Goal: Task Accomplishment & Management: Use online tool/utility

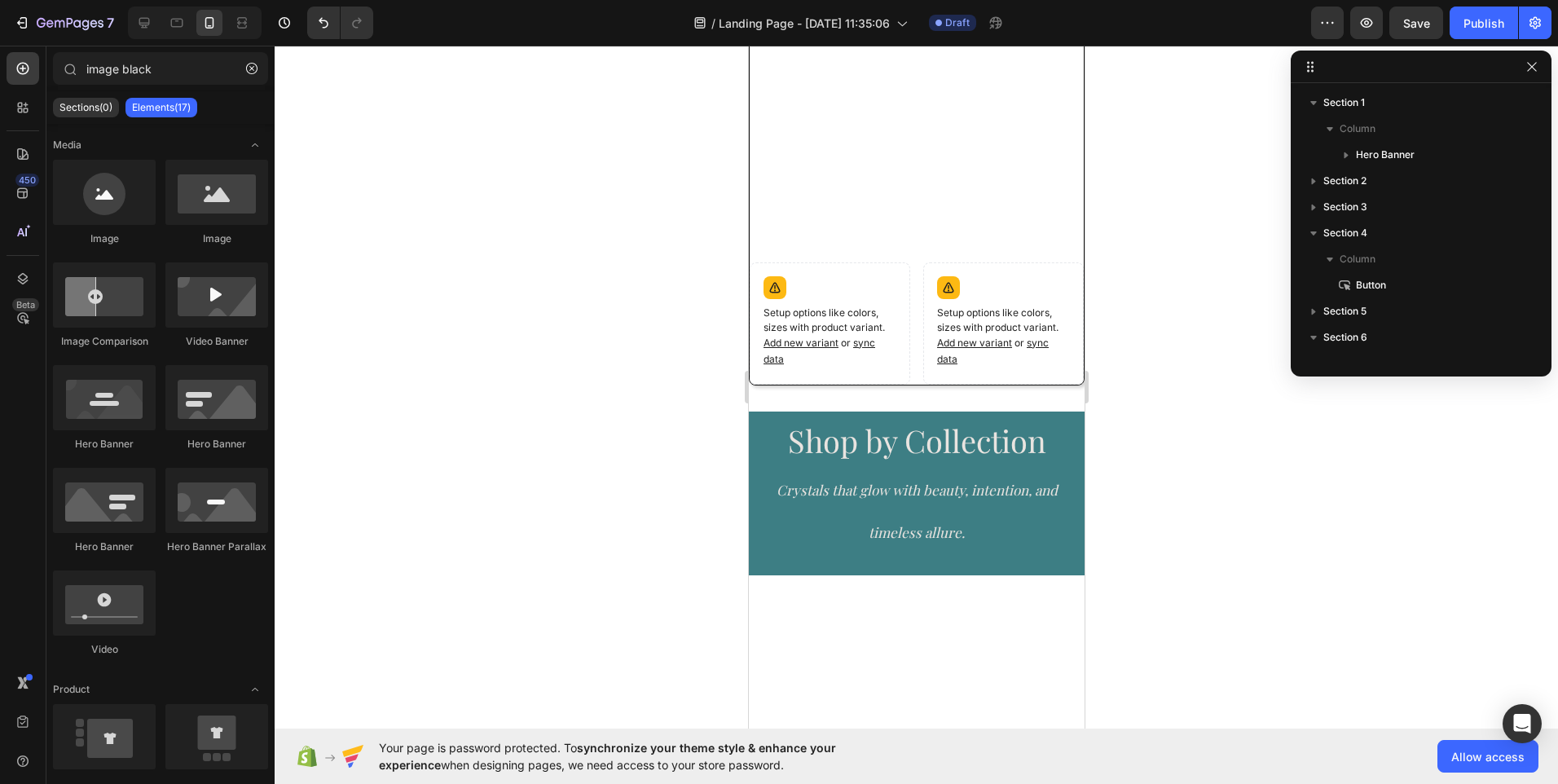
scroll to position [513, 0]
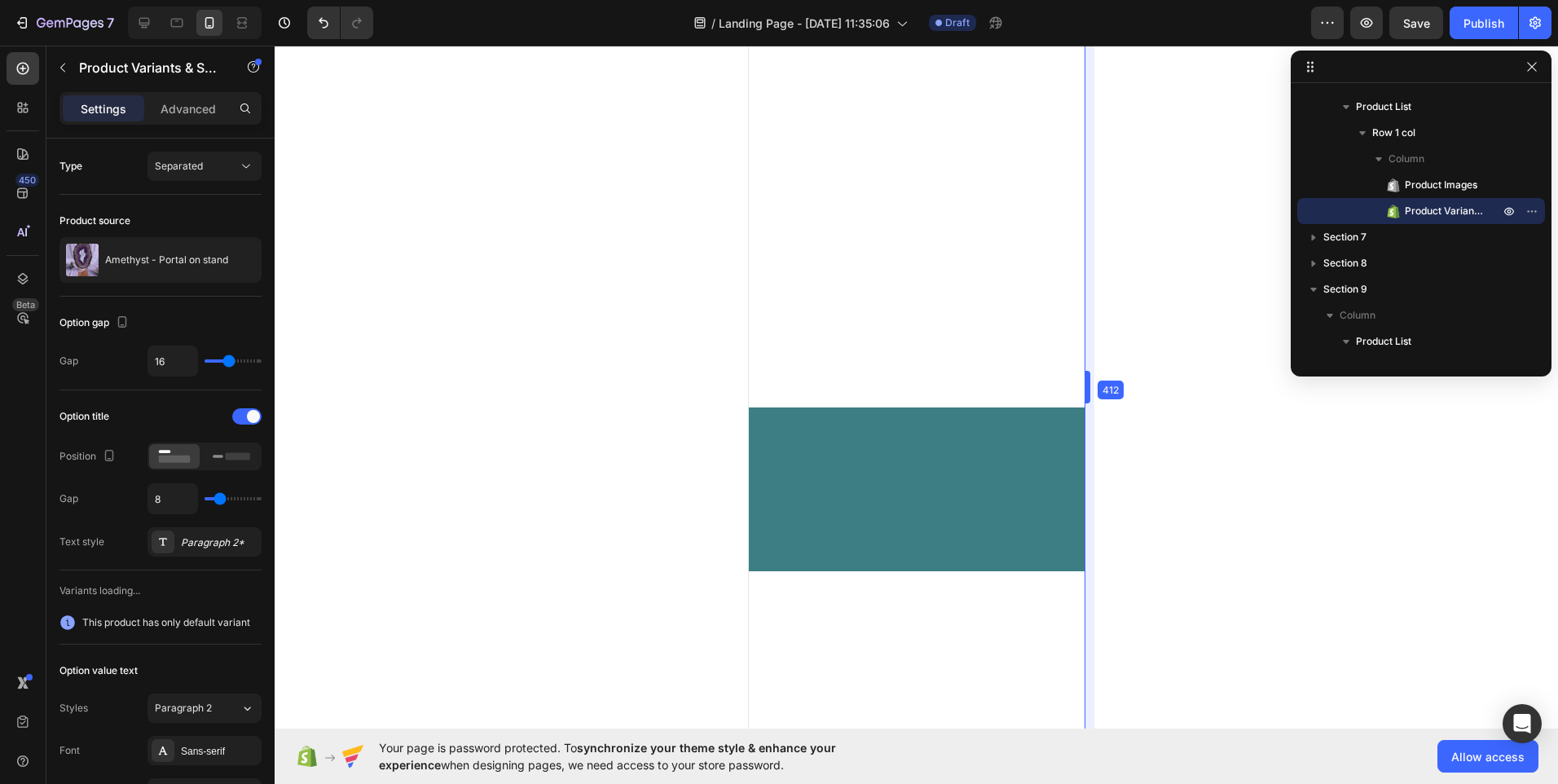
scroll to position [236, 0]
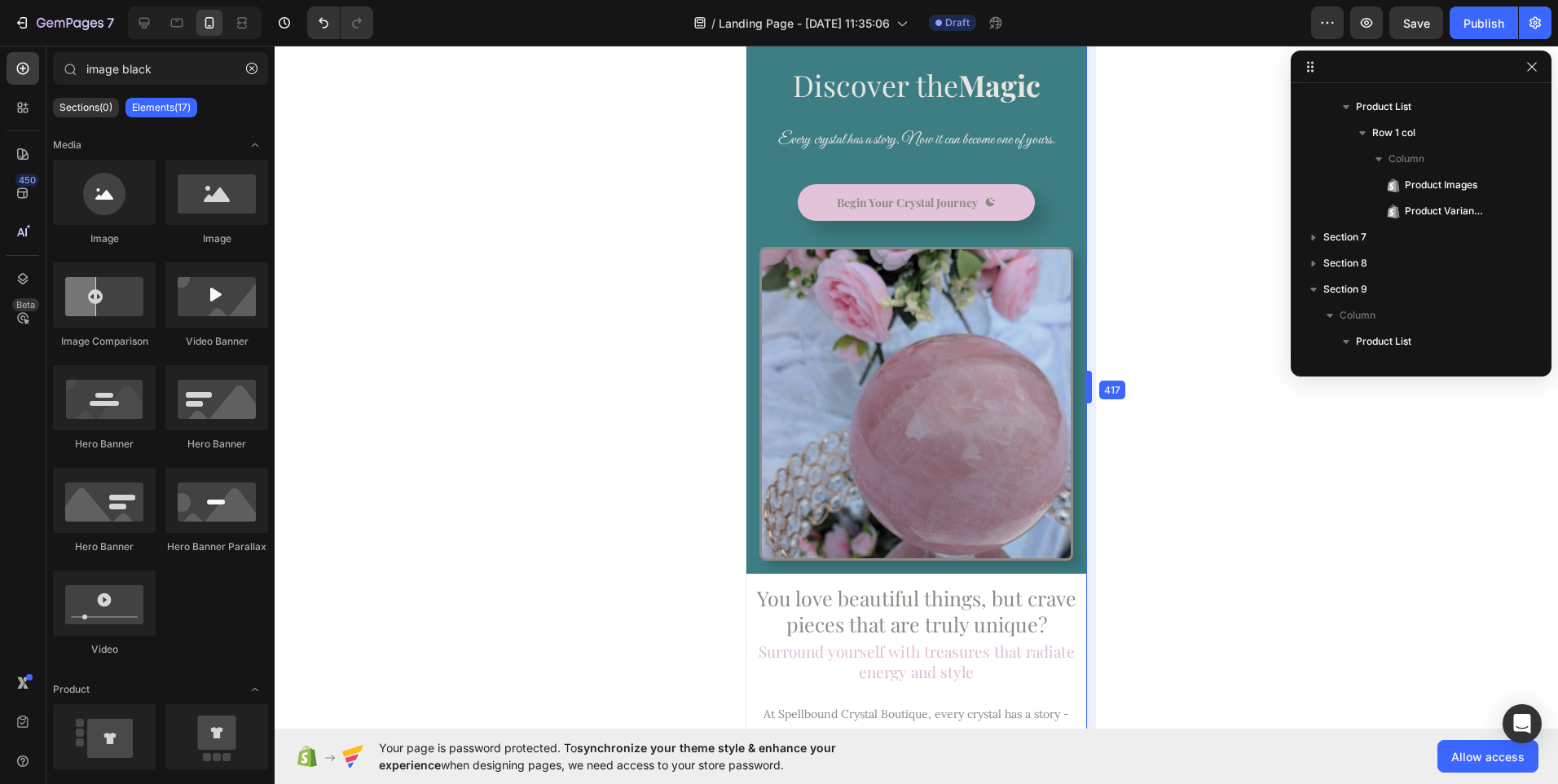
drag, startPoint x: 331, startPoint y: 341, endPoint x: 1089, endPoint y: 245, distance: 764.1
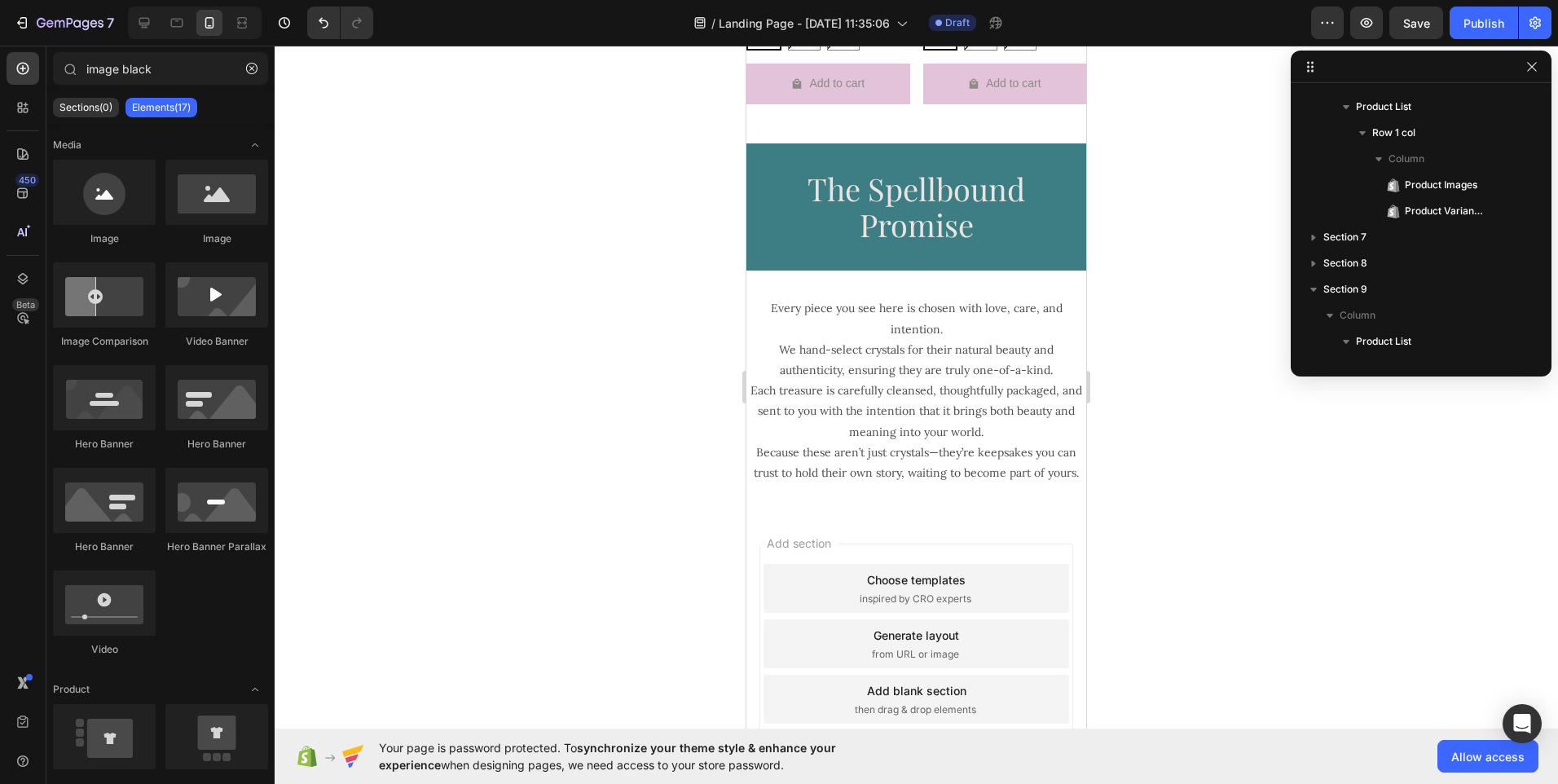
scroll to position [3019, 0]
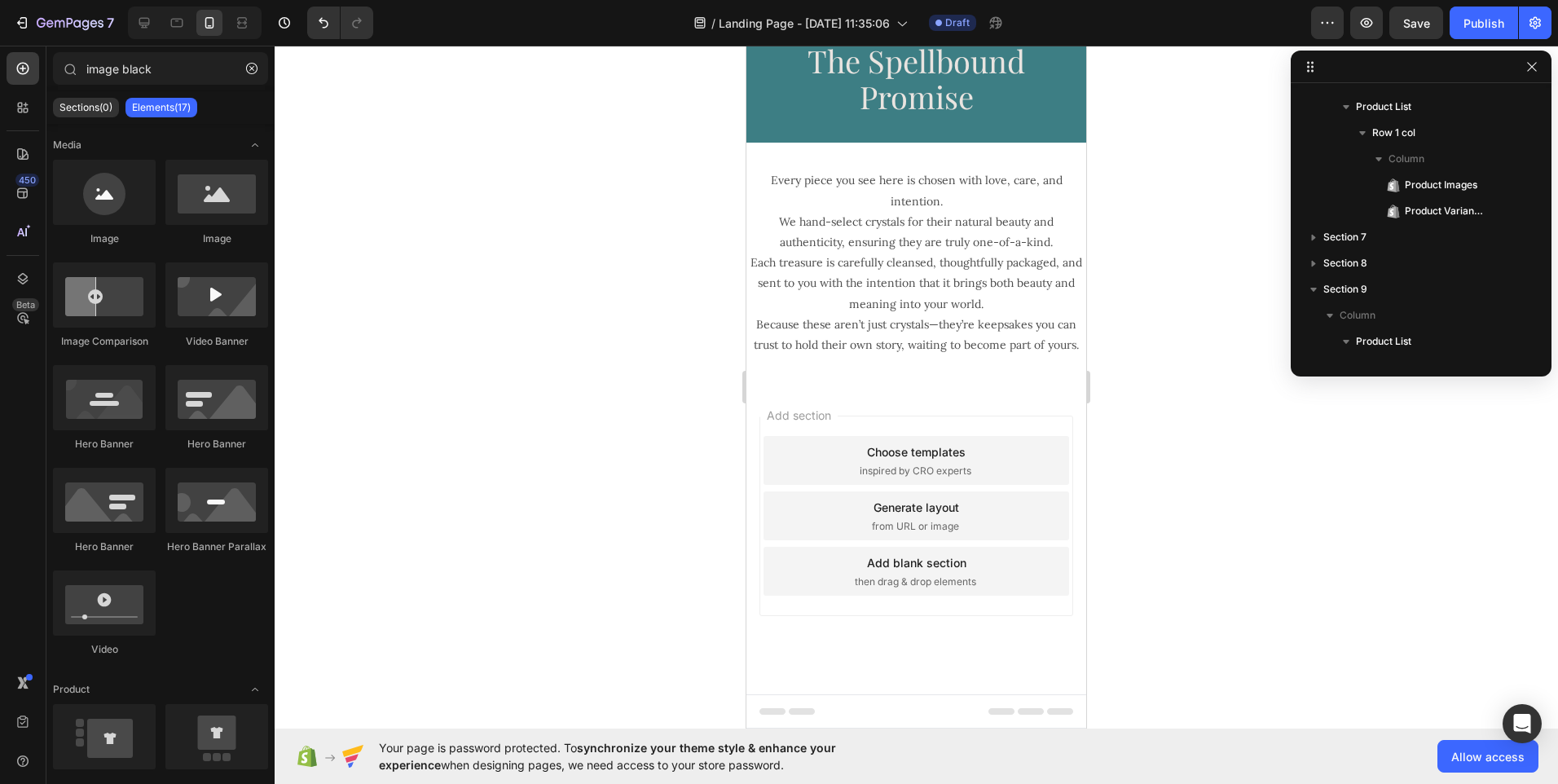
click at [856, 448] on div "Choose templates inspired by CRO experts" at bounding box center [916, 460] width 305 height 49
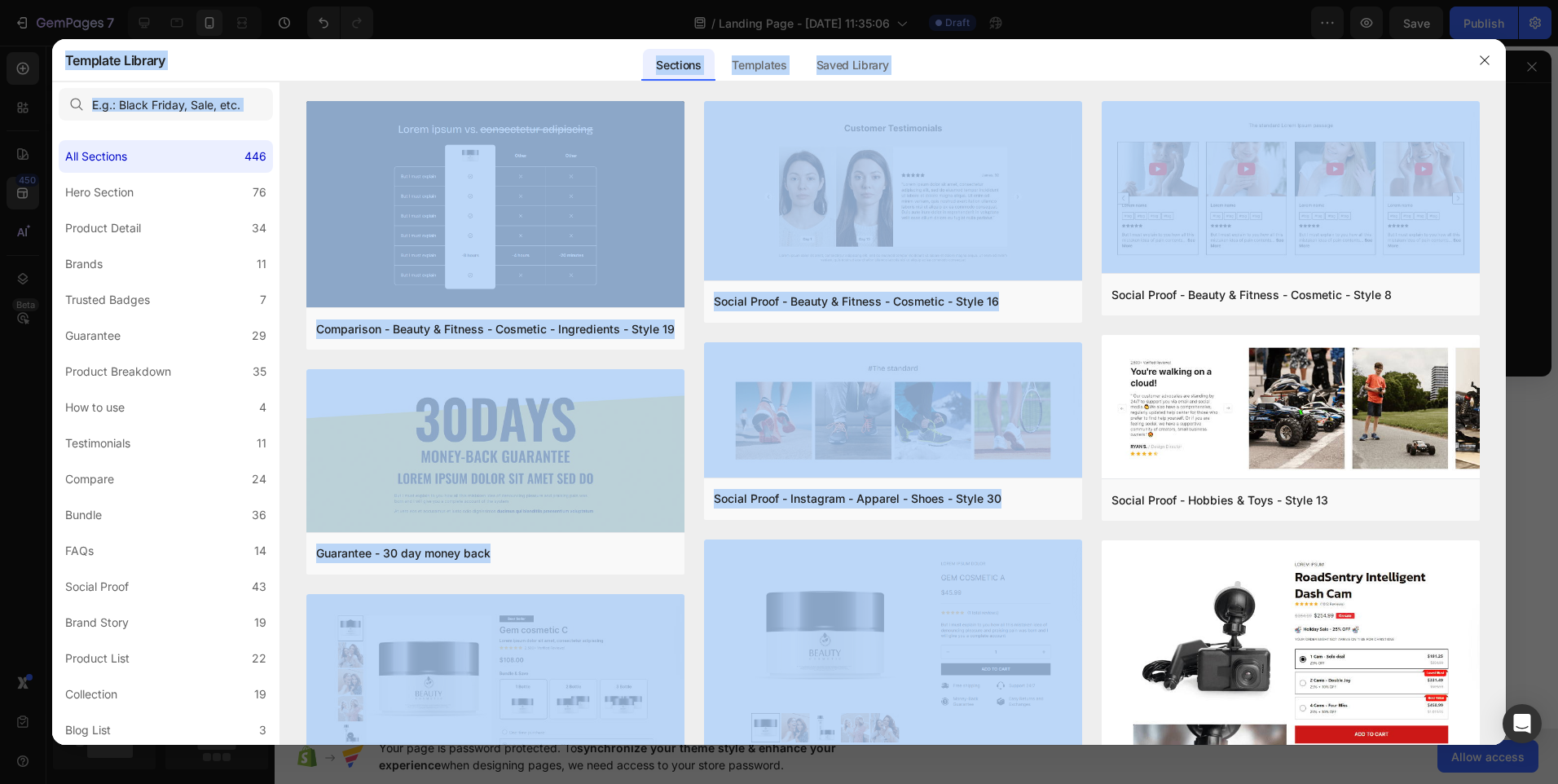
drag, startPoint x: 1503, startPoint y: 294, endPoint x: 1508, endPoint y: 340, distance: 46.3
click at [1508, 340] on div "Template Library Sections Templates Existing pages Saved Library Templates Save…" at bounding box center [779, 392] width 1558 height 784
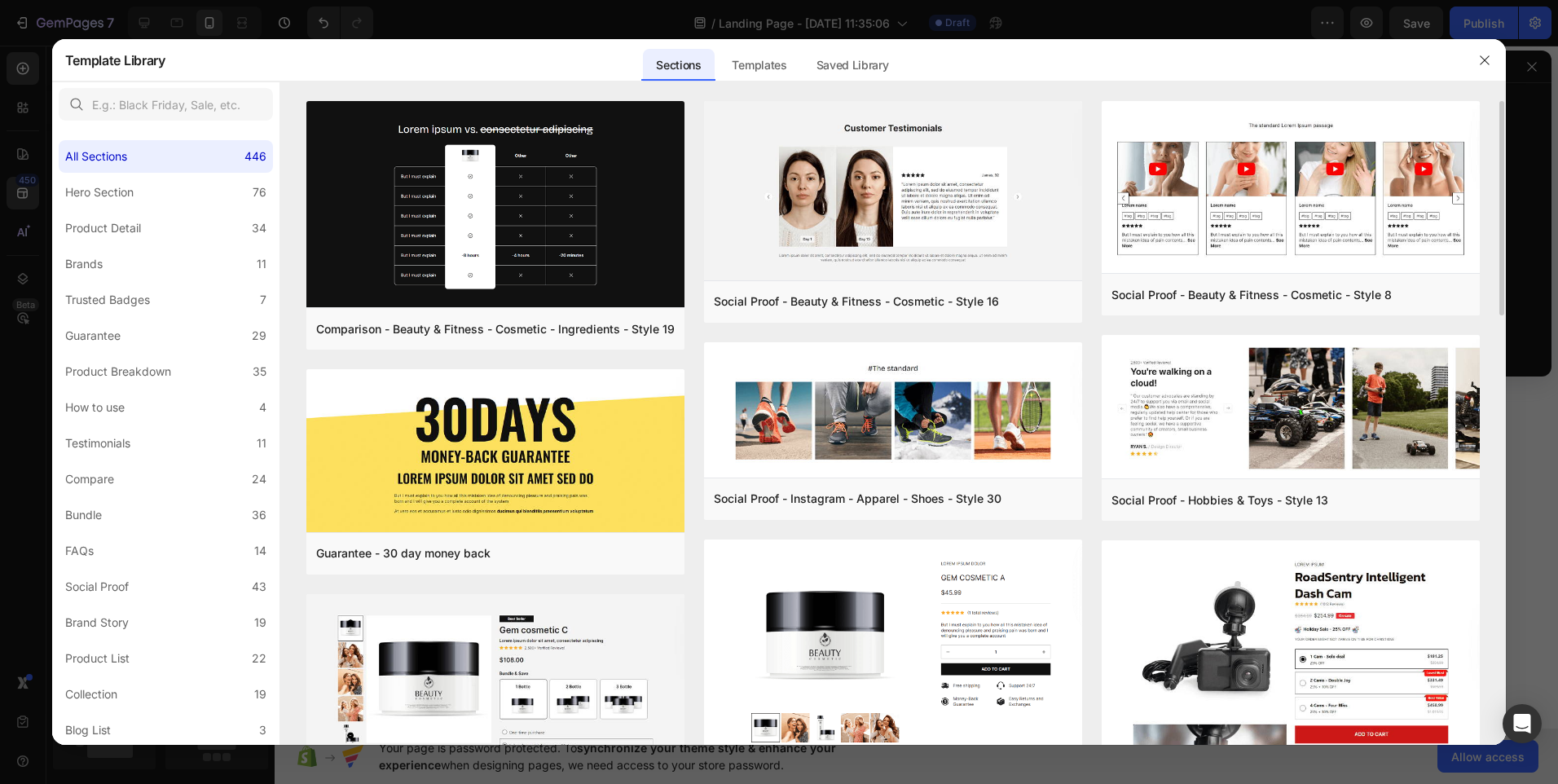
drag, startPoint x: 1508, startPoint y: 340, endPoint x: 1499, endPoint y: 358, distance: 20.1
click at [1499, 358] on div "Comparison - Beauty & Fitness - Cosmetic - Ingredients - Style 19 Add to page P…" at bounding box center [893, 422] width 1227 height 644
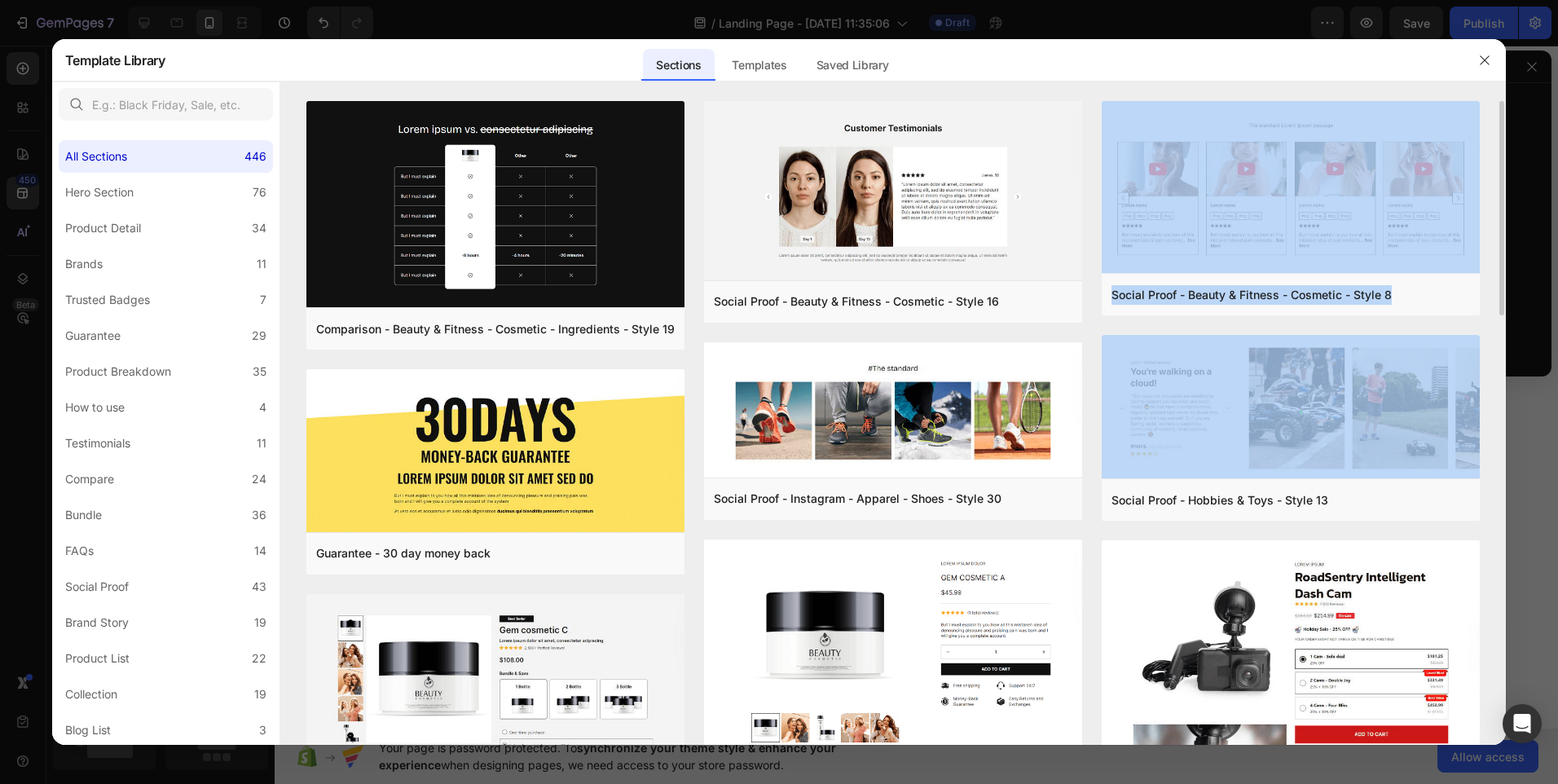
drag, startPoint x: 1502, startPoint y: 304, endPoint x: 1503, endPoint y: 342, distance: 38.0
click at [1503, 342] on div "Comparison - Beauty & Fitness - Cosmetic - Ingredients - Style 19 Add to page P…" at bounding box center [893, 422] width 1227 height 644
drag, startPoint x: 1503, startPoint y: 342, endPoint x: 1495, endPoint y: 290, distance: 52.6
click at [1495, 290] on div "Comparison - Beauty & Fitness - Cosmetic - Ingredients - Style 19 Add to page P…" at bounding box center [893, 422] width 1227 height 644
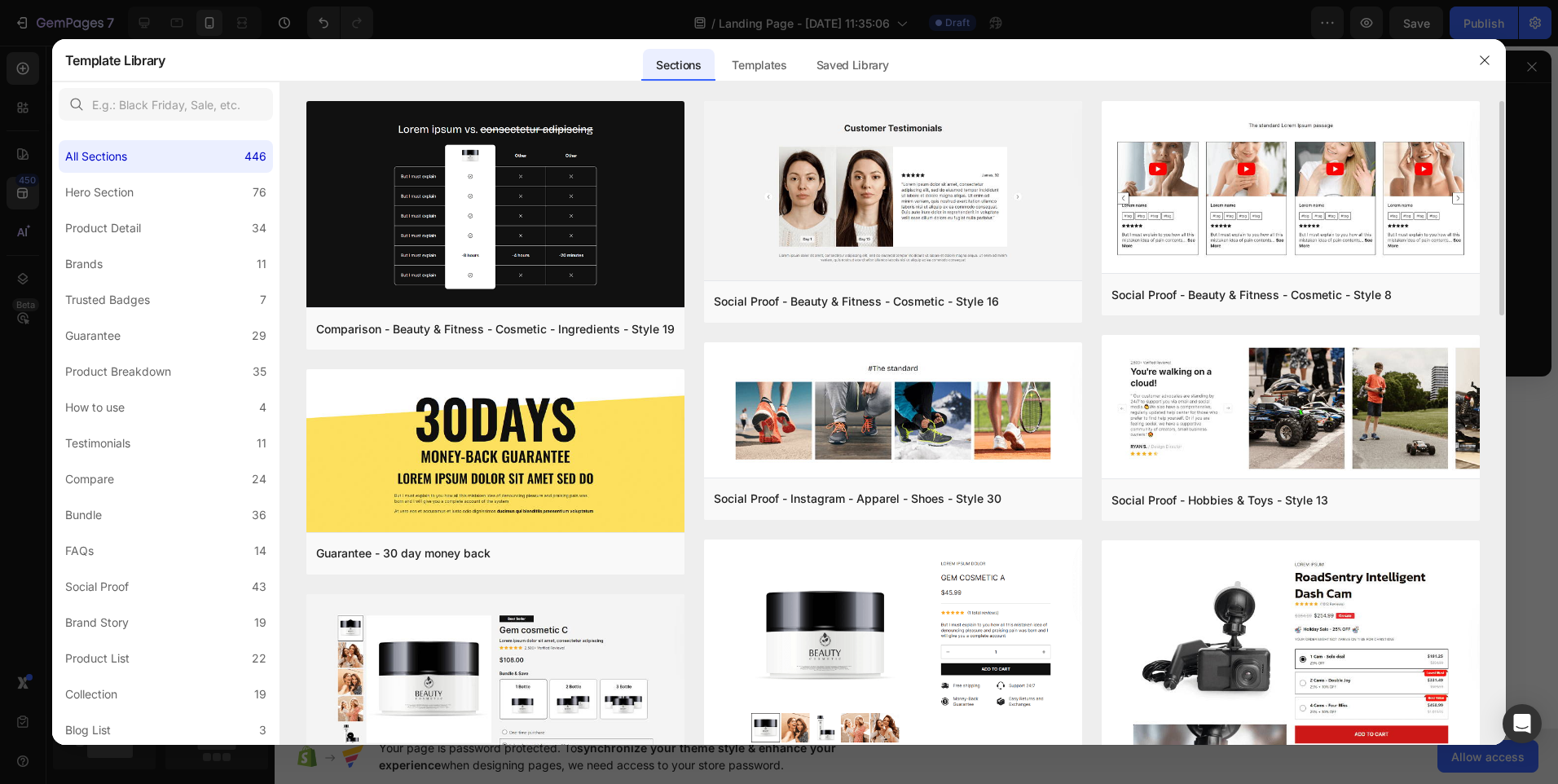
drag, startPoint x: 1503, startPoint y: 122, endPoint x: 1502, endPoint y: 178, distance: 56.0
click at [1502, 178] on div "Comparison - Beauty & Fitness - Cosmetic - Ingredients - Style 19 Add to page P…" at bounding box center [893, 422] width 1227 height 644
drag, startPoint x: 1505, startPoint y: 199, endPoint x: 1504, endPoint y: 258, distance: 59.0
click at [1504, 258] on div "Comparison - Beauty & Fitness - Cosmetic - Ingredients - Style 19 Add to page P…" at bounding box center [893, 422] width 1227 height 644
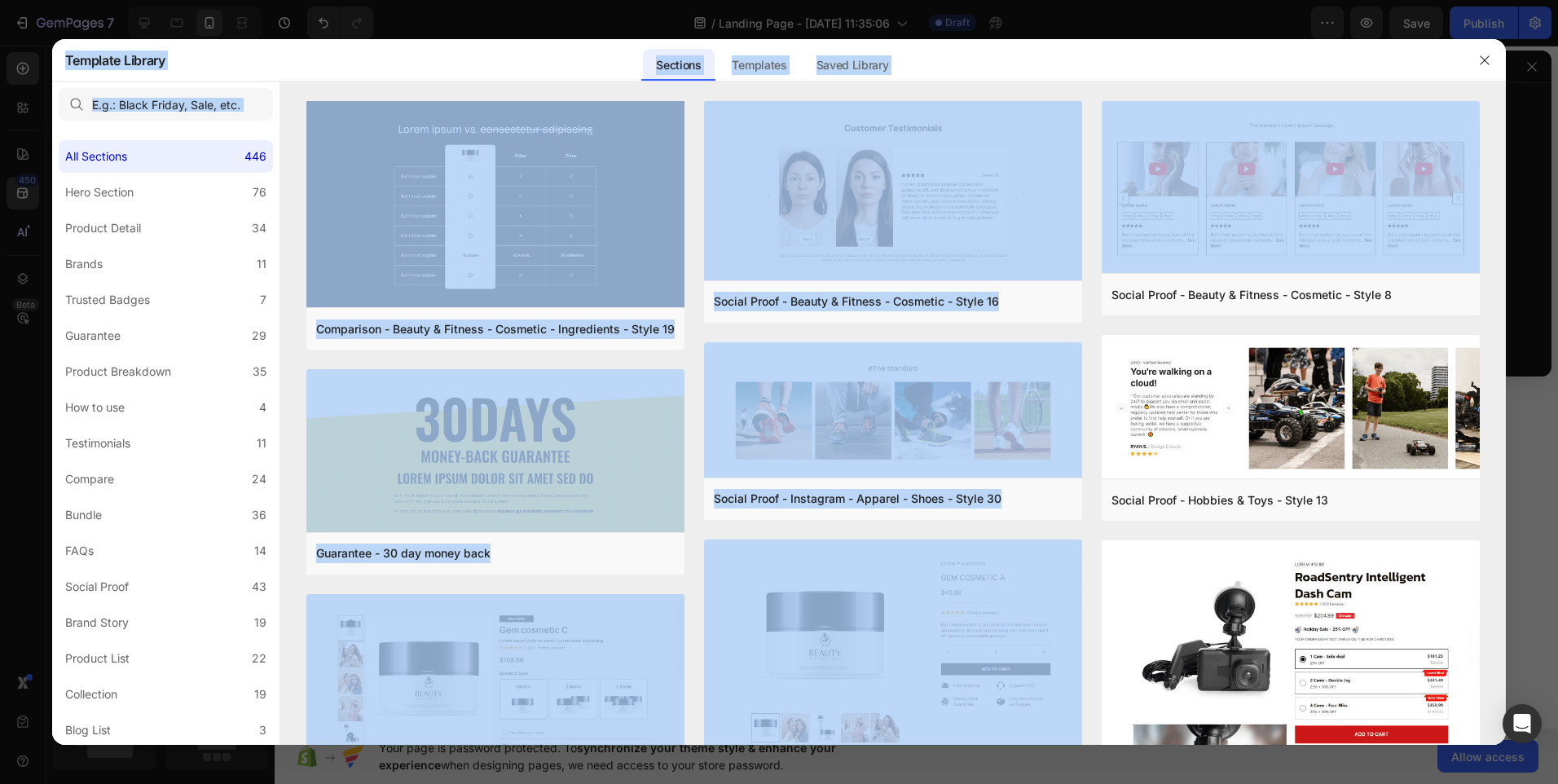
drag, startPoint x: 1503, startPoint y: 114, endPoint x: 1547, endPoint y: 665, distance: 552.8
click at [1547, 665] on div "Template Library Sections Templates Existing pages Saved Library Templates Save…" at bounding box center [779, 392] width 1558 height 784
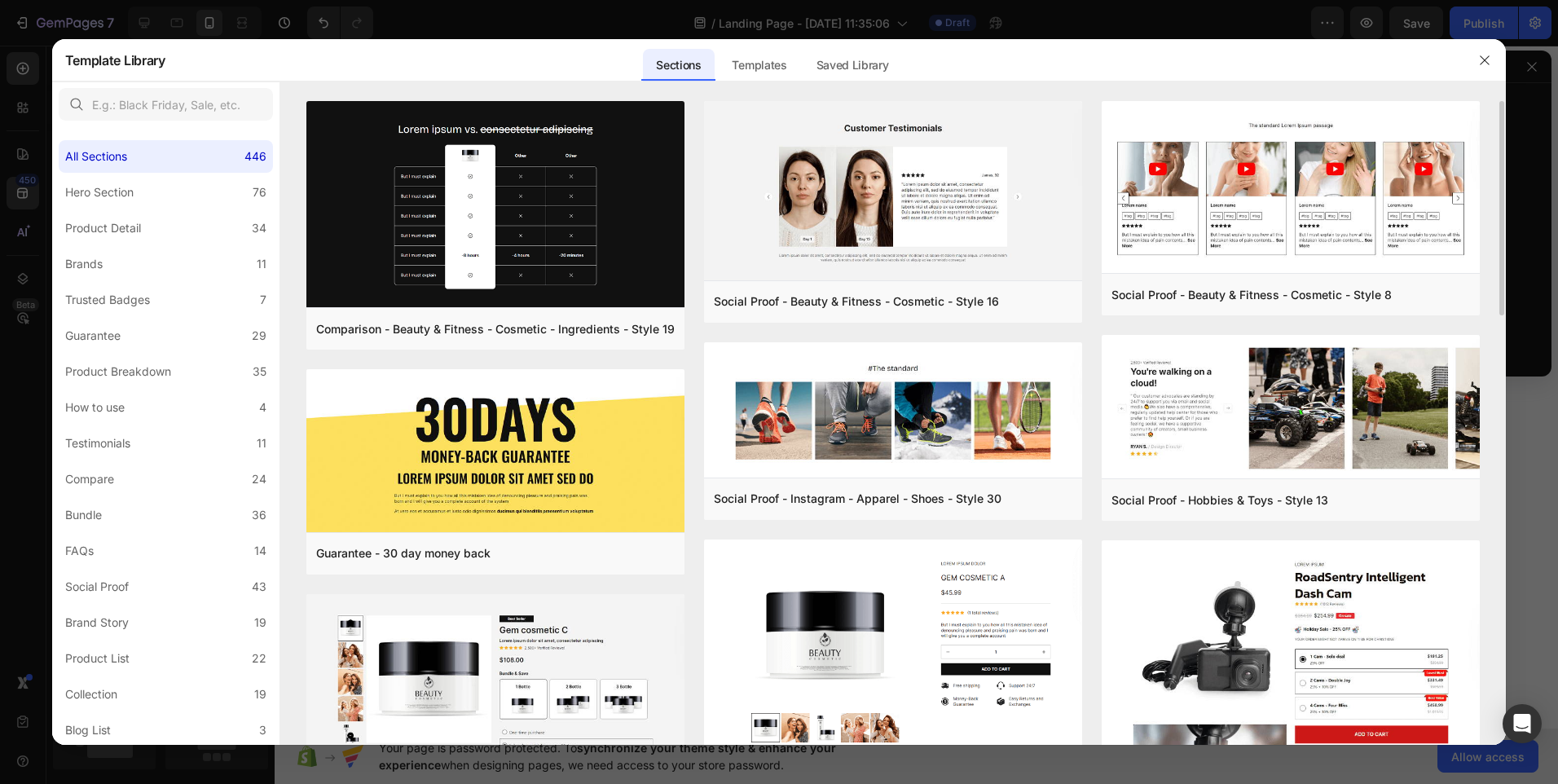
drag, startPoint x: 1547, startPoint y: 665, endPoint x: 1500, endPoint y: 668, distance: 47.1
click at [1500, 668] on div "Comparison - Beauty & Fitness - Cosmetic - Ingredients - Style 19 Add to page P…" at bounding box center [893, 422] width 1227 height 644
click at [1504, 217] on div "Comparison - Beauty & Fitness - Cosmetic - Ingredients - Style 19 Add to page P…" at bounding box center [893, 422] width 1227 height 644
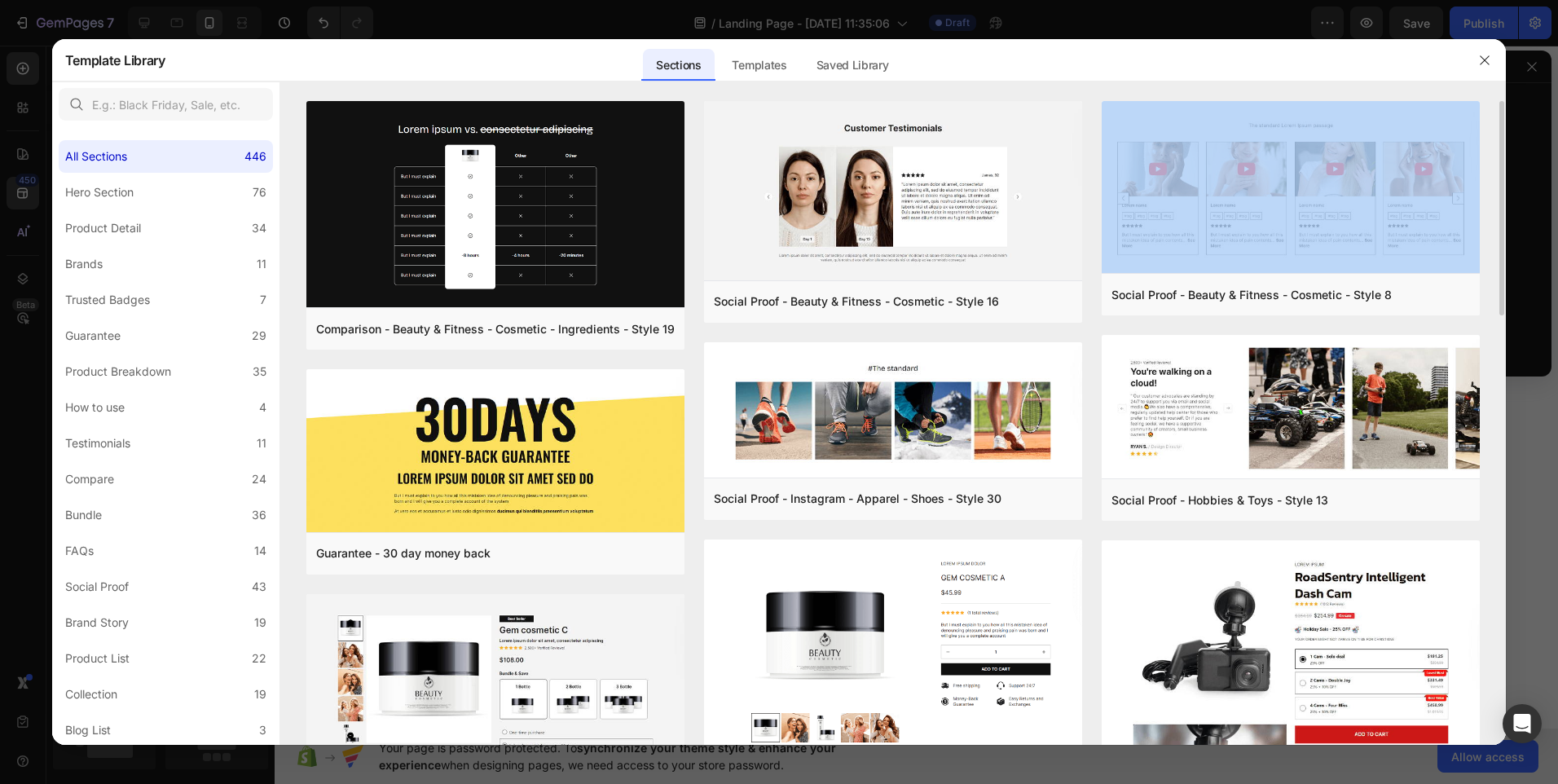
drag, startPoint x: 1504, startPoint y: 217, endPoint x: 1488, endPoint y: 220, distance: 16.3
click at [1488, 220] on div "Comparison - Beauty & Fitness - Cosmetic - Ingredients - Style 19 Add to page P…" at bounding box center [893, 422] width 1227 height 644
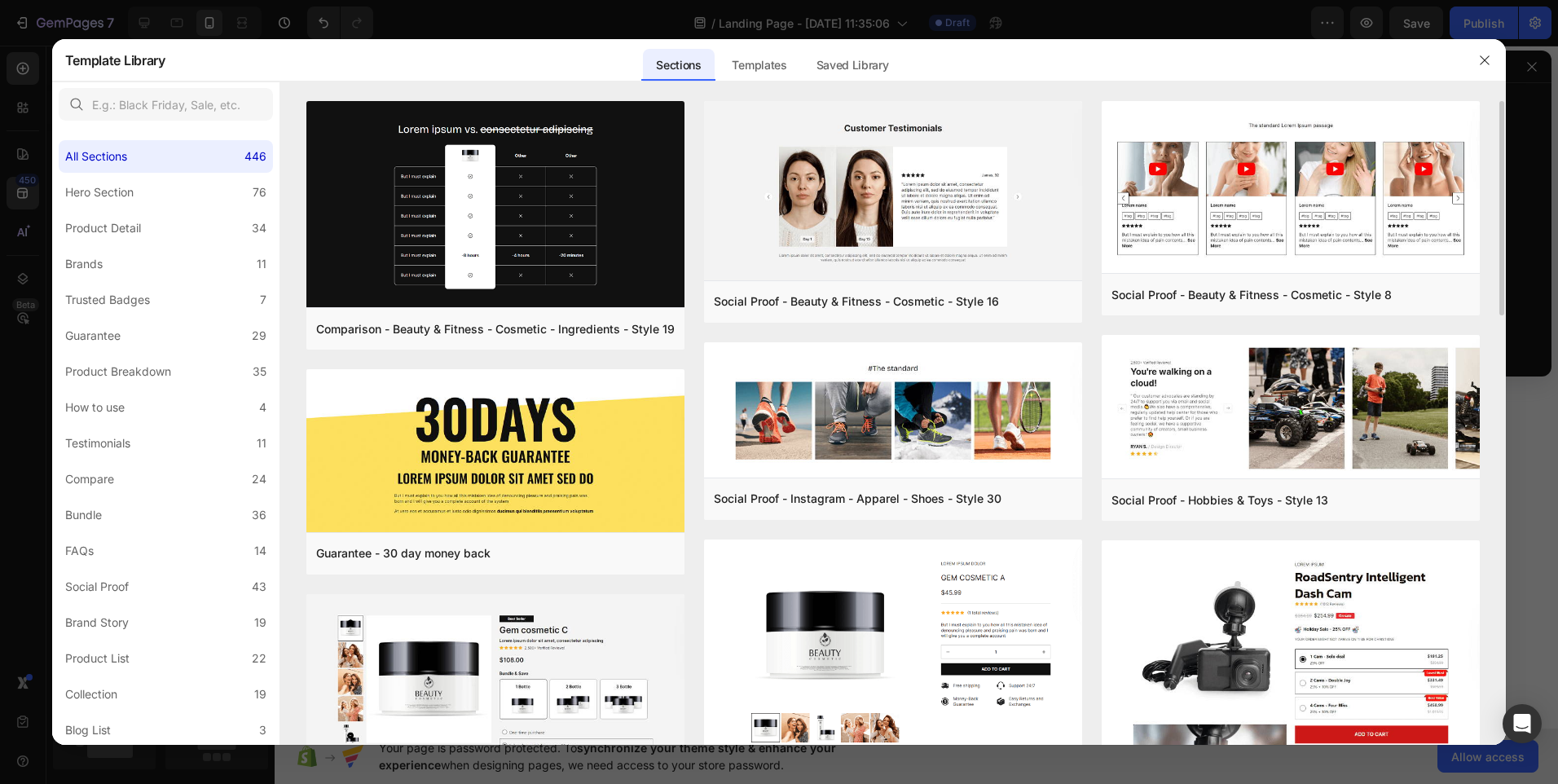
drag, startPoint x: 1504, startPoint y: 230, endPoint x: 1497, endPoint y: 129, distance: 101.2
click at [1497, 129] on div "Comparison - Beauty & Fitness - Cosmetic - Ingredients - Style 19 Add to page P…" at bounding box center [893, 422] width 1227 height 644
drag, startPoint x: 1502, startPoint y: 106, endPoint x: 1503, endPoint y: 130, distance: 24.0
click at [1503, 130] on div "Comparison - Beauty & Fitness - Cosmetic - Ingredients - Style 19 Add to page P…" at bounding box center [893, 422] width 1227 height 644
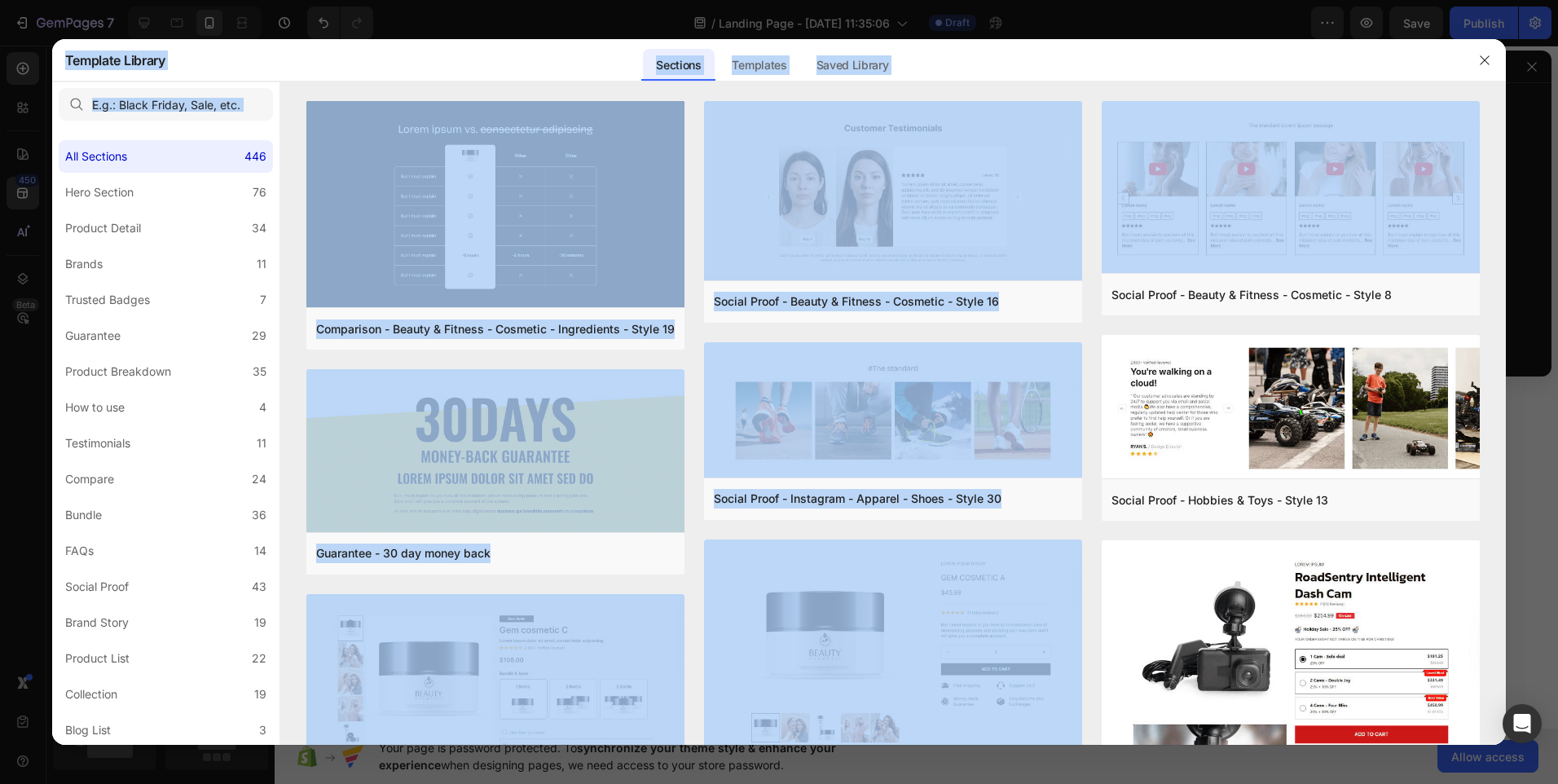
drag, startPoint x: 1503, startPoint y: 130, endPoint x: 1528, endPoint y: 463, distance: 333.9
click at [1528, 463] on div "Template Library Sections Templates Existing pages Saved Library Templates Save…" at bounding box center [779, 392] width 1558 height 784
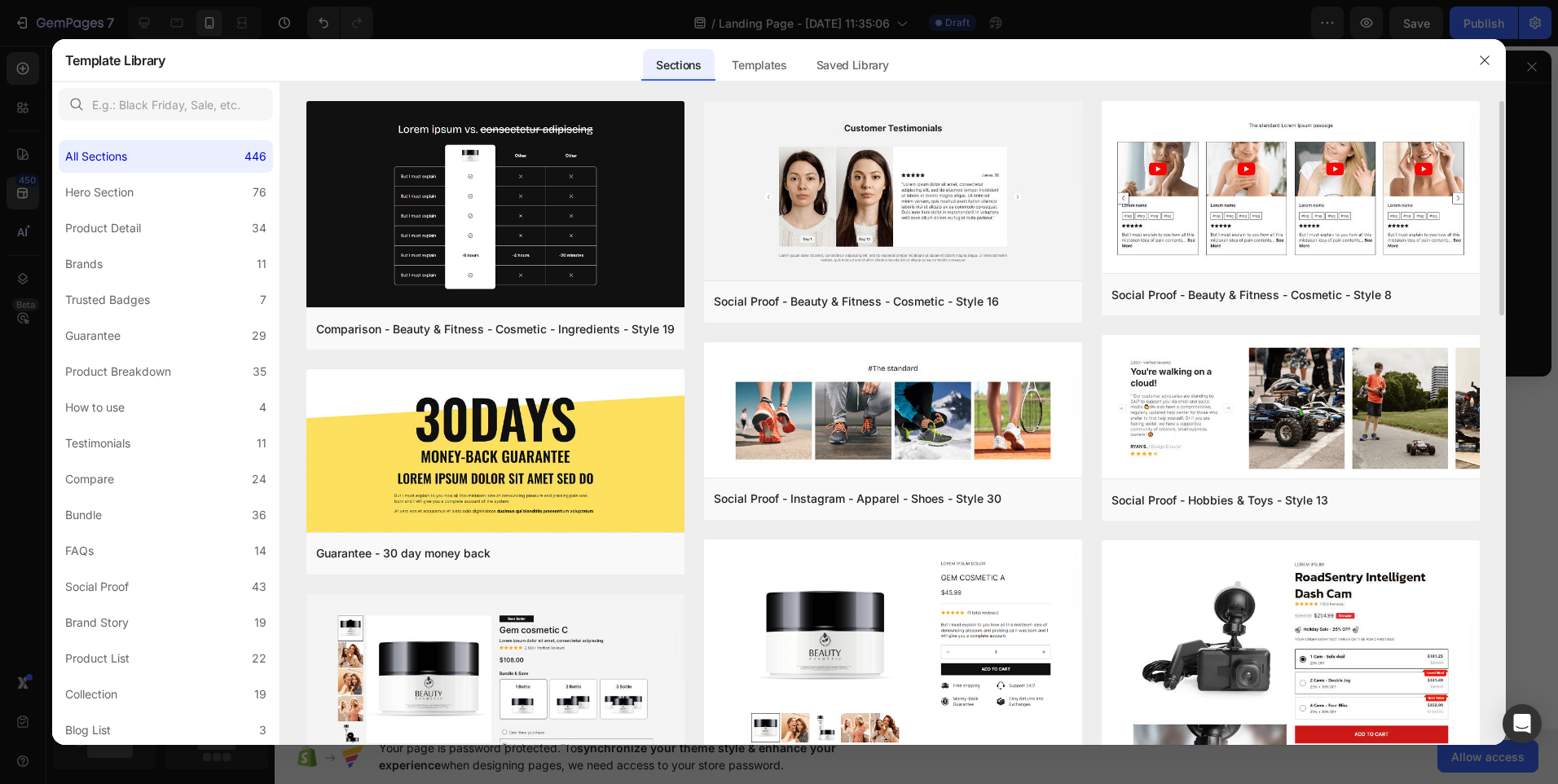
click at [1492, 688] on div "Comparison - Beauty & Fitness - Cosmetic - Ingredients - Style 19 Add to page P…" at bounding box center [893, 422] width 1227 height 644
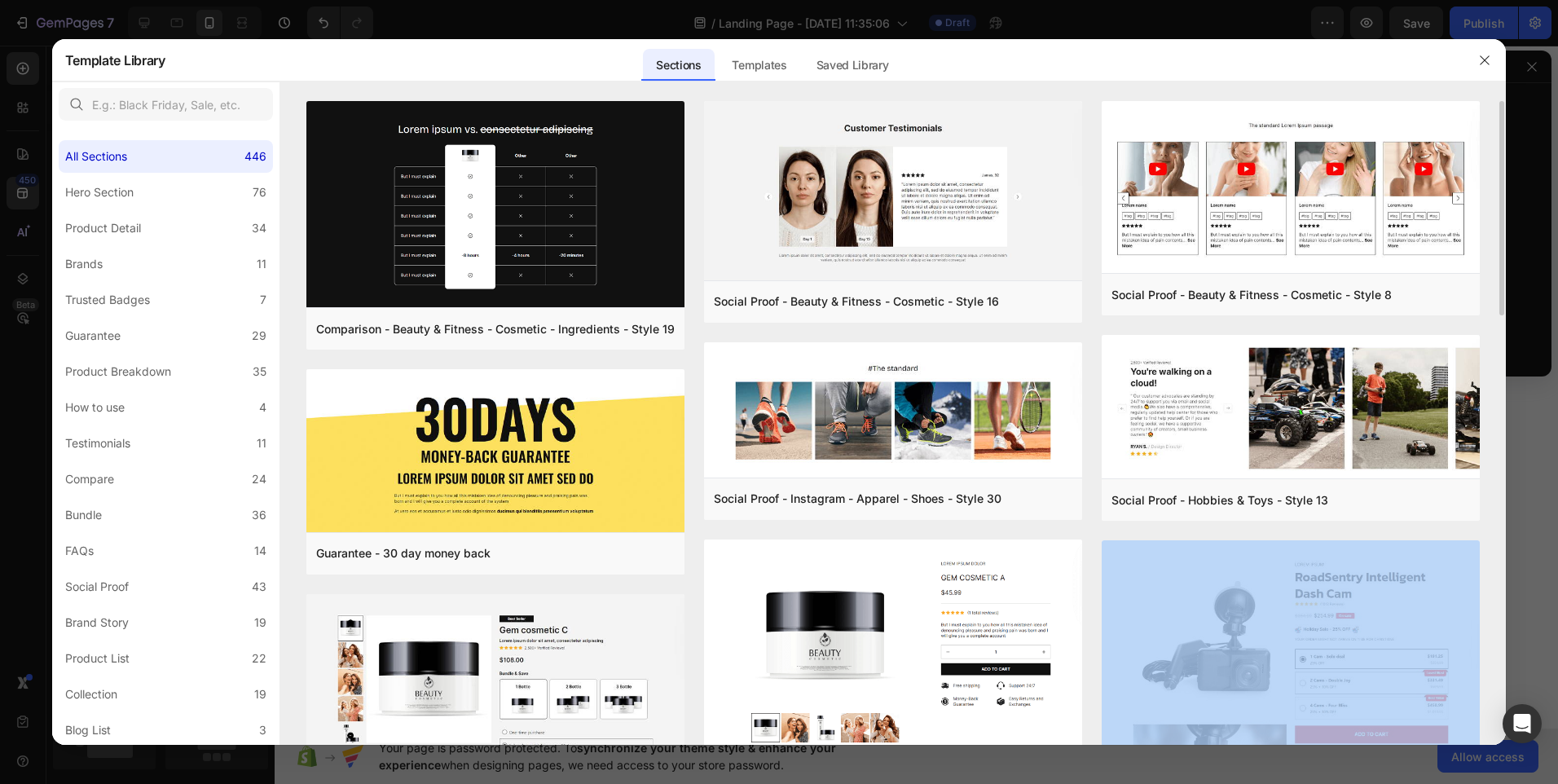
click at [1492, 688] on div "Comparison - Beauty & Fitness - Cosmetic - Ingredients - Style 19 Add to page P…" at bounding box center [893, 422] width 1227 height 644
click at [1498, 688] on div "Comparison - Beauty & Fitness - Cosmetic - Ingredients - Style 19 Add to page P…" at bounding box center [893, 422] width 1227 height 644
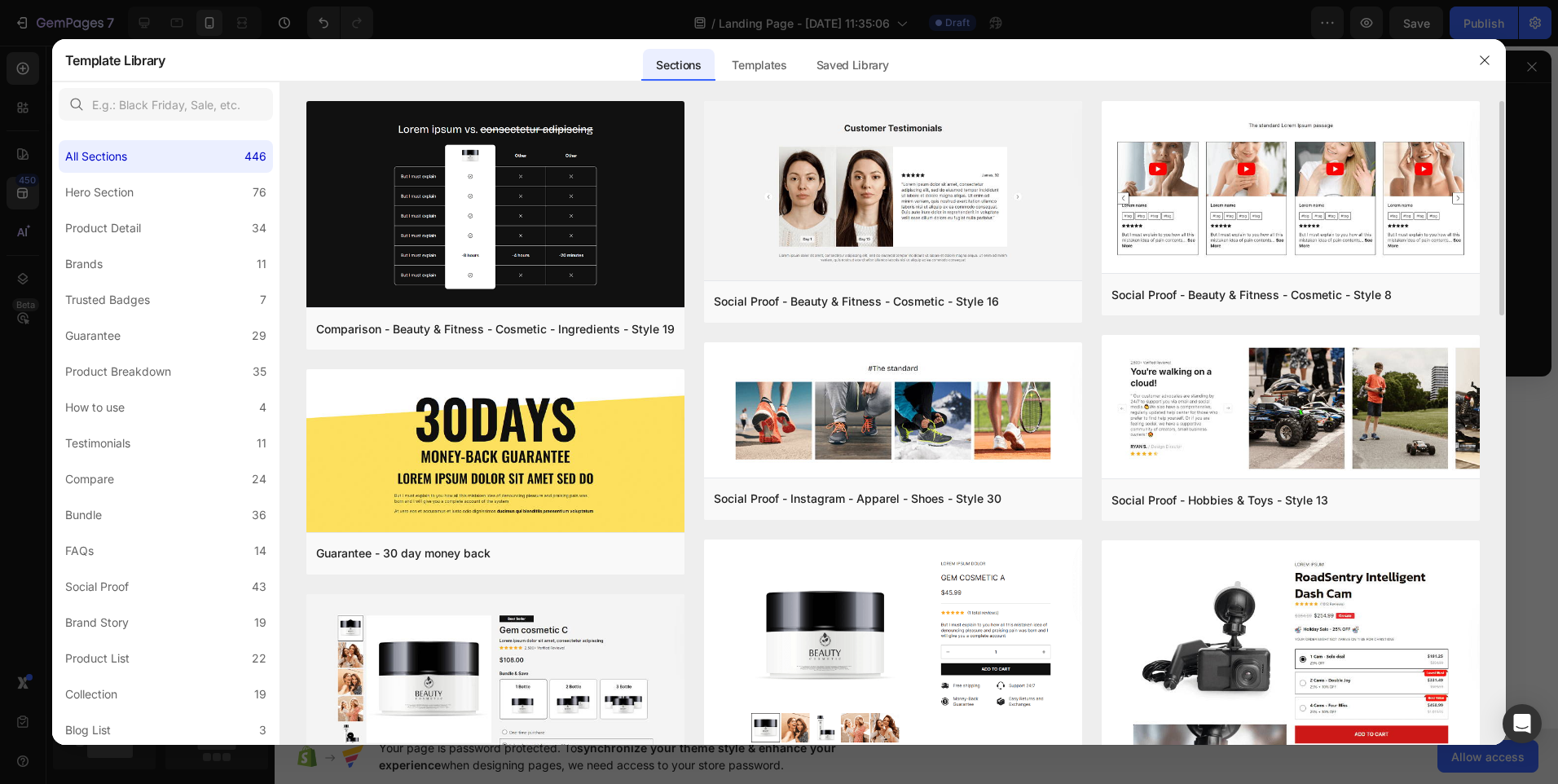
drag, startPoint x: 1501, startPoint y: 230, endPoint x: 1501, endPoint y: 246, distance: 16.0
click at [1501, 246] on div "Comparison - Beauty & Fitness - Cosmetic - Ingredients - Style 19 Add to page P…" at bounding box center [893, 422] width 1227 height 644
drag, startPoint x: 1505, startPoint y: 251, endPoint x: 1498, endPoint y: 273, distance: 23.1
click at [1498, 273] on div "Comparison - Beauty & Fitness - Cosmetic - Ingredients - Style 19 Add to page P…" at bounding box center [893, 422] width 1227 height 644
drag, startPoint x: 1503, startPoint y: 156, endPoint x: 1503, endPoint y: 267, distance: 111.0
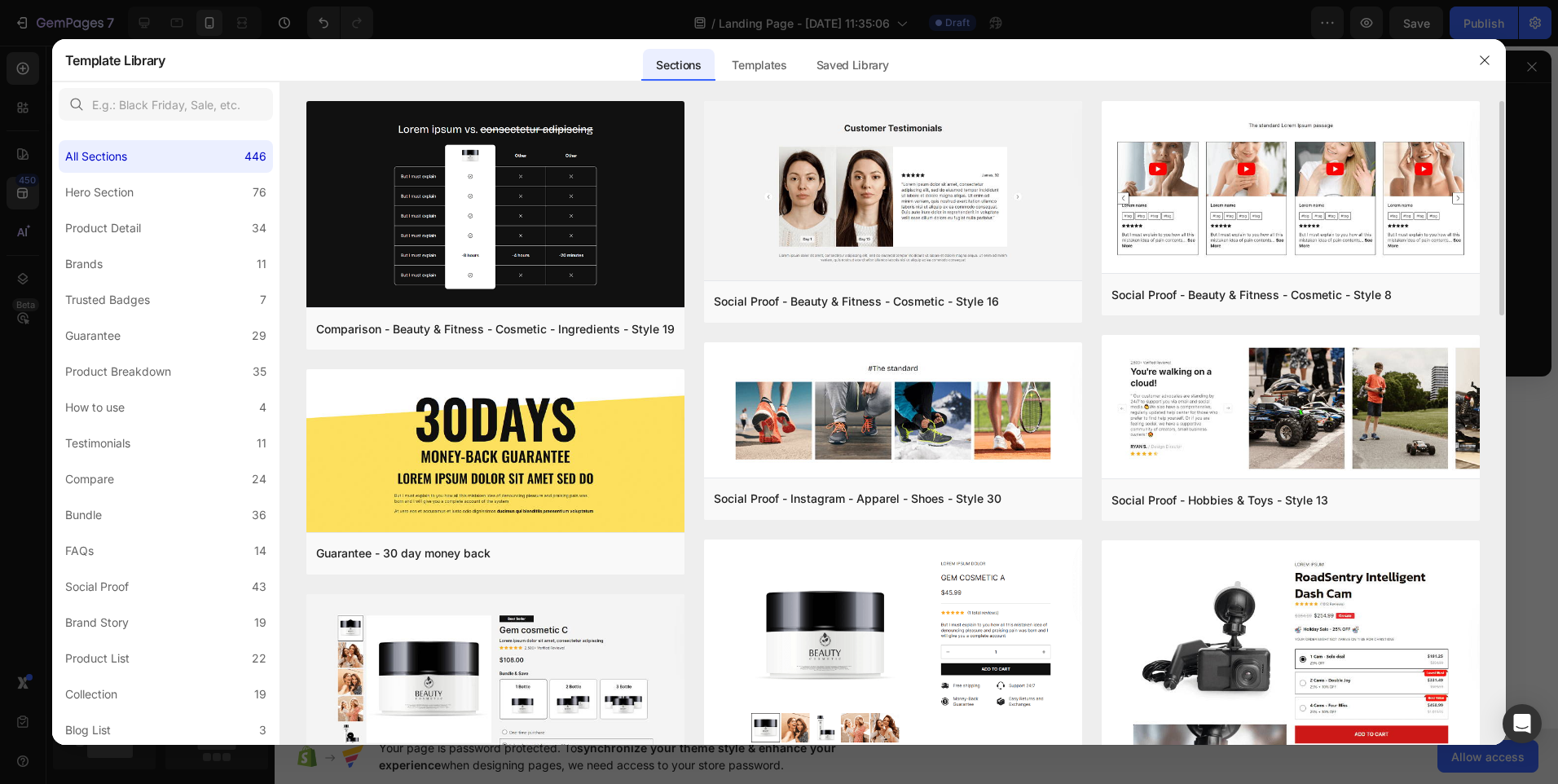
click at [1503, 267] on div "Comparison - Beauty & Fitness - Cosmetic - Ingredients - Style 19 Add to page P…" at bounding box center [893, 422] width 1227 height 644
drag, startPoint x: 1503, startPoint y: 309, endPoint x: 1503, endPoint y: 258, distance: 51.0
click at [1503, 258] on div "Comparison - Beauty & Fitness - Cosmetic - Ingredients - Style 19 Add to page P…" at bounding box center [893, 422] width 1227 height 644
click at [1483, 60] on icon "button" at bounding box center [1485, 61] width 13 height 13
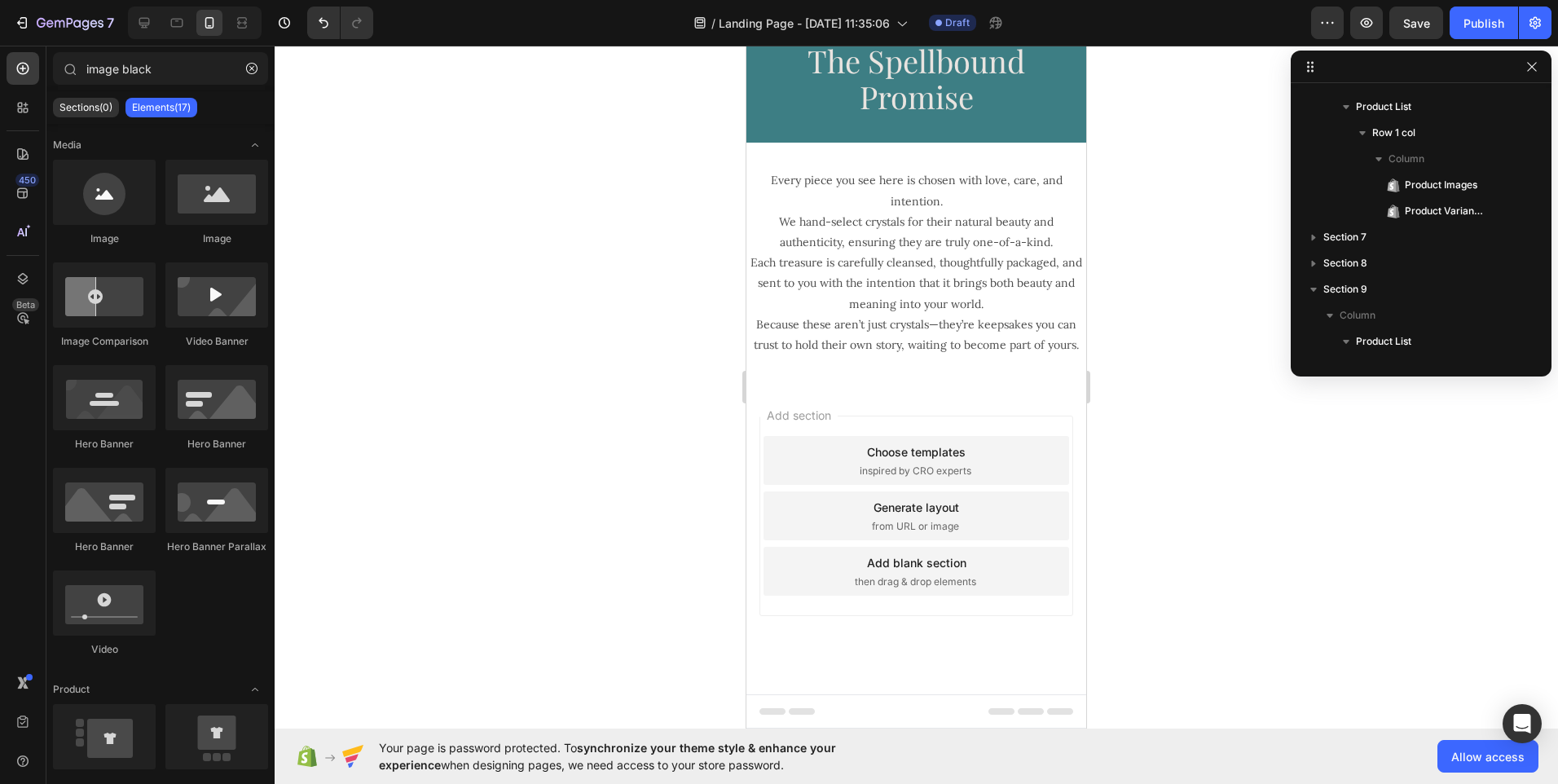
click at [918, 470] on span "inspired by CRO experts" at bounding box center [915, 470] width 112 height 14
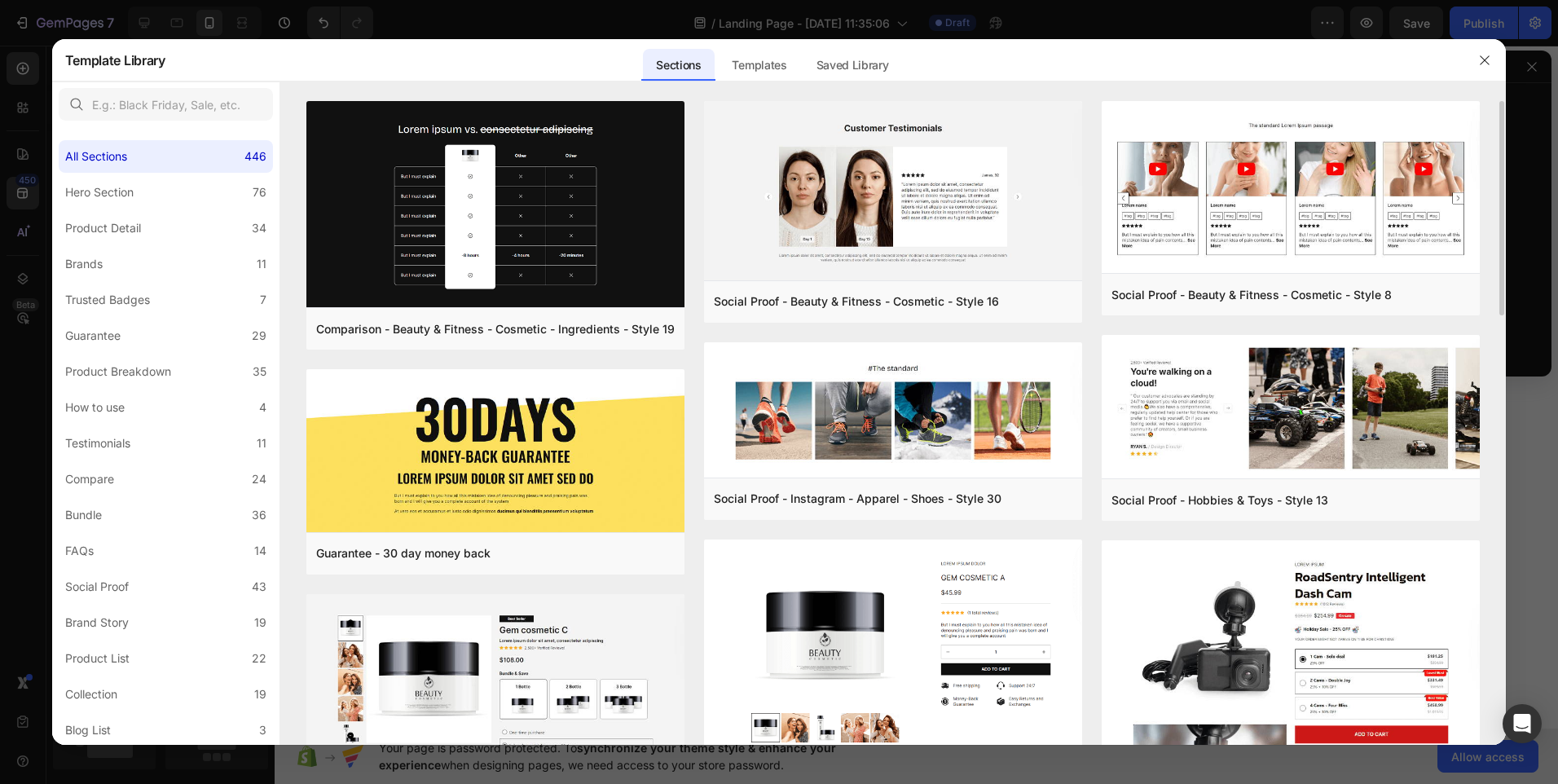
click at [1502, 299] on div "Comparison - Beauty & Fitness - Cosmetic - Ingredients - Style 19 Add to page P…" at bounding box center [893, 422] width 1227 height 644
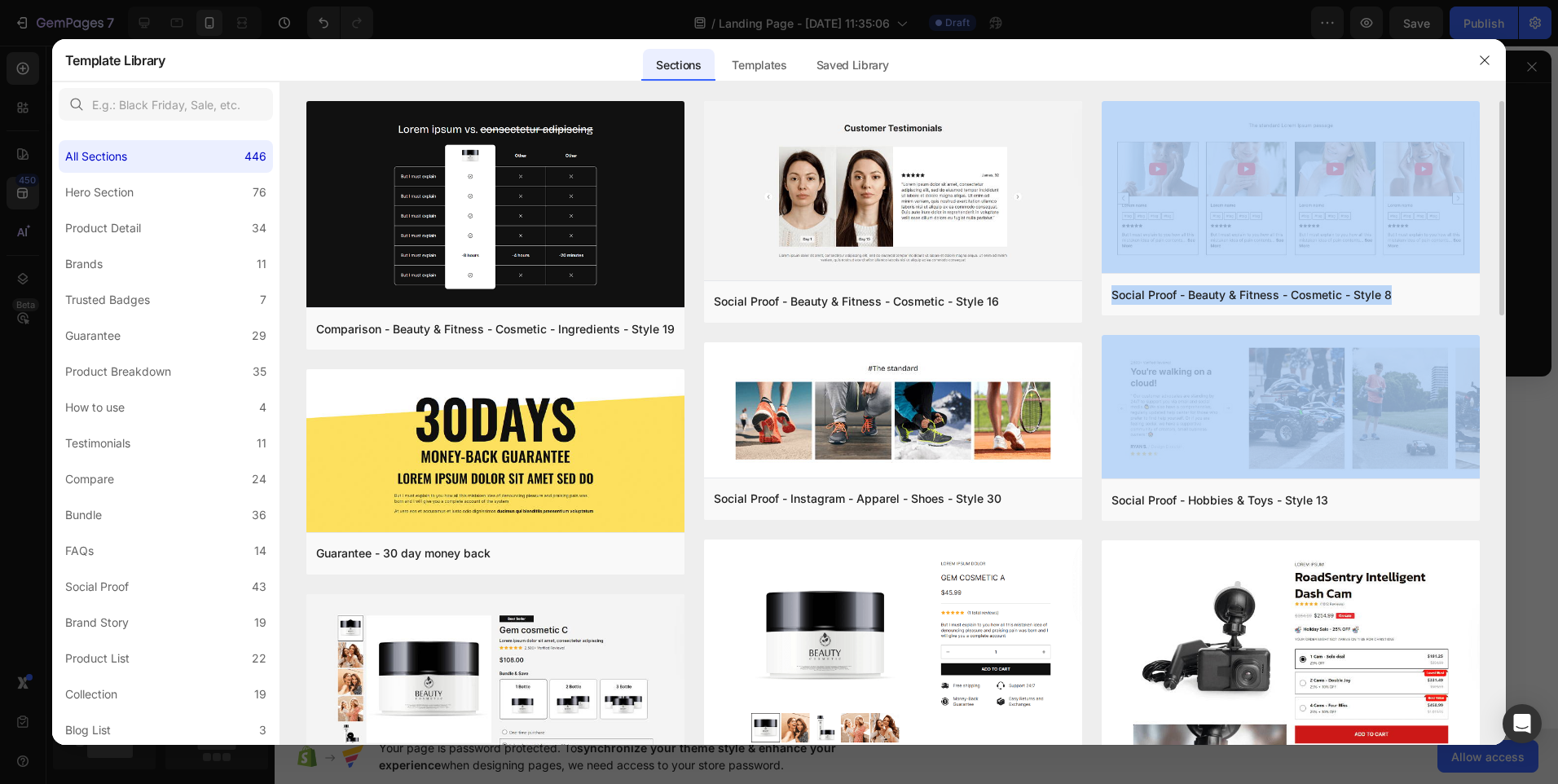
drag, startPoint x: 1502, startPoint y: 299, endPoint x: 1492, endPoint y: 443, distance: 144.3
click at [1492, 443] on div "Comparison - Beauty & Fitness - Cosmetic - Ingredients - Style 19 Add to page P…" at bounding box center [893, 422] width 1227 height 644
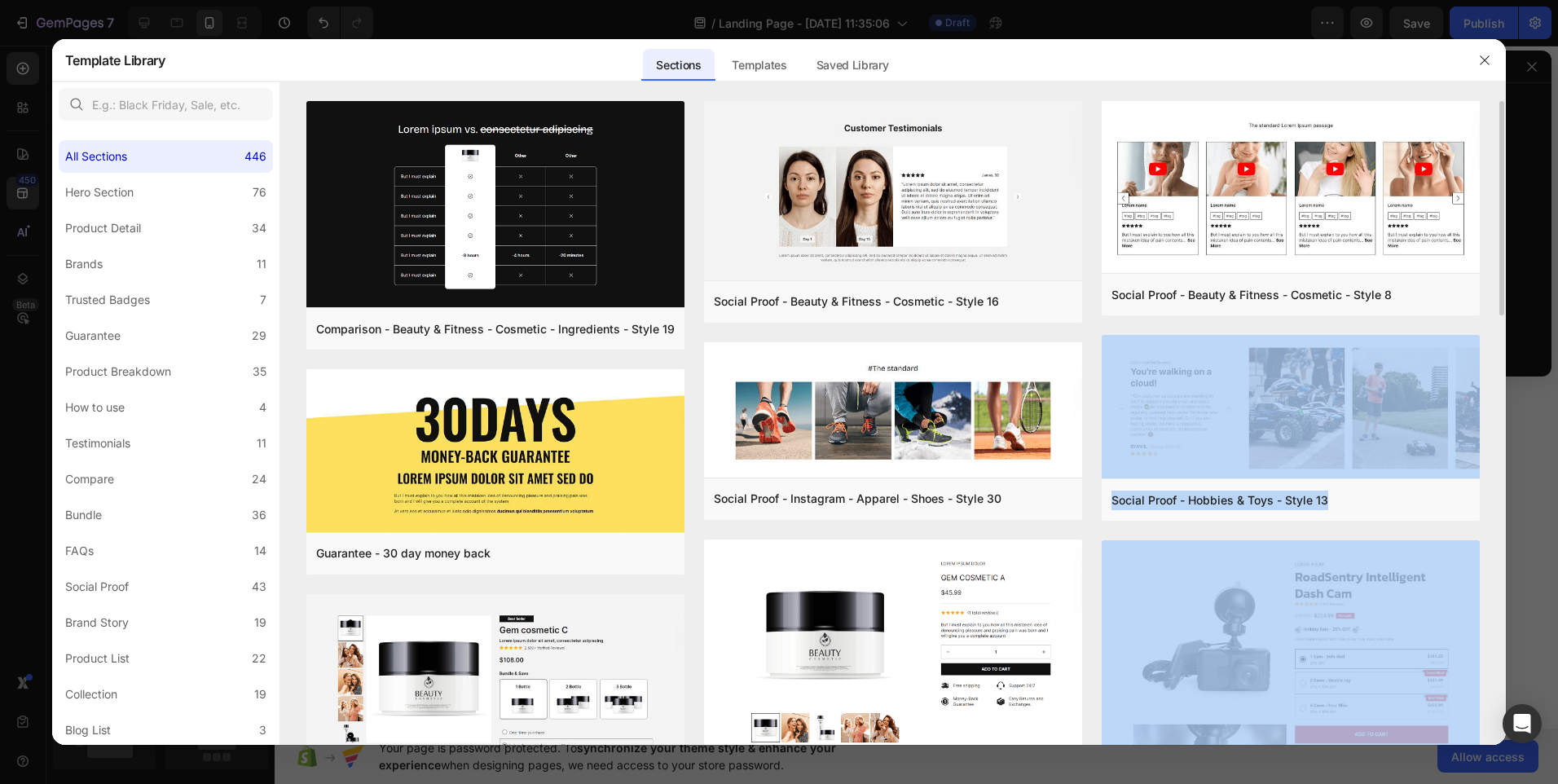
drag, startPoint x: 1502, startPoint y: 673, endPoint x: 1502, endPoint y: 406, distance: 267.0
click at [1502, 406] on div "Comparison - Beauty & Fitness - Cosmetic - Ingredients - Style 19 Add to page P…" at bounding box center [893, 422] width 1227 height 644
click at [127, 224] on div "Product Detail" at bounding box center [103, 228] width 76 height 19
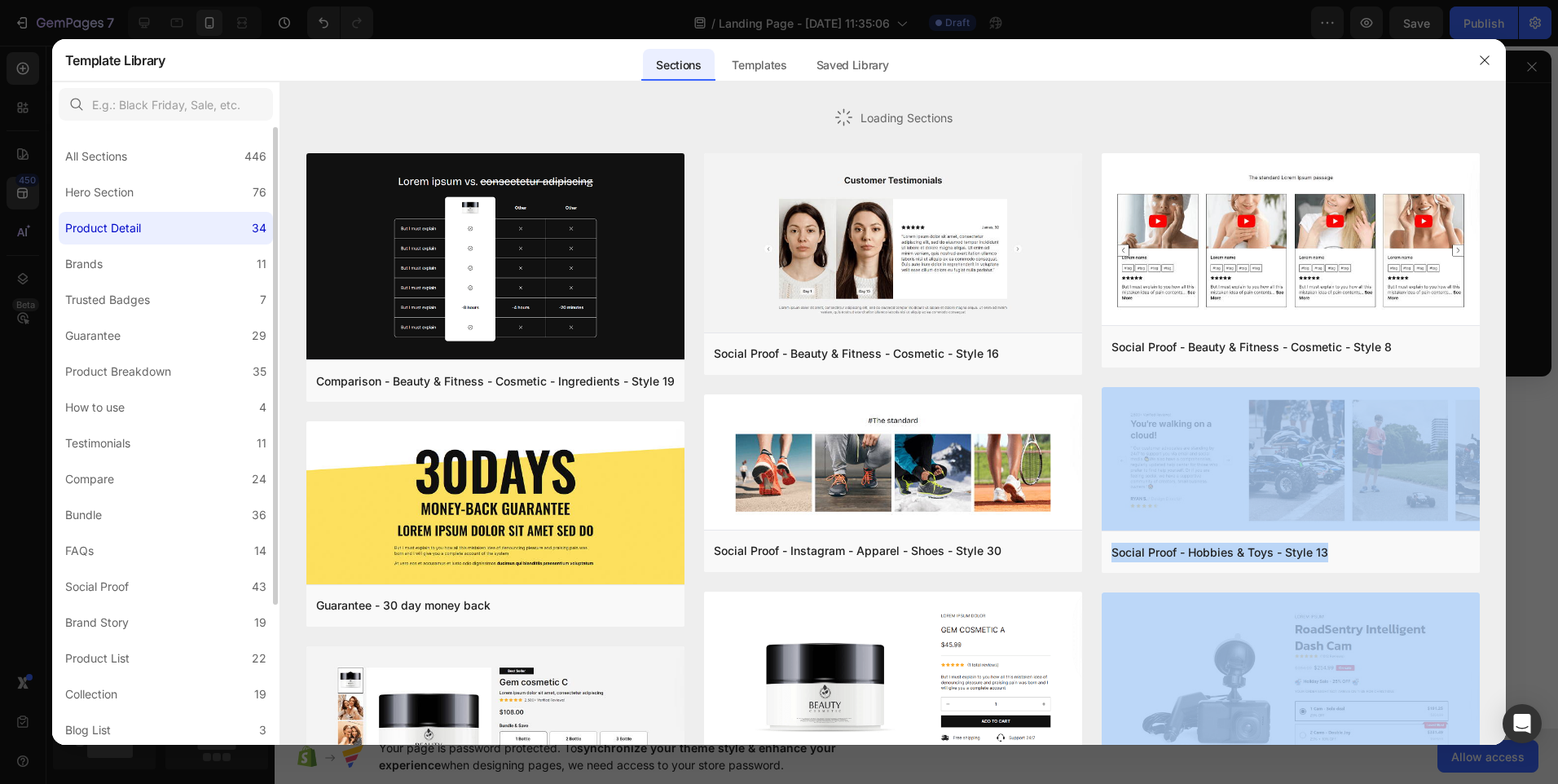
click at [127, 224] on div "Product Detail" at bounding box center [103, 228] width 76 height 19
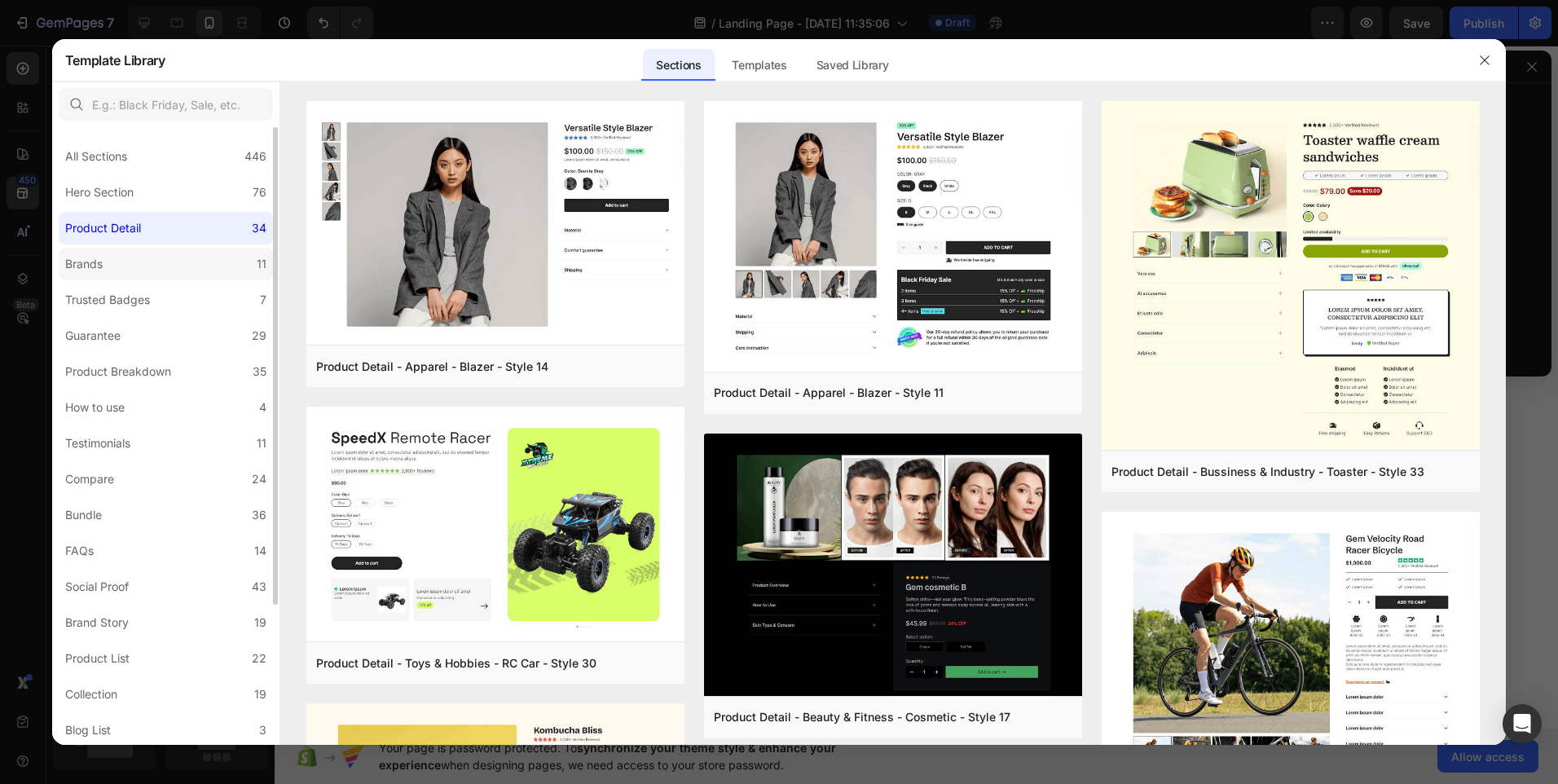
drag, startPoint x: 127, startPoint y: 224, endPoint x: 101, endPoint y: 264, distance: 47.7
click at [101, 264] on div "Brands" at bounding box center [84, 263] width 38 height 19
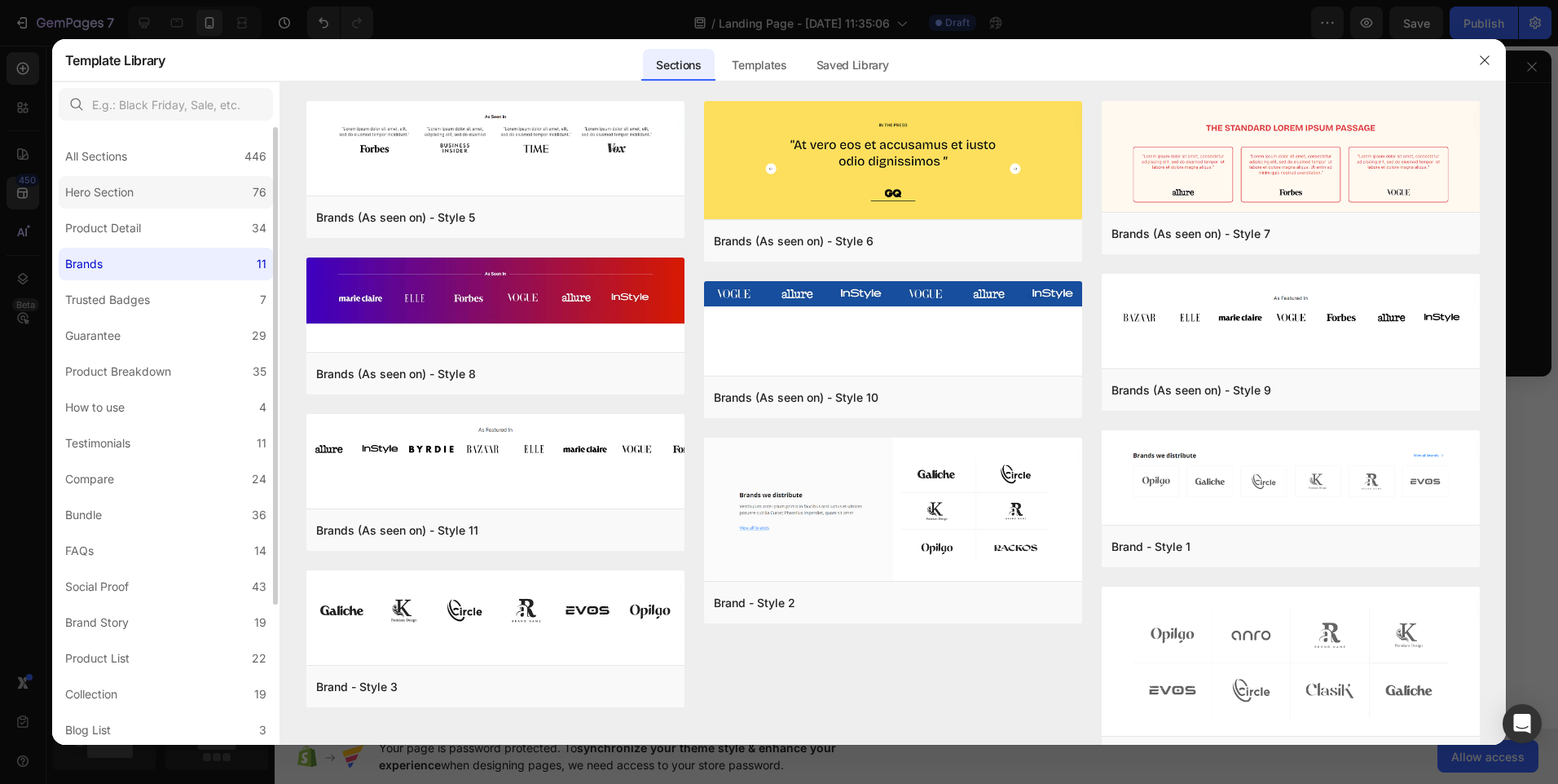
click at [109, 192] on div "Hero Section" at bounding box center [99, 192] width 68 height 19
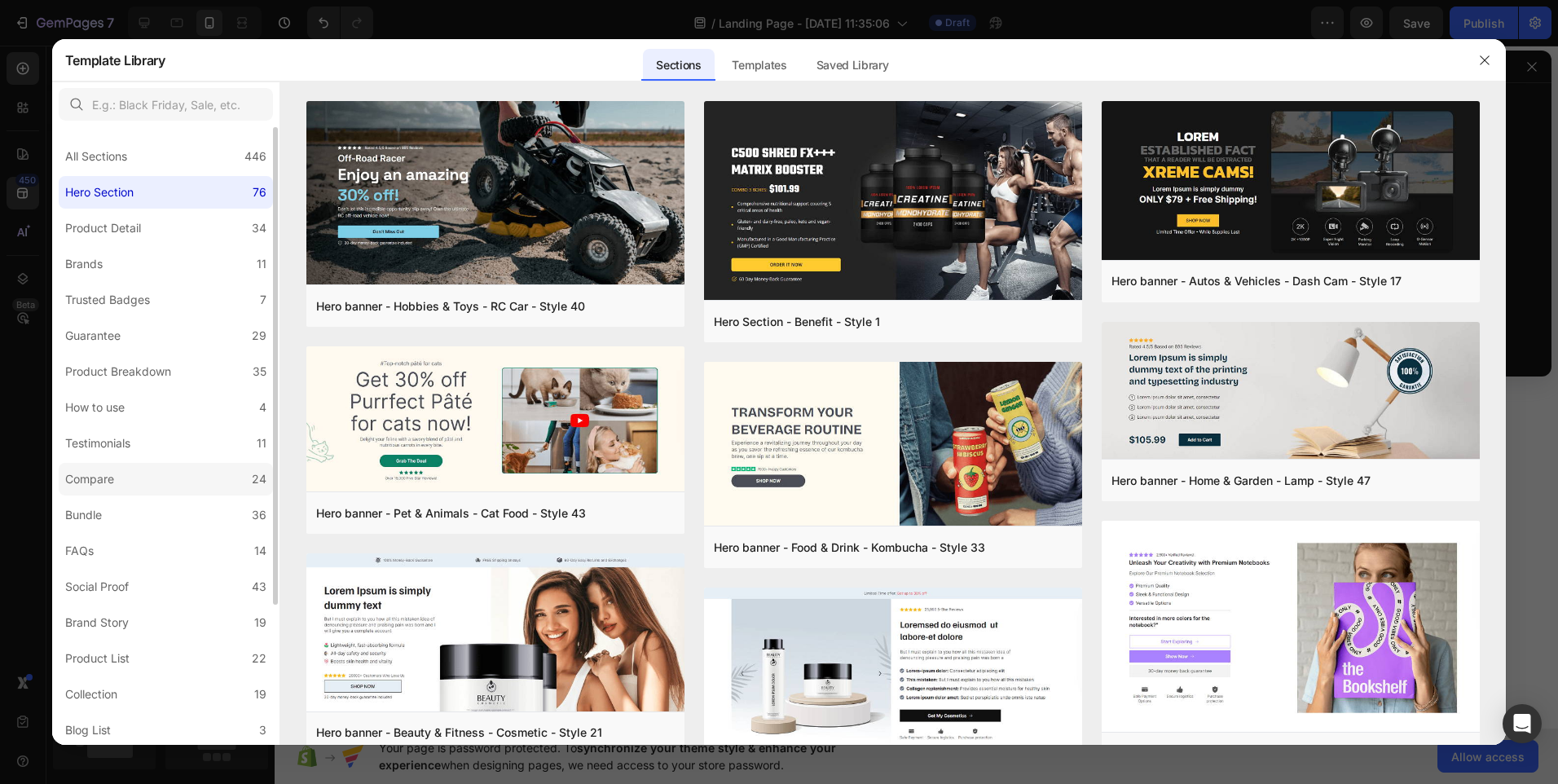
click at [93, 482] on div "Compare" at bounding box center [90, 479] width 49 height 19
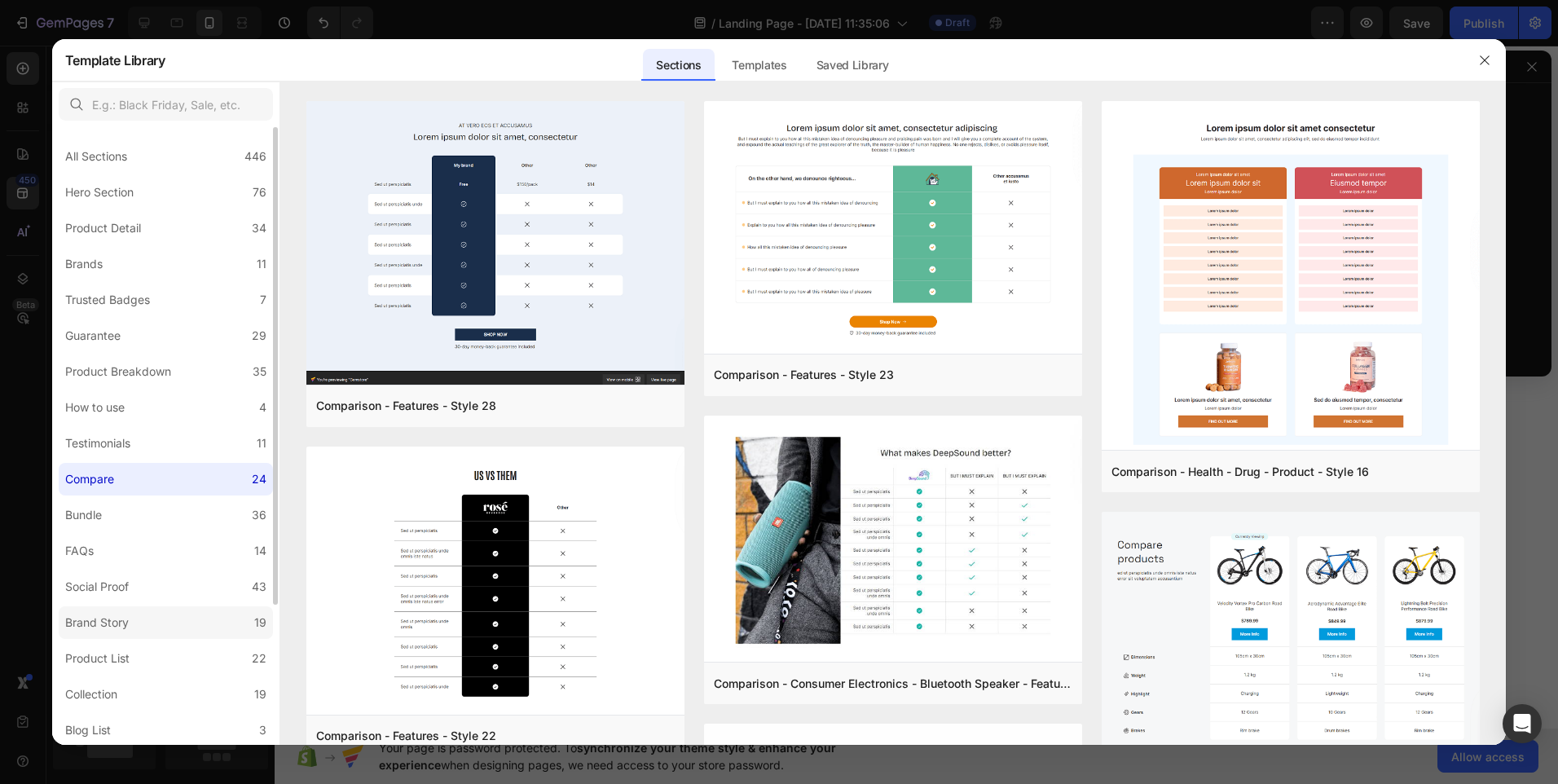
click at [96, 617] on div "Brand Story" at bounding box center [98, 622] width 64 height 19
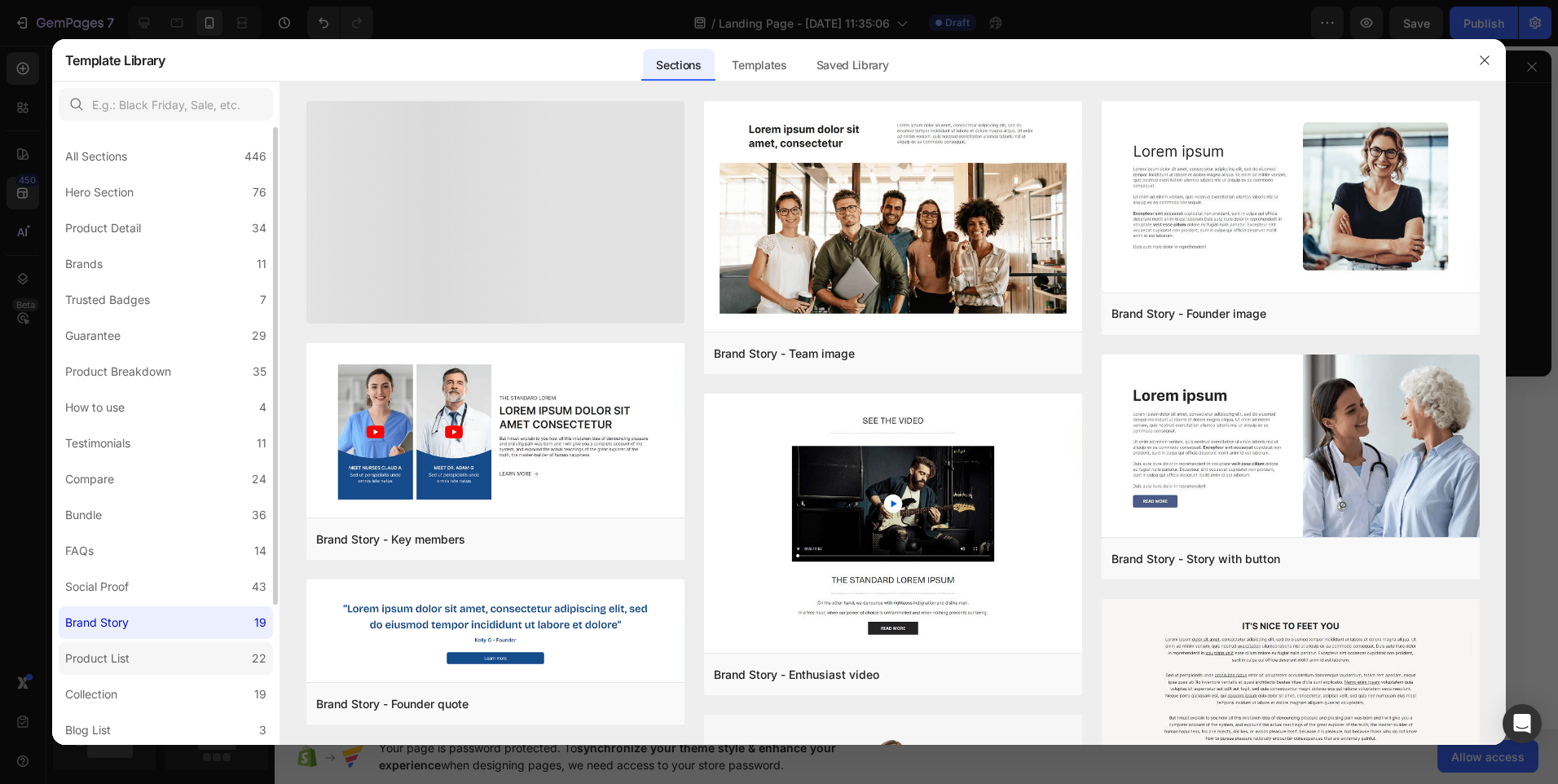
click at [96, 660] on div "Product List" at bounding box center [98, 658] width 65 height 19
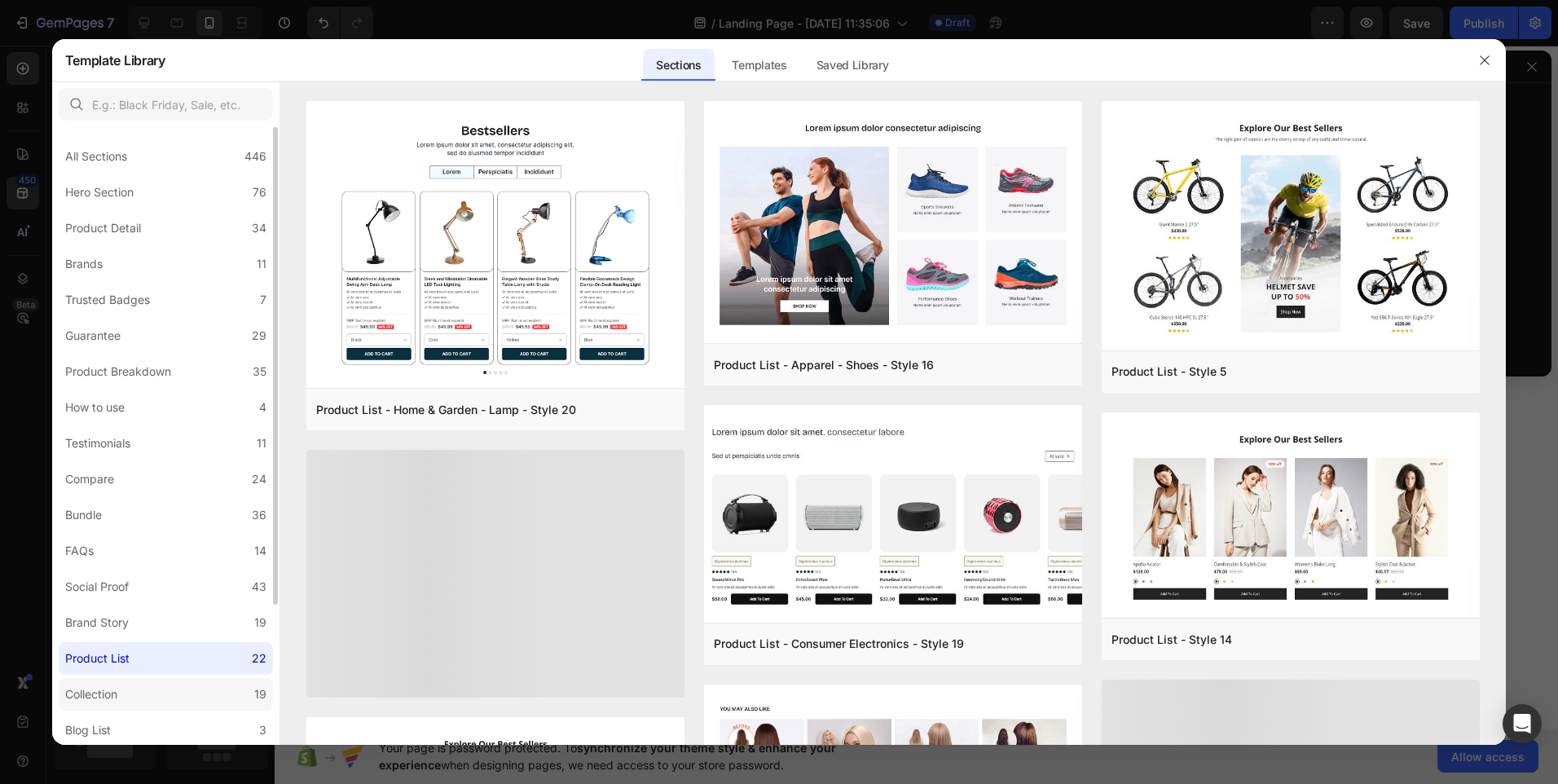
click at [96, 700] on div "Collection" at bounding box center [92, 694] width 52 height 19
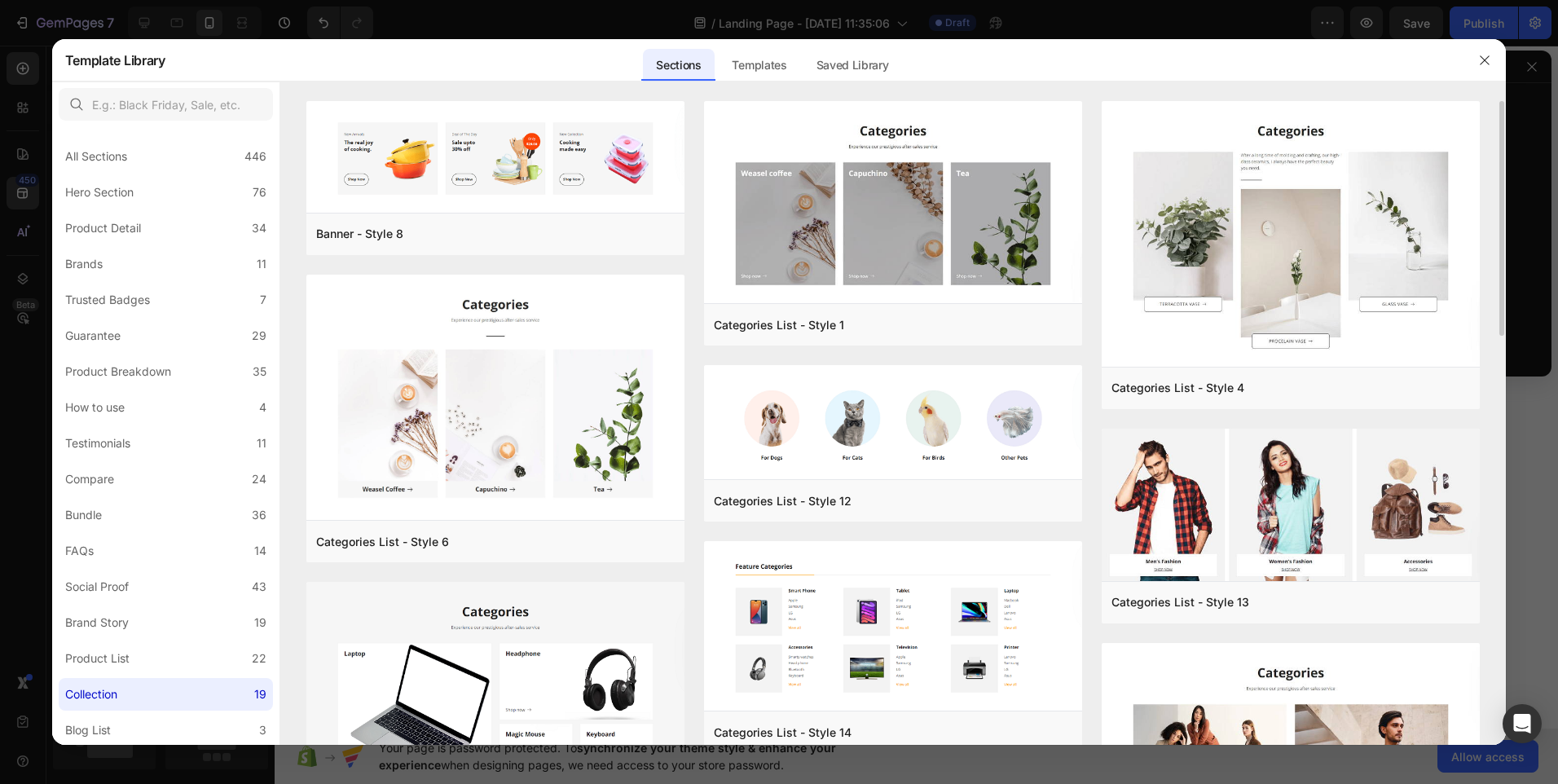
drag, startPoint x: 1502, startPoint y: 321, endPoint x: 1500, endPoint y: 157, distance: 164.0
click at [1500, 157] on div "Banner - Style 8 Add to page Preview Categories List - Style 6 Add to page Prev…" at bounding box center [893, 422] width 1227 height 644
click at [1486, 60] on icon "button" at bounding box center [1485, 61] width 13 height 13
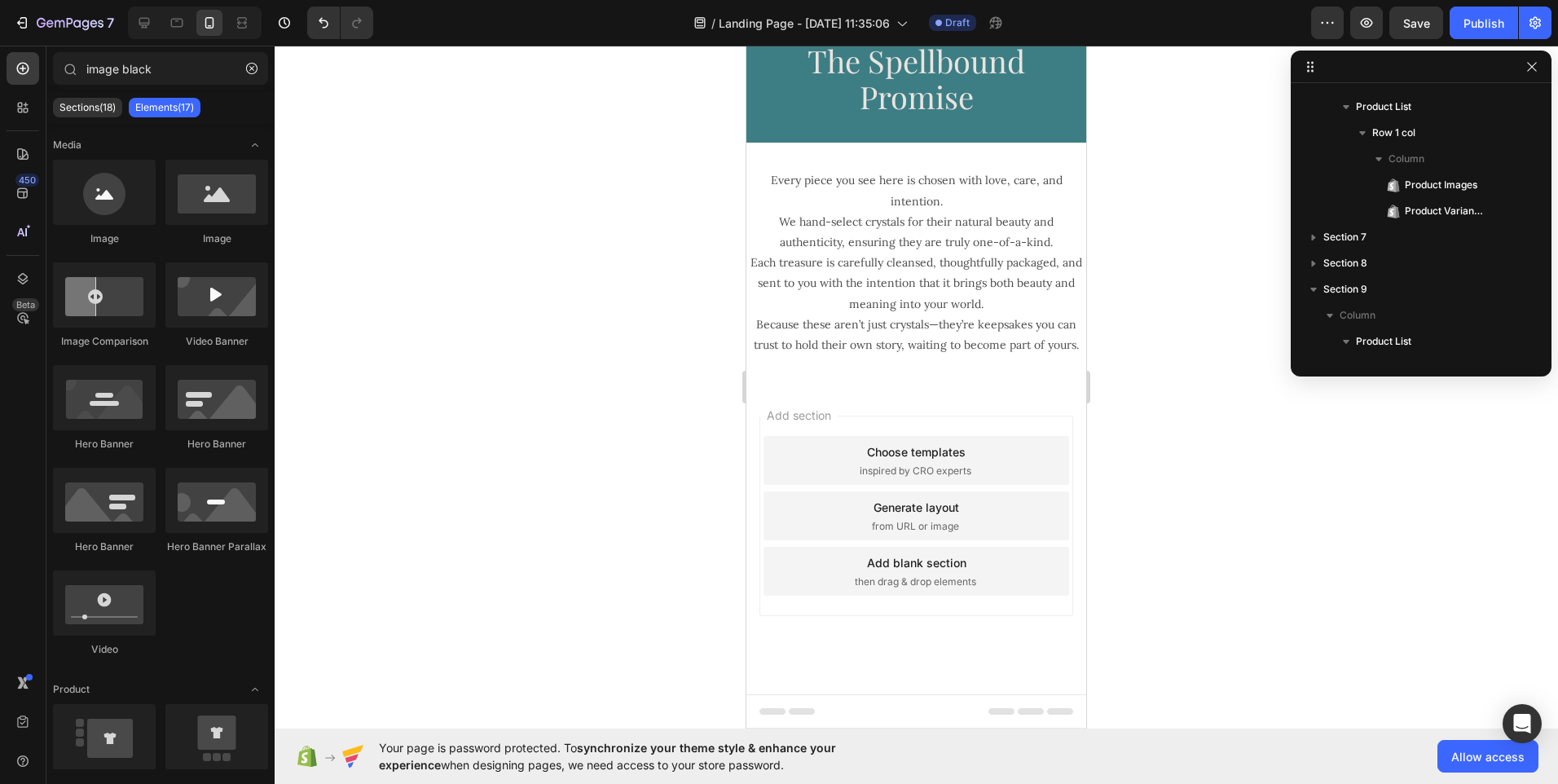
click at [896, 458] on div "Choose templates" at bounding box center [916, 452] width 98 height 17
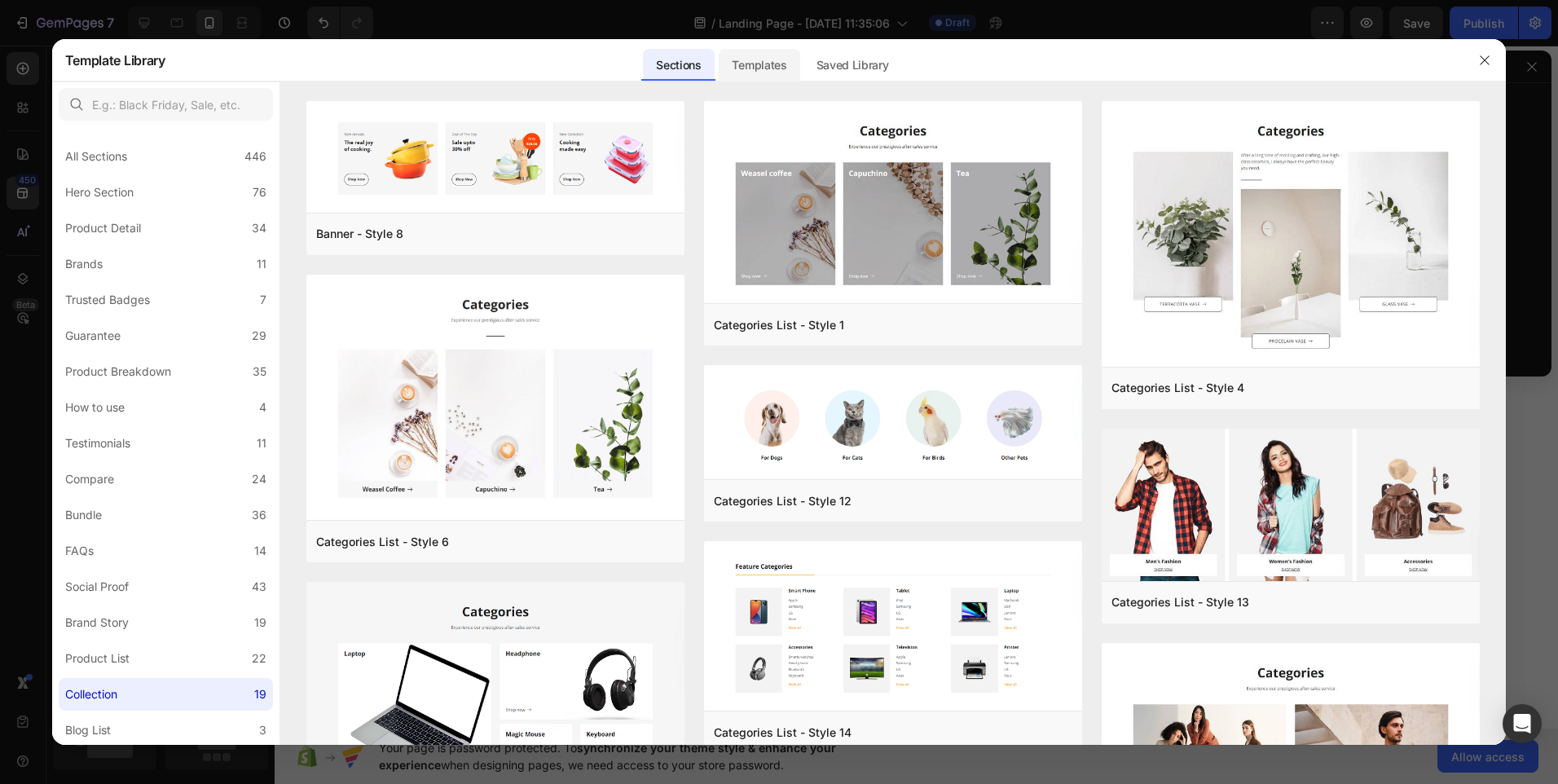
click at [766, 57] on div "Templates" at bounding box center [760, 65] width 81 height 33
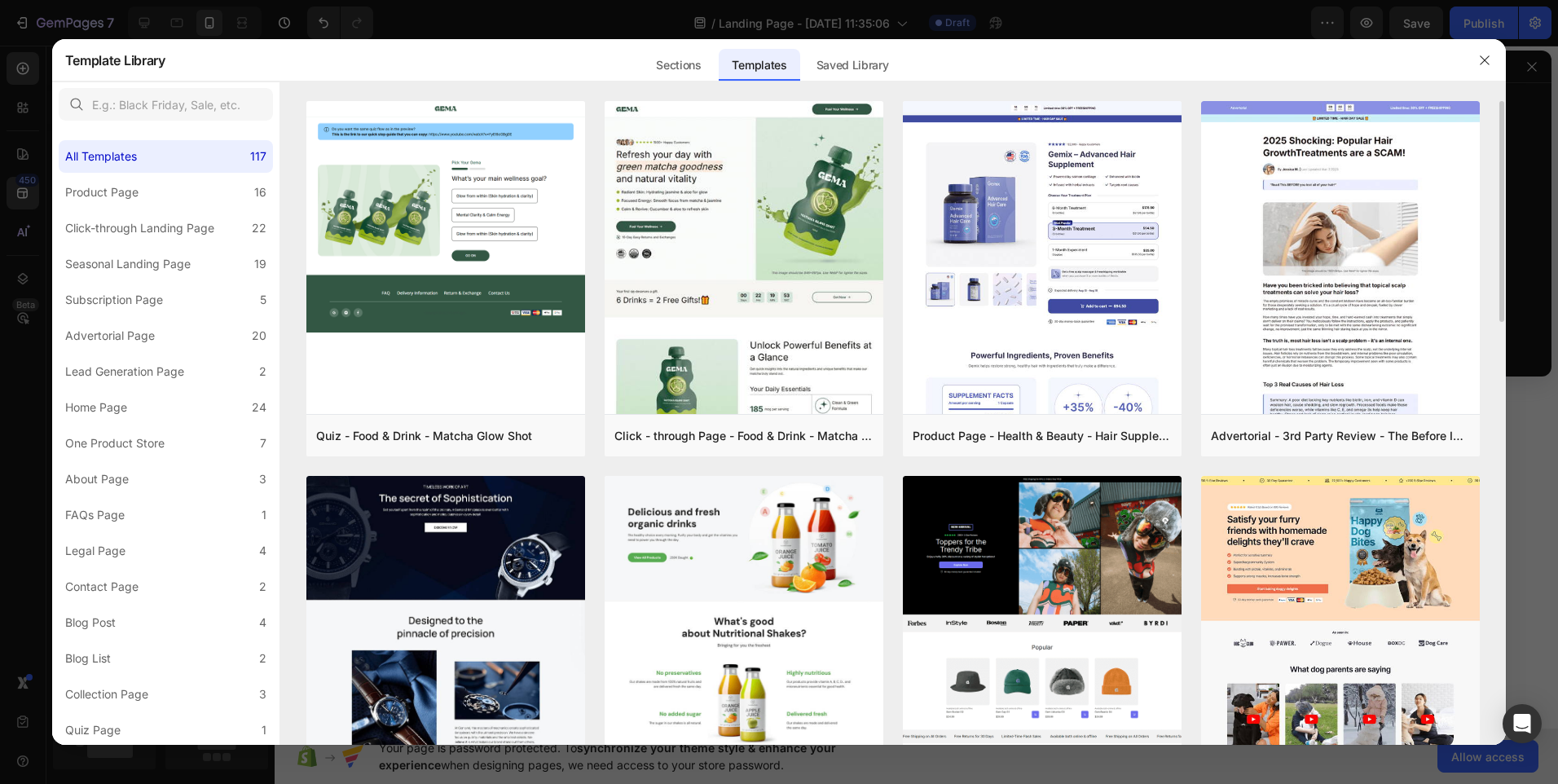
click at [1503, 310] on div "Quiz - Food & Drink - Matcha Glow Shot Add to page Preview Click - through Page…" at bounding box center [893, 422] width 1227 height 644
drag, startPoint x: 1503, startPoint y: 249, endPoint x: 1503, endPoint y: 270, distance: 21.0
click at [1503, 270] on div "Quiz - Food & Drink - Matcha Glow Shot Add to page Preview Click - through Page…" at bounding box center [893, 422] width 1227 height 644
drag, startPoint x: 1503, startPoint y: 270, endPoint x: 1503, endPoint y: 298, distance: 28.0
click at [1503, 298] on div "Quiz - Food & Drink - Matcha Glow Shot Add to page Preview Click - through Page…" at bounding box center [893, 422] width 1227 height 644
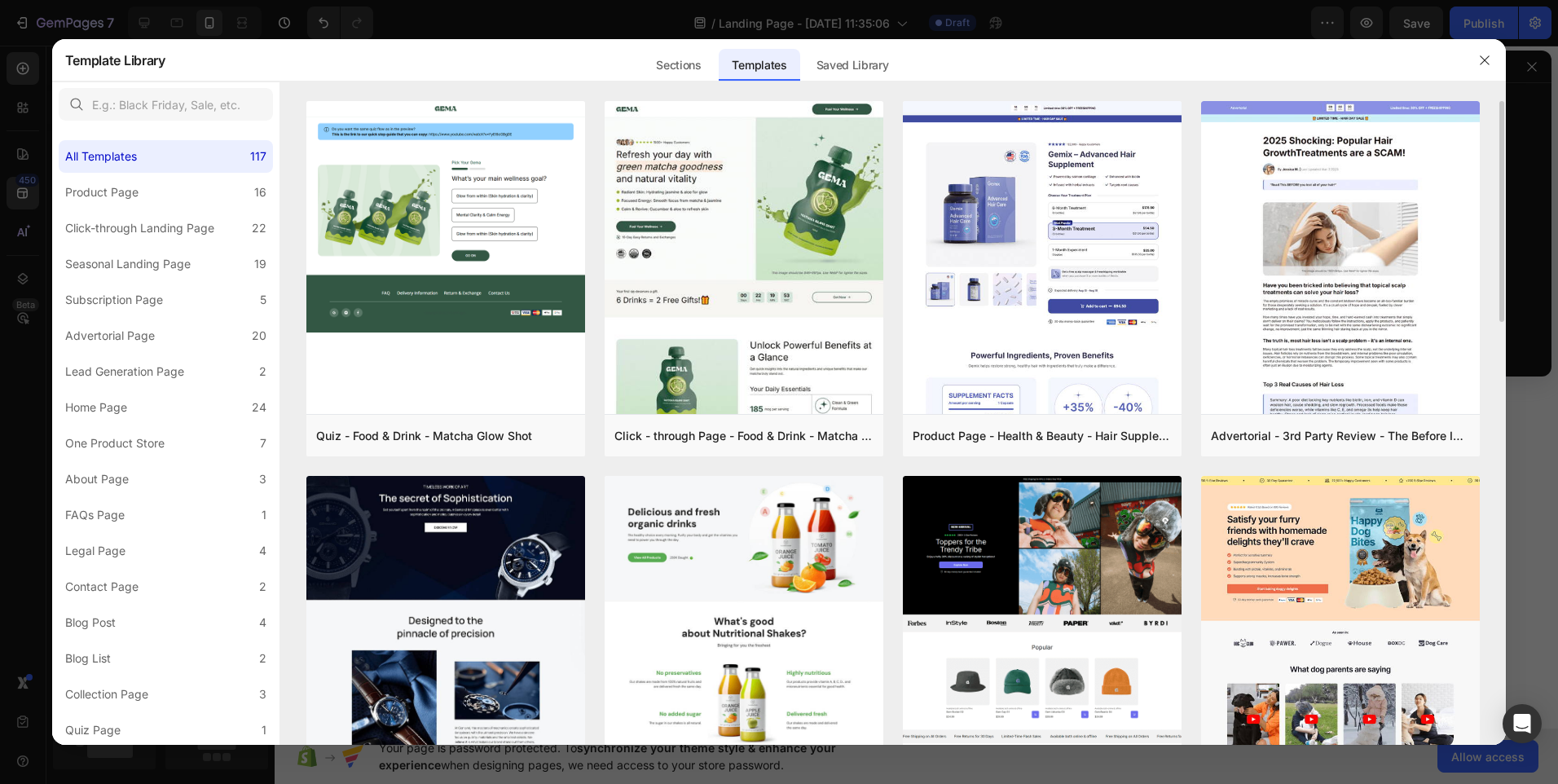
drag, startPoint x: 1503, startPoint y: 298, endPoint x: 1503, endPoint y: 392, distance: 94.0
click at [1503, 392] on div "Quiz - Food & Drink - Matcha Glow Shot Add to page Preview Click - through Page…" at bounding box center [893, 422] width 1227 height 644
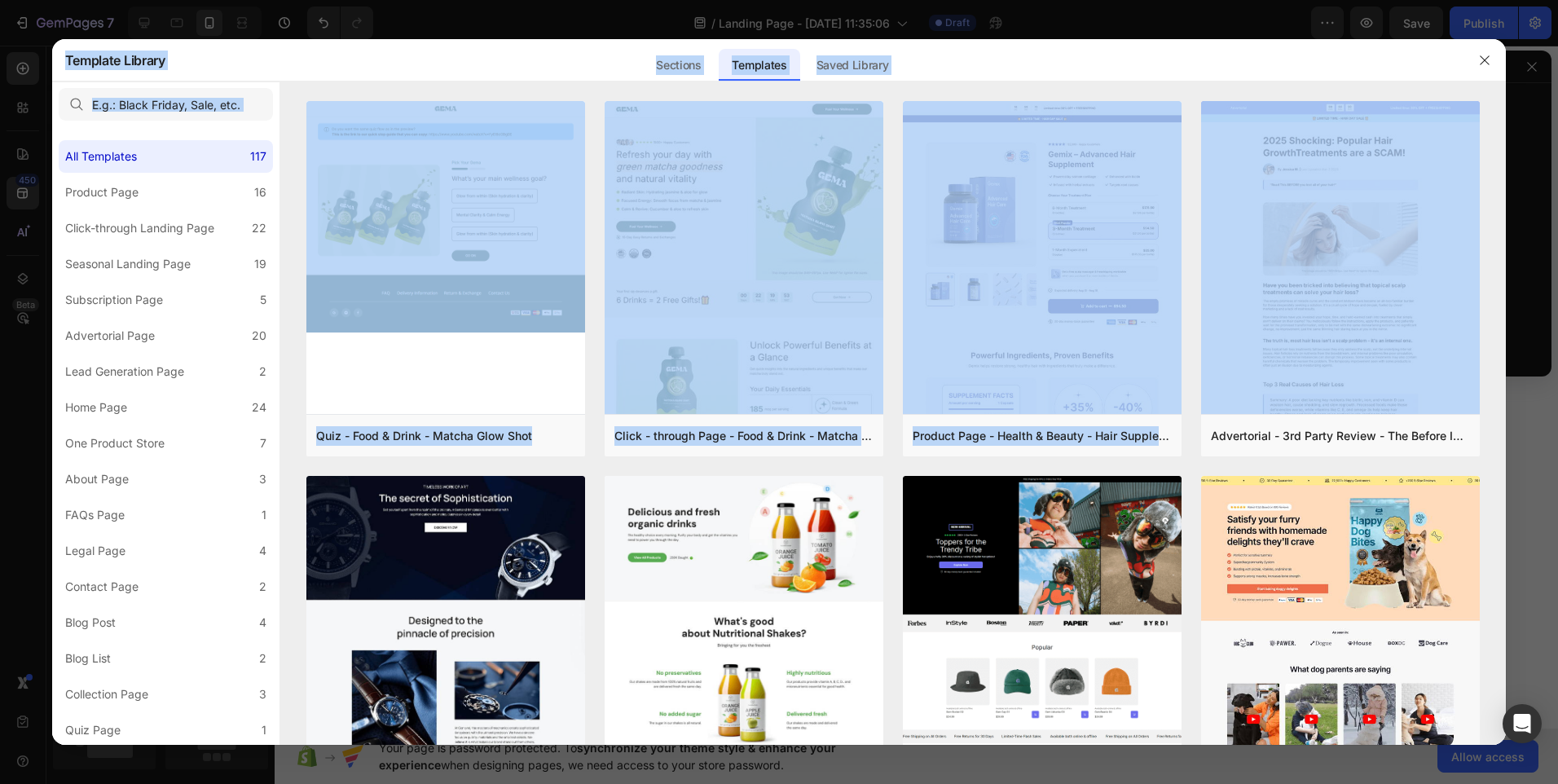
drag, startPoint x: 1502, startPoint y: 119, endPoint x: 1513, endPoint y: 196, distance: 77.8
click at [1513, 196] on div "Template Library Sections Templates Existing pages Saved Library Templates Save…" at bounding box center [779, 392] width 1558 height 784
click at [1294, 80] on div "Sections Templates Existing pages Saved Library Templates Saved Library" at bounding box center [772, 61] width 1214 height 42
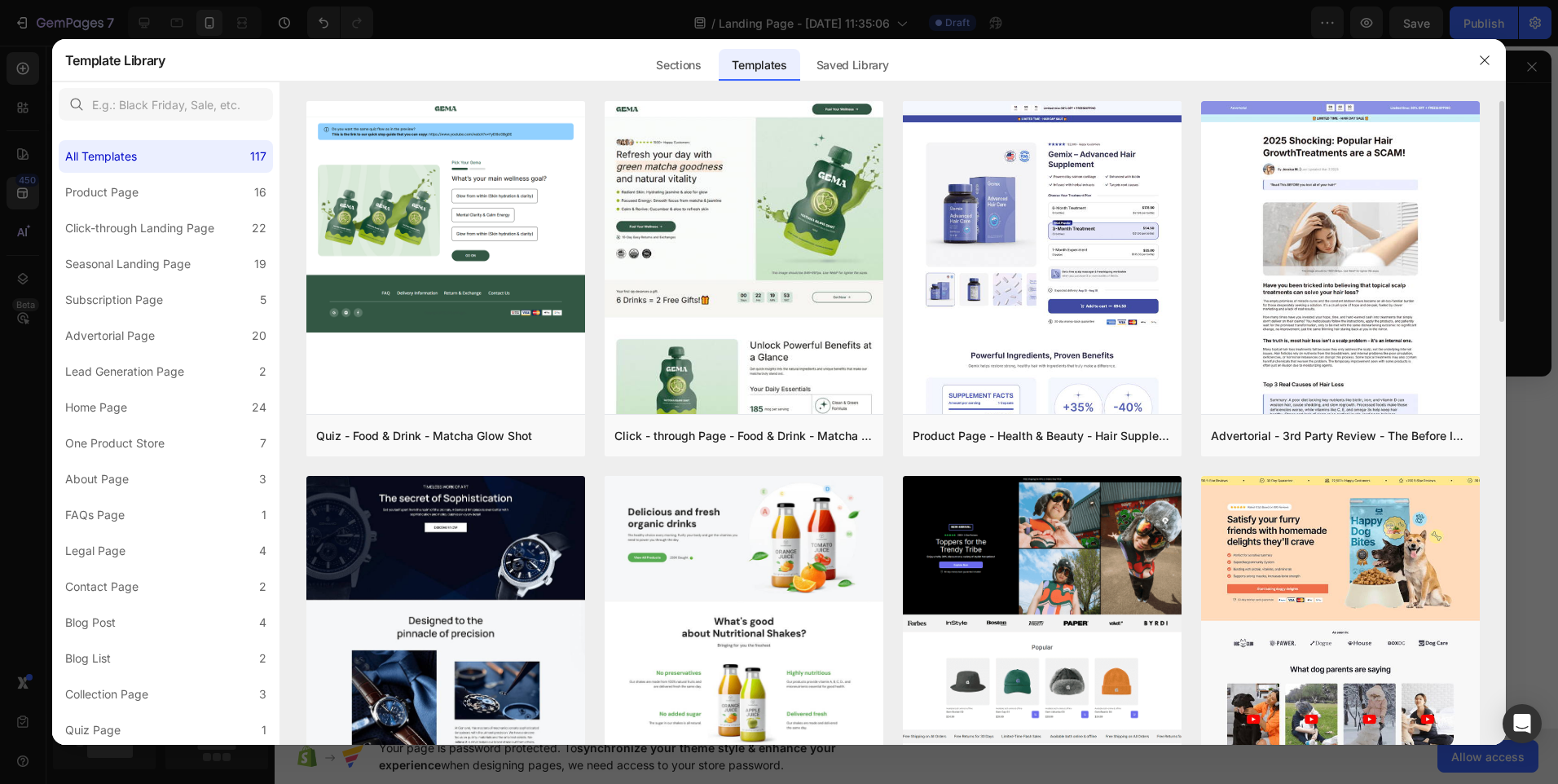
click at [1503, 303] on div "Quiz - Food & Drink - Matcha Glow Shot Add to page Preview Click - through Page…" at bounding box center [893, 422] width 1227 height 644
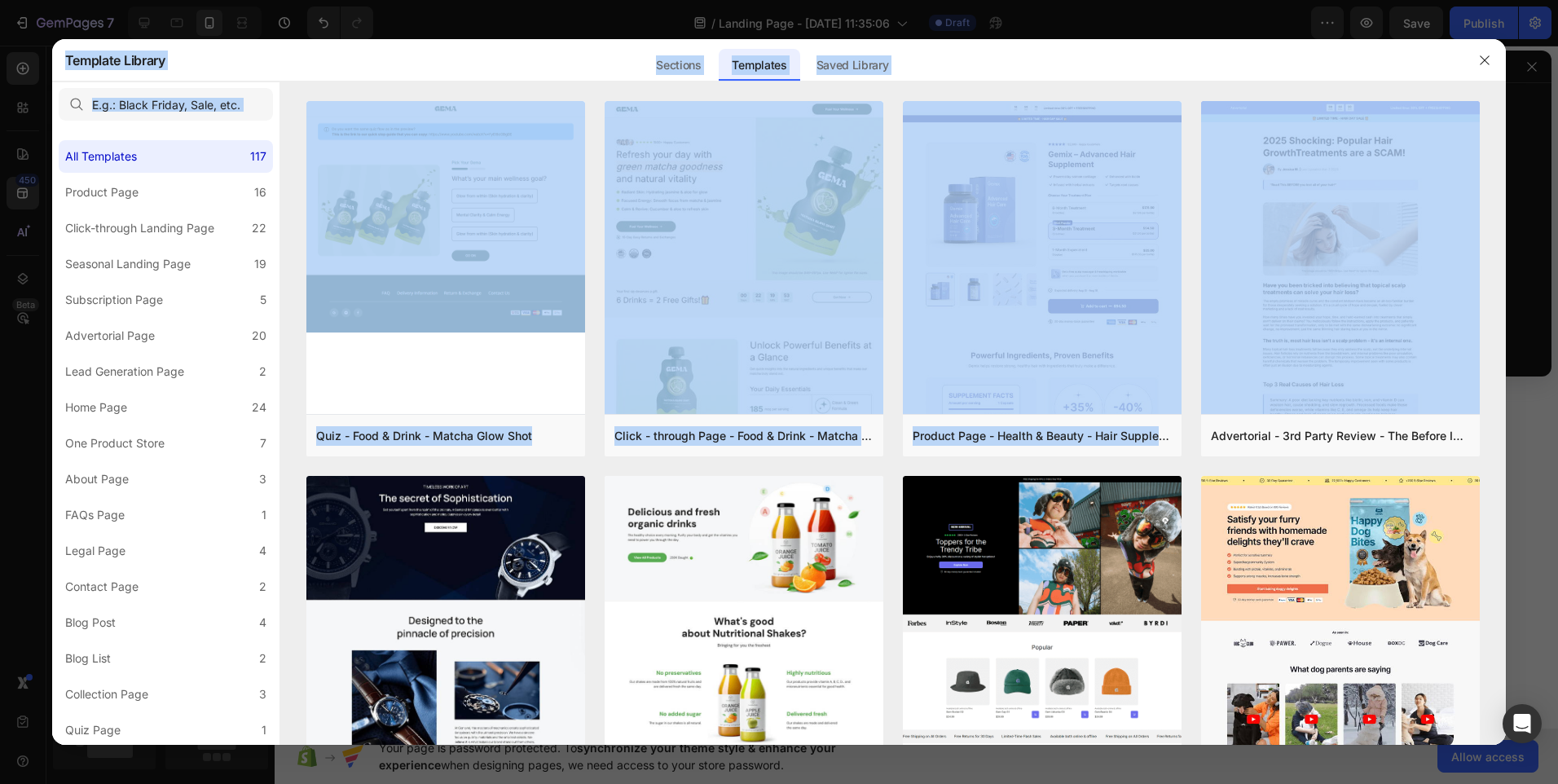
drag, startPoint x: 1503, startPoint y: 303, endPoint x: 1508, endPoint y: 352, distance: 49.3
click at [1508, 352] on div "Template Library Sections Templates Existing pages Saved Library Templates Save…" at bounding box center [779, 392] width 1558 height 784
click at [1391, 60] on div "Template Library Sections Templates Existing pages Saved Library Templates Save…" at bounding box center [765, 61] width 1399 height 42
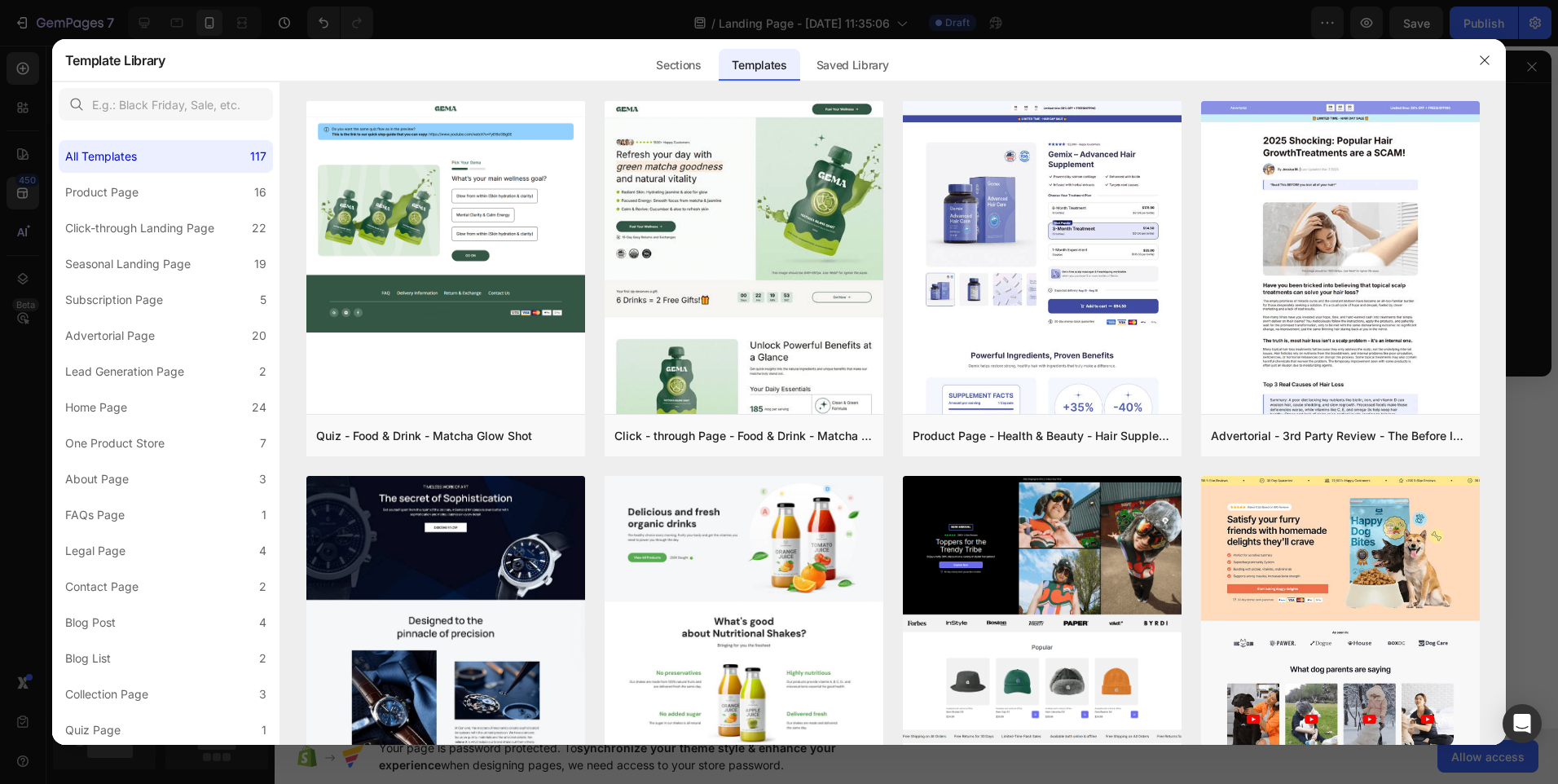
click at [1514, 506] on div at bounding box center [779, 392] width 1558 height 784
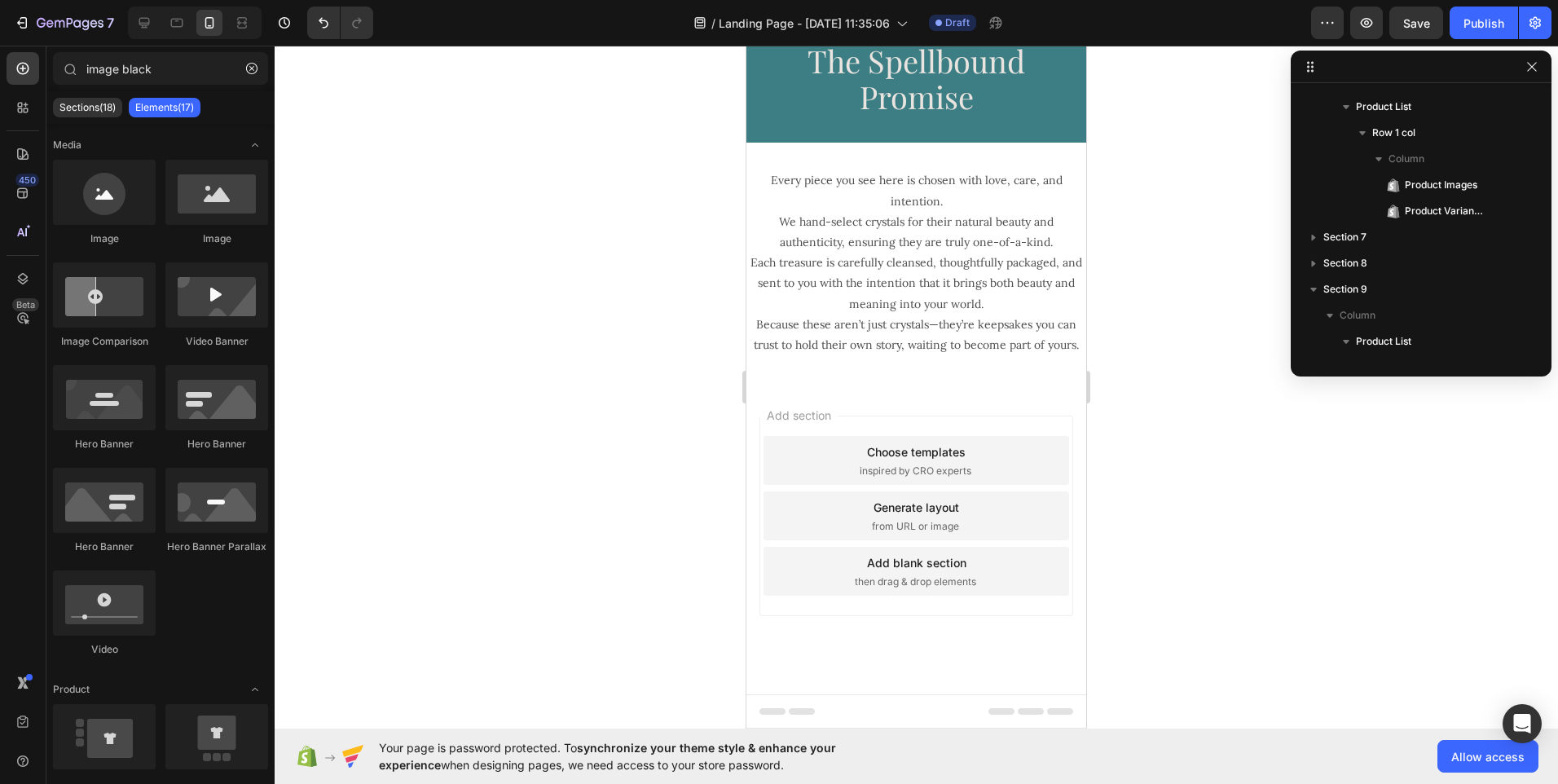
click at [1514, 506] on div at bounding box center [916, 415] width 1284 height 739
click at [919, 449] on div "Choose templates" at bounding box center [916, 452] width 98 height 17
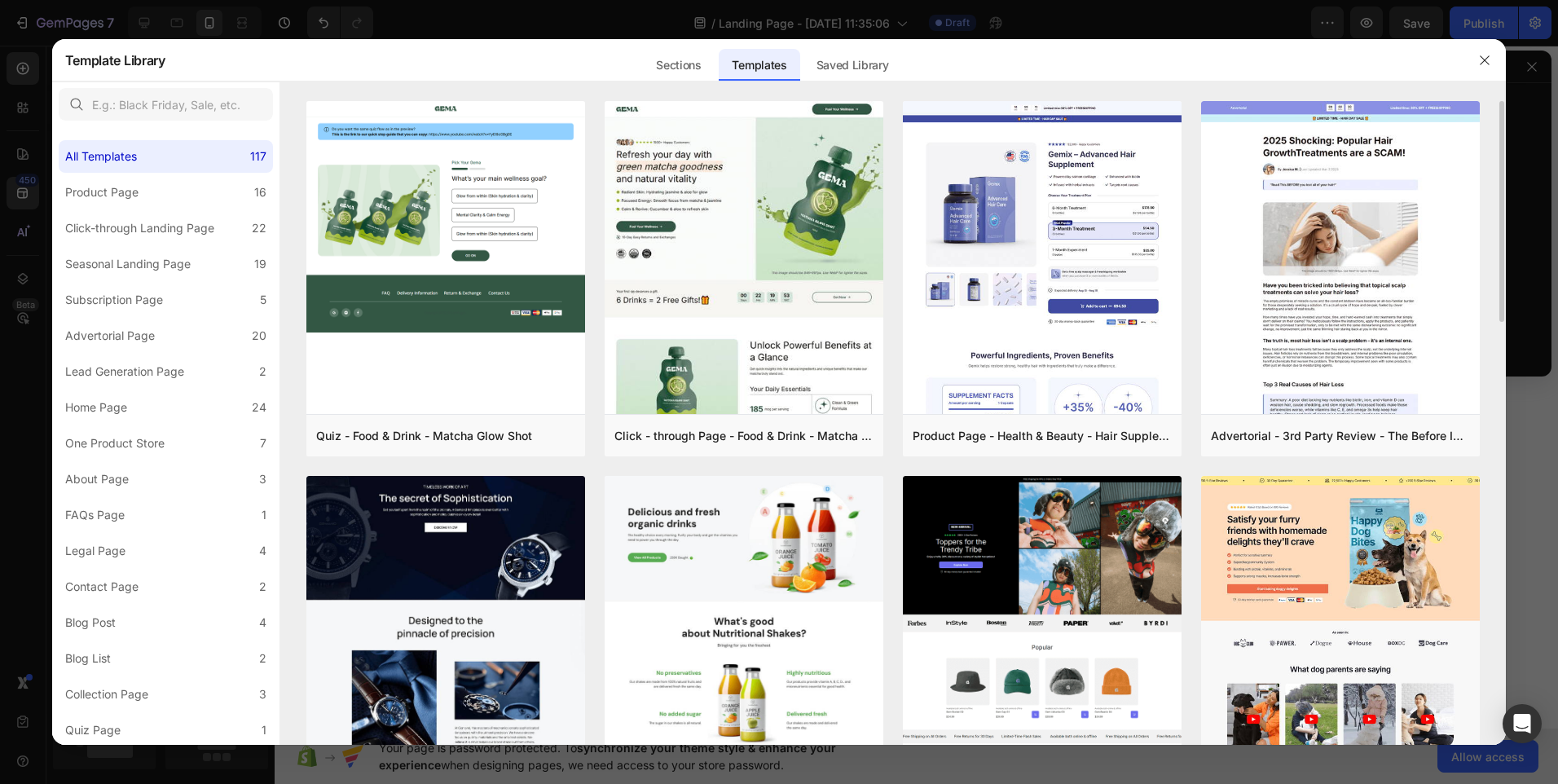
drag, startPoint x: 1503, startPoint y: 304, endPoint x: 1502, endPoint y: 340, distance: 36.0
click at [1502, 340] on div "Quiz - Food & Drink - Matcha Glow Shot Add to page Preview Click - through Page…" at bounding box center [893, 422] width 1227 height 644
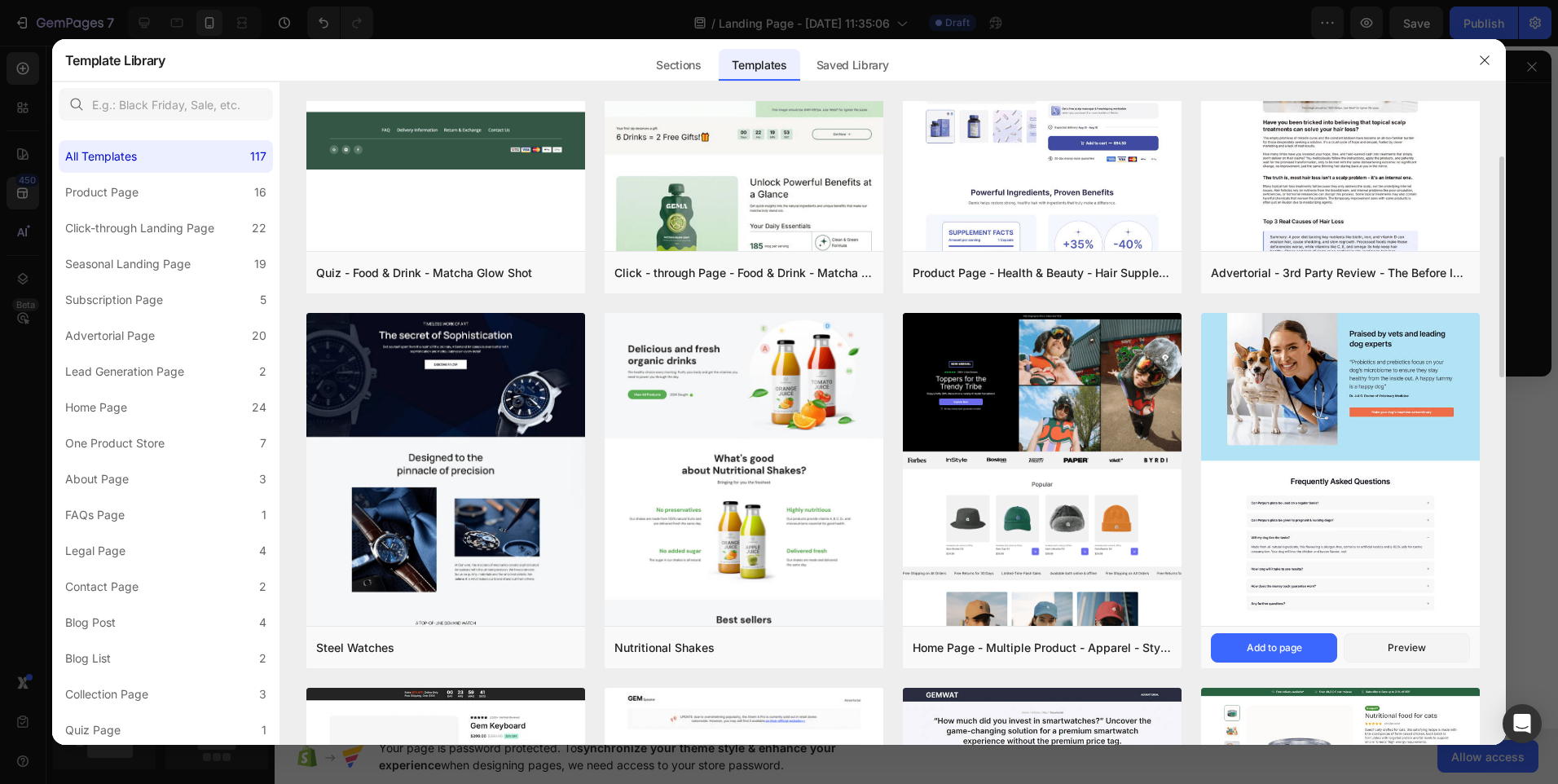
scroll to position [326, 0]
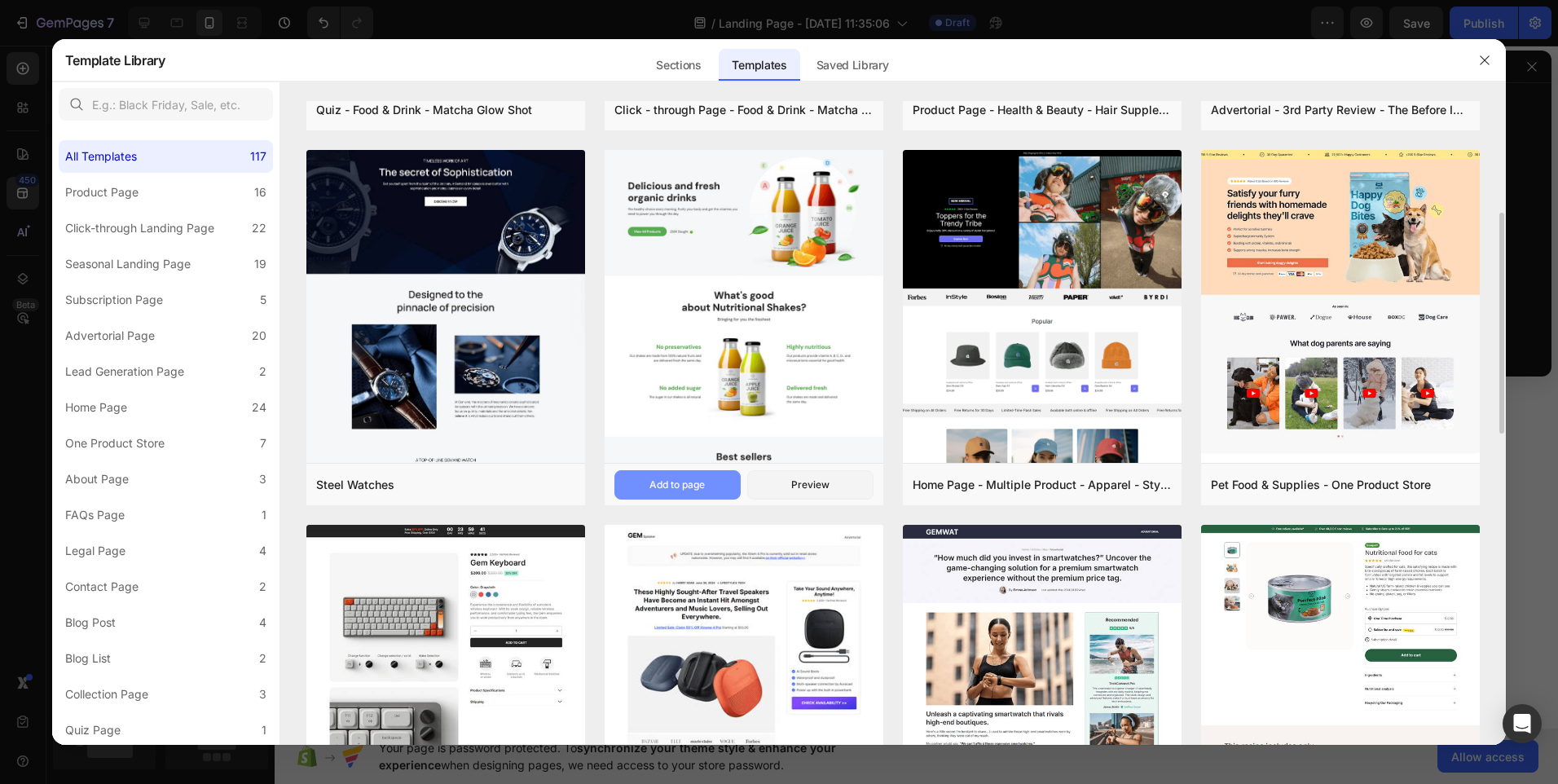
click at [668, 483] on div "Add to page" at bounding box center [677, 485] width 56 height 14
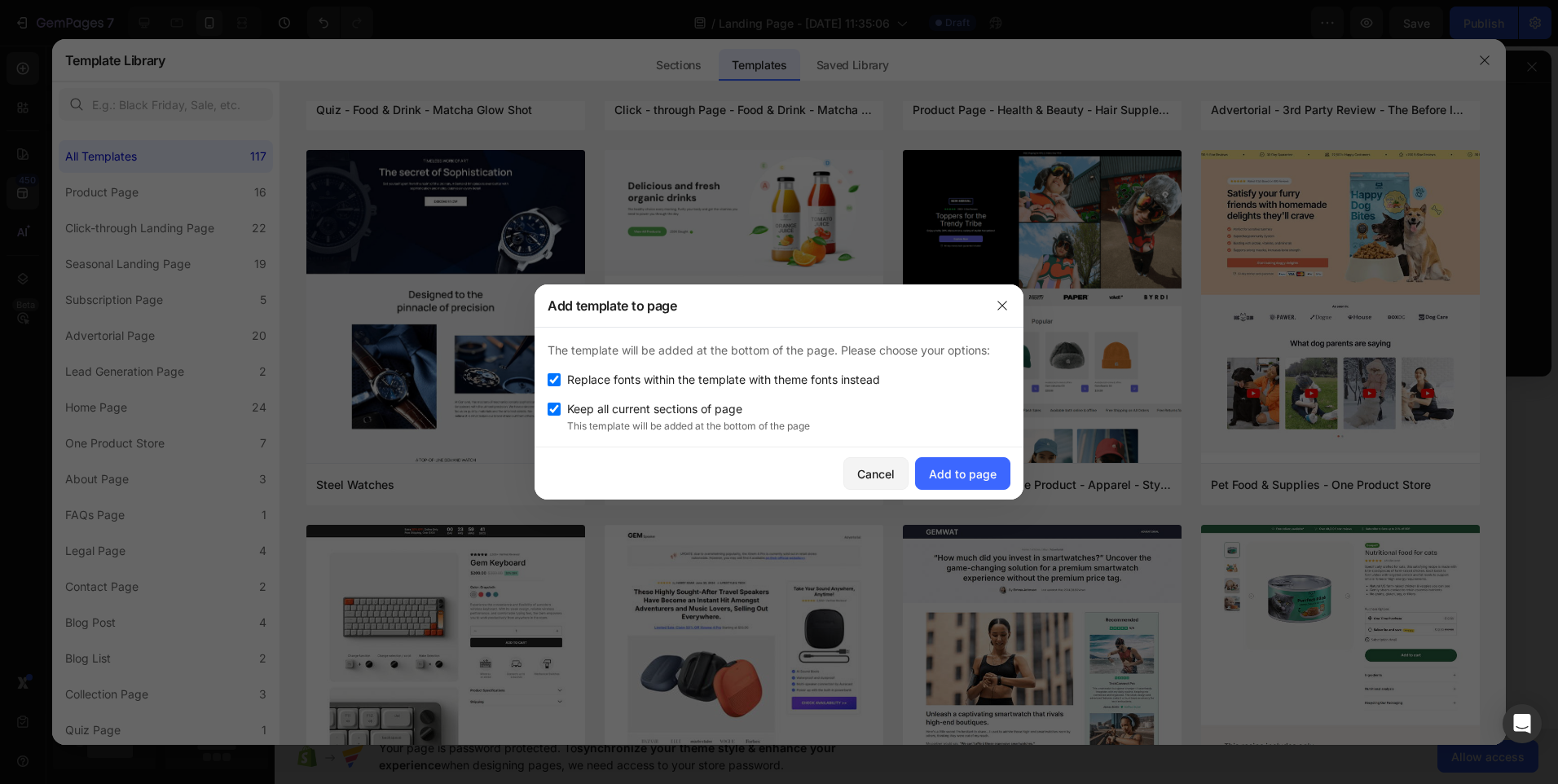
click at [554, 379] on input "checkbox" at bounding box center [554, 380] width 13 height 13
checkbox input "false"
click at [958, 478] on div "Add to page" at bounding box center [962, 474] width 67 height 17
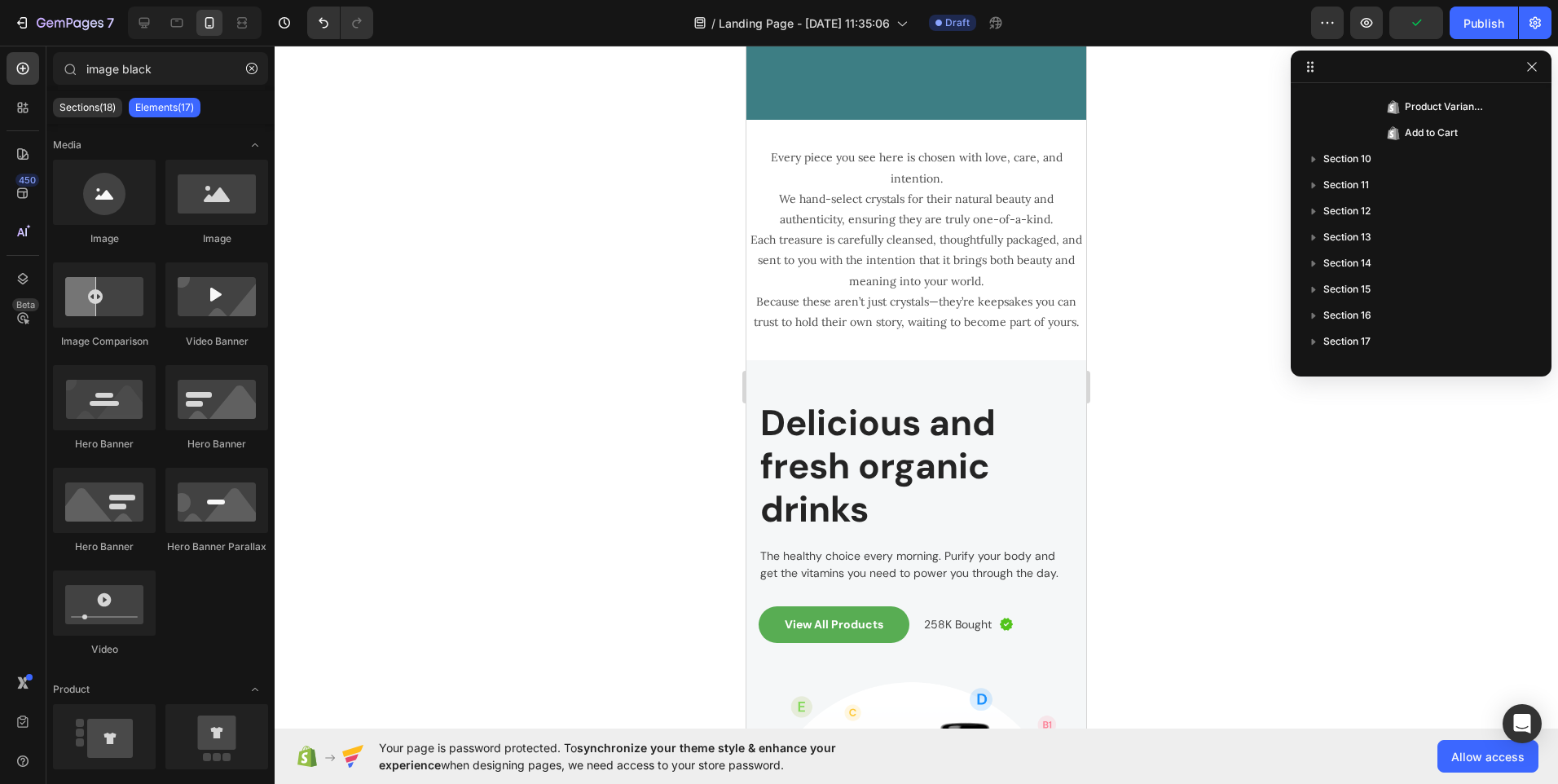
scroll to position [3356, 0]
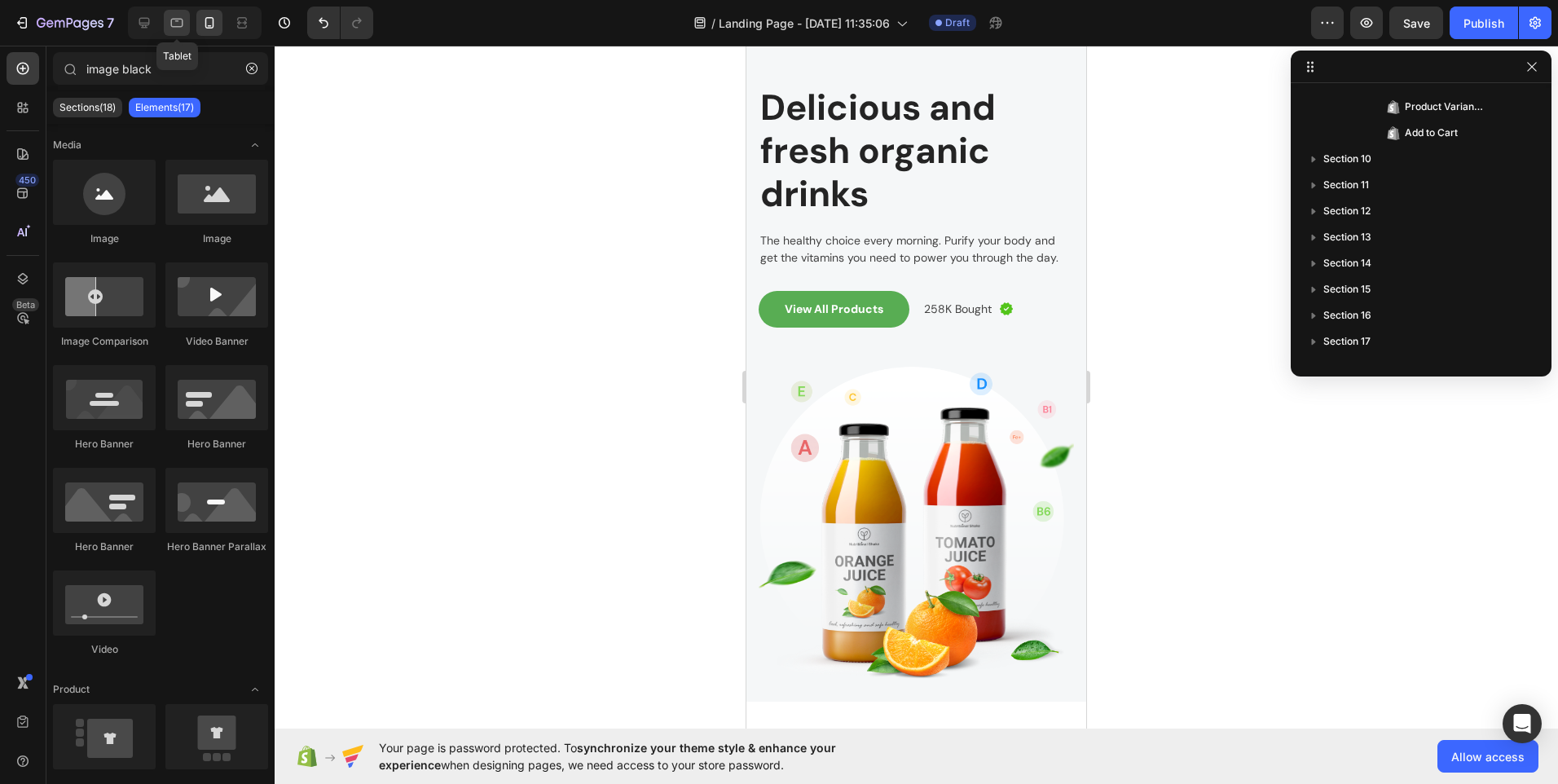
click at [177, 32] on div at bounding box center [177, 23] width 26 height 26
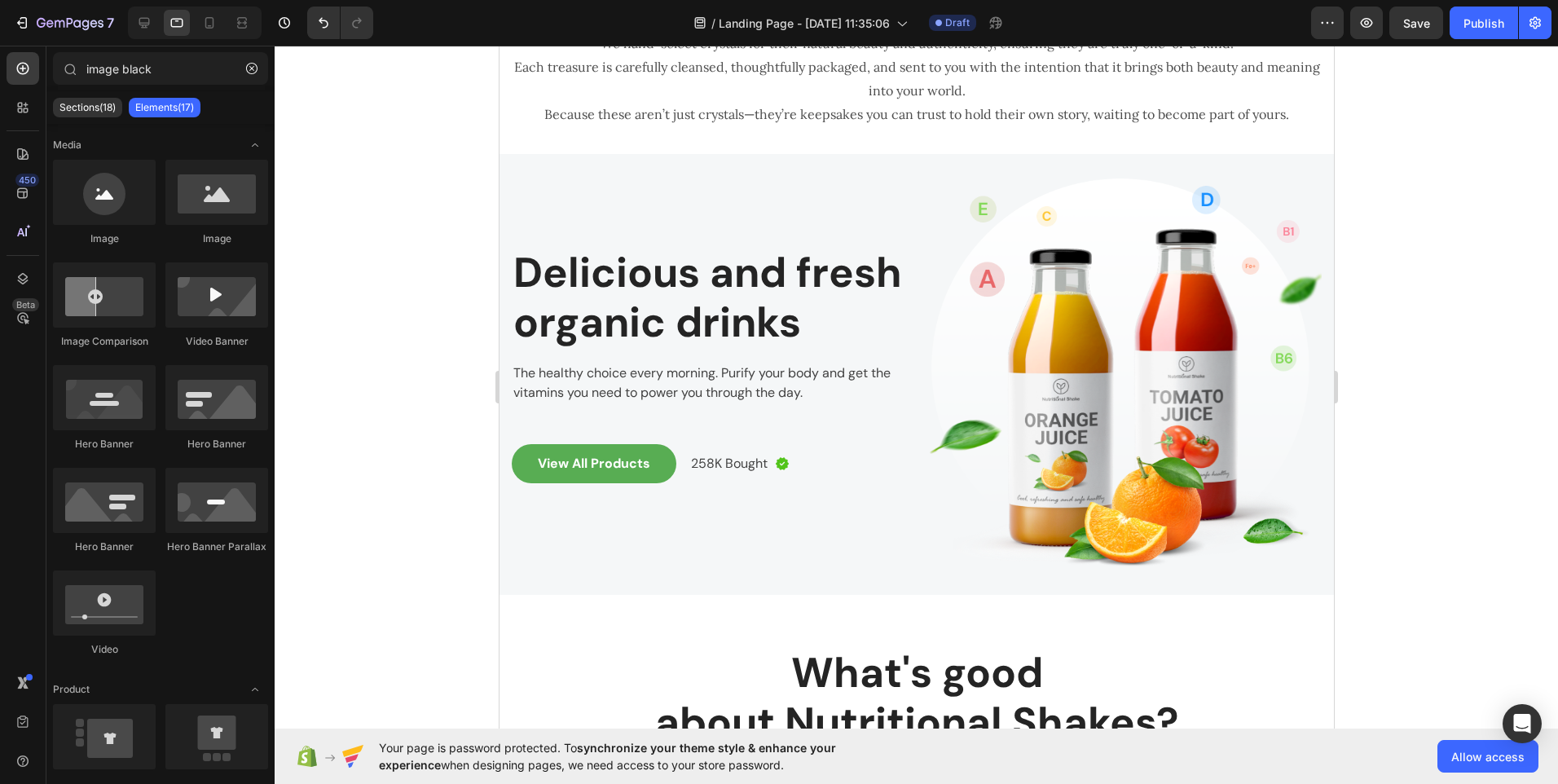
scroll to position [2637, 0]
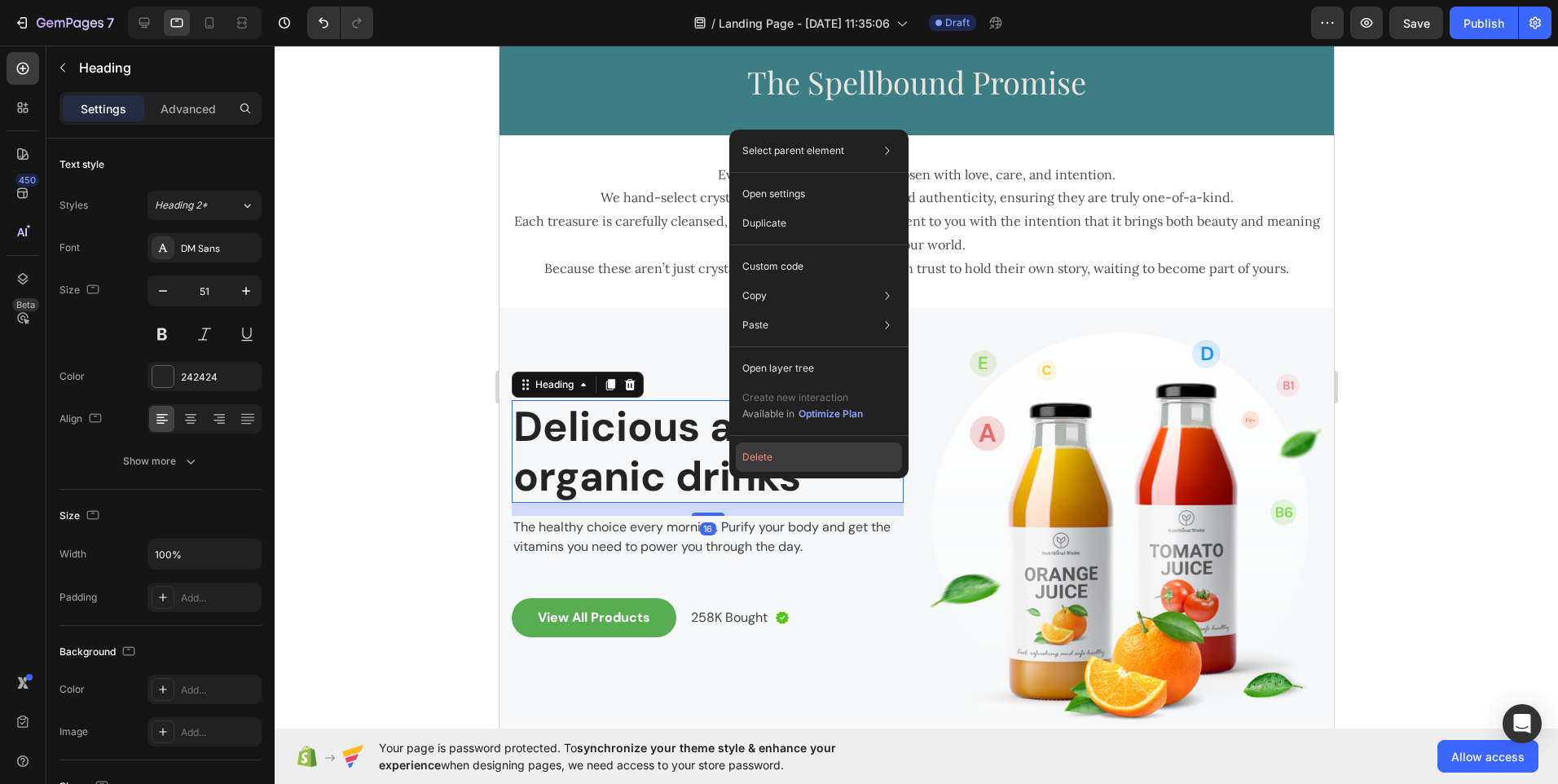
click at [757, 458] on button "Delete" at bounding box center [819, 457] width 167 height 29
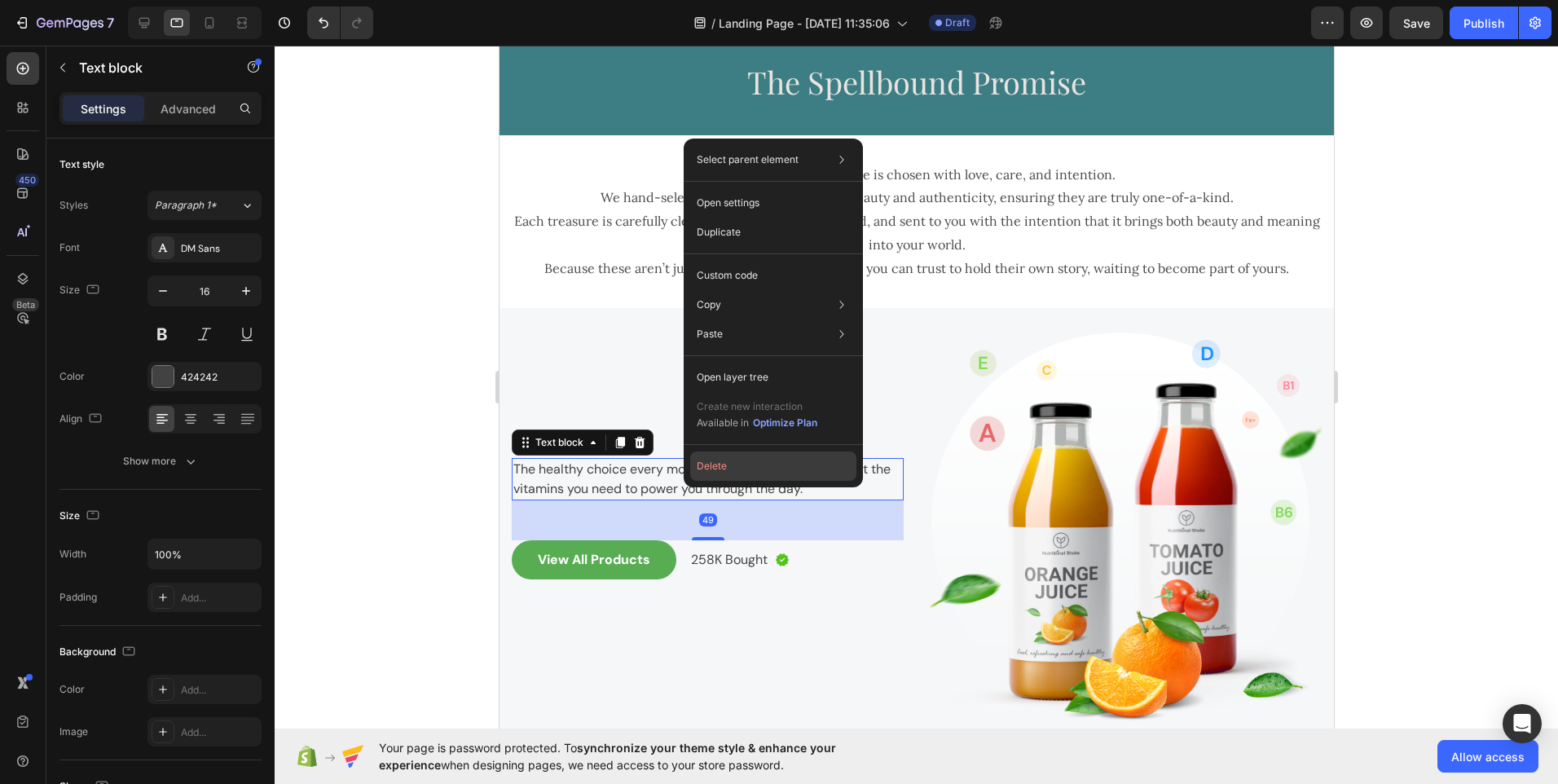
click at [707, 467] on button "Delete" at bounding box center [774, 466] width 167 height 29
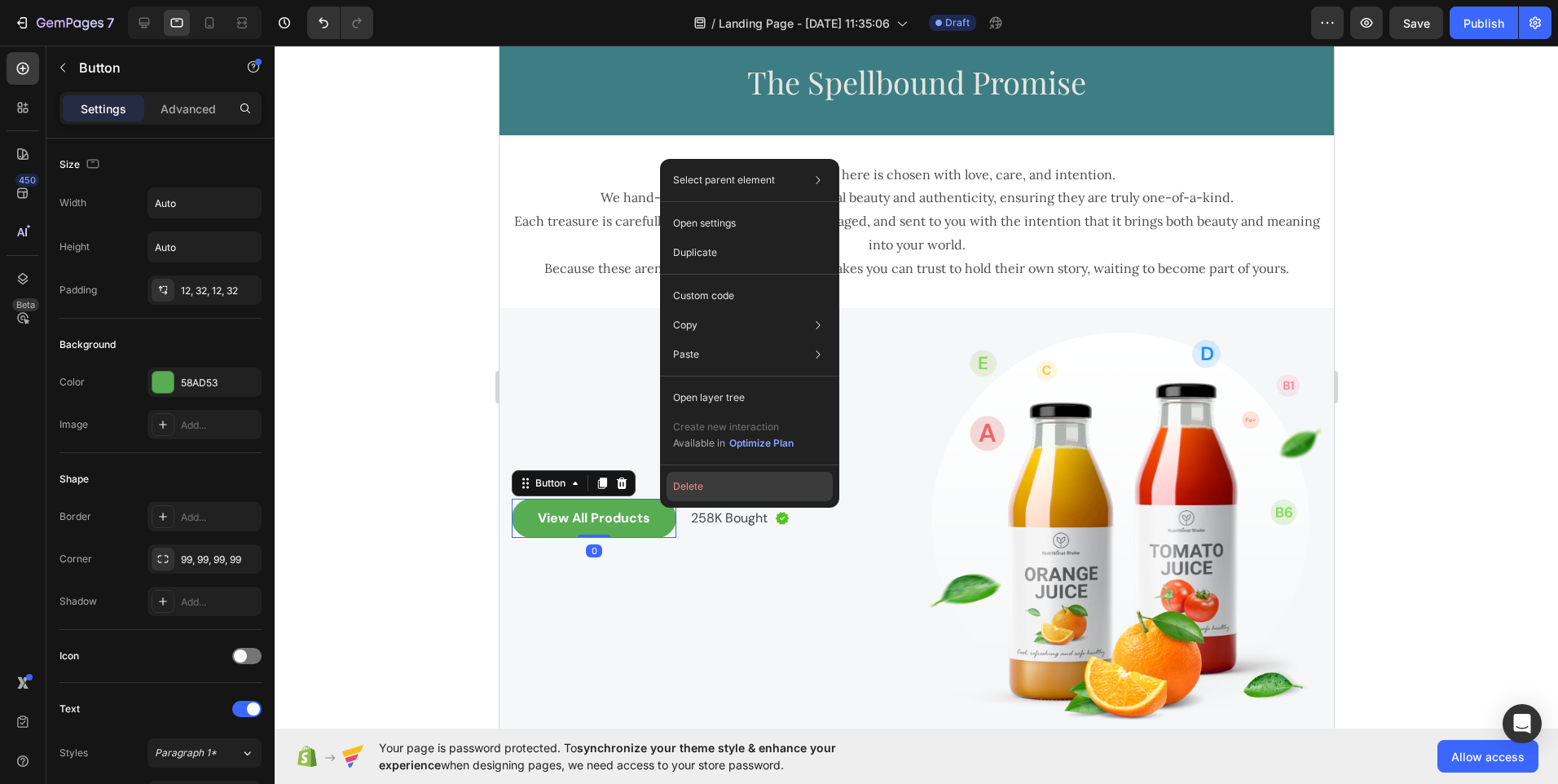
click at [698, 492] on button "Delete" at bounding box center [750, 486] width 167 height 29
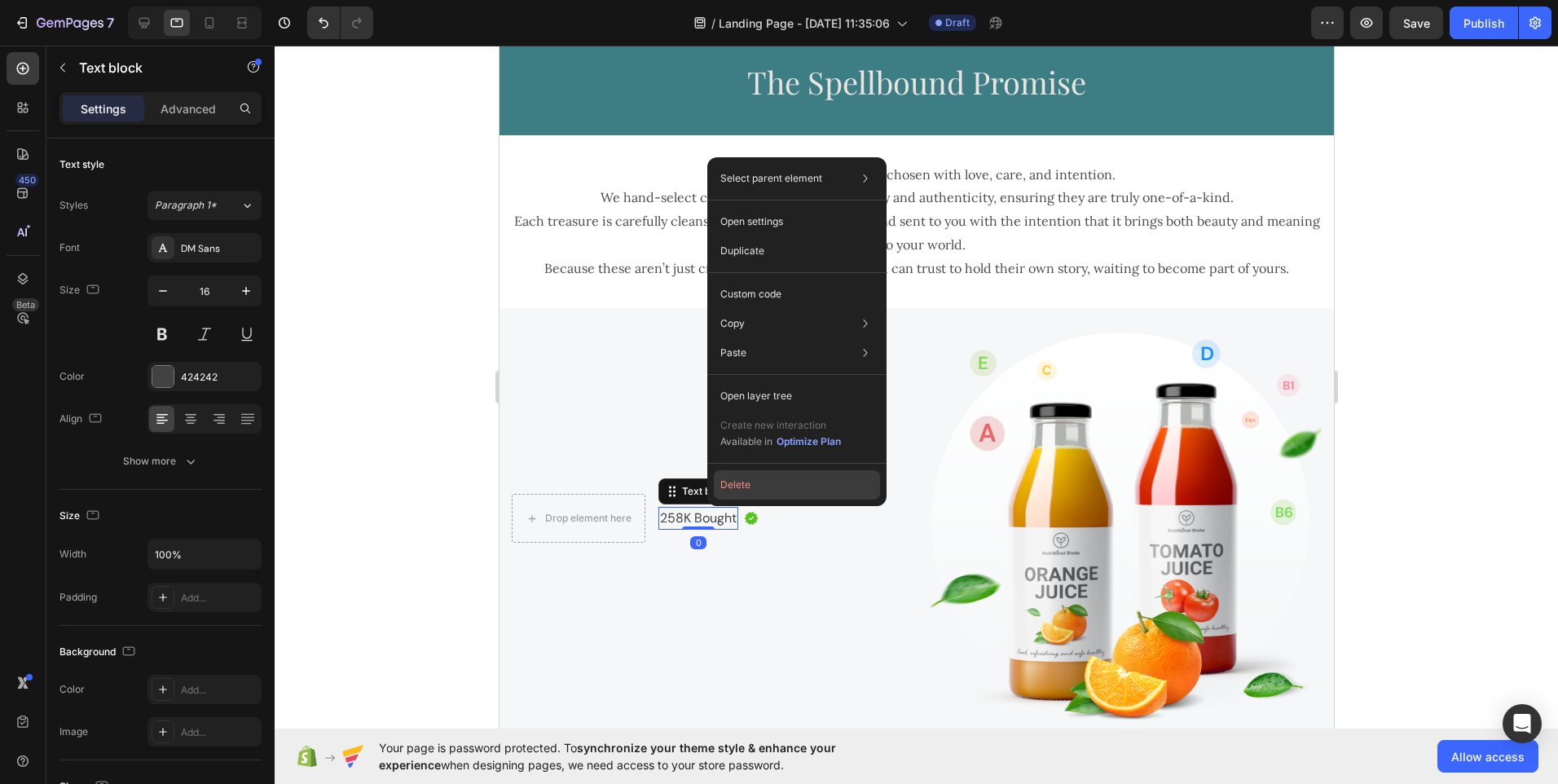
click at [734, 492] on button "Delete" at bounding box center [798, 485] width 167 height 29
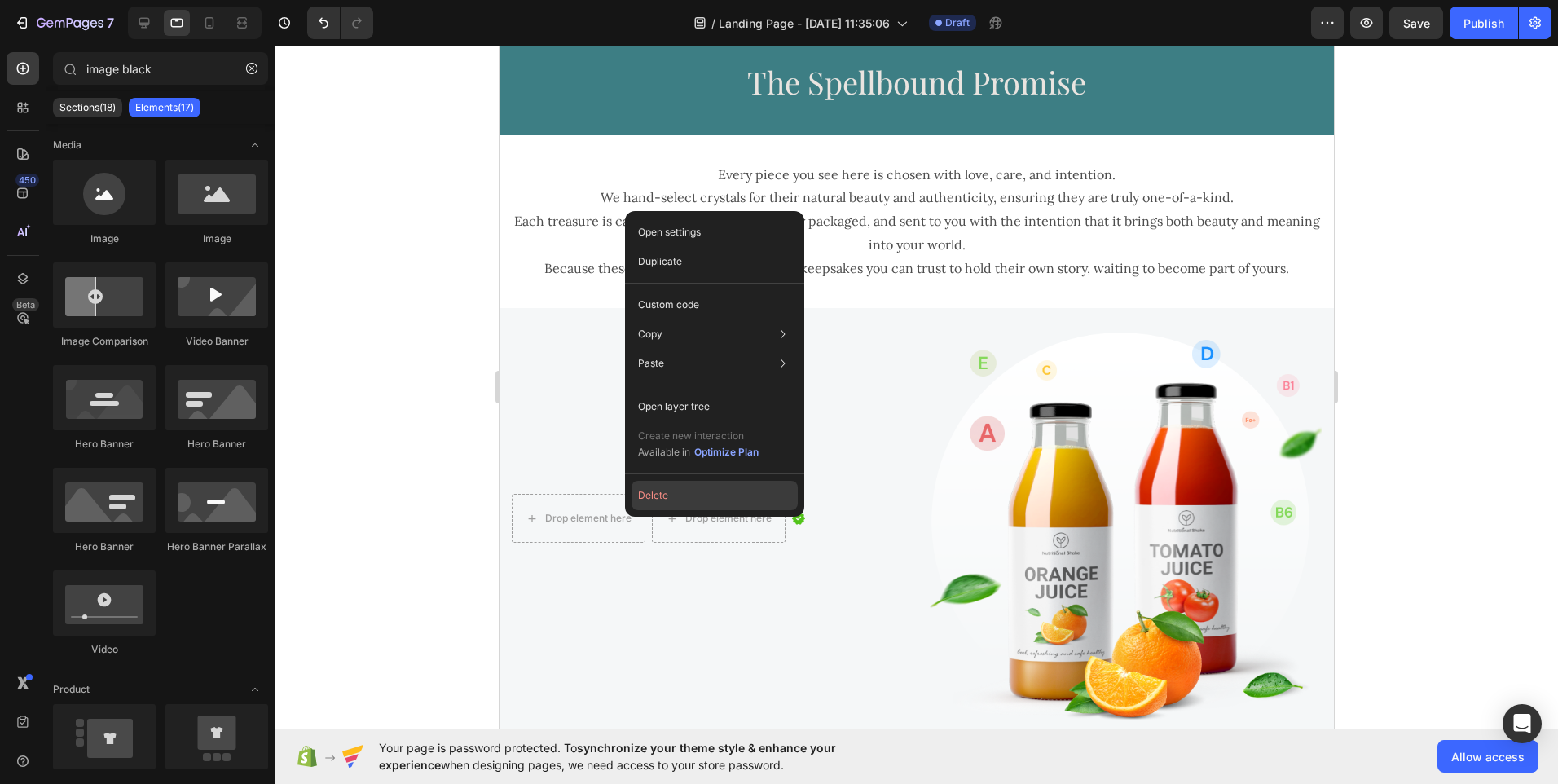
click at [658, 502] on button "Delete" at bounding box center [715, 495] width 167 height 29
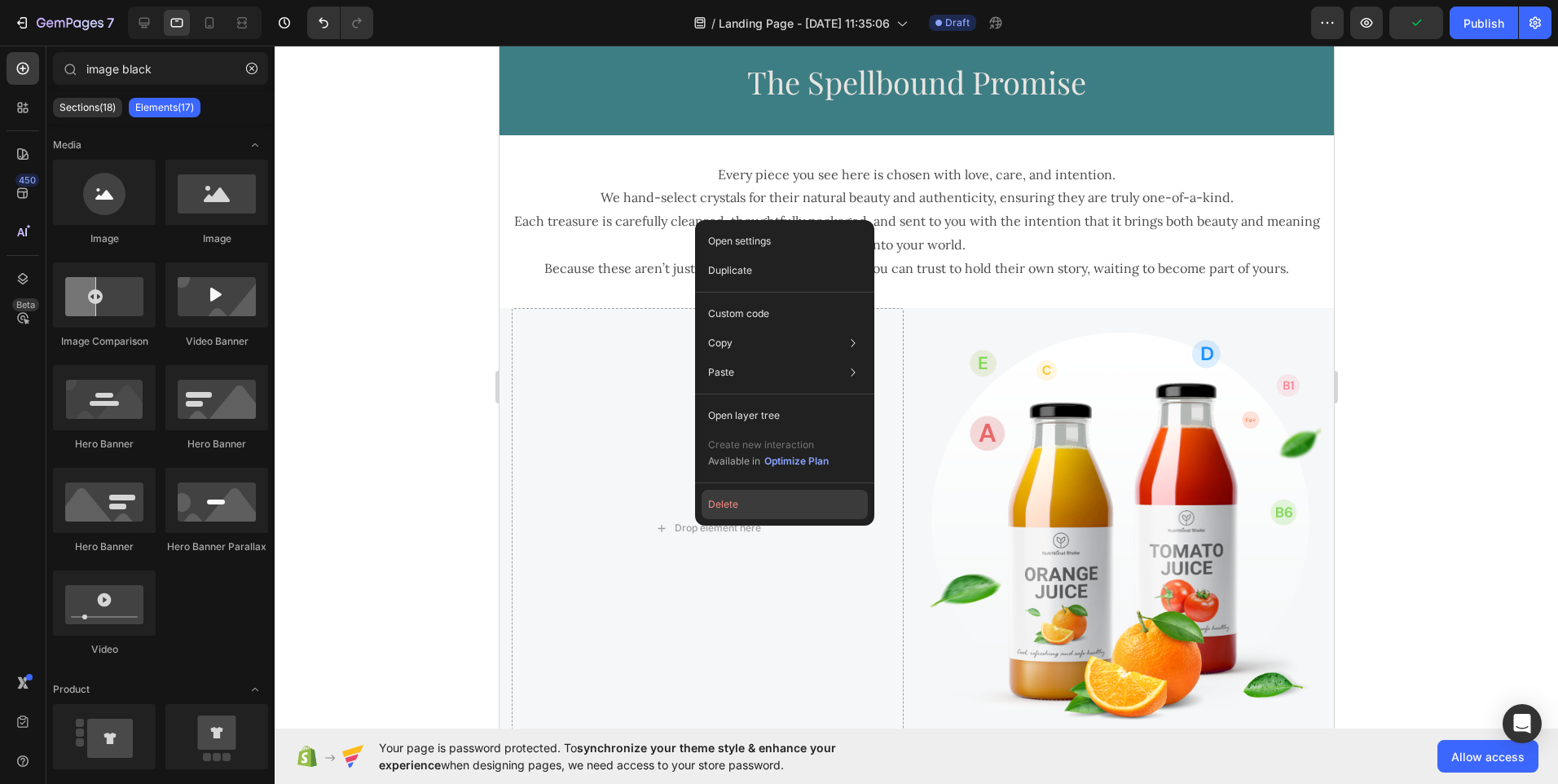
click at [713, 507] on button "Delete" at bounding box center [785, 504] width 167 height 29
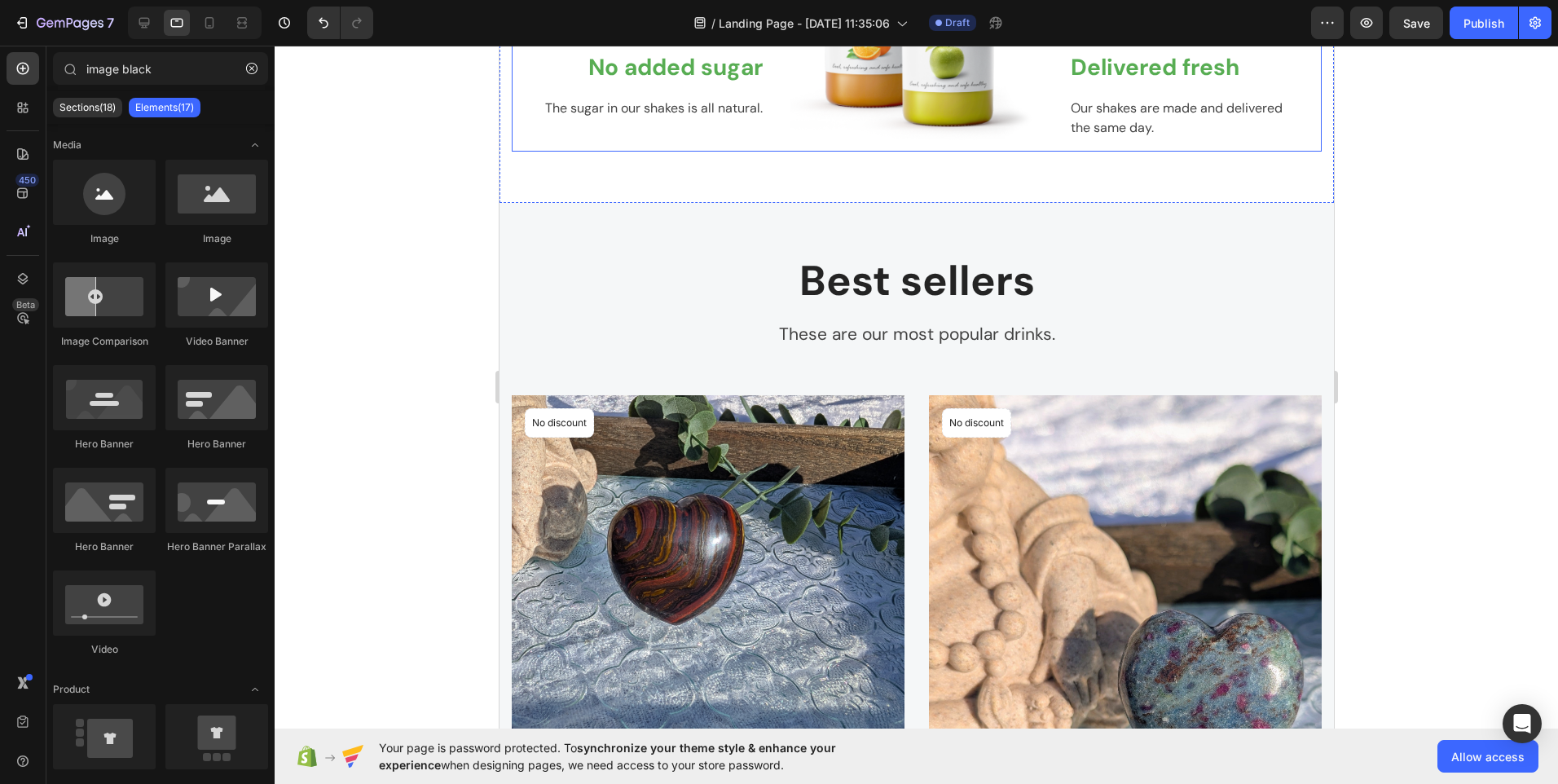
scroll to position [2982, 0]
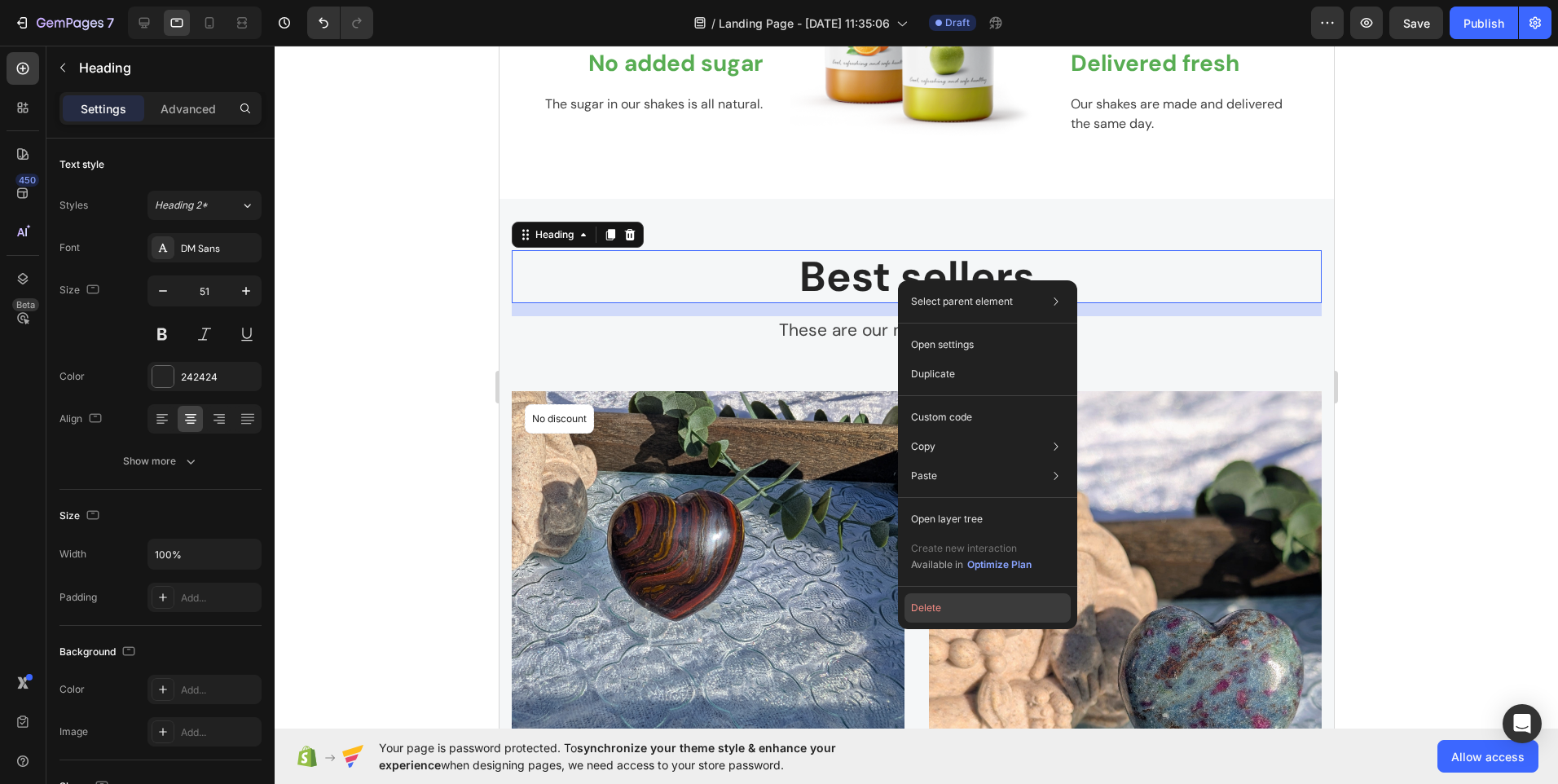
click at [935, 605] on button "Delete" at bounding box center [988, 607] width 167 height 29
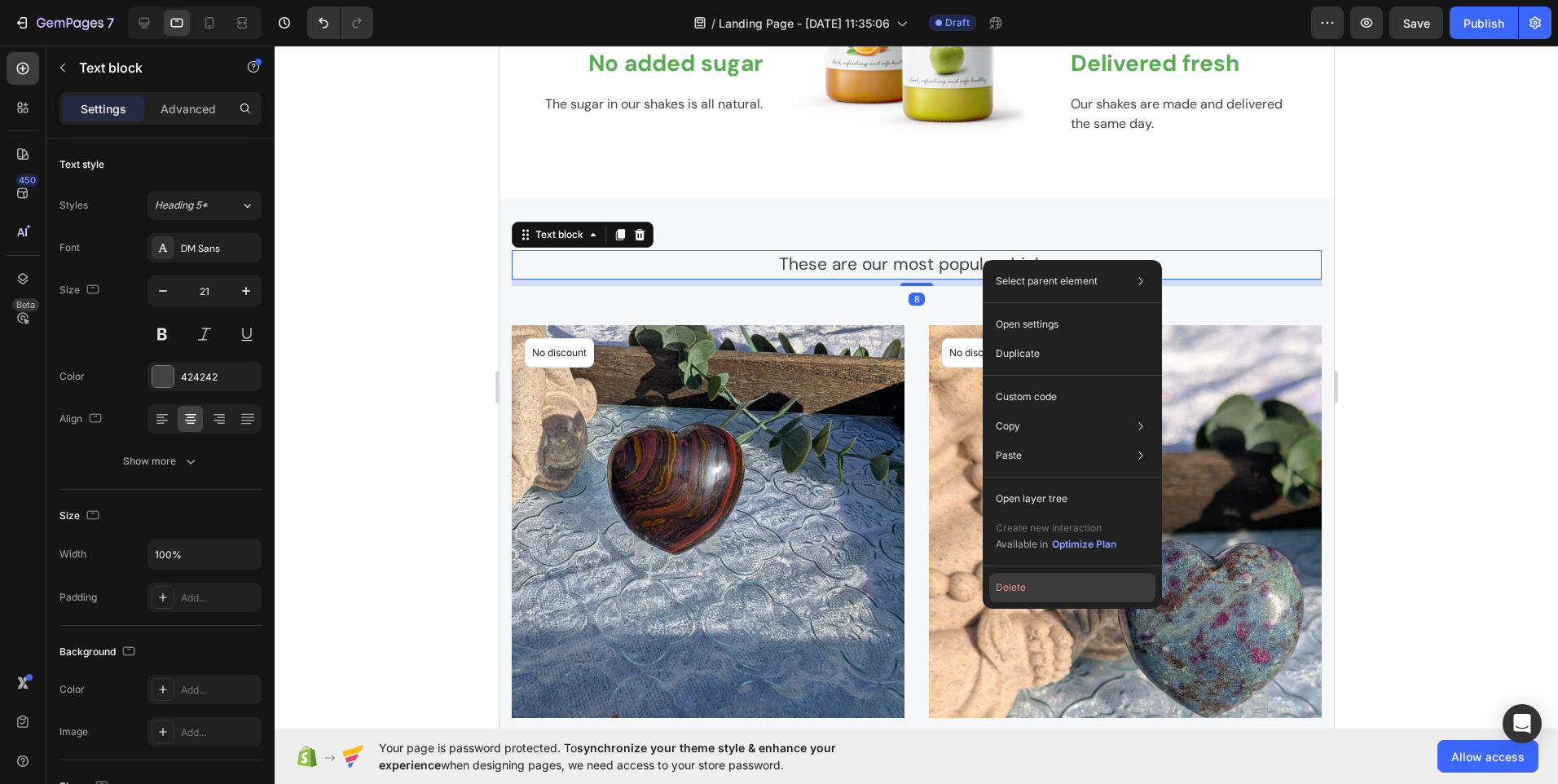
click at [1025, 588] on button "Delete" at bounding box center [1073, 587] width 167 height 29
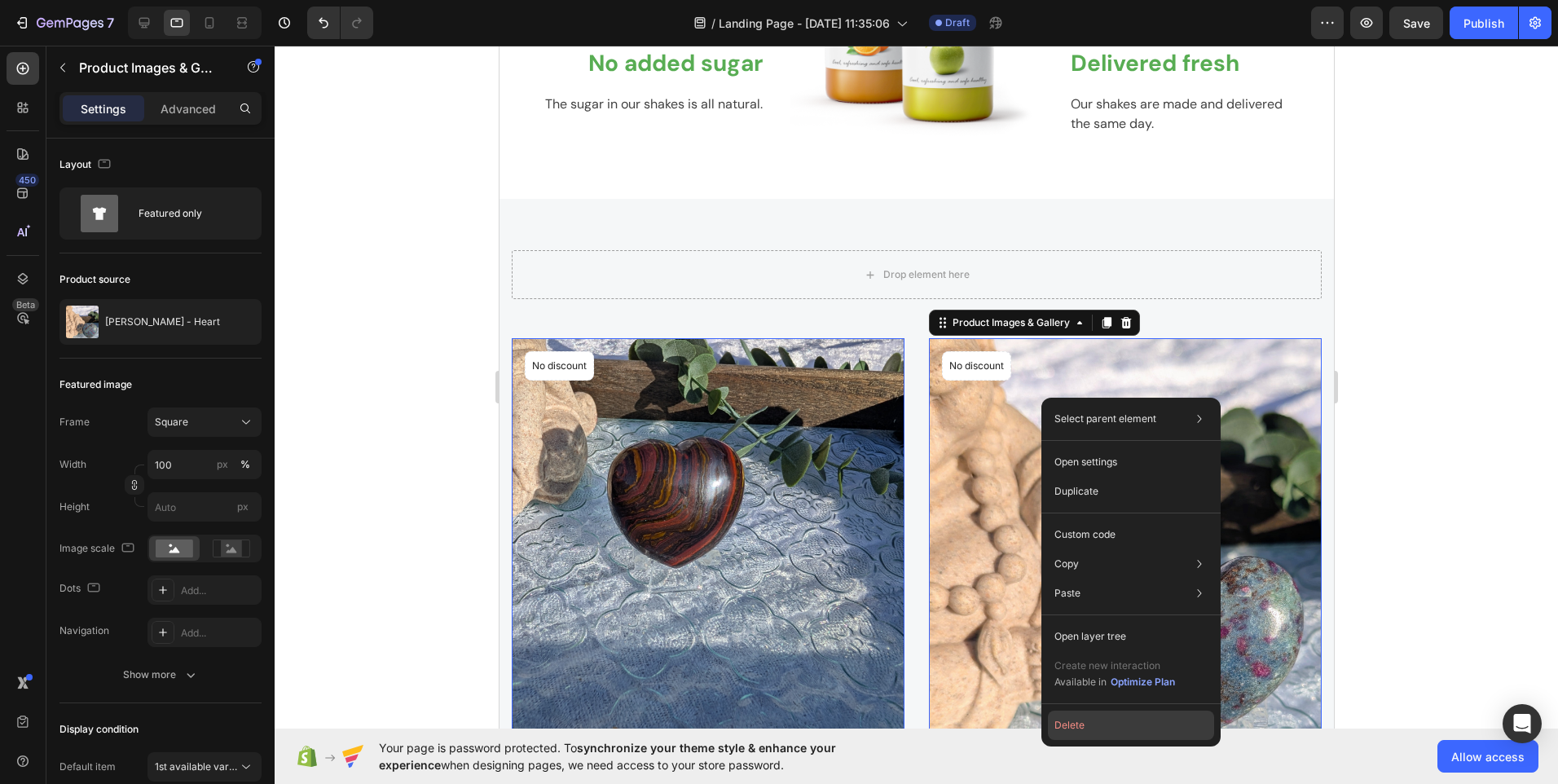
click at [1078, 718] on button "Delete" at bounding box center [1131, 725] width 167 height 29
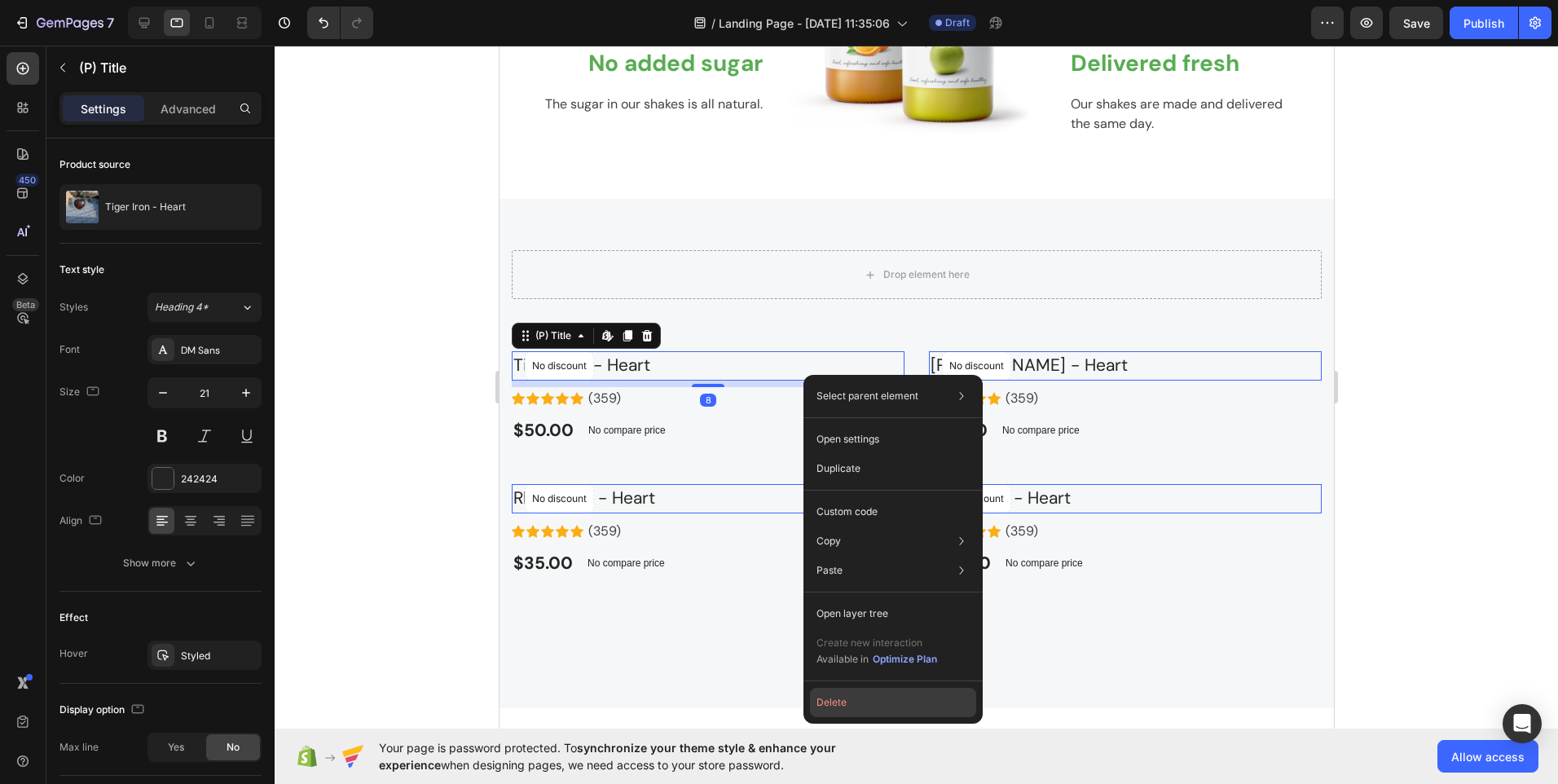
click at [842, 698] on button "Delete" at bounding box center [893, 702] width 167 height 29
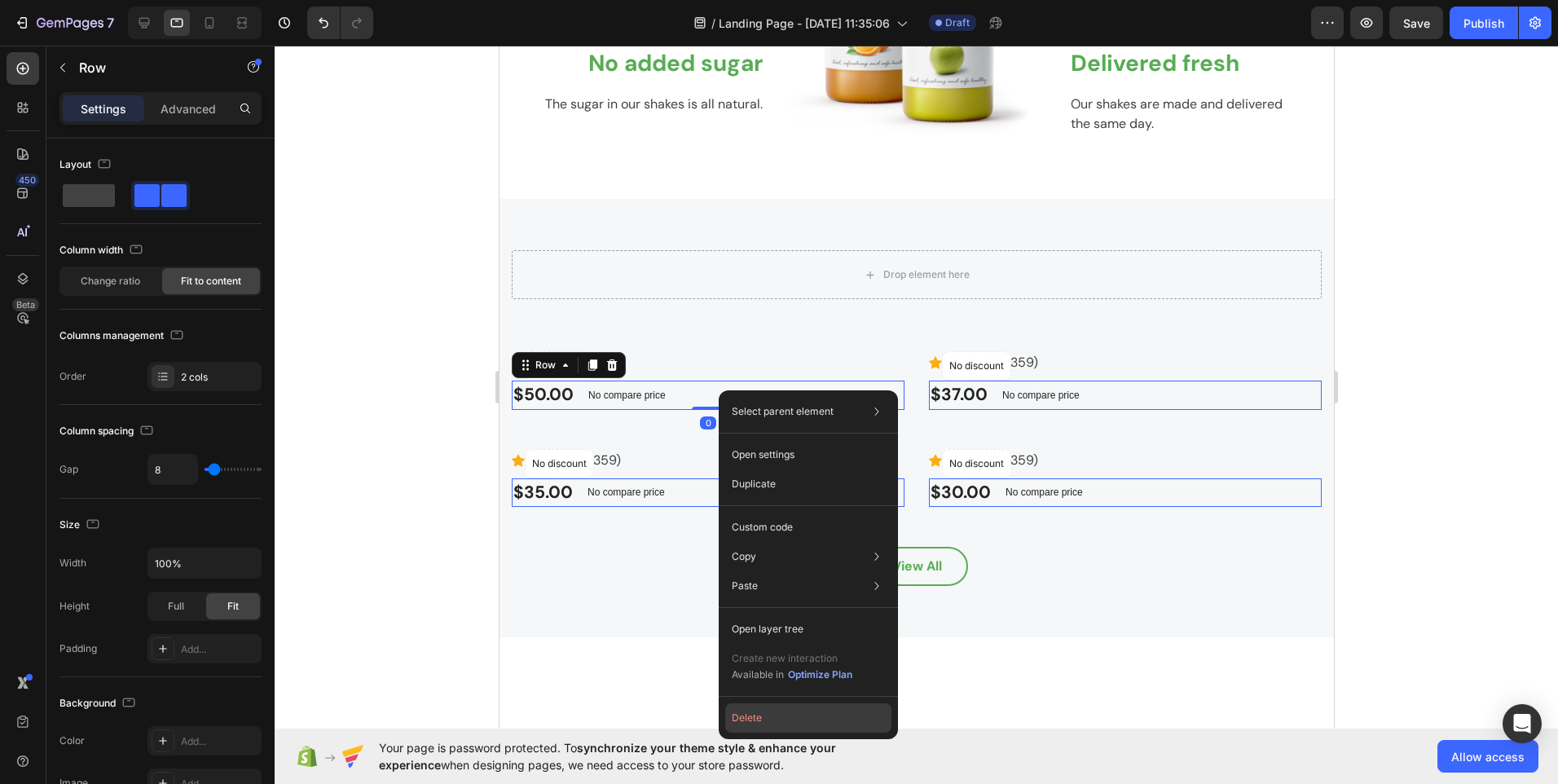
click at [763, 715] on button "Delete" at bounding box center [808, 718] width 167 height 29
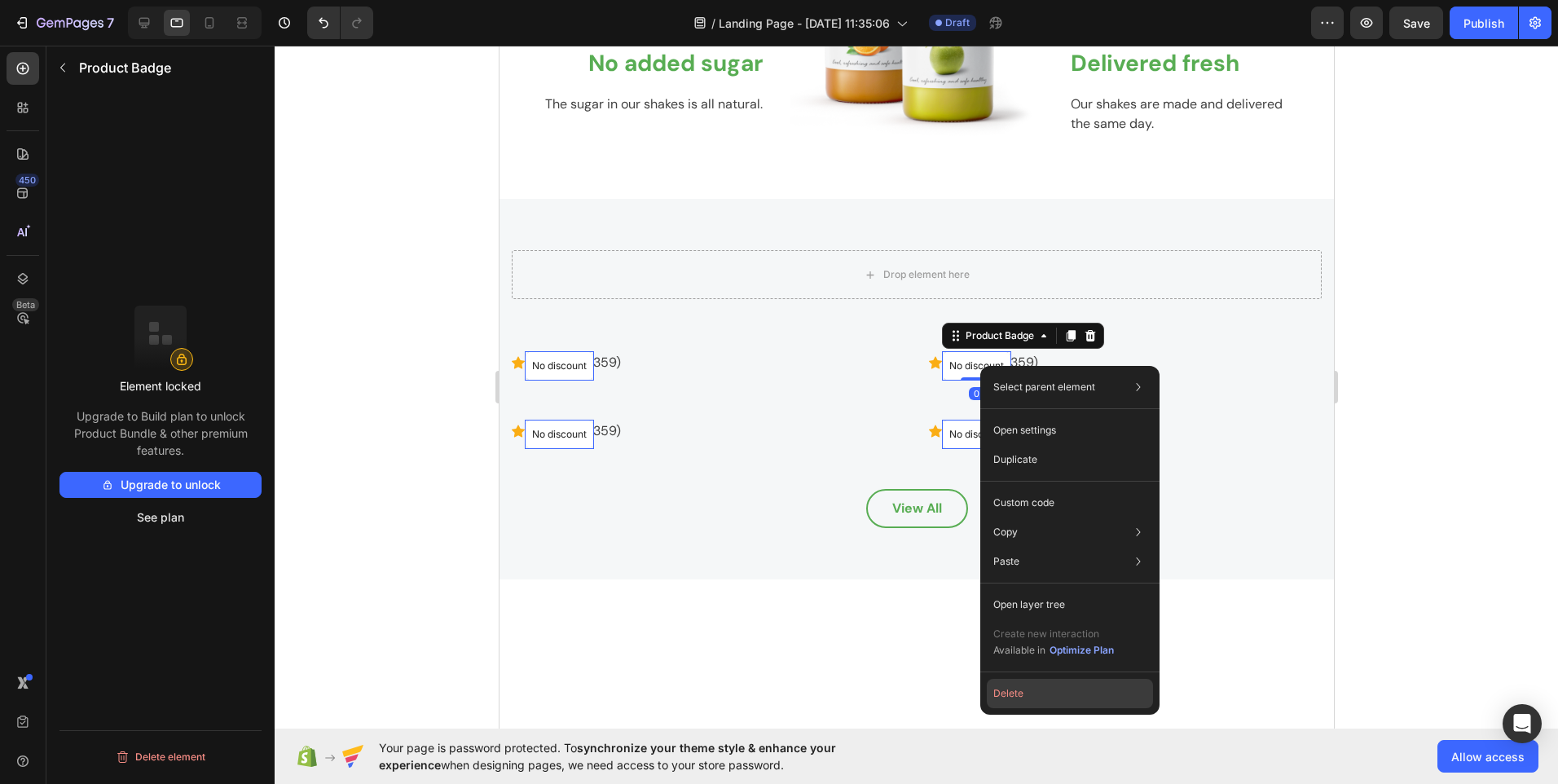
drag, startPoint x: 1006, startPoint y: 698, endPoint x: 506, endPoint y: 639, distance: 503.5
click at [1006, 698] on button "Delete" at bounding box center [1070, 693] width 167 height 29
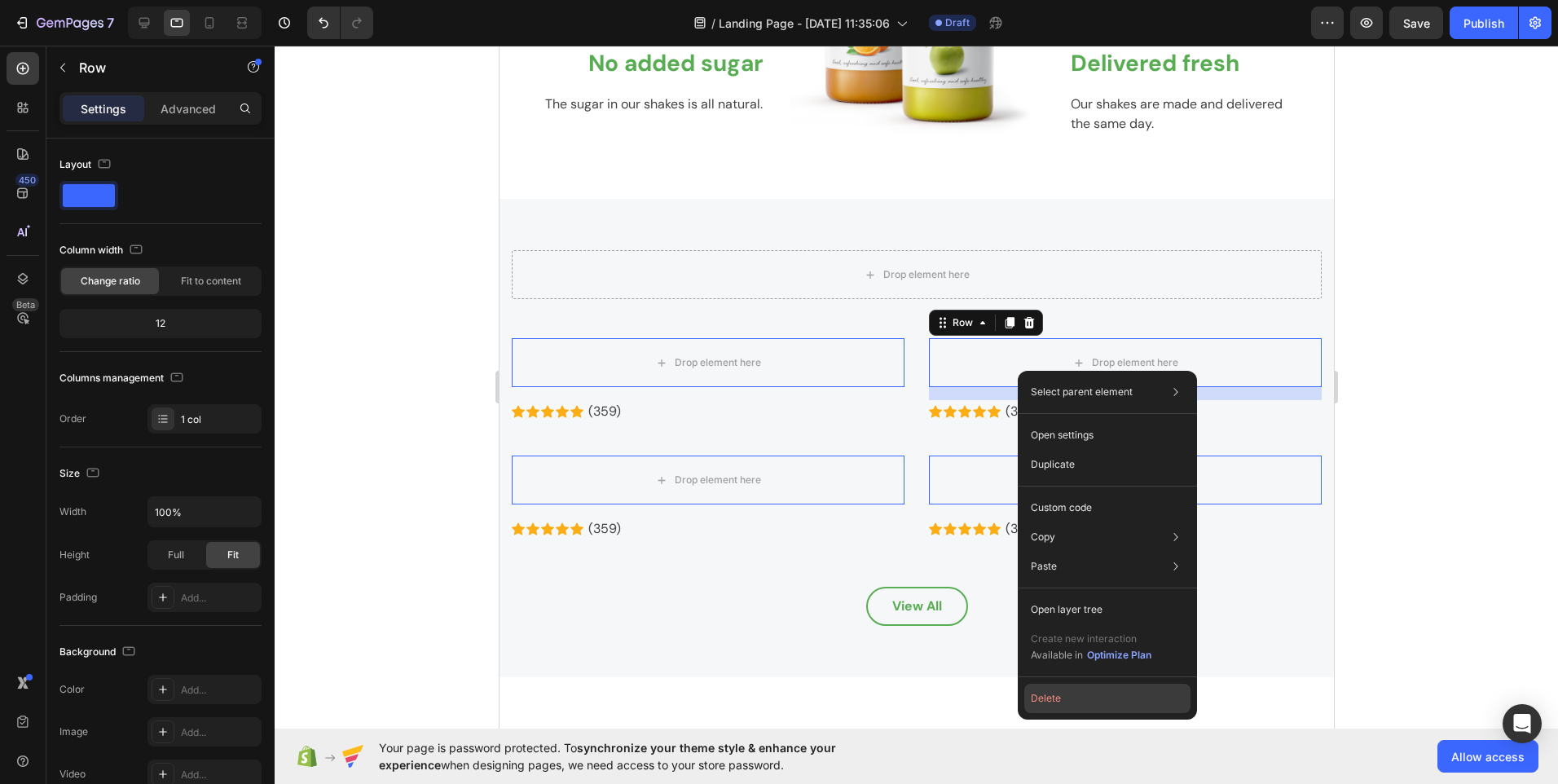
click at [1052, 707] on button "Delete" at bounding box center [1108, 698] width 167 height 29
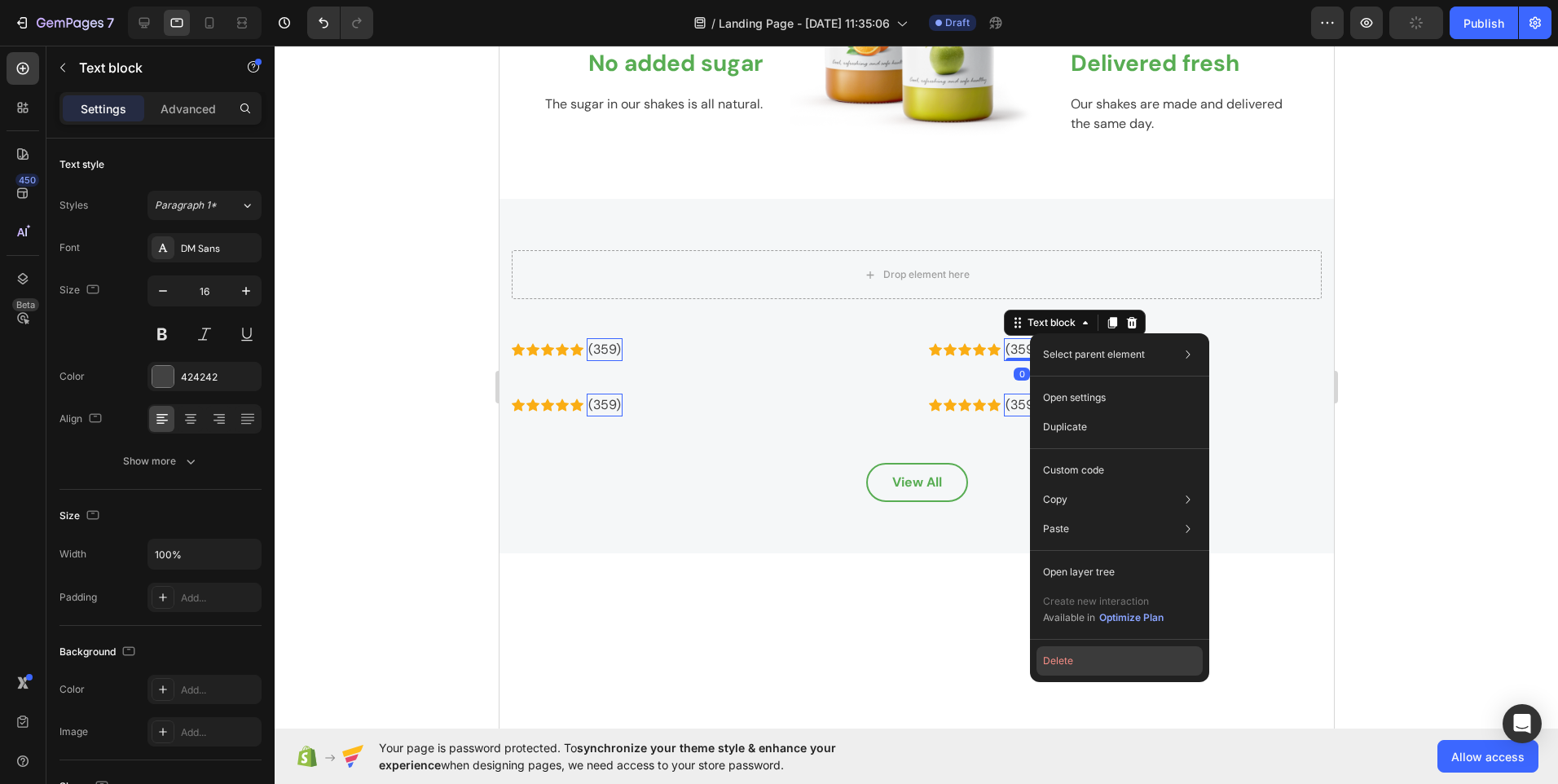
click at [1077, 668] on button "Delete" at bounding box center [1120, 660] width 167 height 29
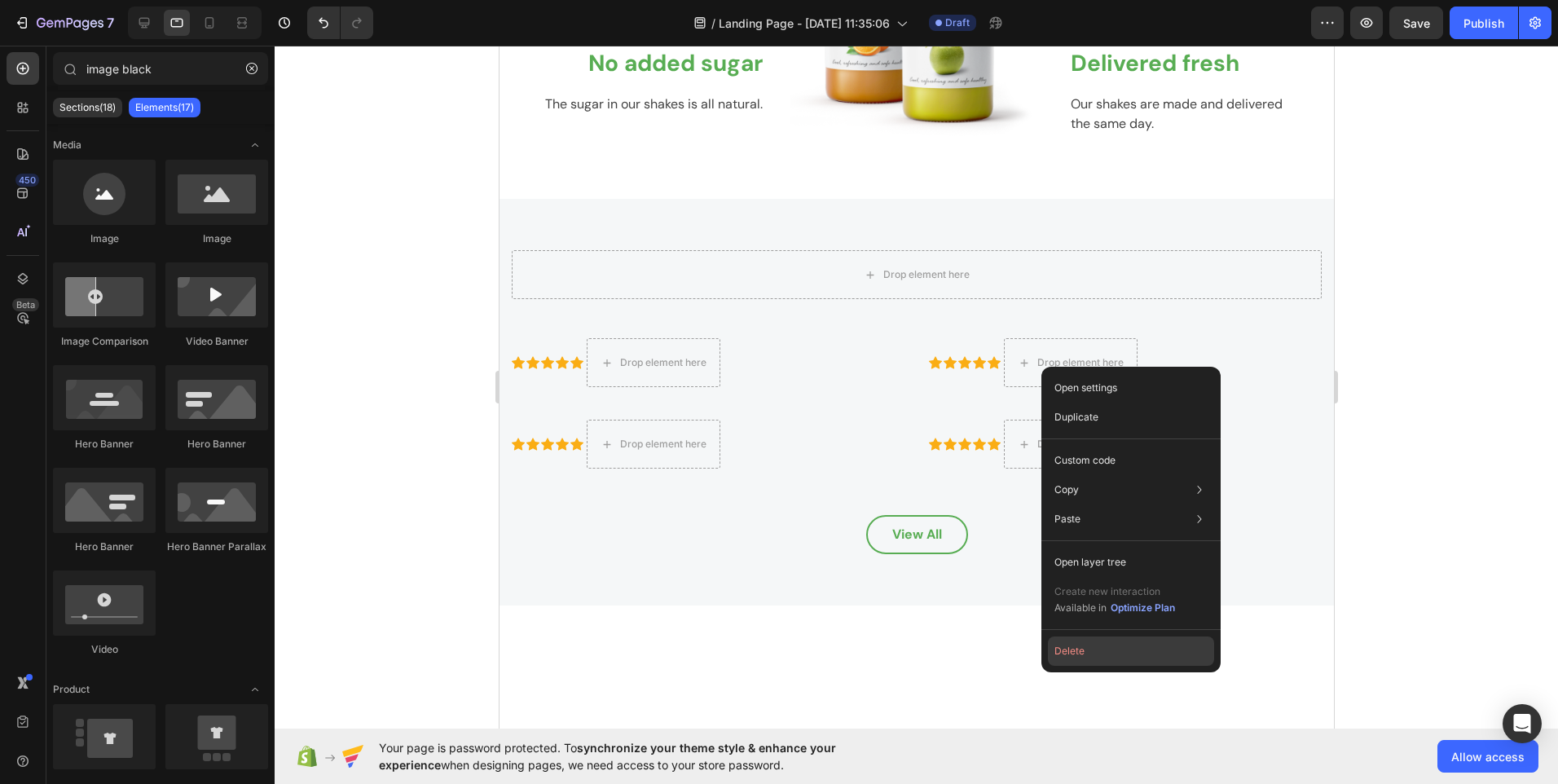
click at [1071, 654] on button "Delete" at bounding box center [1131, 651] width 167 height 29
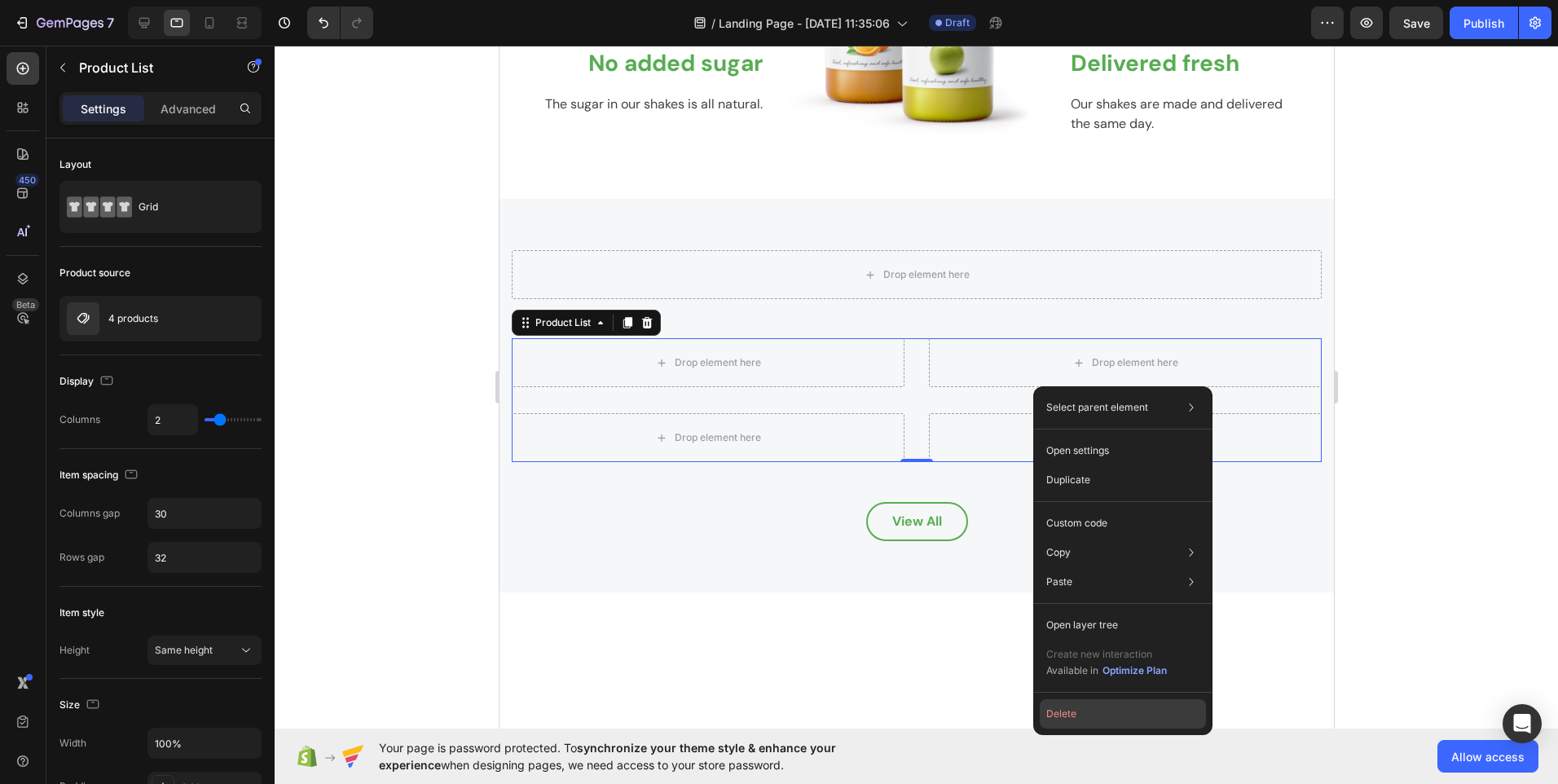
click at [1066, 712] on button "Delete" at bounding box center [1123, 713] width 167 height 29
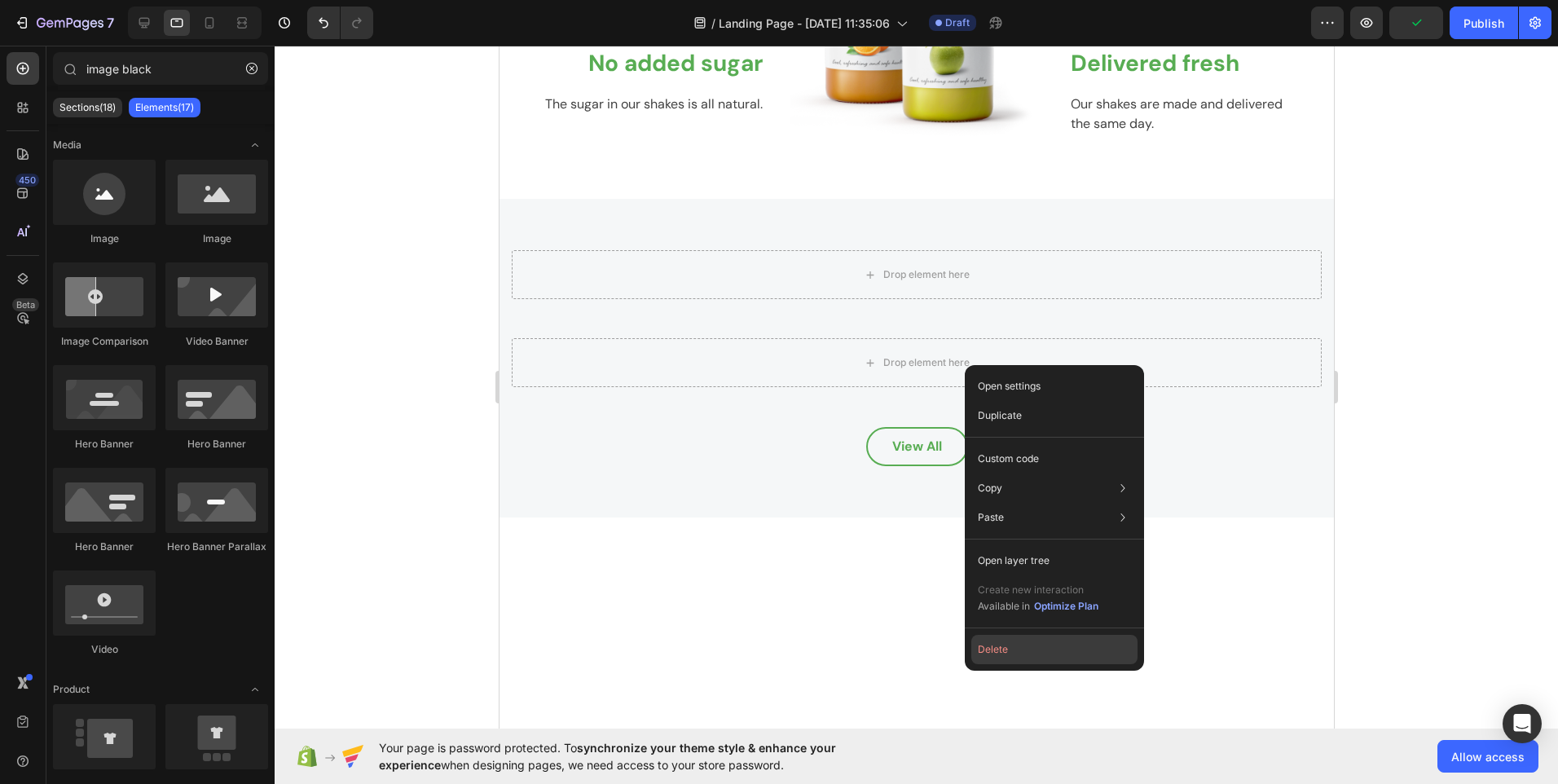
click at [992, 651] on button "Delete" at bounding box center [1055, 649] width 167 height 29
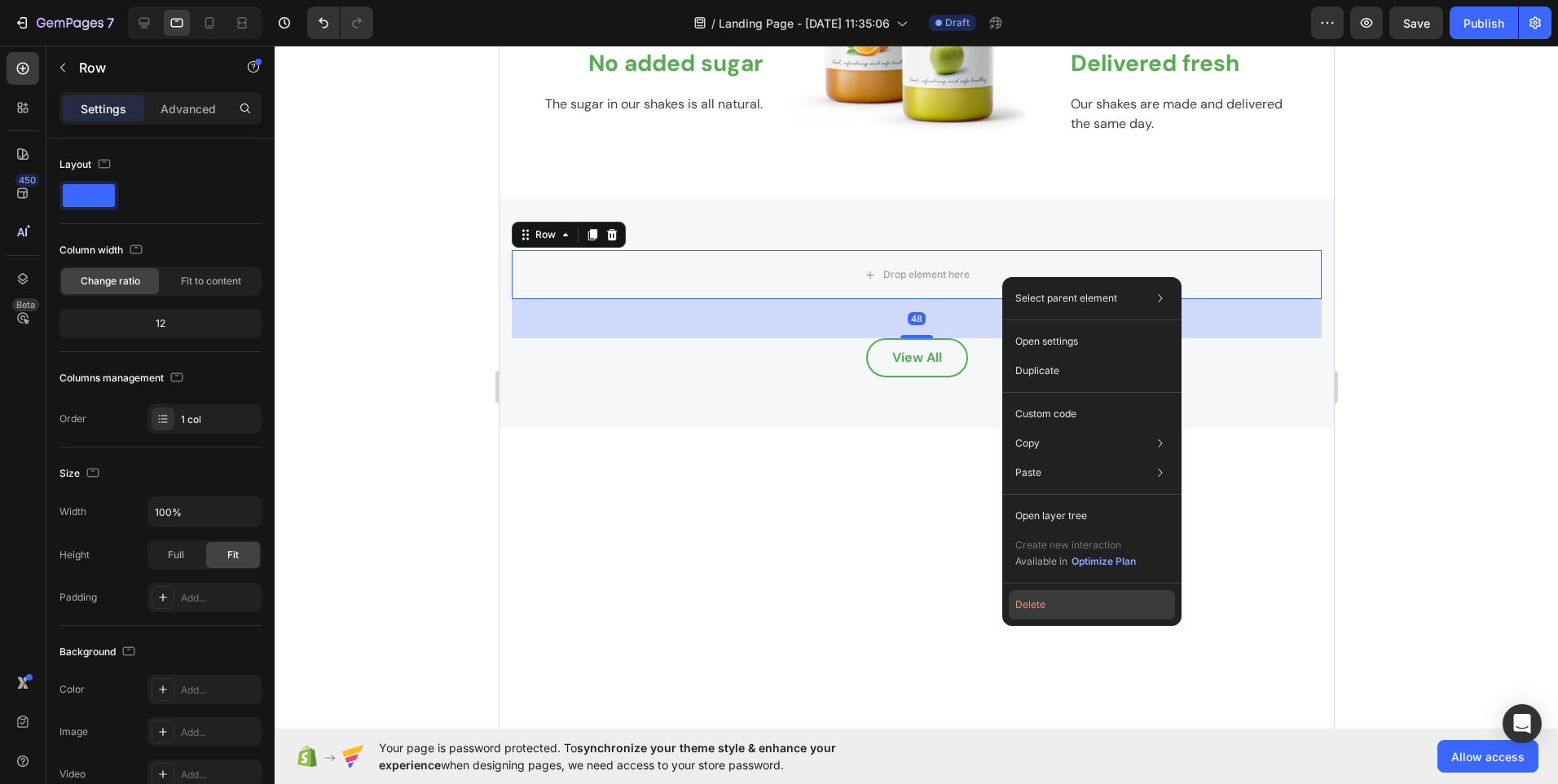
click at [1044, 608] on button "Delete" at bounding box center [1092, 604] width 167 height 29
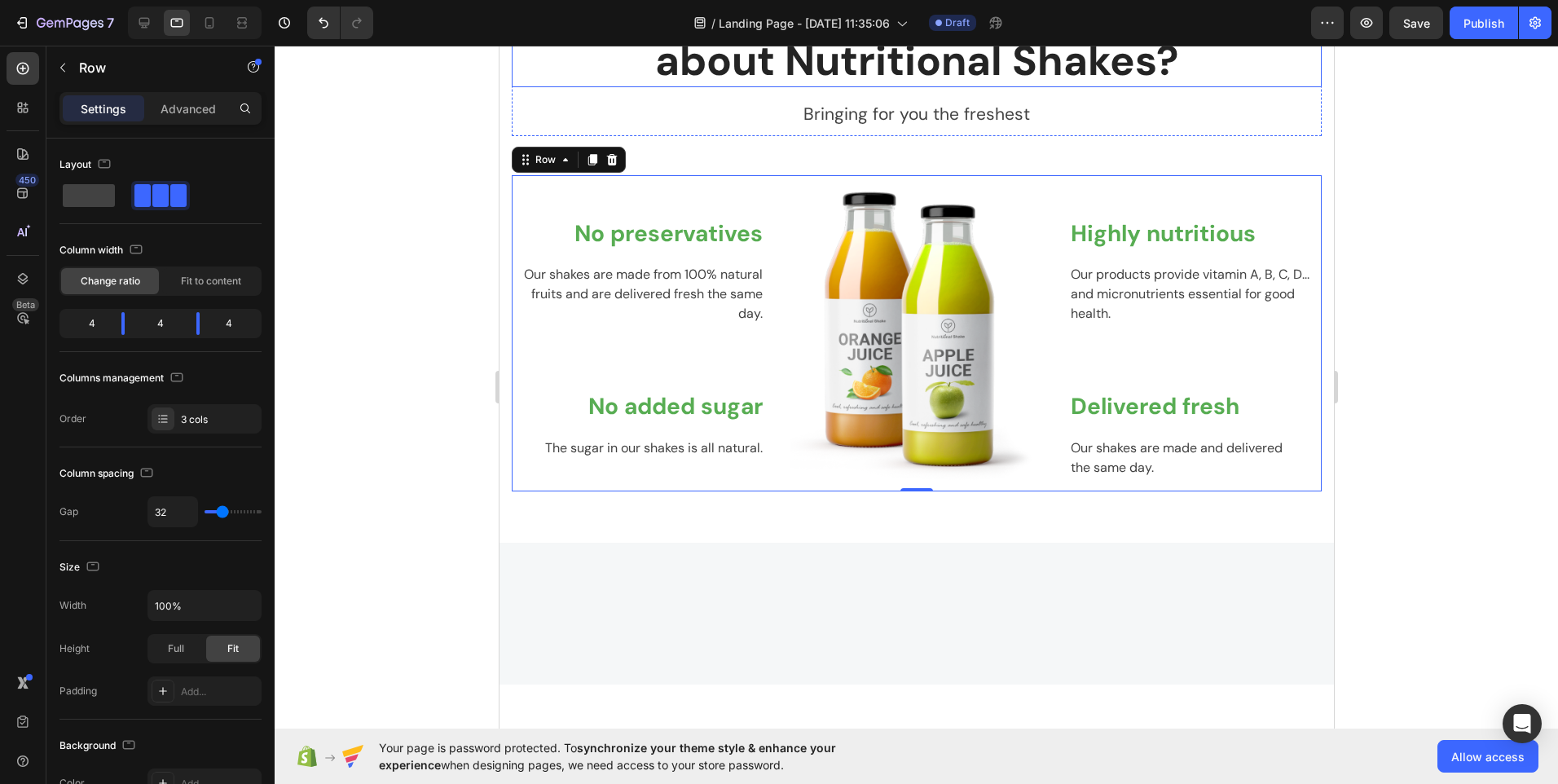
scroll to position [1851, 0]
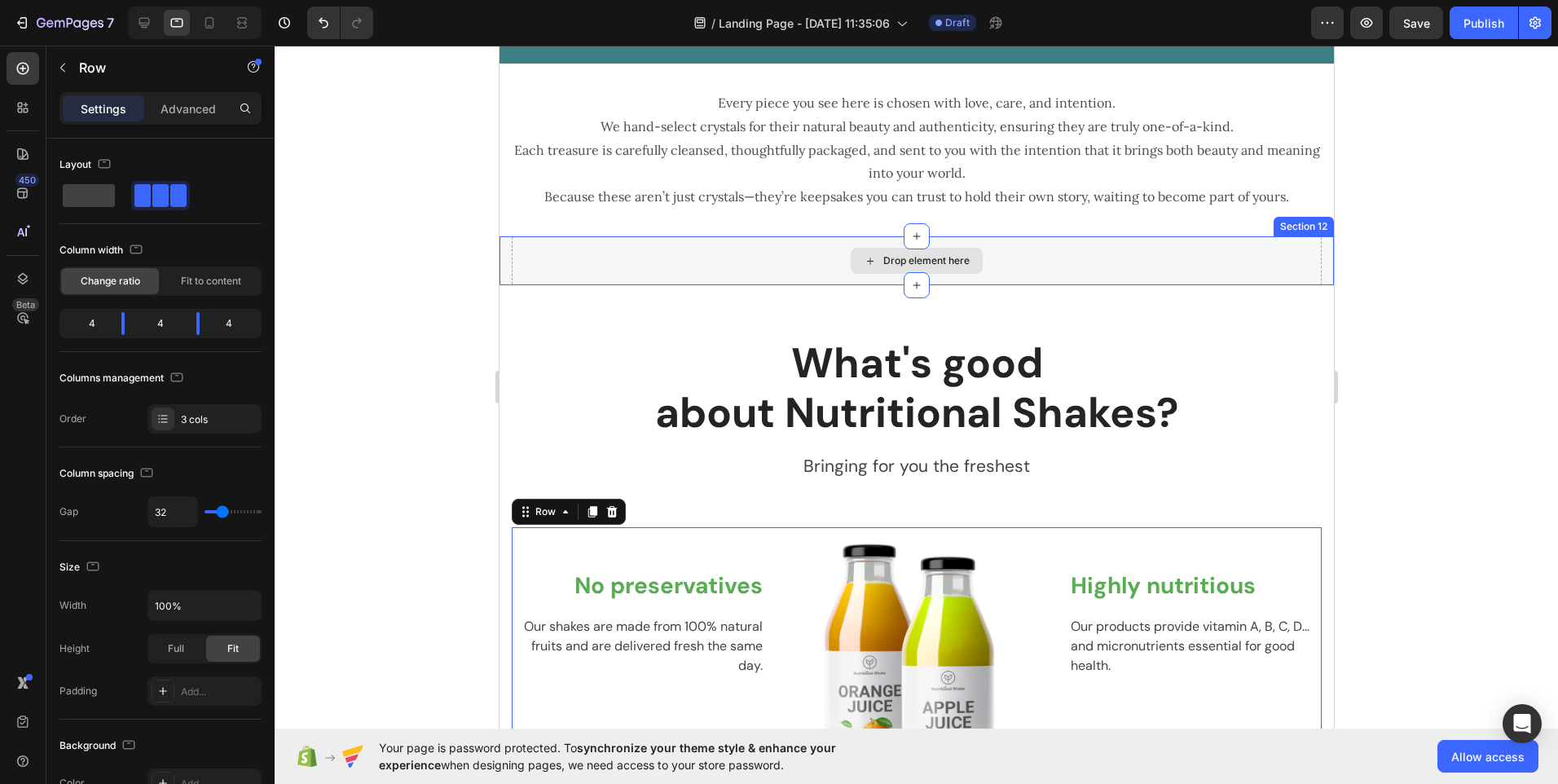
click at [1020, 268] on div "Drop element here" at bounding box center [915, 261] width 810 height 49
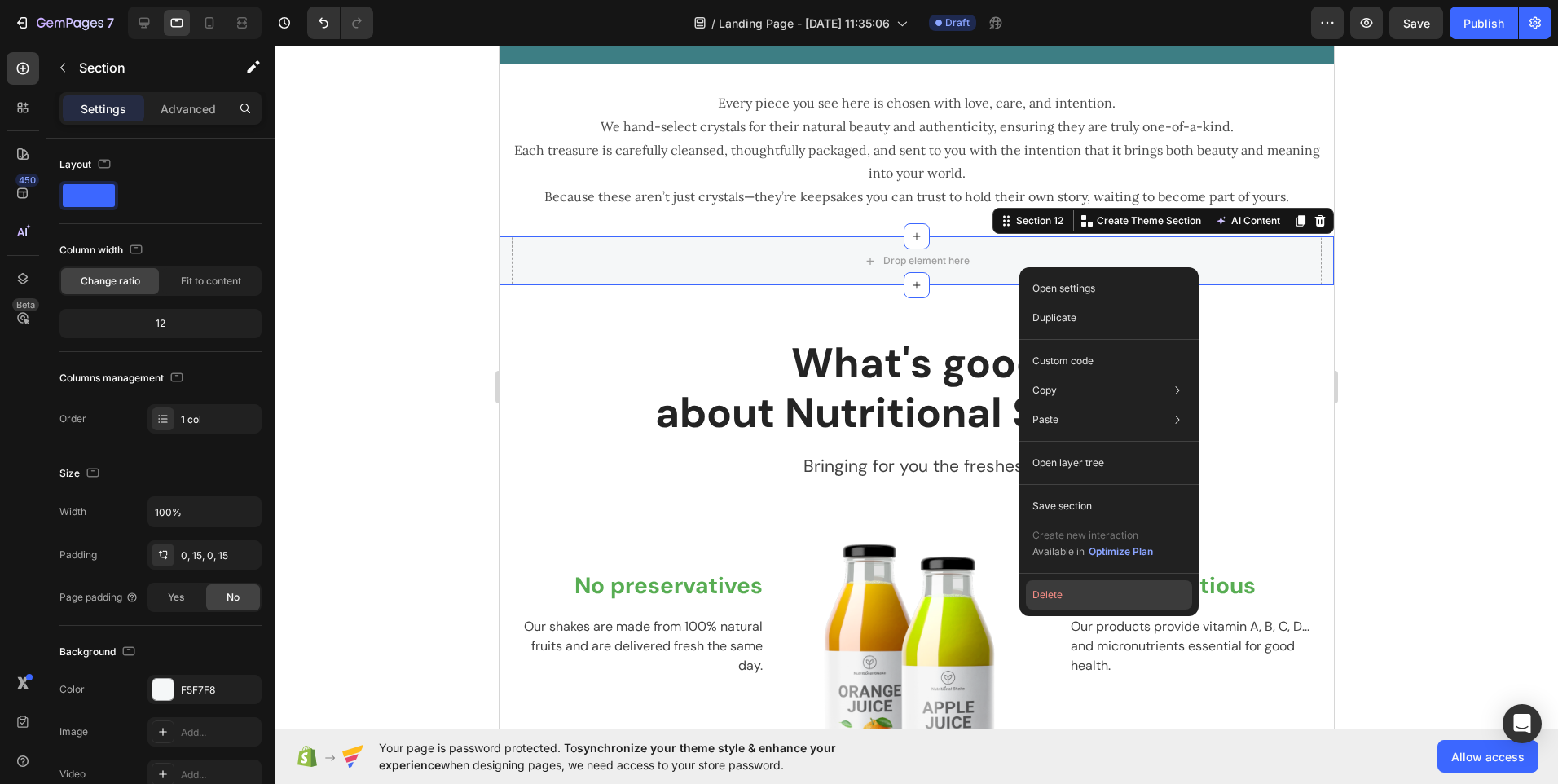
click at [1057, 591] on button "Delete" at bounding box center [1110, 595] width 167 height 29
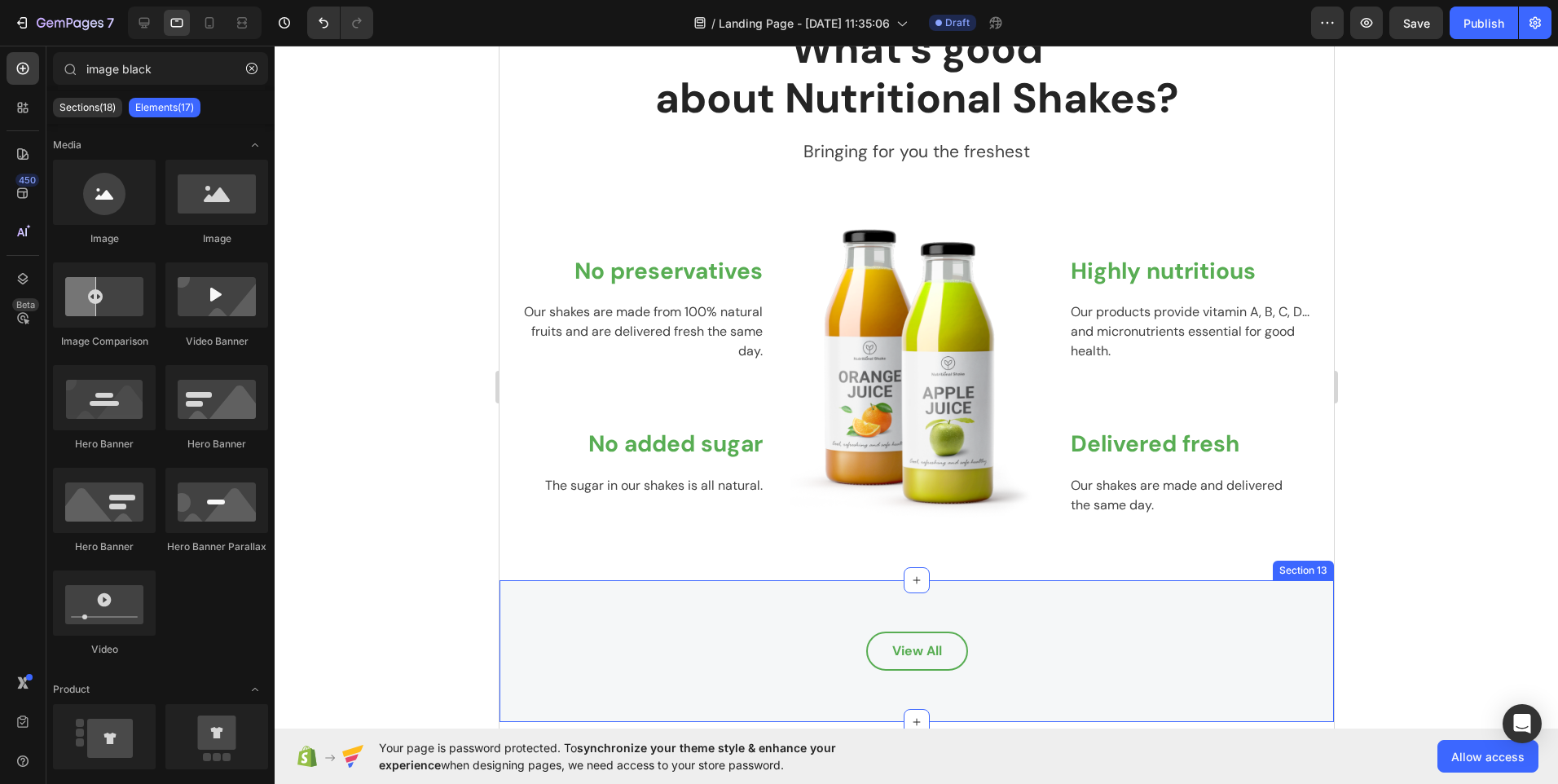
scroll to position [2340, 0]
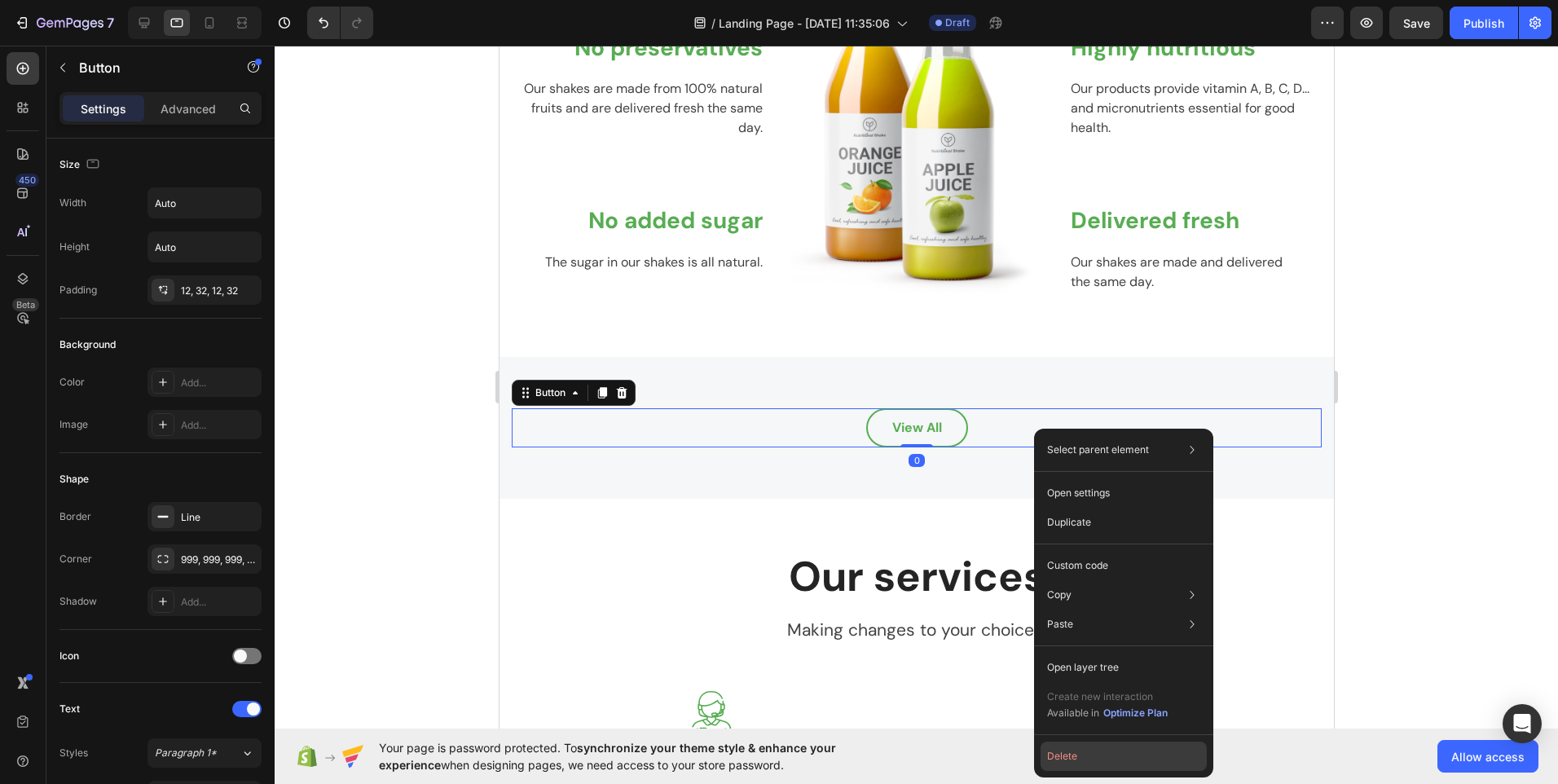
drag, startPoint x: 1074, startPoint y: 759, endPoint x: 569, endPoint y: 592, distance: 531.9
click at [1074, 759] on button "Delete" at bounding box center [1124, 756] width 167 height 29
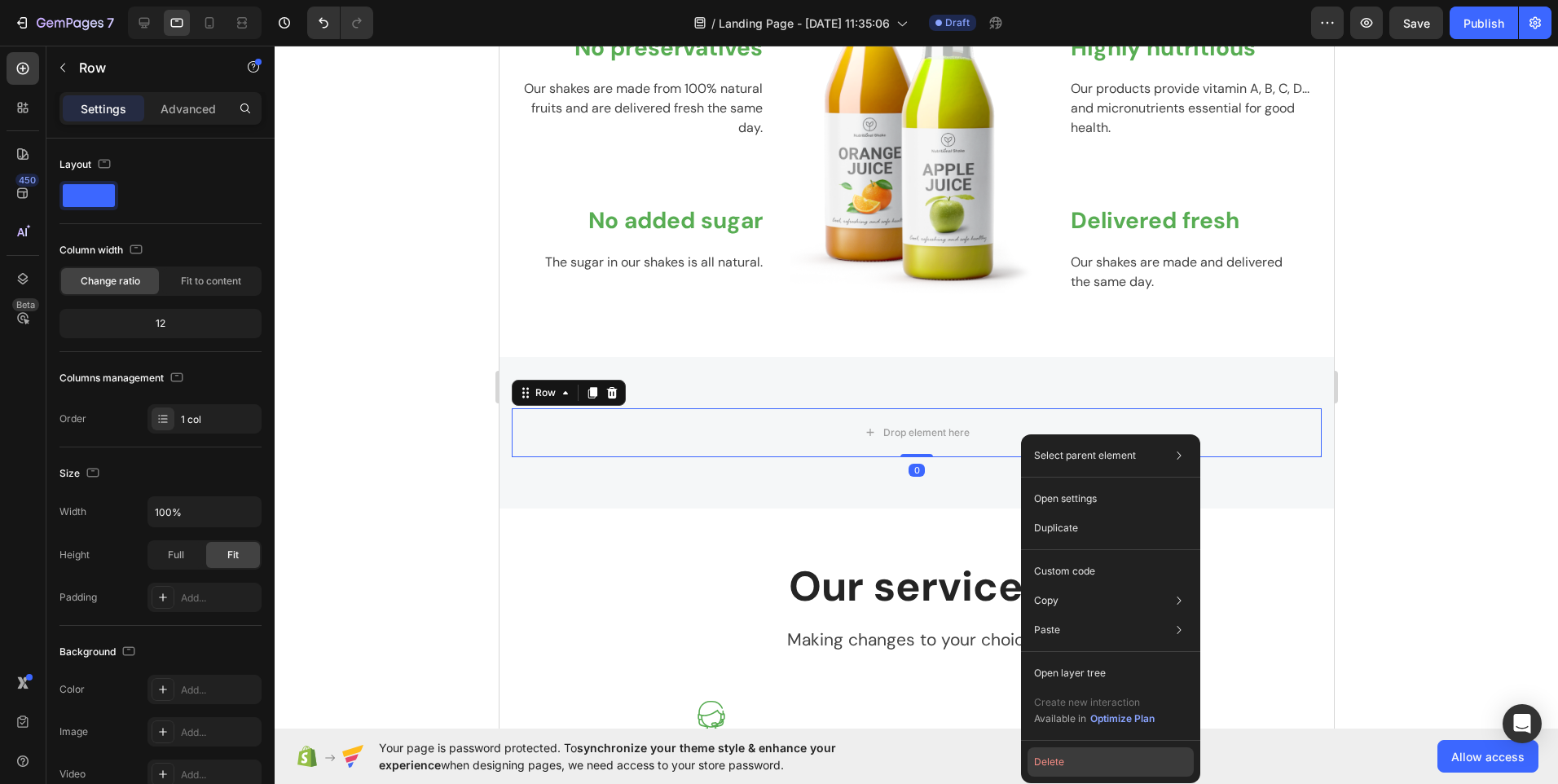
click at [1061, 760] on button "Delete" at bounding box center [1111, 761] width 167 height 29
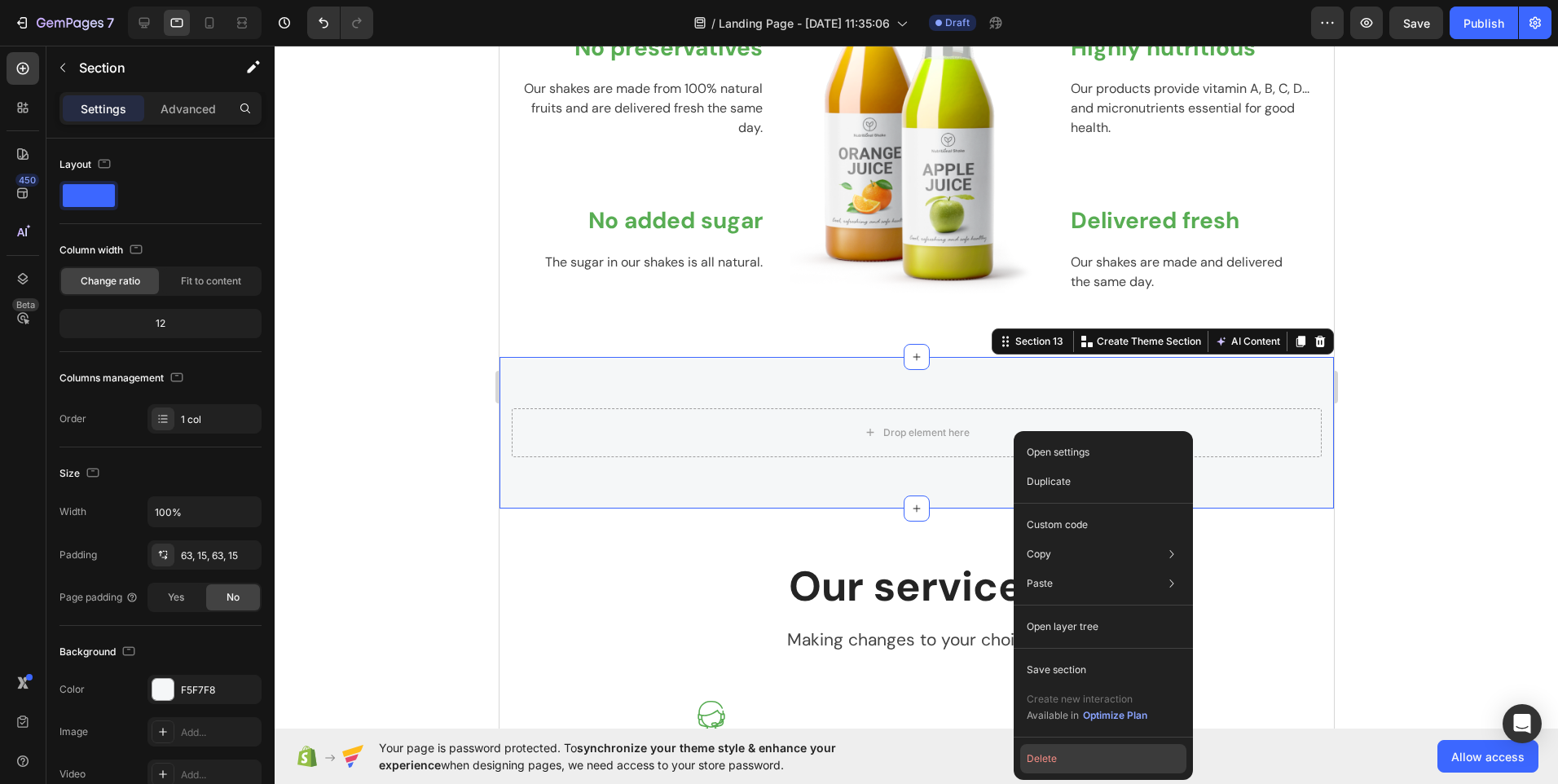
click at [1041, 760] on button "Delete" at bounding box center [1104, 759] width 167 height 29
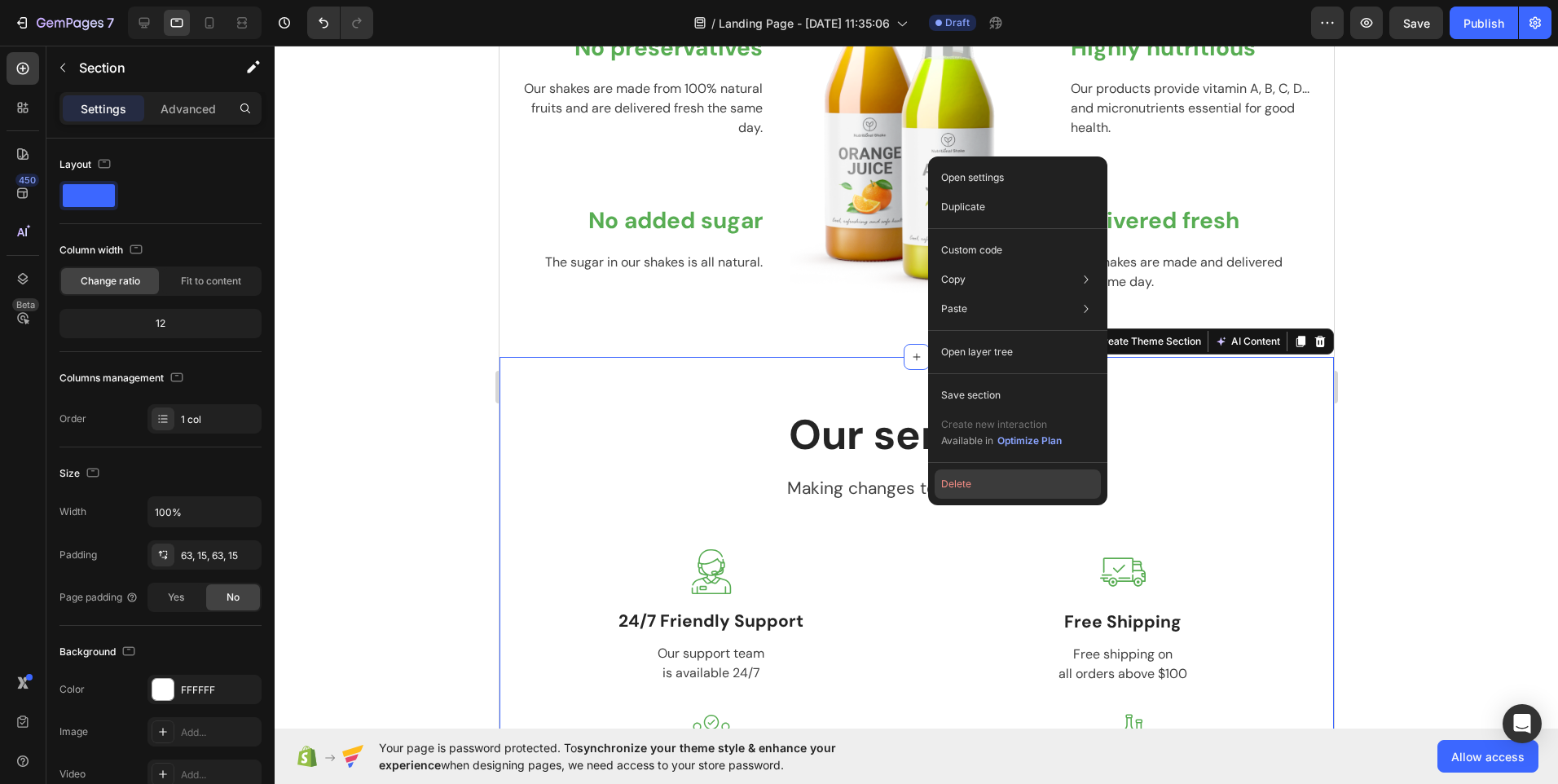
click at [955, 490] on button "Delete" at bounding box center [1018, 484] width 167 height 29
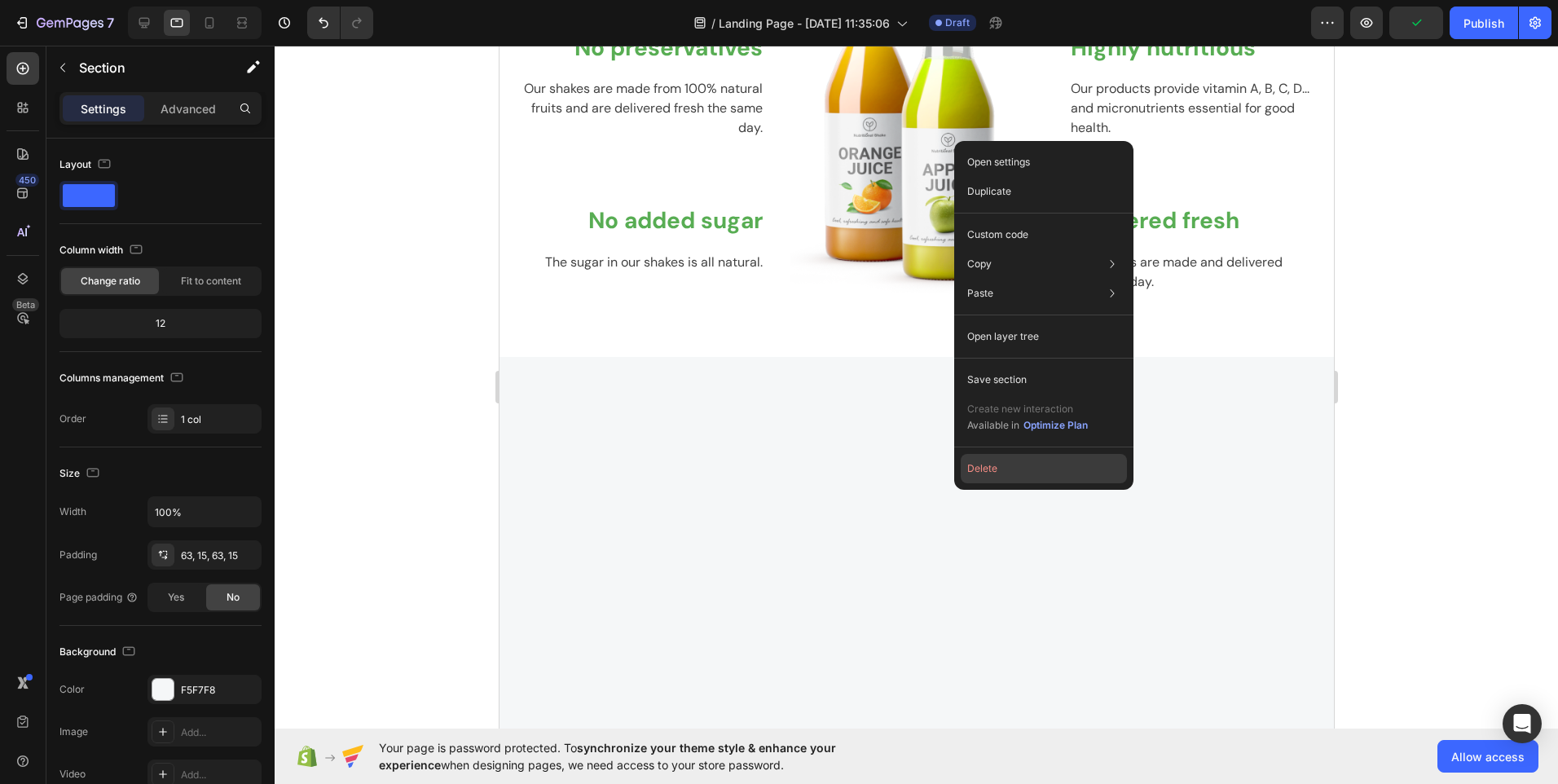
click at [982, 474] on button "Delete" at bounding box center [1044, 469] width 167 height 29
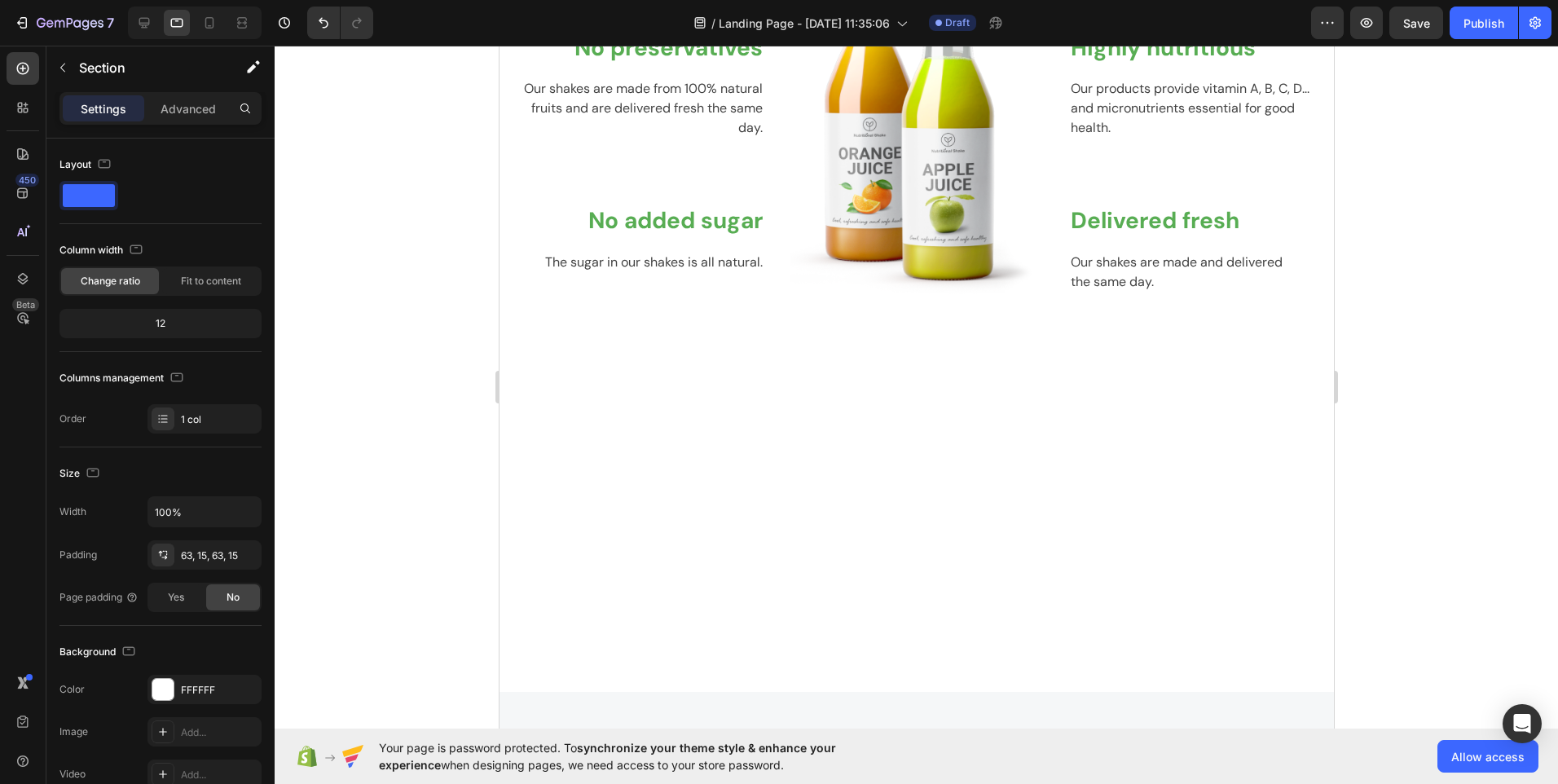
click at [925, 543] on div at bounding box center [915, 524] width 810 height 233
click at [983, 480] on div at bounding box center [915, 524] width 810 height 233
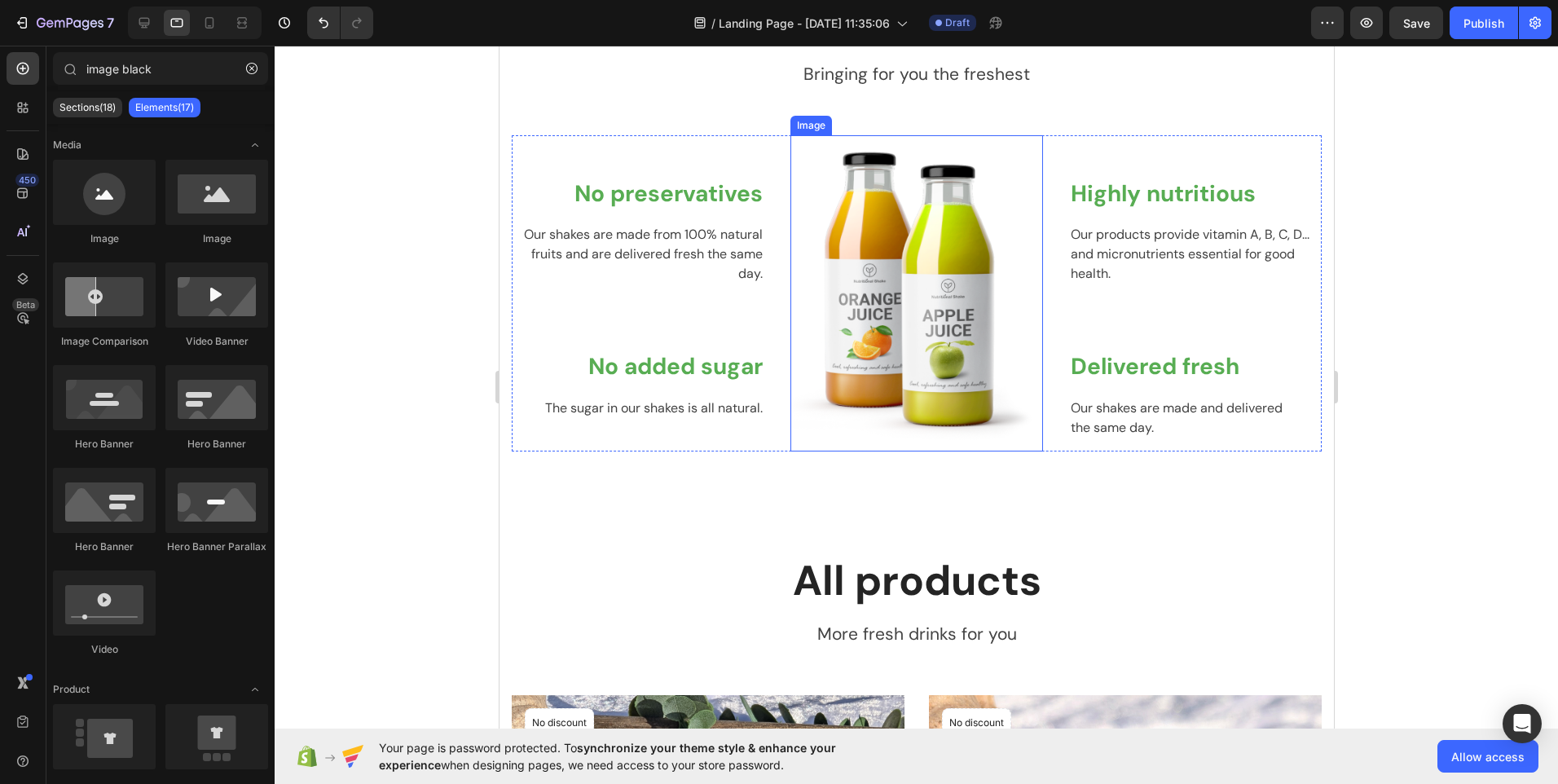
scroll to position [2318, 0]
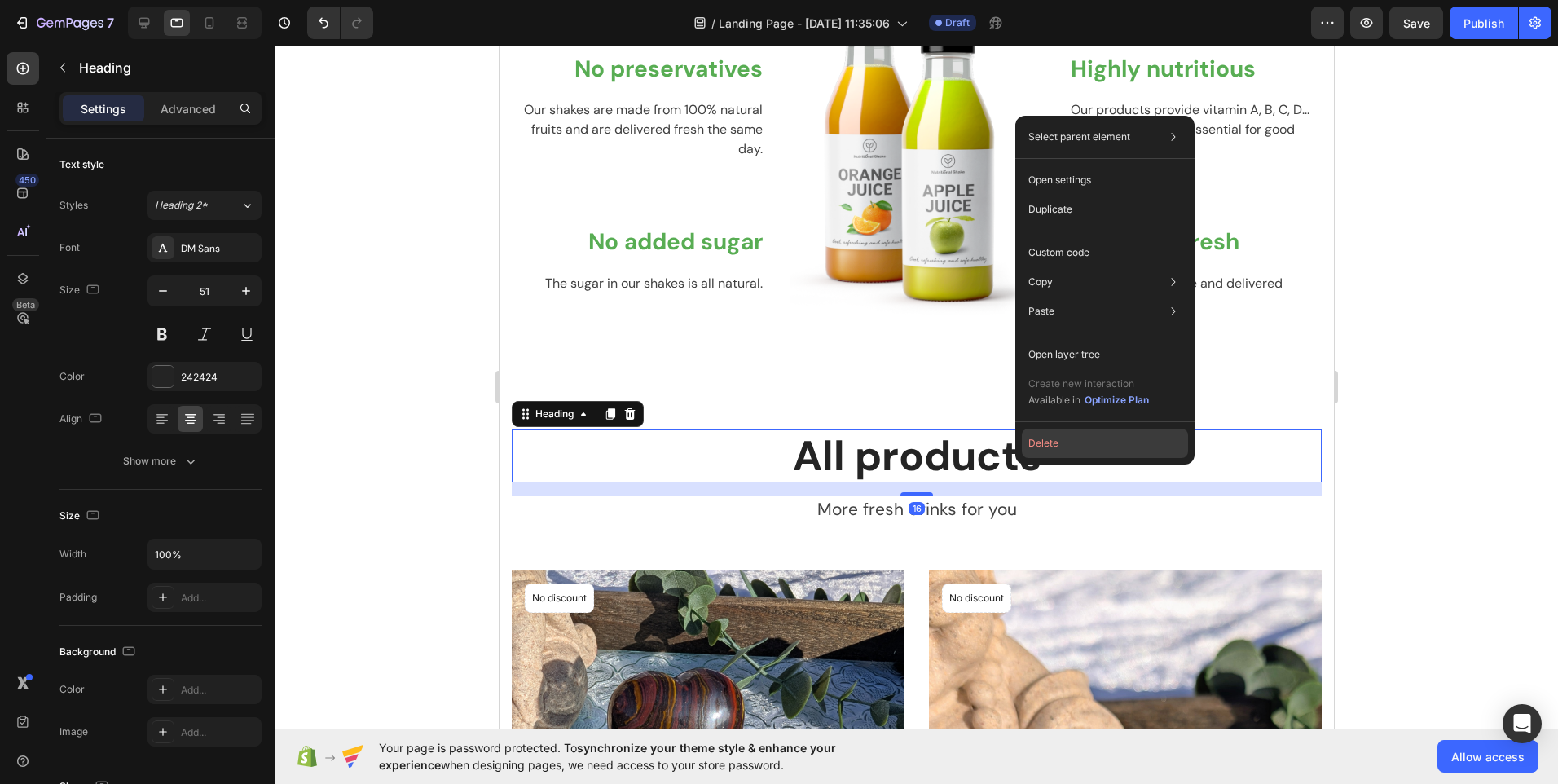
click at [1061, 447] on button "Delete" at bounding box center [1105, 443] width 167 height 29
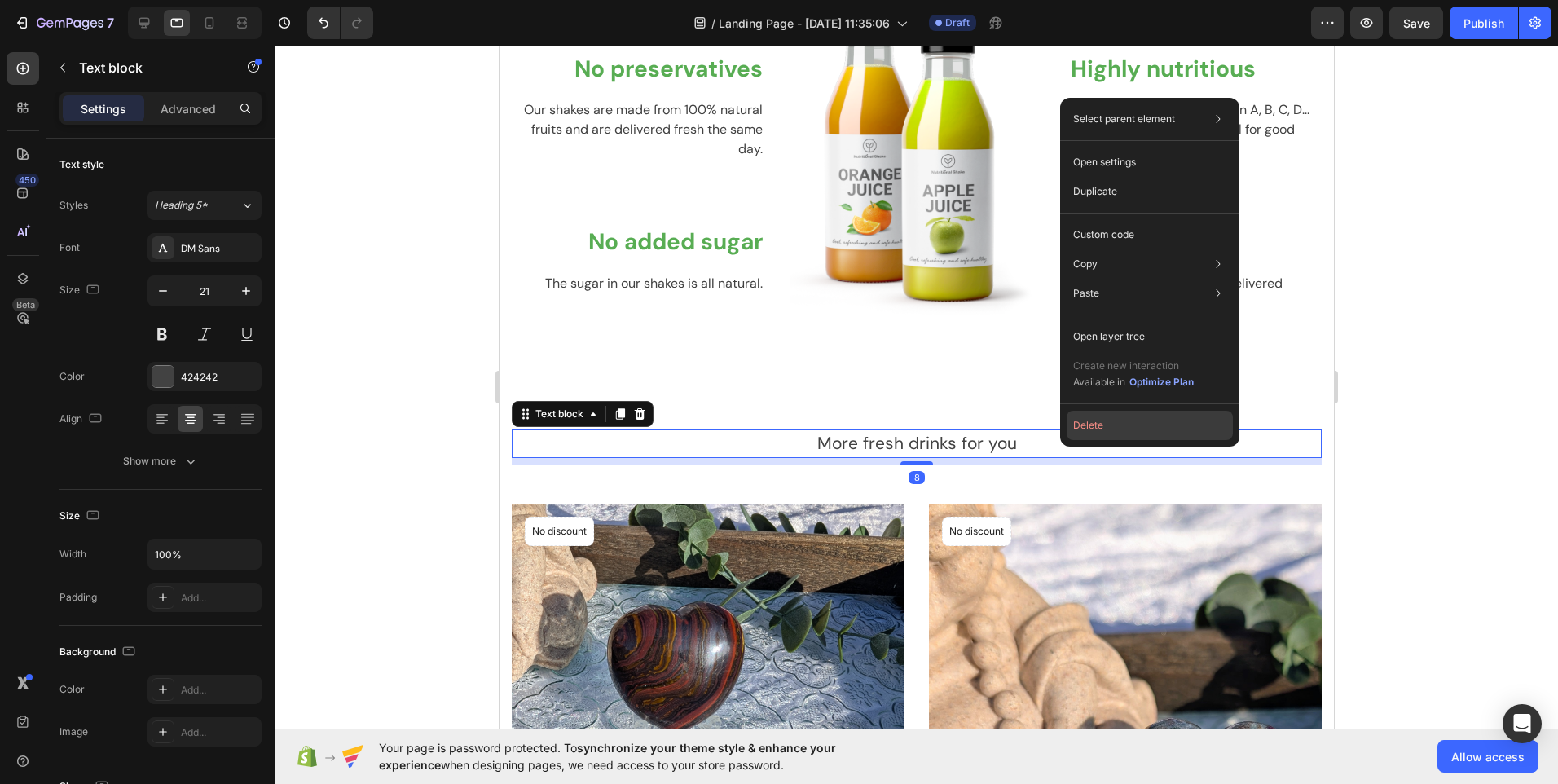
click at [1085, 429] on button "Delete" at bounding box center [1150, 425] width 167 height 29
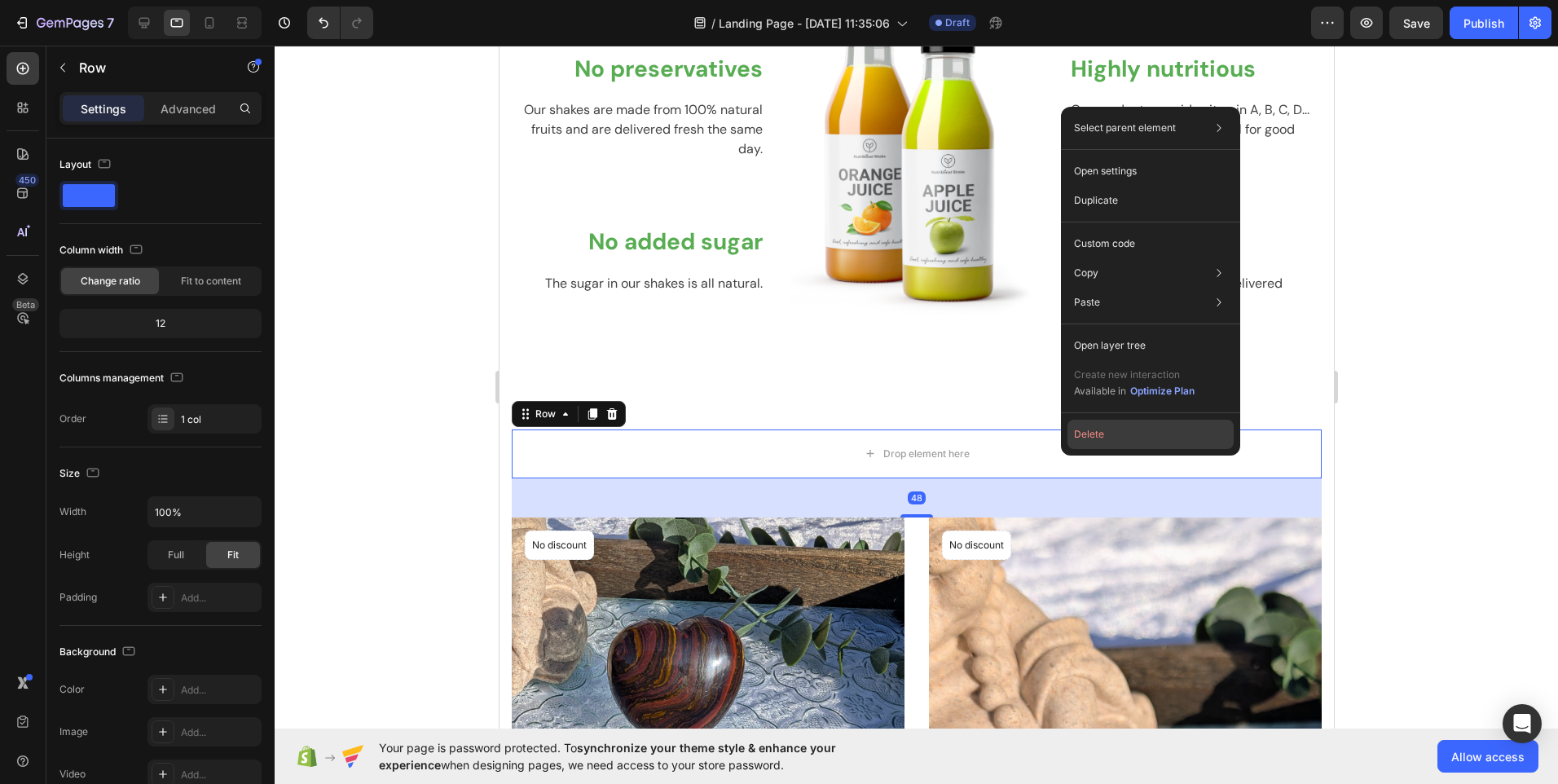
click at [1118, 433] on button "Delete" at bounding box center [1151, 434] width 167 height 29
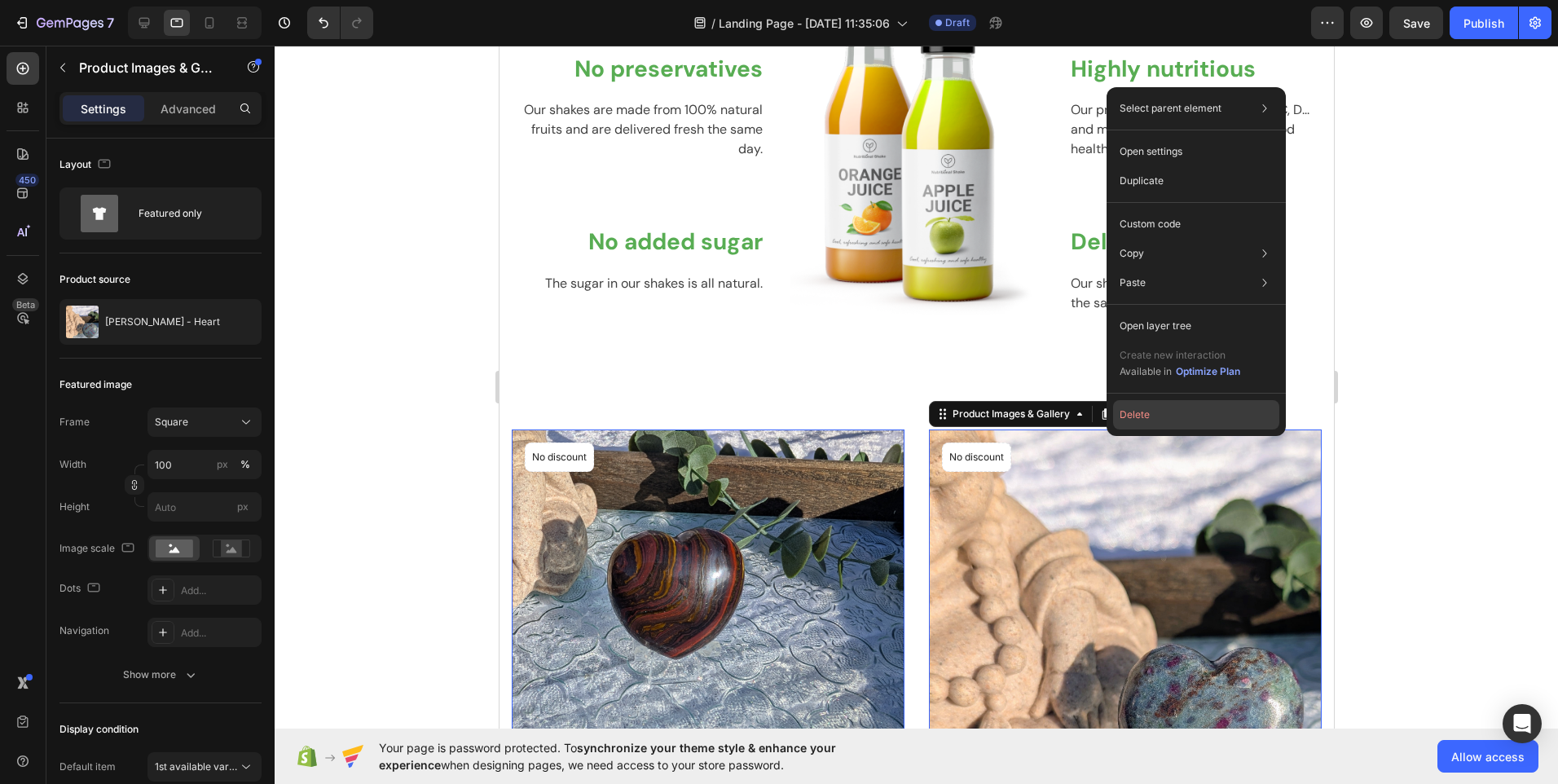
click at [1126, 417] on button "Delete" at bounding box center [1196, 415] width 167 height 29
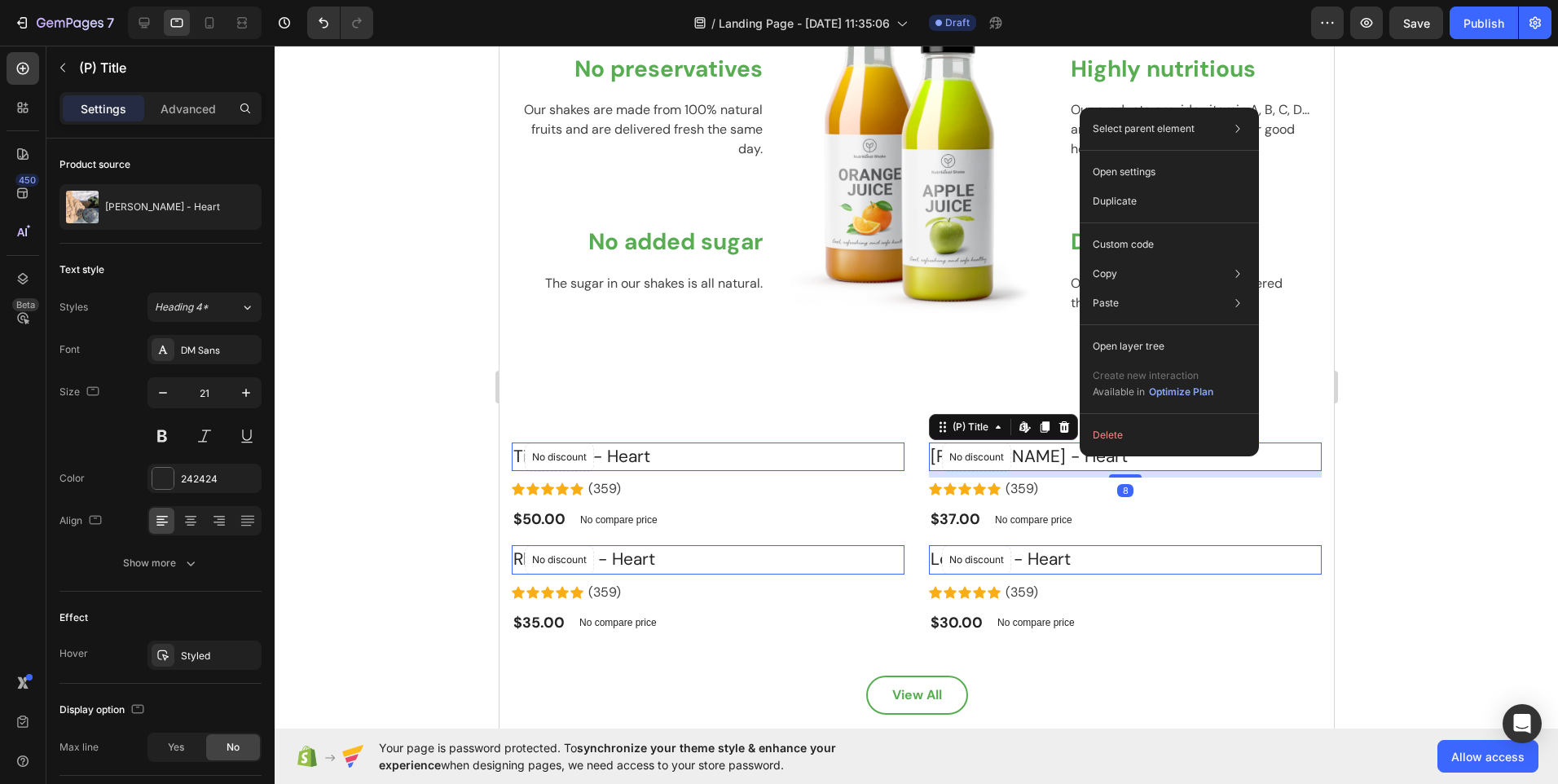
click at [1111, 442] on button "Delete" at bounding box center [1169, 435] width 167 height 29
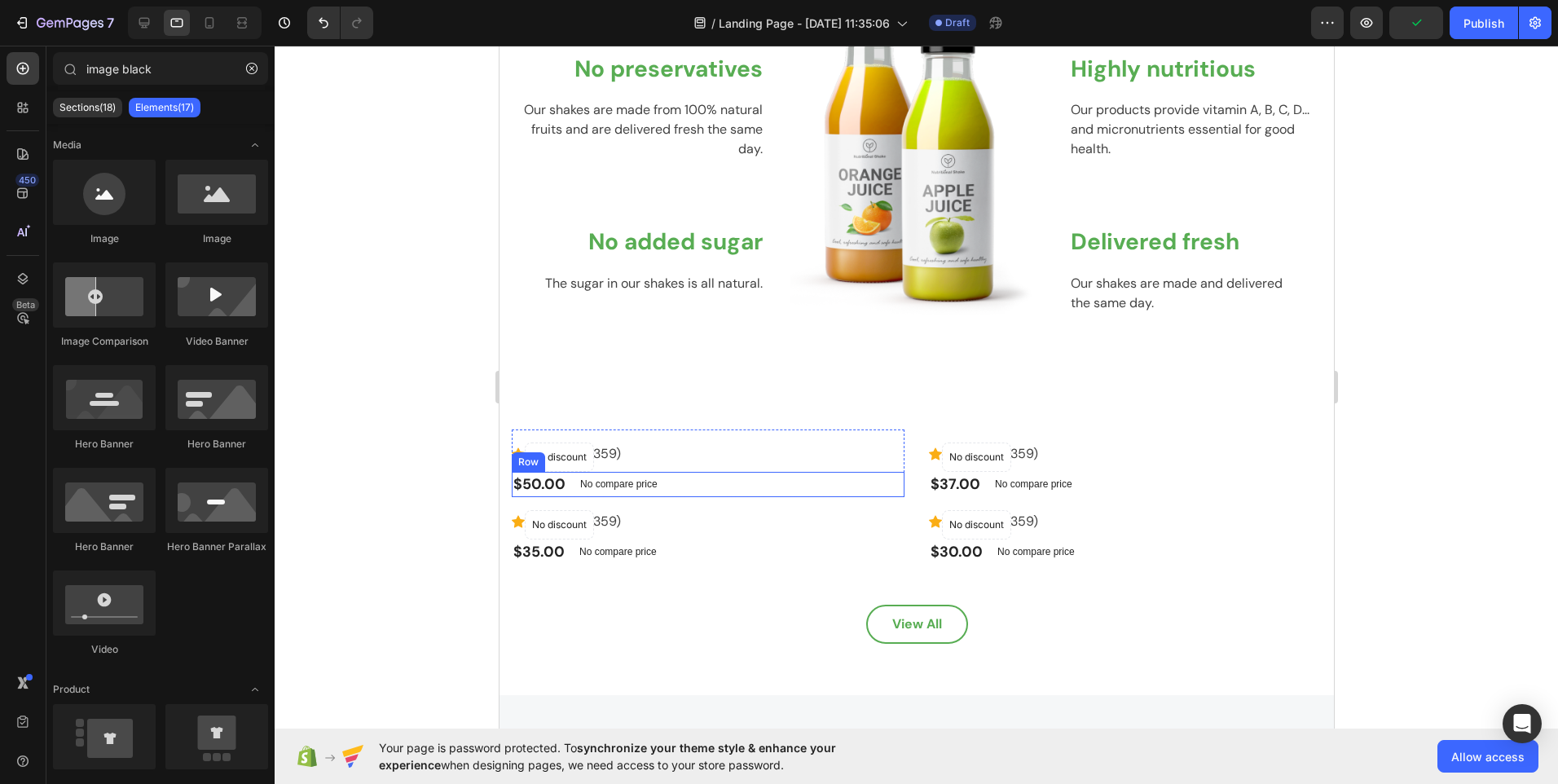
click at [848, 474] on div "$50.00 (P) Price (P) Price No compare price (P) Price Row" at bounding box center [707, 485] width 393 height 25
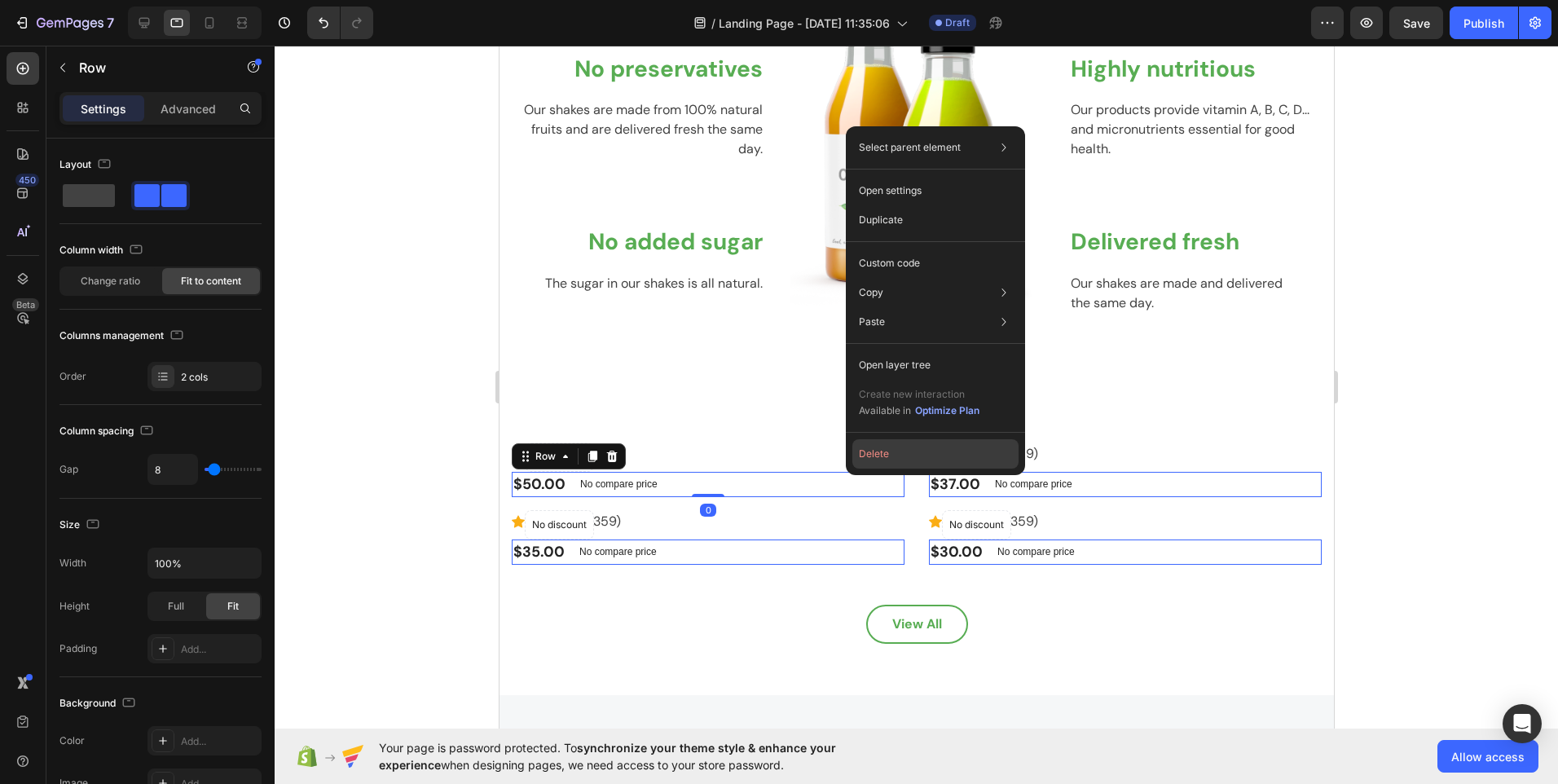
click at [905, 453] on button "Delete" at bounding box center [935, 453] width 167 height 29
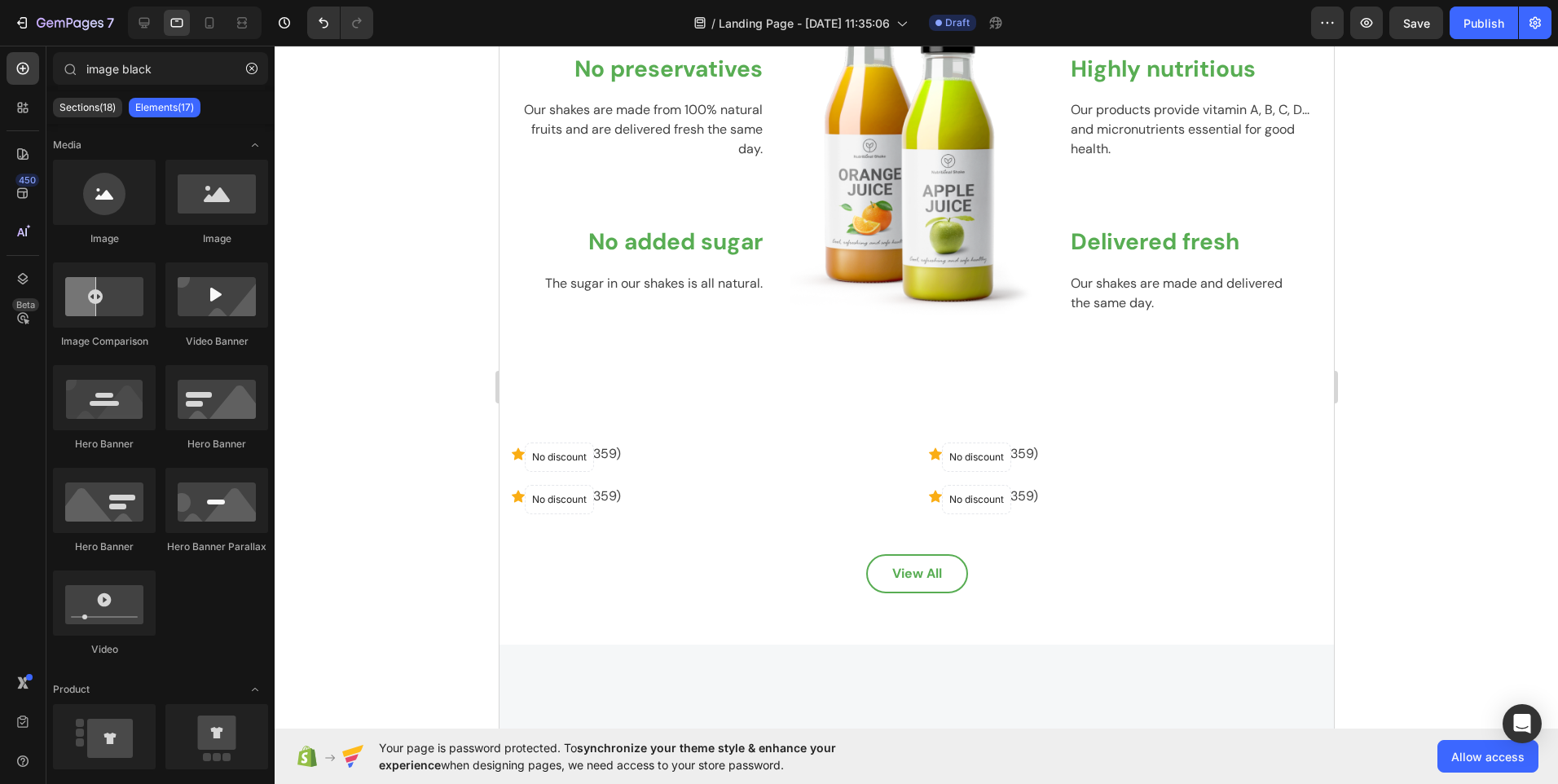
click at [904, 453] on div "No discount Not be displayed when published Product Badge Row Icon Icon Icon Ic…" at bounding box center [915, 472] width 810 height 85
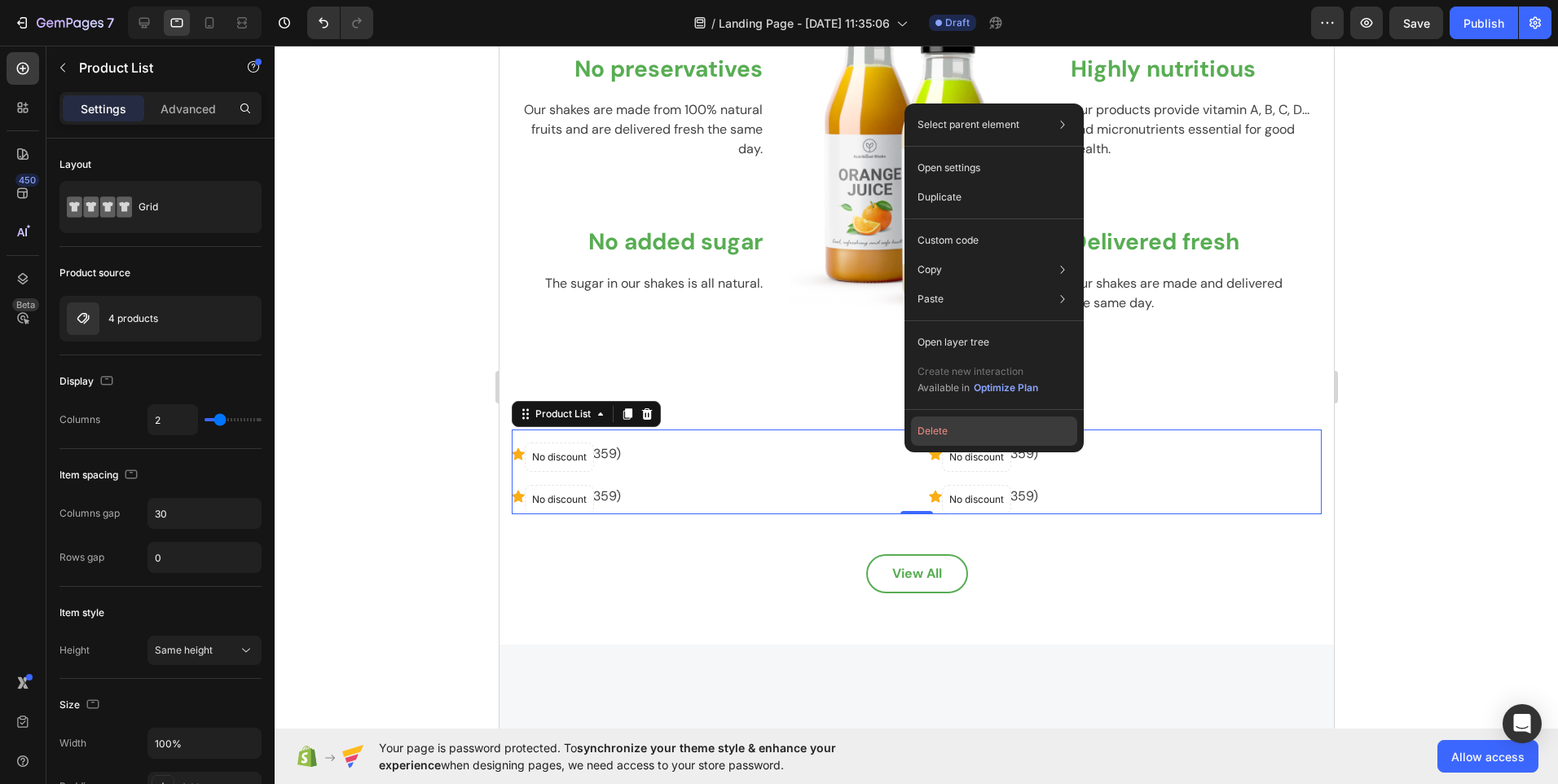
click at [946, 436] on button "Delete" at bounding box center [994, 431] width 167 height 29
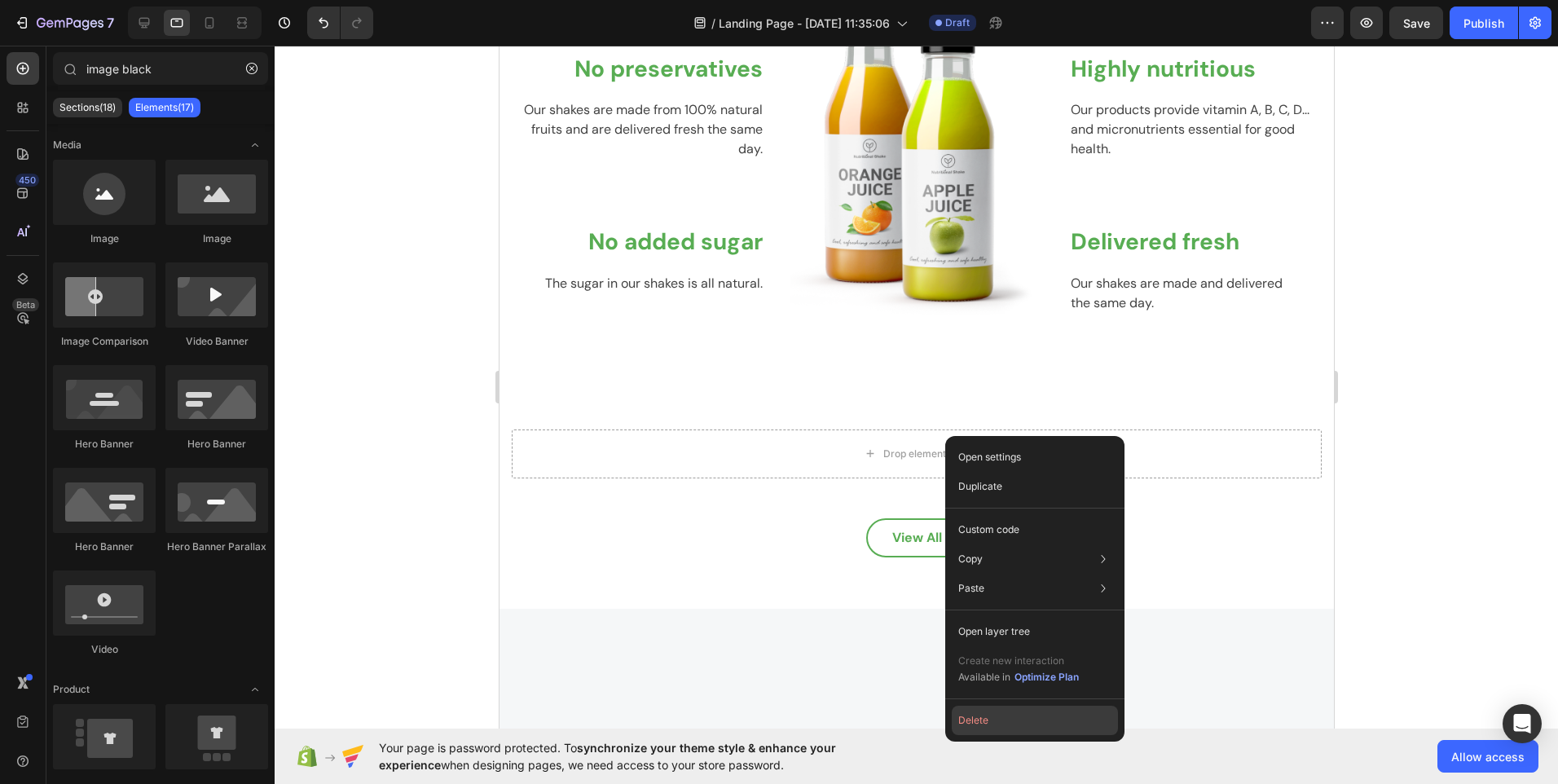
click at [974, 720] on button "Delete" at bounding box center [1036, 720] width 167 height 29
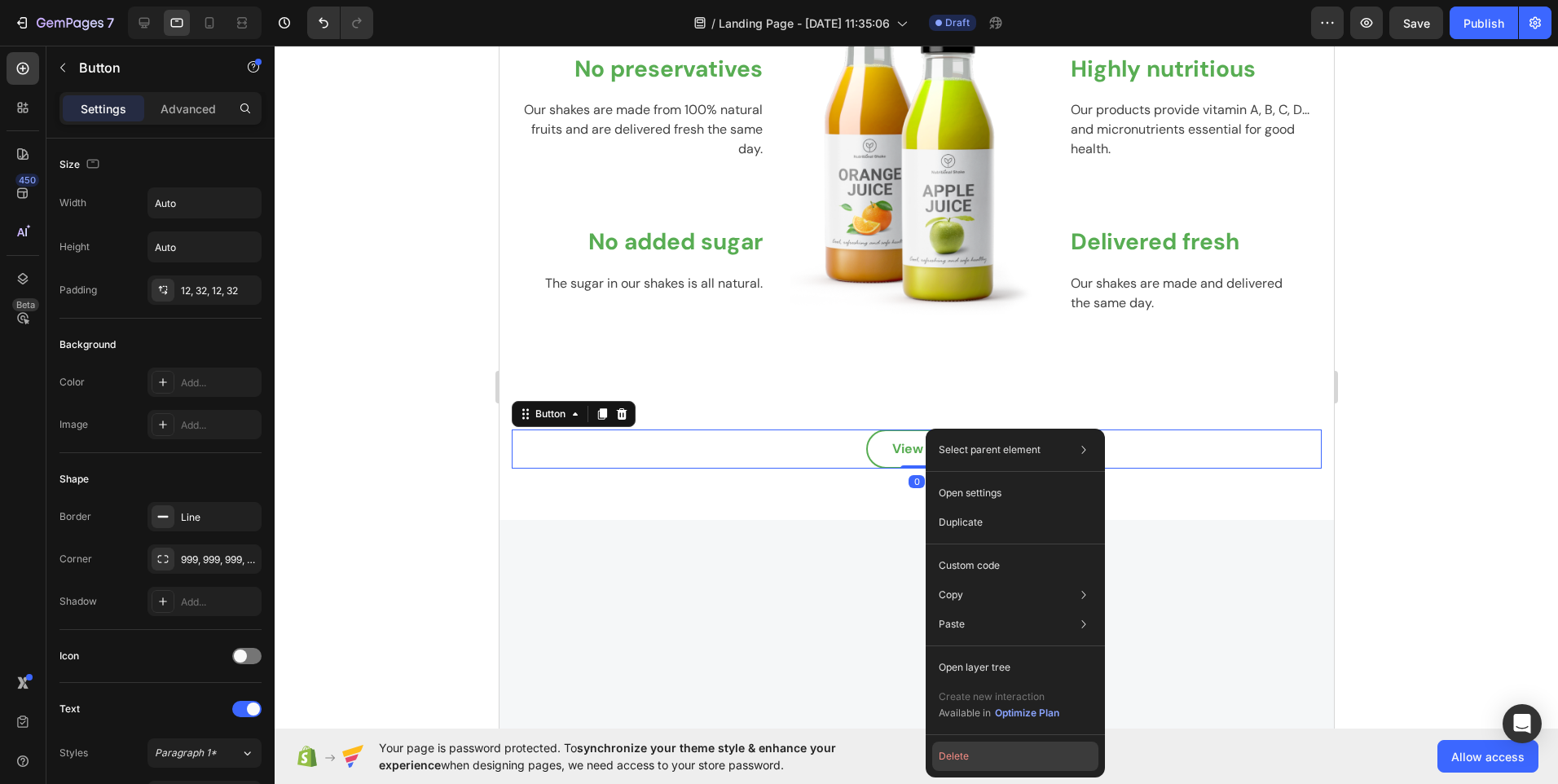
click at [954, 755] on button "Delete" at bounding box center [1015, 756] width 167 height 29
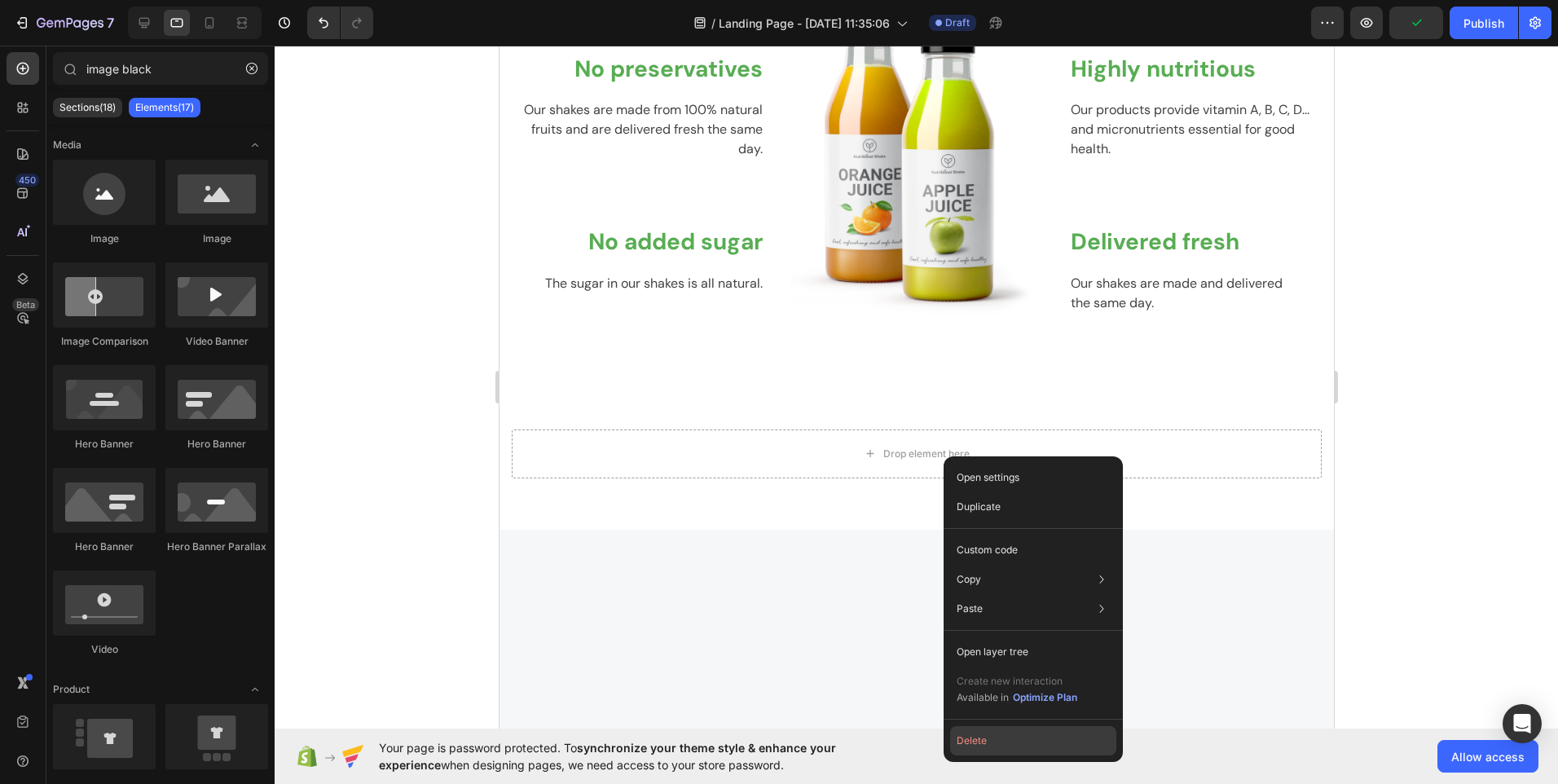
click at [977, 744] on button "Delete" at bounding box center [1034, 740] width 167 height 29
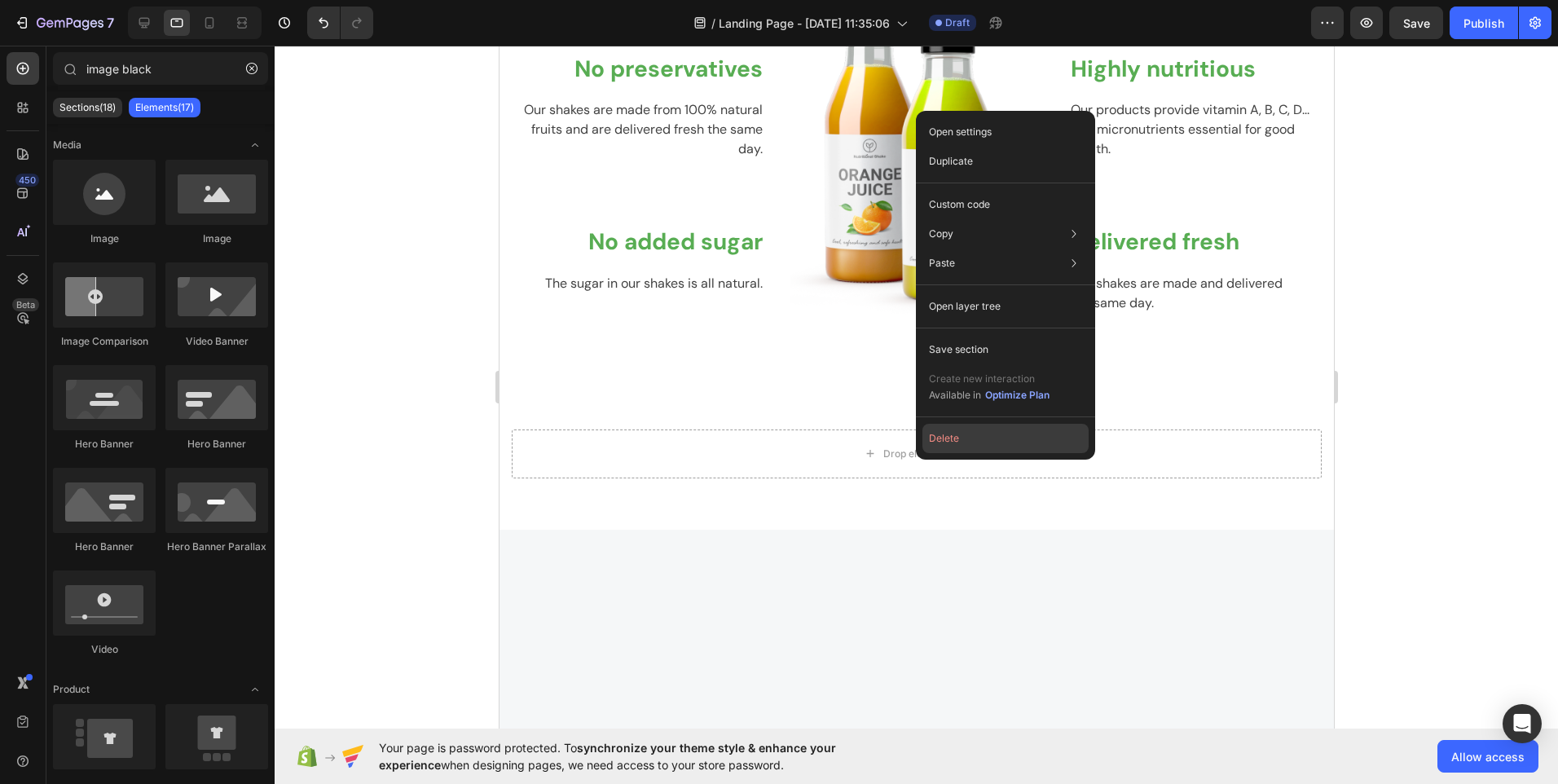
click at [951, 442] on button "Delete" at bounding box center [1006, 438] width 167 height 29
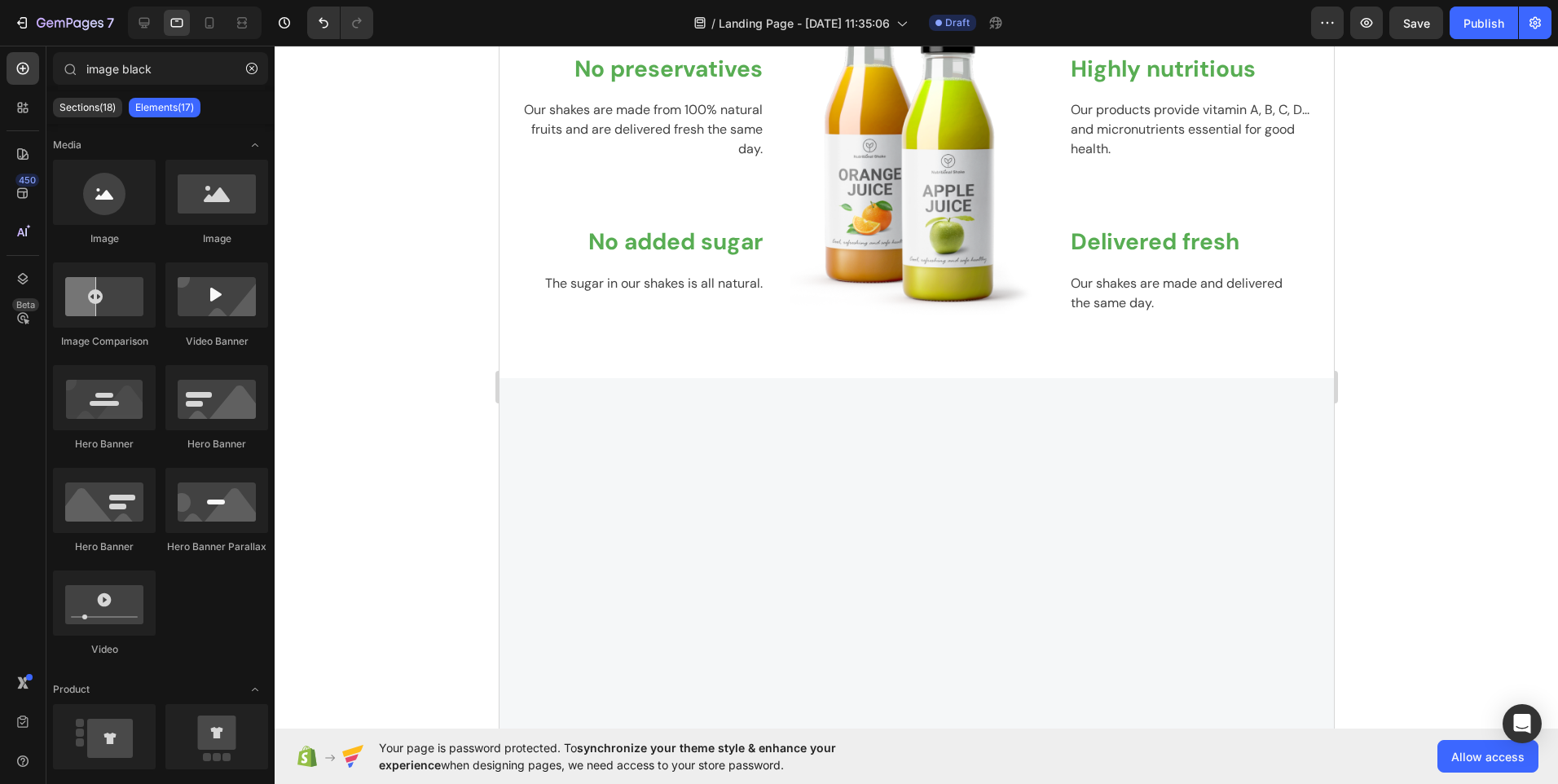
click at [939, 463] on div at bounding box center [915, 686] width 810 height 514
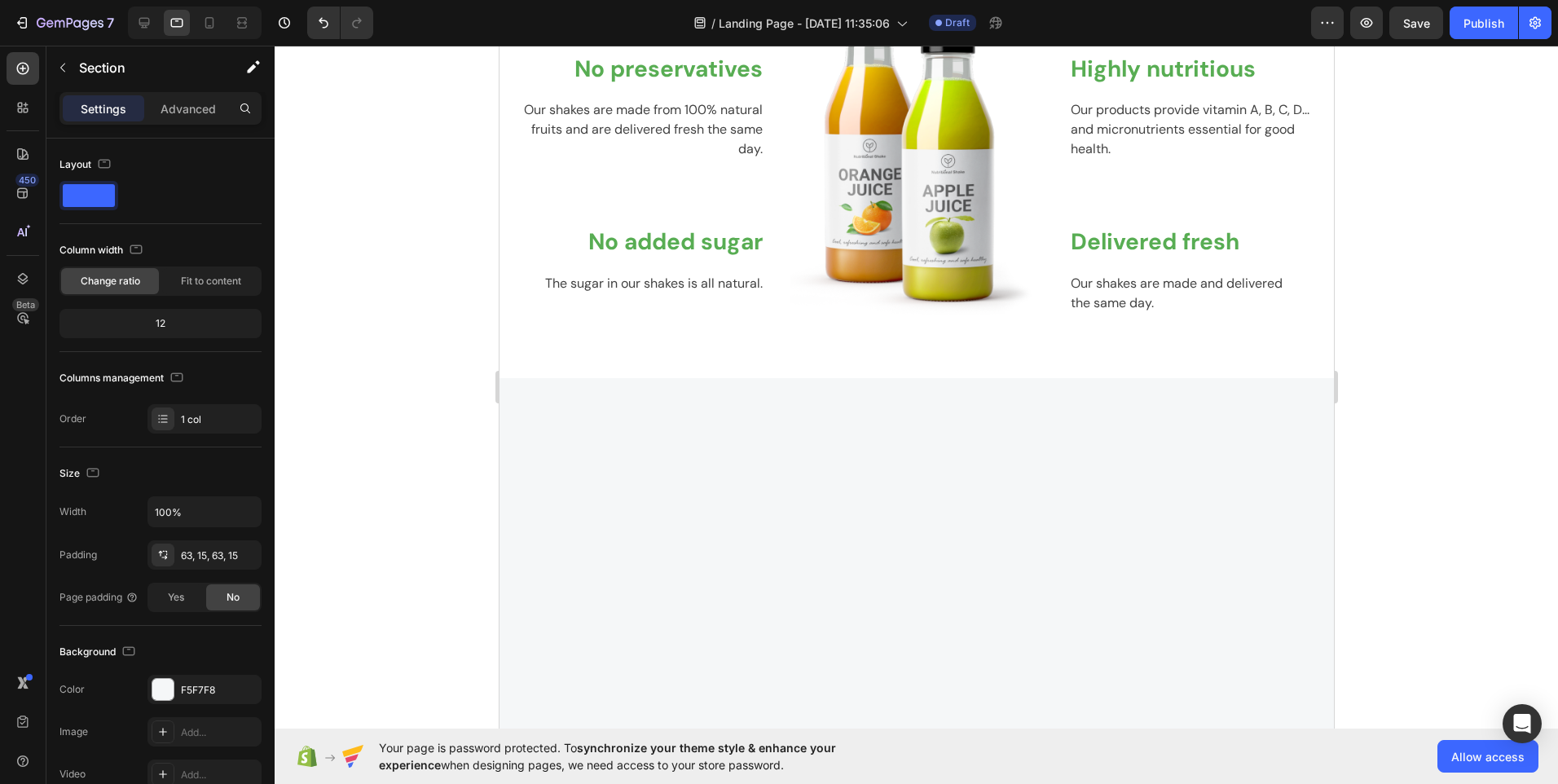
click at [1008, 518] on div at bounding box center [915, 686] width 810 height 514
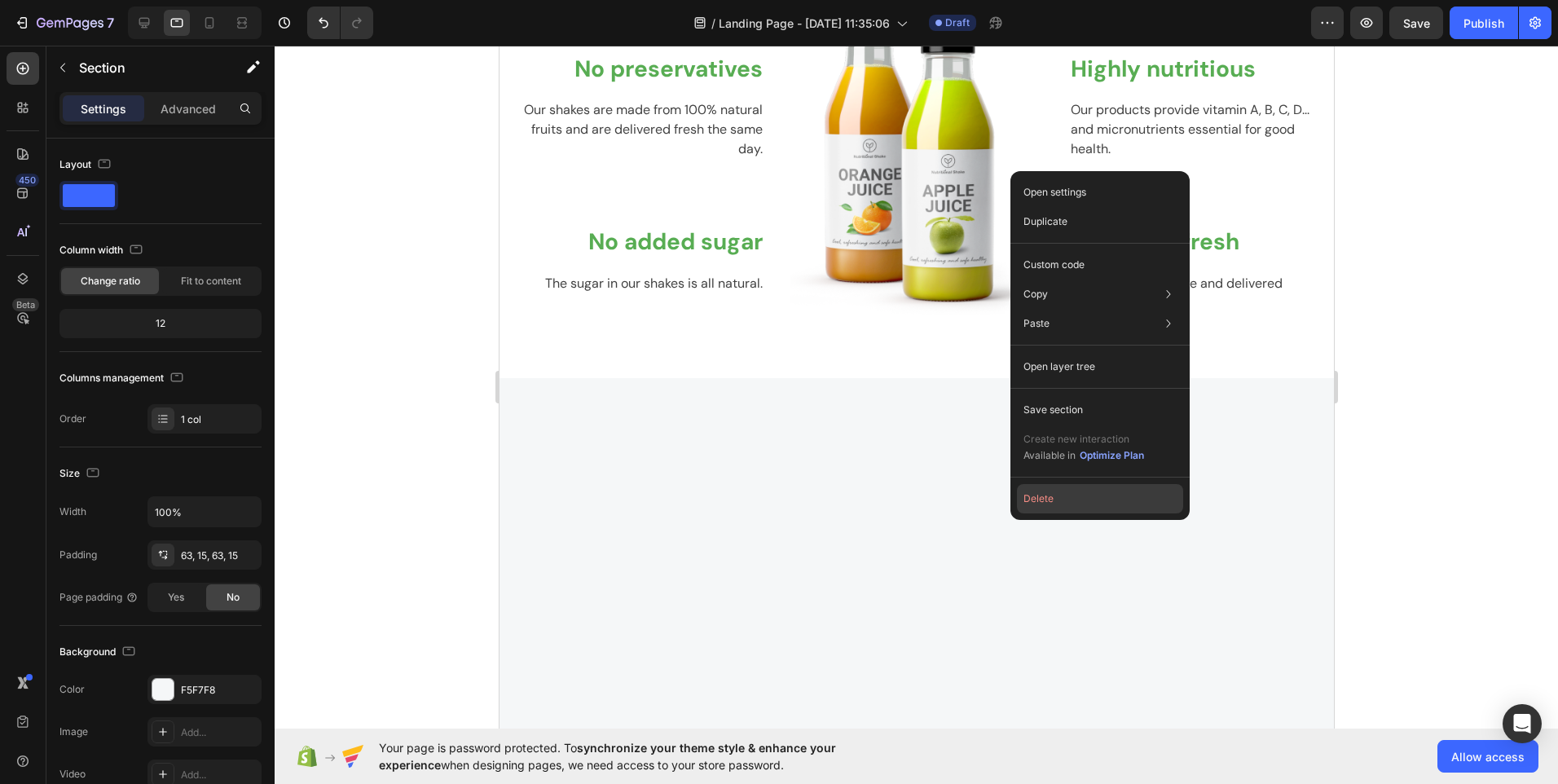
drag, startPoint x: 1042, startPoint y: 499, endPoint x: 542, endPoint y: 453, distance: 502.1
click at [1042, 499] on button "Delete" at bounding box center [1100, 498] width 167 height 29
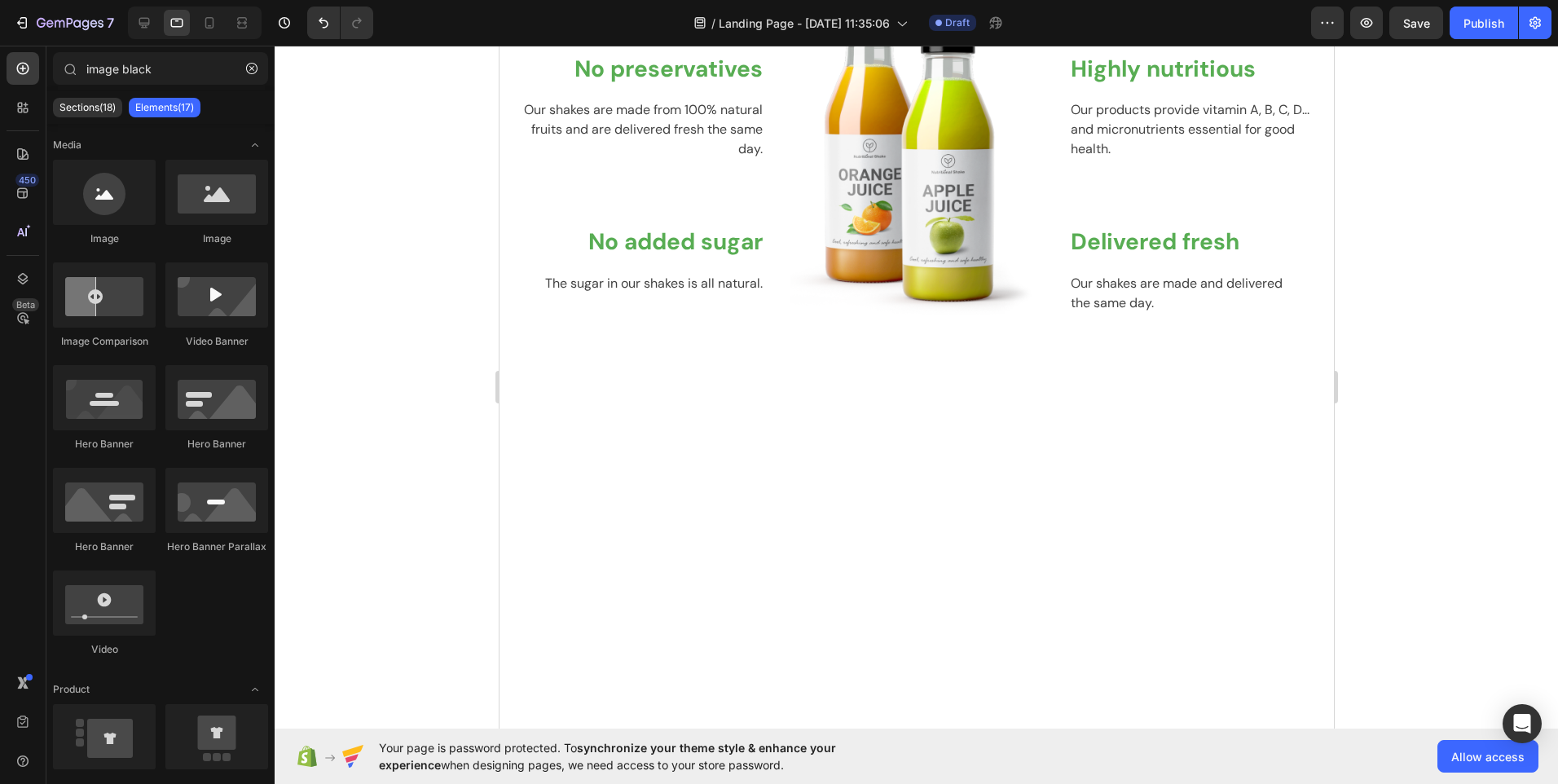
click at [1041, 499] on div at bounding box center [915, 615] width 810 height 371
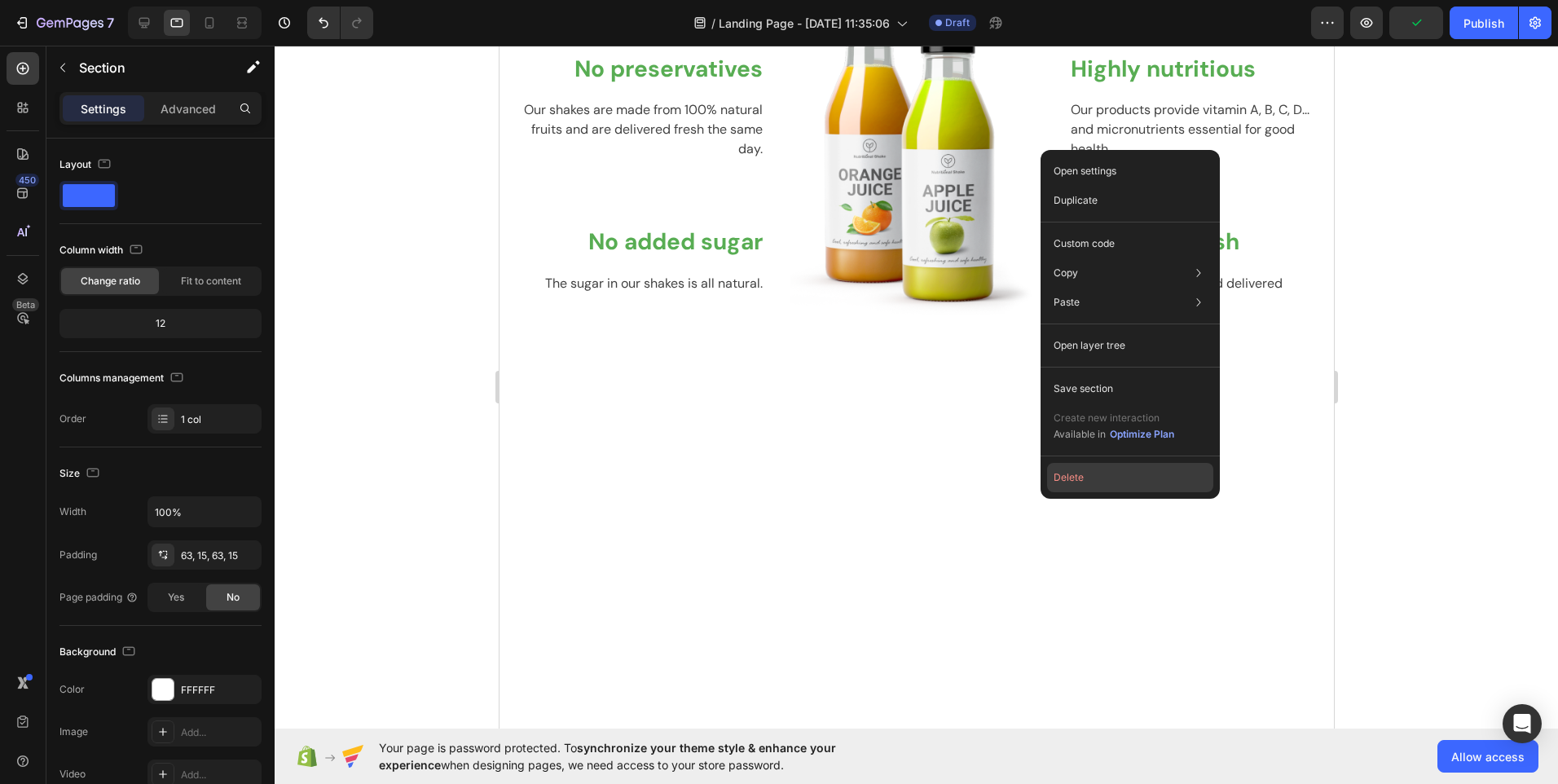
click at [1061, 477] on button "Delete" at bounding box center [1131, 477] width 167 height 29
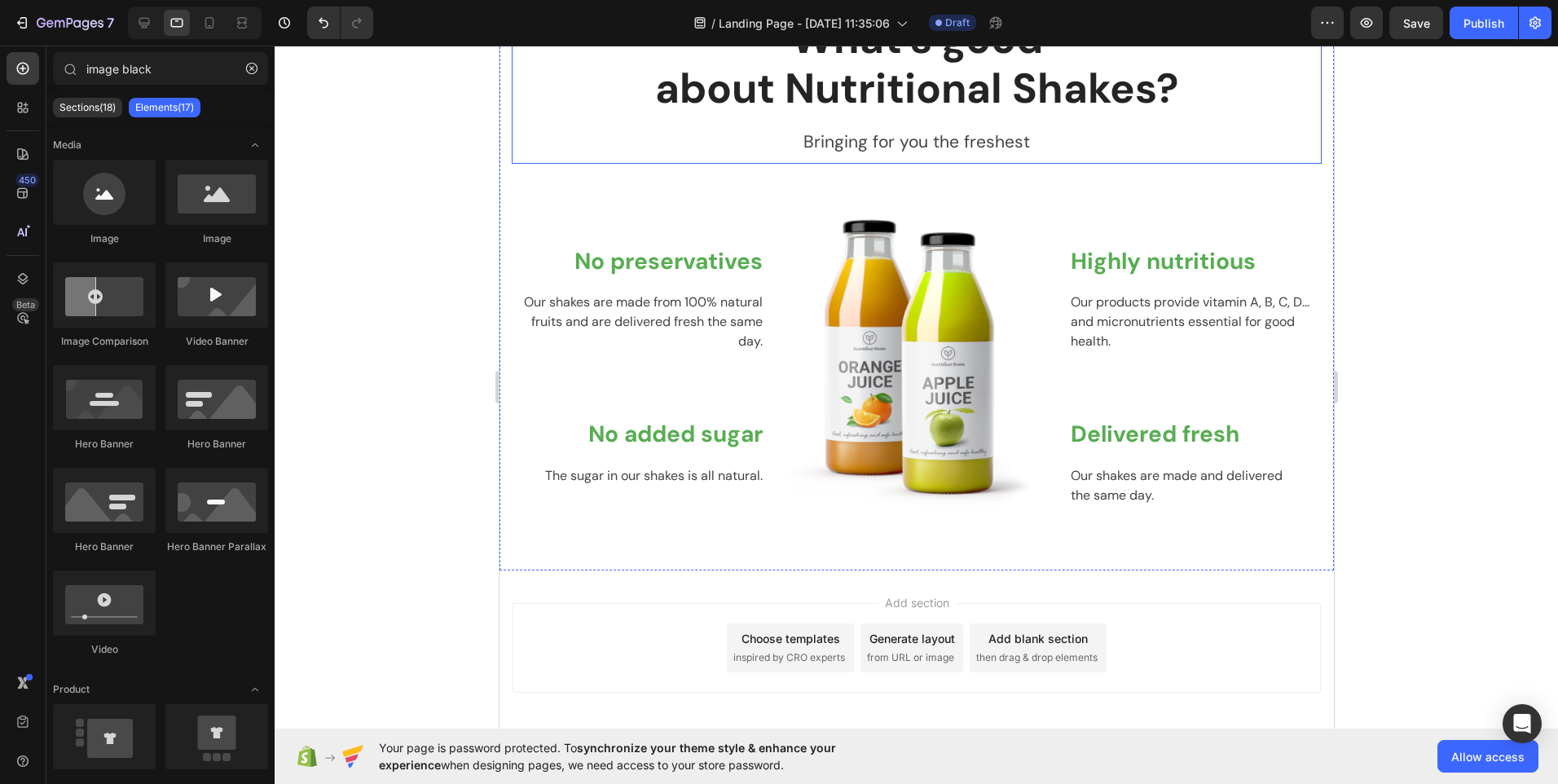
scroll to position [2035, 0]
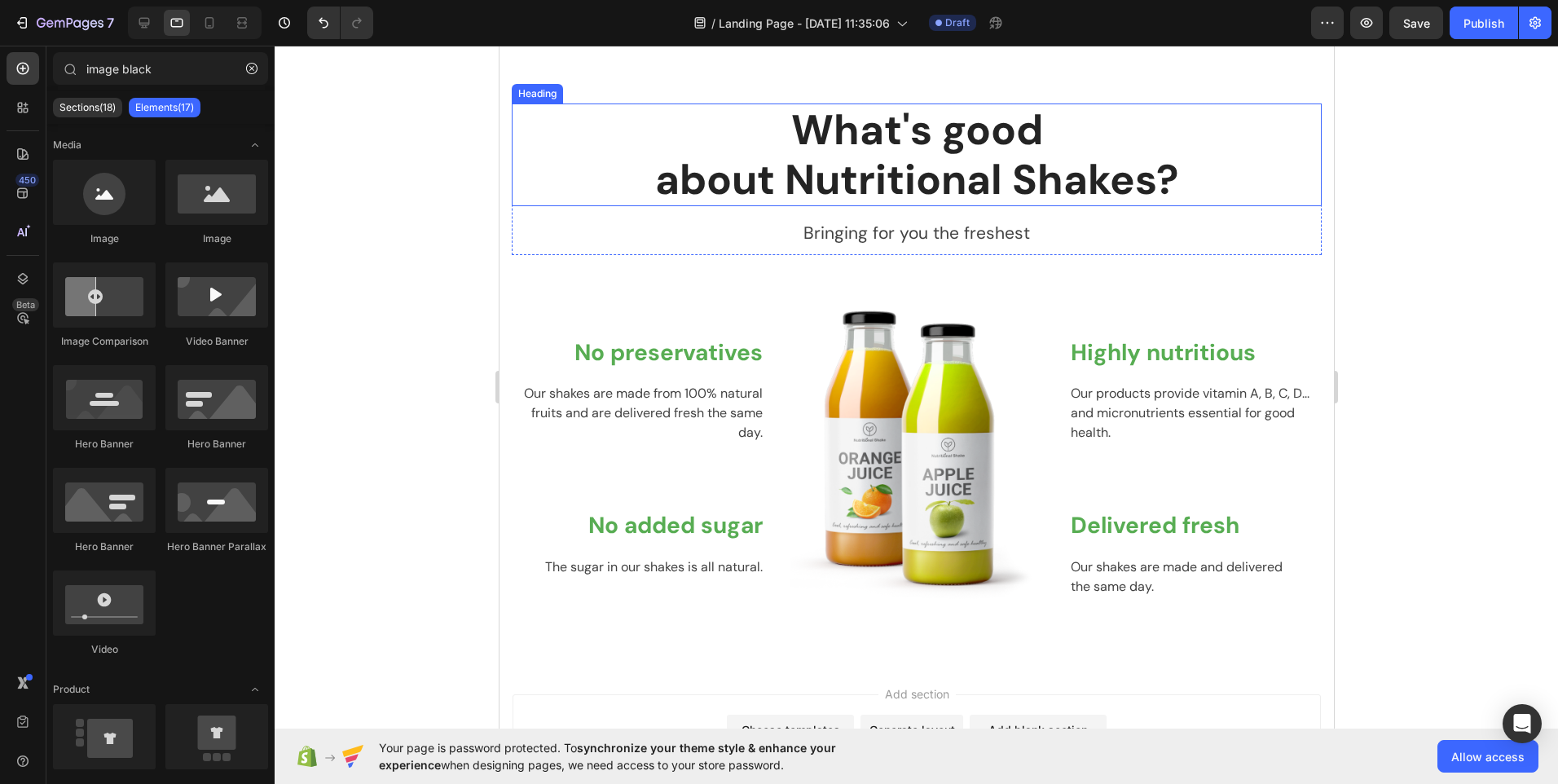
click at [841, 136] on p "What's good about Nutritional Shakes?" at bounding box center [915, 155] width 807 height 99
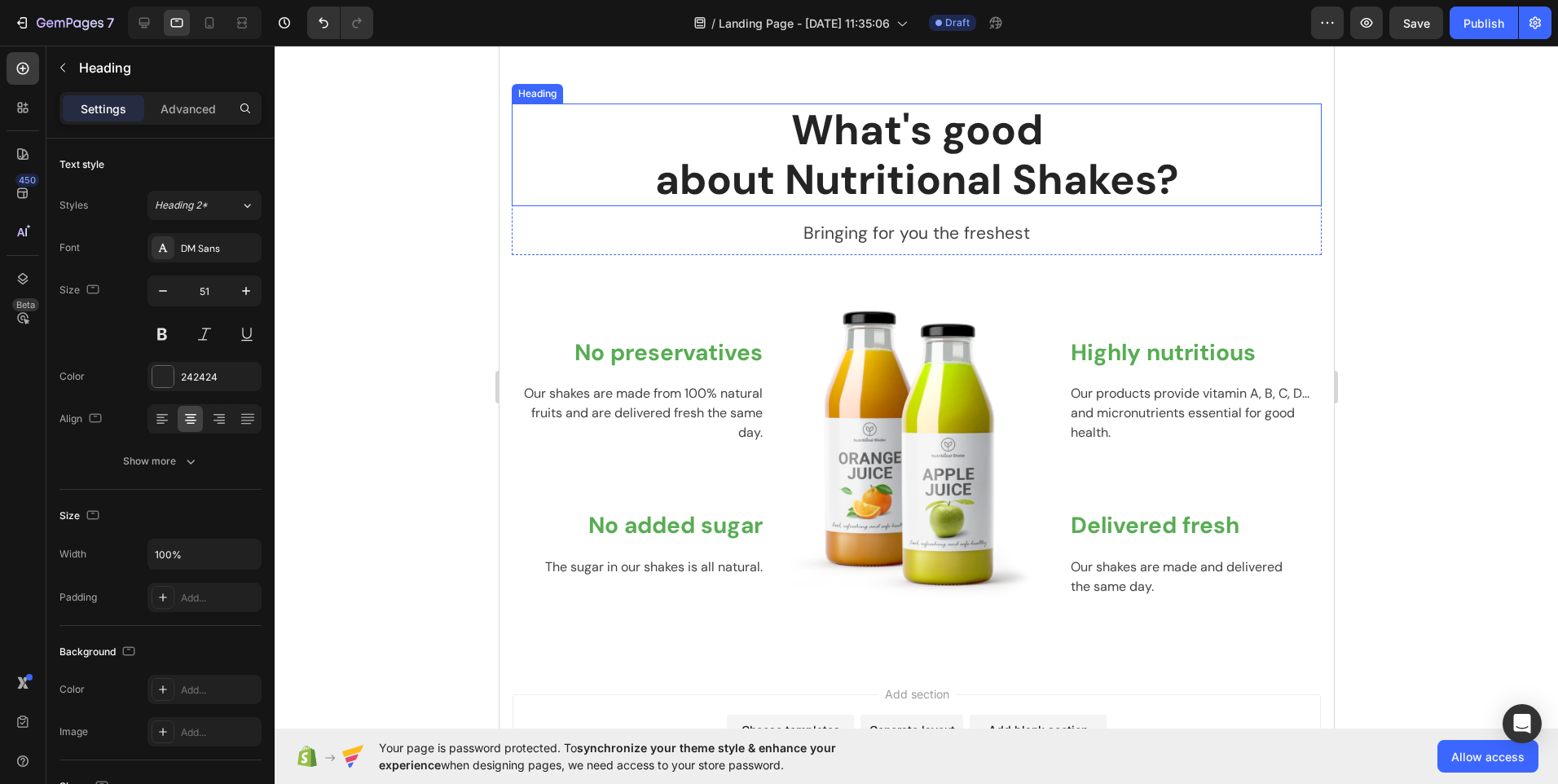
click at [841, 136] on p "What's good about Nutritional Shakes?" at bounding box center [915, 155] width 807 height 99
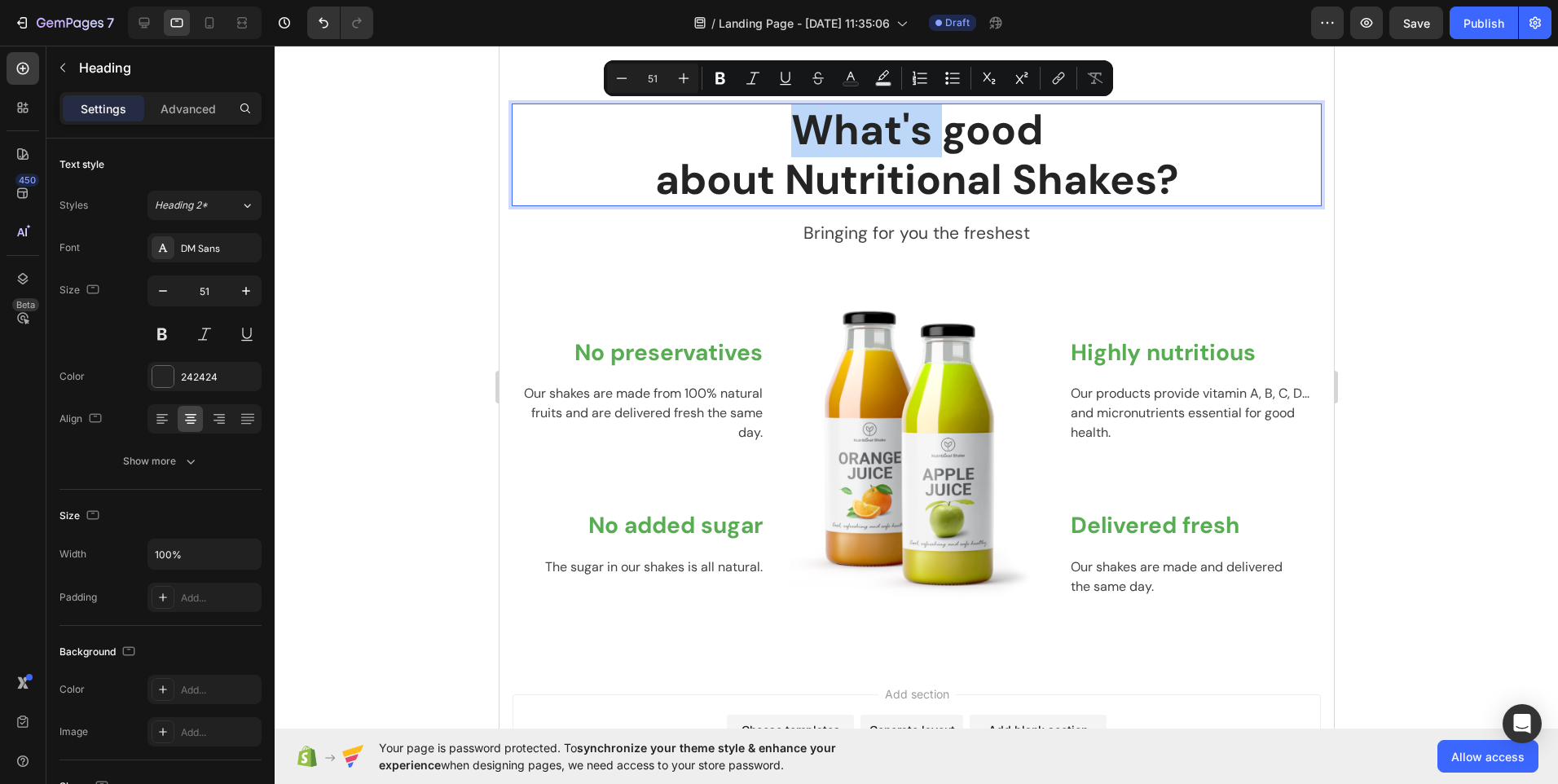
click at [766, 166] on p "What's good about Nutritional Shakes?" at bounding box center [915, 155] width 807 height 99
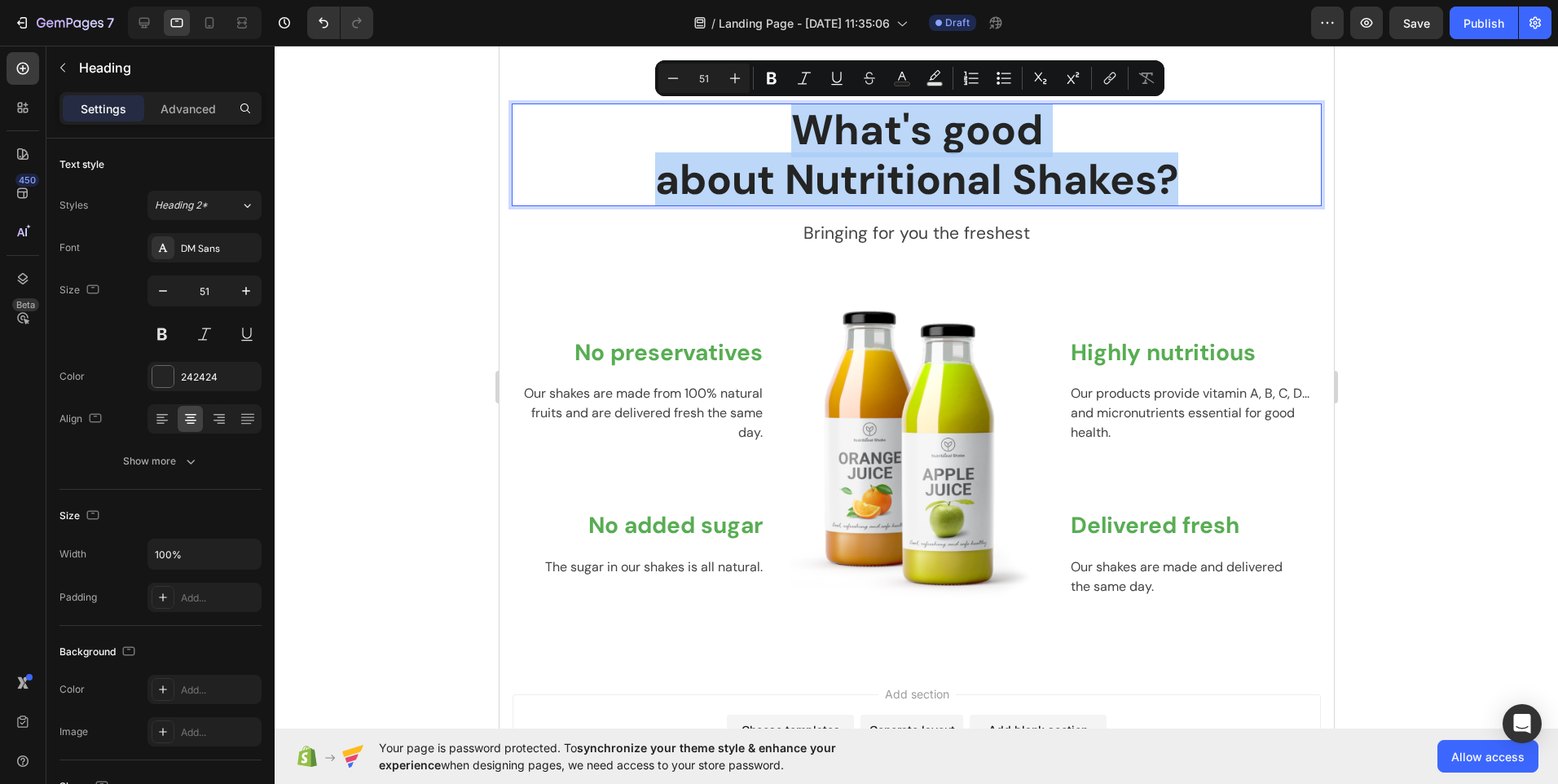
drag, startPoint x: 784, startPoint y: 130, endPoint x: 1202, endPoint y: 172, distance: 420.1
click at [1202, 172] on p "What's good about Nutritional Shakes?" at bounding box center [915, 155] width 807 height 99
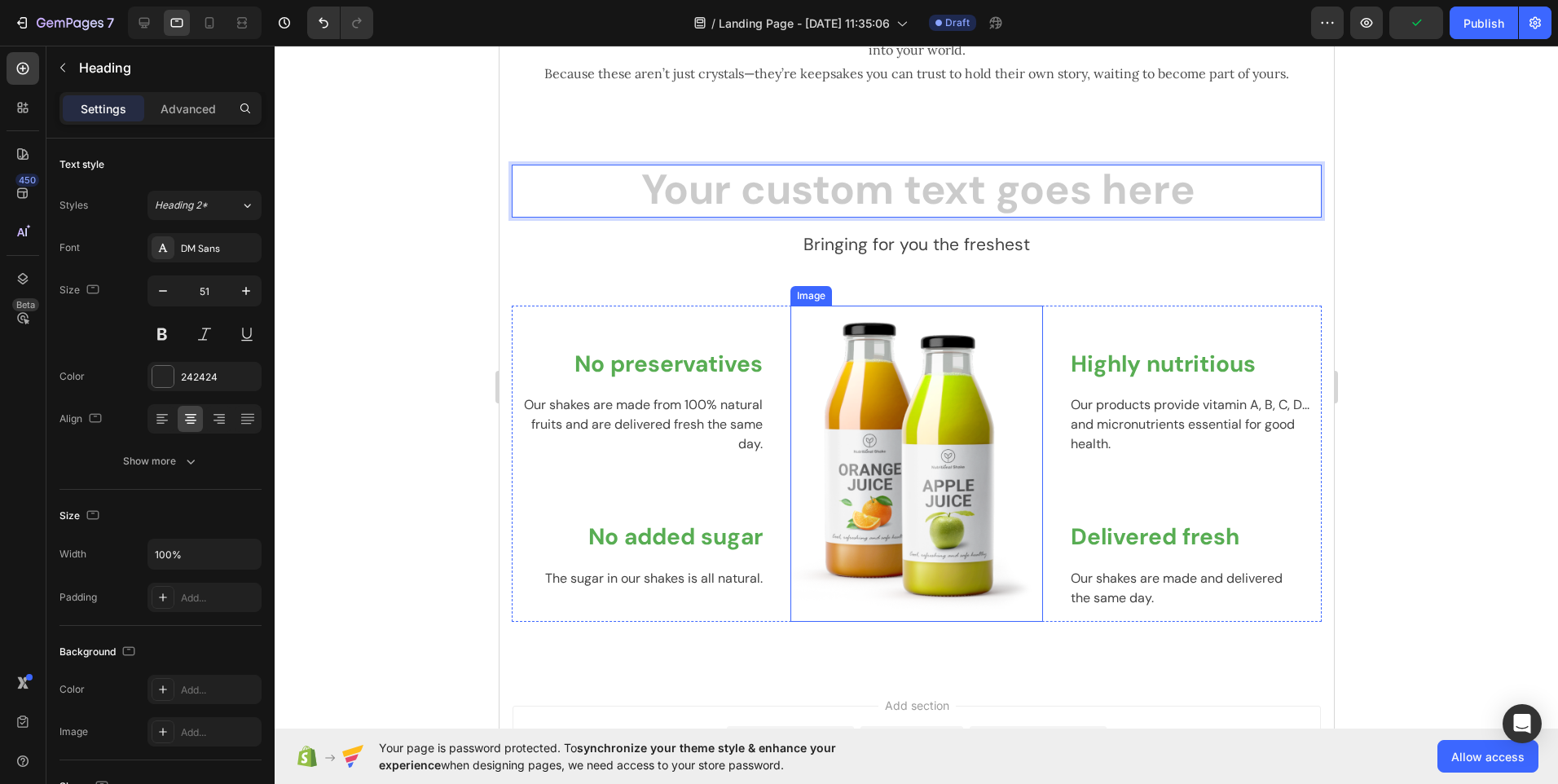
scroll to position [1791, 0]
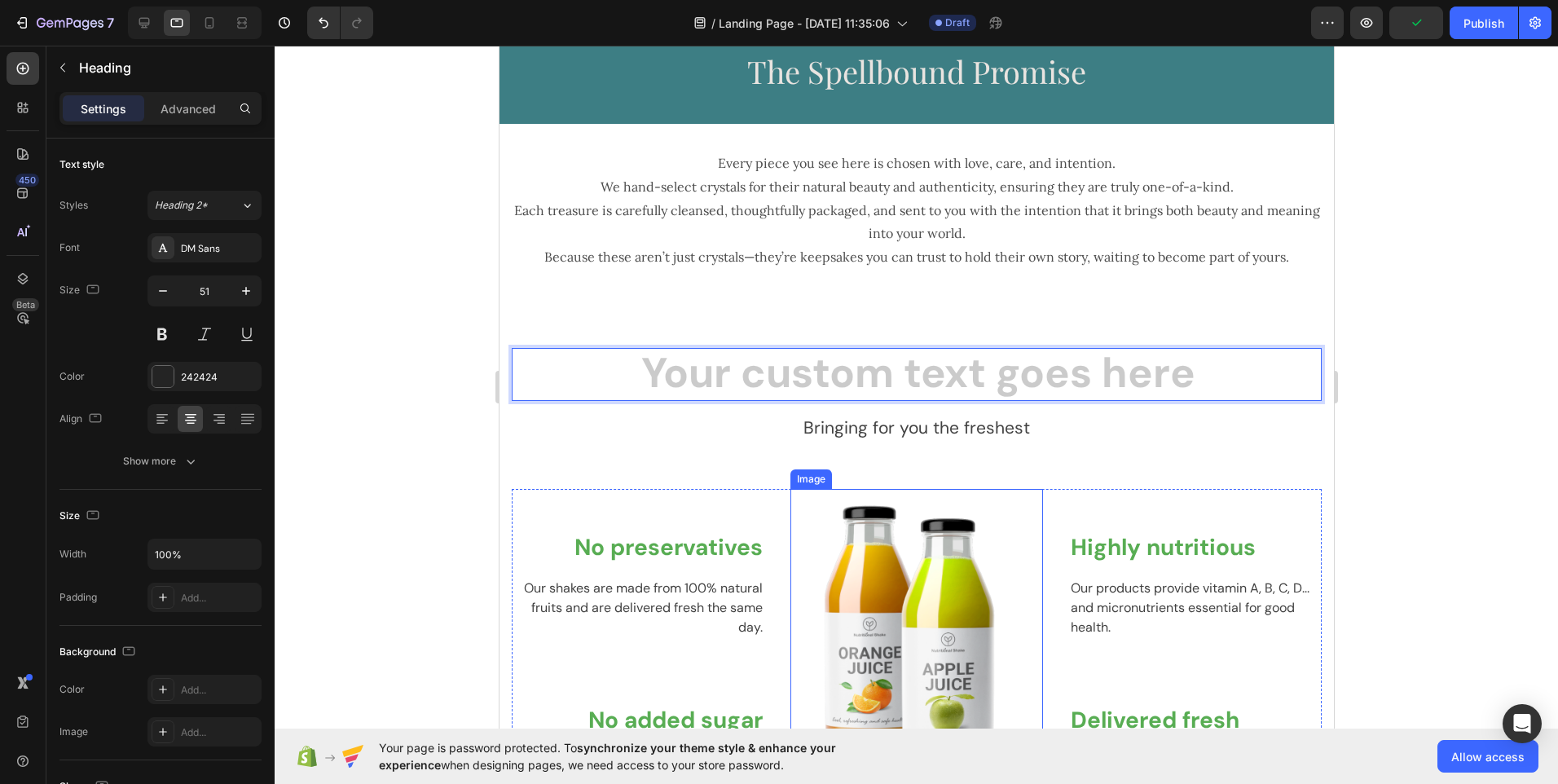
click at [706, 98] on h2 "The Spellbound Promise" at bounding box center [916, 69] width 835 height 57
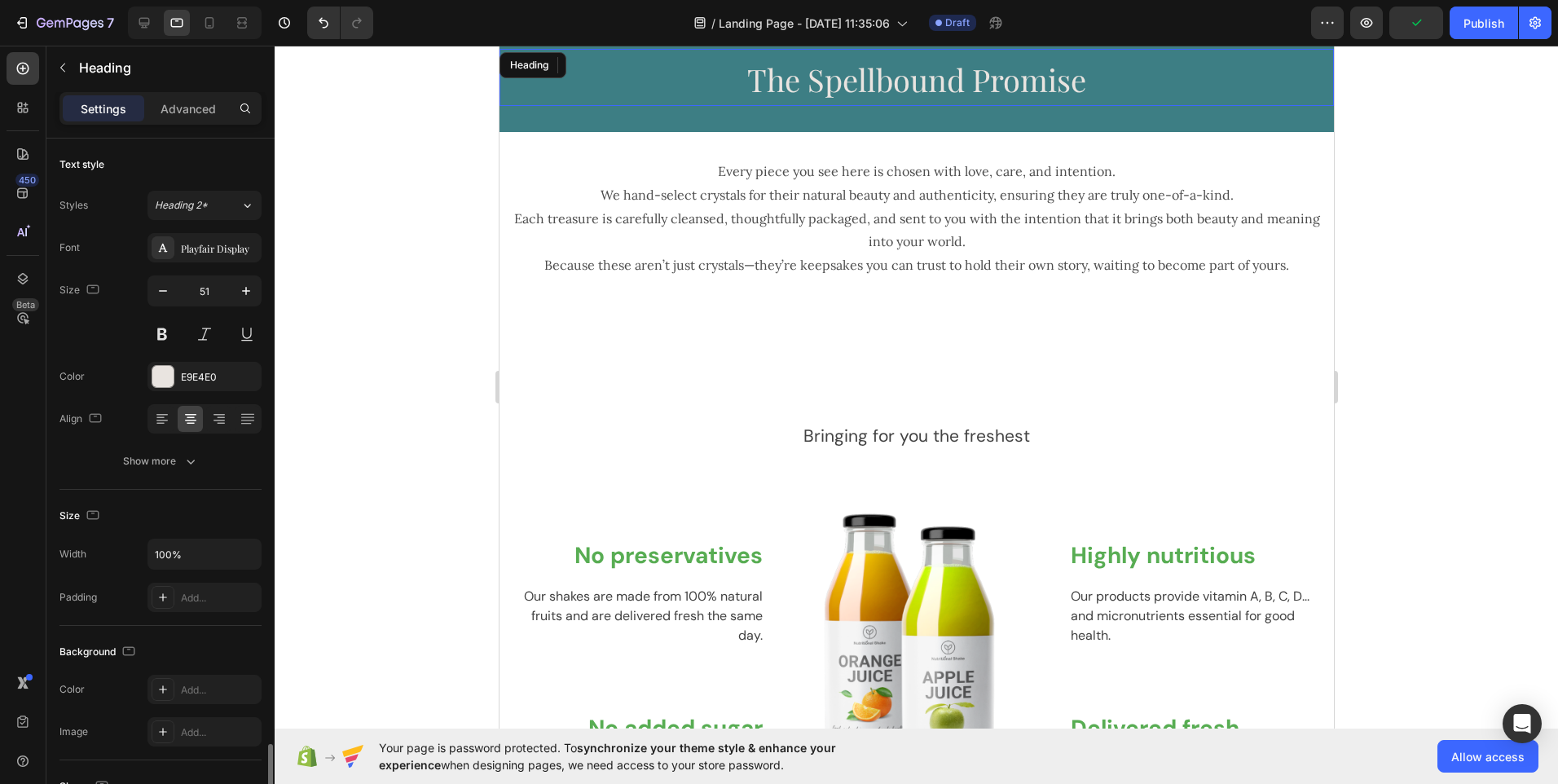
click at [607, 424] on p "Bringing for you the freshest" at bounding box center [915, 437] width 807 height 26
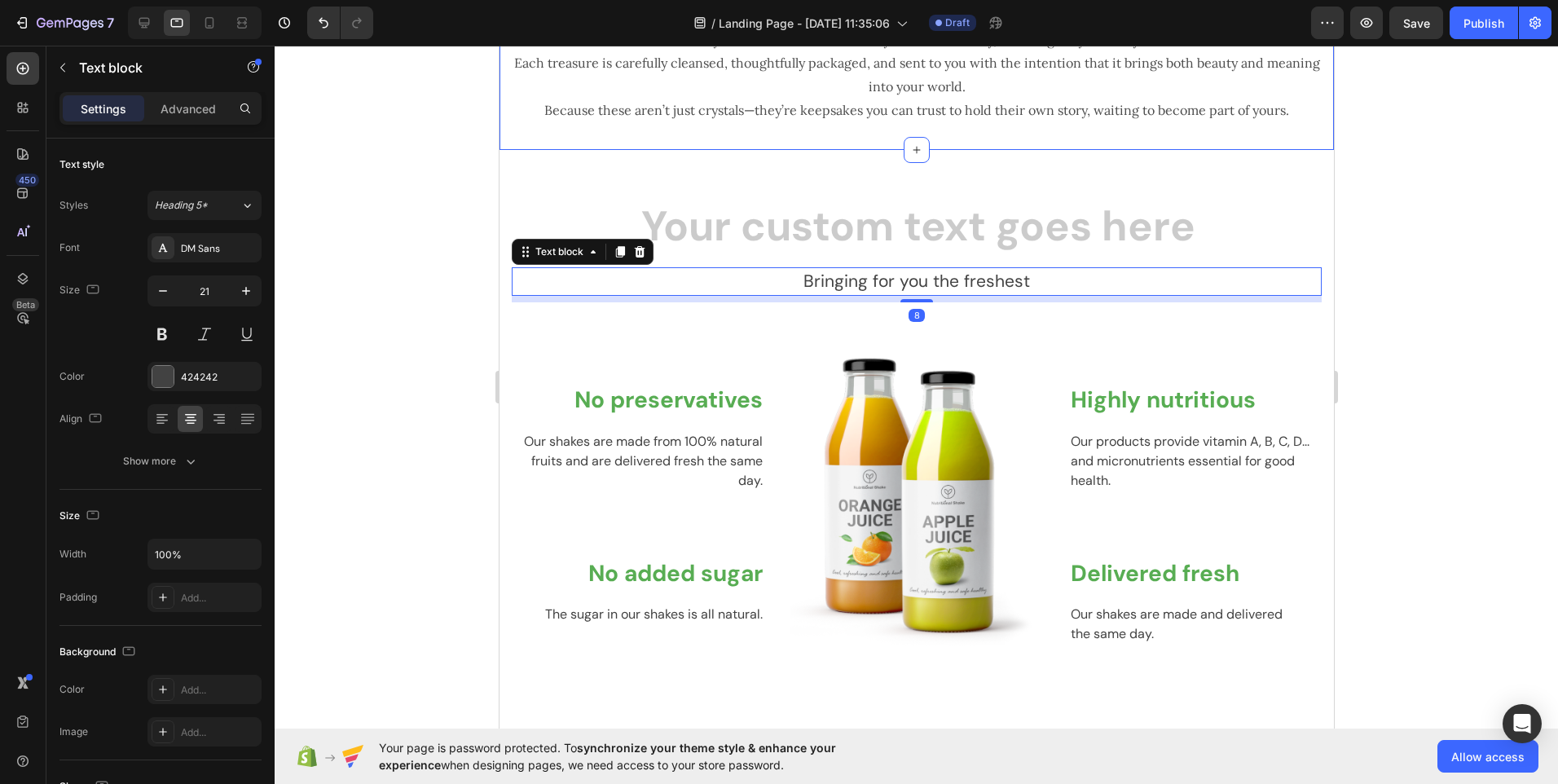
scroll to position [1216, 0]
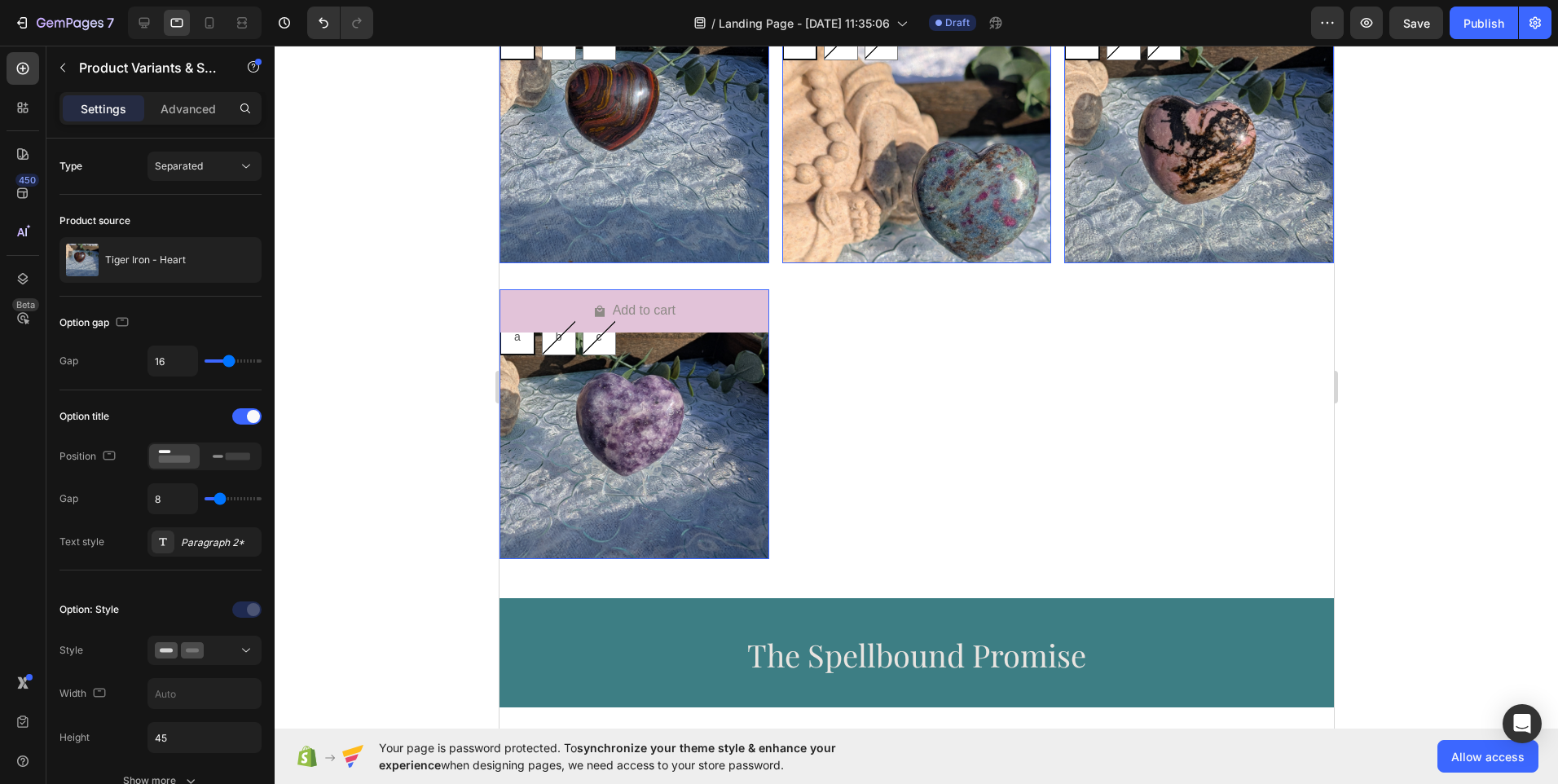
click at [623, 96] on div "Product Images Tiger Iron - Heart Product Title $50.00 Product Price Product Pr…" at bounding box center [916, 151] width 835 height 2576
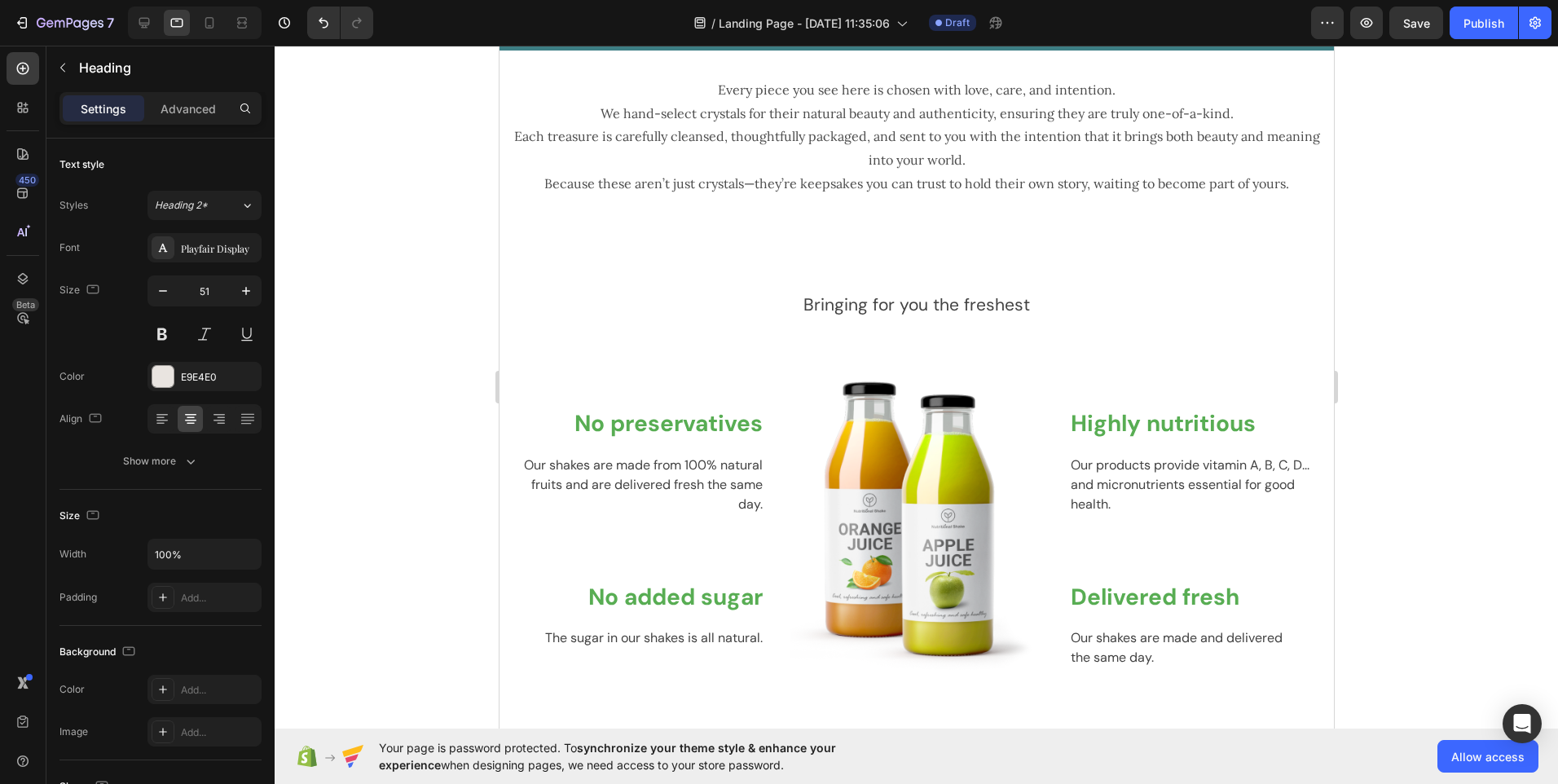
scroll to position [2404, 0]
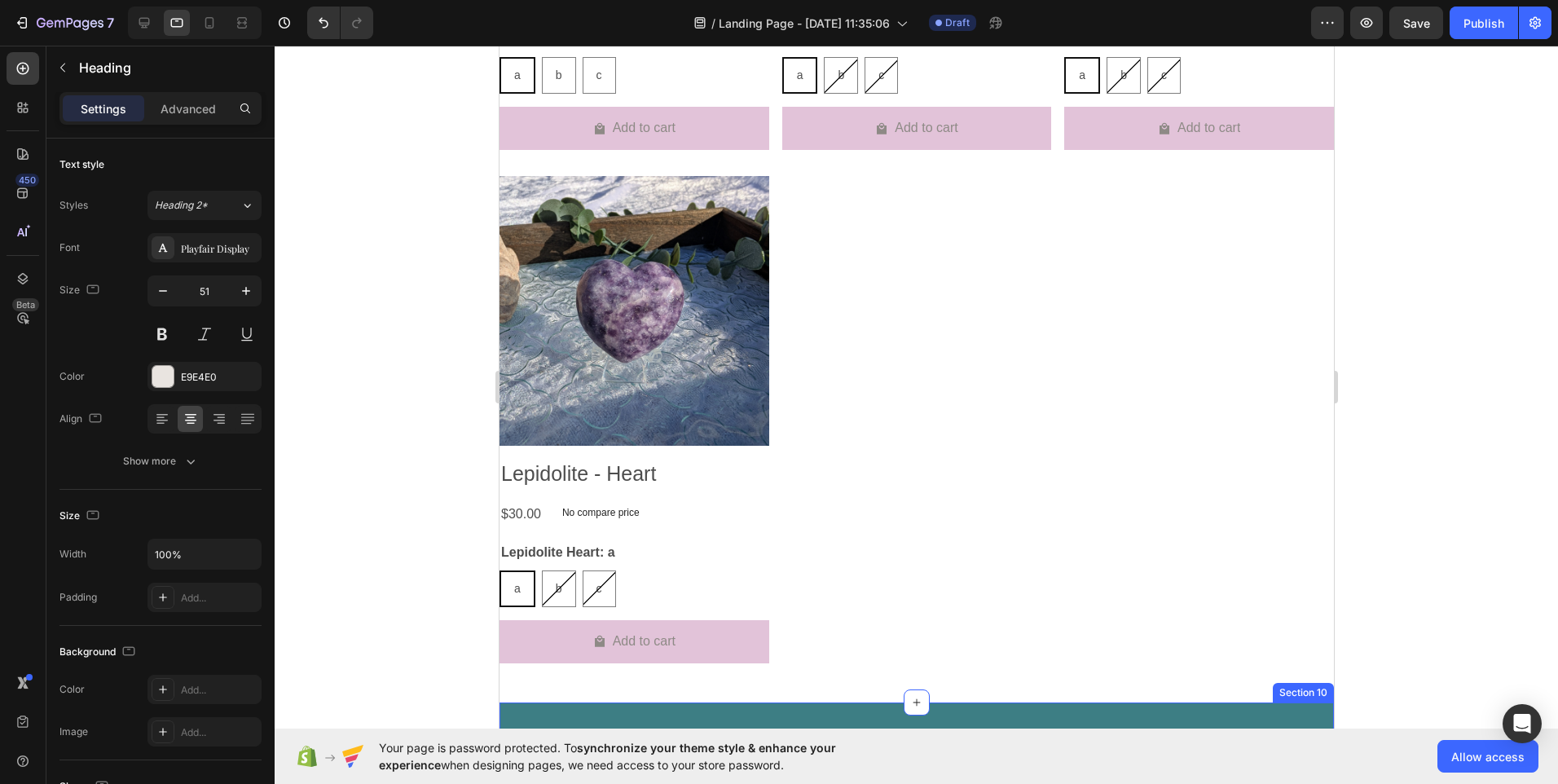
click at [824, 711] on div "The Spellbound Promise Heading 0 Section 10" at bounding box center [916, 757] width 835 height 109
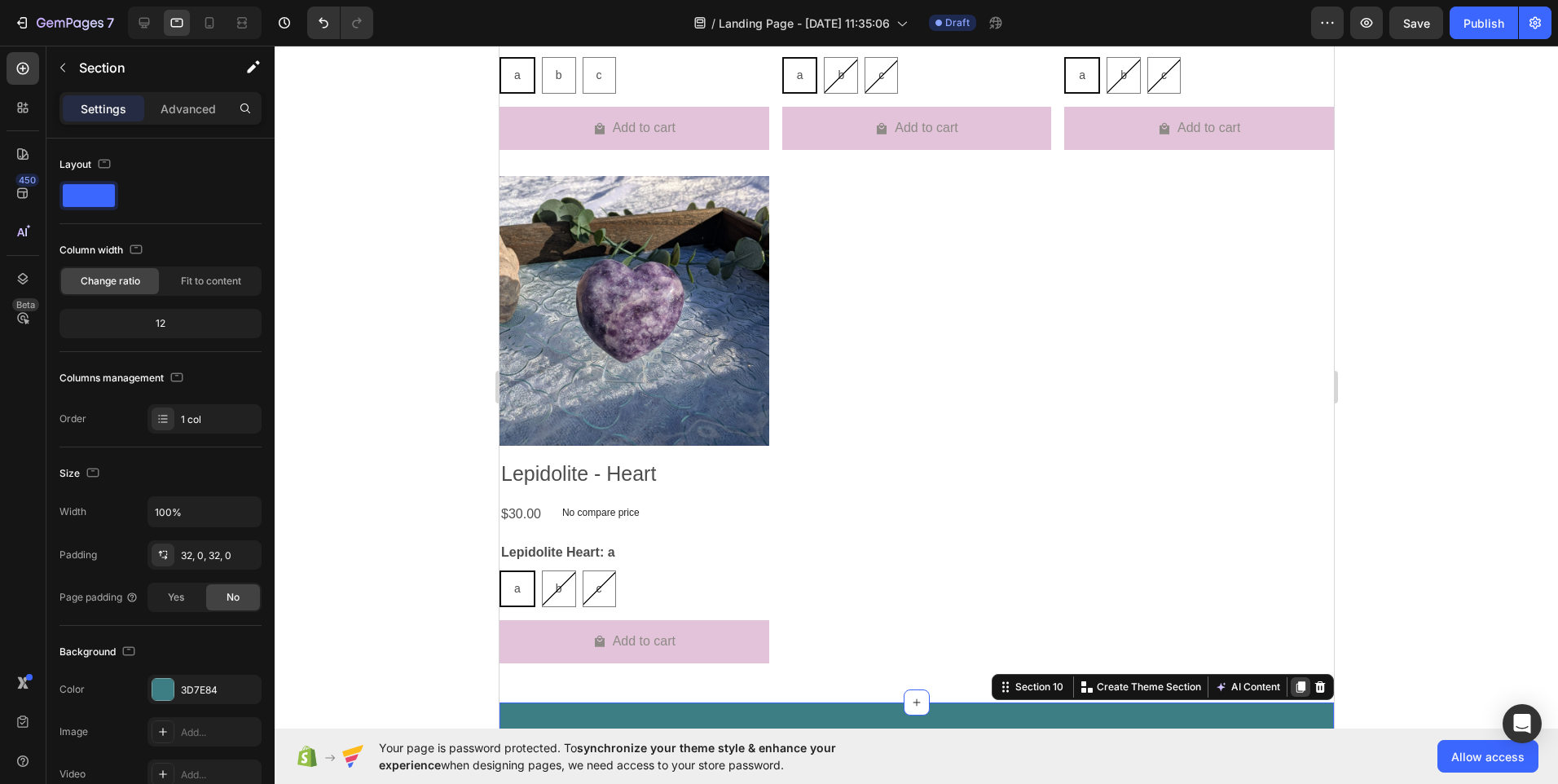
click at [1296, 681] on icon at bounding box center [1300, 687] width 9 height 12
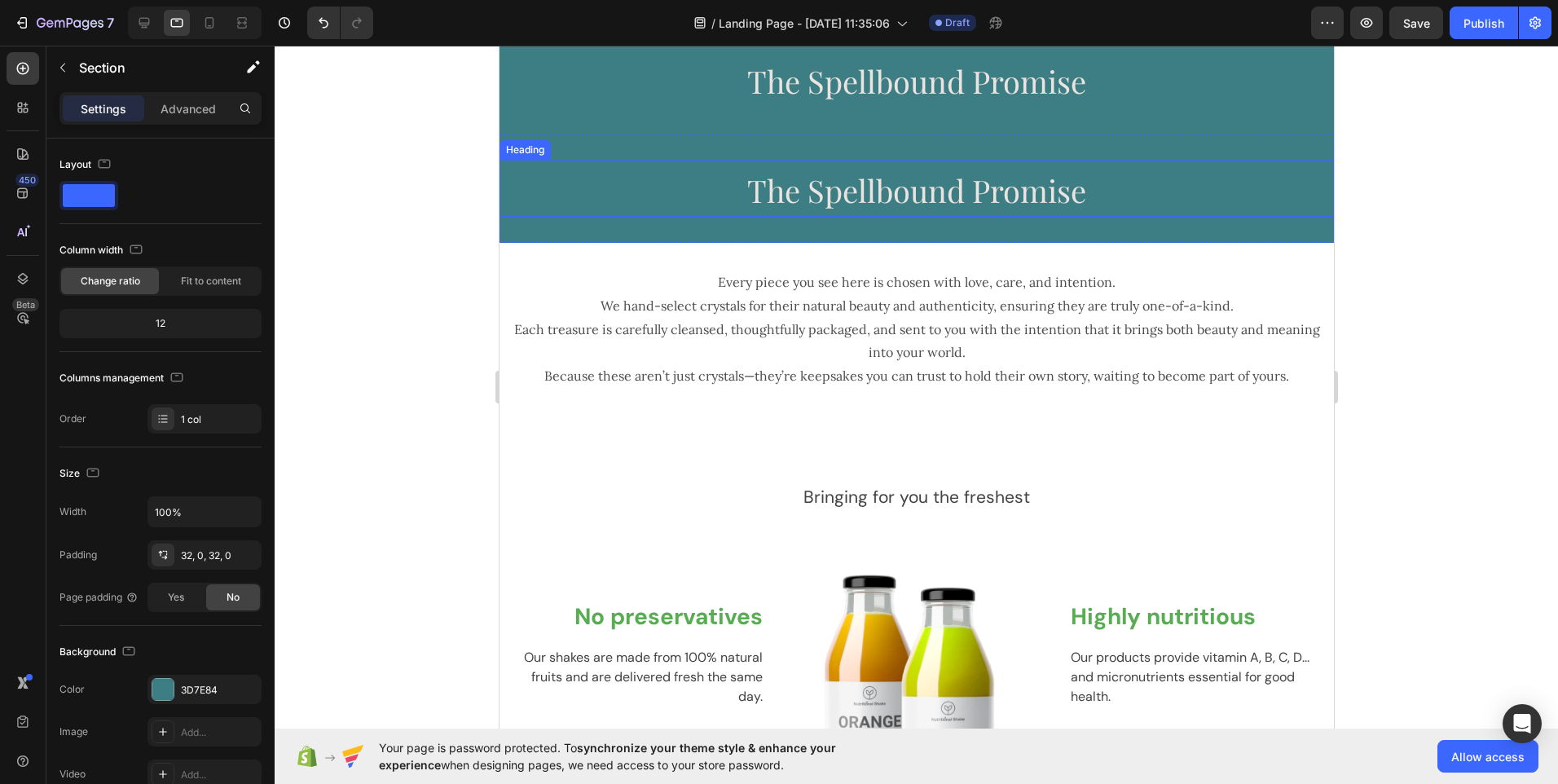
scroll to position [3105, 0]
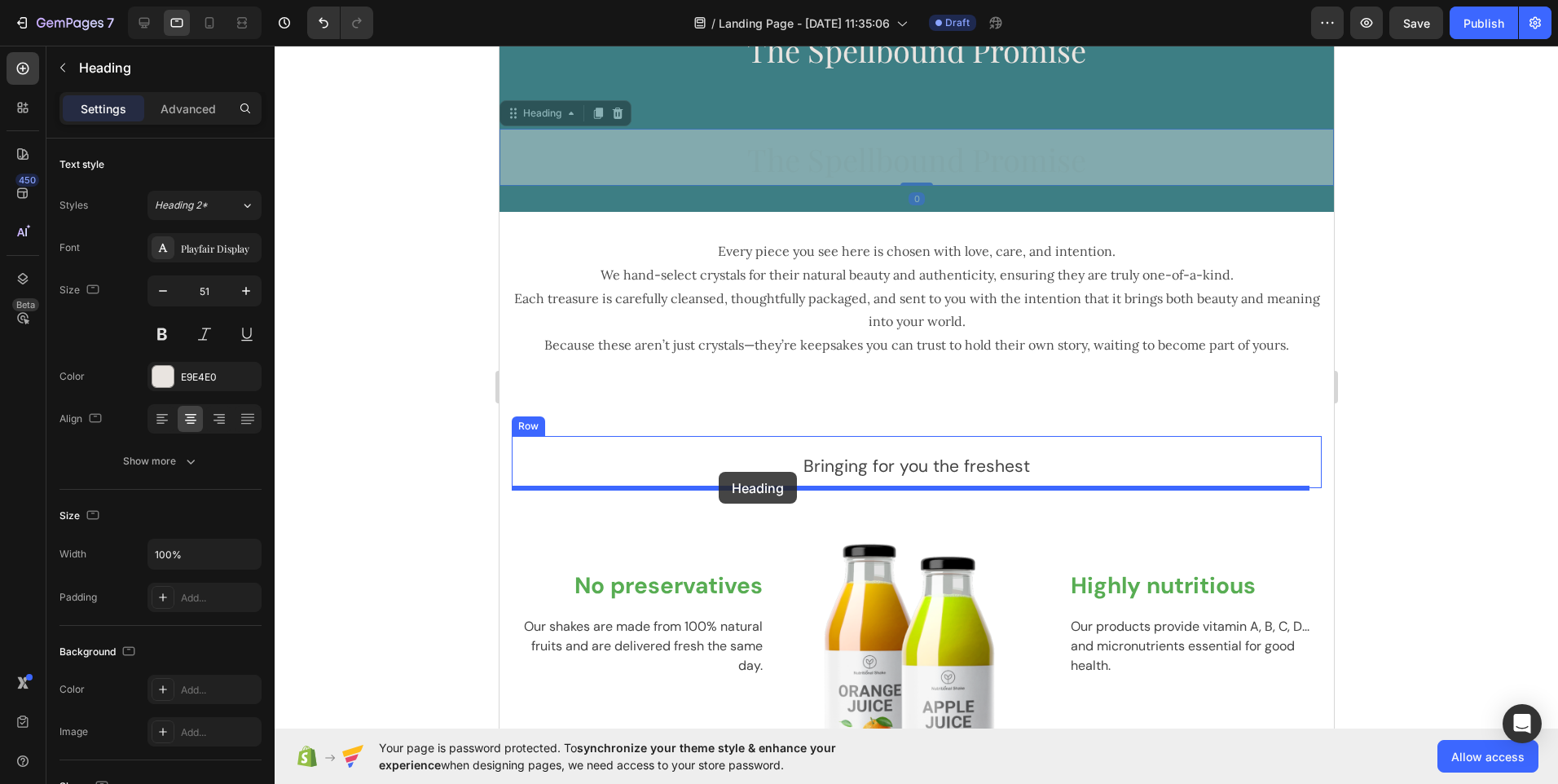
drag, startPoint x: 699, startPoint y: 170, endPoint x: 718, endPoint y: 472, distance: 302.6
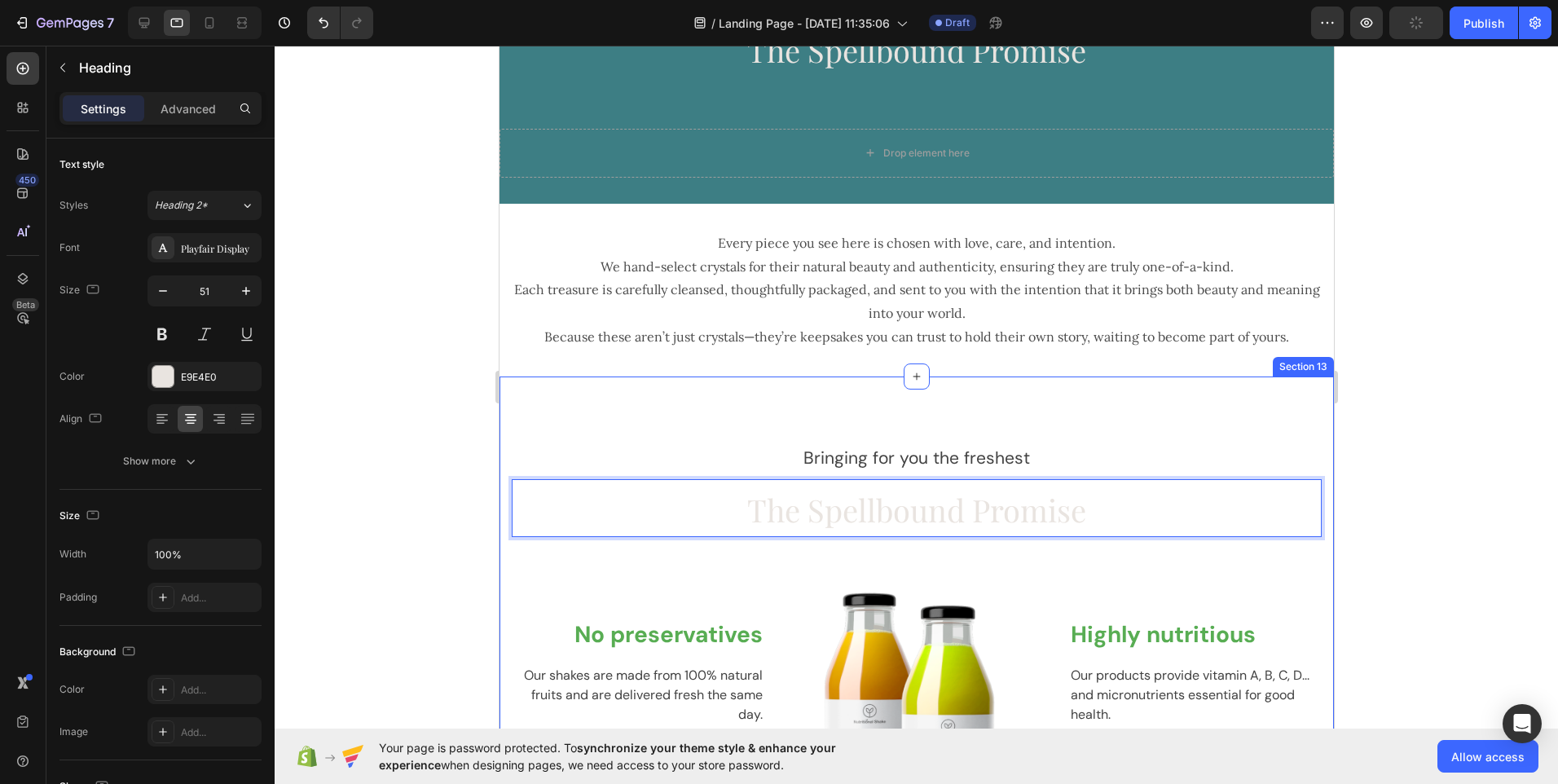
drag, startPoint x: 742, startPoint y: 511, endPoint x: 706, endPoint y: 418, distance: 99.7
drag, startPoint x: 746, startPoint y: 514, endPoint x: 737, endPoint y: 463, distance: 51.8
click at [737, 463] on div "Heading Bringing for you the freshest Text block The Spellbound Promise Heading…" at bounding box center [915, 483] width 810 height 109
click at [626, 518] on p "The Spellbound Promise" at bounding box center [915, 508] width 807 height 54
click at [625, 515] on p "The Spellbound Promise" at bounding box center [915, 508] width 807 height 54
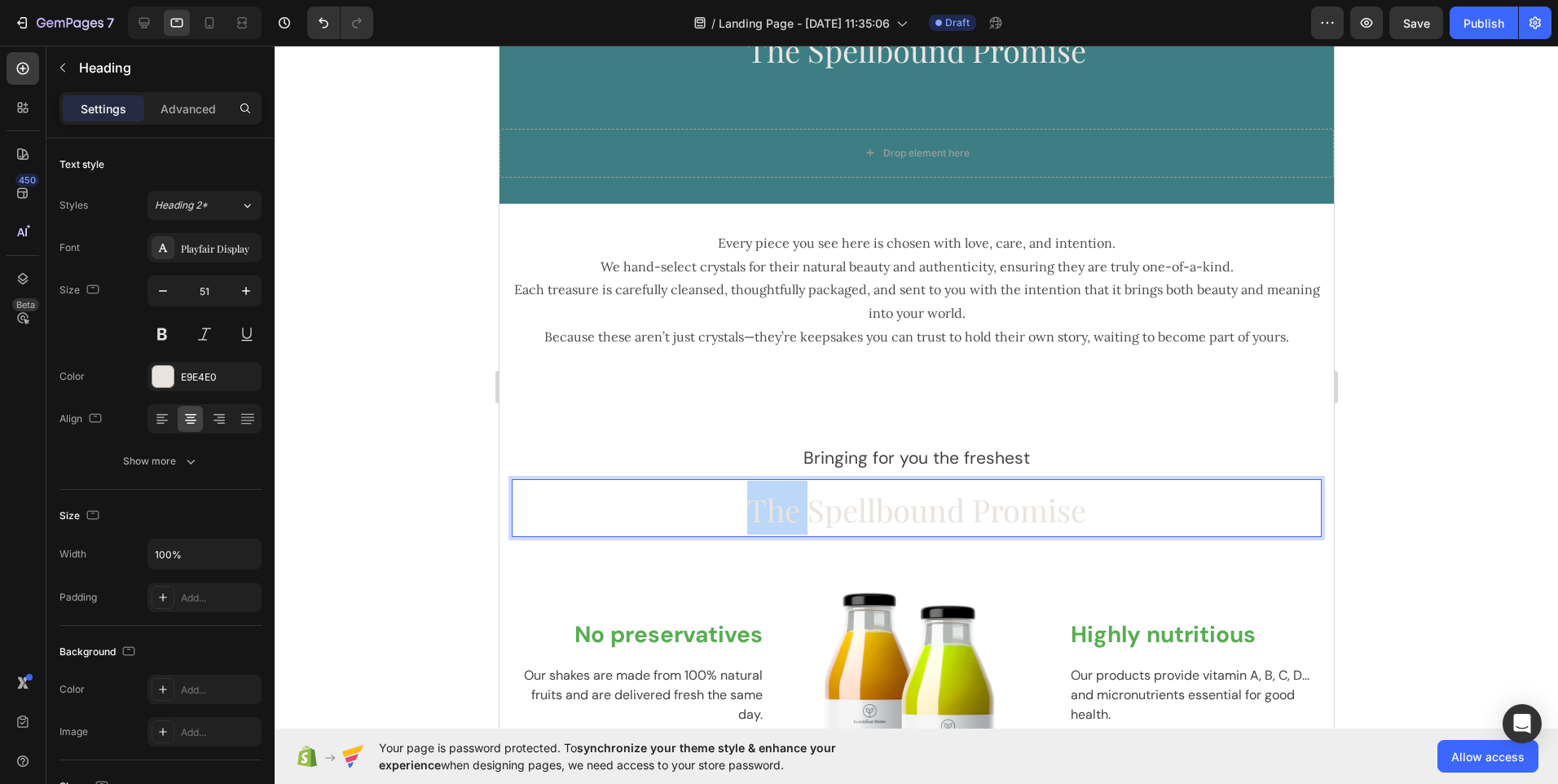
click at [625, 515] on p "The Spellbound Promise" at bounding box center [915, 508] width 807 height 54
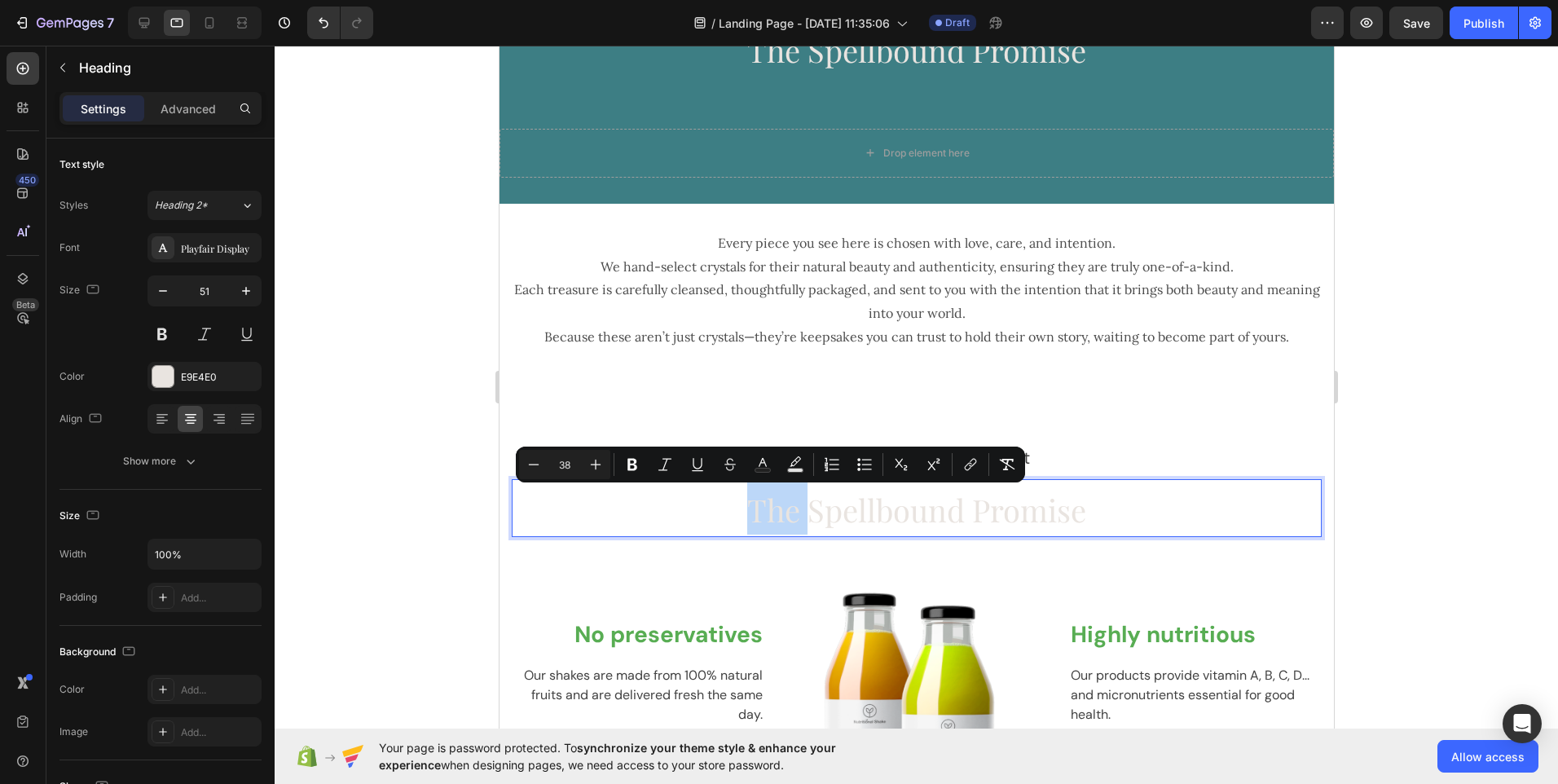
click at [625, 514] on p "The Spellbound Promise" at bounding box center [915, 508] width 807 height 54
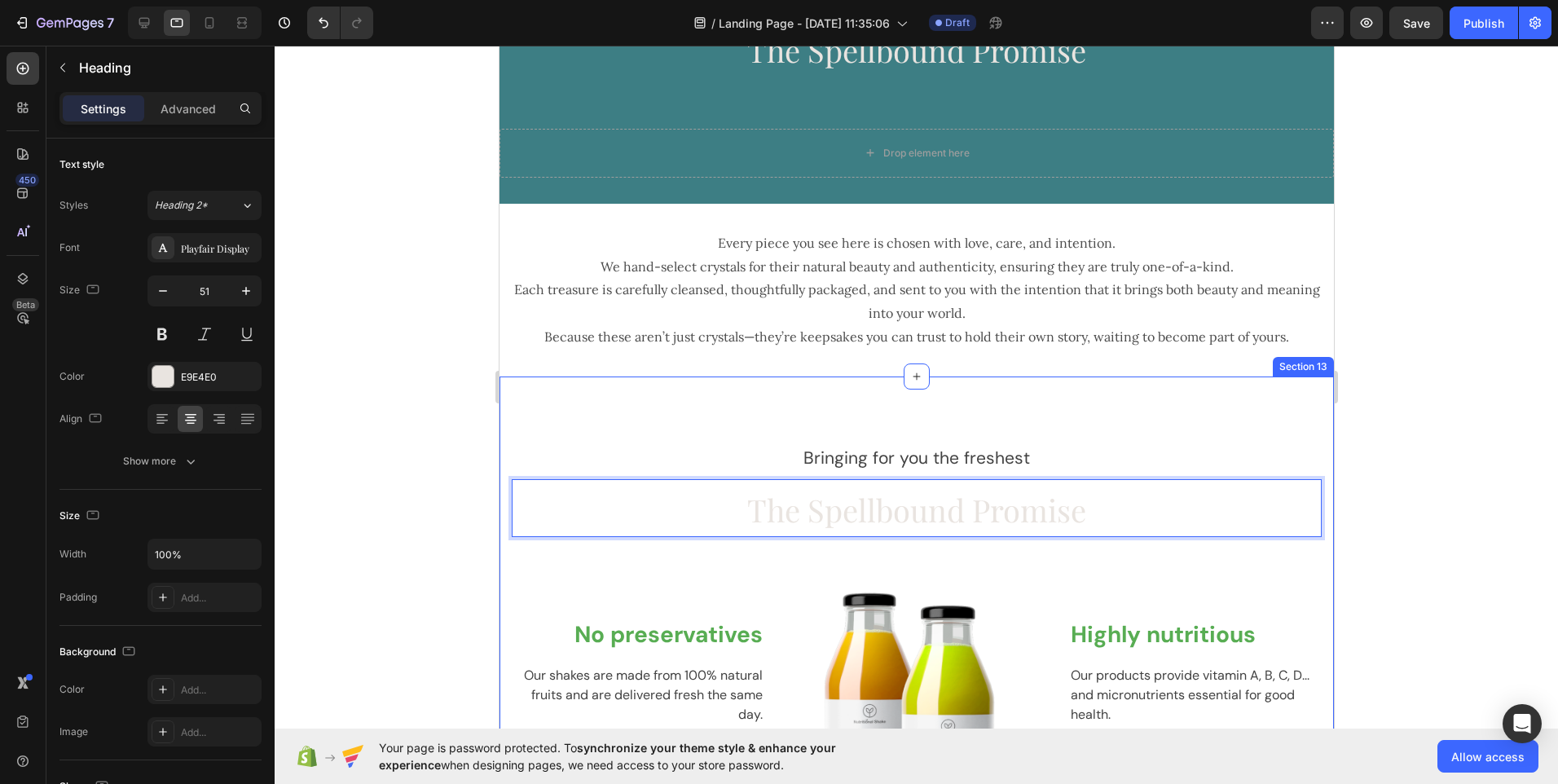
drag, startPoint x: 625, startPoint y: 514, endPoint x: 614, endPoint y: 393, distance: 121.5
click at [613, 391] on div "Heading Bringing for you the freshest Text block The Spellbound Promise Heading…" at bounding box center [916, 660] width 835 height 567
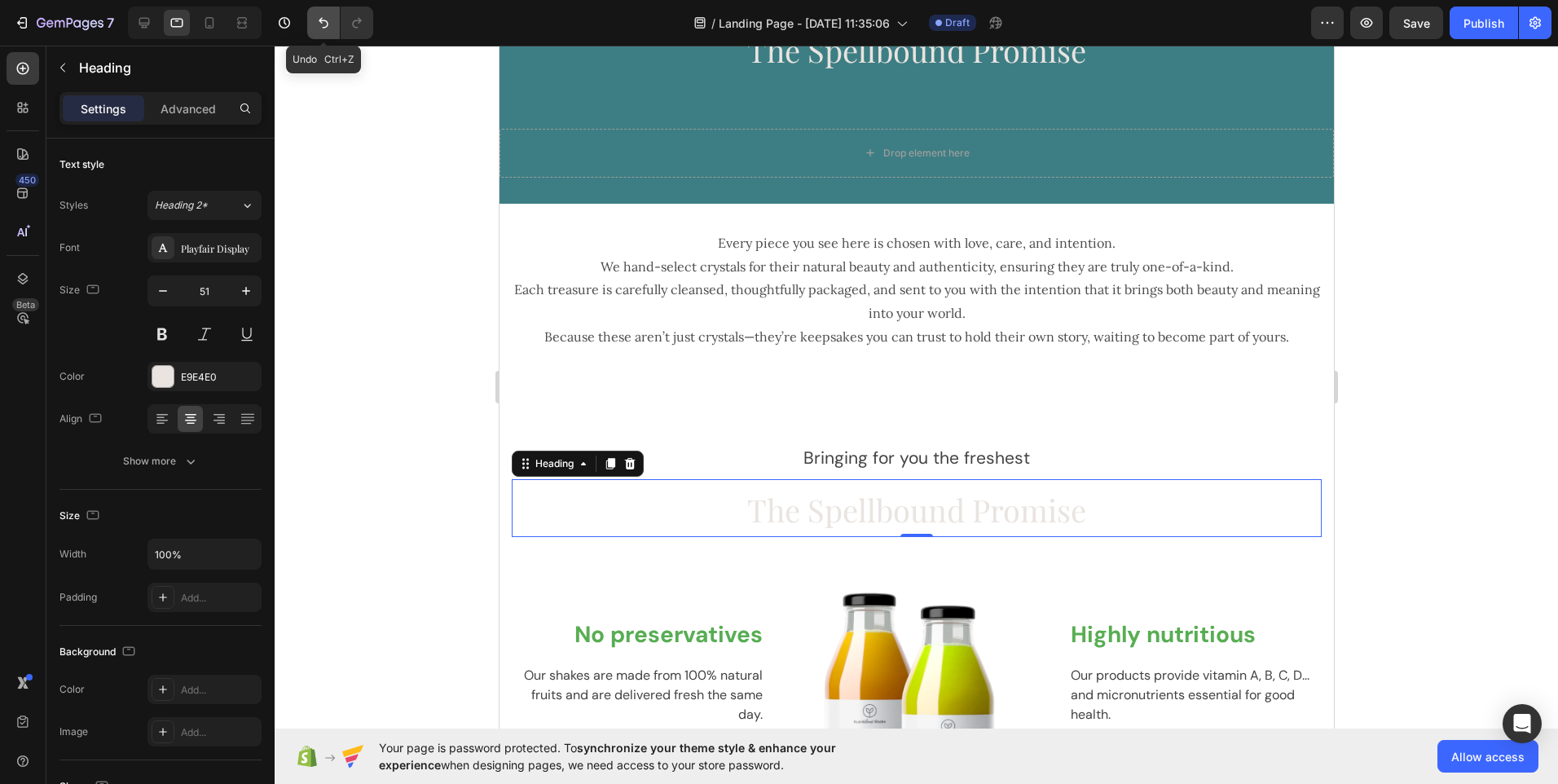
click at [321, 23] on icon "Undo/Redo" at bounding box center [324, 23] width 10 height 11
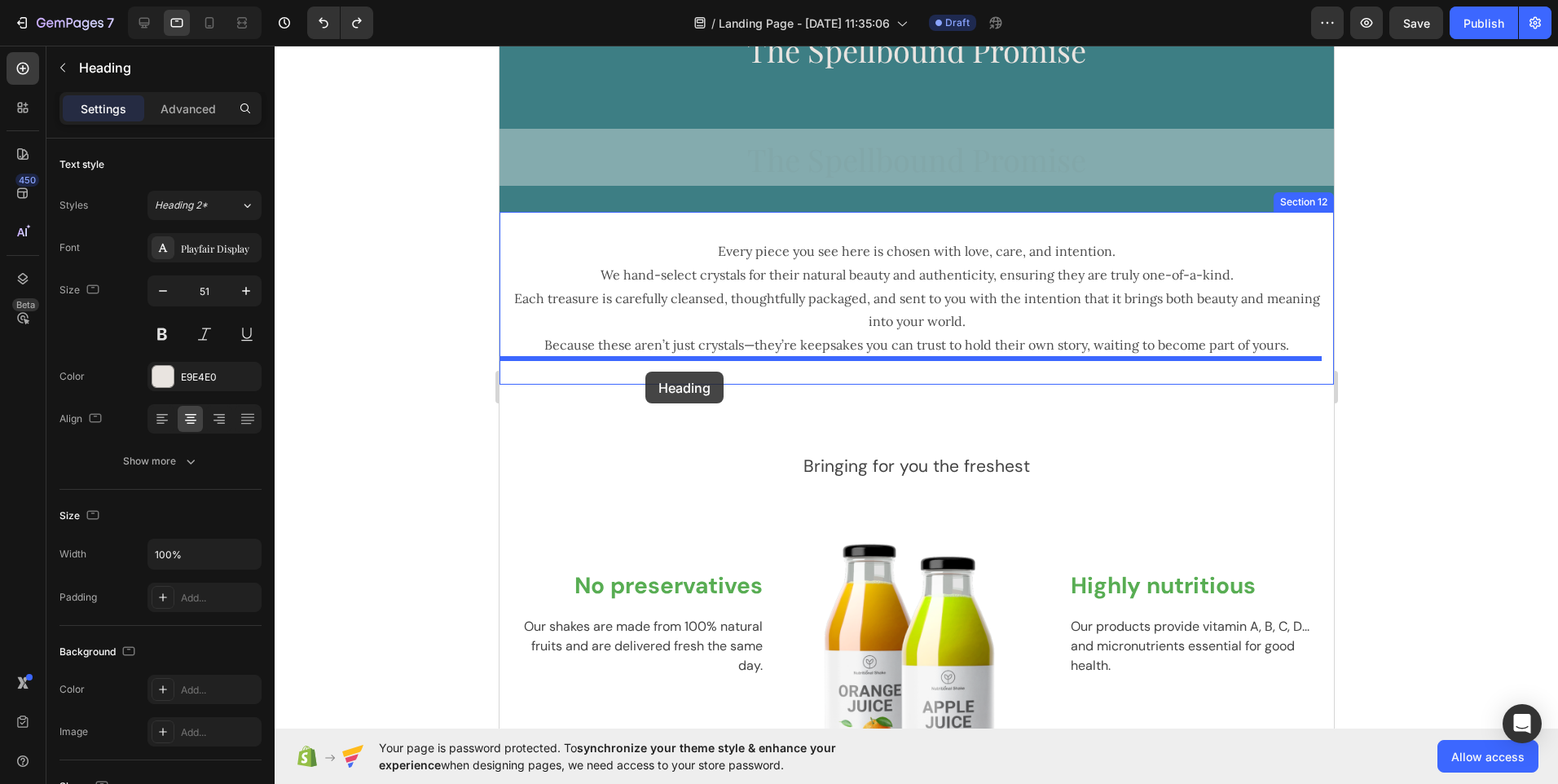
drag, startPoint x: 612, startPoint y: 181, endPoint x: 644, endPoint y: 372, distance: 193.7
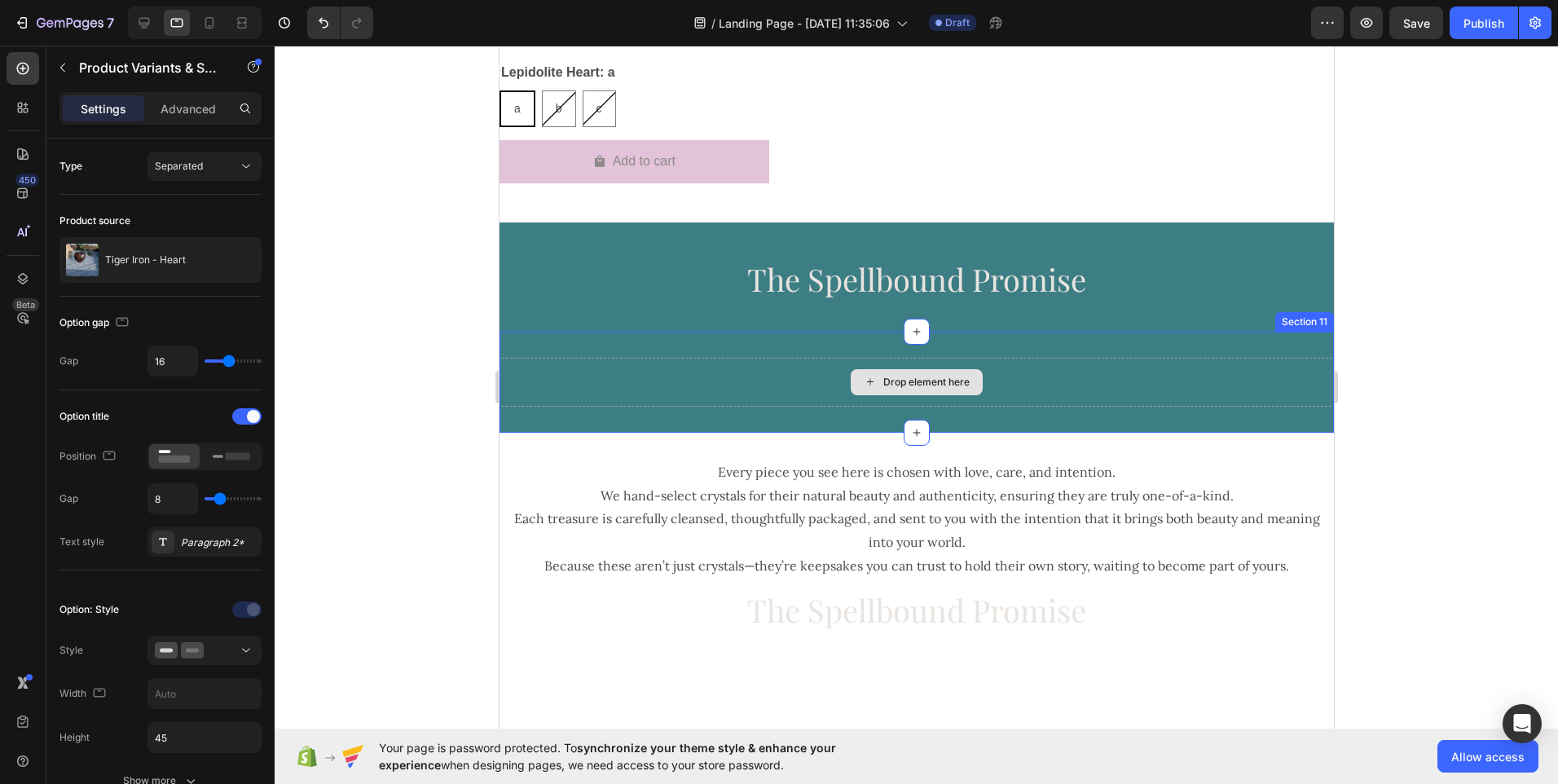
scroll to position [2921, 0]
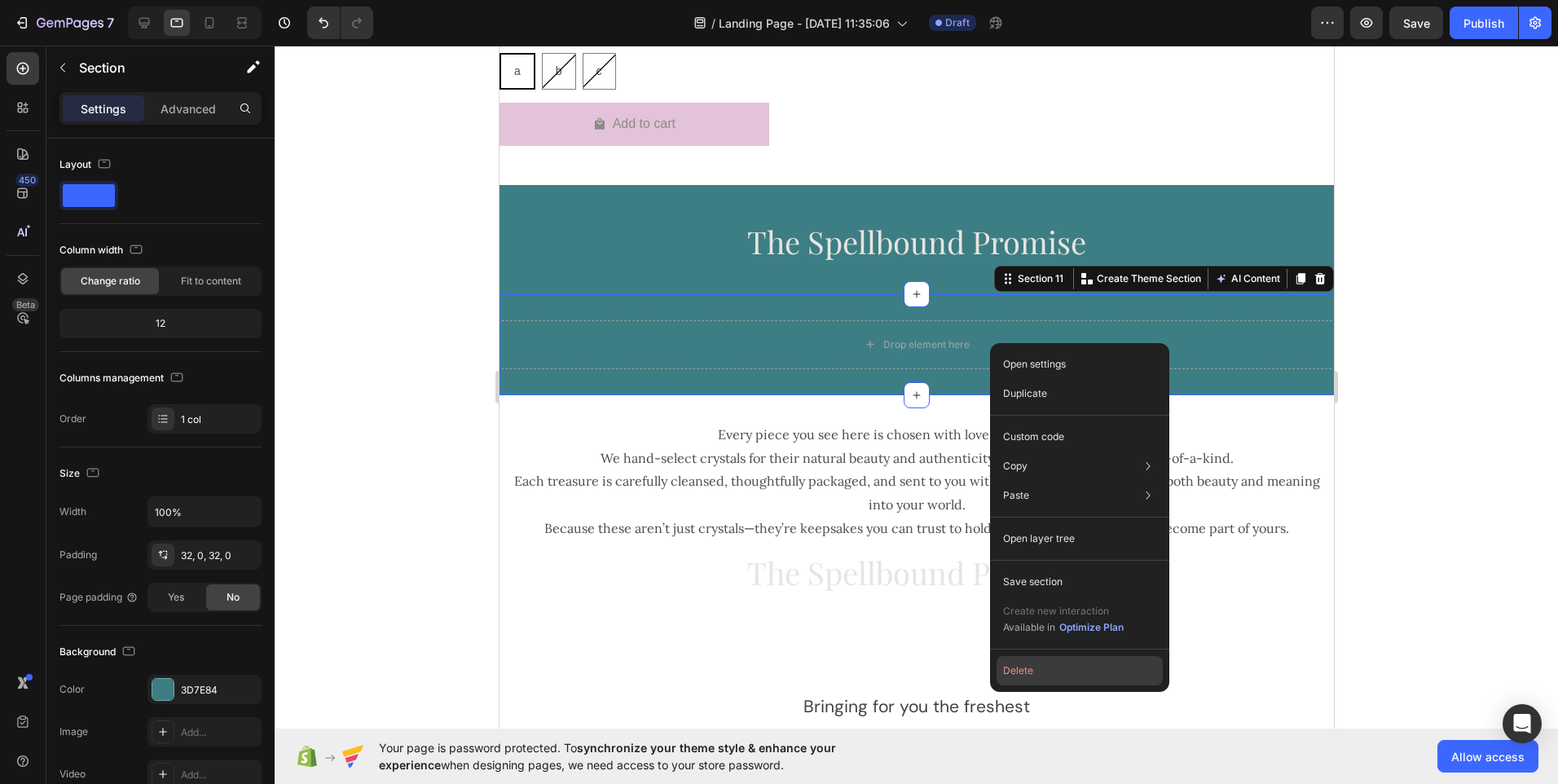
click at [1049, 669] on button "Delete" at bounding box center [1080, 670] width 167 height 29
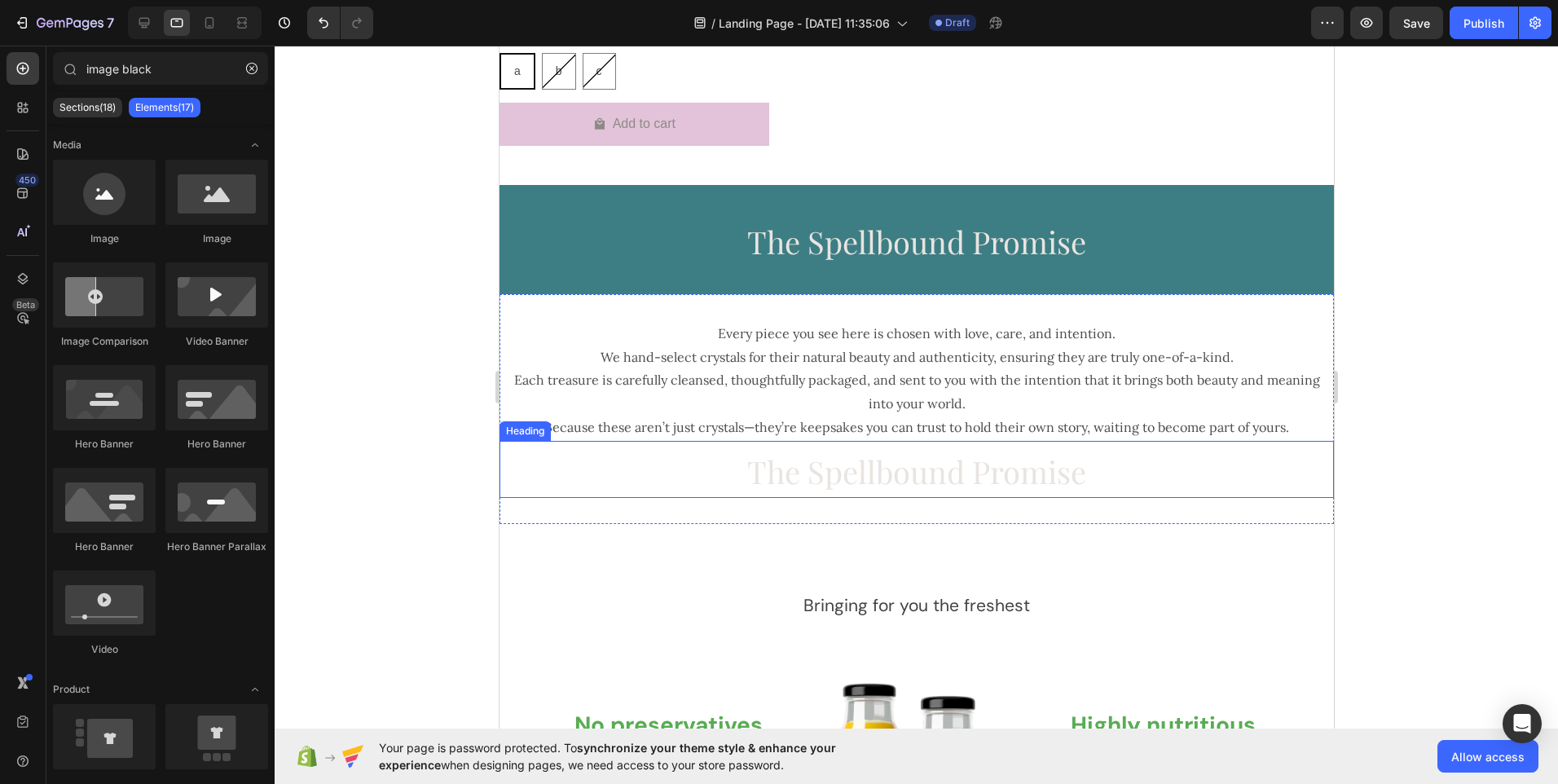
click at [735, 465] on h2 "The Spellbound Promise" at bounding box center [916, 469] width 835 height 57
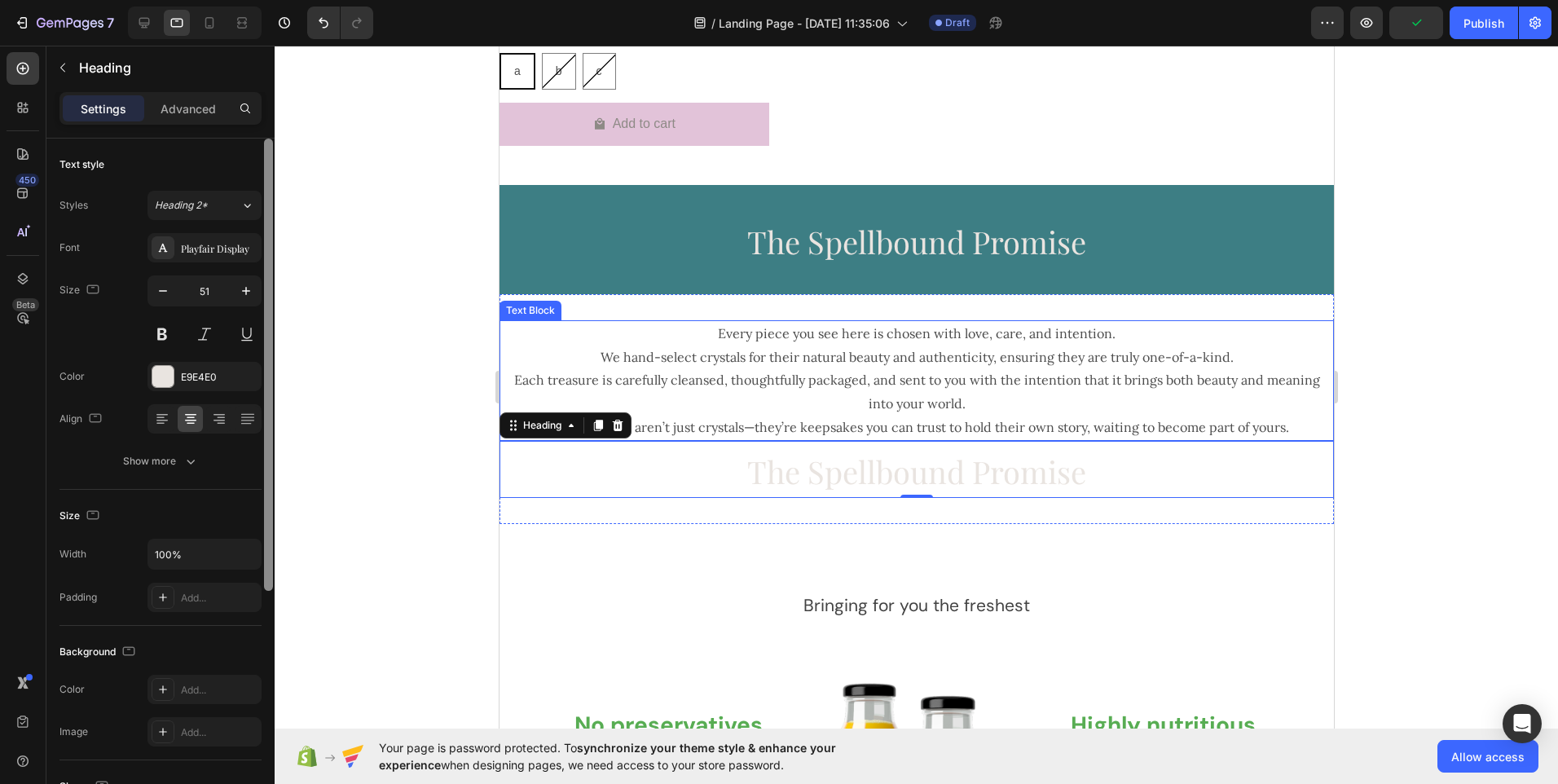
click at [272, 375] on div at bounding box center [268, 365] width 9 height 453
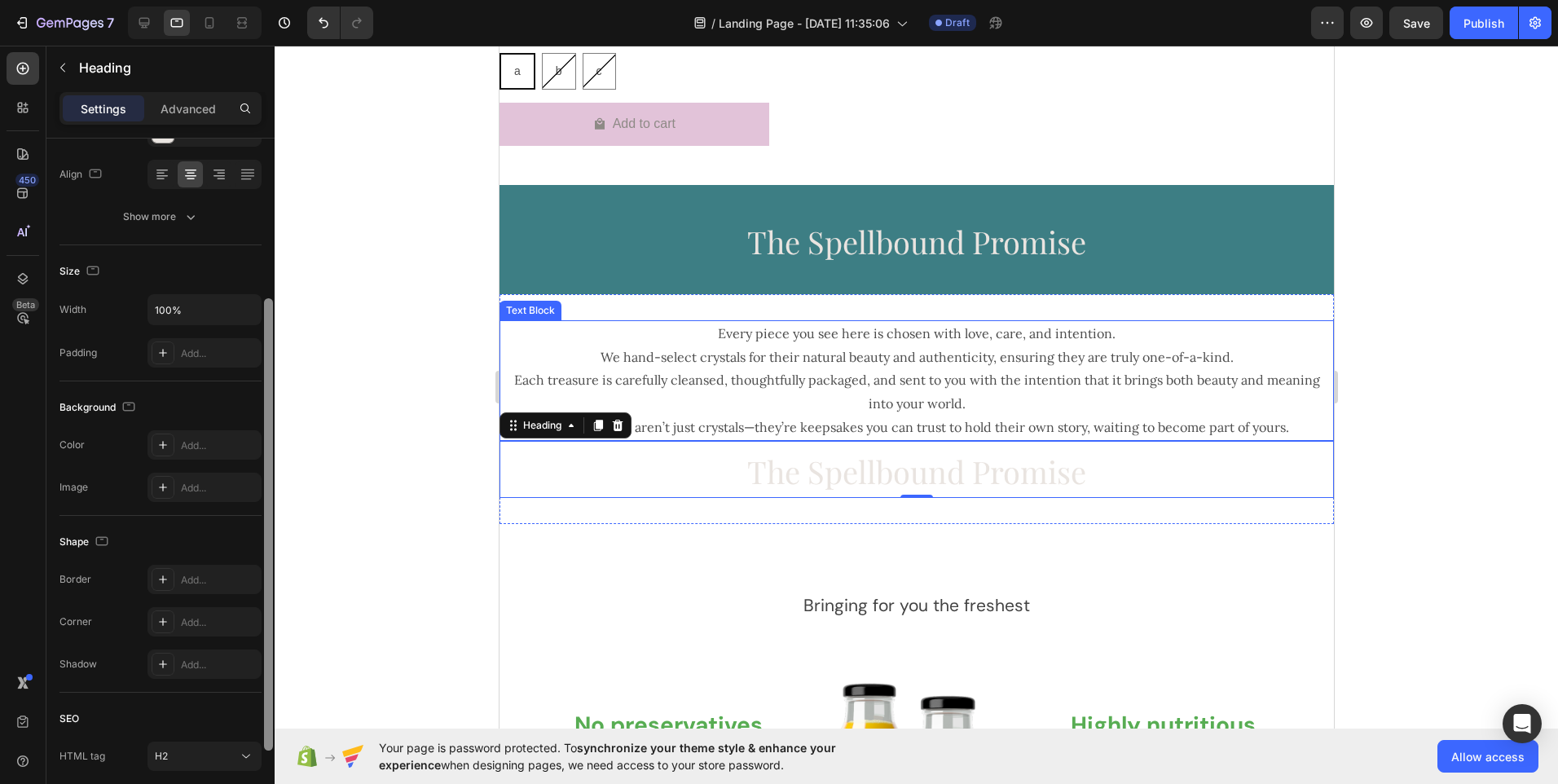
scroll to position [366, 0]
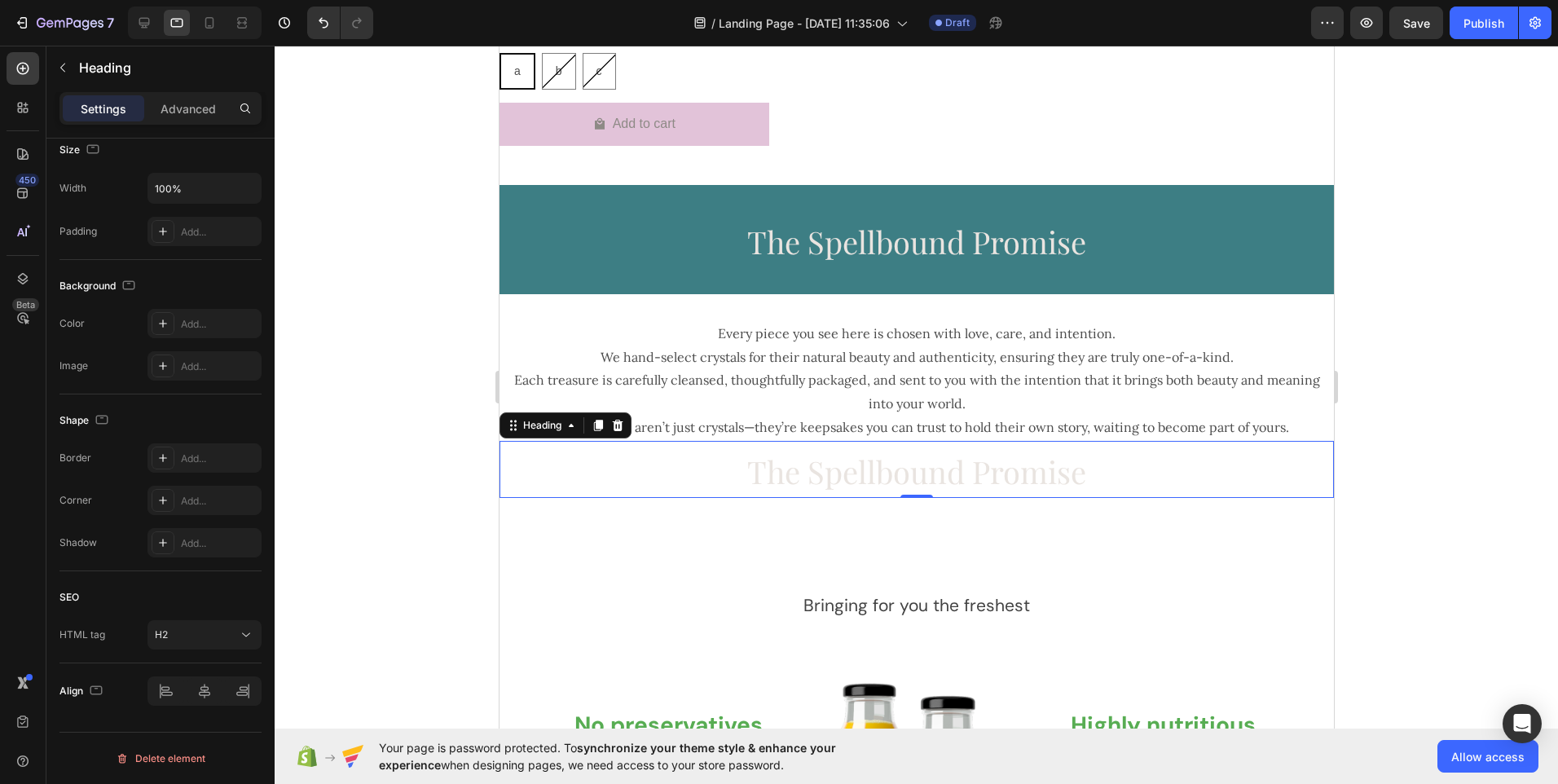
click at [541, 463] on h2 "The Spellbound Promise" at bounding box center [916, 469] width 835 height 57
click at [522, 458] on p "The Spellbound Promise" at bounding box center [916, 469] width 831 height 54
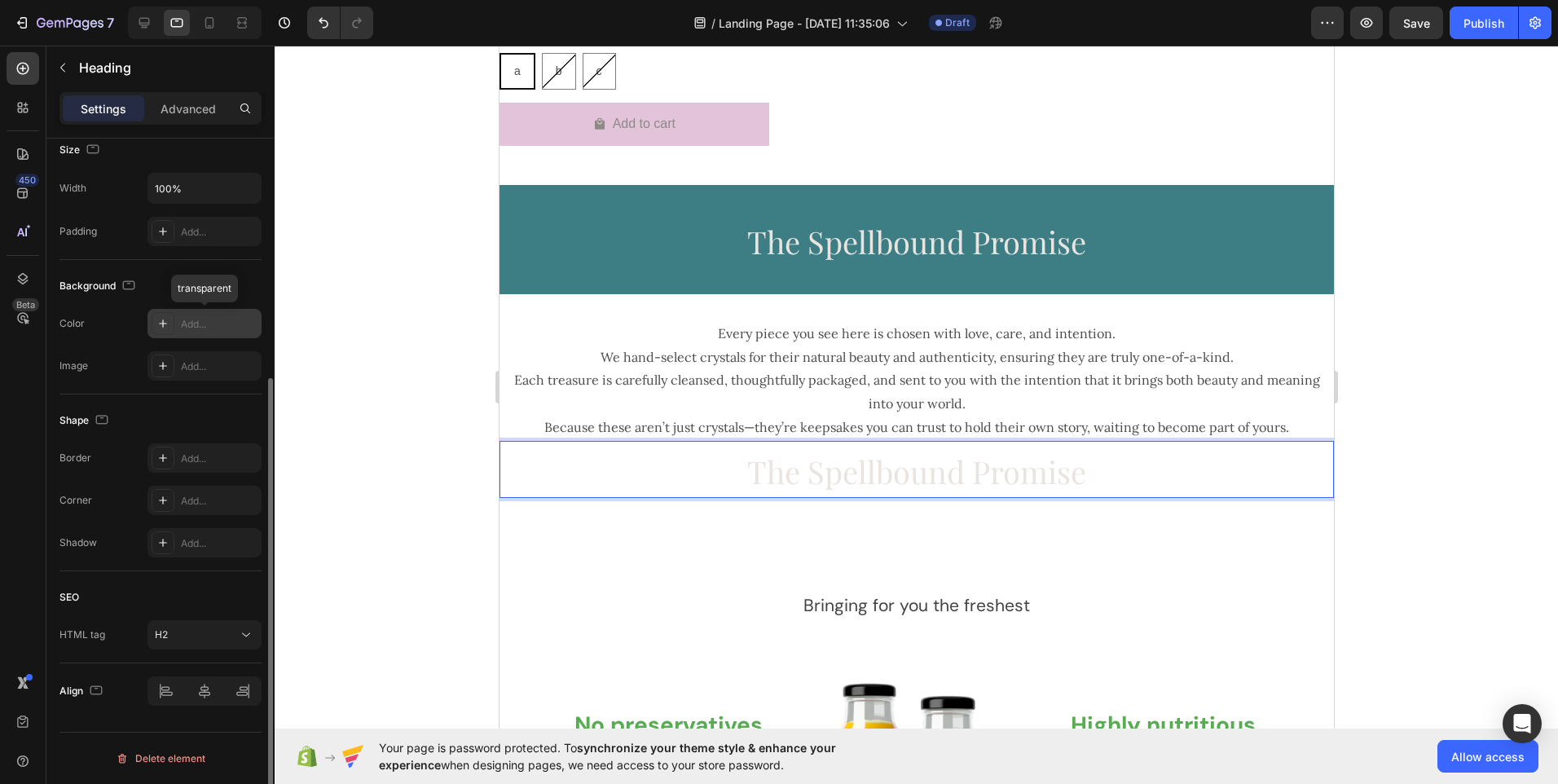
click at [193, 320] on div "Add..." at bounding box center [219, 324] width 77 height 14
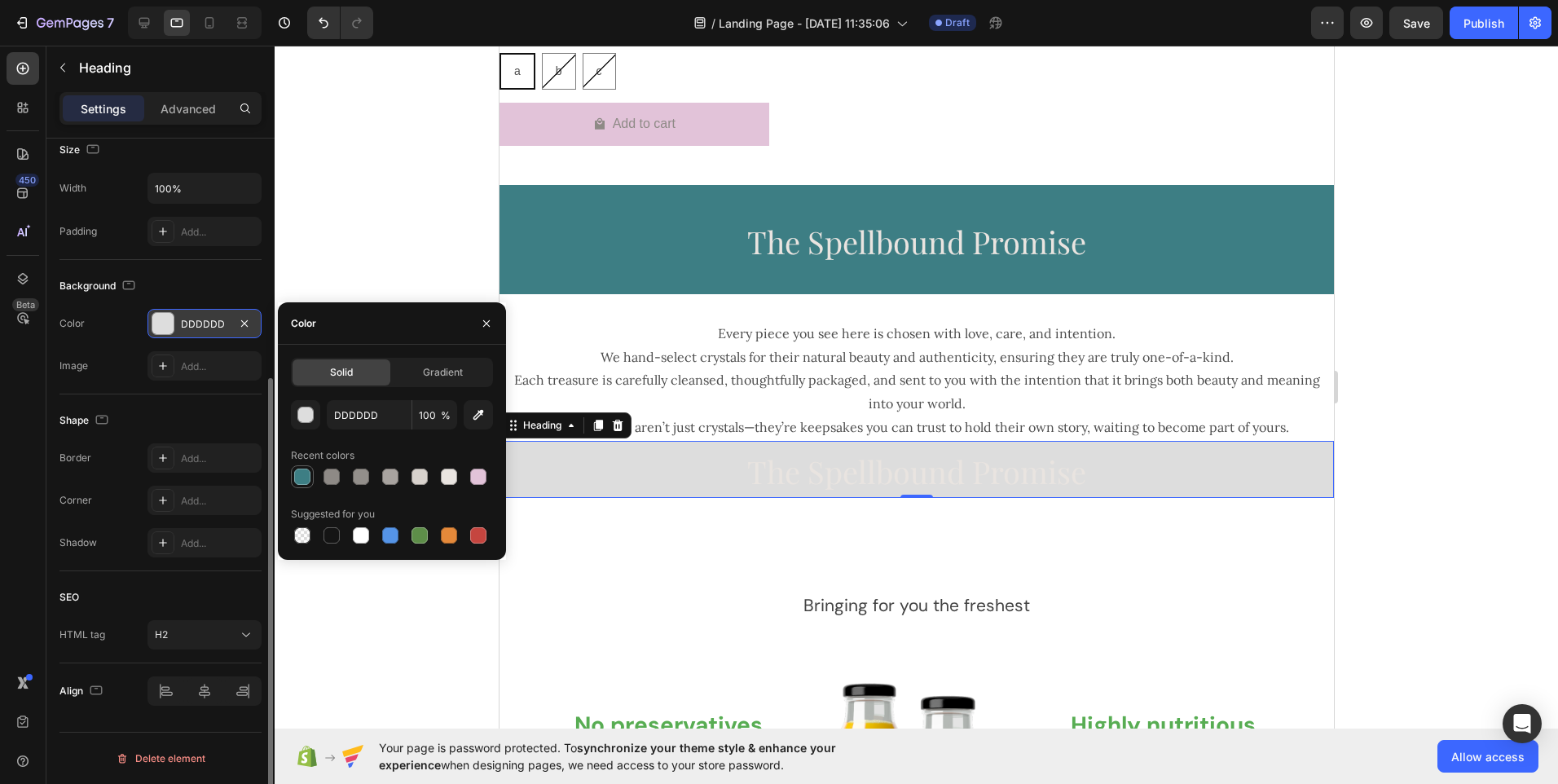
click at [304, 479] on div at bounding box center [302, 476] width 16 height 16
type input "3D7E84"
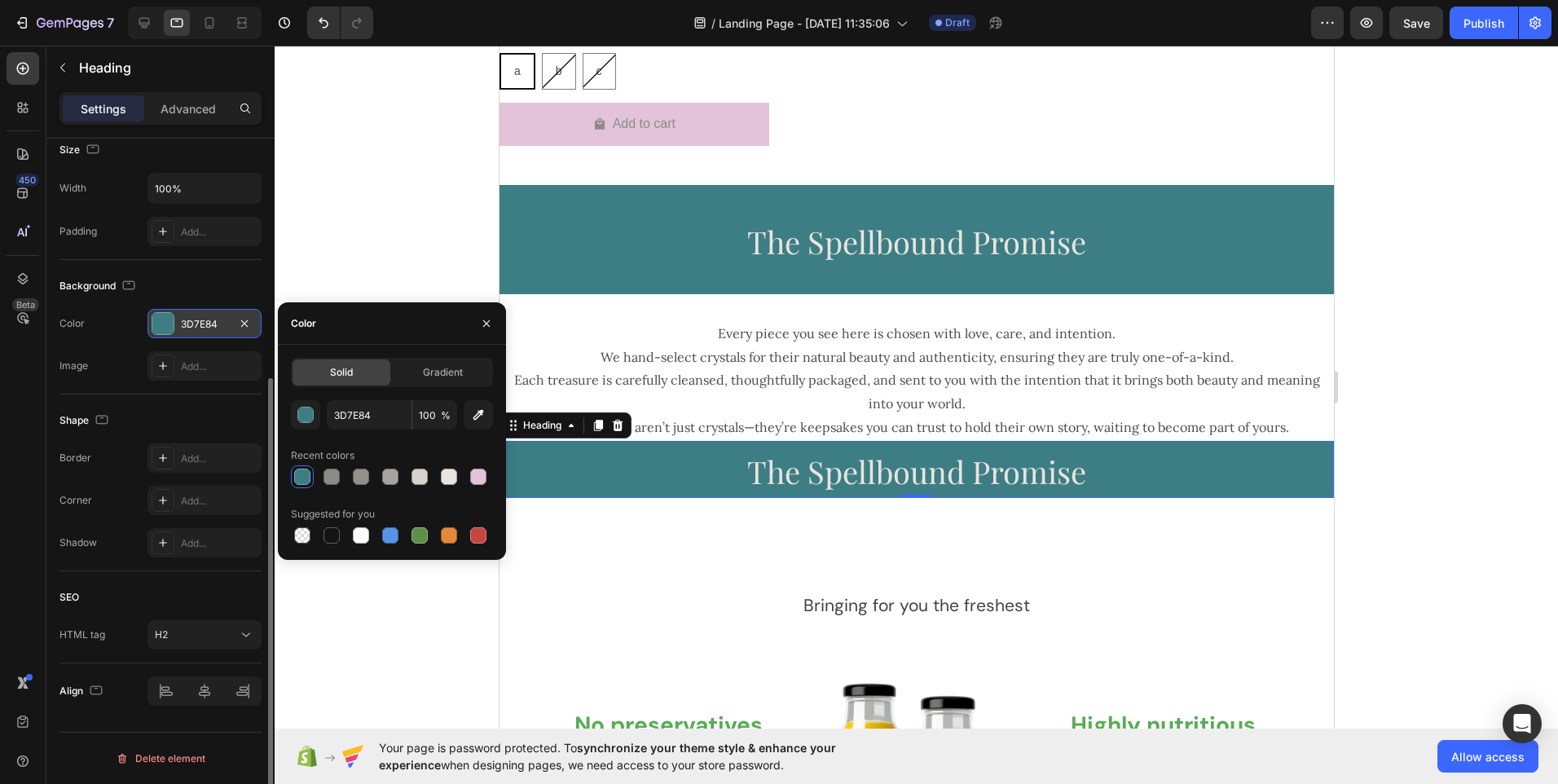
click at [846, 467] on span "The Spellbound Promise" at bounding box center [915, 471] width 339 height 41
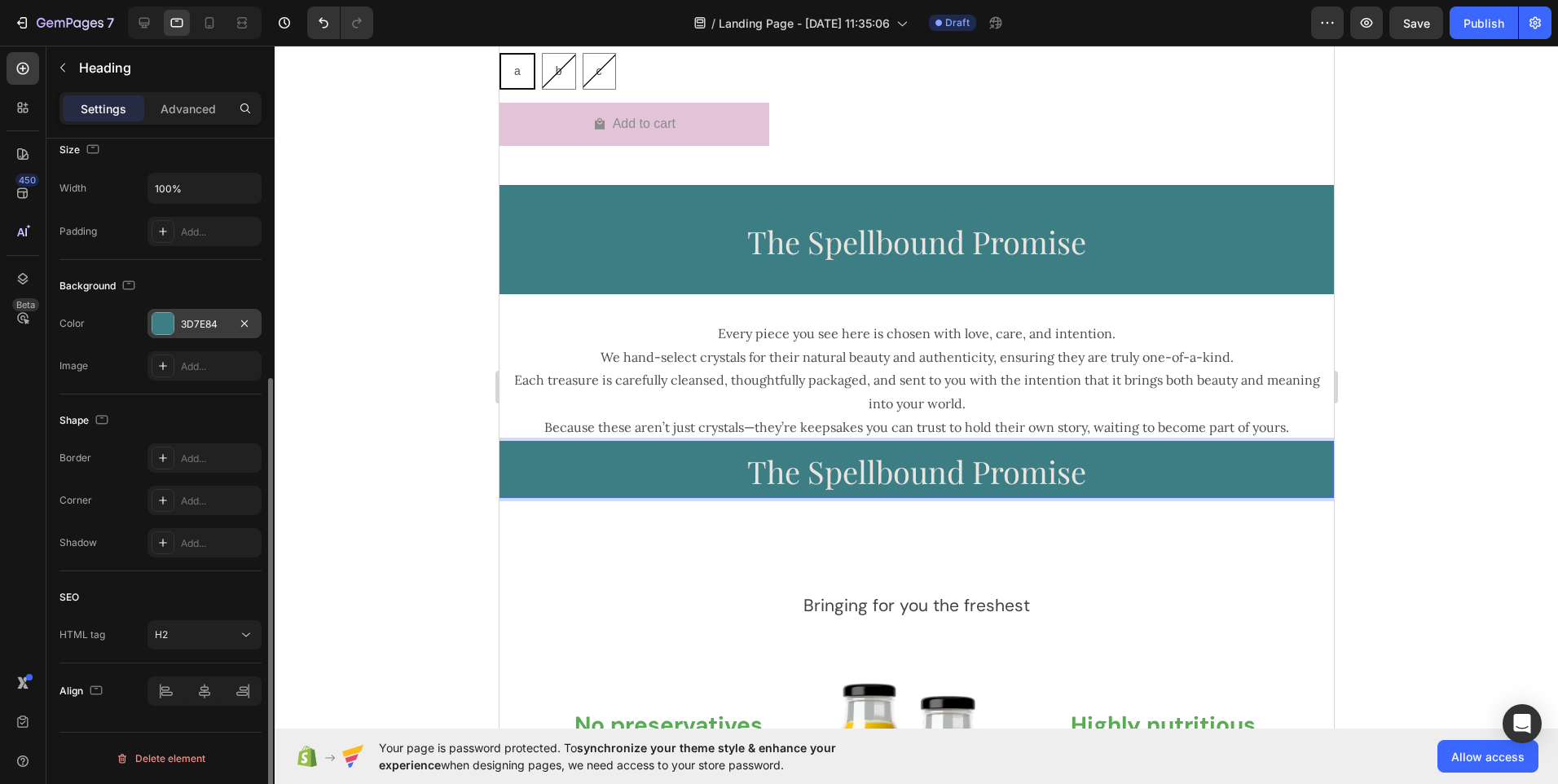
click at [846, 467] on span "The Spellbound Promise" at bounding box center [915, 471] width 339 height 41
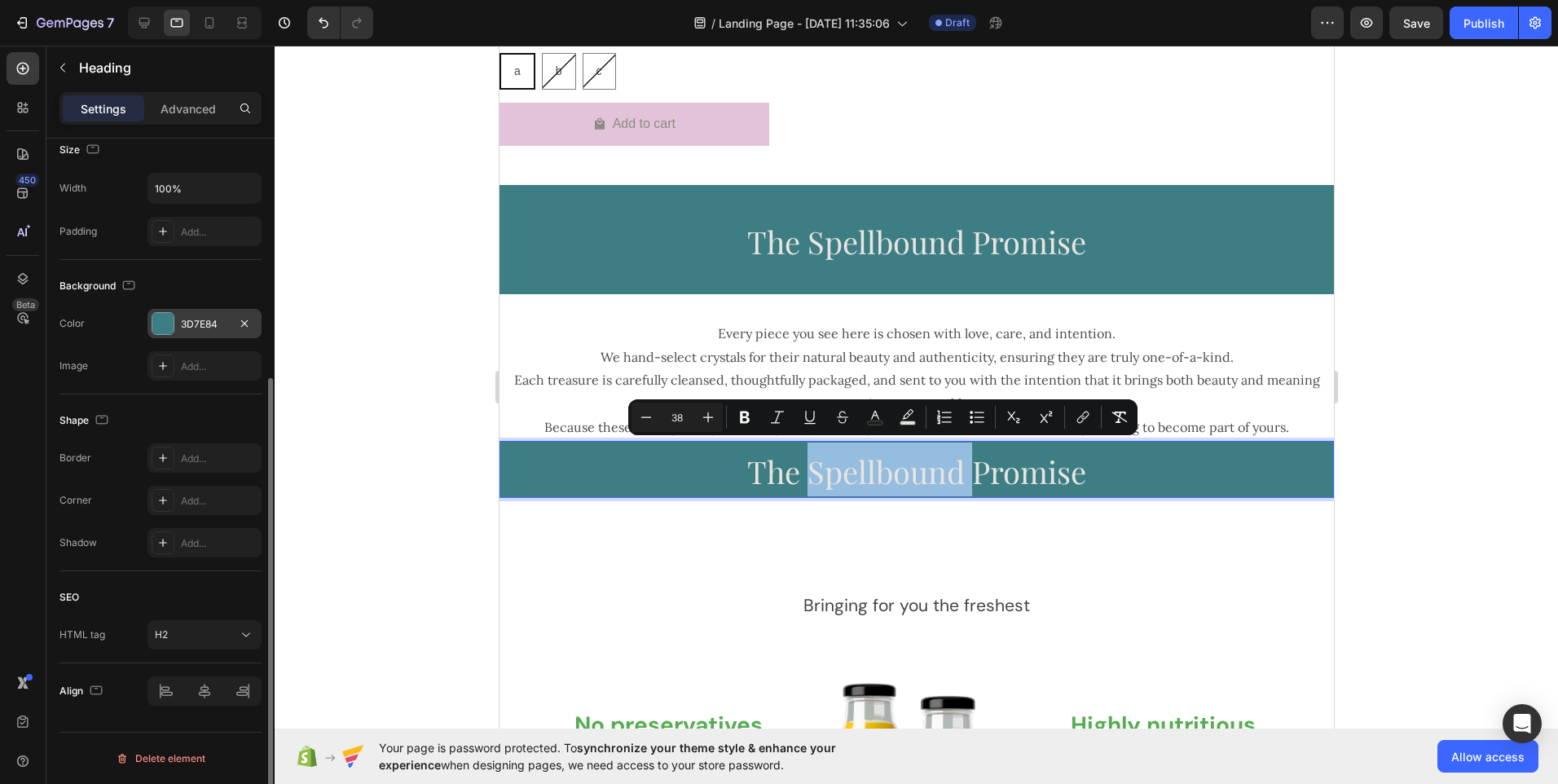
click at [799, 475] on span "The Spellbound Promise" at bounding box center [915, 471] width 339 height 41
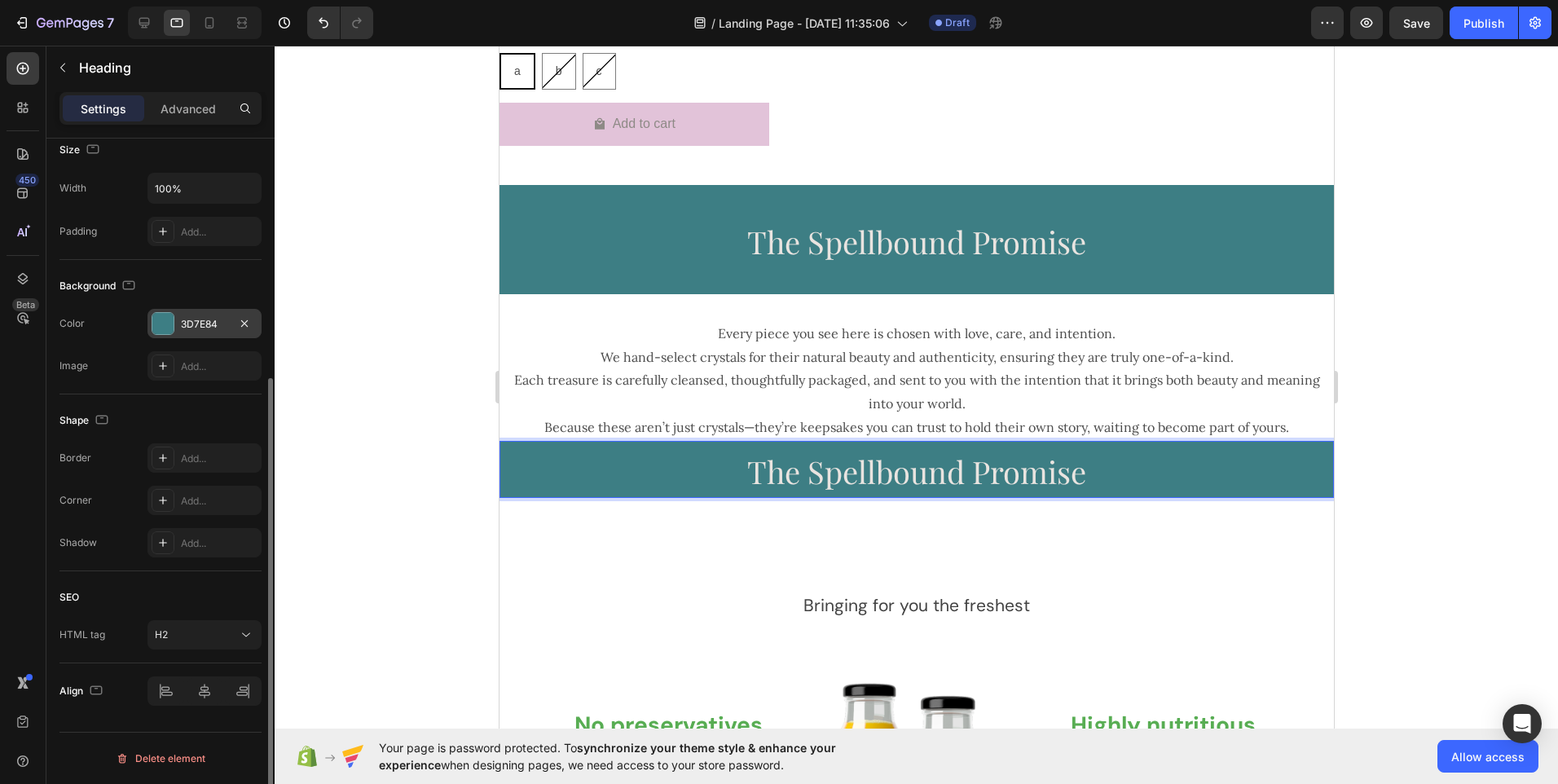
click at [771, 458] on span "The Spellbound Promise" at bounding box center [915, 471] width 339 height 41
click at [870, 462] on span "The Spellbound Promise" at bounding box center [915, 471] width 339 height 41
click at [746, 464] on span "The Spellbound Promise" at bounding box center [915, 471] width 339 height 41
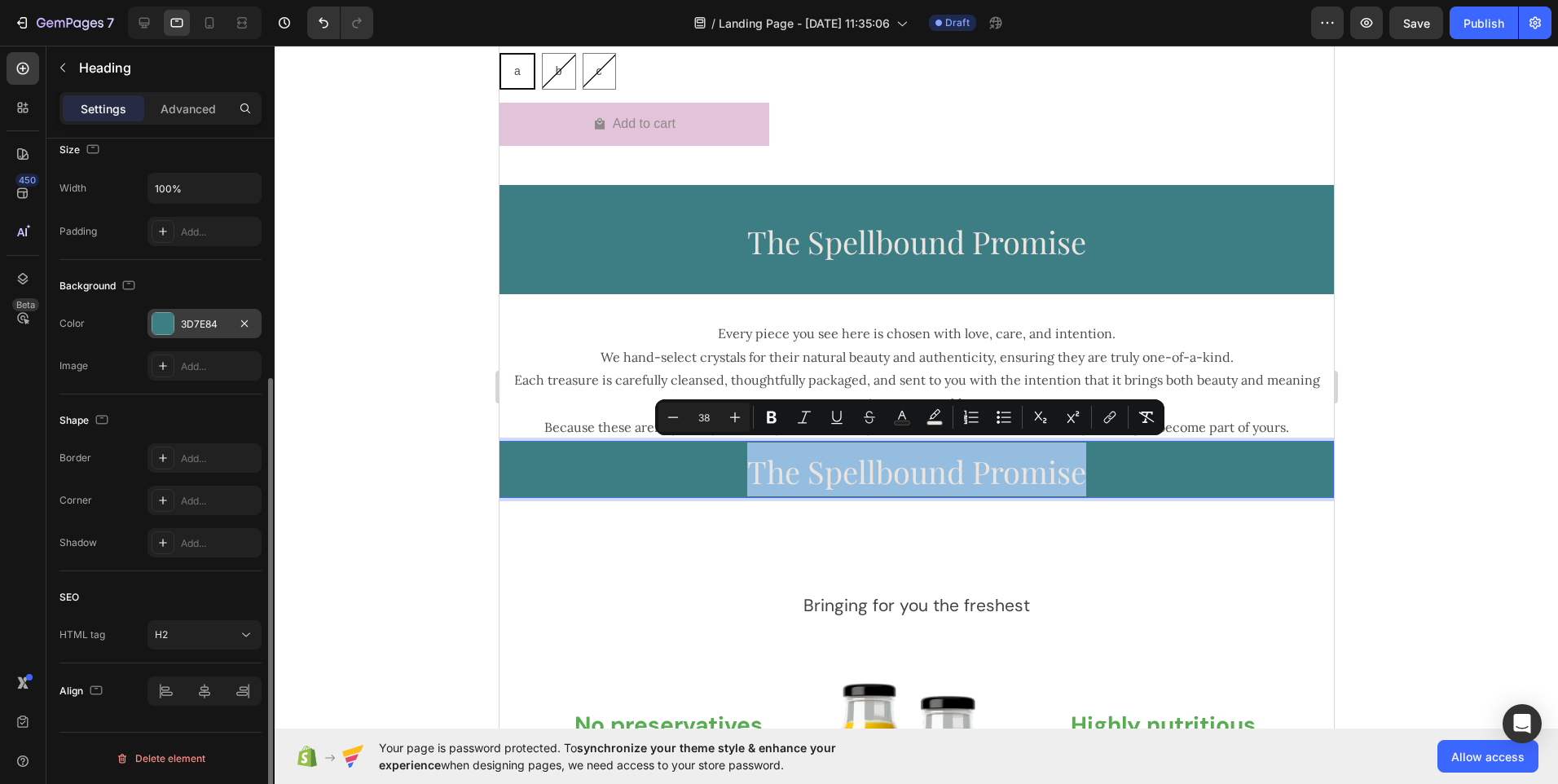
drag, startPoint x: 745, startPoint y: 464, endPoint x: 1036, endPoint y: 474, distance: 291.2
click at [1036, 474] on span "The Spellbound Promise" at bounding box center [915, 471] width 339 height 41
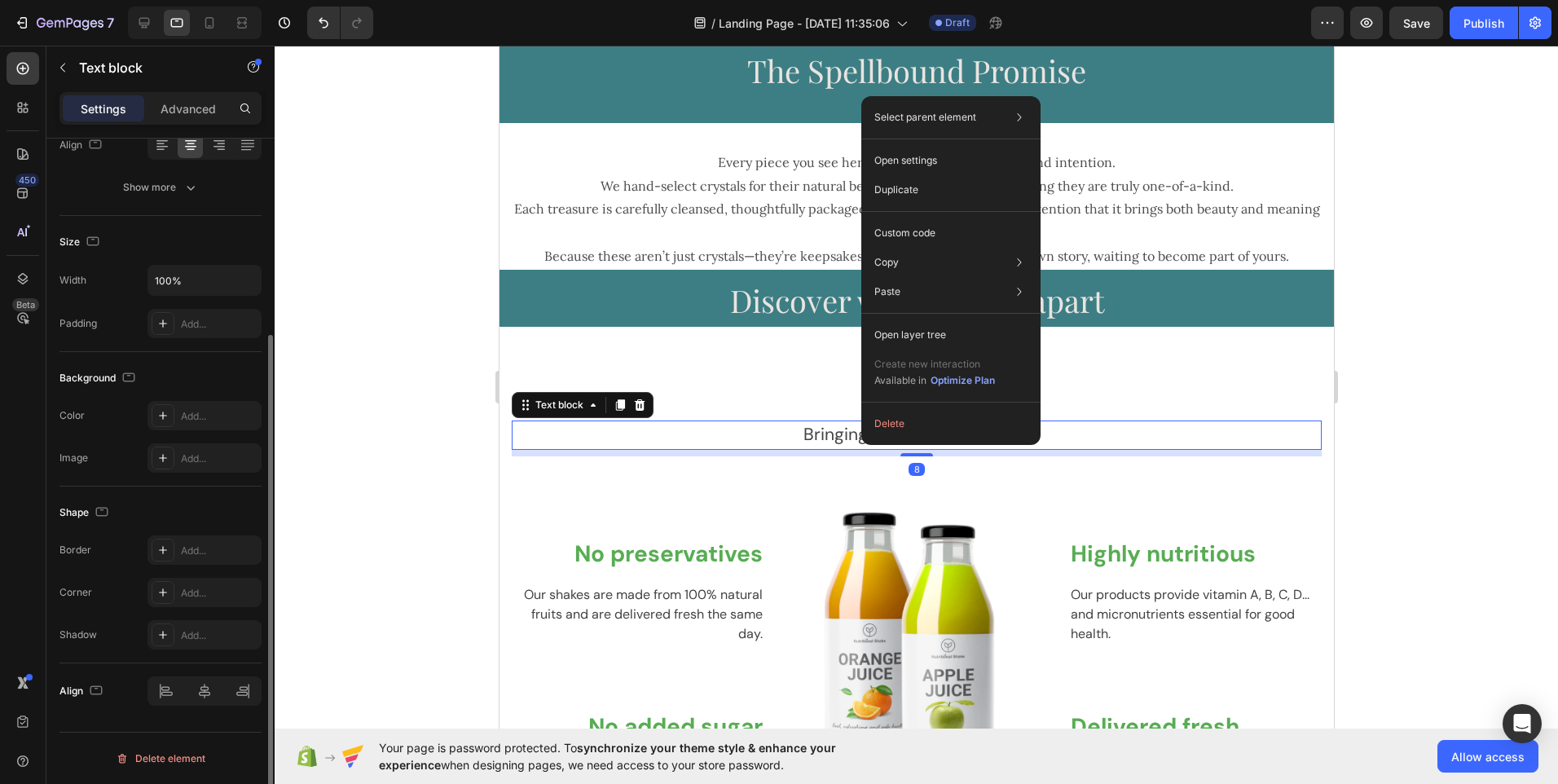
scroll to position [0, 0]
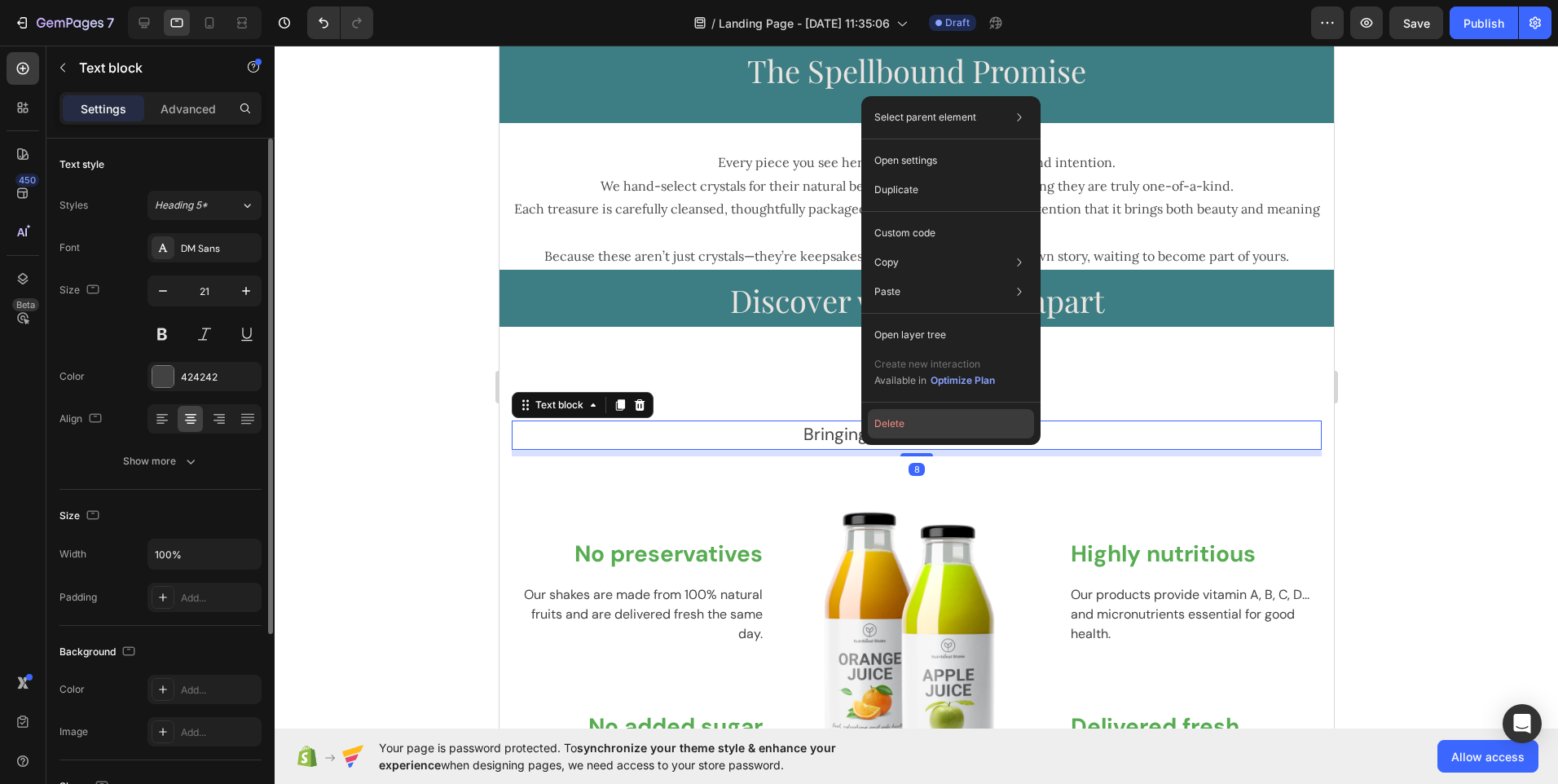
click at [882, 424] on button "Delete" at bounding box center [951, 423] width 167 height 29
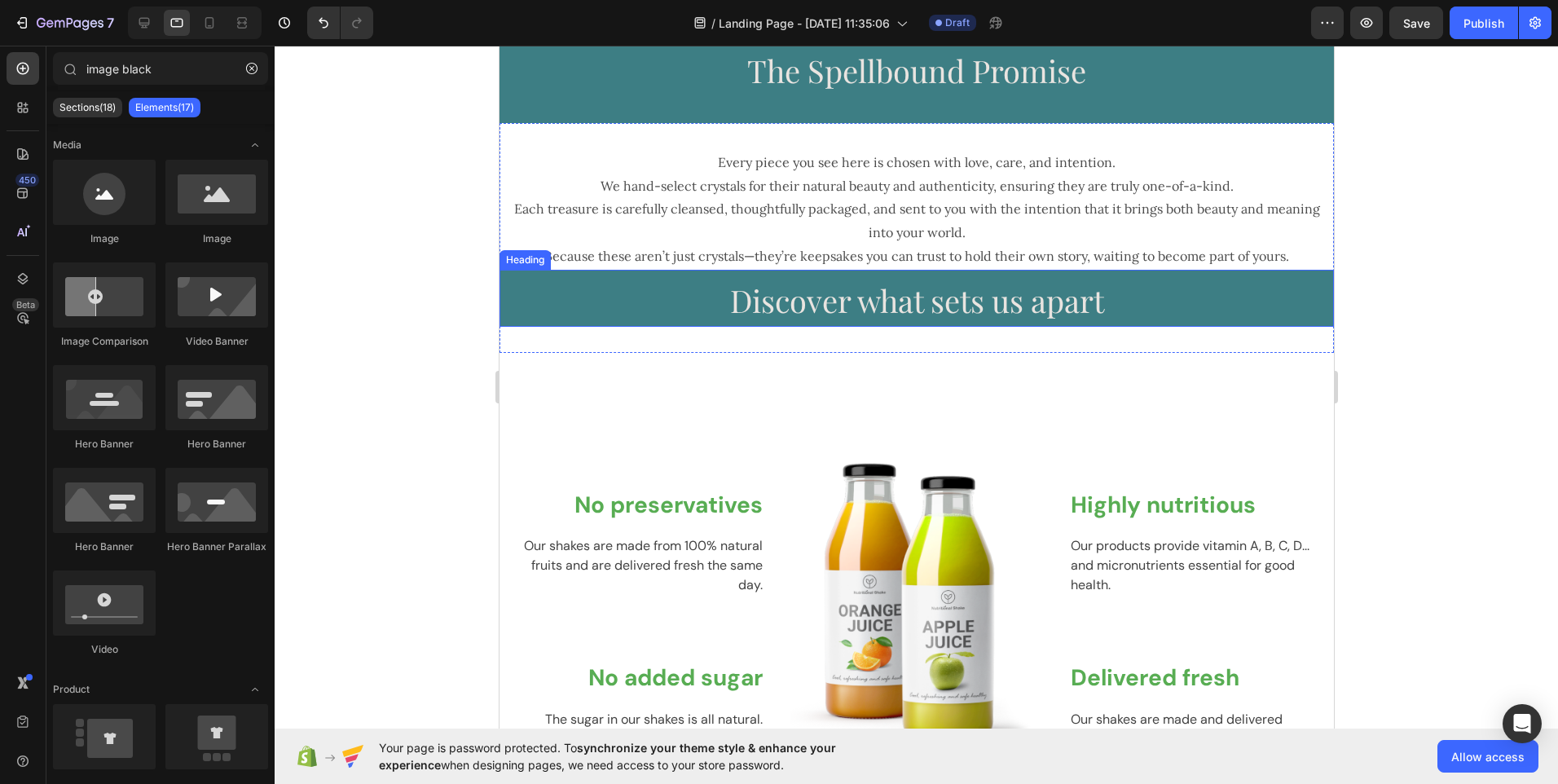
click at [647, 301] on p "⁠⁠⁠⁠⁠⁠⁠ Discover what sets us apart" at bounding box center [916, 299] width 831 height 54
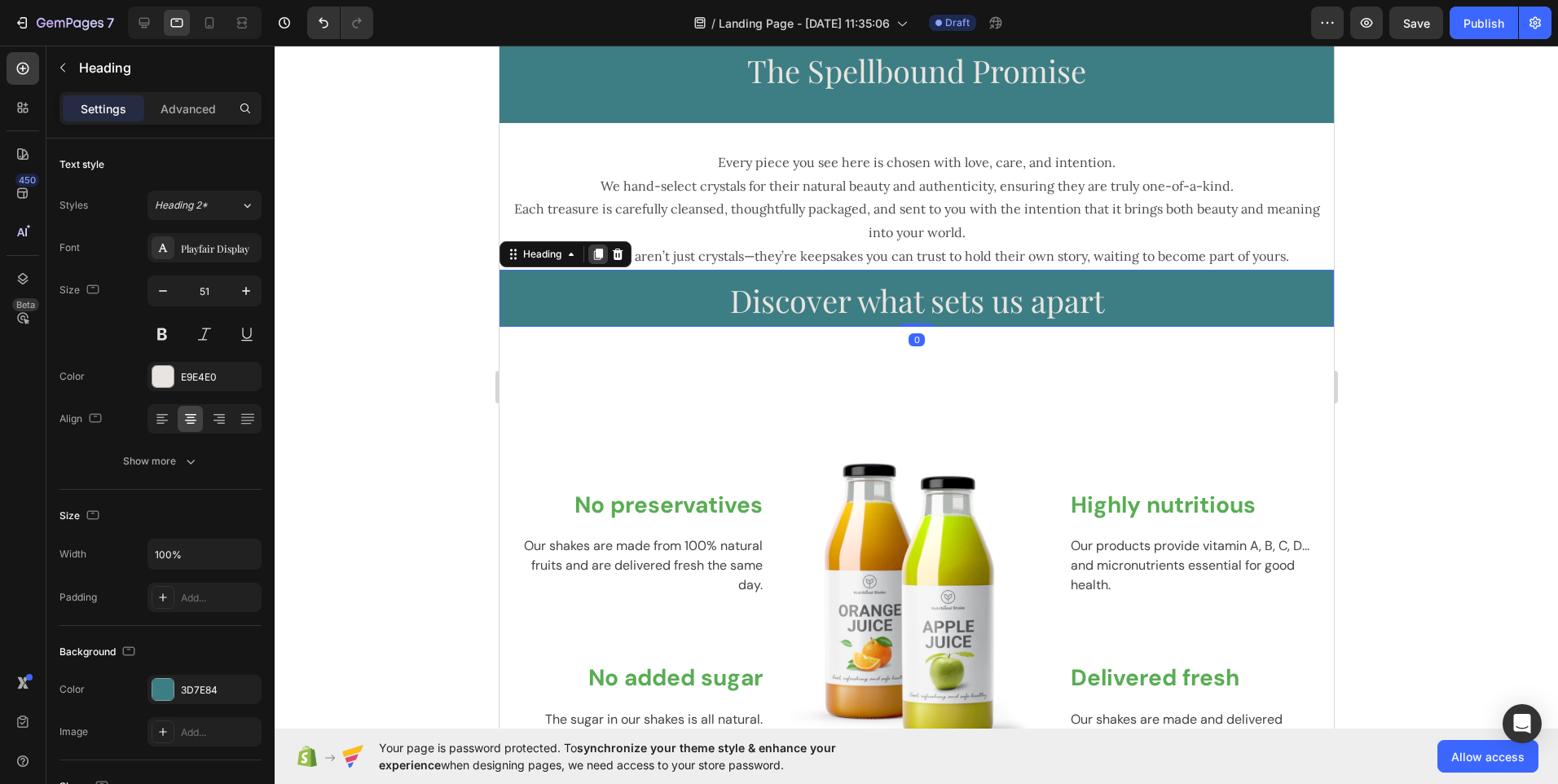
click at [596, 256] on icon at bounding box center [597, 254] width 9 height 12
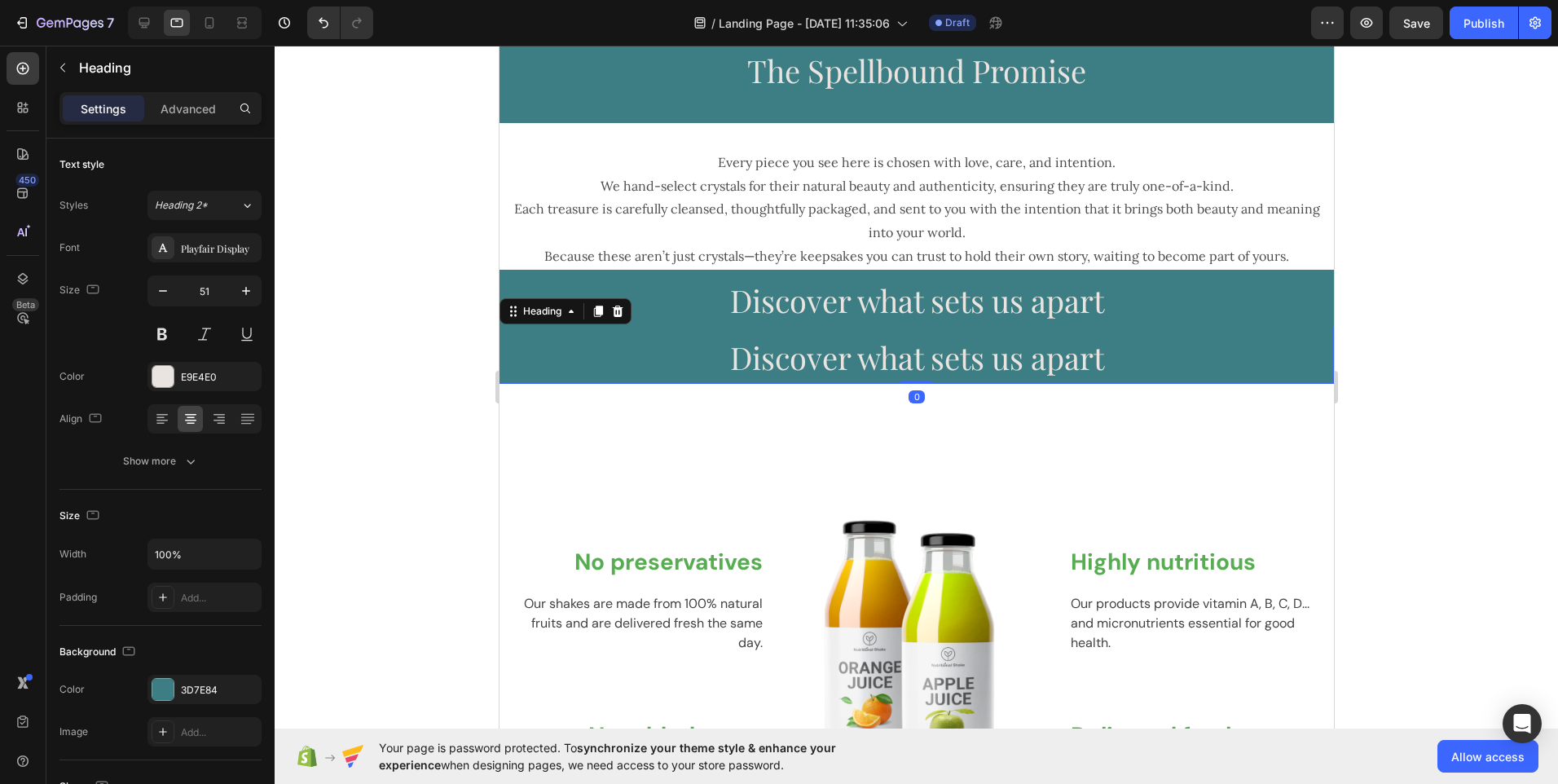
click at [710, 366] on h2 "Discover what sets us apart" at bounding box center [916, 356] width 835 height 57
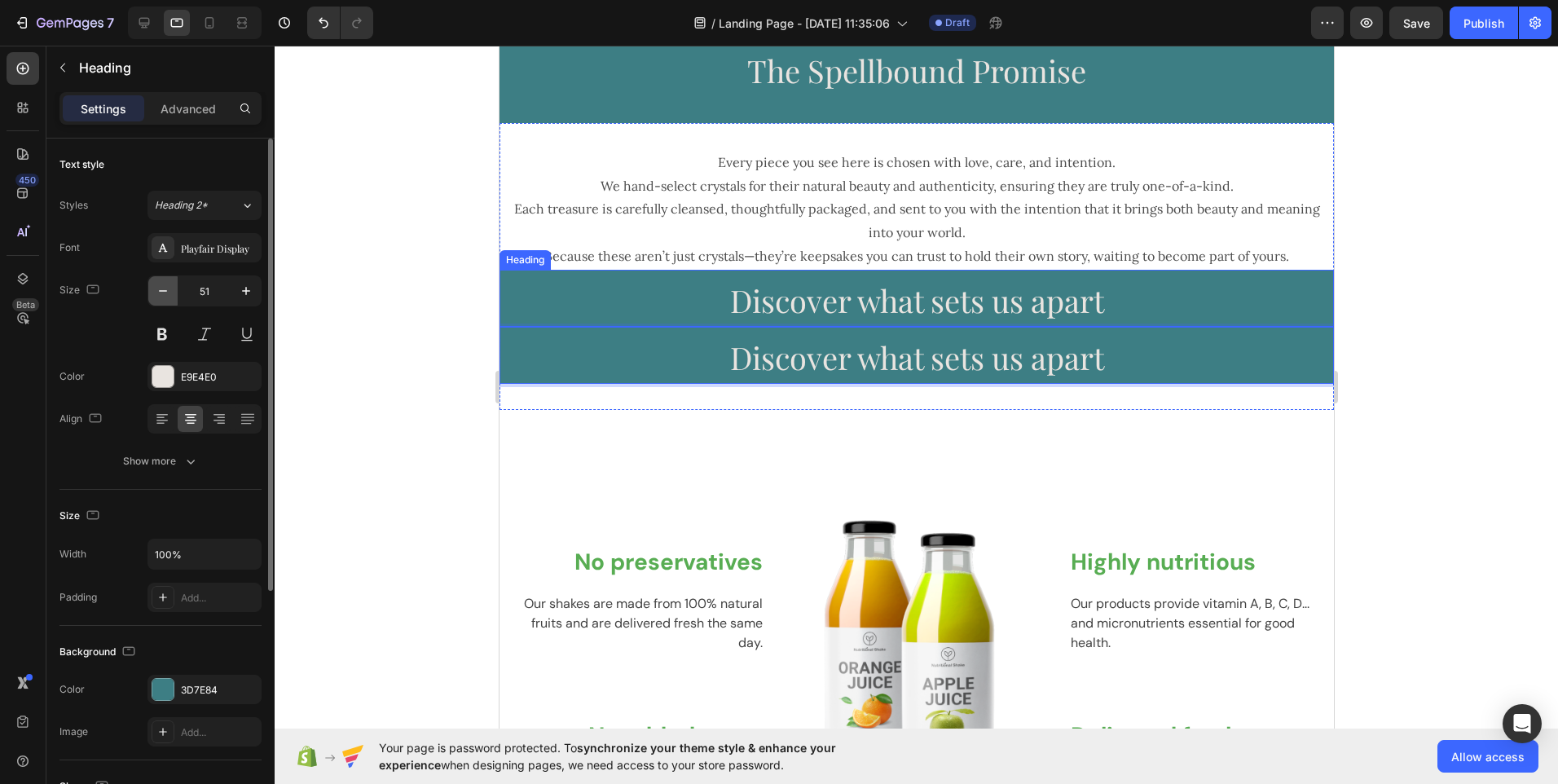
click at [165, 294] on icon "button" at bounding box center [162, 290] width 16 height 16
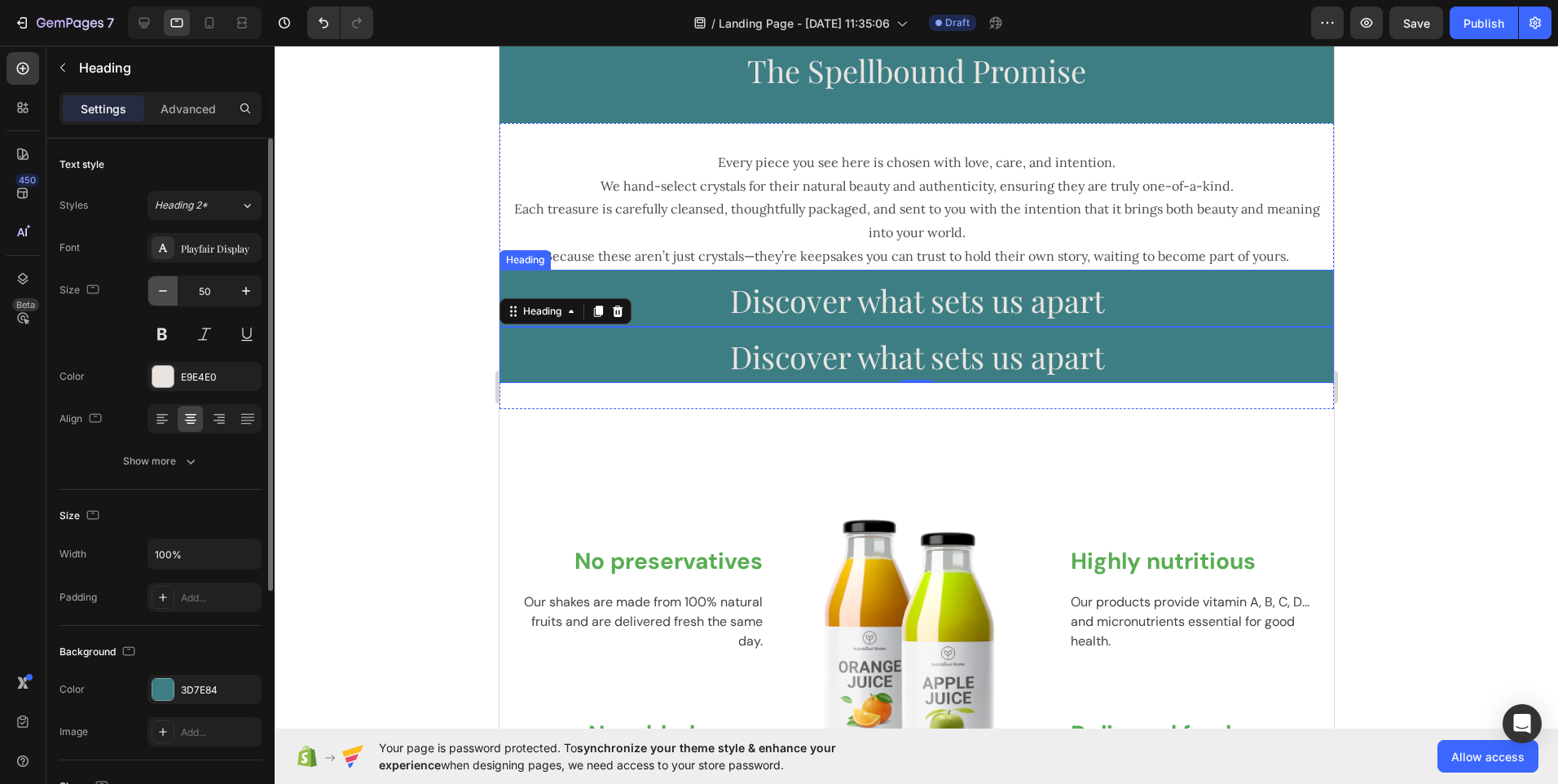
click at [165, 294] on icon "button" at bounding box center [162, 290] width 16 height 16
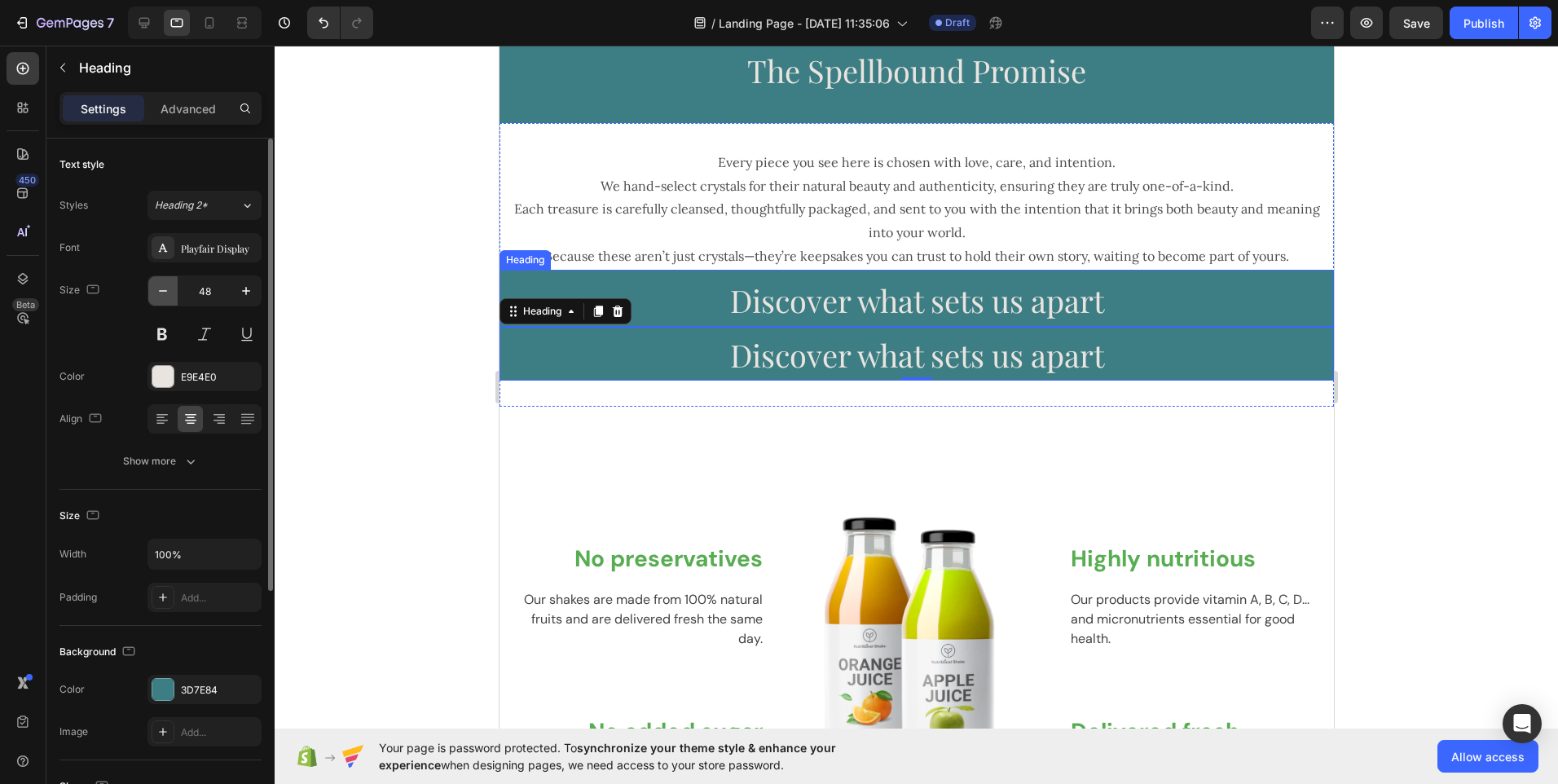
click at [165, 294] on icon "button" at bounding box center [162, 290] width 16 height 16
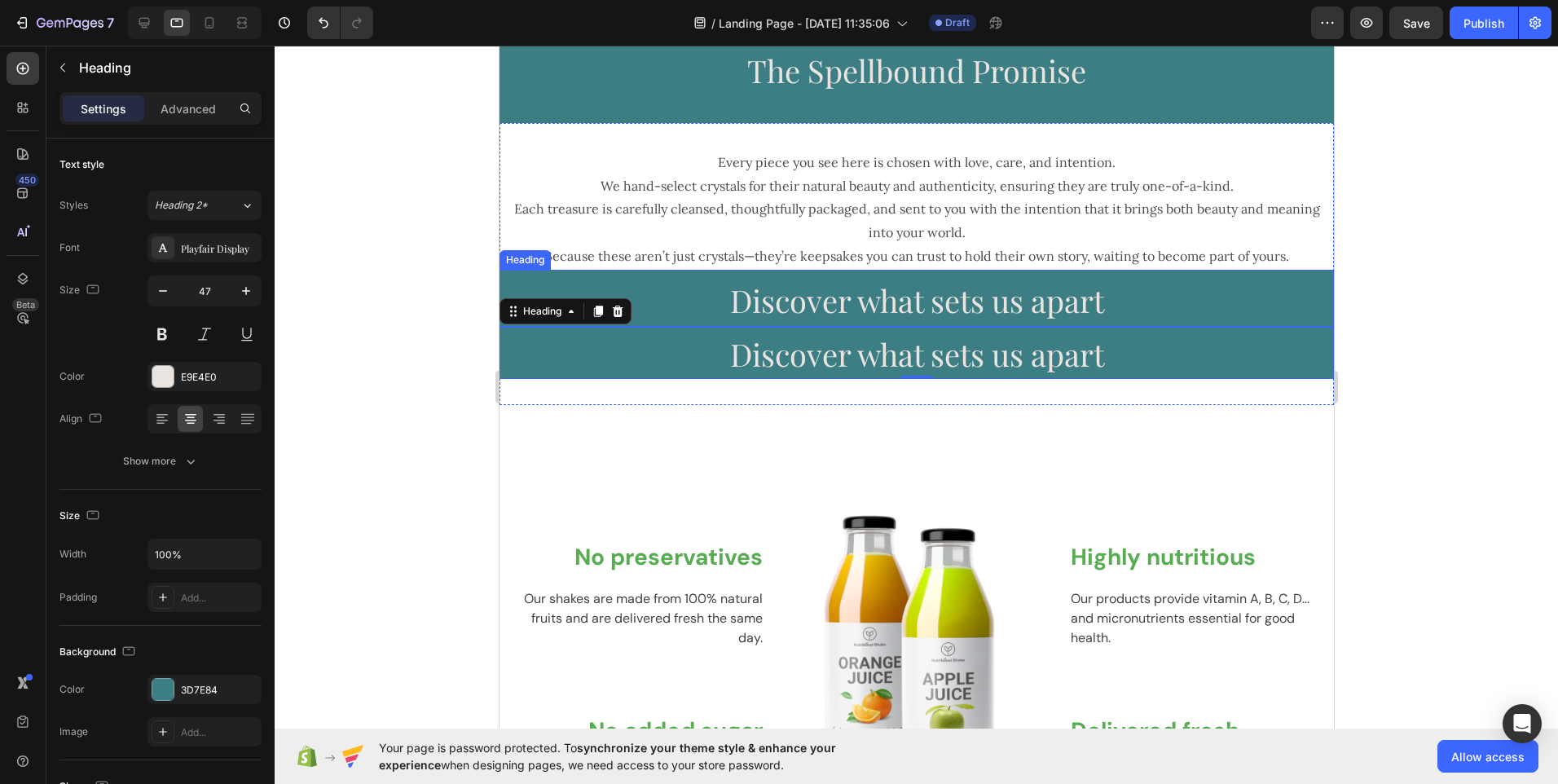
type input "46"
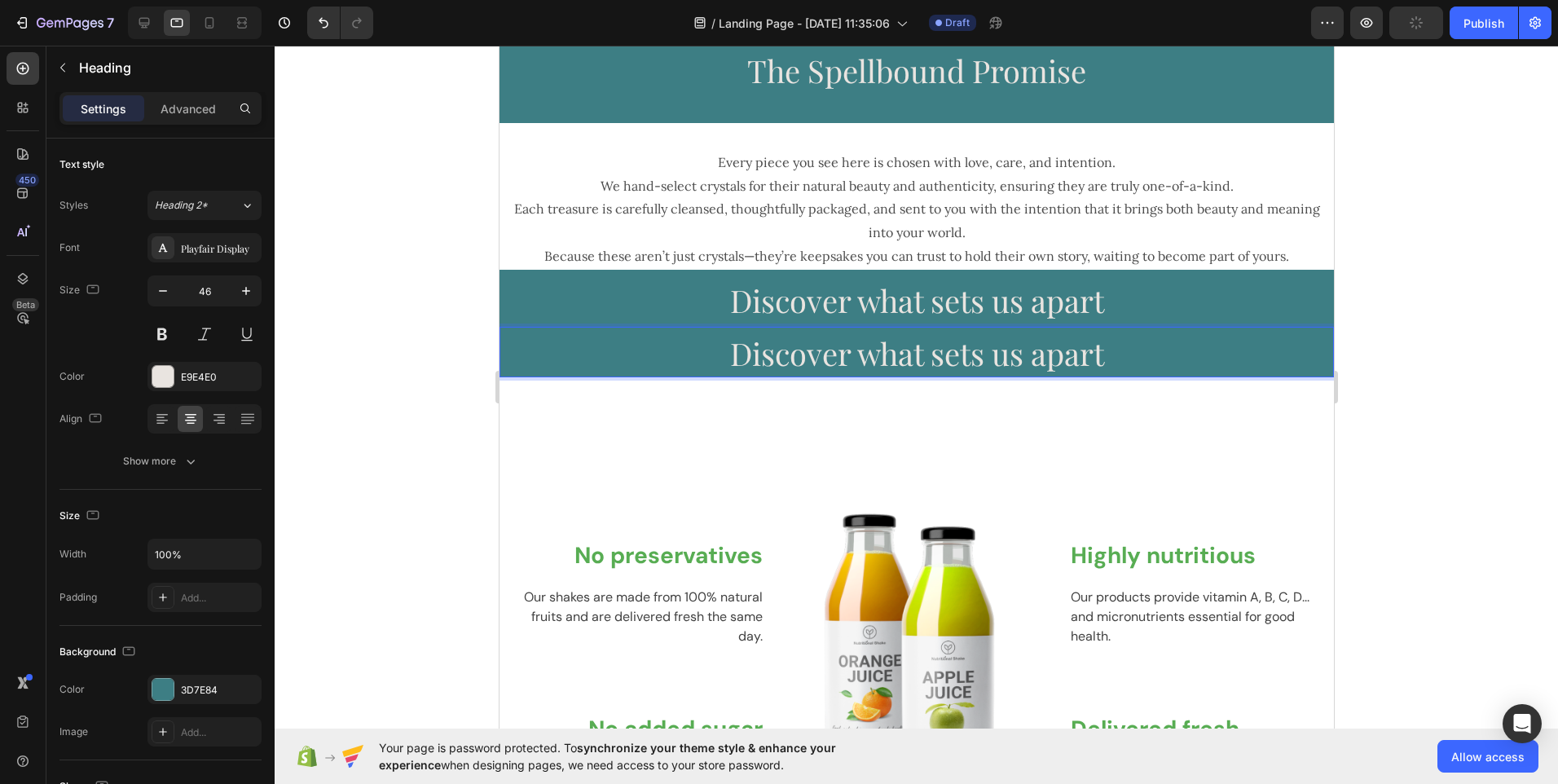
click at [766, 359] on span "Discover what sets us apart" at bounding box center [916, 352] width 374 height 41
click at [729, 358] on span "Discover what sets us apart" at bounding box center [916, 352] width 374 height 41
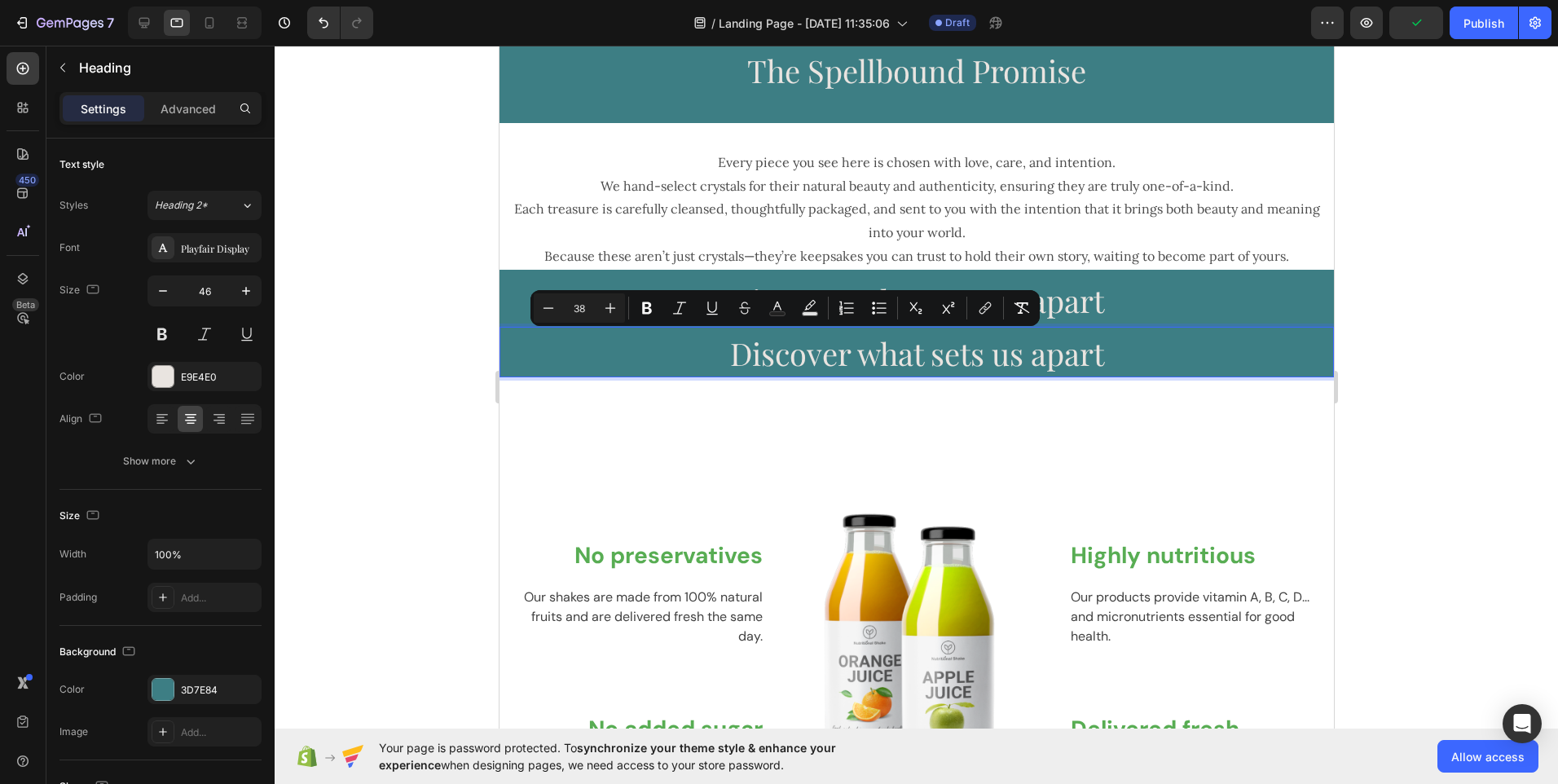
click at [865, 338] on span "Discover what sets us apart" at bounding box center [916, 352] width 374 height 41
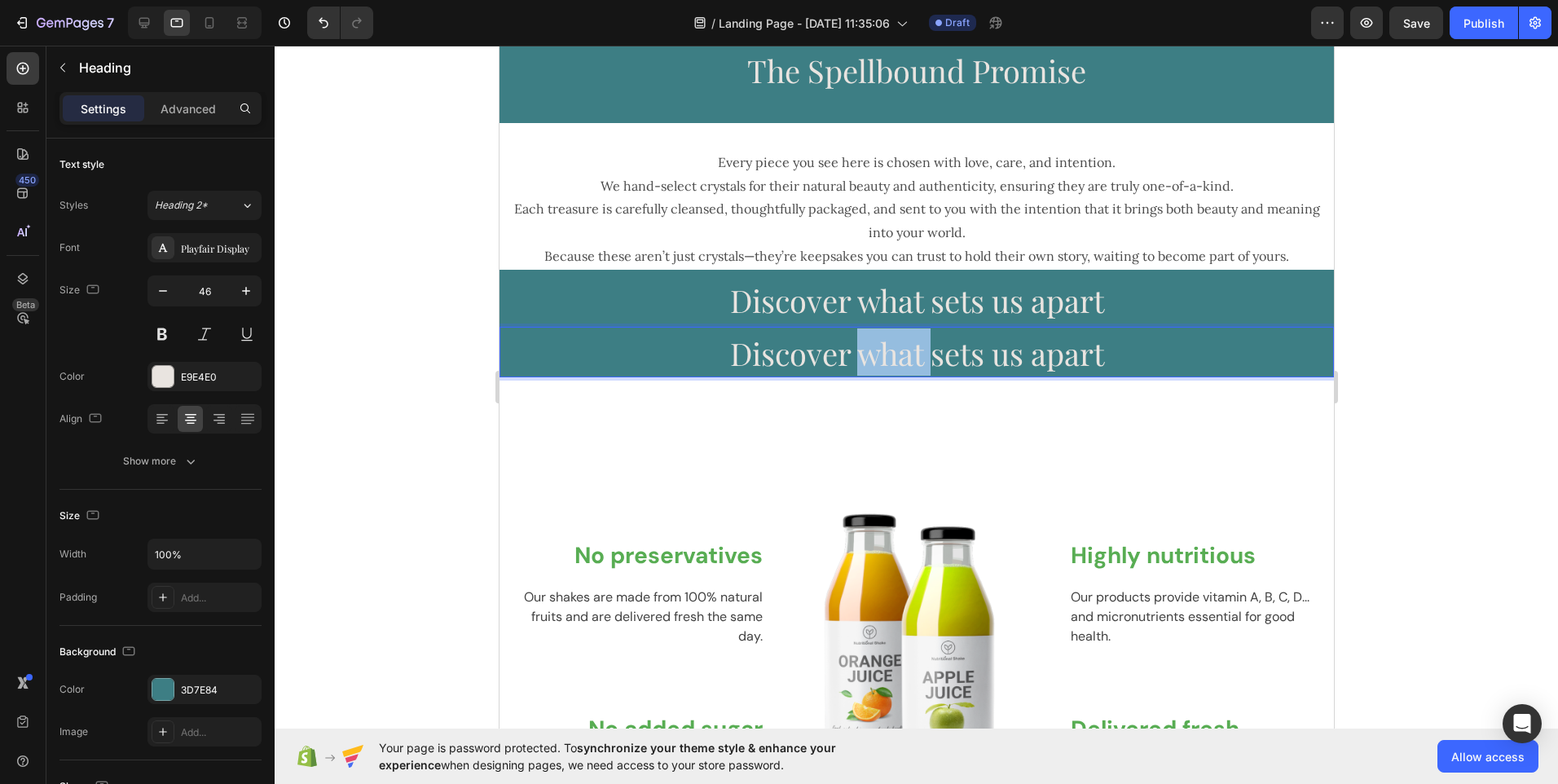
click at [865, 338] on span "Discover what sets us apart" at bounding box center [916, 352] width 374 height 41
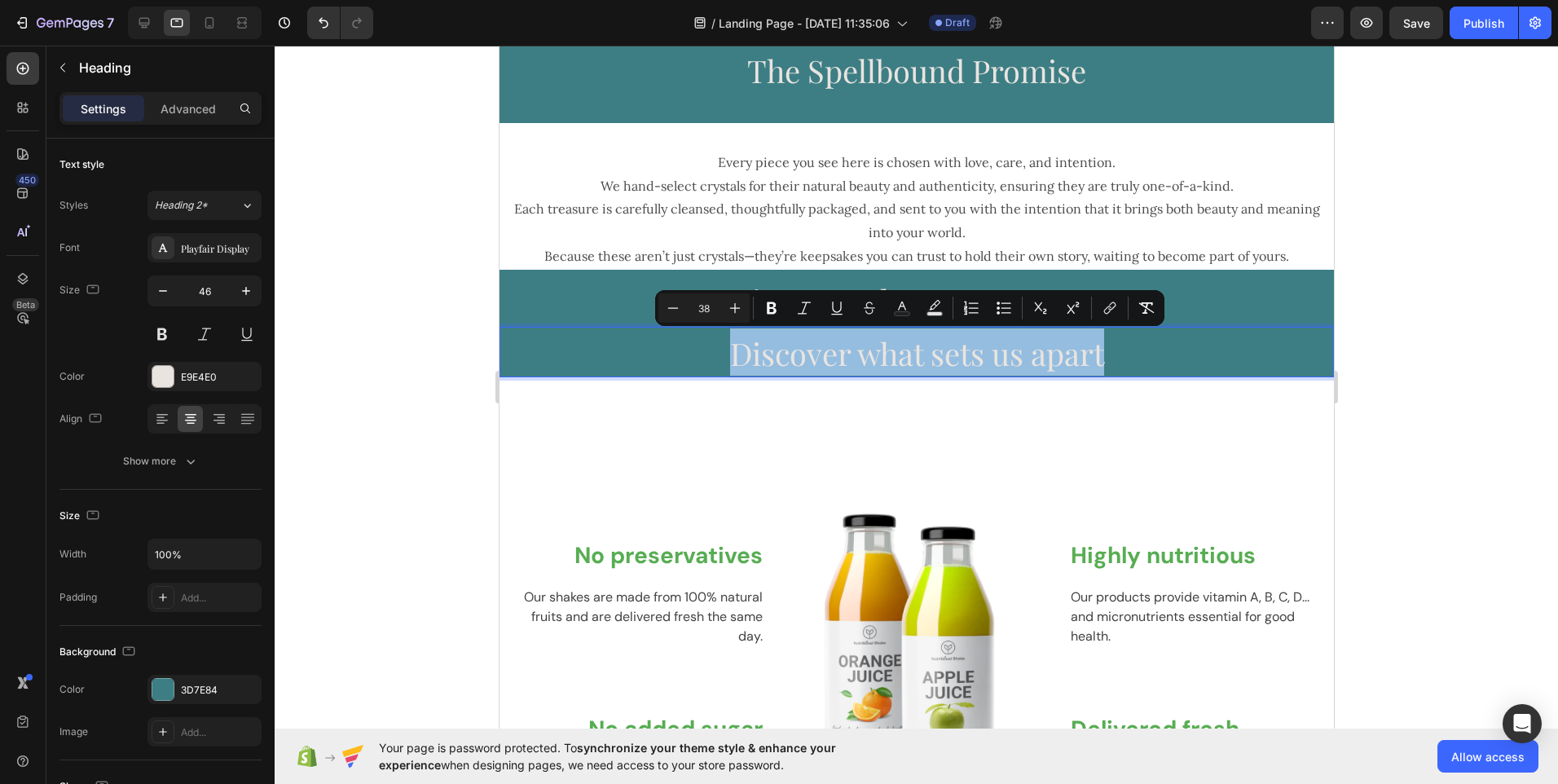
drag, startPoint x: 729, startPoint y: 359, endPoint x: 1093, endPoint y: 368, distance: 364.1
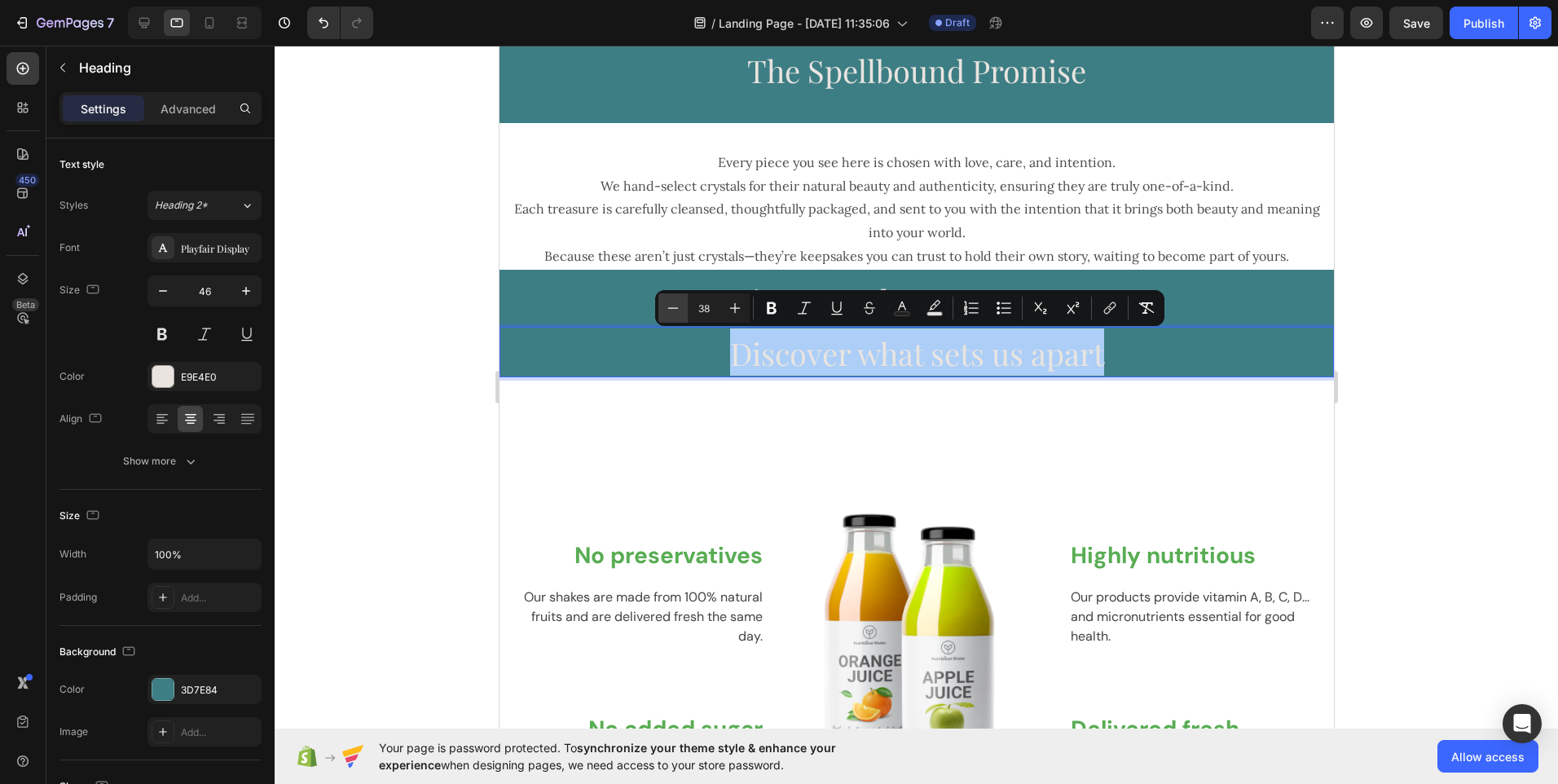
click at [674, 315] on icon "Editor contextual toolbar" at bounding box center [673, 308] width 16 height 16
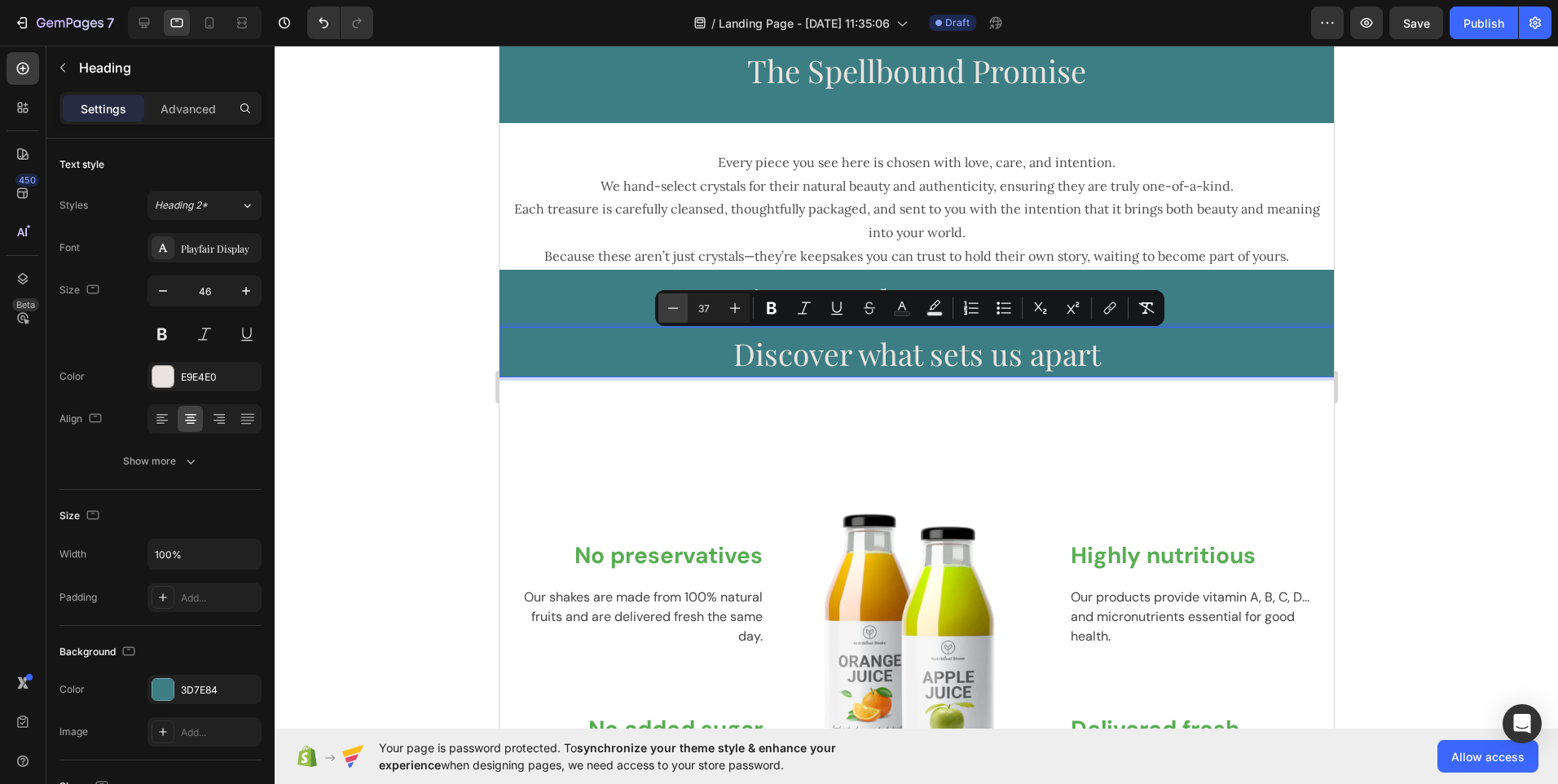
click at [674, 315] on icon "Editor contextual toolbar" at bounding box center [673, 308] width 16 height 16
click at [674, 315] on icon "Editor contextual toolbar" at bounding box center [673, 308] width 16 height 16
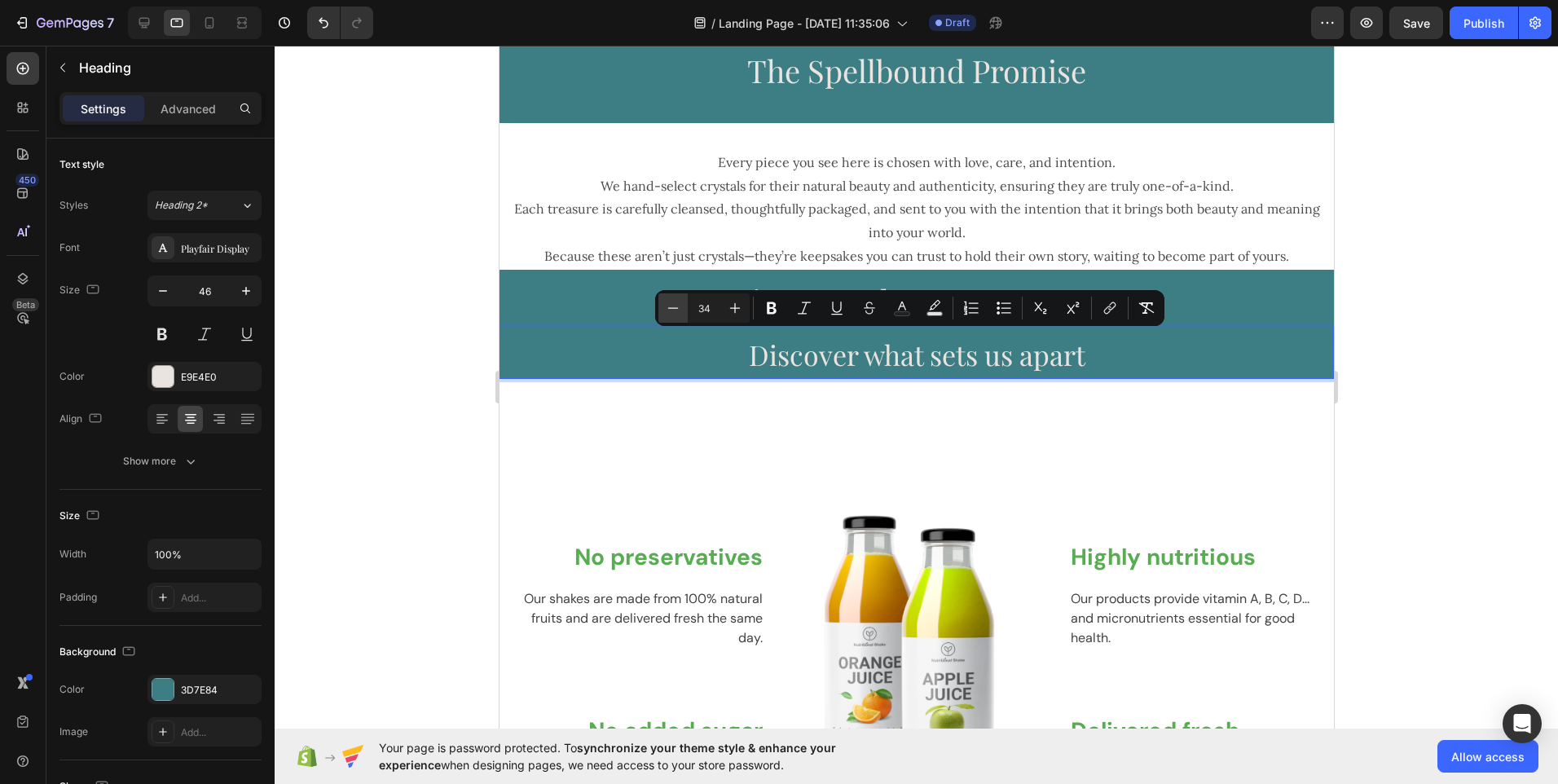
click at [674, 315] on icon "Editor contextual toolbar" at bounding box center [673, 308] width 16 height 16
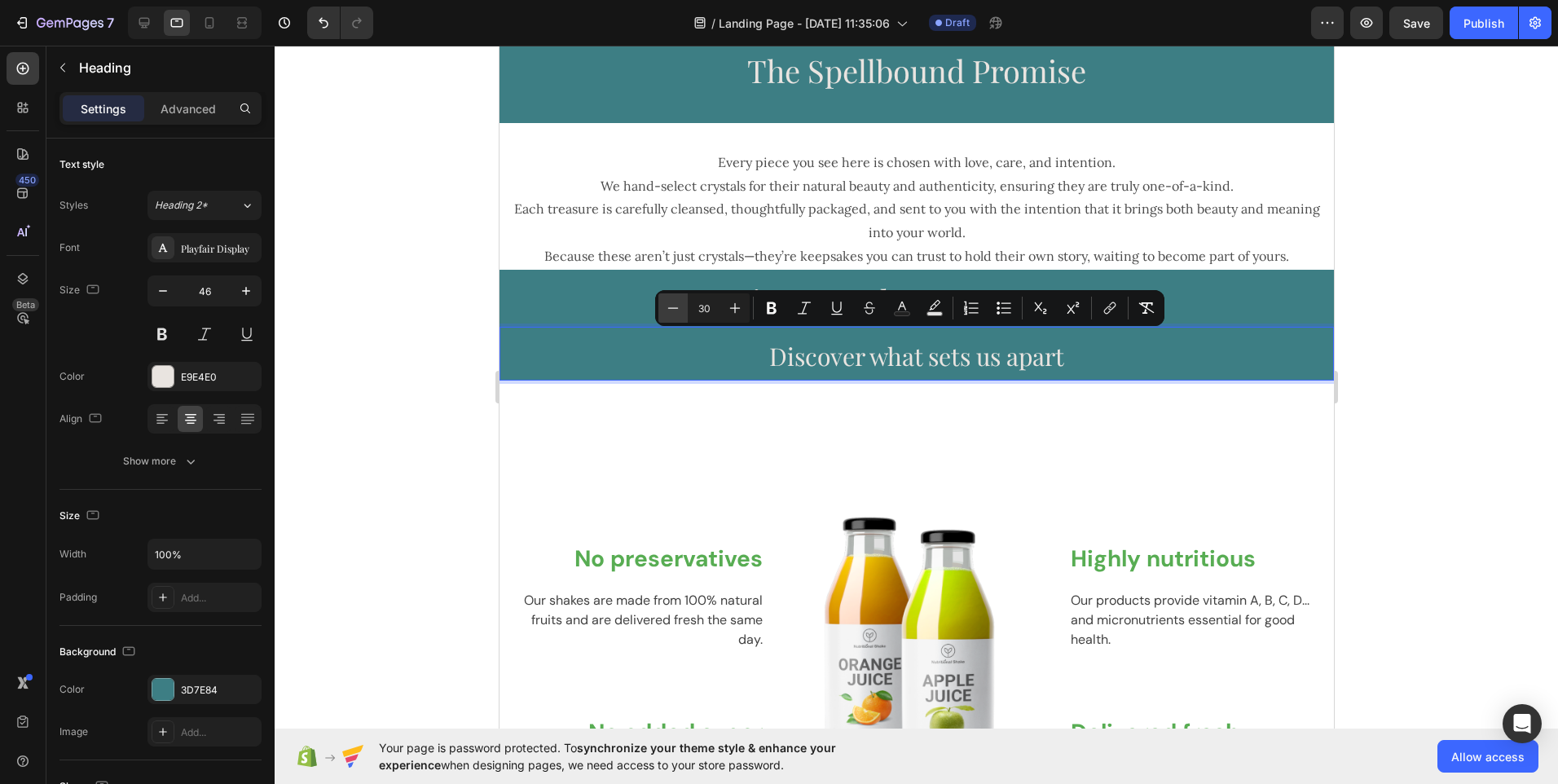
click at [674, 315] on icon "Editor contextual toolbar" at bounding box center [673, 308] width 16 height 16
type input "27"
click at [663, 367] on p "Discover what sets us apart" at bounding box center [916, 353] width 831 height 51
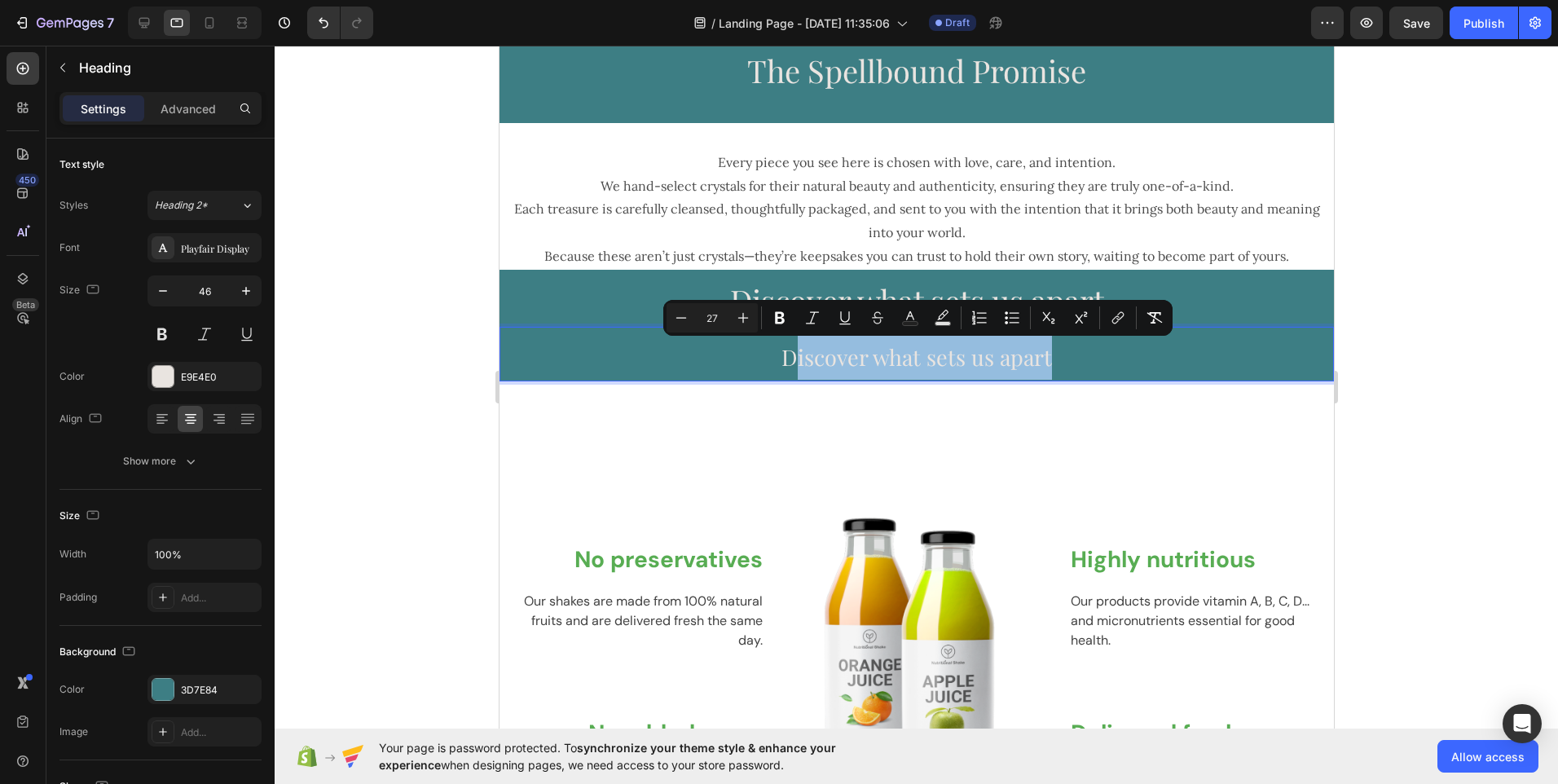
drag, startPoint x: 783, startPoint y: 355, endPoint x: 1040, endPoint y: 371, distance: 257.5
click at [1040, 371] on span "Discover what sets us apart" at bounding box center [916, 357] width 271 height 29
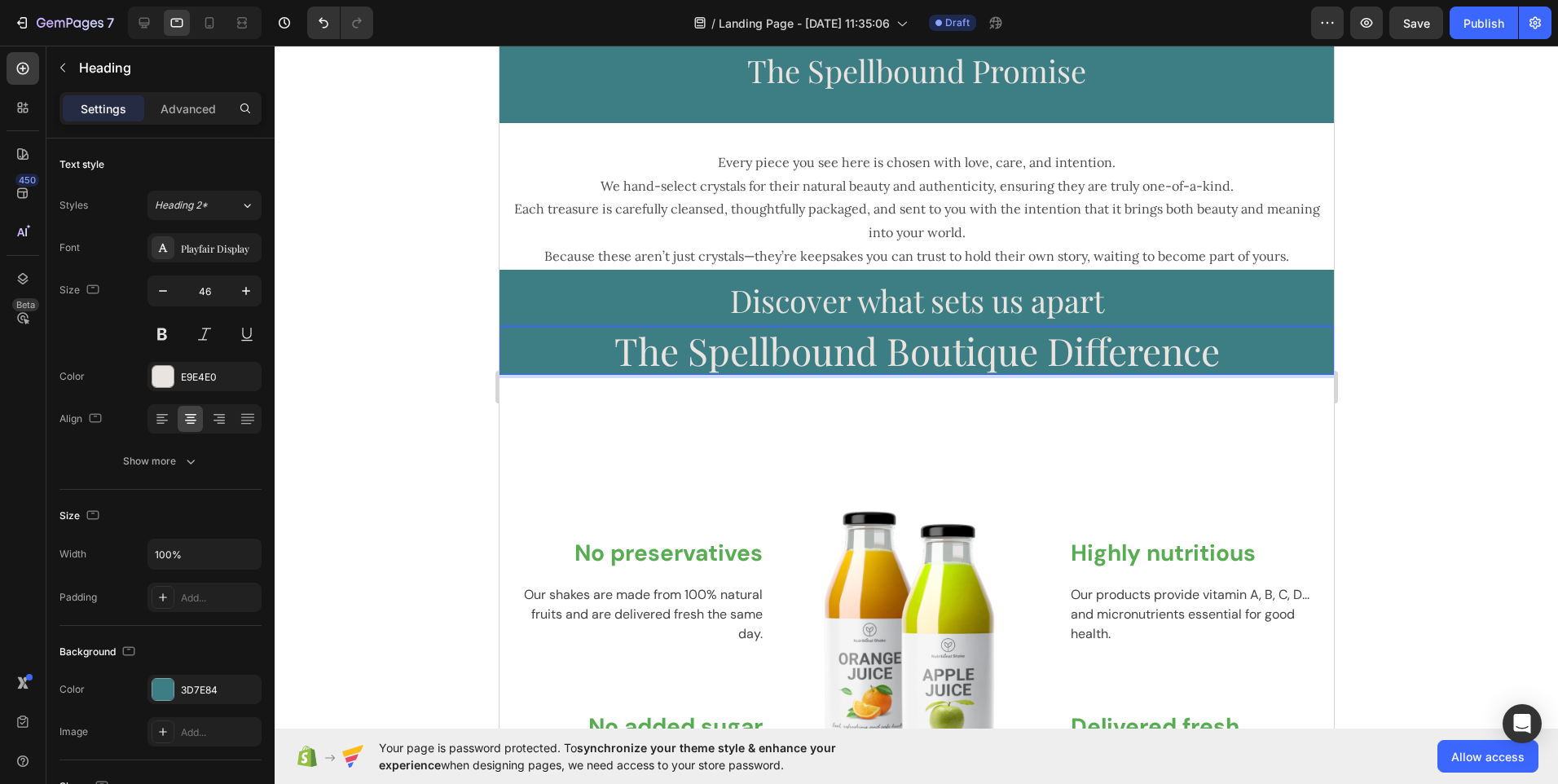
click at [874, 353] on p "The Spellbound Boutique Difference" at bounding box center [916, 350] width 831 height 45
click at [536, 353] on p "The Spellbound Crystal Boutique Difference" at bounding box center [916, 350] width 831 height 45
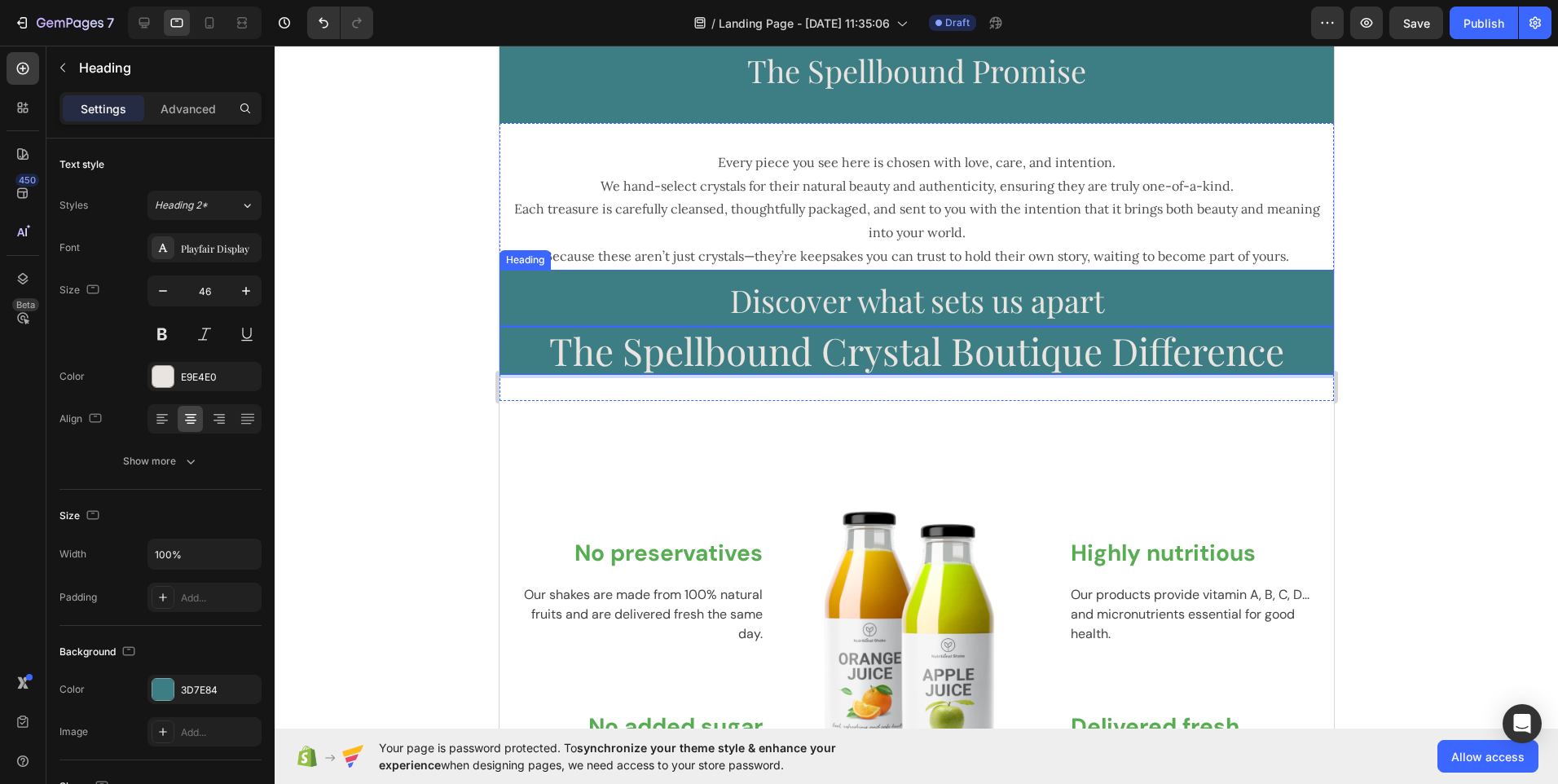
click at [571, 297] on p "⁠⁠⁠⁠⁠⁠⁠ Discover what sets us apart" at bounding box center [916, 299] width 831 height 54
click at [631, 347] on p "The Spellbound Crystal Boutique Difference" at bounding box center [916, 350] width 831 height 45
click at [533, 359] on p "The Spellbound Crystal Boutique Difference" at bounding box center [916, 350] width 831 height 45
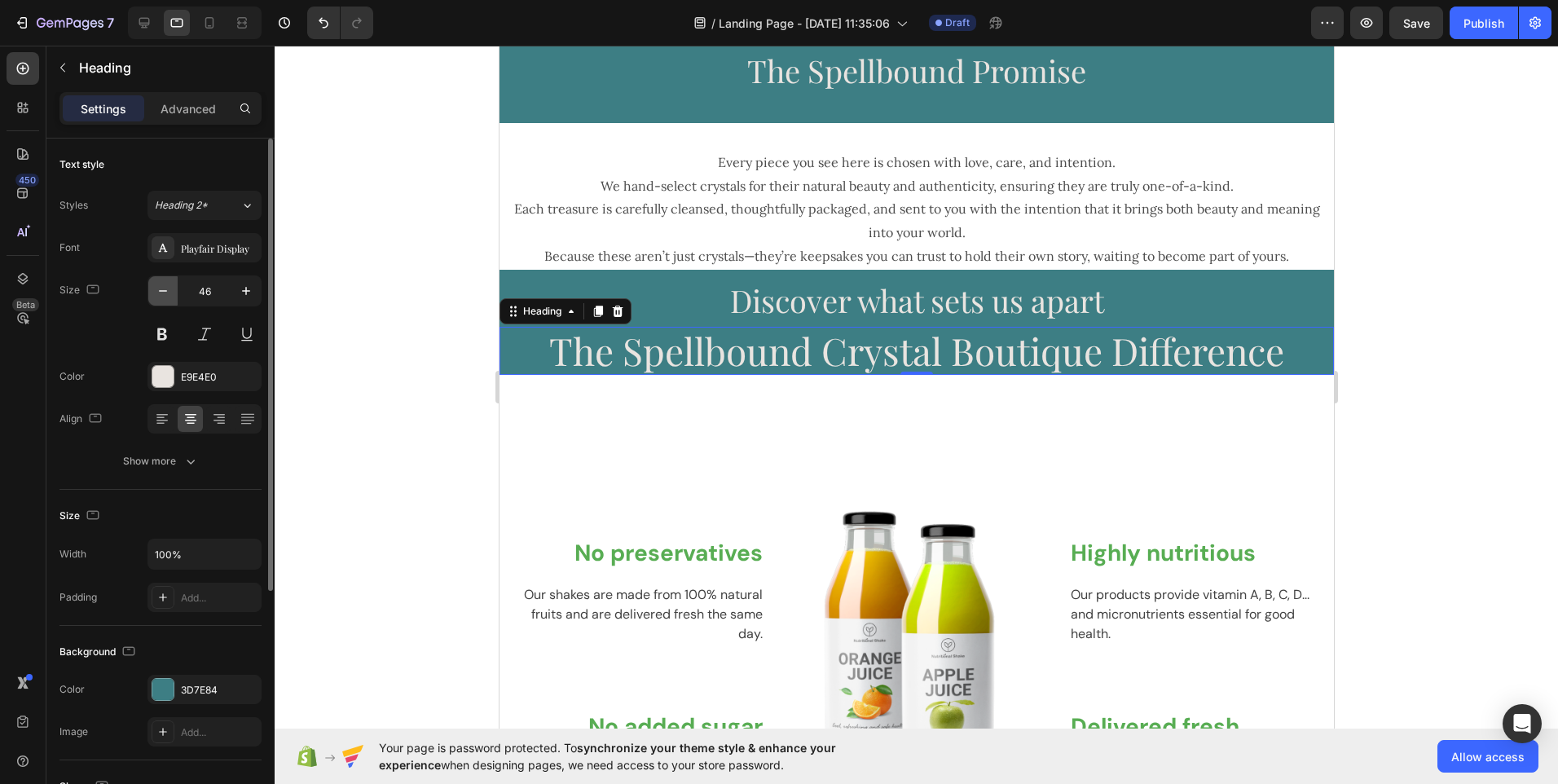
click at [162, 297] on icon "button" at bounding box center [162, 290] width 16 height 16
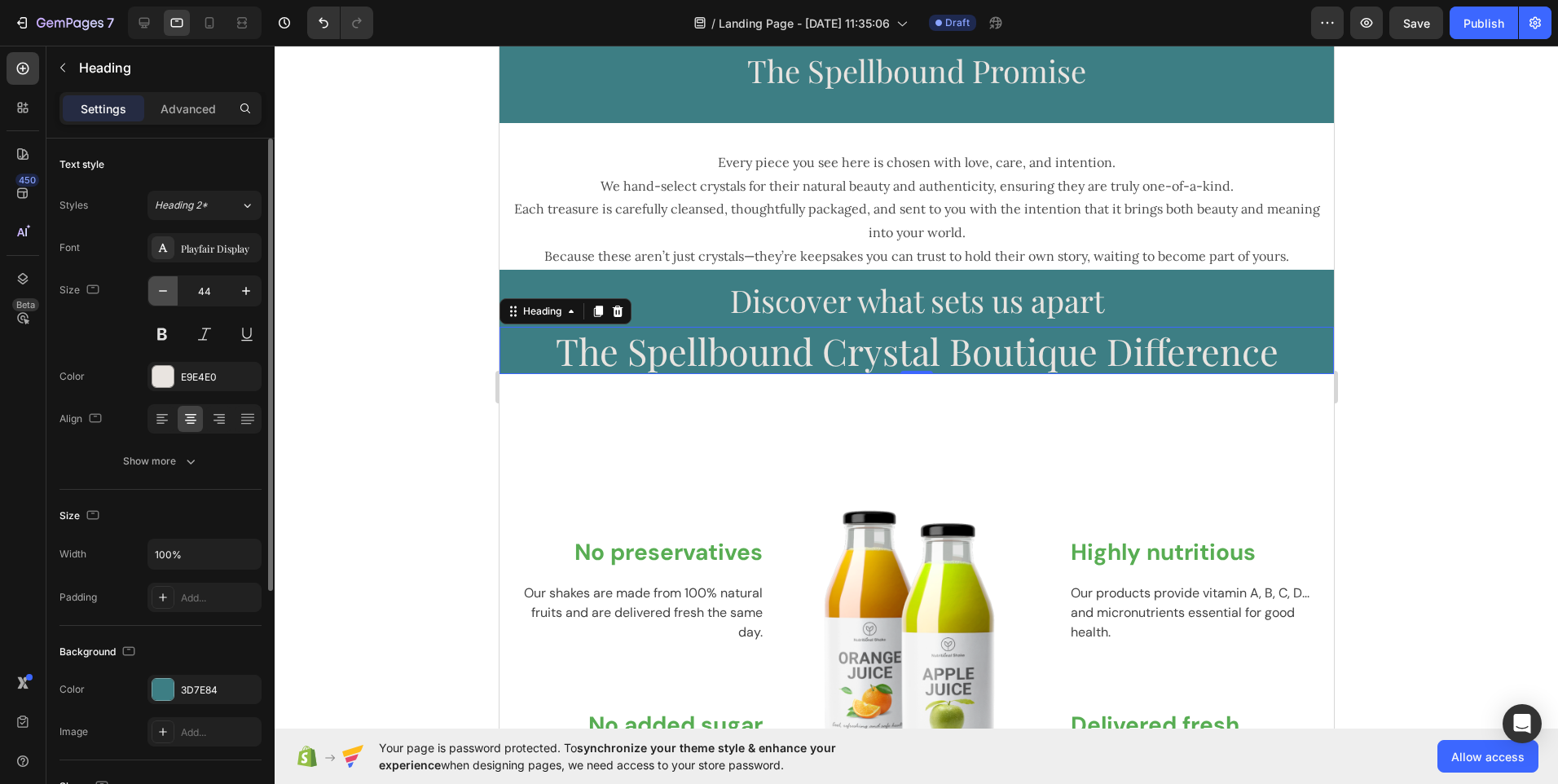
click at [162, 297] on icon "button" at bounding box center [162, 290] width 16 height 16
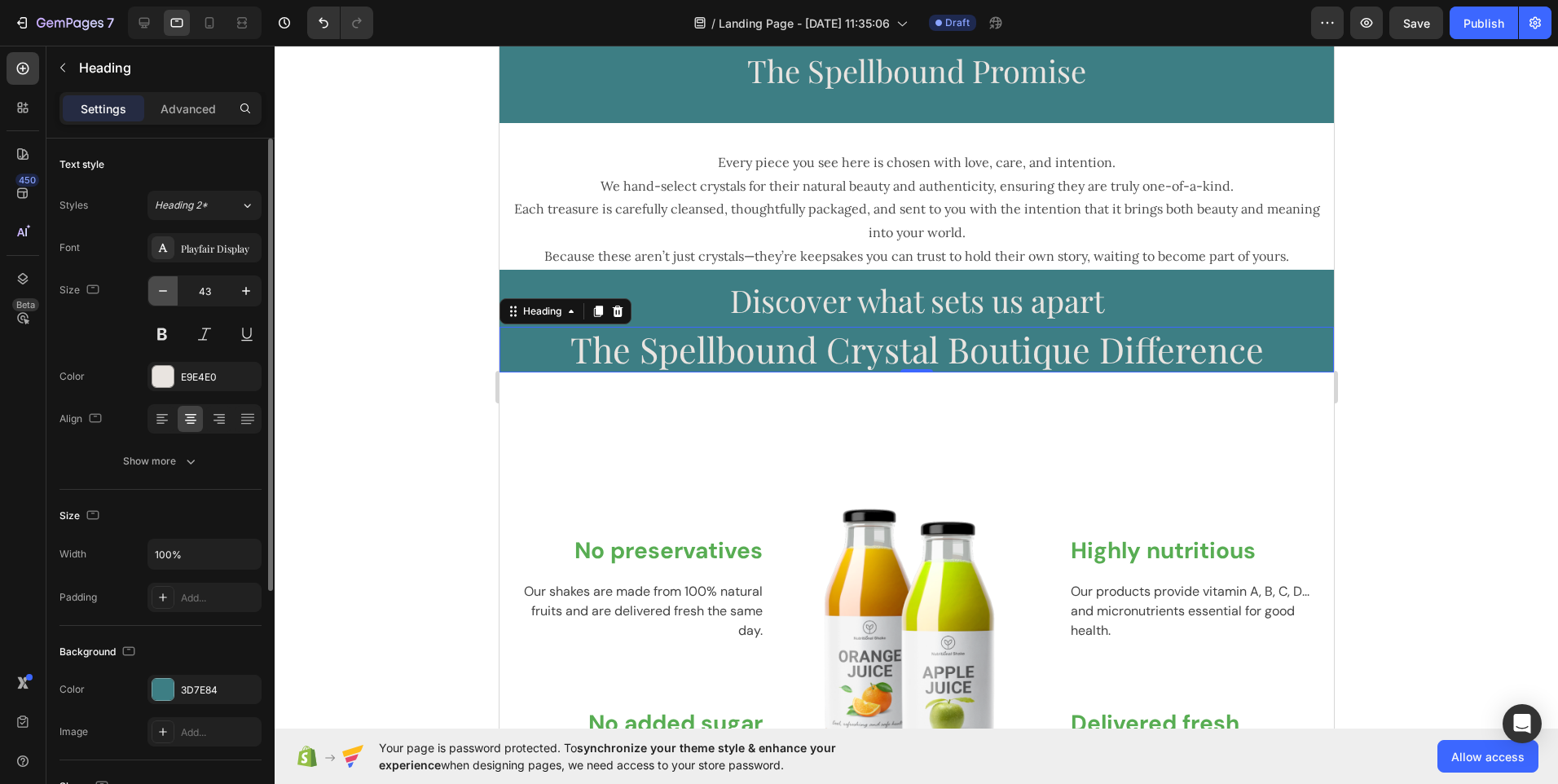
click at [162, 297] on icon "button" at bounding box center [162, 290] width 16 height 16
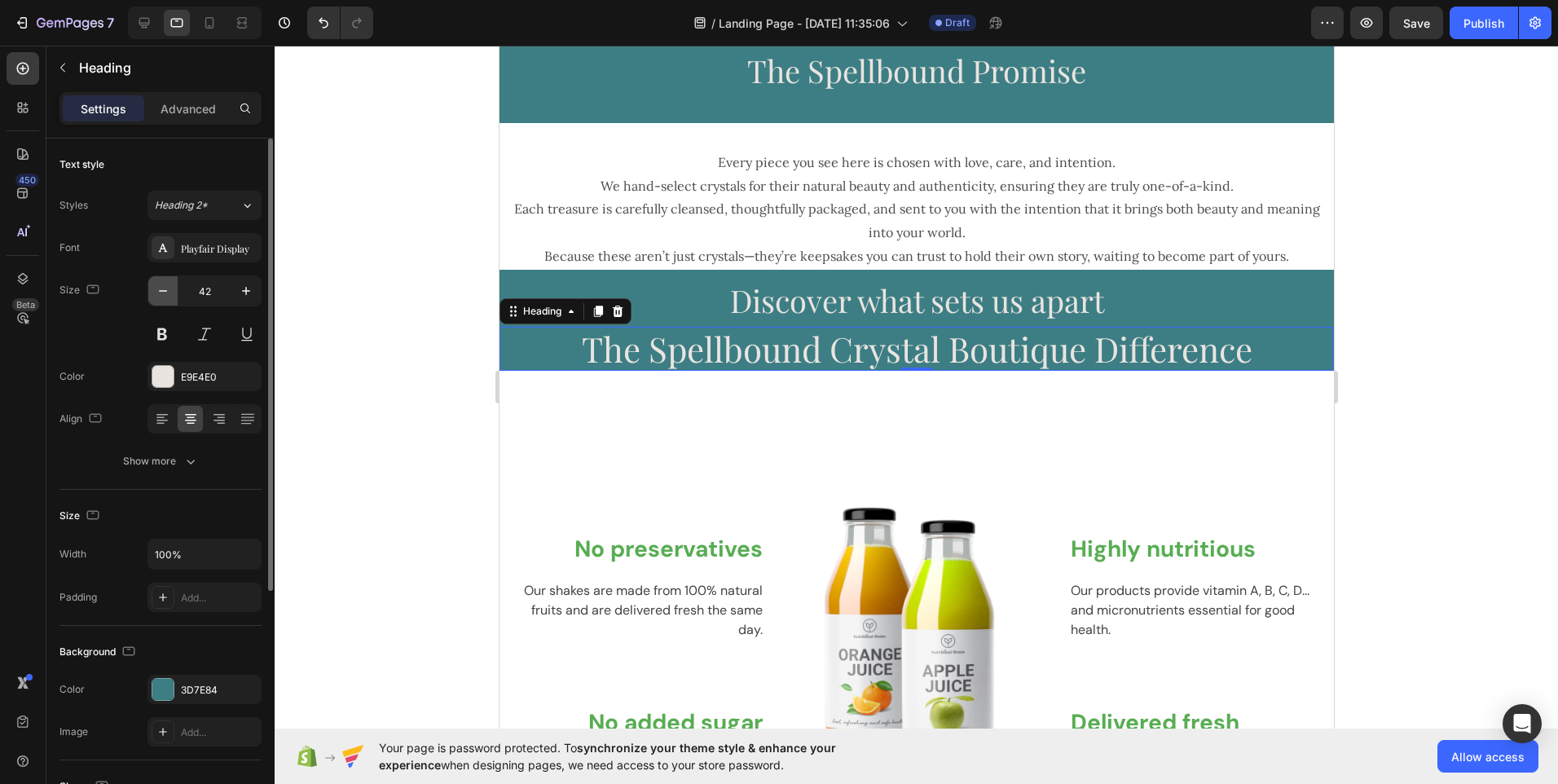
click at [162, 297] on icon "button" at bounding box center [162, 290] width 16 height 16
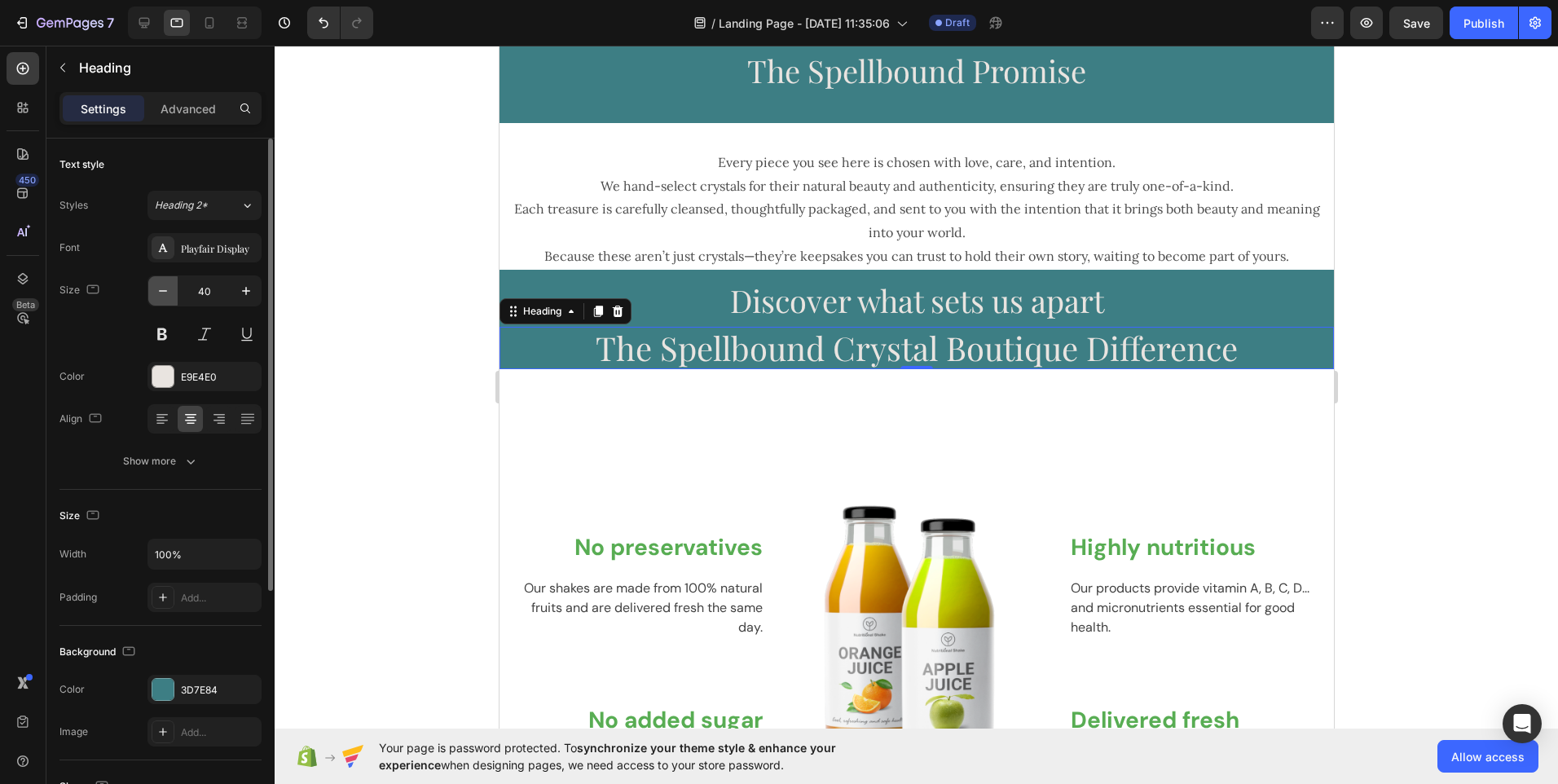
click at [162, 297] on icon "button" at bounding box center [162, 290] width 16 height 16
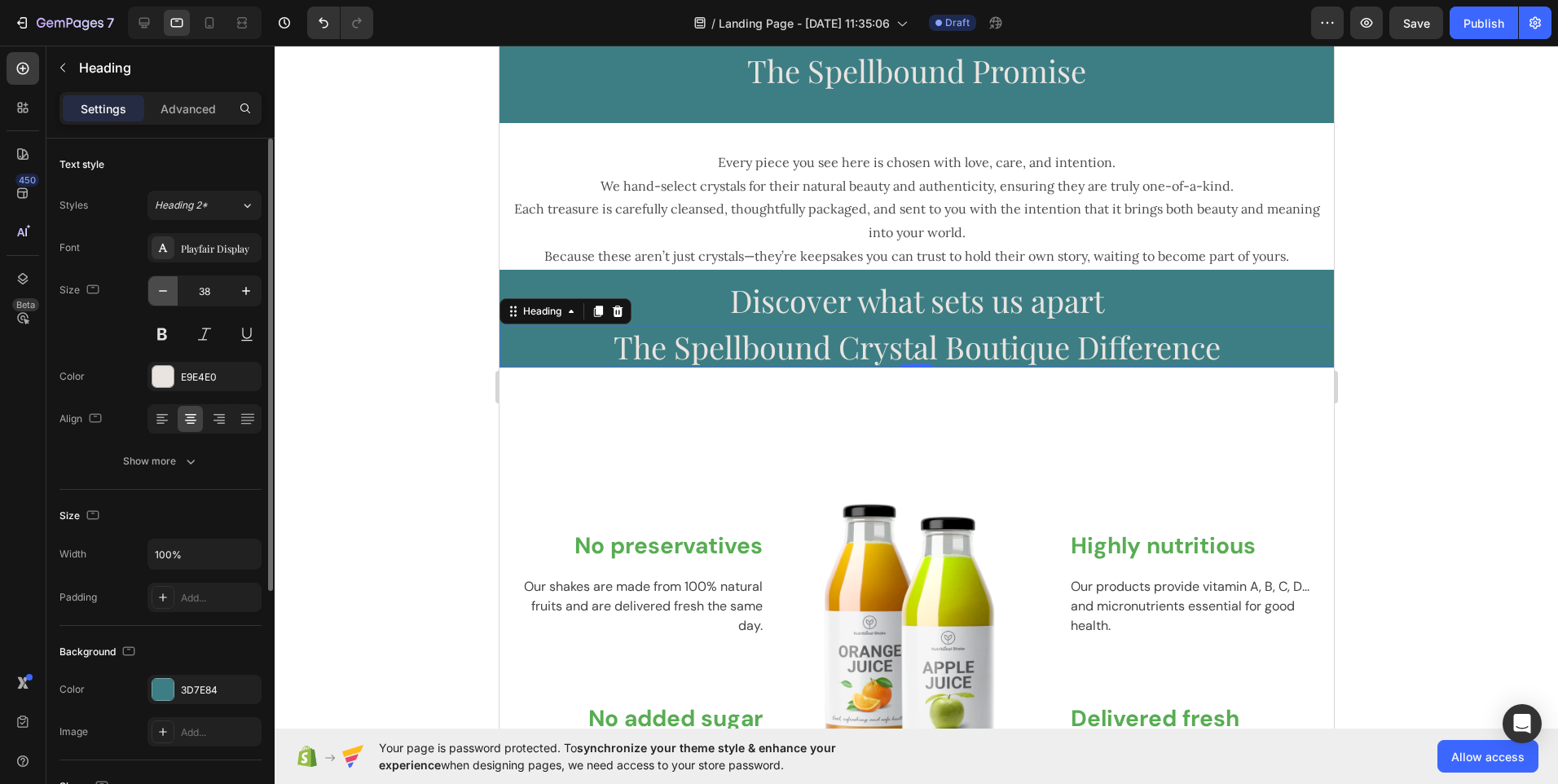
click at [162, 297] on icon "button" at bounding box center [162, 290] width 16 height 16
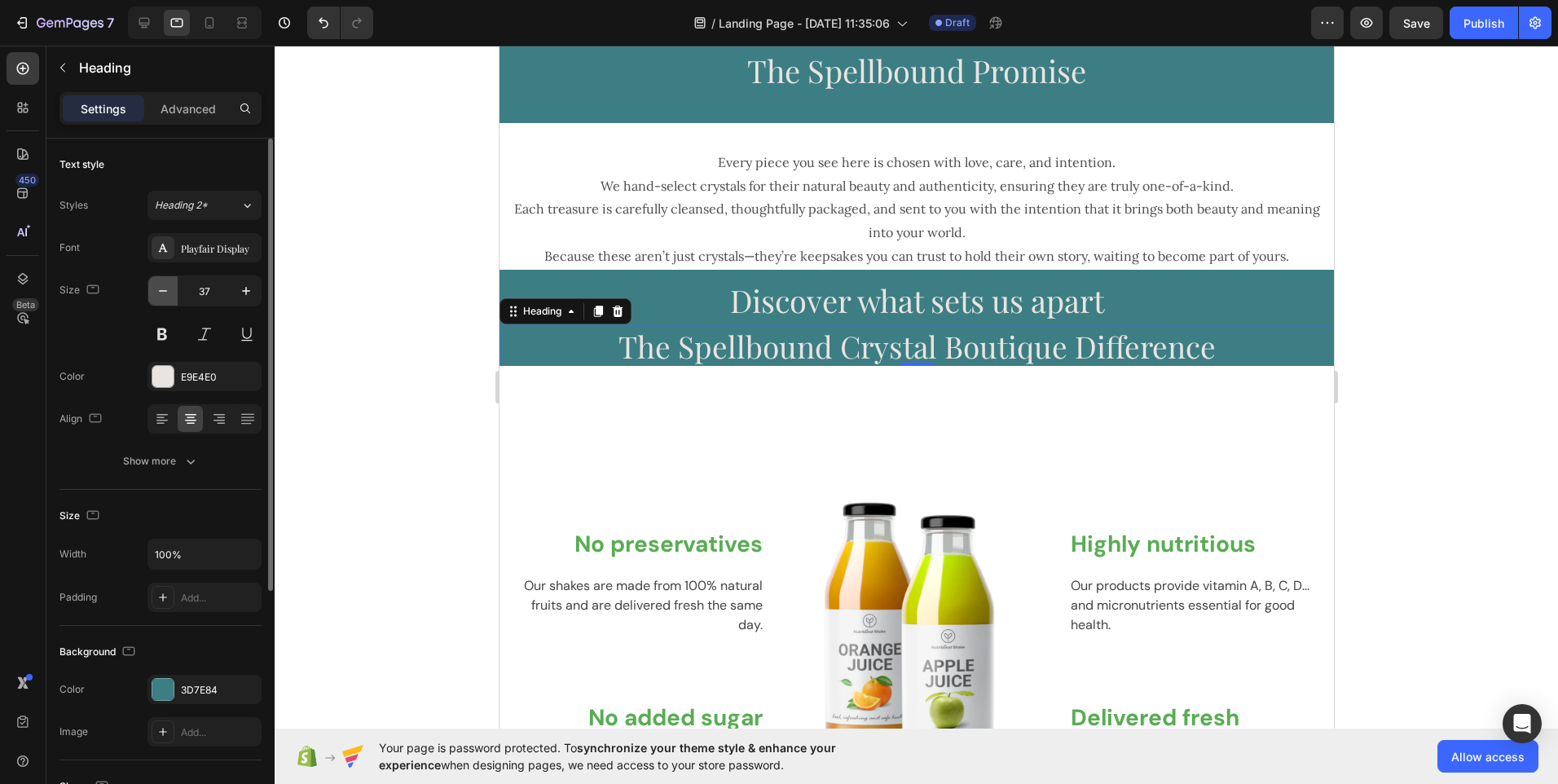
click at [162, 297] on icon "button" at bounding box center [162, 290] width 16 height 16
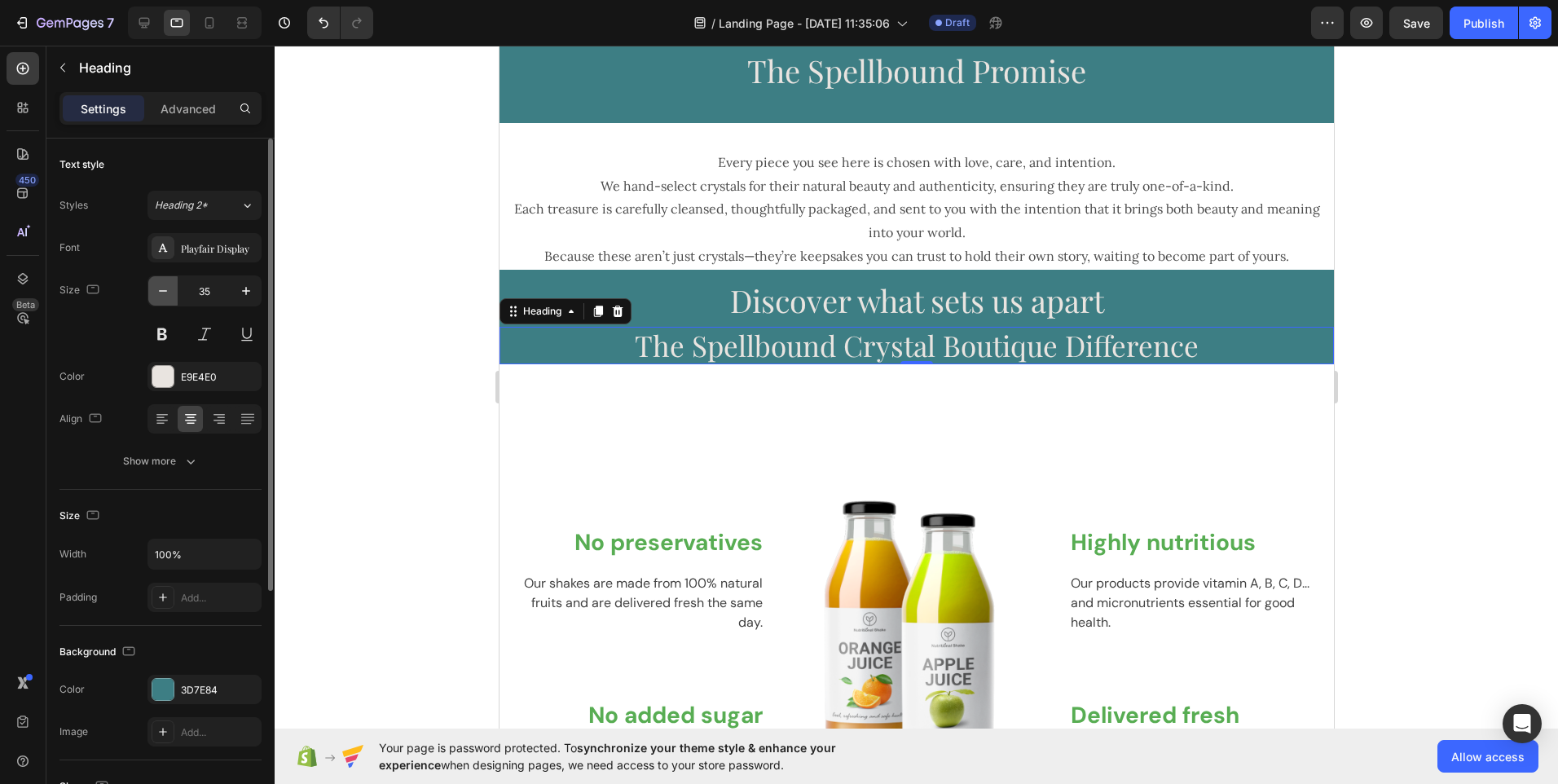
click at [162, 297] on icon "button" at bounding box center [162, 290] width 16 height 16
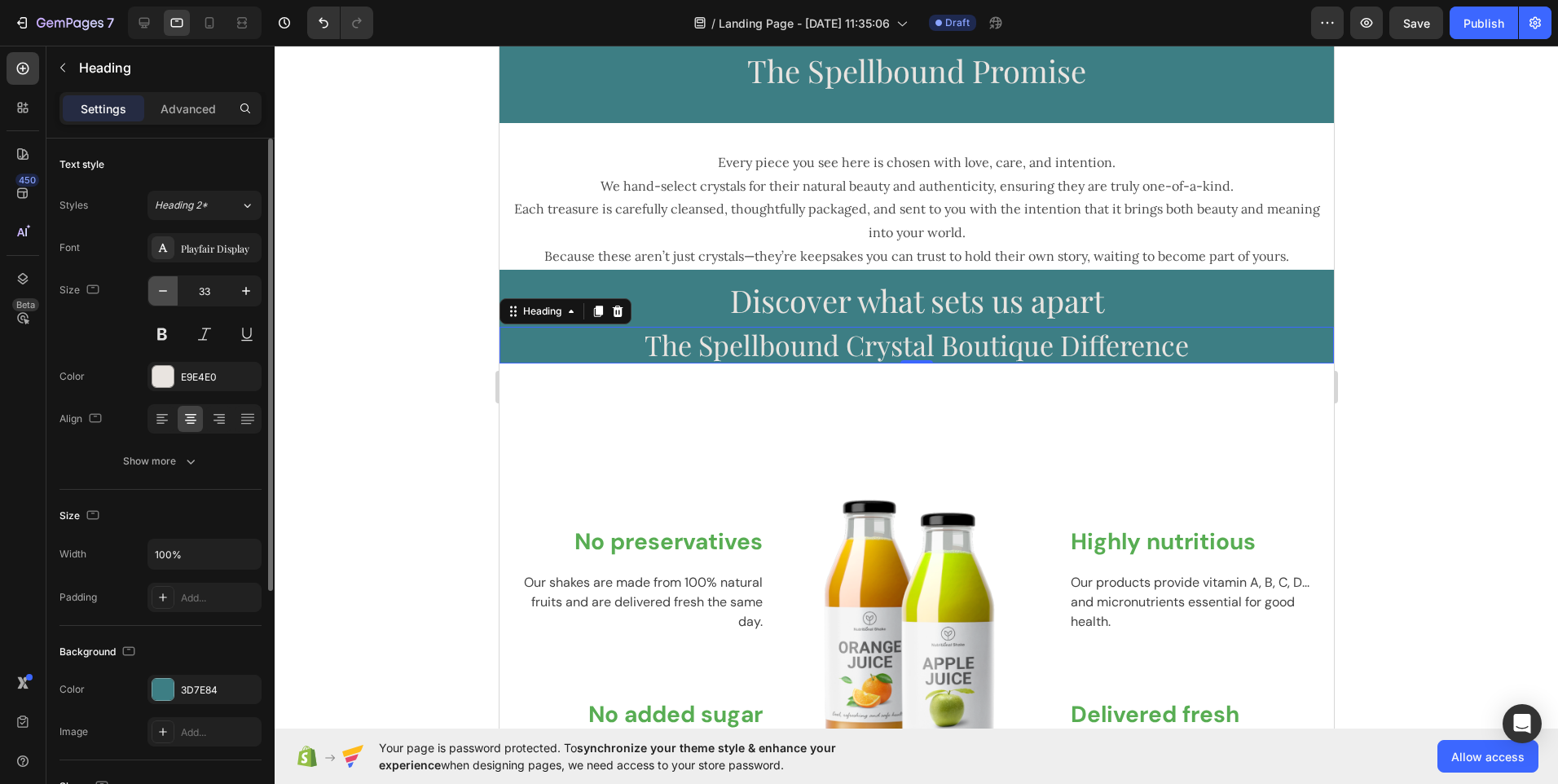
click at [162, 297] on icon "button" at bounding box center [162, 290] width 16 height 16
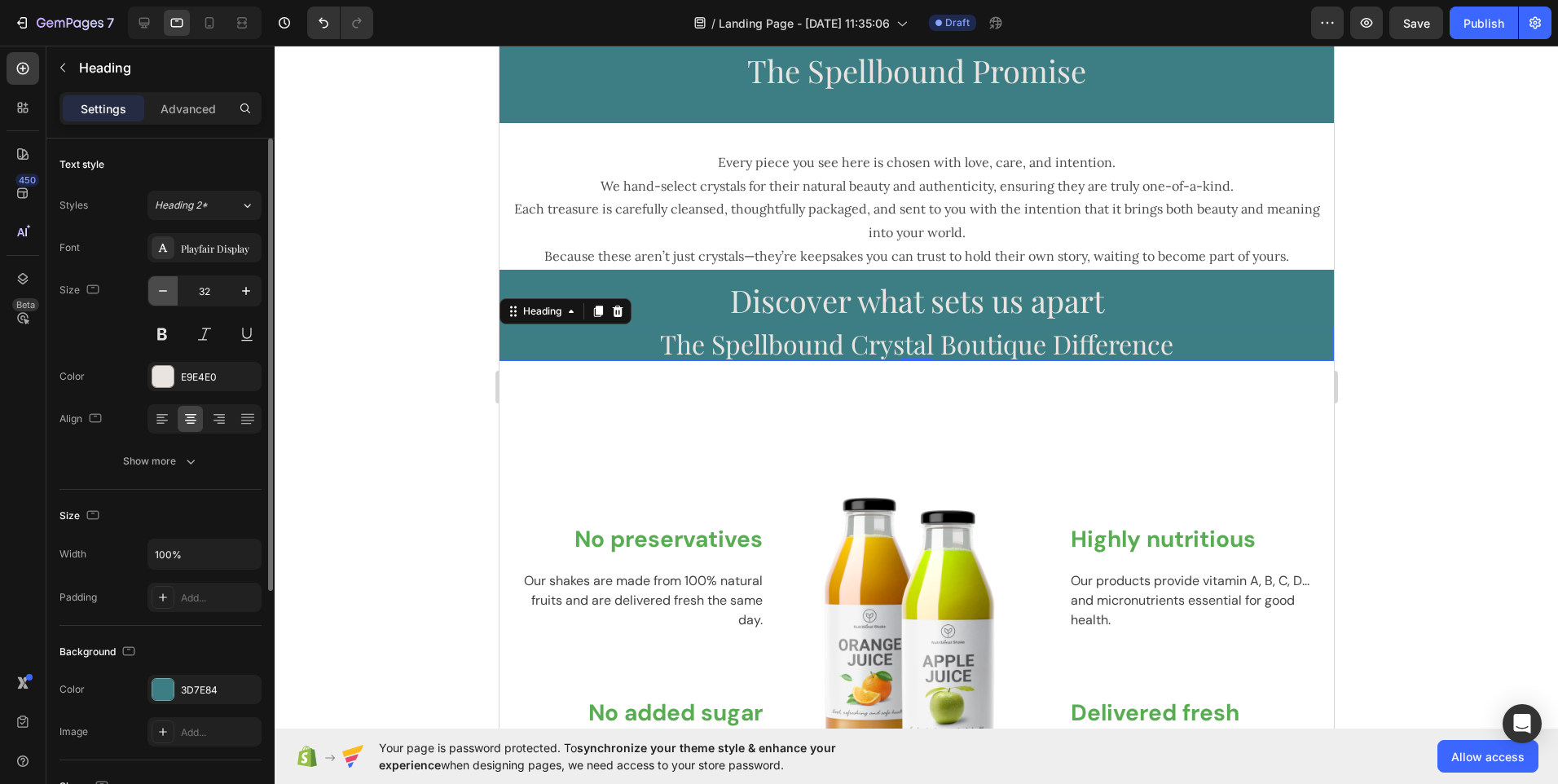
click at [162, 297] on icon "button" at bounding box center [162, 290] width 16 height 16
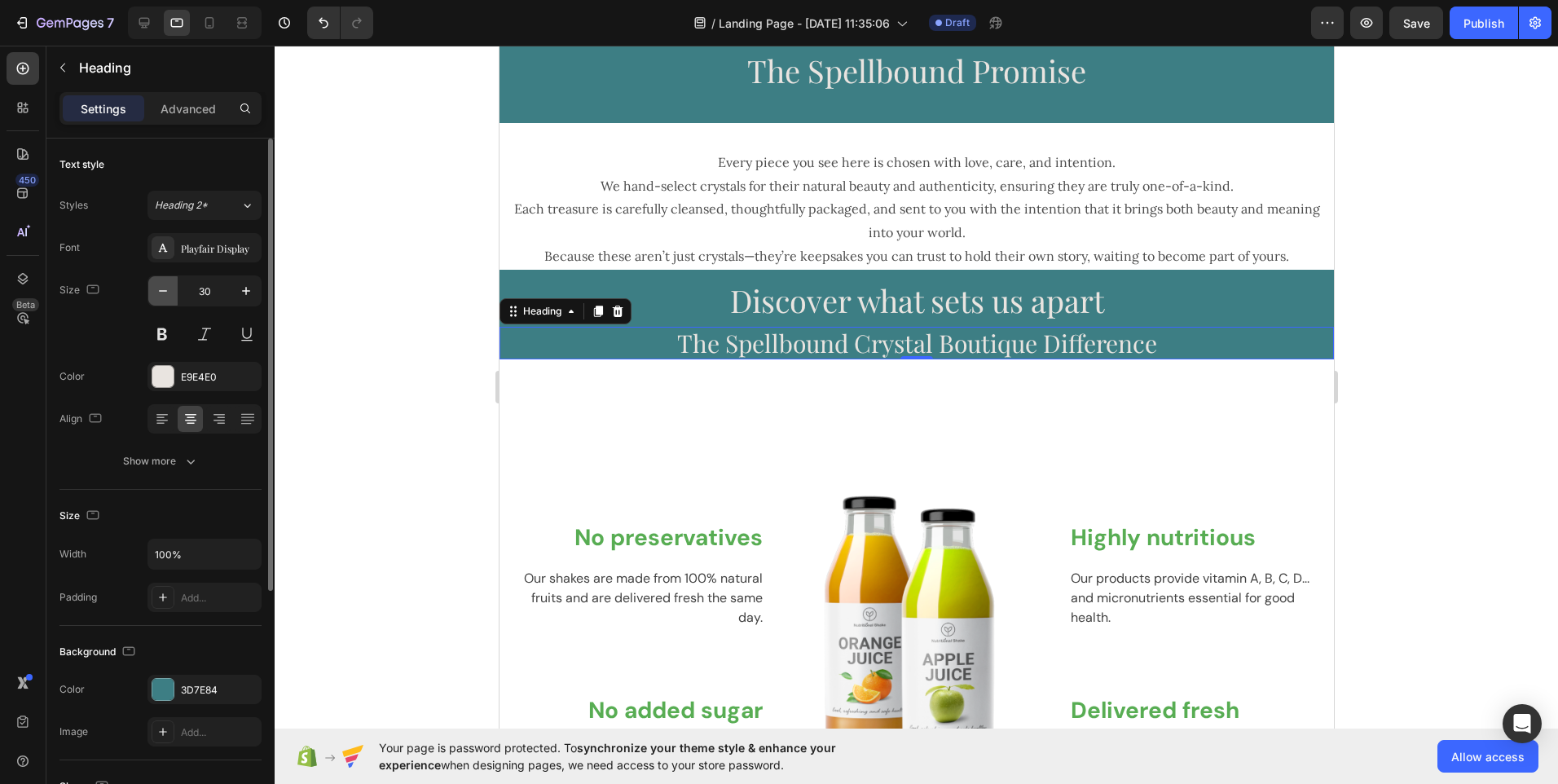
click at [162, 297] on icon "button" at bounding box center [162, 290] width 16 height 16
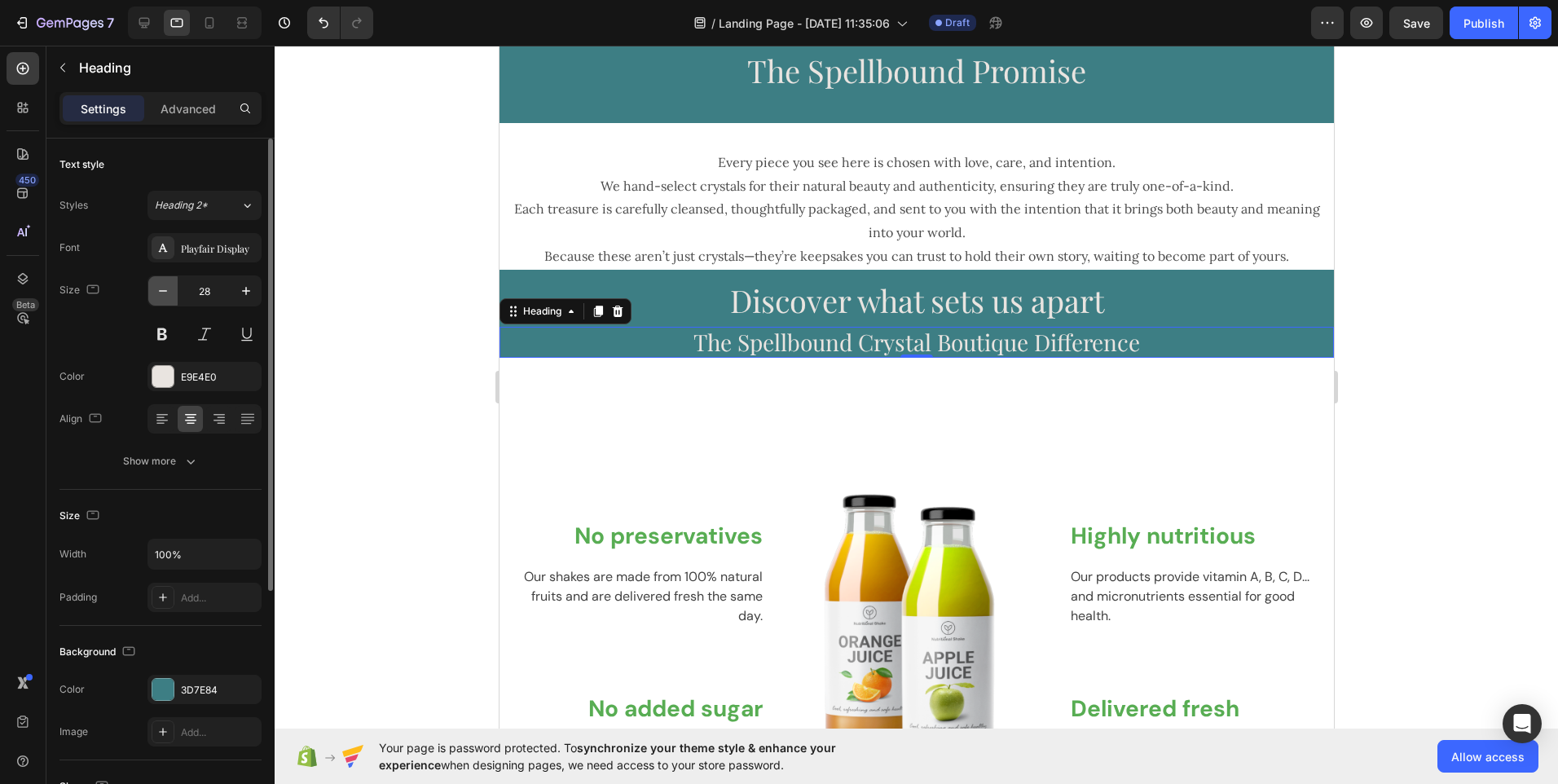
click at [162, 297] on icon "button" at bounding box center [162, 290] width 16 height 16
type input "27"
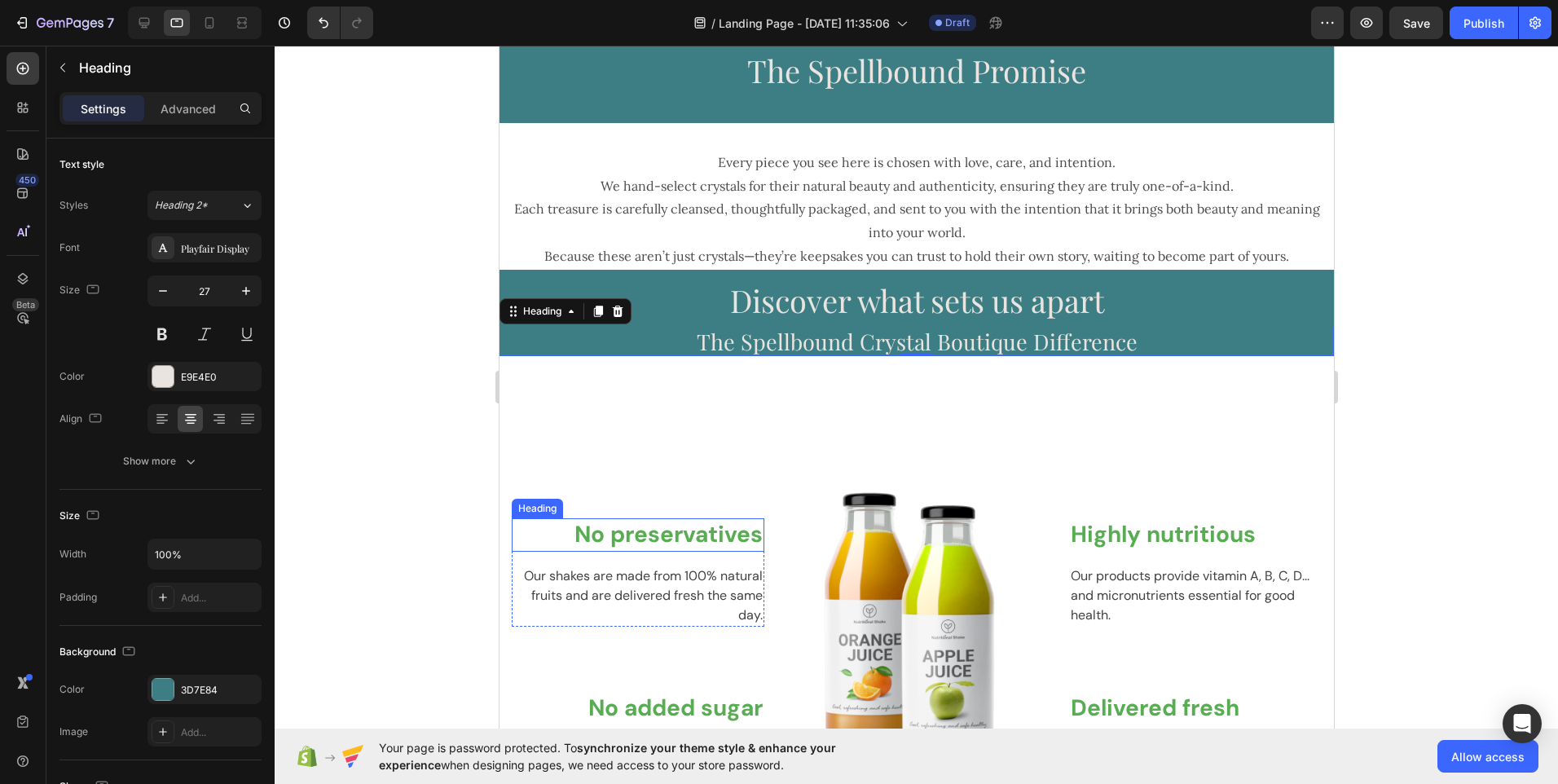
click at [676, 526] on p "No preservatives" at bounding box center [637, 534] width 249 height 29
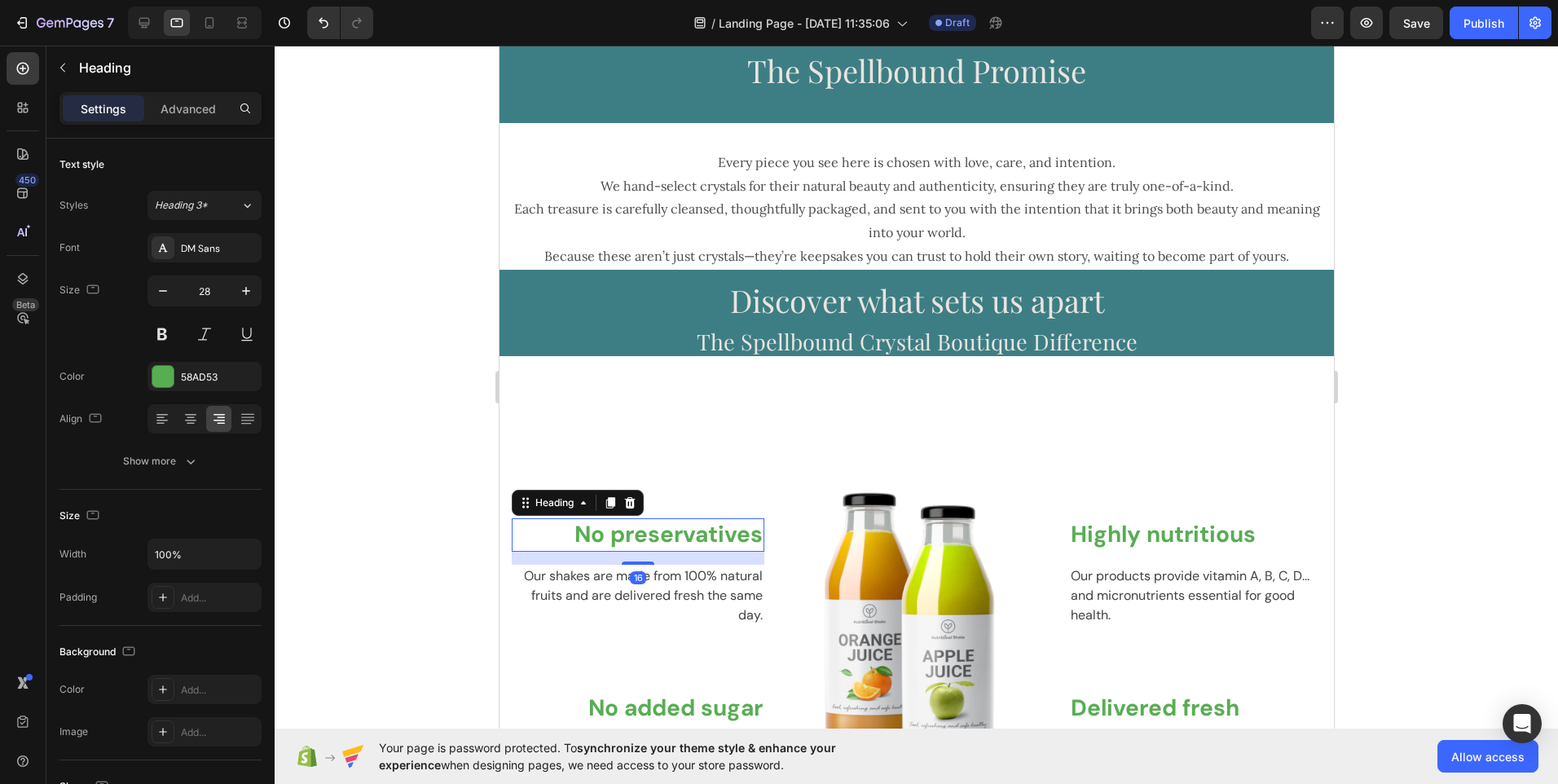
click at [676, 538] on p "No preservatives" at bounding box center [637, 534] width 249 height 29
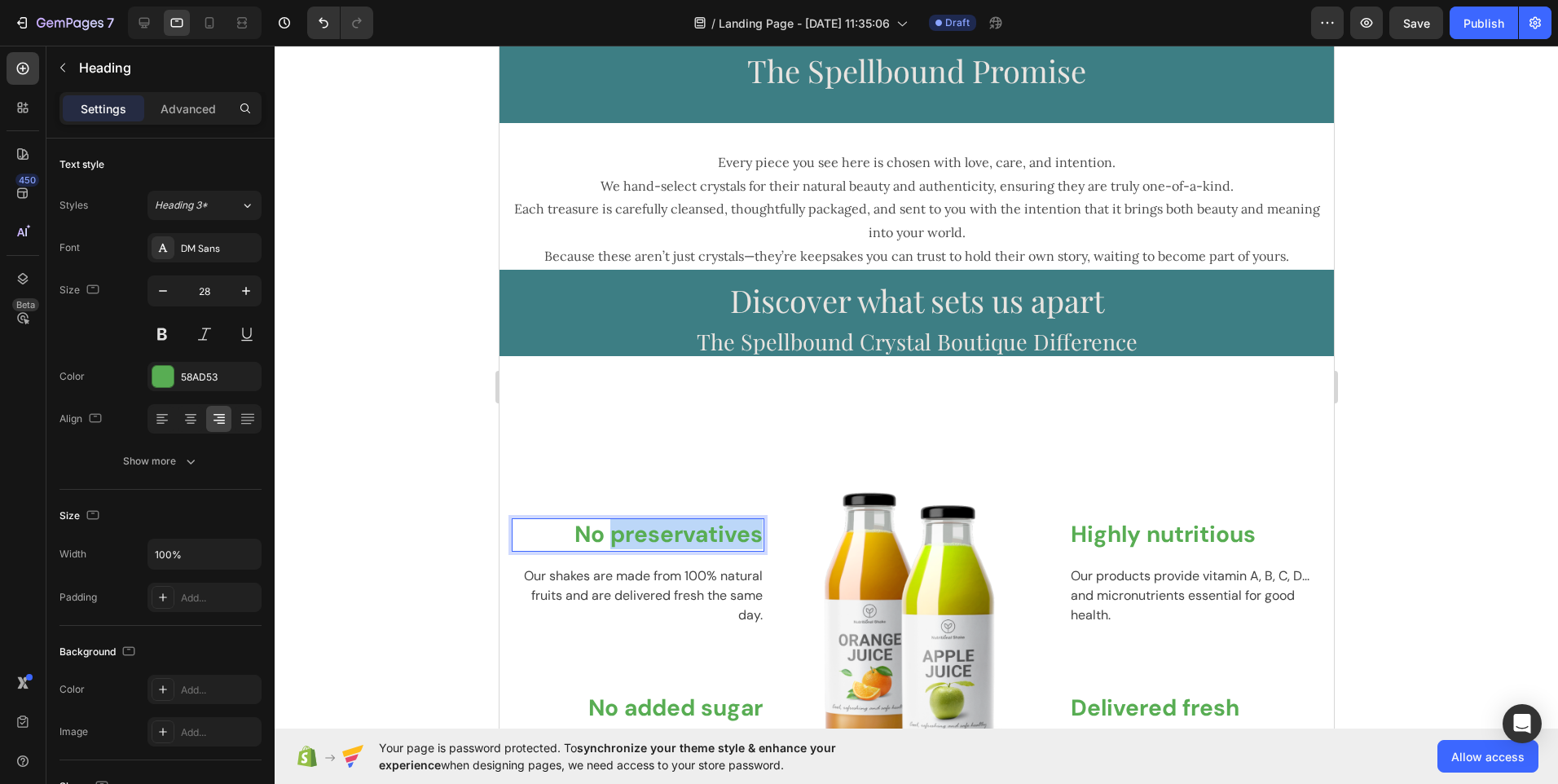
click at [676, 538] on p "No preservatives" at bounding box center [637, 534] width 249 height 29
click at [642, 537] on p "Stories in Every Stone" at bounding box center [637, 534] width 249 height 29
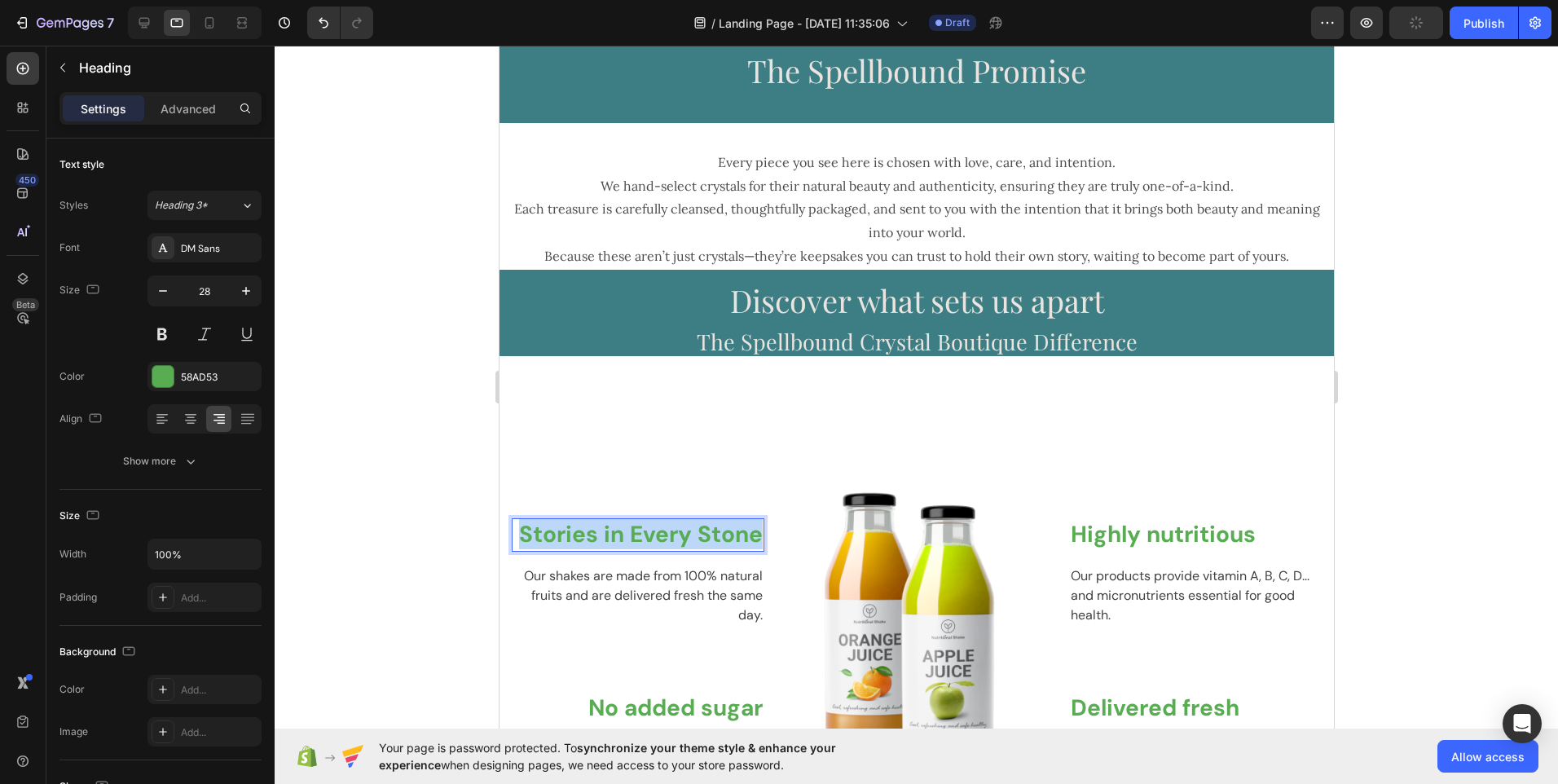
click at [642, 537] on p "Stories in Every Stone" at bounding box center [637, 534] width 249 height 29
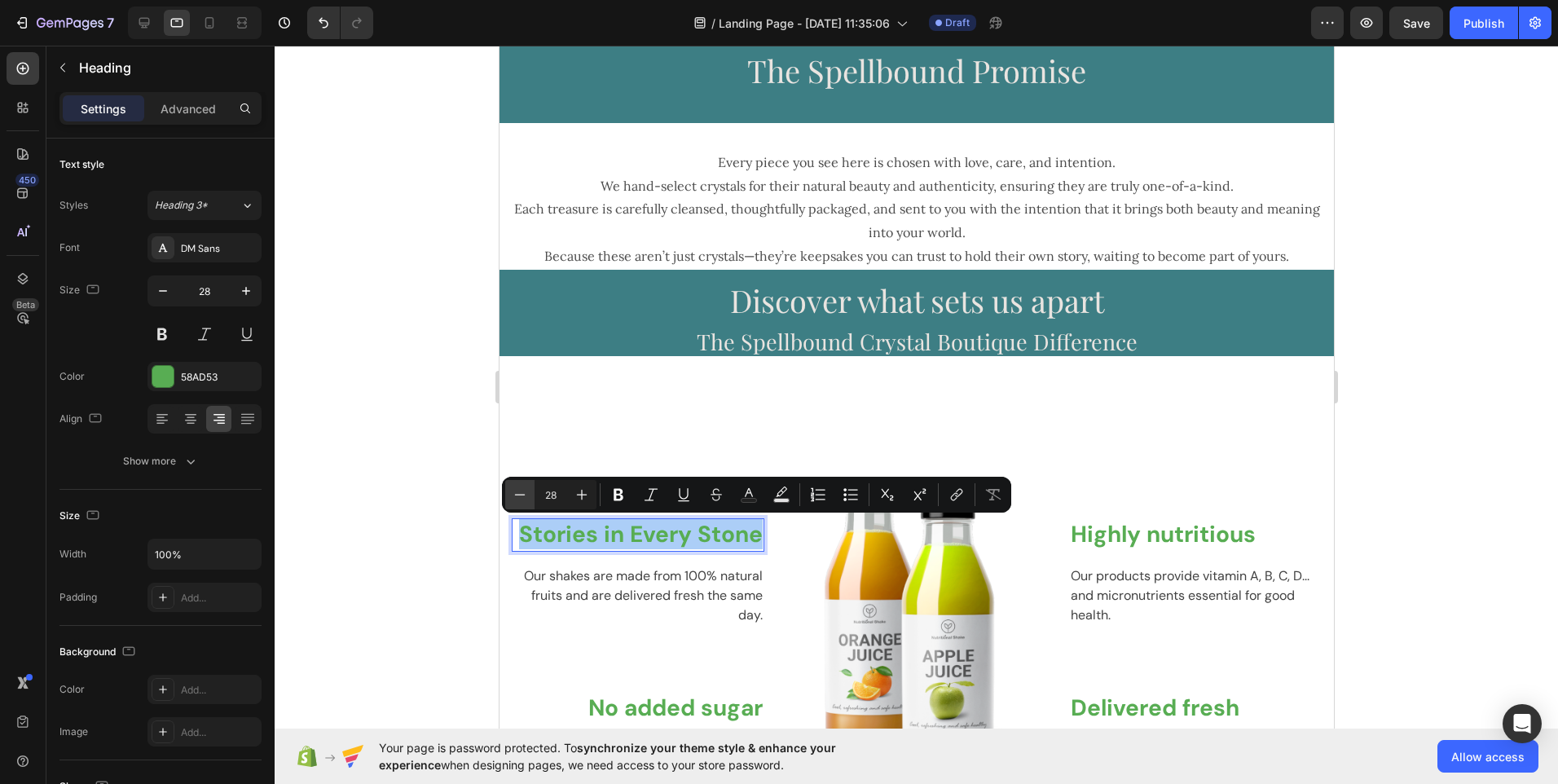
click at [519, 495] on icon "Editor contextual toolbar" at bounding box center [520, 494] width 11 height 1
click at [580, 497] on icon "Editor contextual toolbar" at bounding box center [581, 494] width 16 height 16
type input "28"
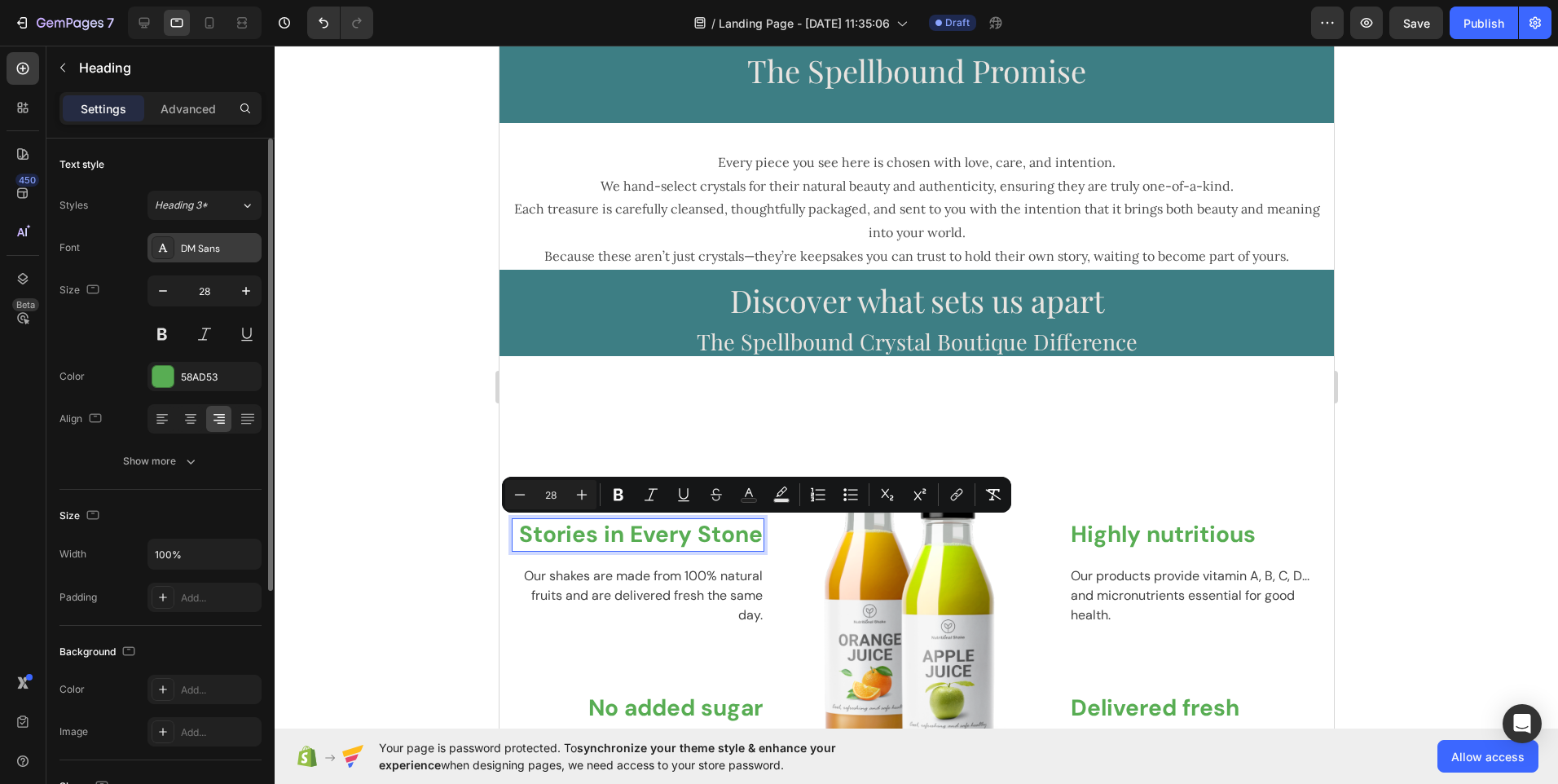
click at [230, 260] on div "DM Sans" at bounding box center [204, 247] width 114 height 29
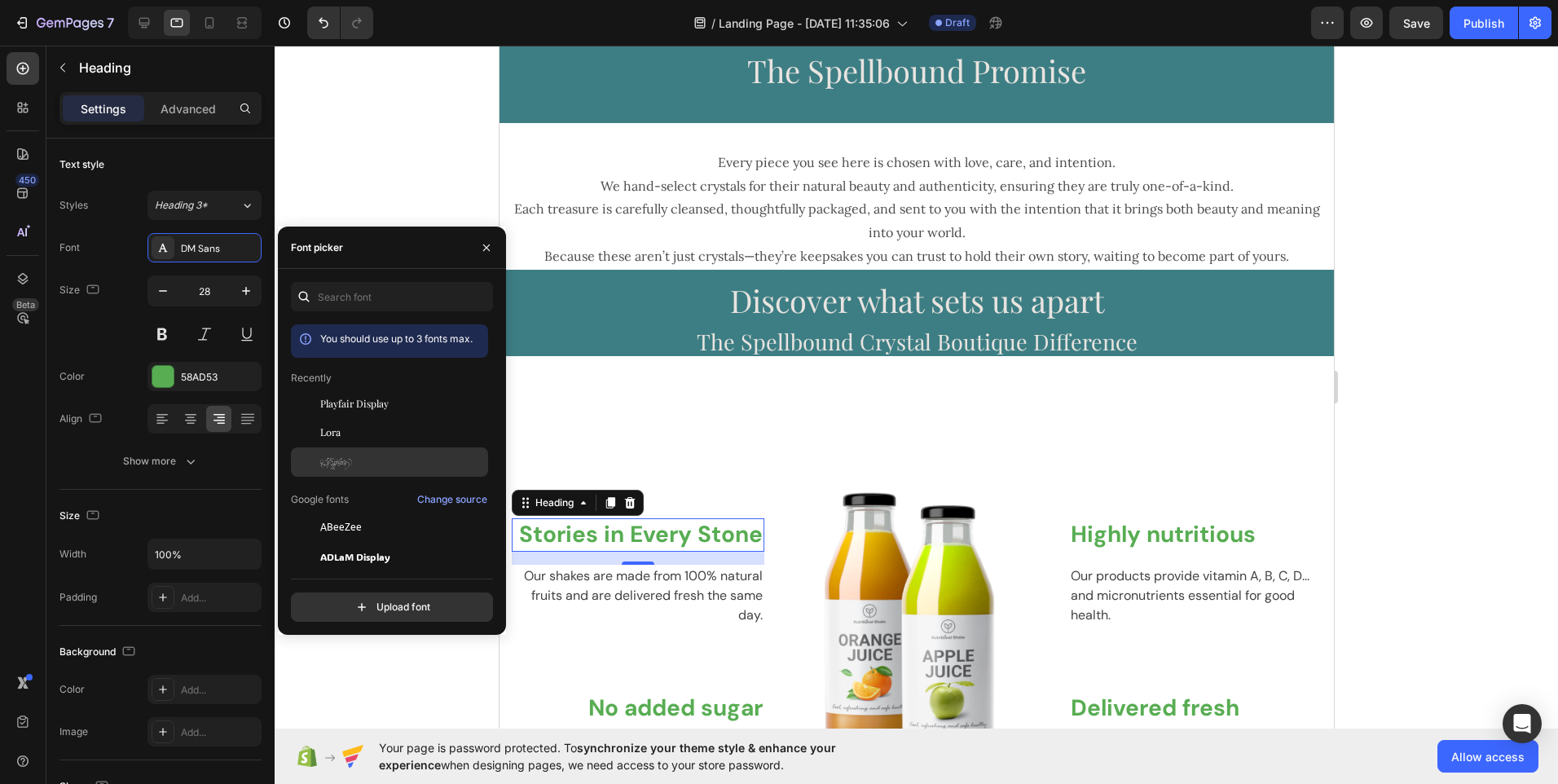
click at [358, 689] on div "Explora" at bounding box center [390, 703] width 197 height 29
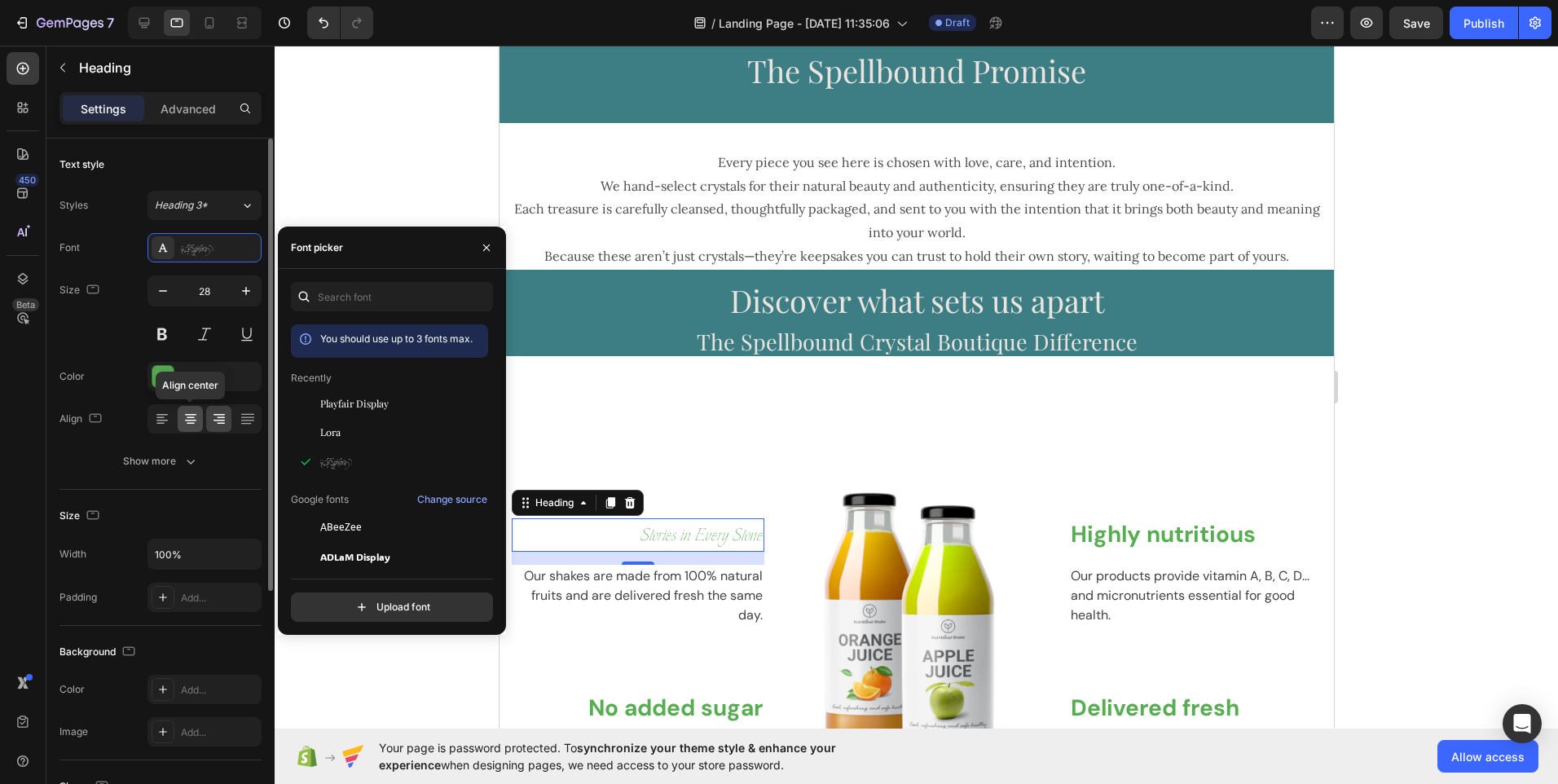
click at [193, 425] on icon at bounding box center [190, 418] width 16 height 16
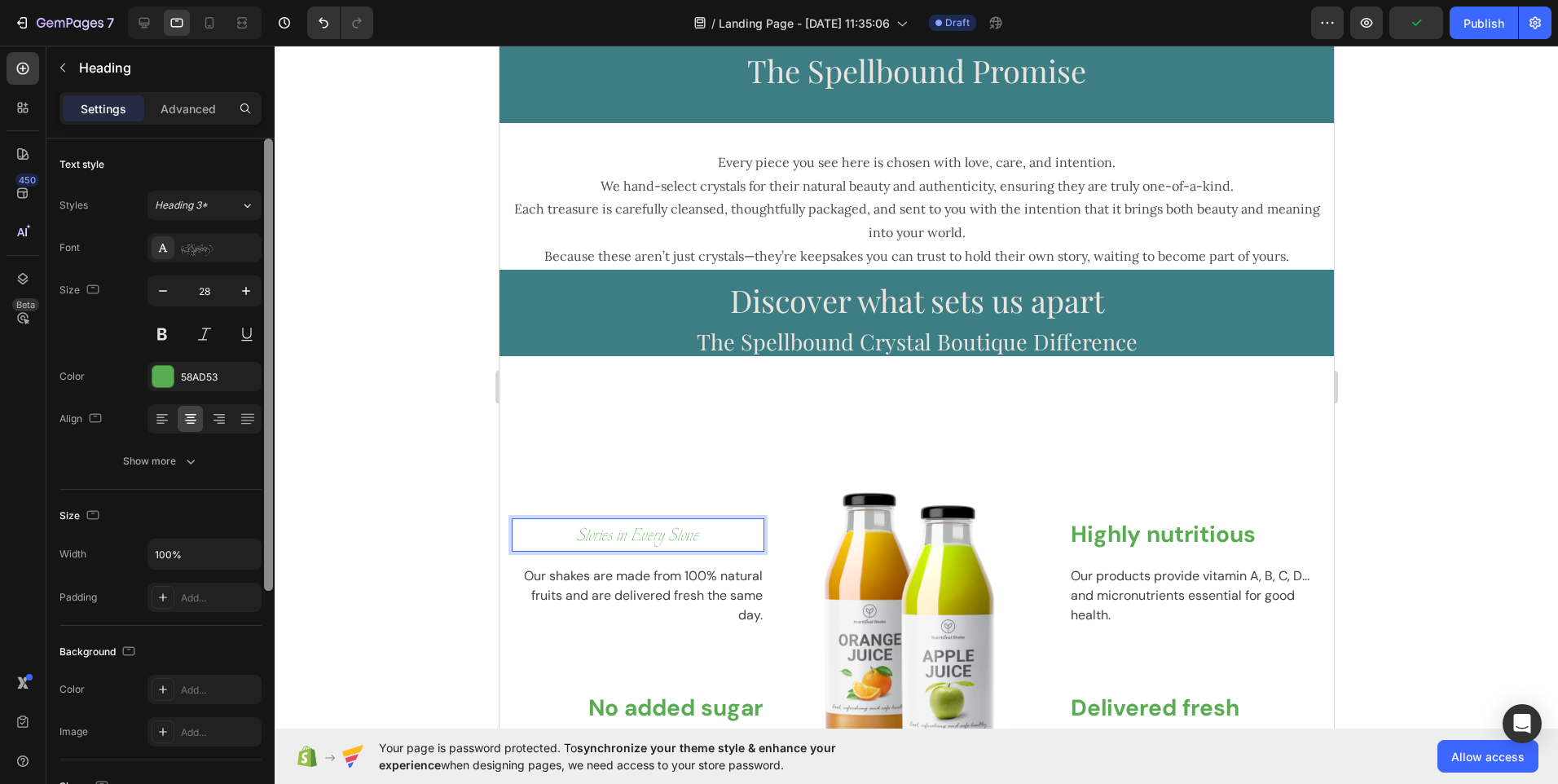
click at [272, 349] on div at bounding box center [268, 365] width 9 height 453
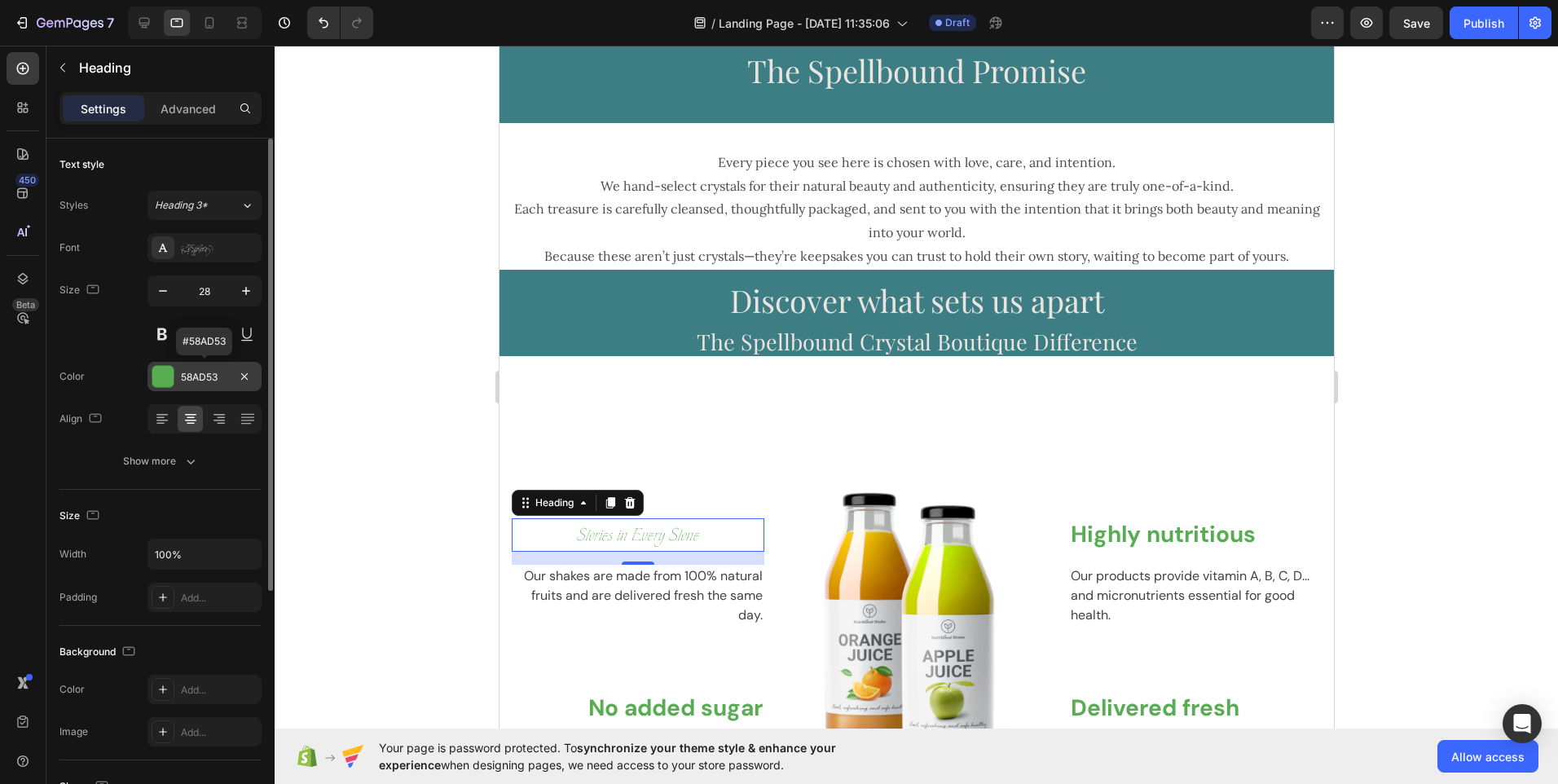
click at [170, 373] on div at bounding box center [162, 376] width 21 height 21
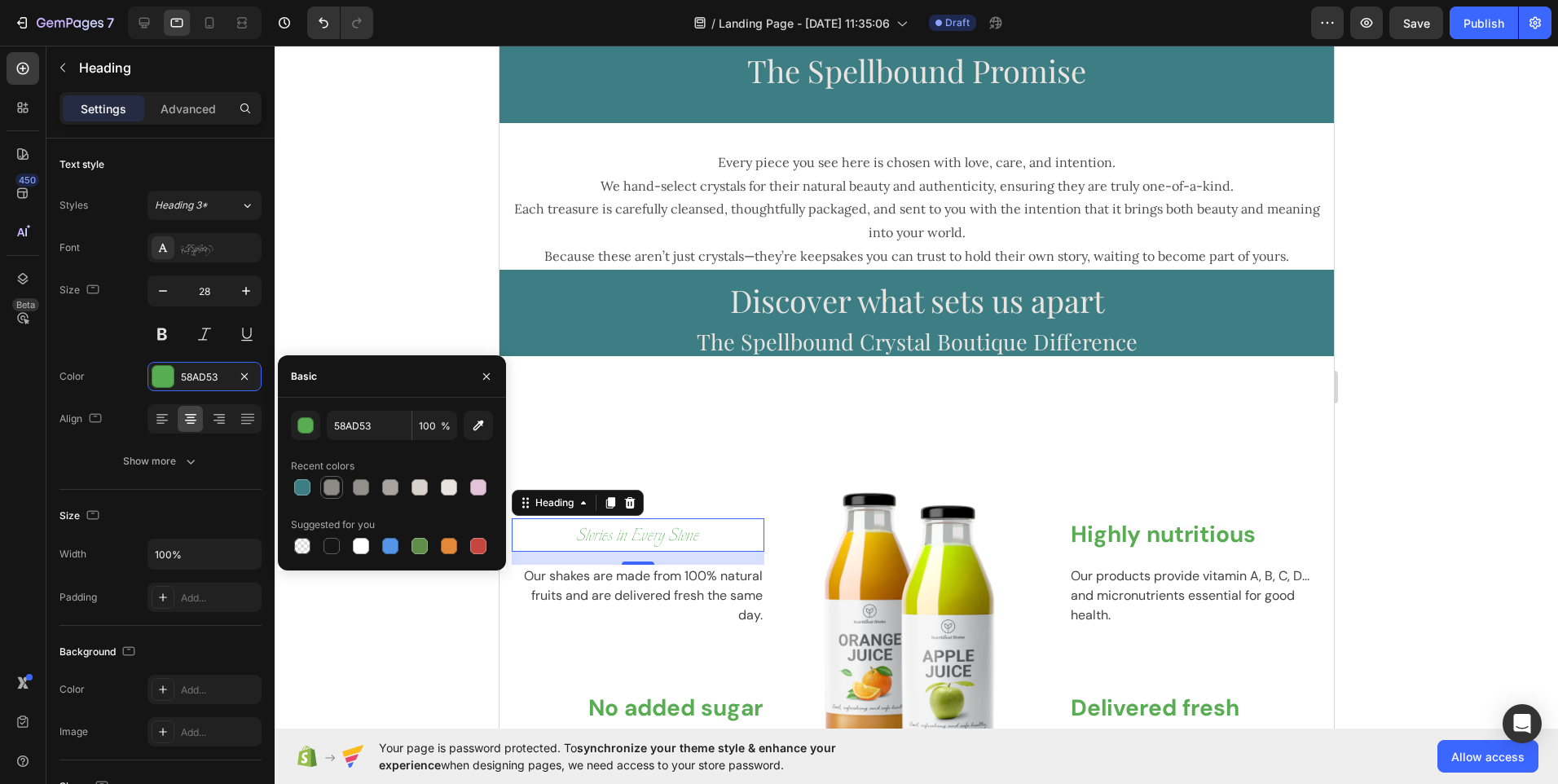
click at [329, 489] on div at bounding box center [331, 487] width 16 height 16
type input "8E8A86"
click at [329, 489] on div at bounding box center [331, 487] width 16 height 16
click at [331, 491] on div at bounding box center [331, 487] width 16 height 16
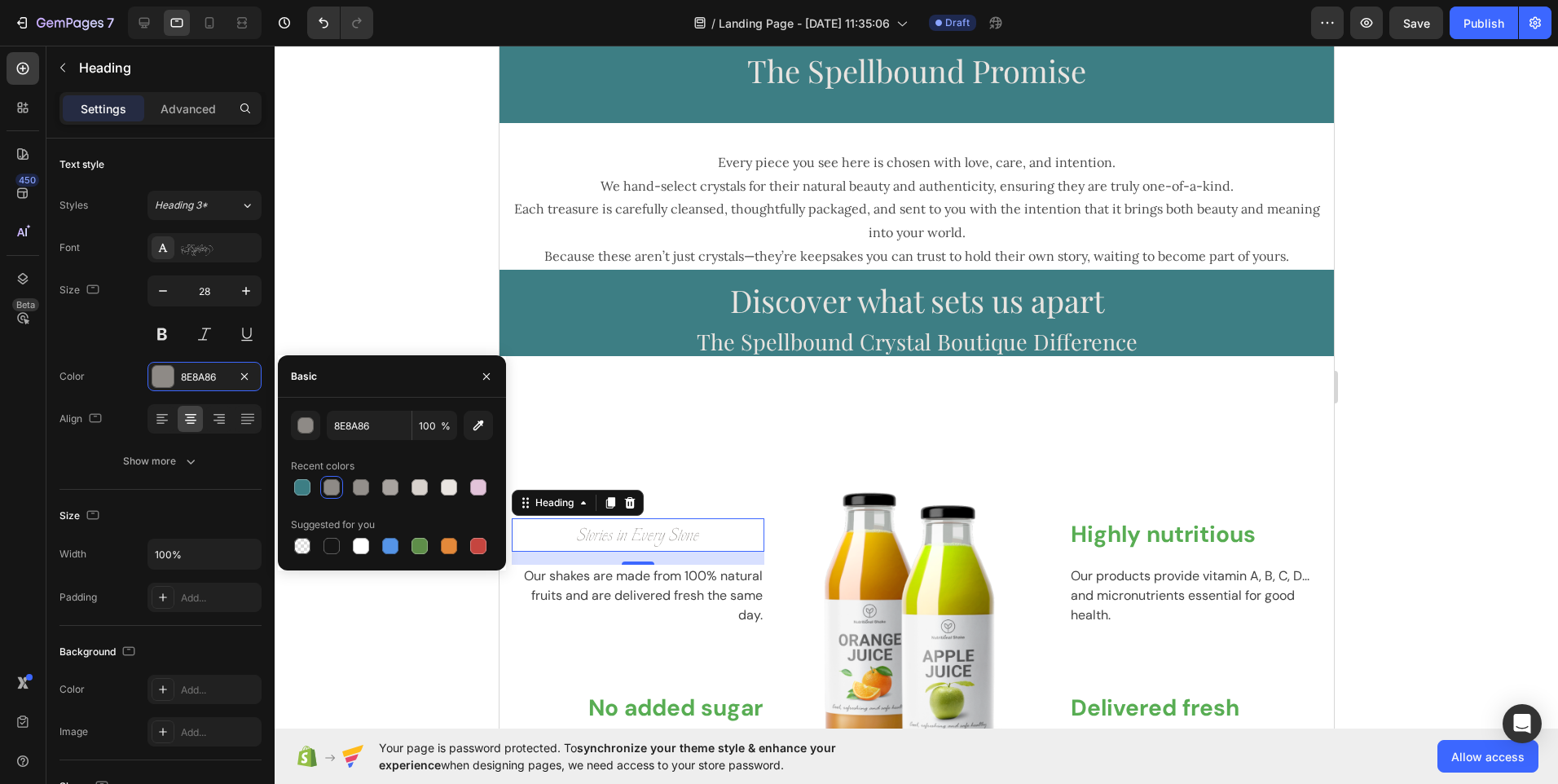
click at [331, 491] on div at bounding box center [331, 487] width 16 height 16
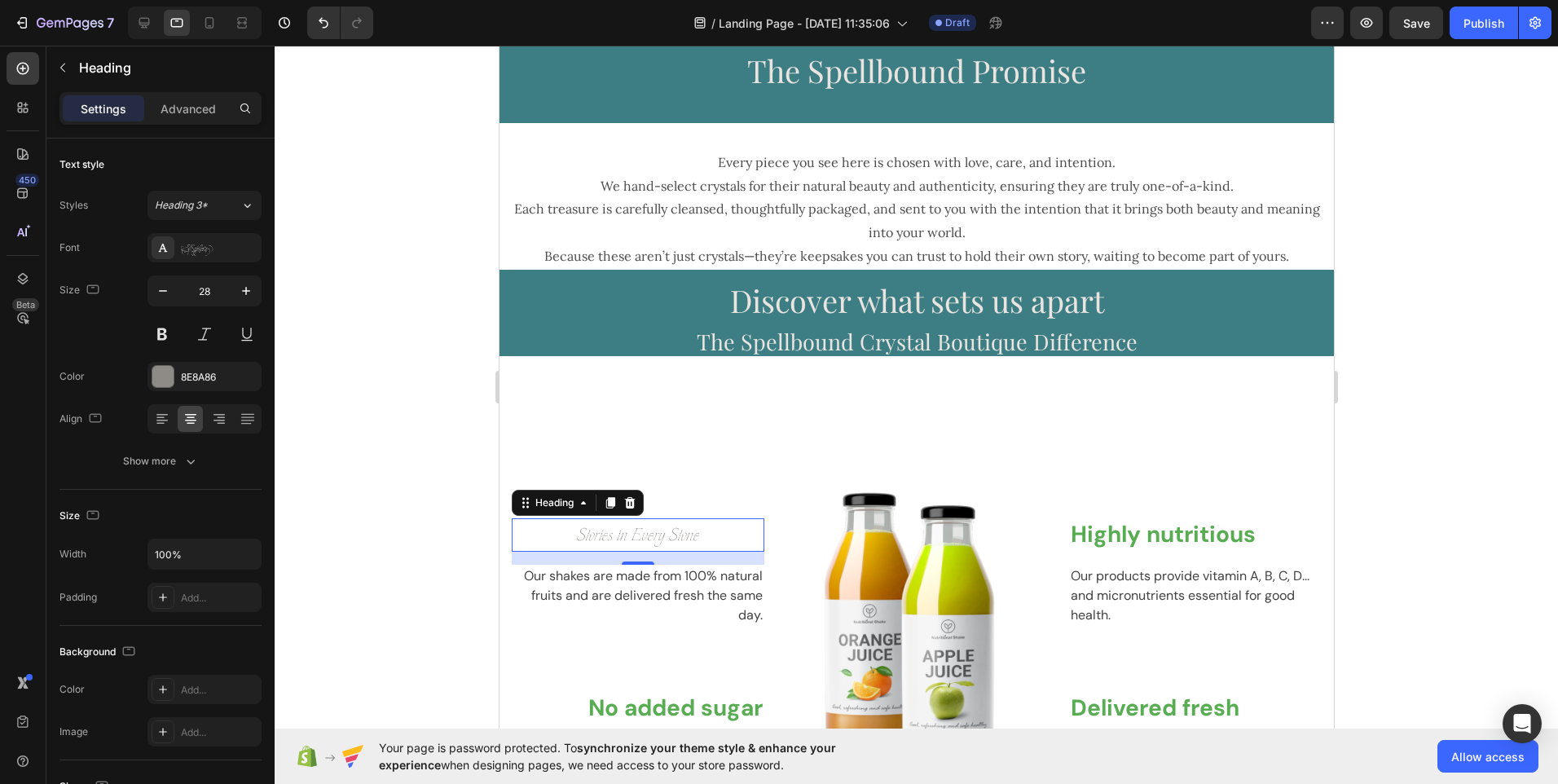
click at [364, 290] on div at bounding box center [916, 415] width 1284 height 739
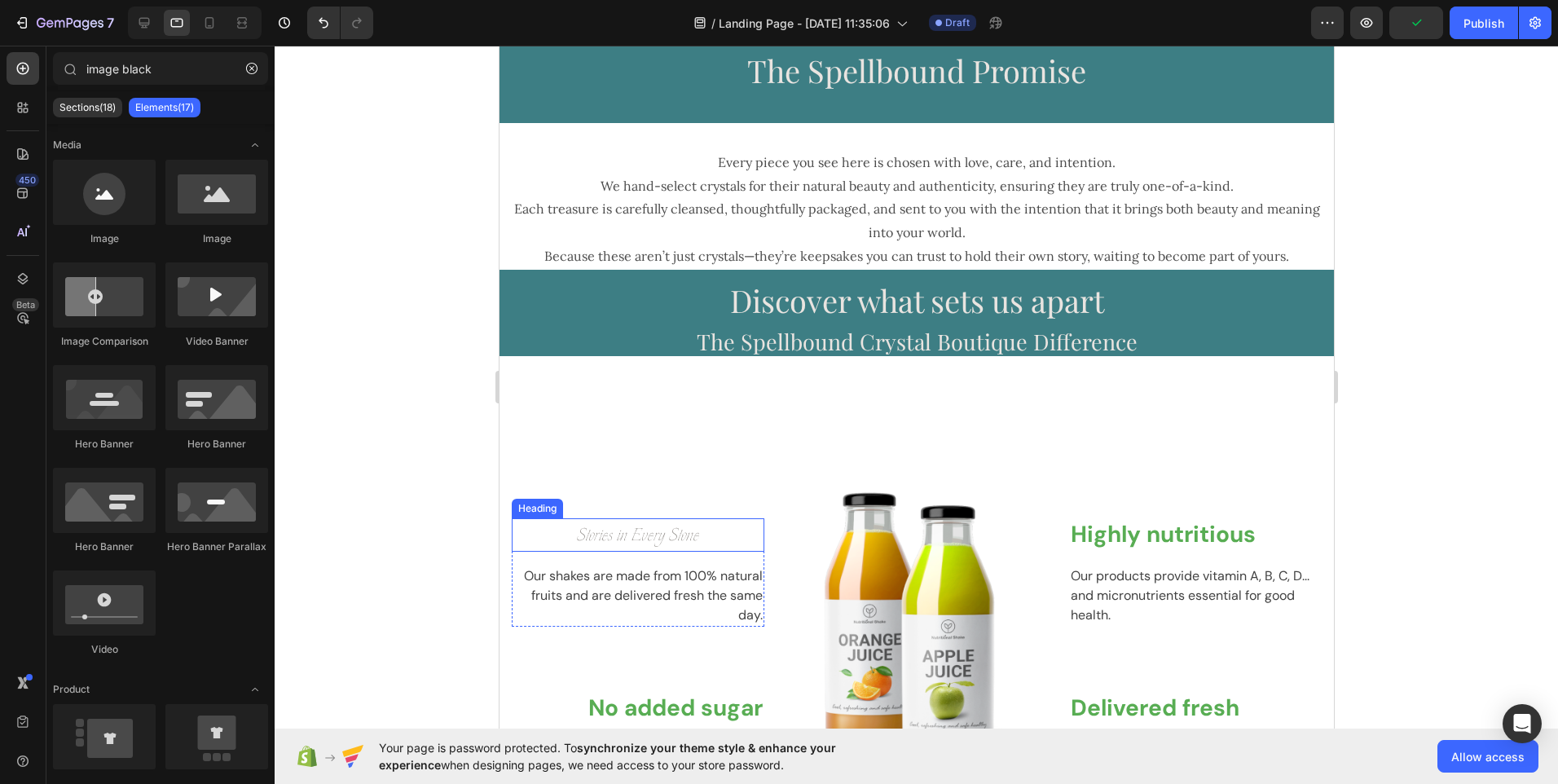
click at [588, 548] on span "Stories in Every Stone" at bounding box center [637, 534] width 122 height 28
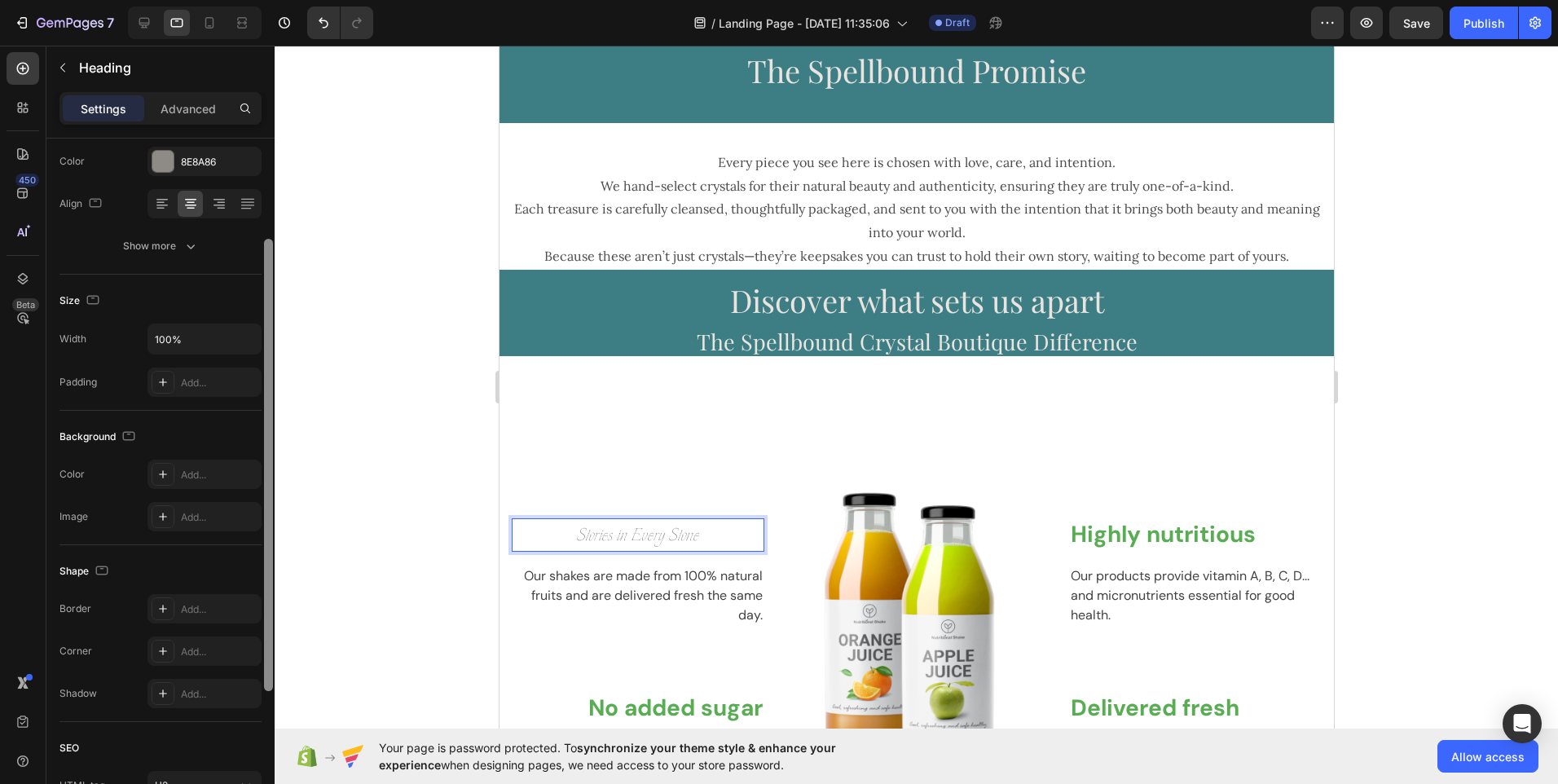
drag, startPoint x: 268, startPoint y: 234, endPoint x: 279, endPoint y: 380, distance: 146.4
click at [279, 0] on div "7 / Landing Page - [DATE] 11:35:06 Draft Preview Save Publish 450 Beta image bl…" at bounding box center [779, 0] width 1558 height 0
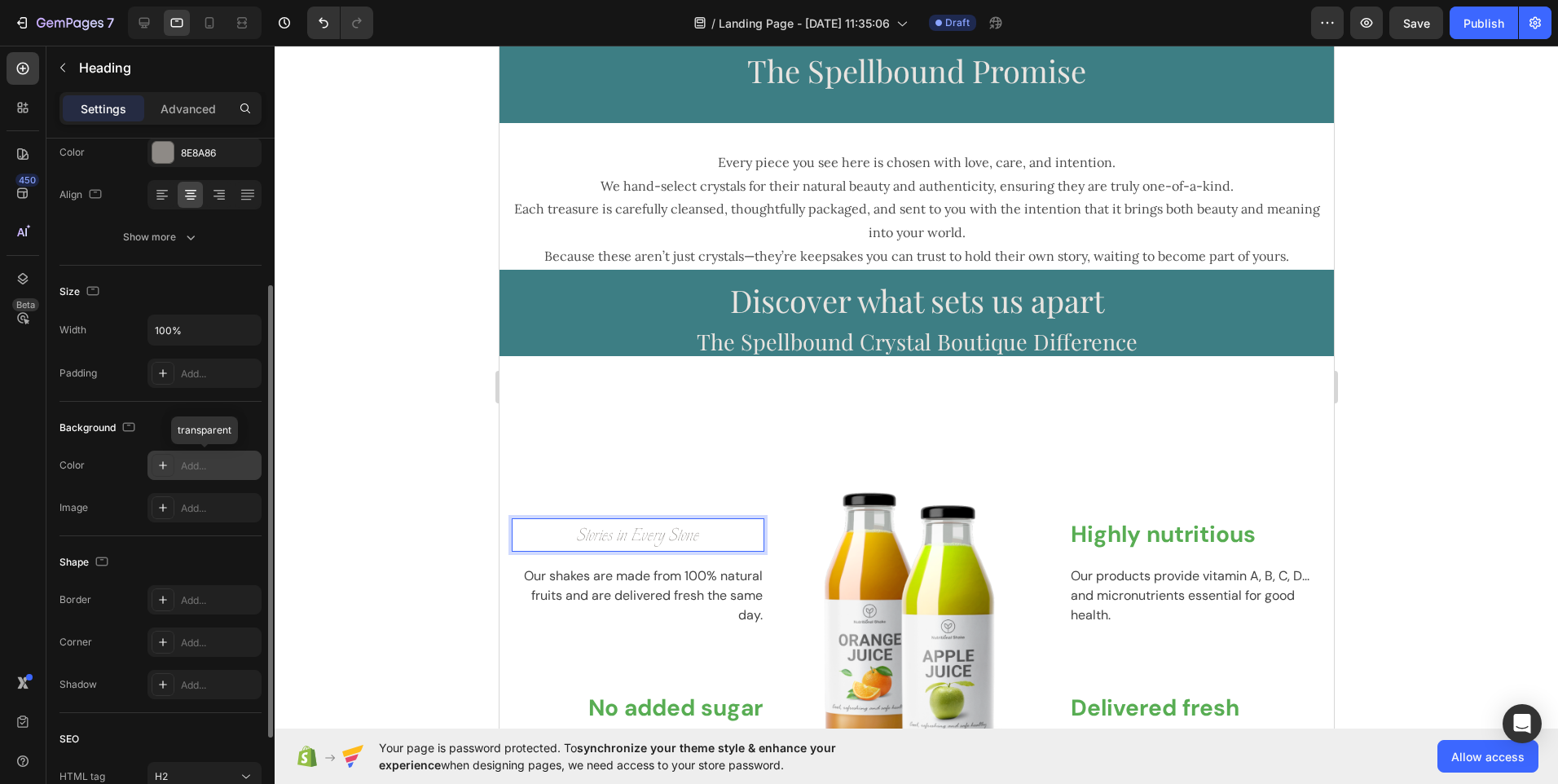
click at [220, 461] on div "Add..." at bounding box center [219, 465] width 77 height 14
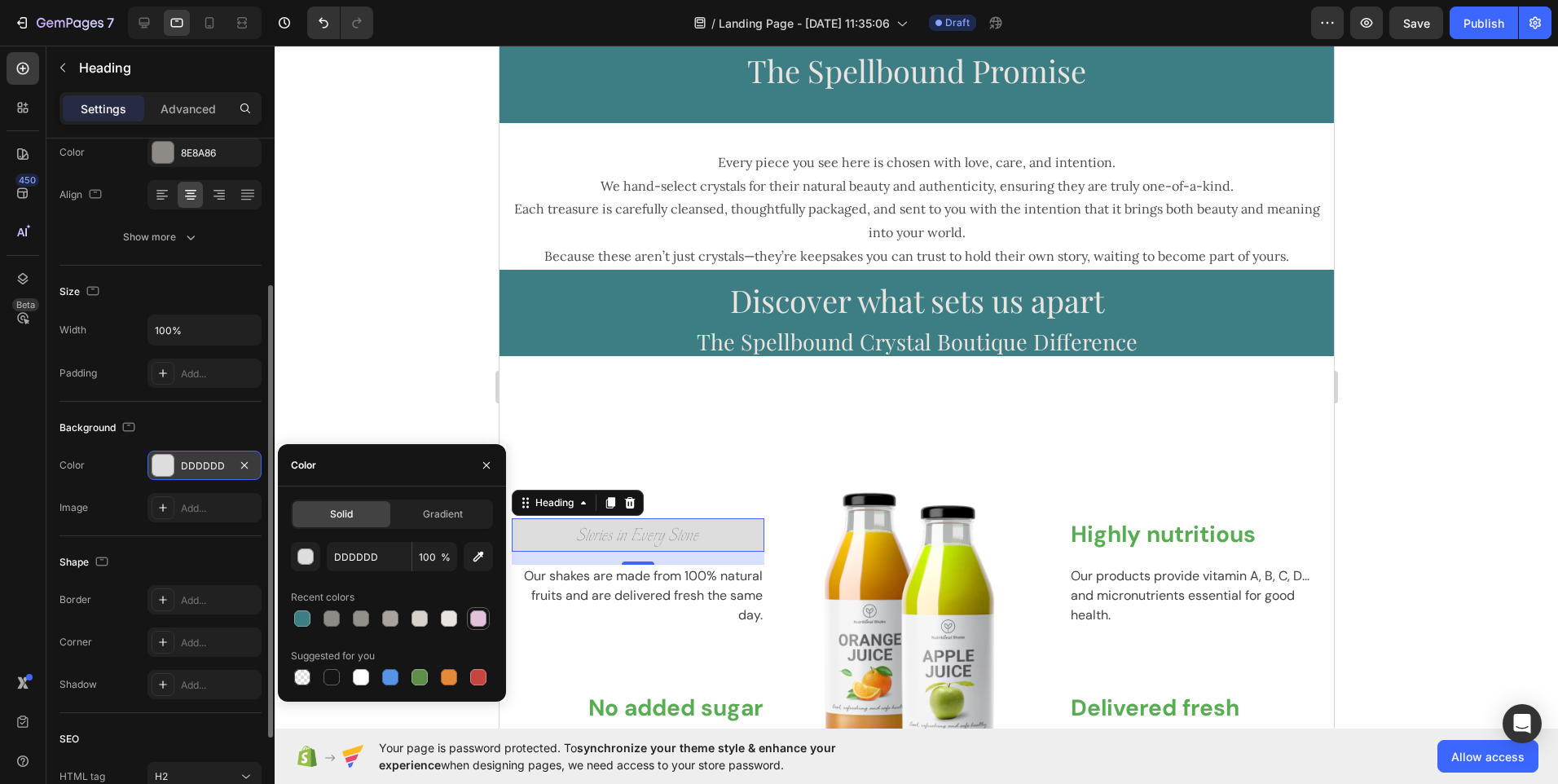
click at [479, 620] on div at bounding box center [478, 618] width 16 height 16
type input "E2C3D9"
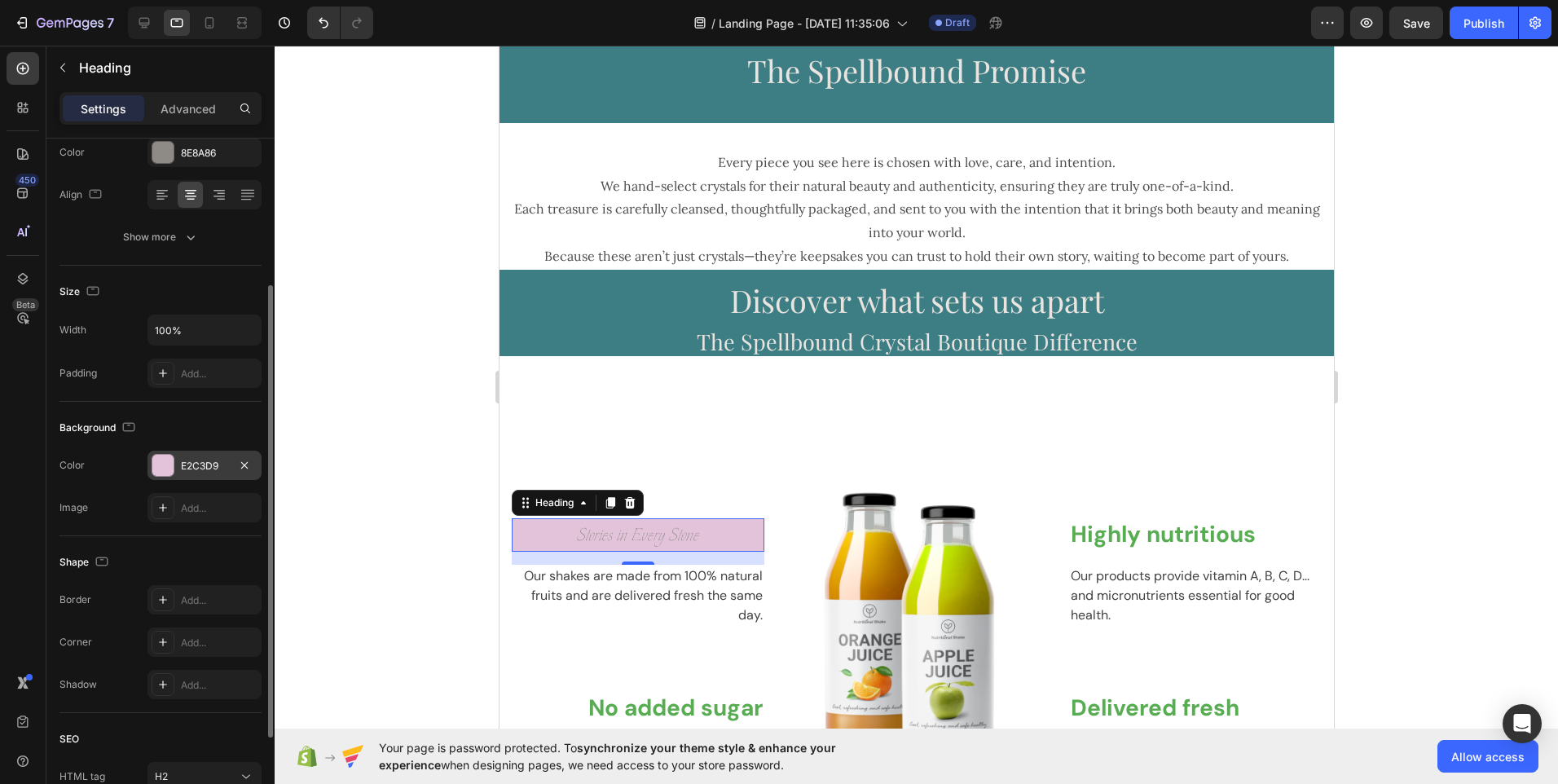
click at [582, 538] on span "Stories in Every Stone" at bounding box center [637, 534] width 122 height 28
click at [618, 537] on span "Stories in Every Stone" at bounding box center [637, 534] width 122 height 28
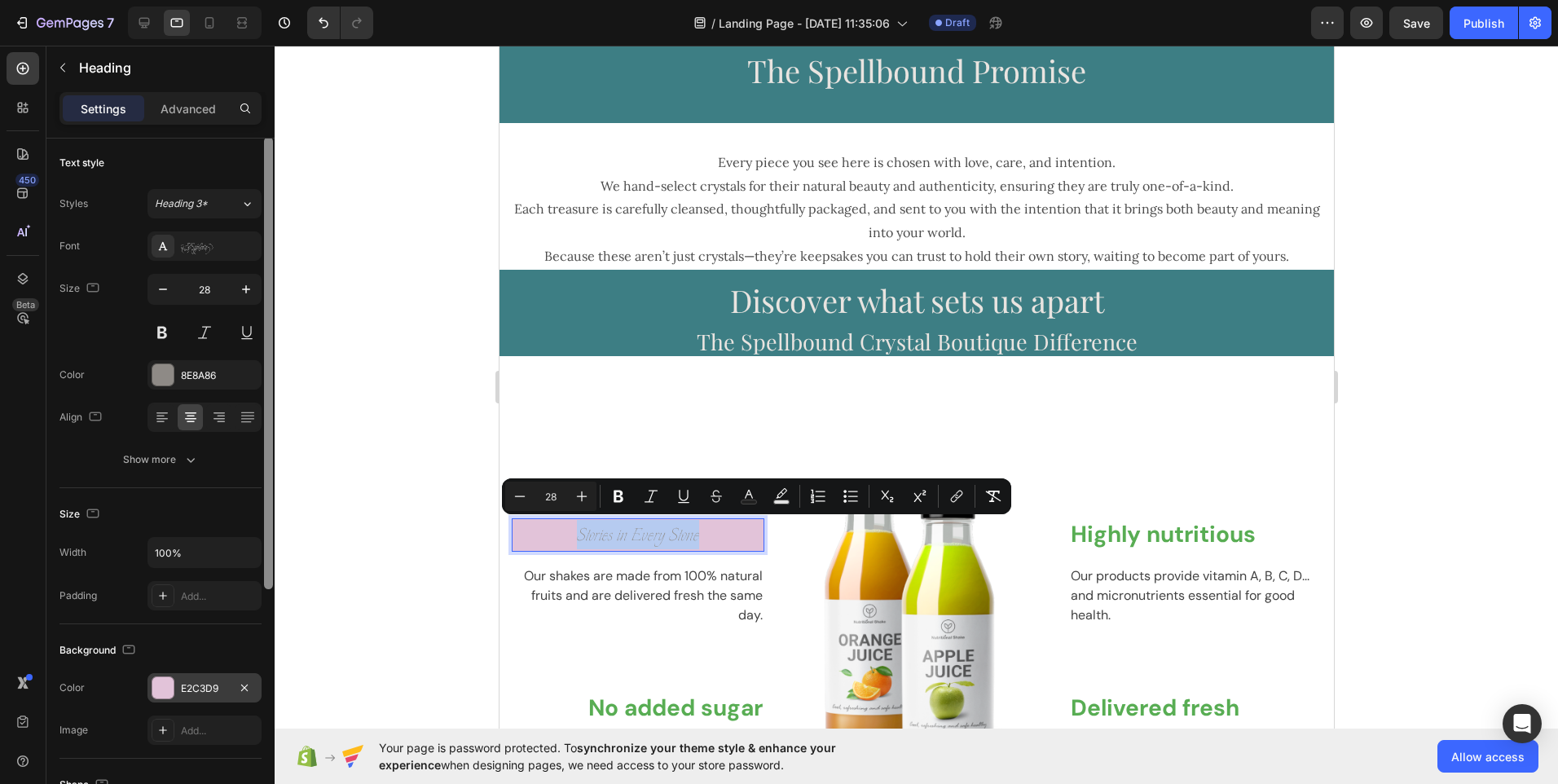
scroll to position [0, 0]
drag, startPoint x: 272, startPoint y: 317, endPoint x: 275, endPoint y: 156, distance: 161.0
click at [275, 0] on div "7 / Landing Page - [DATE] 11:35:06 Draft Preview Save Publish 450 Beta image bl…" at bounding box center [779, 0] width 1558 height 0
click at [236, 248] on div "Explora" at bounding box center [219, 248] width 77 height 14
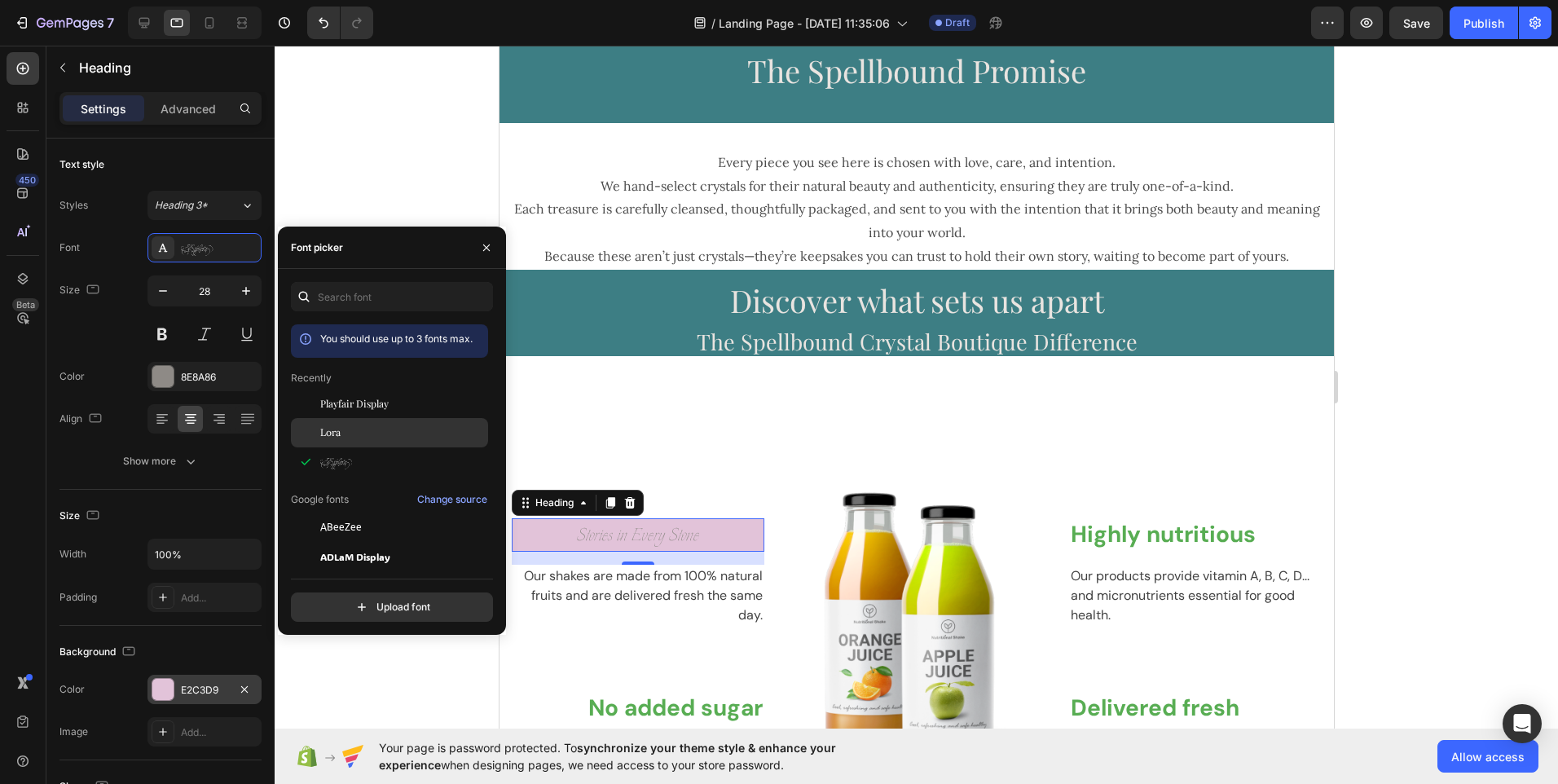
click at [349, 432] on div "Lora" at bounding box center [403, 432] width 165 height 14
click at [741, 313] on span "Discover what sets us apart" at bounding box center [916, 299] width 374 height 41
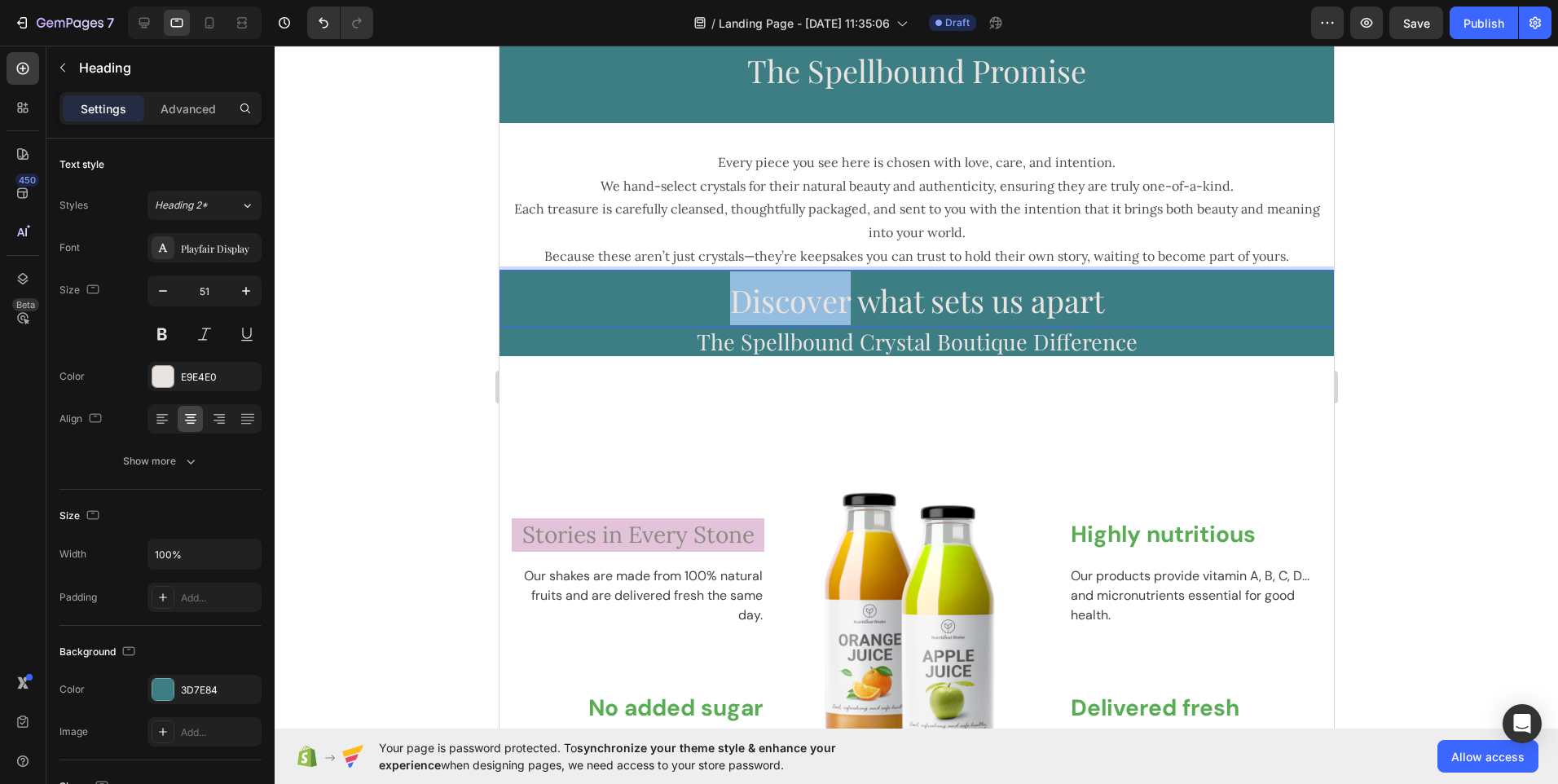
click at [741, 313] on span "Discover what sets us apart" at bounding box center [916, 299] width 374 height 41
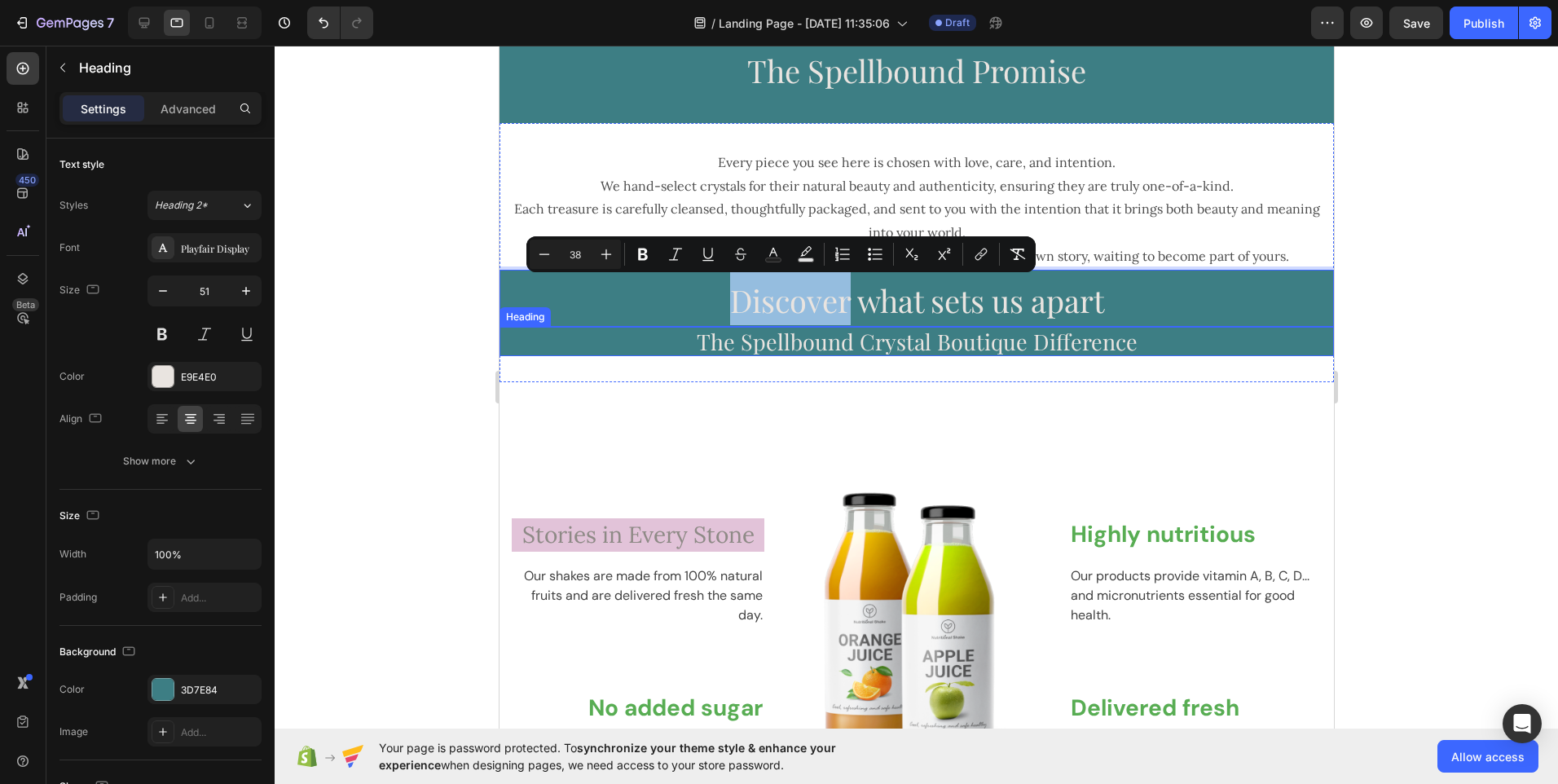
click at [736, 337] on p "The Spellbound Crystal Boutique Difference" at bounding box center [916, 341] width 831 height 26
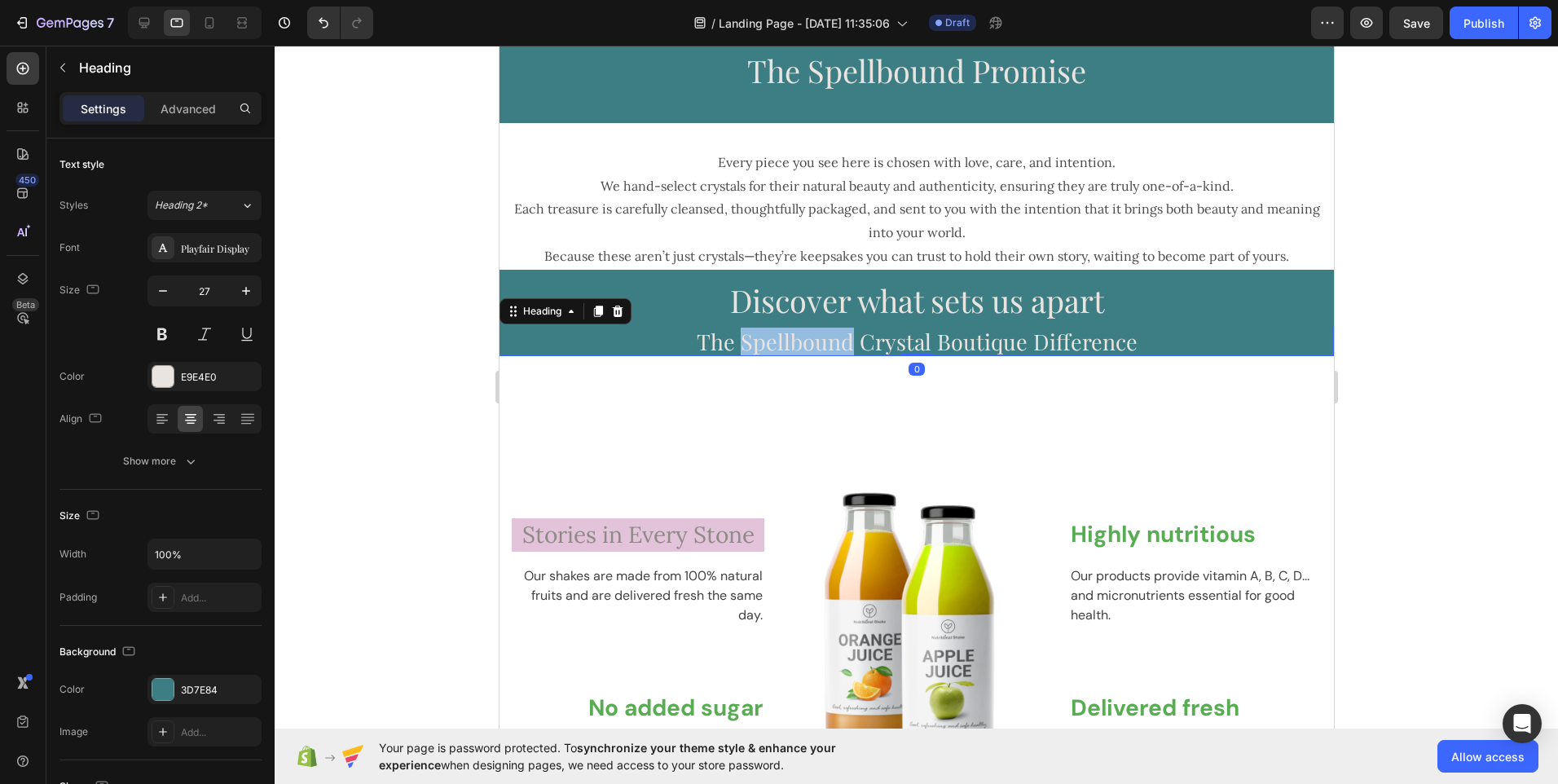
click at [738, 346] on p "The Spellbound Crystal Boutique Difference" at bounding box center [916, 341] width 831 height 26
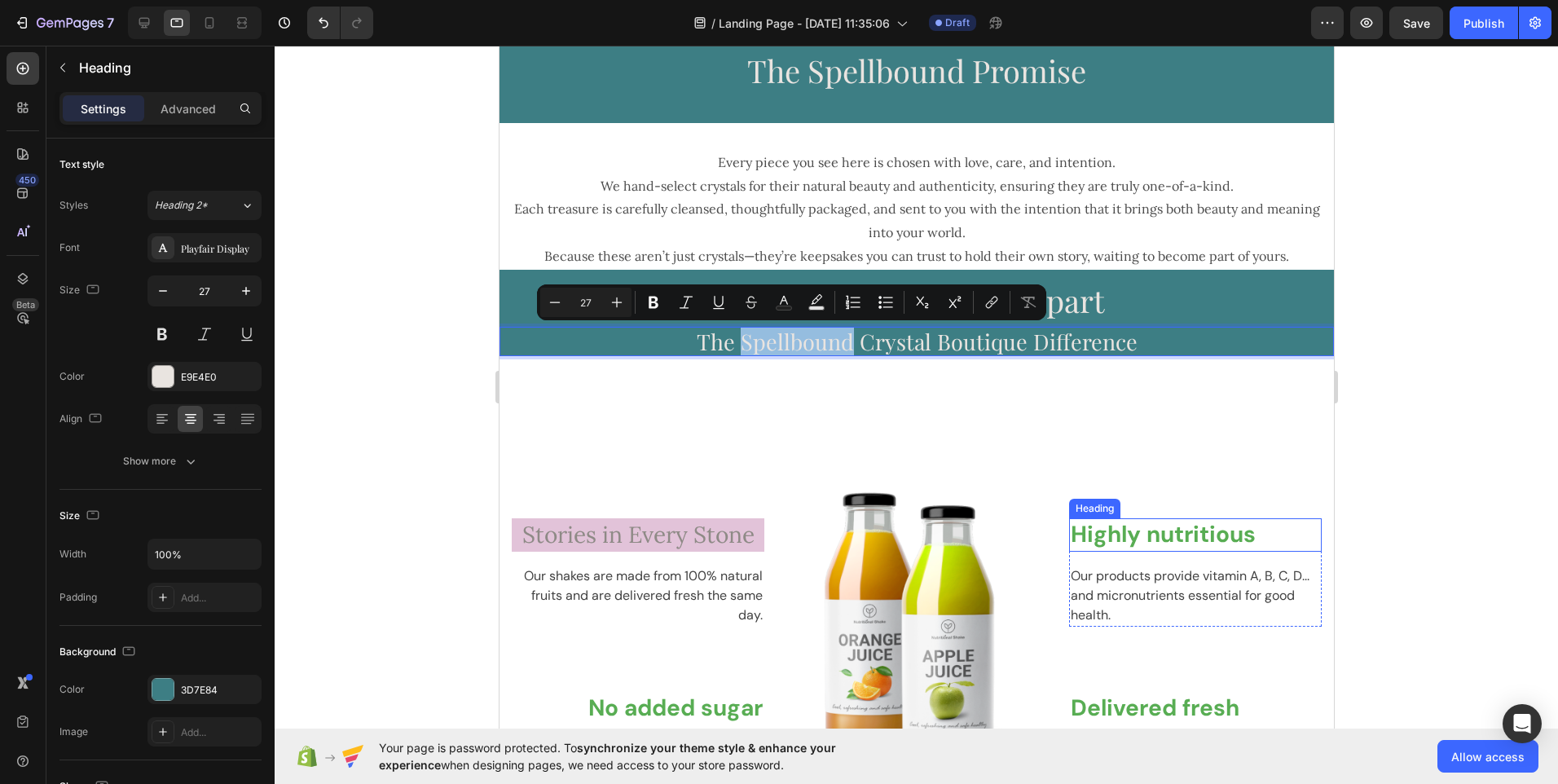
click at [1139, 543] on p "Highly nutritious" at bounding box center [1195, 534] width 249 height 29
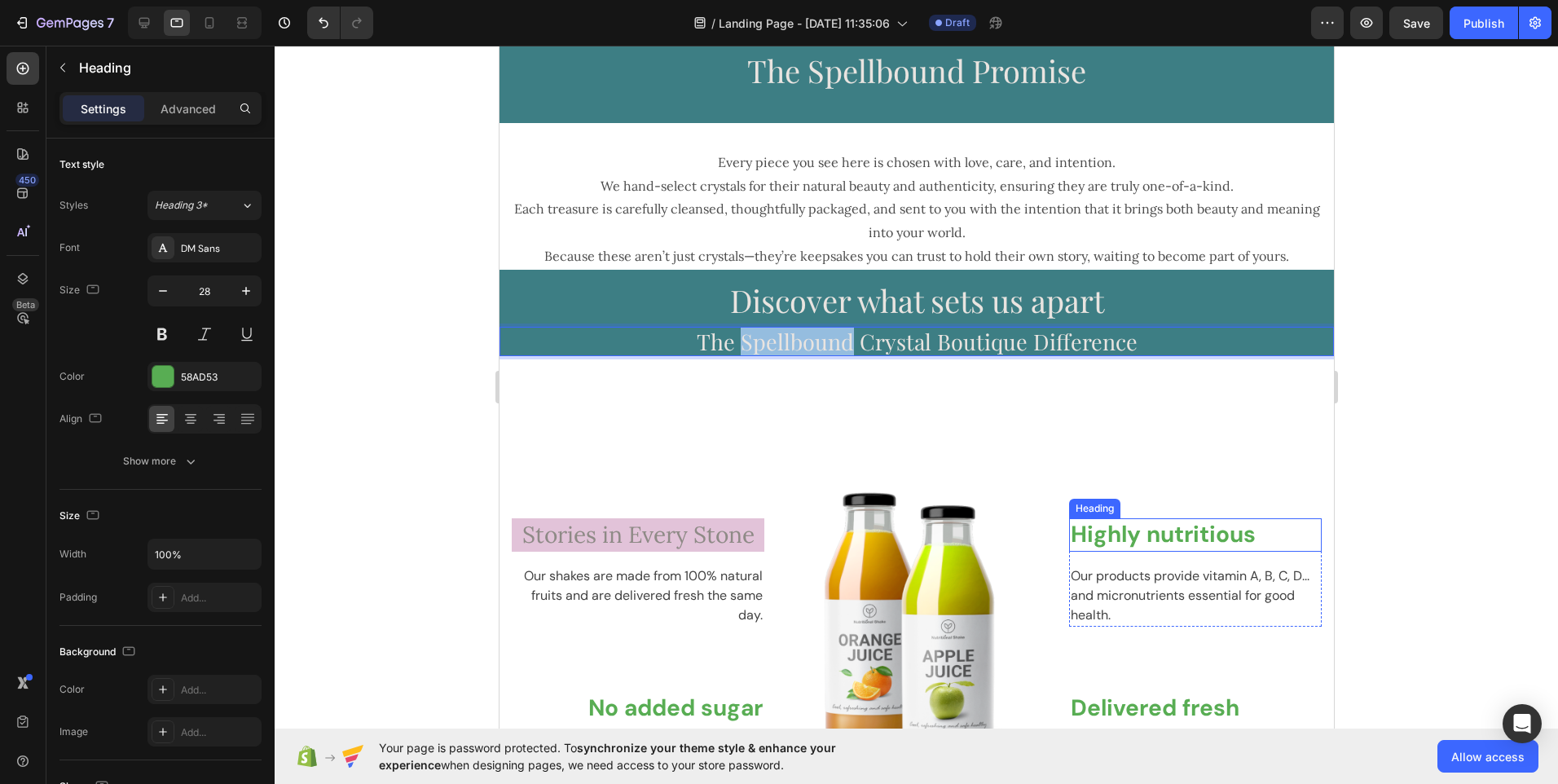
click at [1139, 543] on p "Highly nutritious" at bounding box center [1195, 534] width 249 height 29
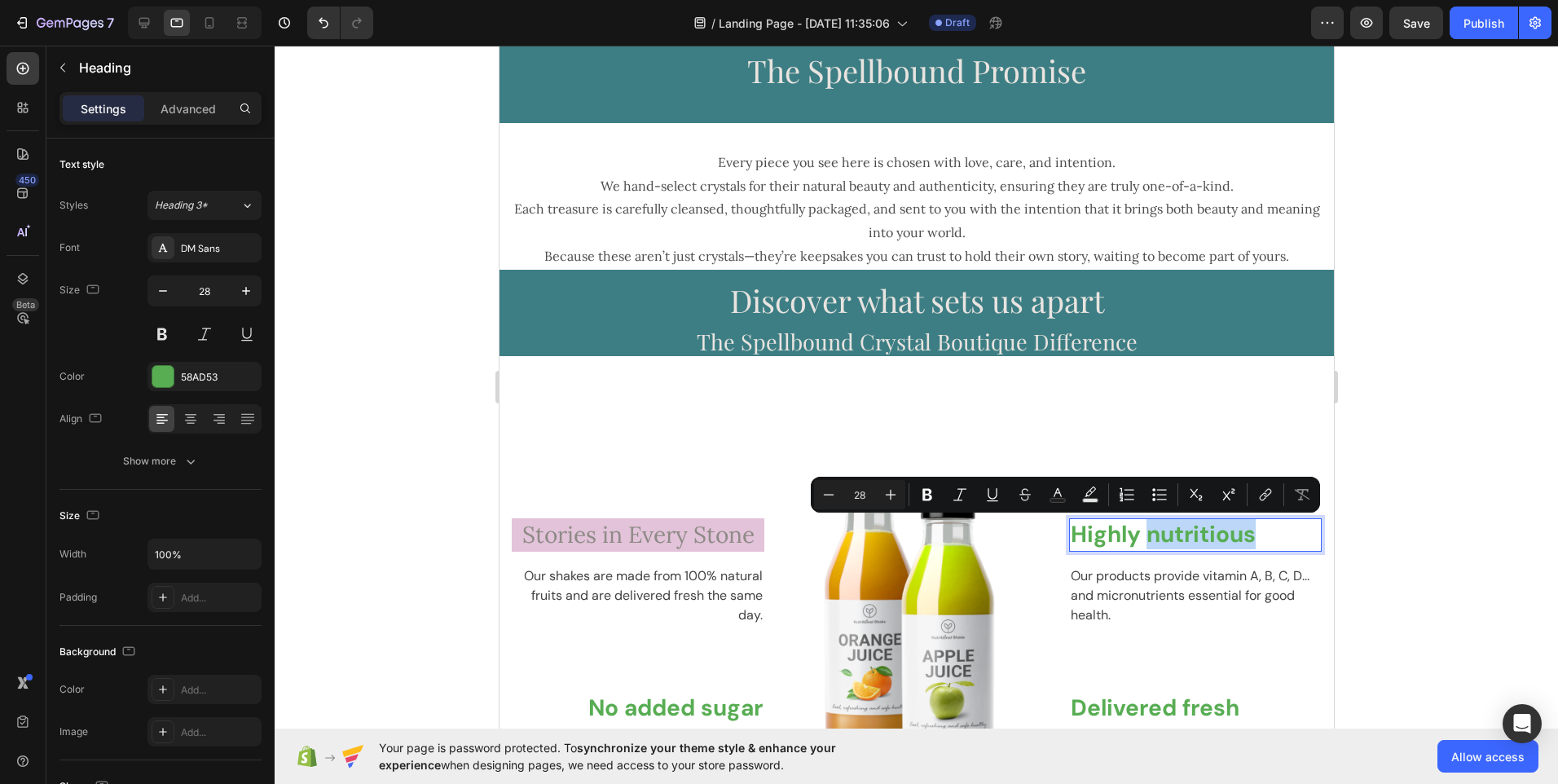
click at [1257, 533] on p "Highly nutritious" at bounding box center [1195, 534] width 249 height 29
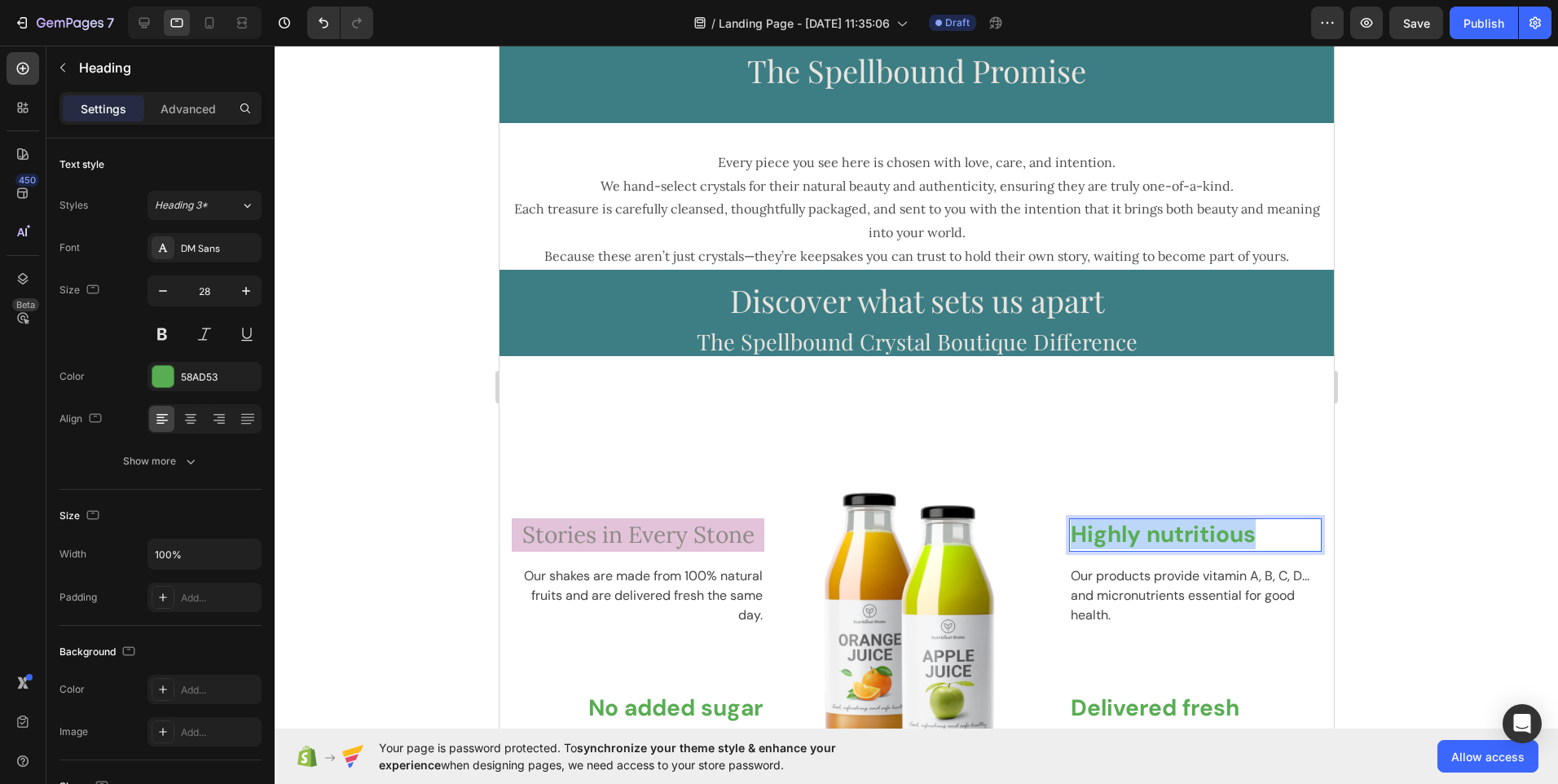
click at [1257, 533] on p "Highly nutritious" at bounding box center [1195, 534] width 249 height 29
click at [1277, 536] on p "Curated for Beauty" at bounding box center [1195, 534] width 249 height 29
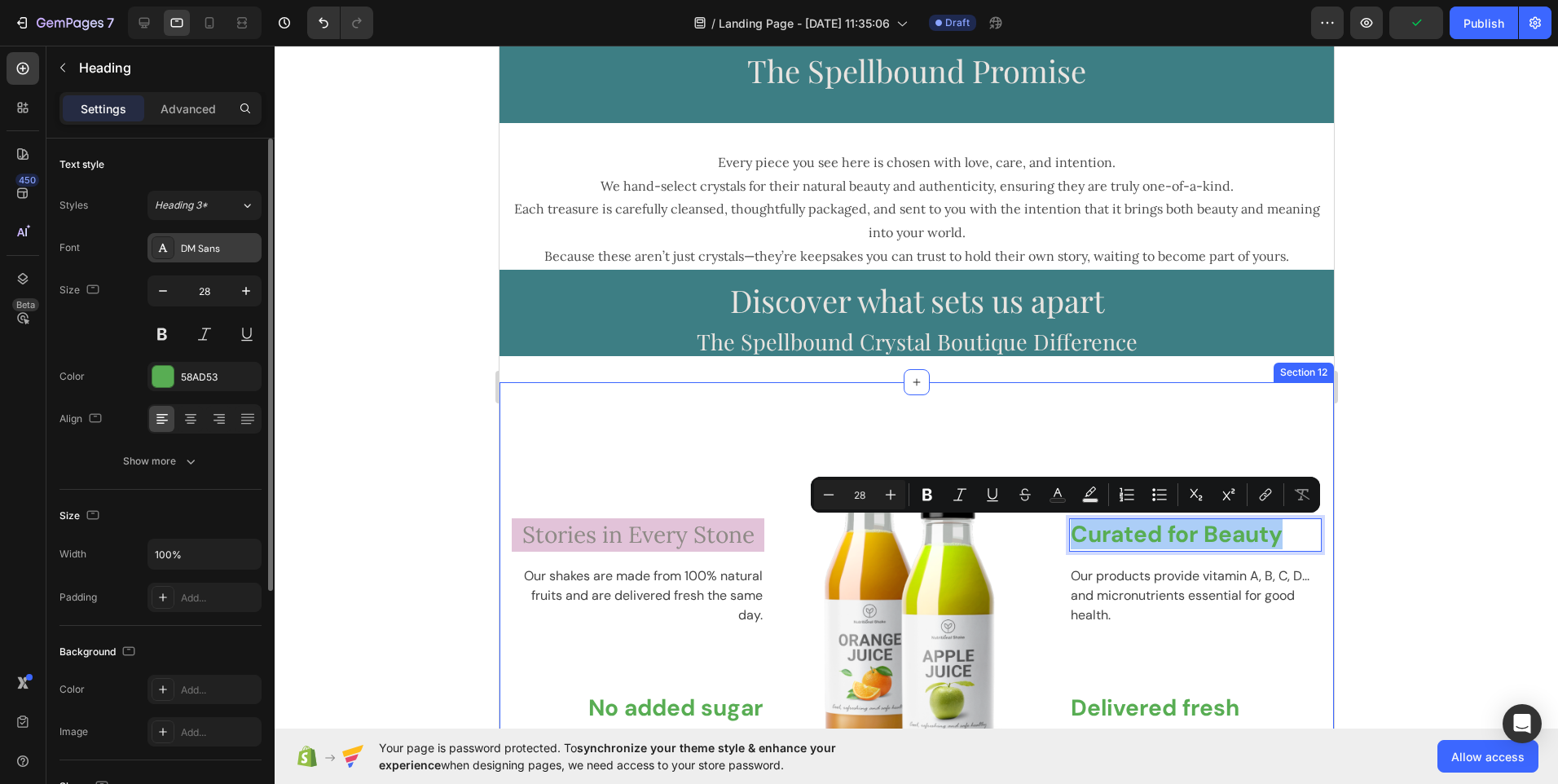
click at [209, 253] on div "DM Sans" at bounding box center [219, 248] width 77 height 14
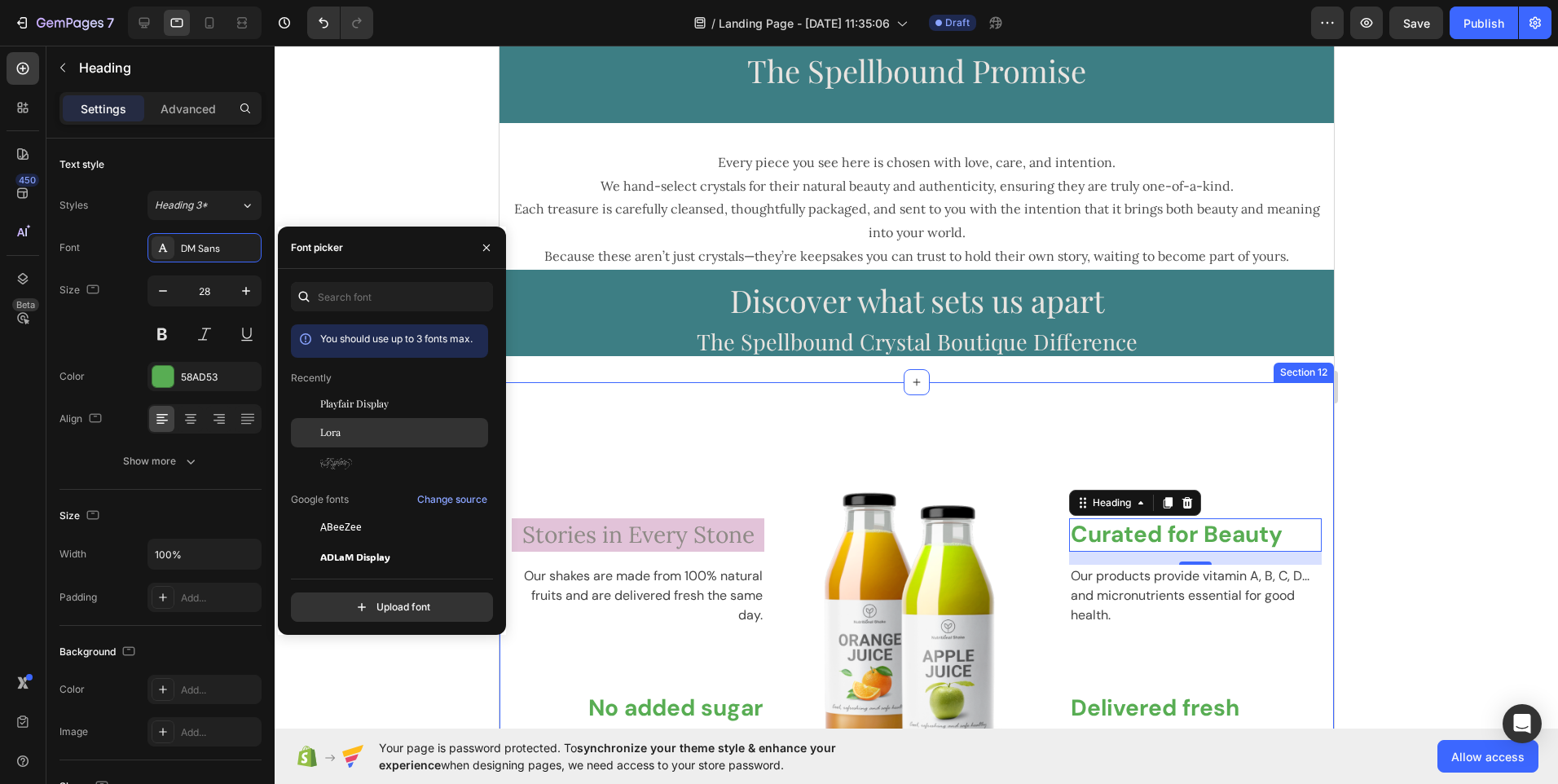
click at [324, 434] on span "Lora" at bounding box center [331, 432] width 20 height 14
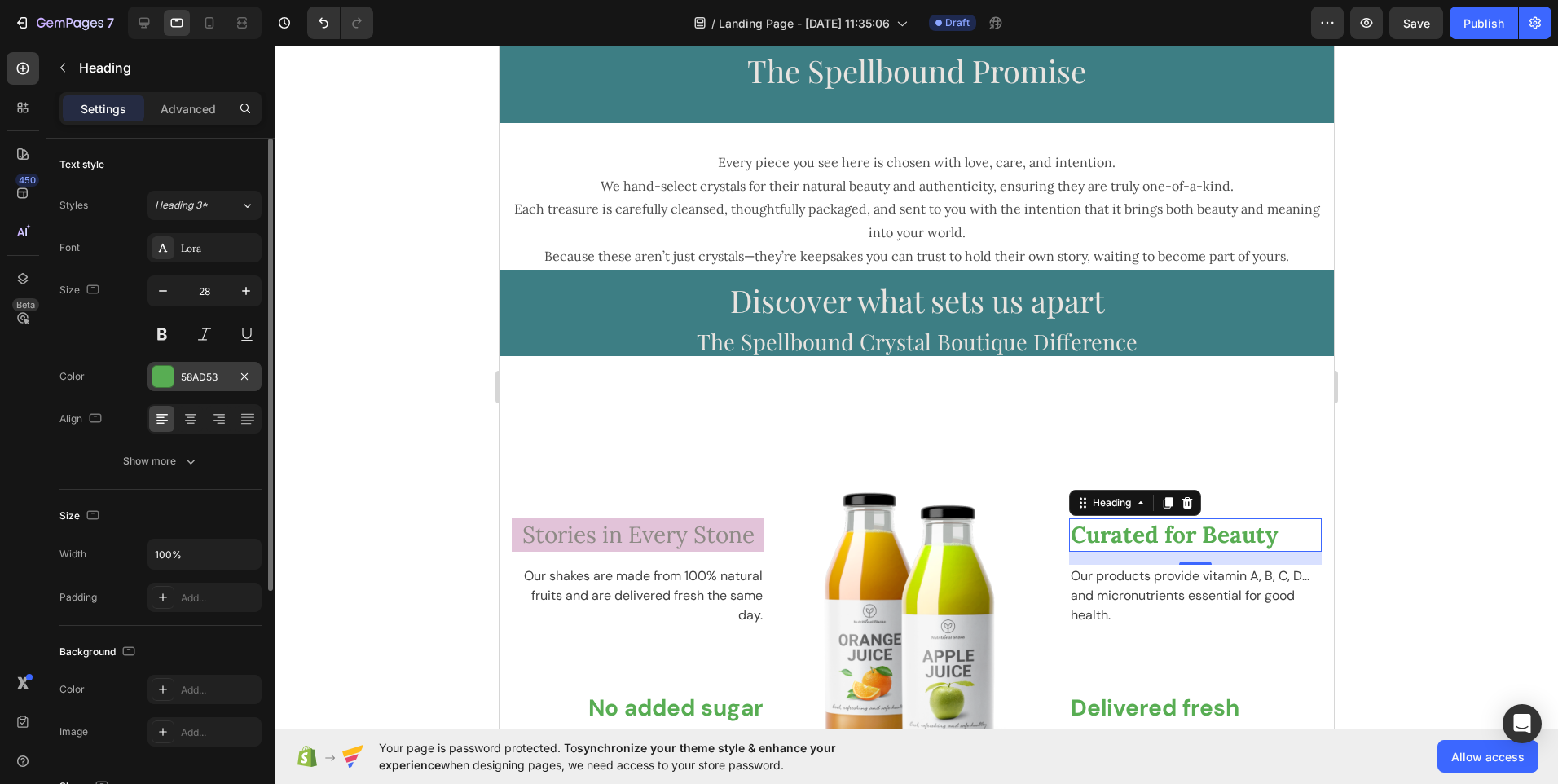
click at [221, 382] on div "58AD53" at bounding box center [204, 377] width 47 height 14
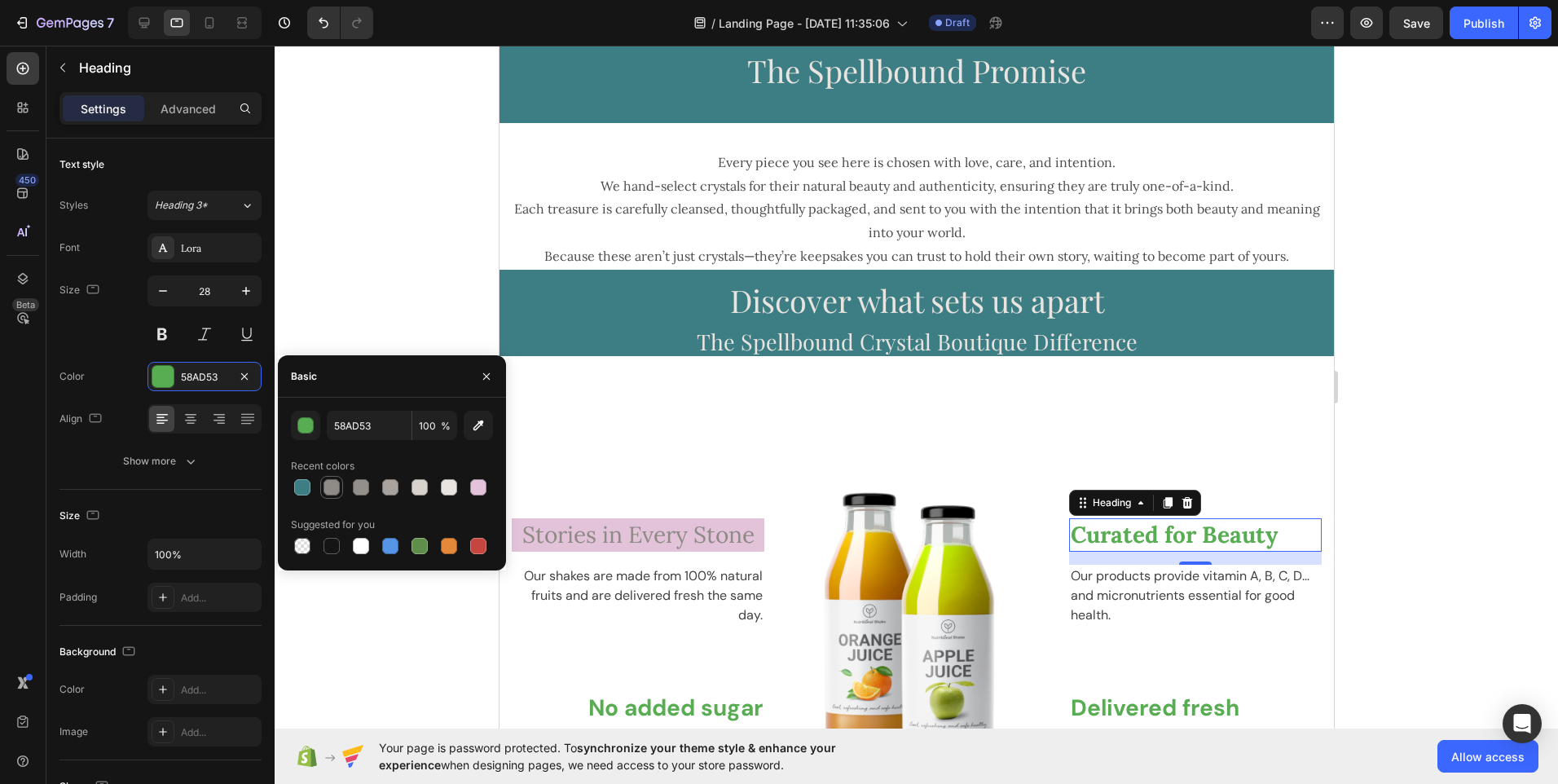
click at [335, 495] on div at bounding box center [331, 487] width 19 height 19
type input "8E8A86"
click at [335, 495] on div at bounding box center [331, 487] width 19 height 19
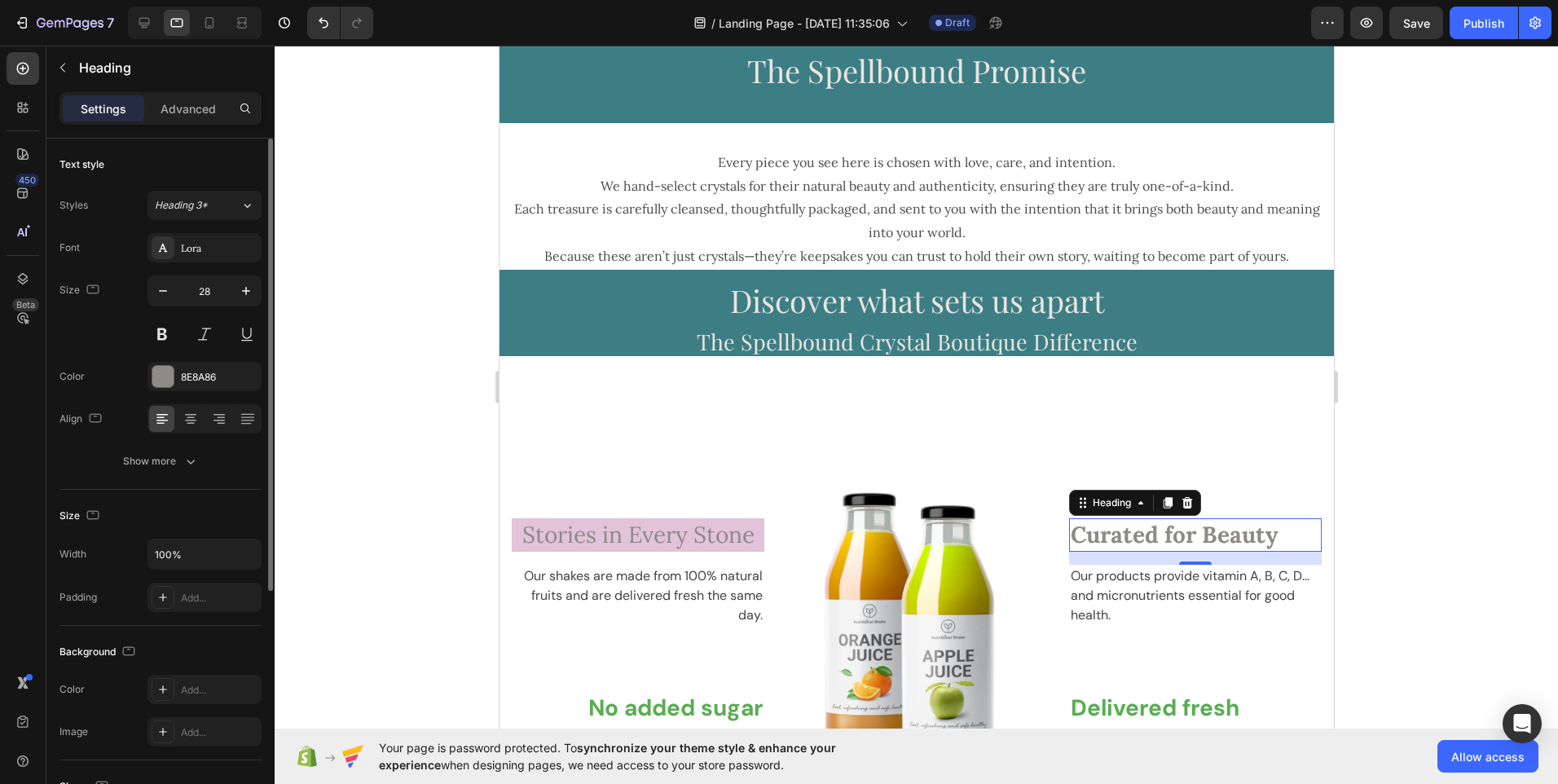
click at [238, 499] on div "Size Width 100% Padding Add..." at bounding box center [161, 558] width 202 height 136
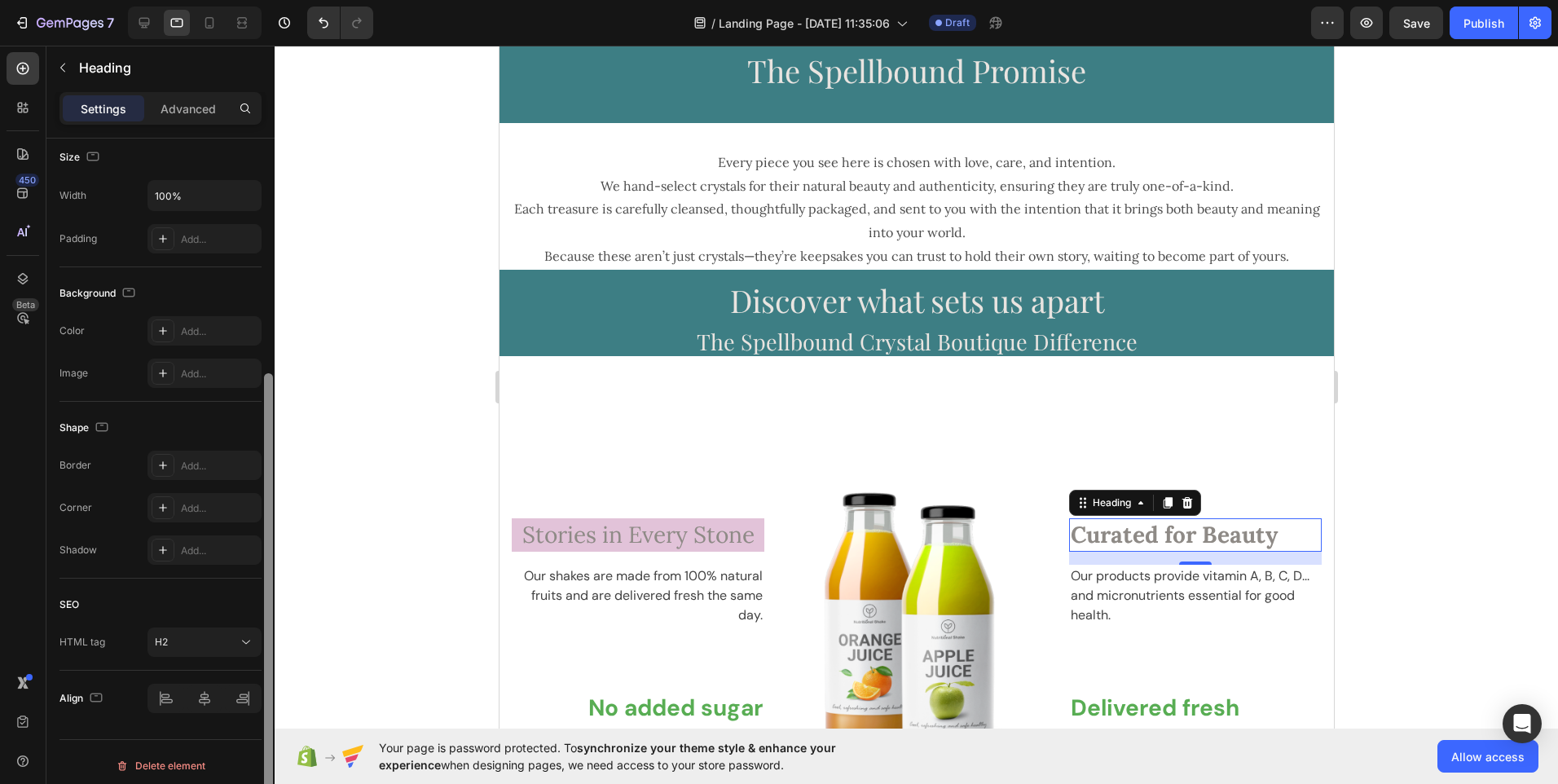
scroll to position [366, 0]
drag, startPoint x: 271, startPoint y: 453, endPoint x: 284, endPoint y: 763, distance: 310.3
click at [284, 0] on div "7 / Landing Page - [DATE] 11:35:06 Draft Preview Save Publish 450 Beta image bl…" at bounding box center [779, 0] width 1558 height 0
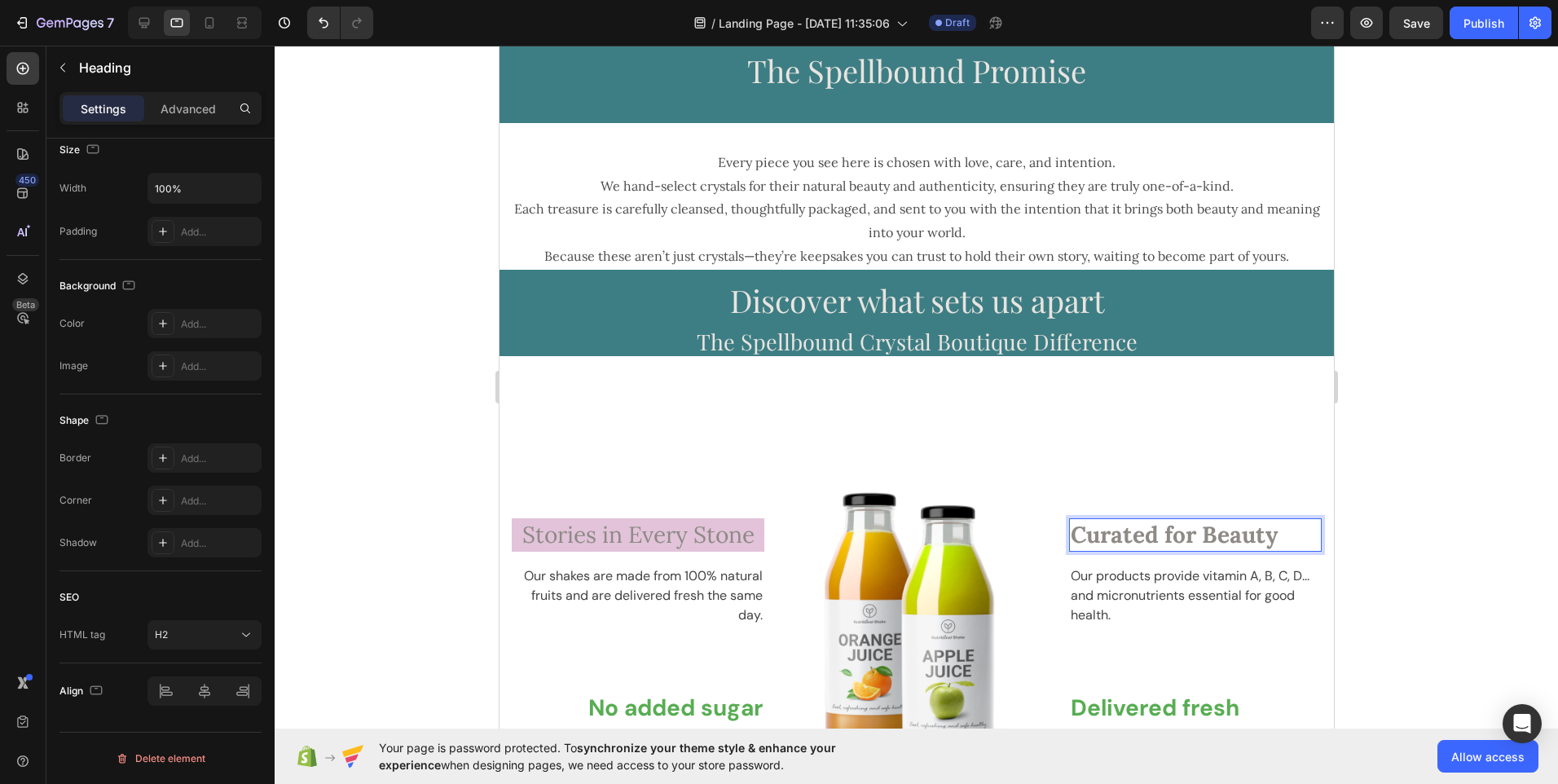
click at [1140, 536] on p "Curated for Beauty" at bounding box center [1195, 534] width 249 height 29
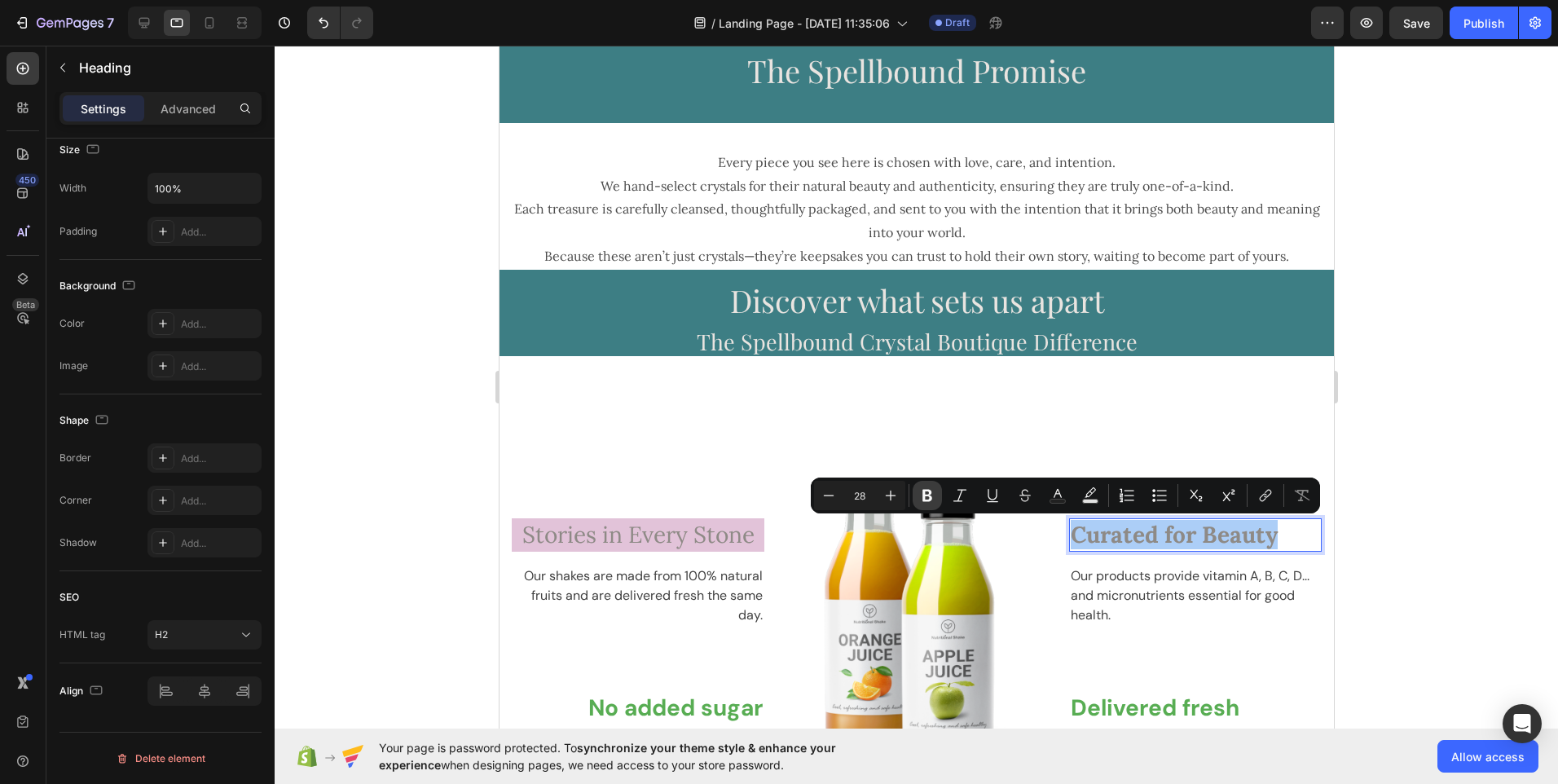
click at [928, 497] on icon "Editor contextual toolbar" at bounding box center [927, 495] width 16 height 16
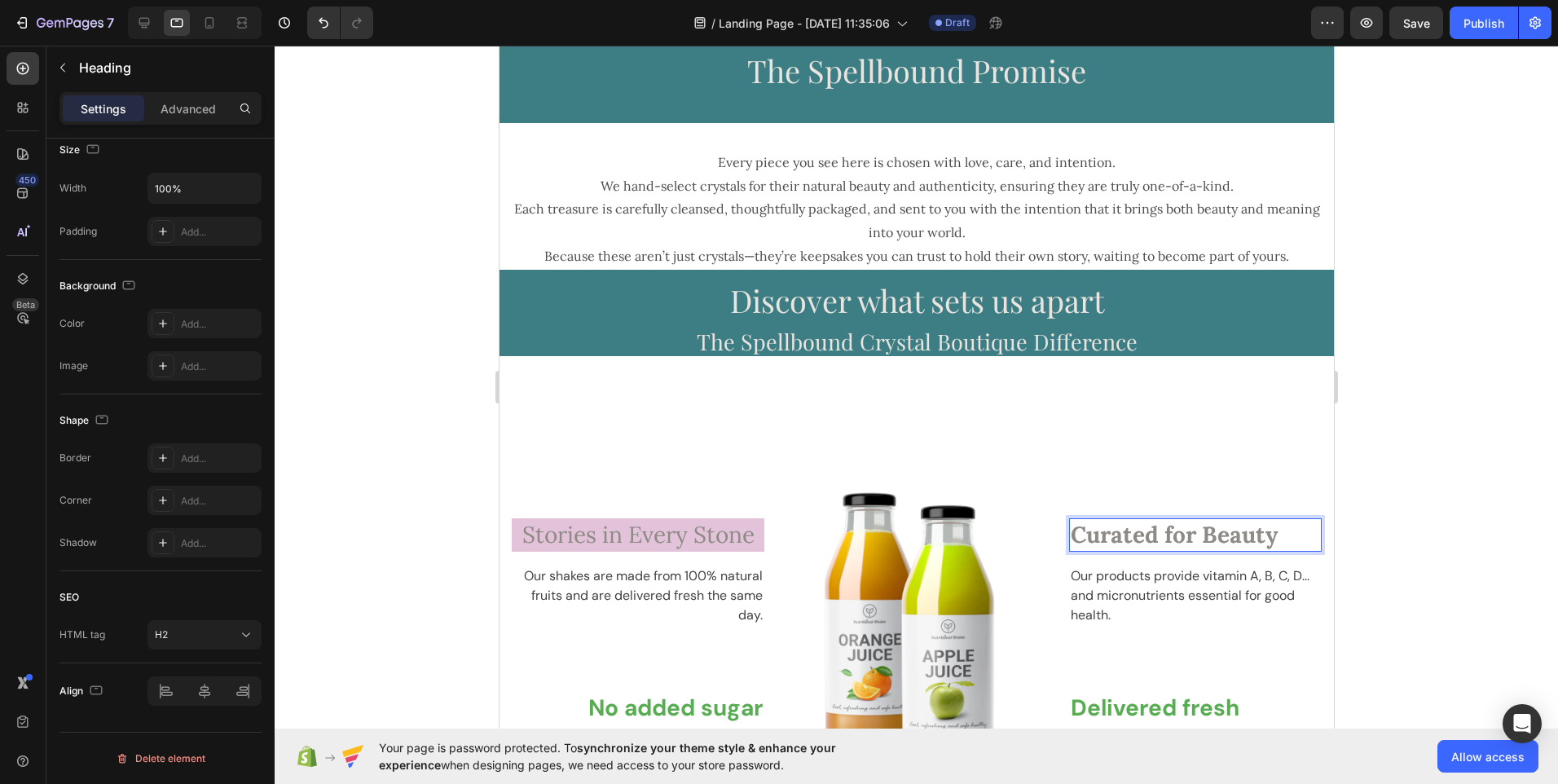
click at [1167, 543] on strong "Curated for Beauty" at bounding box center [1174, 534] width 207 height 29
click at [1087, 534] on strong "Curated for Beauty" at bounding box center [1174, 534] width 207 height 29
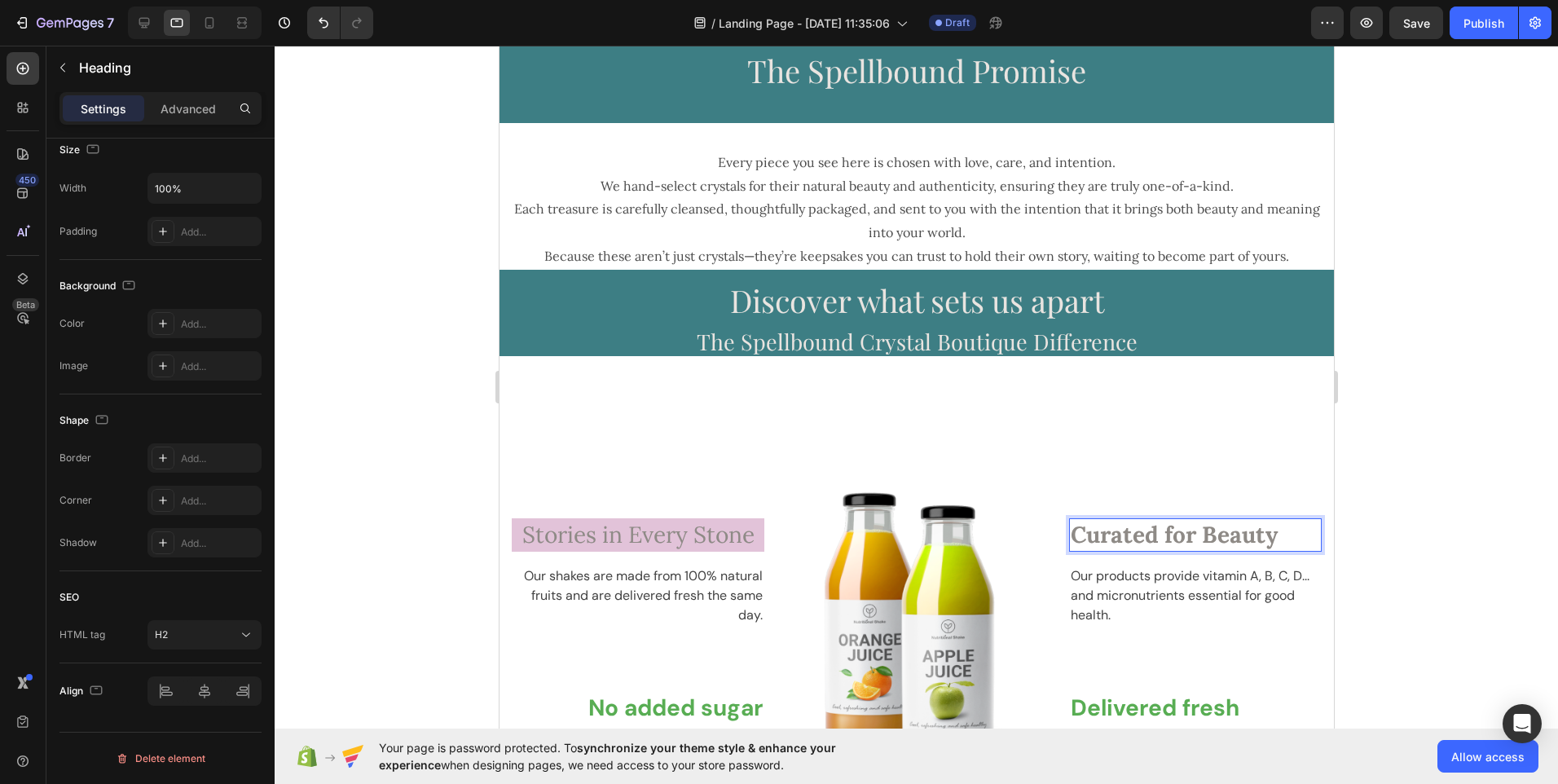
click at [1137, 534] on strong "Curated for Beauty" at bounding box center [1174, 534] width 207 height 29
click at [1151, 534] on strong "Curated for Beauty" at bounding box center [1174, 534] width 207 height 29
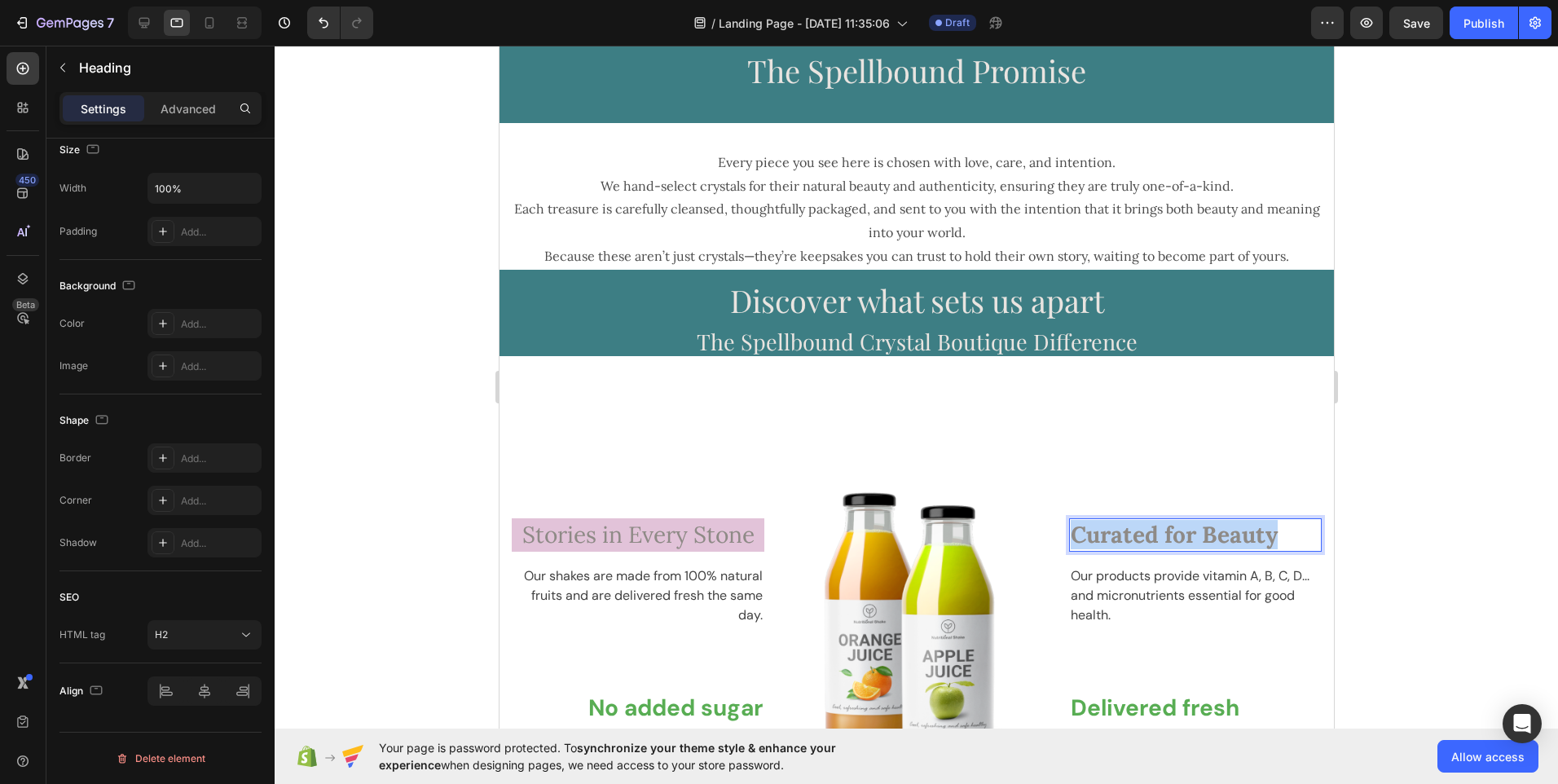
click at [1151, 535] on strong "Curated for Beauty" at bounding box center [1174, 534] width 207 height 29
click at [720, 540] on span "Stories in Every Stone" at bounding box center [638, 534] width 232 height 29
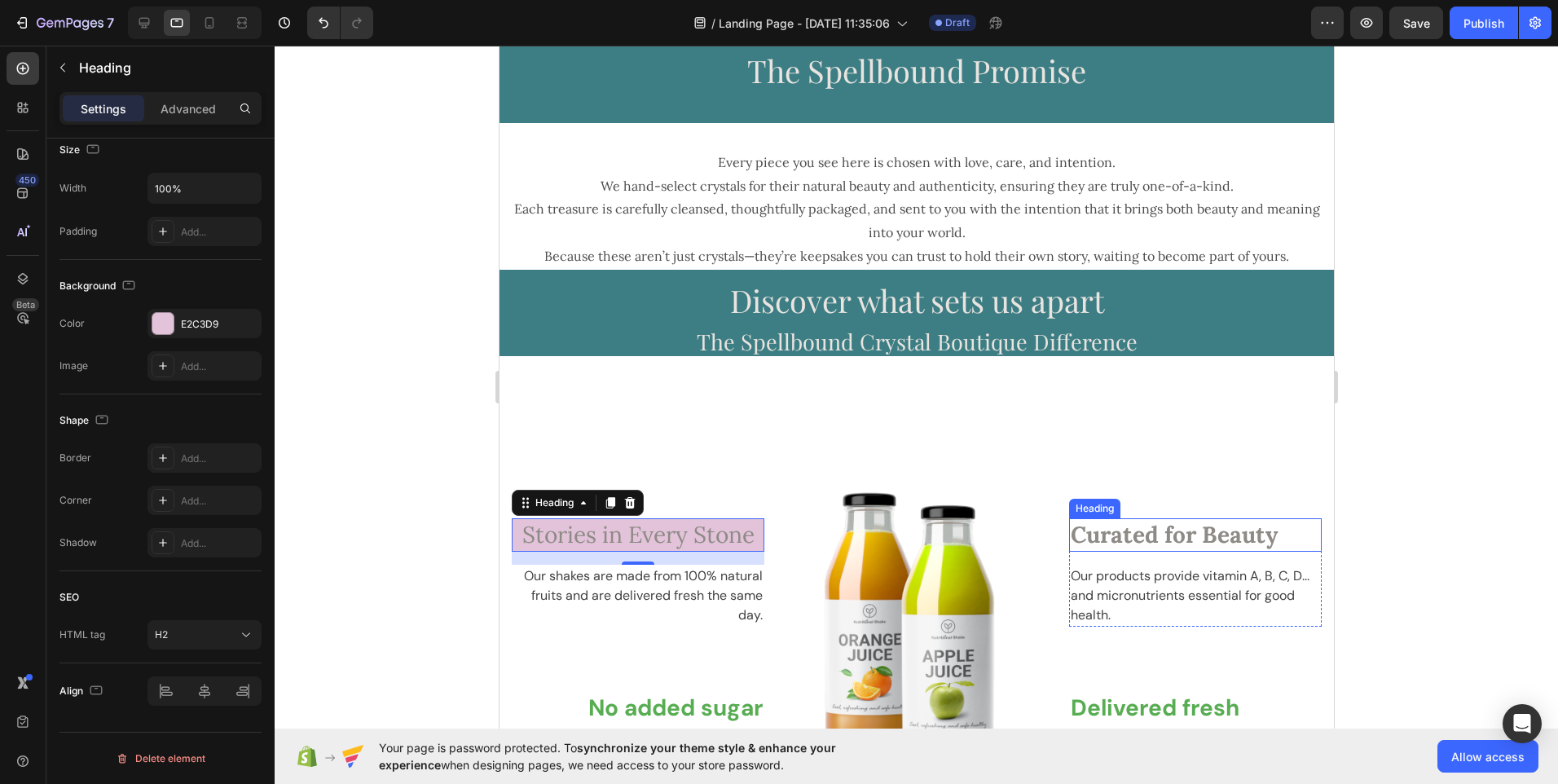
click at [1070, 542] on strong "Curated for Beauty" at bounding box center [1174, 534] width 207 height 29
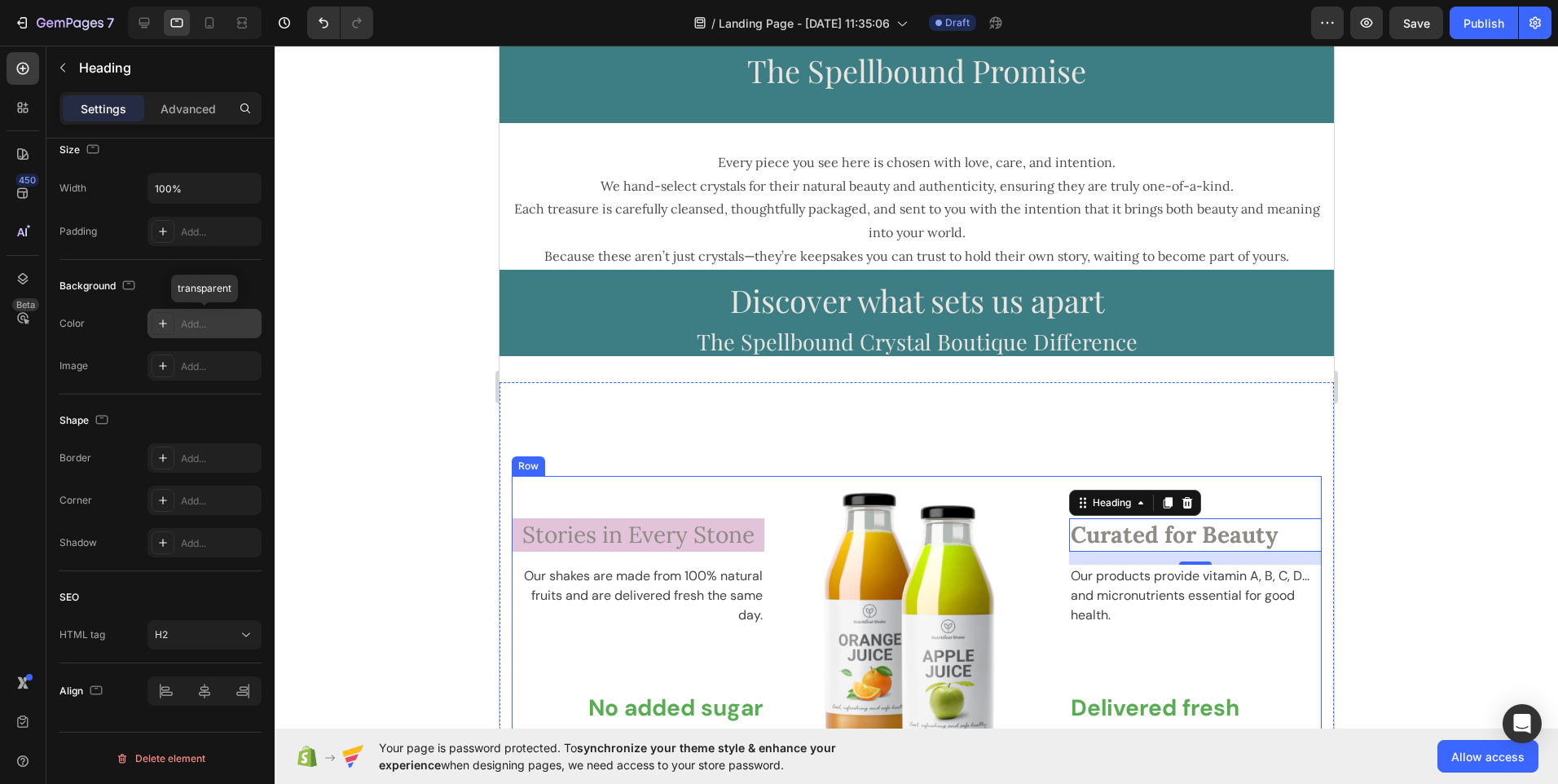
click at [208, 317] on div "Add..." at bounding box center [219, 324] width 77 height 14
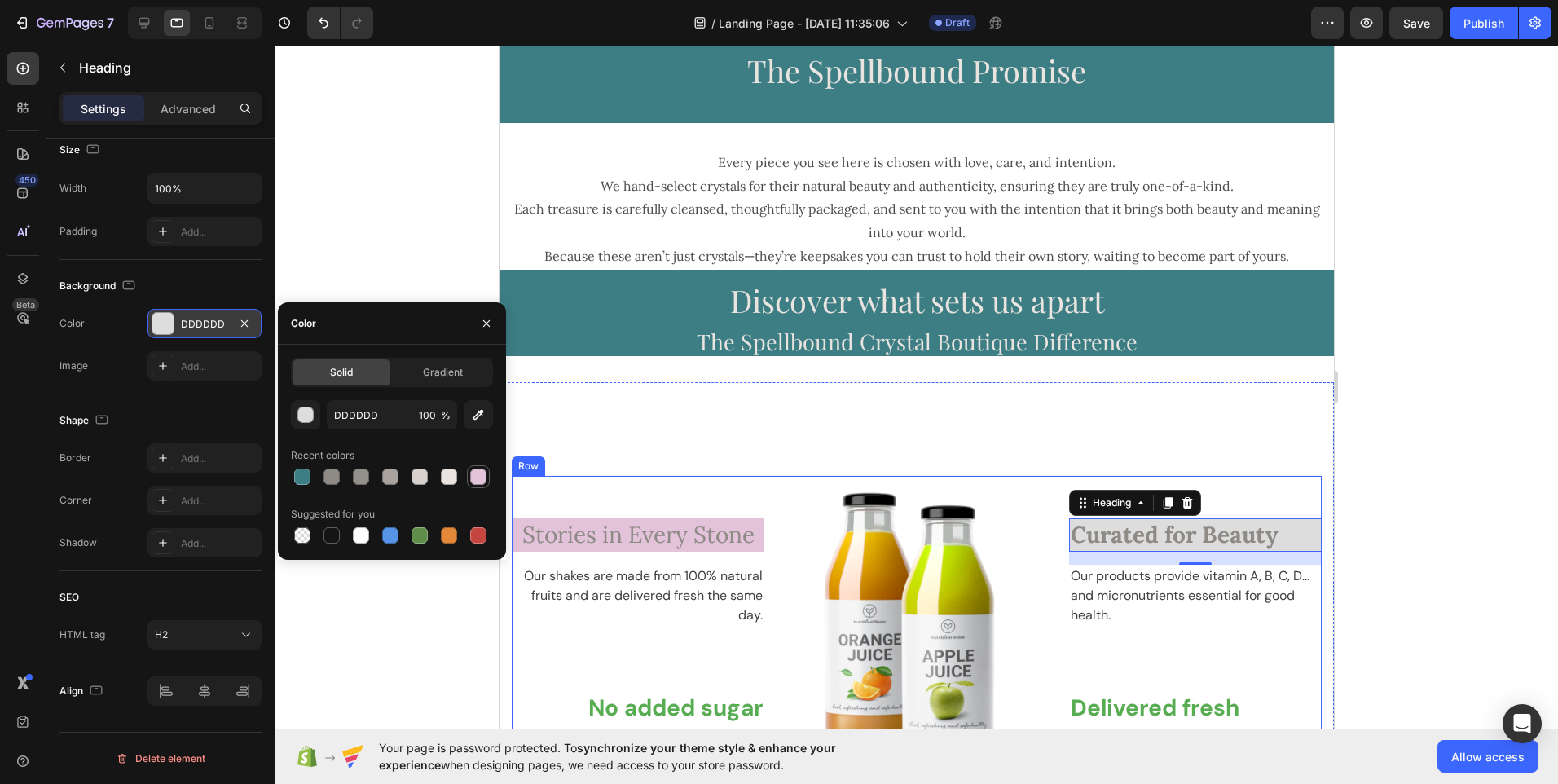
click at [478, 483] on div at bounding box center [478, 476] width 16 height 16
type input "E2C3D9"
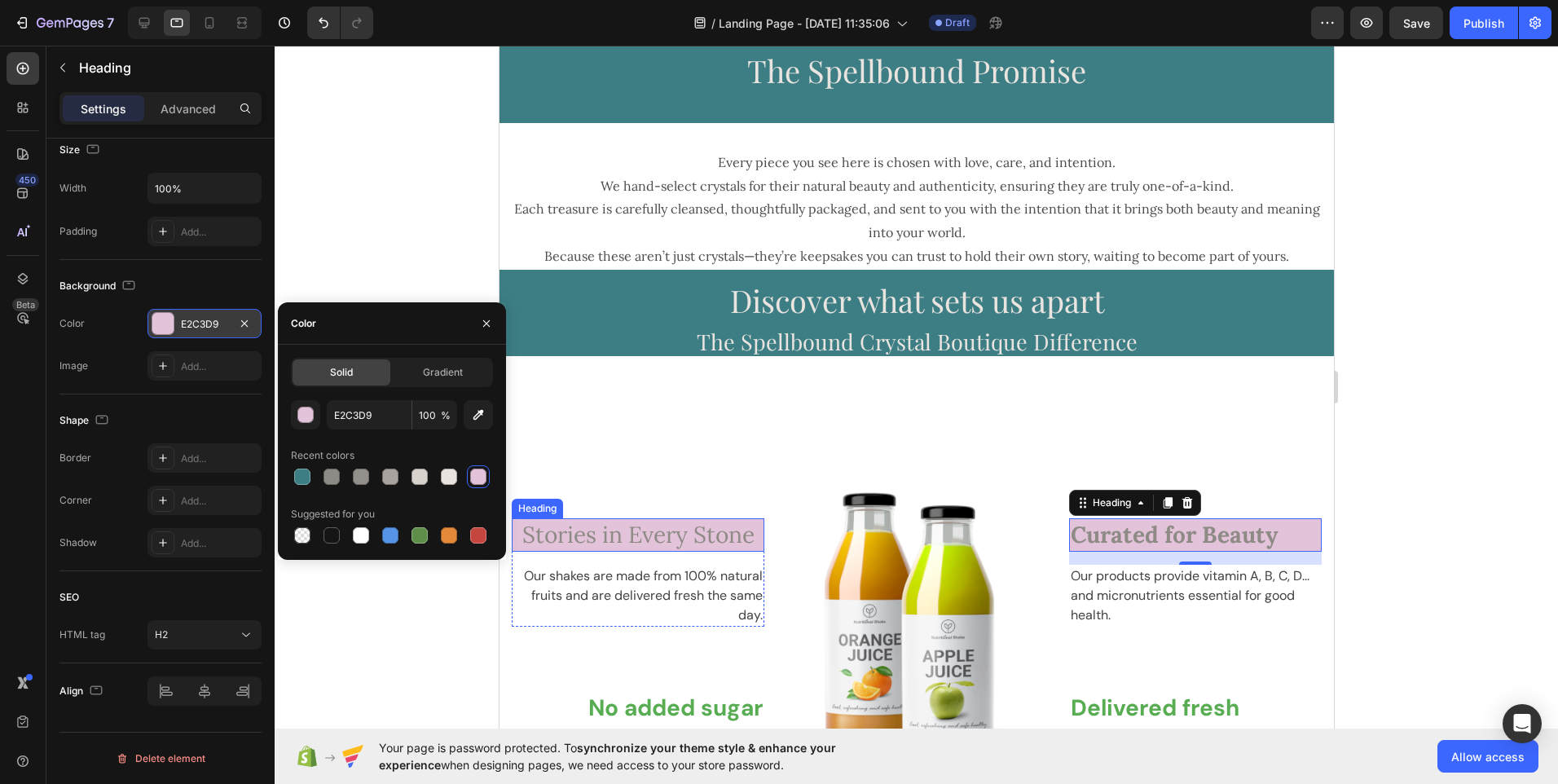
click at [607, 527] on span "Stories in Every Stone" at bounding box center [638, 534] width 232 height 29
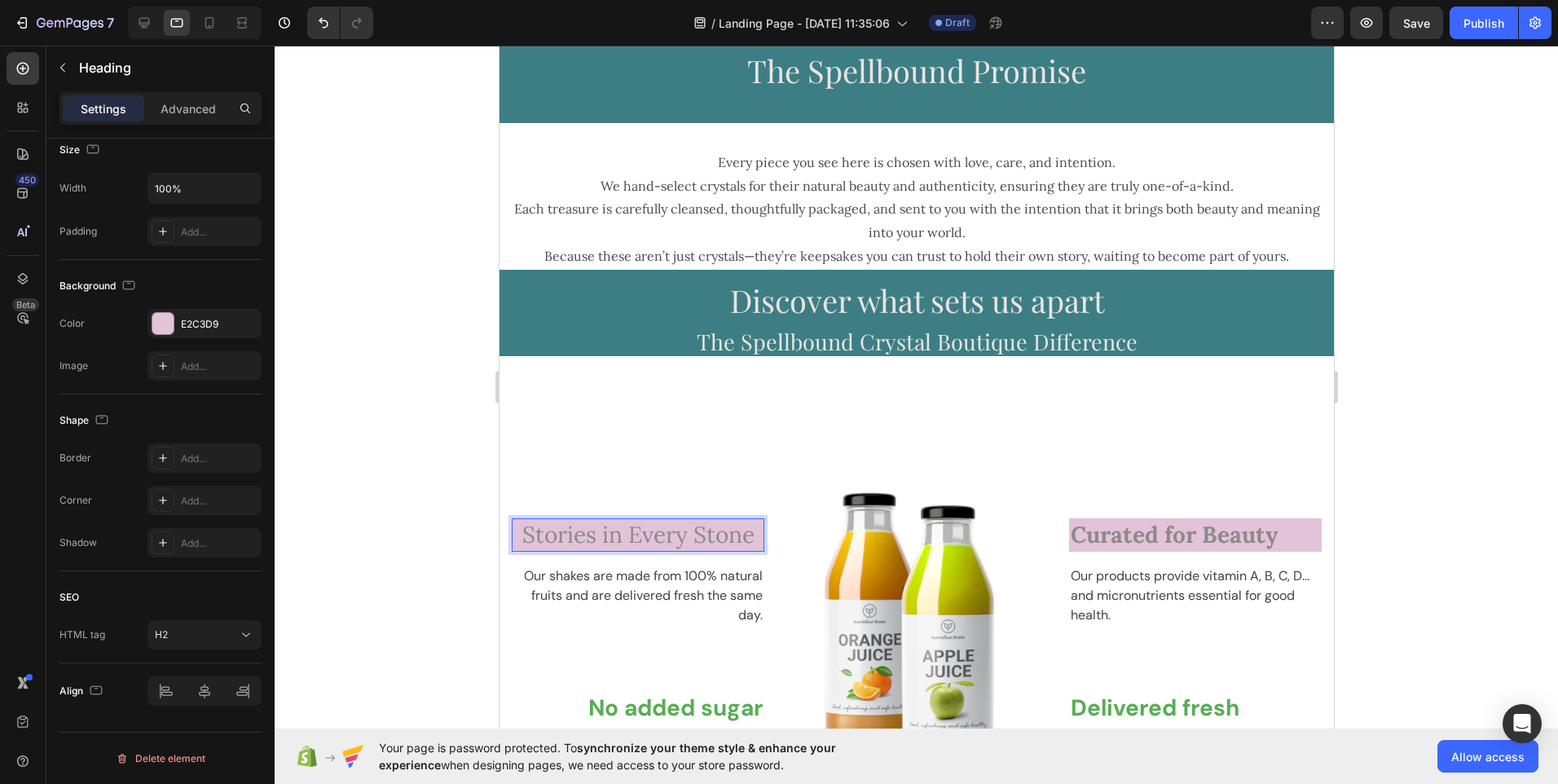
click at [633, 538] on span "Stories in Every Stone" at bounding box center [638, 534] width 232 height 29
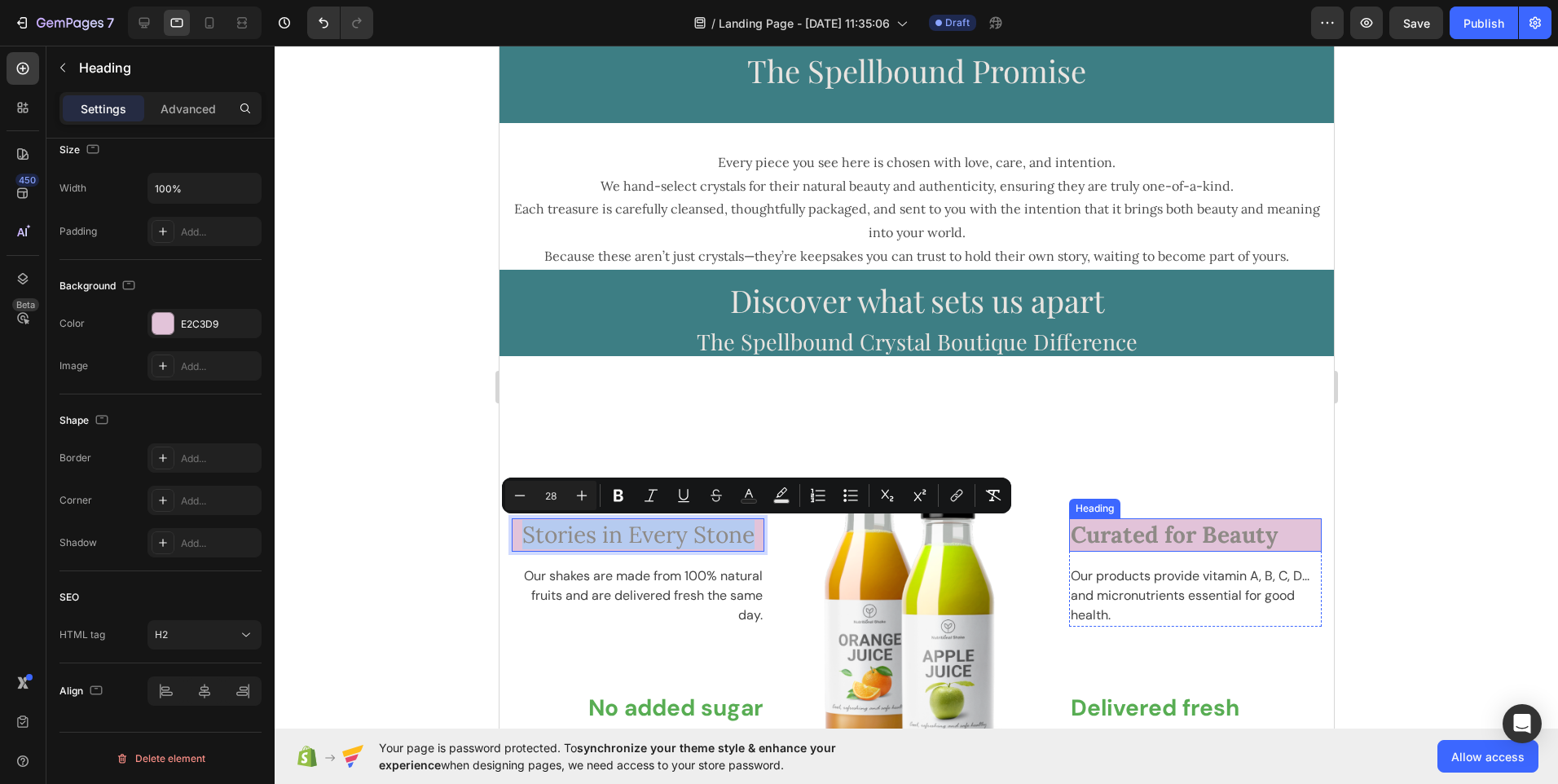
click at [1117, 536] on strong "Curated for Beauty" at bounding box center [1174, 534] width 207 height 29
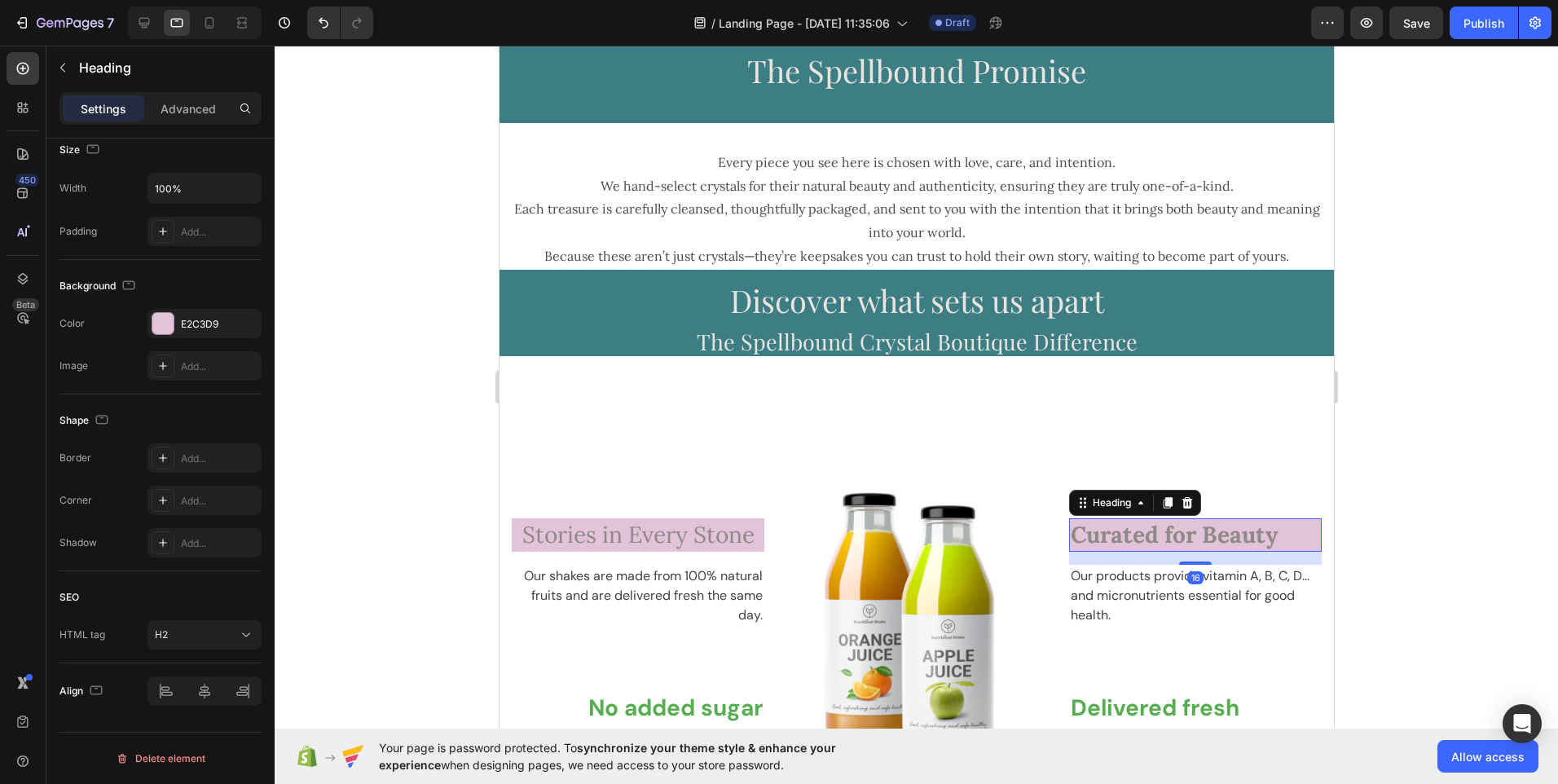
click at [1117, 536] on strong "Curated for Beauty" at bounding box center [1174, 534] width 207 height 29
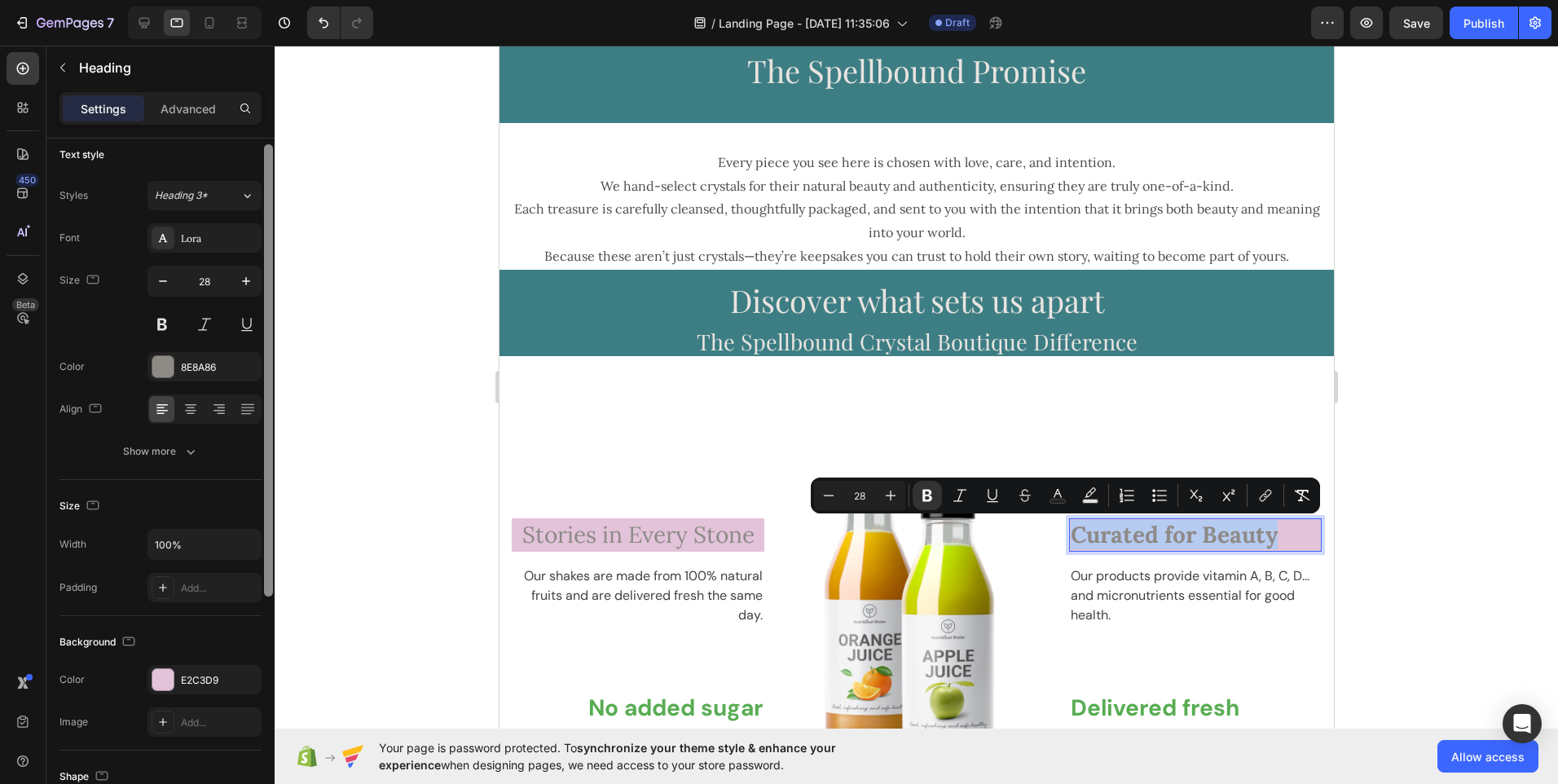
scroll to position [0, 0]
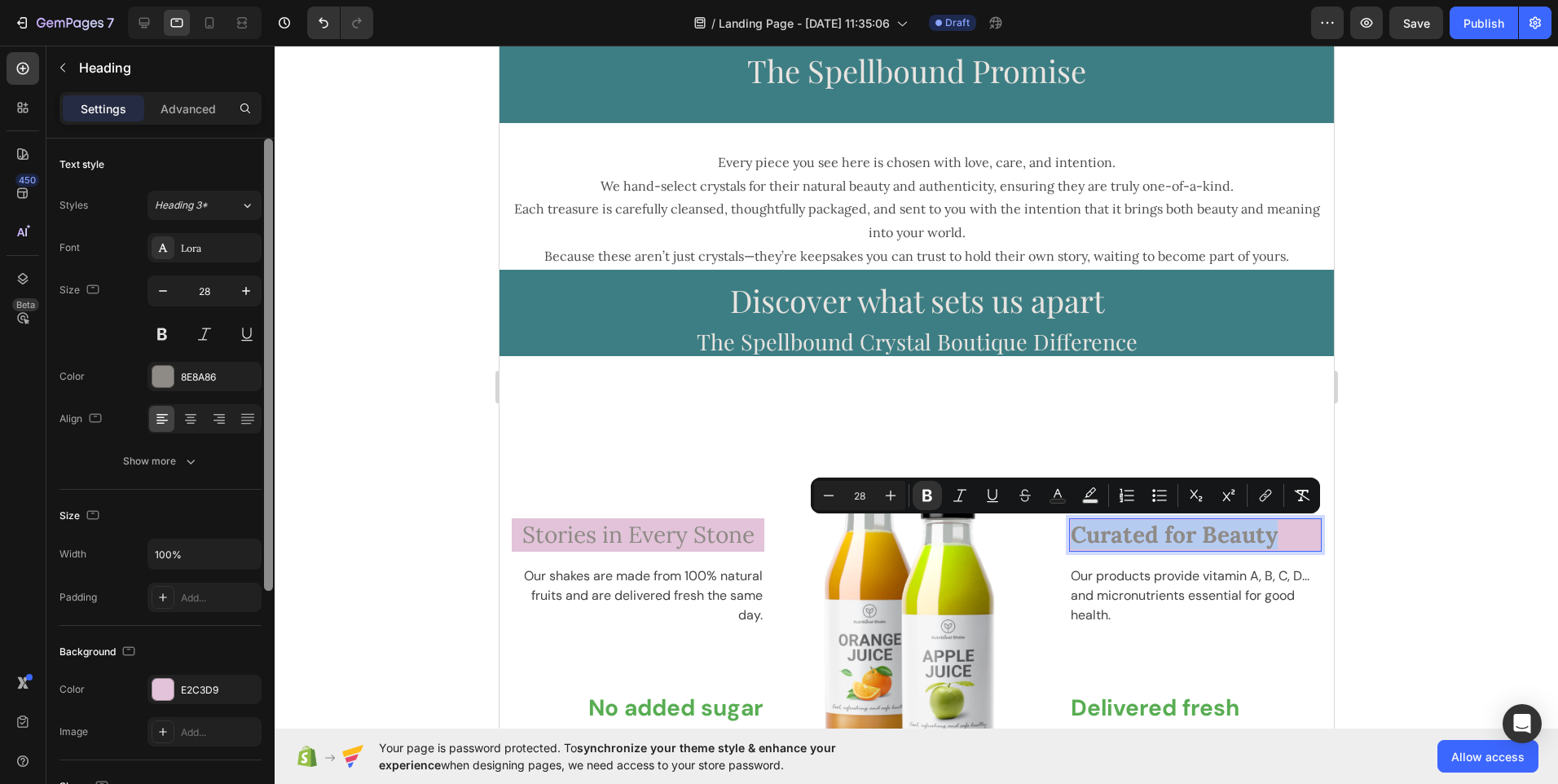
drag, startPoint x: 267, startPoint y: 423, endPoint x: 268, endPoint y: 183, distance: 240.0
click at [268, 183] on div at bounding box center [268, 365] width 9 height 453
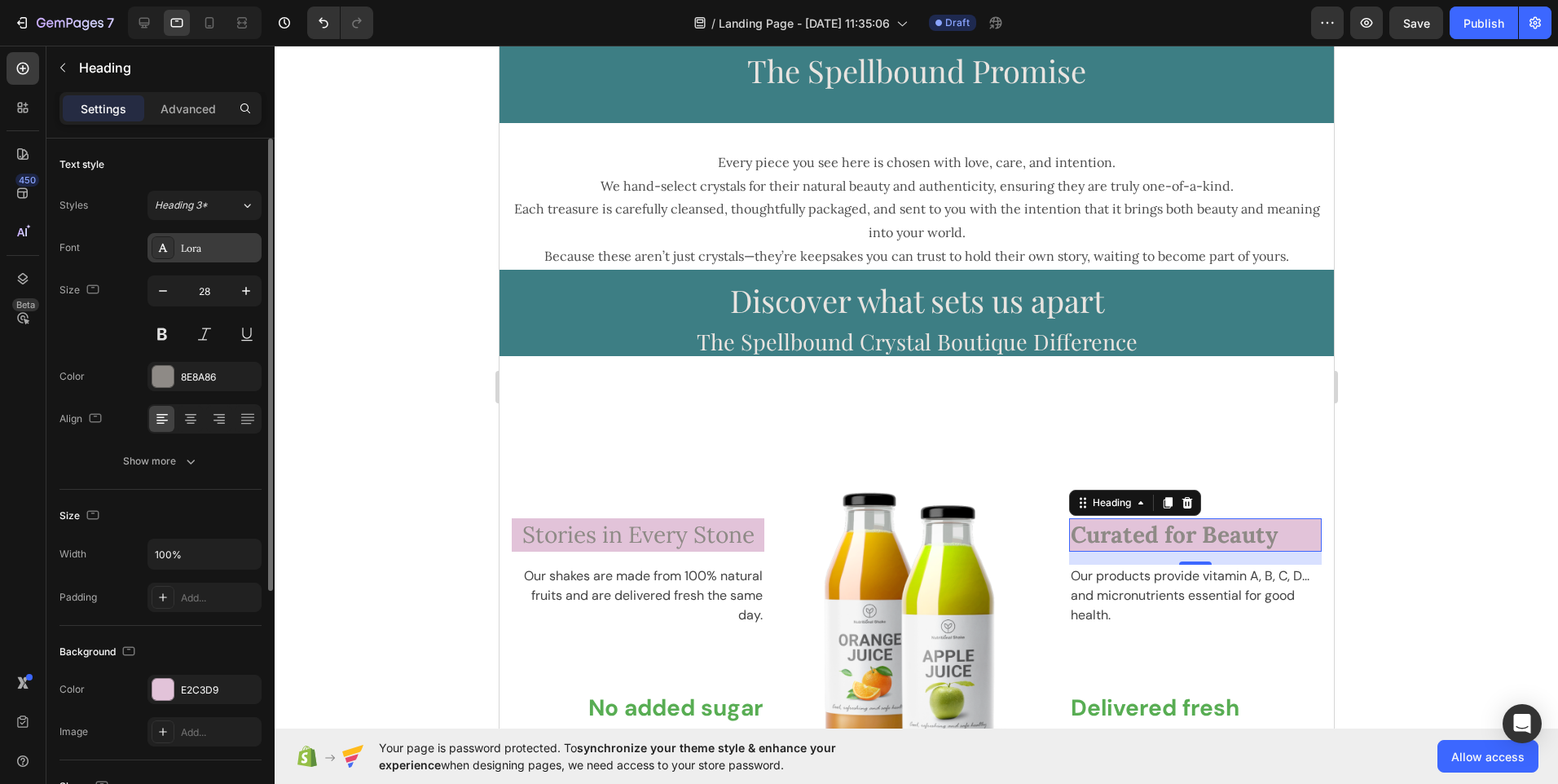
click at [219, 242] on div "Lora" at bounding box center [219, 248] width 77 height 14
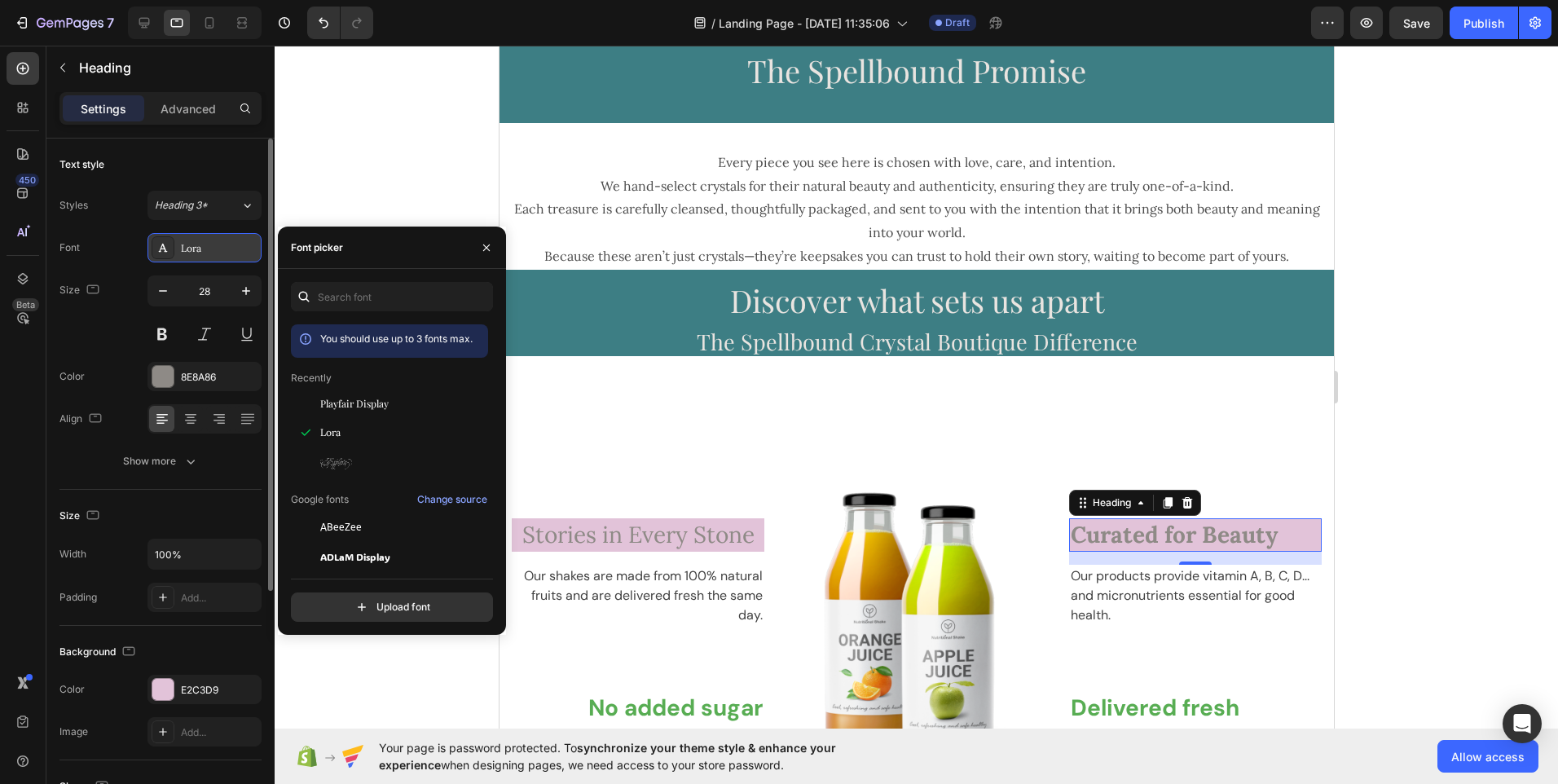
click at [215, 252] on div "Lora" at bounding box center [219, 248] width 77 height 14
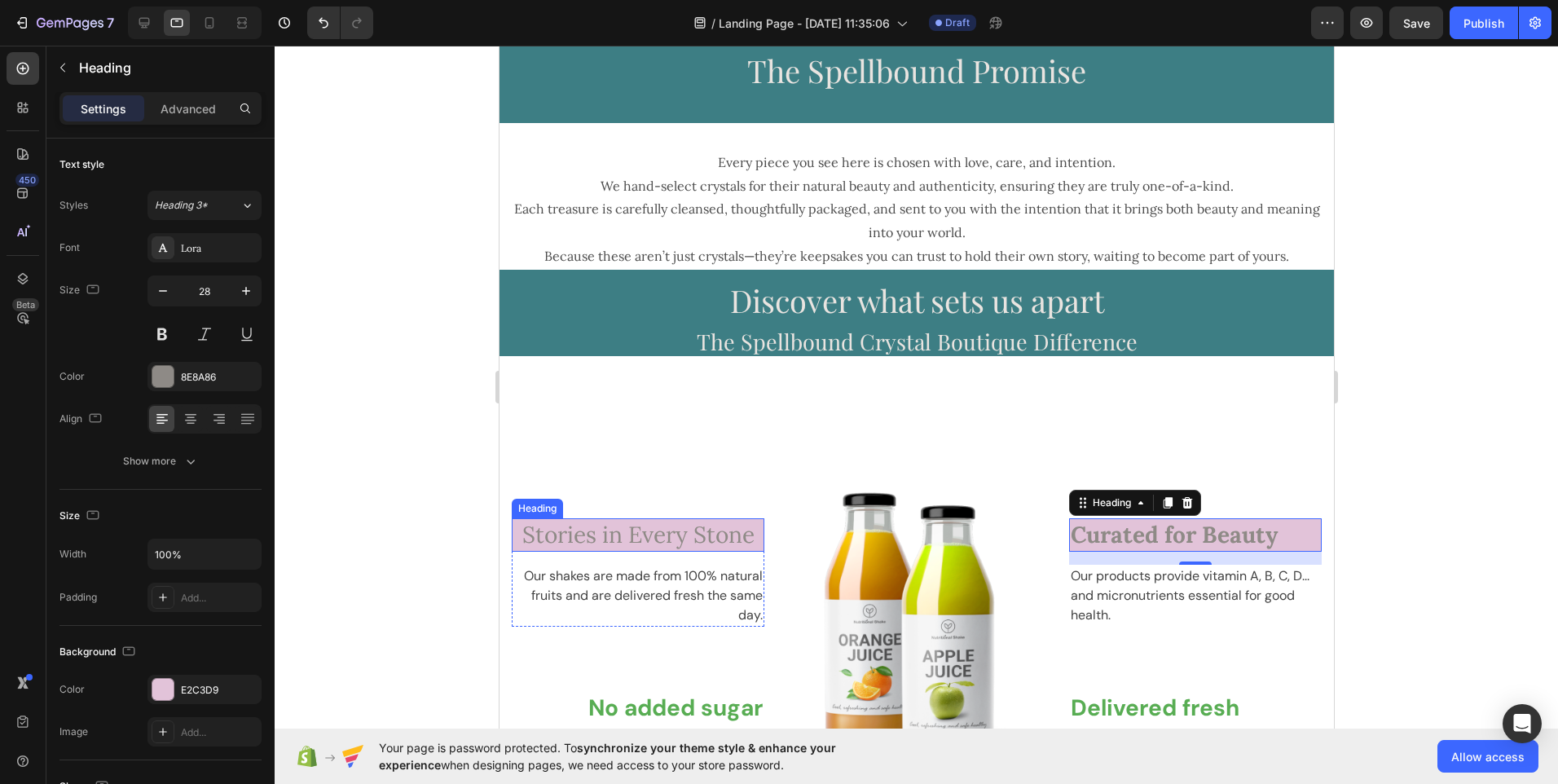
click at [565, 540] on span "Stories in Every Stone" at bounding box center [638, 534] width 232 height 29
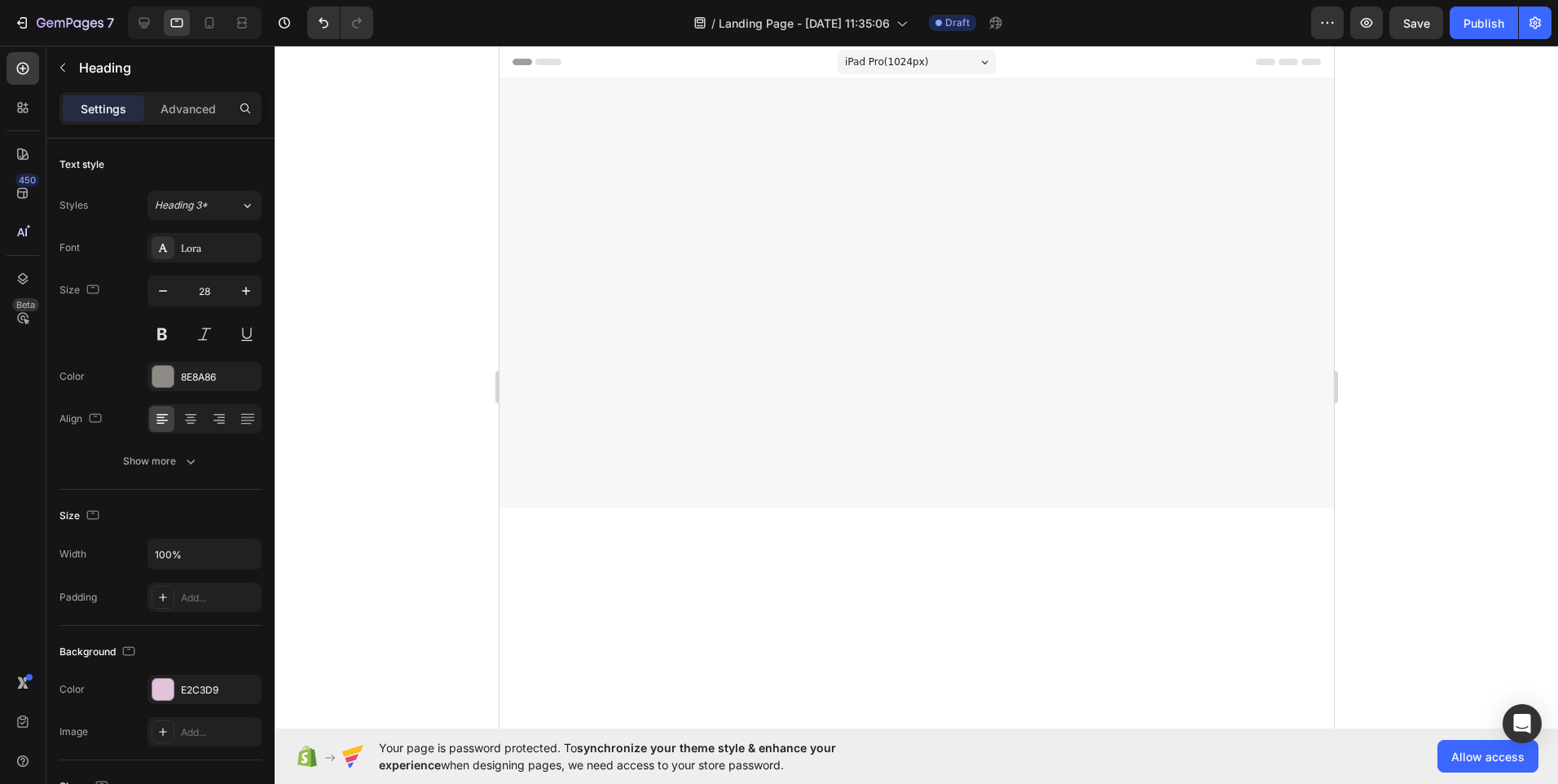
scroll to position [3085, 0]
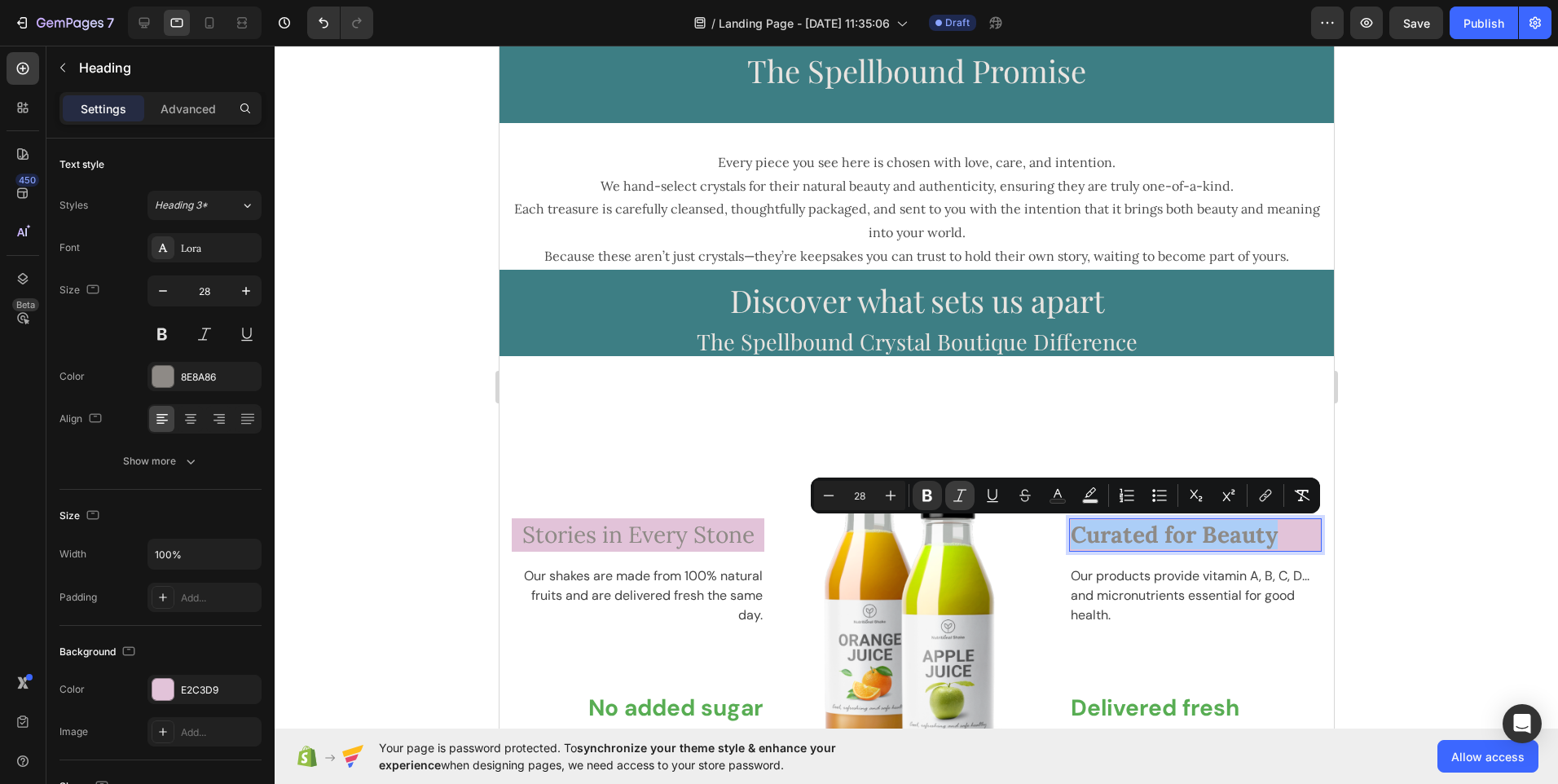
click at [954, 495] on icon "Editor contextual toolbar" at bounding box center [960, 495] width 16 height 16
click at [924, 501] on icon "Editor contextual toolbar" at bounding box center [928, 495] width 10 height 13
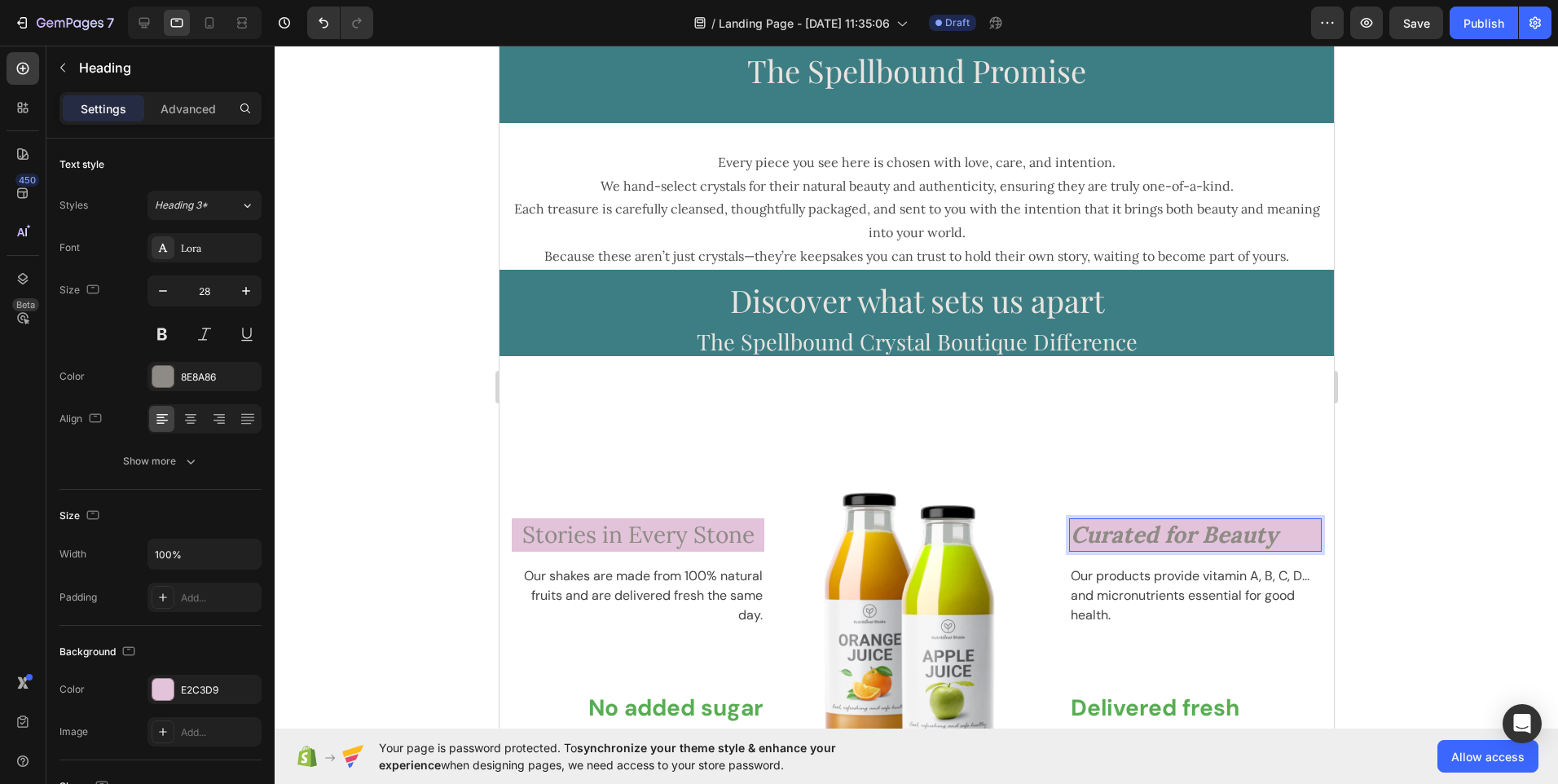
click at [1102, 543] on icon "Curated for Beauty" at bounding box center [1174, 534] width 207 height 29
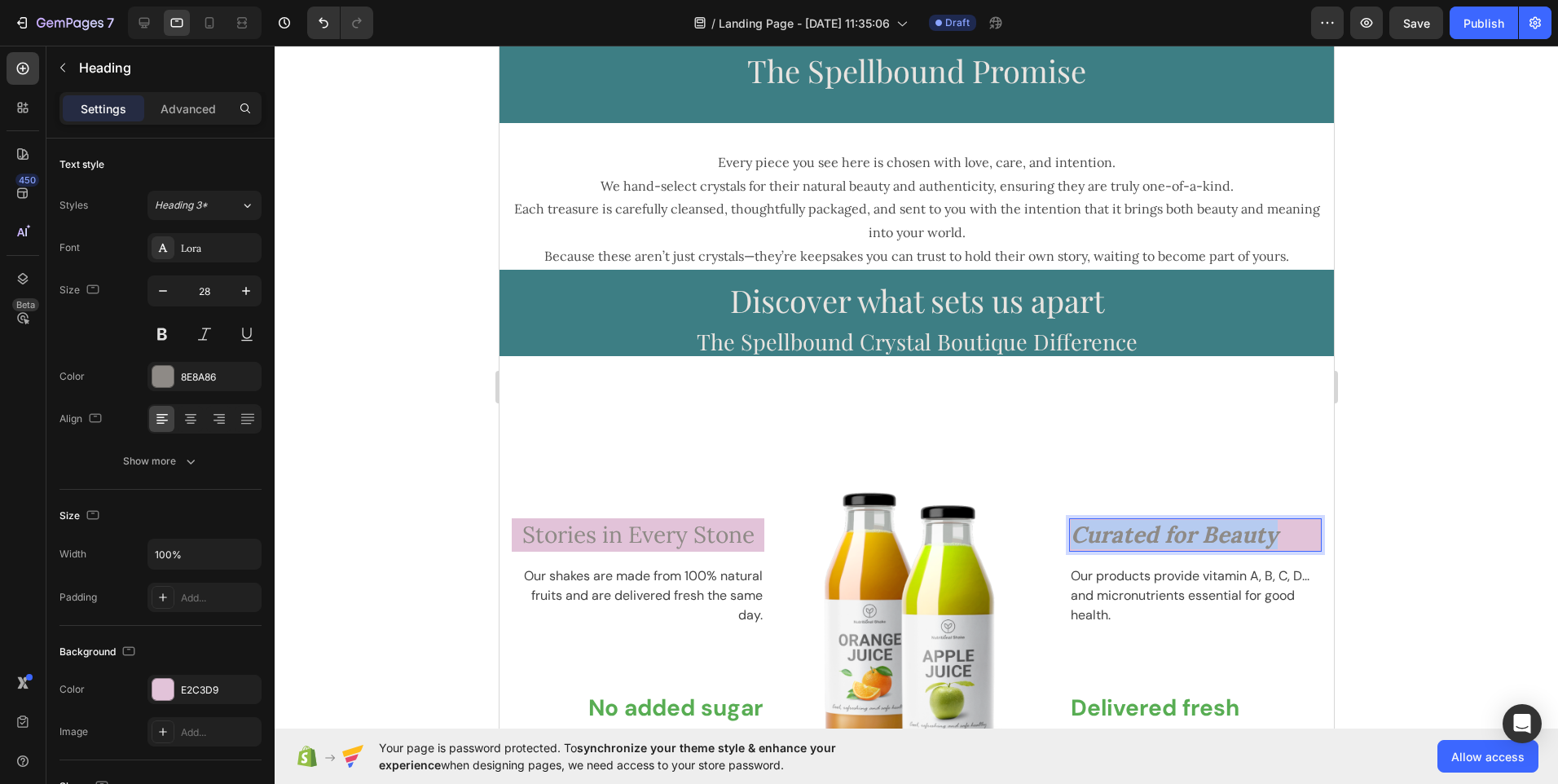
click at [1102, 543] on icon "Curated for Beauty" at bounding box center [1174, 534] width 207 height 29
click at [1142, 537] on icon "Curated for Beauty" at bounding box center [1174, 534] width 207 height 29
click at [1278, 534] on p "Curated for Beauty" at bounding box center [1195, 534] width 249 height 29
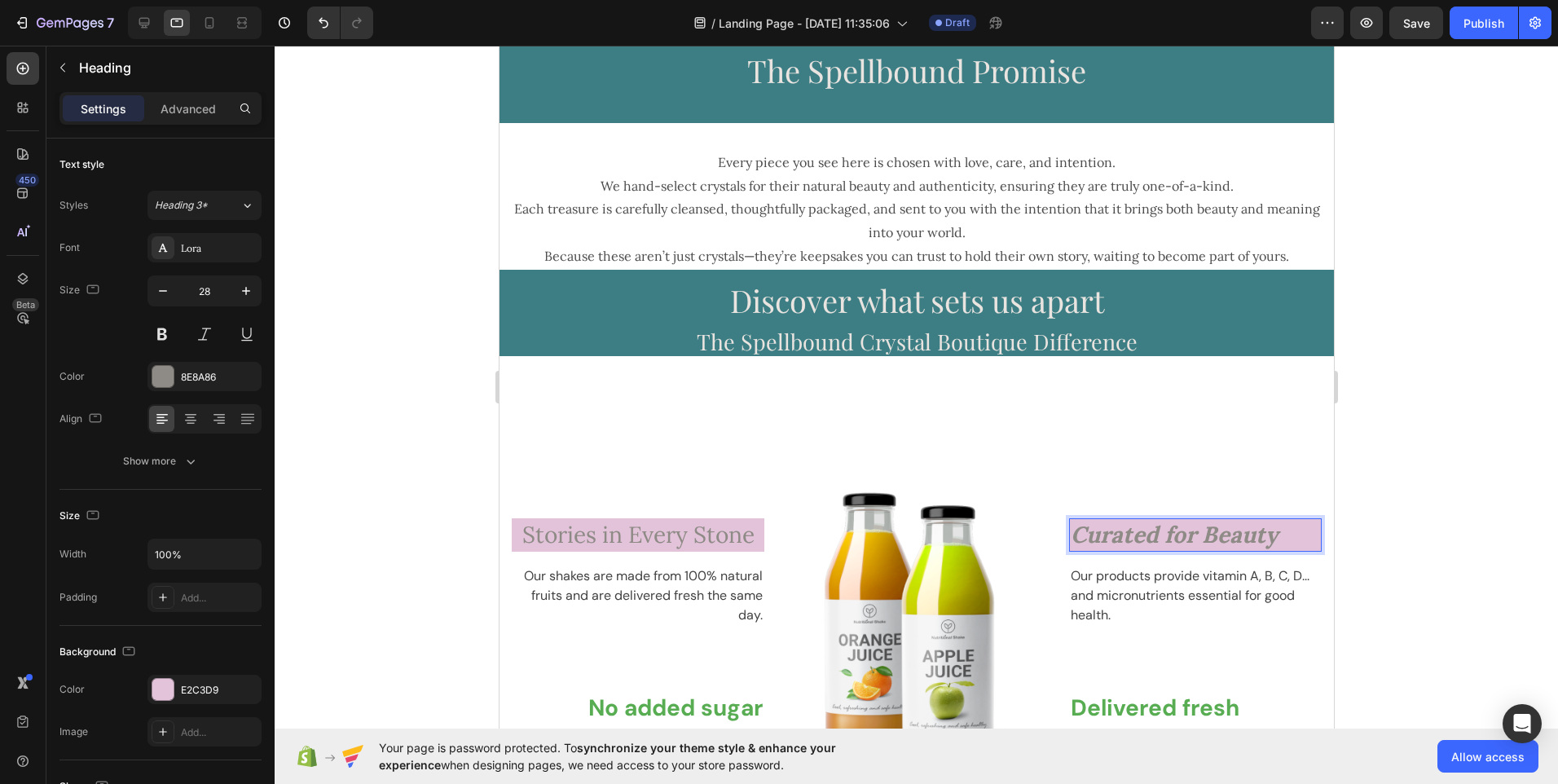
click at [1278, 535] on p "Curated for Beauty" at bounding box center [1195, 534] width 249 height 29
click at [1178, 534] on icon "Curated for Beauty" at bounding box center [1174, 534] width 207 height 29
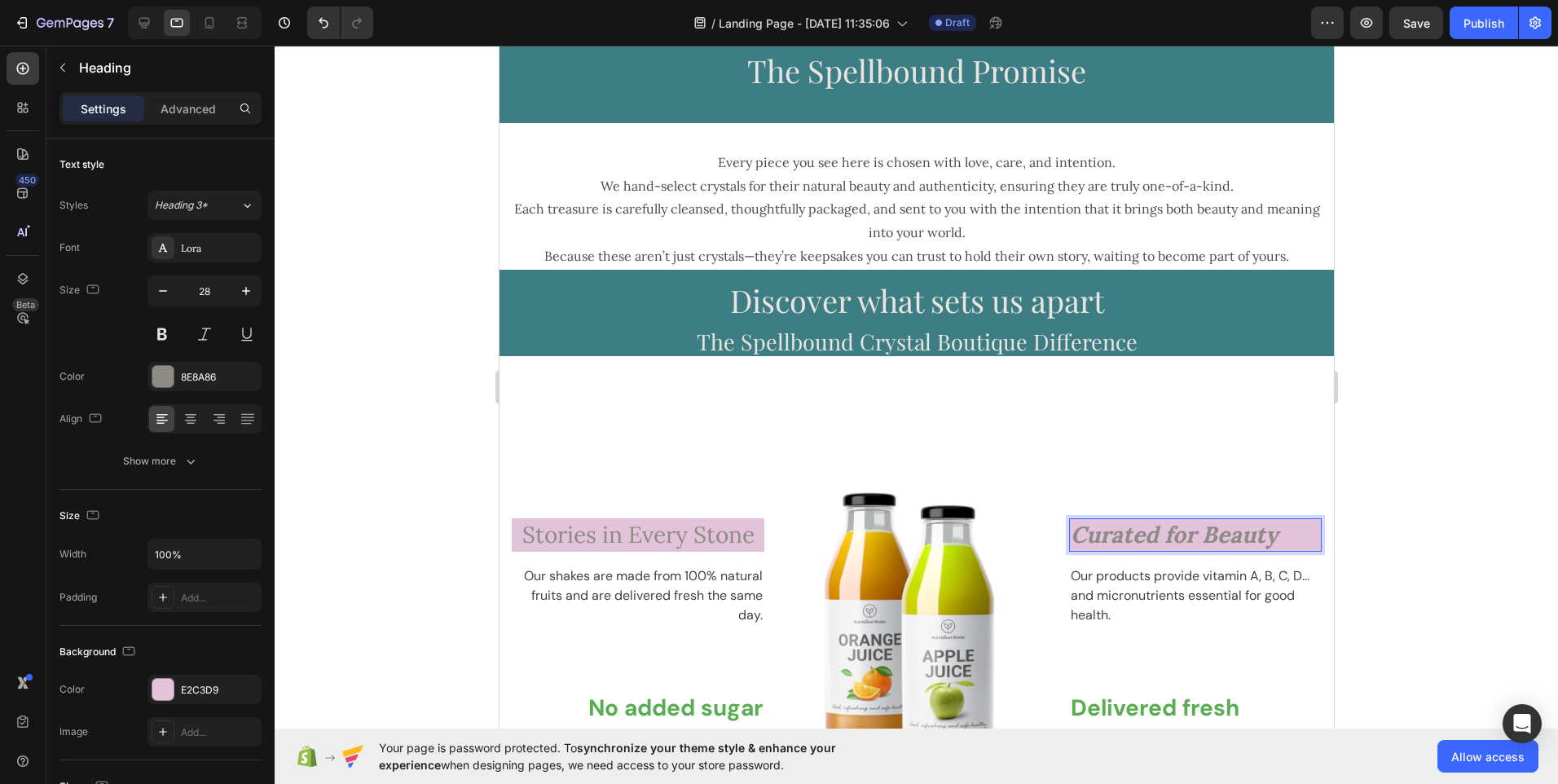
click at [1178, 534] on icon "Curated for Beauty" at bounding box center [1174, 534] width 207 height 29
click at [1084, 532] on icon "Curated for Beauty" at bounding box center [1174, 534] width 207 height 29
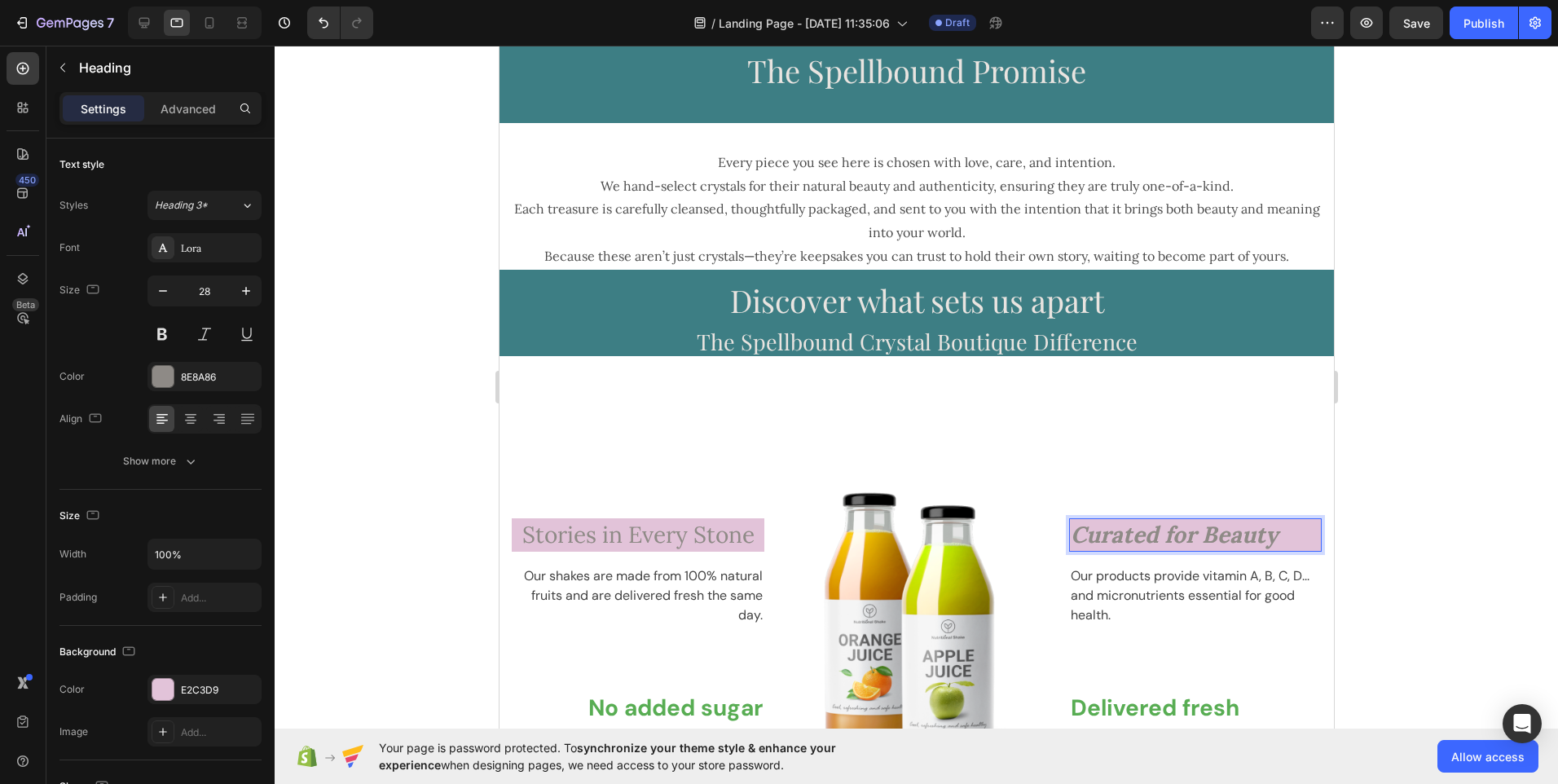
click at [1165, 530] on icon "Curated for Beauty" at bounding box center [1174, 534] width 207 height 29
drag, startPoint x: 1281, startPoint y: 533, endPoint x: 1068, endPoint y: 538, distance: 213.1
click at [1070, 538] on p "Curated for Beauty" at bounding box center [1195, 534] width 249 height 29
click at [1168, 528] on icon "Curated for Beauty" at bounding box center [1174, 534] width 207 height 29
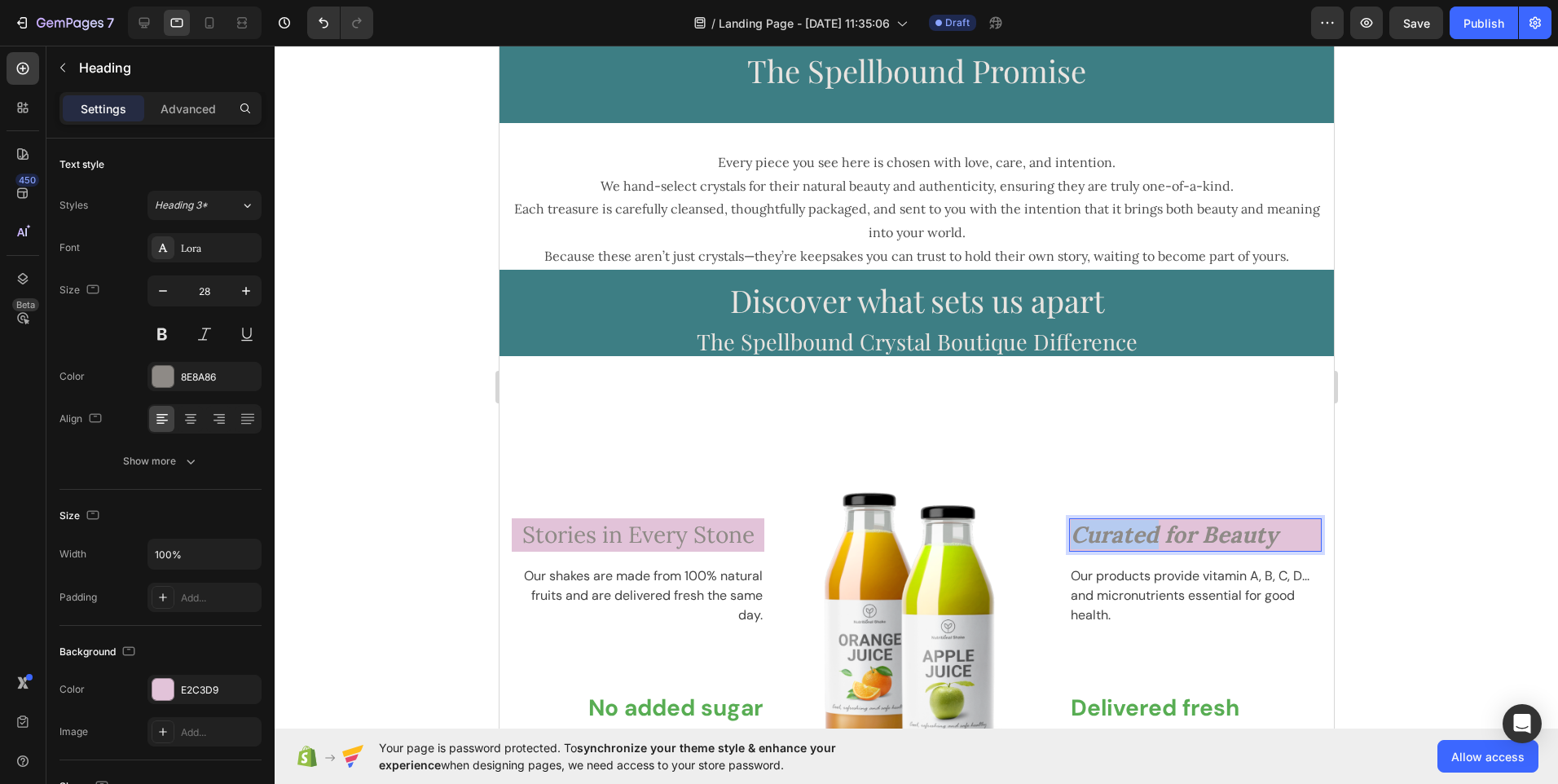
click at [1070, 536] on icon "Curated for Beauty" at bounding box center [1174, 534] width 207 height 29
click at [1118, 536] on p "\" at bounding box center [1195, 534] width 249 height 29
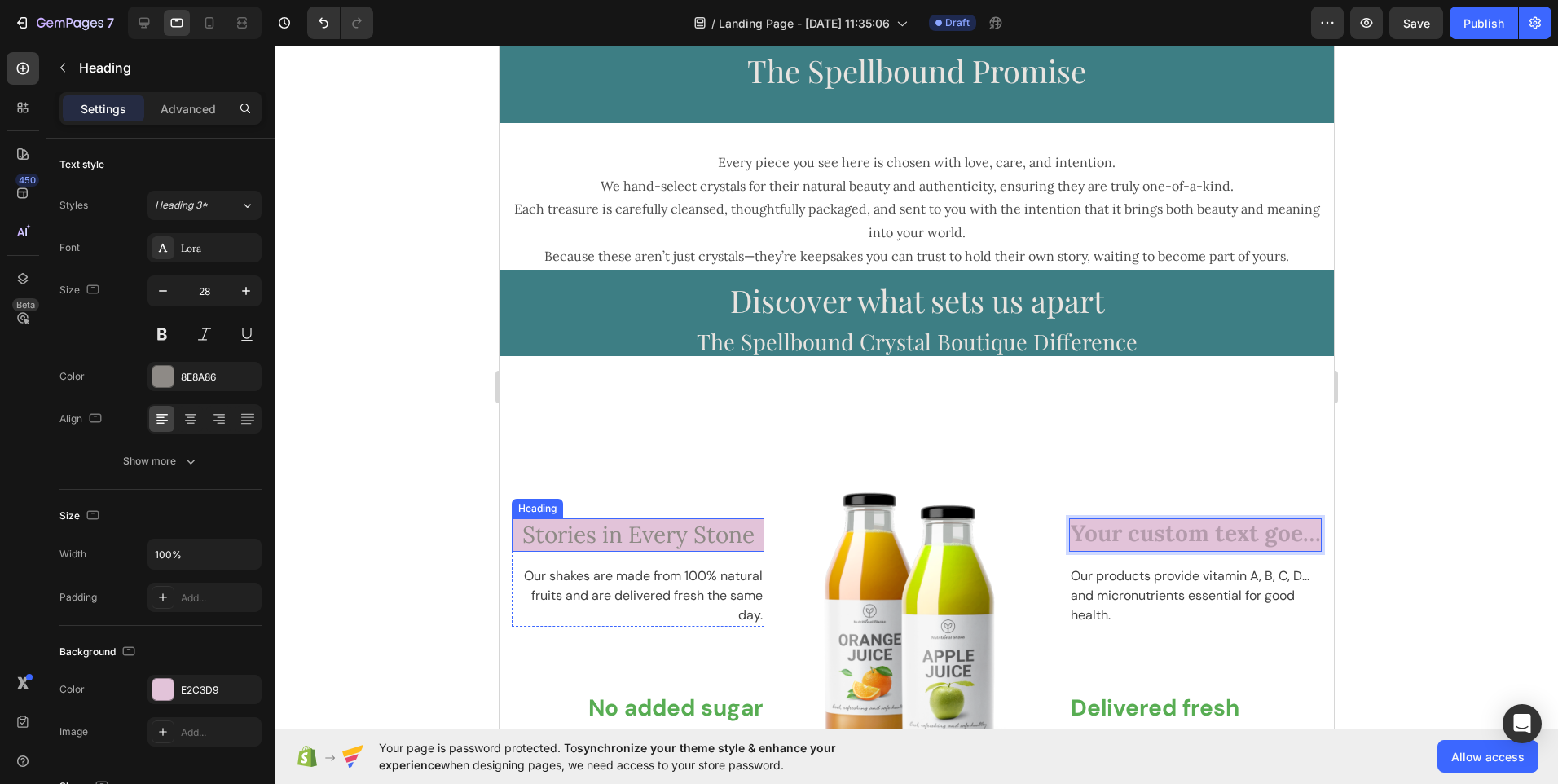
click at [715, 541] on span "Stories in Every Stone" at bounding box center [638, 534] width 232 height 29
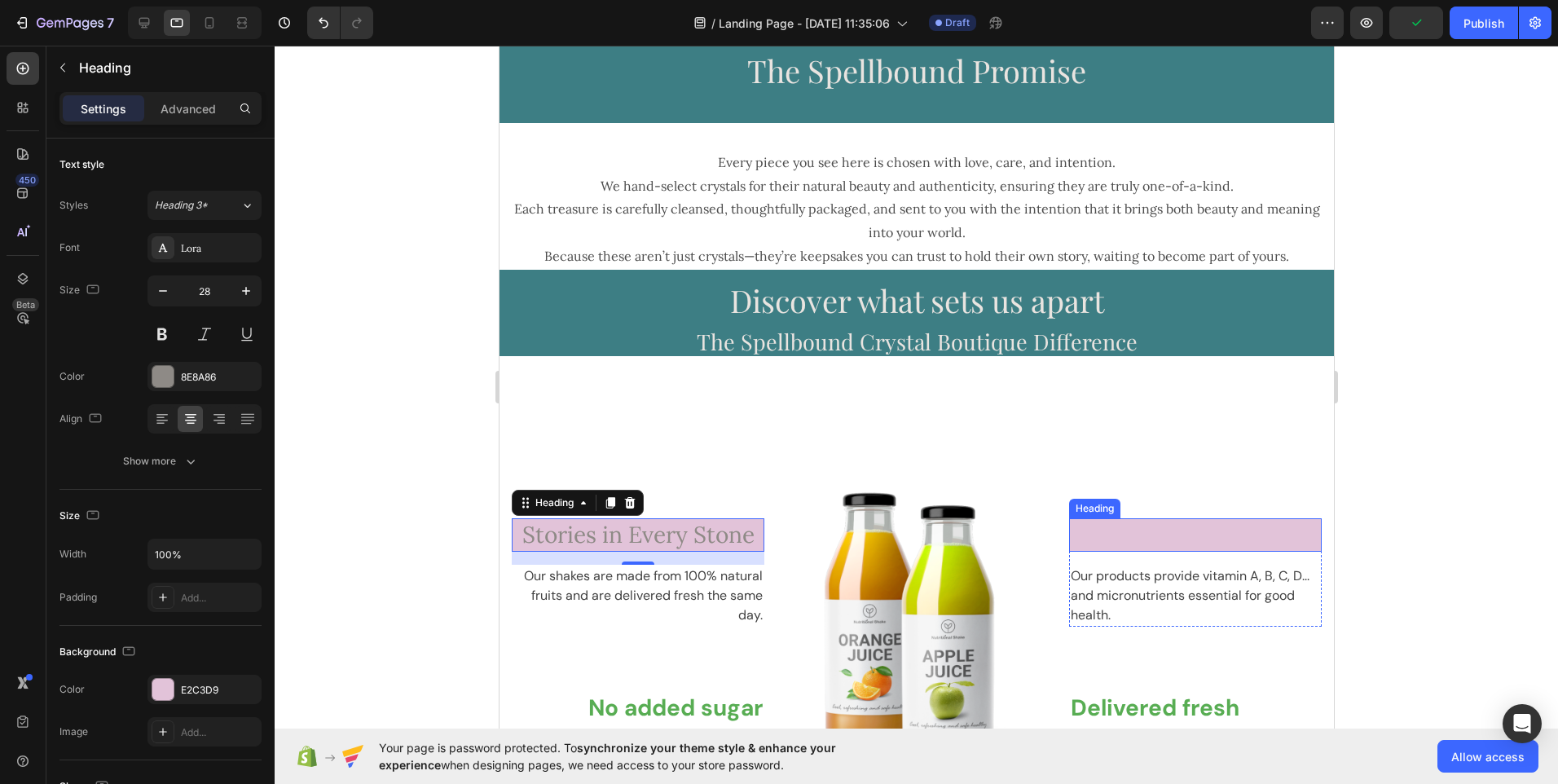
click at [1115, 539] on p "Rich Text Editor. Editing area: main" at bounding box center [1195, 534] width 249 height 29
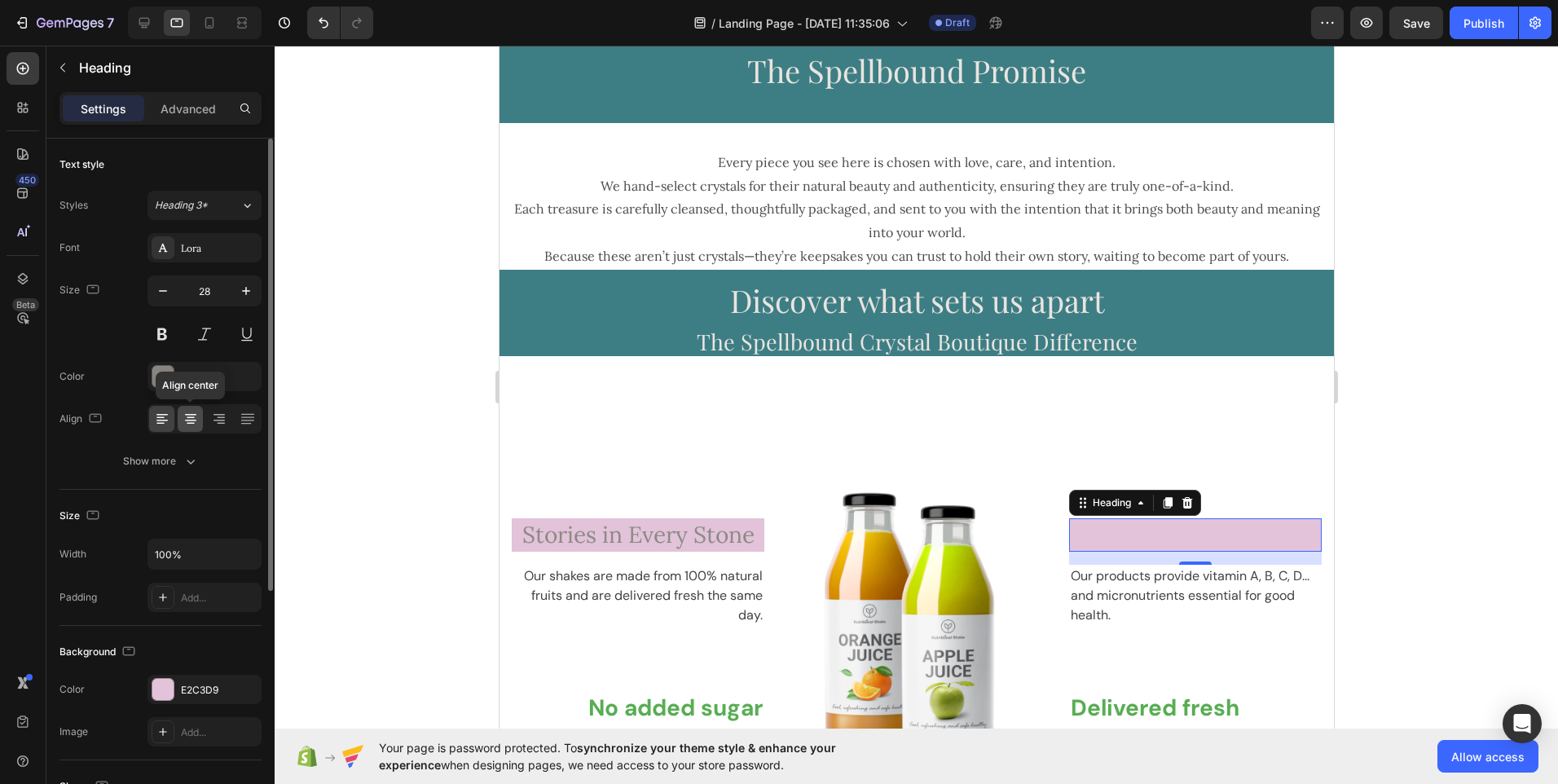
click at [190, 416] on icon at bounding box center [190, 418] width 16 height 16
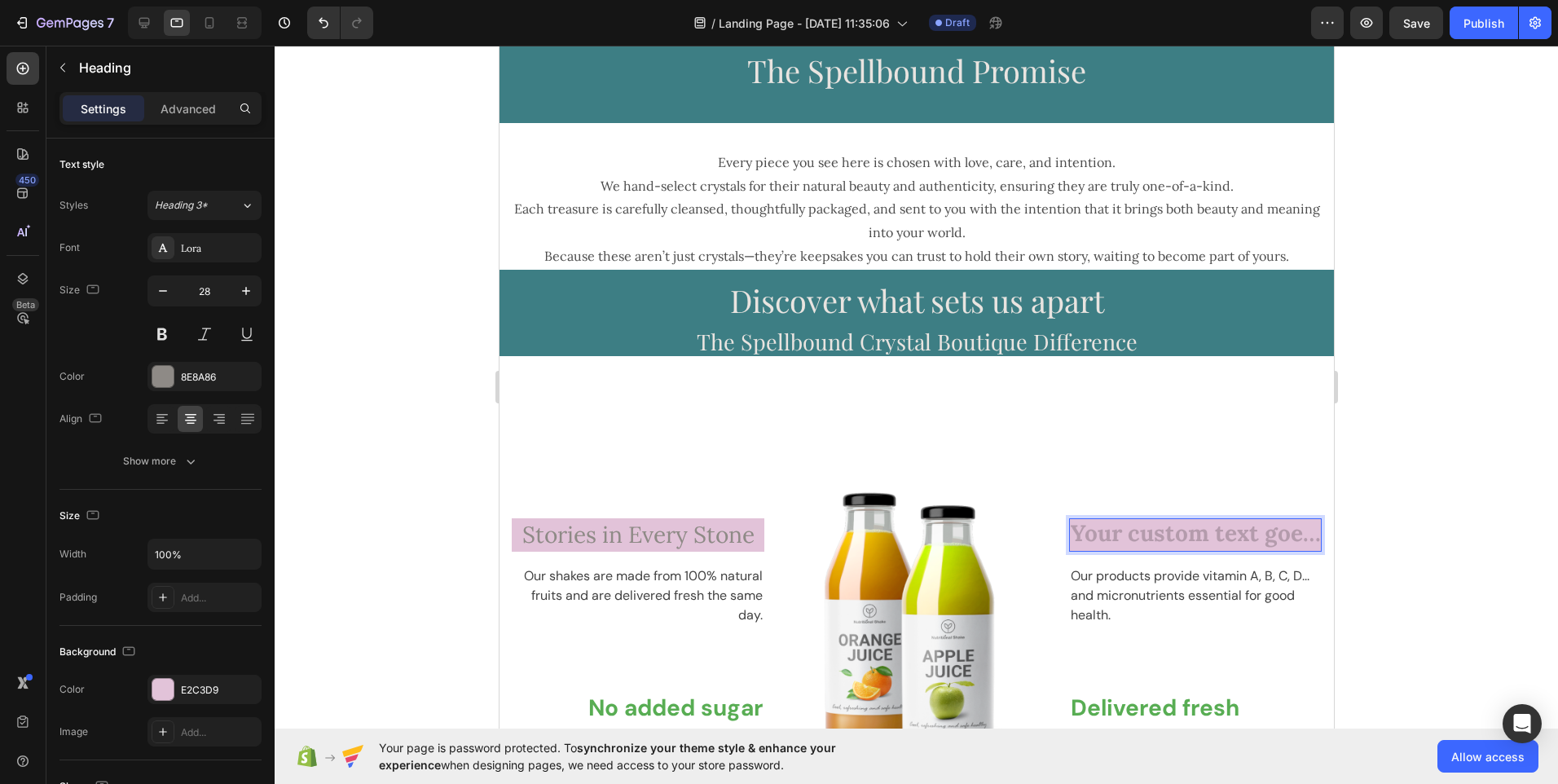
click at [1160, 543] on h2 "Rich Text Editor. Editing area: main" at bounding box center [1195, 534] width 252 height 33
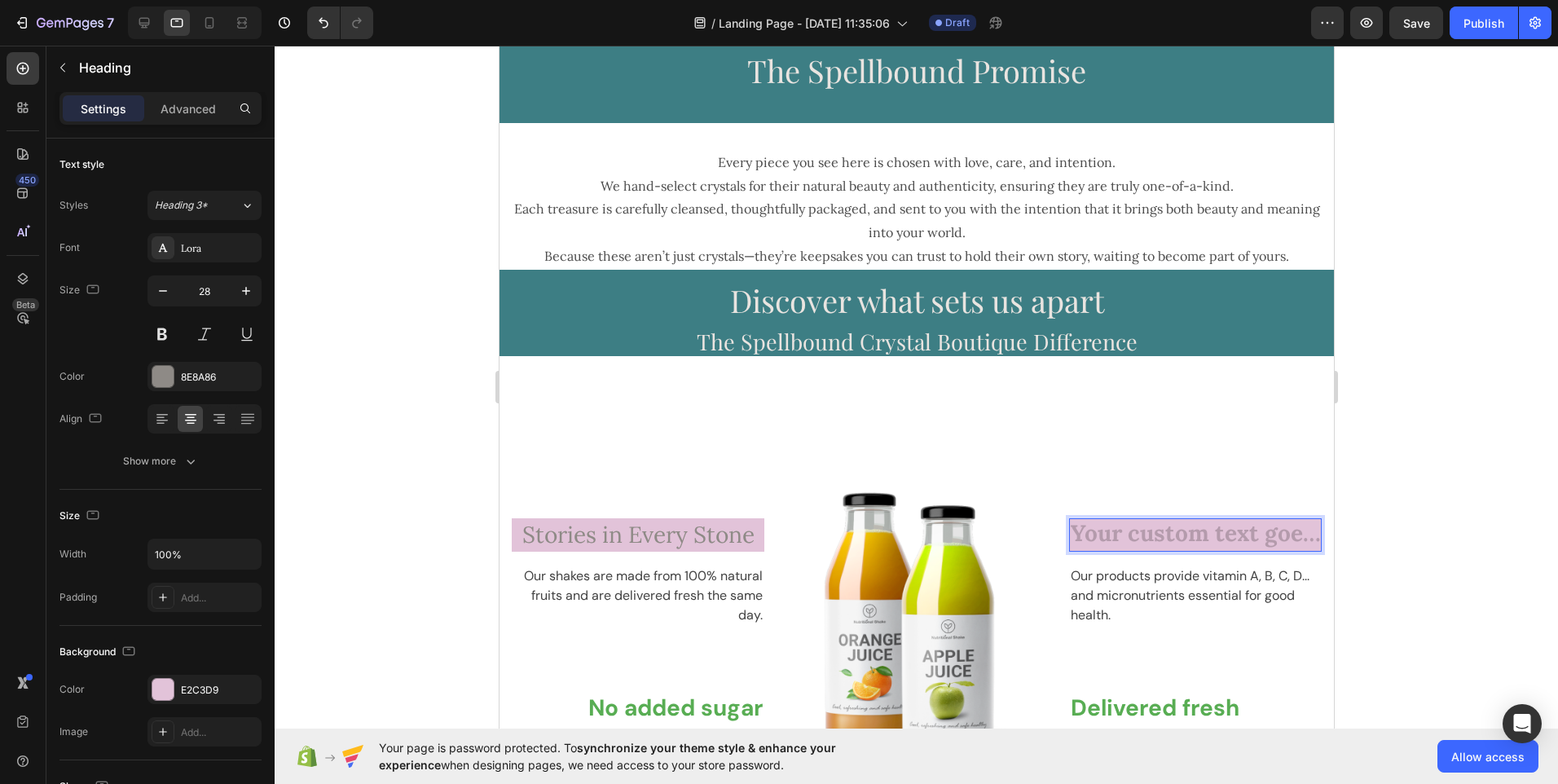
click at [1160, 543] on h2 "Rich Text Editor. Editing area: main" at bounding box center [1195, 534] width 252 height 33
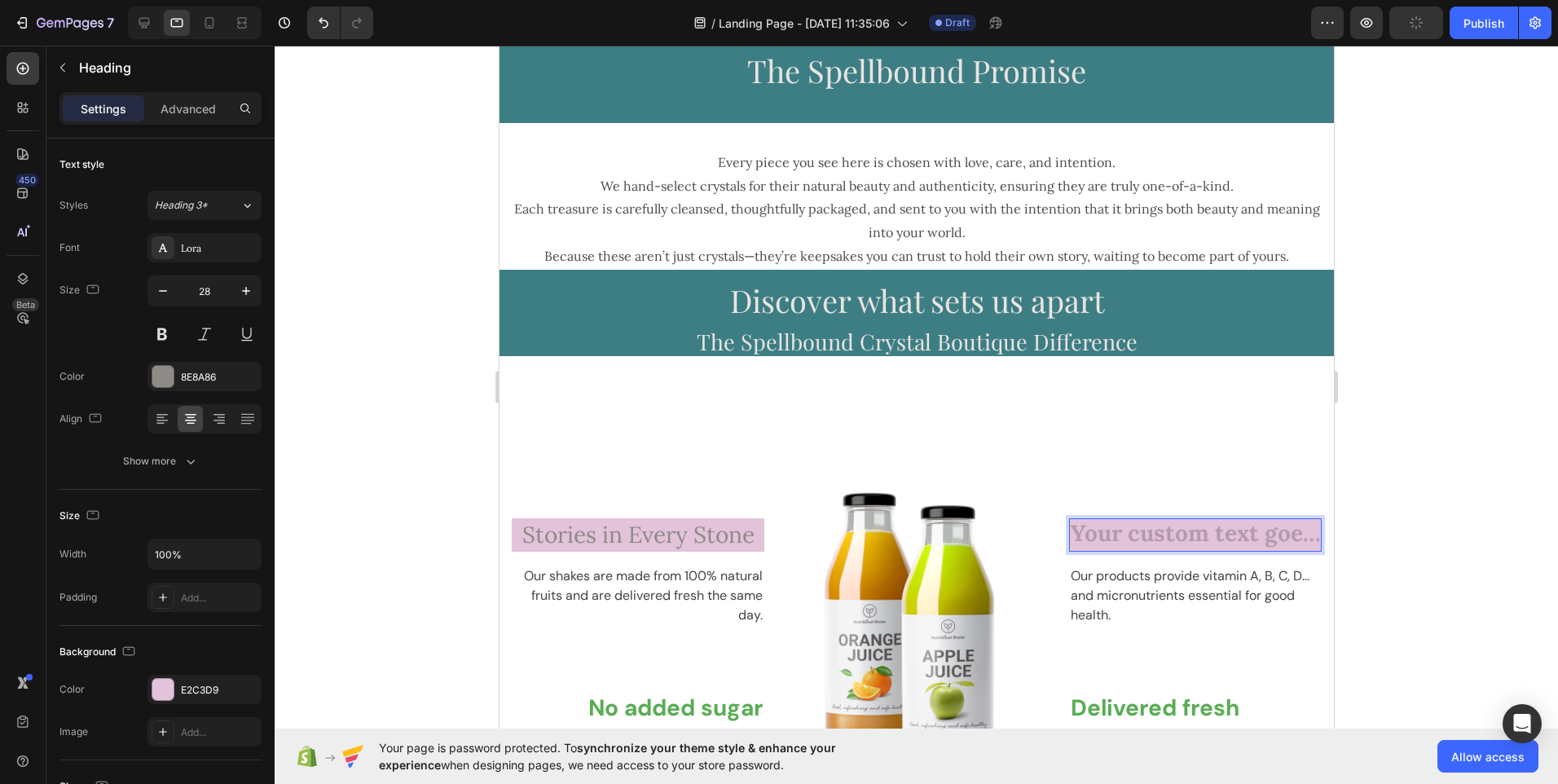
click at [1153, 540] on h2 "Rich Text Editor. Editing area: main" at bounding box center [1195, 534] width 252 height 33
click at [1293, 533] on h2 "Rich Text Editor. Editing area: main" at bounding box center [1195, 534] width 252 height 33
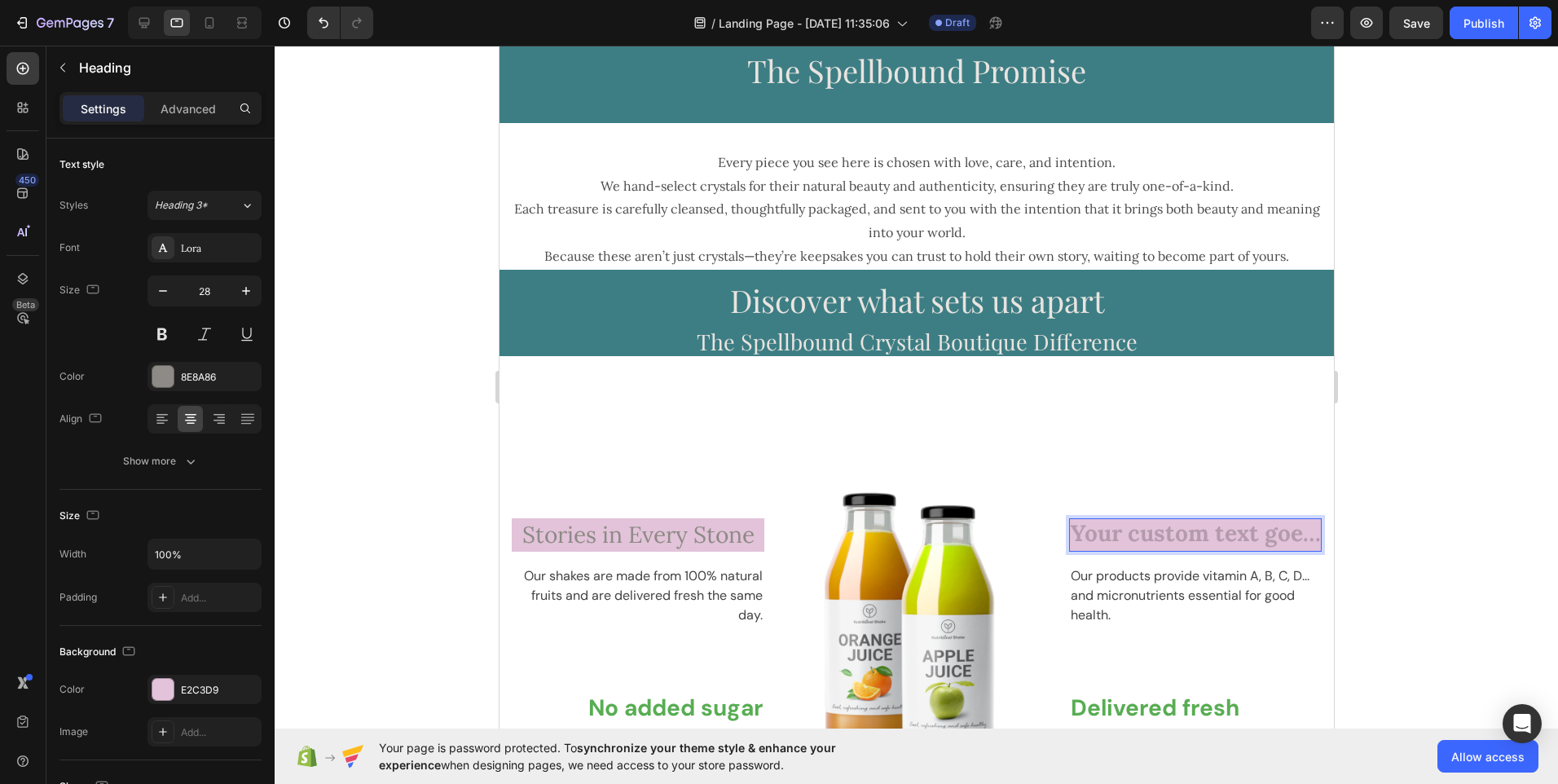
click at [1293, 533] on h2 "Rich Text Editor. Editing area: main" at bounding box center [1195, 534] width 252 height 33
click at [1177, 533] on p "Curated for Beauty" at bounding box center [1195, 534] width 249 height 29
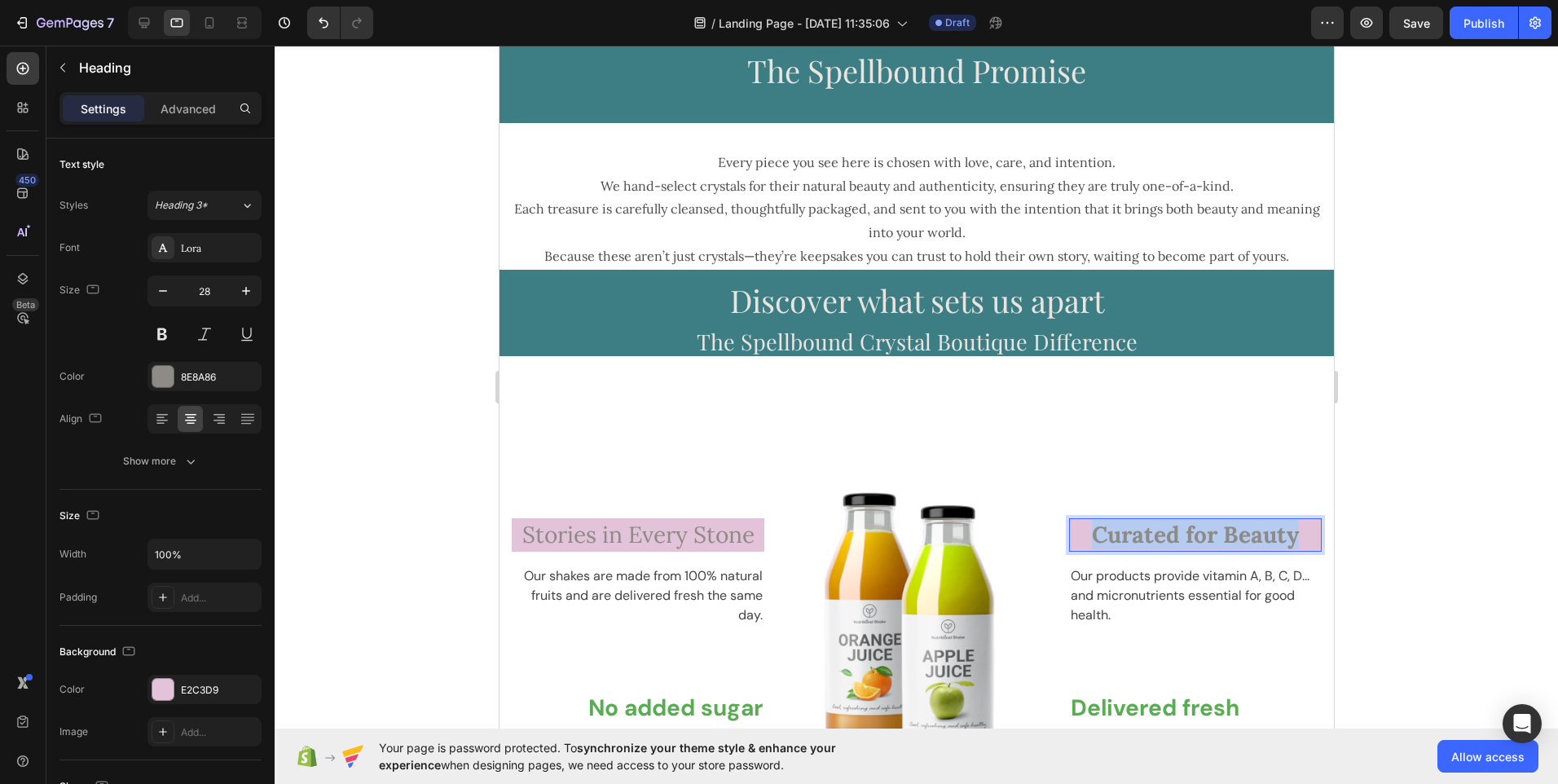
click at [1177, 533] on p "Curated for Beauty" at bounding box center [1195, 534] width 249 height 29
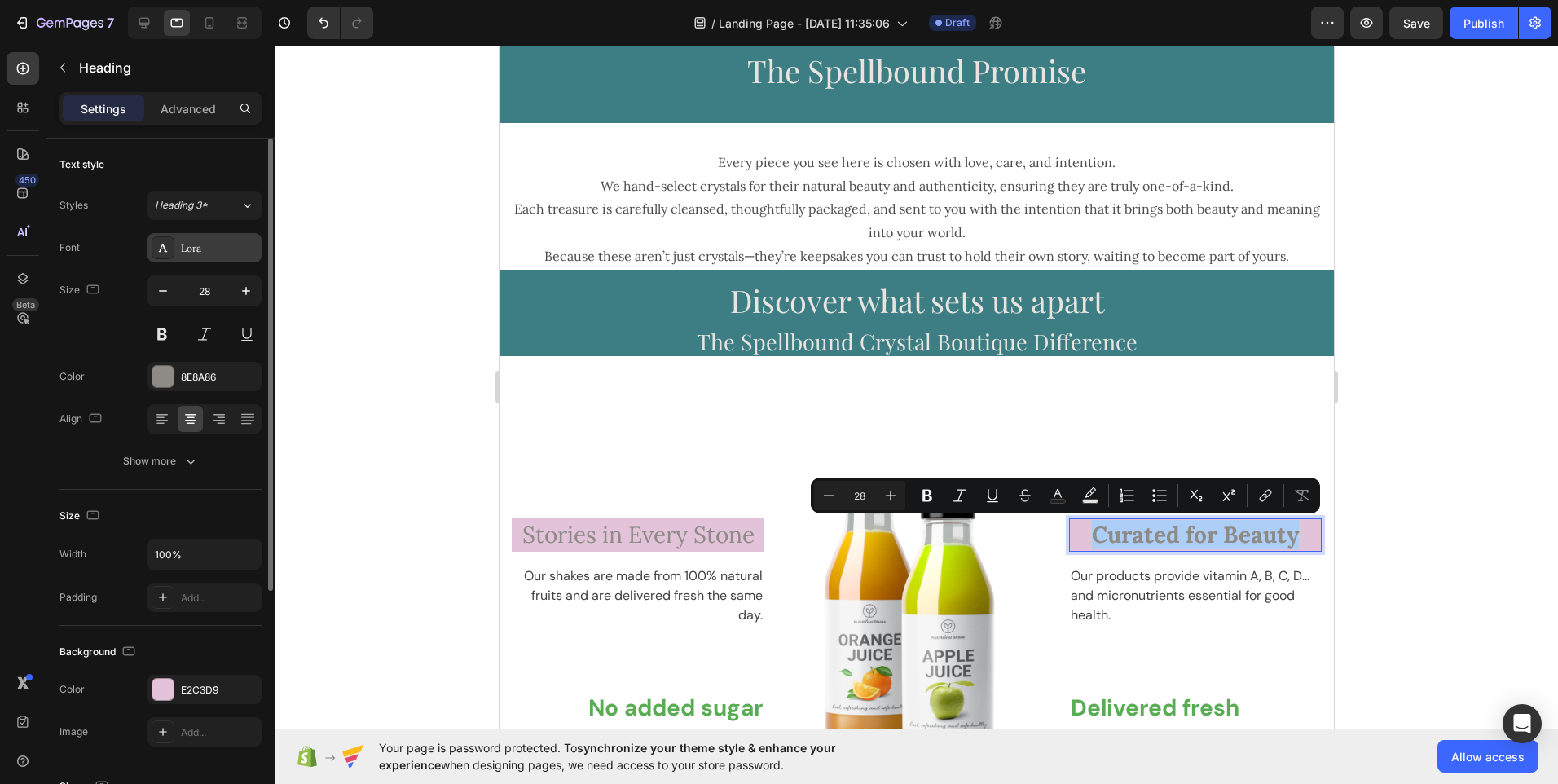
click at [208, 258] on div "Lora" at bounding box center [204, 247] width 114 height 29
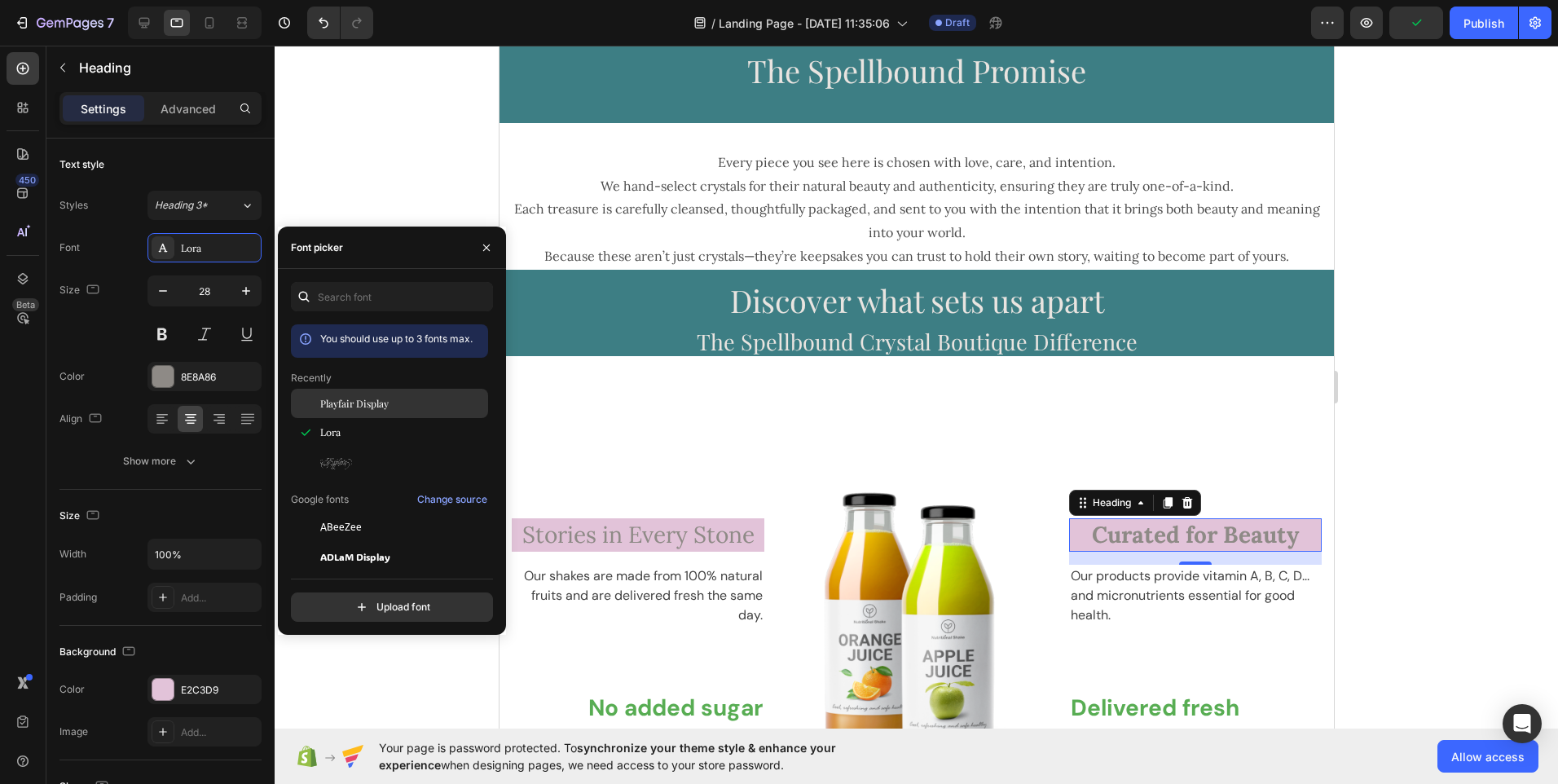
click at [349, 399] on span "Playfair Display" at bounding box center [354, 403] width 68 height 14
click at [349, 432] on div "Lora" at bounding box center [403, 432] width 165 height 14
click at [349, 461] on span "Explora" at bounding box center [337, 462] width 32 height 14
click at [347, 439] on div "Lora" at bounding box center [403, 432] width 165 height 14
click at [610, 414] on div "Heading Row ⁠⁠⁠⁠⁠⁠⁠ Stories in Every Stone Heading Our shakes are made from 100…" at bounding box center [916, 612] width 835 height 461
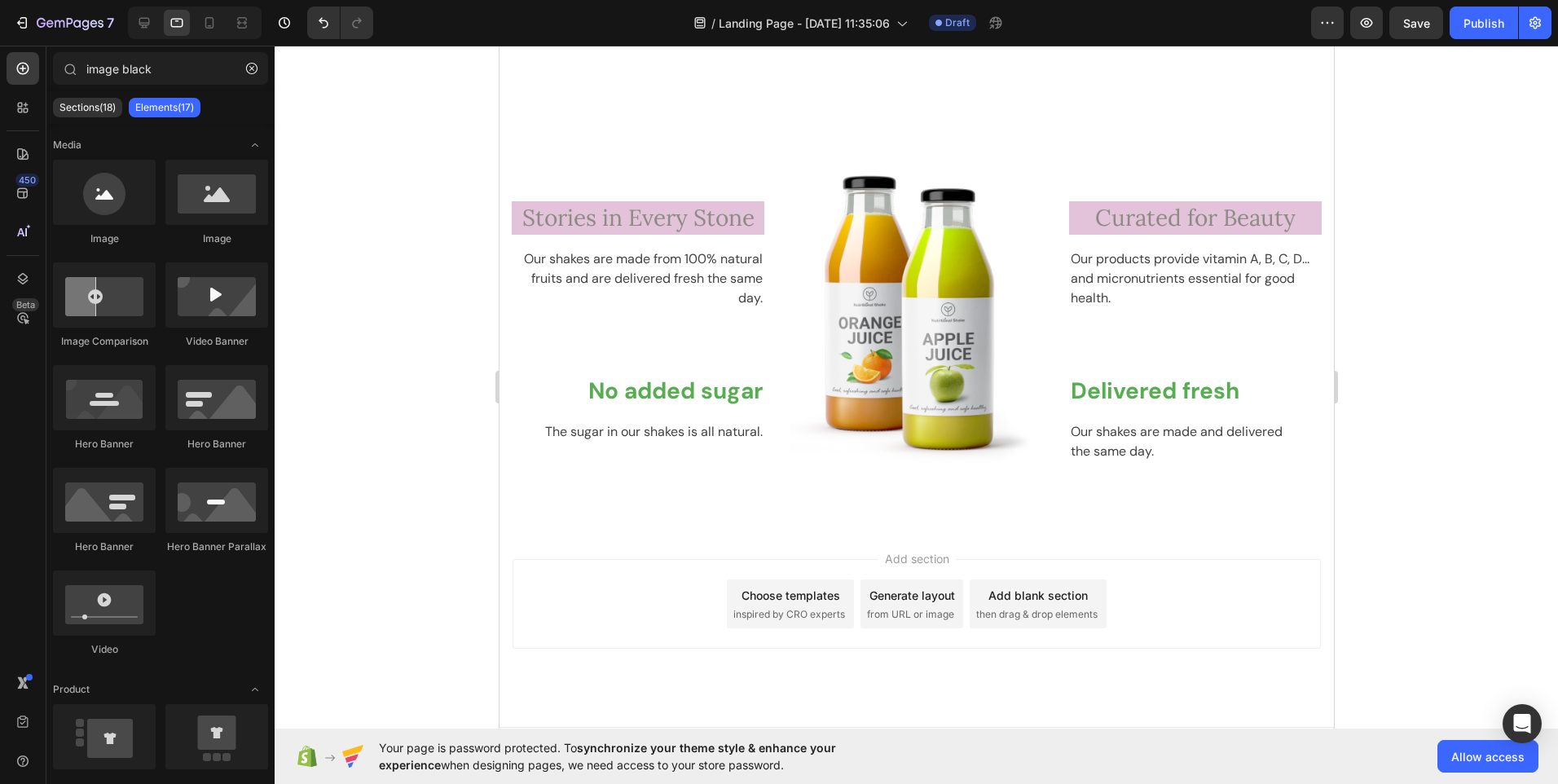
scroll to position [3407, 0]
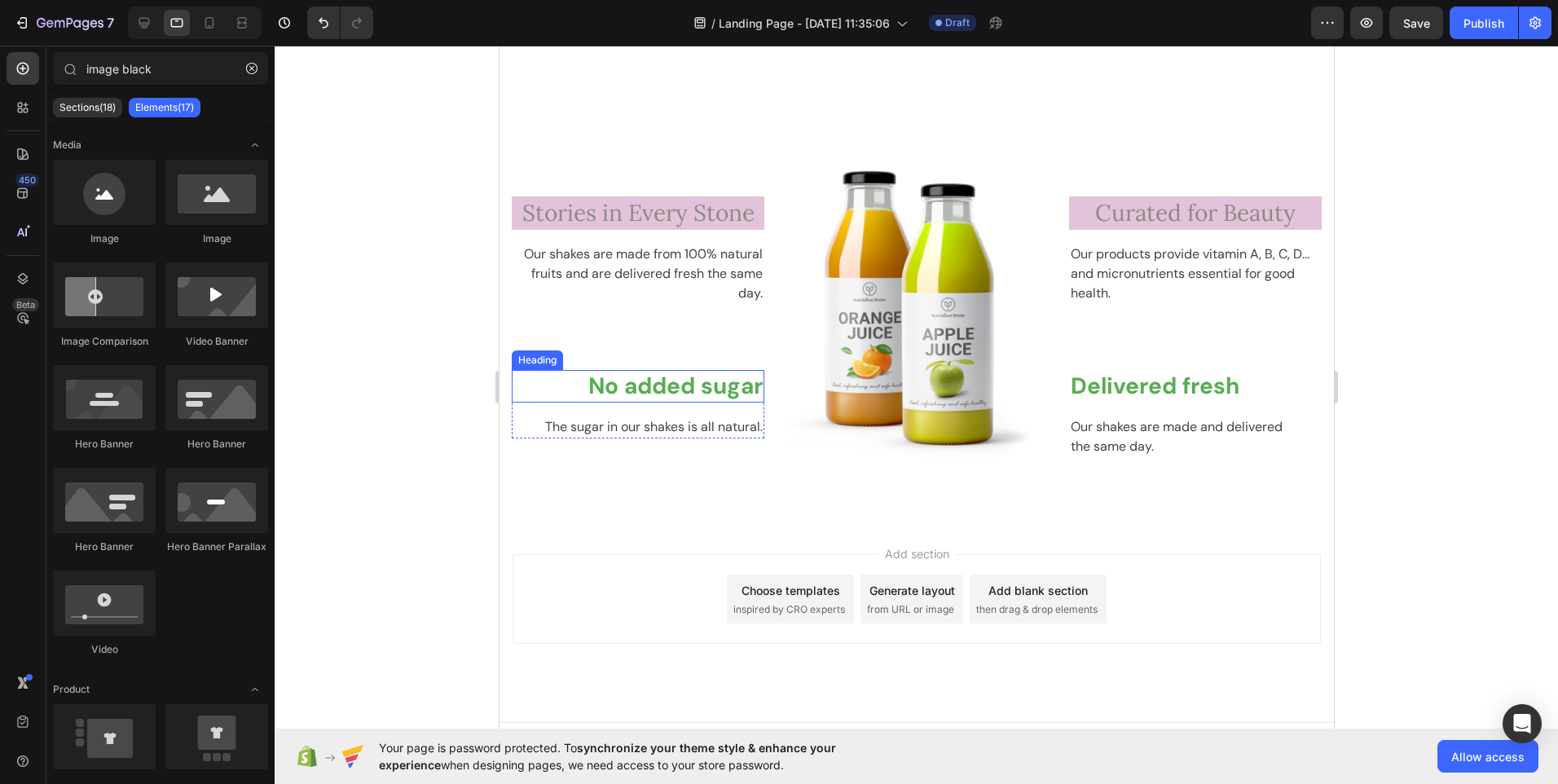
click at [676, 388] on p "No added sugar" at bounding box center [637, 386] width 249 height 29
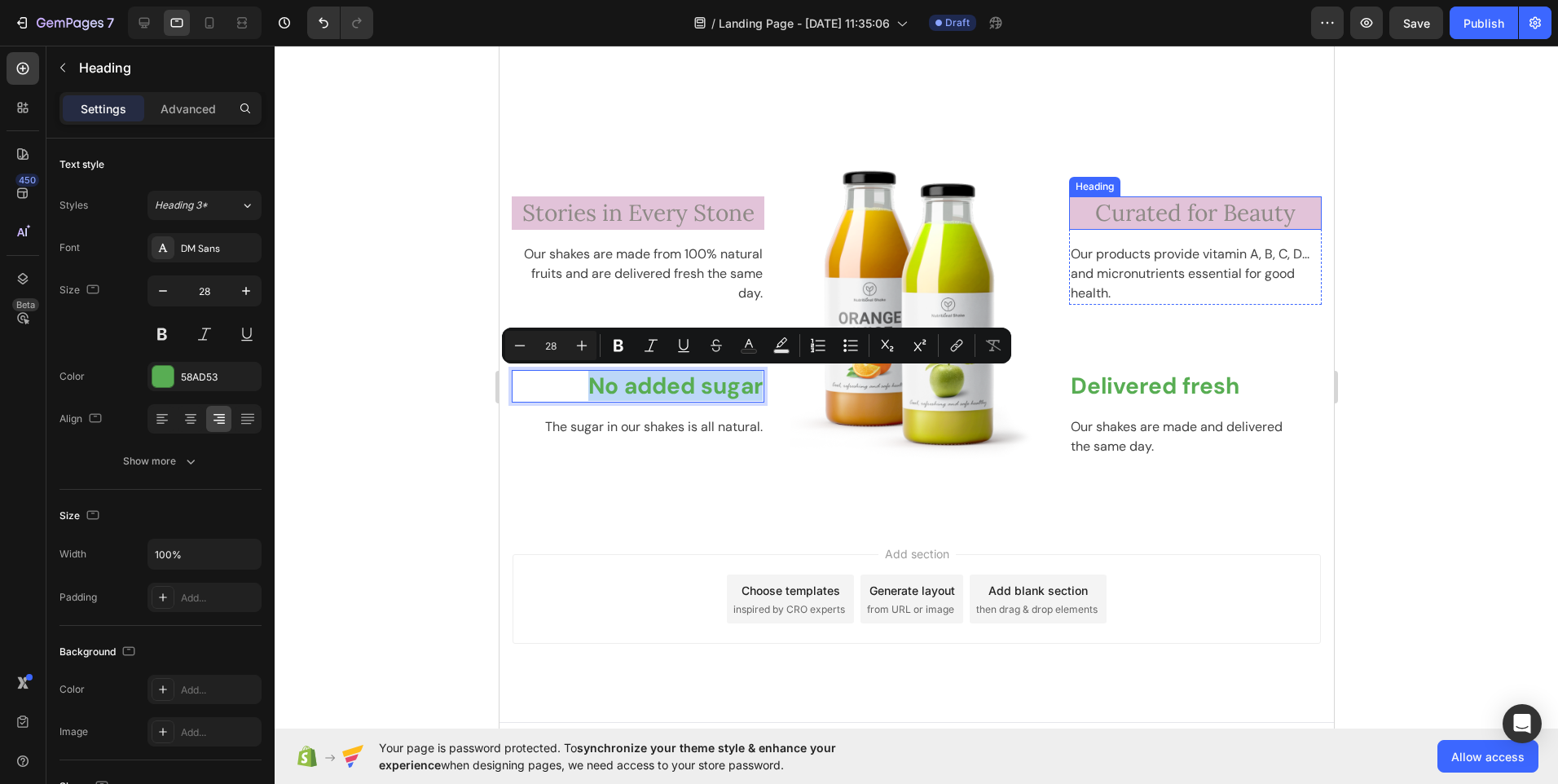
click at [1108, 217] on p "Curated for Beauty" at bounding box center [1195, 212] width 249 height 29
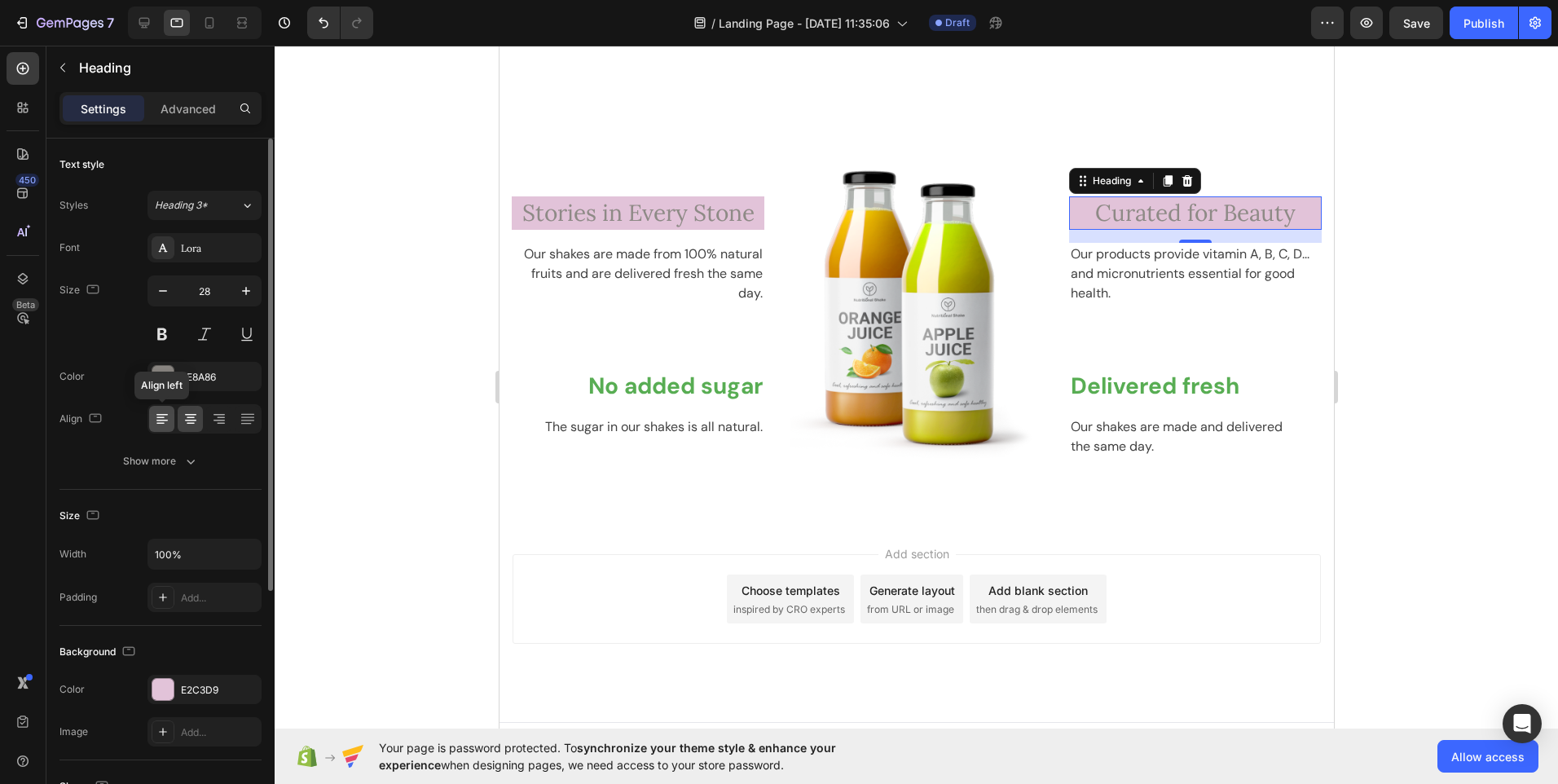
click at [168, 421] on icon at bounding box center [162, 418] width 16 height 16
click at [637, 223] on span "Stories in Every Stone" at bounding box center [638, 212] width 232 height 29
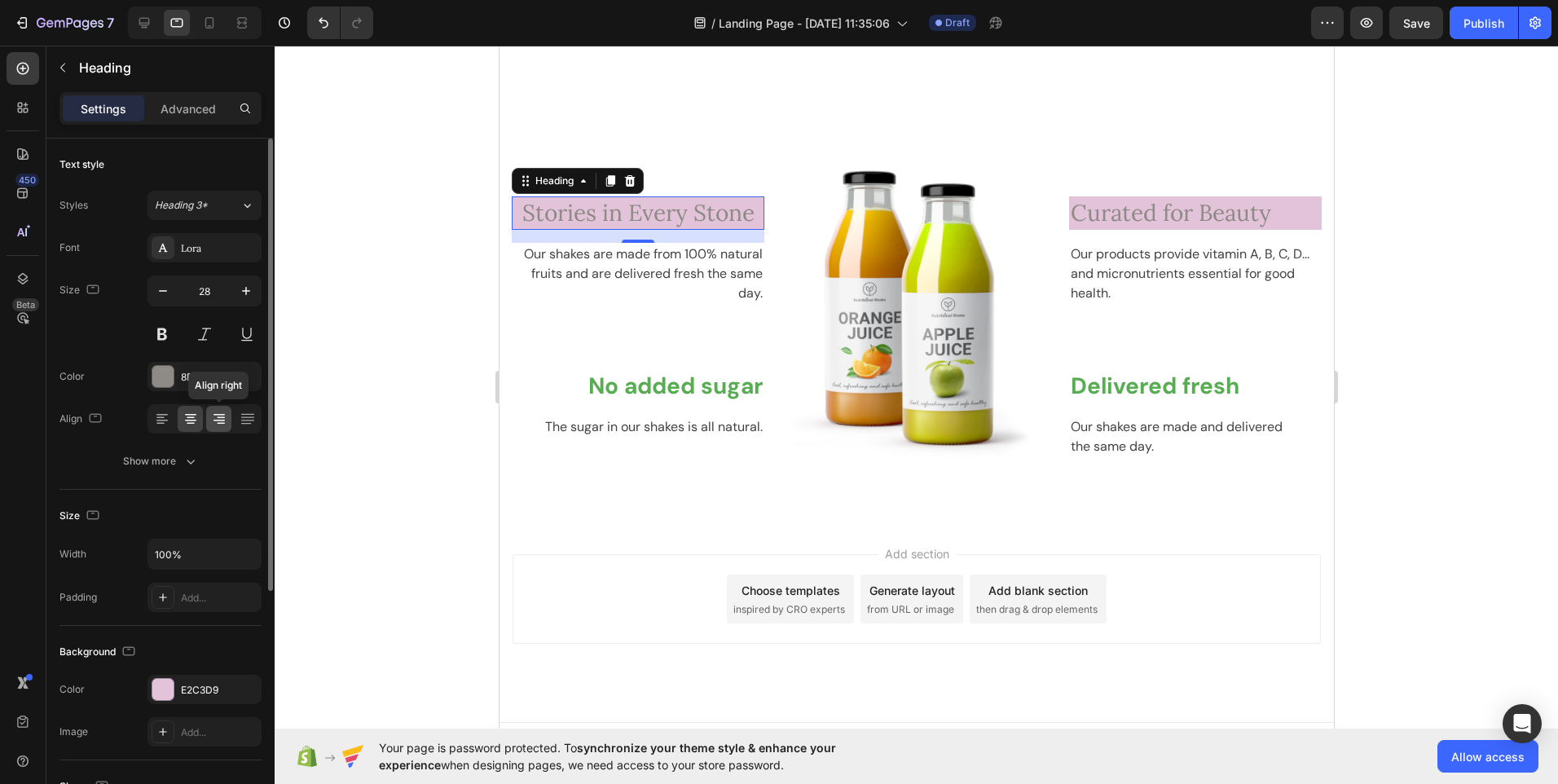
click at [224, 421] on icon at bounding box center [219, 418] width 16 height 16
click at [620, 384] on p "No added sugar" at bounding box center [637, 386] width 249 height 29
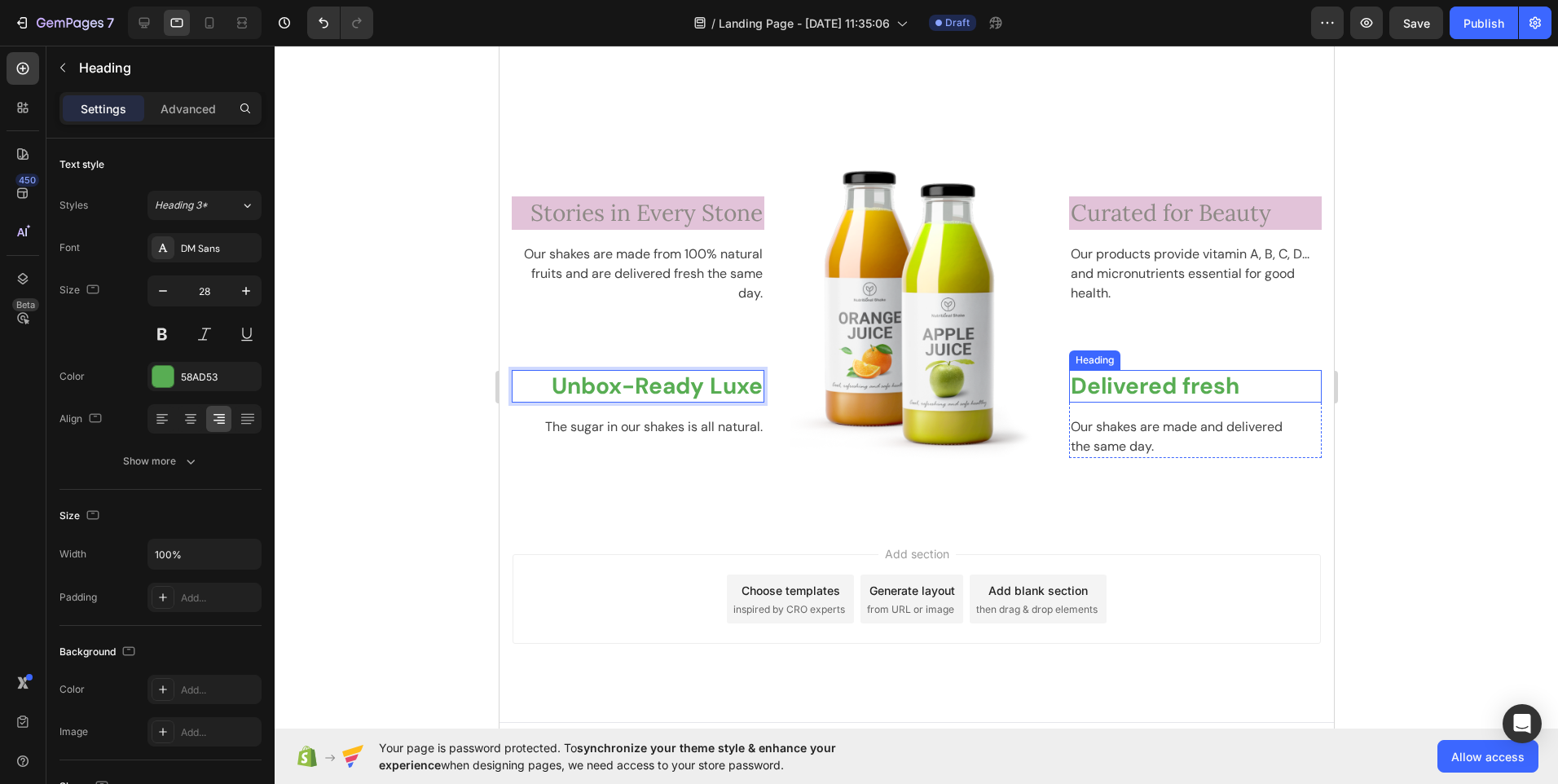
click at [1133, 387] on p "Delivered fresh" at bounding box center [1195, 386] width 249 height 29
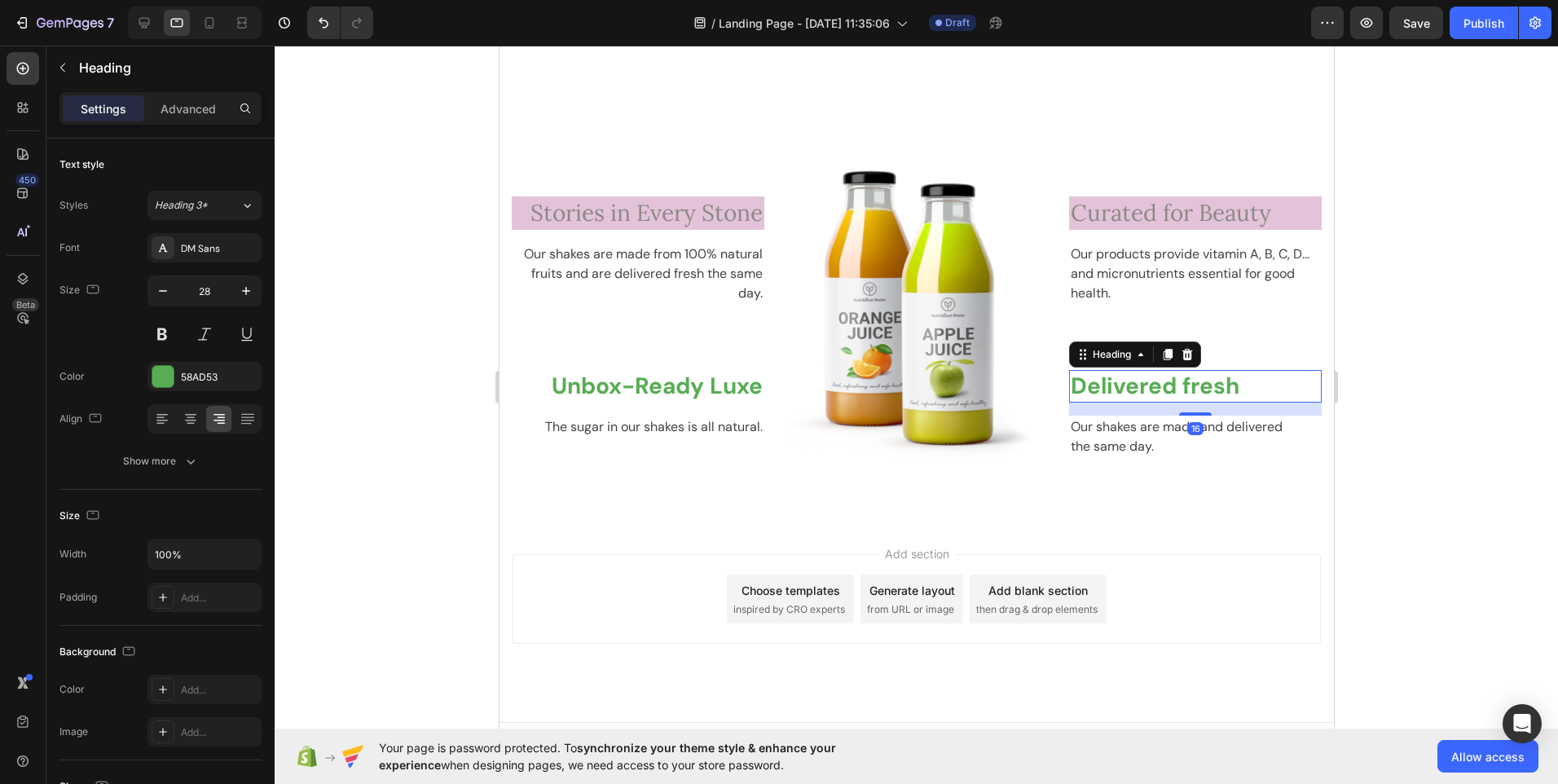
click at [1133, 387] on p "Delivered fresh" at bounding box center [1195, 386] width 249 height 29
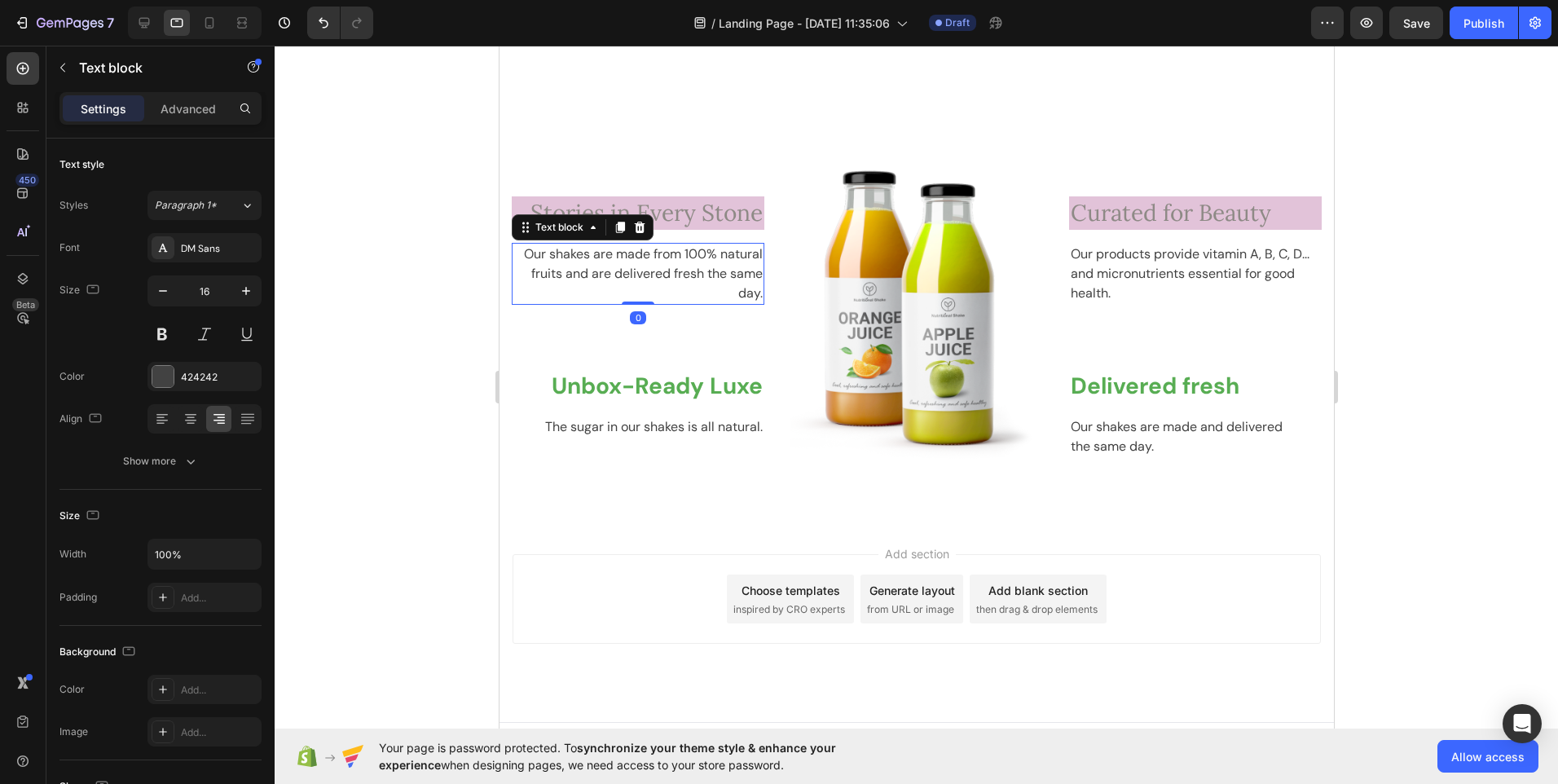
click at [588, 268] on p "Our shakes are made from 100% natural fruits and are delivered fresh the same d…" at bounding box center [637, 274] width 249 height 59
click at [527, 267] on p "Our shakes are made from 100% natural fruits and are delivered fresh the same d…" at bounding box center [637, 274] width 249 height 59
click at [622, 273] on p "Our shakes are made from 100% natural fruits and are delivered fresh the same d…" at bounding box center [637, 274] width 249 height 59
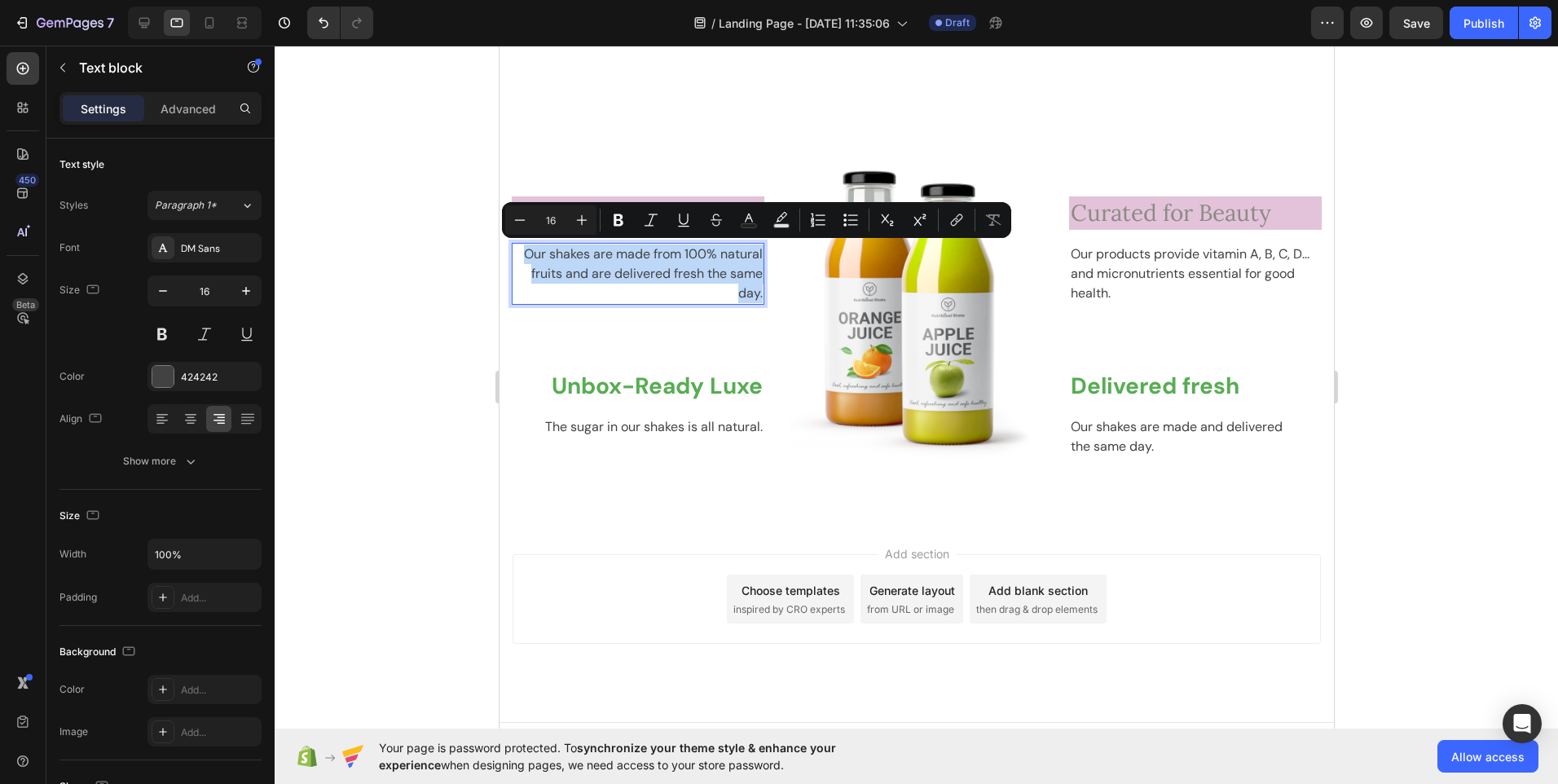
drag, startPoint x: 519, startPoint y: 253, endPoint x: 756, endPoint y: 296, distance: 240.9
click at [756, 296] on p "Our shakes are made from 100% natural fruits and are delivered fresh the same d…" at bounding box center [637, 274] width 249 height 59
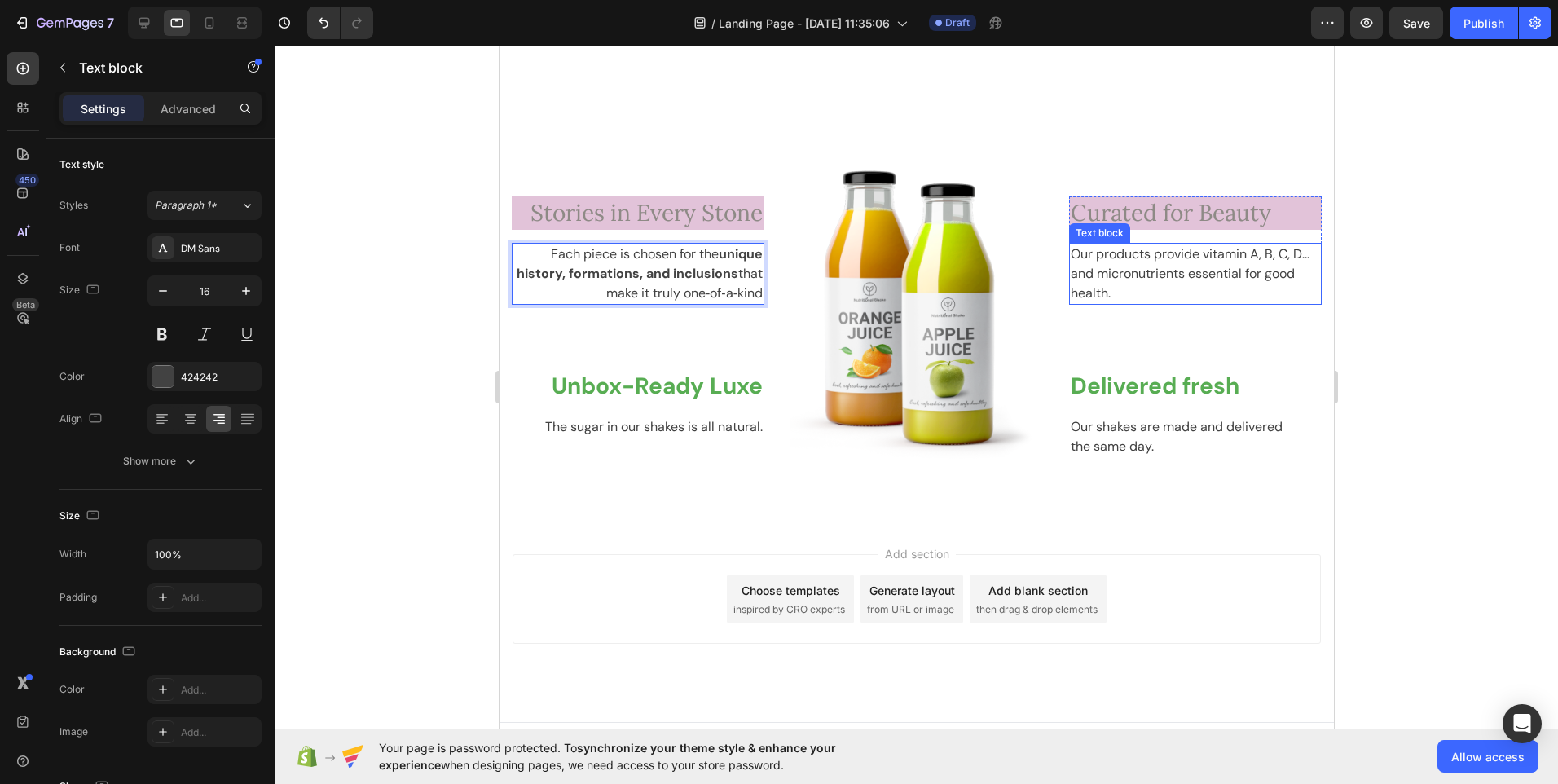
click at [1111, 286] on p "Our products provide vitamin A, B, C, D... and micronutrients essential for goo…" at bounding box center [1195, 274] width 249 height 59
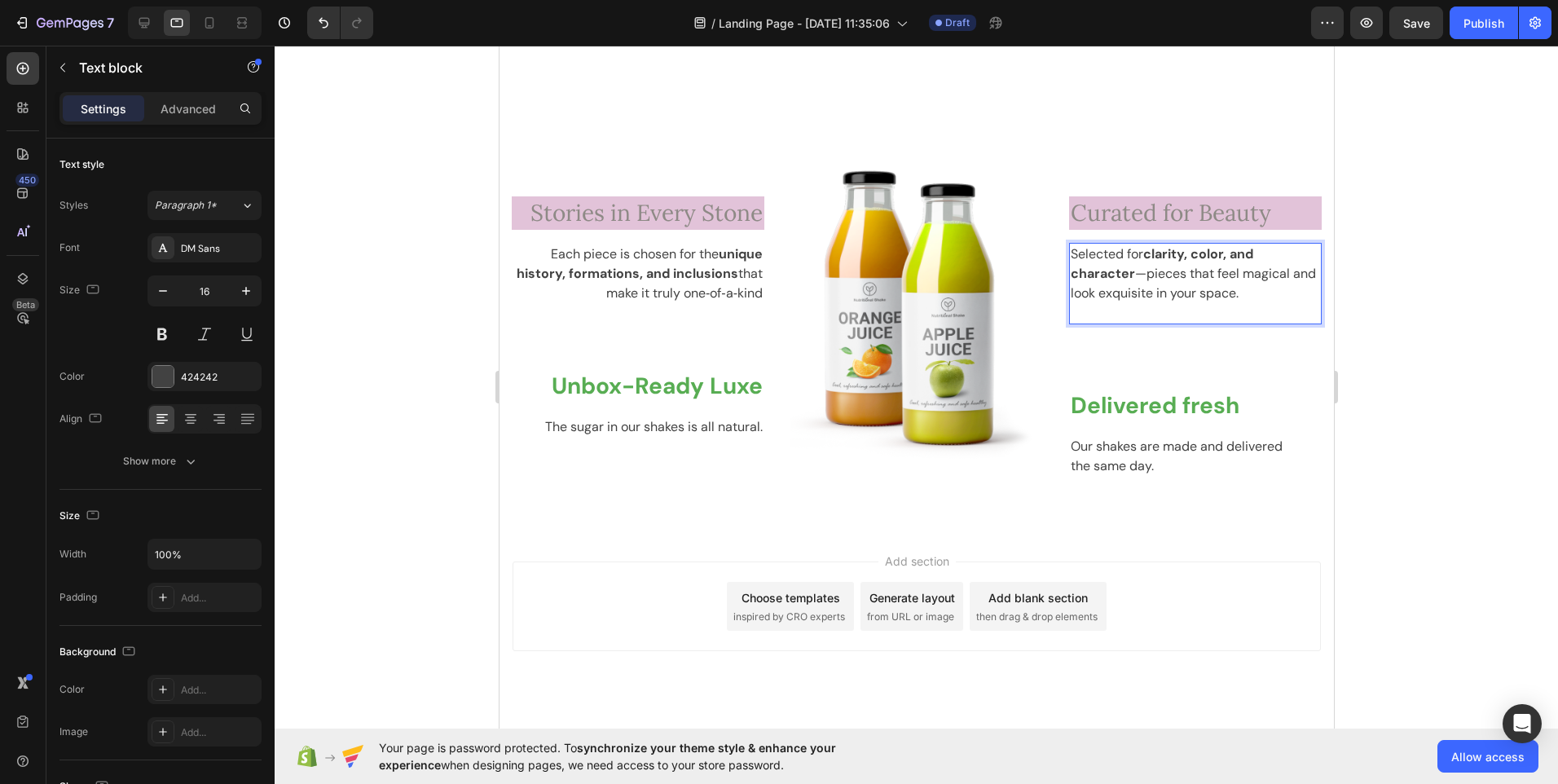
click at [1149, 252] on strong "clarity, color, and character" at bounding box center [1161, 264] width 183 height 37
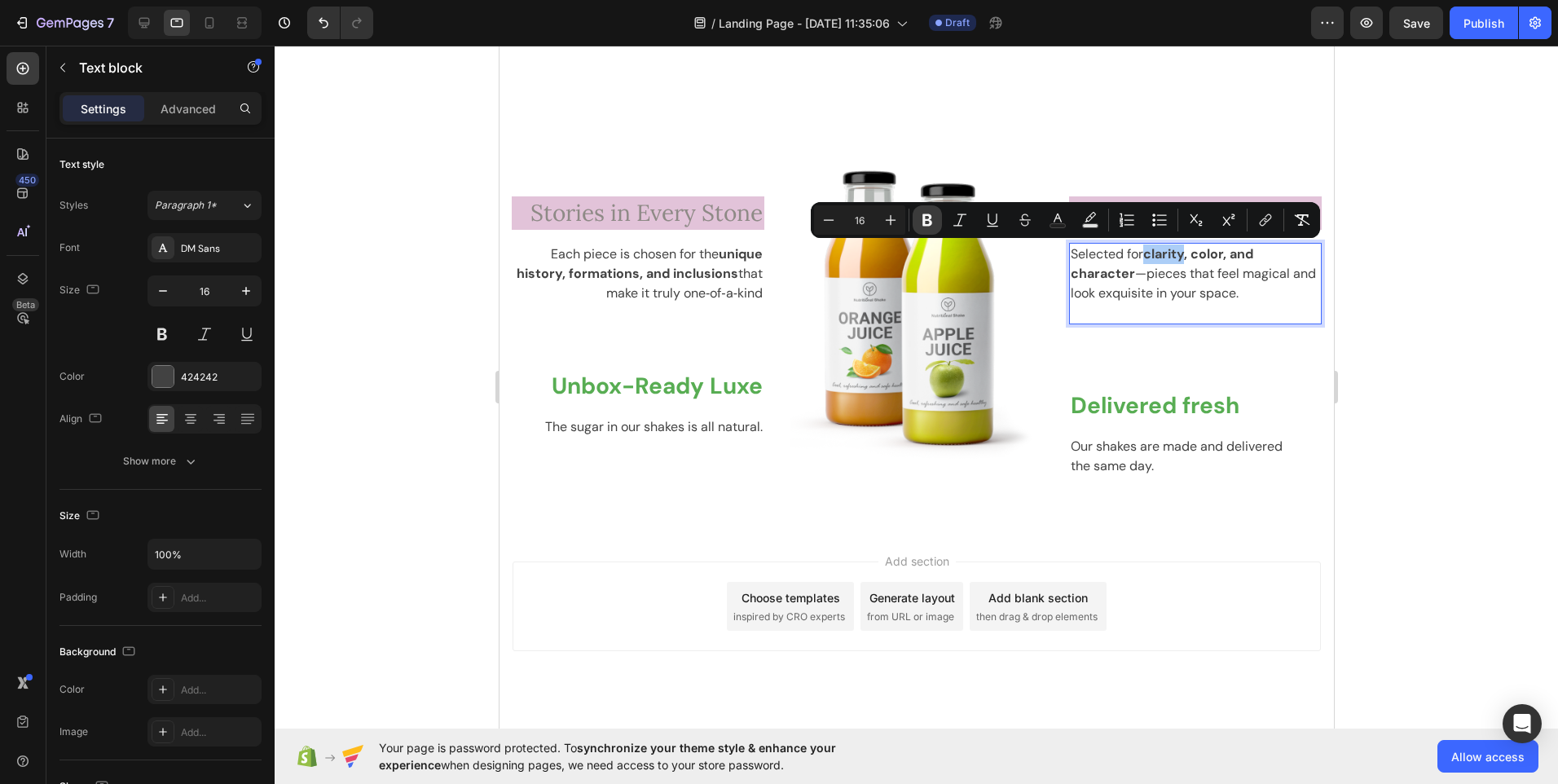
click at [932, 220] on icon "Editor contextual toolbar" at bounding box center [927, 220] width 16 height 16
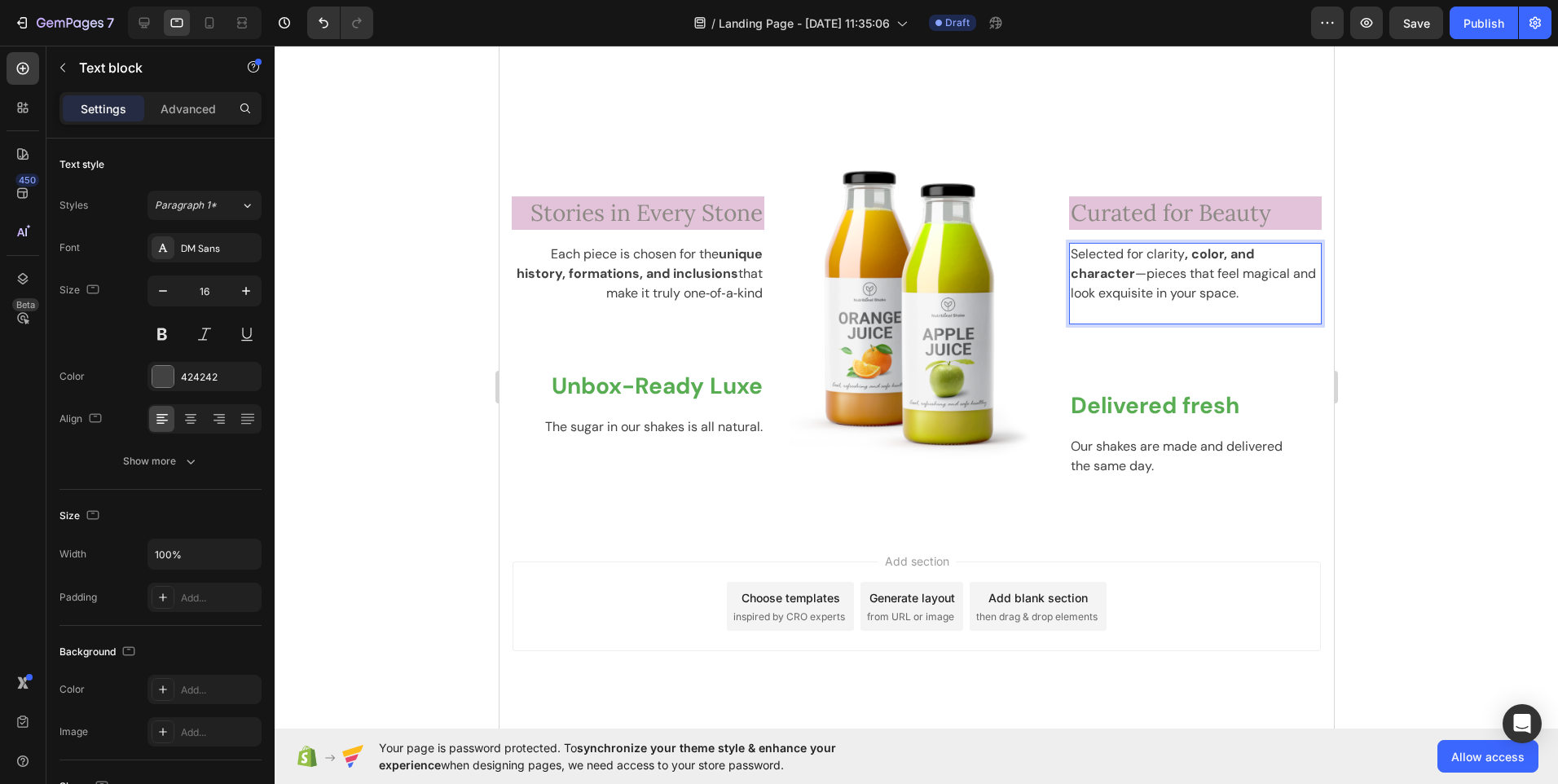
click at [1198, 256] on strong ", color, and character" at bounding box center [1162, 264] width 183 height 37
click at [1205, 255] on strong ", color, and character" at bounding box center [1162, 264] width 183 height 37
click at [1078, 269] on strong ", color, and character" at bounding box center [1162, 264] width 183 height 37
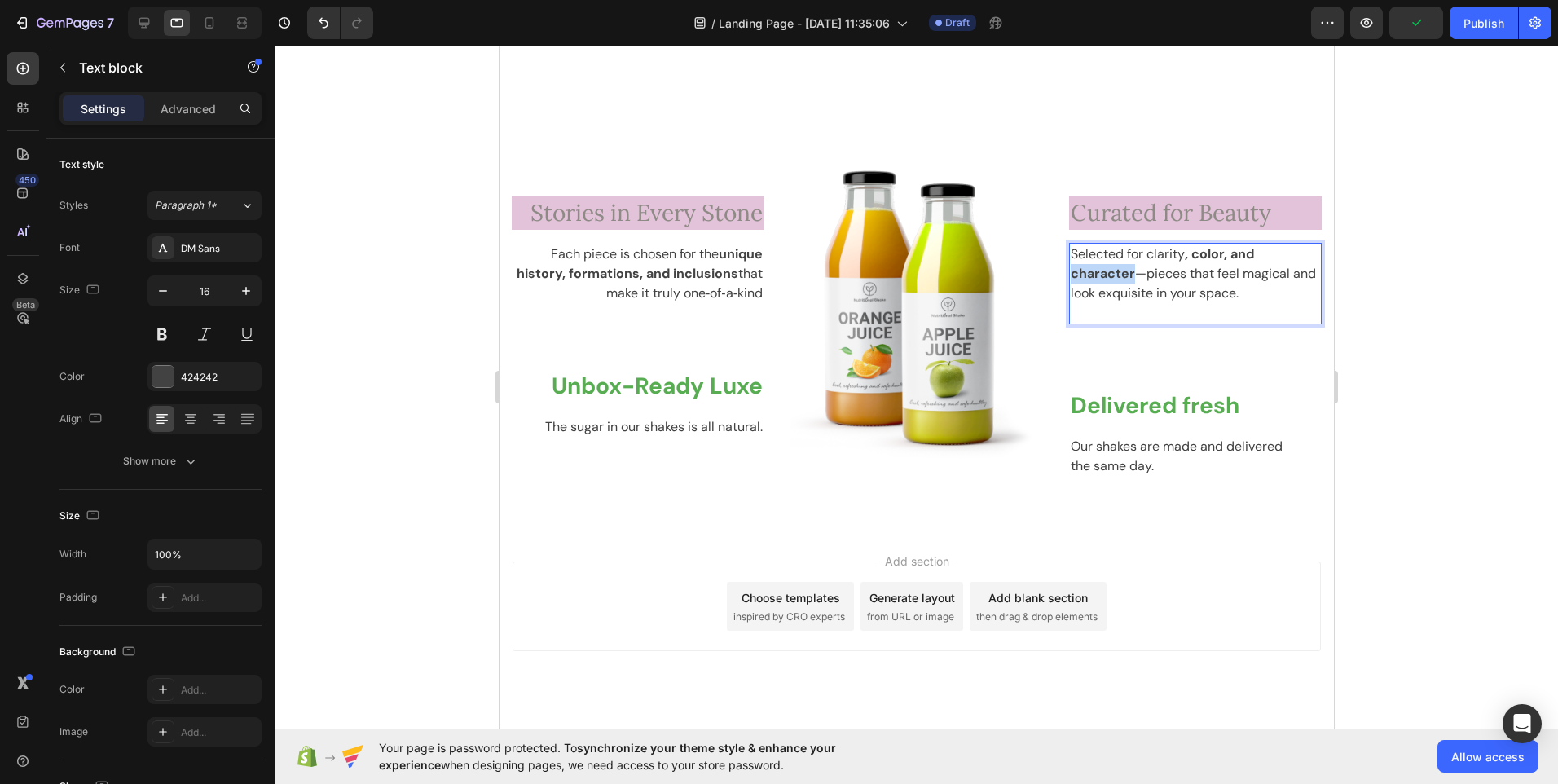
click at [1078, 269] on strong ", color, and character" at bounding box center [1162, 264] width 183 height 37
drag, startPoint x: 1185, startPoint y: 256, endPoint x: 1122, endPoint y: 276, distance: 66.1
click at [1122, 276] on strong ", color, and character" at bounding box center [1162, 264] width 183 height 37
click at [1175, 257] on p "Selected for clarity , color, and character —pieces that feel magical and look …" at bounding box center [1195, 274] width 249 height 59
click at [1178, 257] on strong ", color, and character" at bounding box center [1163, 264] width 185 height 37
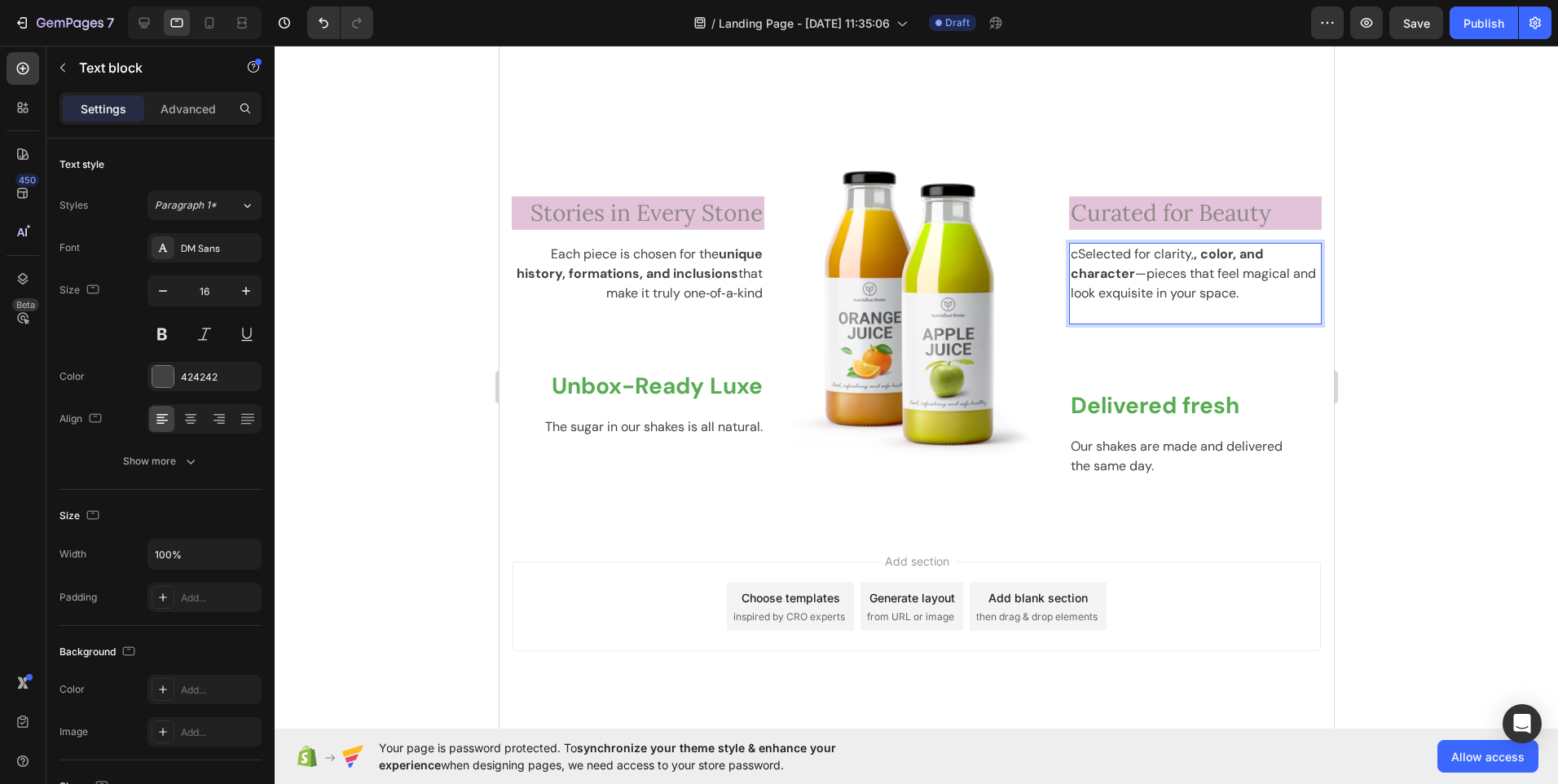
click at [1071, 256] on p "cSelected for clarity, , color, and character —pieces that feel magical and loo…" at bounding box center [1195, 274] width 249 height 59
click at [1206, 254] on strong ", color, and character" at bounding box center [1163, 264] width 185 height 37
click at [1070, 258] on p "oSelected for clarity, c , color, and character —pieces that feel magical and l…" at bounding box center [1195, 274] width 249 height 59
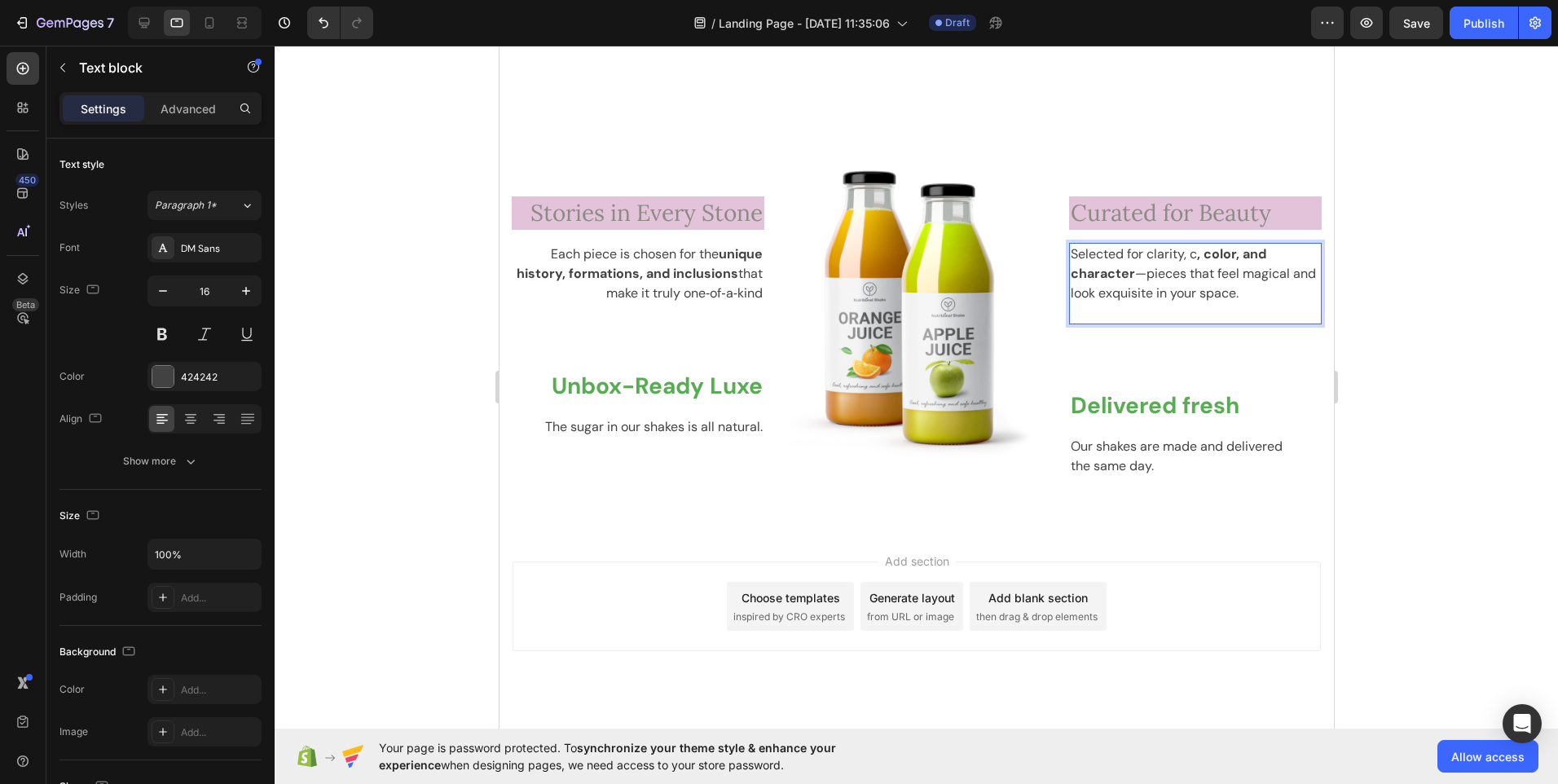
click at [1190, 256] on strong ", color, and character" at bounding box center [1168, 264] width 196 height 37
click at [1198, 257] on strong ", color, and character" at bounding box center [1171, 264] width 203 height 37
click at [1123, 275] on strong ", color, and character" at bounding box center [1171, 264] width 203 height 37
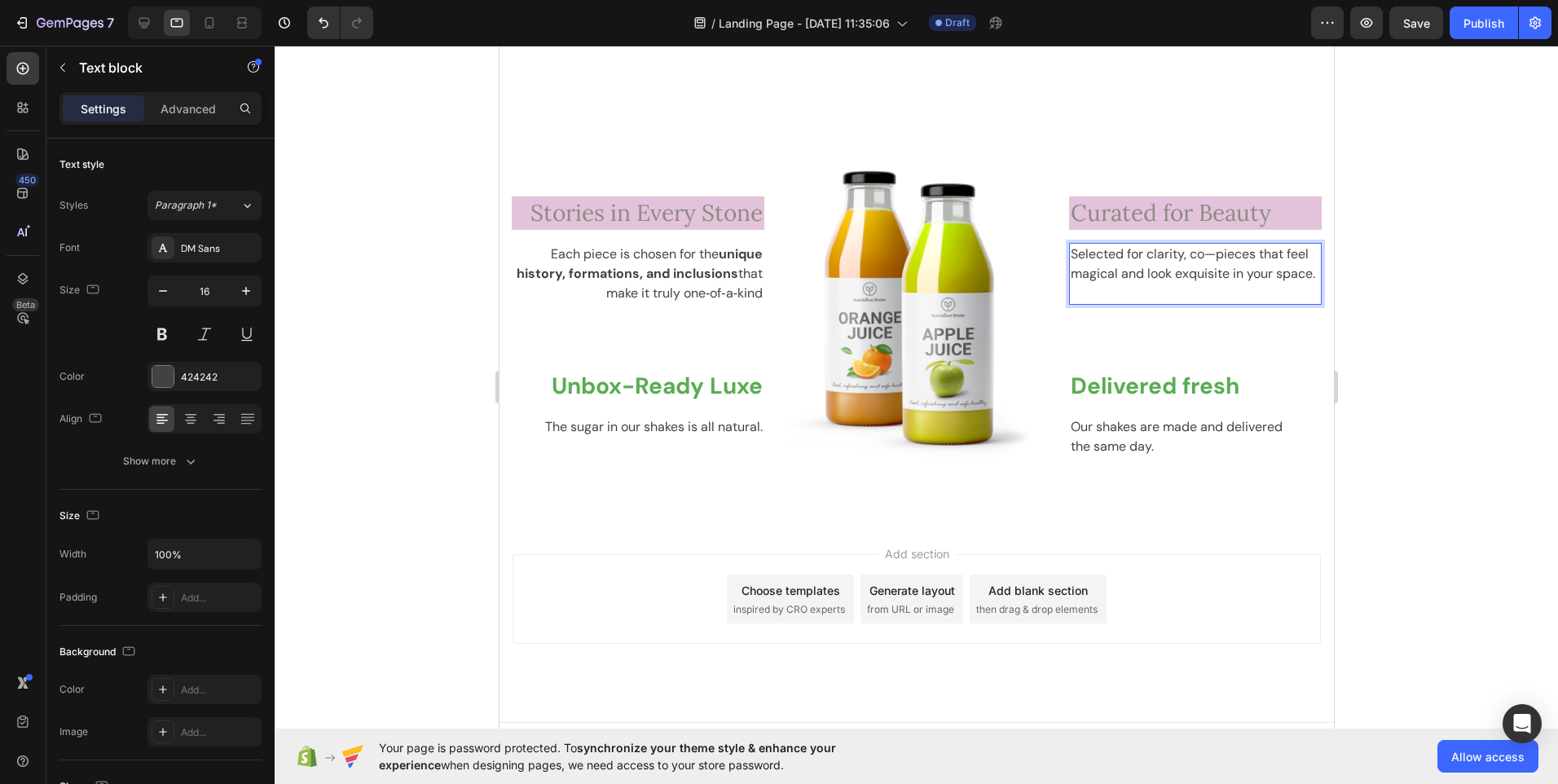
click at [1197, 260] on p "Selected for clarity, co—pieces that feel magical and look exquisite in your sp…" at bounding box center [1195, 264] width 249 height 40
click at [1204, 260] on p "Selected for clarity, col—pieces that feel magical and look exquisite in your s…" at bounding box center [1195, 264] width 249 height 40
click at [1209, 257] on p "Selected for clarity, colo—pieces that feel magical and look exquisite in your …" at bounding box center [1195, 264] width 249 height 40
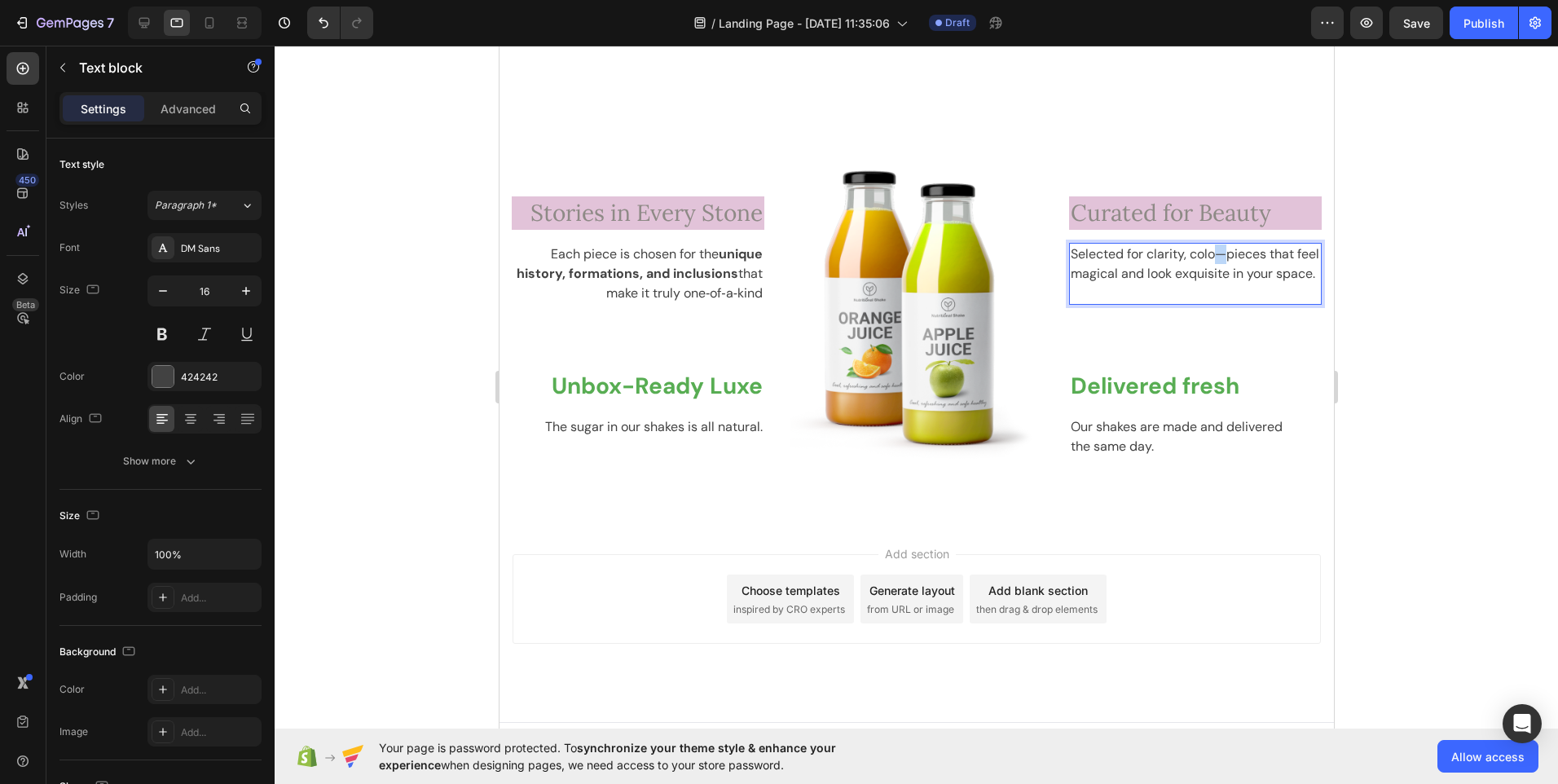
click at [1209, 257] on p "Selected for clarity, colo—pieces that feel magical and look exquisite in your …" at bounding box center [1195, 264] width 249 height 40
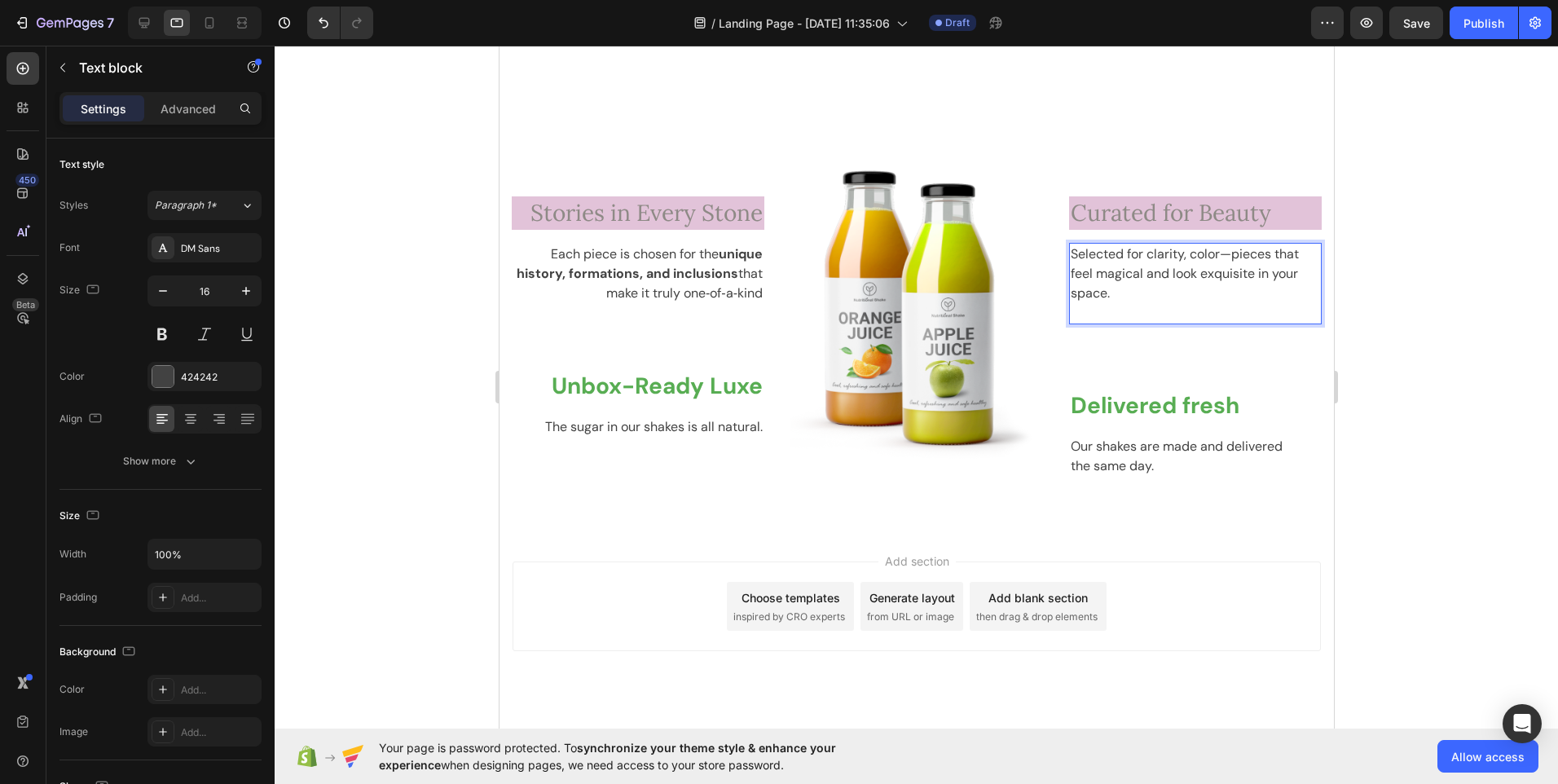
click at [1216, 257] on p "Selected for clarity, color—pieces that feel magical and look exquisite in your…" at bounding box center [1195, 274] width 249 height 59
click at [1219, 257] on p "Selected for clarity, color —pieces that feel magical and look exquisite in you…" at bounding box center [1195, 274] width 249 height 59
click at [1227, 257] on p "Selected for clarity, color a—pieces that feel magical and look exquisite in yo…" at bounding box center [1195, 274] width 249 height 59
click at [1235, 257] on p "Selected for clarity, color an—pieces that feel magical and look exquisite in y…" at bounding box center [1195, 274] width 249 height 59
click at [1240, 257] on p "Selected for clarity, color and—pieces that feel magical and look exquisite in …" at bounding box center [1195, 274] width 249 height 59
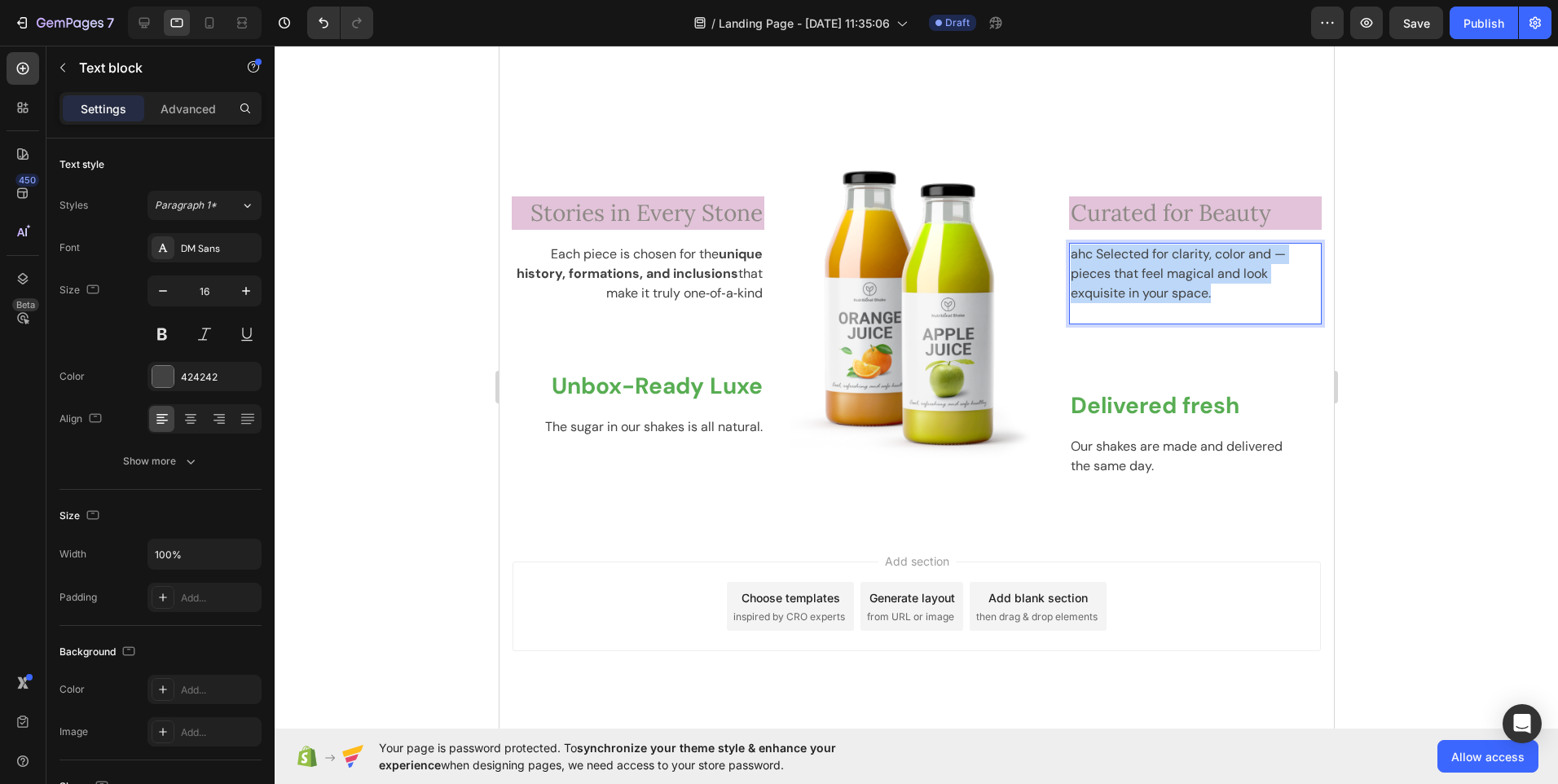
drag, startPoint x: 1202, startPoint y: 296, endPoint x: 1059, endPoint y: 253, distance: 149.3
click at [1068, 253] on div "ahc Selected for clarity, color and —pieces that feel magical and look exquisit…" at bounding box center [1195, 283] width 252 height 82
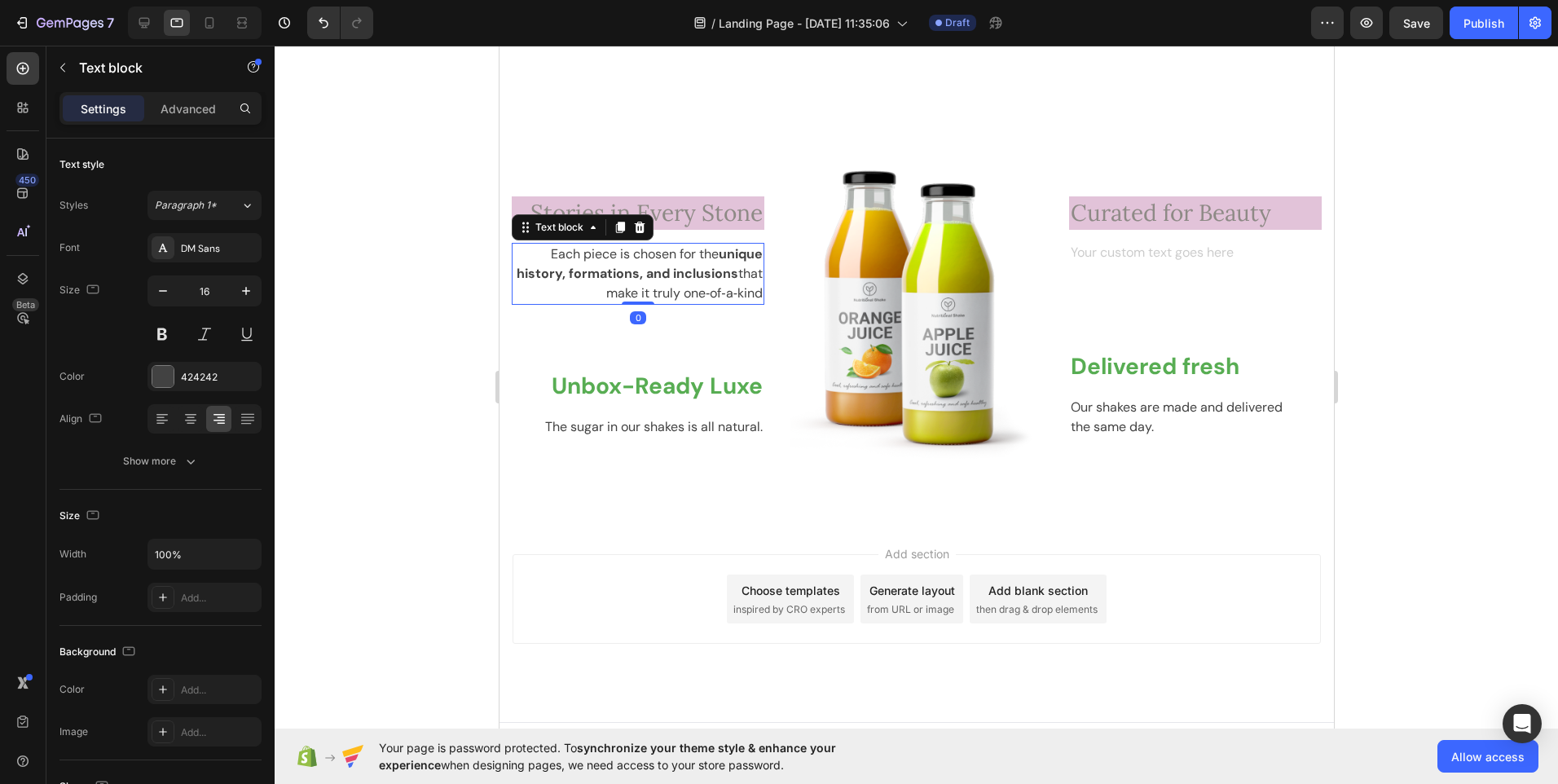
click at [666, 285] on p "Each piece is chosen for the unique history, formations, and inclusions that ma…" at bounding box center [637, 274] width 249 height 59
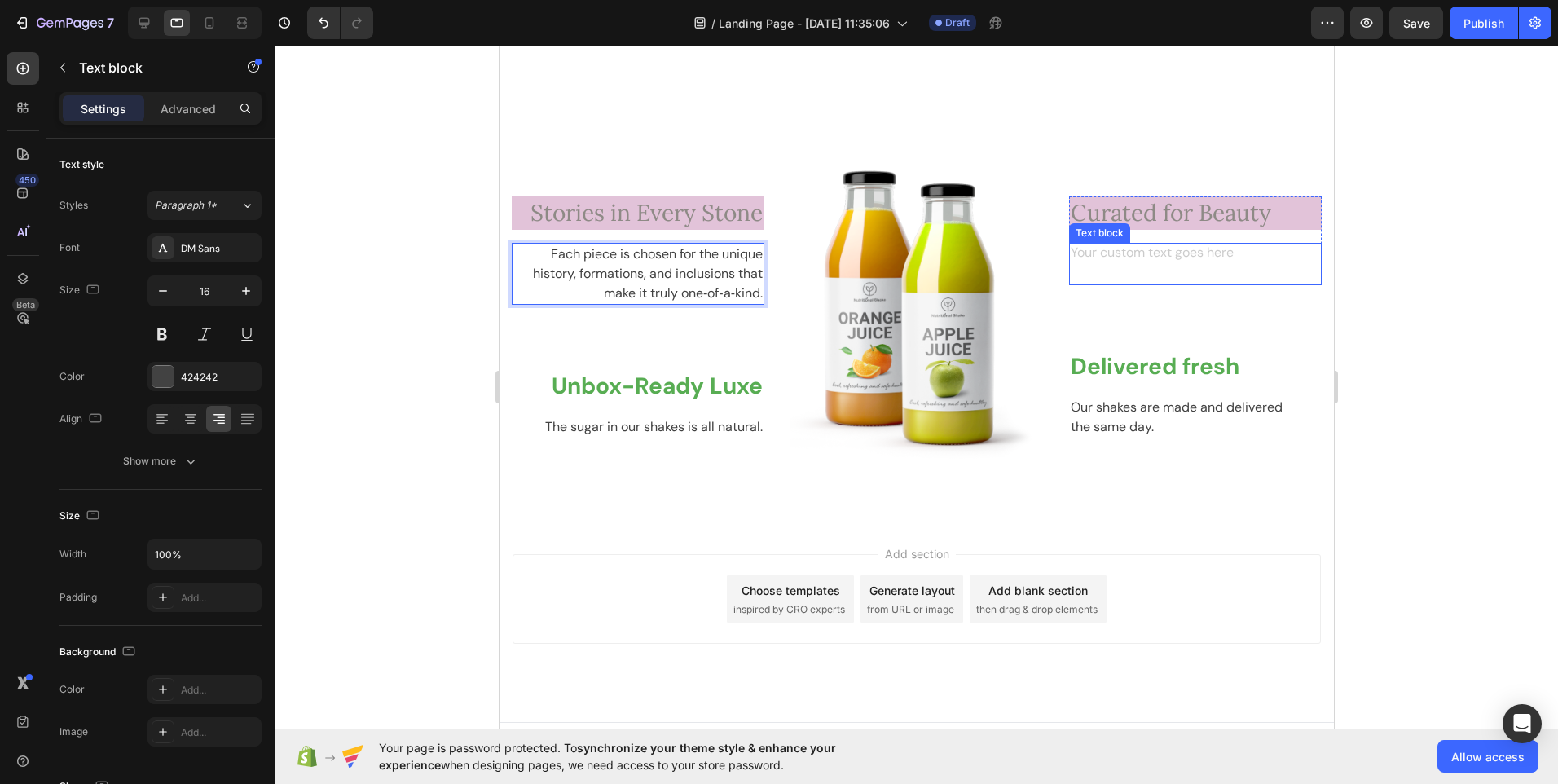
click at [1088, 253] on div "Rich Text Editor. Editing area: main" at bounding box center [1195, 264] width 252 height 42
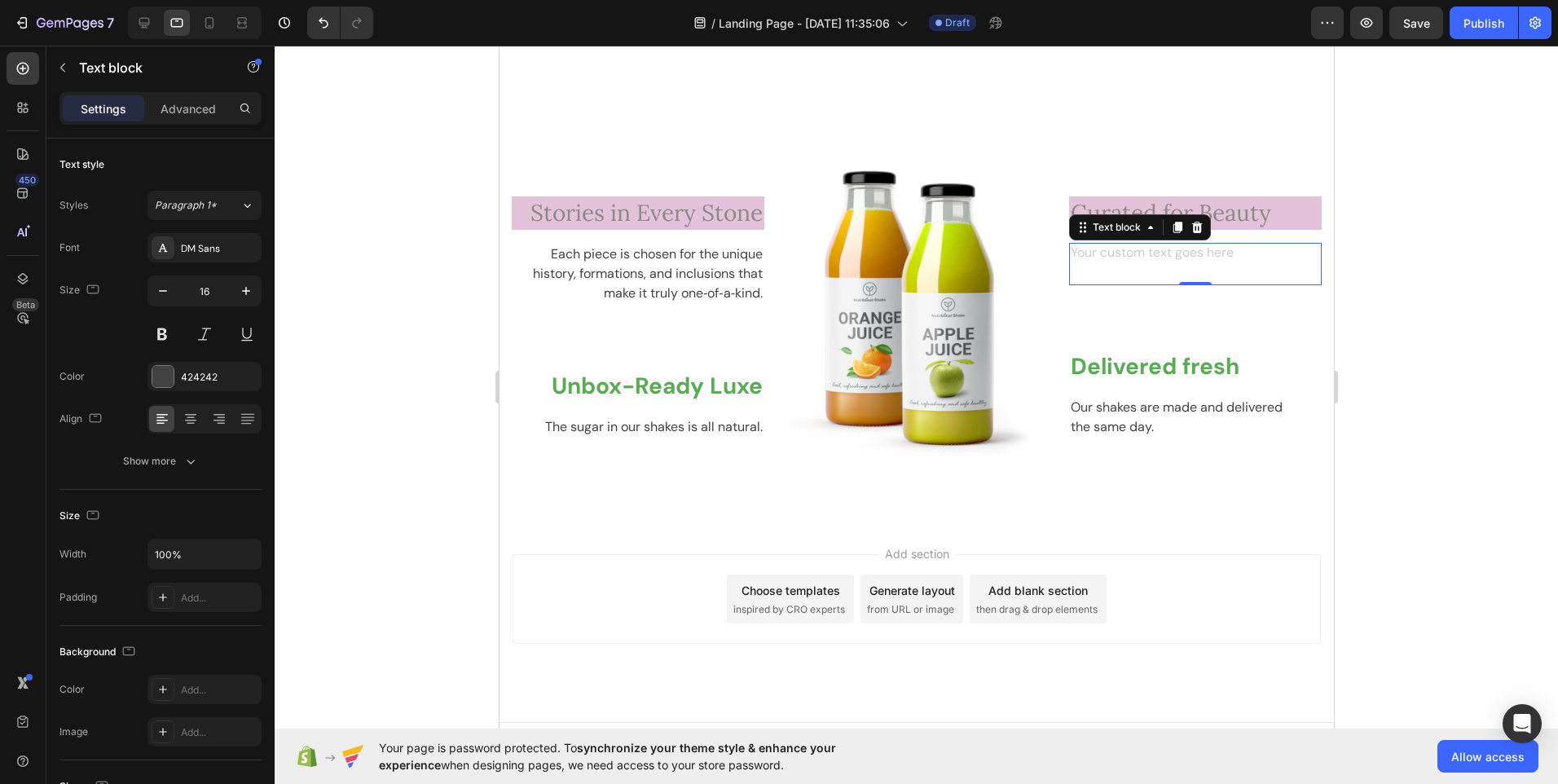
click at [1114, 252] on div "Rich Text Editor. Editing area: main" at bounding box center [1195, 264] width 252 height 42
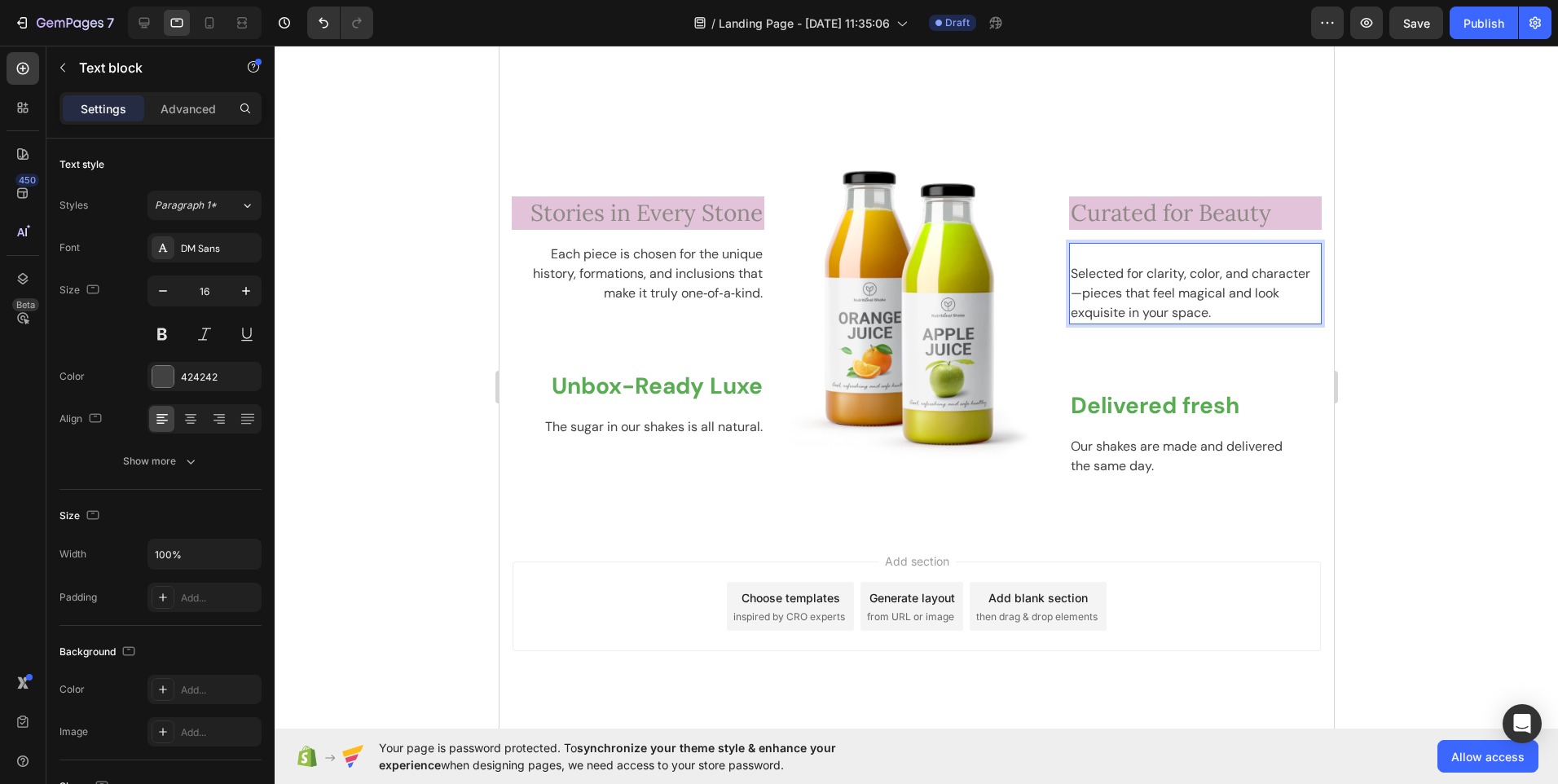
click at [1070, 274] on p "Selected for clarity, color, and character—pieces that feel magical and look ex…" at bounding box center [1195, 294] width 249 height 59
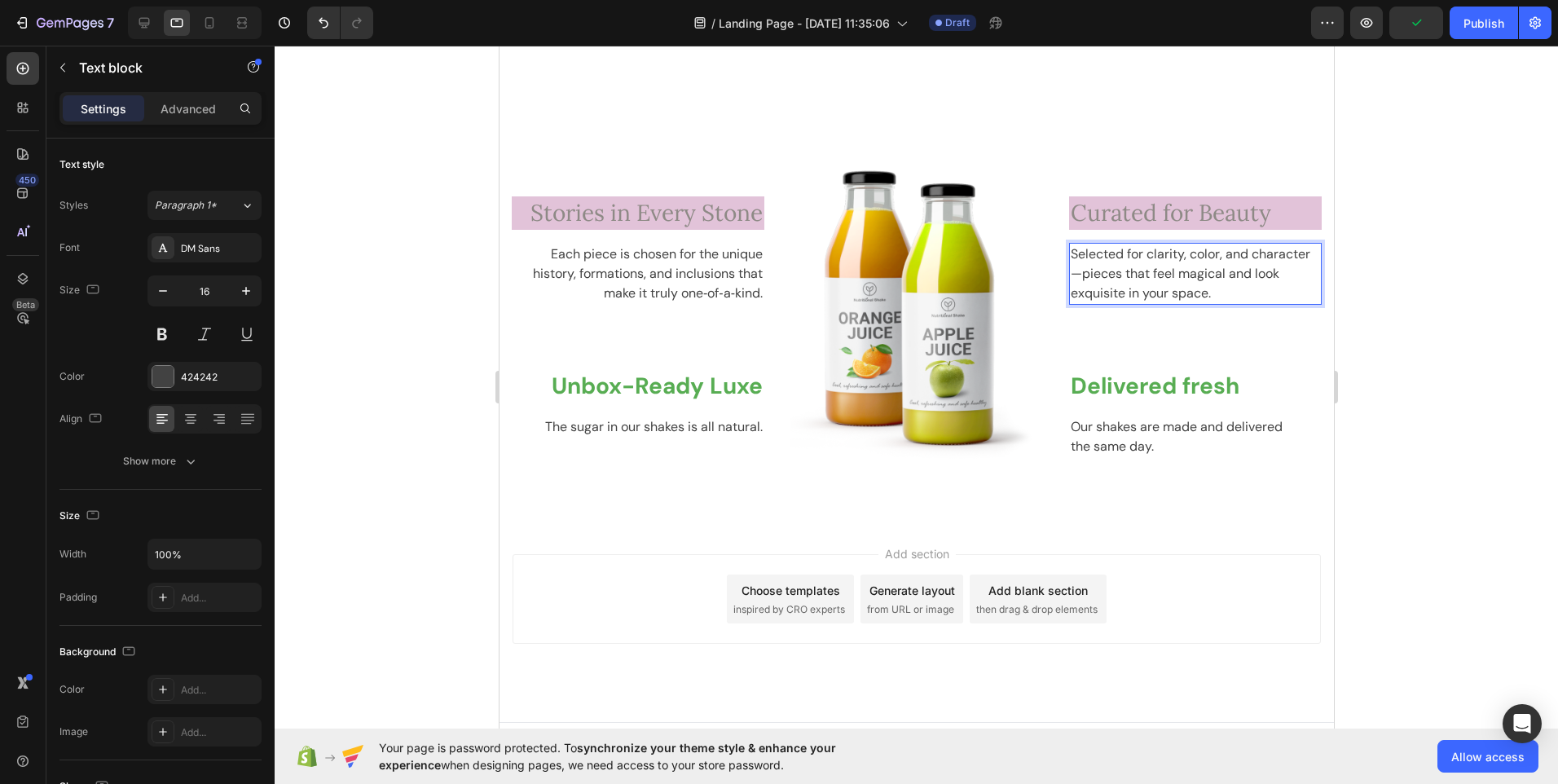
click at [1074, 278] on p "Selected for clarity, color, and character—pieces that feel magical and look ex…" at bounding box center [1195, 274] width 249 height 59
click at [1211, 295] on p "Selected for clarity, color, and character. Pieces that feel magical and look e…" at bounding box center [1195, 274] width 249 height 59
click at [646, 421] on p "The sugar in our shakes is all natural." at bounding box center [637, 426] width 249 height 19
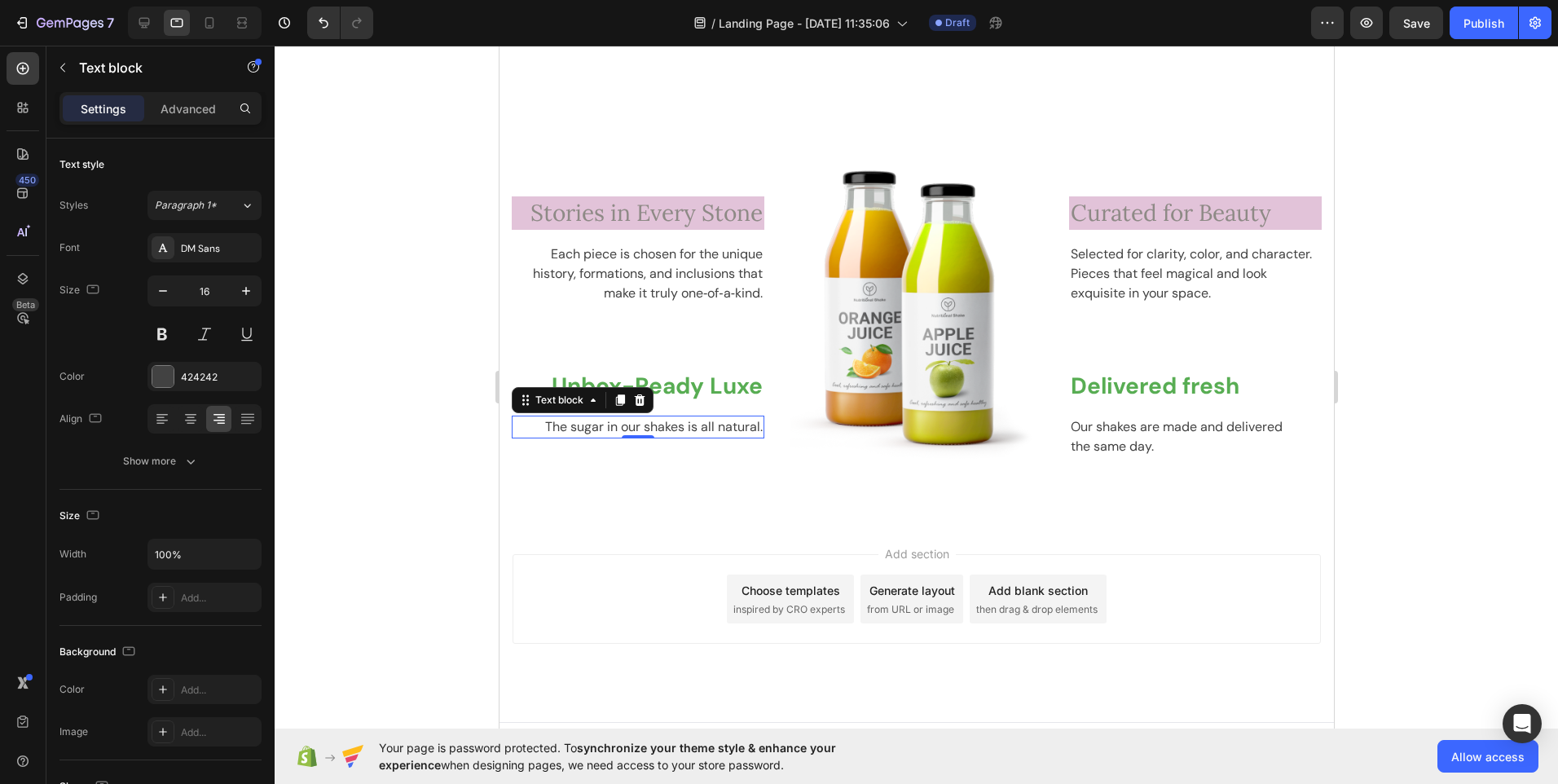
click at [651, 428] on p "The sugar in our shakes is all natural." at bounding box center [637, 426] width 249 height 19
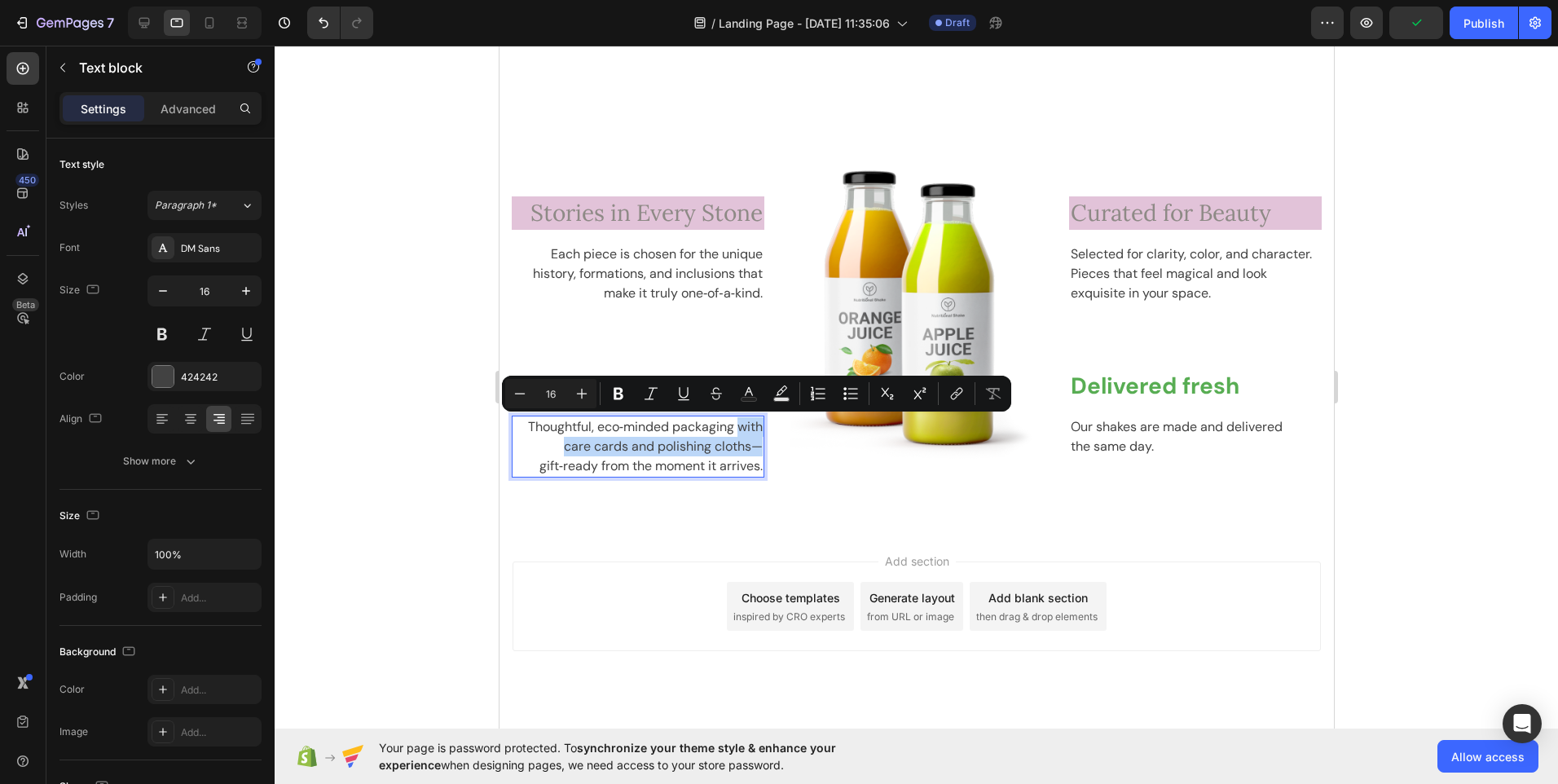
drag, startPoint x: 733, startPoint y: 429, endPoint x: 753, endPoint y: 447, distance: 26.9
click at [753, 447] on p "Thoughtful, eco‑minded packaging with care cards and polishing cloths—gift‑read…" at bounding box center [637, 447] width 249 height 59
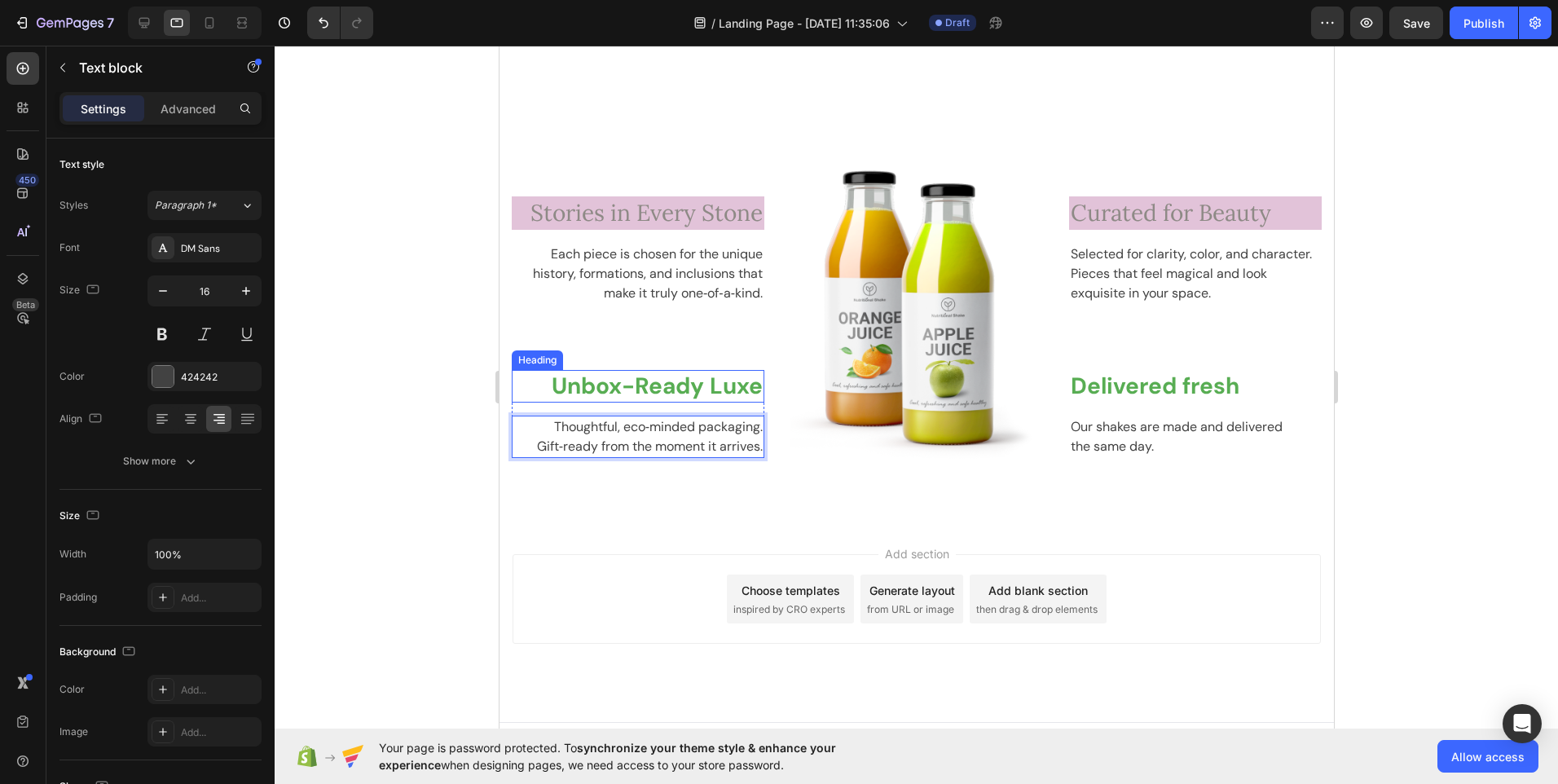
click at [684, 387] on p "Unbox-Ready Luxe" at bounding box center [637, 386] width 249 height 29
click at [623, 385] on p "Unbox-Ready Luxe" at bounding box center [637, 386] width 249 height 29
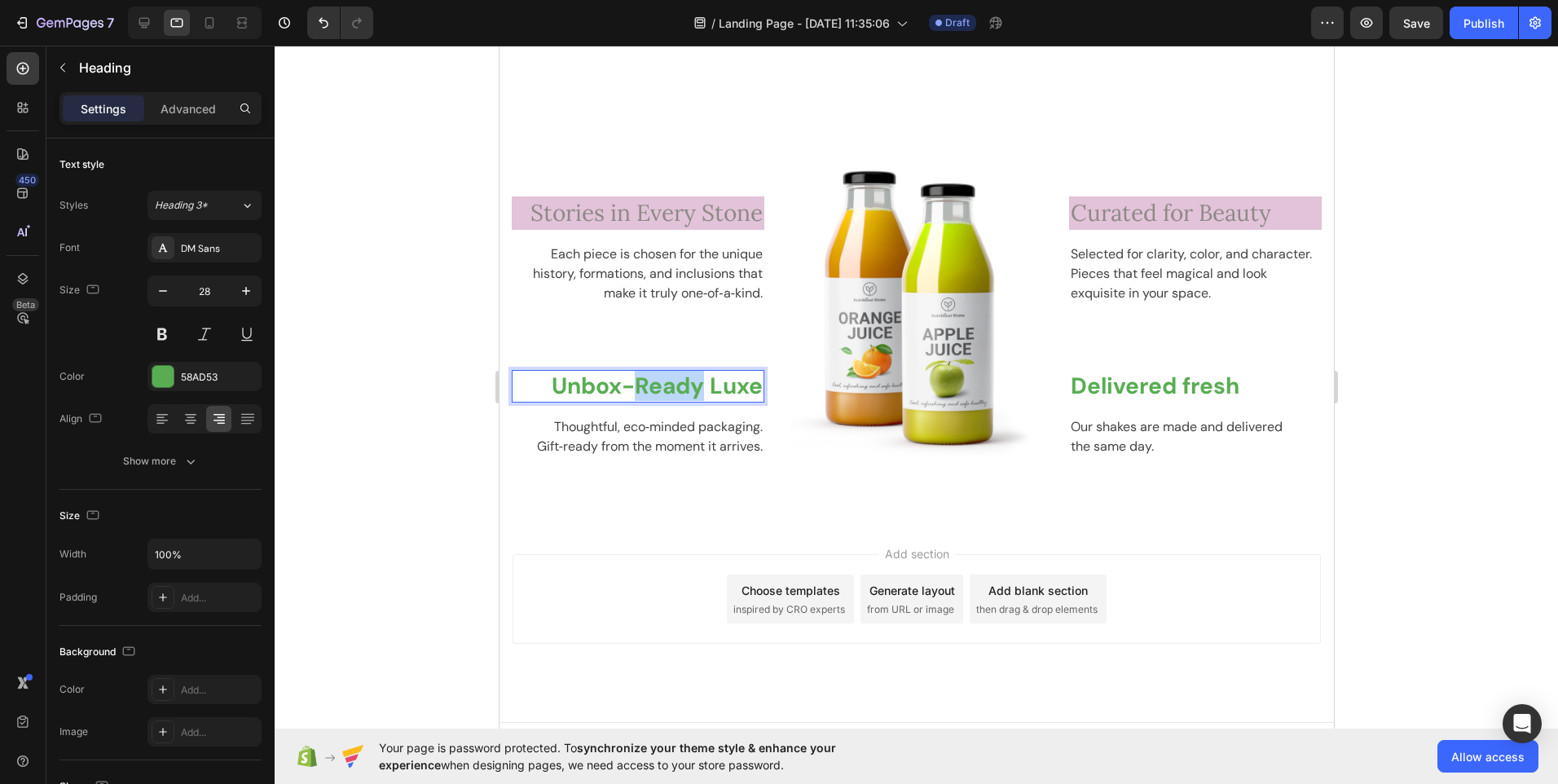
click at [623, 385] on p "Unbox-Ready Luxe" at bounding box center [637, 386] width 249 height 29
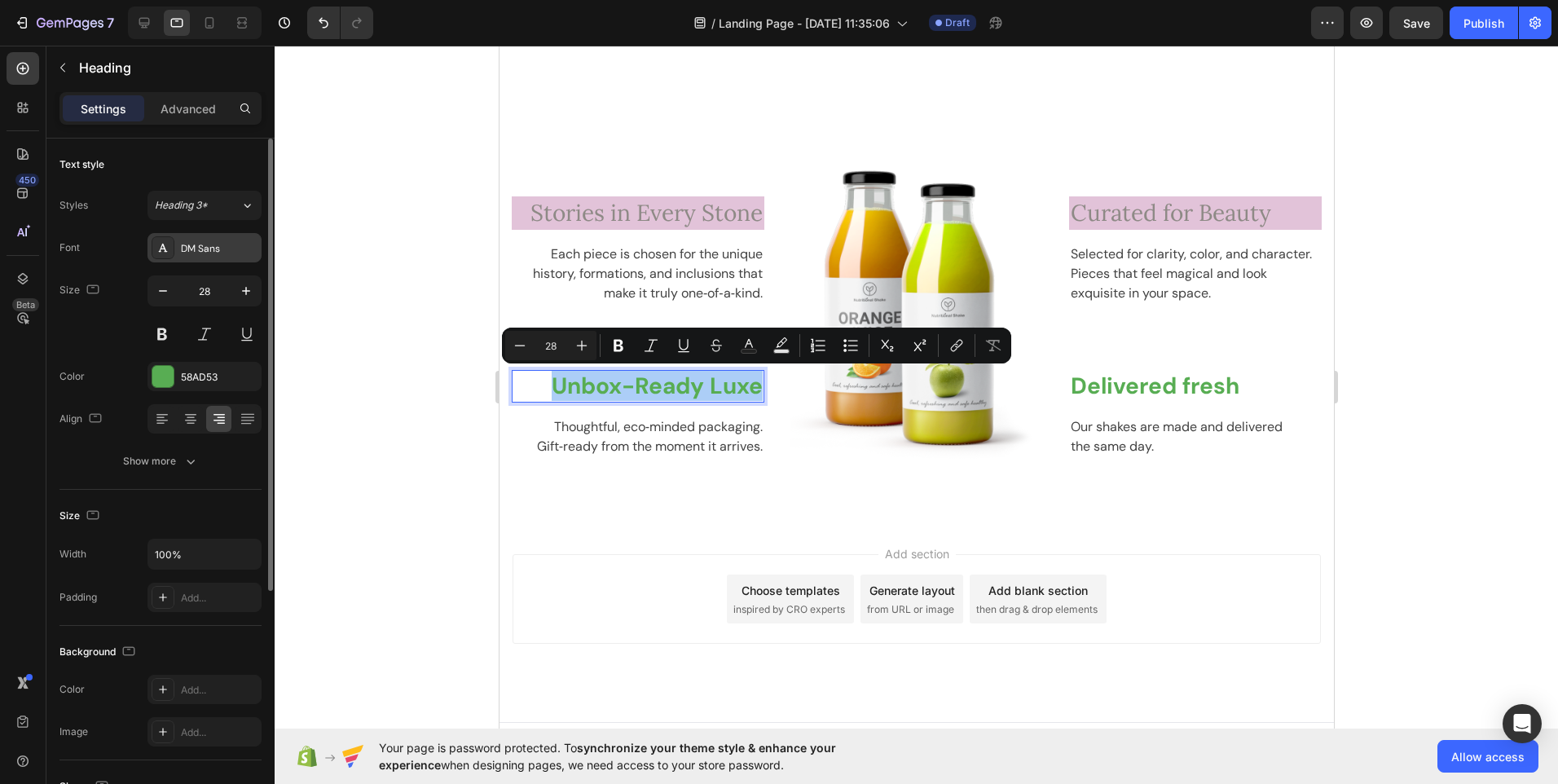
click at [241, 248] on div "DM Sans" at bounding box center [219, 248] width 77 height 14
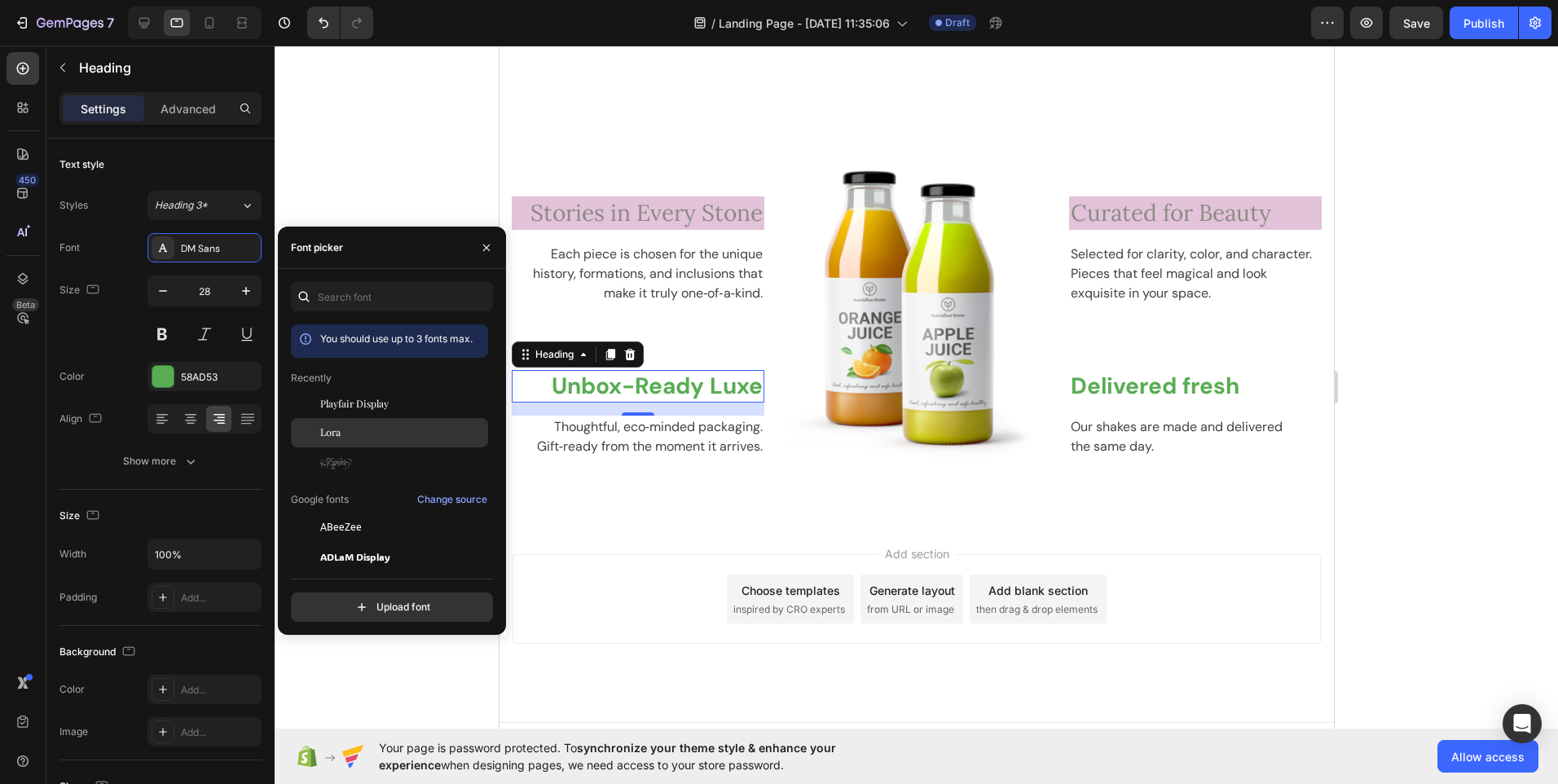
click at [343, 435] on div "Lora" at bounding box center [403, 432] width 165 height 14
click at [362, 455] on div "Explora" at bounding box center [403, 462] width 165 height 14
click at [338, 429] on span "Lora" at bounding box center [331, 432] width 20 height 14
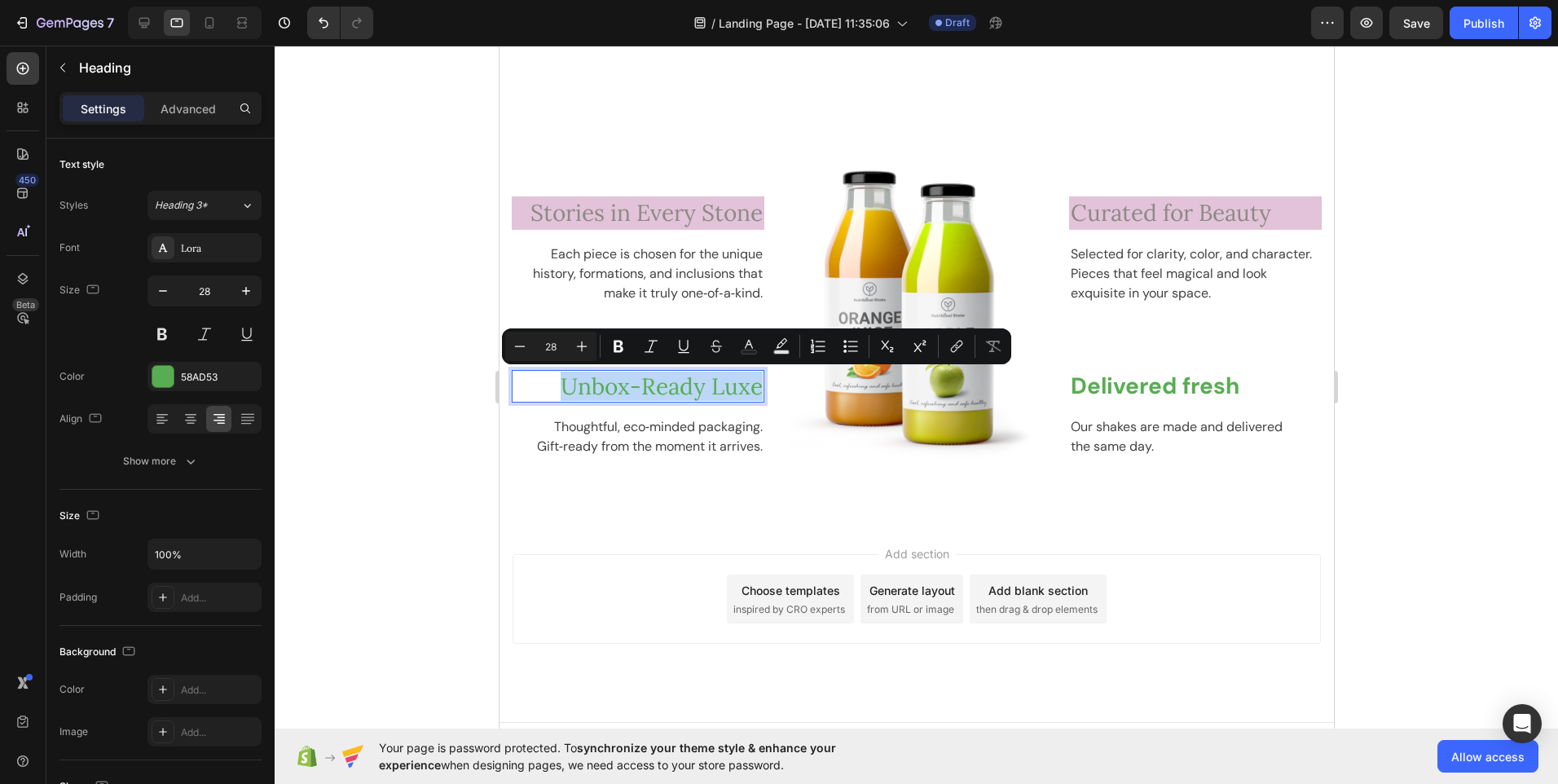
drag, startPoint x: 554, startPoint y: 394, endPoint x: 698, endPoint y: 389, distance: 144.1
click at [223, 379] on div "58AD53" at bounding box center [204, 377] width 47 height 14
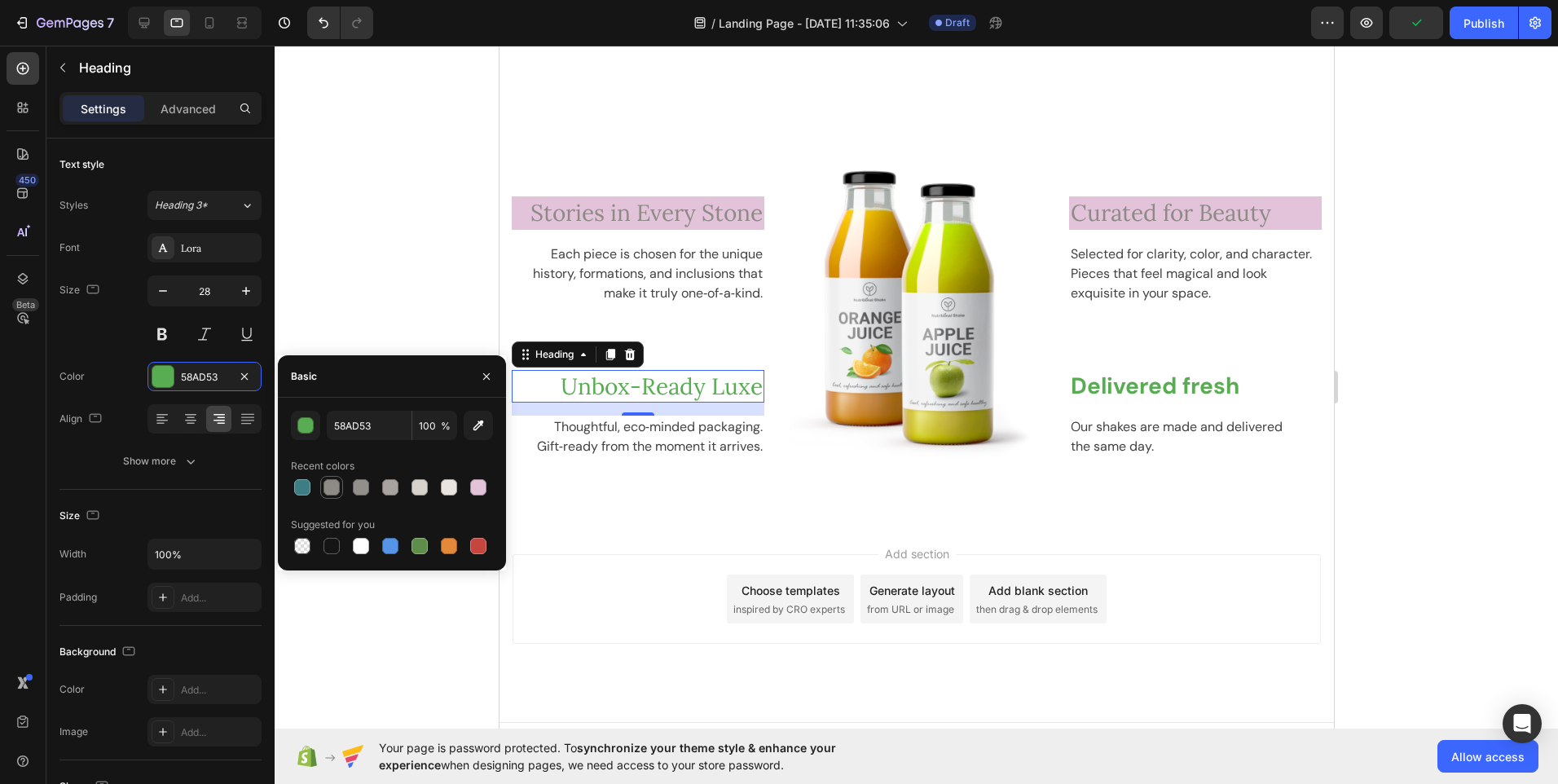
click at [327, 494] on div at bounding box center [331, 487] width 16 height 16
type input "8E8A86"
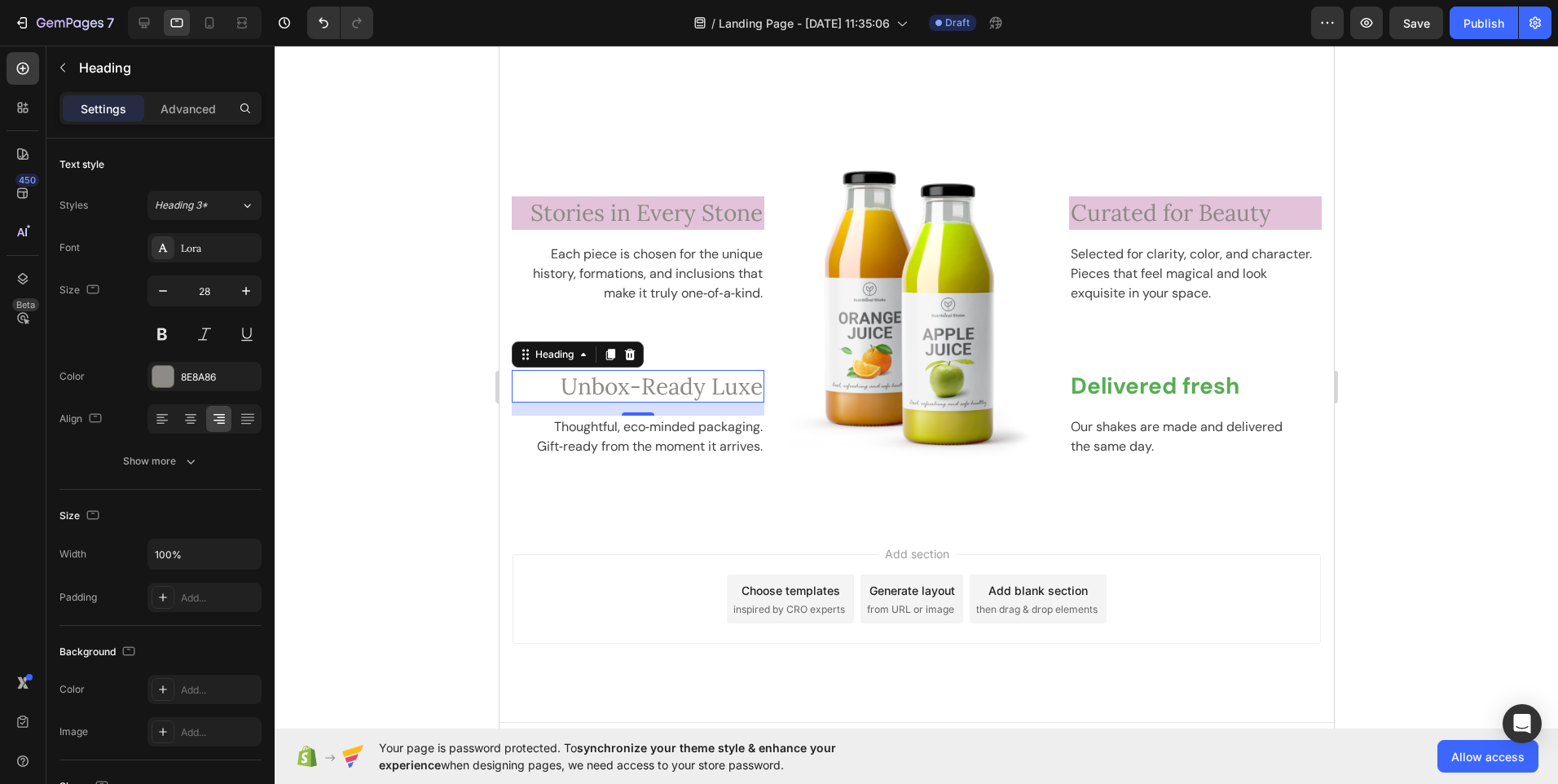
click at [347, 286] on div at bounding box center [916, 415] width 1284 height 739
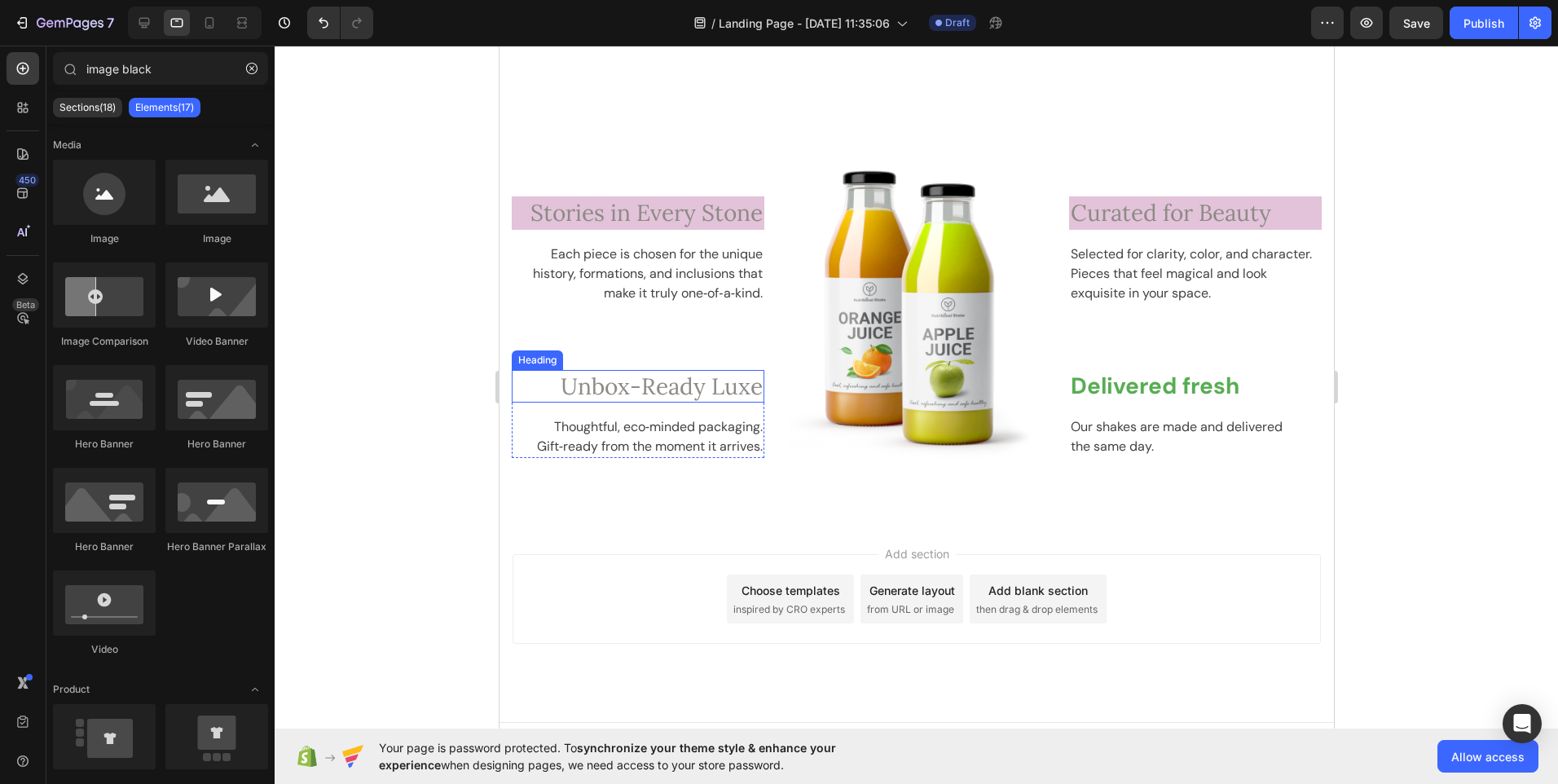
click at [522, 383] on p "Unbox-Ready Luxe" at bounding box center [637, 386] width 249 height 29
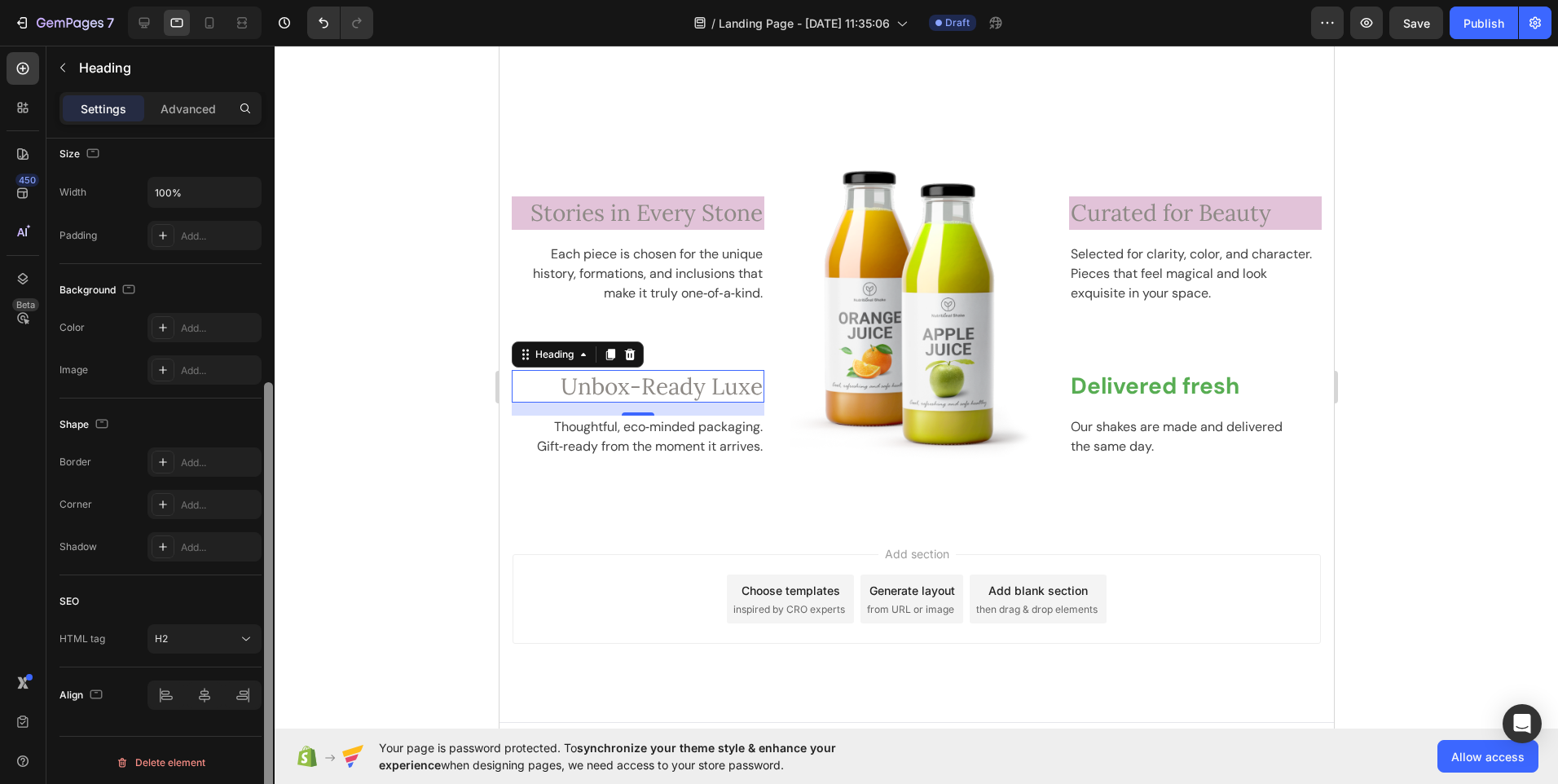
scroll to position [366, 0]
drag, startPoint x: 267, startPoint y: 547, endPoint x: 262, endPoint y: 819, distance: 272.0
click at [262, 0] on html "7 / Landing Page - [DATE] 11:35:06 Draft Preview Save Publish 450 Beta image bl…" at bounding box center [779, 0] width 1558 height 0
click at [215, 319] on div "Add..." at bounding box center [219, 324] width 77 height 14
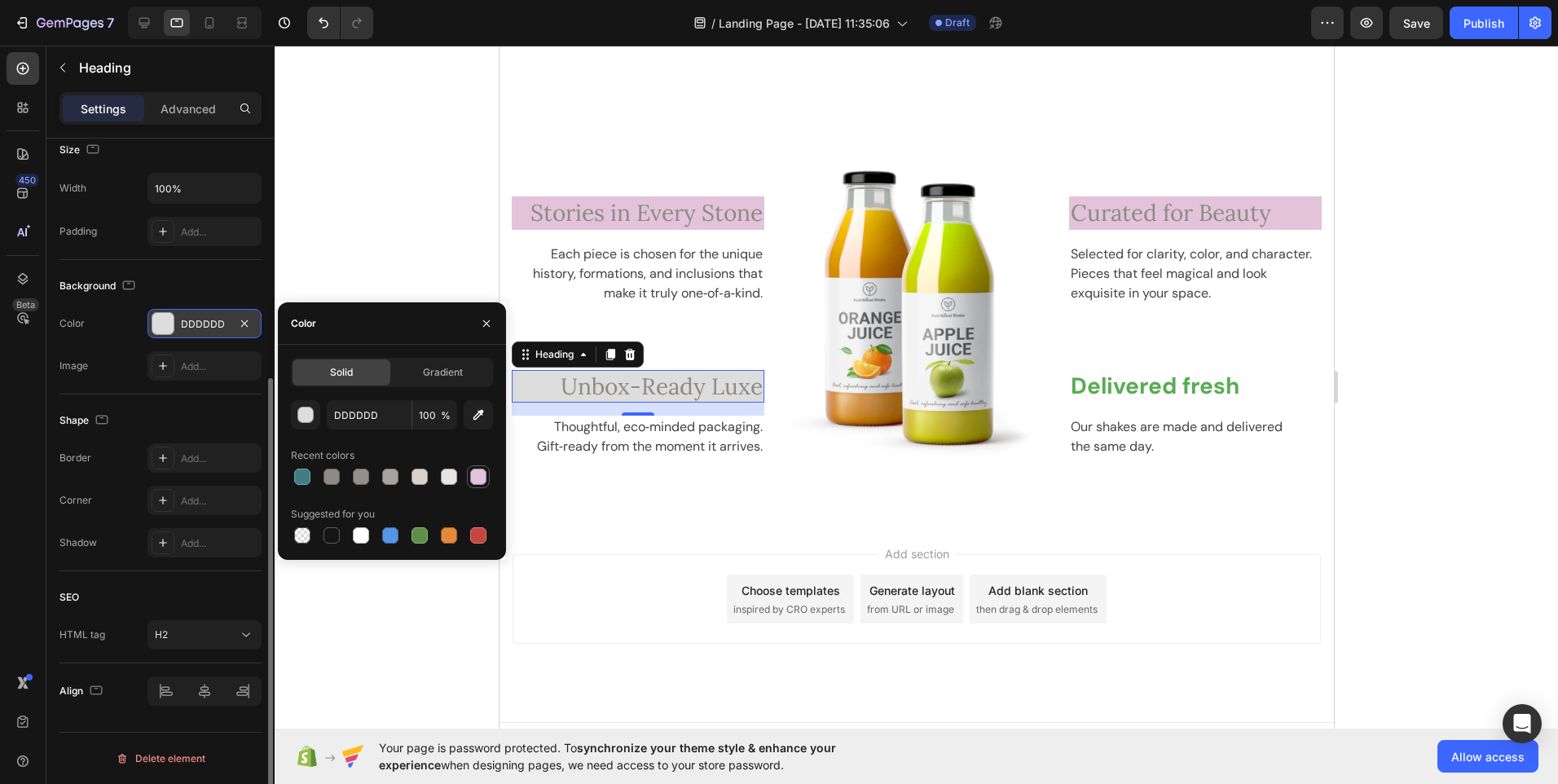
click at [478, 480] on div at bounding box center [478, 476] width 16 height 16
click at [446, 476] on div at bounding box center [448, 476] width 16 height 16
click at [421, 476] on div at bounding box center [419, 476] width 16 height 16
click at [395, 477] on div at bounding box center [390, 476] width 16 height 16
click at [480, 476] on div at bounding box center [478, 476] width 16 height 16
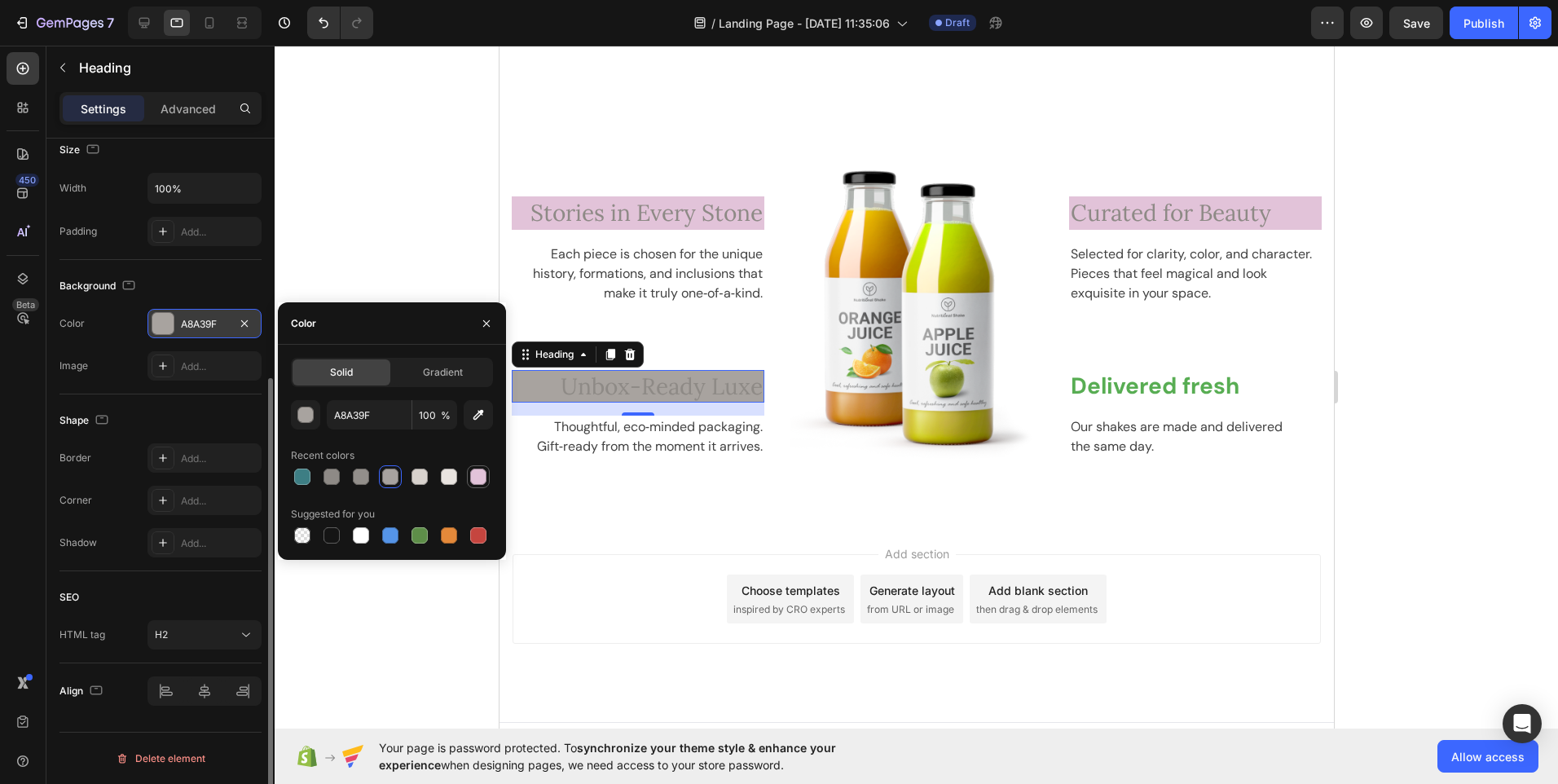
type input "E2C3D9"
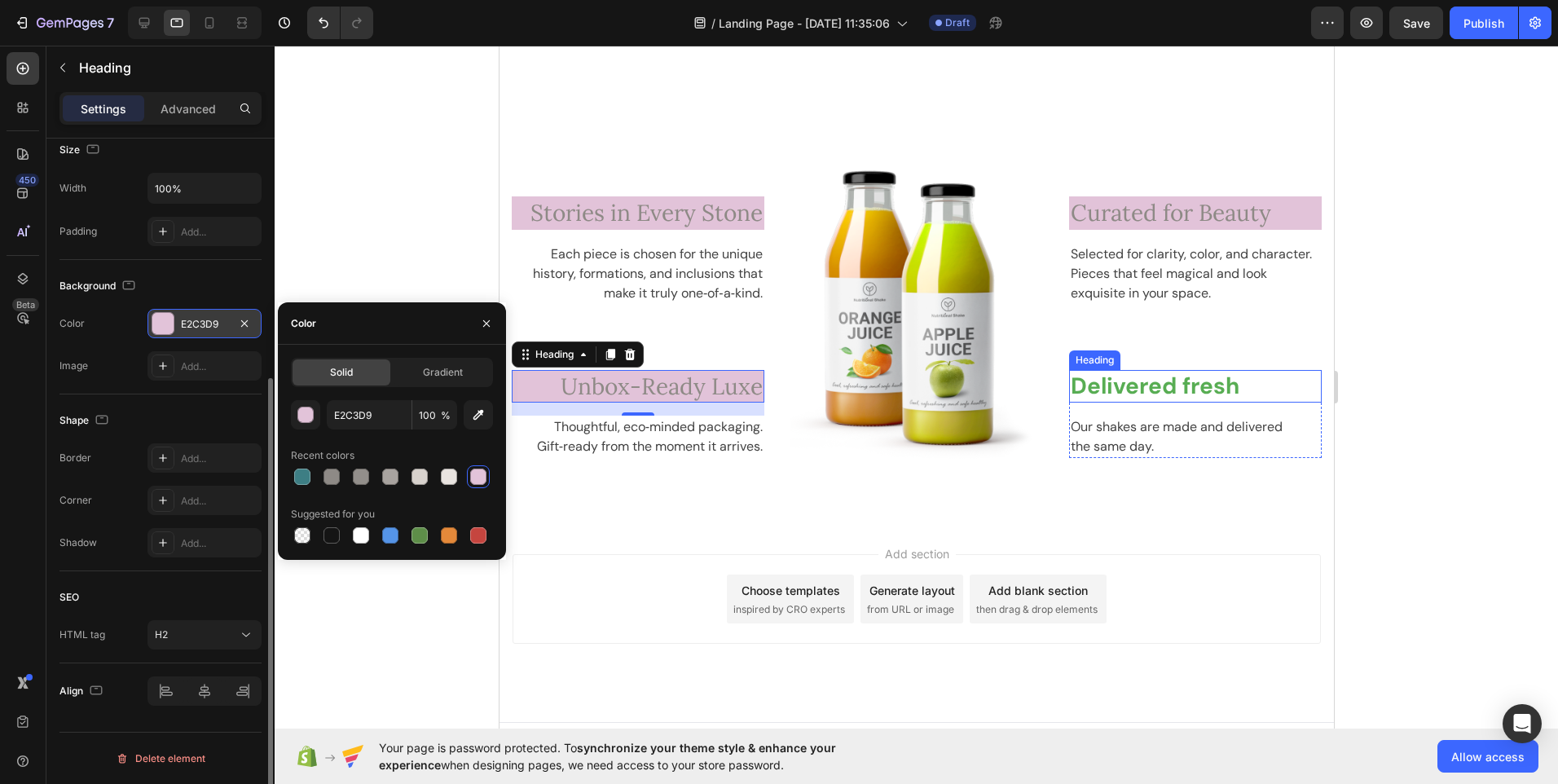
click at [1125, 387] on p "Delivered fresh" at bounding box center [1195, 386] width 249 height 29
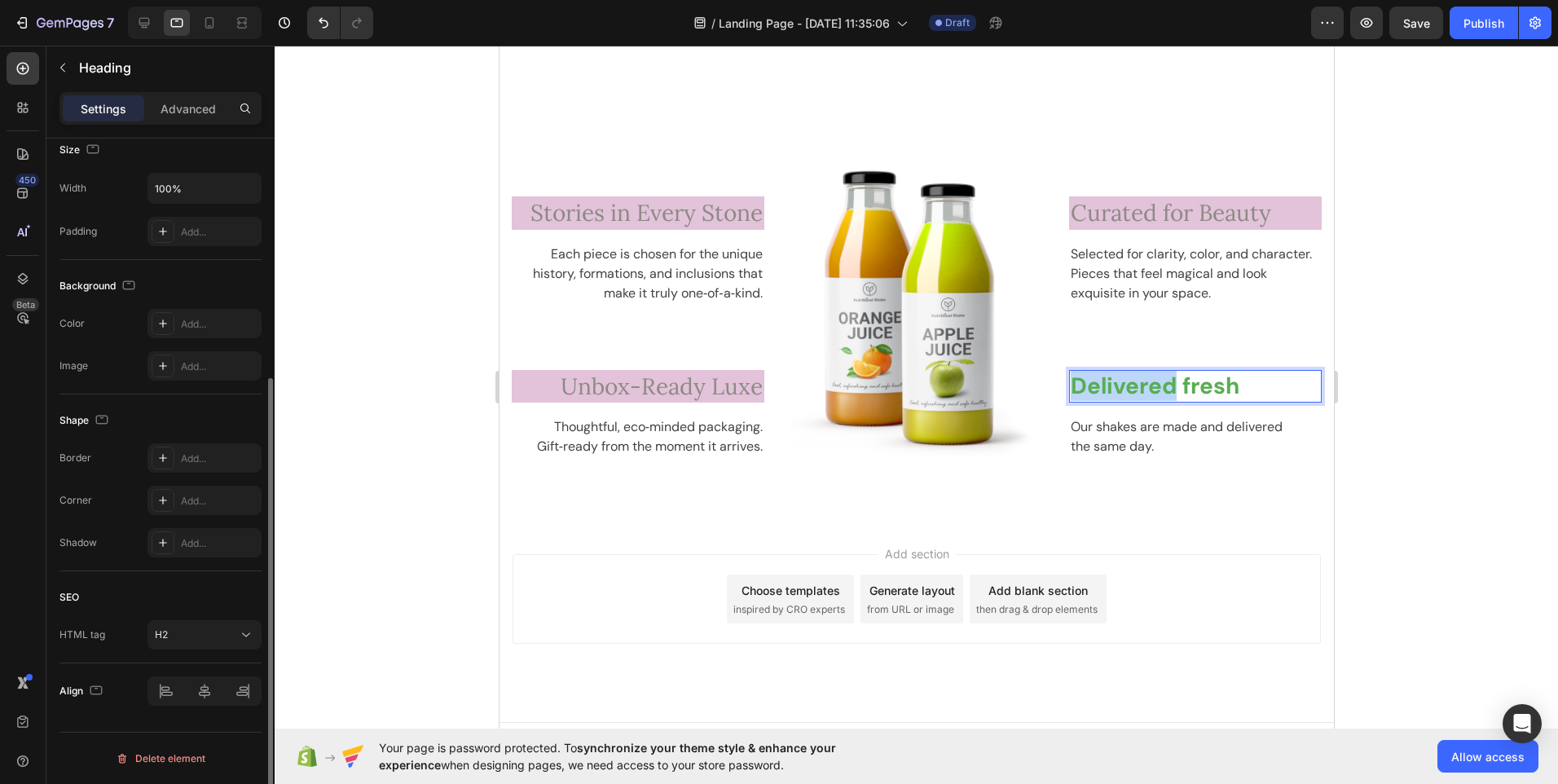
click at [1125, 387] on p "Delivered fresh" at bounding box center [1195, 386] width 249 height 29
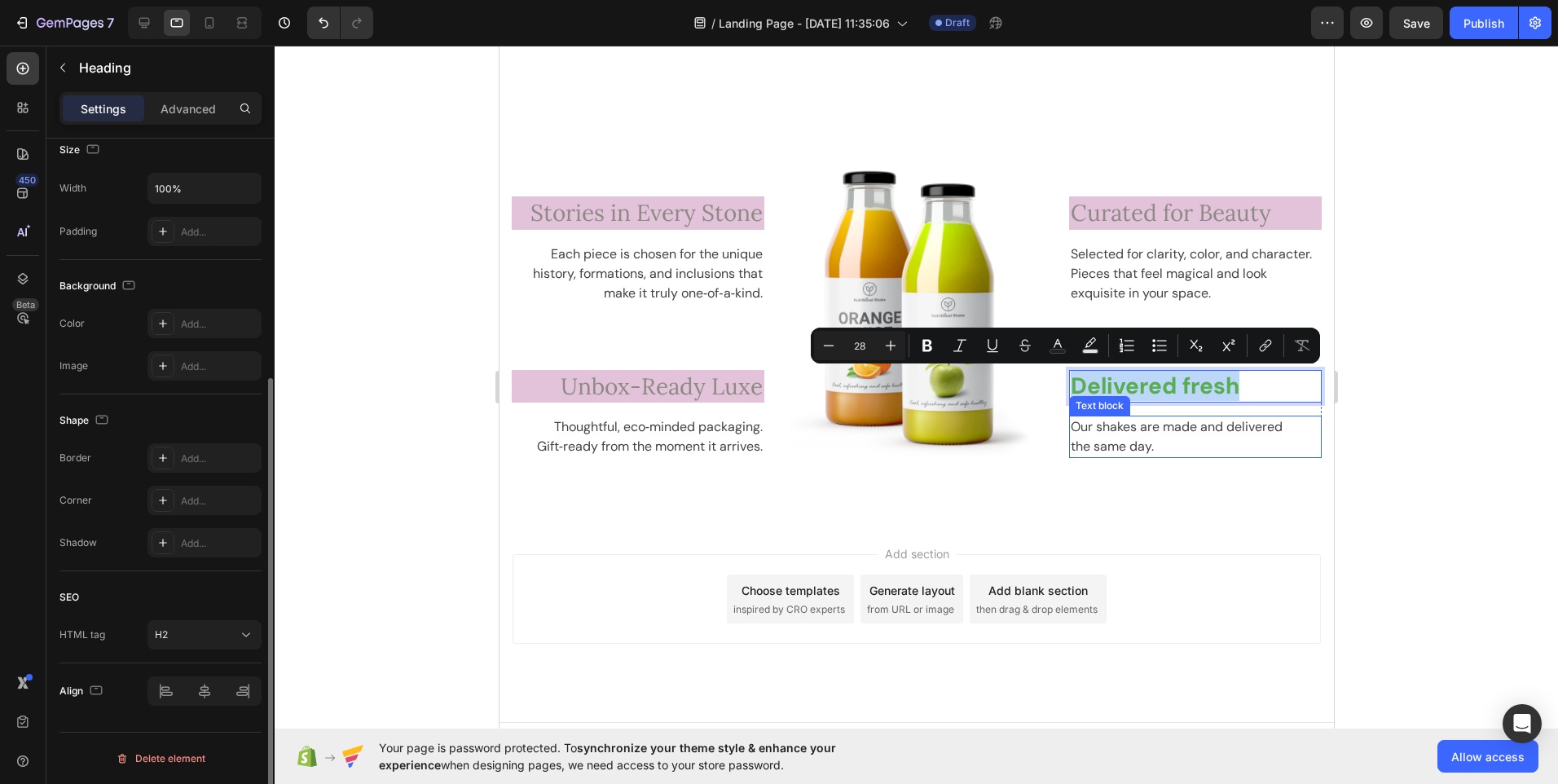
click at [1078, 437] on p "Our shakes are made and delivered the same day." at bounding box center [1195, 437] width 249 height 40
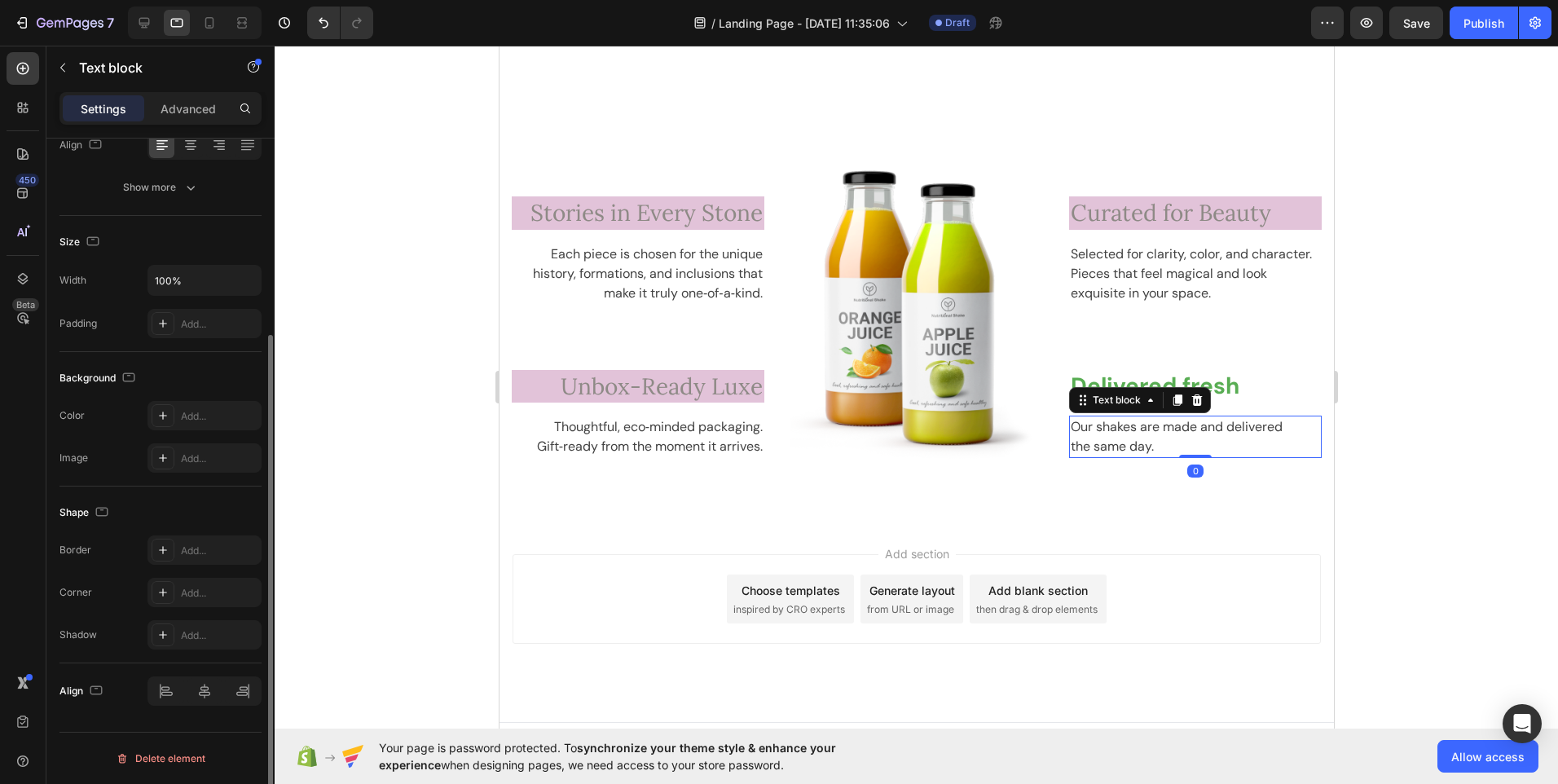
scroll to position [0, 0]
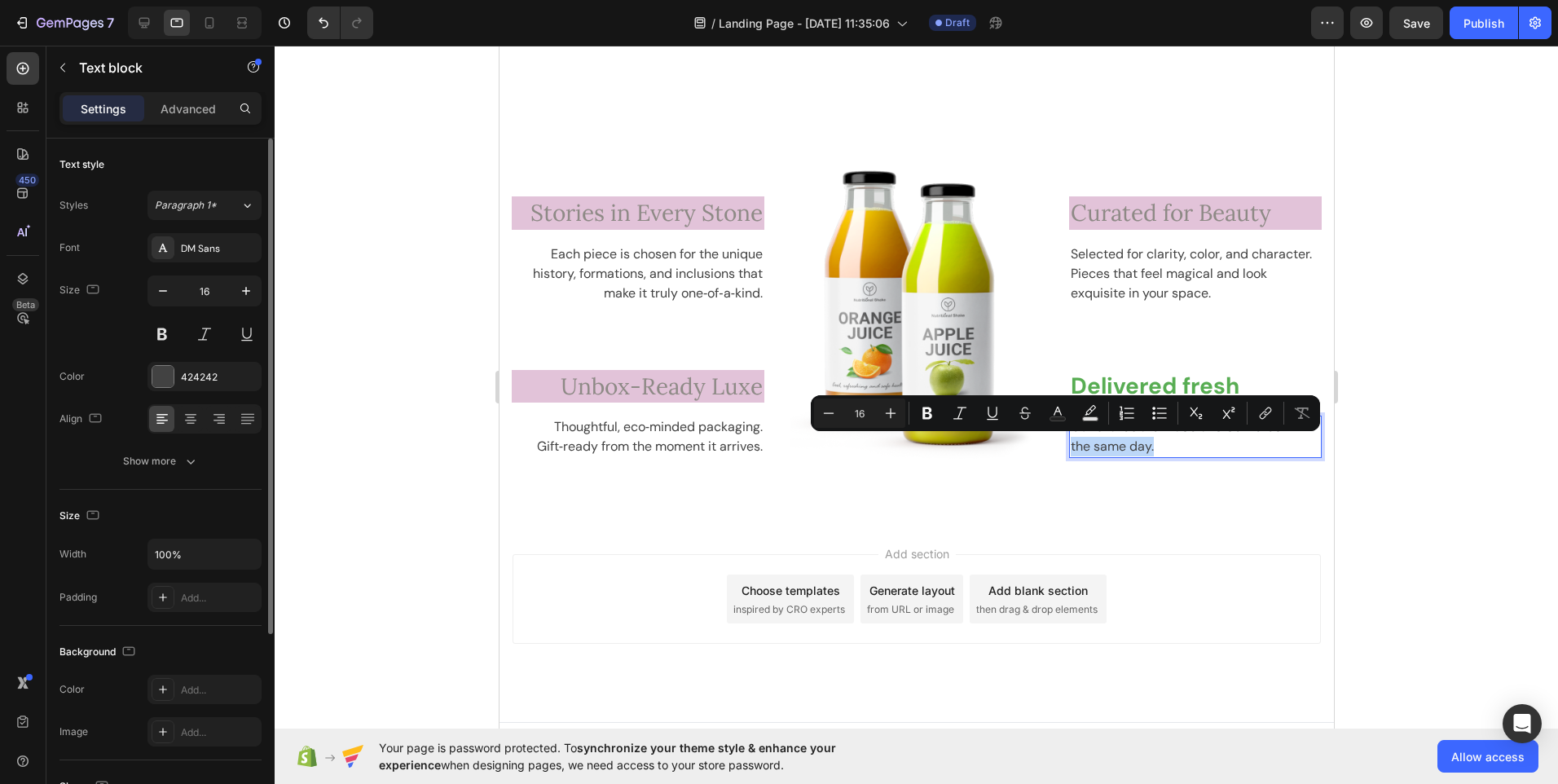
click at [1135, 447] on p "Our shakes are made and delivered the same day." at bounding box center [1195, 437] width 249 height 40
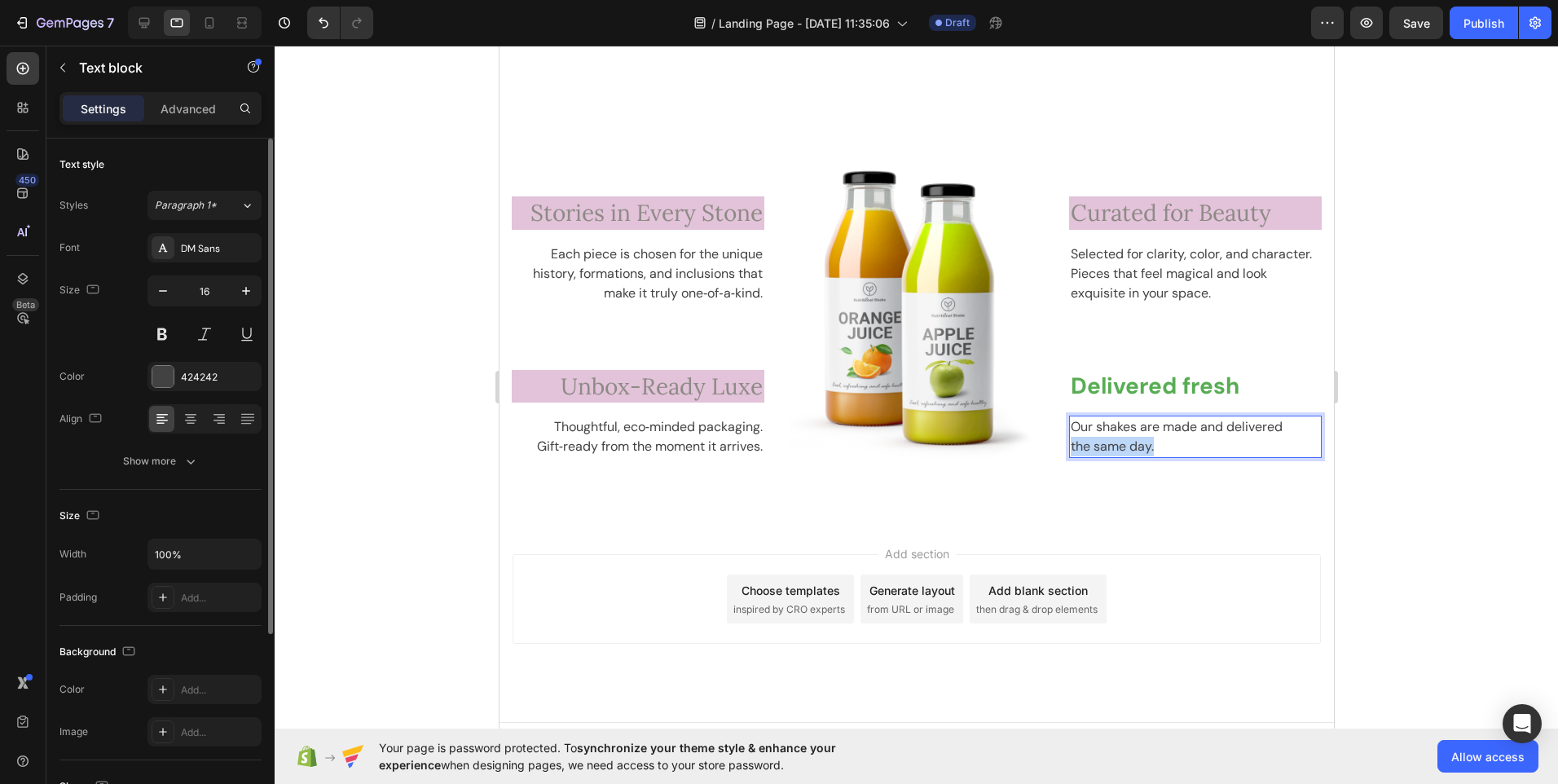
click at [1135, 447] on p "Our shakes are made and delivered the same day." at bounding box center [1195, 437] width 249 height 40
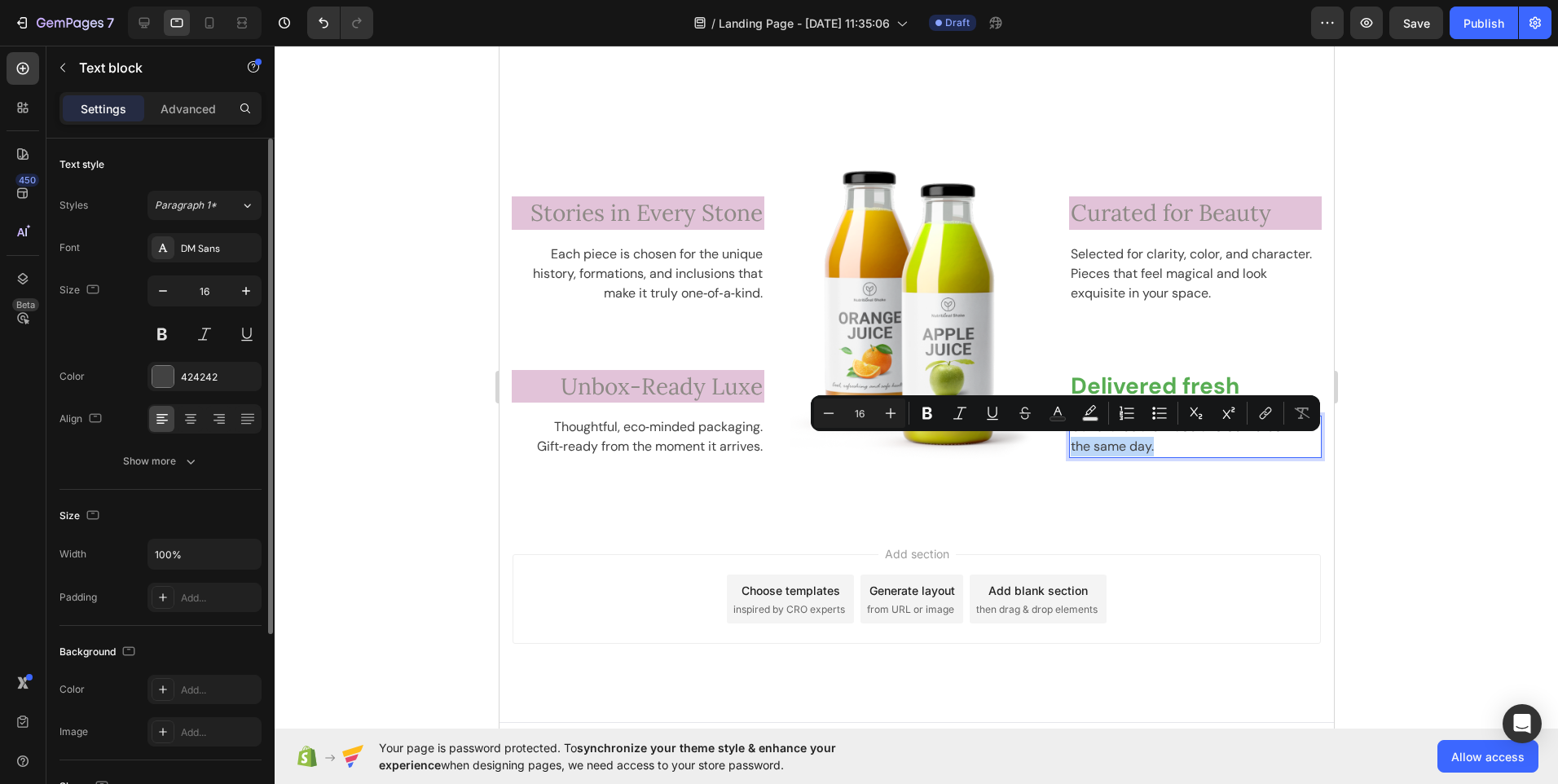
click at [1070, 429] on div "Minus 16 Plus Bold Italic Underline Strikethrough Text Color Text Background Co…" at bounding box center [1066, 413] width 510 height 36
click at [1194, 450] on p "Our shakes are made and delivered the same day." at bounding box center [1195, 437] width 249 height 40
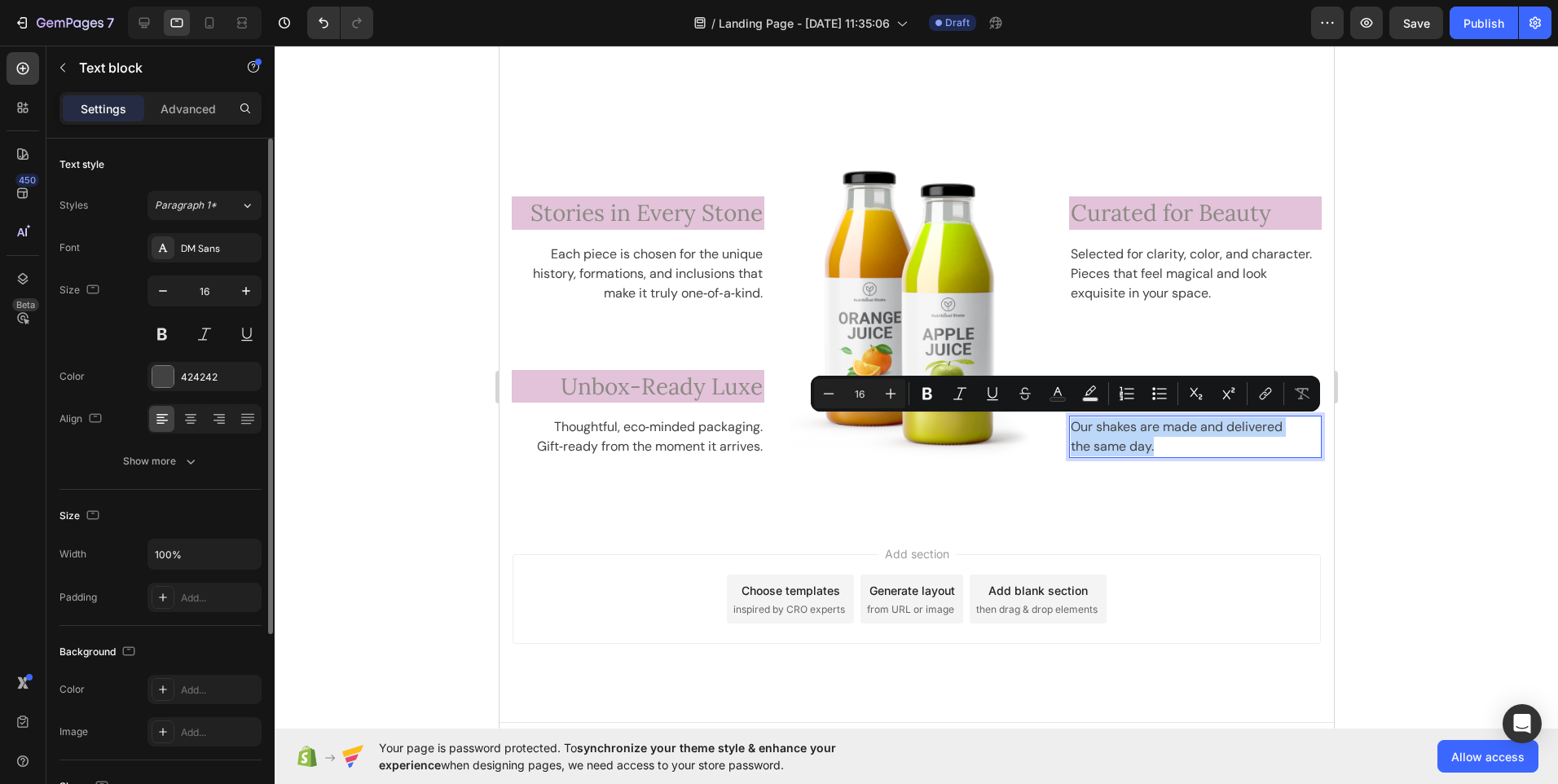
drag, startPoint x: 1160, startPoint y: 444, endPoint x: 1065, endPoint y: 426, distance: 96.7
click at [1070, 426] on p "Our shakes are made and delivered the same day." at bounding box center [1195, 437] width 249 height 40
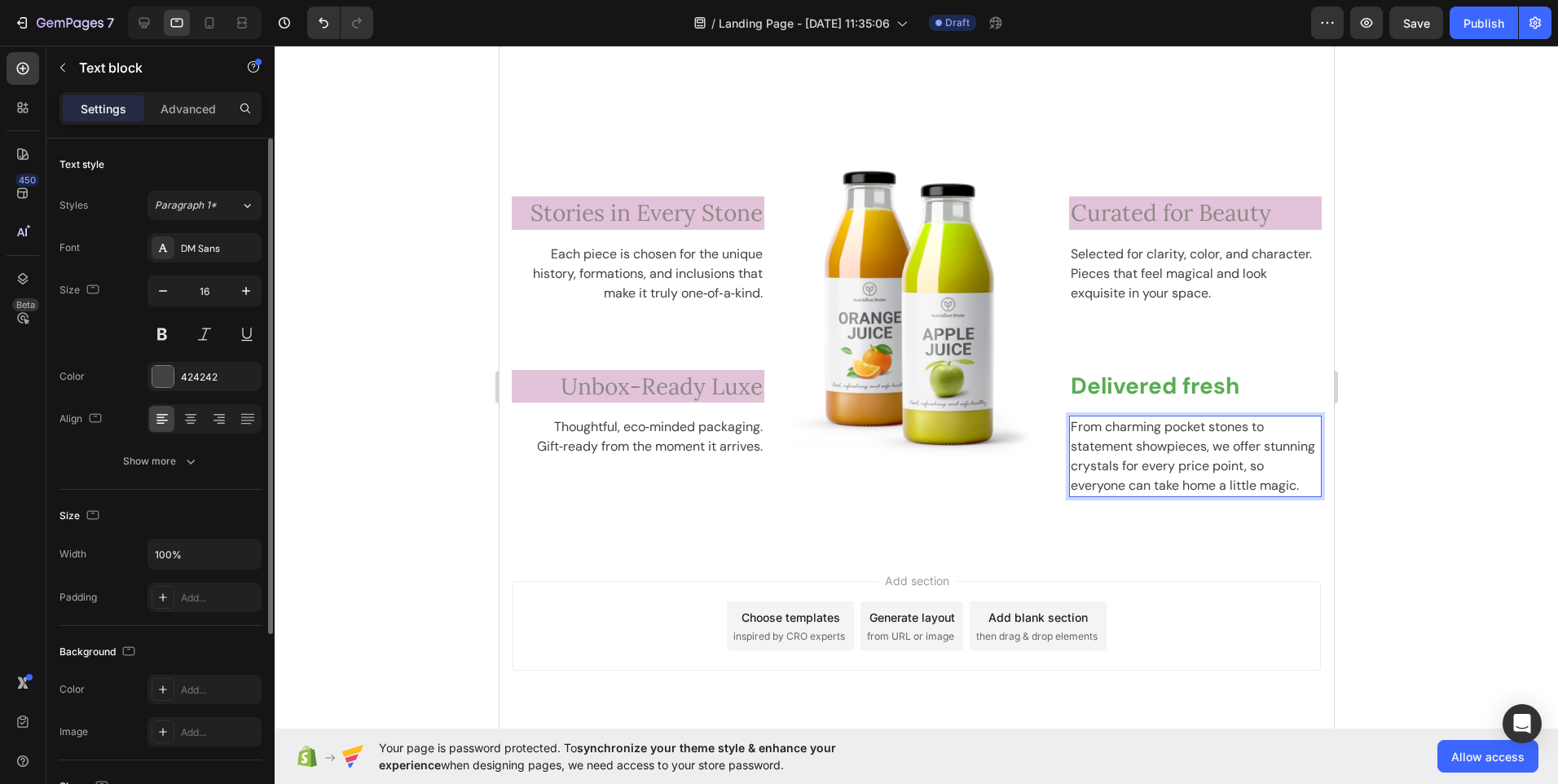
click at [1206, 448] on p "From charming pocket stones to statement showpieces, we offer stunning crystals…" at bounding box center [1195, 456] width 249 height 78
click at [1215, 445] on p "From charming pocket stones to statement showpieces, we offer stunning crystals…" at bounding box center [1195, 456] width 249 height 78
click at [1179, 495] on p "From charming pocket stones to statement showpieces, we offer stunning crystals…" at bounding box center [1195, 456] width 249 height 78
click at [1296, 470] on p "From charming pocket stones to statement showpieces, we offer stunning crystals…" at bounding box center [1195, 456] width 249 height 78
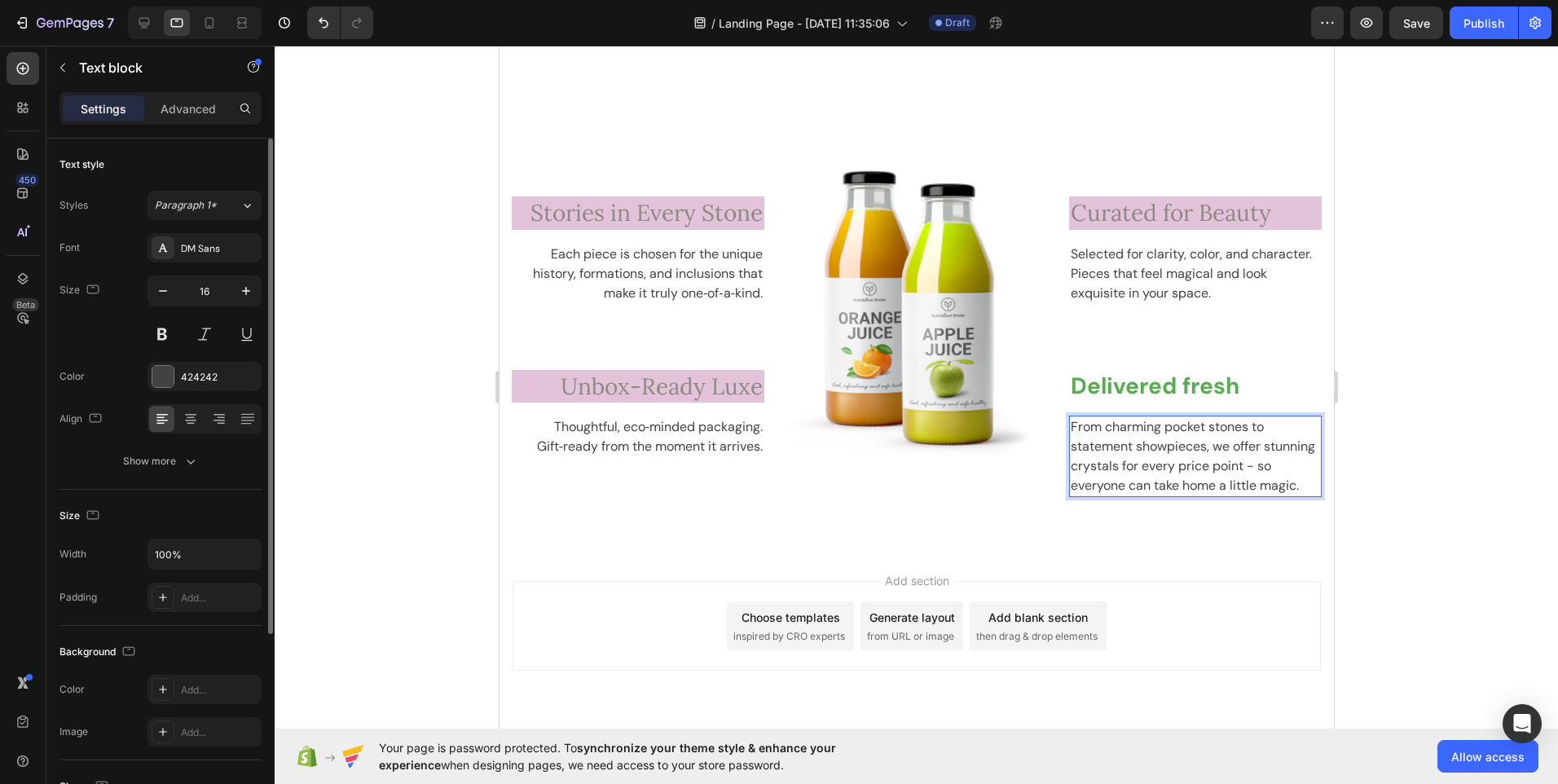
click at [1193, 495] on p "From charming pocket stones to statement showpieces, we offer stunning crystals…" at bounding box center [1195, 456] width 249 height 78
click at [1116, 385] on p "Delivered fresh" at bounding box center [1195, 386] width 249 height 29
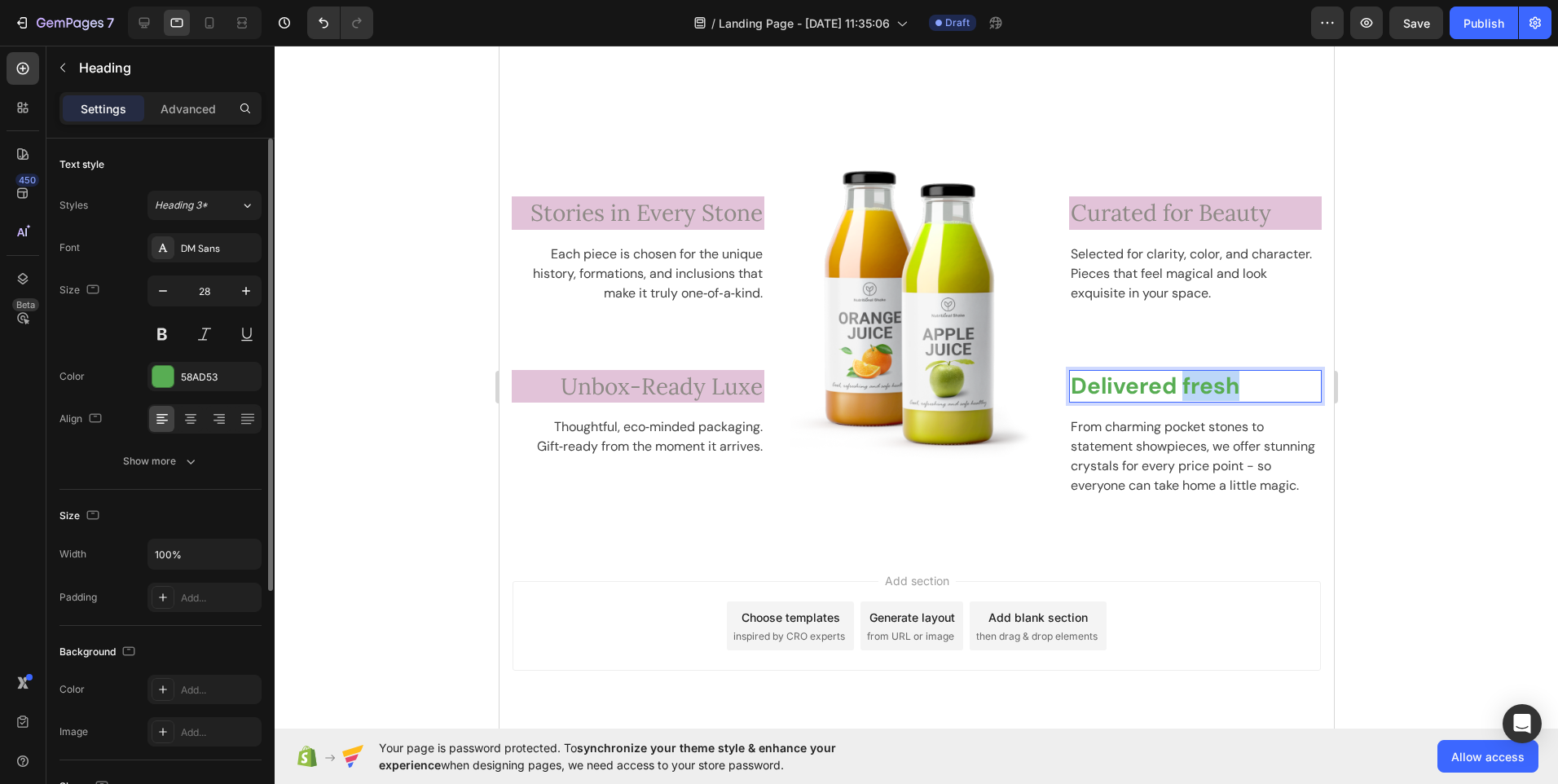
click at [1205, 385] on p "Delivered fresh" at bounding box center [1195, 386] width 249 height 29
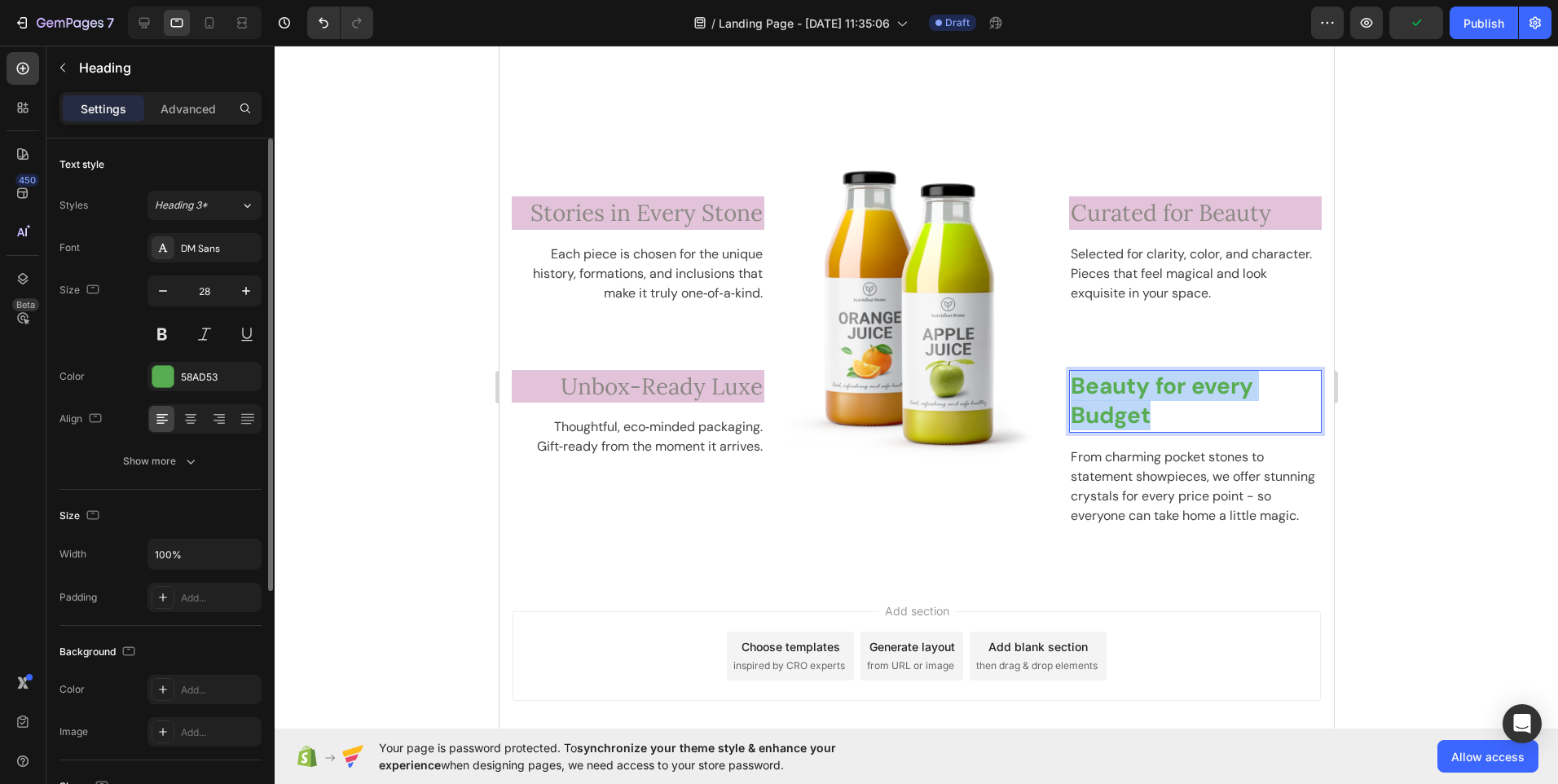
drag, startPoint x: 1153, startPoint y: 413, endPoint x: 1066, endPoint y: 385, distance: 91.4
click at [1070, 385] on p "Beauty for every Budget" at bounding box center [1195, 401] width 249 height 60
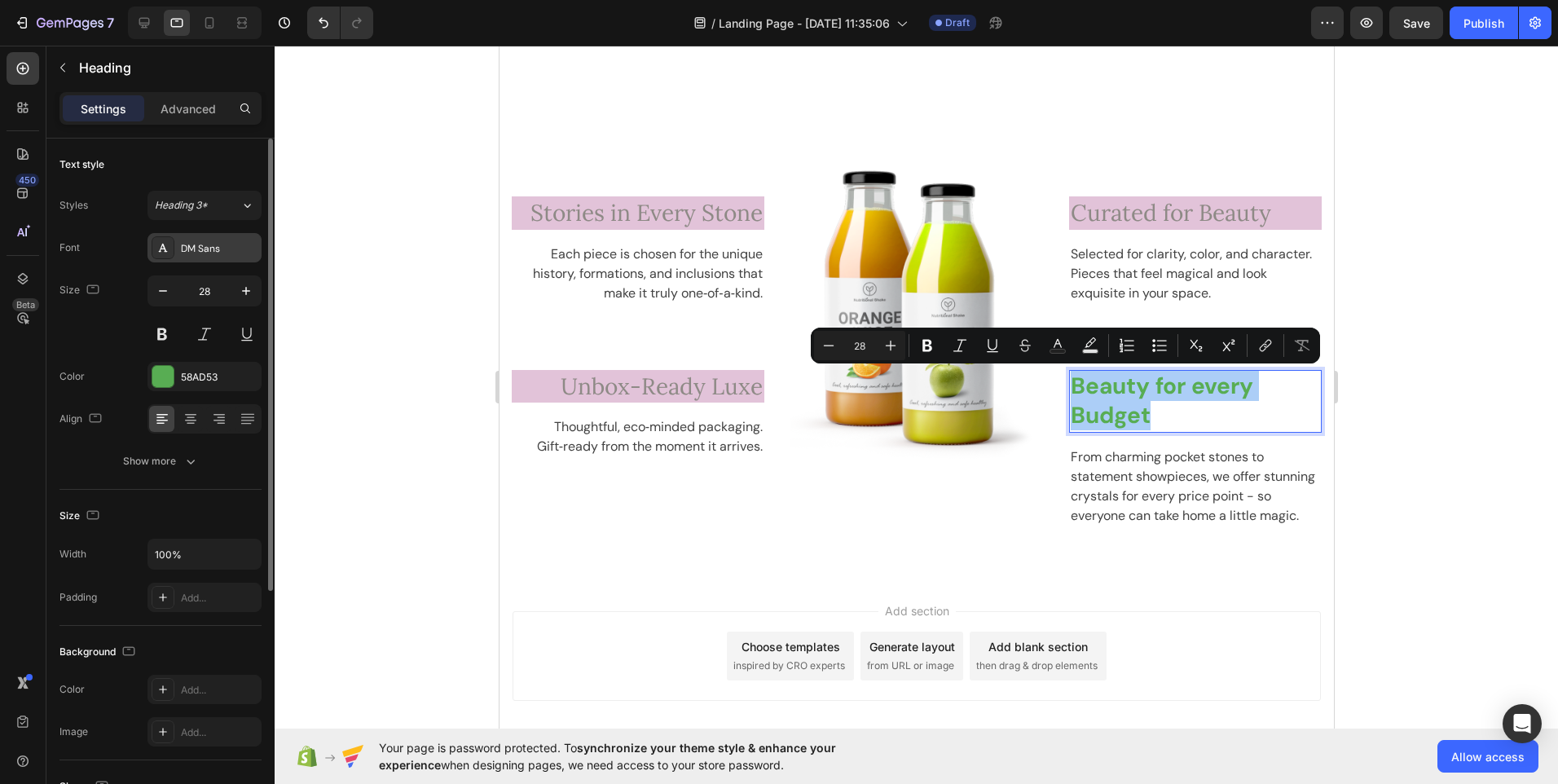
click at [233, 250] on div "DM Sans" at bounding box center [219, 248] width 77 height 14
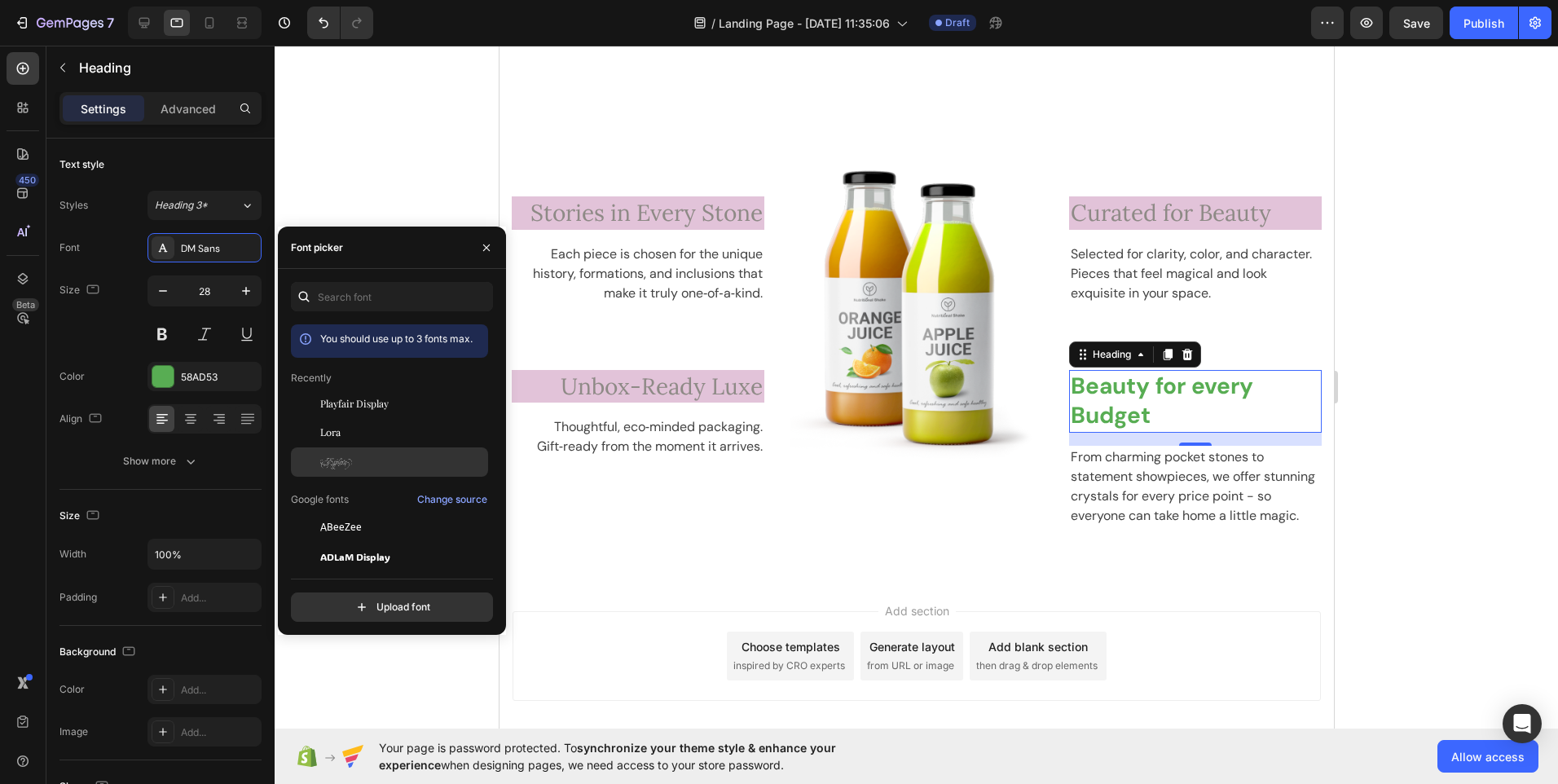
click at [338, 455] on span "Explora" at bounding box center [337, 462] width 32 height 14
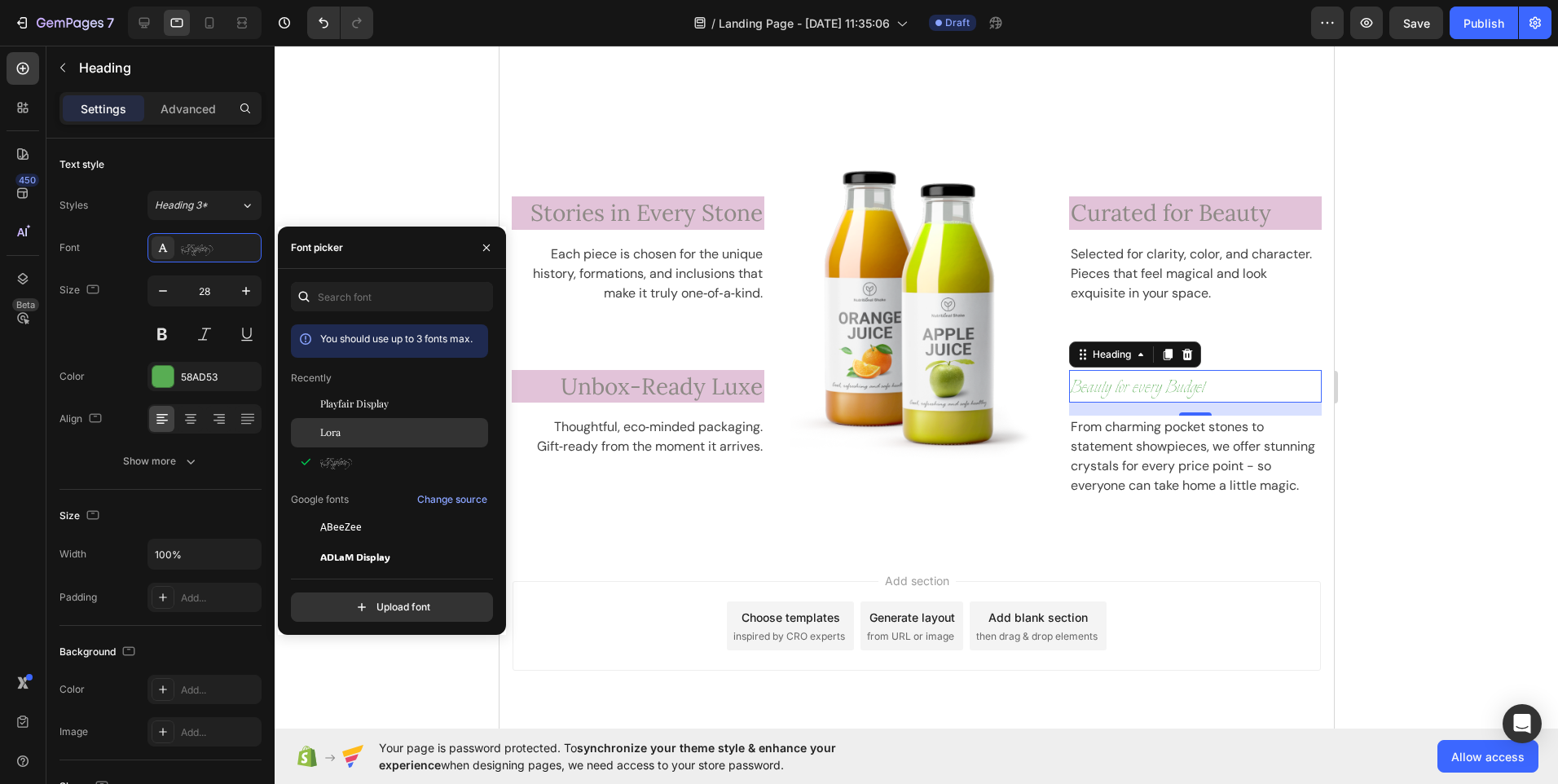
click at [335, 438] on span "Lora" at bounding box center [331, 432] width 20 height 14
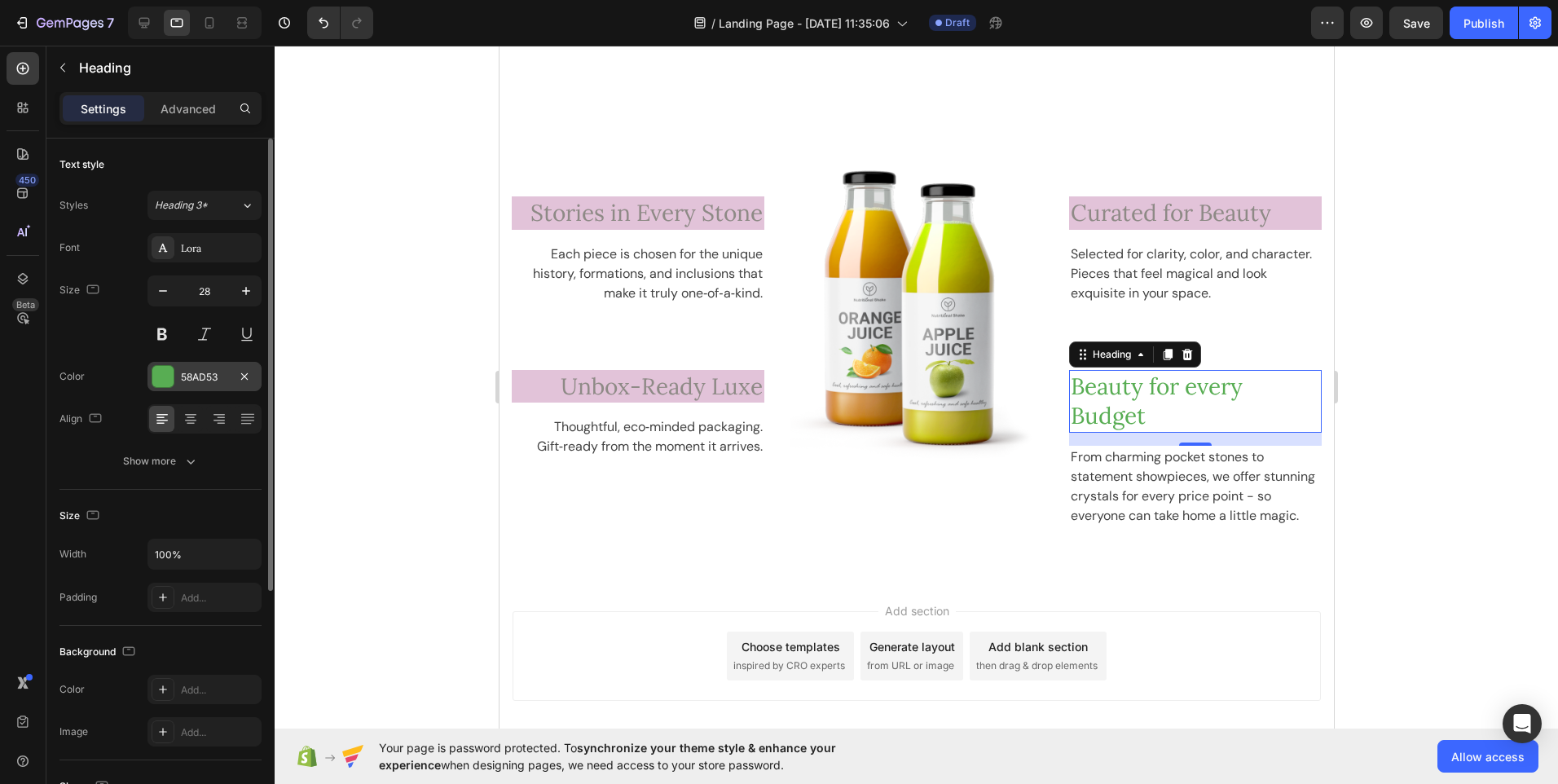
click at [172, 379] on div at bounding box center [162, 376] width 21 height 21
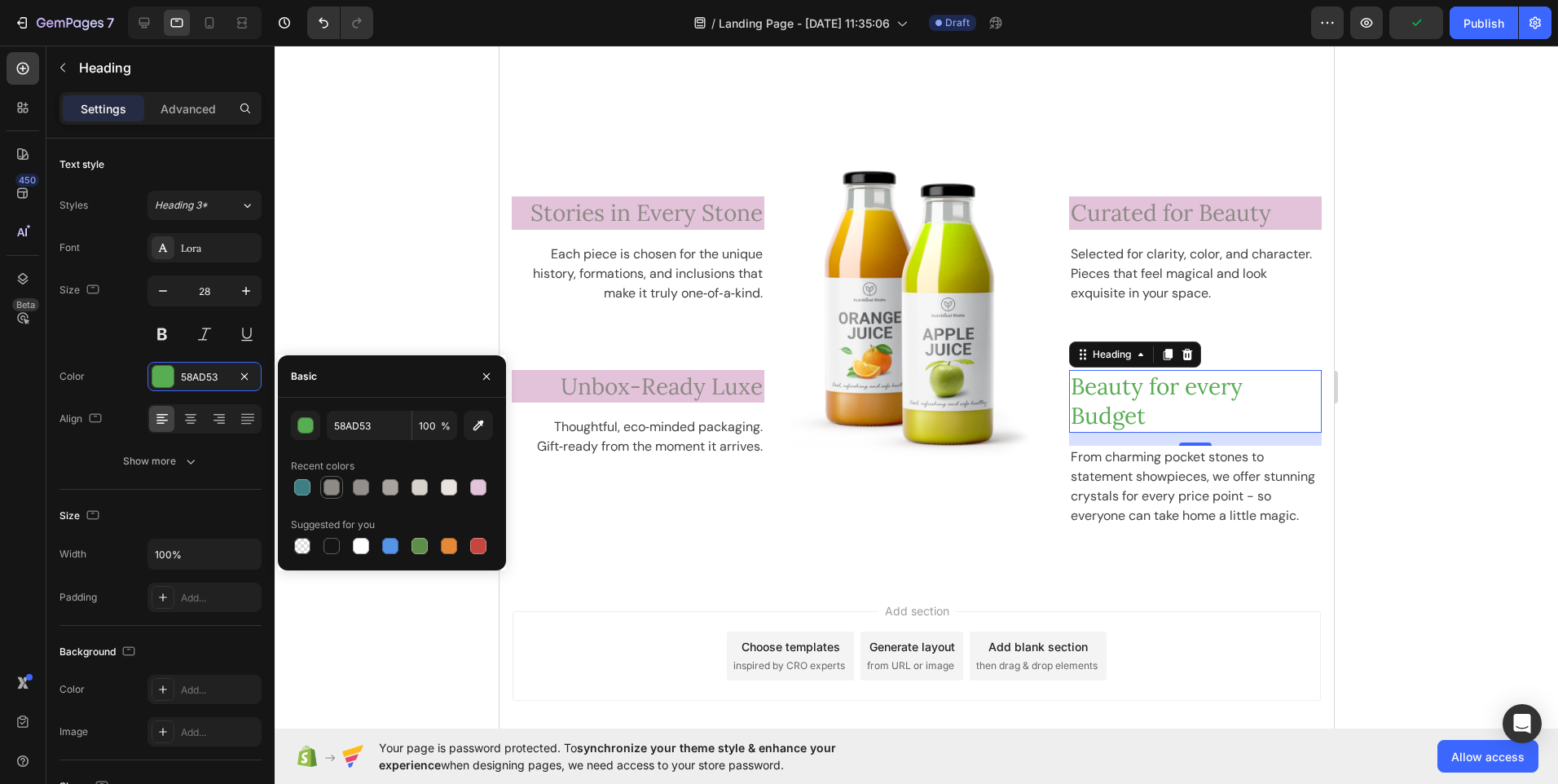
click at [334, 492] on div at bounding box center [331, 487] width 16 height 16
type input "8E8A86"
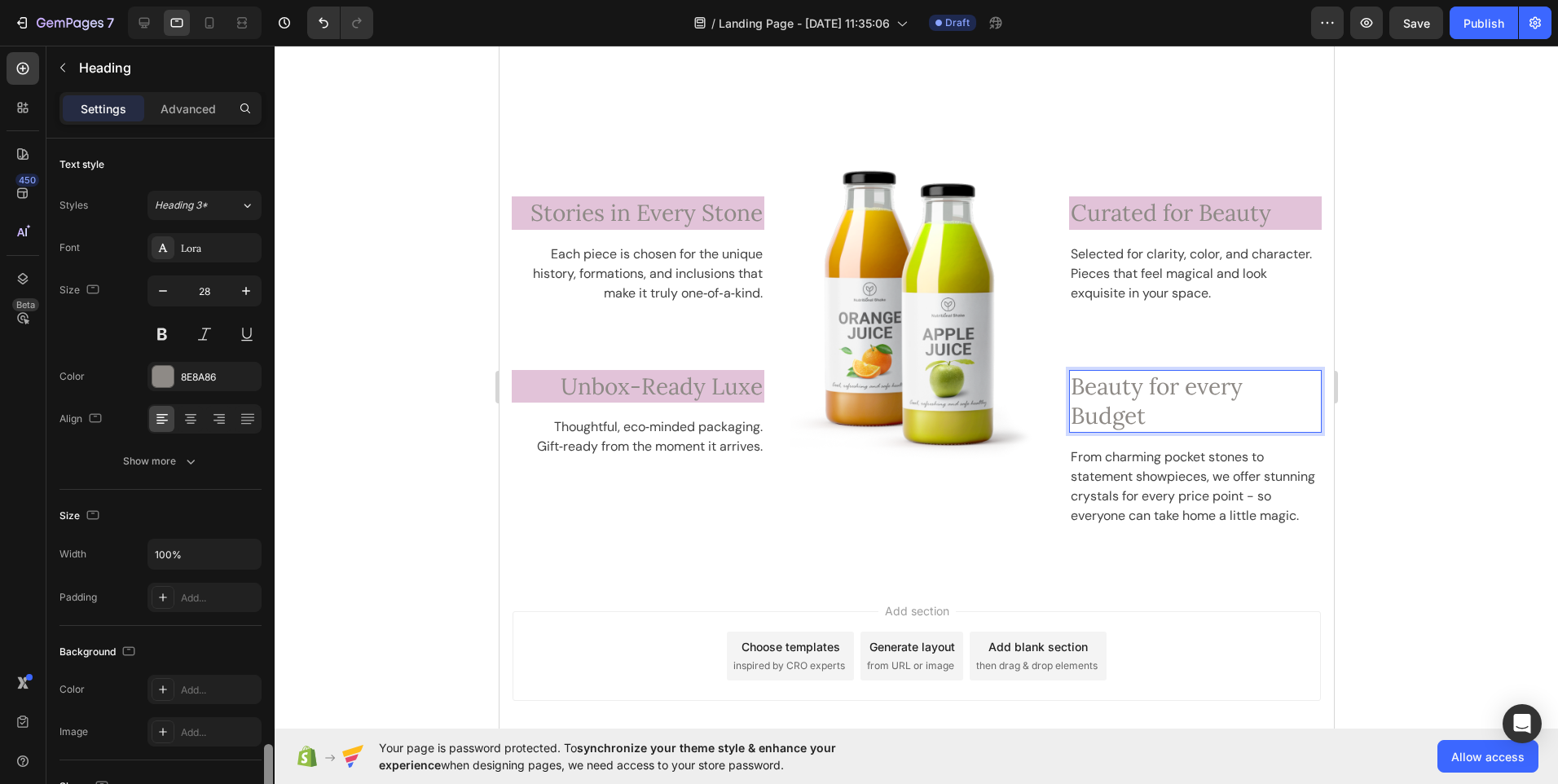
scroll to position [366, 0]
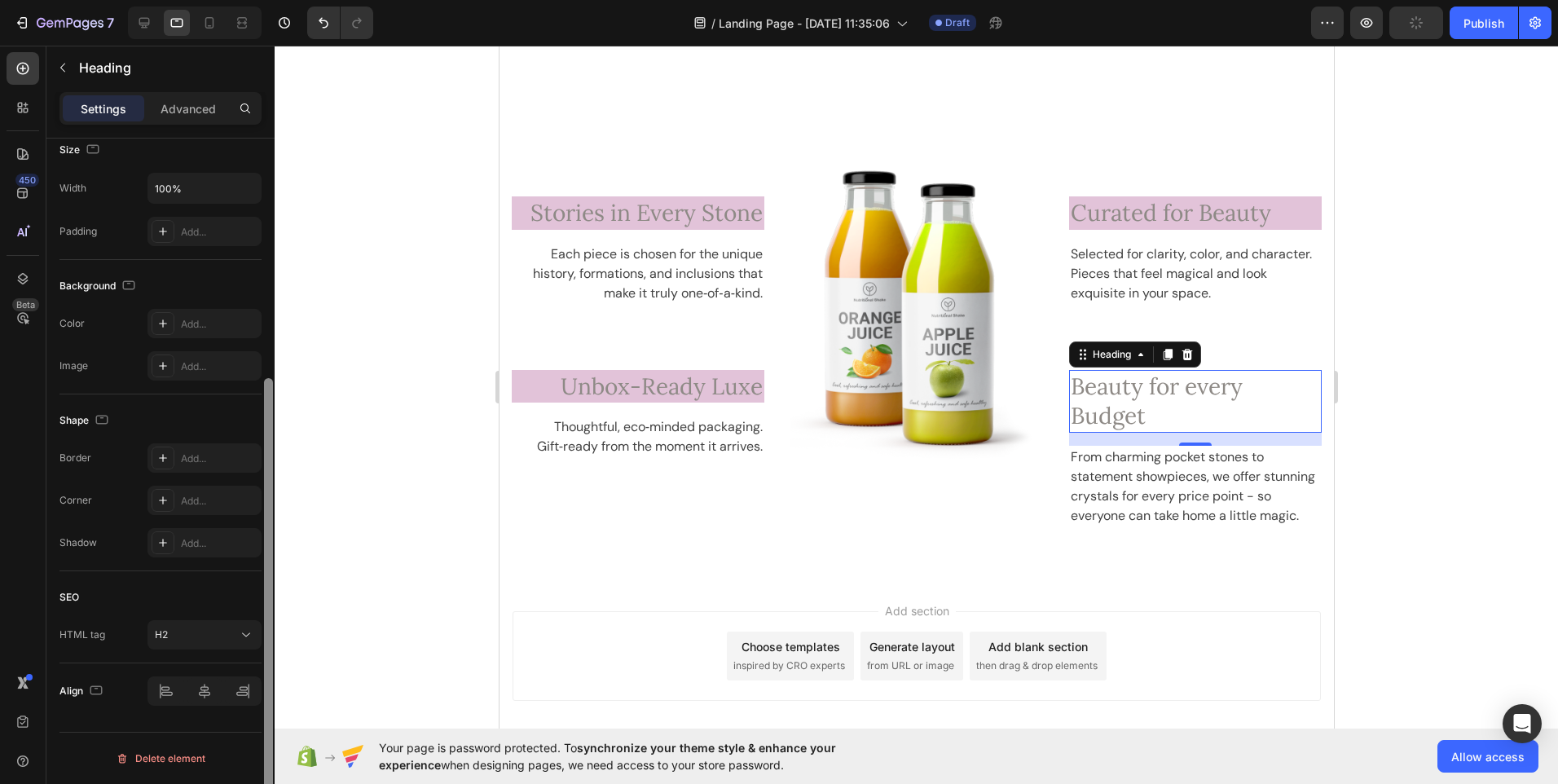
drag, startPoint x: 274, startPoint y: 377, endPoint x: 272, endPoint y: 418, distance: 41.0
click at [272, 418] on div at bounding box center [268, 485] width 13 height 692
drag, startPoint x: 272, startPoint y: 418, endPoint x: 269, endPoint y: 503, distance: 85.1
click at [269, 503] on div at bounding box center [268, 605] width 9 height 453
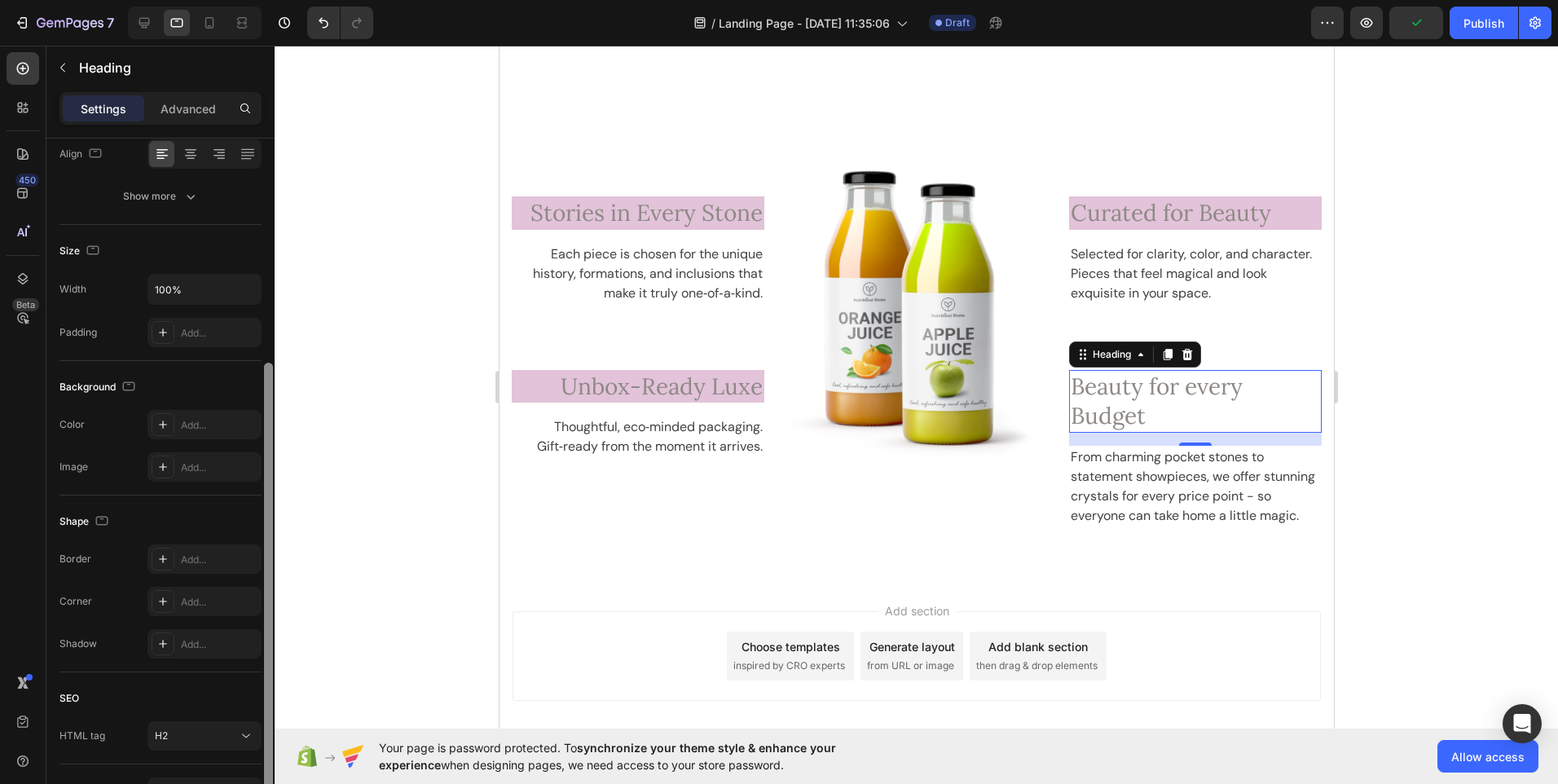
scroll to position [236, 0]
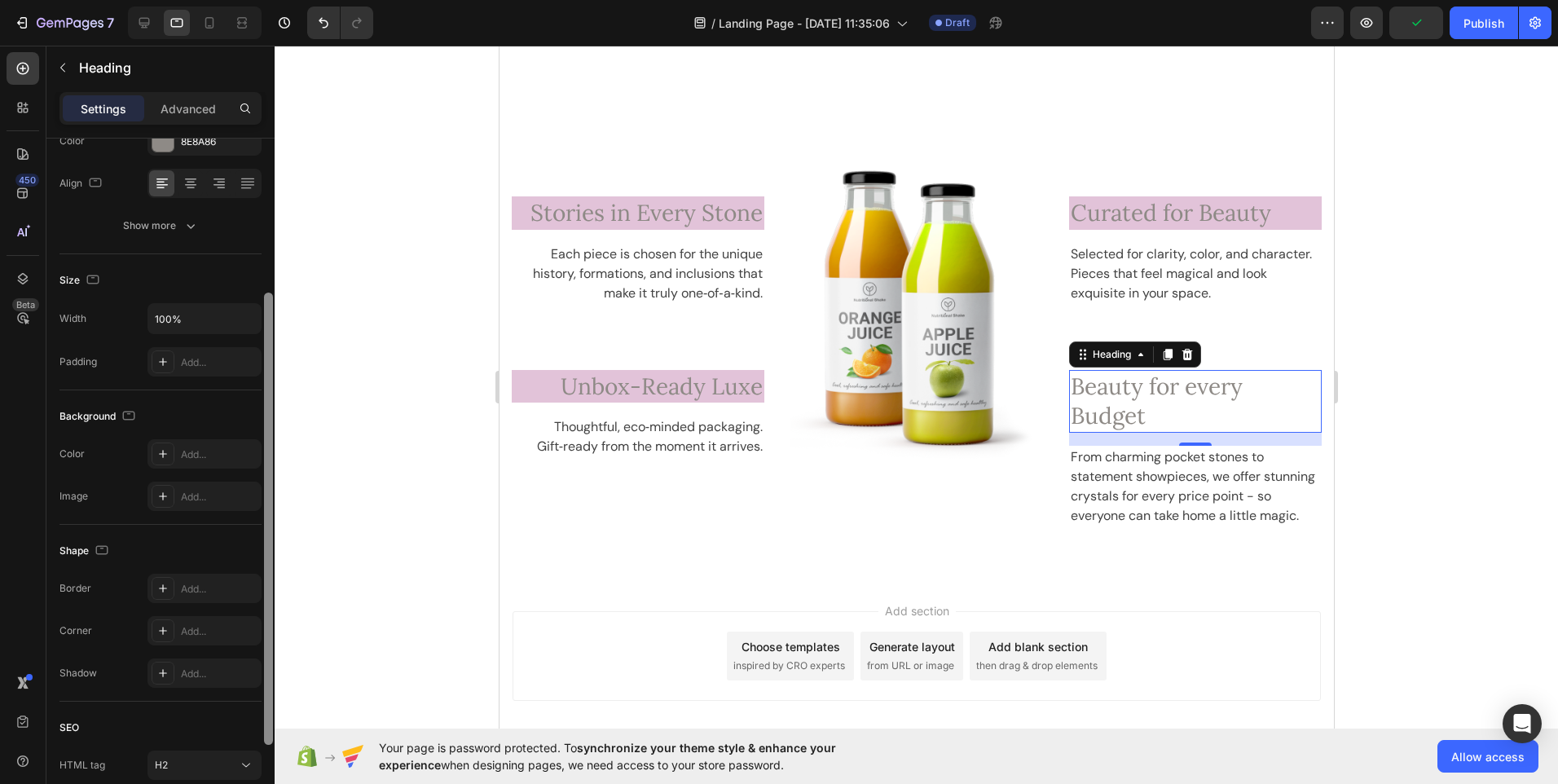
drag, startPoint x: 269, startPoint y: 503, endPoint x: 269, endPoint y: 417, distance: 86.0
click at [269, 417] on div at bounding box center [268, 519] width 9 height 453
click at [200, 446] on div "Add..." at bounding box center [204, 453] width 114 height 29
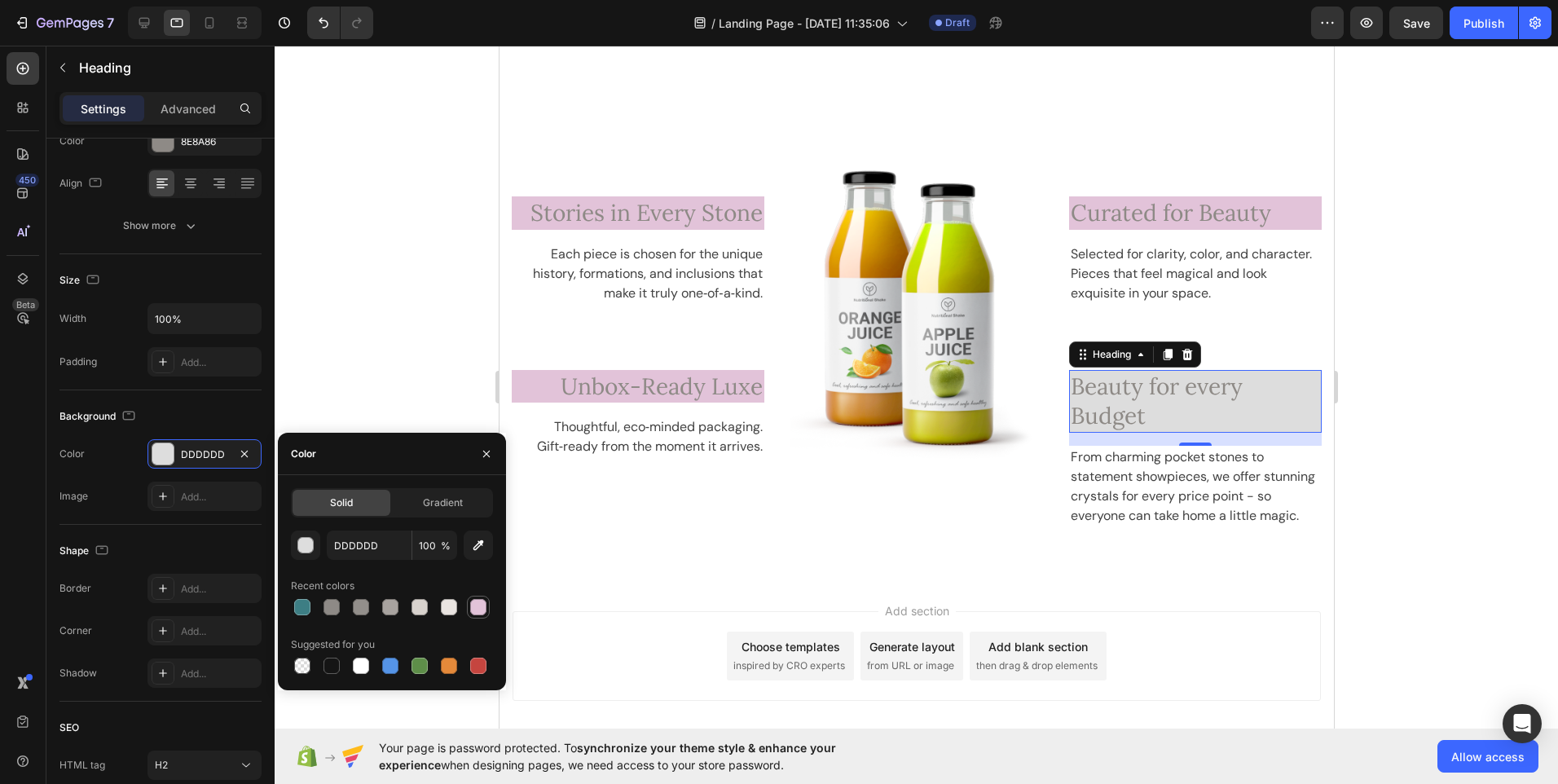
click at [480, 610] on div at bounding box center [478, 607] width 16 height 16
type input "E2C3D9"
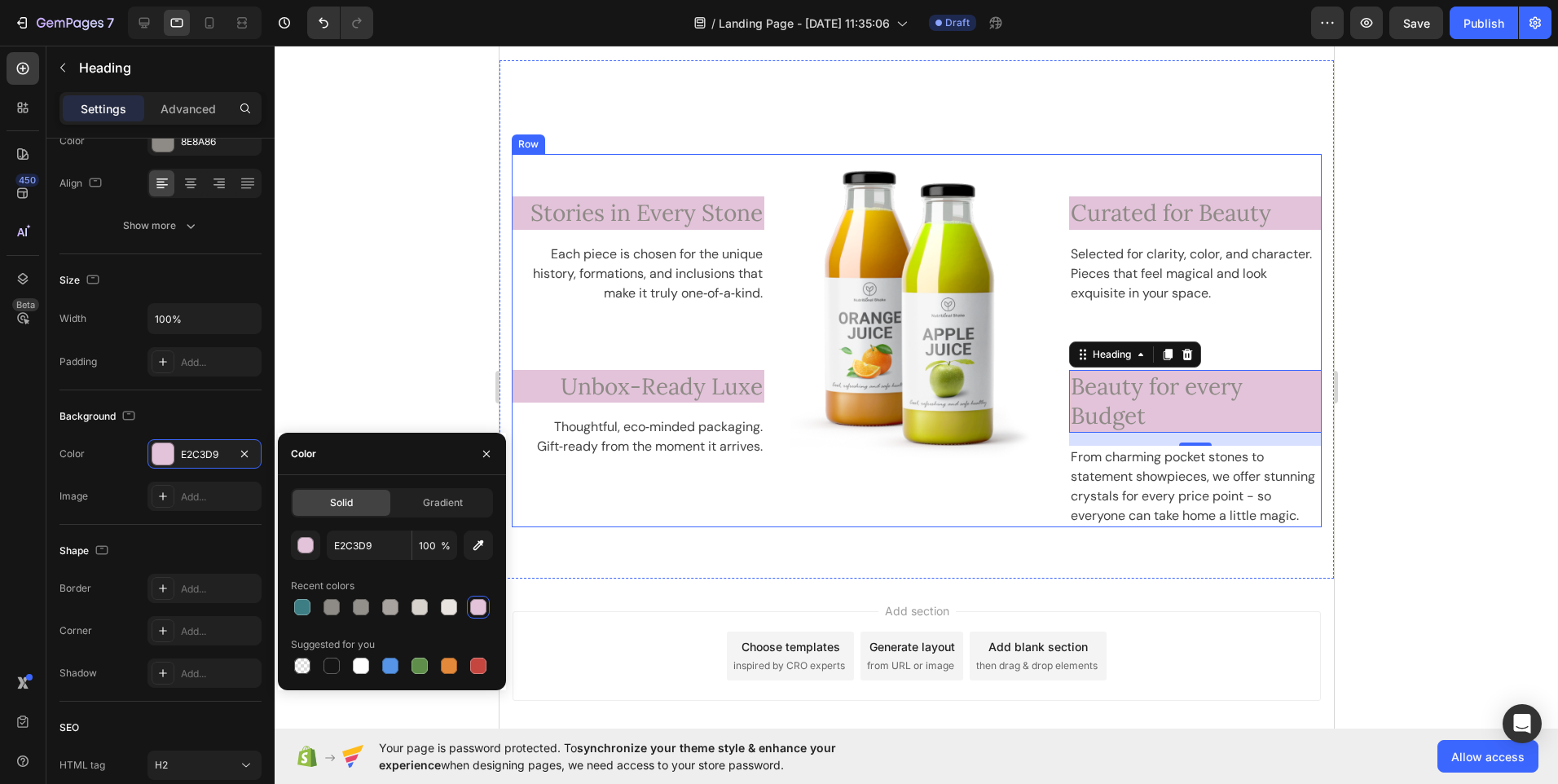
click at [865, 500] on div "Image" at bounding box center [916, 340] width 252 height 373
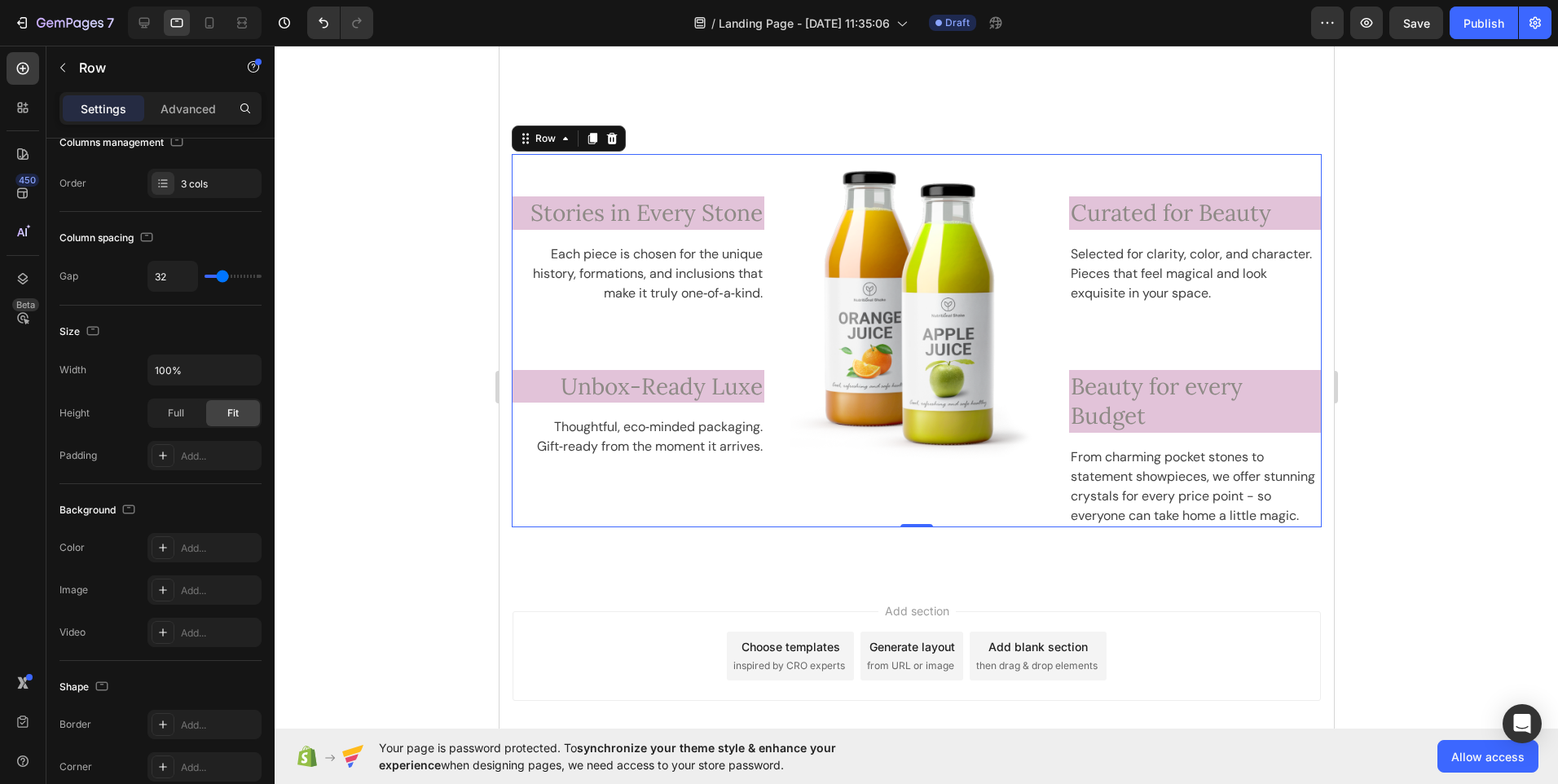
scroll to position [0, 0]
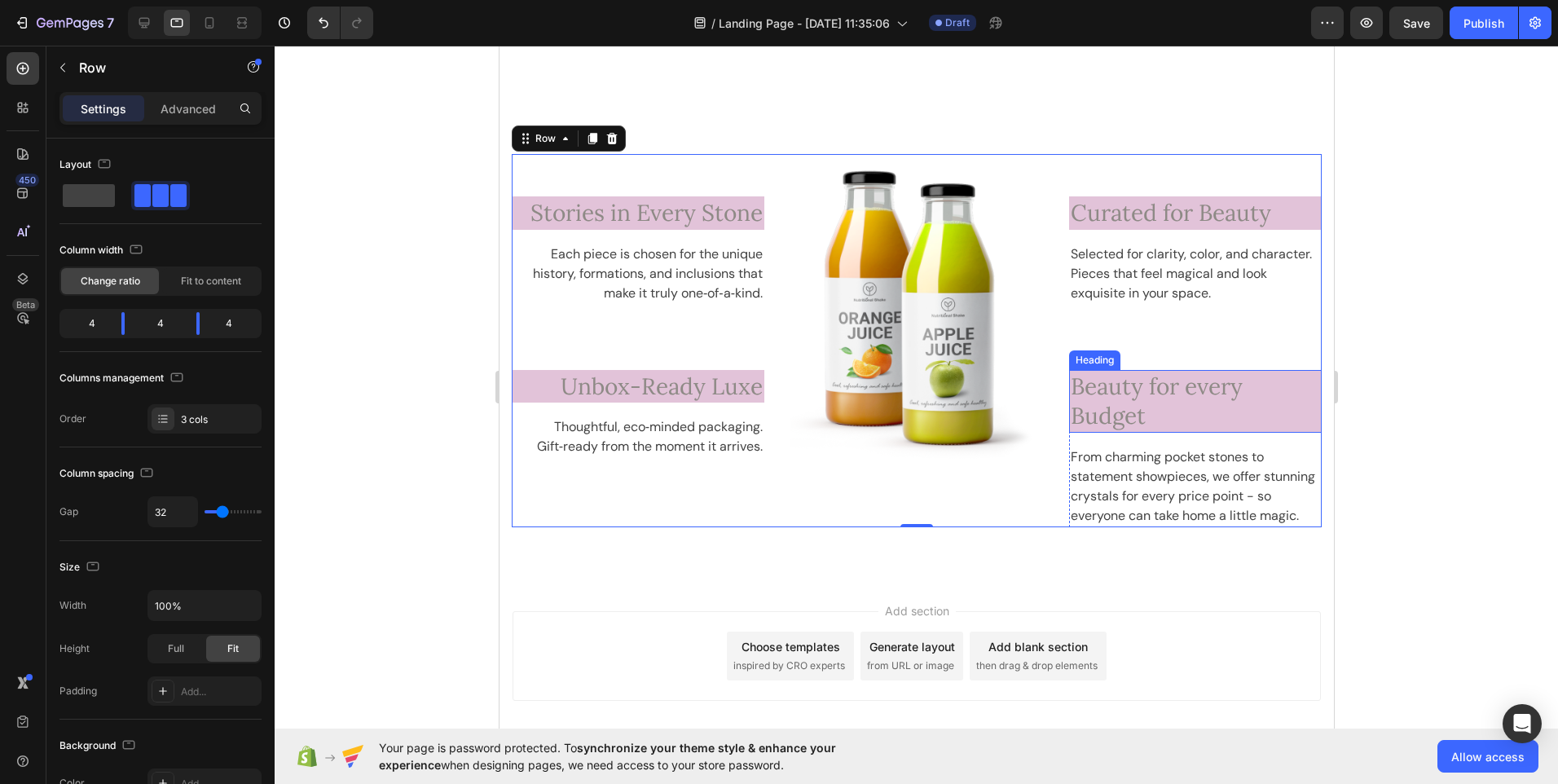
click at [1118, 414] on p "Beauty for every Budget" at bounding box center [1195, 401] width 249 height 60
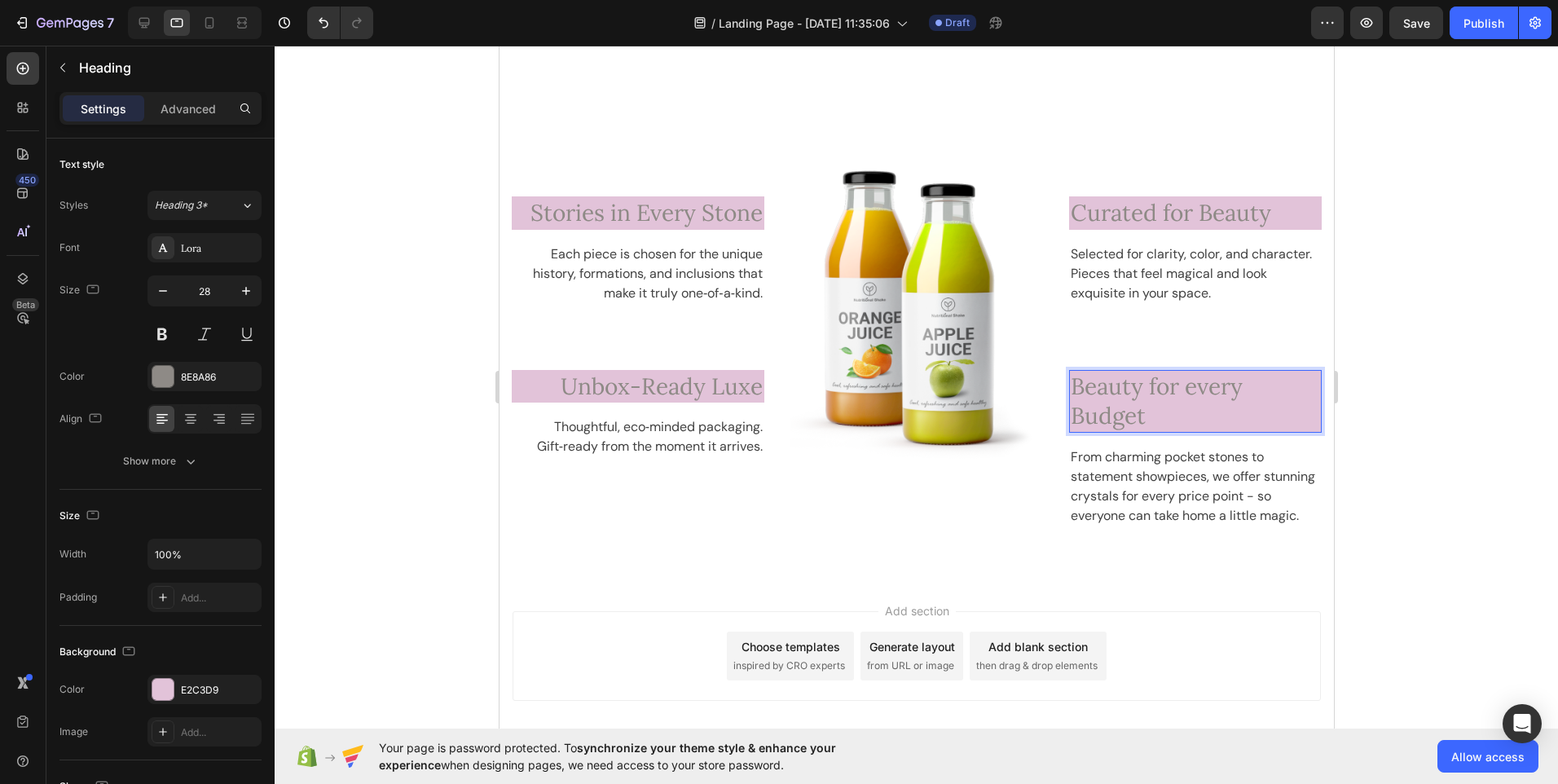
click at [1131, 385] on p "Beauty for every Budget" at bounding box center [1195, 401] width 249 height 60
click at [1111, 386] on p "Beauty for every Budget" at bounding box center [1195, 401] width 249 height 60
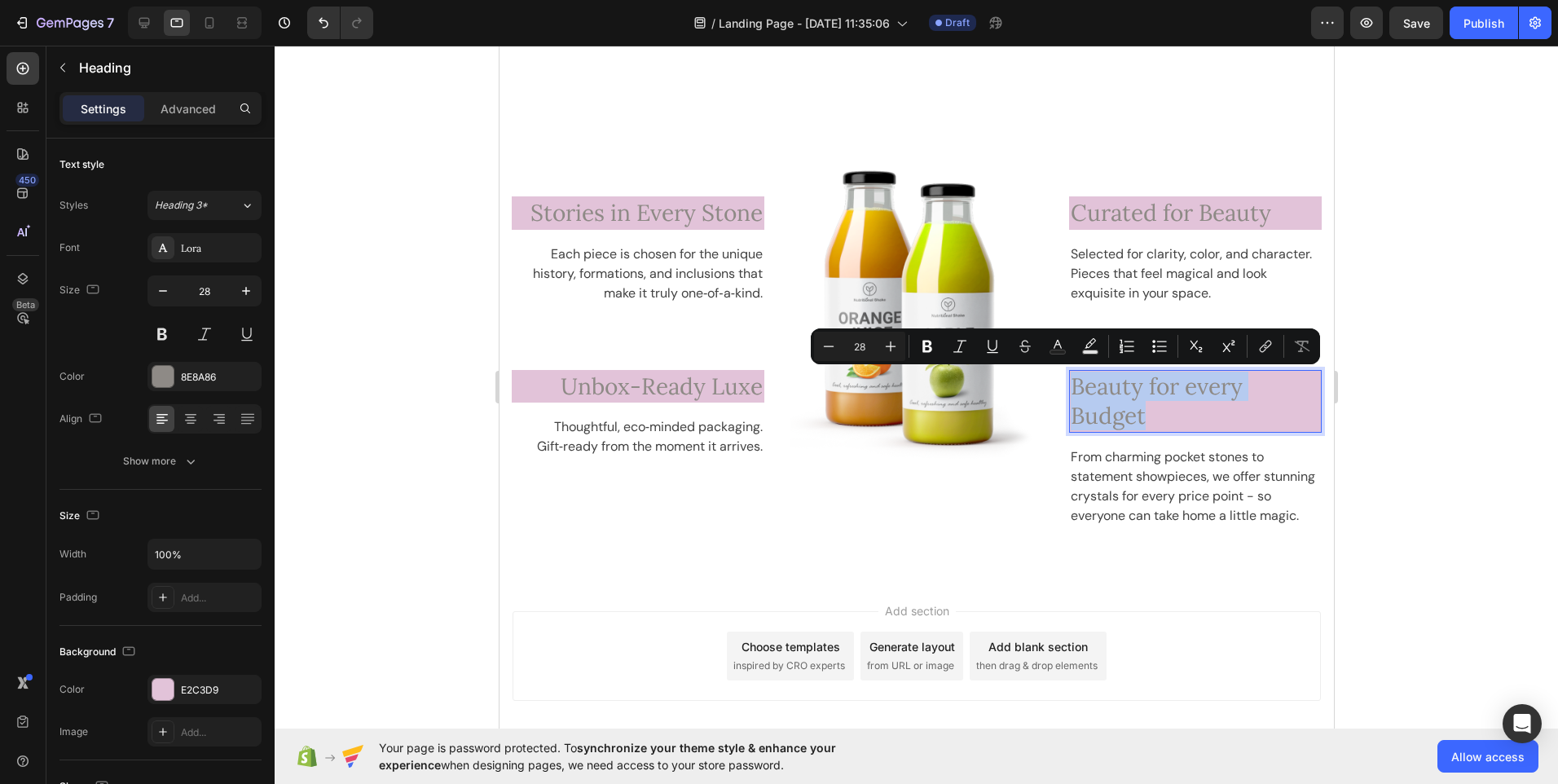
click at [1111, 386] on p "Beauty for every Budget" at bounding box center [1195, 401] width 249 height 60
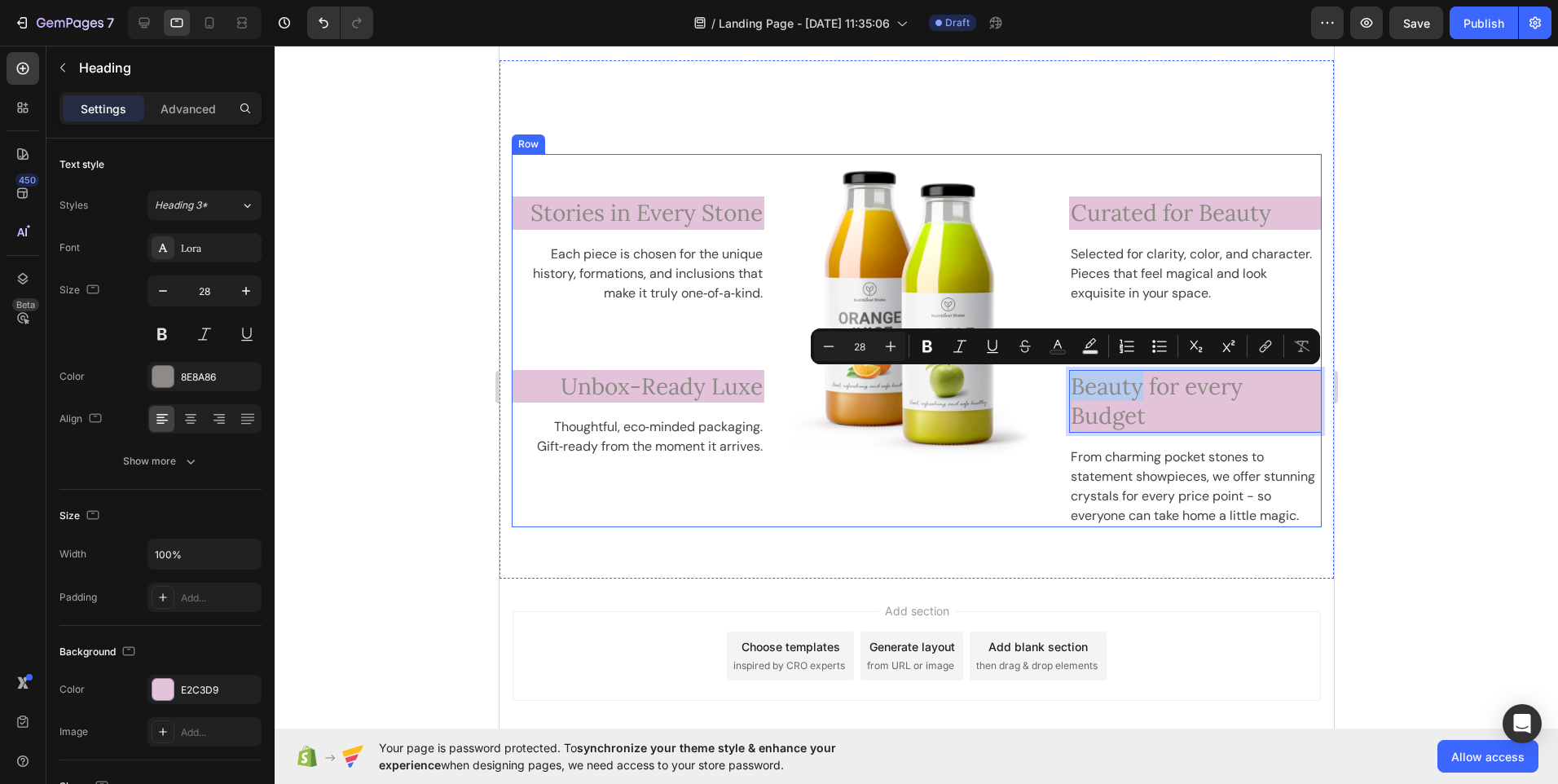
drag, startPoint x: 1132, startPoint y: 391, endPoint x: 1057, endPoint y: 392, distance: 75.0
click at [1057, 392] on div "⁠⁠⁠⁠⁠⁠⁠ Stories in Every Stone Heading Each piece is chosen for the unique hist…" at bounding box center [915, 340] width 810 height 373
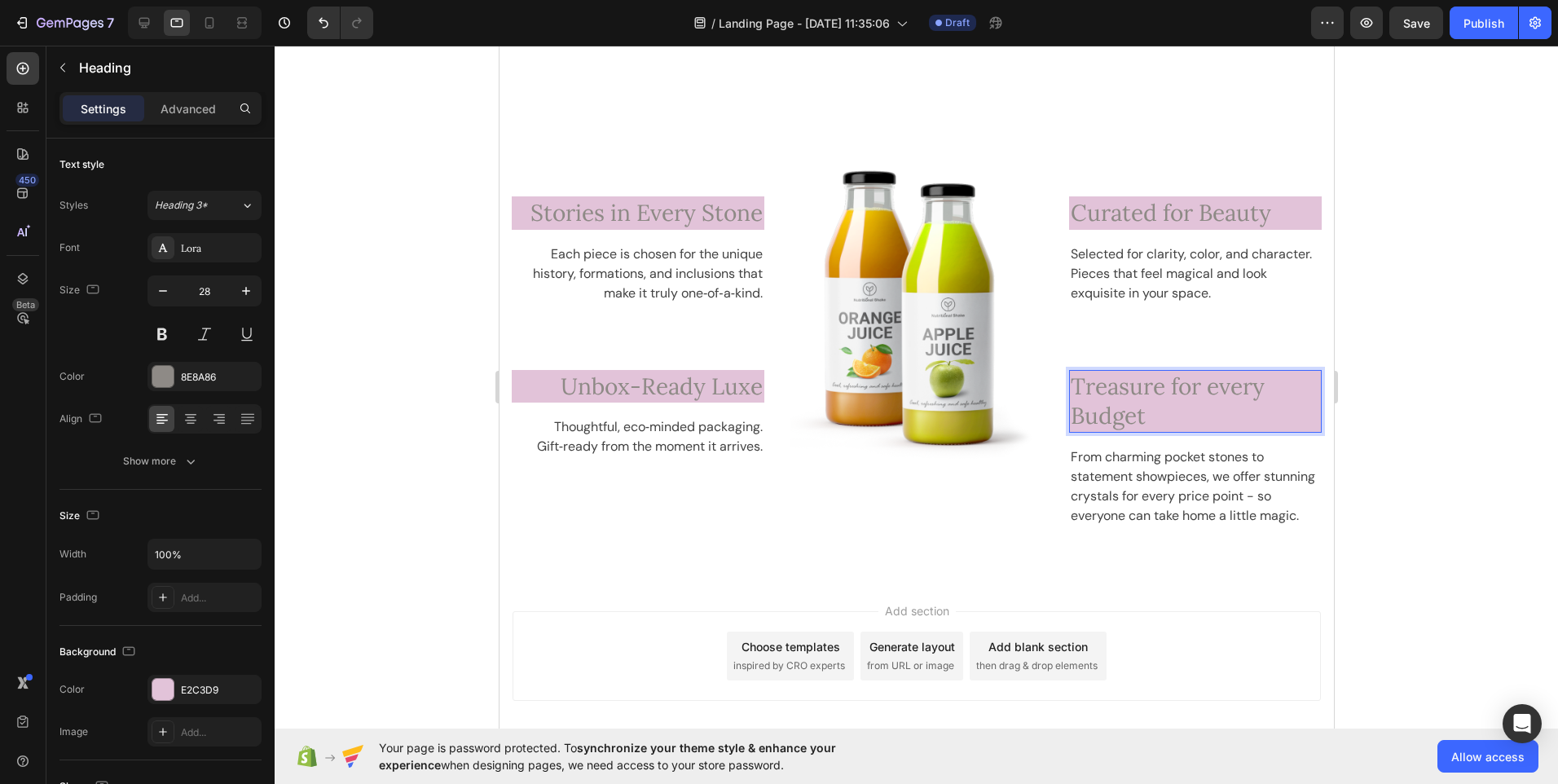
click at [1276, 384] on p "Treasure for every Budget" at bounding box center [1195, 401] width 249 height 60
click at [1119, 421] on p "Treasure for everyone Budget" at bounding box center [1195, 401] width 249 height 60
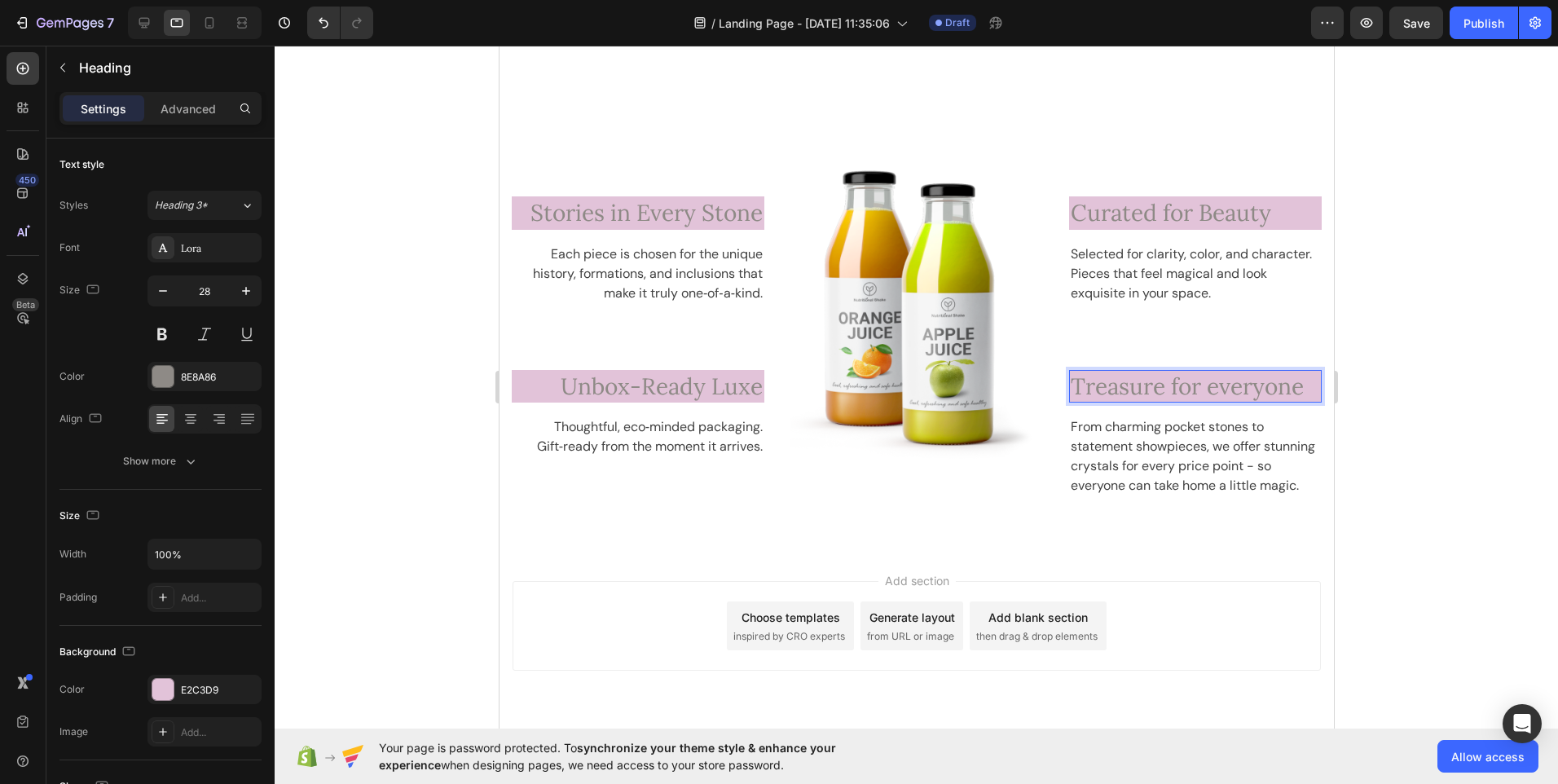
click at [1156, 389] on p "Treasure for everyone" at bounding box center [1195, 386] width 249 height 29
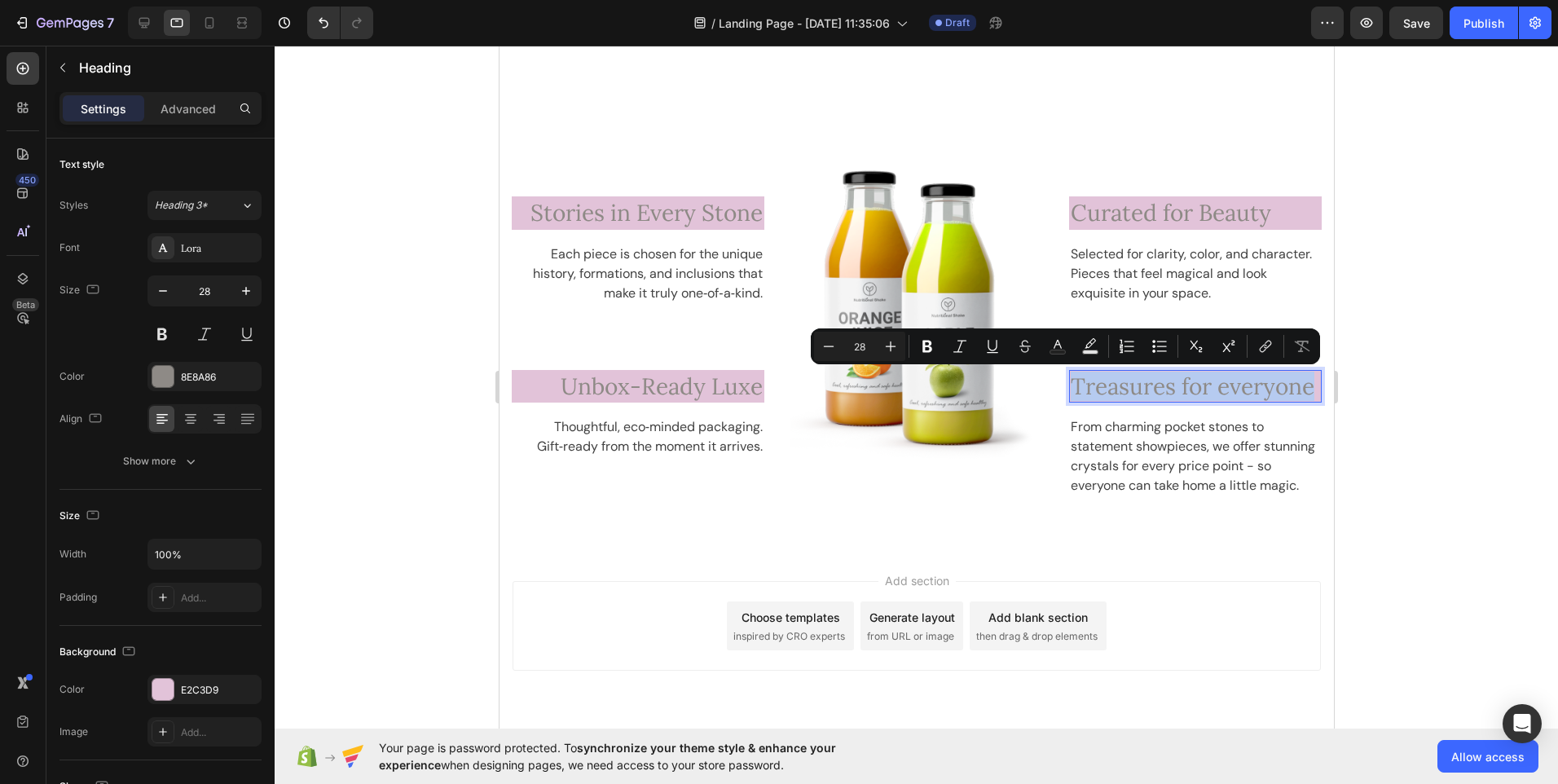
drag, startPoint x: 1159, startPoint y: 419, endPoint x: 1062, endPoint y: 381, distance: 104.2
click at [1070, 381] on p "Treasures for everyone" at bounding box center [1195, 386] width 249 height 29
click at [830, 347] on icon "Editor contextual toolbar" at bounding box center [829, 346] width 11 height 1
type input "27"
click at [716, 396] on p "Unbox-Ready Luxe" at bounding box center [637, 386] width 249 height 29
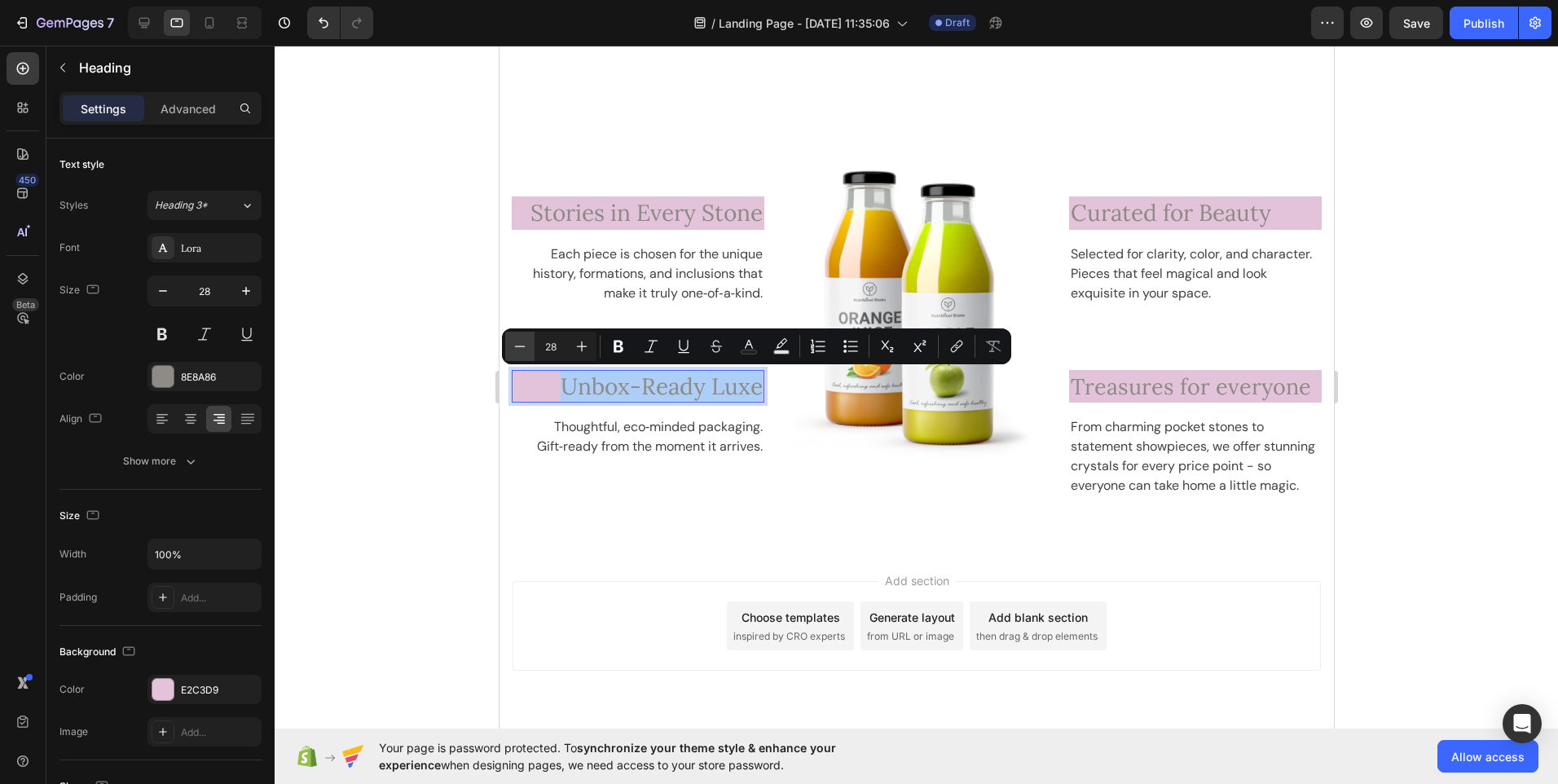
click at [520, 352] on icon "Editor contextual toolbar" at bounding box center [519, 346] width 16 height 16
type input "27"
click at [653, 203] on span "Stories in Every Stone" at bounding box center [646, 212] width 232 height 29
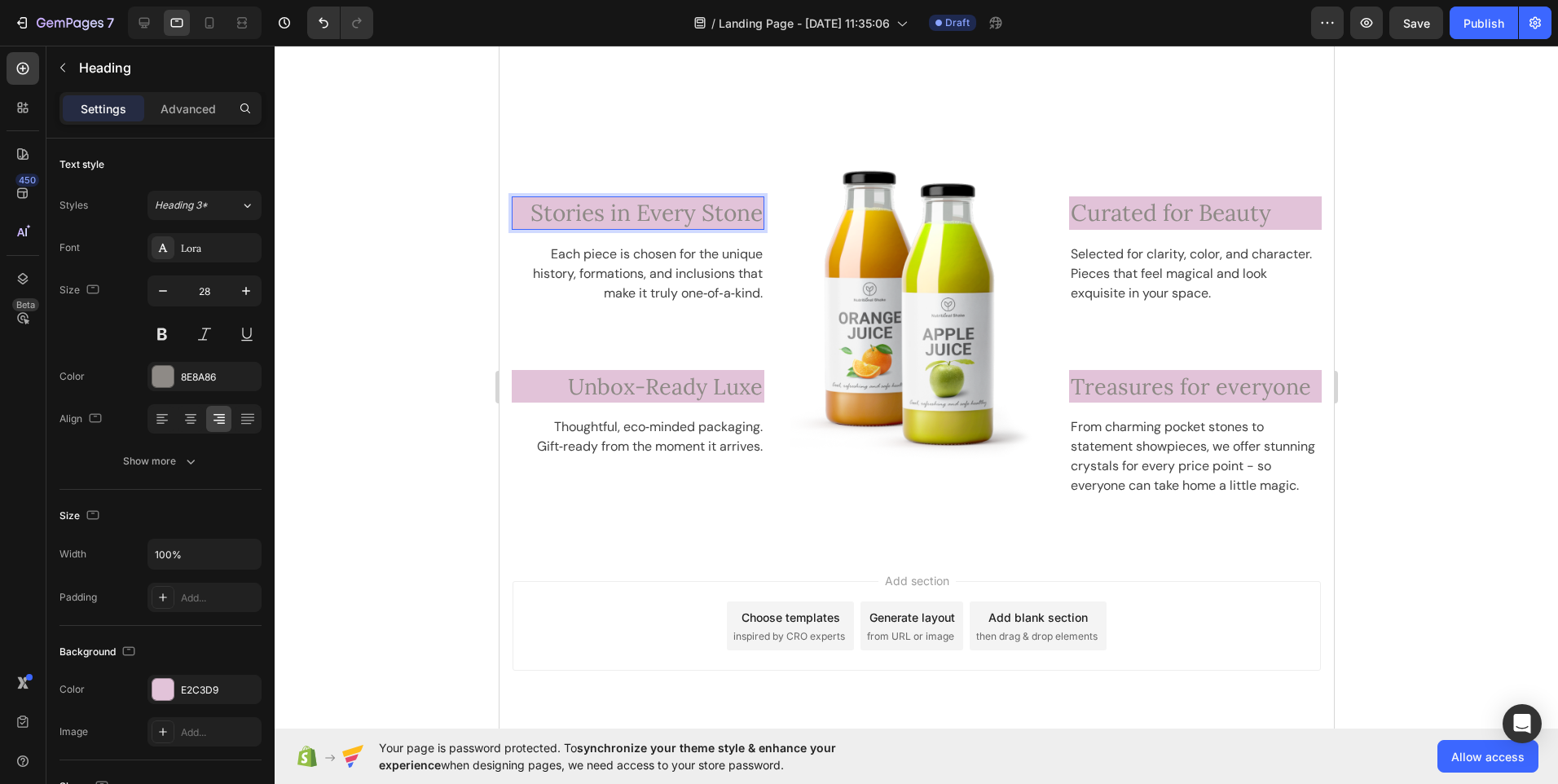
click at [660, 215] on span "Stories in Every Stone" at bounding box center [646, 212] width 232 height 29
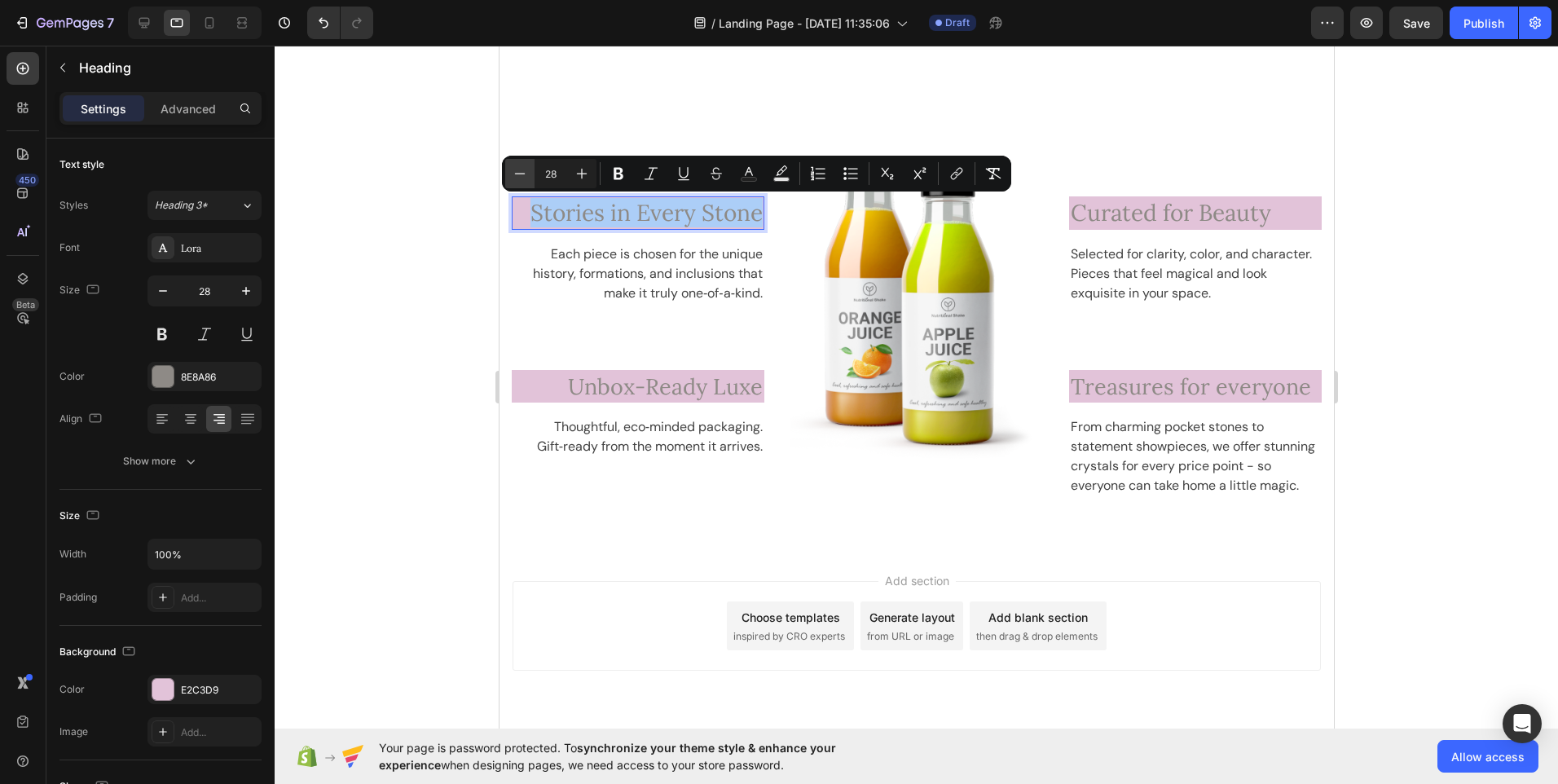
click at [519, 175] on icon "Editor contextual toolbar" at bounding box center [519, 173] width 16 height 16
type input "27"
click at [1128, 221] on p "Curated for Beauty" at bounding box center [1195, 212] width 249 height 29
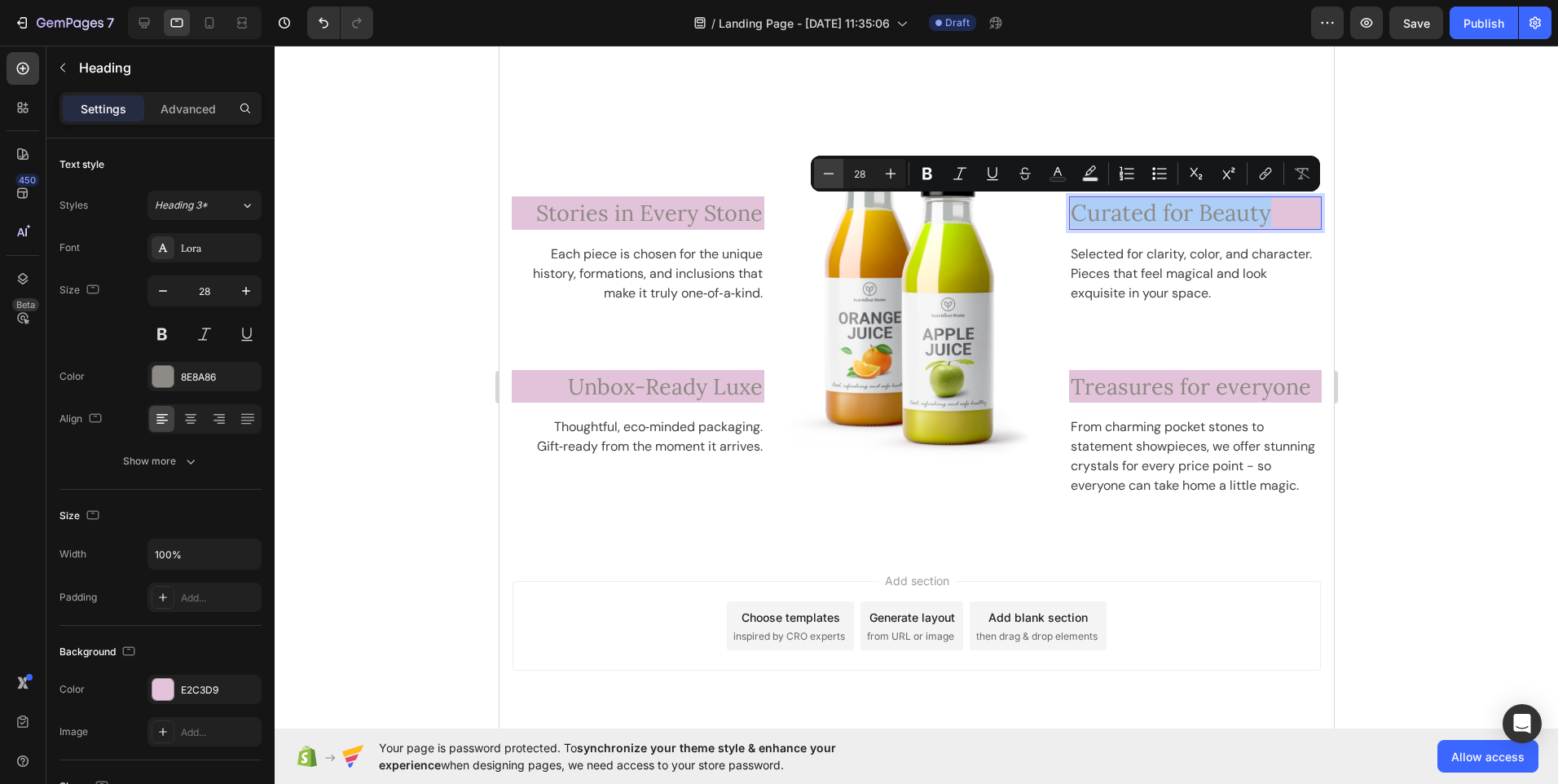
click at [833, 178] on icon "Editor contextual toolbar" at bounding box center [829, 173] width 16 height 16
type input "27"
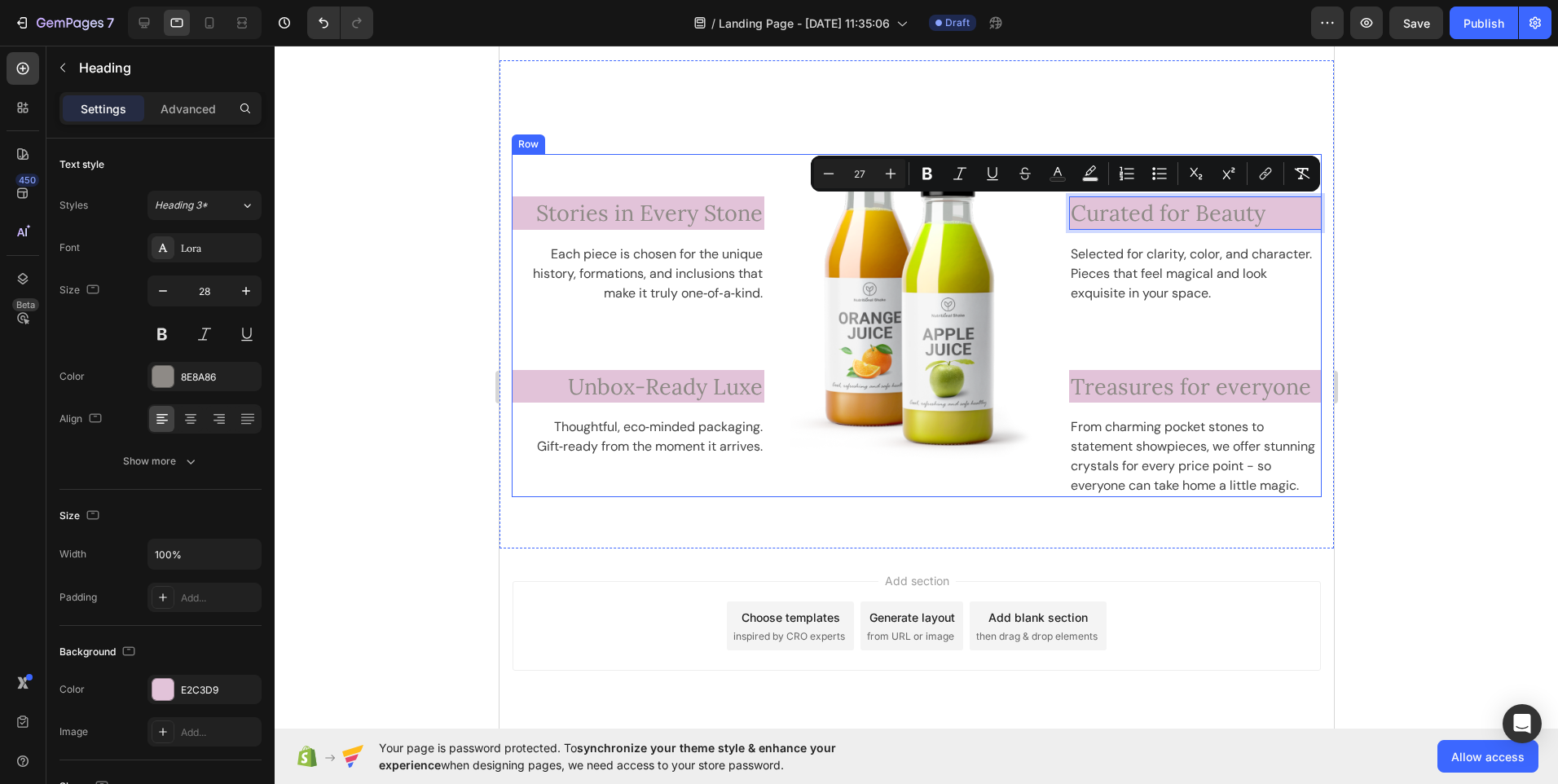
click at [1190, 315] on div "Curated for Beauty Heading 16 Selected for clarity, color, and character. Piece…" at bounding box center [1195, 326] width 252 height 343
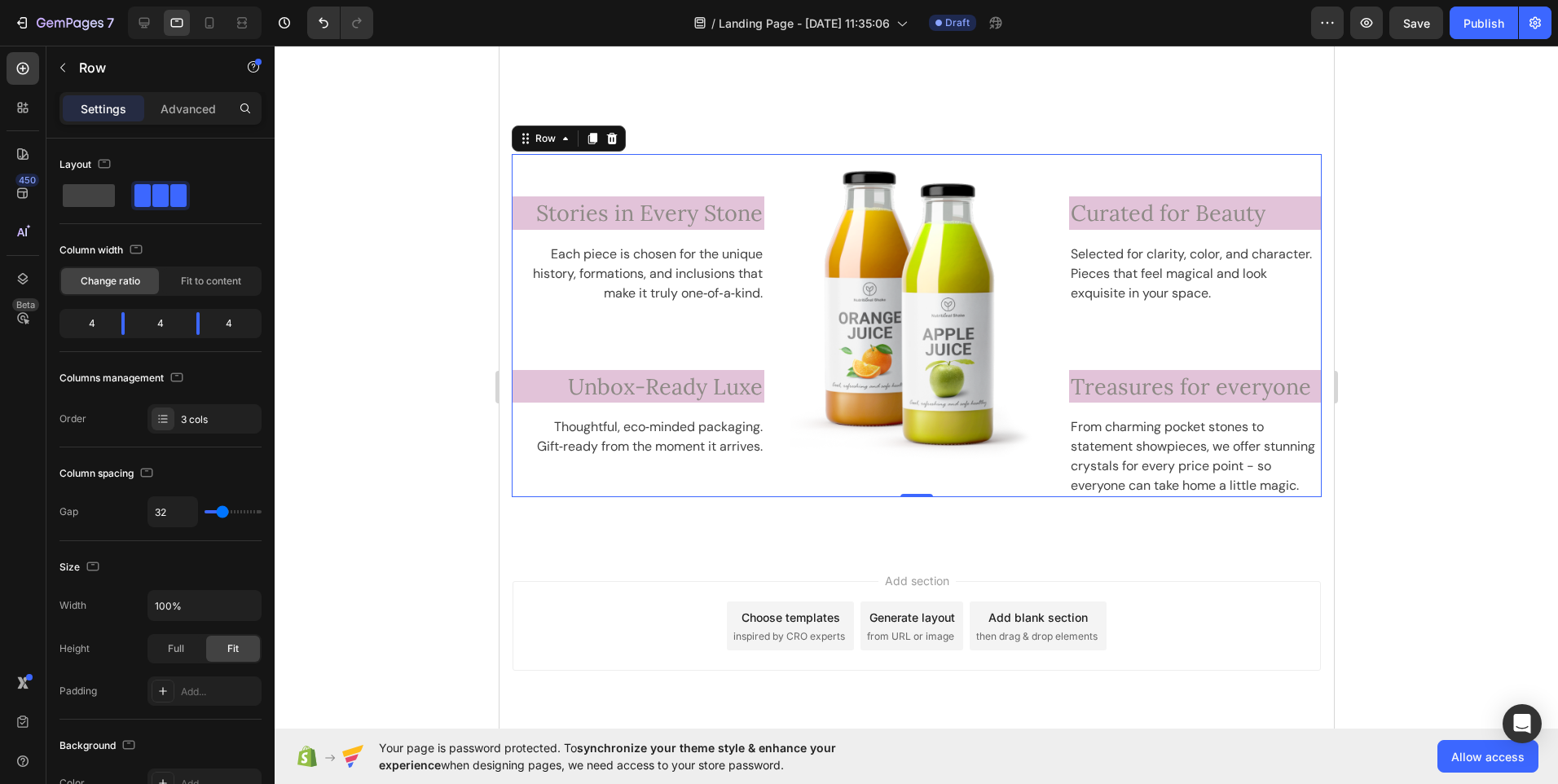
click at [754, 448] on p "Thoughtful, eco‑minded packaging. Gift‑ready from the moment it arrives." at bounding box center [637, 437] width 249 height 40
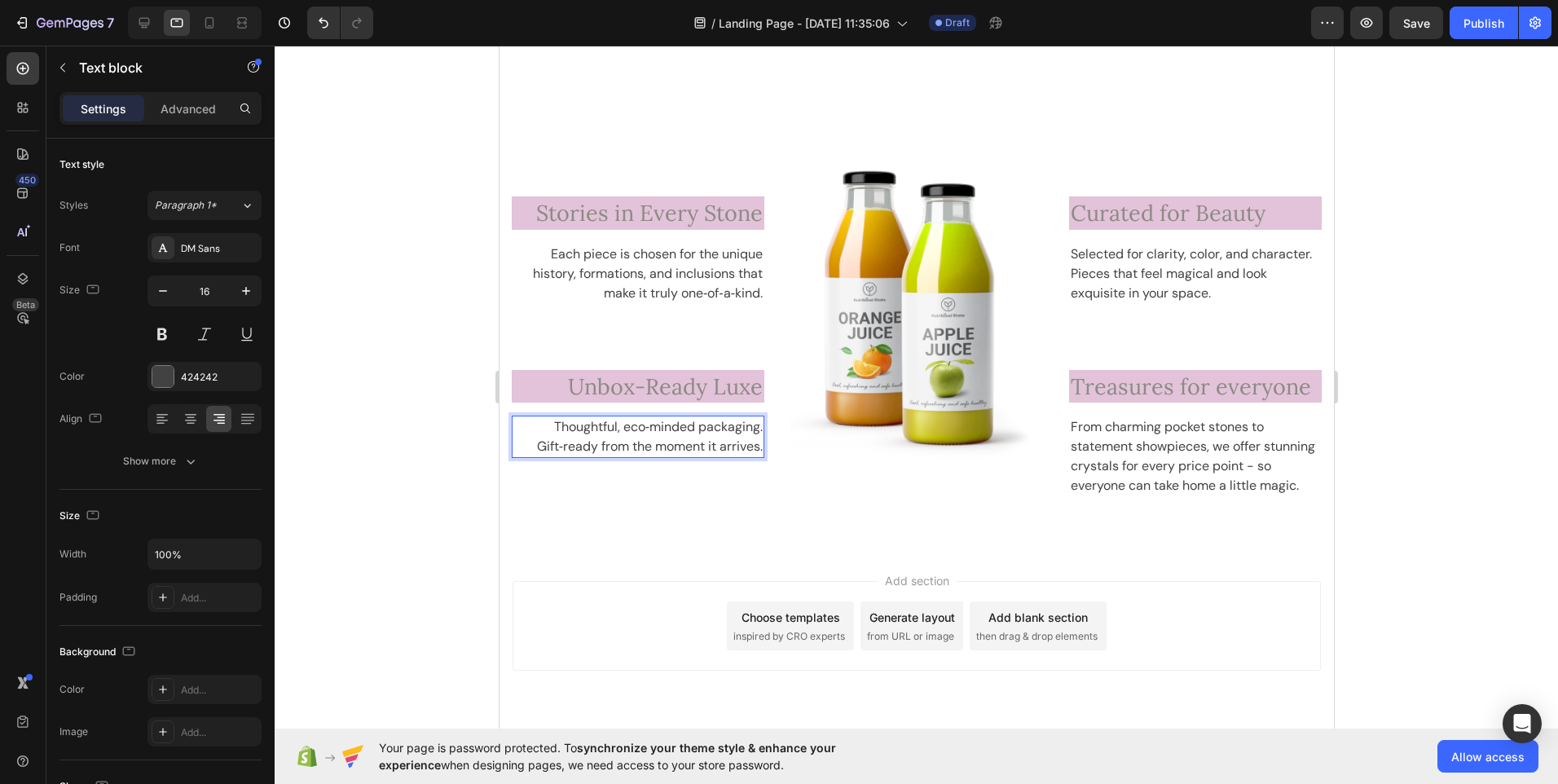
click at [757, 450] on p "Thoughtful, eco‑minded packaging. Gift‑ready from the moment it arrives." at bounding box center [637, 437] width 249 height 40
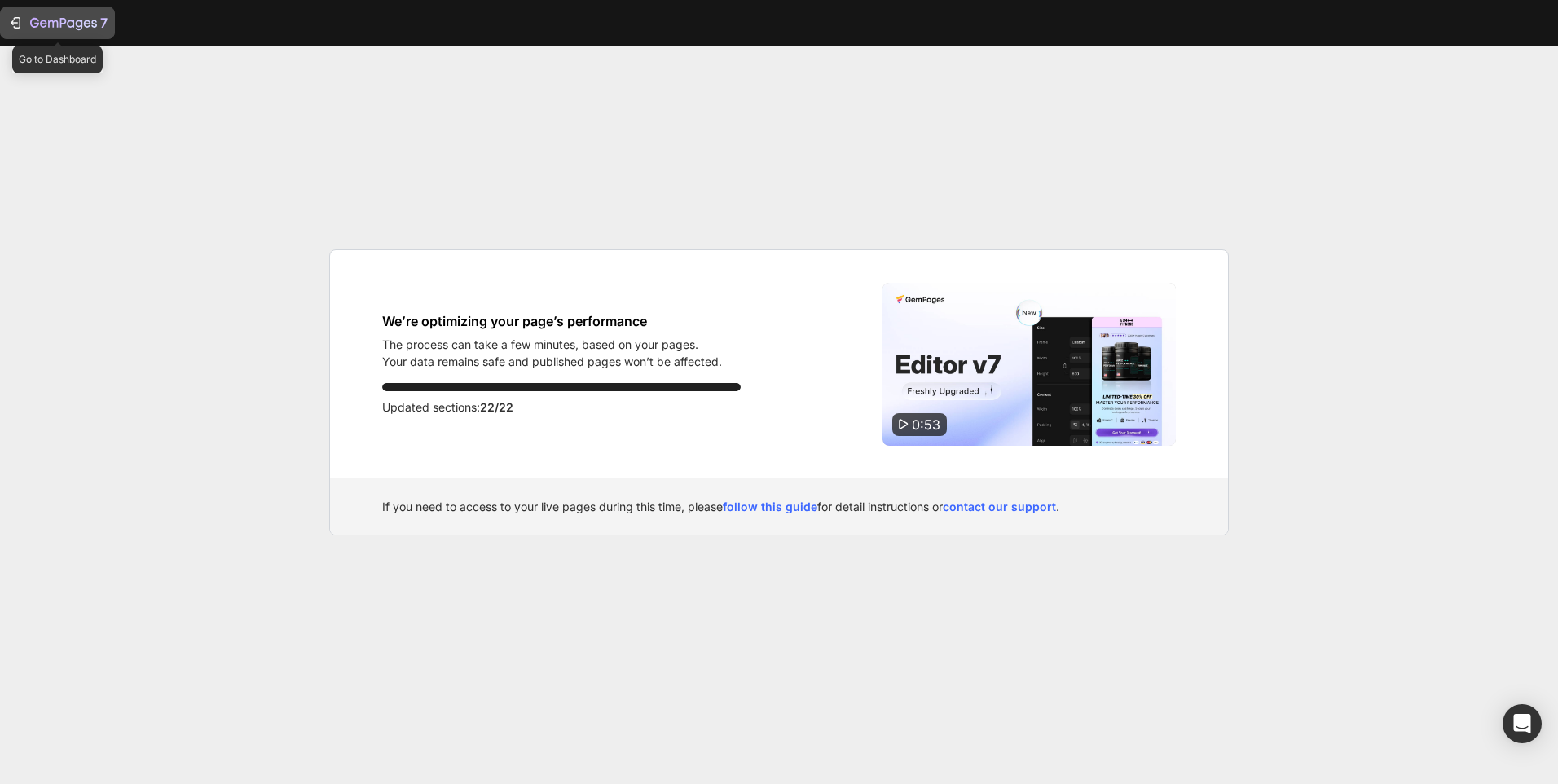
click at [16, 20] on icon "button" at bounding box center [15, 22] width 16 height 16
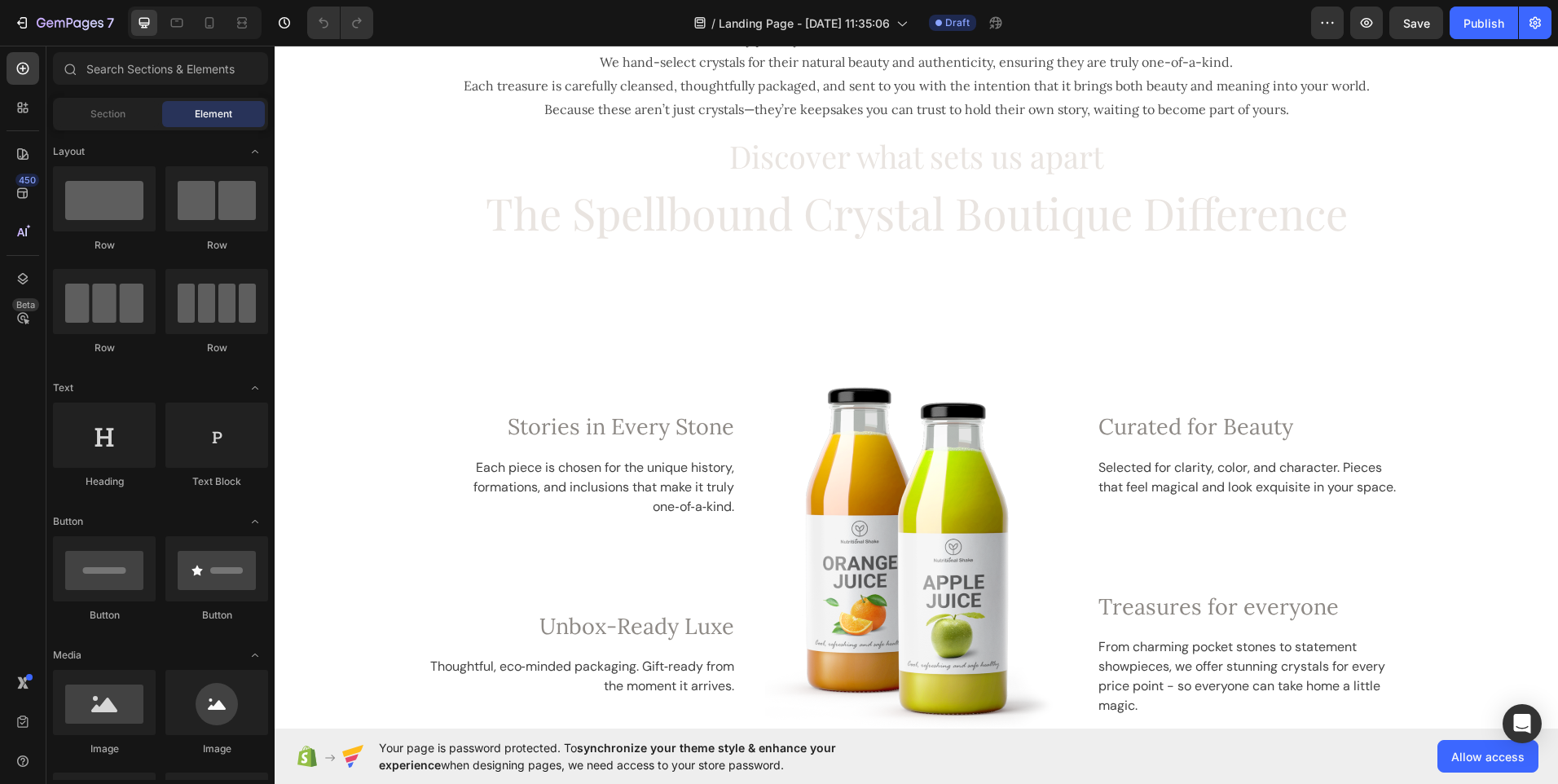
scroll to position [2043, 0]
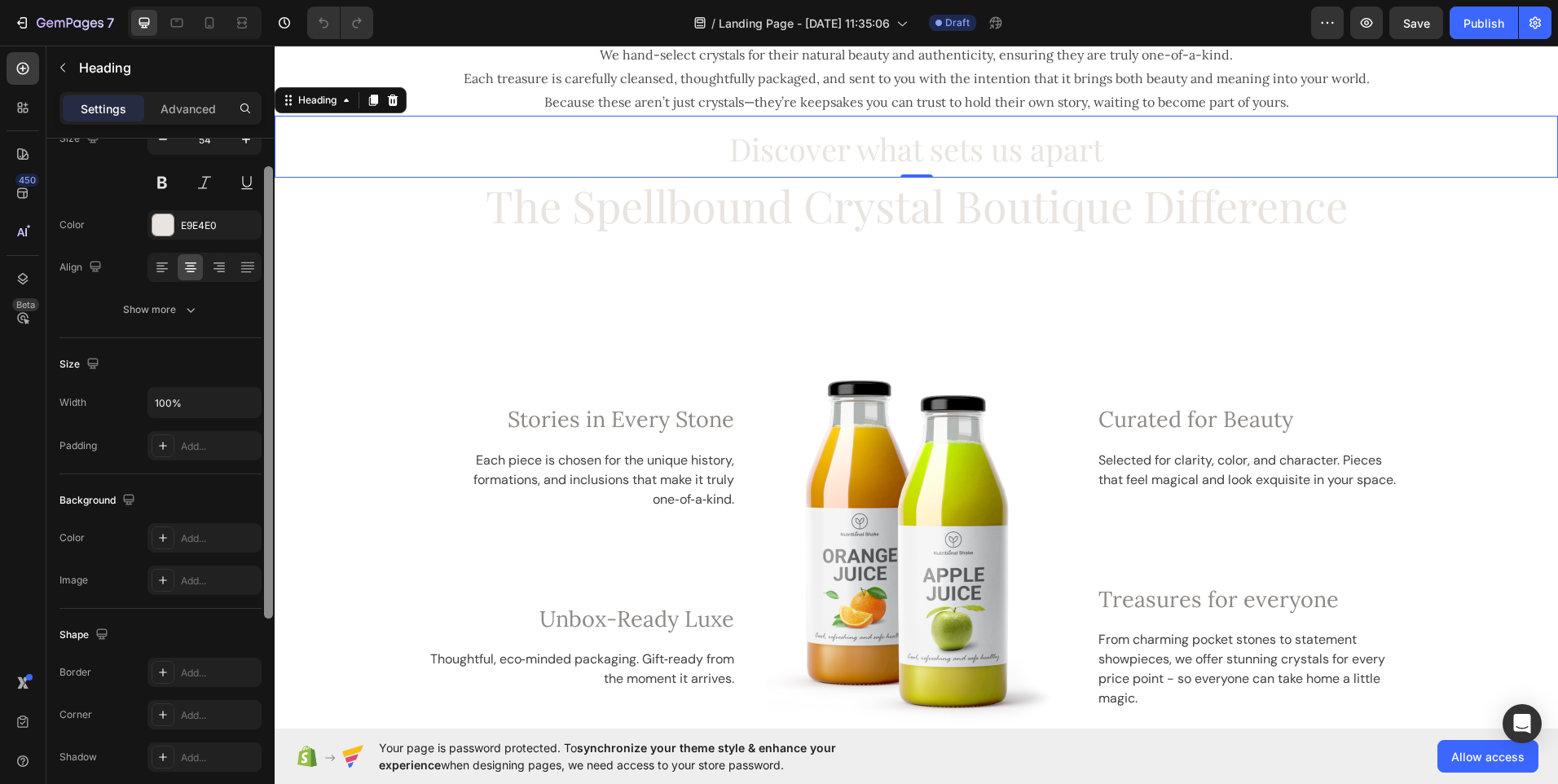
drag, startPoint x: 268, startPoint y: 353, endPoint x: 273, endPoint y: 454, distance: 101.1
click at [273, 454] on div at bounding box center [268, 441] width 13 height 692
click at [199, 534] on div "Add..." at bounding box center [219, 537] width 77 height 14
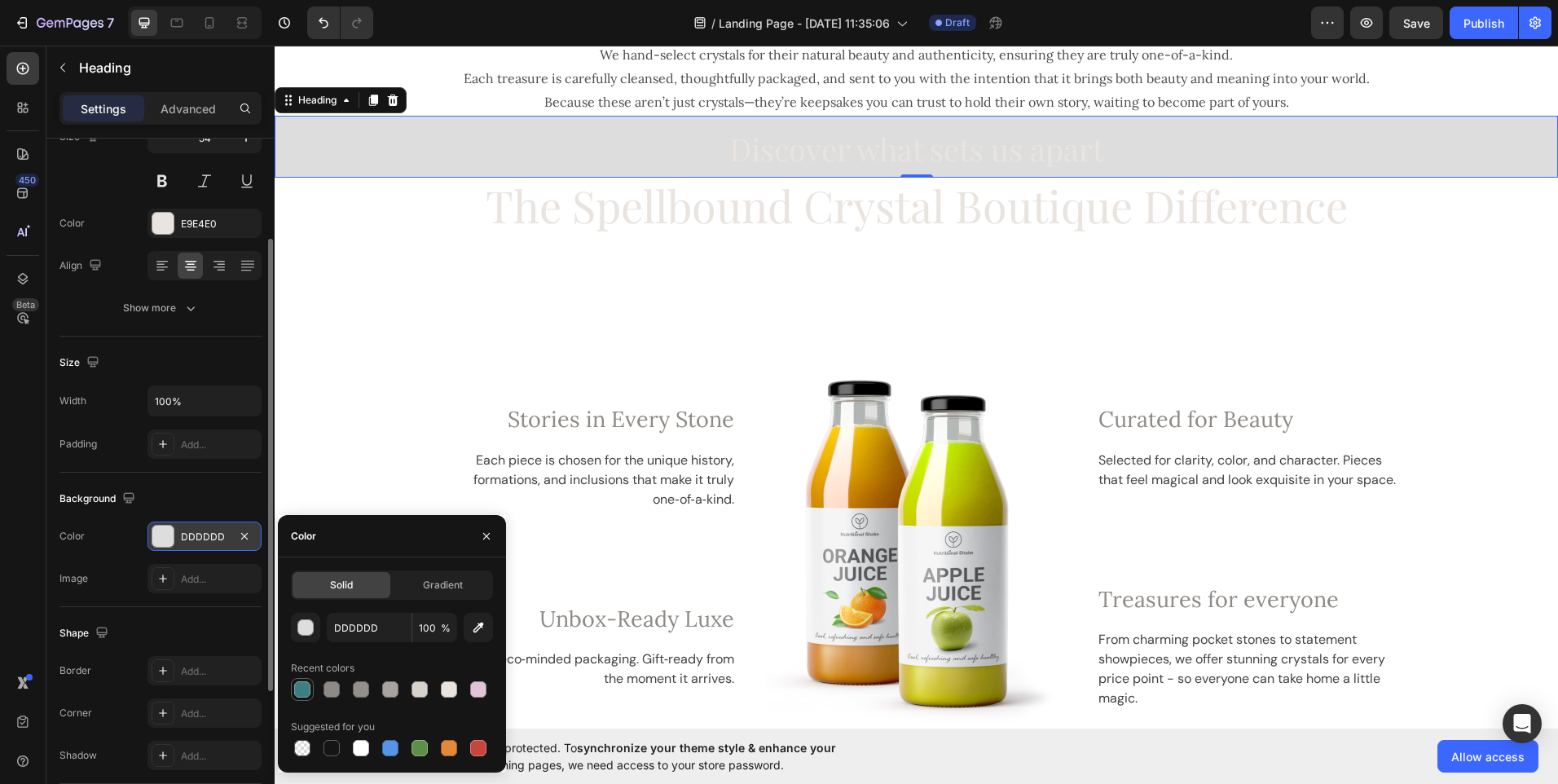
click at [310, 686] on div at bounding box center [302, 689] width 16 height 16
type input "3D7E84"
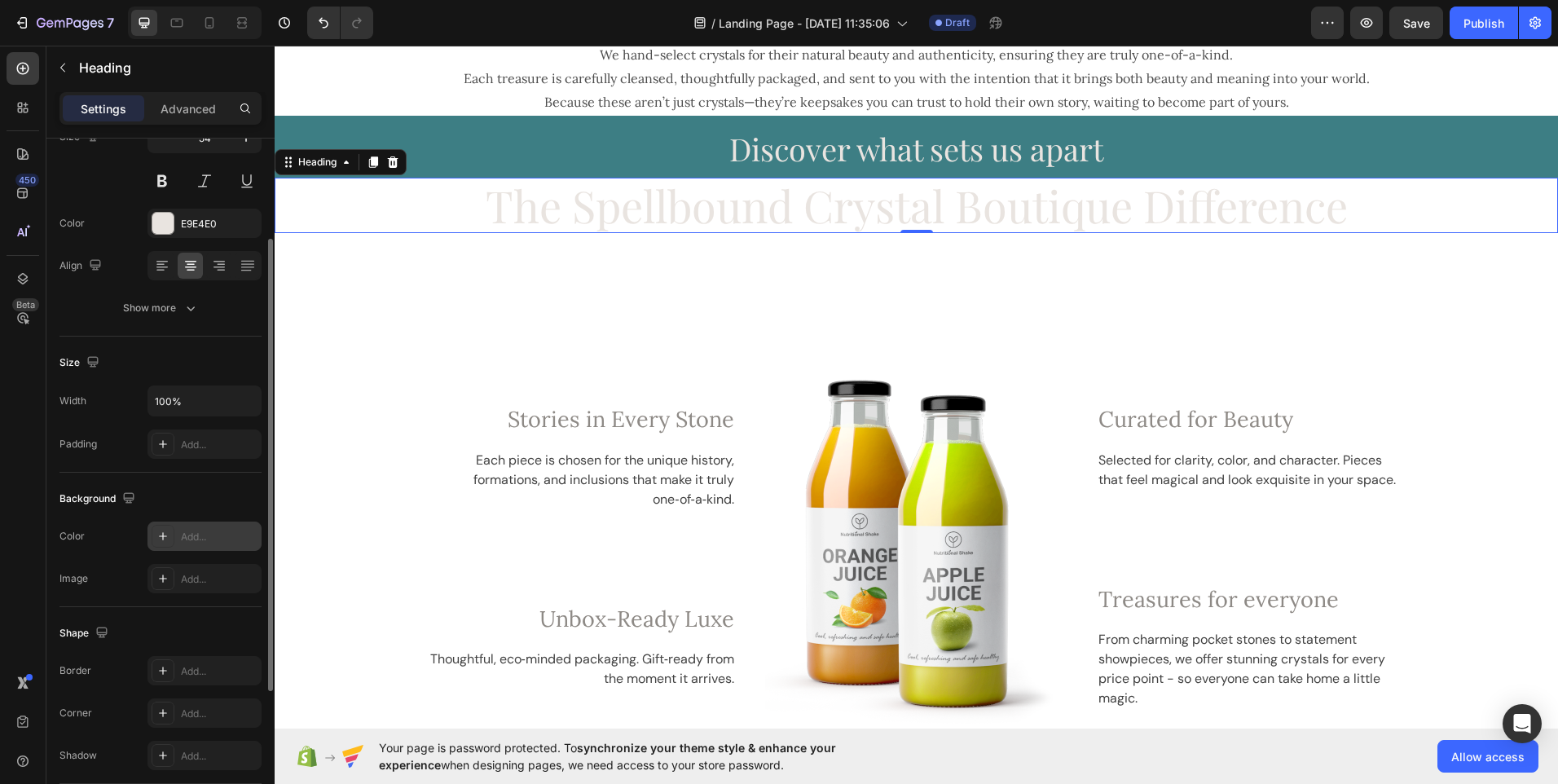
click at [209, 536] on div "Add..." at bounding box center [219, 537] width 77 height 14
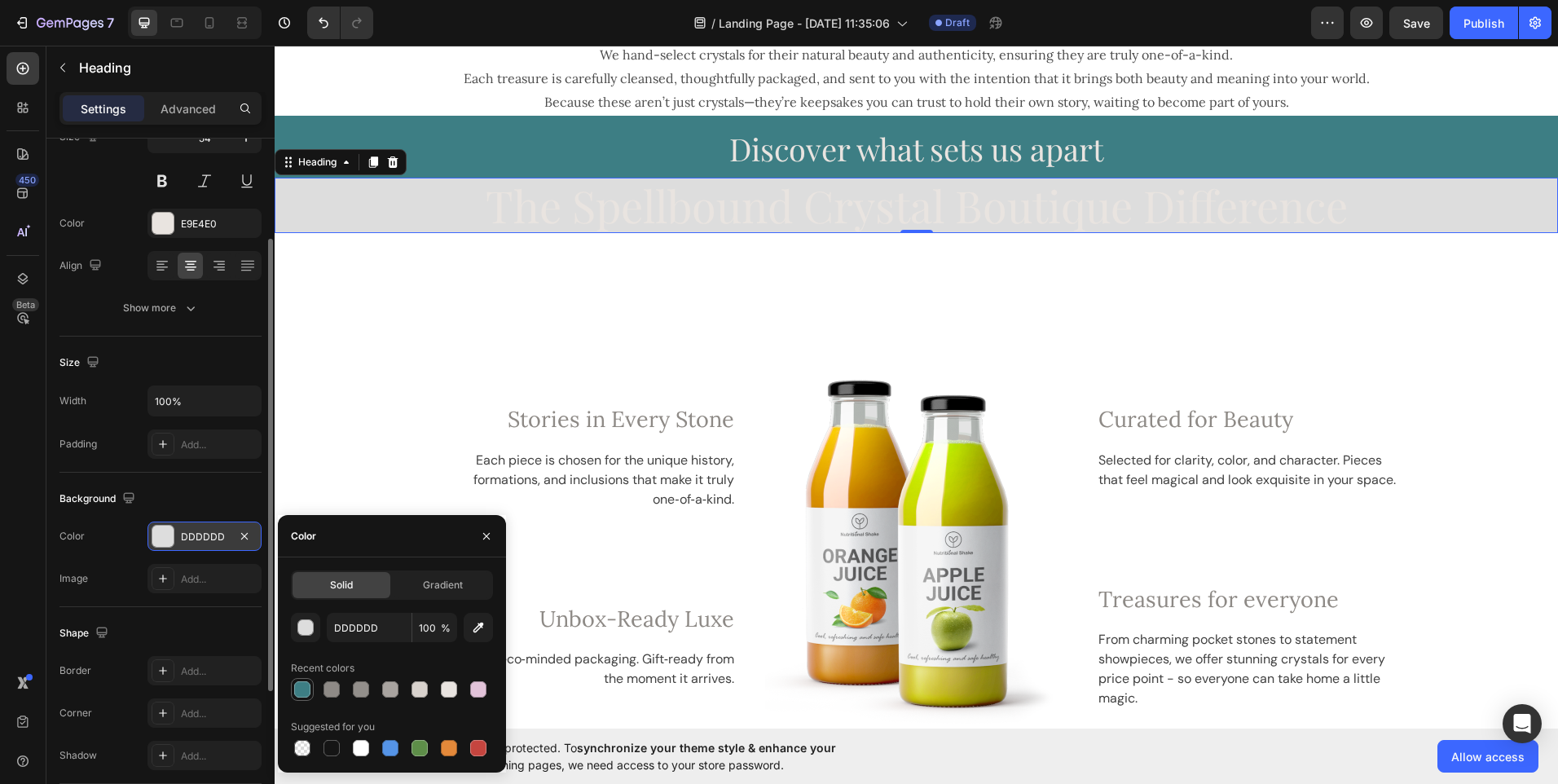
click at [305, 691] on div at bounding box center [302, 689] width 16 height 16
type input "3D7E84"
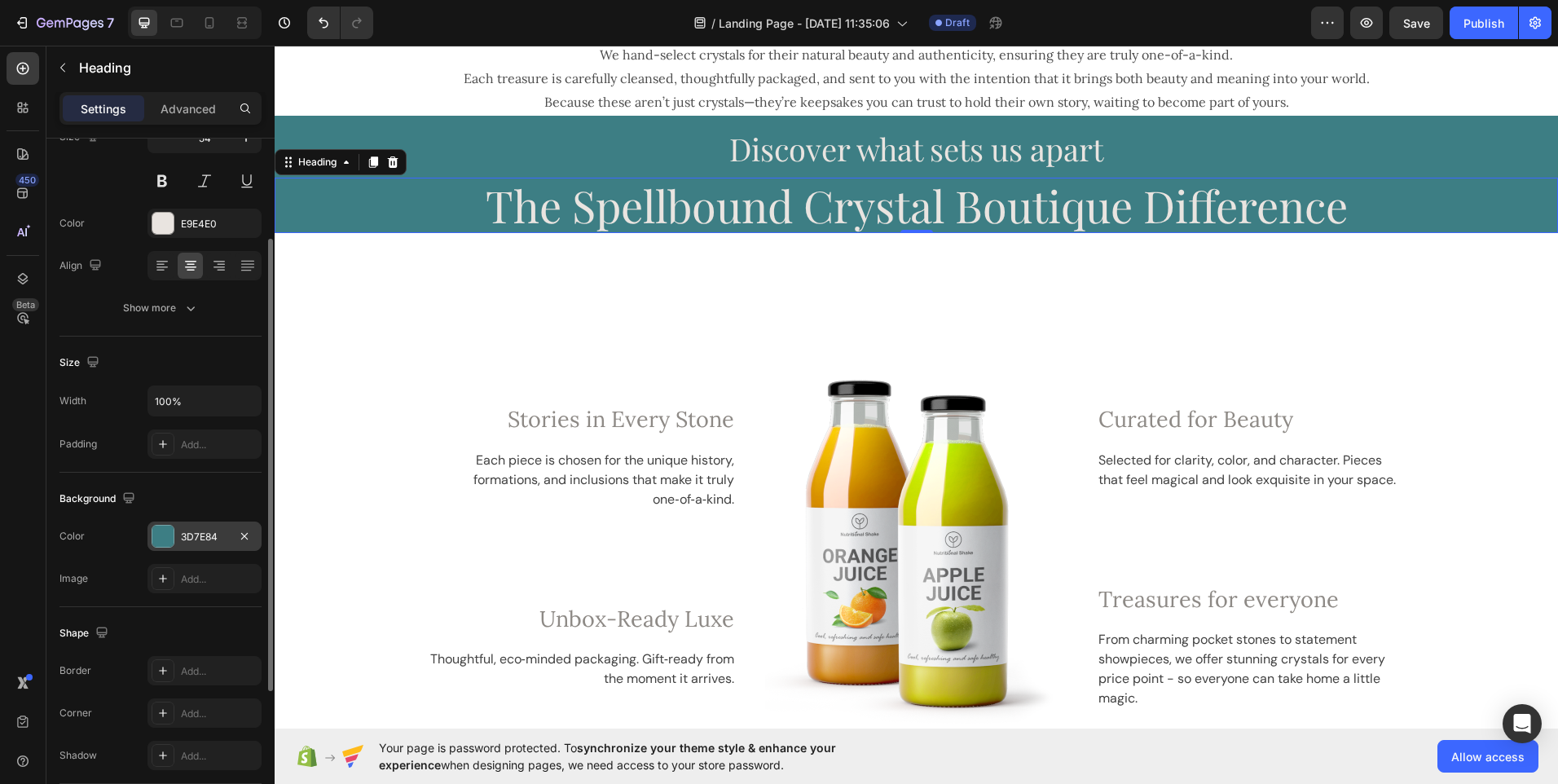
click at [504, 206] on p "The Spellbound Crystal Boutique Difference" at bounding box center [916, 205] width 1280 height 53
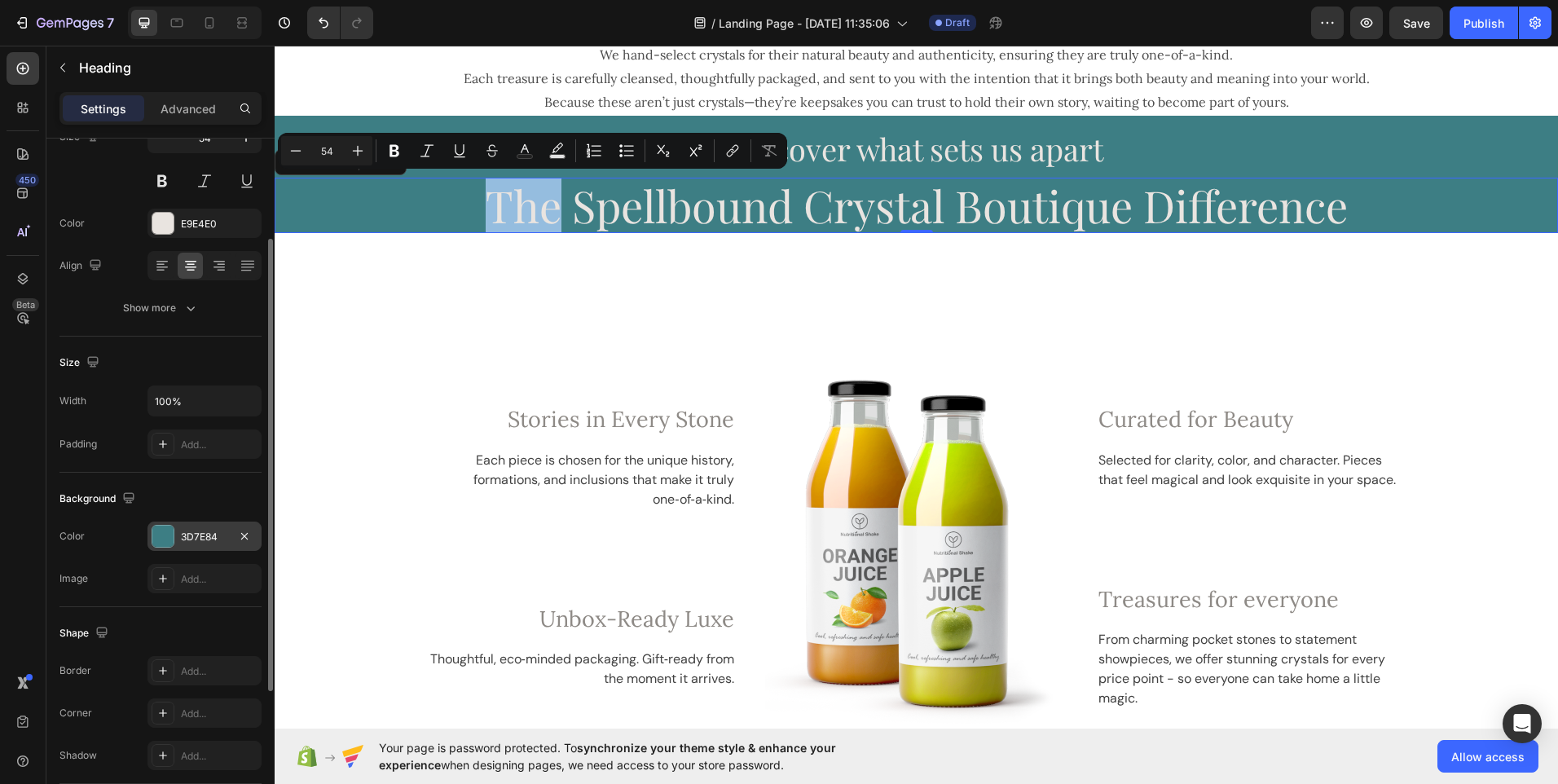
click at [504, 206] on p "The Spellbound Crystal Boutique Difference" at bounding box center [916, 205] width 1280 height 53
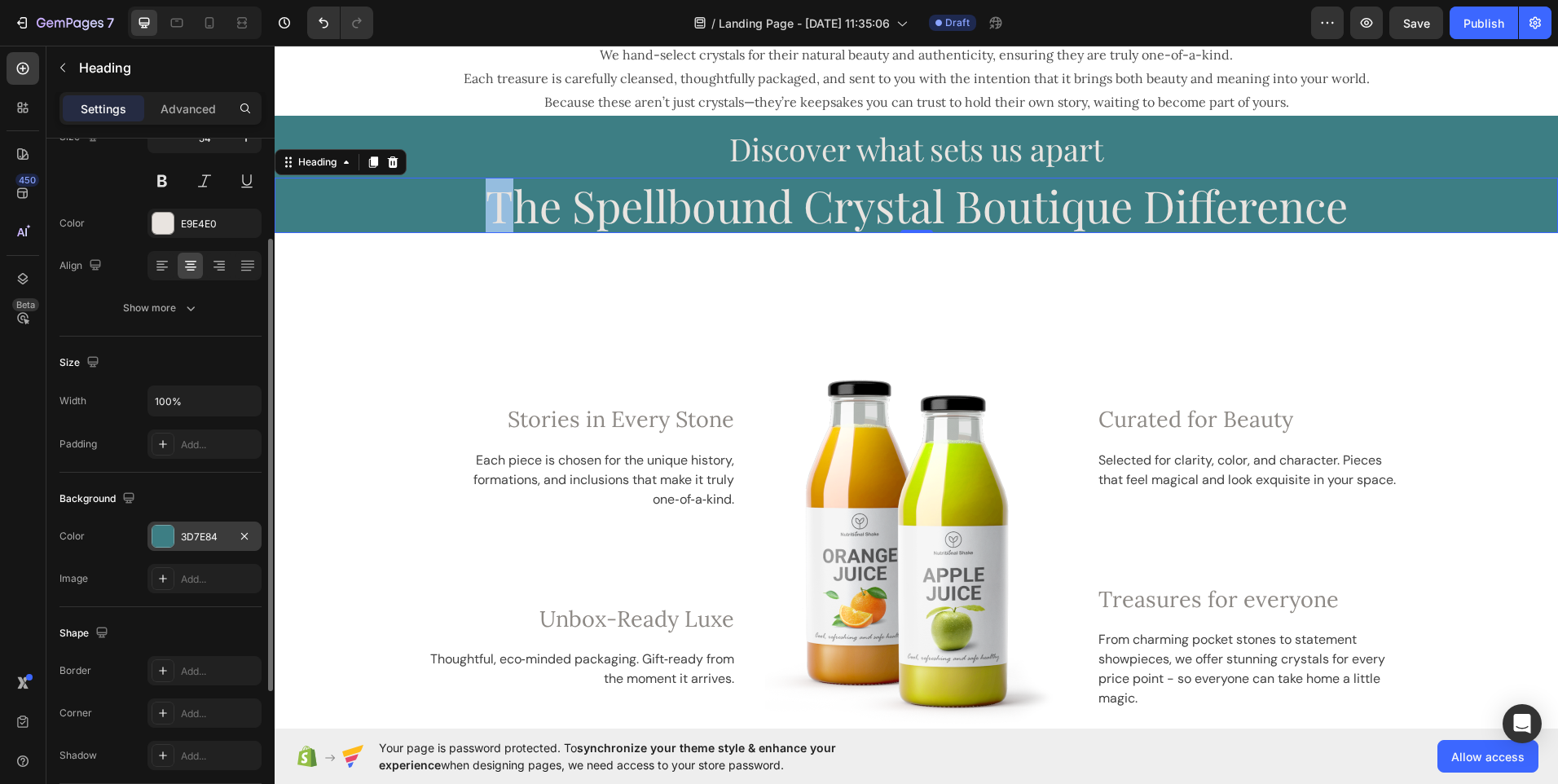
click at [504, 206] on p "The Spellbound Crystal Boutique Difference" at bounding box center [916, 205] width 1280 height 53
click at [588, 209] on p "The Spellbound Crystal Boutique Difference" at bounding box center [916, 205] width 1280 height 53
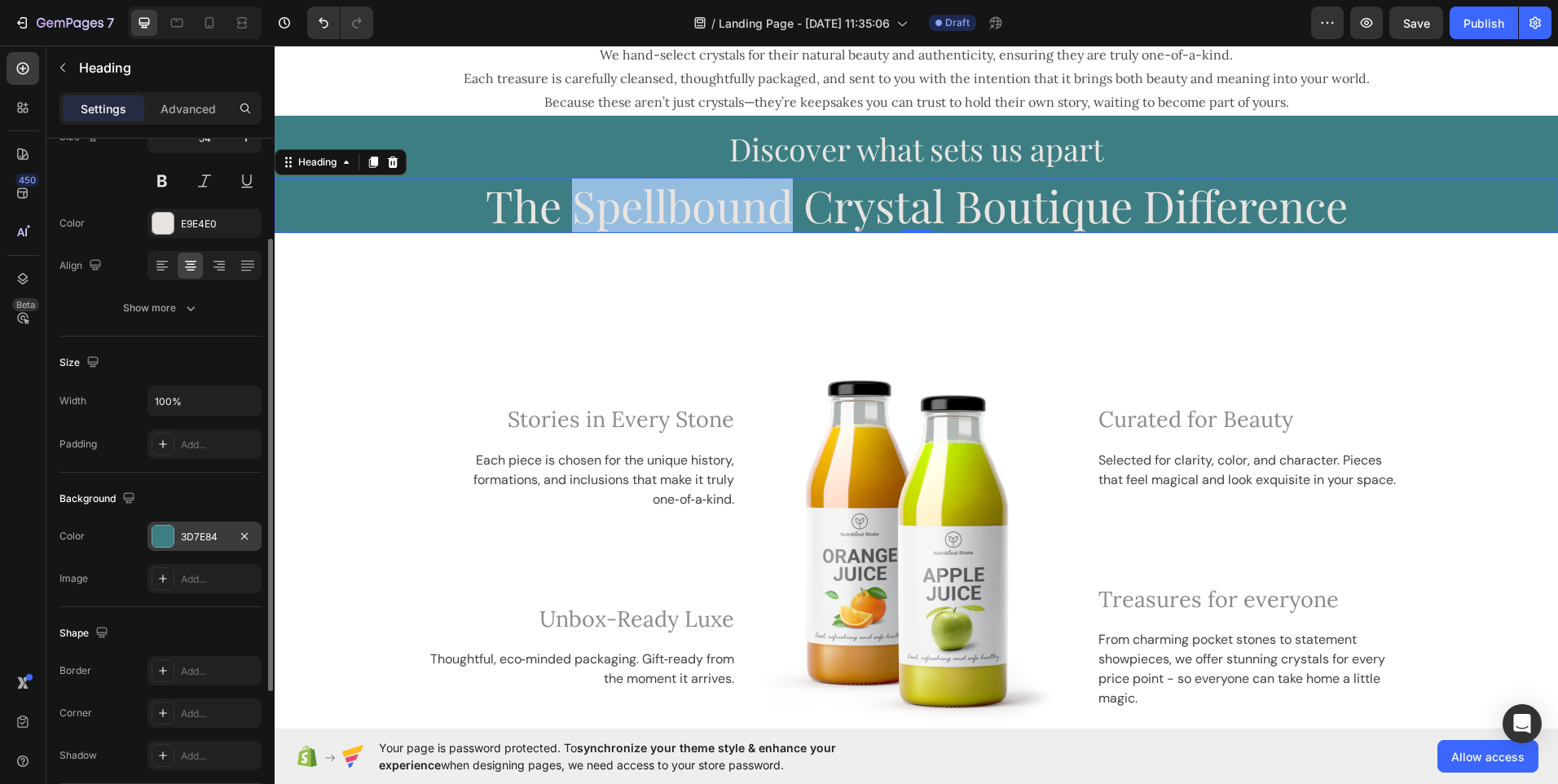
click at [588, 209] on p "The Spellbound Crystal Boutique Difference" at bounding box center [916, 205] width 1280 height 53
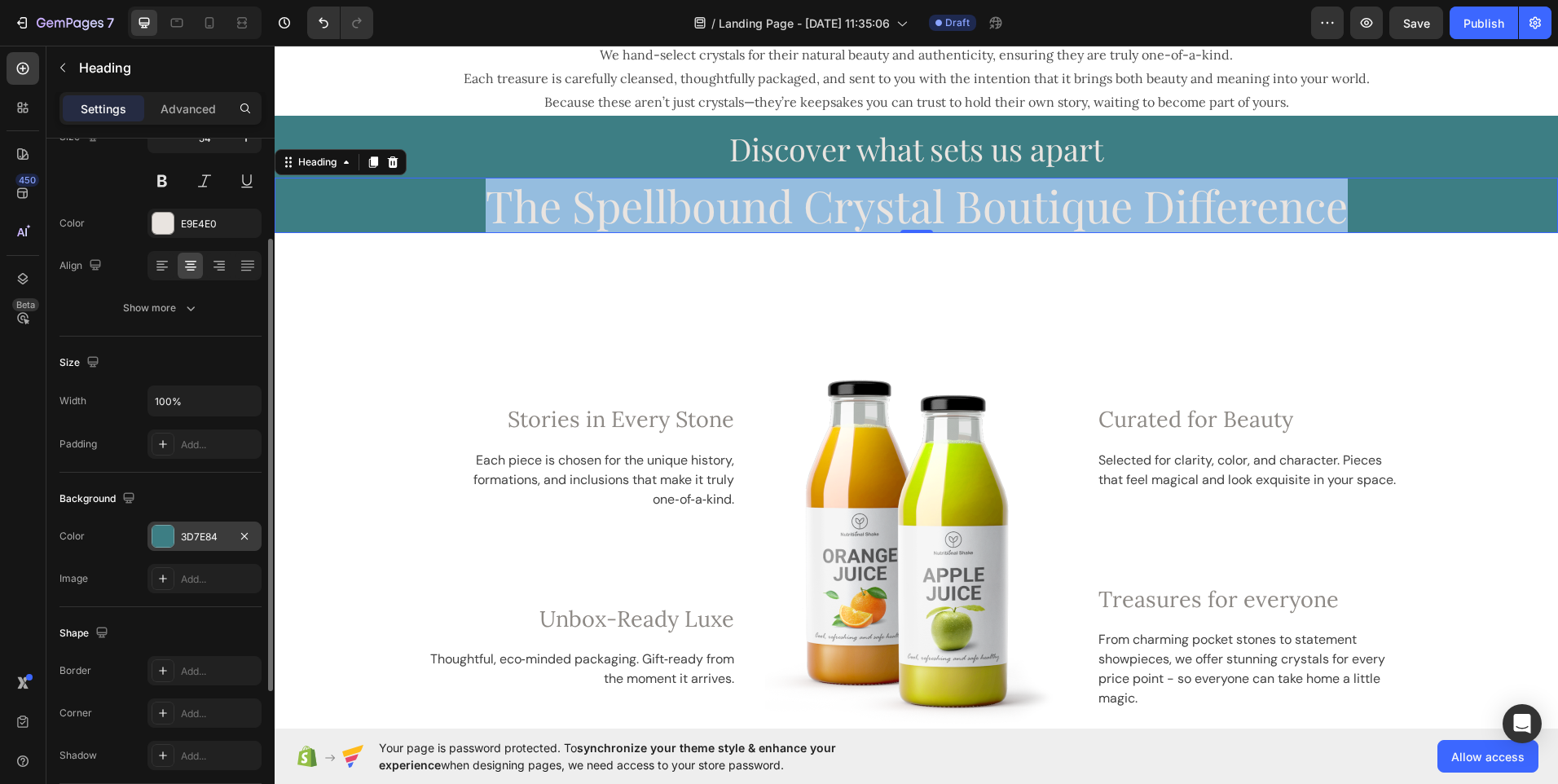
click at [588, 209] on p "The Spellbound Crystal Boutique Difference" at bounding box center [916, 205] width 1280 height 53
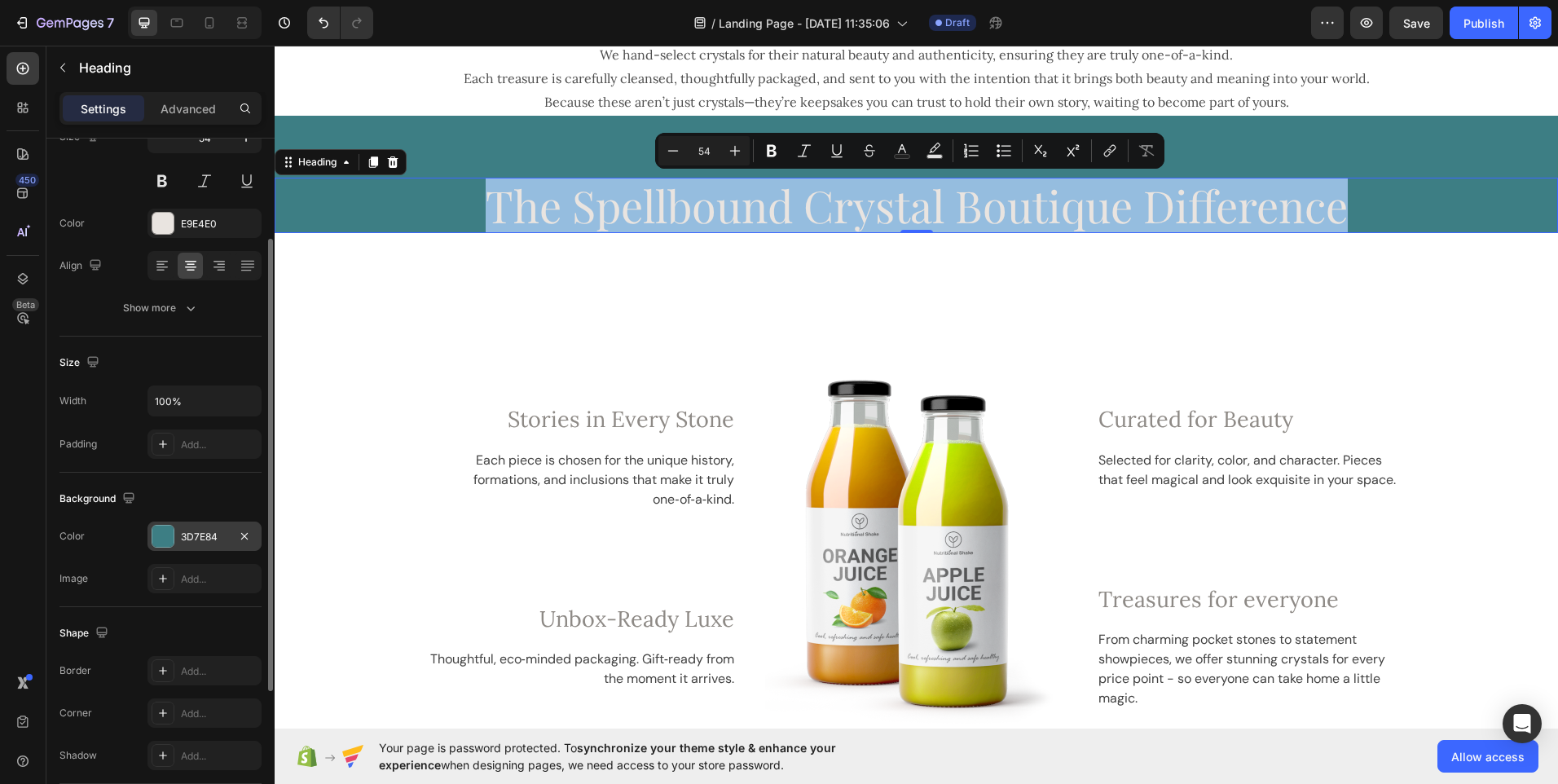
click at [588, 209] on p "The Spellbound Crystal Boutique Difference" at bounding box center [916, 205] width 1280 height 53
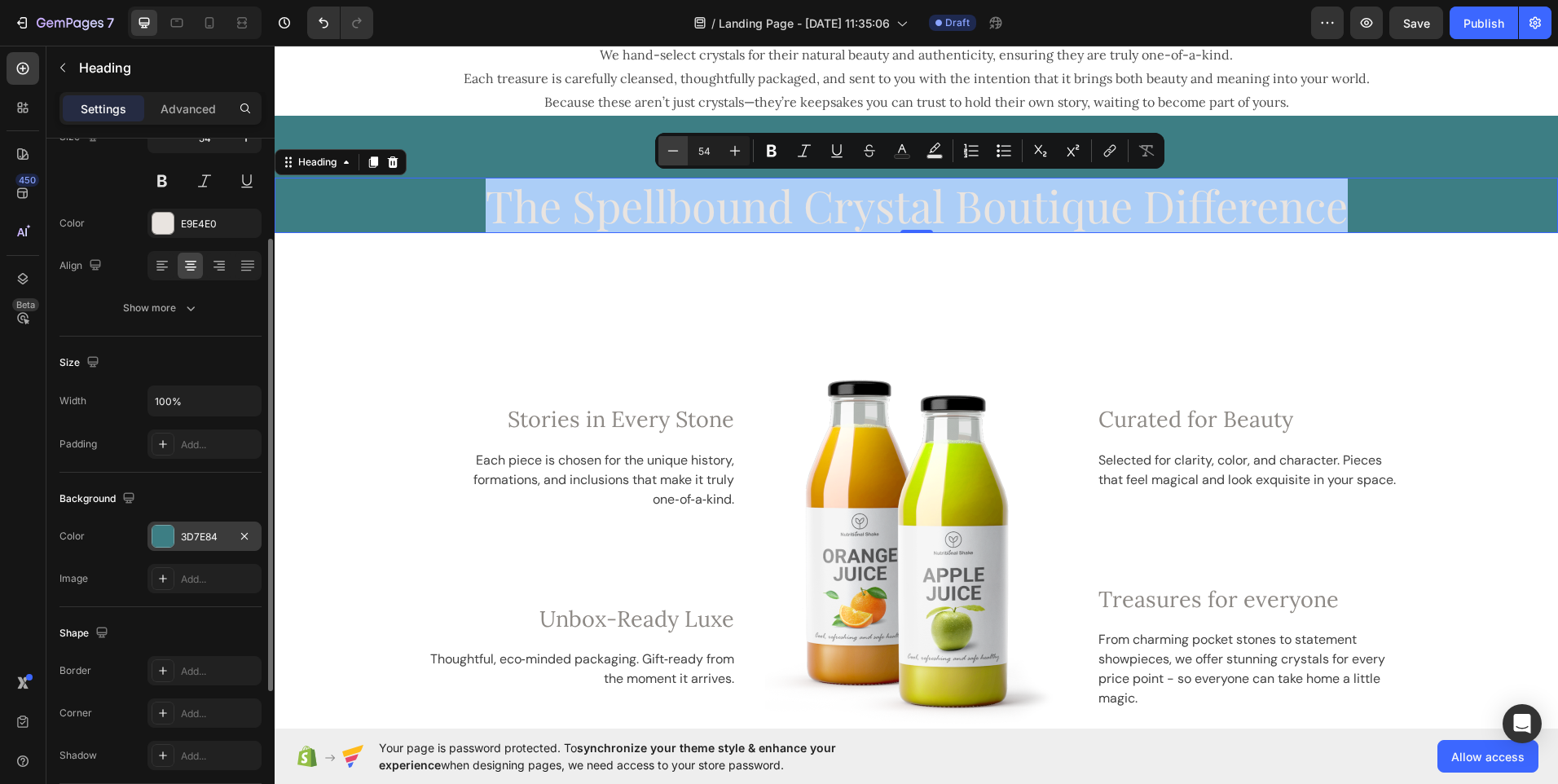
click at [676, 151] on icon "Editor contextual toolbar" at bounding box center [673, 151] width 16 height 16
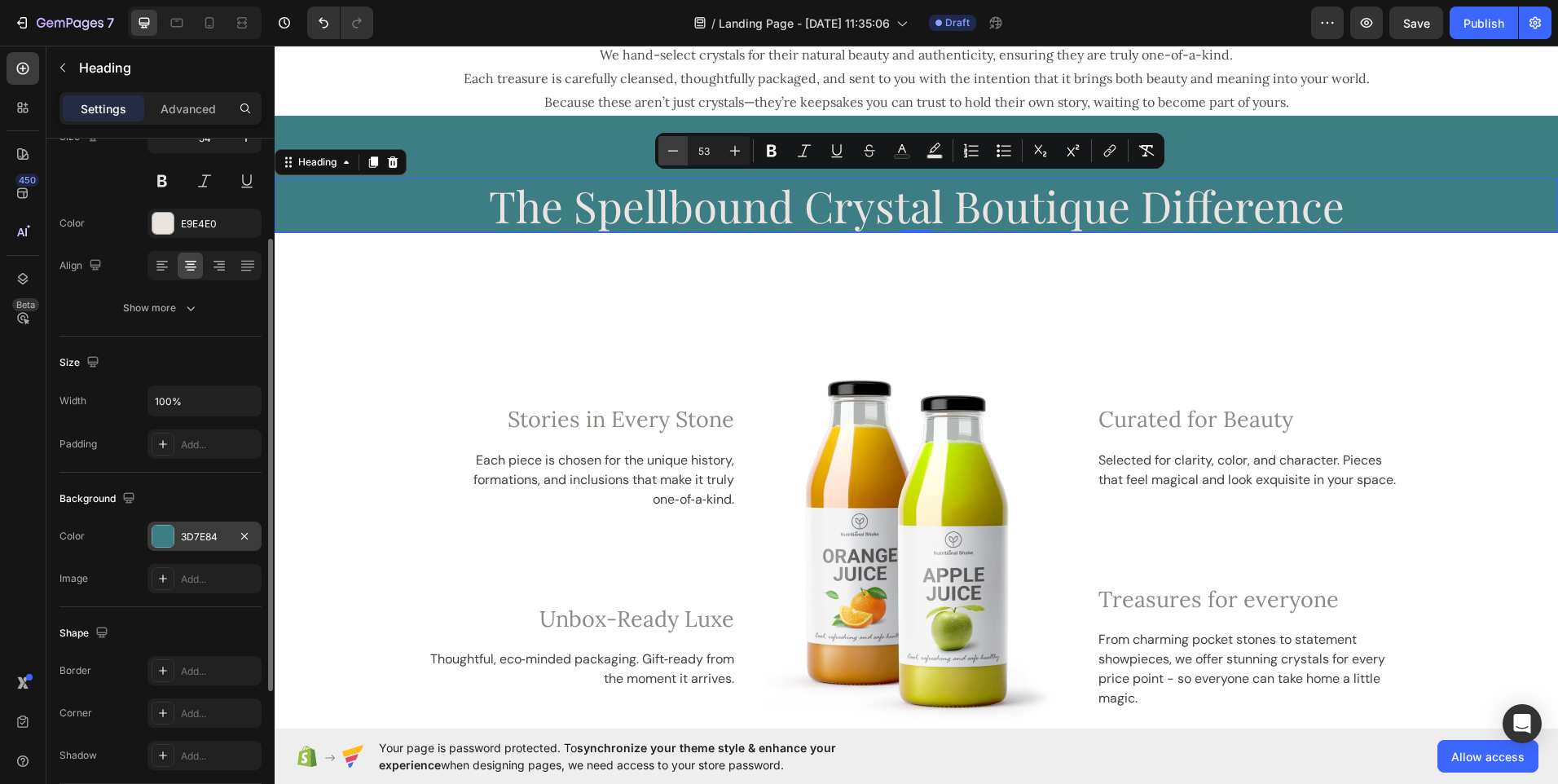
click at [676, 151] on icon "Editor contextual toolbar" at bounding box center [673, 151] width 16 height 16
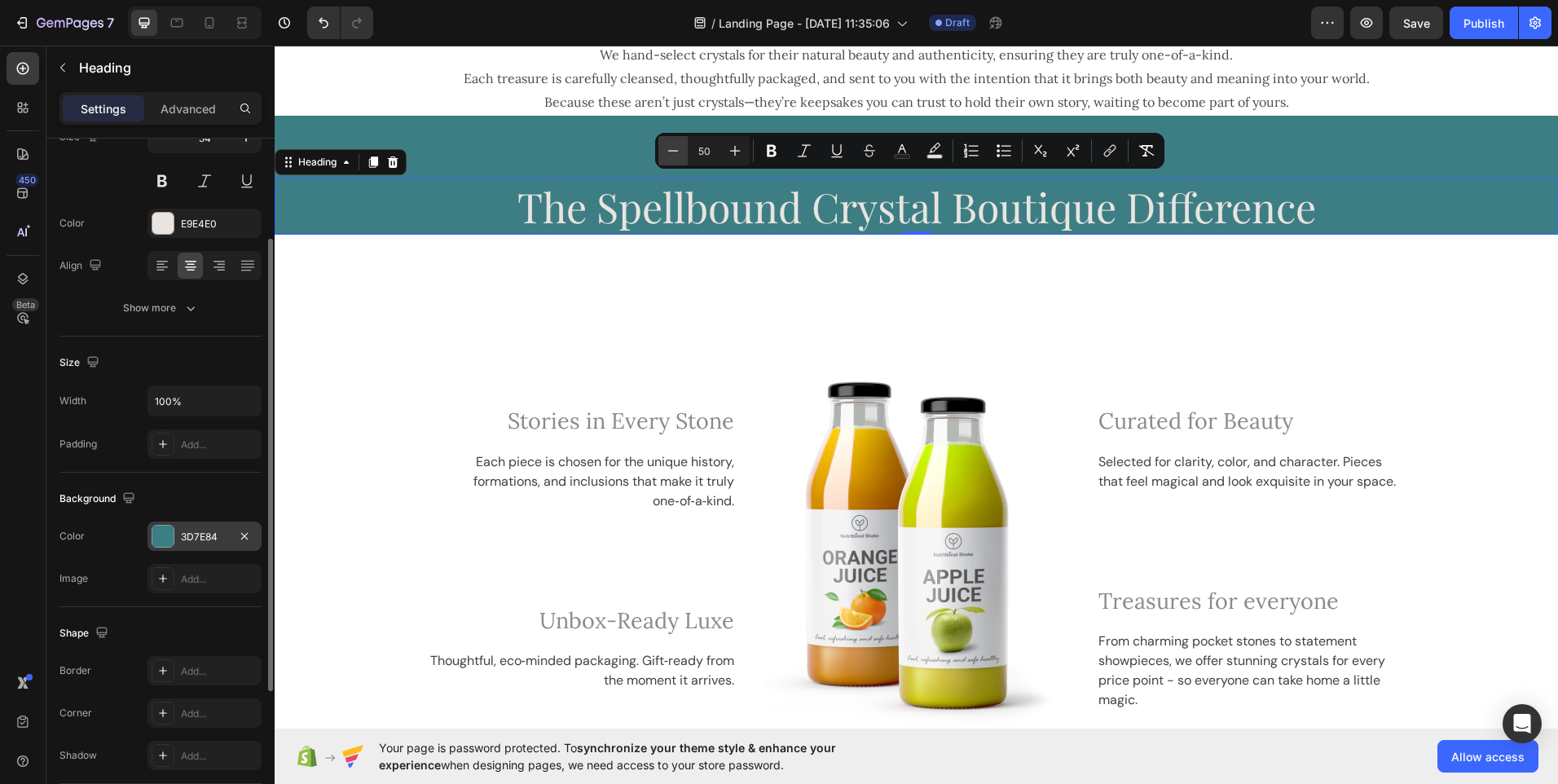
click at [676, 151] on icon "Editor contextual toolbar" at bounding box center [673, 151] width 16 height 16
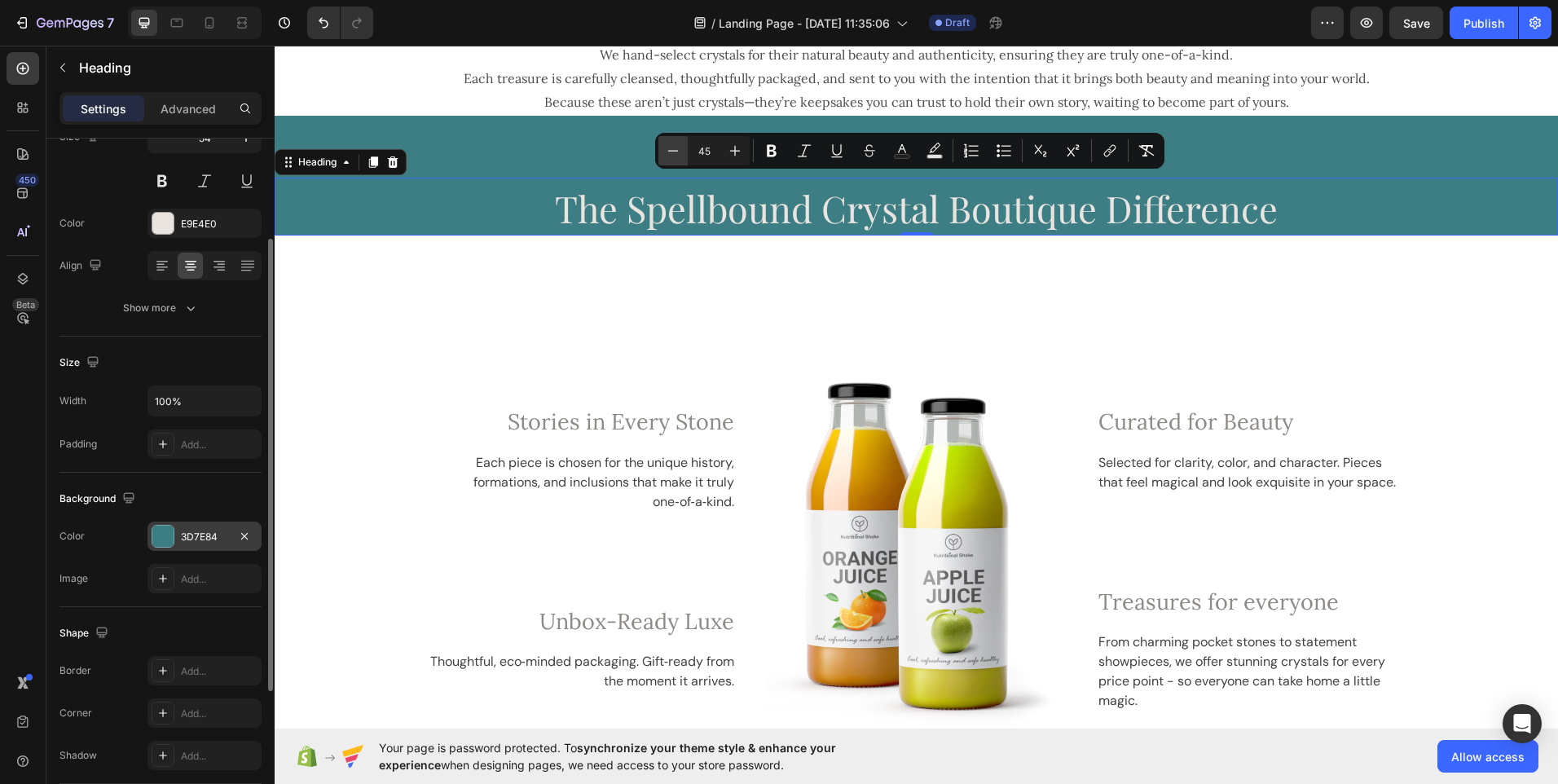
click at [676, 151] on icon "Editor contextual toolbar" at bounding box center [673, 151] width 16 height 16
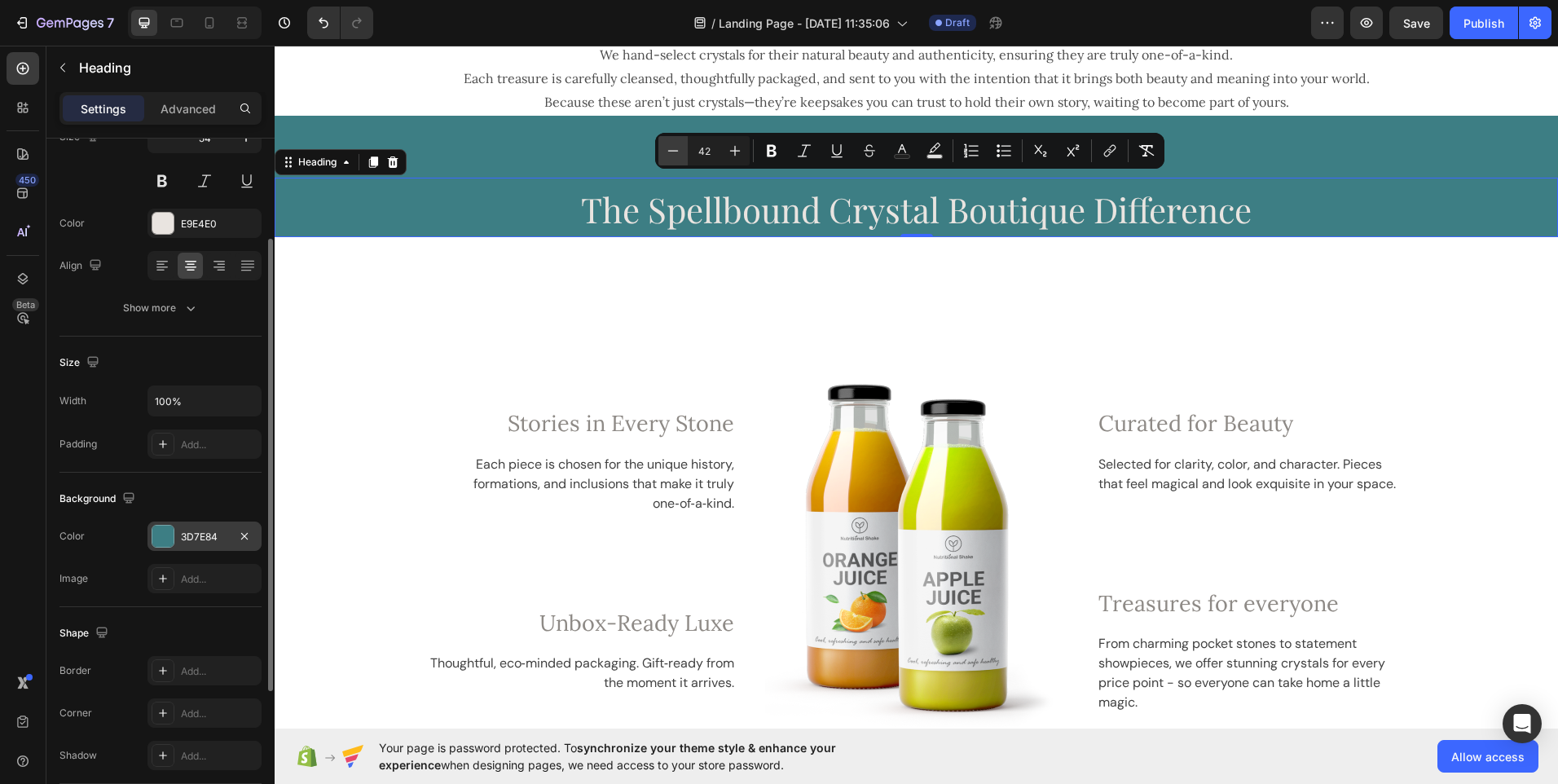
click at [676, 151] on icon "Editor contextual toolbar" at bounding box center [673, 151] width 16 height 16
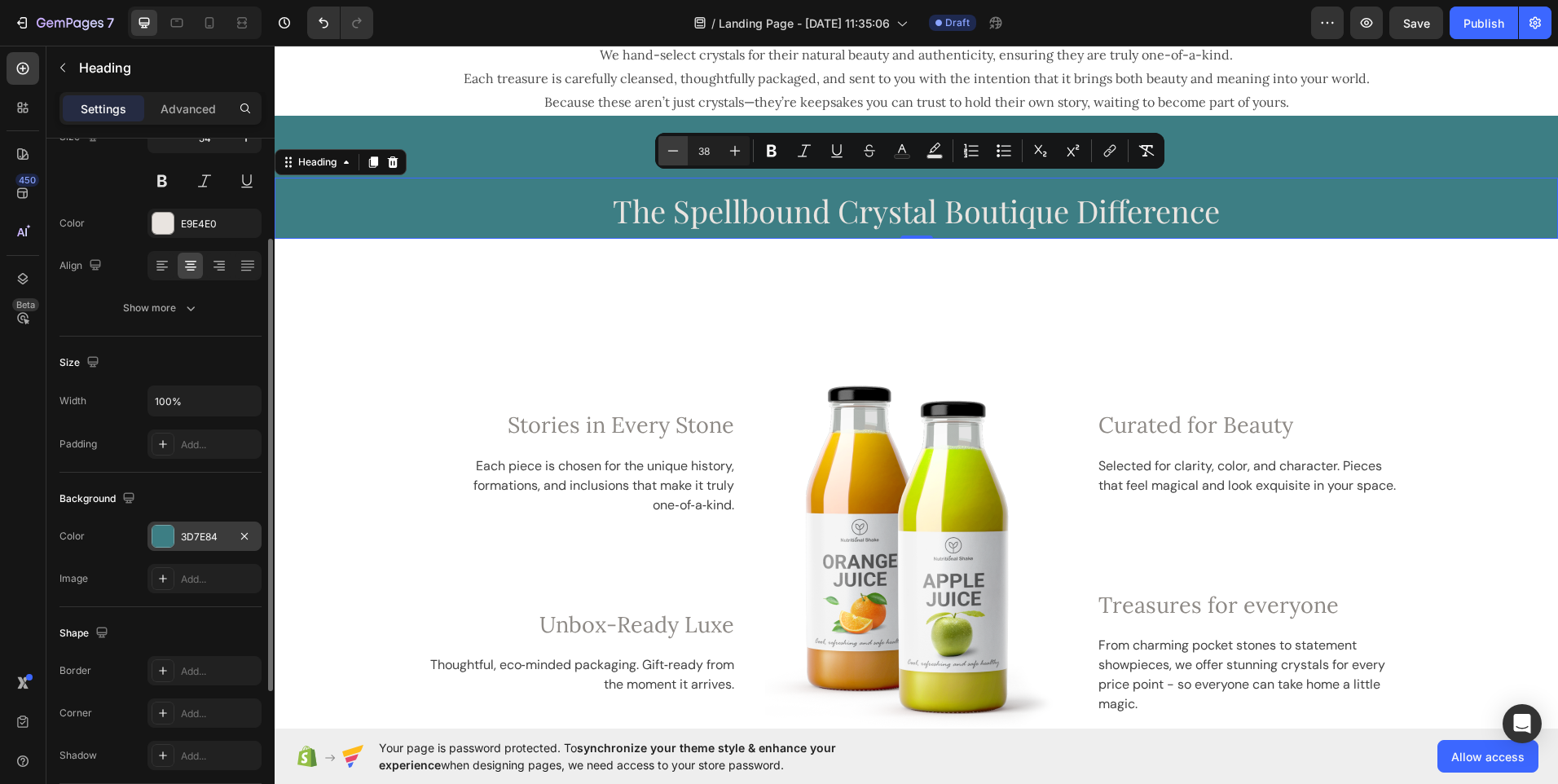
click at [676, 151] on icon "Editor contextual toolbar" at bounding box center [673, 151] width 16 height 16
type input "35"
click at [601, 215] on p "The Spellbound Crystal Boutique Difference" at bounding box center [916, 209] width 1280 height 60
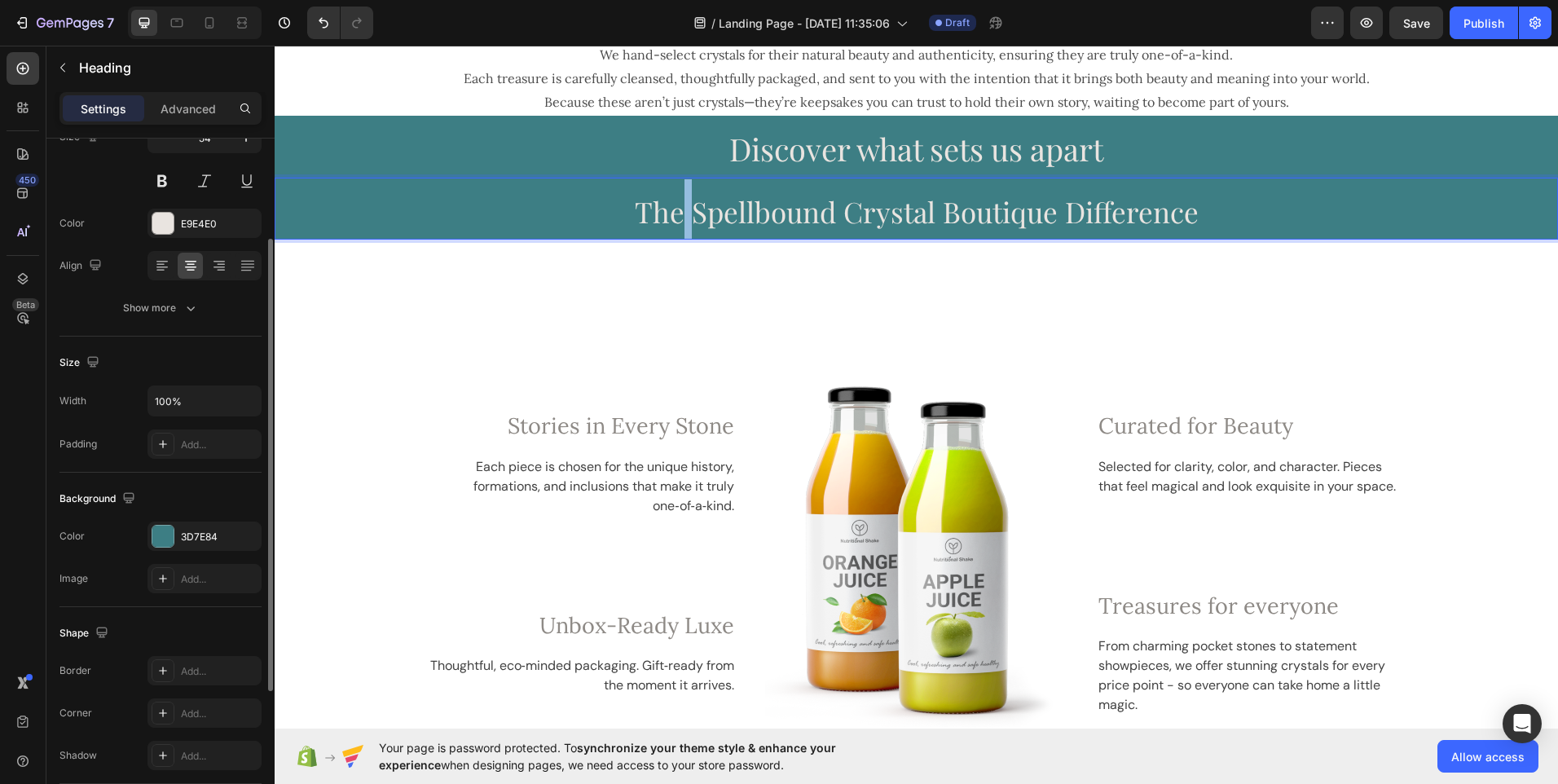
click at [679, 218] on span "The Spellbound Crystal Boutique Difference" at bounding box center [917, 212] width 564 height 39
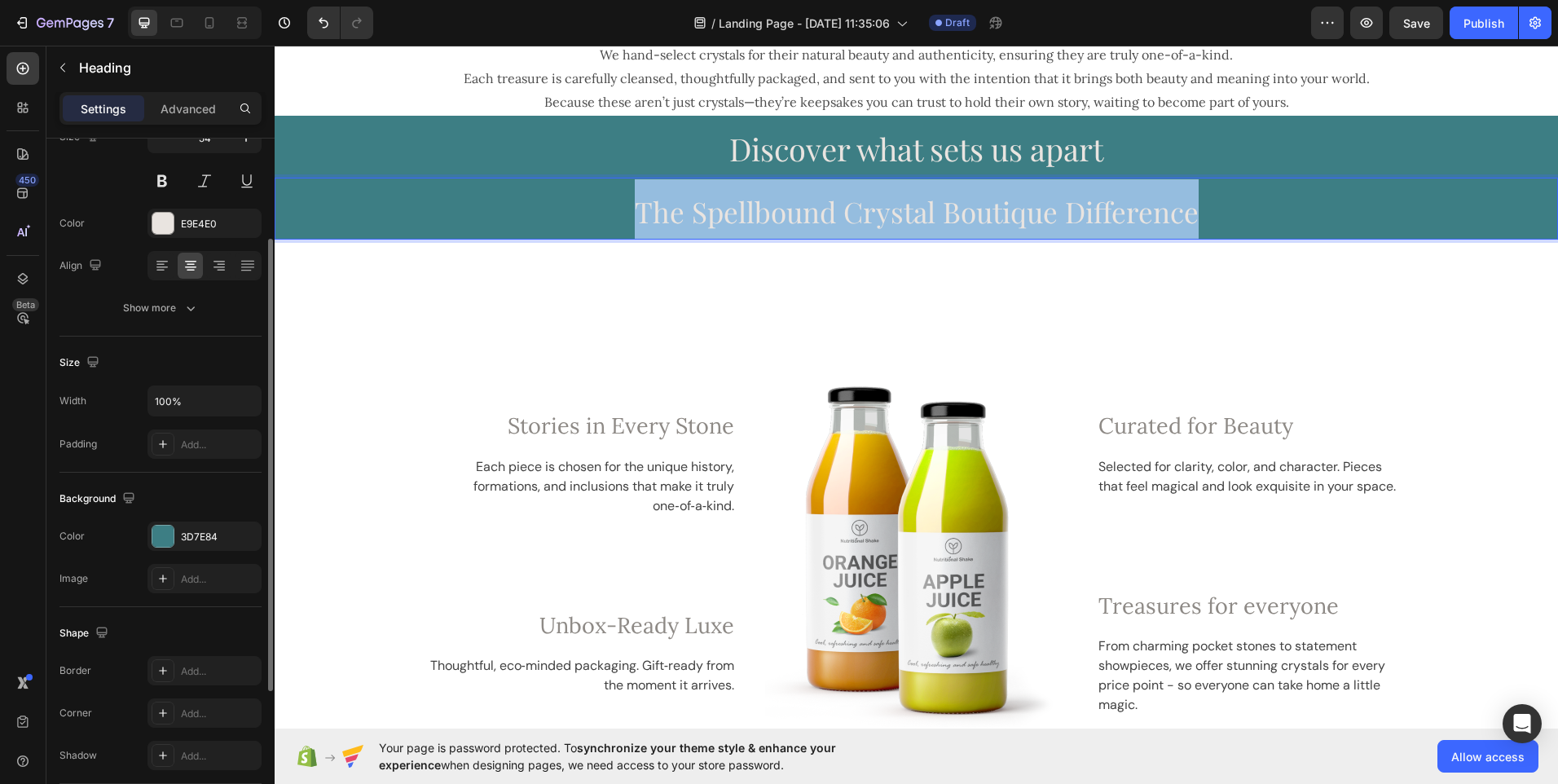
click at [679, 218] on span "The Spellbound Crystal Boutique Difference" at bounding box center [917, 212] width 564 height 39
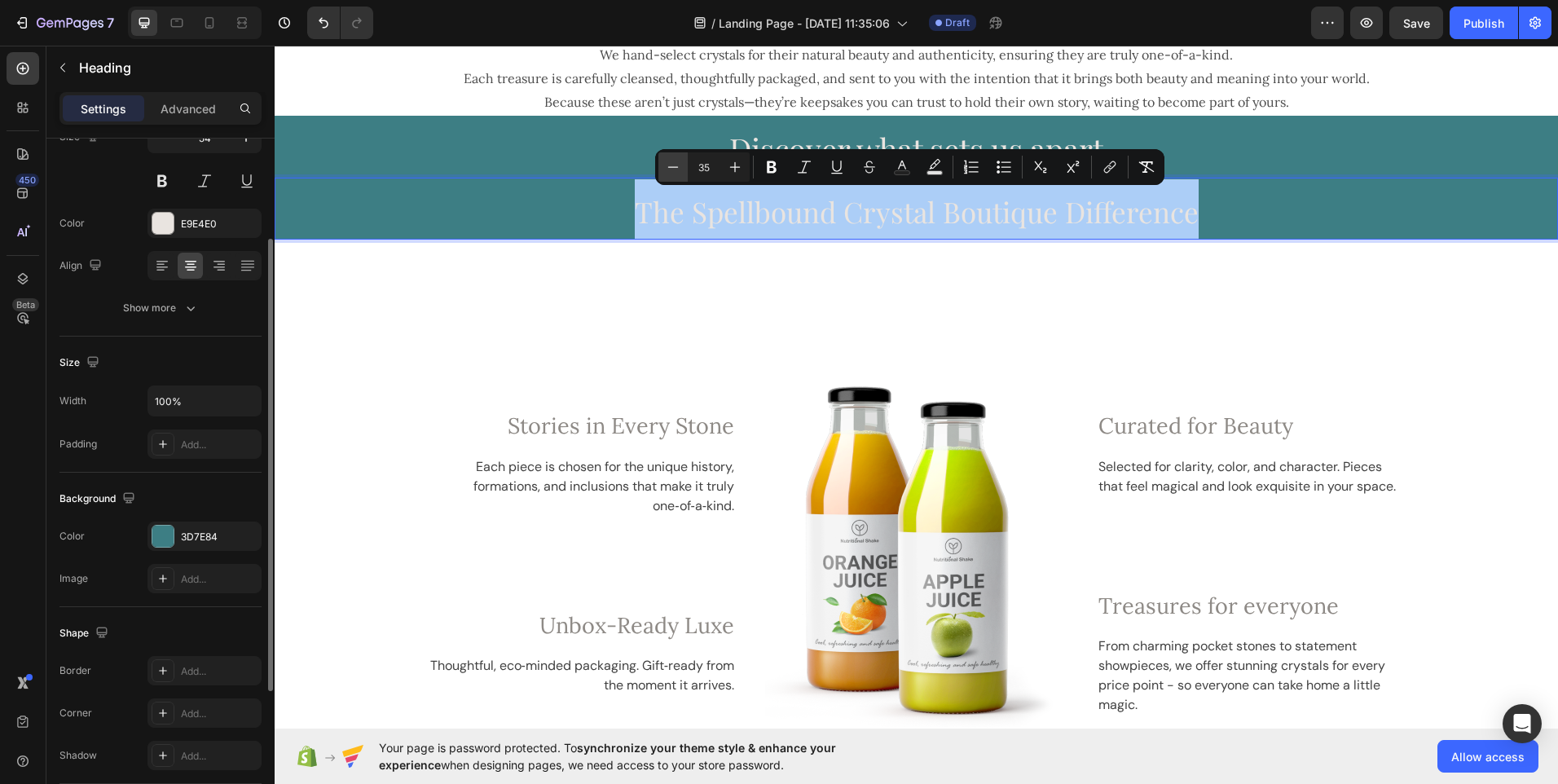
click at [676, 163] on icon "Editor contextual toolbar" at bounding box center [673, 167] width 16 height 16
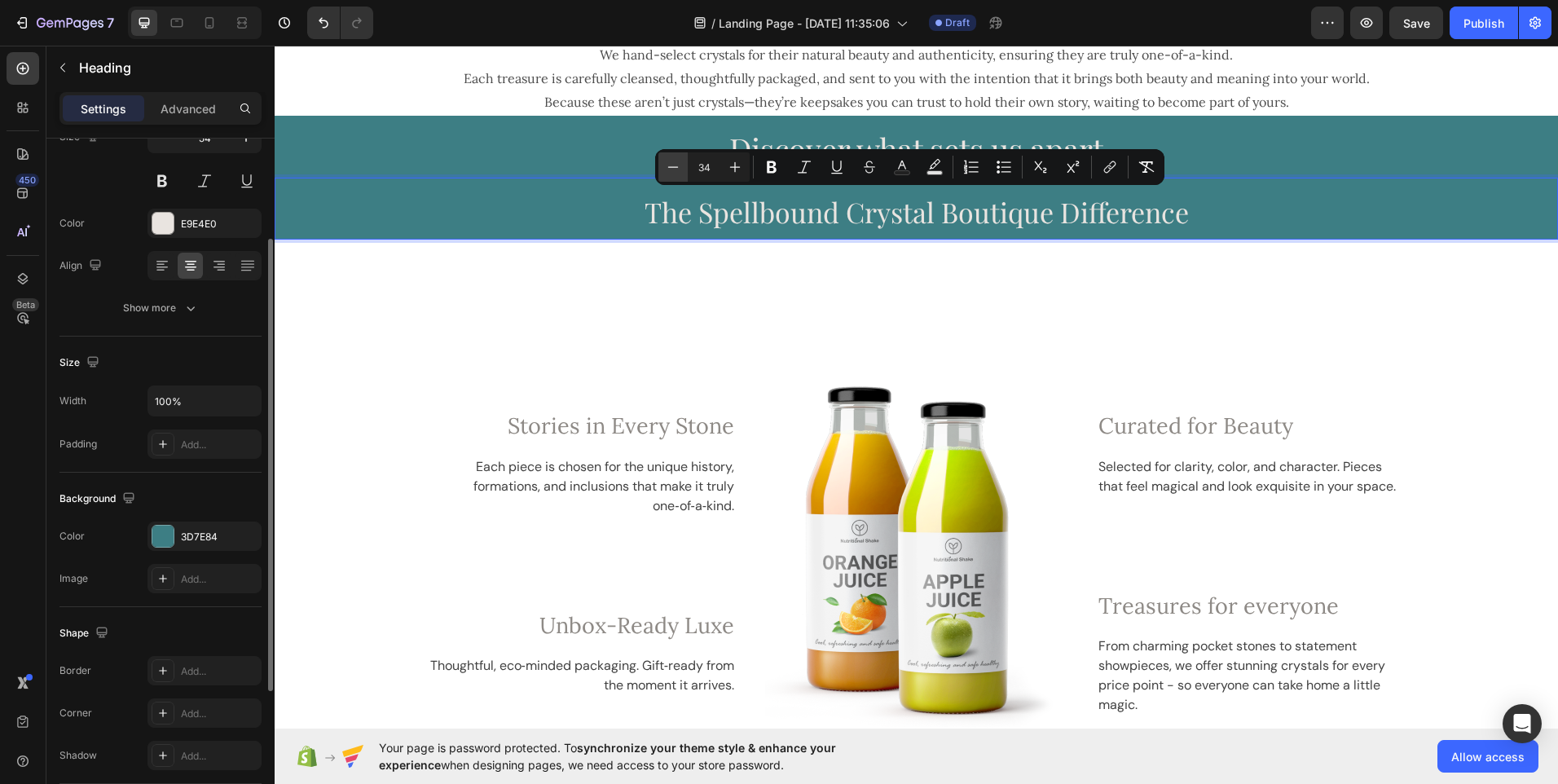
click at [676, 163] on icon "Editor contextual toolbar" at bounding box center [673, 167] width 16 height 16
click at [667, 168] on icon "Editor contextual toolbar" at bounding box center [673, 167] width 16 height 16
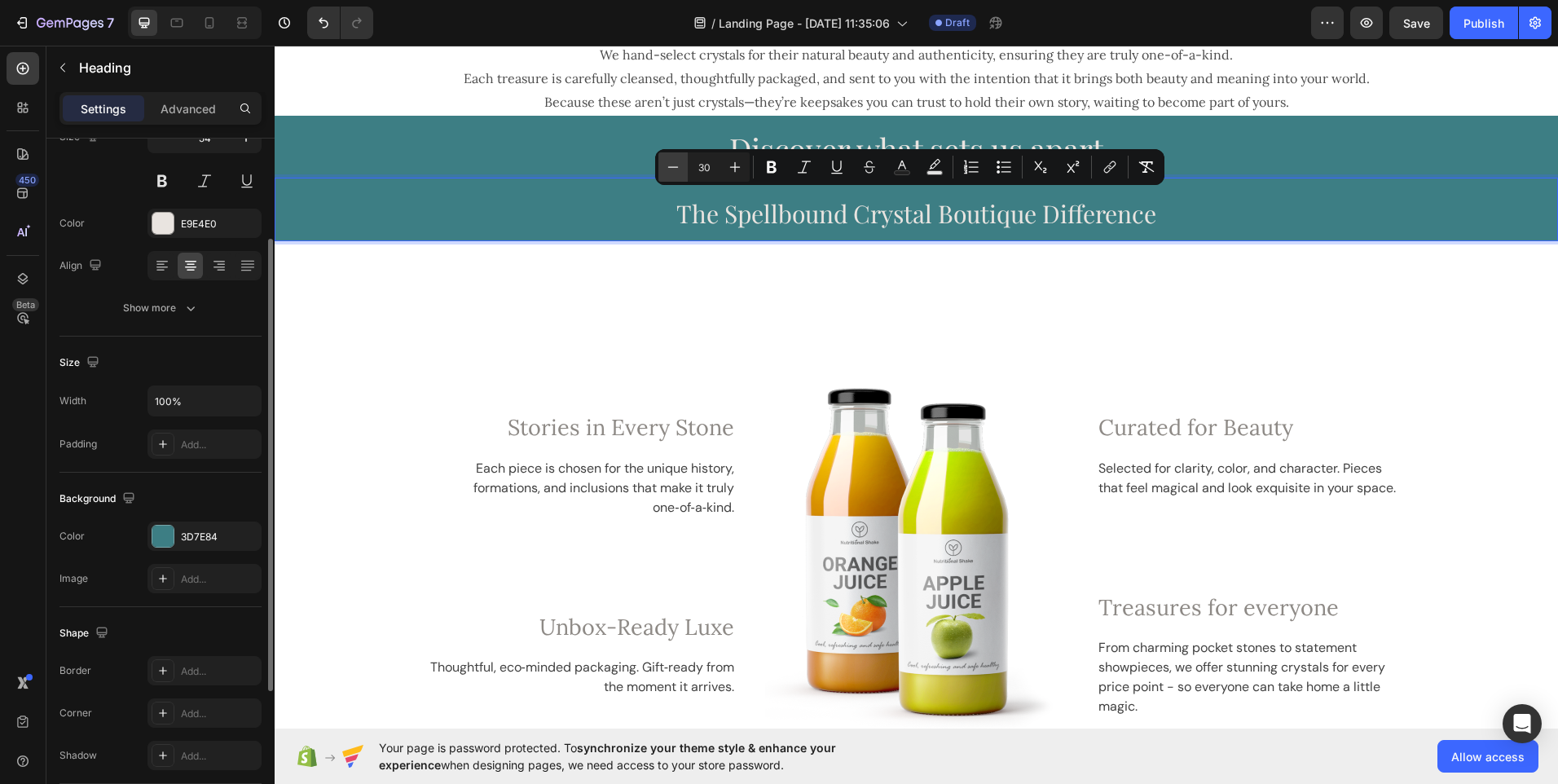
click at [667, 168] on icon "Editor contextual toolbar" at bounding box center [673, 167] width 16 height 16
type input "28"
click at [645, 210] on p "The Spellbound Crystal Boutique Difference" at bounding box center [916, 210] width 1280 height 62
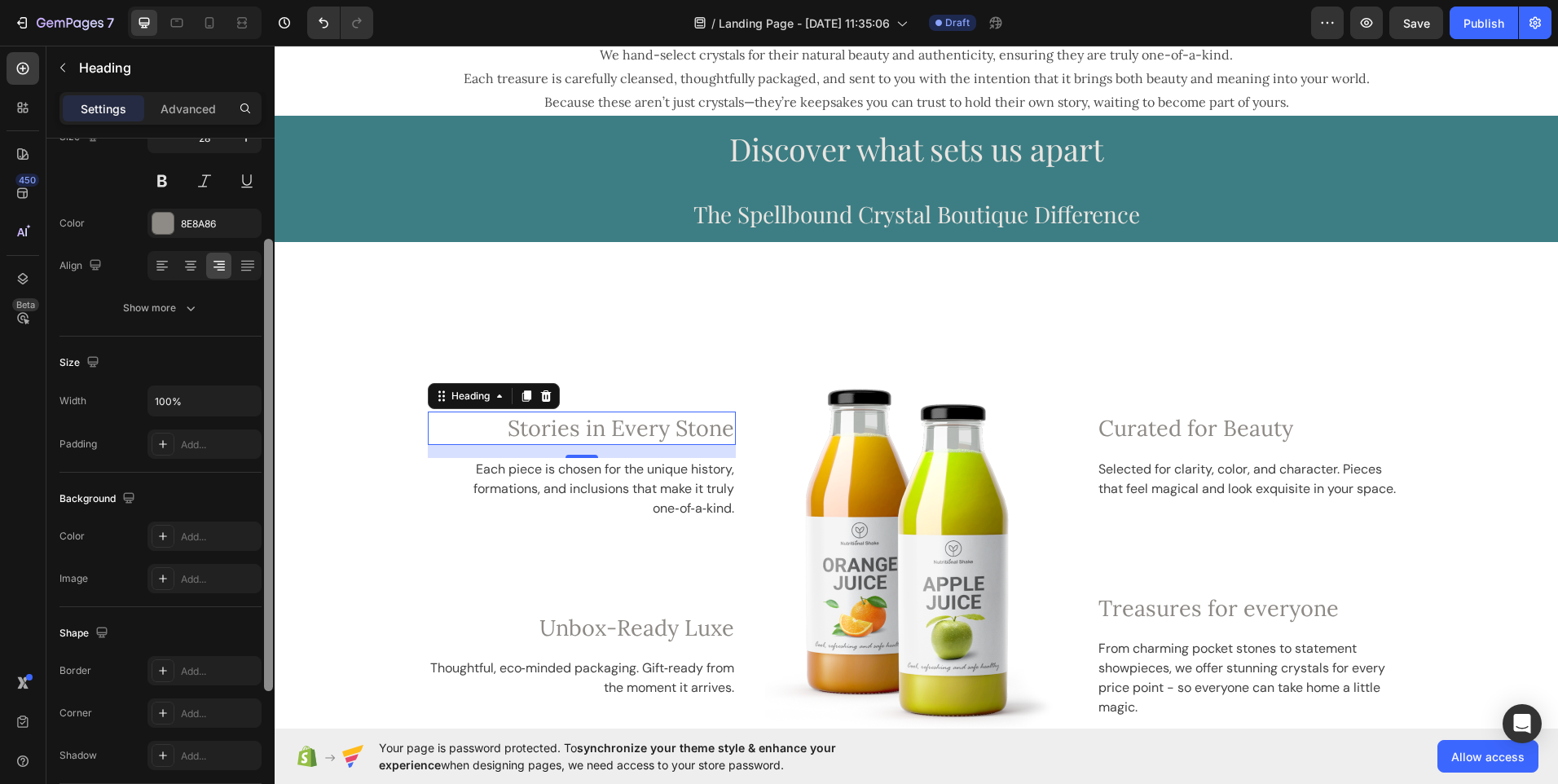
scroll to position [170, 0]
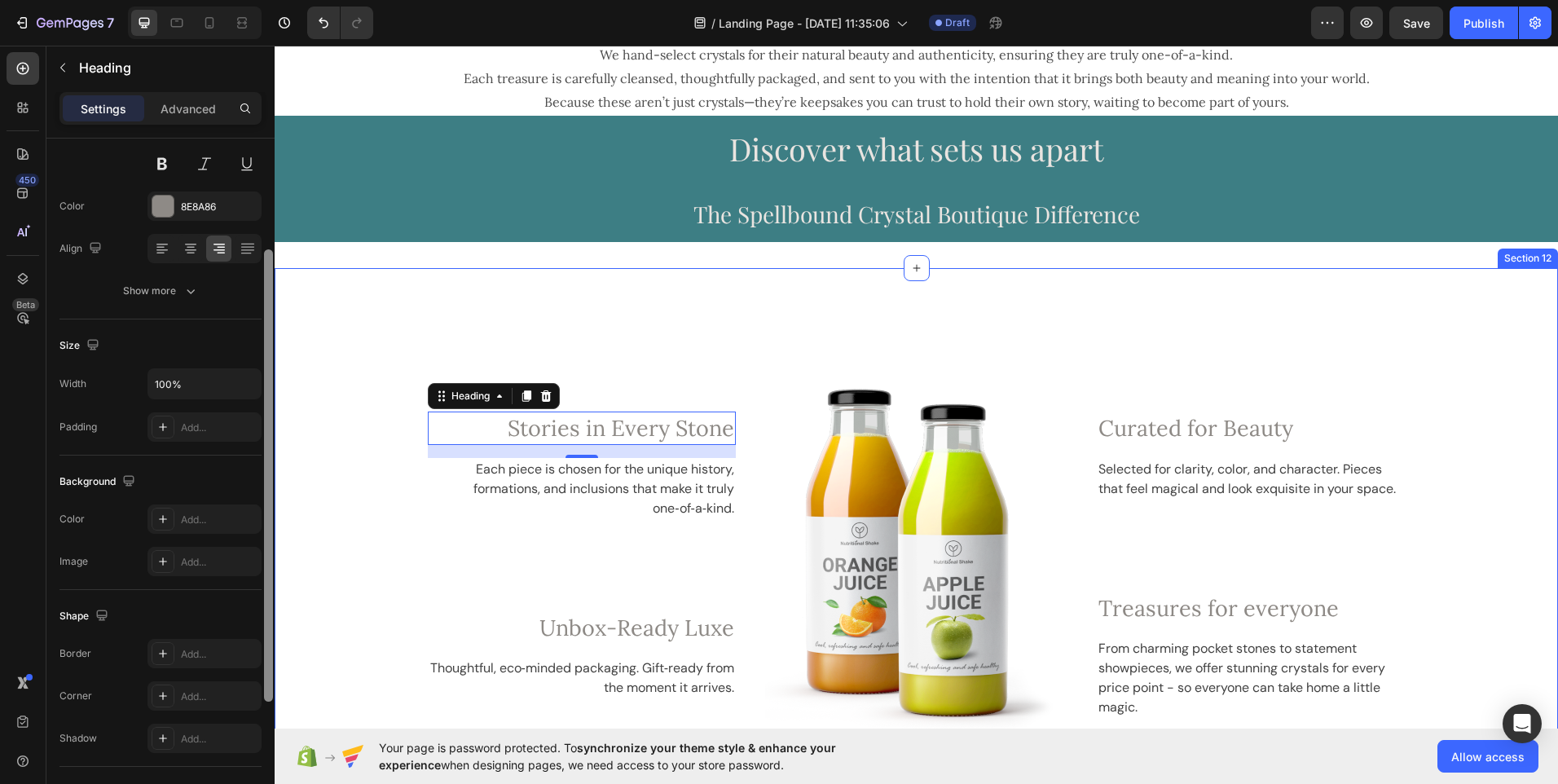
drag, startPoint x: 544, startPoint y: 378, endPoint x: 284, endPoint y: 521, distance: 296.7
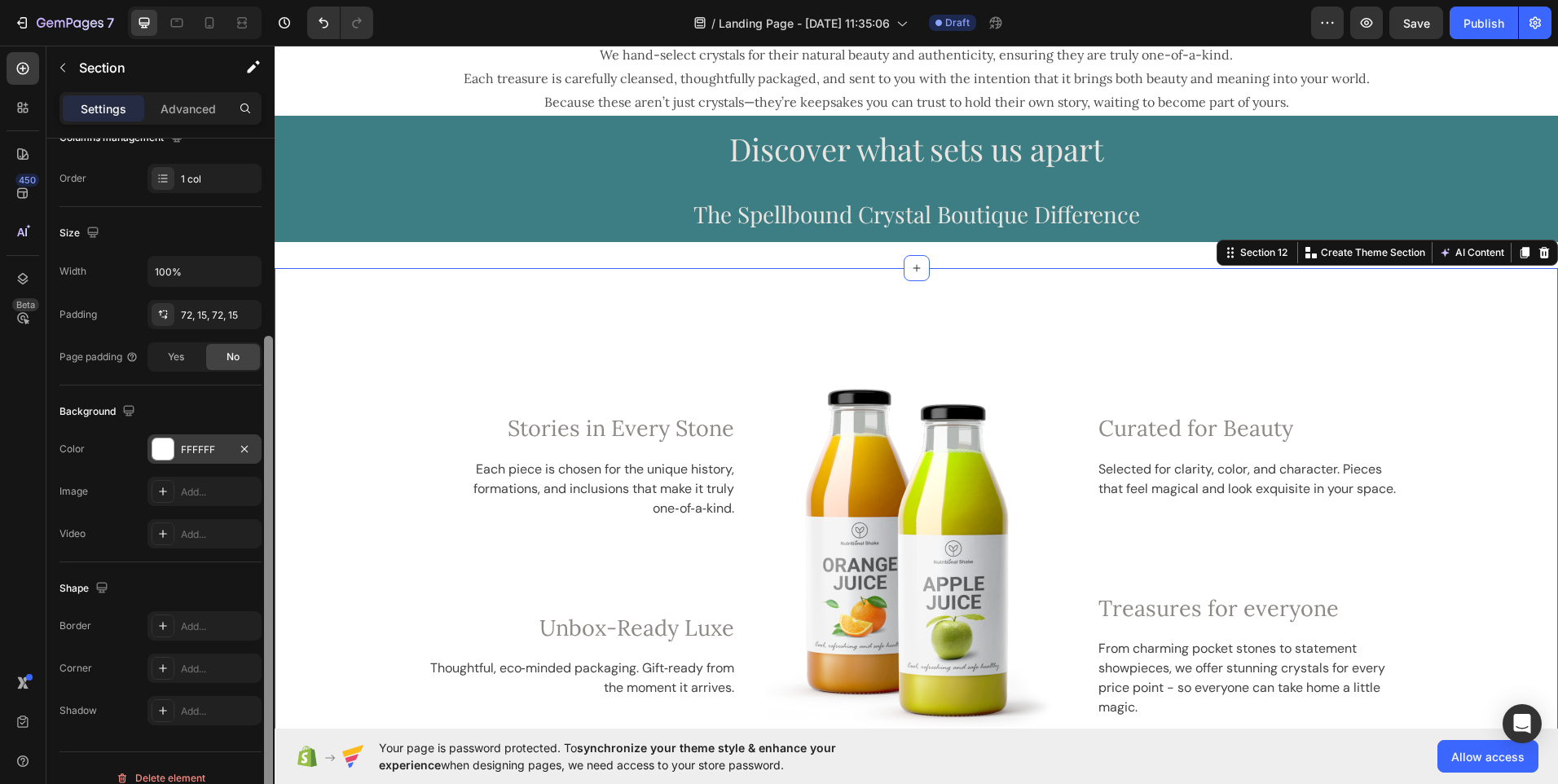
scroll to position [302, 0]
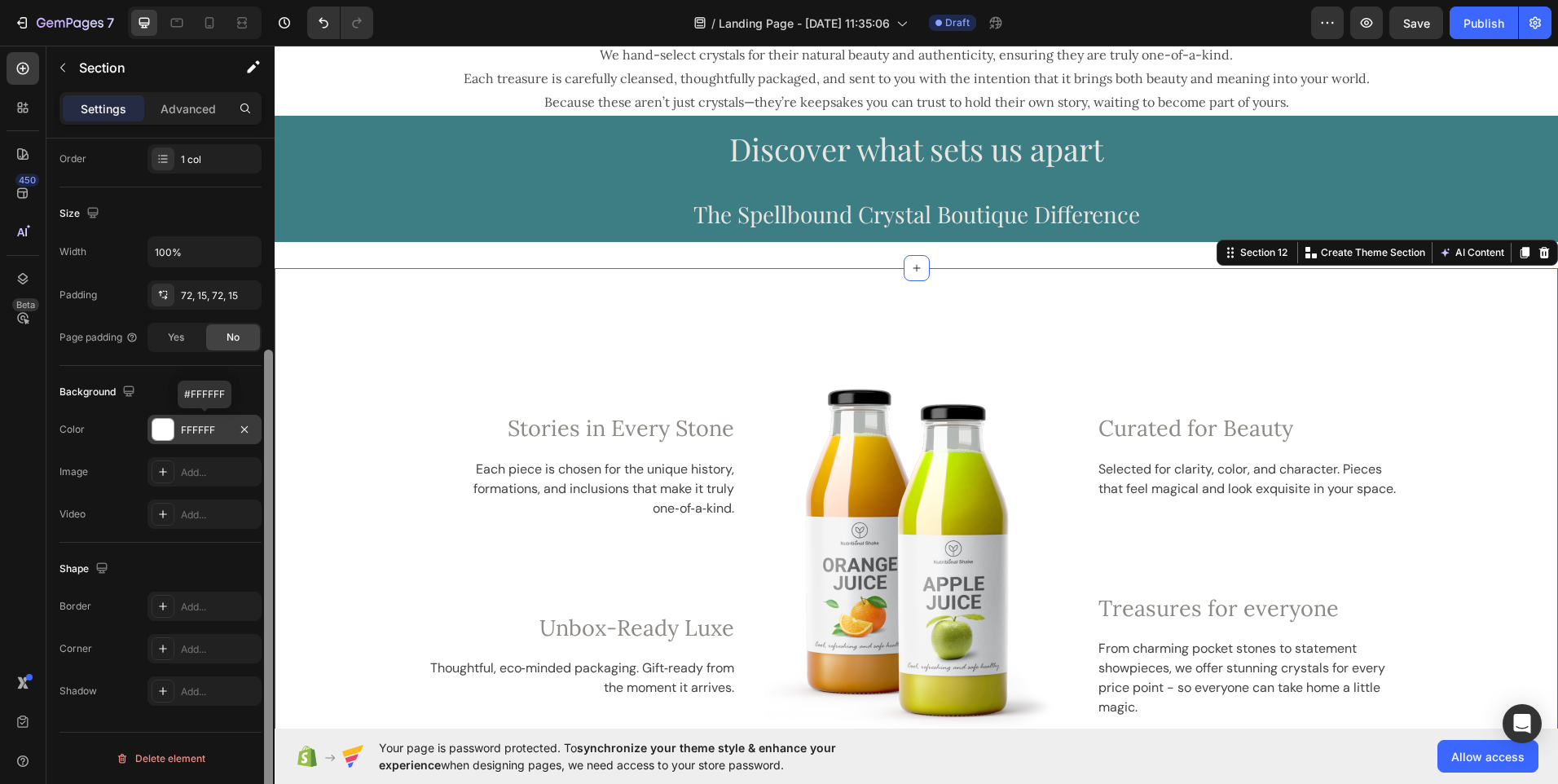
click at [224, 434] on div "FFFFFF" at bounding box center [204, 430] width 47 height 14
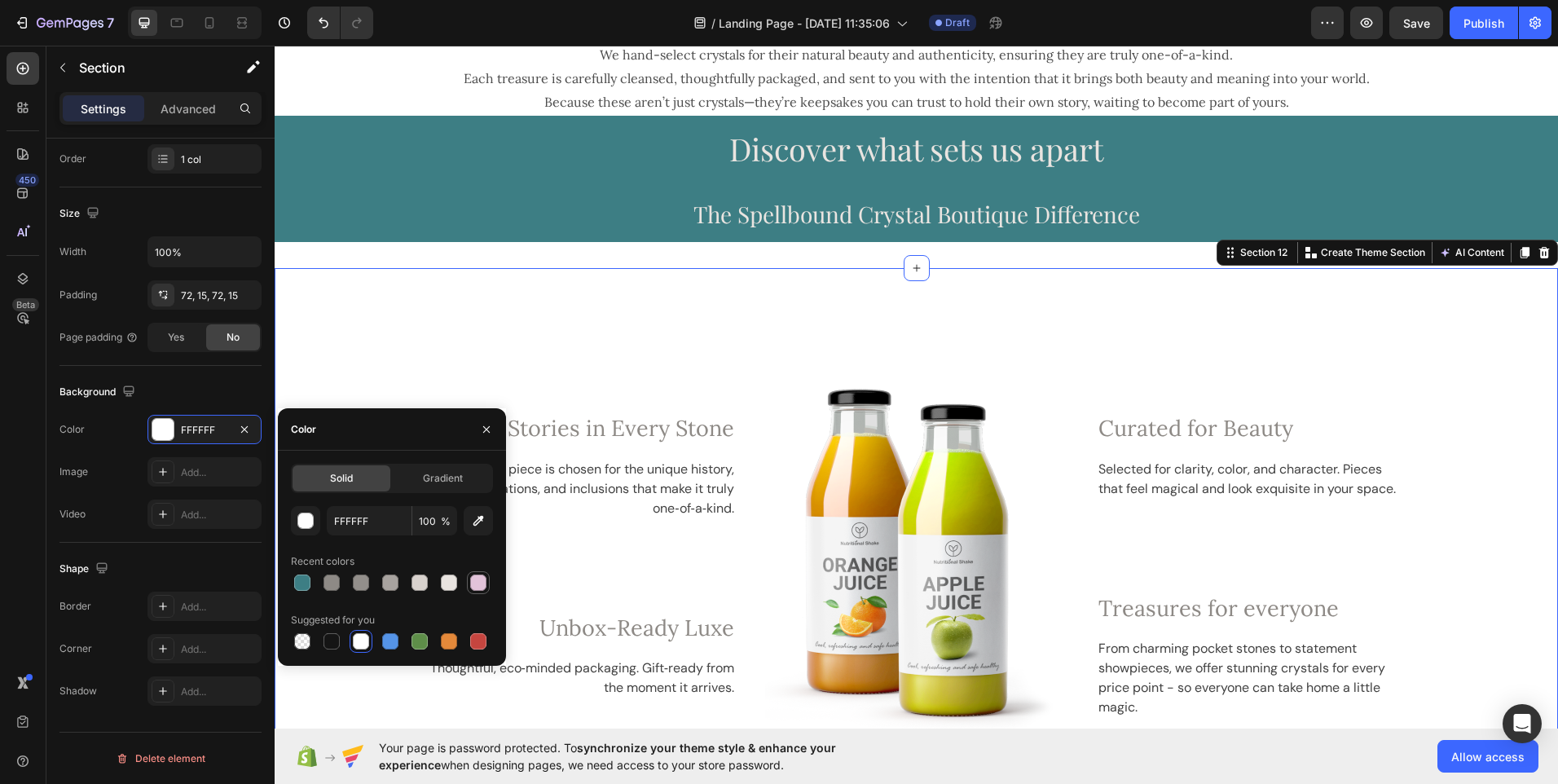
click at [476, 580] on div at bounding box center [478, 582] width 16 height 16
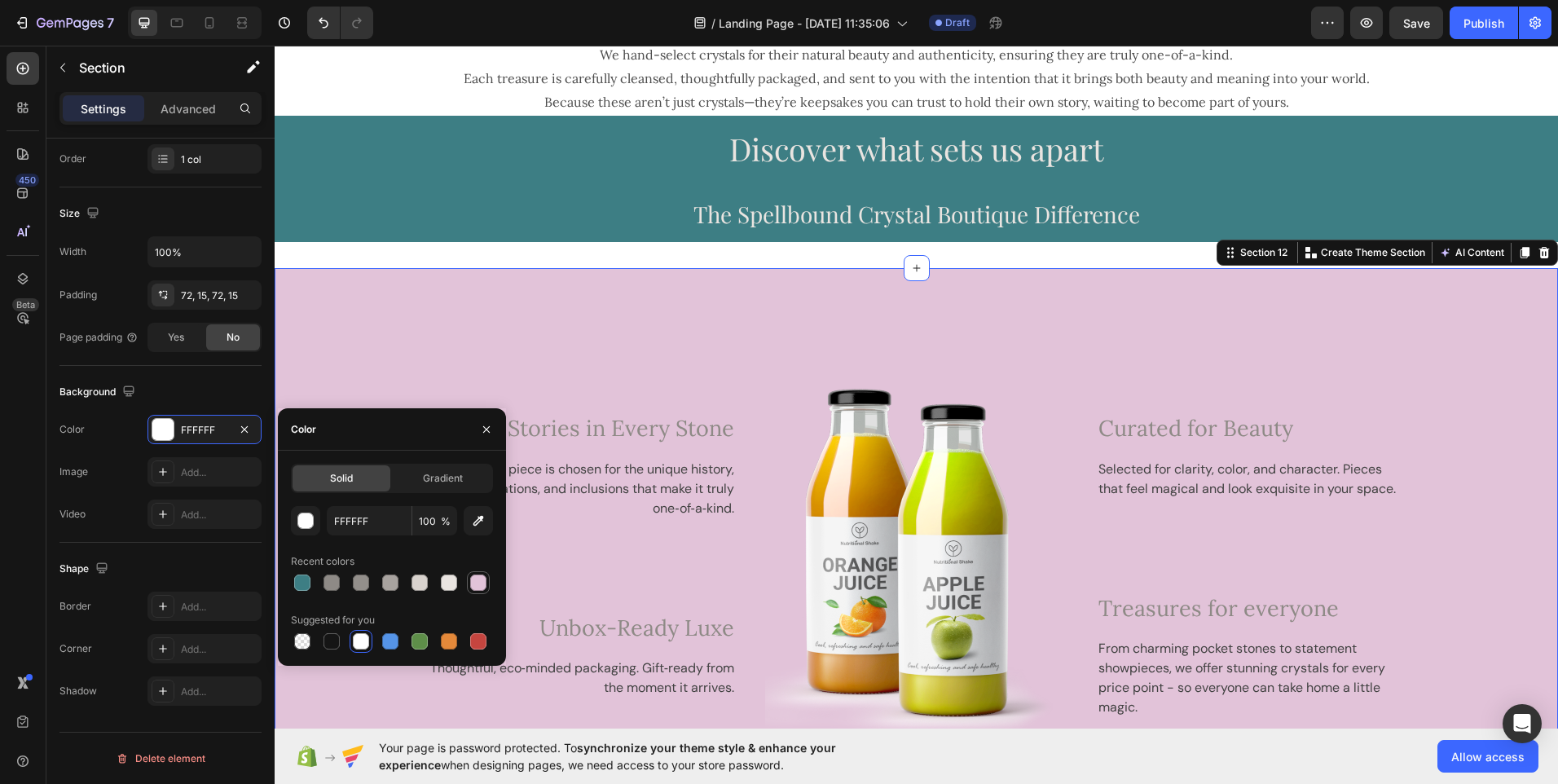
type input "E2C3D9"
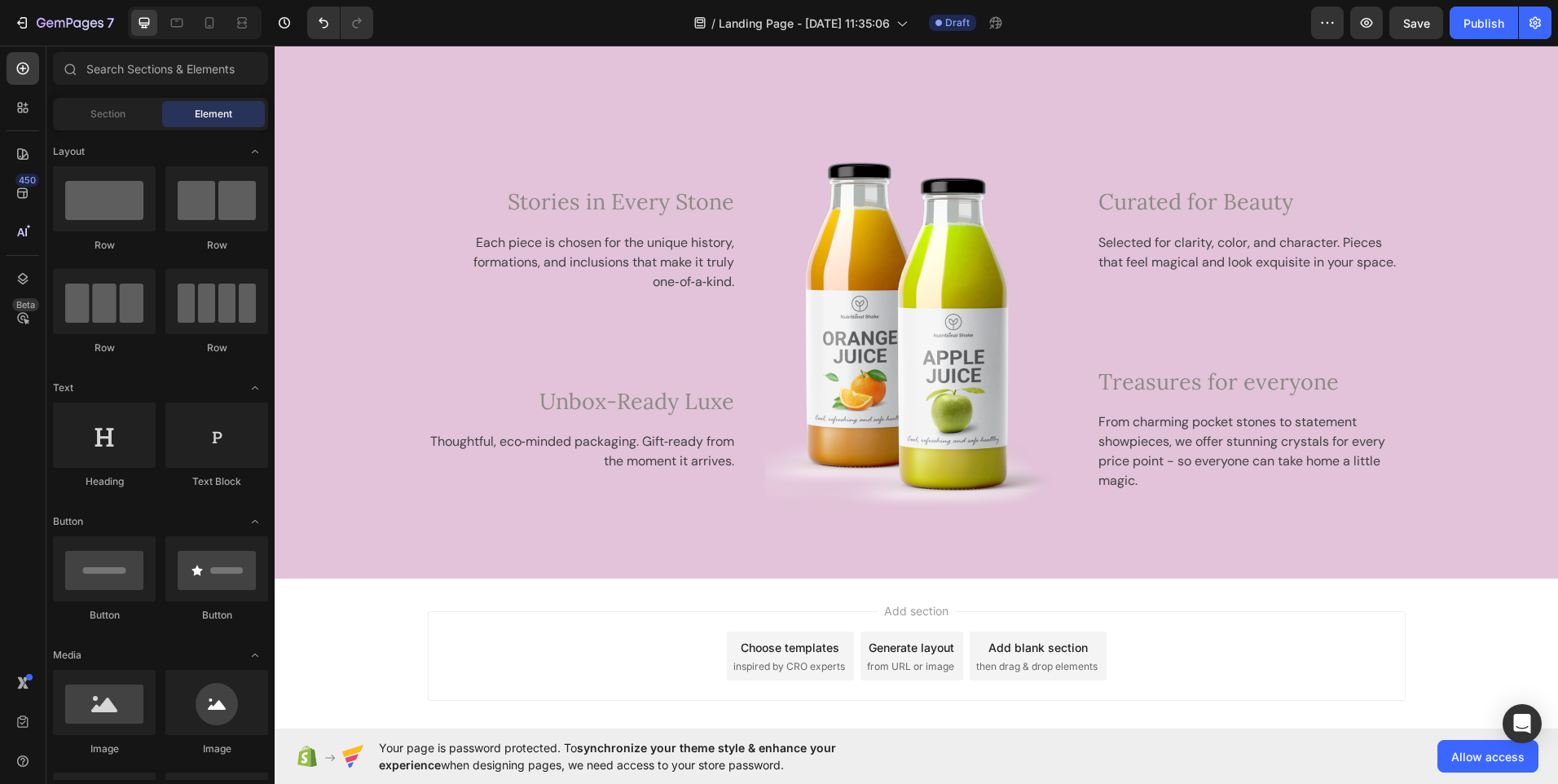
scroll to position [2496, 0]
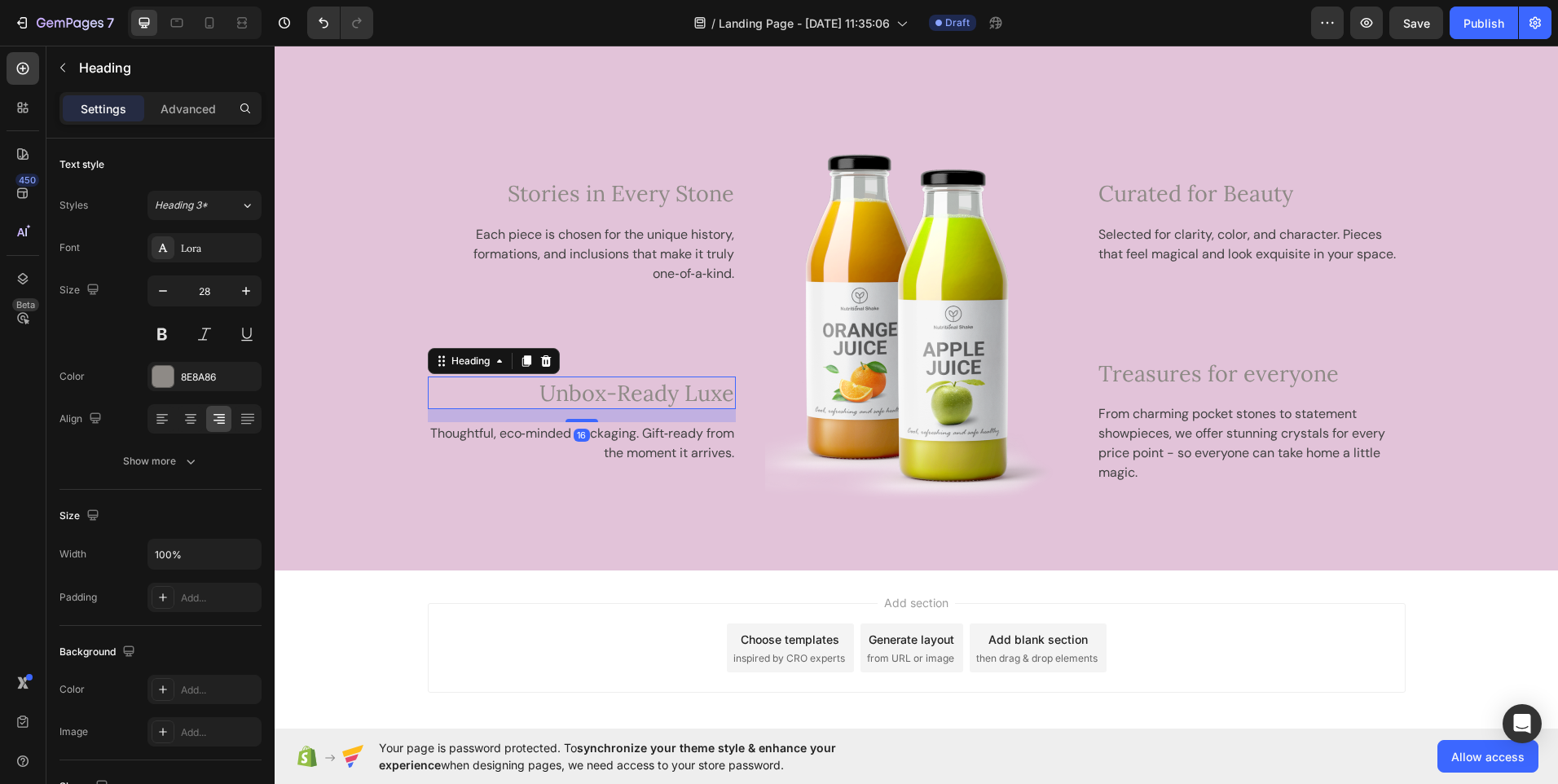
click at [660, 389] on span "Unbox-Ready Luxe" at bounding box center [637, 393] width 195 height 28
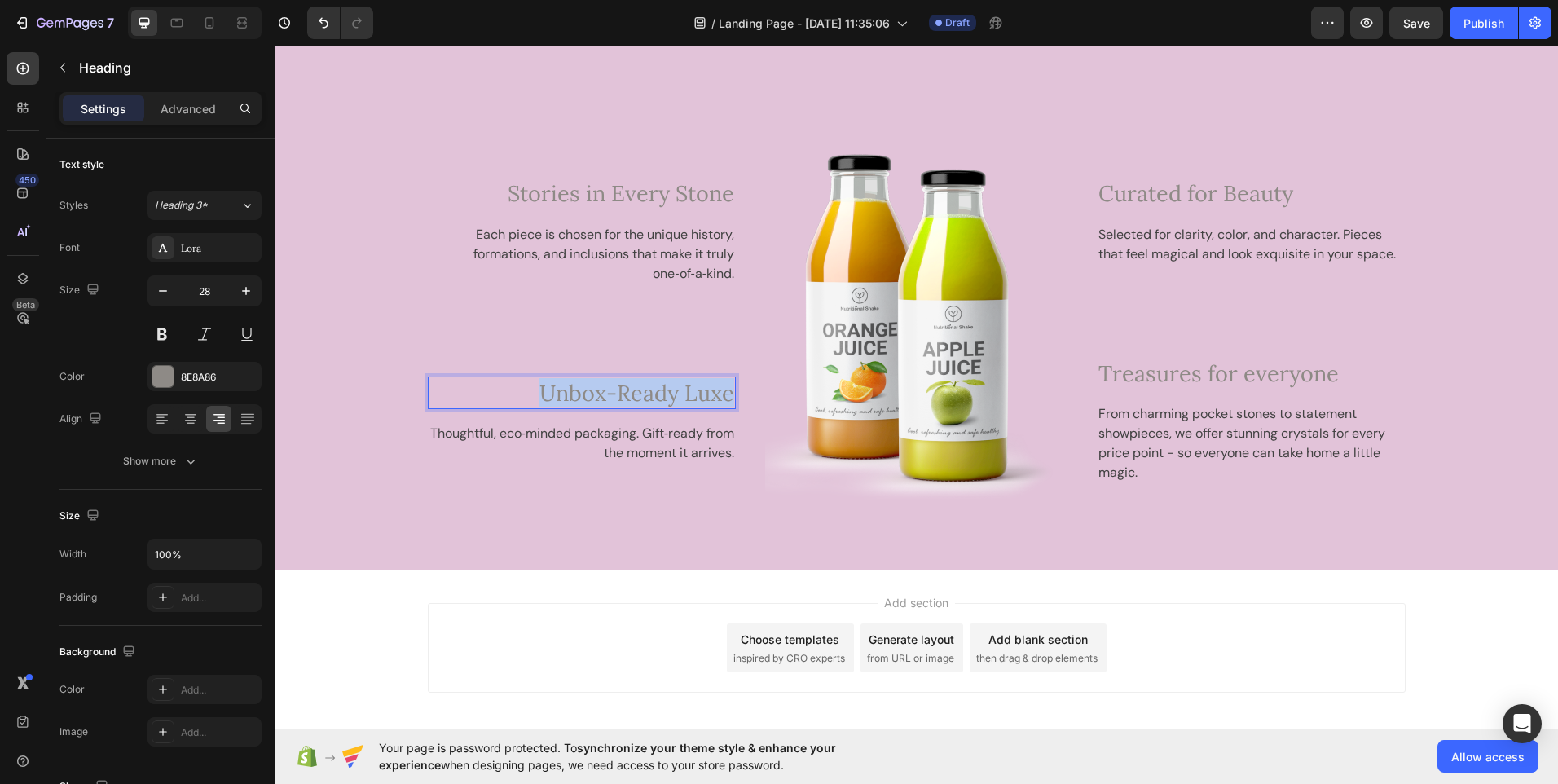
click at [660, 389] on span "Unbox-Ready Luxe" at bounding box center [637, 393] width 195 height 28
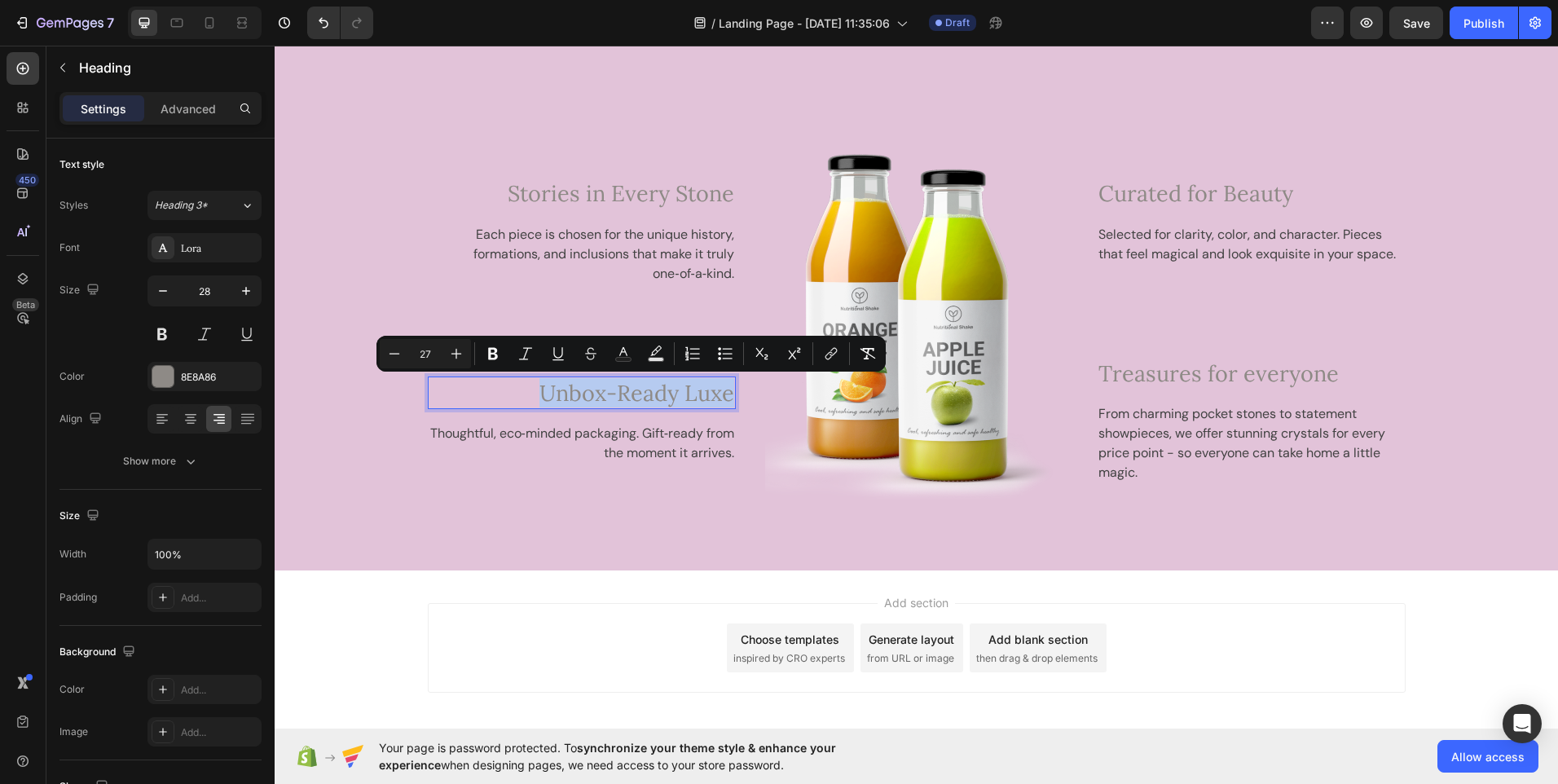
click at [660, 389] on span "Unbox-Ready Luxe" at bounding box center [637, 393] width 195 height 28
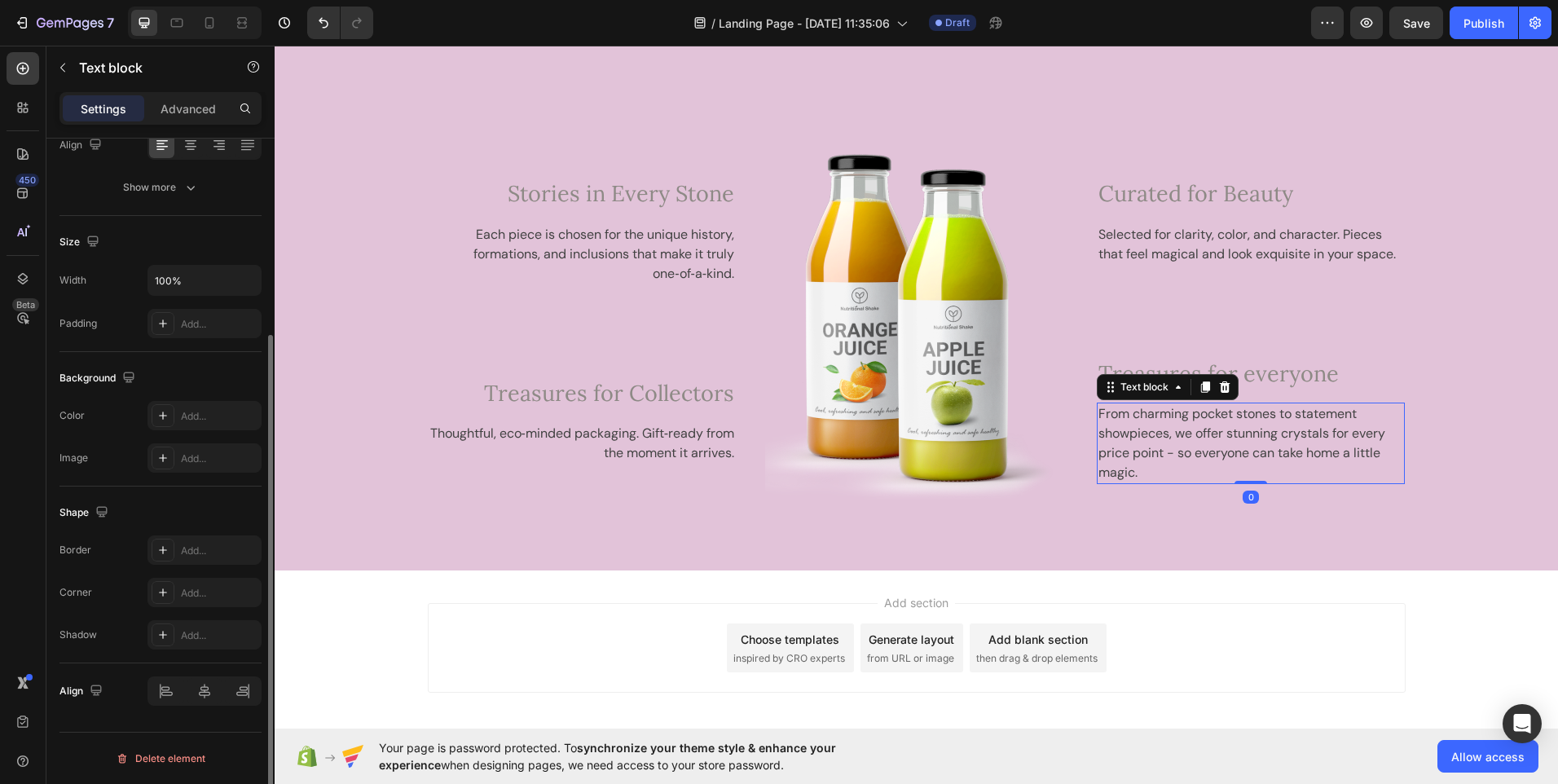
scroll to position [0, 0]
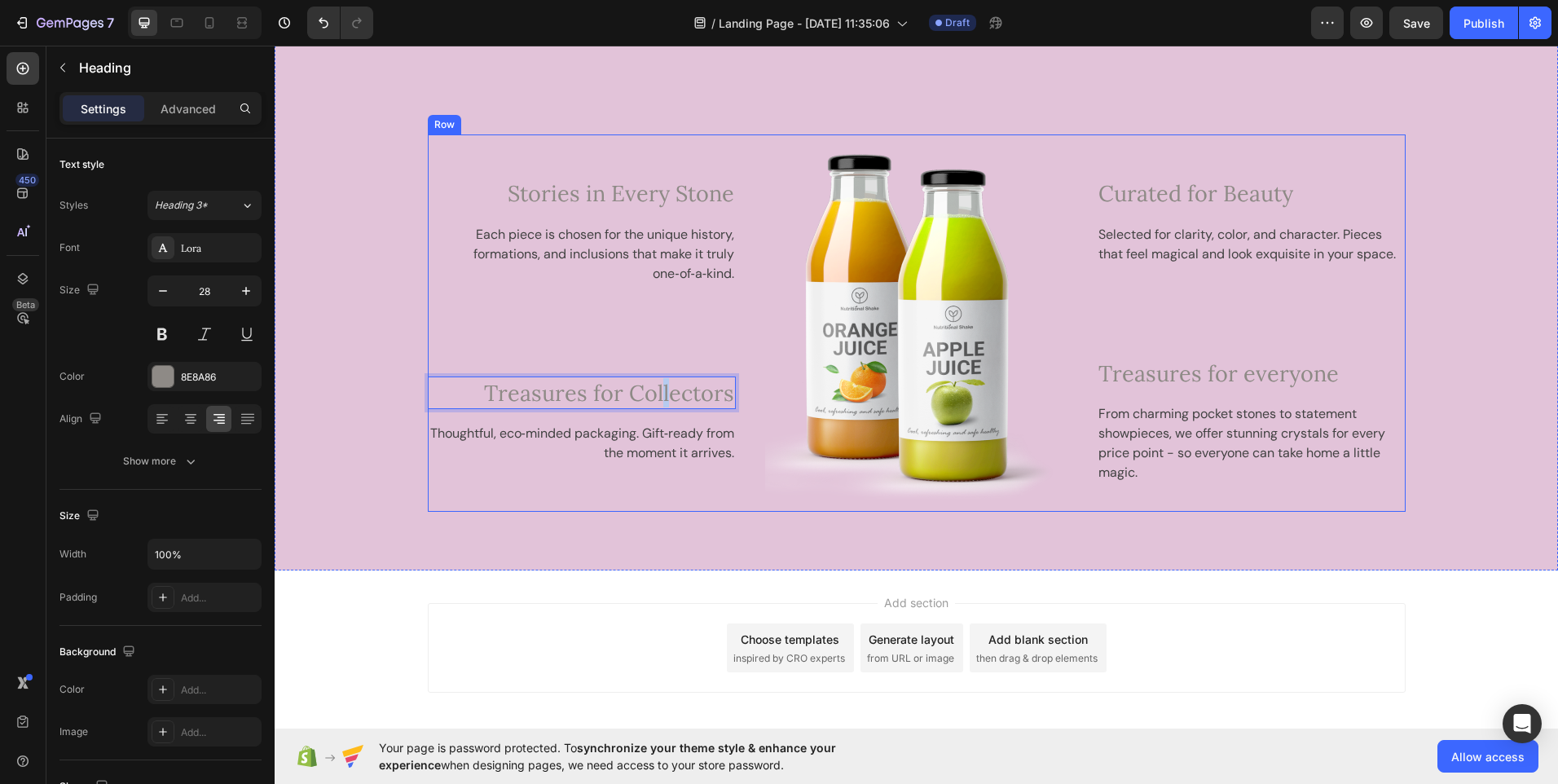
drag, startPoint x: 665, startPoint y: 390, endPoint x: 660, endPoint y: 364, distance: 26.5
click at [504, 395] on span "Treasures for Collectors" at bounding box center [608, 393] width 250 height 28
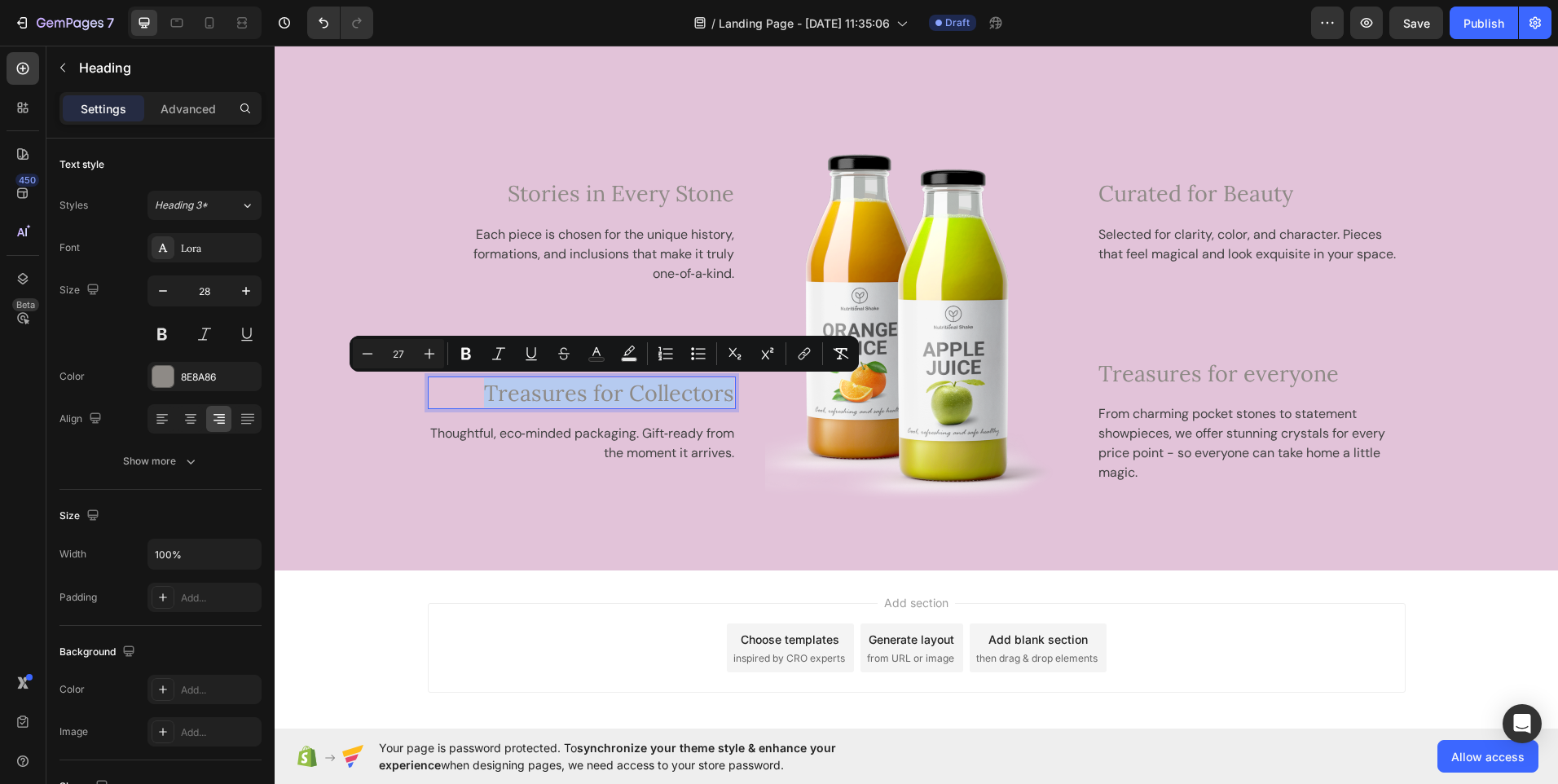
click at [510, 400] on span "Treasures for Collectors" at bounding box center [608, 393] width 250 height 28
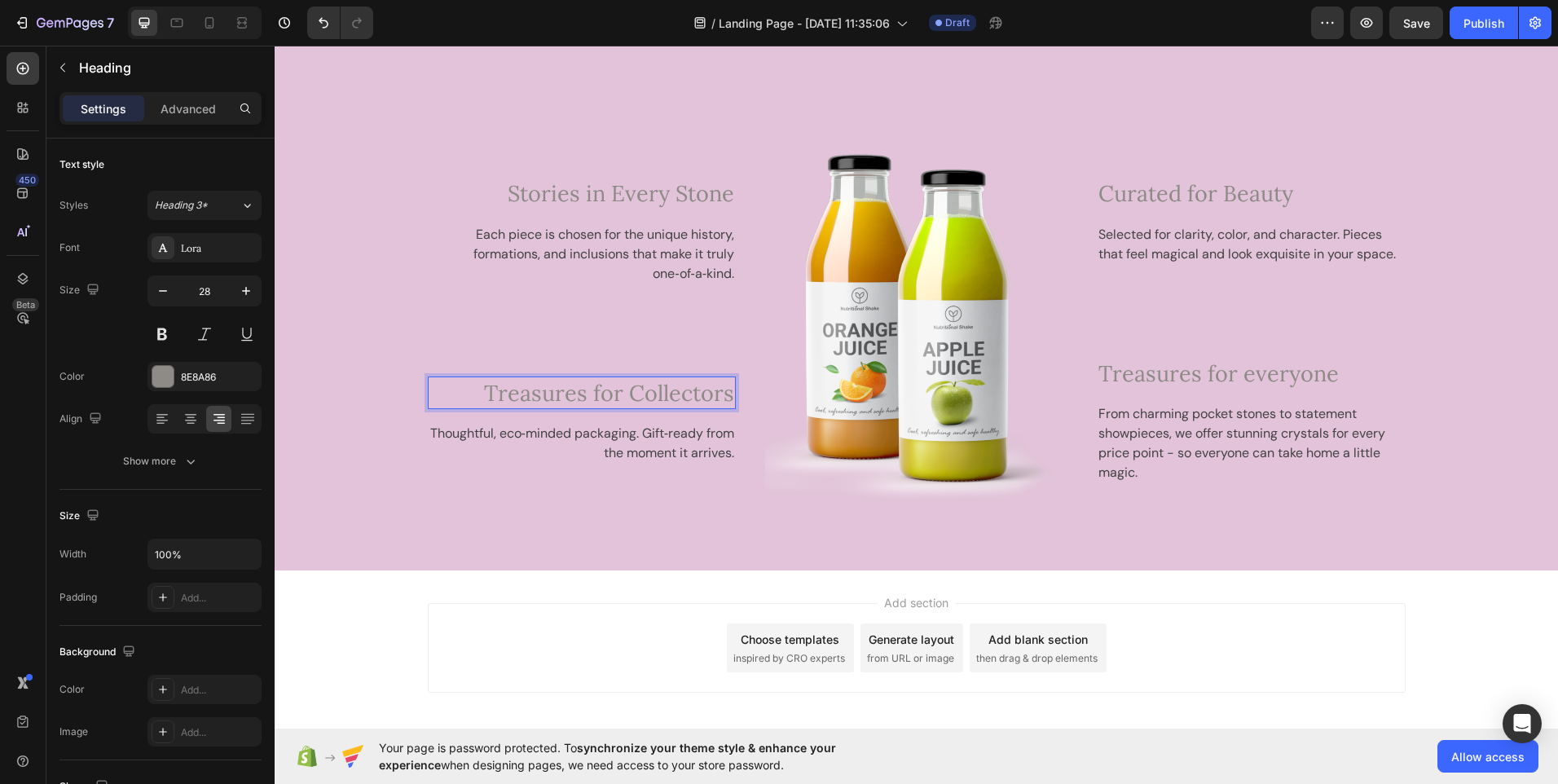
click at [431, 397] on p "Treasures for Collectors" at bounding box center [582, 393] width 305 height 29
click at [522, 358] on icon at bounding box center [526, 361] width 9 height 12
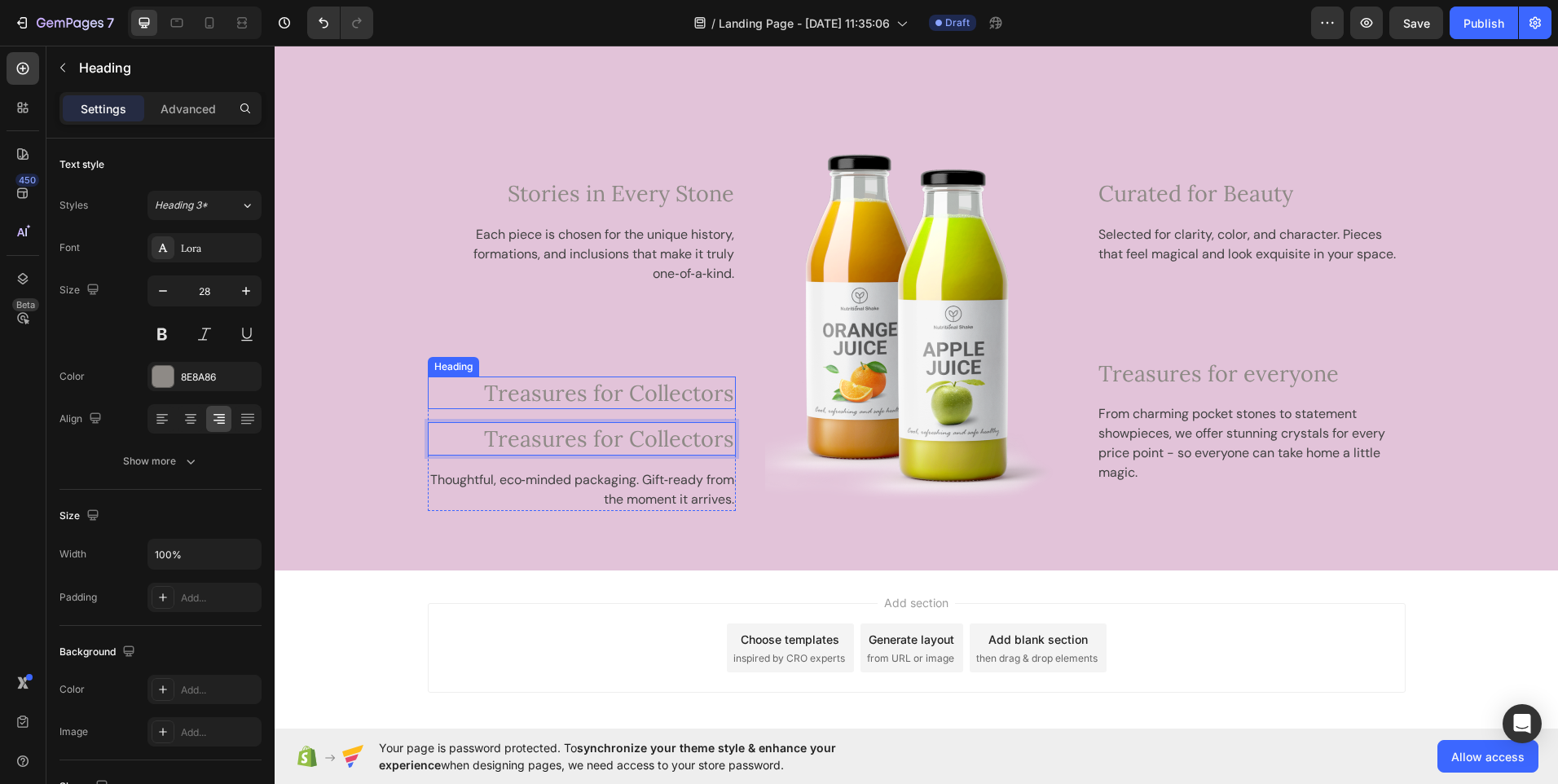
drag, startPoint x: 510, startPoint y: 438, endPoint x: 512, endPoint y: 428, distance: 10.2
drag, startPoint x: 549, startPoint y: 437, endPoint x: 547, endPoint y: 416, distance: 21.1
click at [547, 416] on div "⁠⁠⁠⁠⁠⁠⁠ Treasures for Collectors Heading Treasures for Collectors Heading 16 Th…" at bounding box center [582, 444] width 309 height 135
click at [479, 439] on p "Treasures for Collectors" at bounding box center [582, 438] width 305 height 29
click at [471, 440] on p "Treasures for Collectors" at bounding box center [582, 438] width 305 height 29
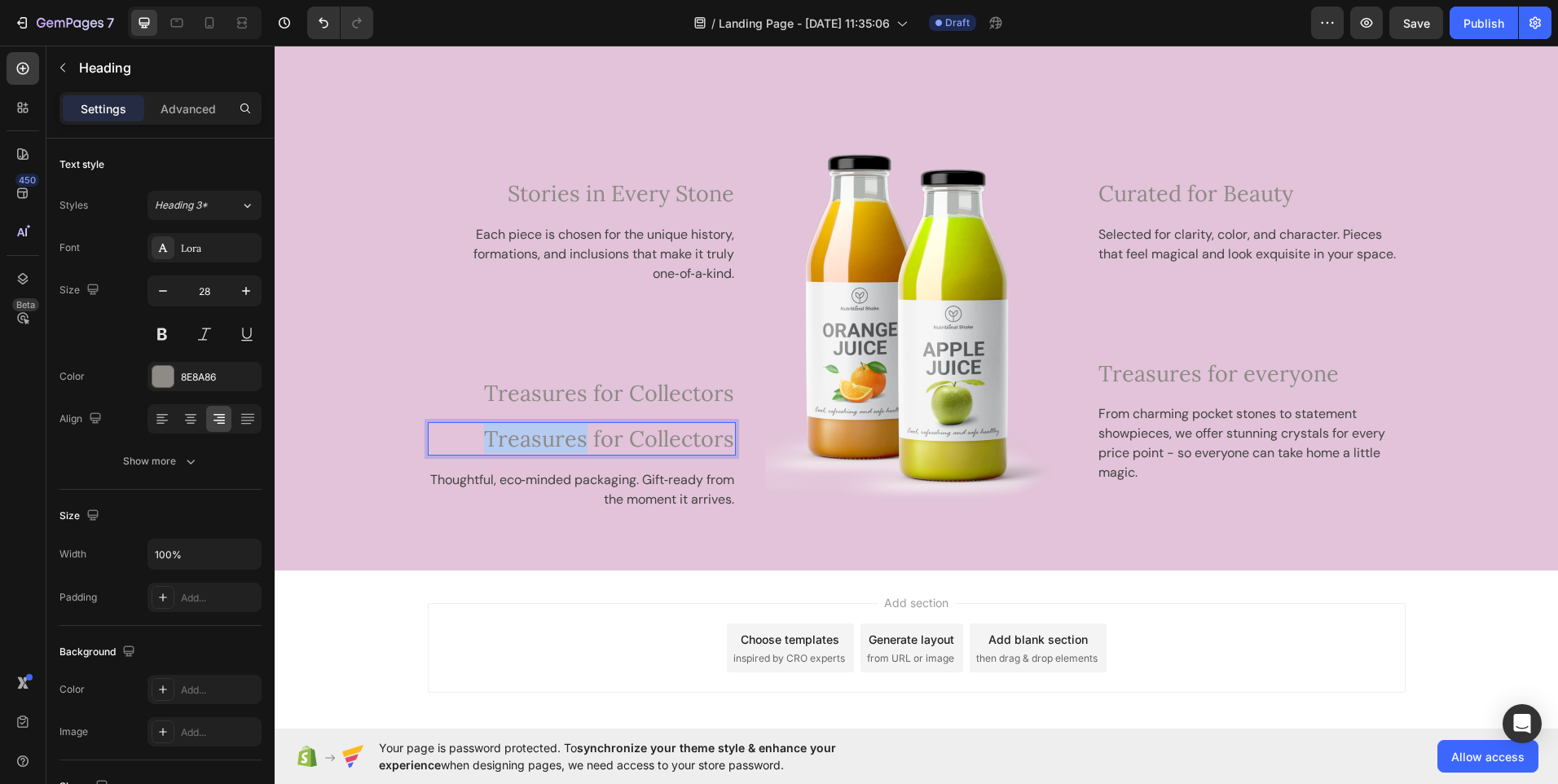
click at [471, 440] on p "Treasures for Collectors" at bounding box center [582, 438] width 305 height 29
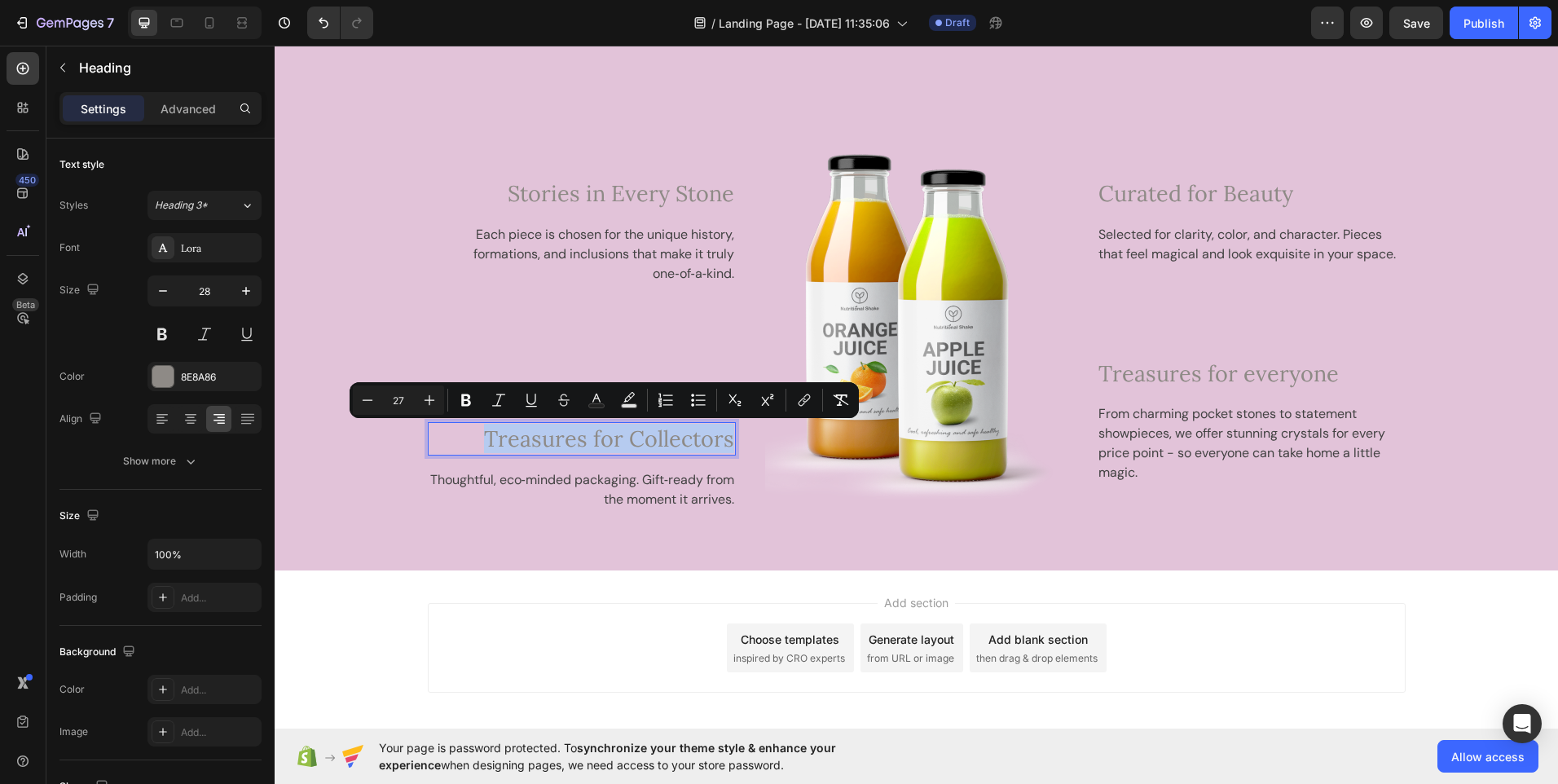
click at [471, 442] on p "Treasures for Collectors" at bounding box center [582, 438] width 305 height 29
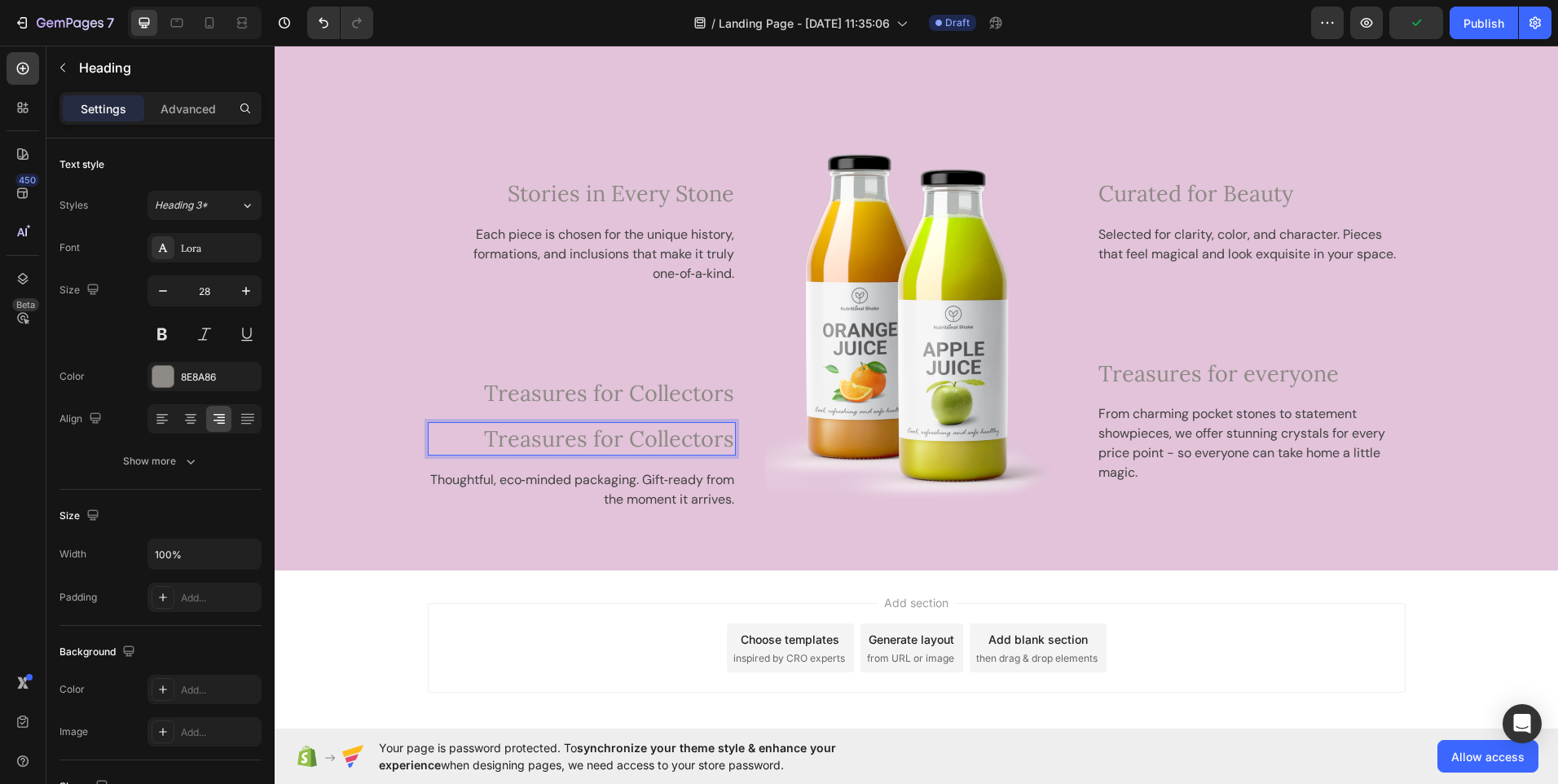
click at [435, 437] on p "Treasures for Collectors" at bounding box center [582, 438] width 305 height 29
click at [620, 426] on span "Treasures for Collectors" at bounding box center [608, 438] width 250 height 28
click at [590, 441] on span "Treasures for Collectors" at bounding box center [608, 438] width 250 height 28
click at [430, 443] on p "Treasures for Collectors" at bounding box center [582, 438] width 305 height 29
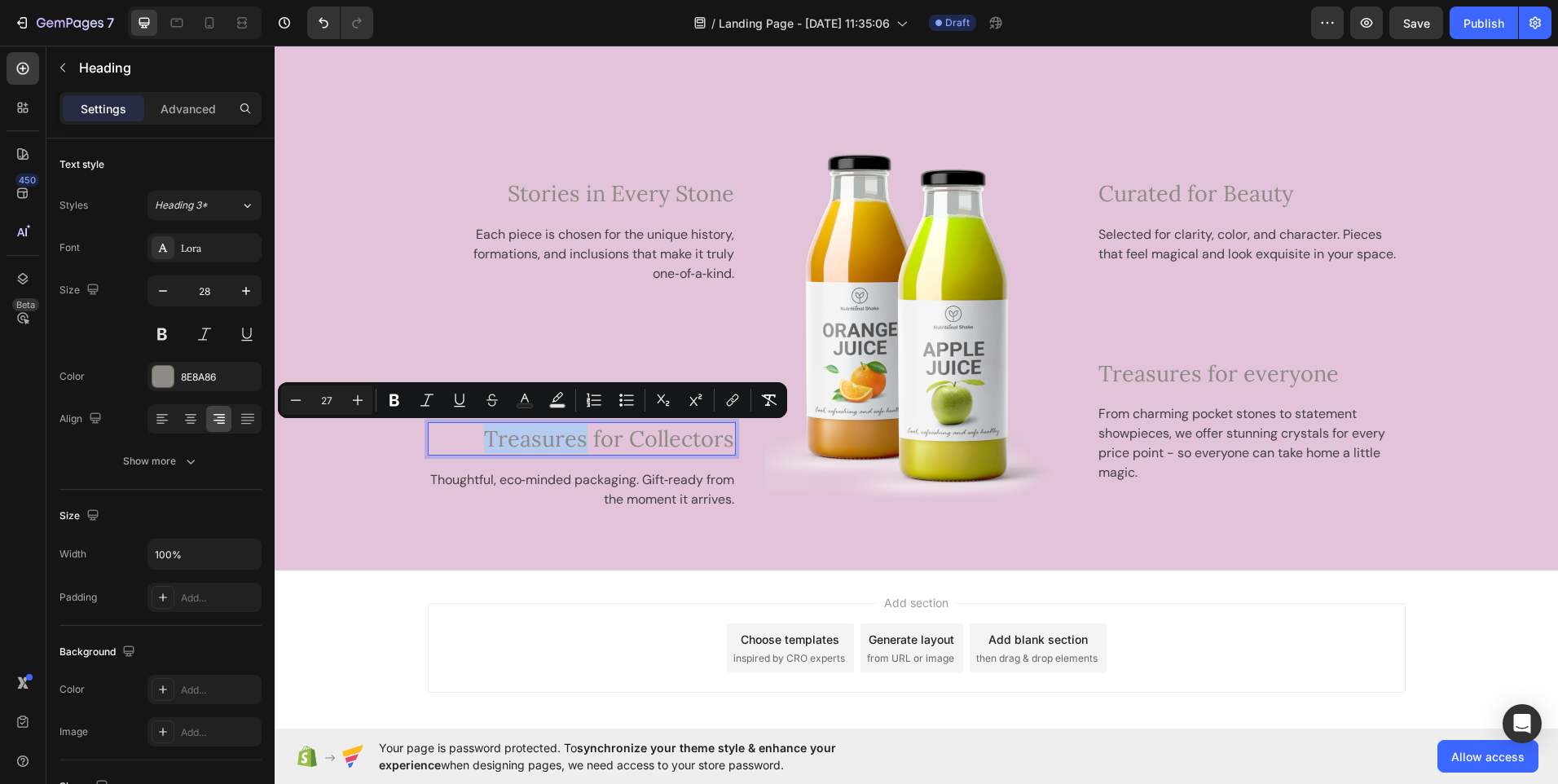
click at [489, 443] on span "Treasures for Collectors" at bounding box center [608, 438] width 250 height 28
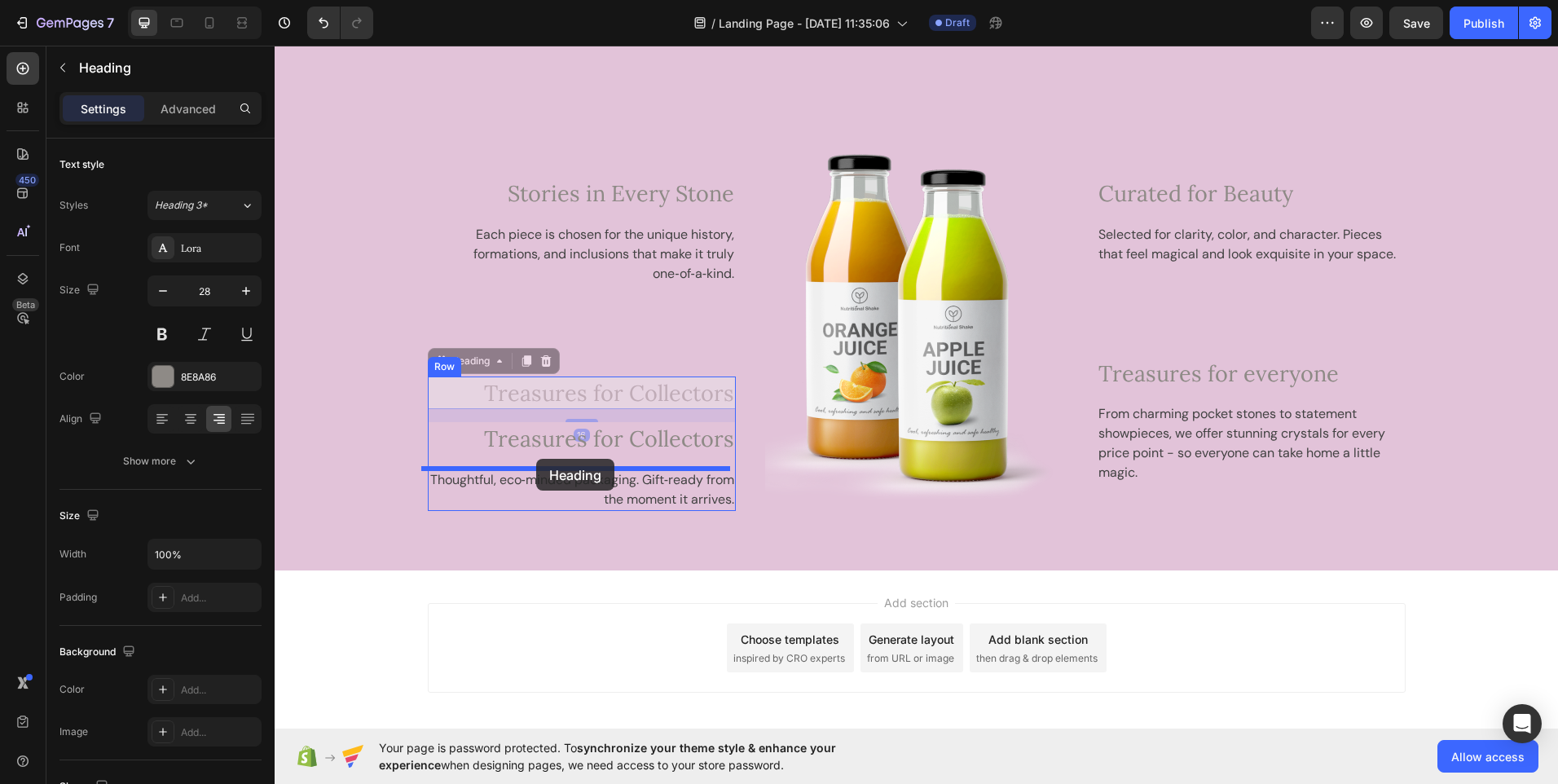
drag, startPoint x: 538, startPoint y: 395, endPoint x: 536, endPoint y: 458, distance: 63.0
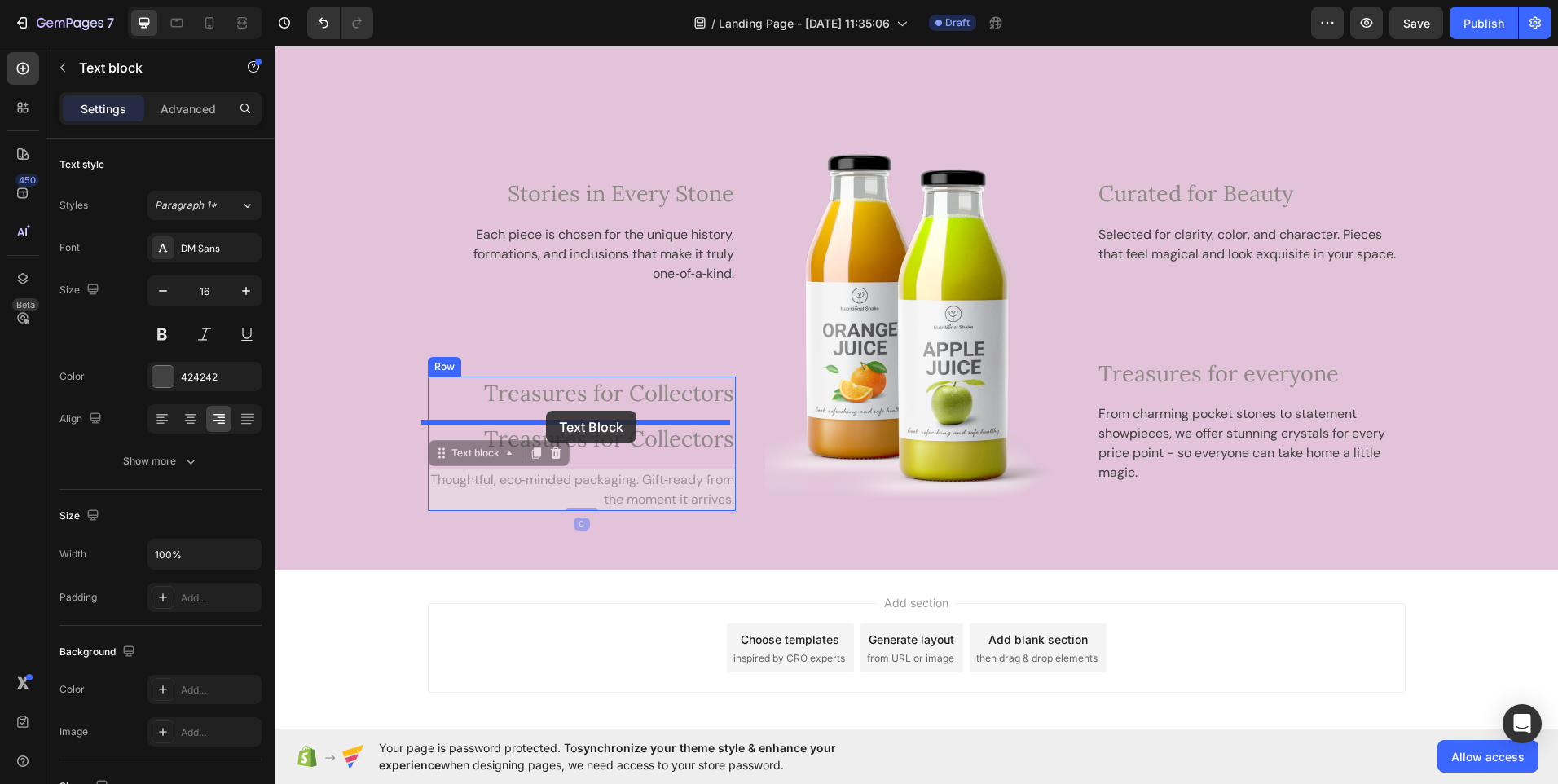
drag, startPoint x: 719, startPoint y: 485, endPoint x: 544, endPoint y: 407, distance: 191.6
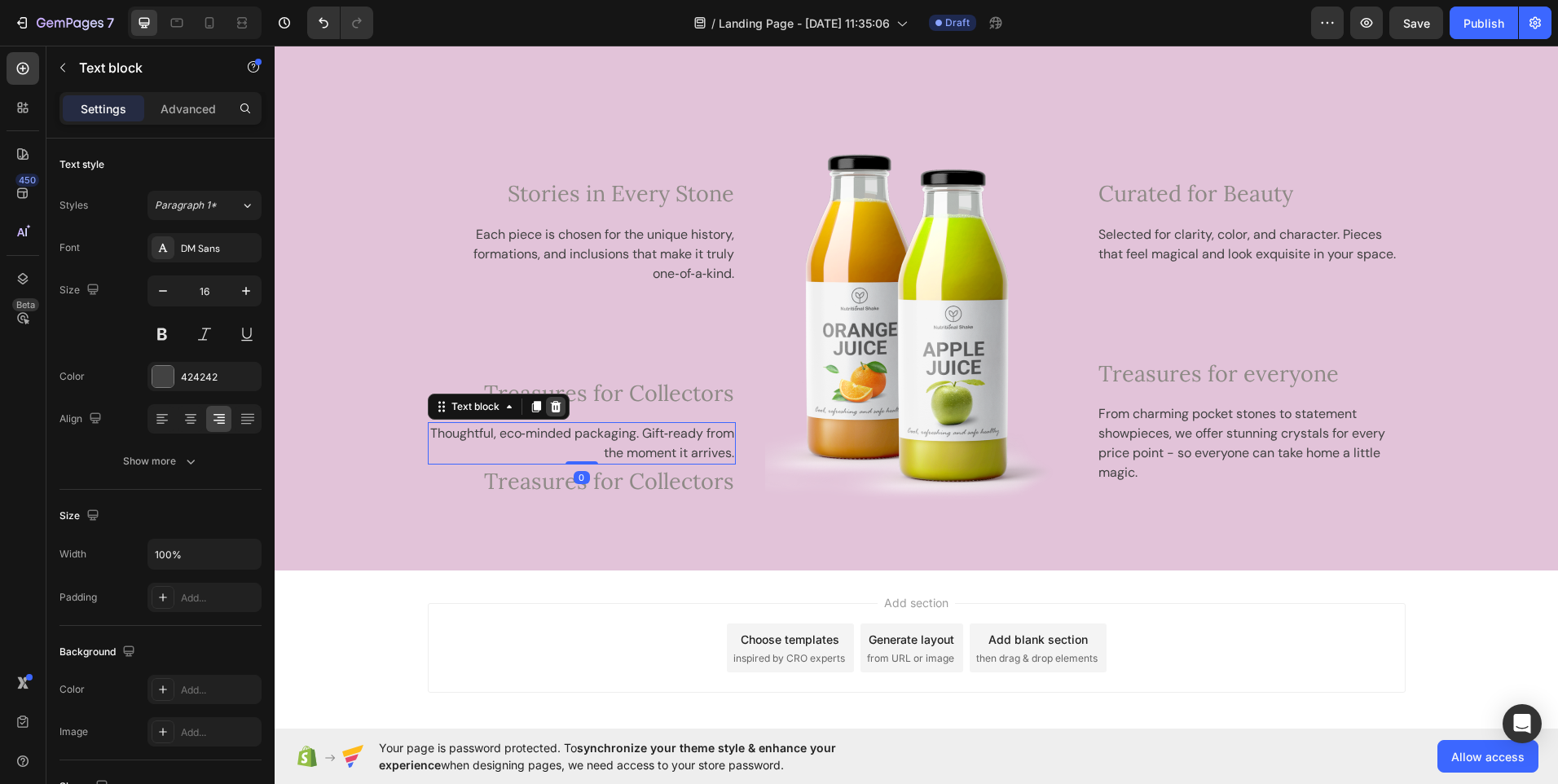
click at [549, 407] on icon at bounding box center [556, 407] width 13 height 13
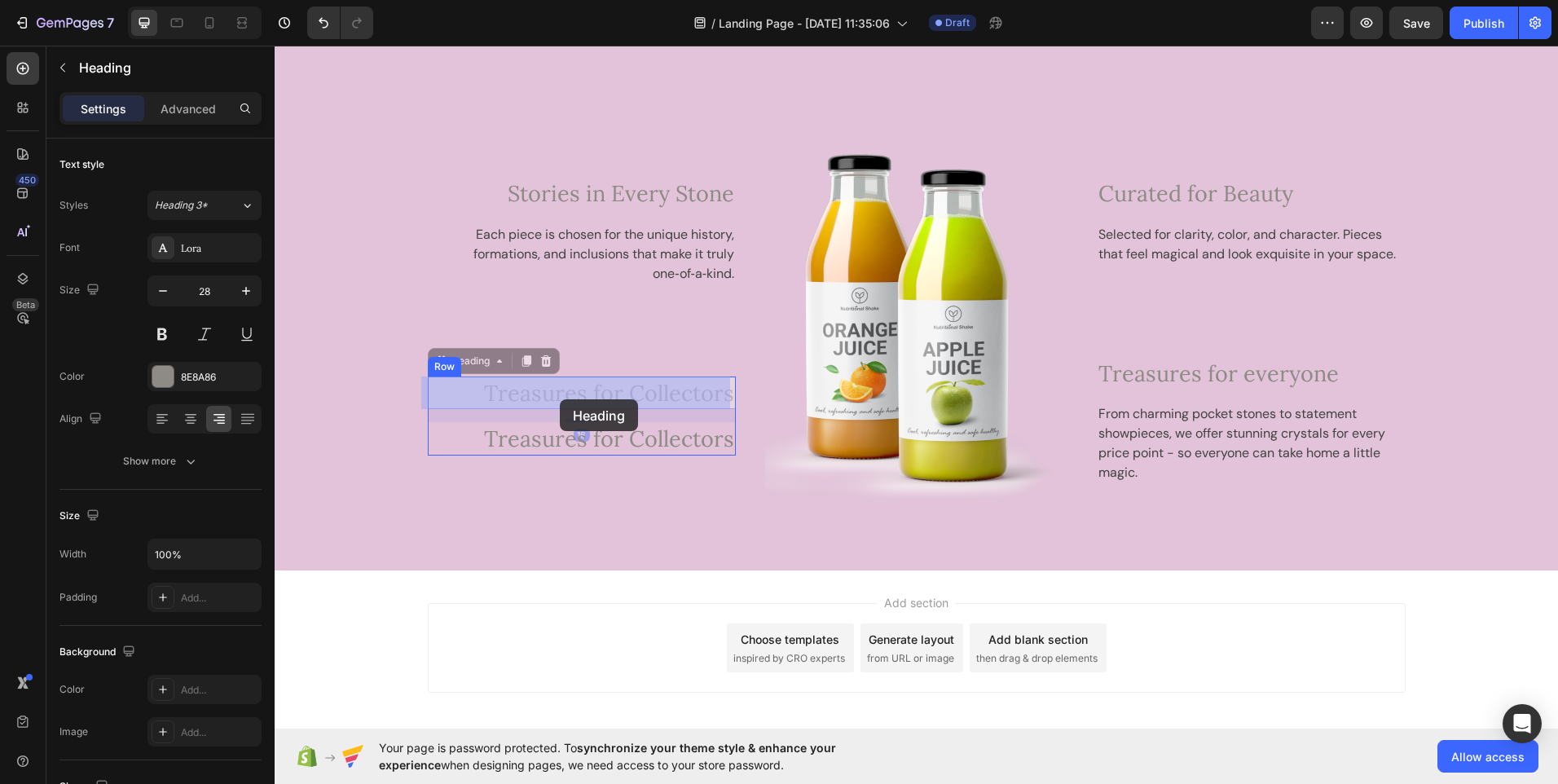
drag, startPoint x: 507, startPoint y: 392, endPoint x: 560, endPoint y: 400, distance: 53.6
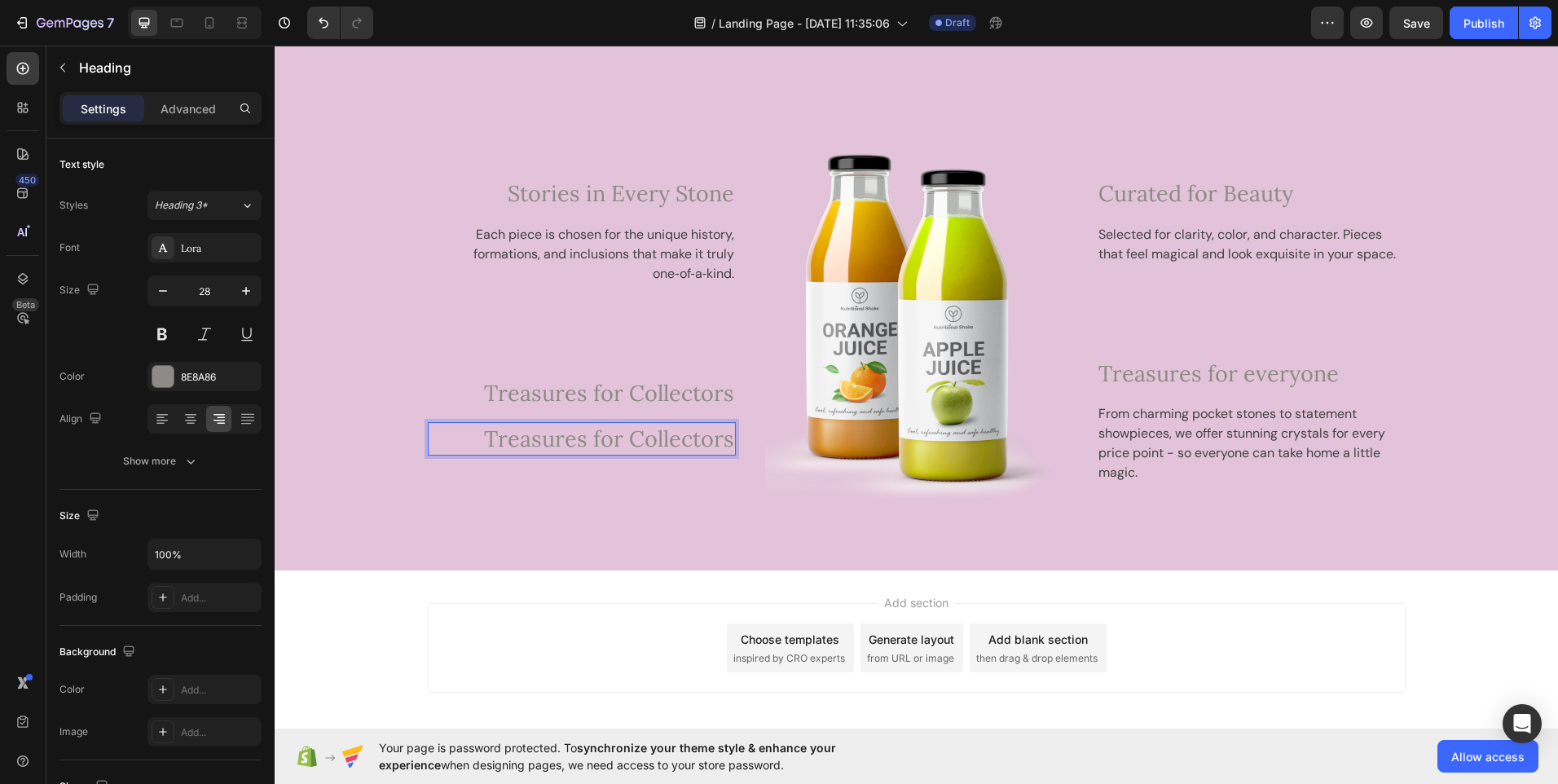
click at [485, 445] on span "Treasures for Collectors" at bounding box center [608, 438] width 250 height 28
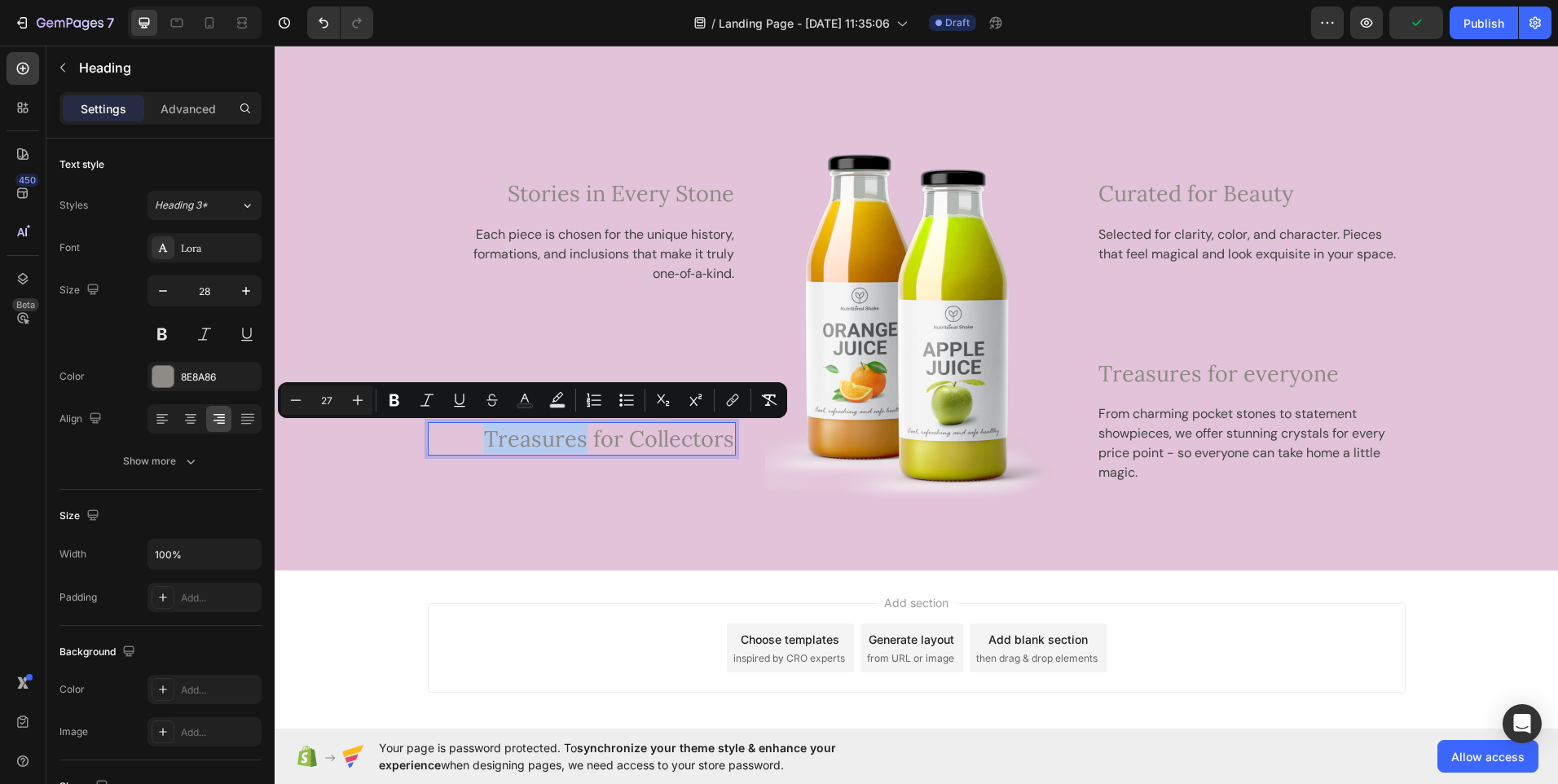
click at [566, 439] on span "Treasures for Collectors" at bounding box center [608, 438] width 250 height 28
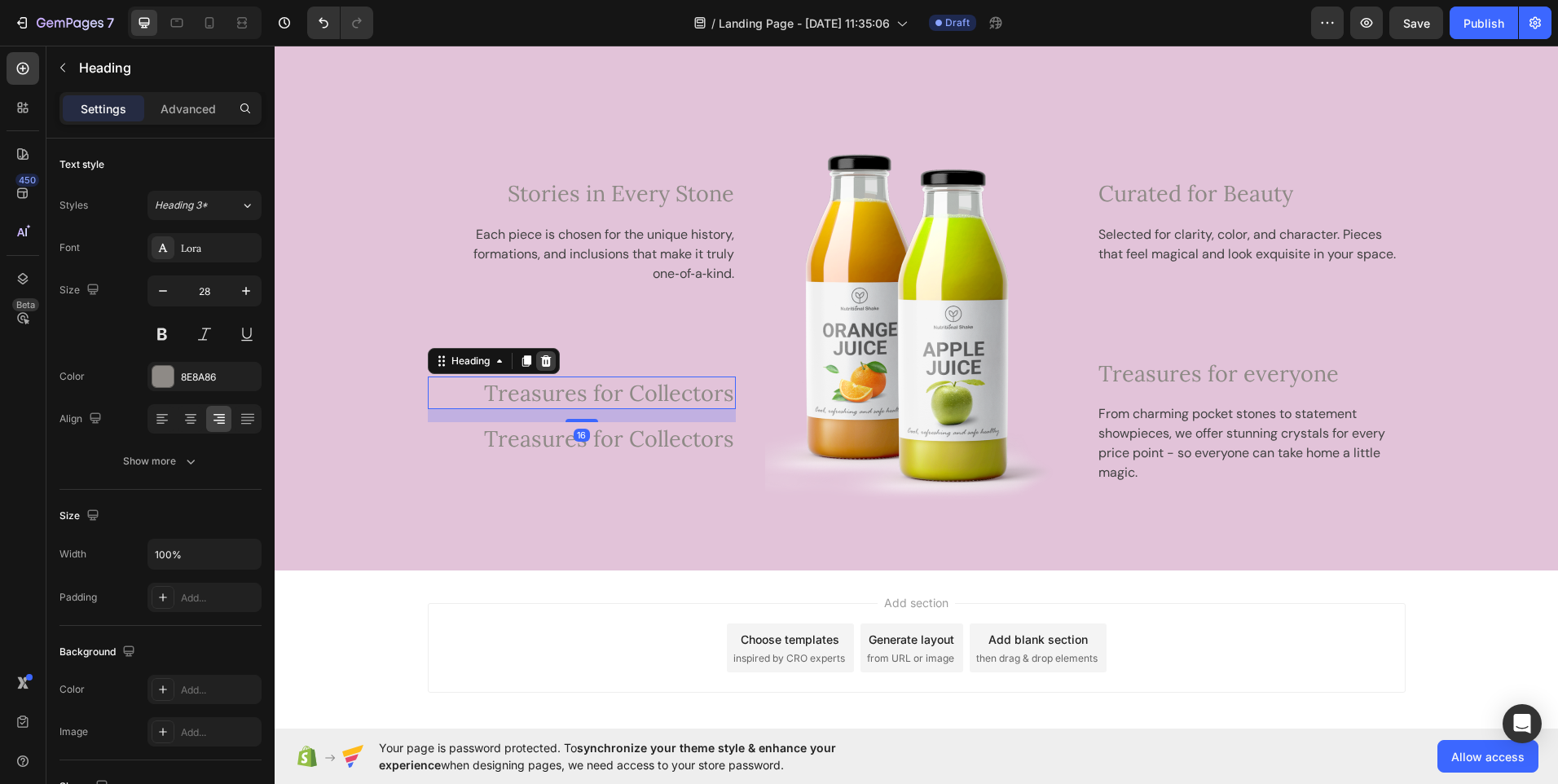
click at [539, 363] on icon at bounding box center [546, 361] width 13 height 13
click at [544, 366] on icon at bounding box center [546, 361] width 13 height 13
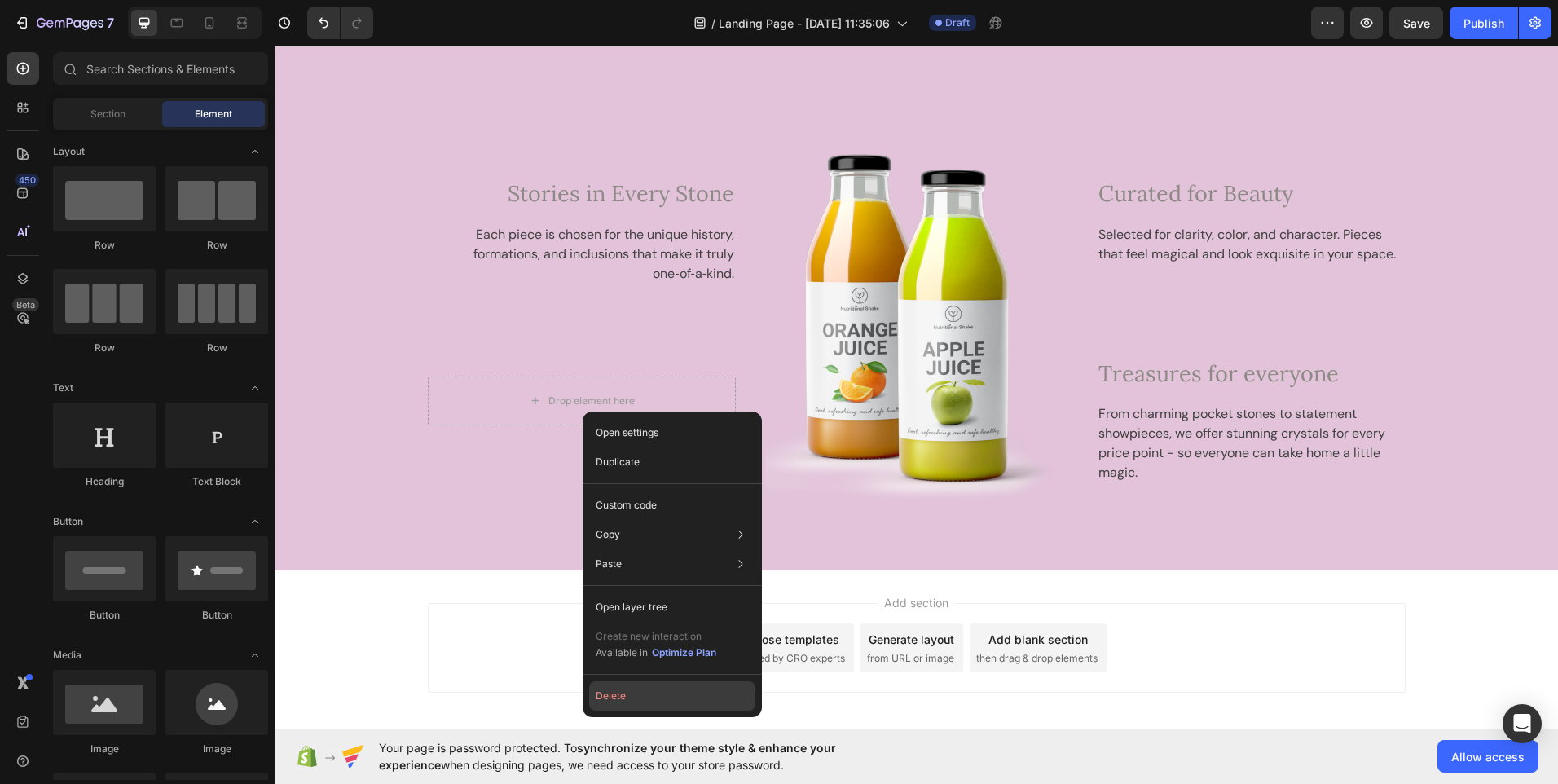
click at [610, 704] on button "Delete" at bounding box center [672, 696] width 167 height 29
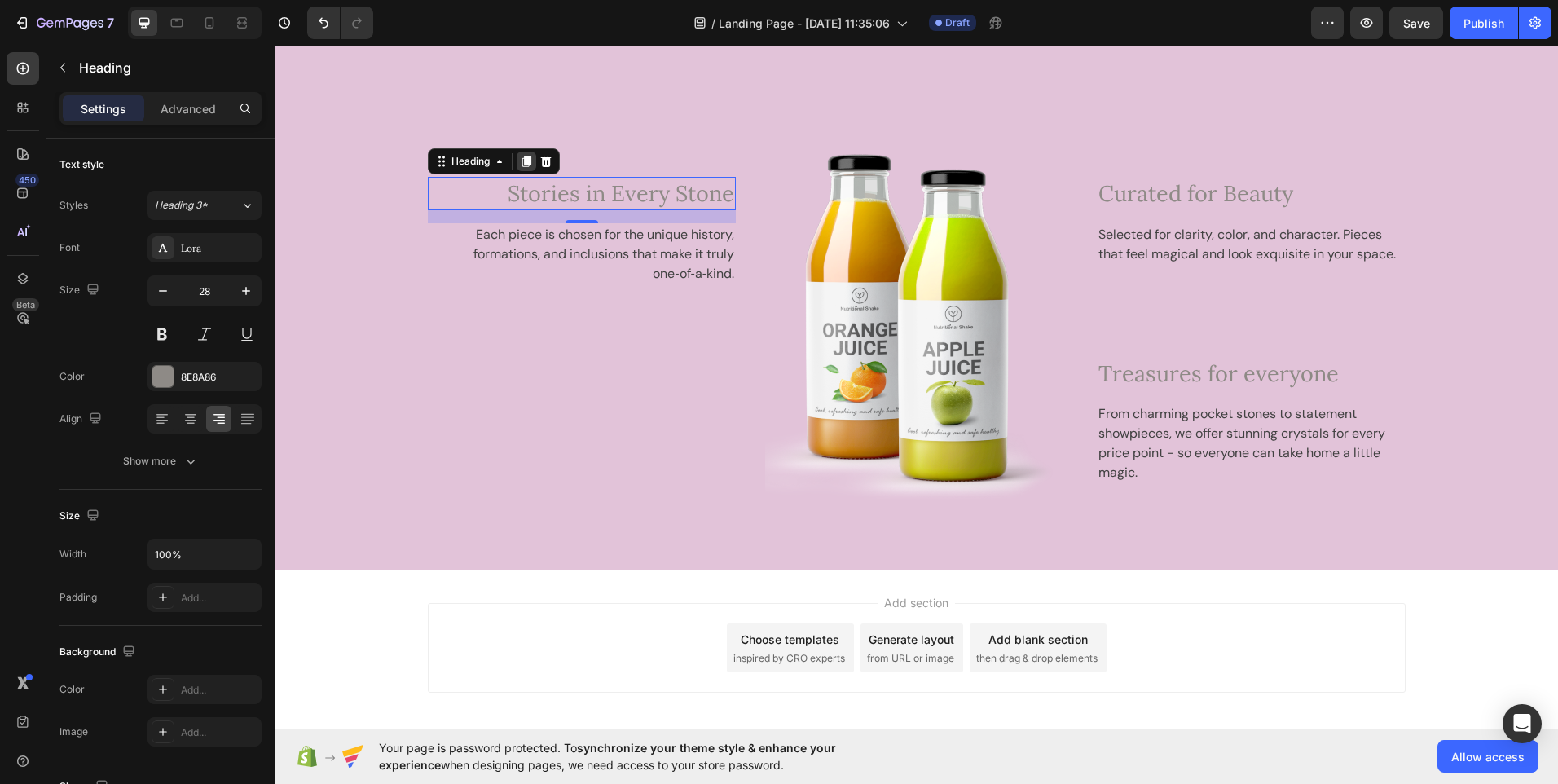
click at [520, 162] on icon at bounding box center [527, 162] width 13 height 13
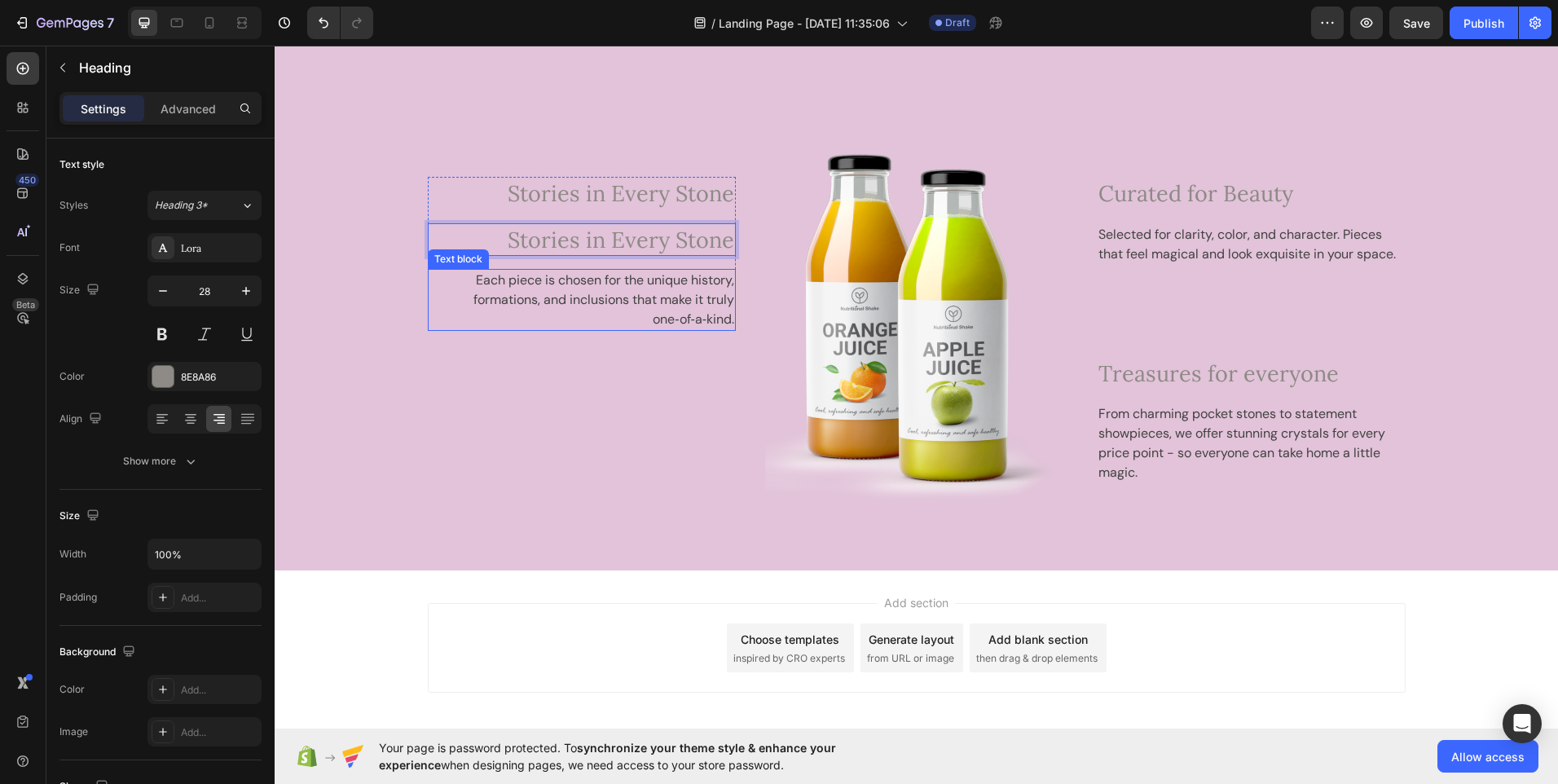
drag, startPoint x: 599, startPoint y: 247, endPoint x: 599, endPoint y: 281, distance: 34.0
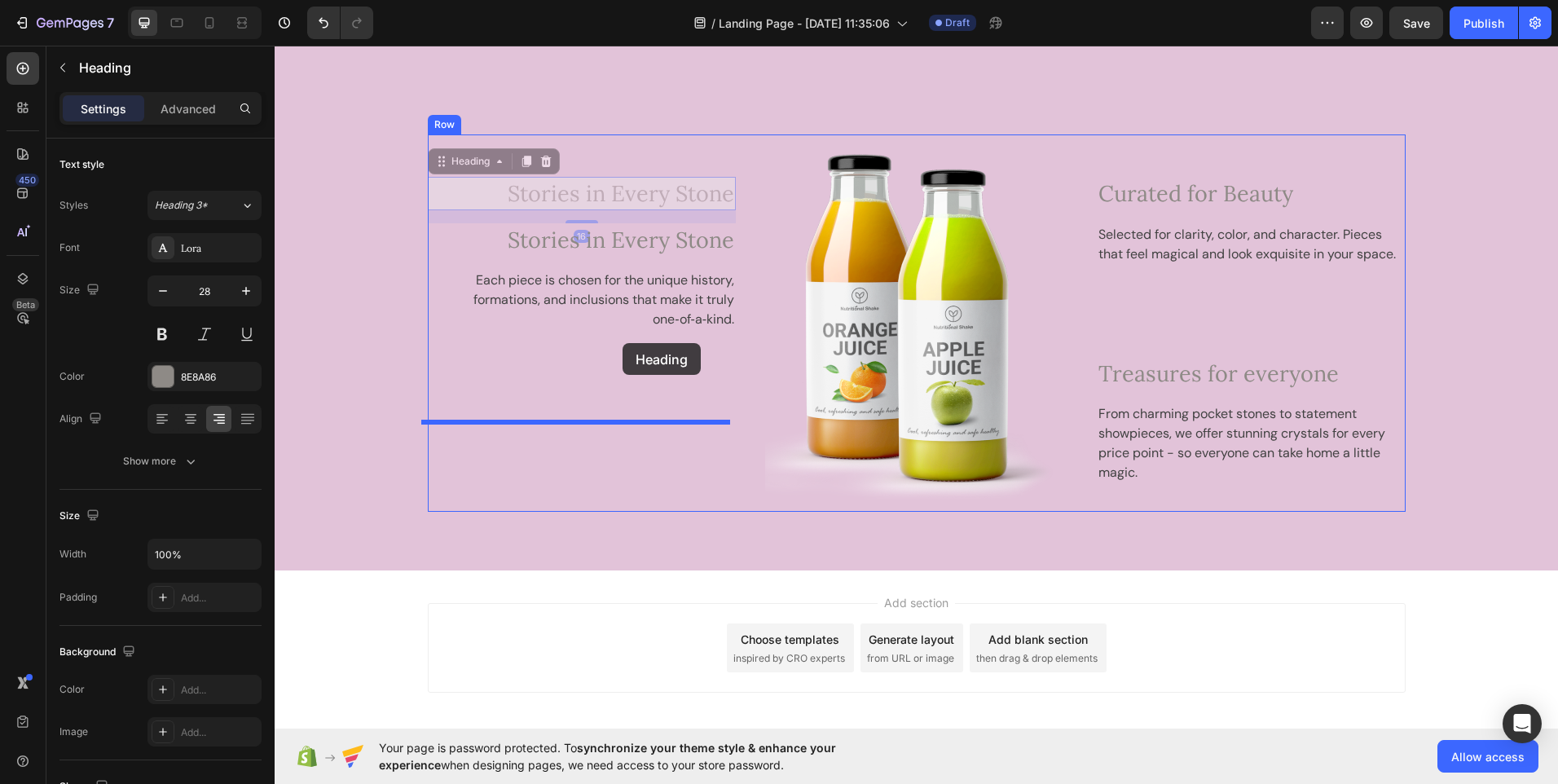
drag, startPoint x: 597, startPoint y: 204, endPoint x: 623, endPoint y: 343, distance: 141.4
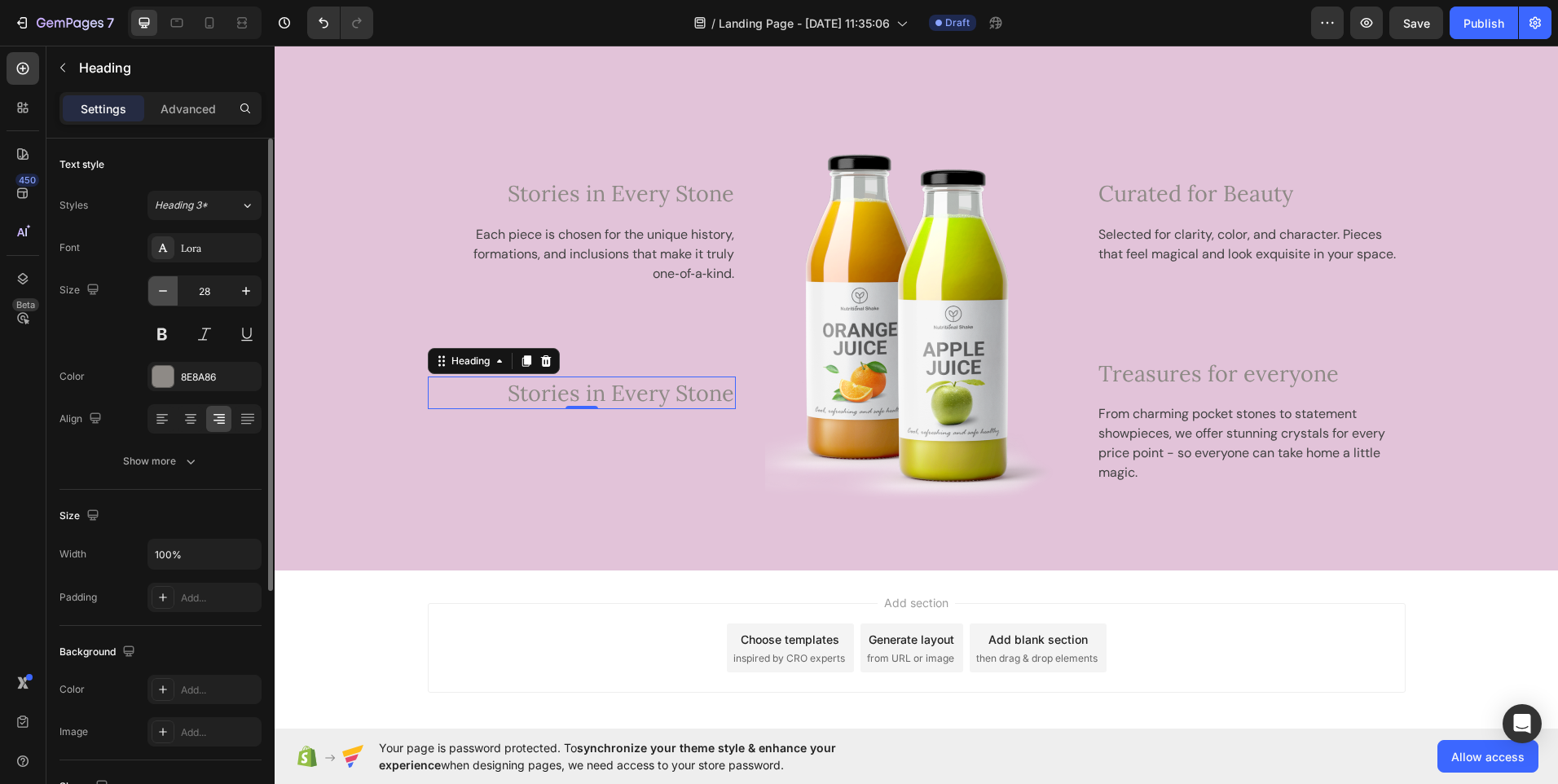
click at [164, 300] on button "button" at bounding box center [162, 290] width 29 height 29
type input "27"
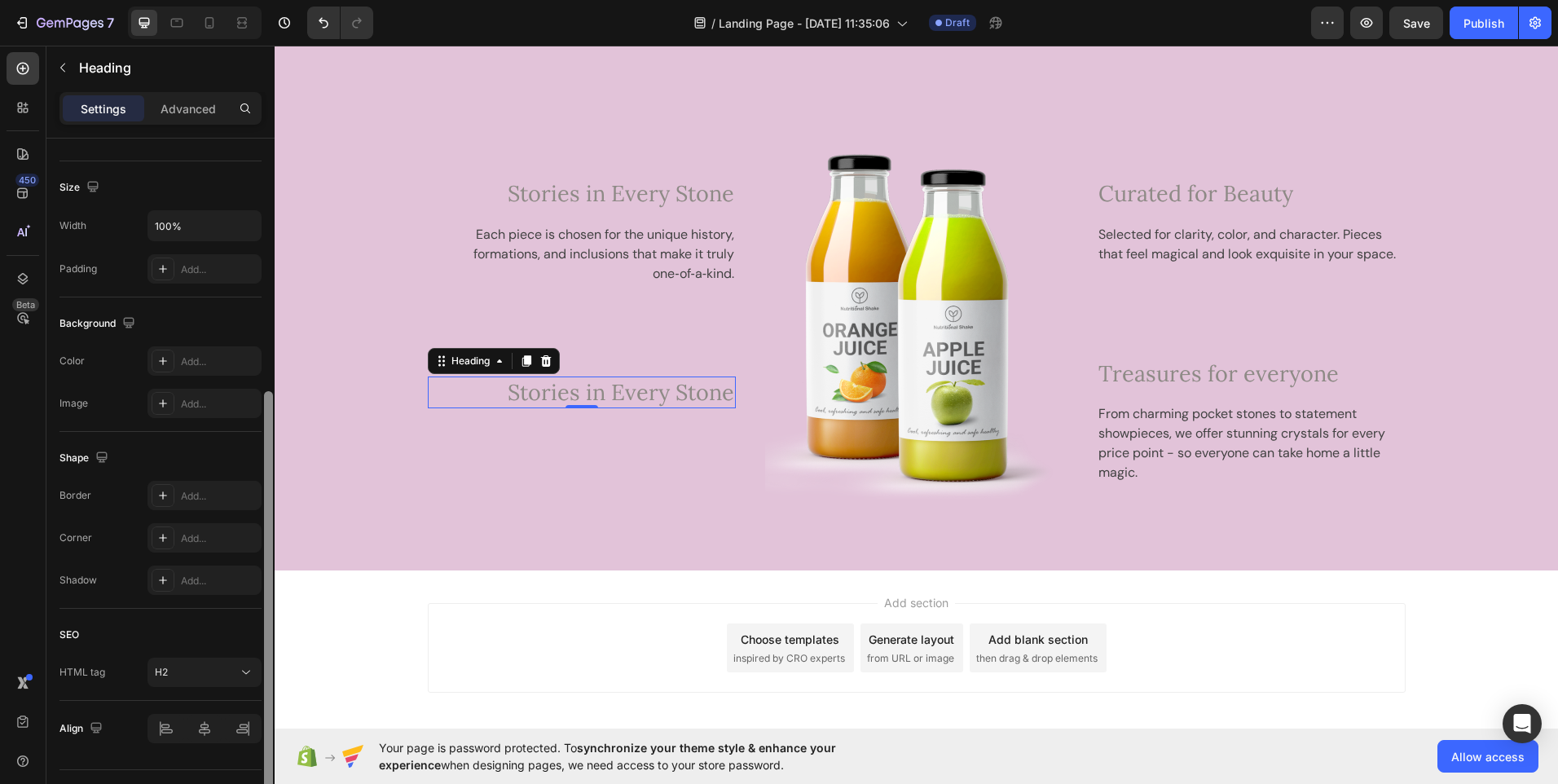
scroll to position [366, 0]
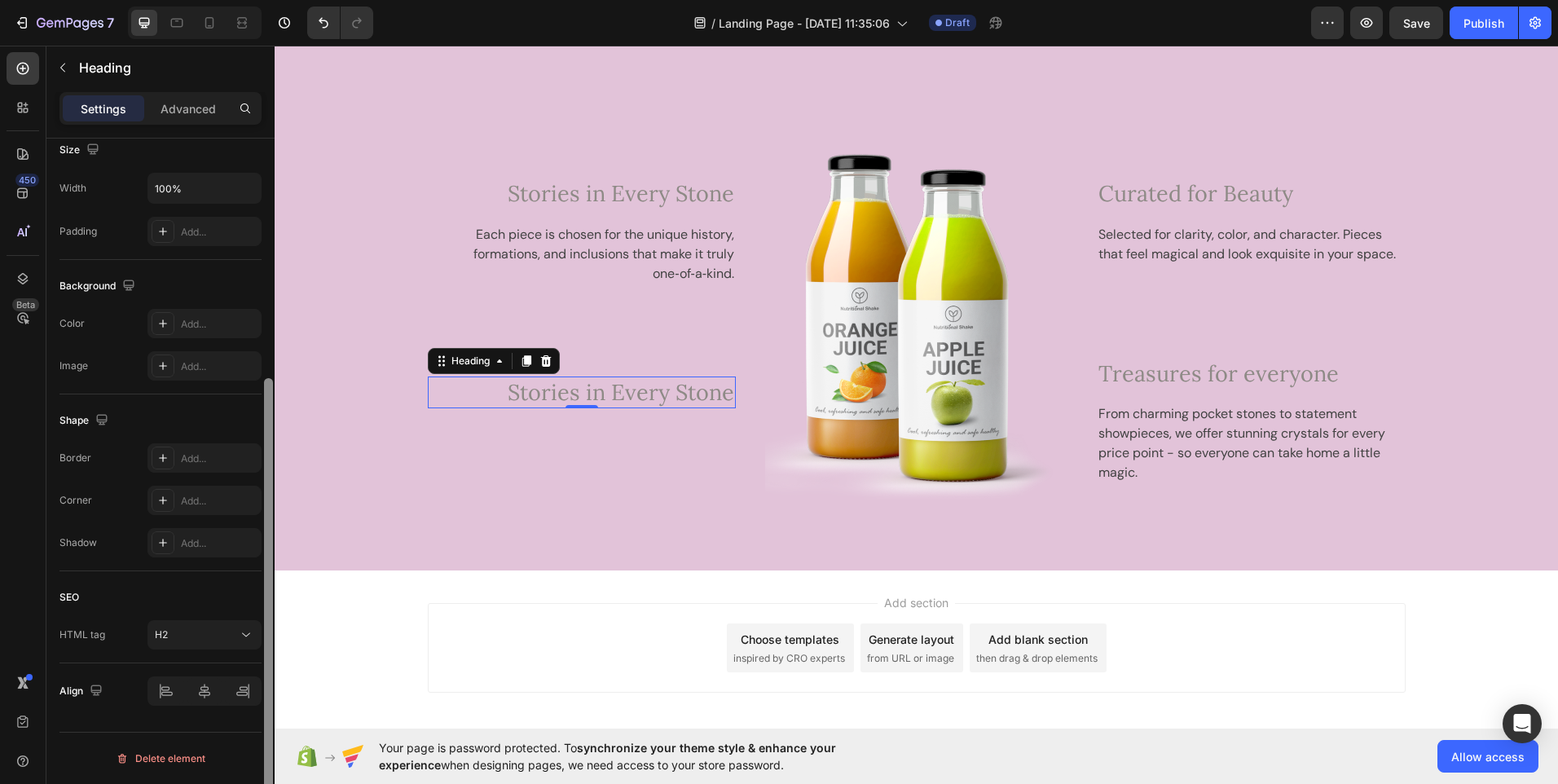
drag, startPoint x: 272, startPoint y: 433, endPoint x: 268, endPoint y: 750, distance: 317.0
click at [268, 750] on div at bounding box center [268, 605] width 9 height 453
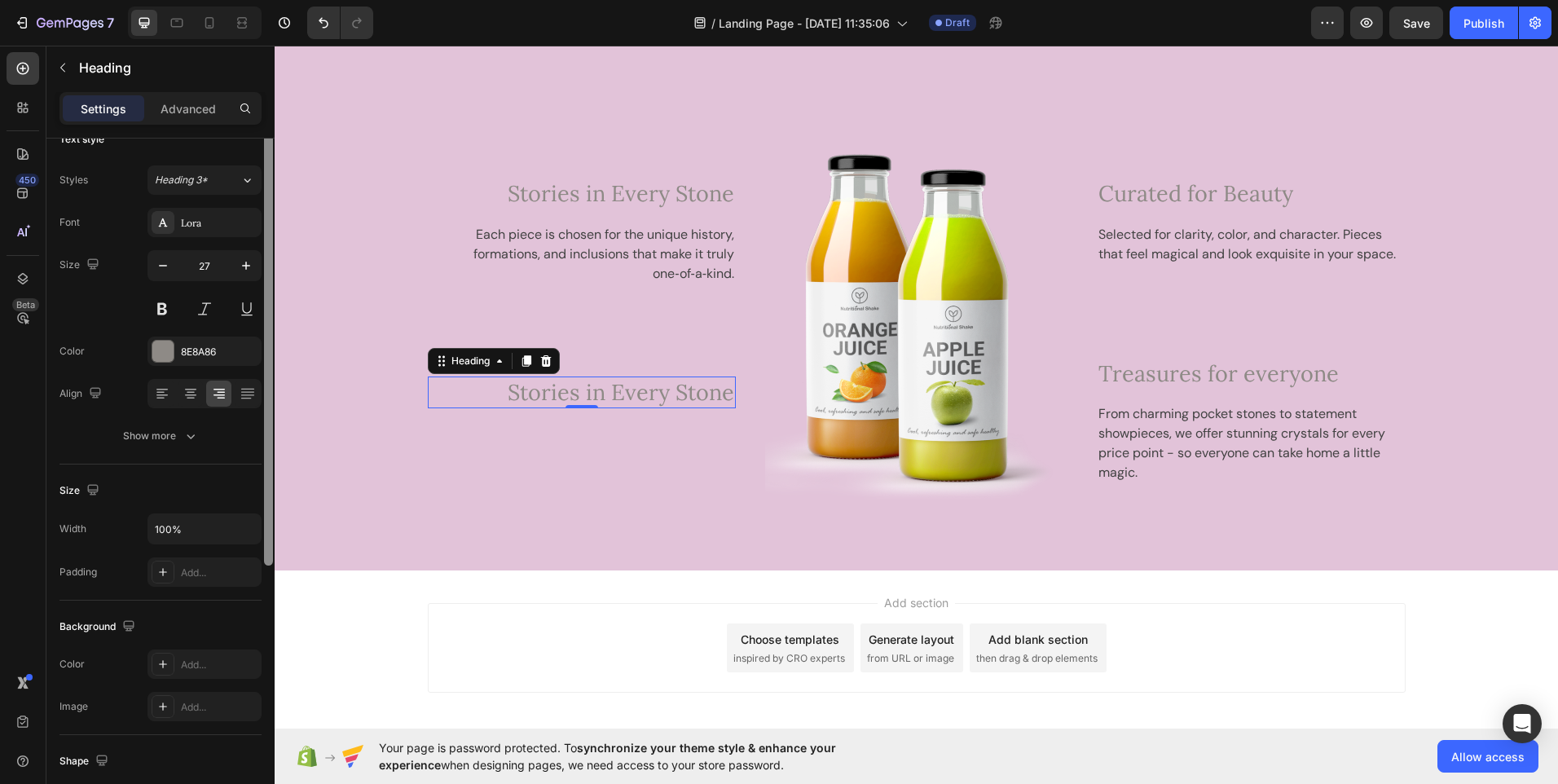
scroll to position [0, 0]
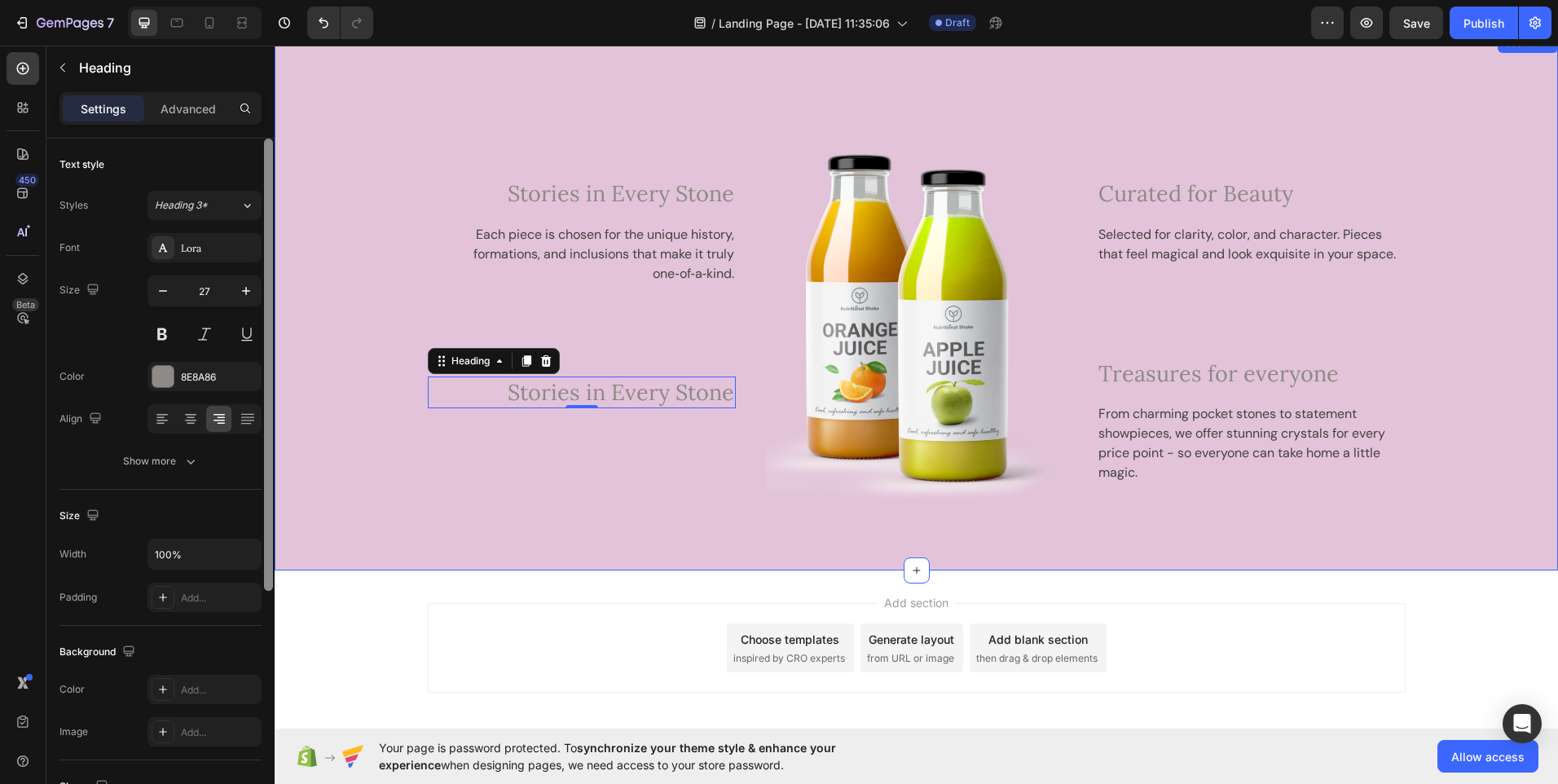
drag, startPoint x: 539, startPoint y: 614, endPoint x: 277, endPoint y: 294, distance: 413.6
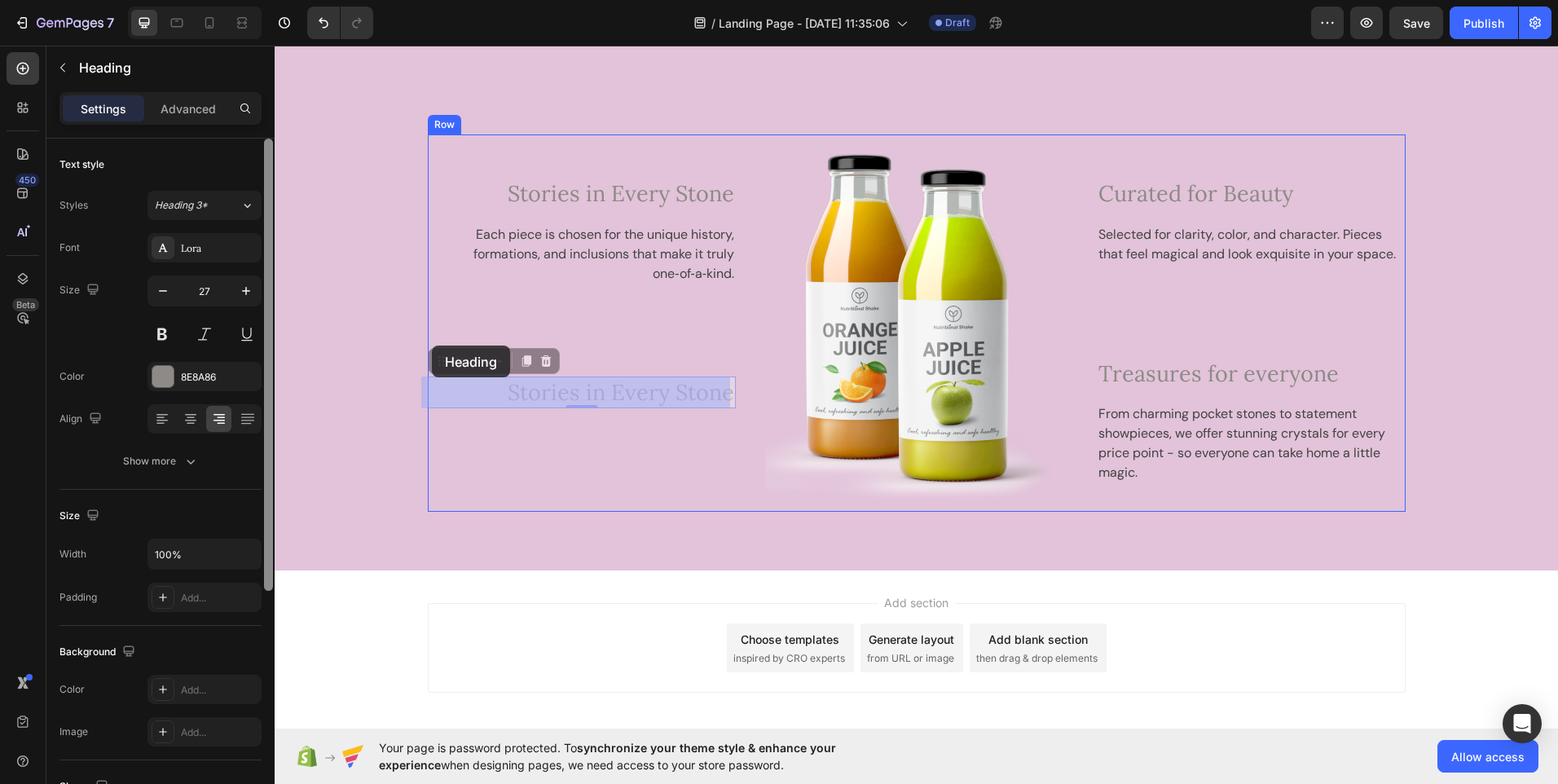
drag, startPoint x: 434, startPoint y: 368, endPoint x: 432, endPoint y: 346, distance: 22.1
drag, startPoint x: 439, startPoint y: 362, endPoint x: 439, endPoint y: 340, distance: 22.0
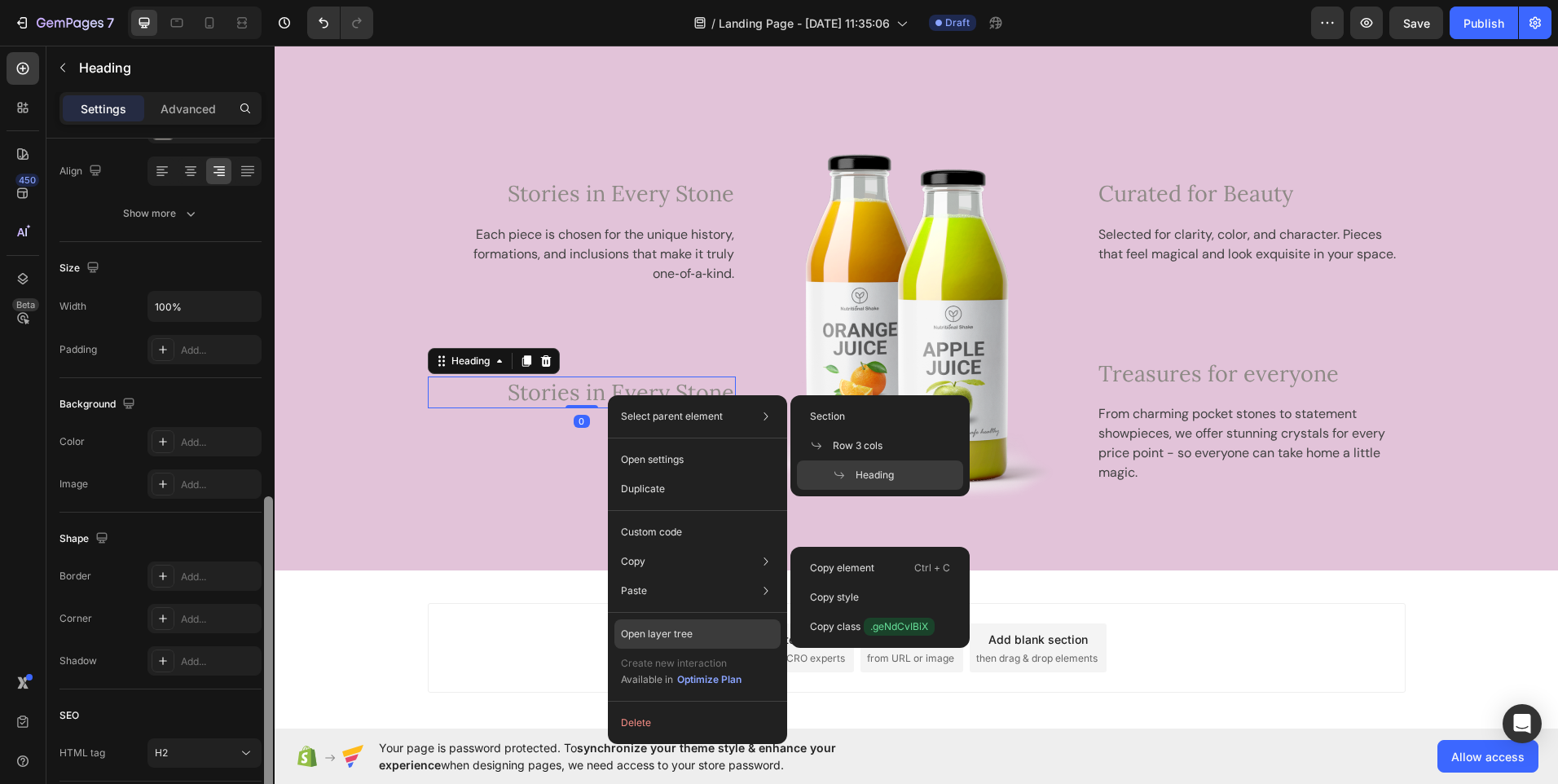
scroll to position [366, 0]
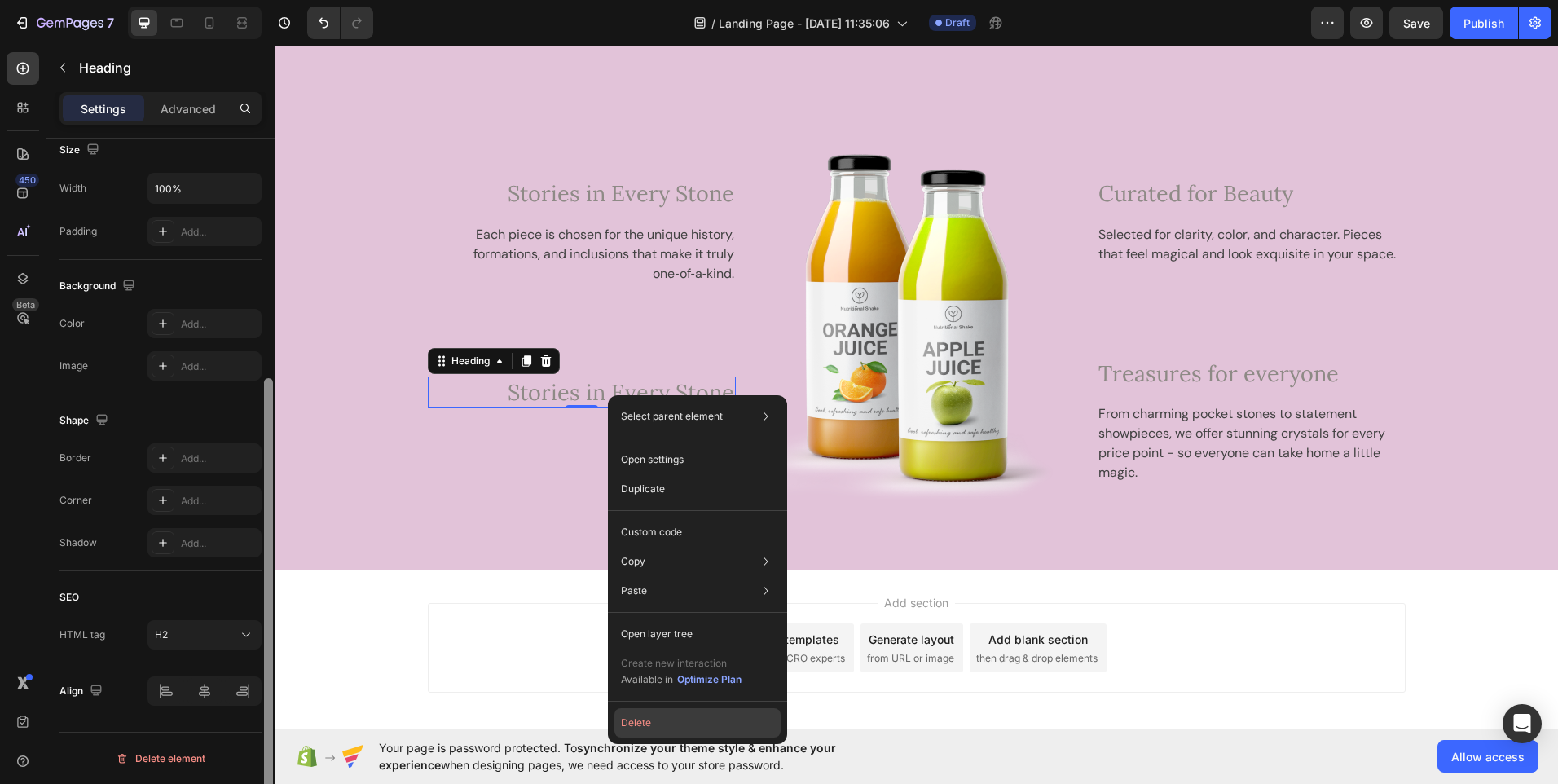
click at [642, 727] on button "Delete" at bounding box center [697, 723] width 167 height 29
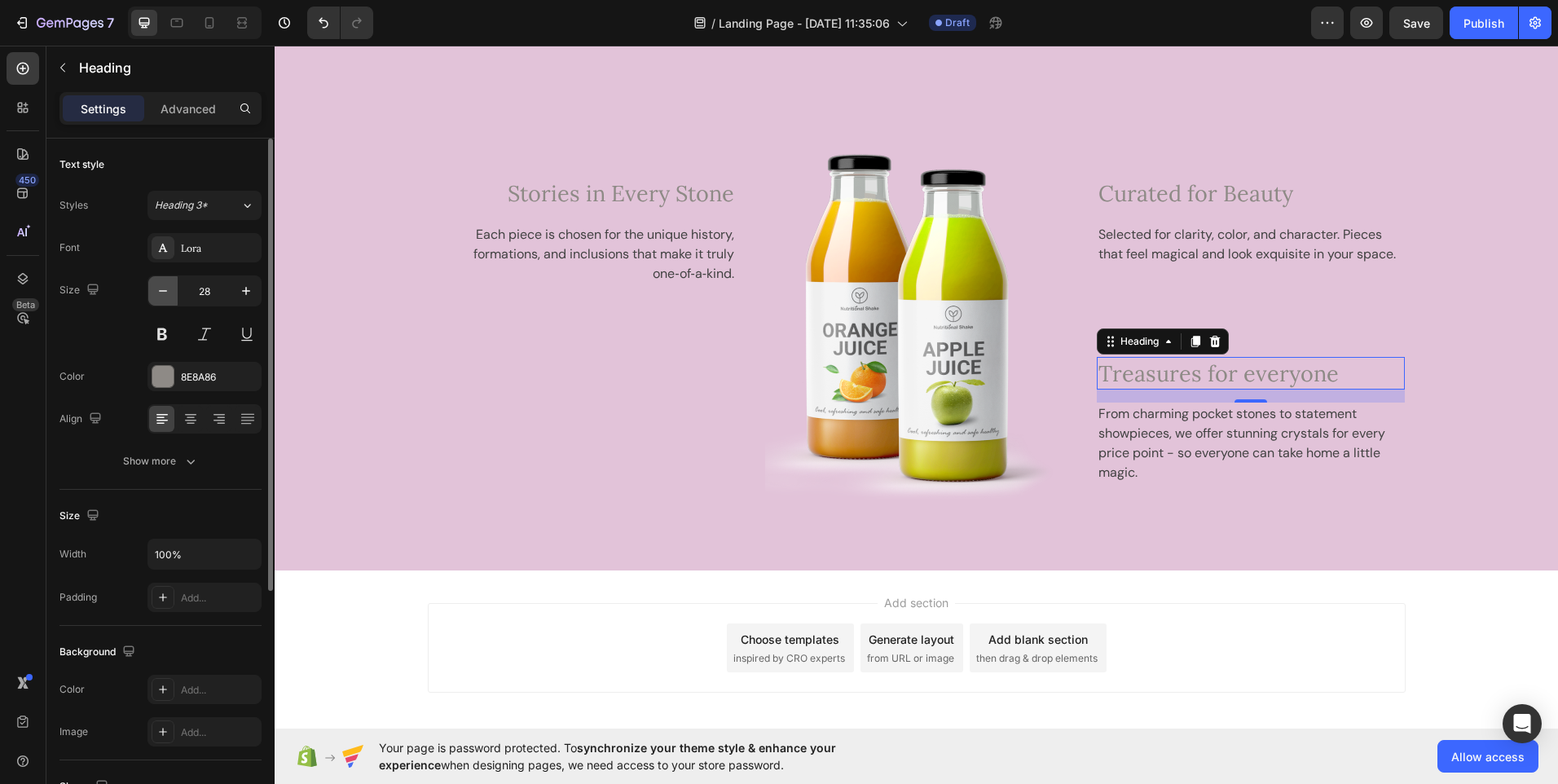
click at [157, 294] on icon "button" at bounding box center [162, 290] width 16 height 16
type input "27"
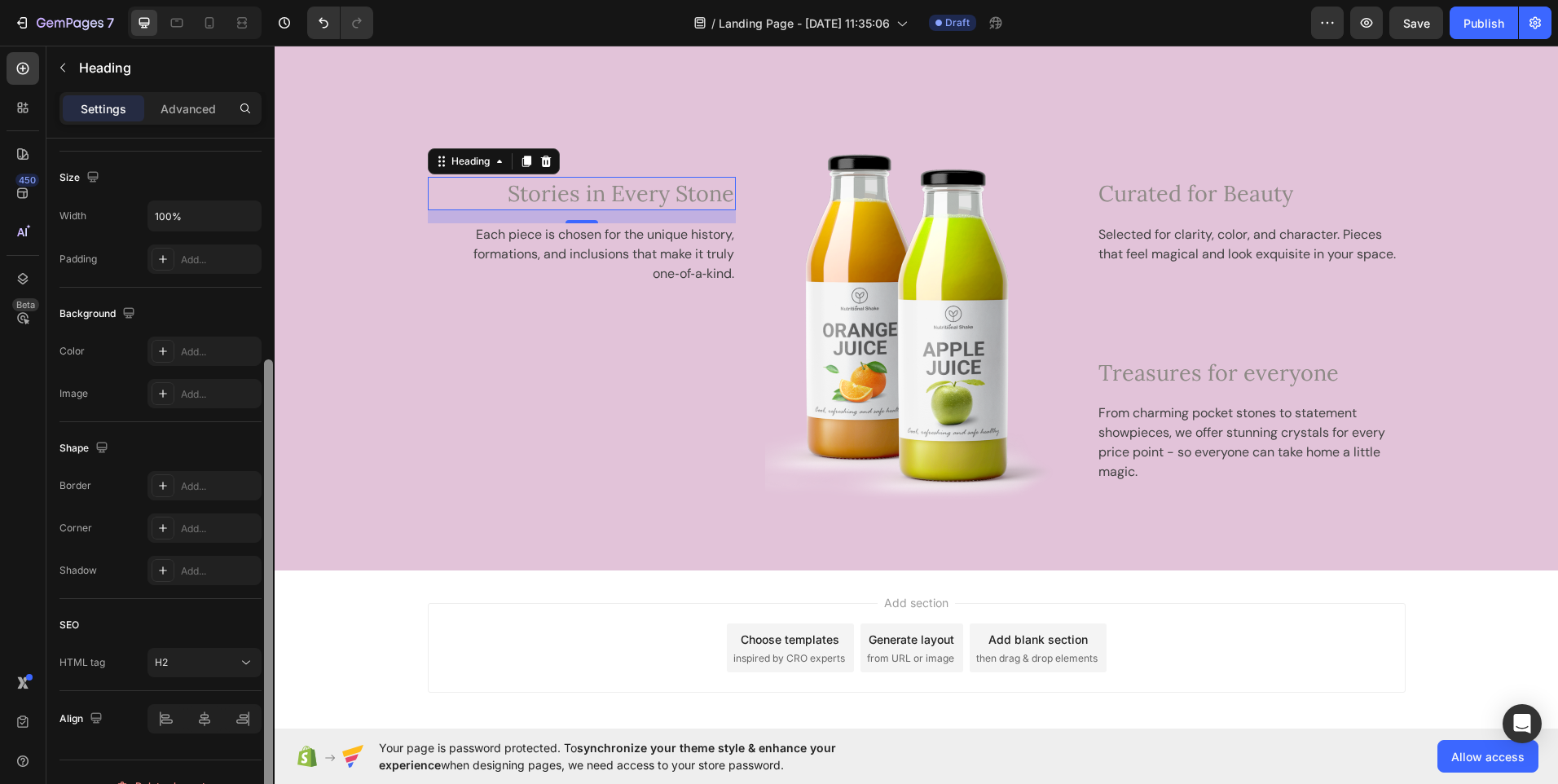
scroll to position [300, 0]
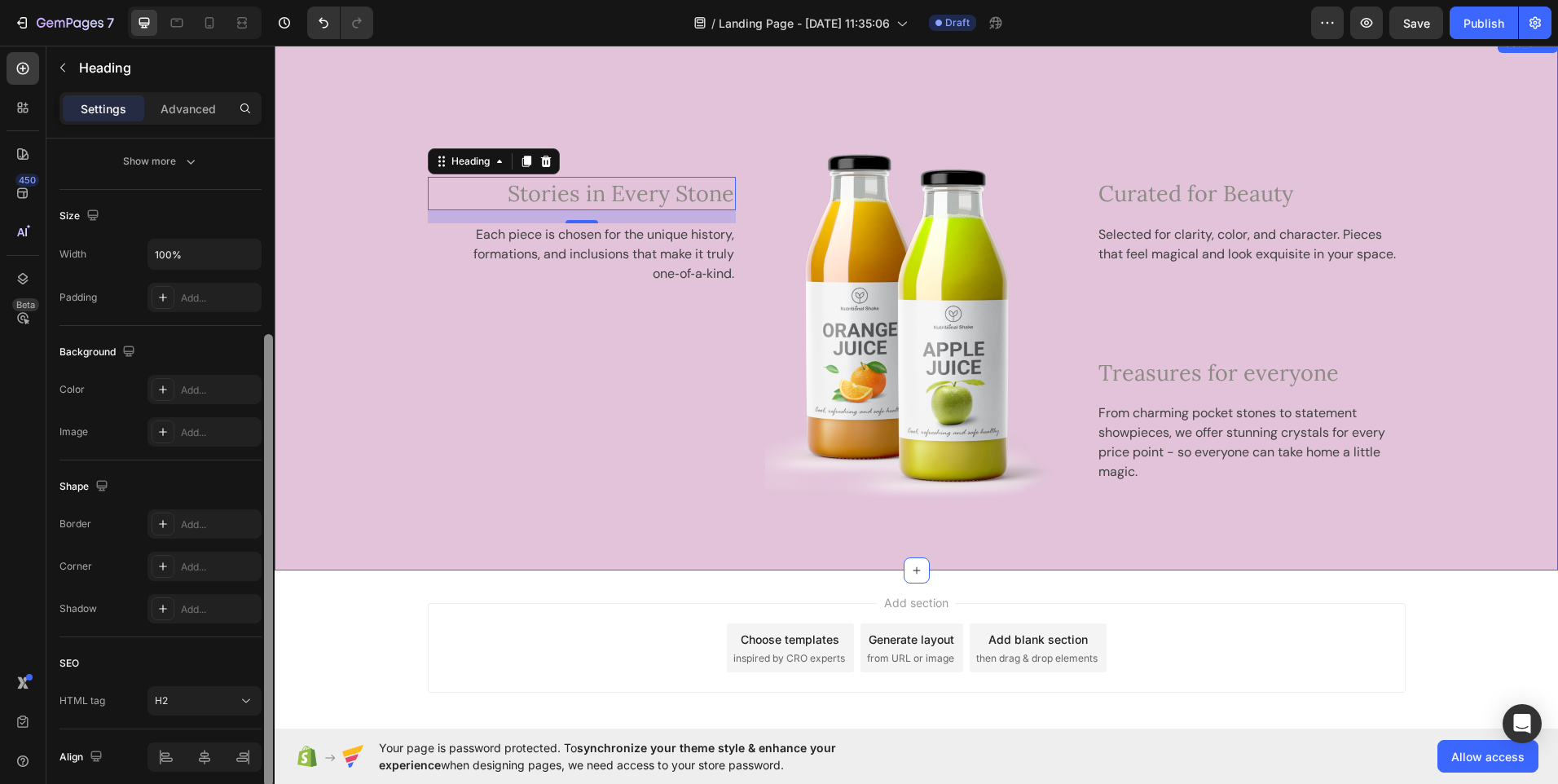
drag, startPoint x: 545, startPoint y: 447, endPoint x: 280, endPoint y: 276, distance: 315.4
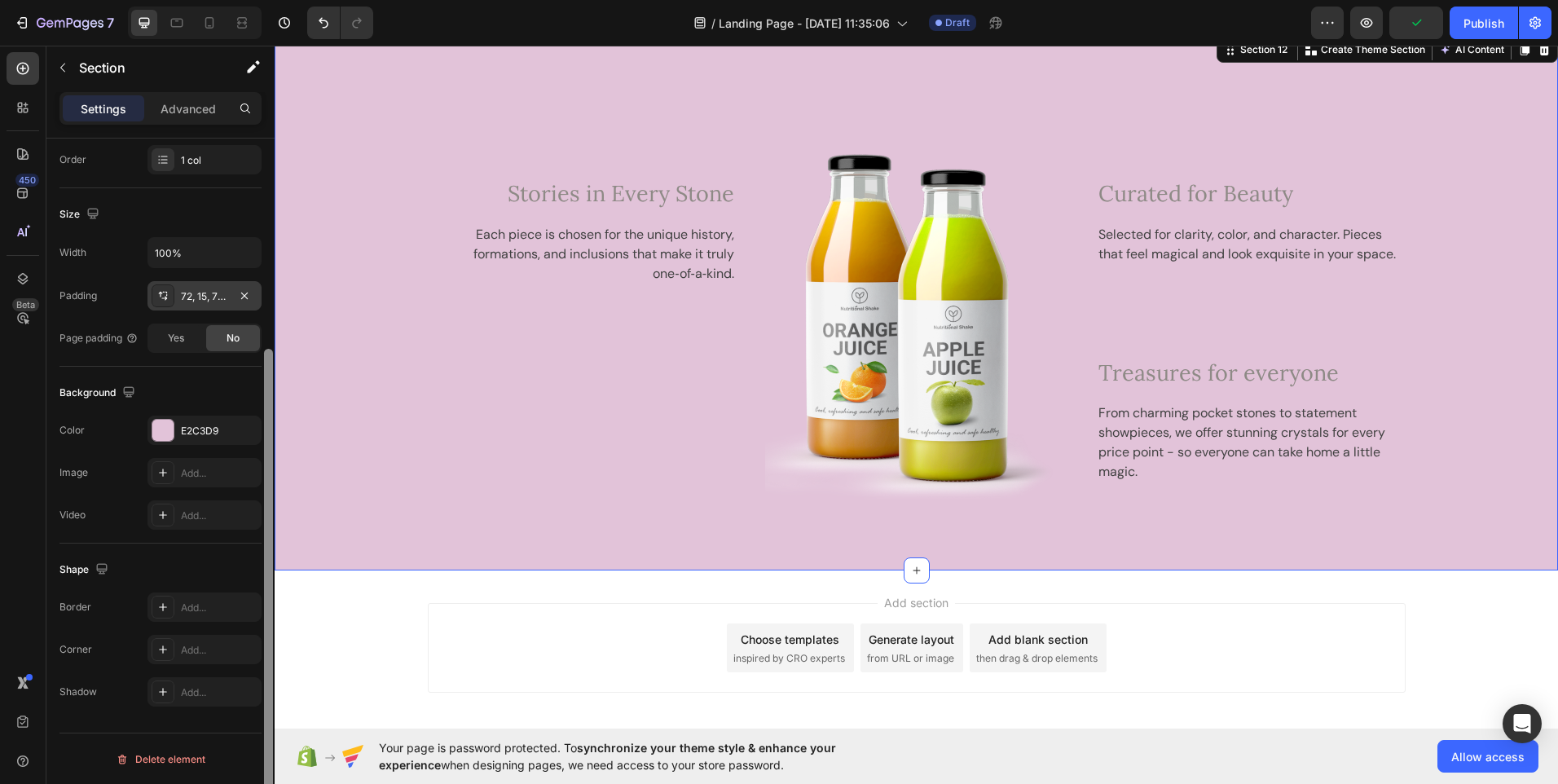
scroll to position [264, 0]
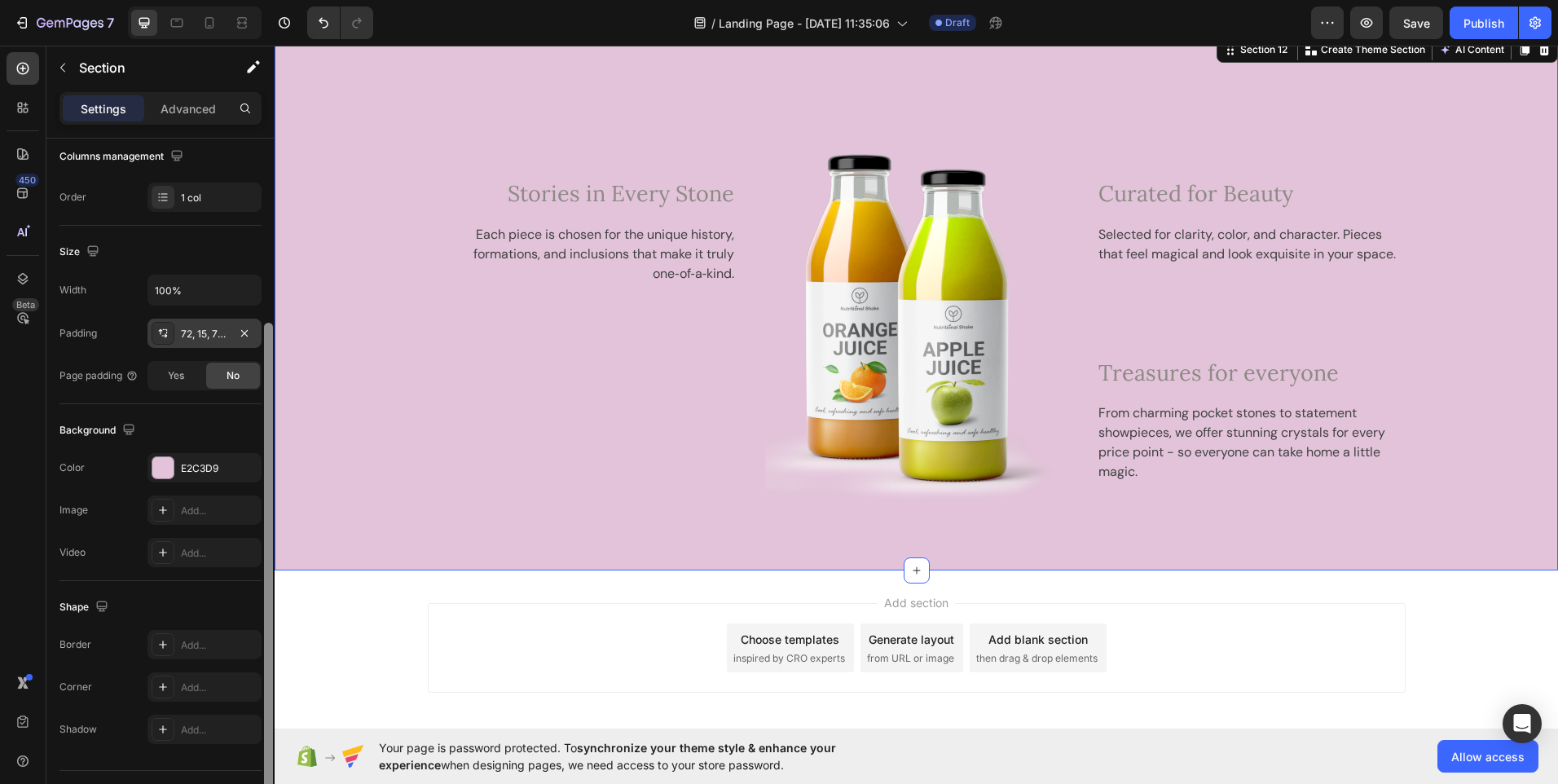
click at [234, 334] on div "72, 15, 72, 15" at bounding box center [204, 333] width 114 height 29
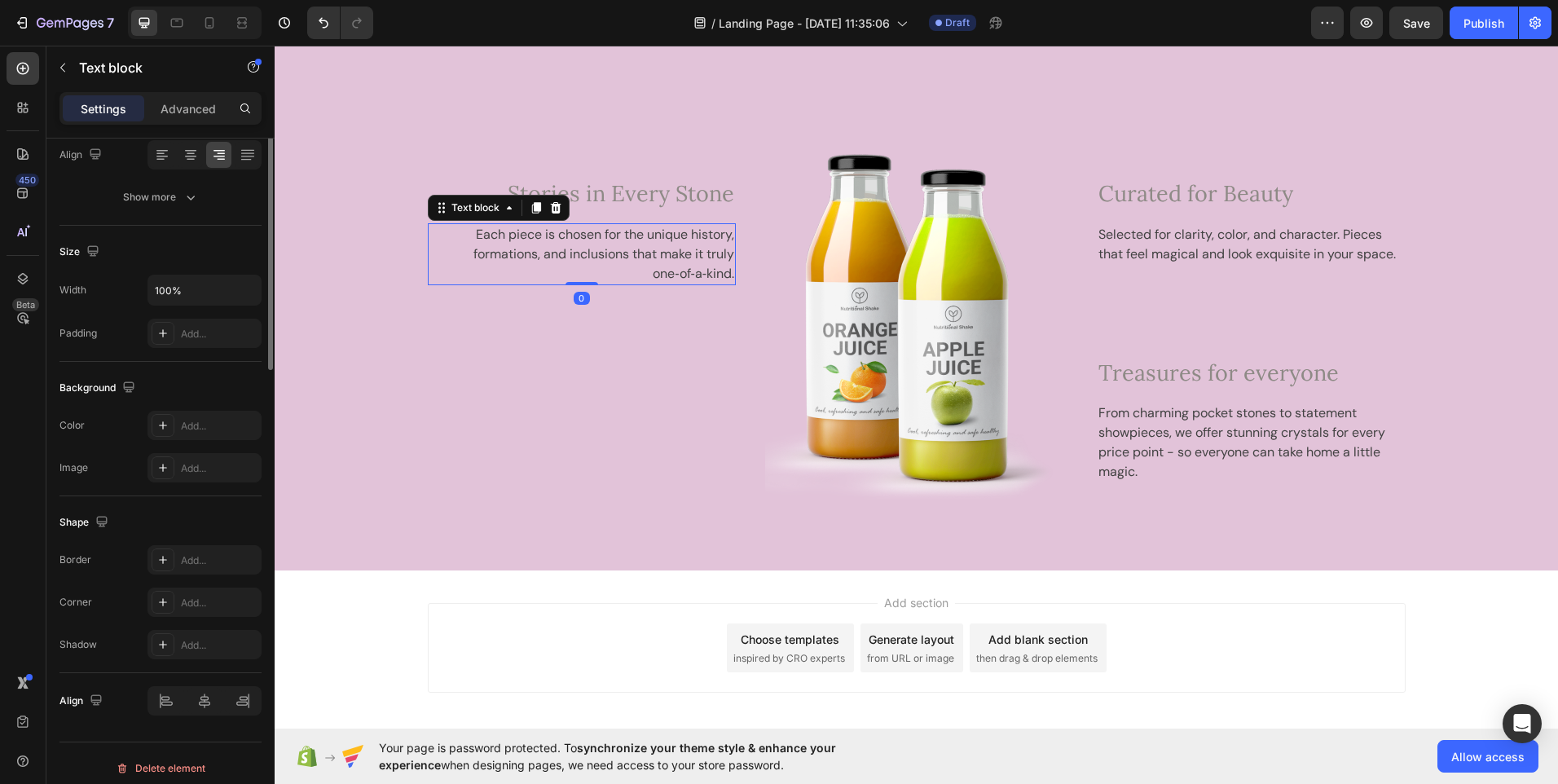
scroll to position [0, 0]
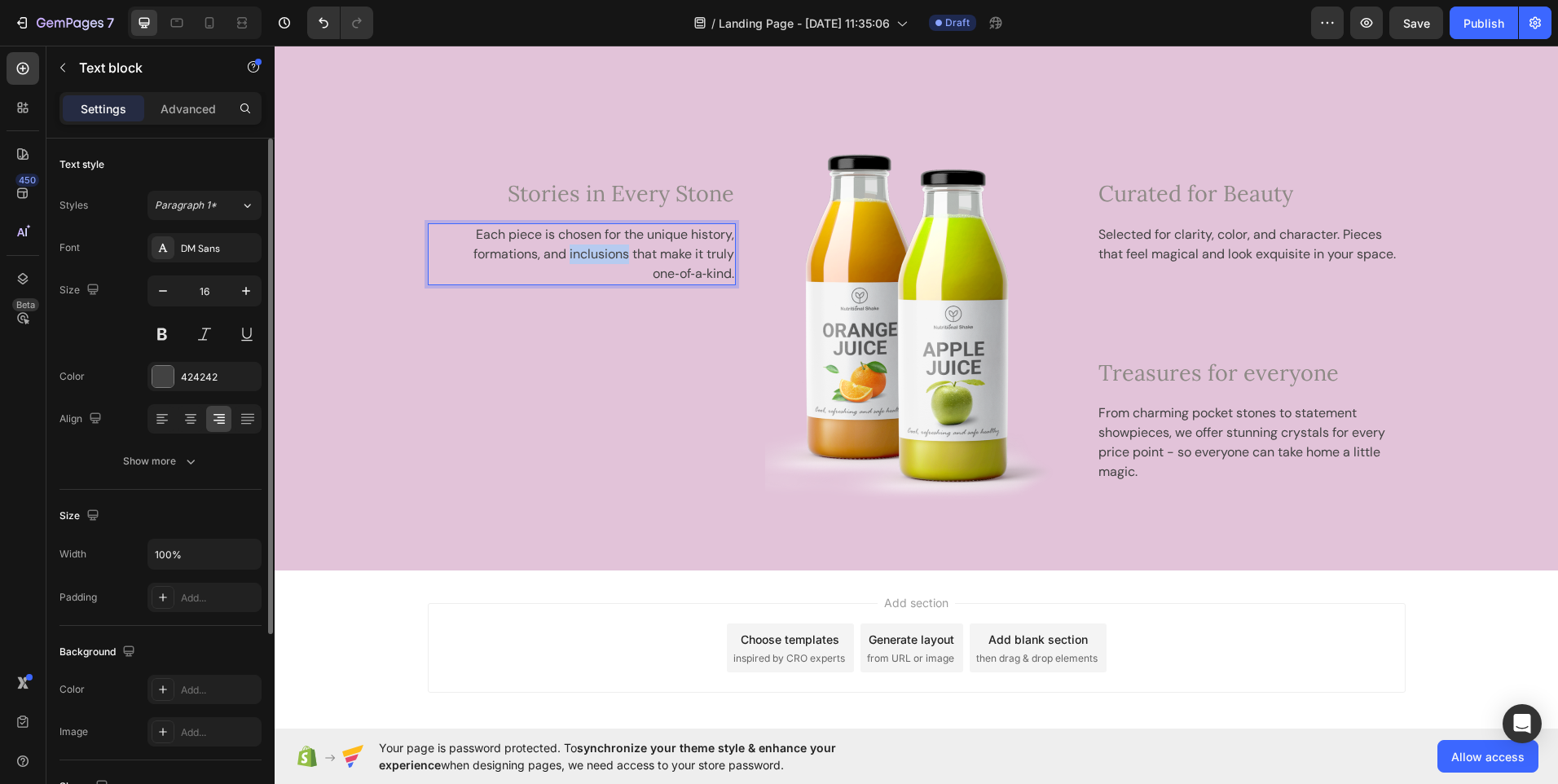
click at [584, 255] on p "Each piece is chosen for the unique history, formations, and inclusions that ma…" at bounding box center [582, 254] width 305 height 59
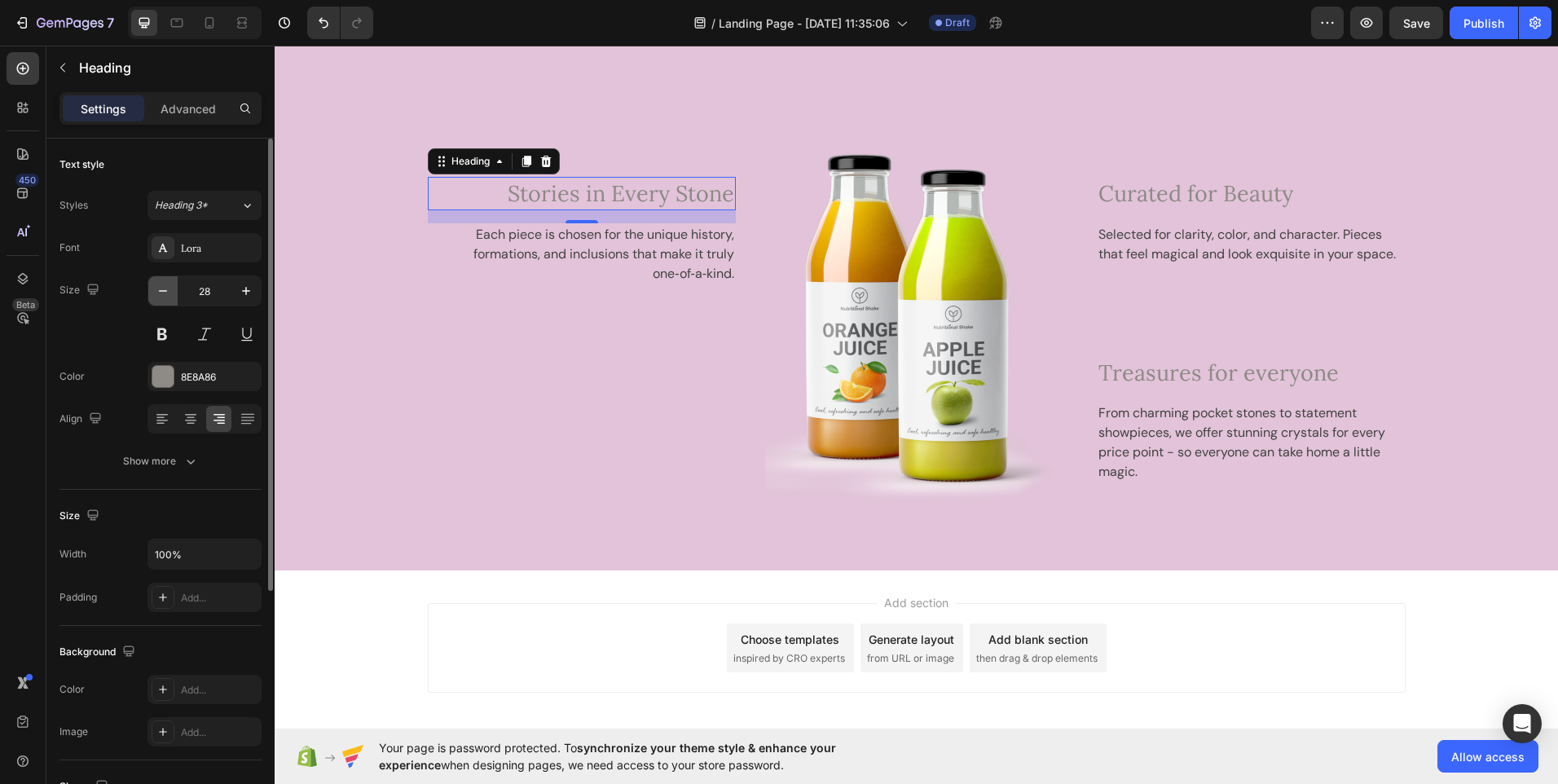
click at [167, 294] on icon "button" at bounding box center [162, 290] width 16 height 16
type input "27"
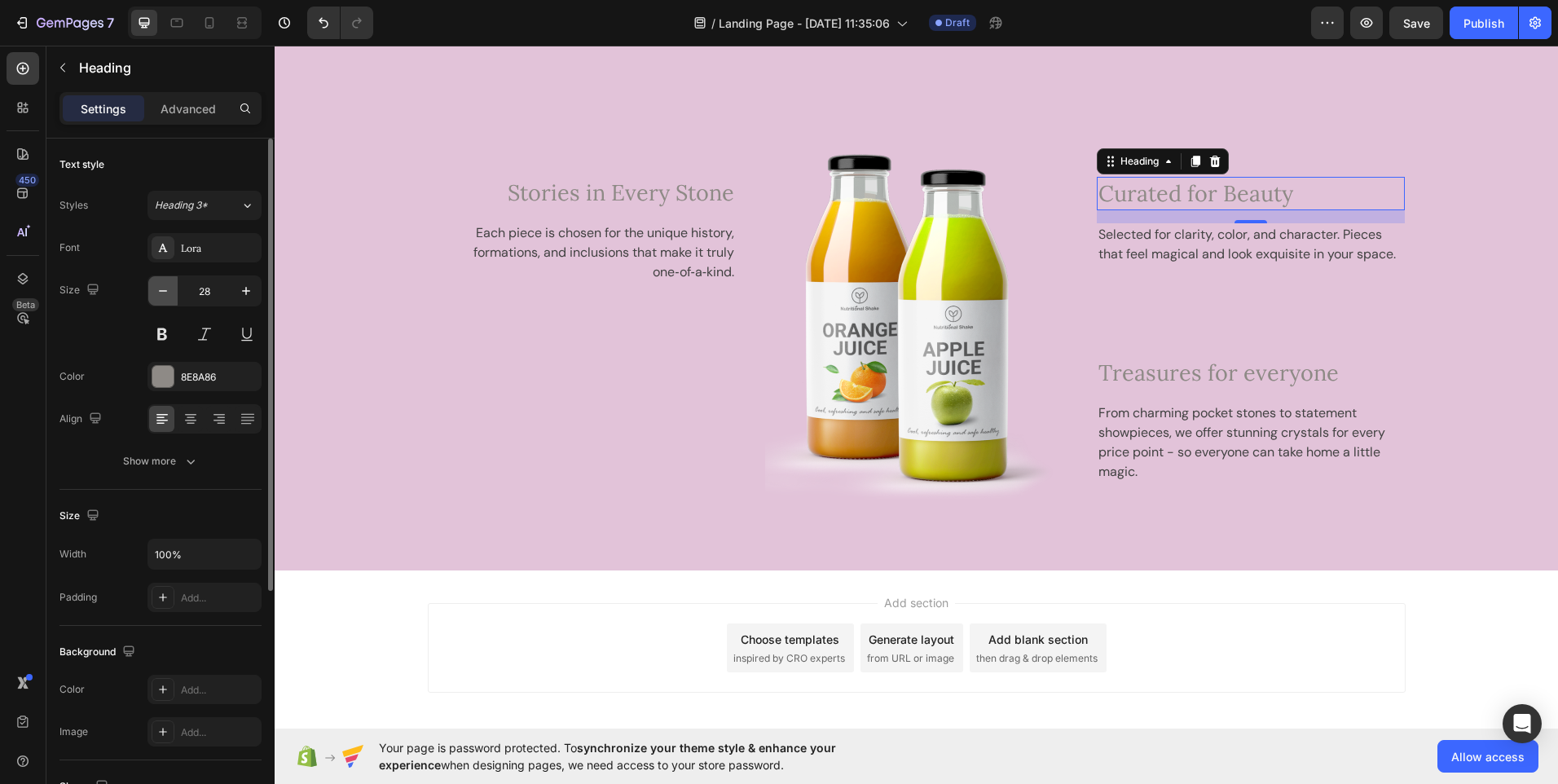
click at [171, 301] on button "button" at bounding box center [162, 290] width 29 height 29
type input "27"
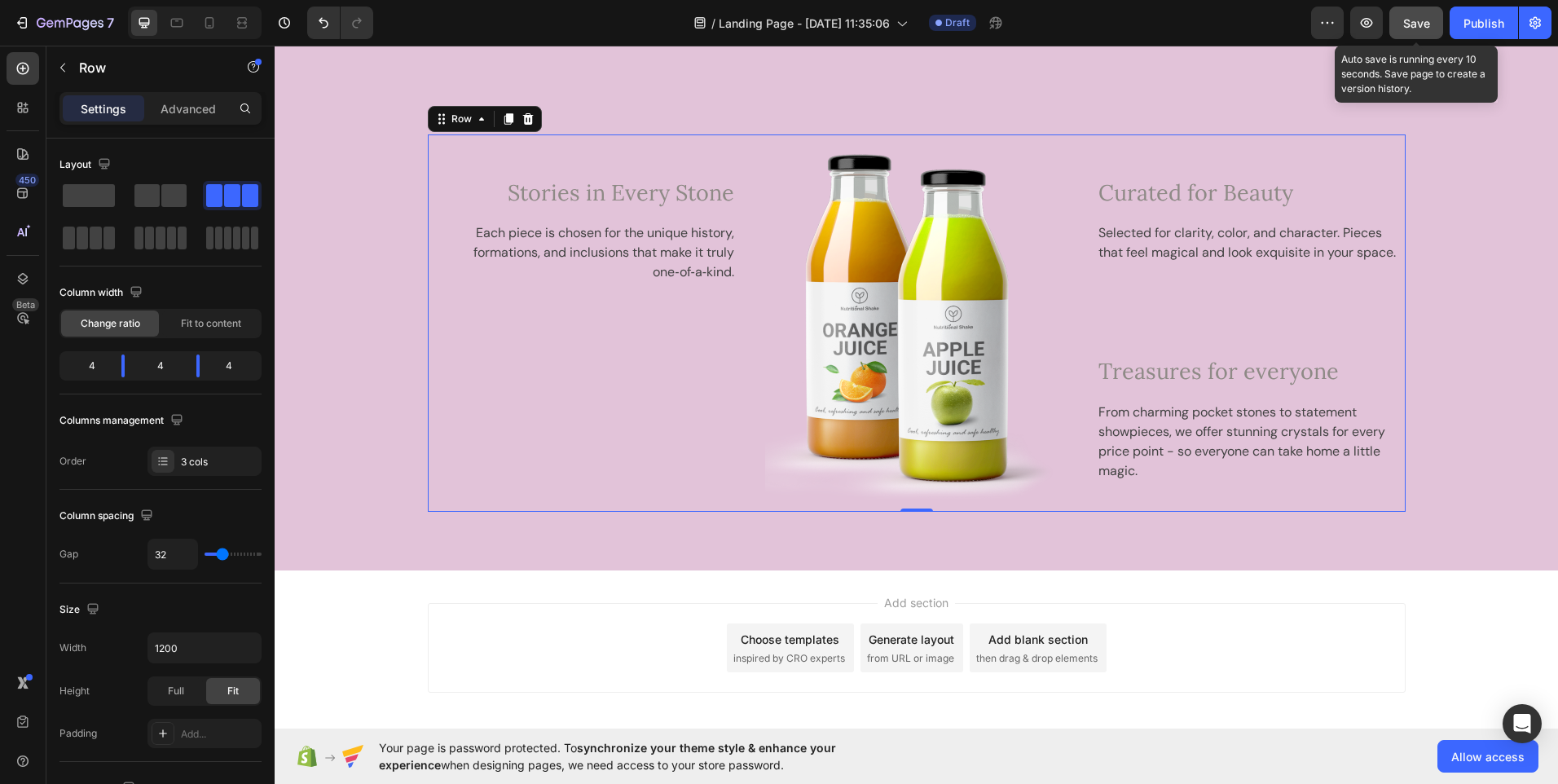
click at [1424, 26] on span "Save" at bounding box center [1417, 23] width 27 height 13
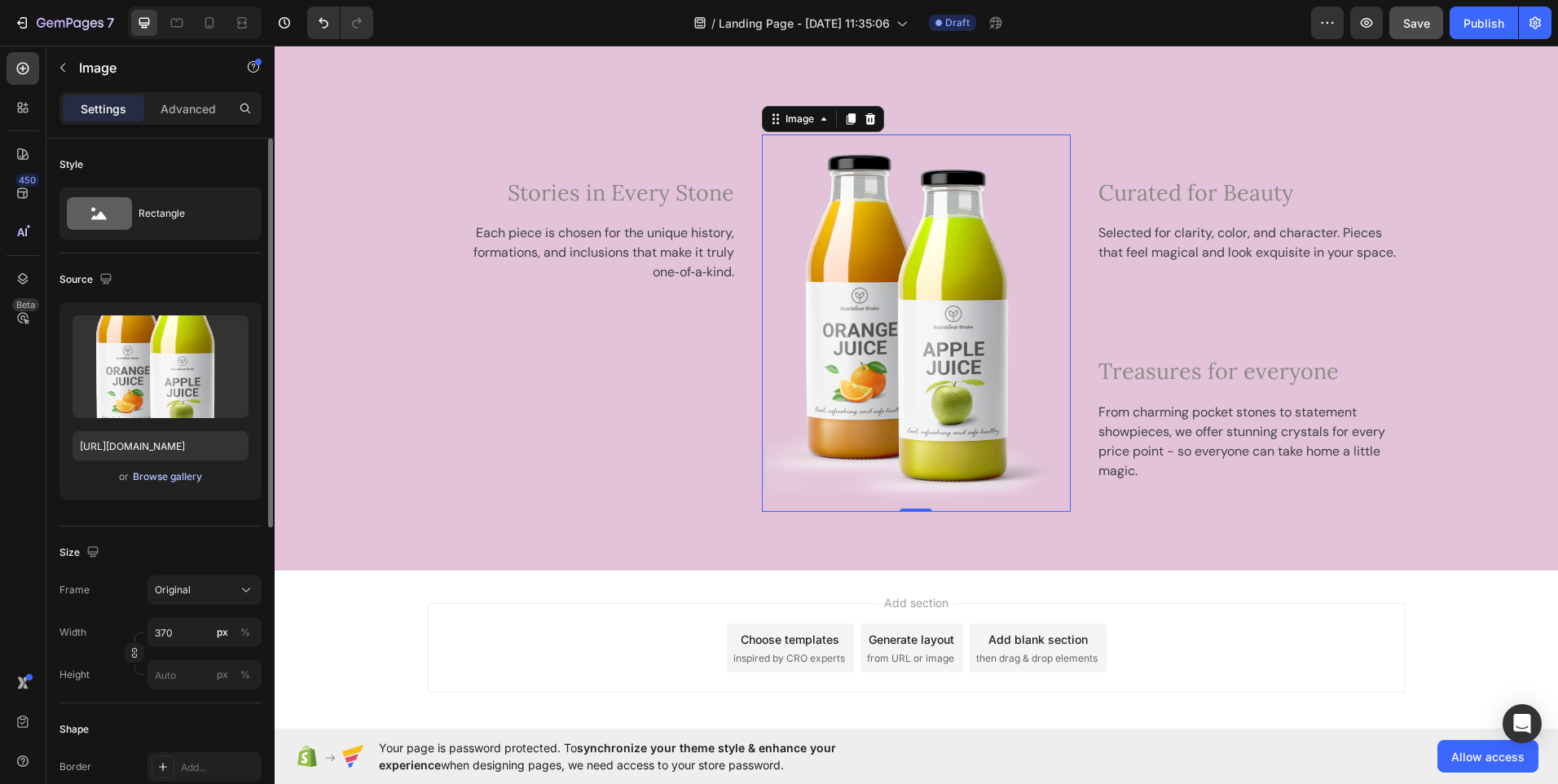
click at [164, 477] on div "Browse gallery" at bounding box center [167, 476] width 69 height 14
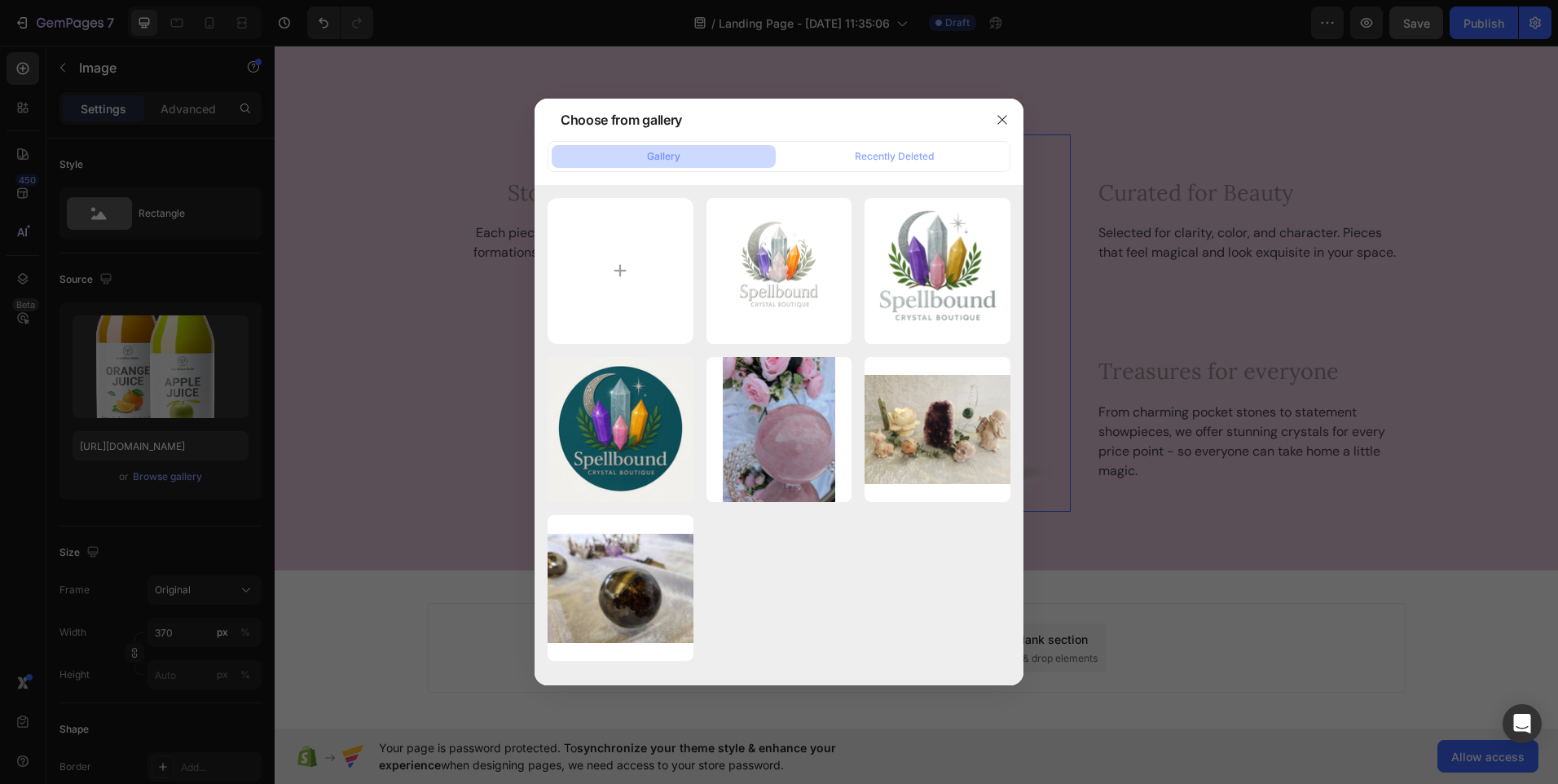
click at [684, 154] on button "Gallery" at bounding box center [664, 156] width 224 height 23
click at [629, 273] on input "file" at bounding box center [620, 270] width 146 height 146
type input "C:\fakepath\20250613_171521.jpg"
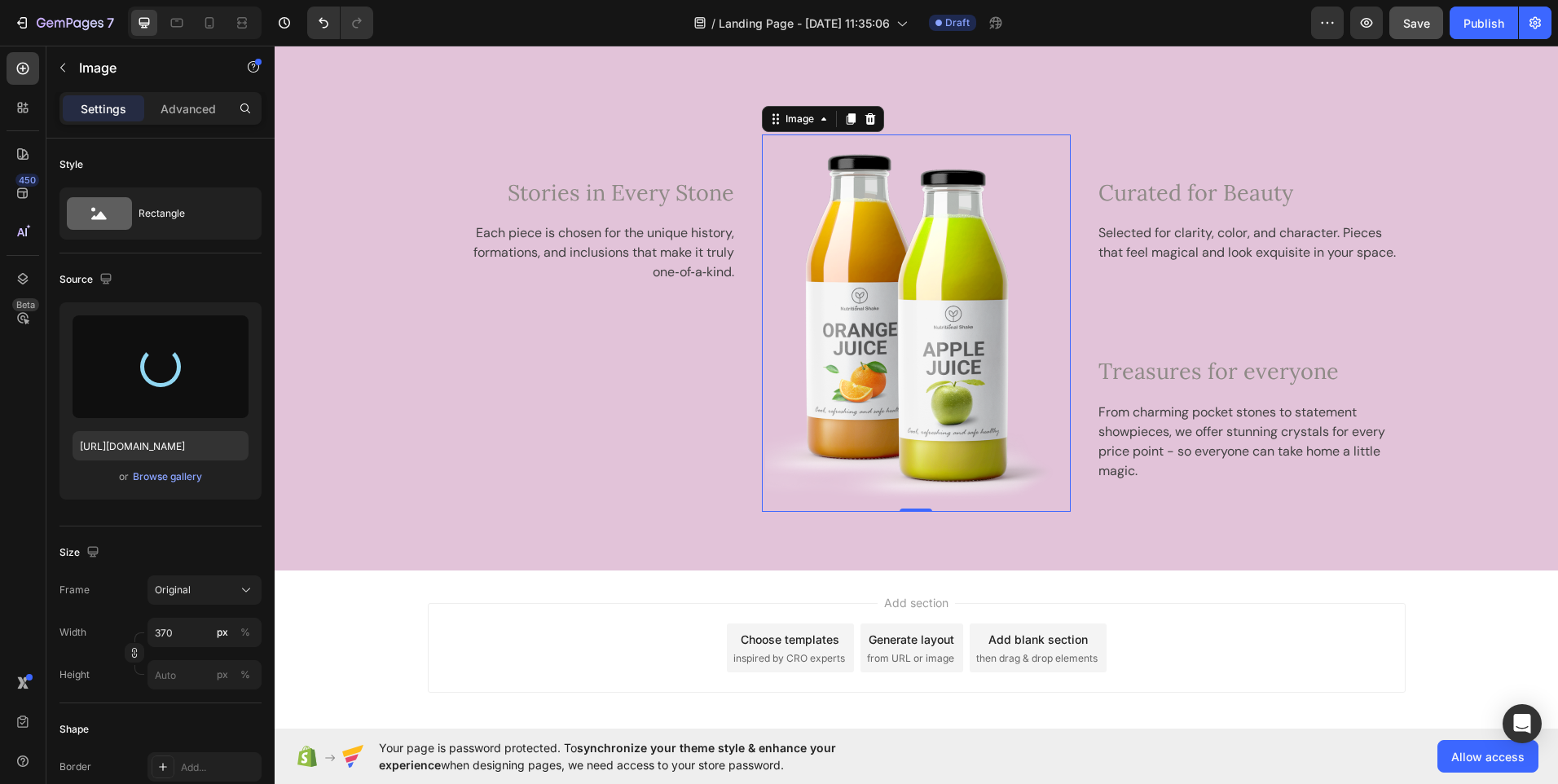
type input "https://cdn.shopify.com/s/files/1/0937/8142/6481/files/gempages_581049375707365…"
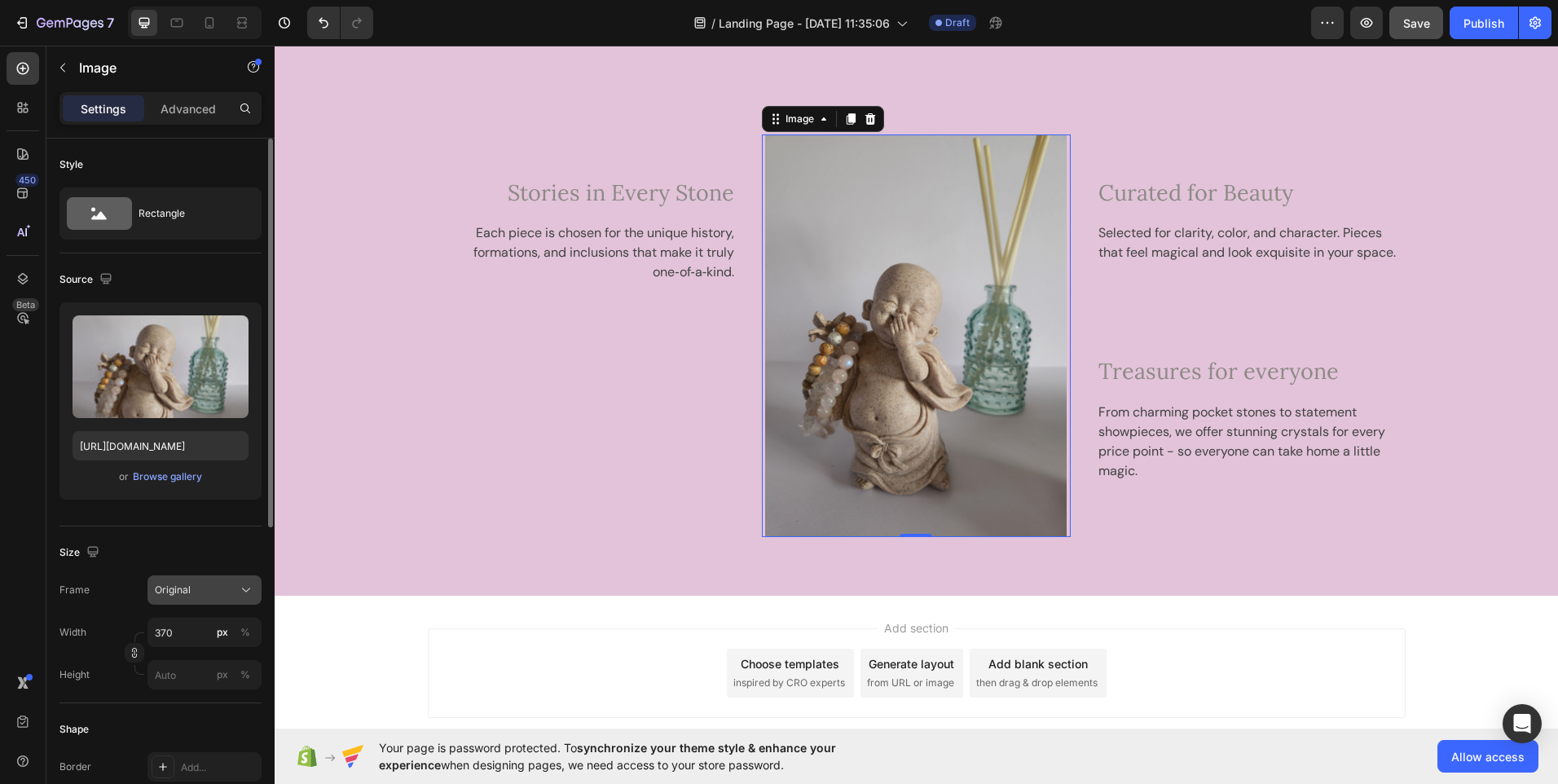
click at [215, 586] on div "Original" at bounding box center [194, 590] width 80 height 14
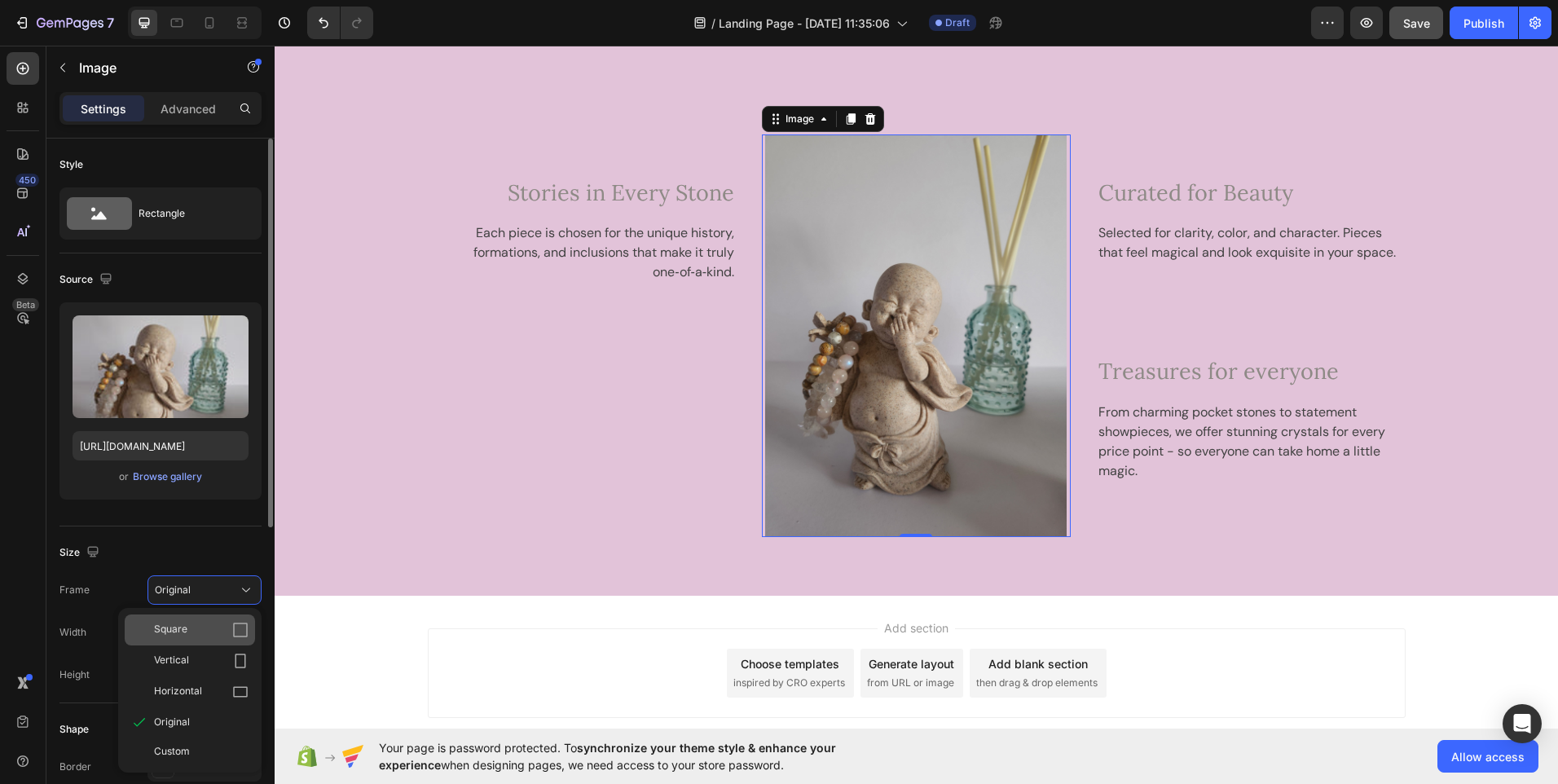
click at [241, 623] on icon at bounding box center [240, 629] width 14 height 14
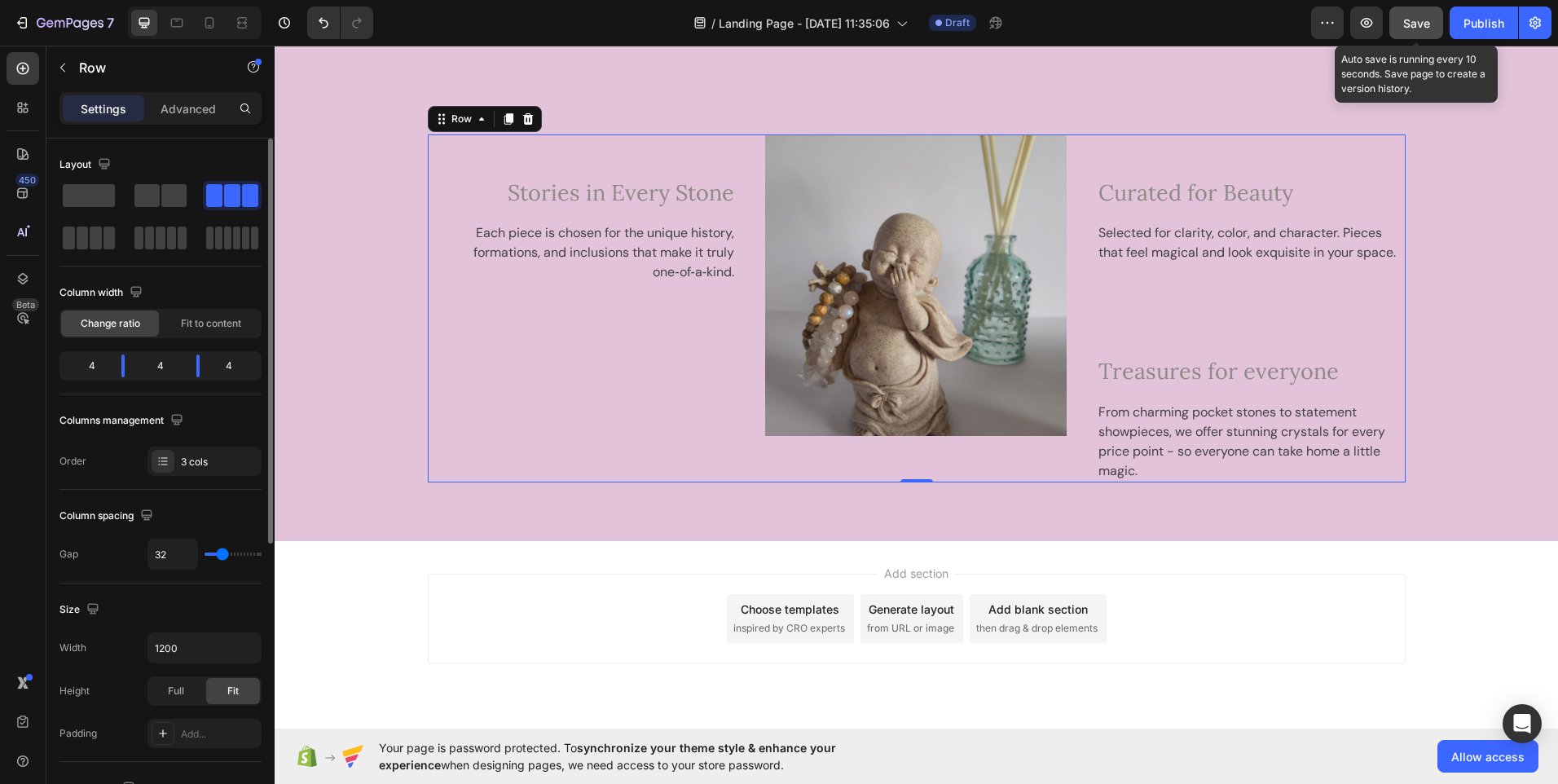
click at [1414, 29] on span "Save" at bounding box center [1417, 23] width 27 height 13
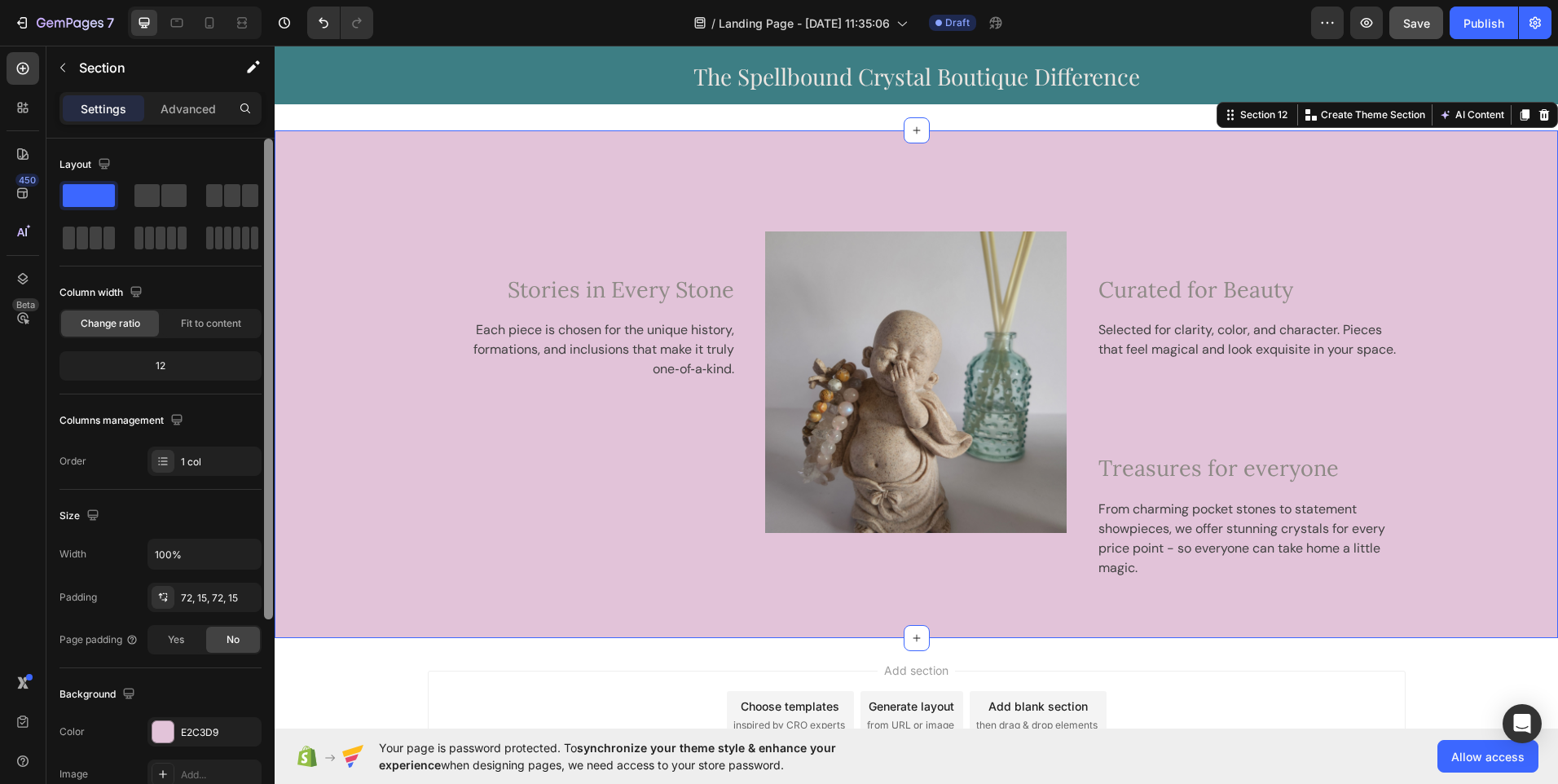
drag, startPoint x: 268, startPoint y: 232, endPoint x: 259, endPoint y: 144, distance: 88.5
click at [259, 144] on div "Layout Column width Change ratio Fit to content 12 Columns management Order 1 c…" at bounding box center [160, 485] width 228 height 692
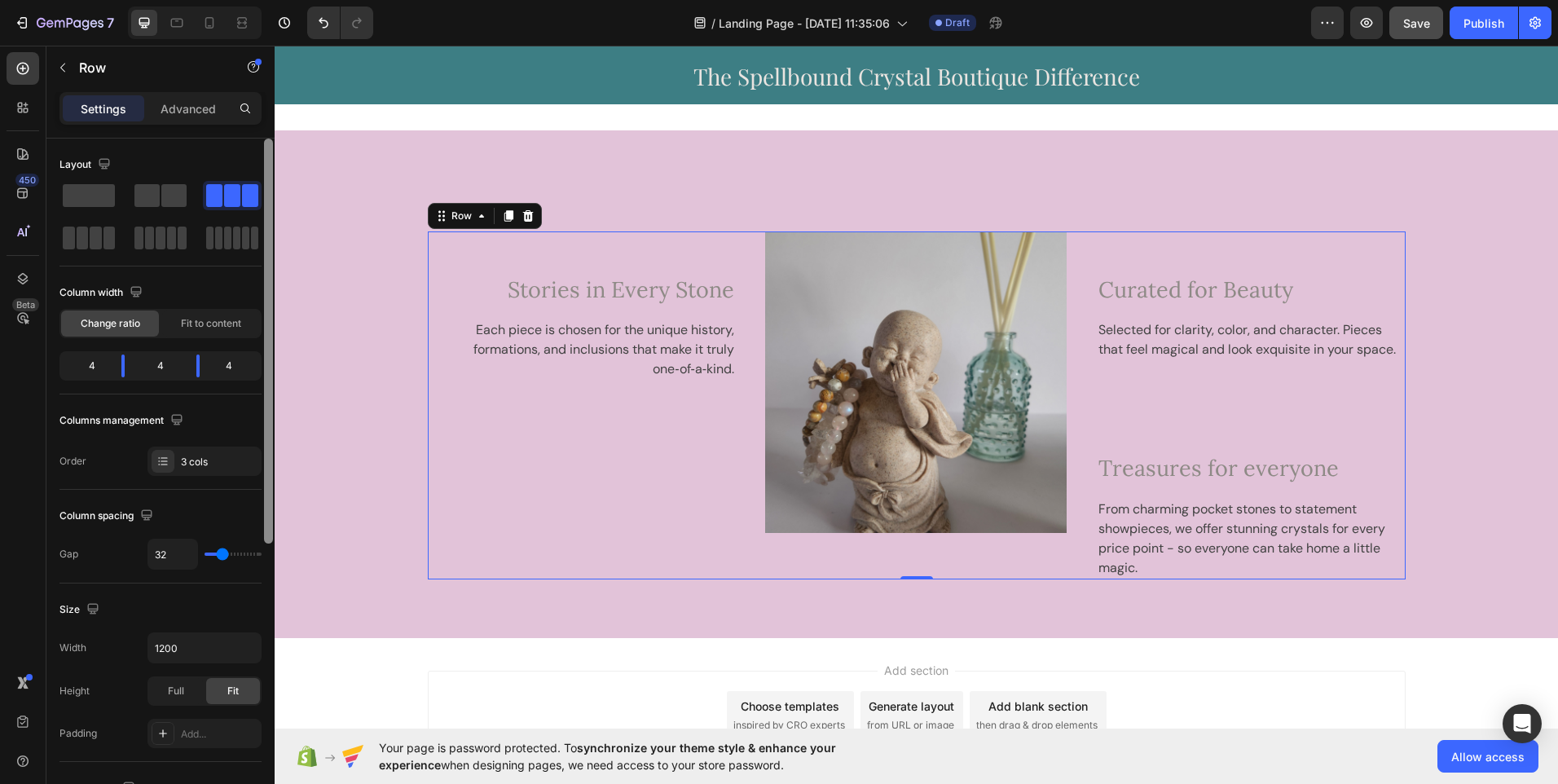
drag, startPoint x: 268, startPoint y: 203, endPoint x: 268, endPoint y: 187, distance: 16.0
click at [268, 187] on div at bounding box center [268, 342] width 9 height 405
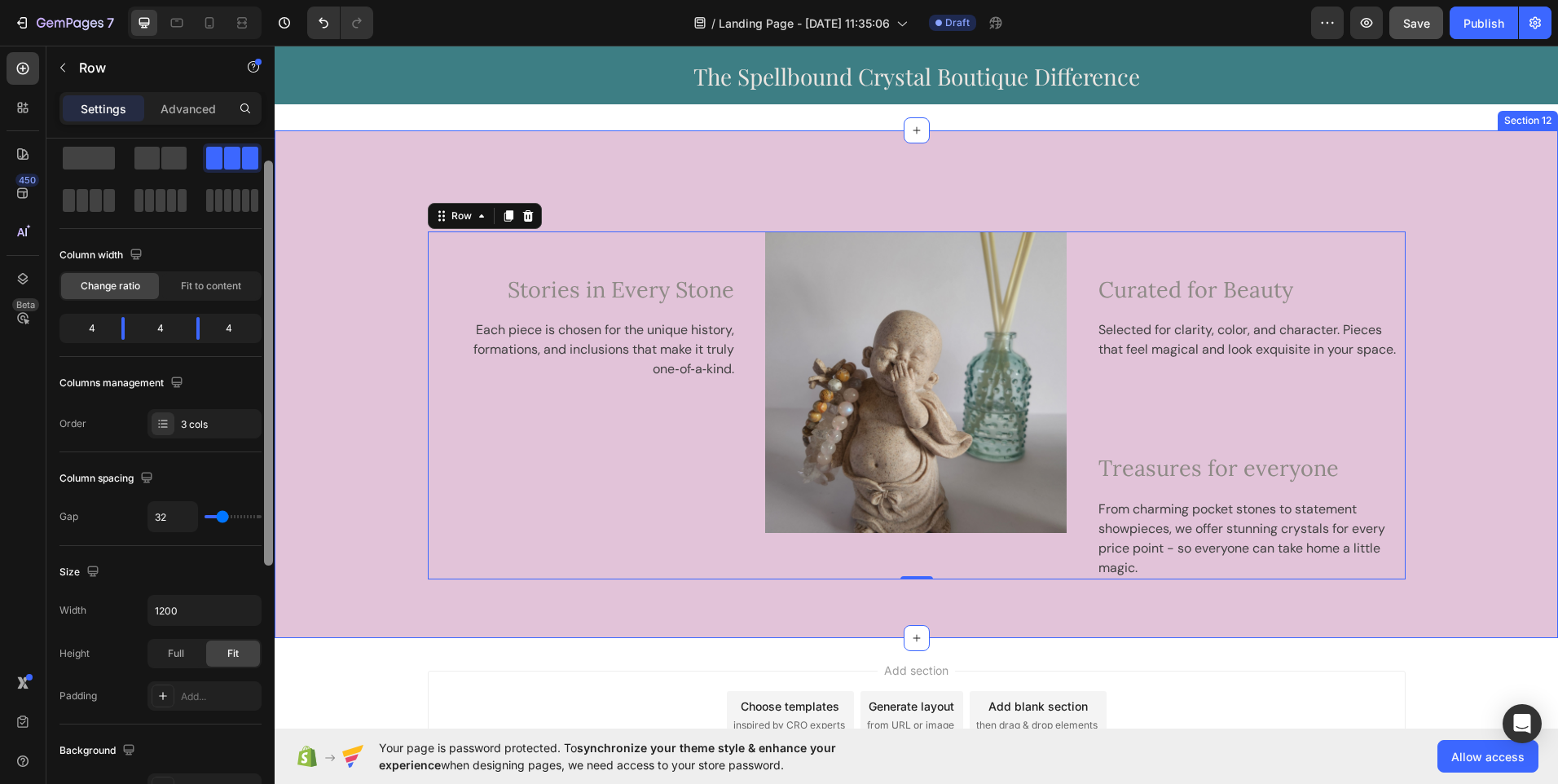
drag, startPoint x: 543, startPoint y: 232, endPoint x: 278, endPoint y: 293, distance: 271.9
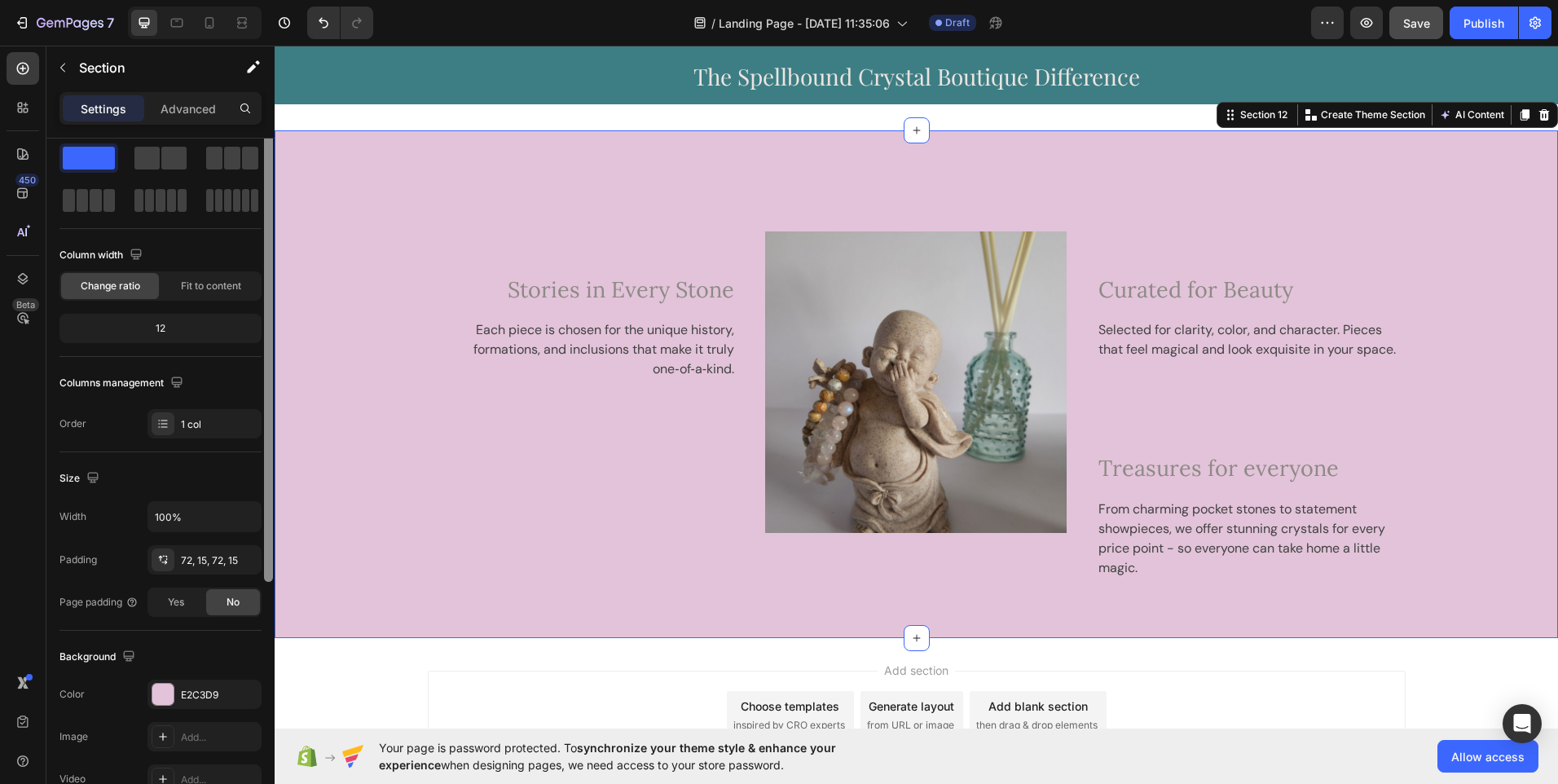
scroll to position [0, 0]
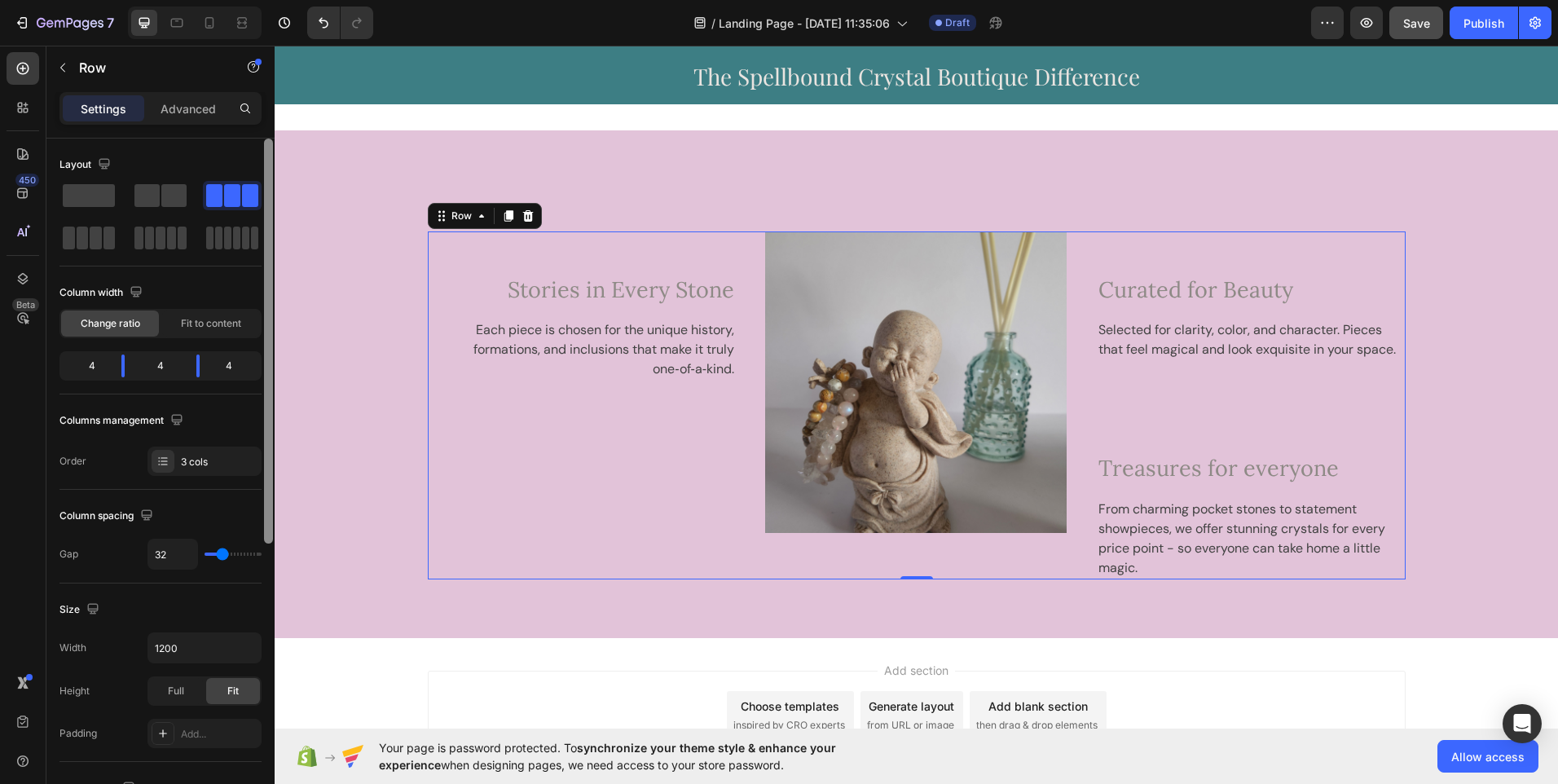
click at [106, 111] on p "Settings" at bounding box center [103, 109] width 45 height 17
drag, startPoint x: 271, startPoint y: 256, endPoint x: 266, endPoint y: 159, distance: 97.1
click at [266, 159] on div at bounding box center [268, 342] width 9 height 405
drag, startPoint x: 266, startPoint y: 159, endPoint x: 270, endPoint y: 124, distance: 35.2
click at [270, 124] on div "Settings Advanced Layout Column width Change ratio Fit to content 4 4 4 Columns…" at bounding box center [160, 461] width 228 height 739
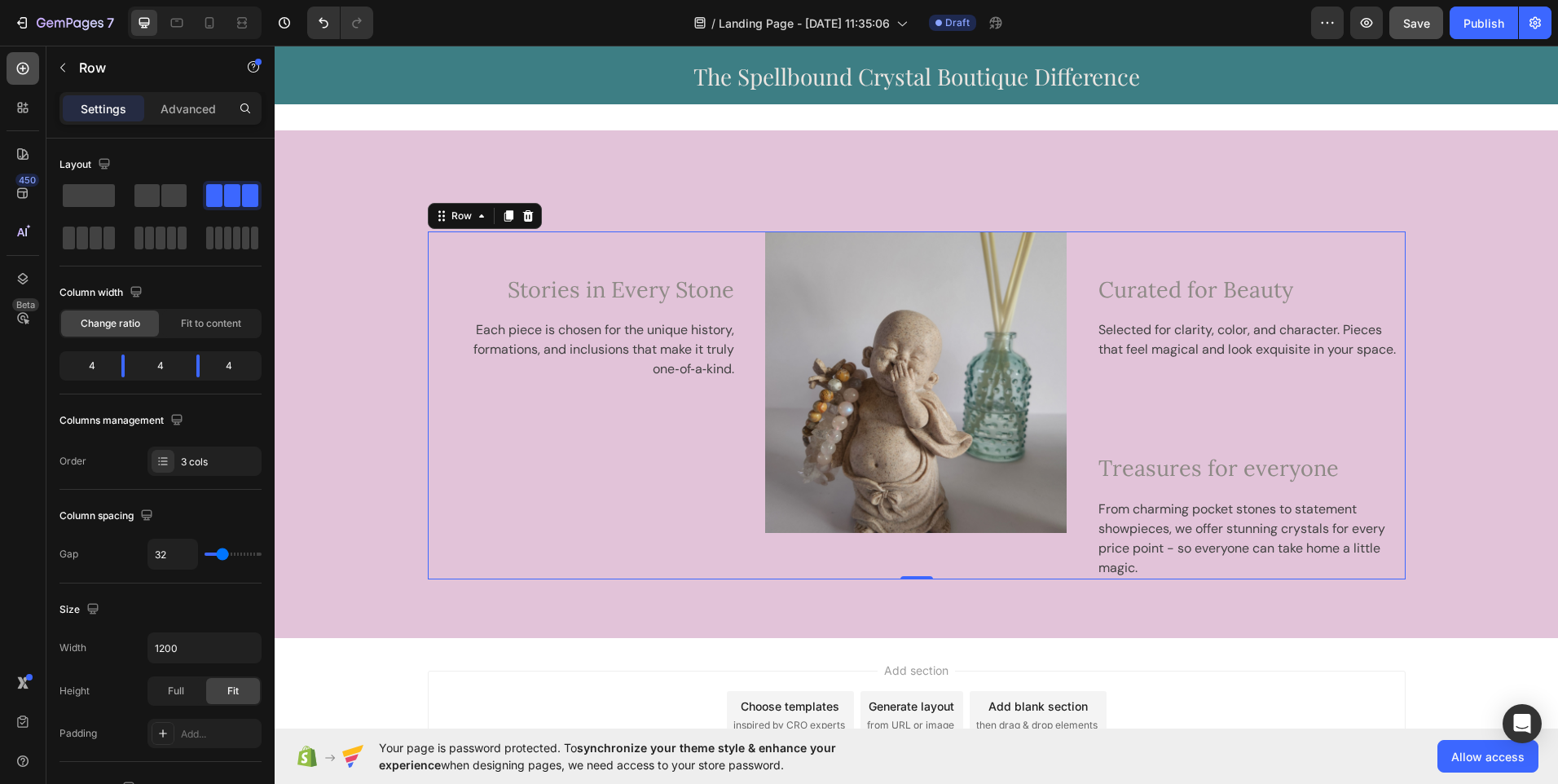
click at [23, 69] on icon at bounding box center [23, 69] width 13 height 13
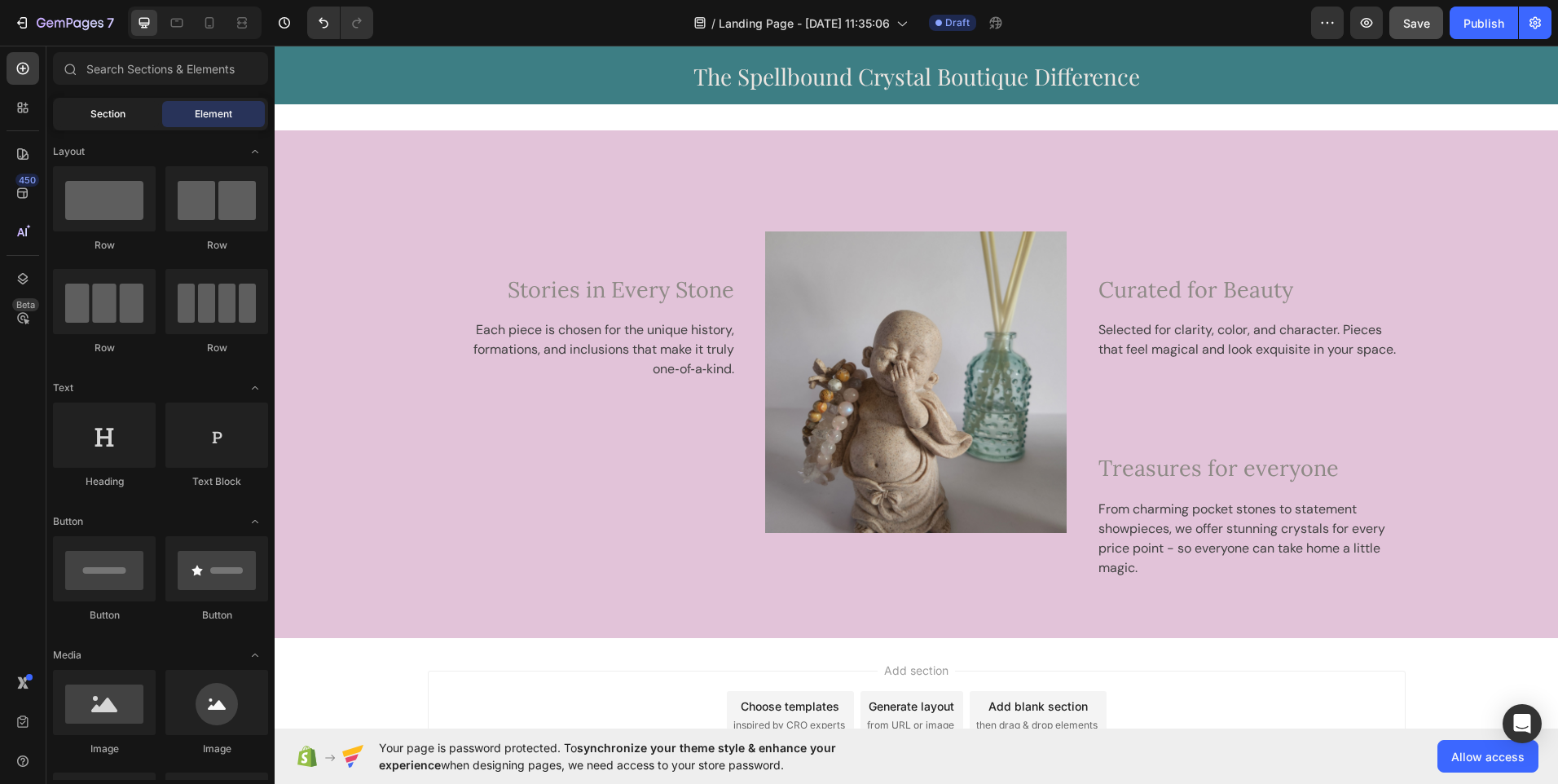
click at [86, 118] on div "Section" at bounding box center [108, 114] width 103 height 26
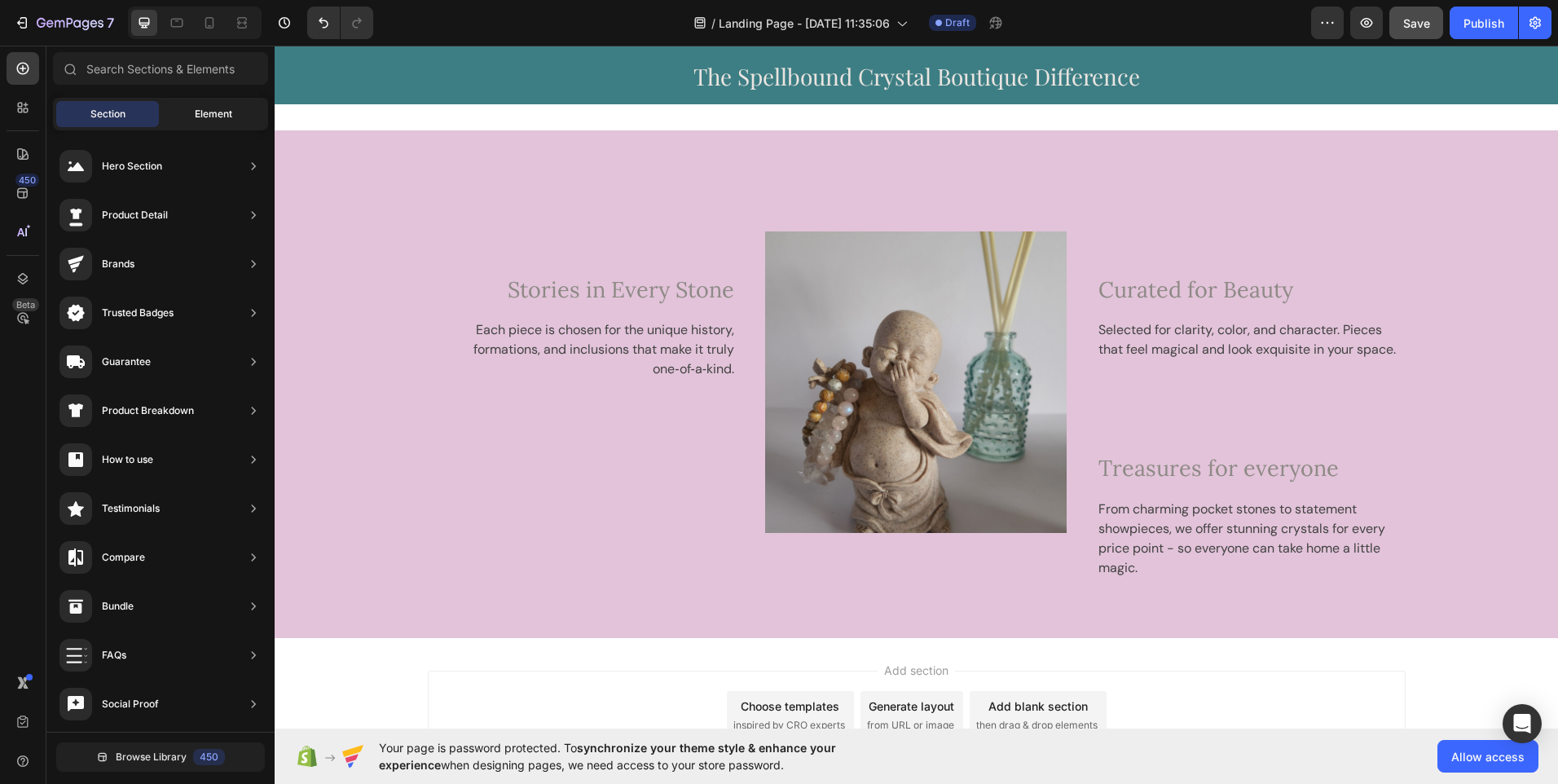
click at [217, 114] on span "Element" at bounding box center [214, 114] width 38 height 14
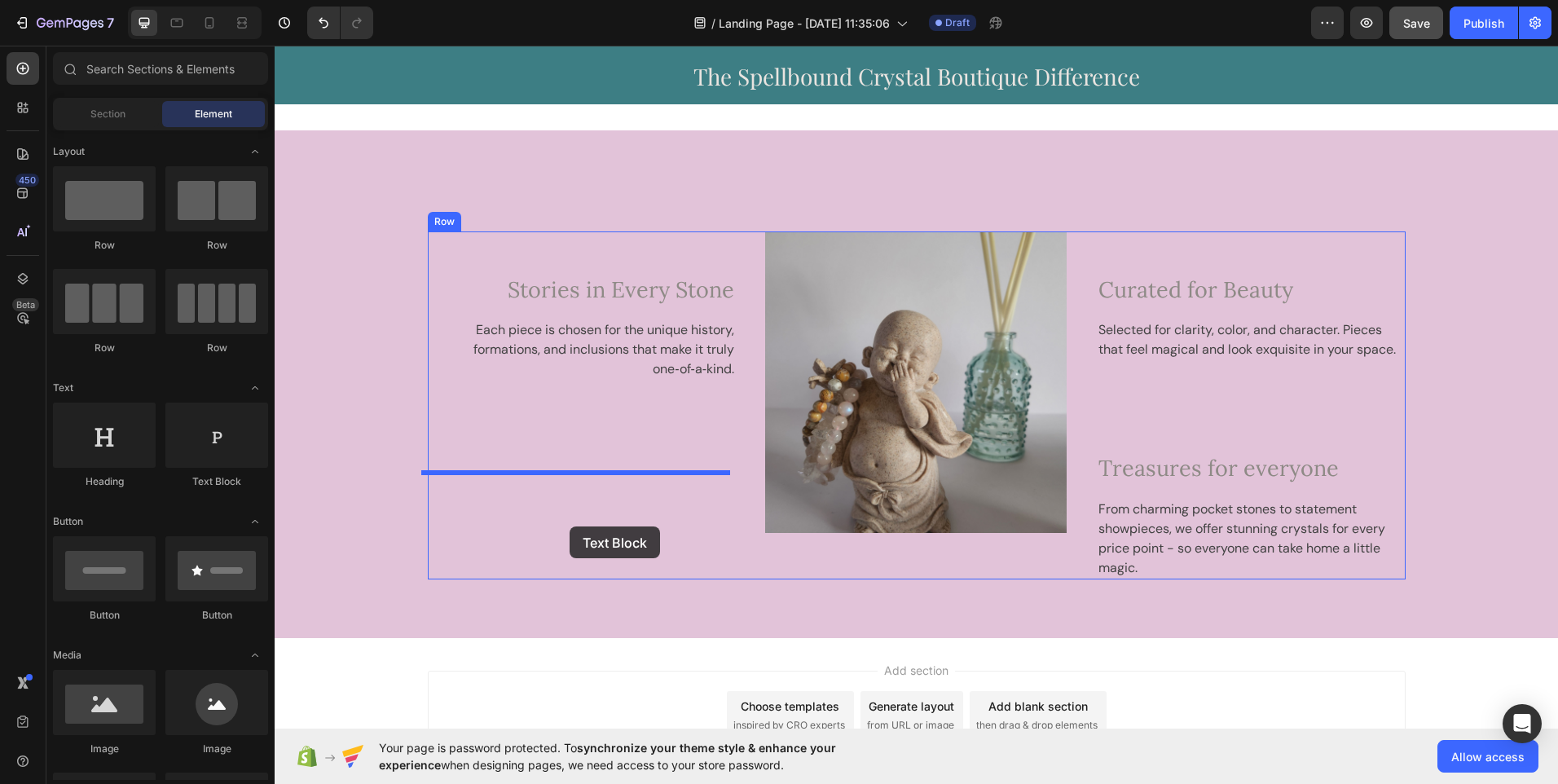
drag, startPoint x: 487, startPoint y: 492, endPoint x: 570, endPoint y: 527, distance: 90.1
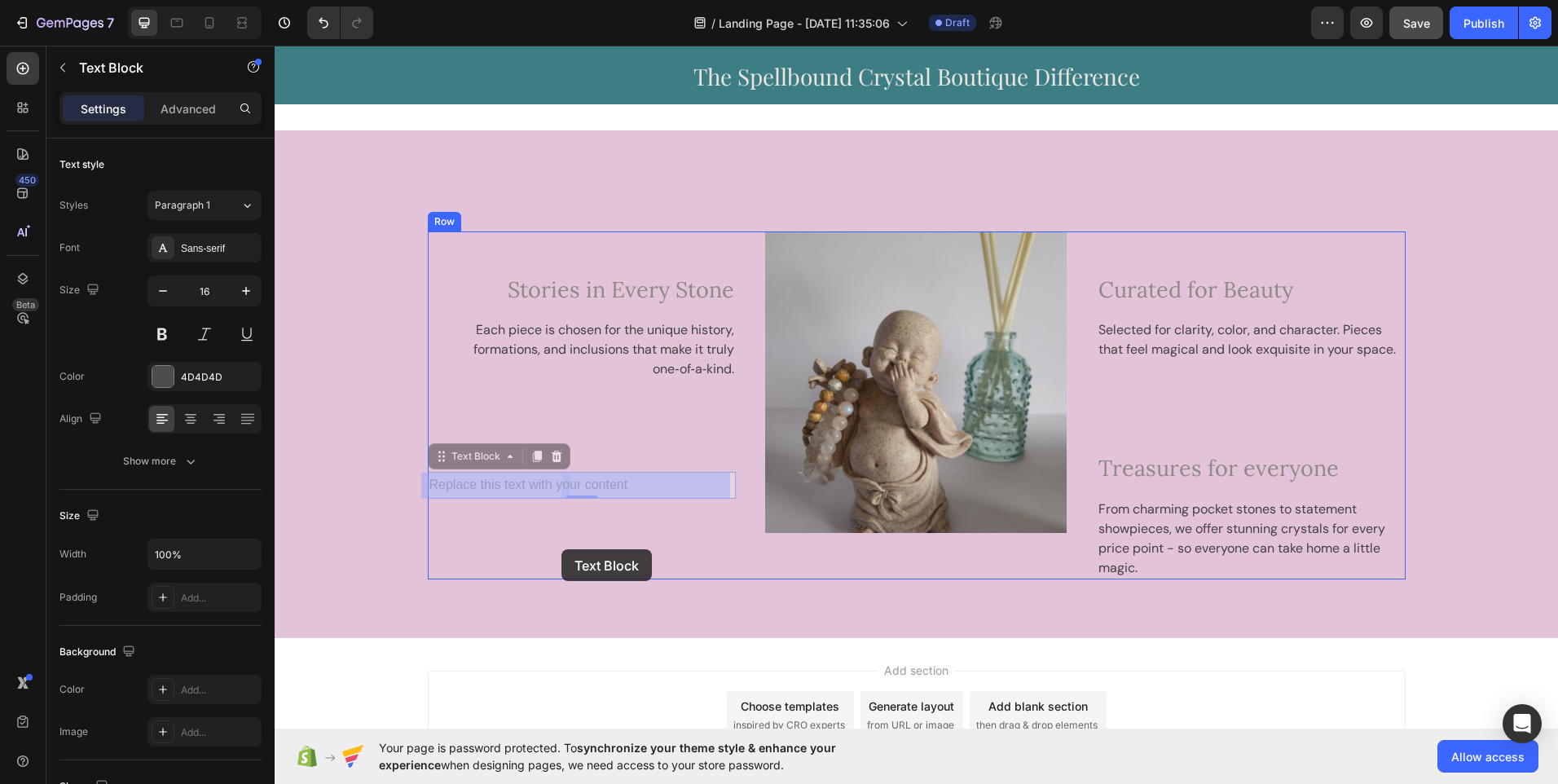
drag, startPoint x: 556, startPoint y: 482, endPoint x: 562, endPoint y: 549, distance: 67.3
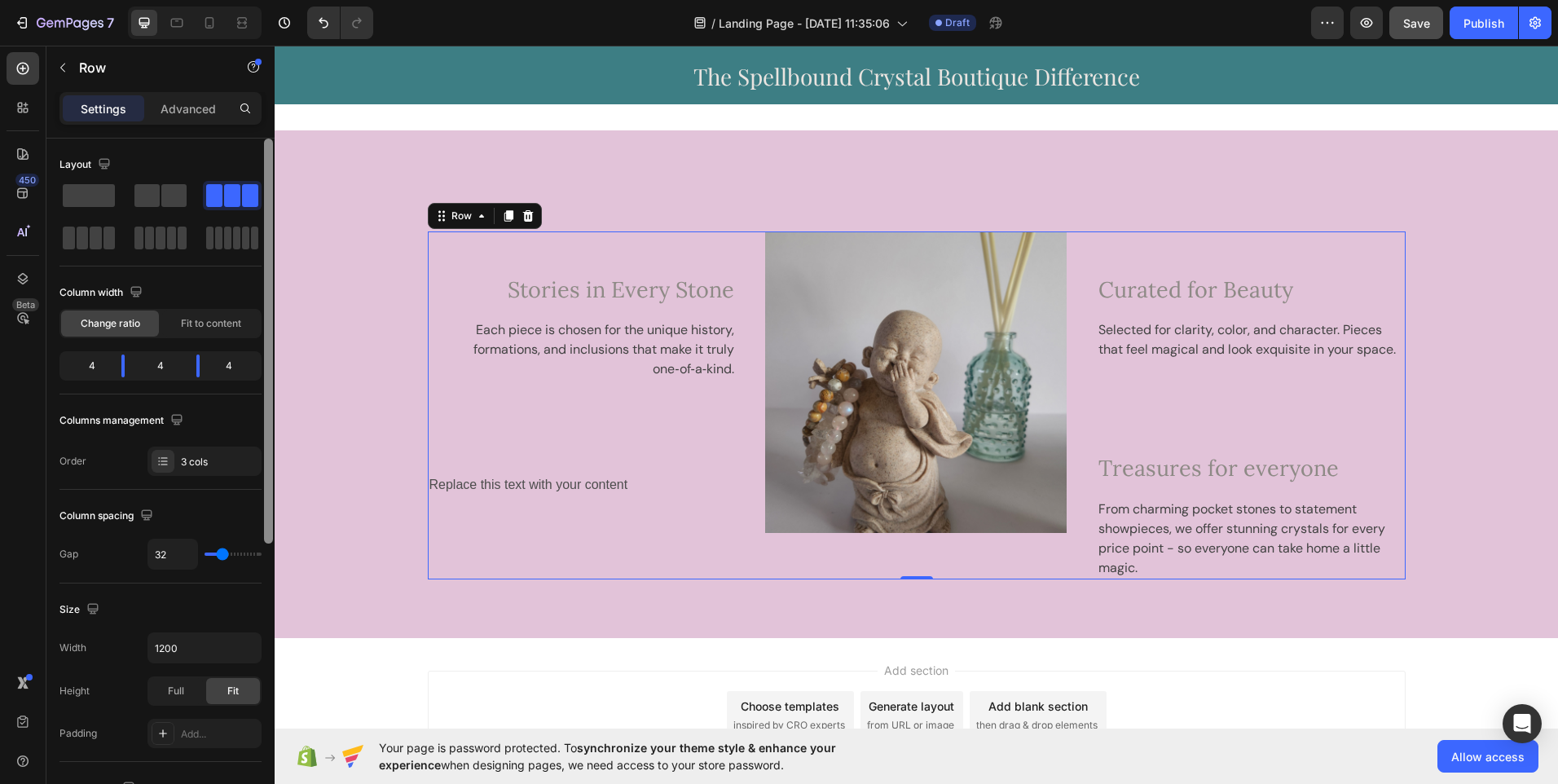
scroll to position [488, 0]
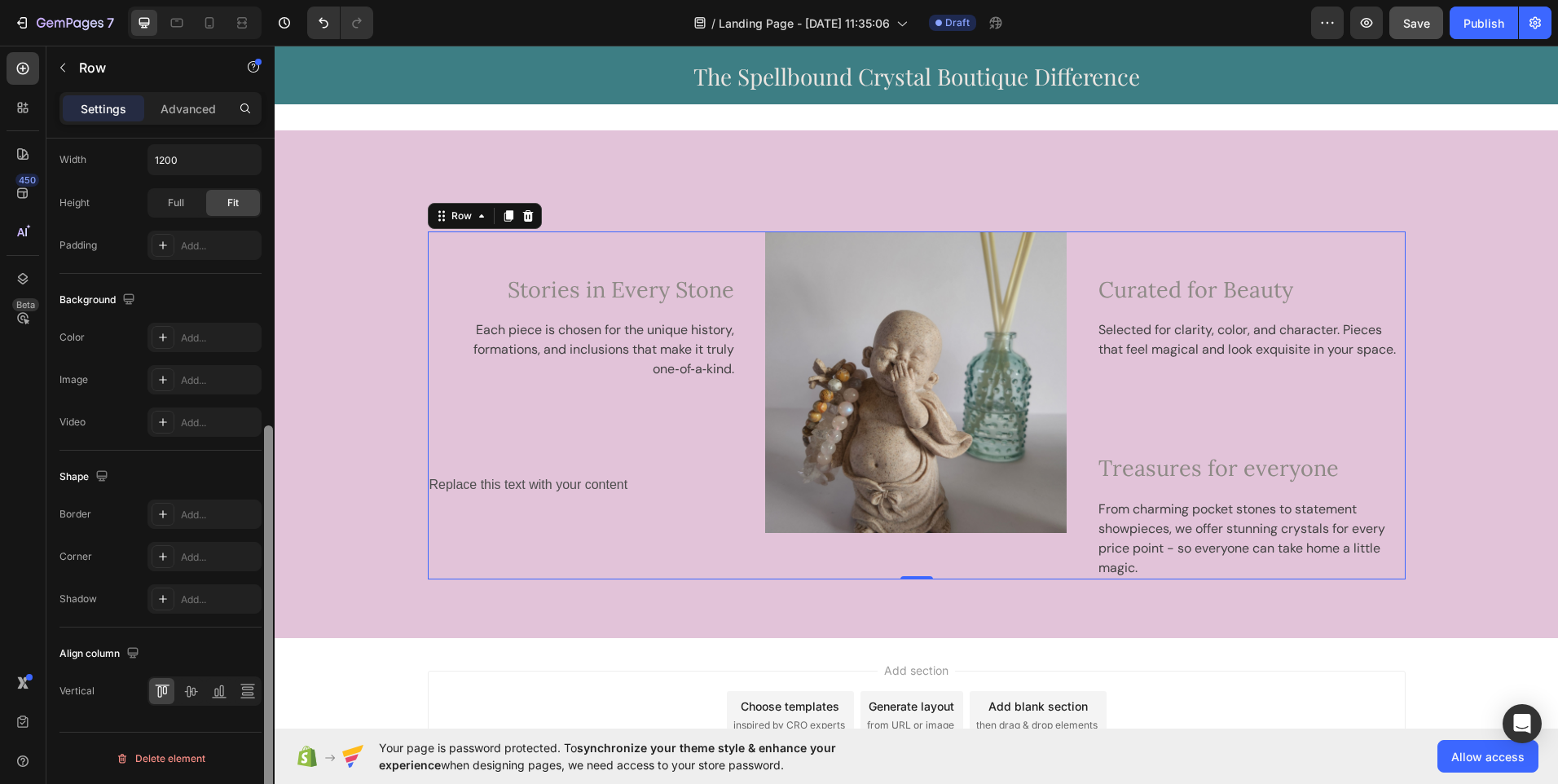
drag, startPoint x: 273, startPoint y: 431, endPoint x: 274, endPoint y: 368, distance: 63.0
click at [274, 368] on div at bounding box center [268, 485] width 13 height 692
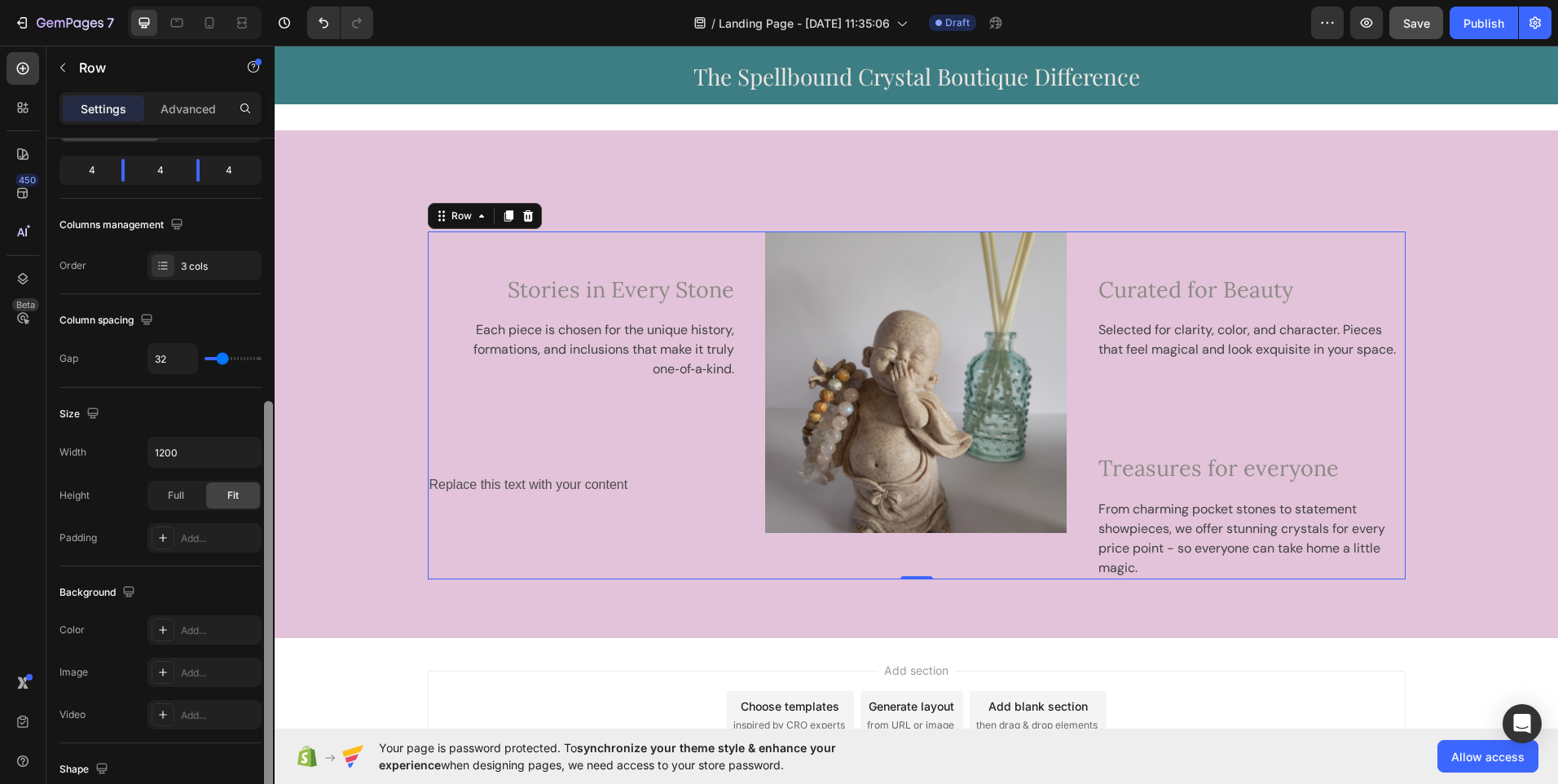
scroll to position [170, 0]
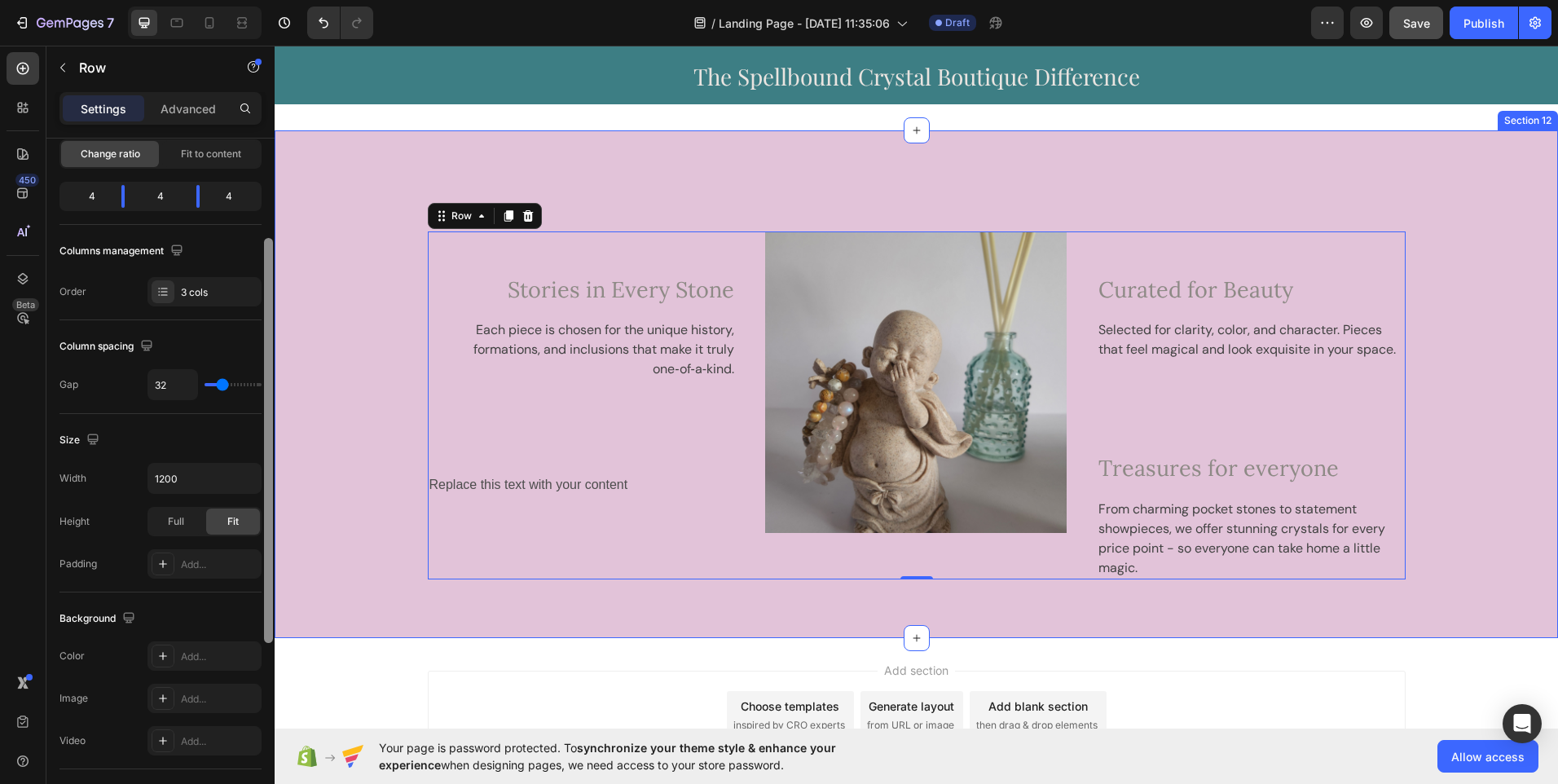
drag, startPoint x: 545, startPoint y: 502, endPoint x: 276, endPoint y: 143, distance: 448.6
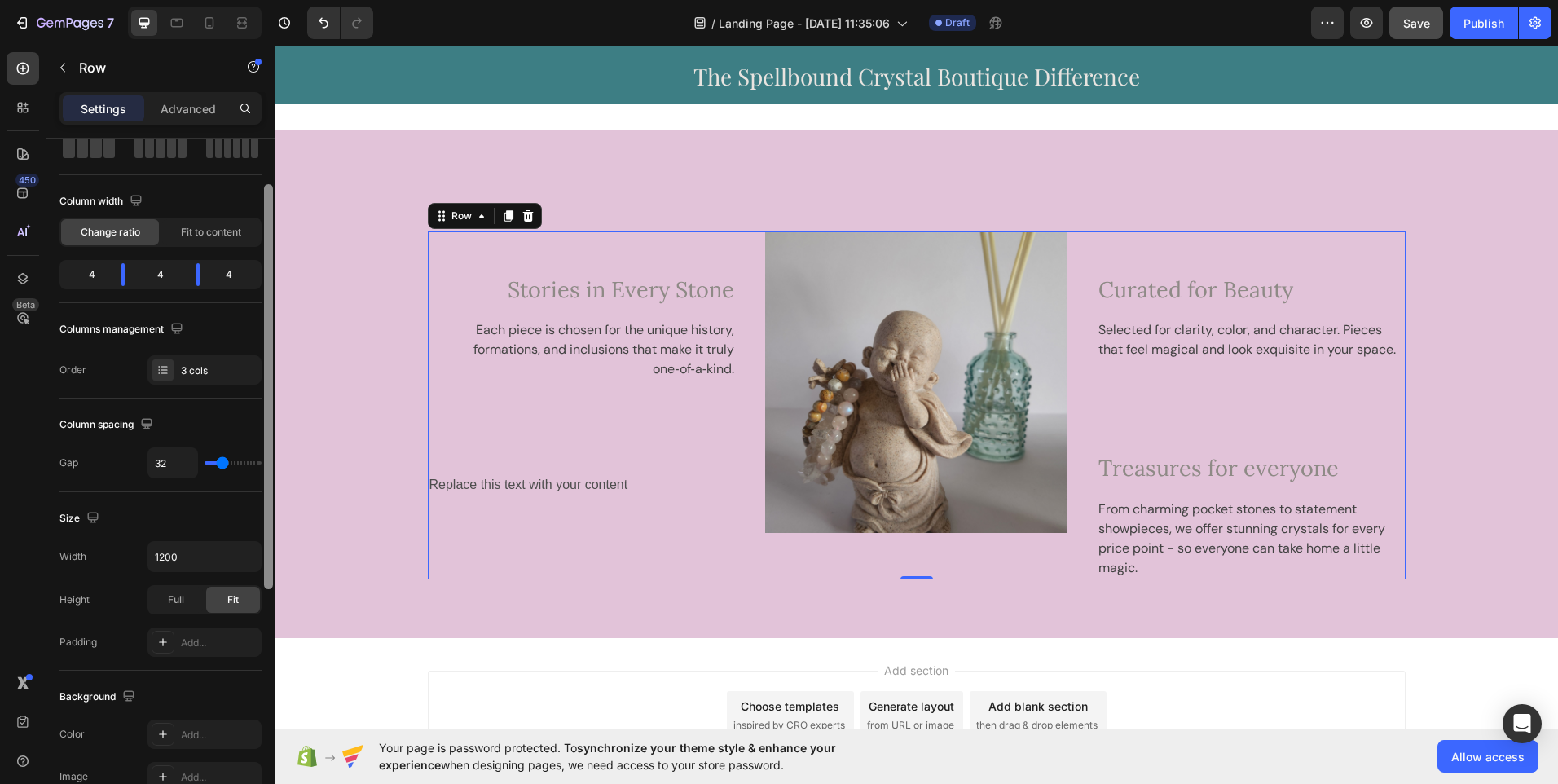
scroll to position [0, 0]
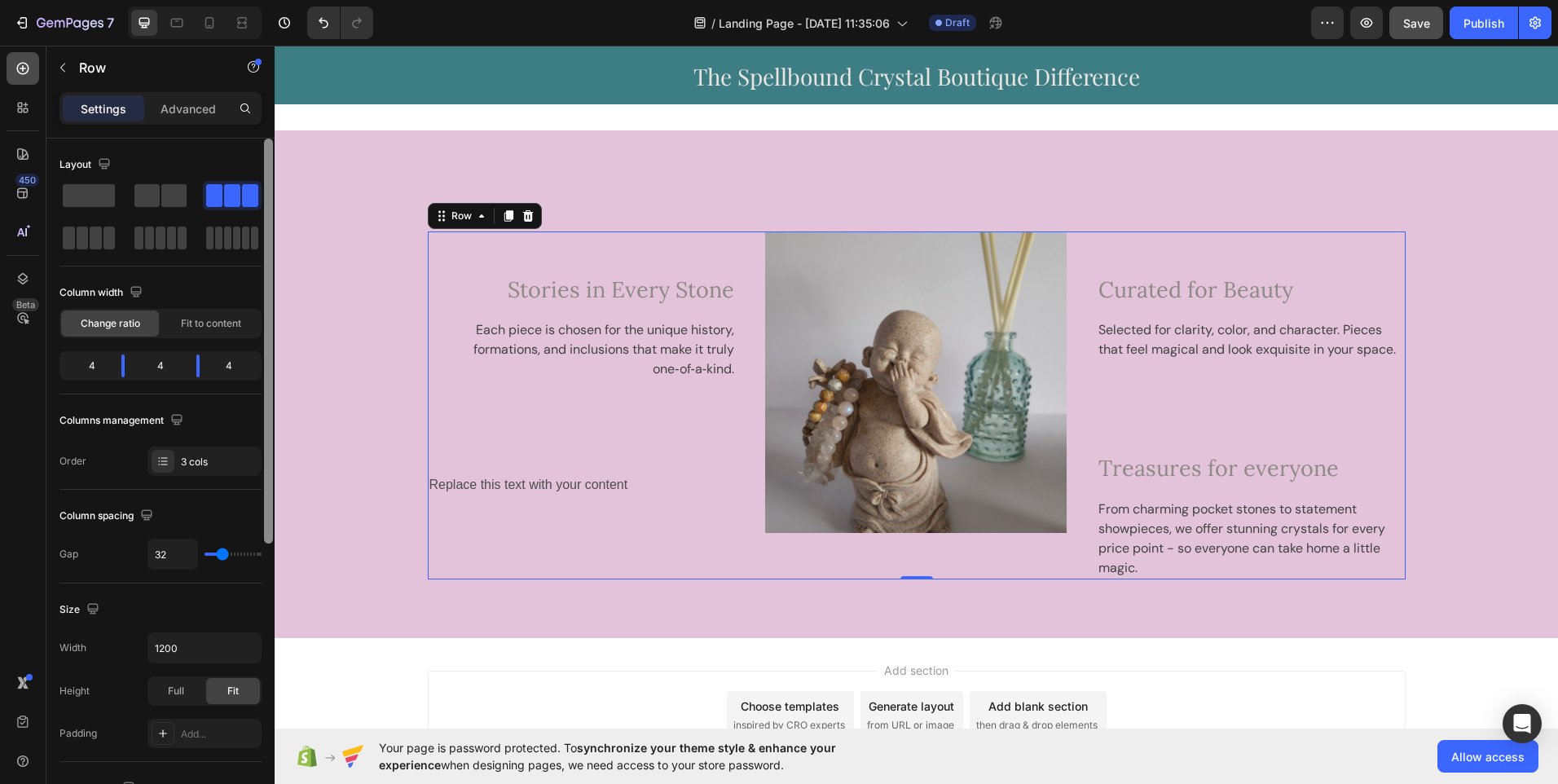
click at [23, 71] on icon at bounding box center [23, 69] width 13 height 13
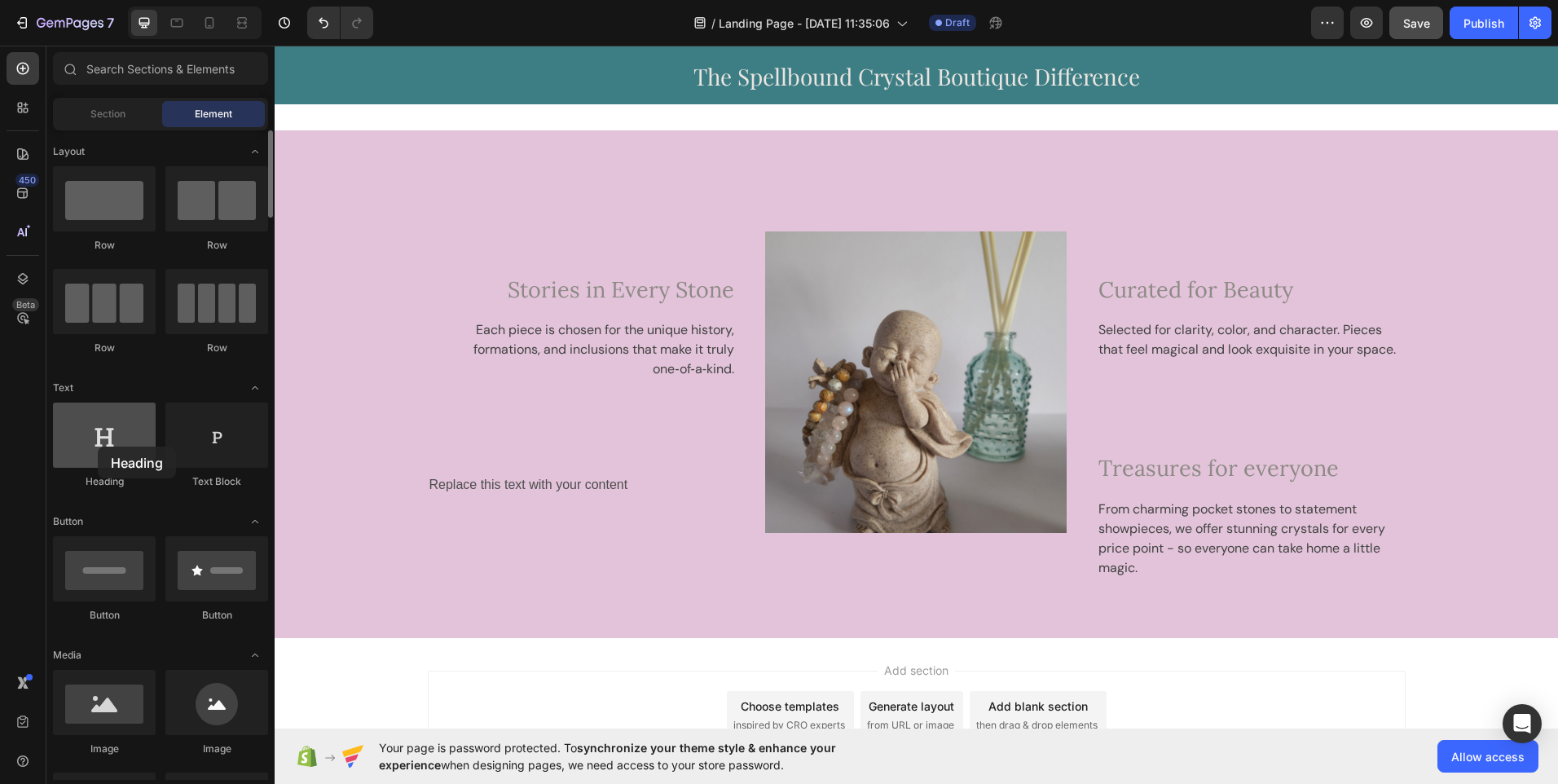
click at [98, 447] on div at bounding box center [104, 436] width 103 height 66
drag, startPoint x: 104, startPoint y: 437, endPoint x: 234, endPoint y: 408, distance: 133.2
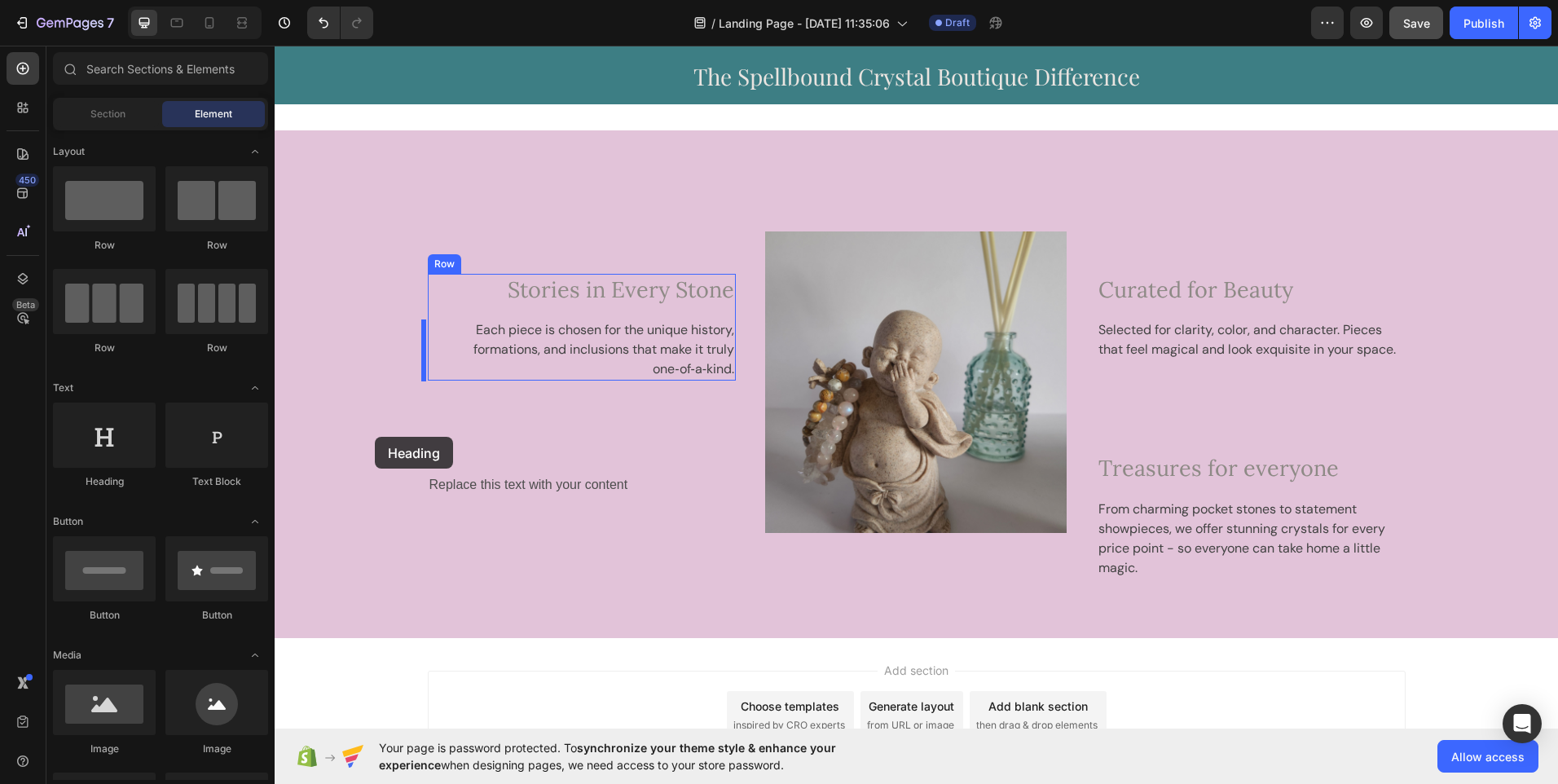
drag, startPoint x: 385, startPoint y: 489, endPoint x: 414, endPoint y: 439, distance: 57.8
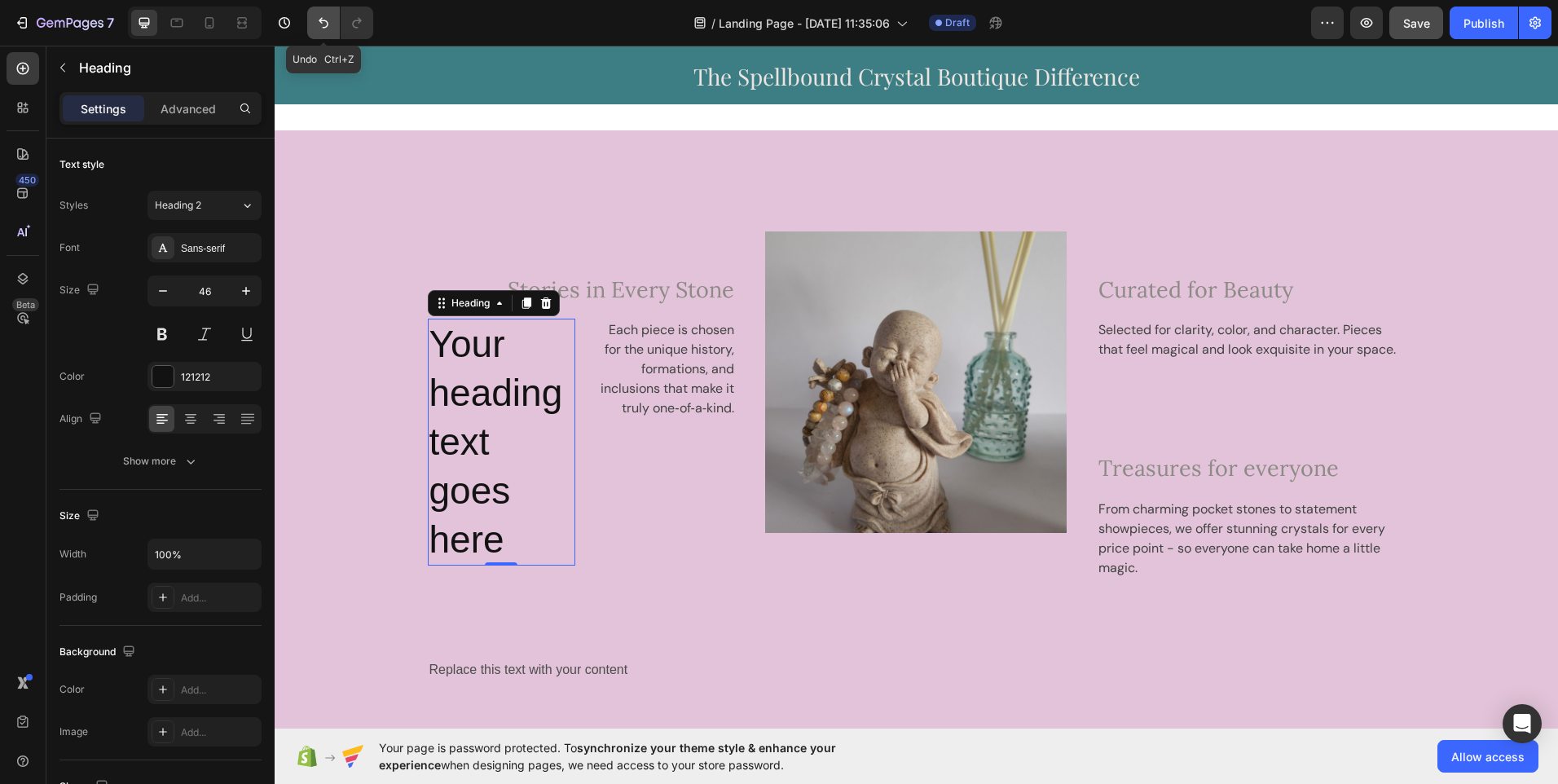
click at [326, 34] on button "Undo/Redo" at bounding box center [323, 23] width 33 height 33
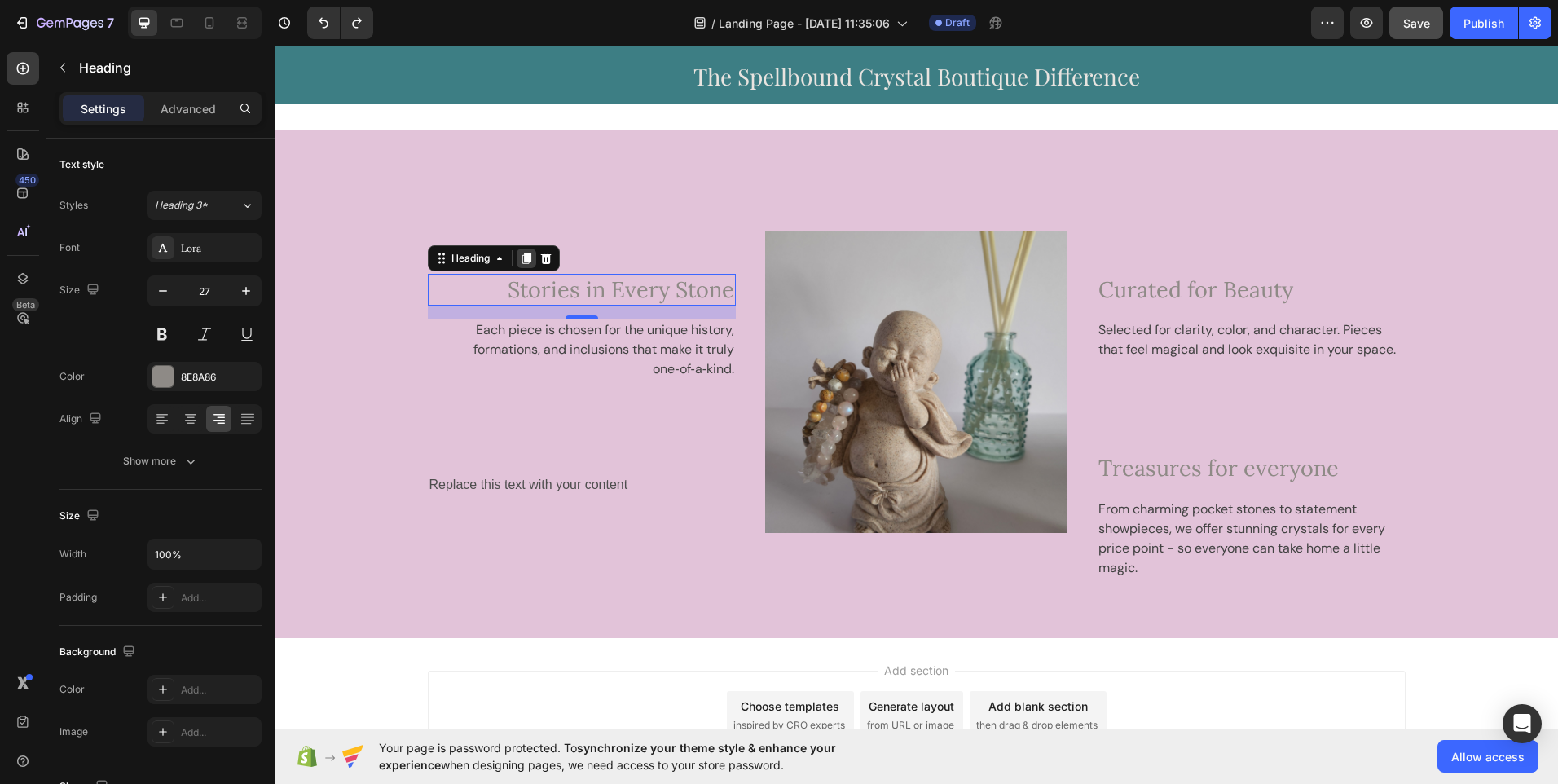
click at [527, 253] on icon at bounding box center [527, 258] width 13 height 13
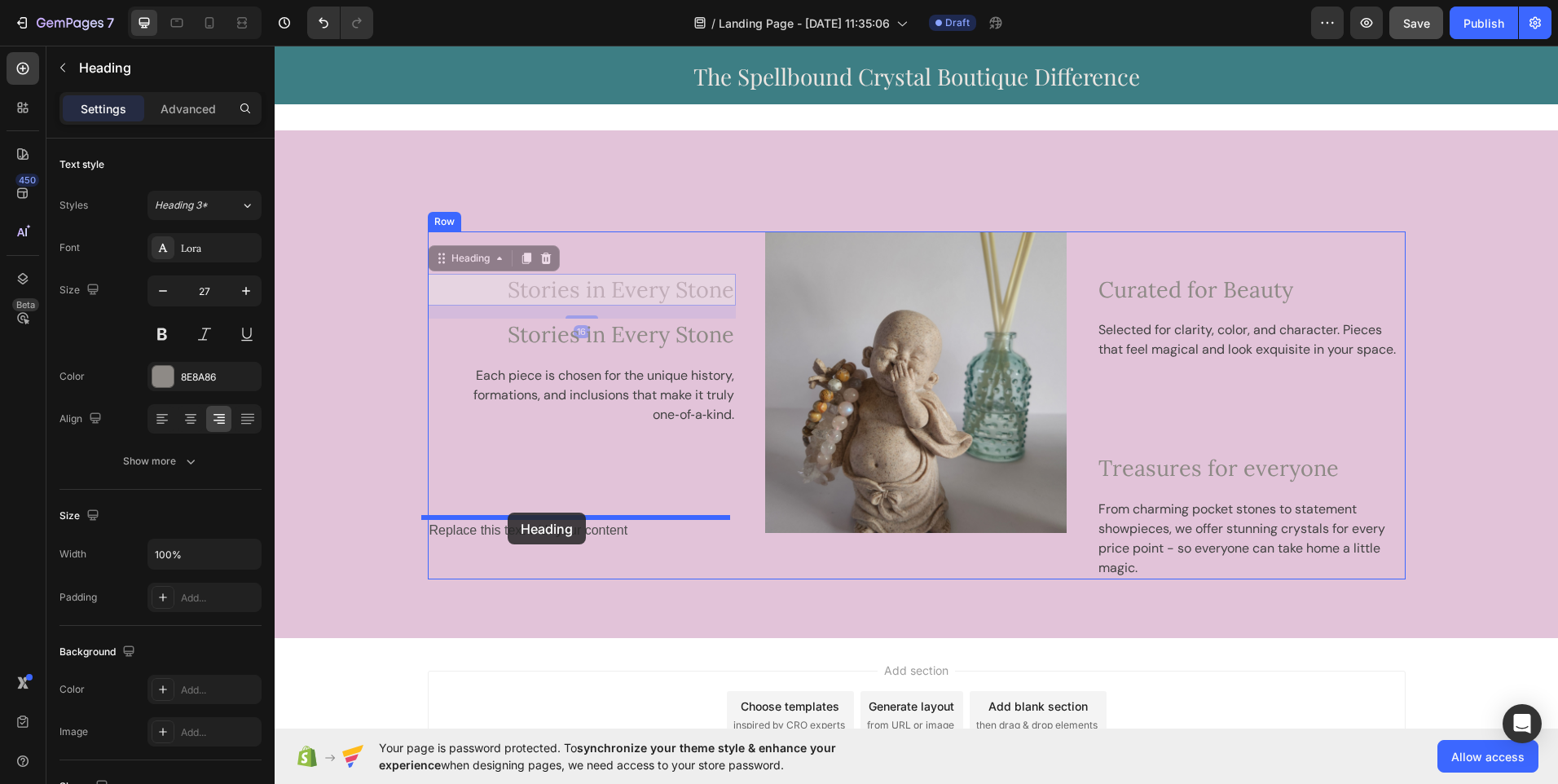
drag, startPoint x: 590, startPoint y: 279, endPoint x: 508, endPoint y: 512, distance: 247.0
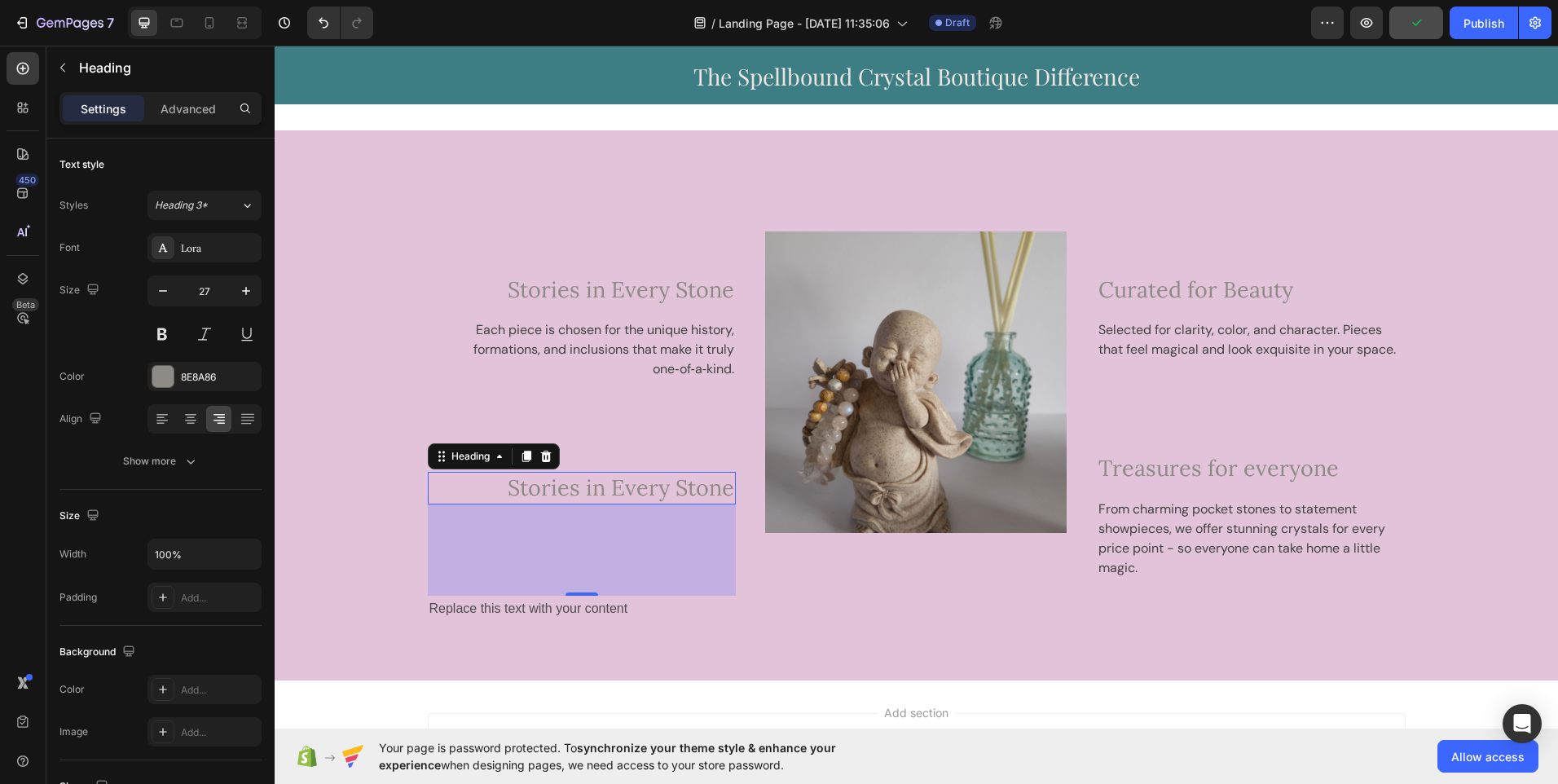
click at [628, 545] on div "112" at bounding box center [582, 550] width 309 height 92
click at [560, 554] on div "112" at bounding box center [582, 550] width 309 height 92
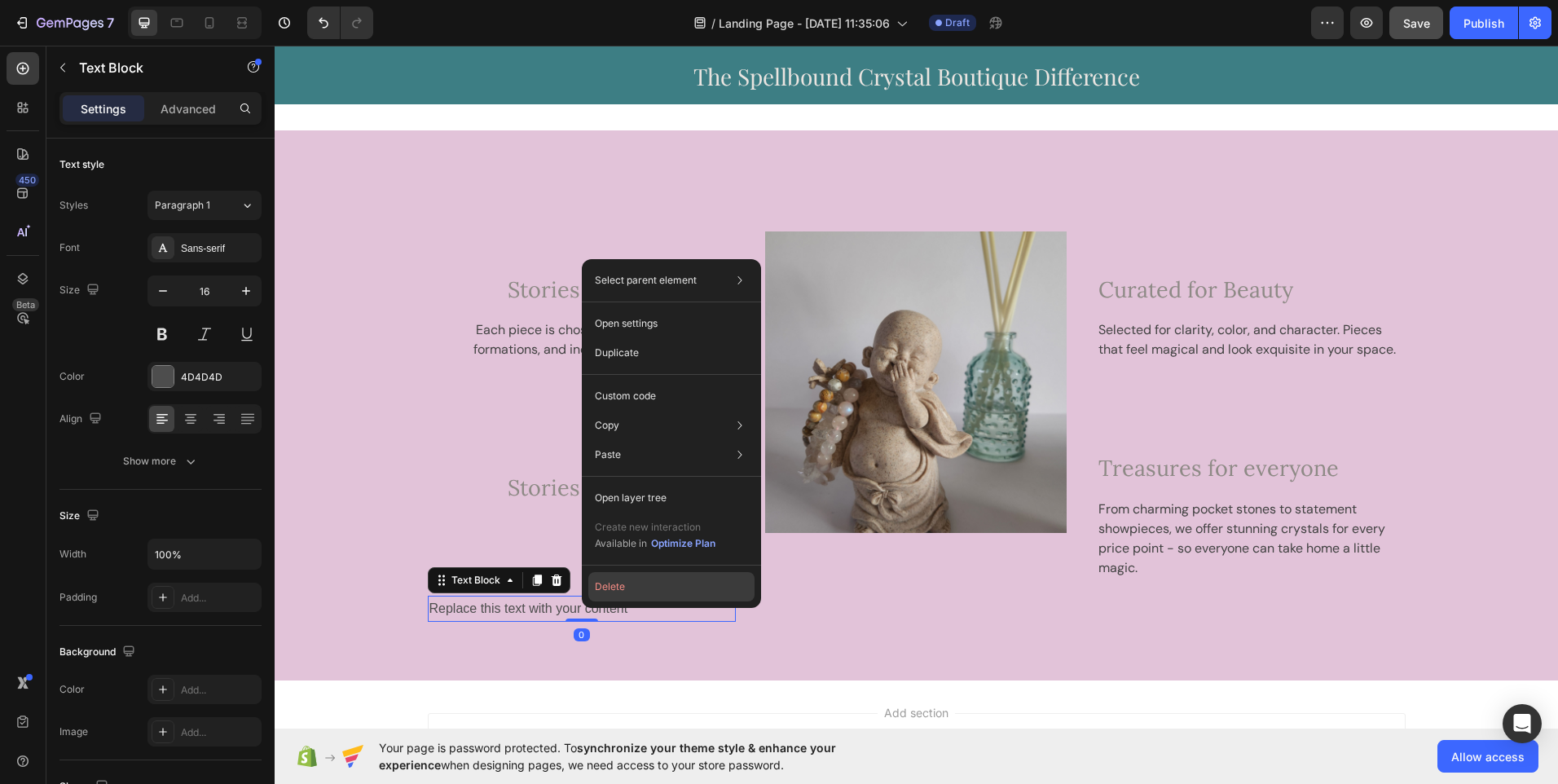
click at [615, 591] on button "Delete" at bounding box center [671, 586] width 167 height 29
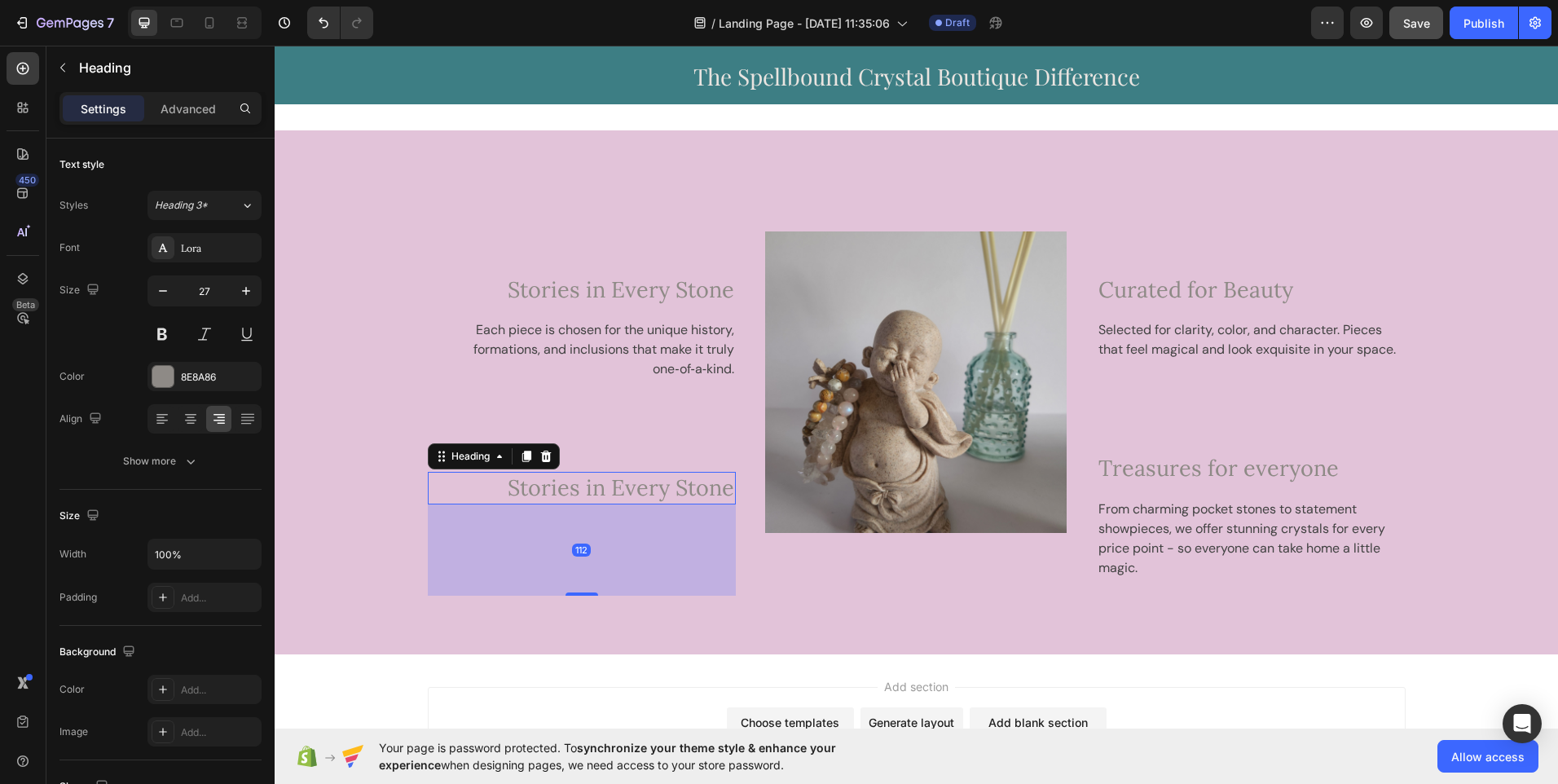
click at [675, 490] on span "Stories in Every Stone" at bounding box center [621, 487] width 226 height 28
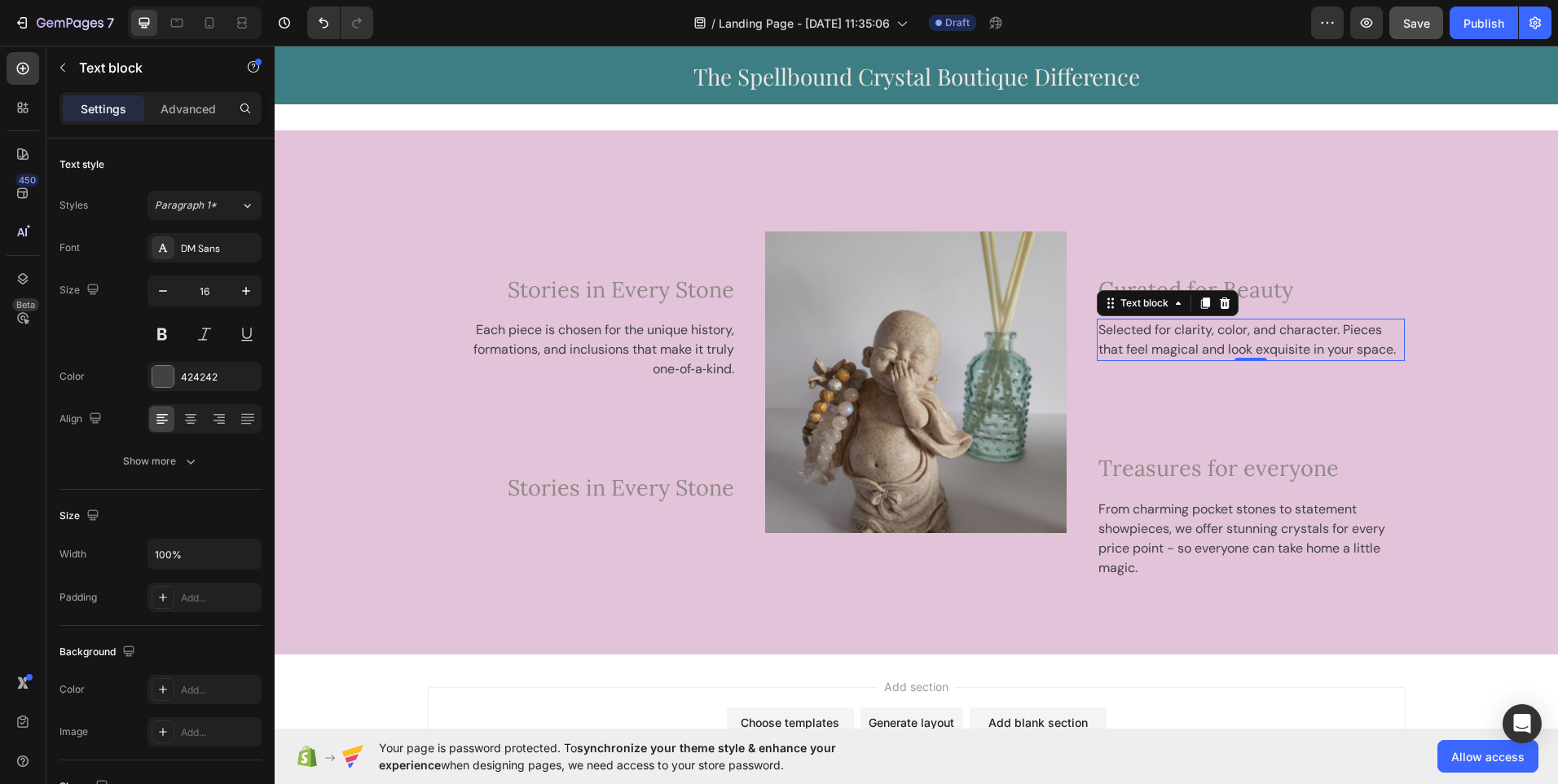
click at [1349, 352] on p "Selected for clarity, color, and character. Pieces that feel magical and look e…" at bounding box center [1251, 340] width 305 height 40
click at [1389, 352] on p "Selected for clarity, color, and character. Pieces that feel magical and look e…" at bounding box center [1251, 340] width 305 height 40
click at [1396, 352] on p "Selected for clarity, color, and character. Pieces that feel magical and look e…" at bounding box center [1251, 340] width 305 height 40
click at [1099, 334] on p "Selected for clarity, color, and character. Pieces that feel magical and look e…" at bounding box center [1251, 340] width 305 height 40
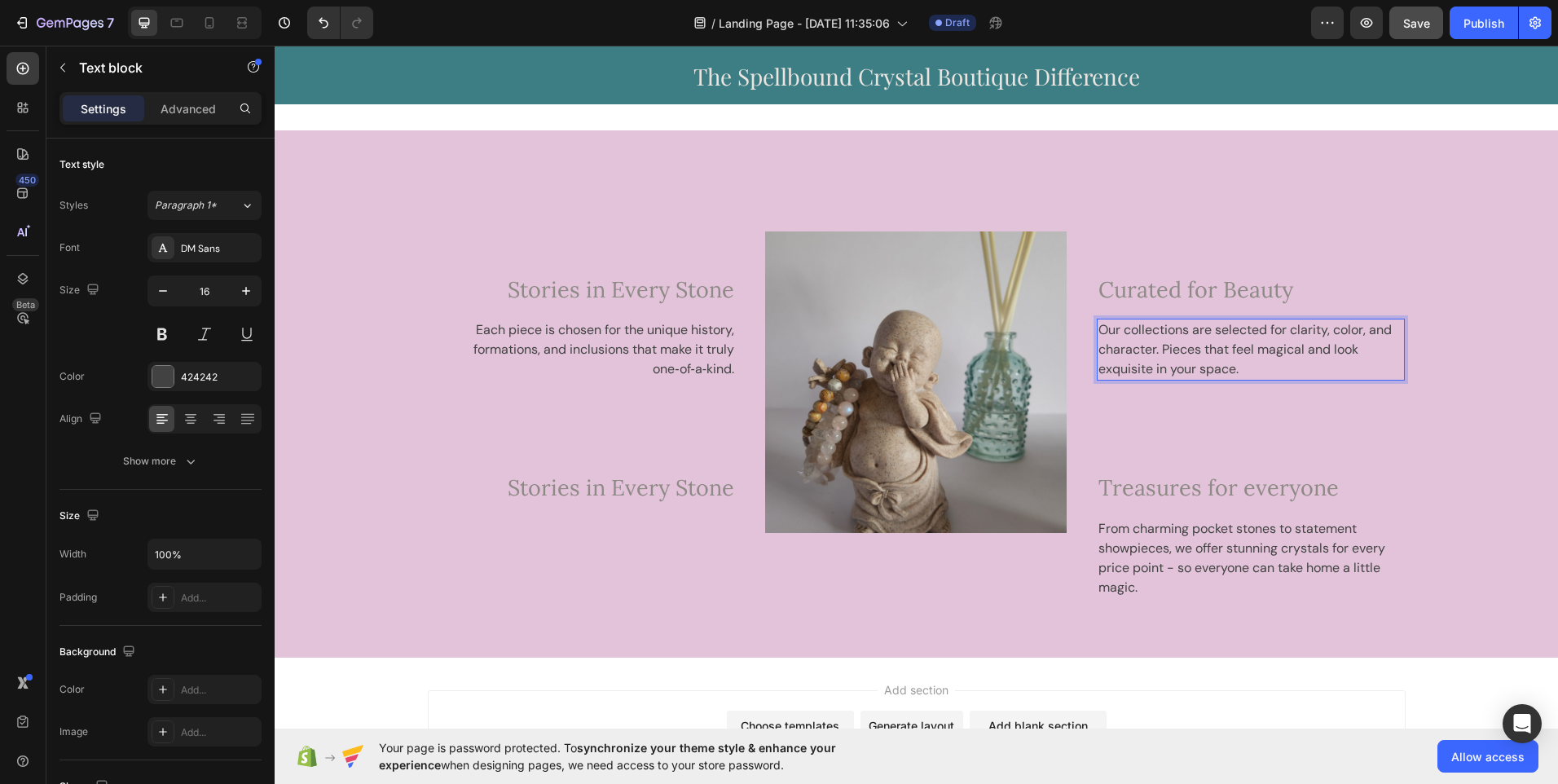
click at [1252, 364] on p "Our collections are selected for clarity, color, and character. Pieces that fee…" at bounding box center [1251, 350] width 305 height 59
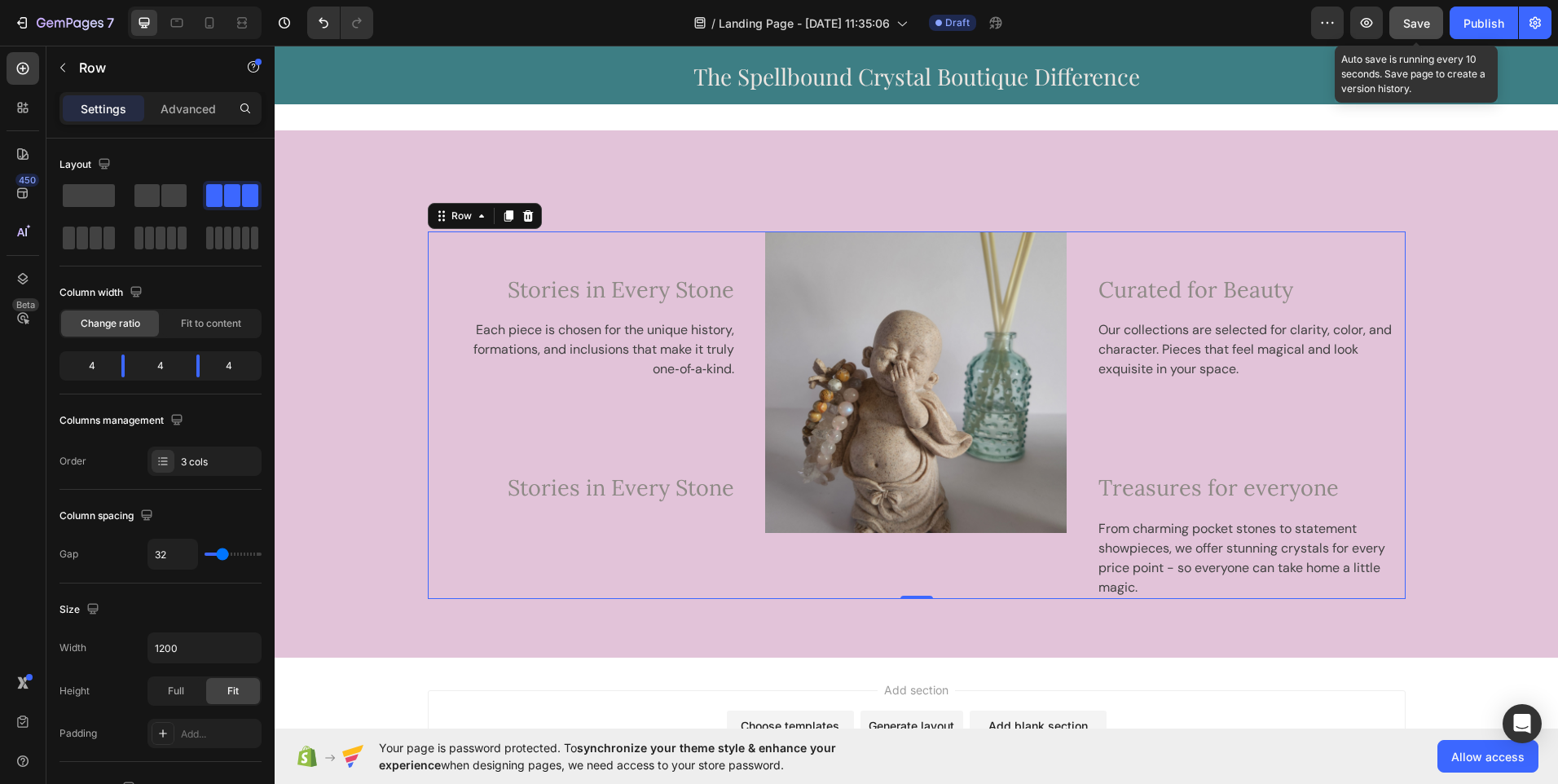
click at [1418, 26] on span "Save" at bounding box center [1417, 23] width 27 height 13
click at [27, 69] on icon at bounding box center [22, 68] width 16 height 16
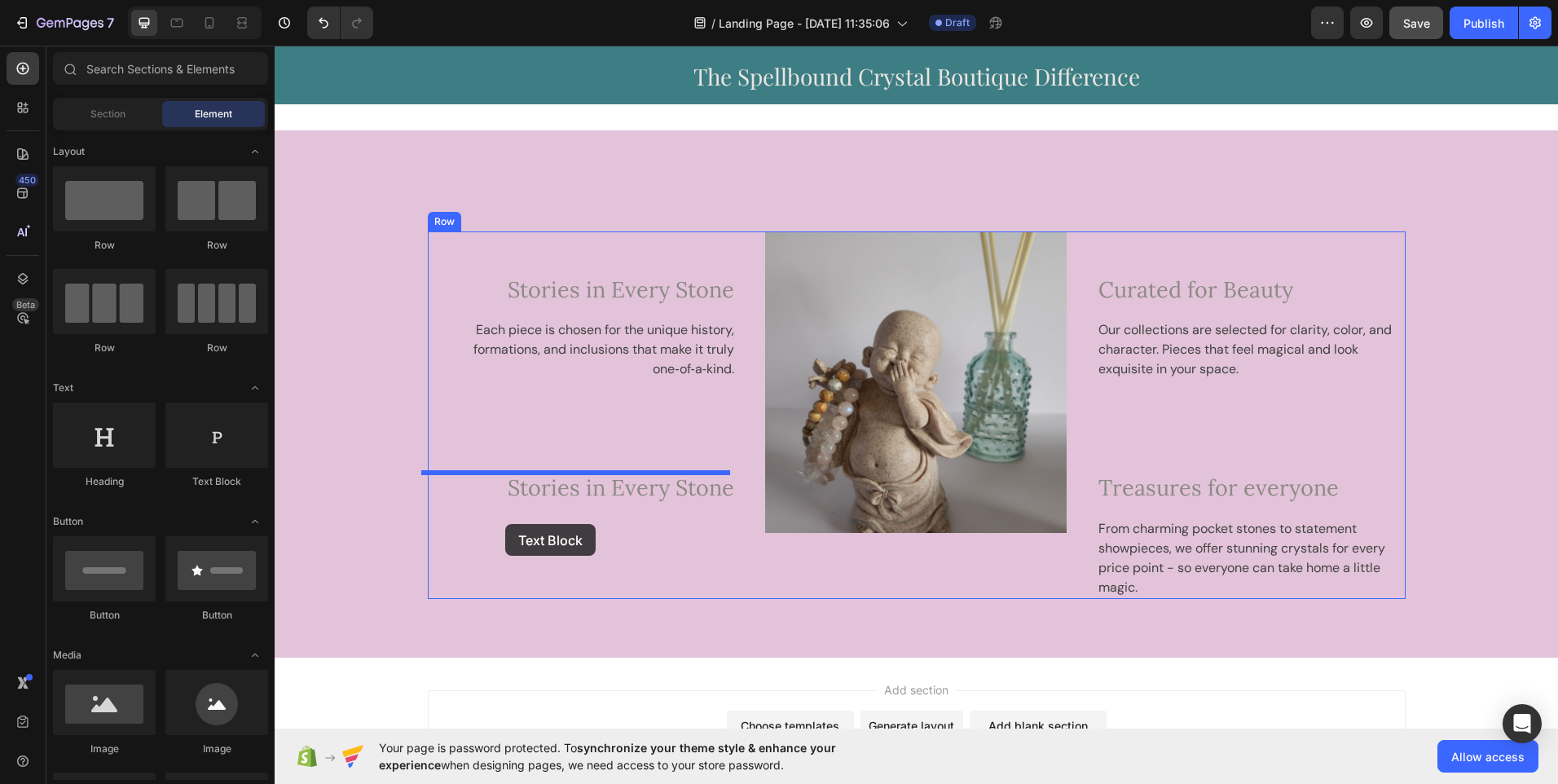
drag, startPoint x: 481, startPoint y: 494, endPoint x: 526, endPoint y: 529, distance: 57.0
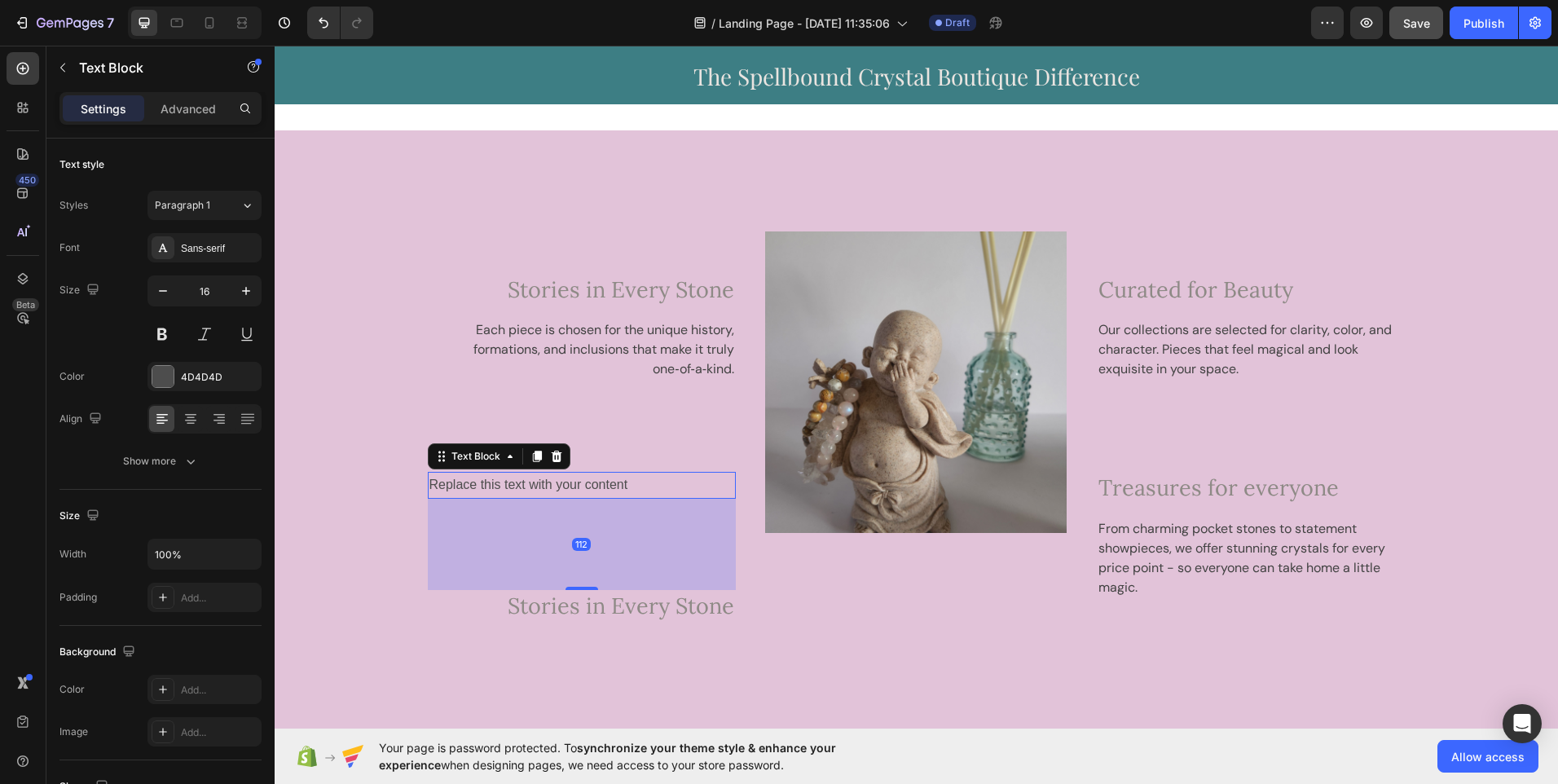
click at [526, 529] on div "112" at bounding box center [582, 544] width 309 height 92
click at [593, 538] on div "112" at bounding box center [582, 544] width 309 height 92
click at [321, 19] on icon "Undo/Redo" at bounding box center [324, 23] width 10 height 11
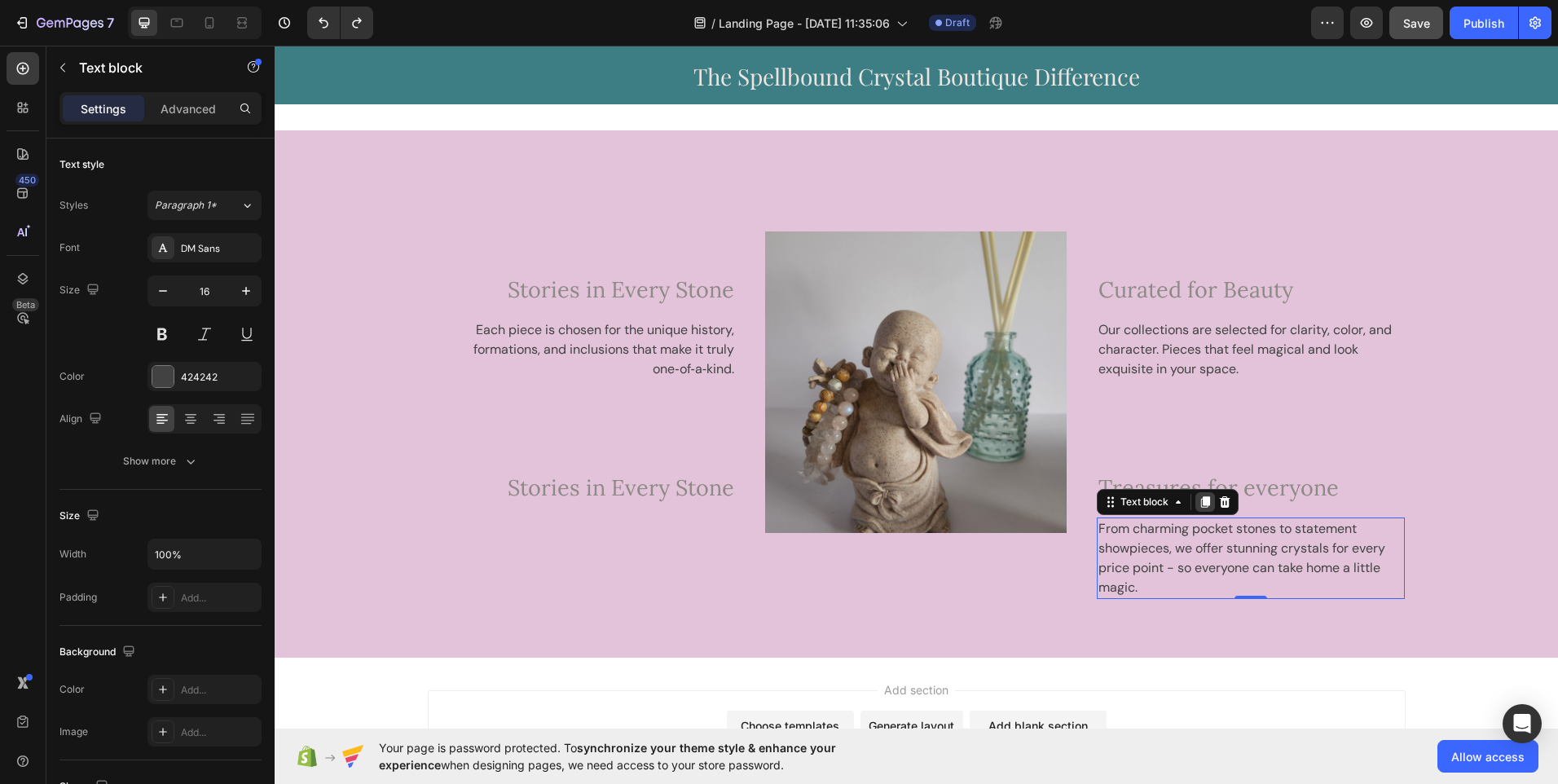
click at [1201, 501] on icon at bounding box center [1206, 502] width 9 height 12
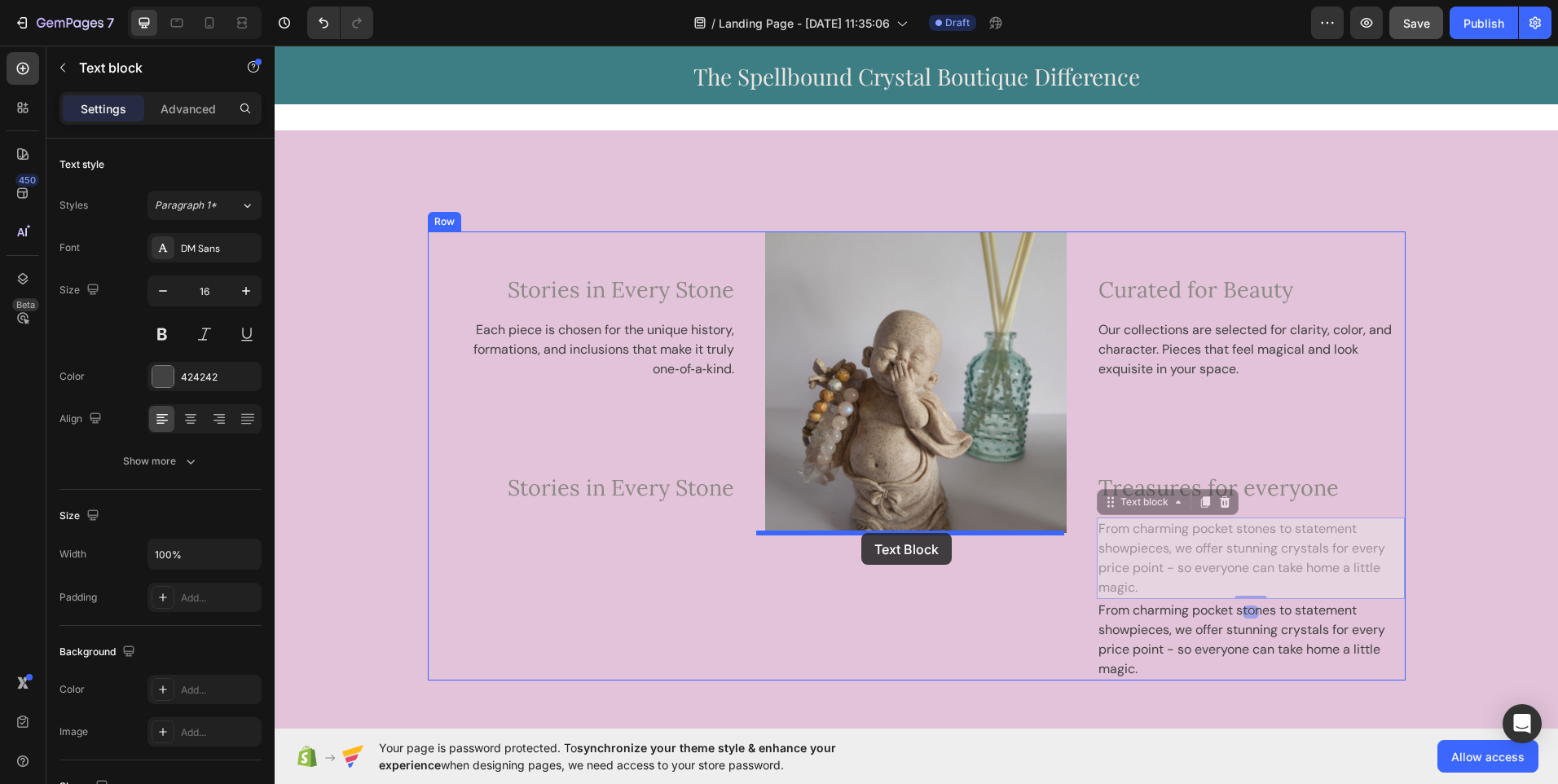
drag, startPoint x: 1152, startPoint y: 552, endPoint x: 766, endPoint y: 532, distance: 386.5
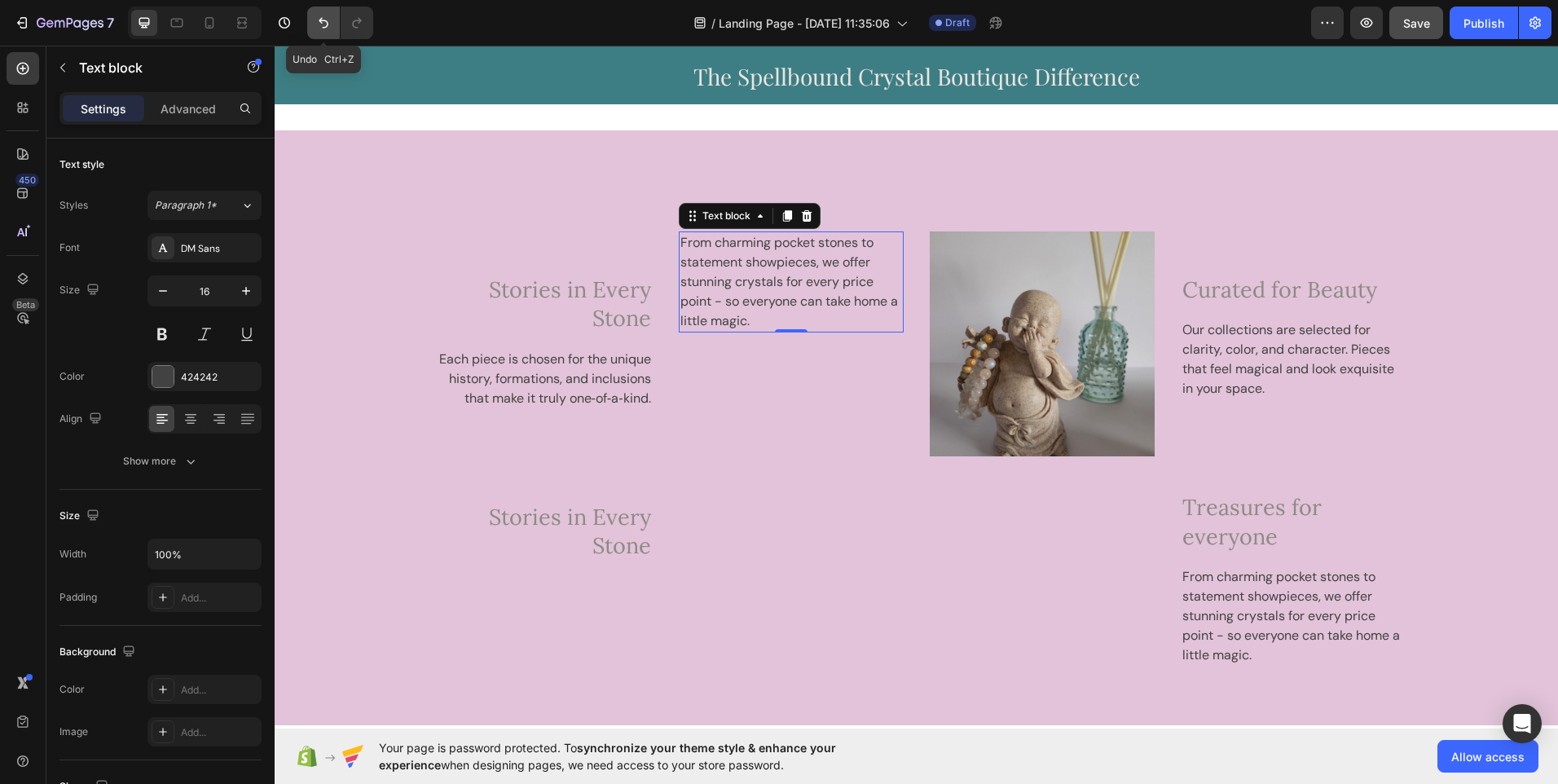
click at [326, 24] on icon "Undo/Redo" at bounding box center [323, 22] width 16 height 16
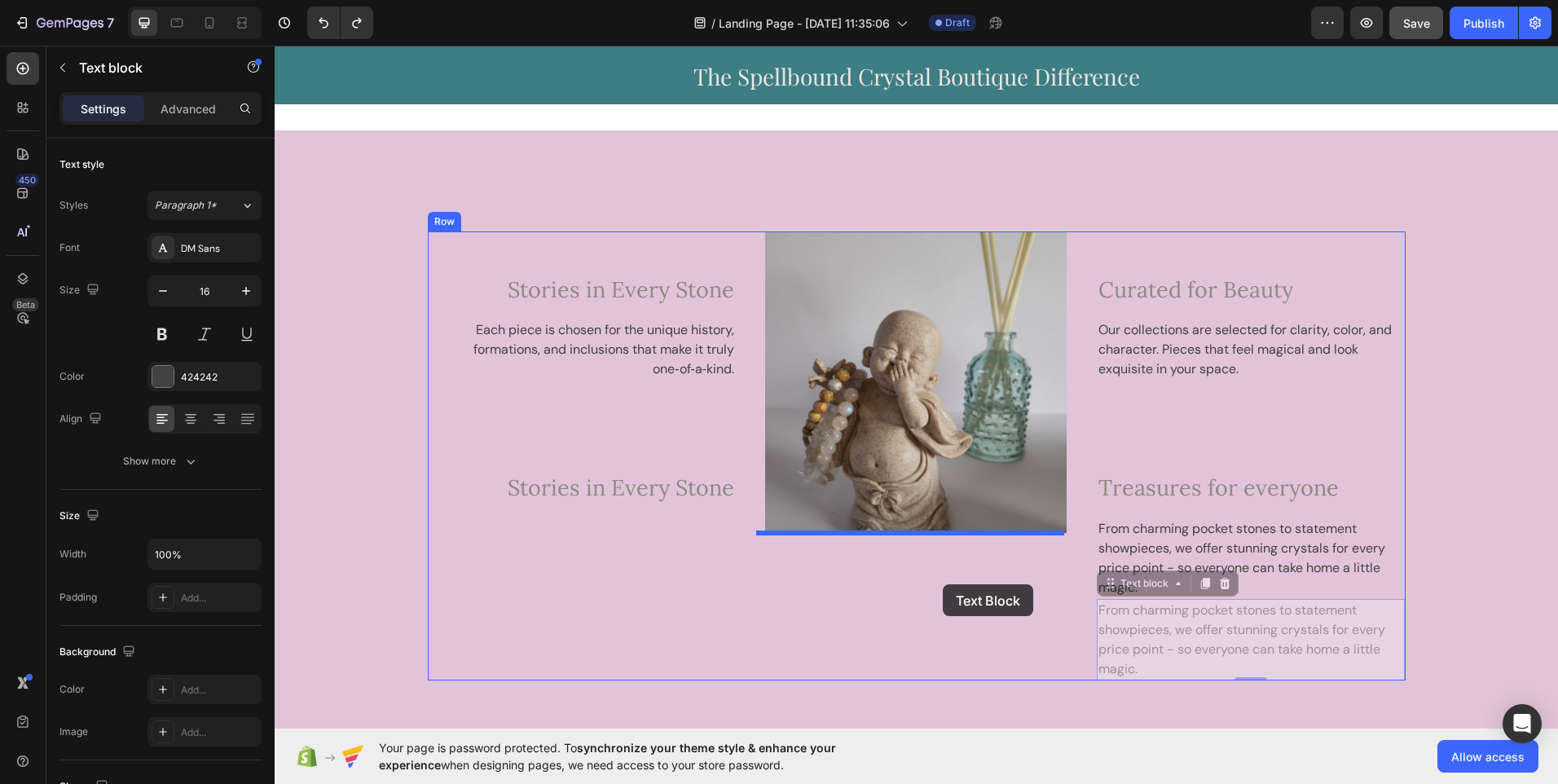
drag, startPoint x: 1106, startPoint y: 591, endPoint x: 871, endPoint y: 576, distance: 235.5
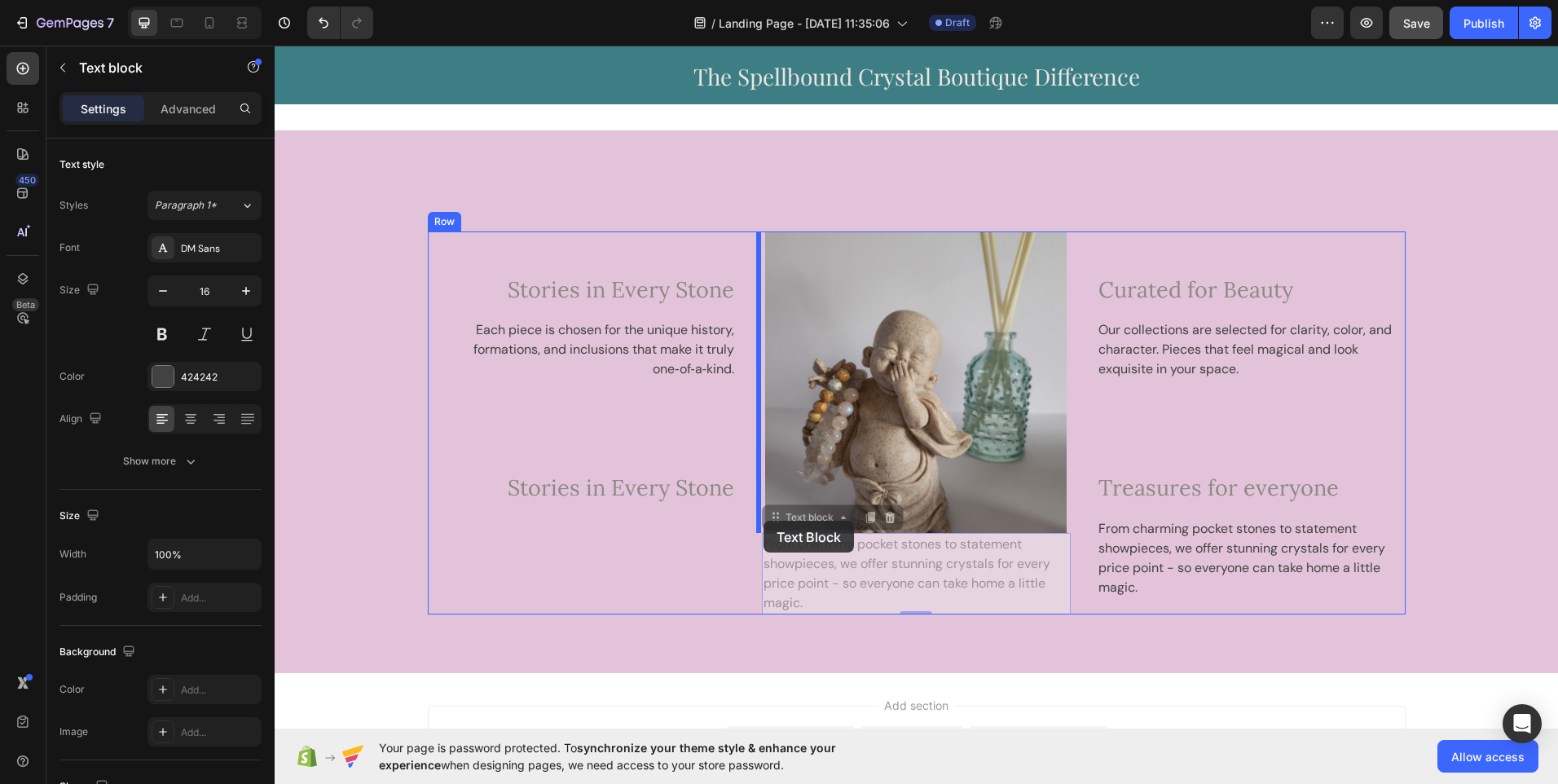
drag, startPoint x: 769, startPoint y: 521, endPoint x: 701, endPoint y: 510, distance: 68.9
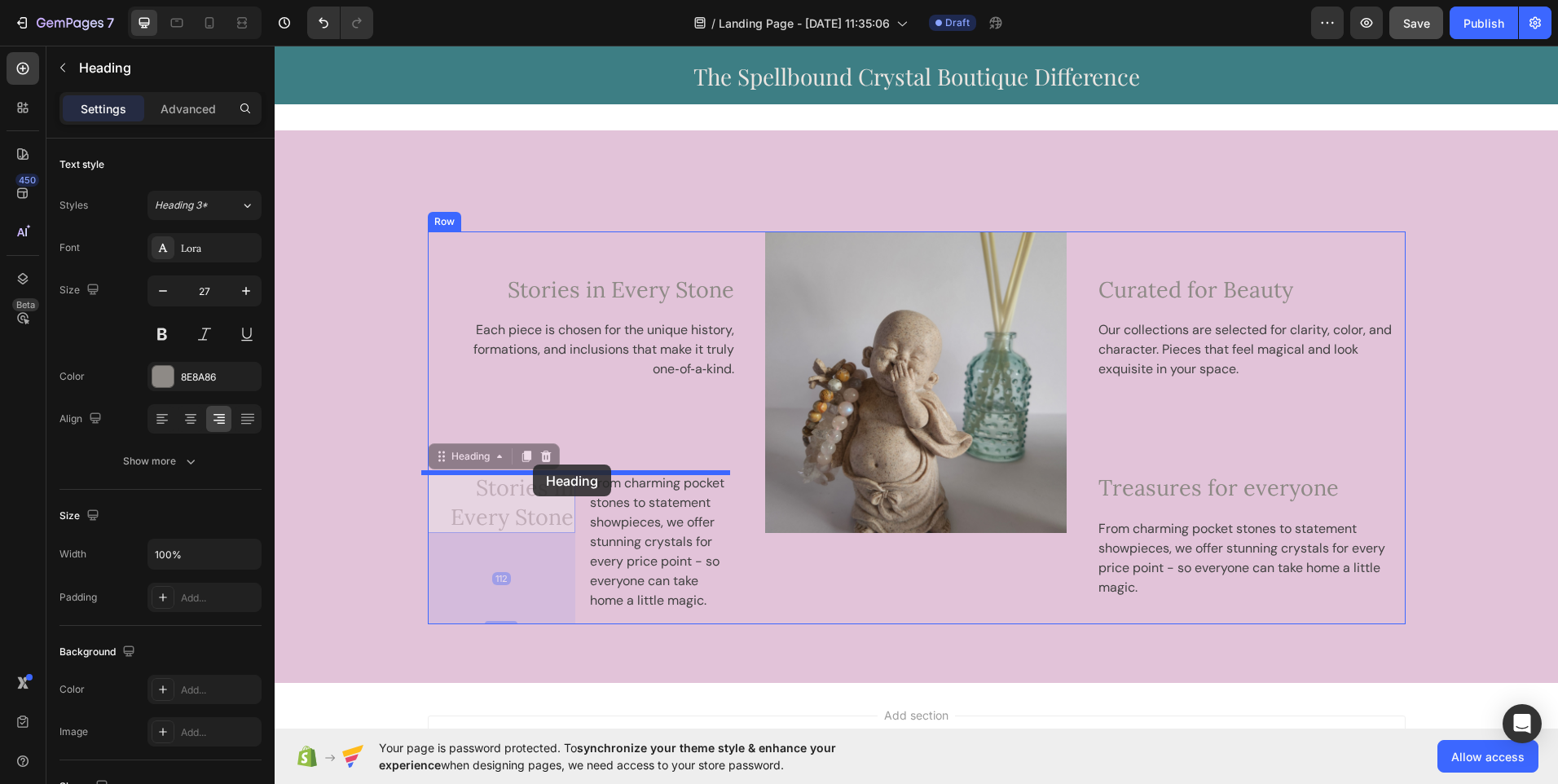
drag, startPoint x: 529, startPoint y: 490, endPoint x: 537, endPoint y: 453, distance: 37.9
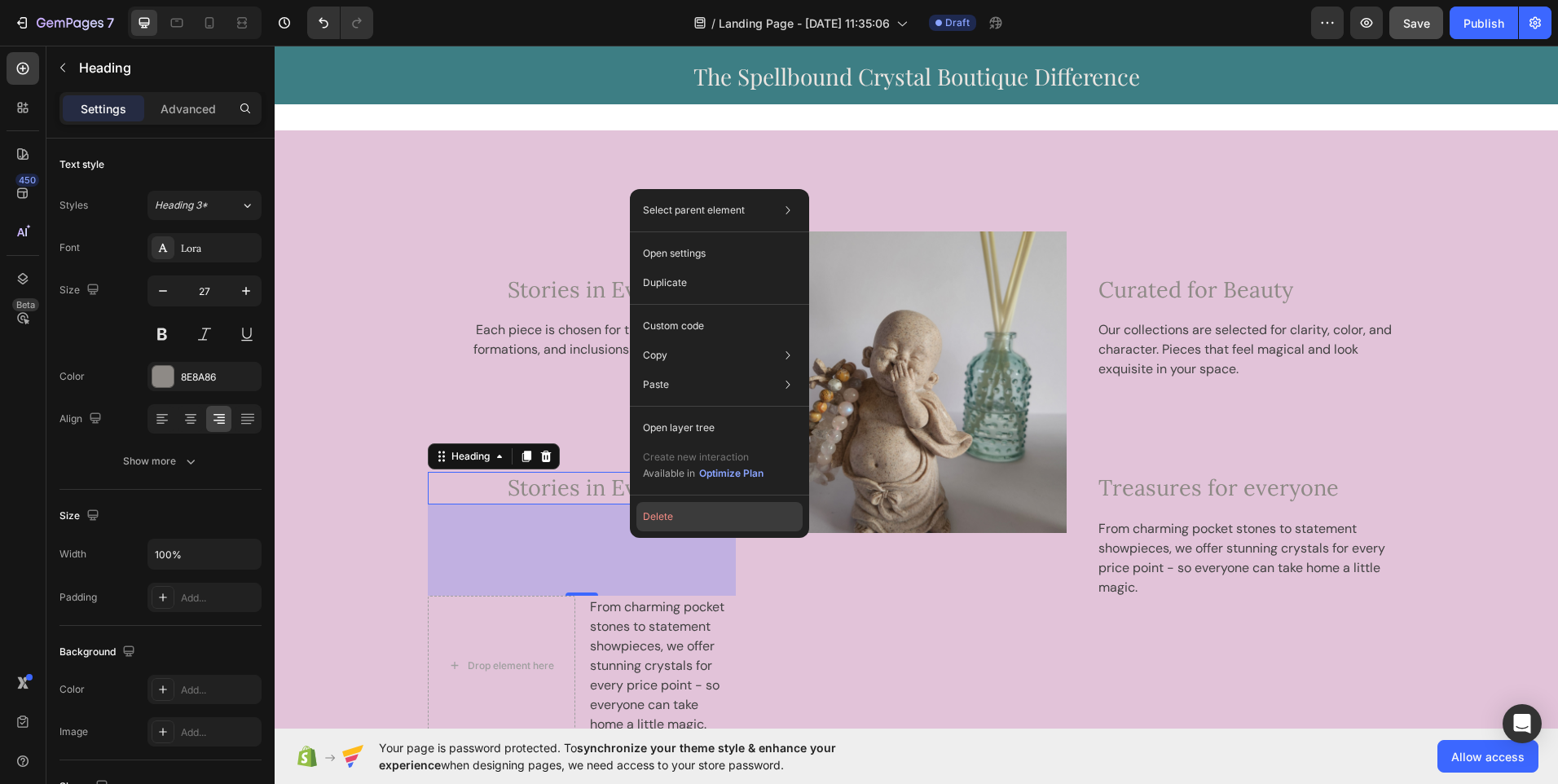
click at [654, 520] on button "Delete" at bounding box center [720, 516] width 167 height 29
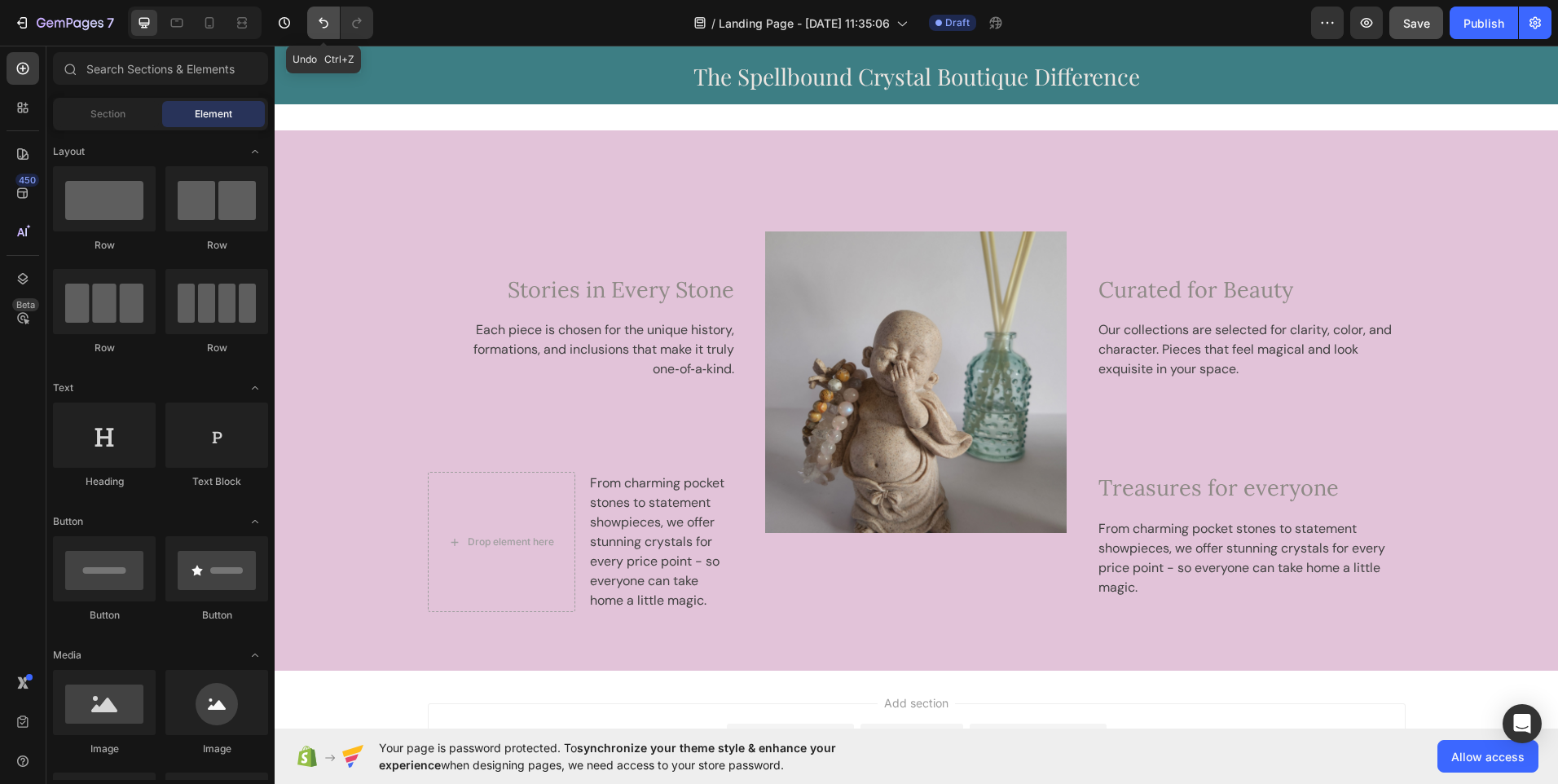
click at [317, 30] on icon "Undo/Redo" at bounding box center [323, 22] width 16 height 16
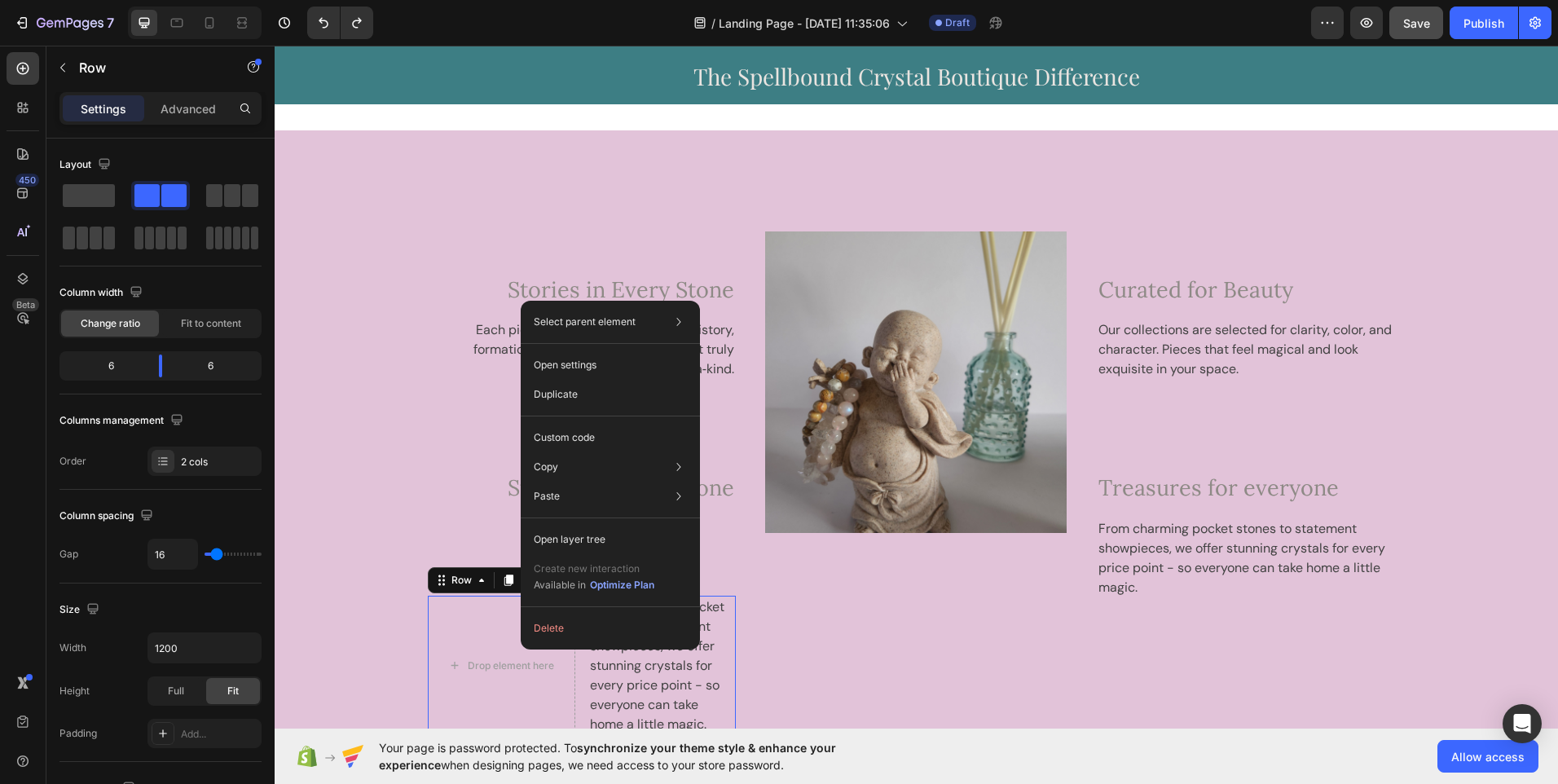
click at [544, 643] on div "Select parent element Section Row 3 cols Row 2 cols Open settings Duplicate Cus…" at bounding box center [610, 474] width 179 height 349
click at [544, 638] on button "Delete" at bounding box center [611, 628] width 167 height 29
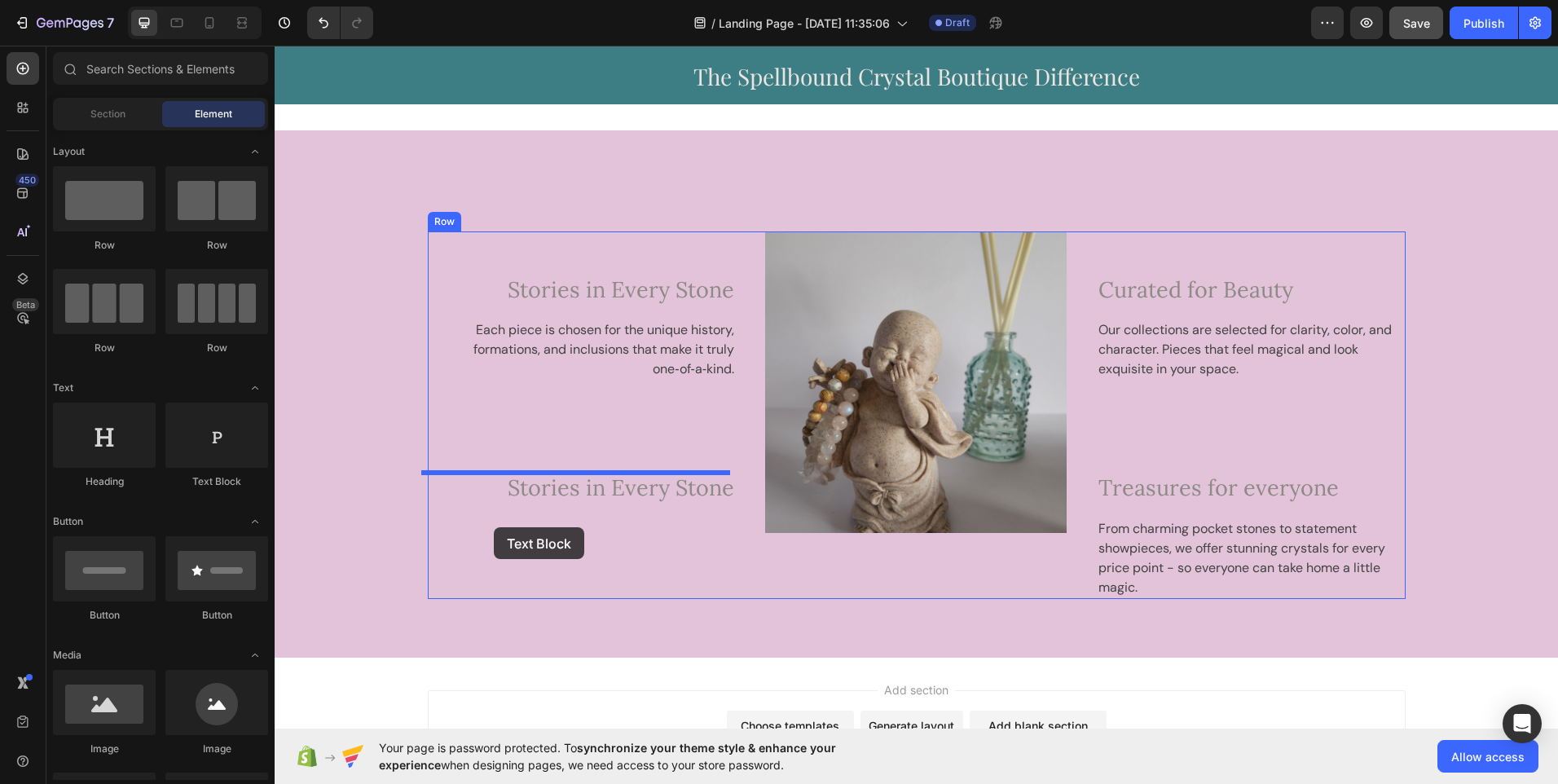
drag, startPoint x: 505, startPoint y: 491, endPoint x: 494, endPoint y: 527, distance: 37.6
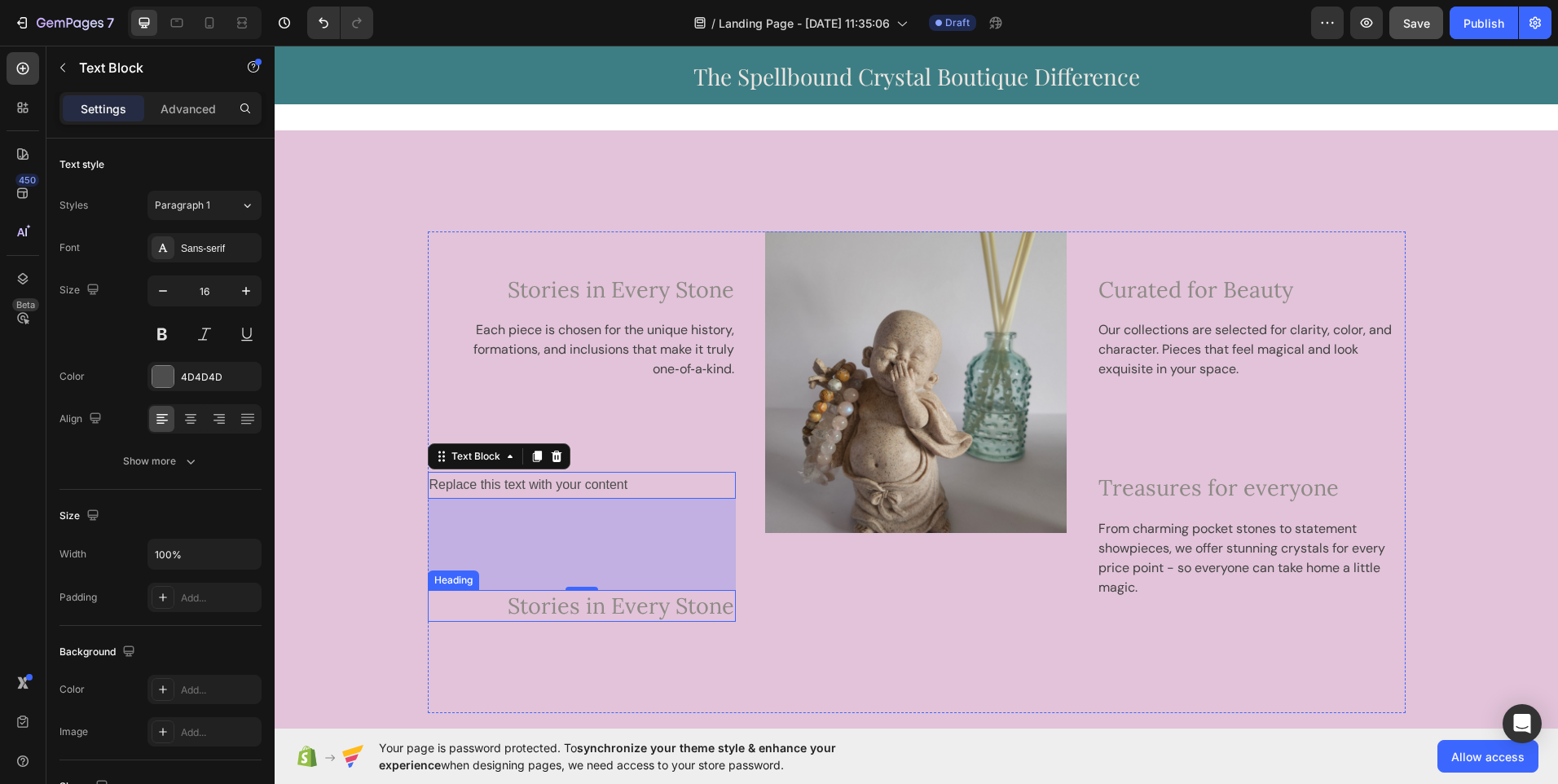
click at [614, 615] on span "Stories in Every Stone" at bounding box center [621, 605] width 226 height 28
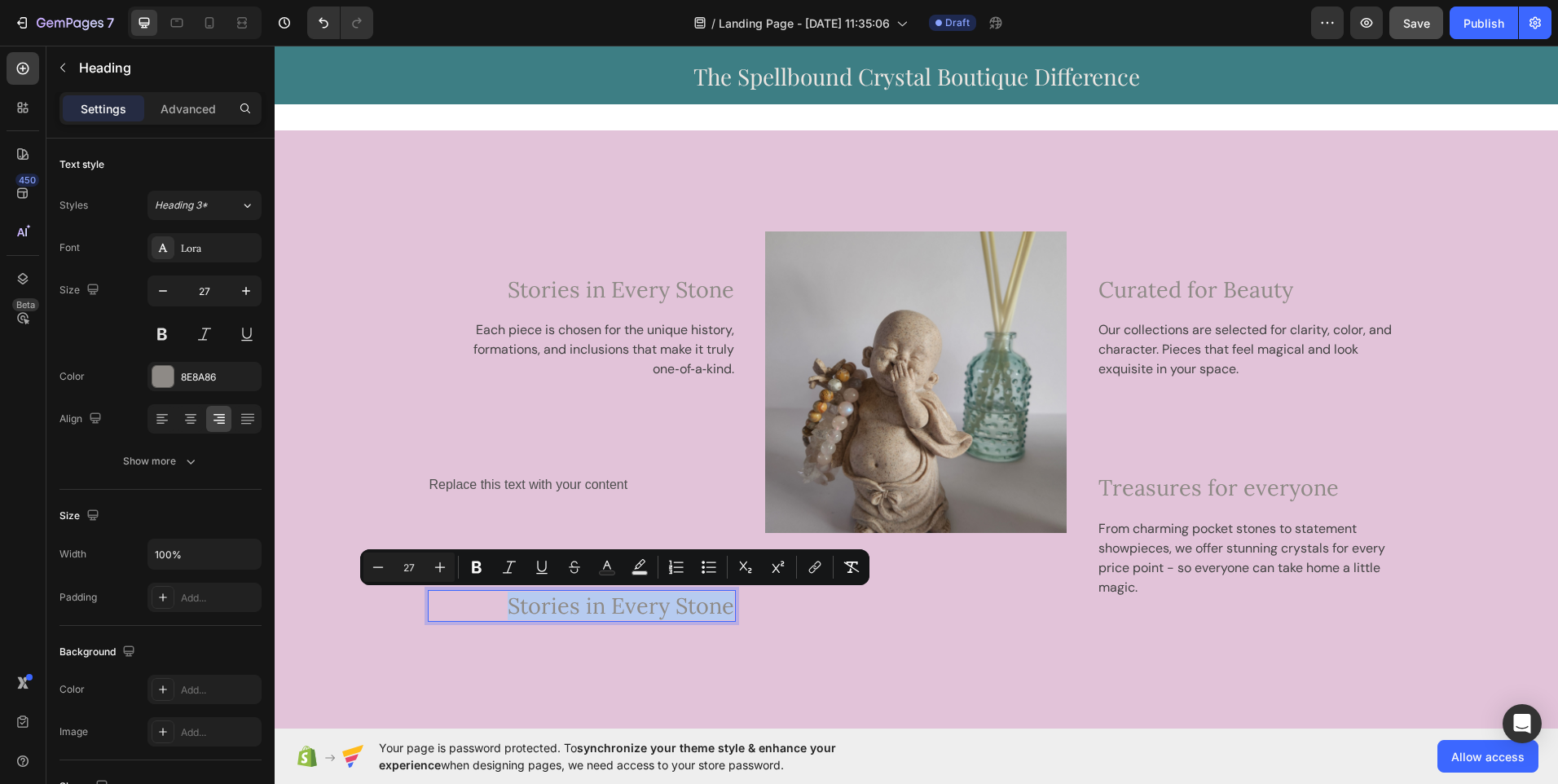
drag, startPoint x: 495, startPoint y: 603, endPoint x: 725, endPoint y: 612, distance: 230.2
click at [725, 612] on p "Stories in Every Stone" at bounding box center [582, 606] width 305 height 29
copy span "Stories in Every Stone"
click at [725, 612] on span "Stories in Every Stone" at bounding box center [621, 605] width 226 height 28
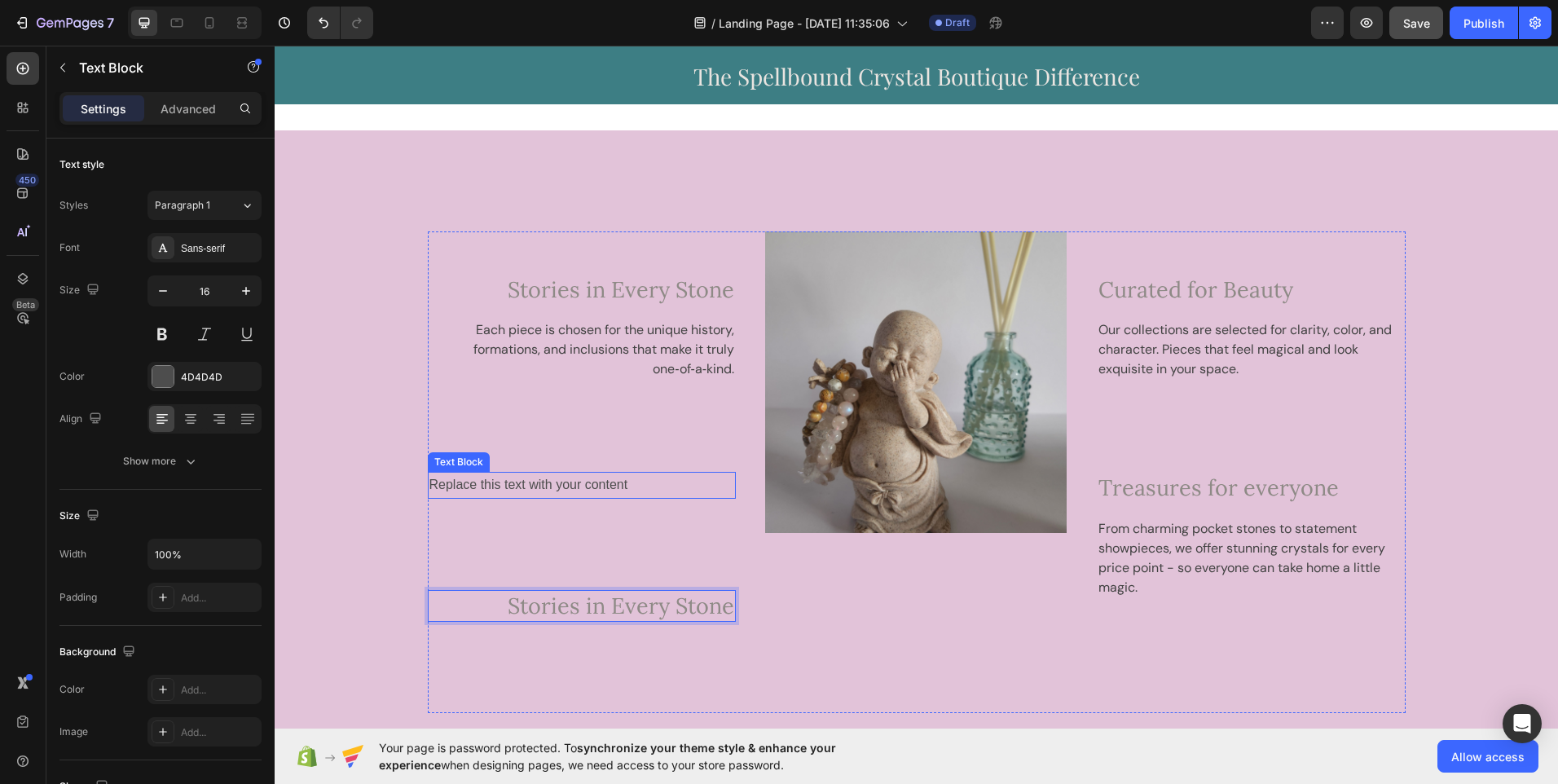
click at [607, 489] on p "Replace this text with your content" at bounding box center [582, 485] width 305 height 24
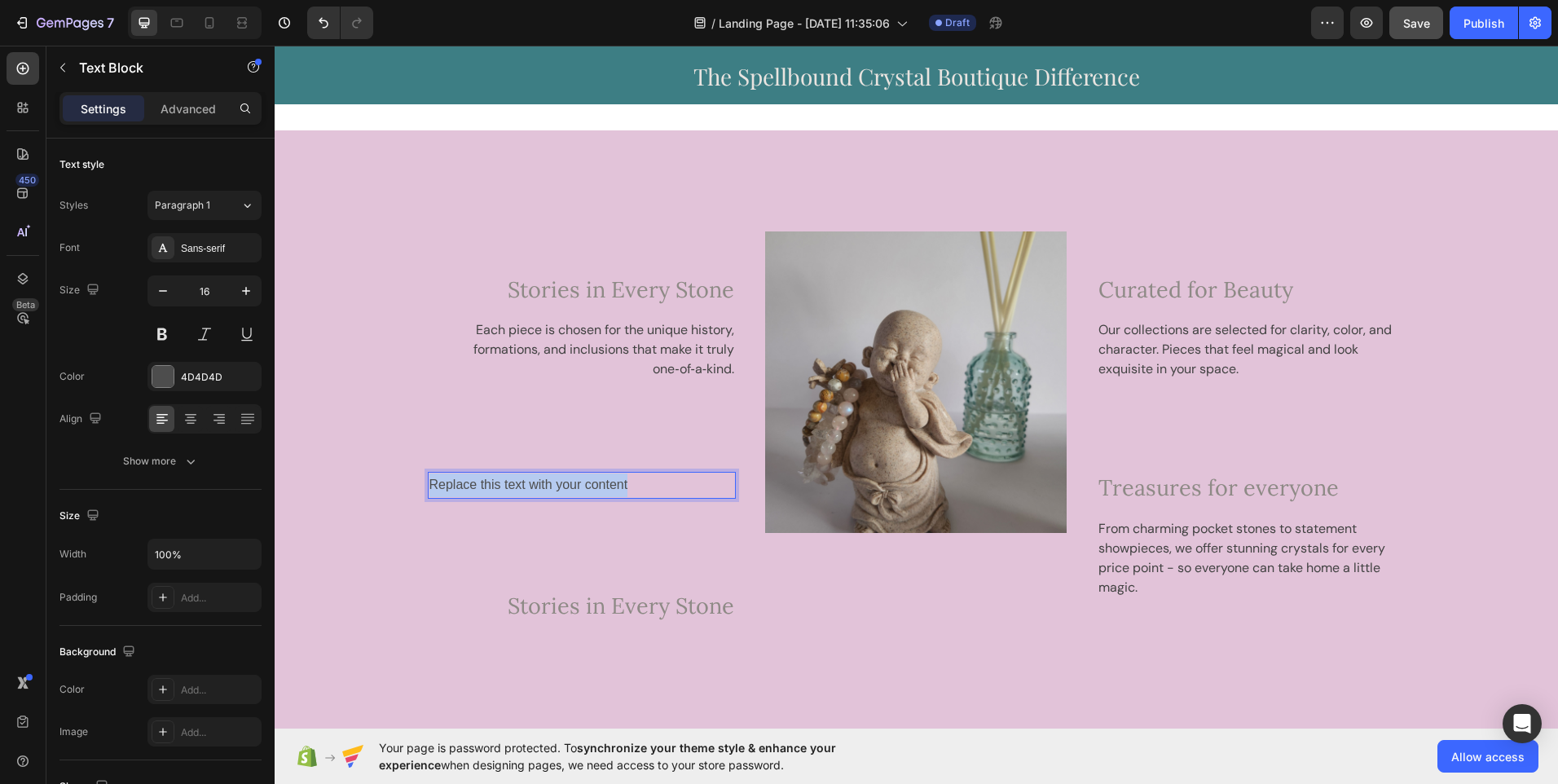
click at [607, 489] on p "Replace this text with your content" at bounding box center [582, 485] width 305 height 24
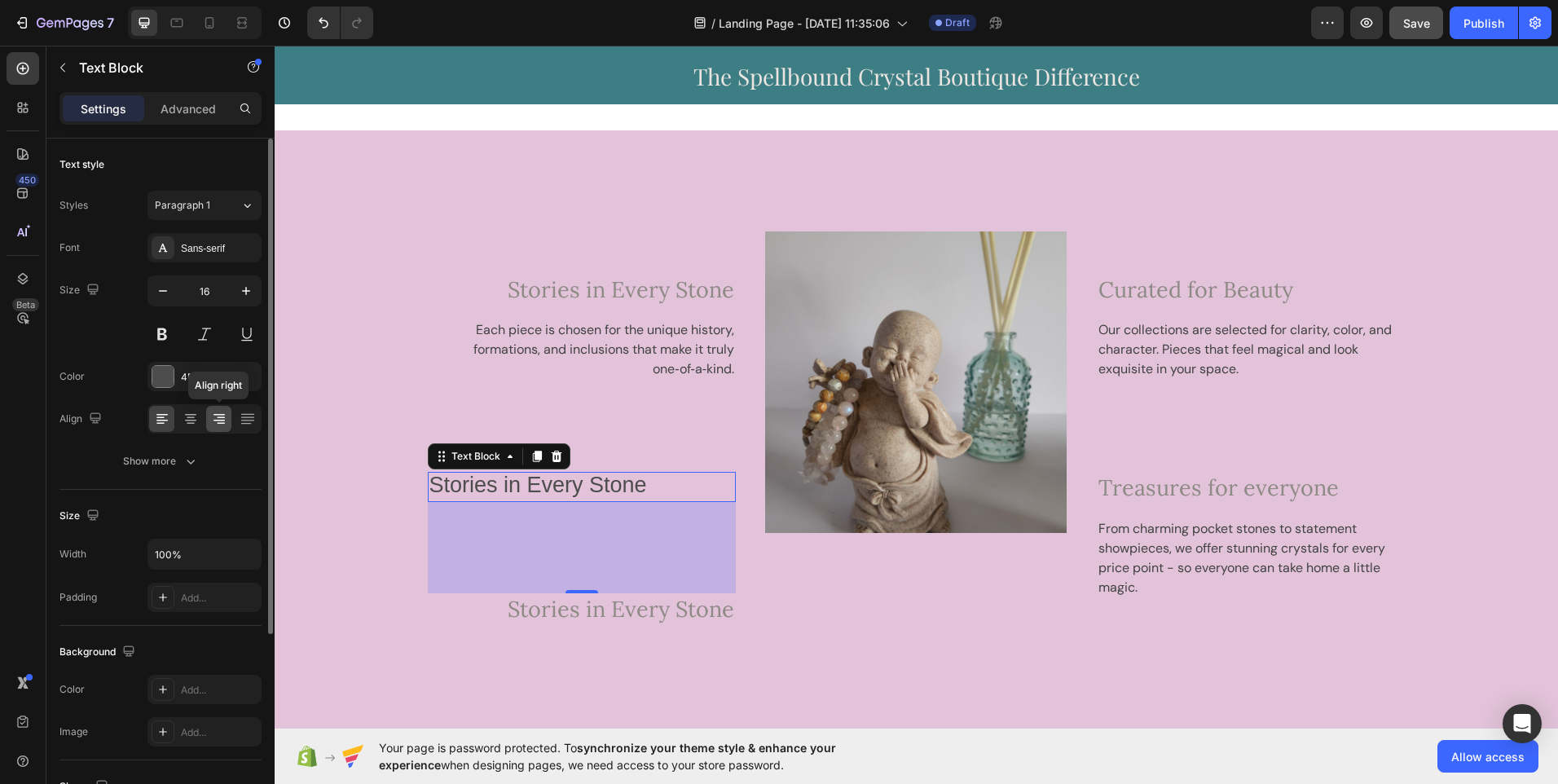
click at [220, 421] on icon at bounding box center [219, 418] width 16 height 16
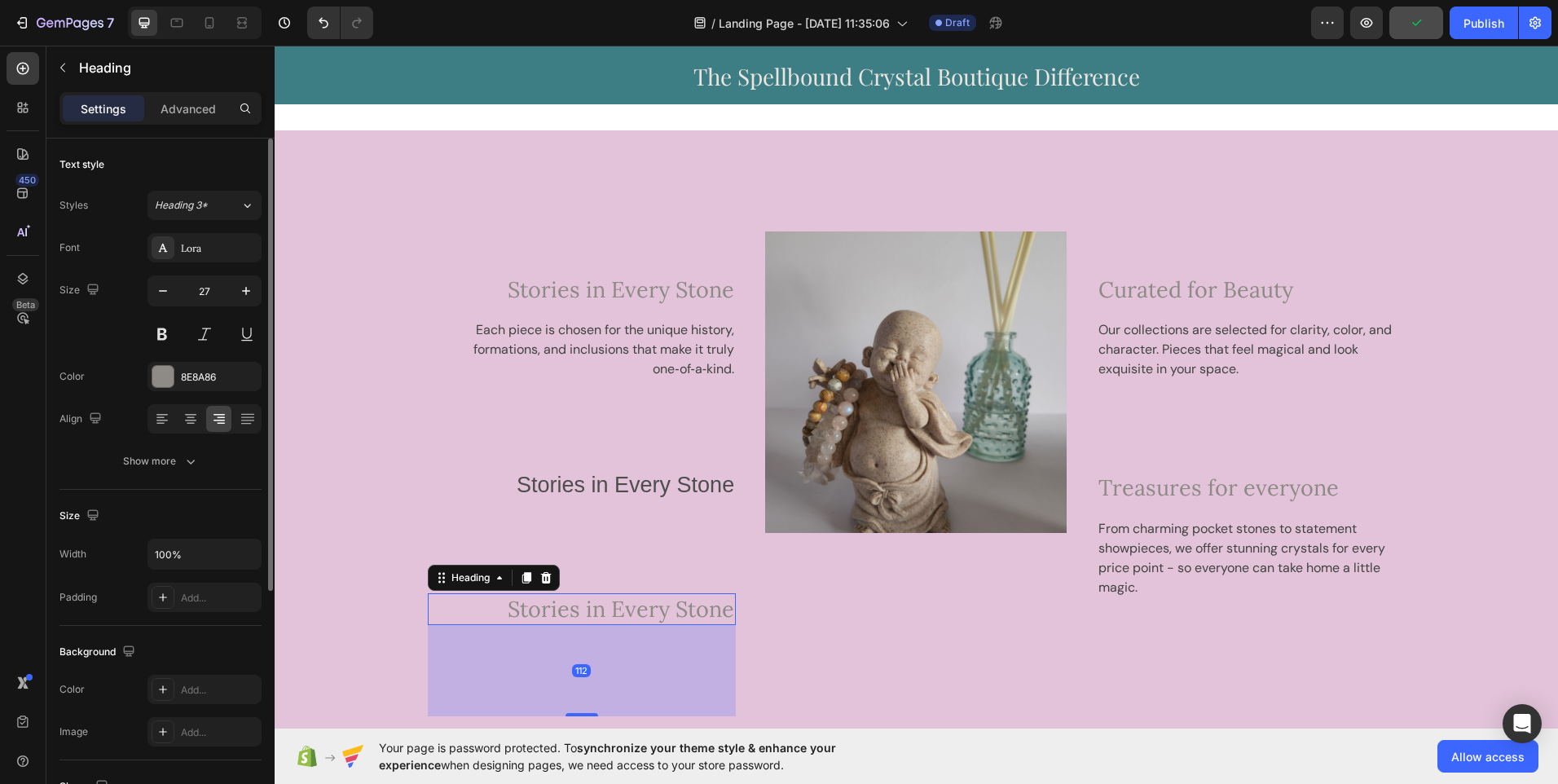
click at [553, 620] on span "Stories in Every Stone" at bounding box center [621, 608] width 226 height 28
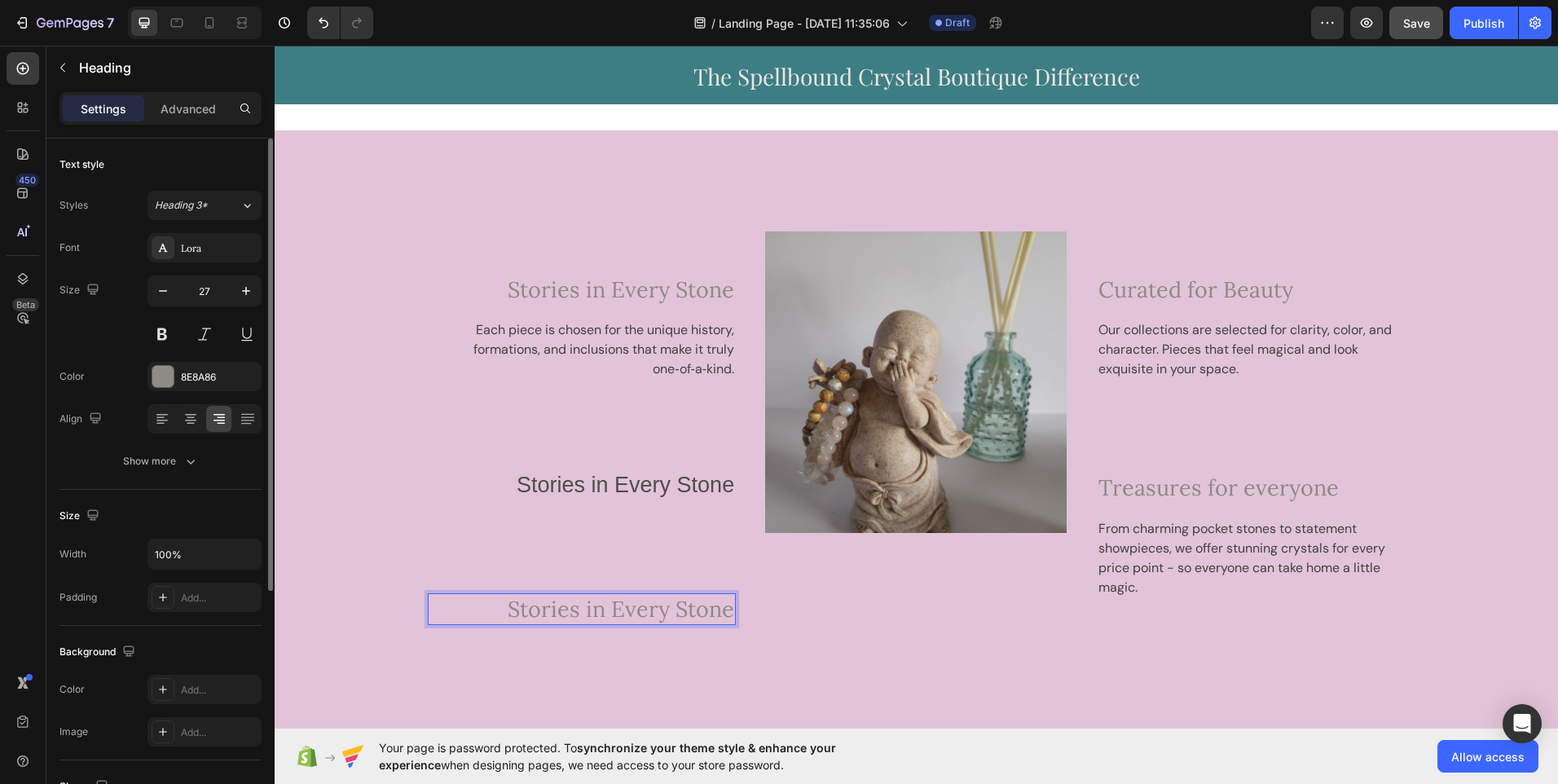
drag, startPoint x: 553, startPoint y: 620, endPoint x: 453, endPoint y: 600, distance: 102.0
click at [453, 600] on p "Stories in Every Stone" at bounding box center [582, 609] width 305 height 29
click at [500, 601] on p "Stories in Every Stone" at bounding box center [582, 609] width 305 height 29
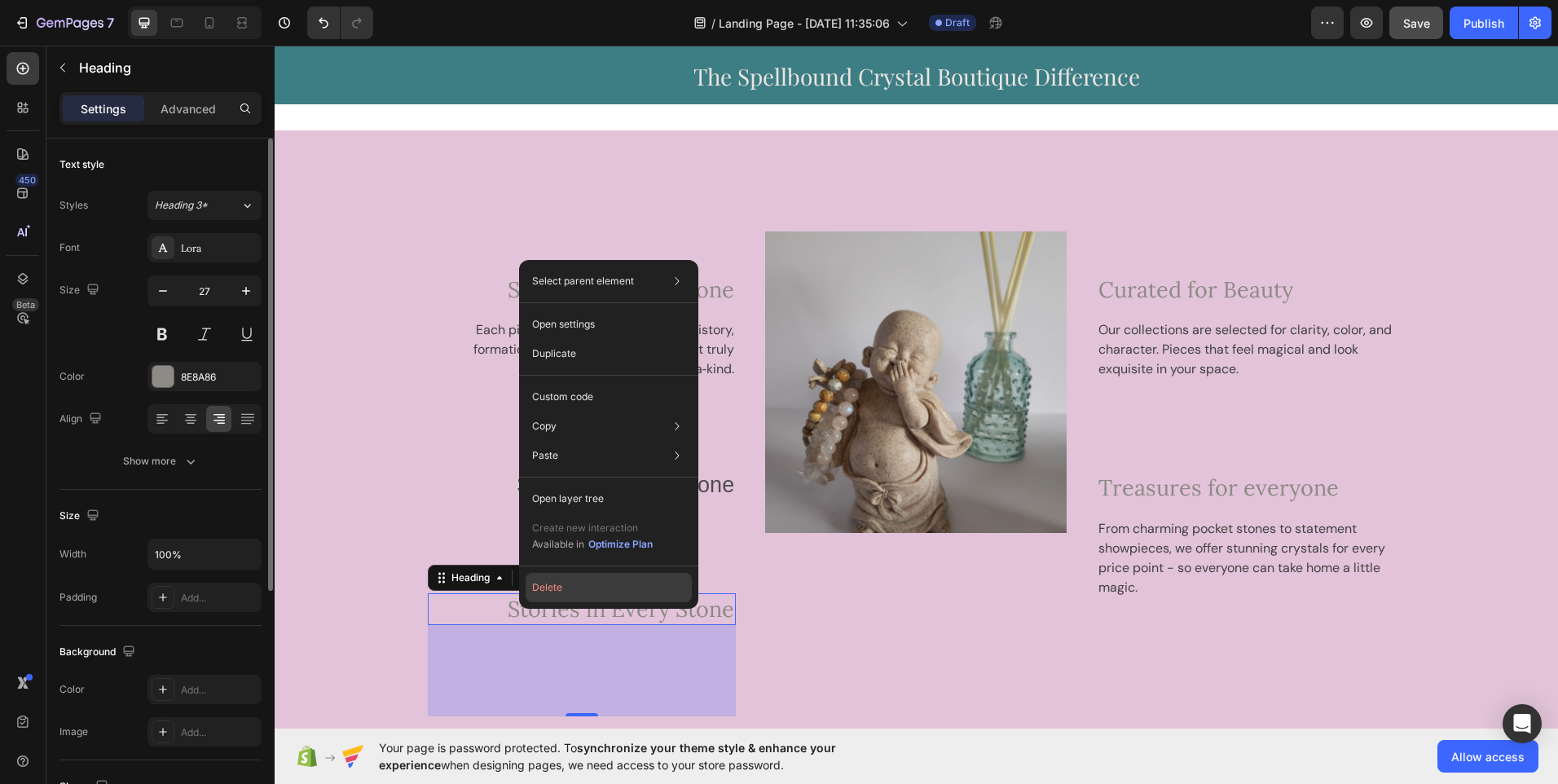
click at [538, 598] on button "Delete" at bounding box center [609, 587] width 167 height 29
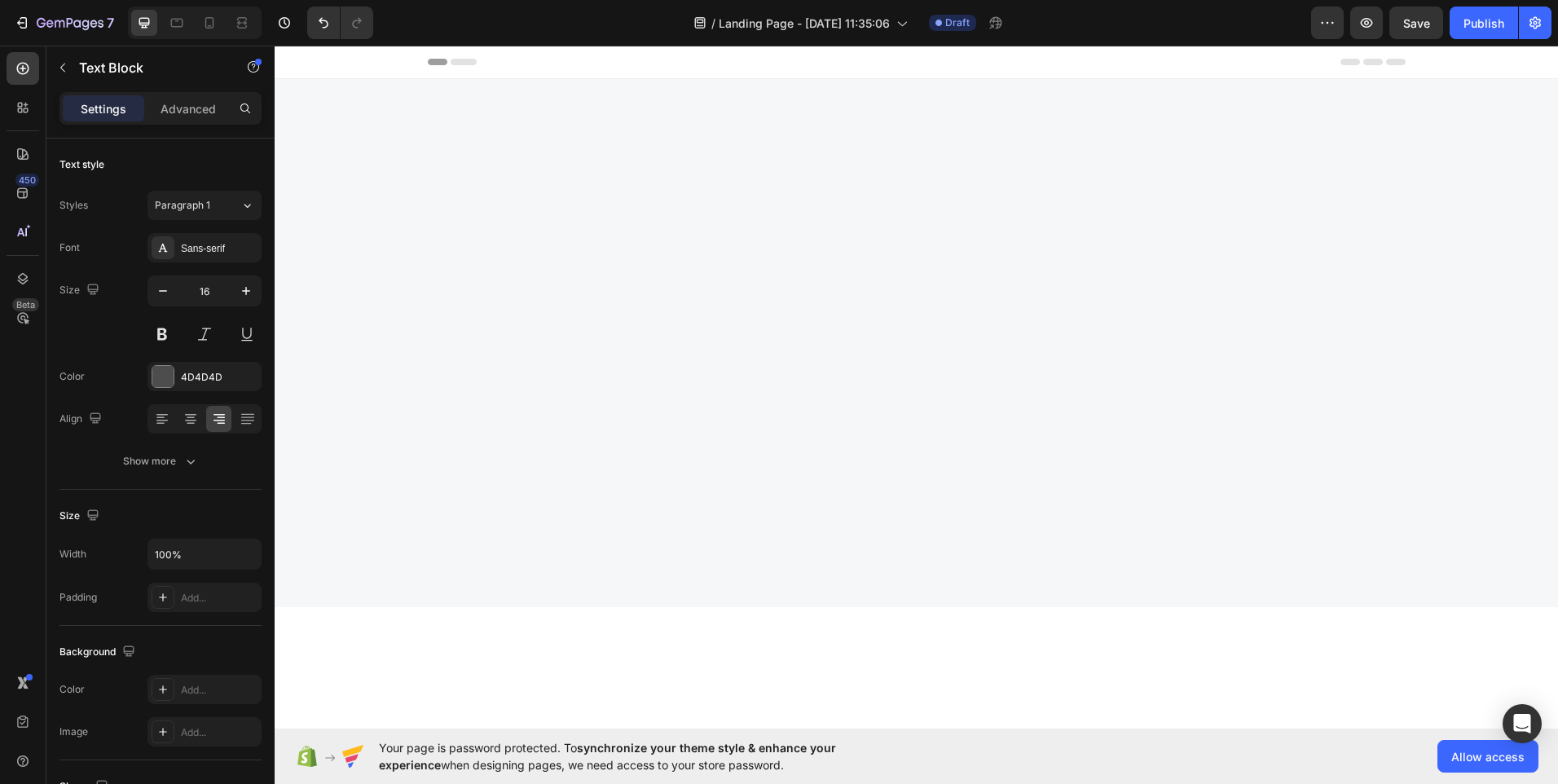
scroll to position [2398, 0]
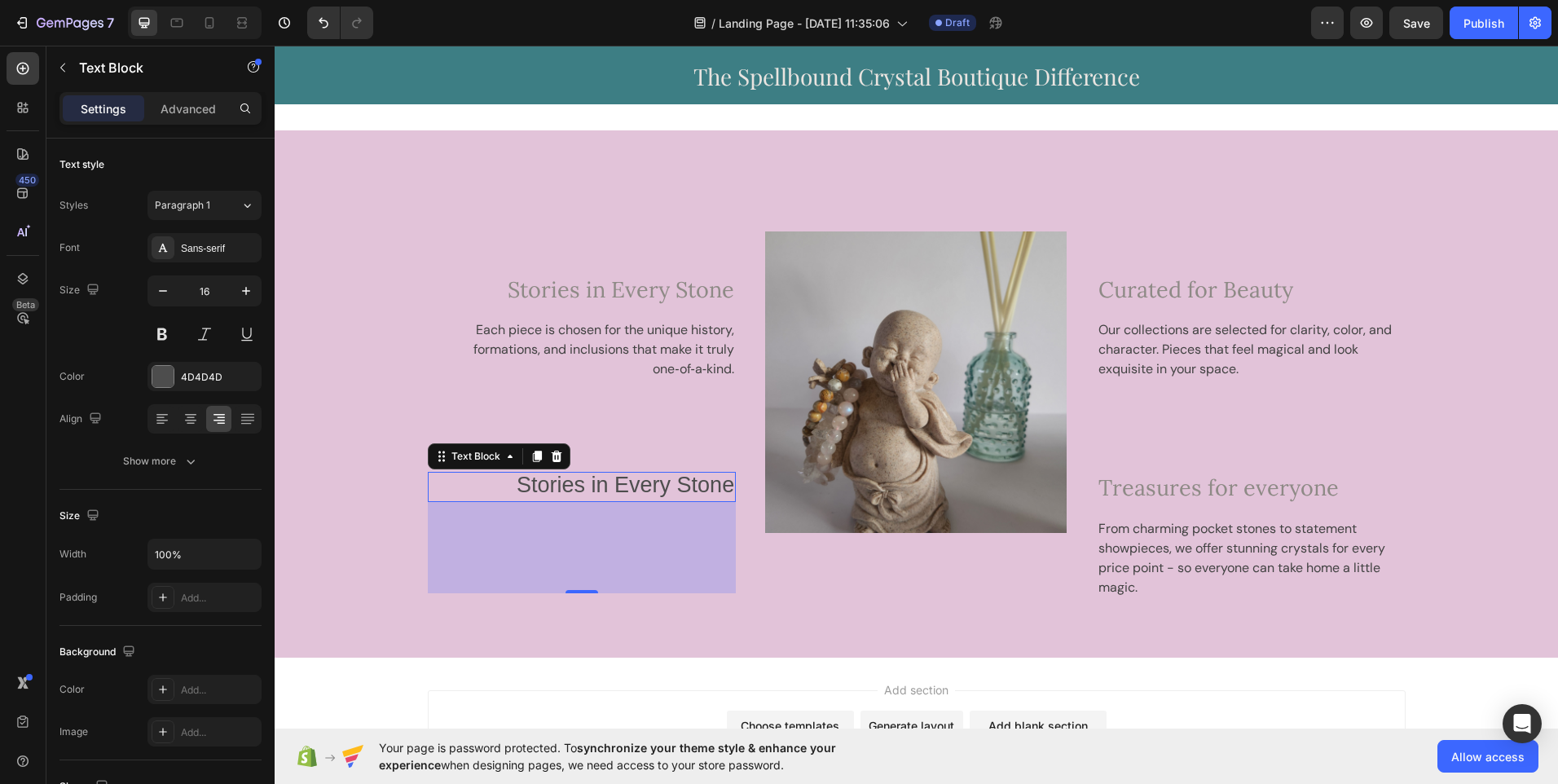
click at [562, 521] on div "112" at bounding box center [582, 548] width 309 height 92
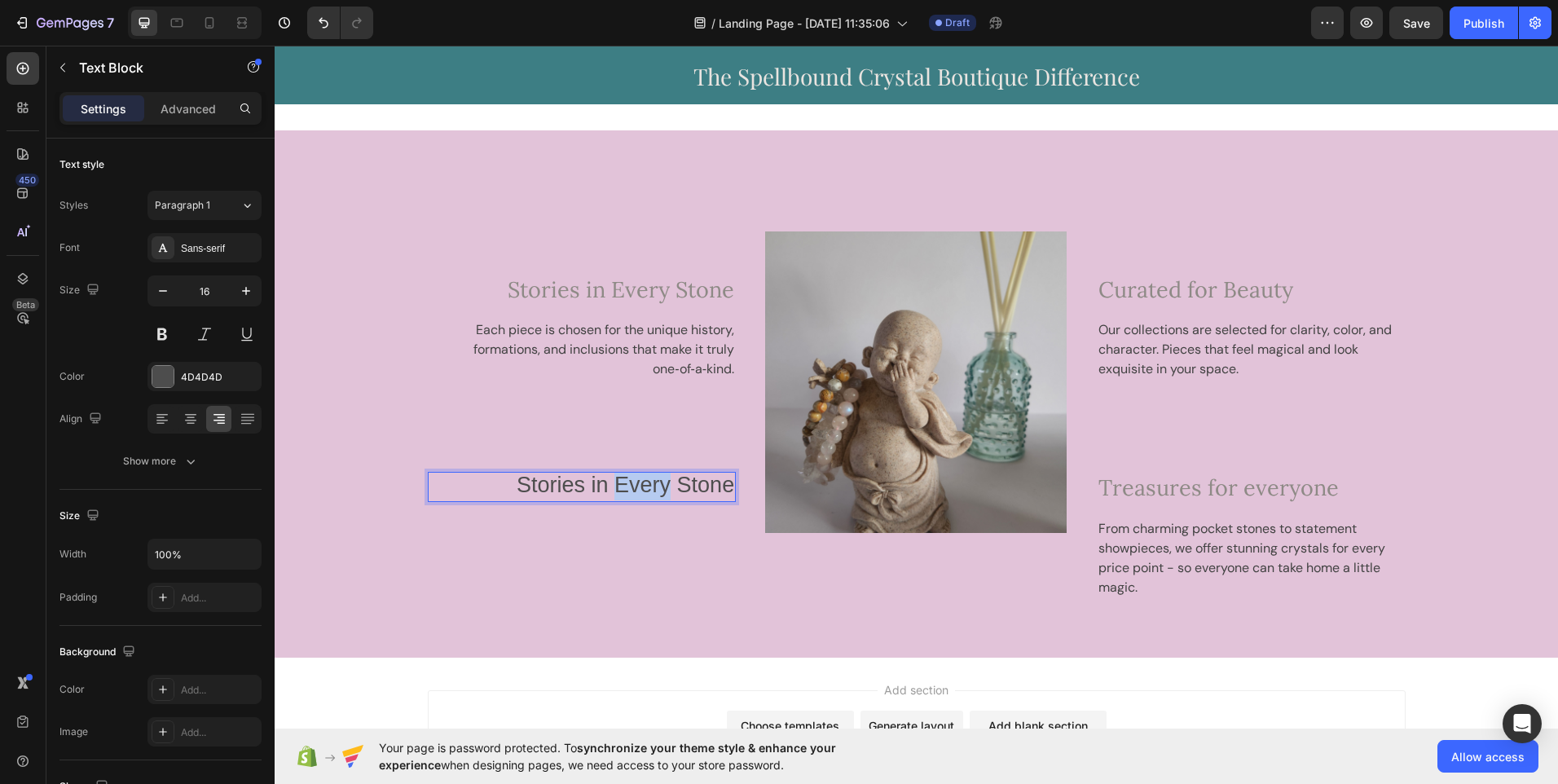
click at [629, 485] on span "Stories in Every Stone" at bounding box center [625, 485] width 218 height 24
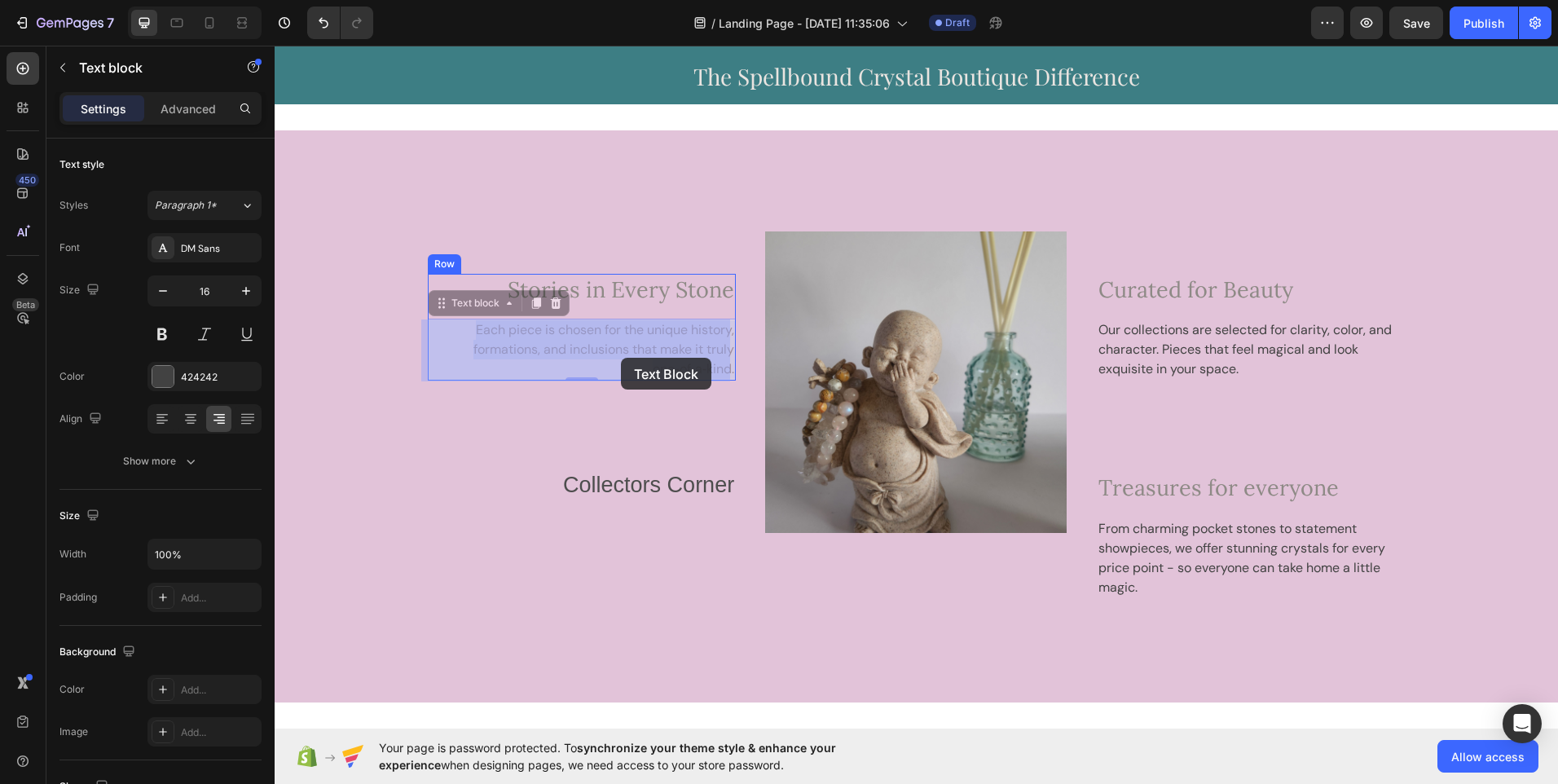
drag, startPoint x: 463, startPoint y: 331, endPoint x: 620, endPoint y: 358, distance: 159.3
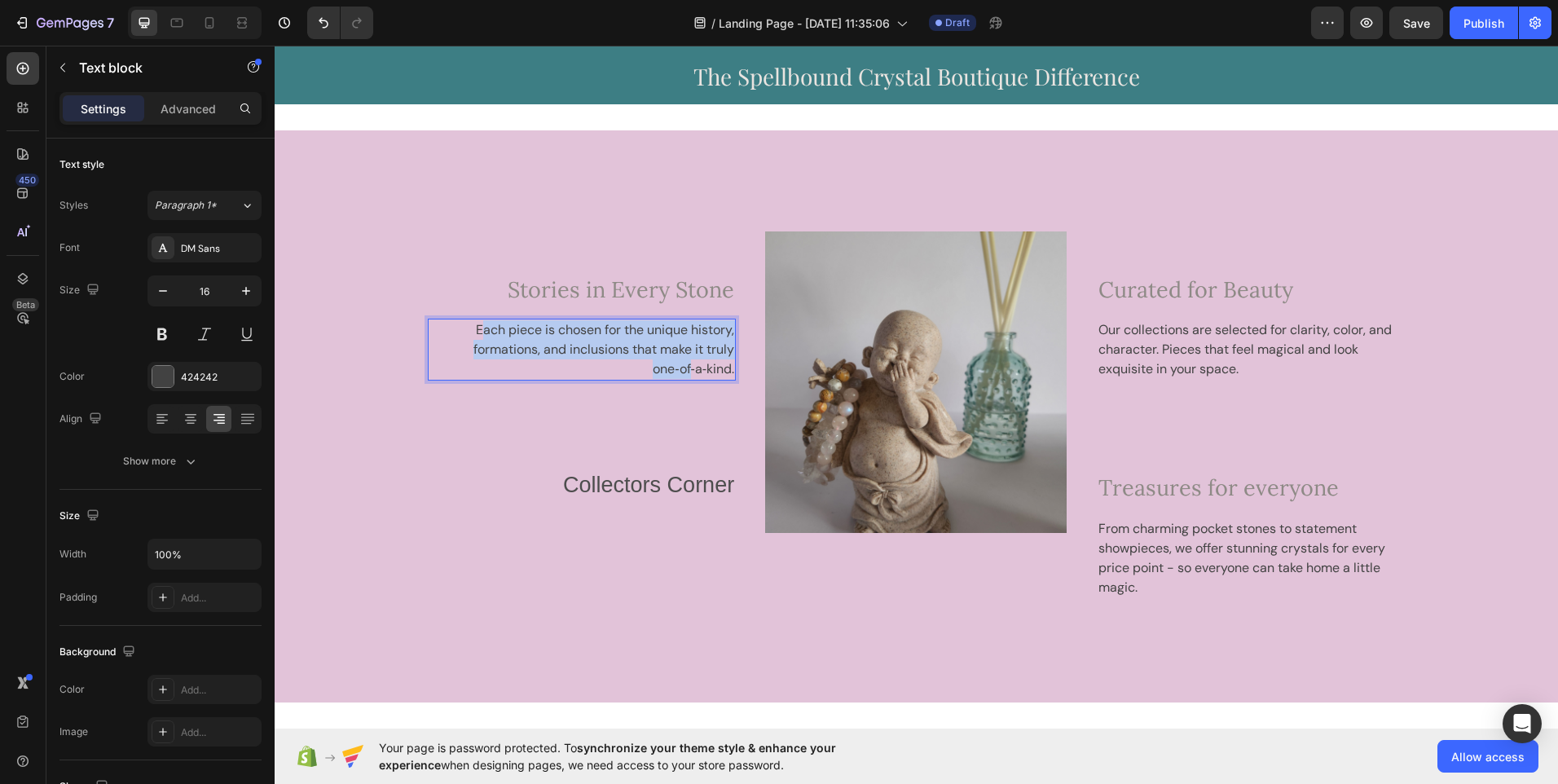
drag, startPoint x: 470, startPoint y: 334, endPoint x: 683, endPoint y: 369, distance: 215.9
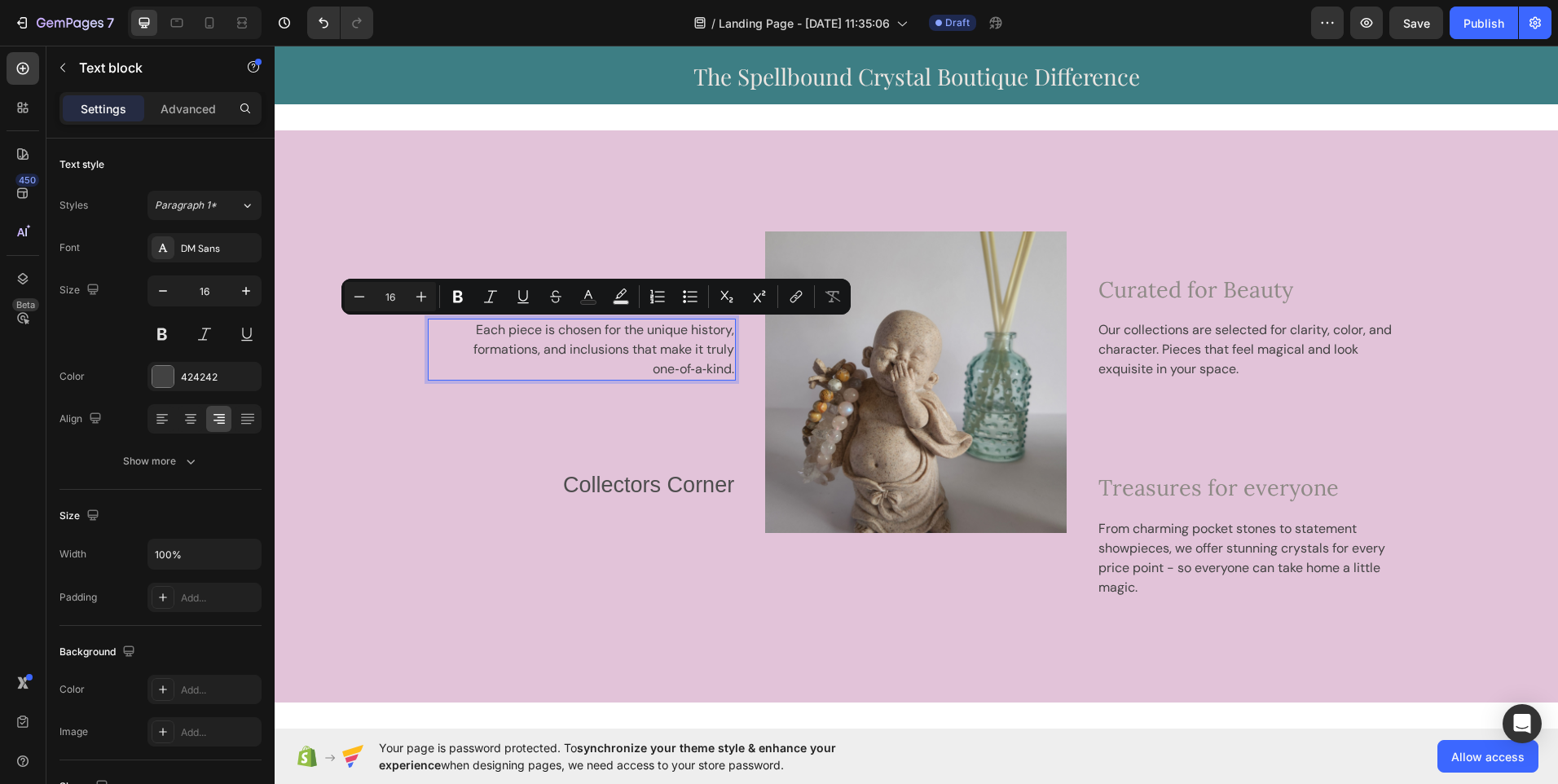
click at [464, 334] on p "Each piece is chosen for the unique history, formations, and inclusions that ma…" at bounding box center [582, 350] width 305 height 59
drag, startPoint x: 464, startPoint y: 334, endPoint x: 719, endPoint y: 377, distance: 258.6
click at [719, 377] on p "Each piece is chosen for the unique history, formations, and inclusions that ma…" at bounding box center [582, 350] width 305 height 59
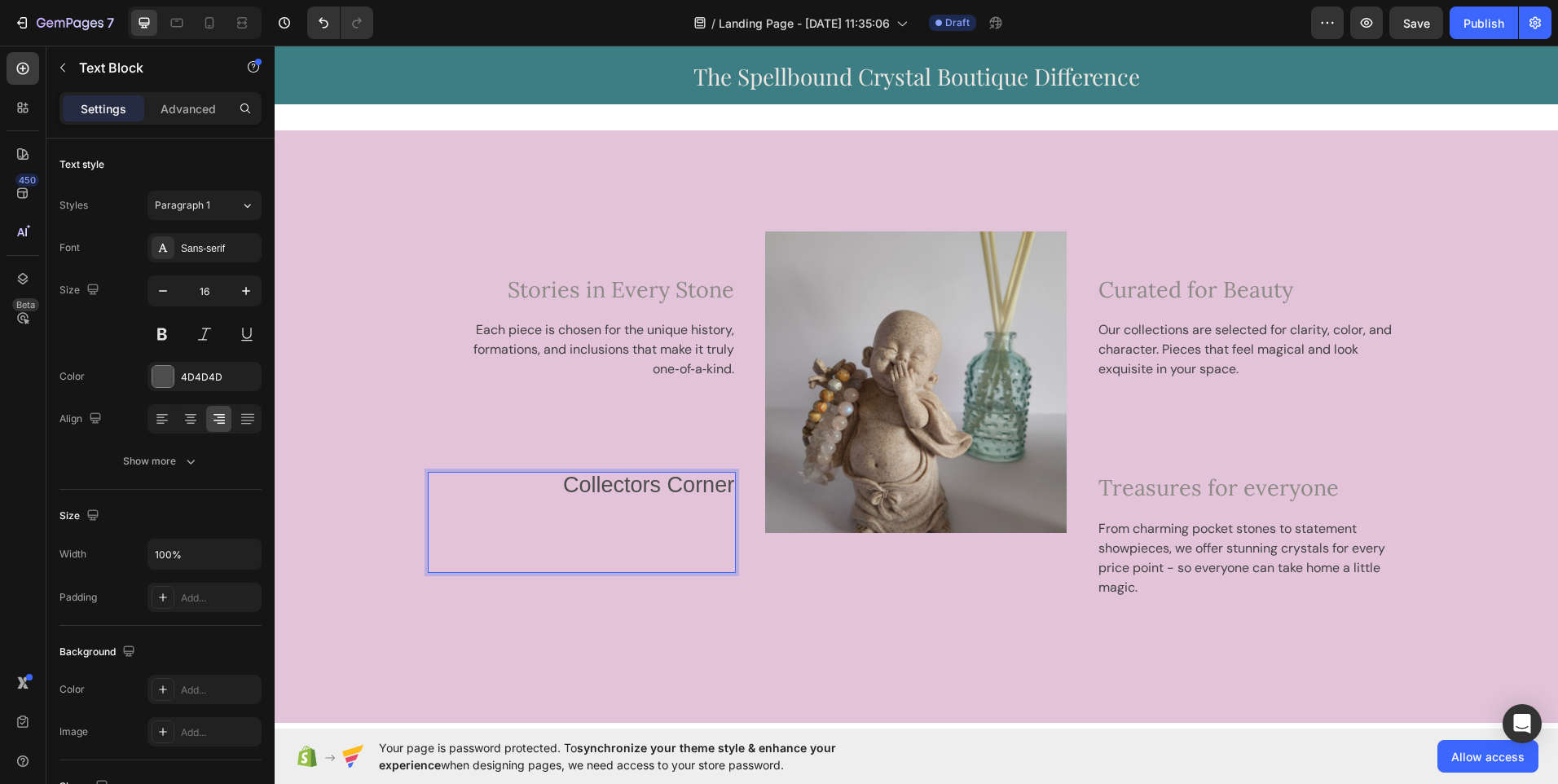
click at [725, 567] on p "Rich Text Editor. Editing area: main" at bounding box center [582, 548] width 305 height 47
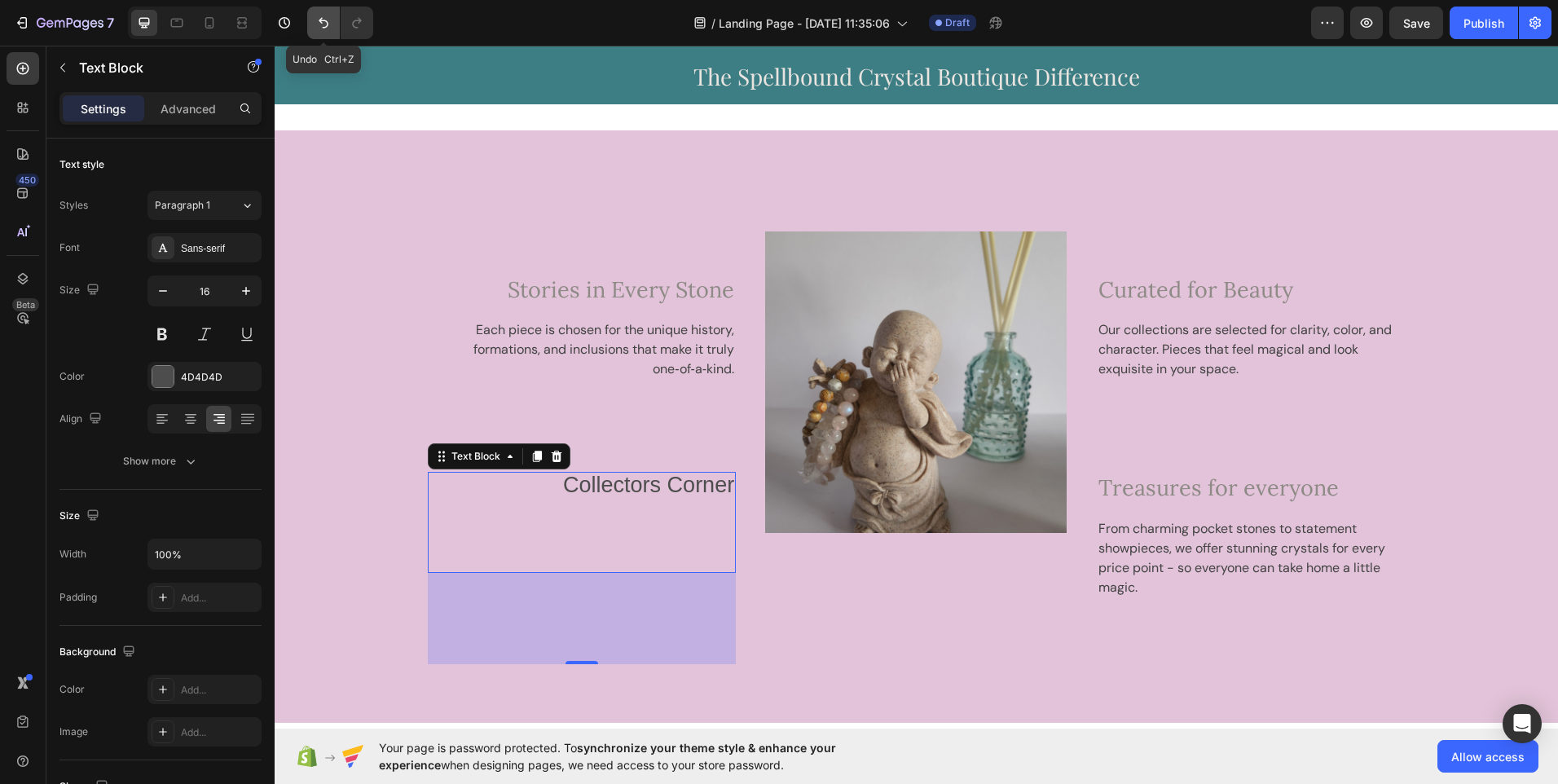
click at [321, 17] on icon "Undo/Redo" at bounding box center [323, 22] width 16 height 16
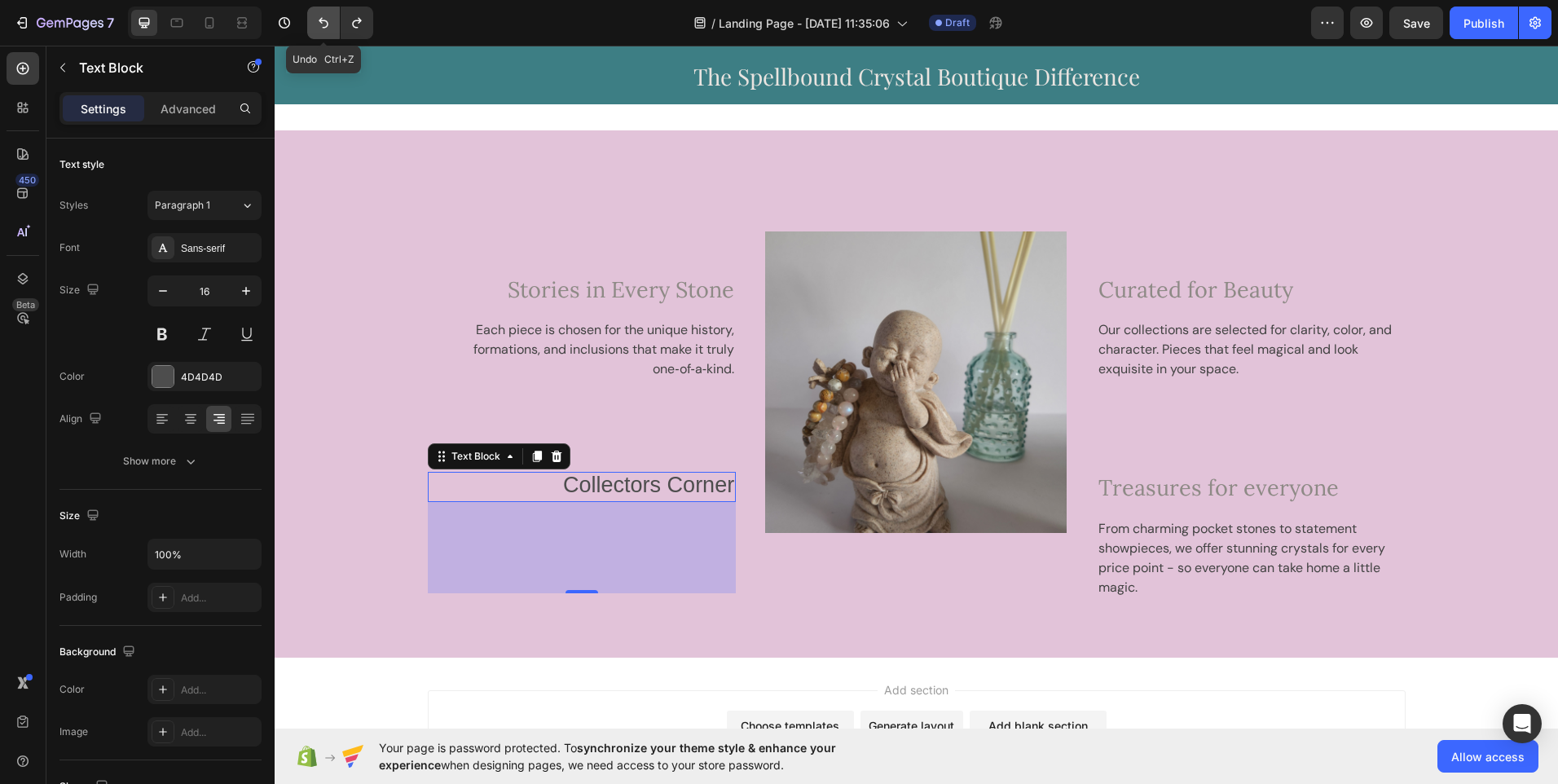
click at [321, 17] on icon "Undo/Redo" at bounding box center [323, 22] width 16 height 16
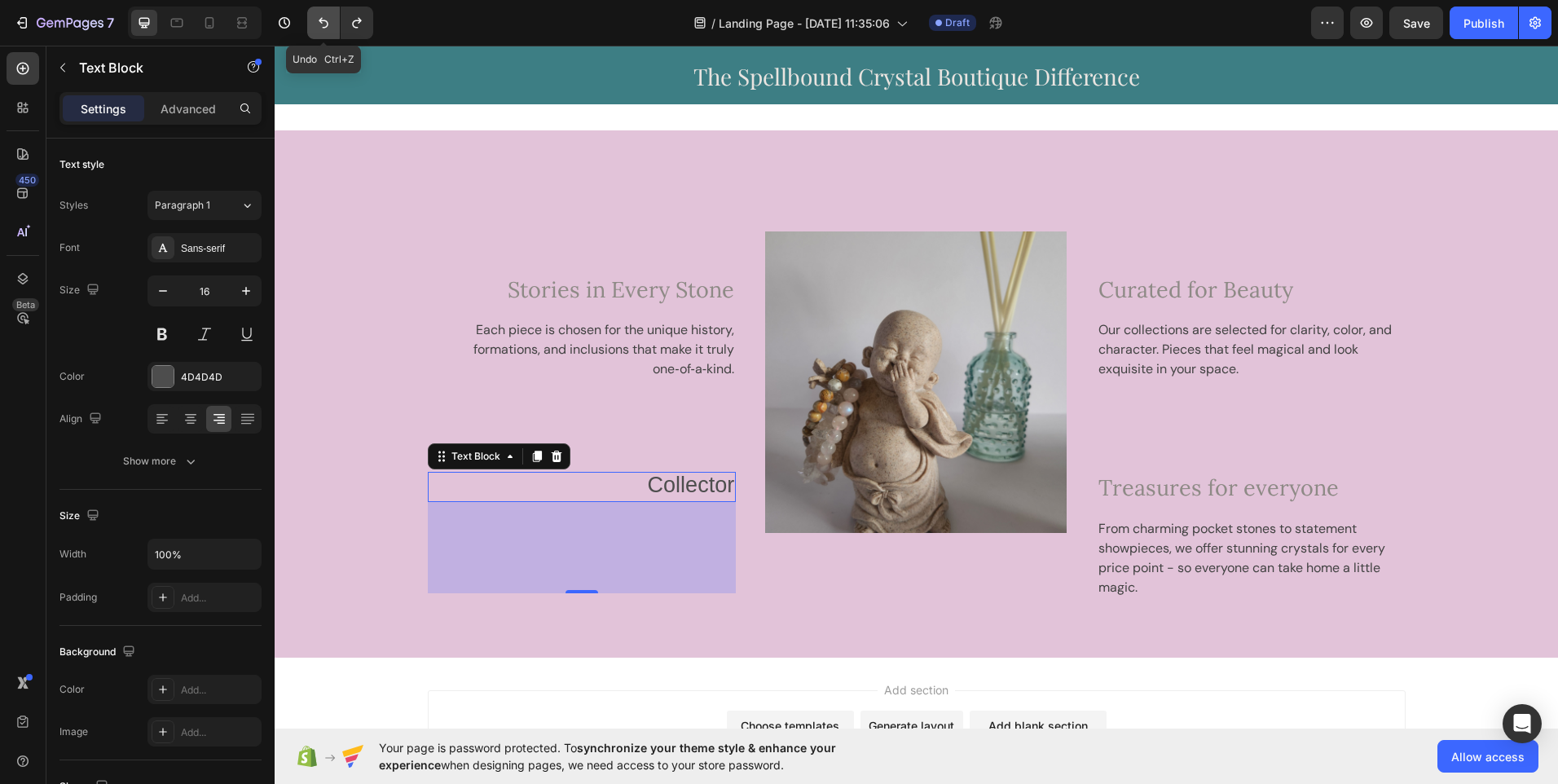
click at [321, 17] on icon "Undo/Redo" at bounding box center [323, 22] width 16 height 16
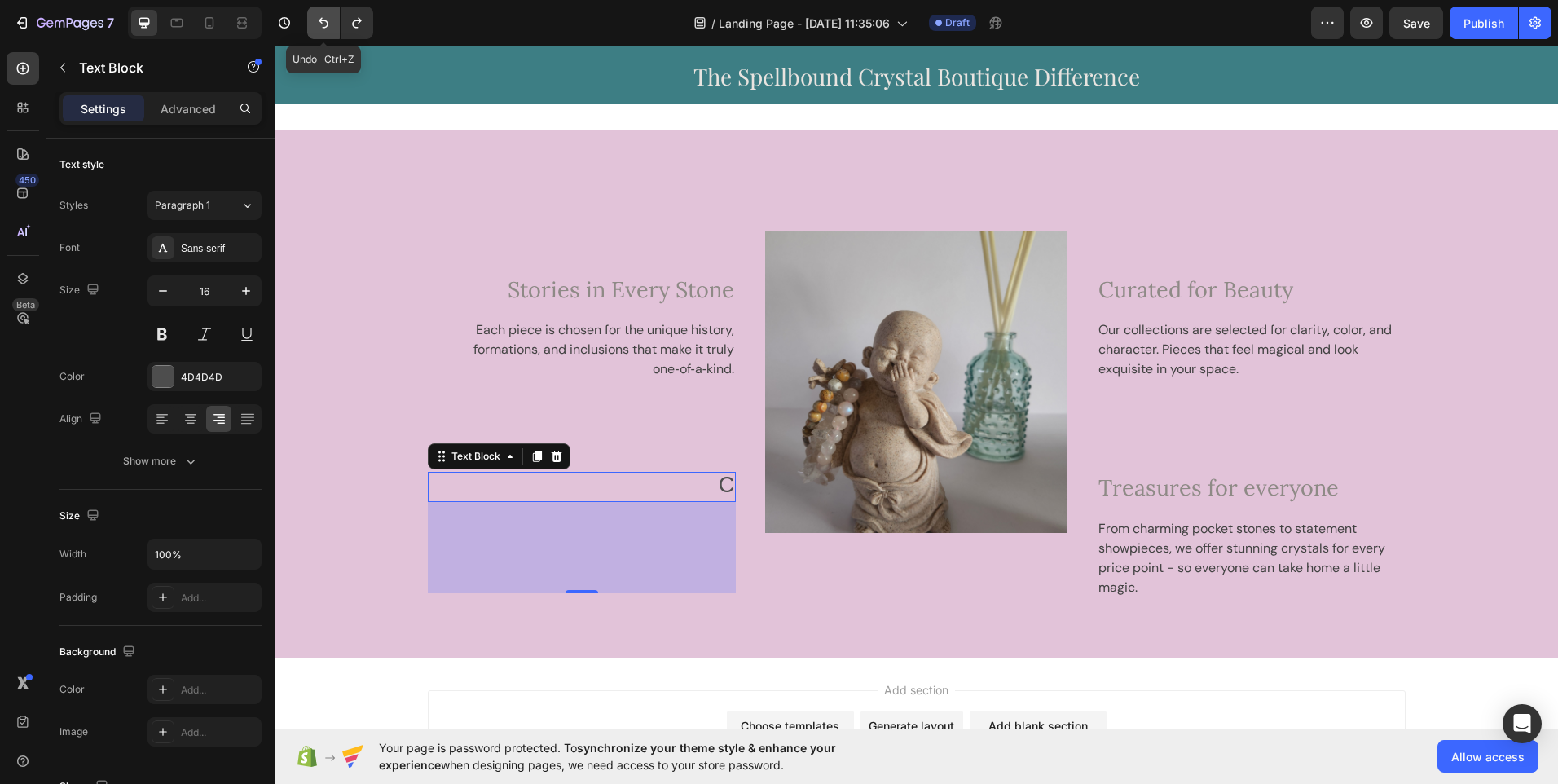
click at [321, 17] on icon "Undo/Redo" at bounding box center [323, 22] width 16 height 16
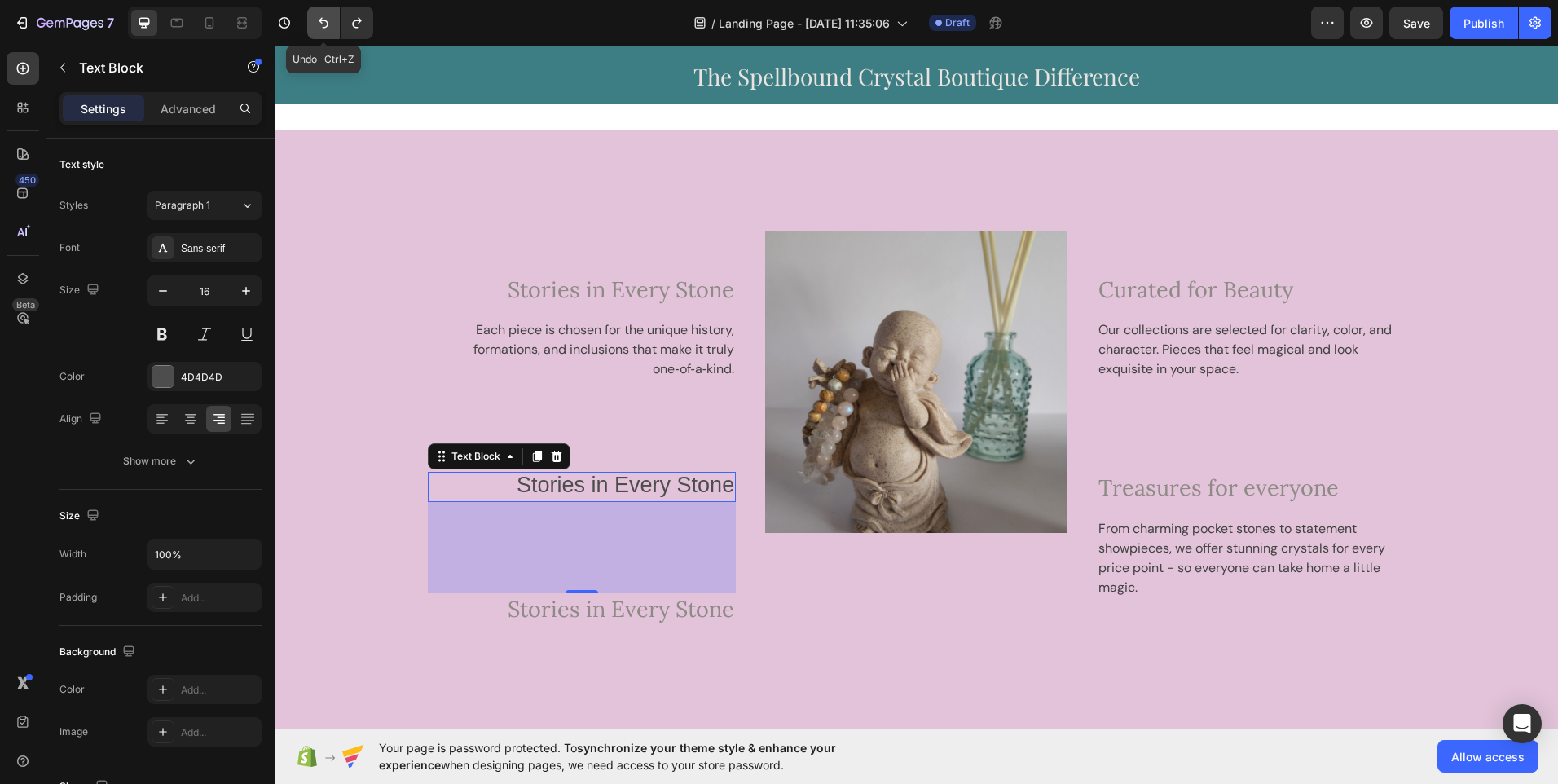
click at [321, 17] on icon "Undo/Redo" at bounding box center [323, 22] width 16 height 16
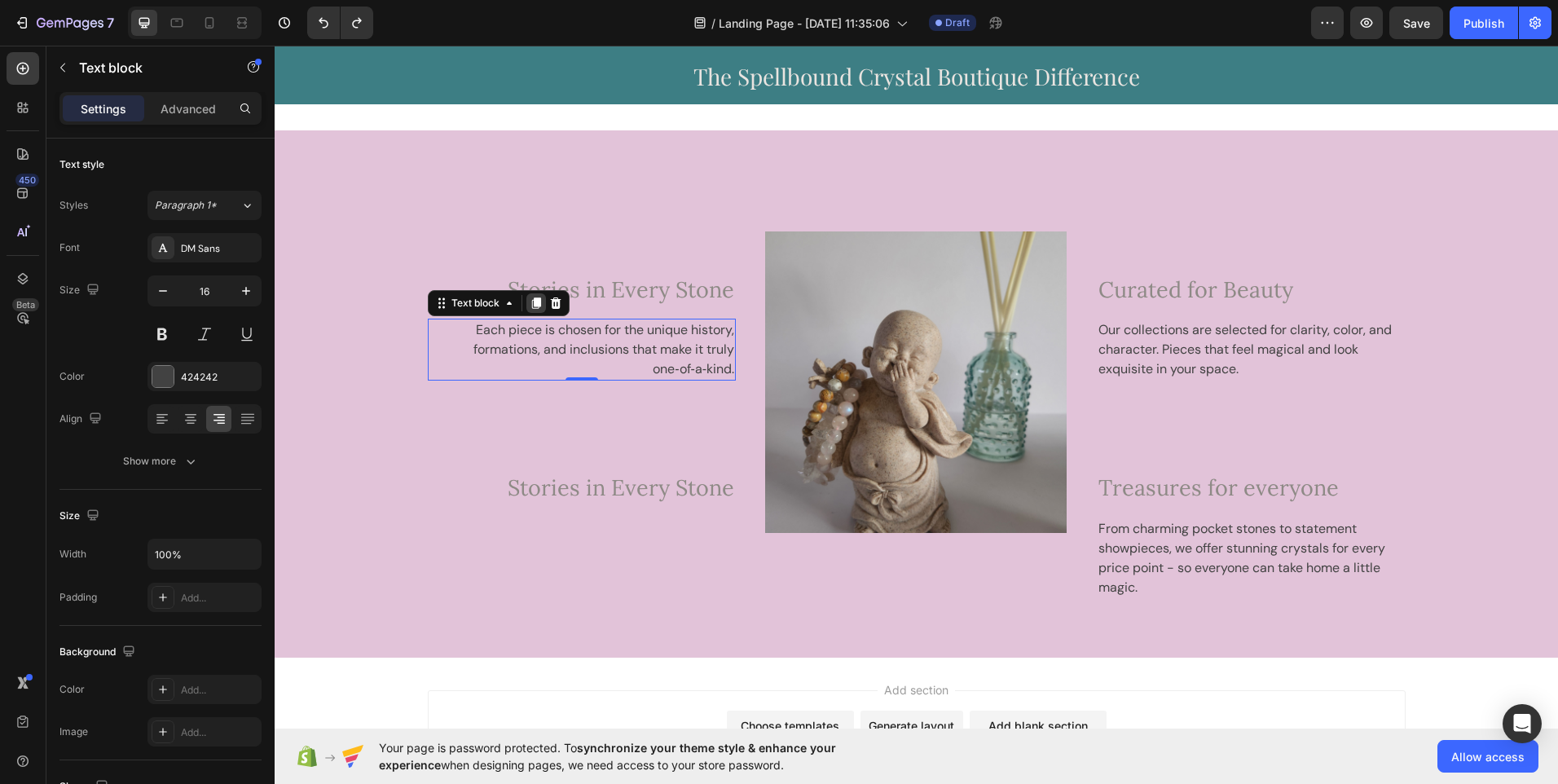
click at [532, 301] on icon at bounding box center [536, 305] width 9 height 12
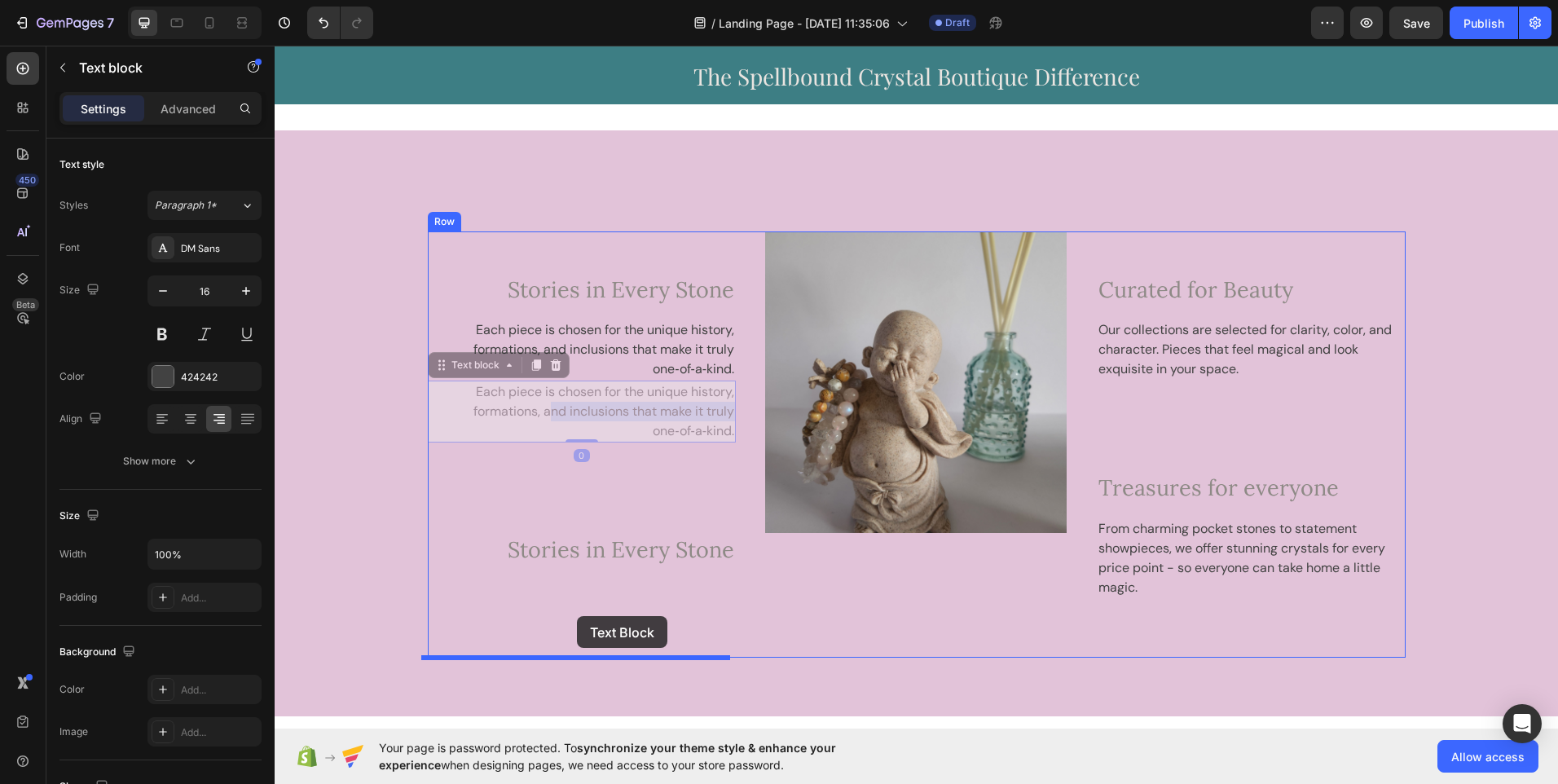
drag, startPoint x: 542, startPoint y: 404, endPoint x: 577, endPoint y: 616, distance: 214.9
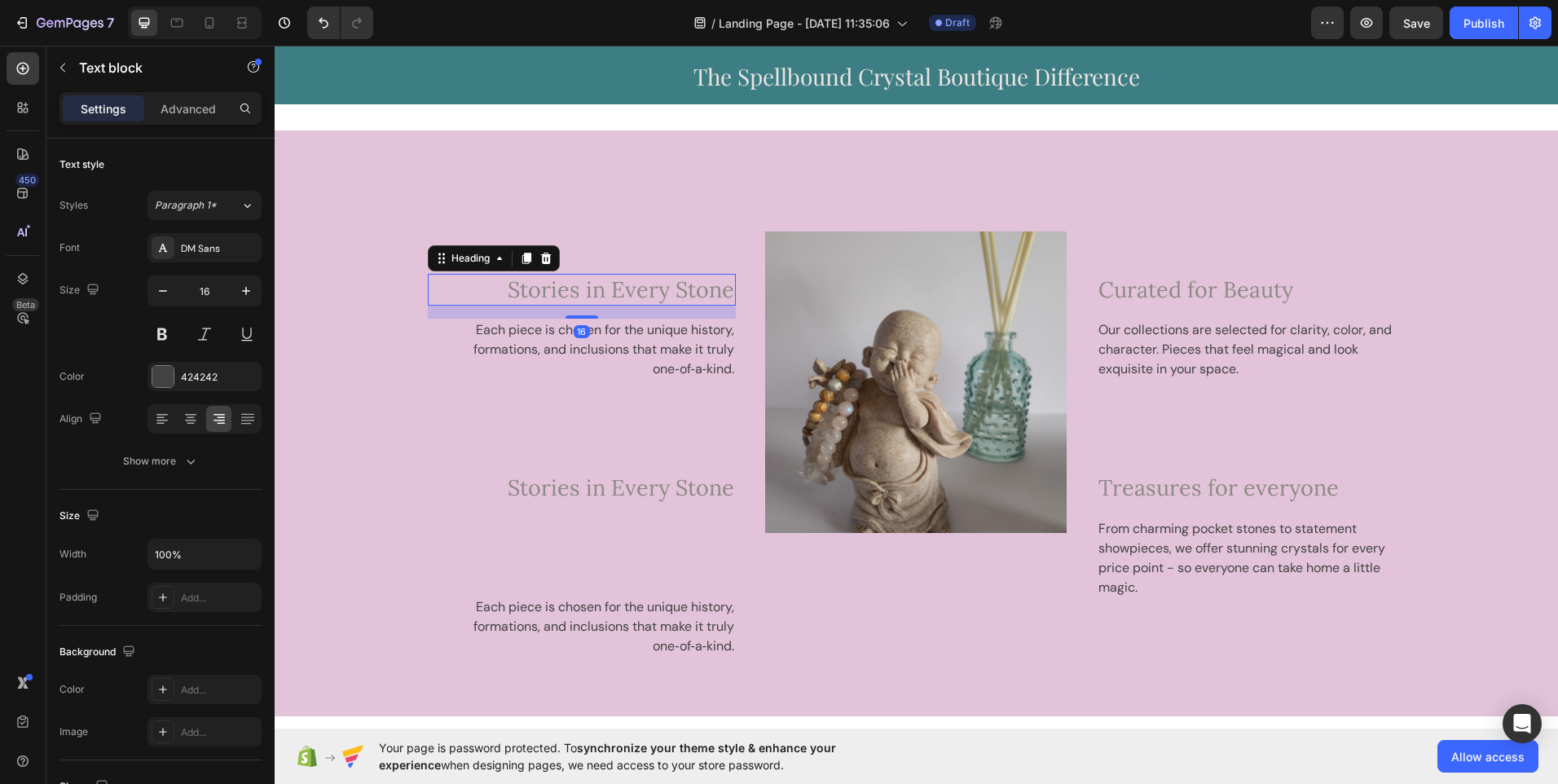
click at [621, 283] on span "Stories in Every Stone" at bounding box center [621, 289] width 226 height 28
click at [524, 258] on icon at bounding box center [526, 259] width 9 height 12
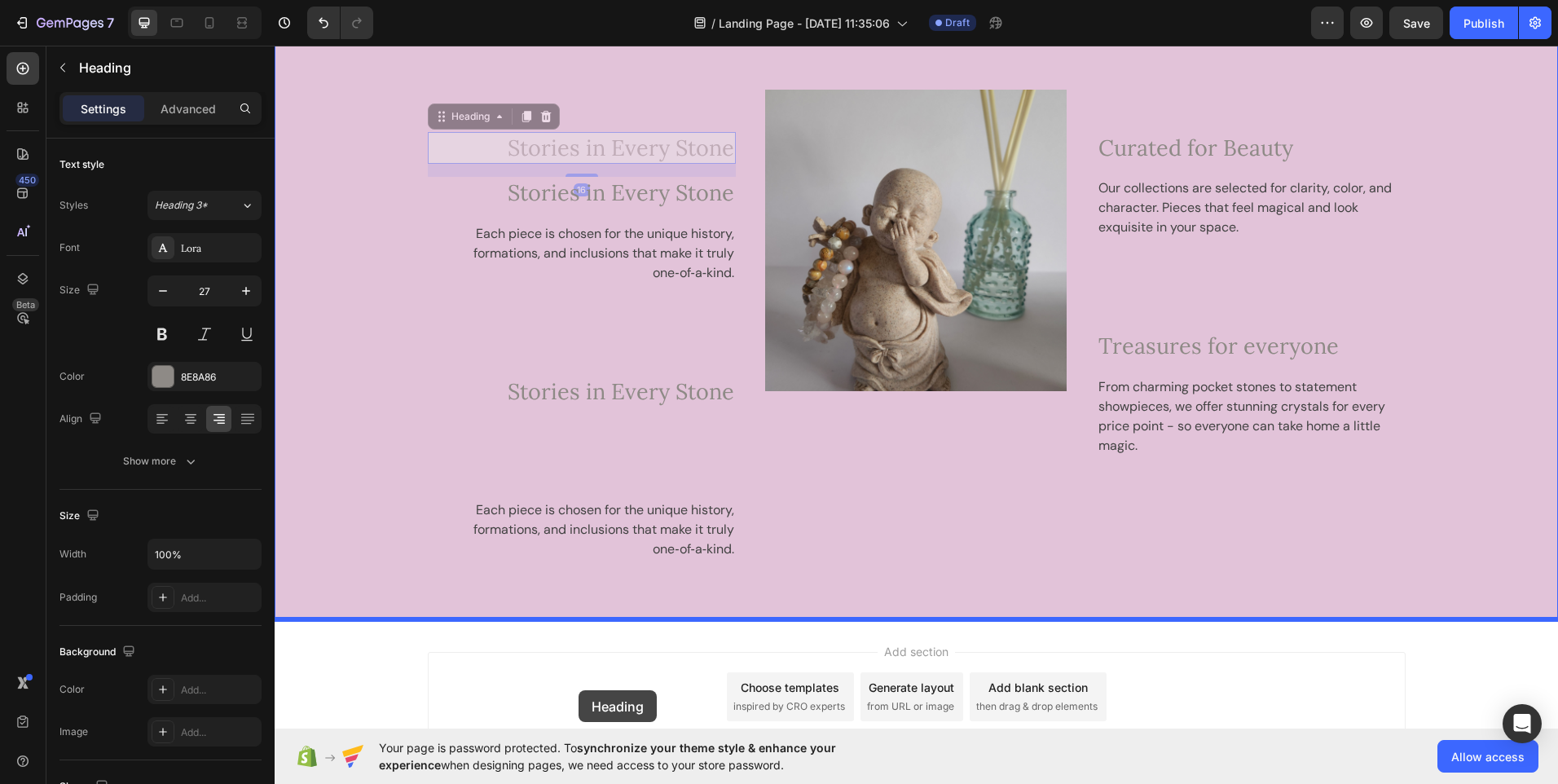
scroll to position [2556, 0]
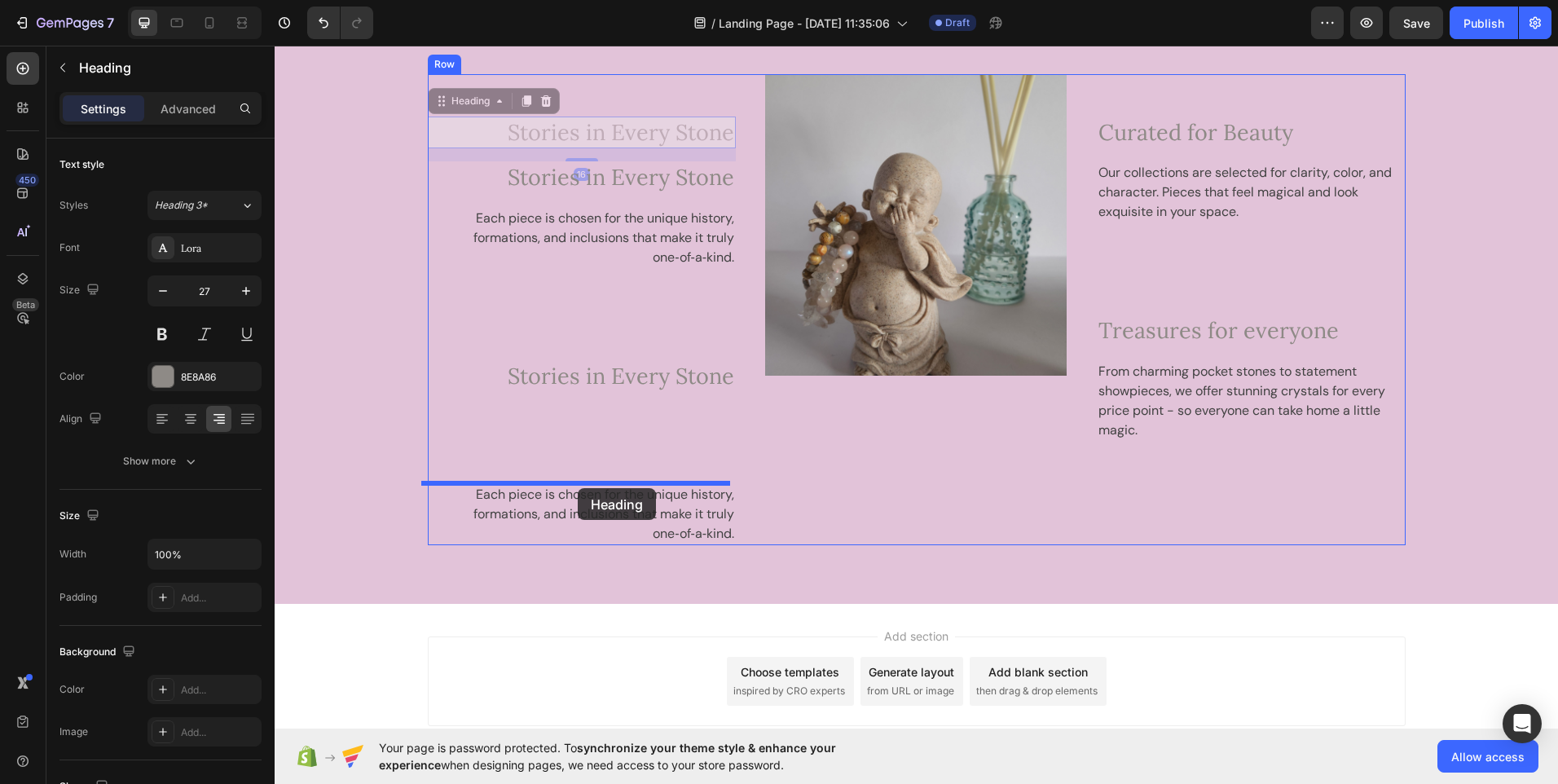
drag, startPoint x: 586, startPoint y: 292, endPoint x: 578, endPoint y: 488, distance: 196.2
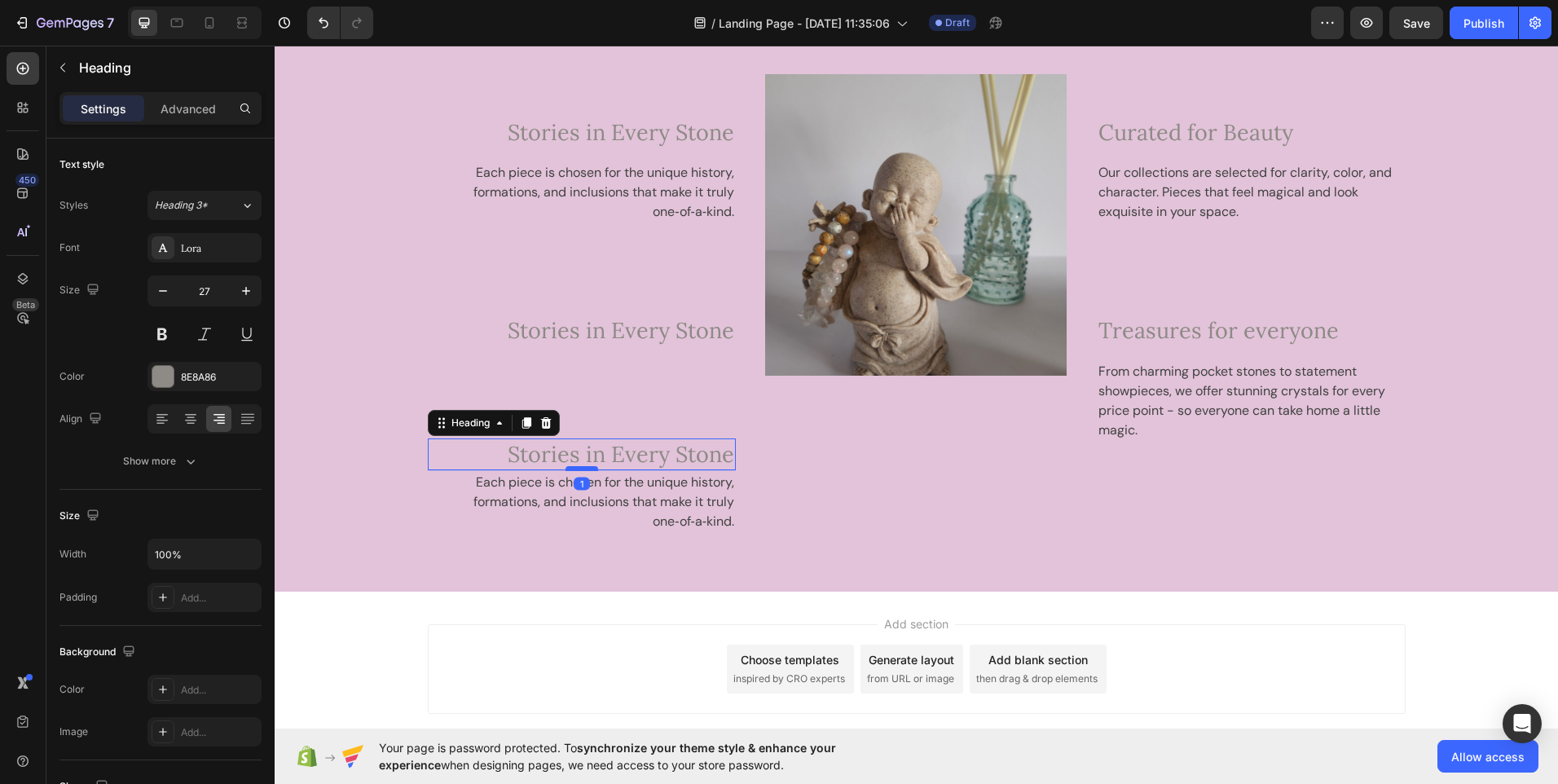
drag, startPoint x: 583, startPoint y: 559, endPoint x: 581, endPoint y: 468, distance: 91.0
click at [581, 468] on div at bounding box center [581, 469] width 33 height 5
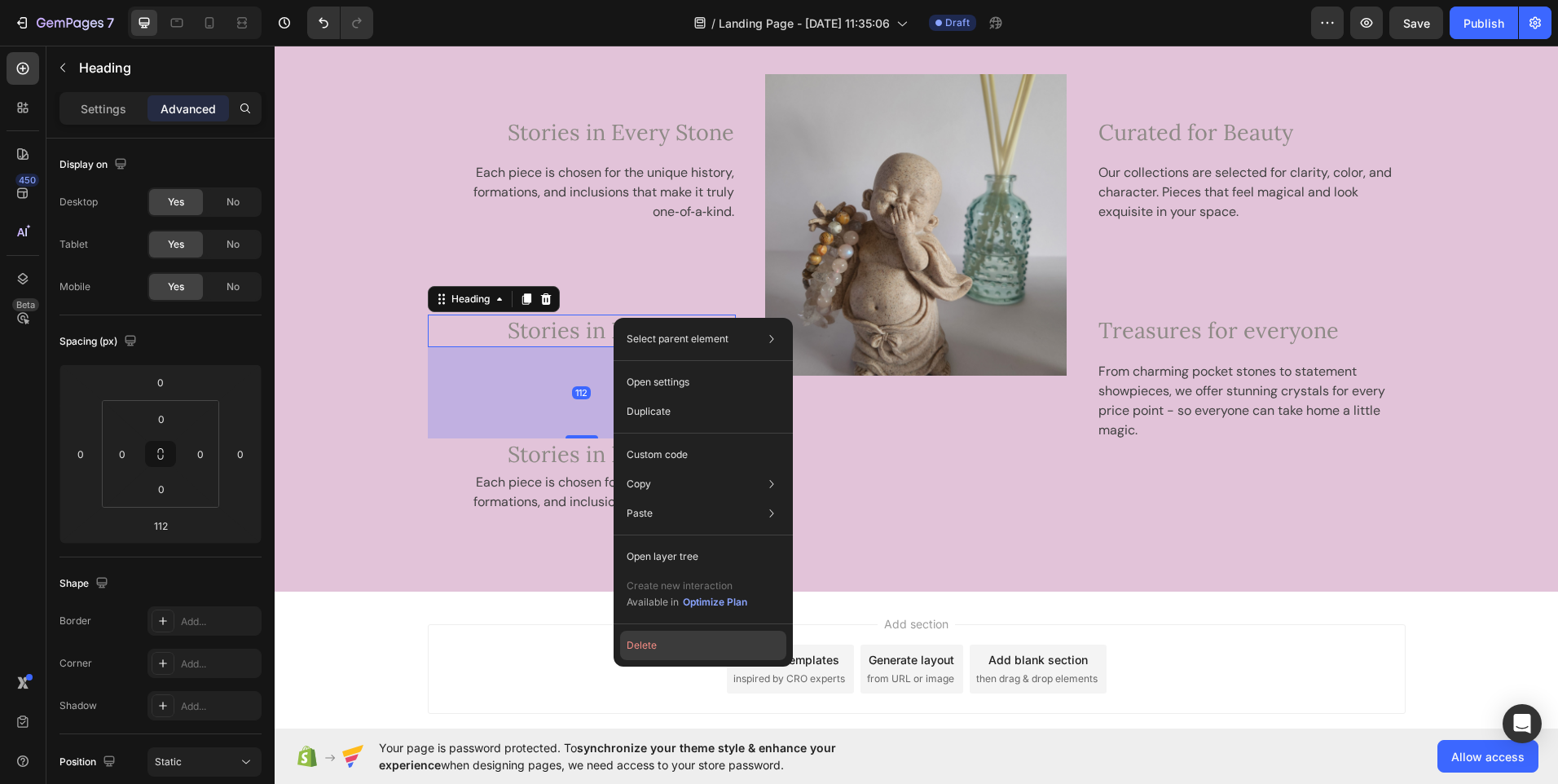
click at [640, 652] on button "Delete" at bounding box center [703, 645] width 167 height 29
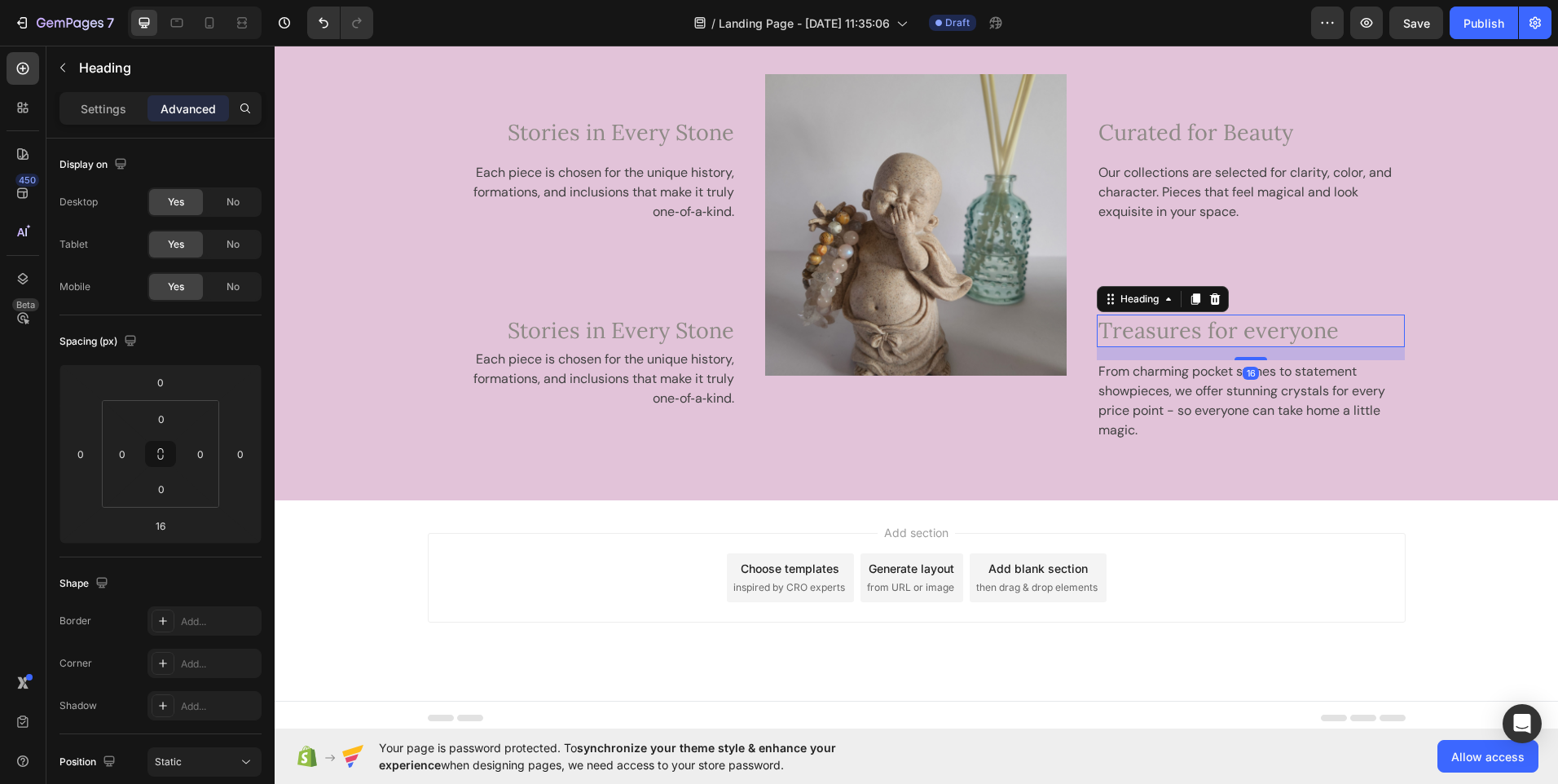
click at [1158, 333] on span "Treasures for everyone" at bounding box center [1219, 330] width 241 height 28
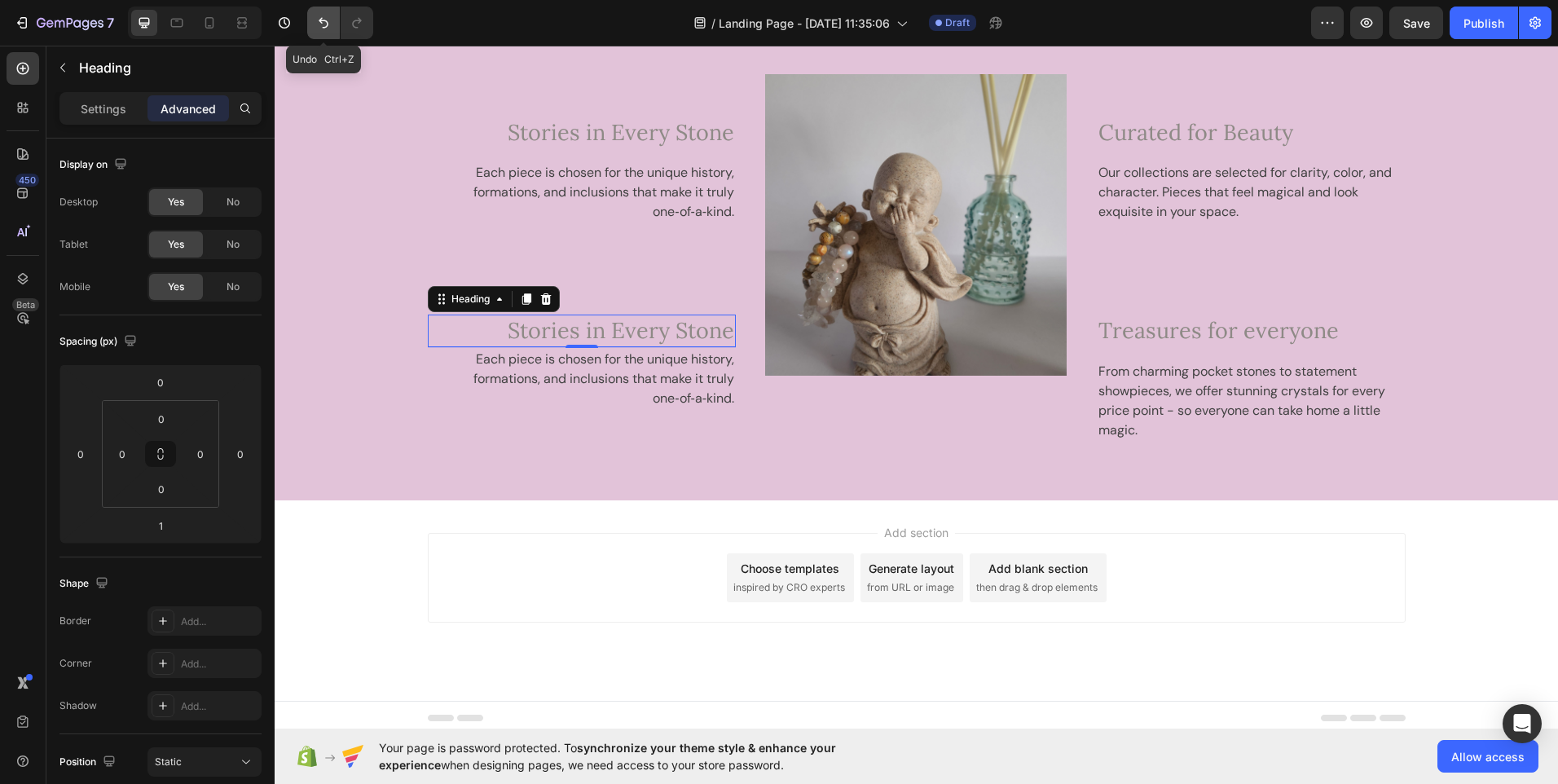
click at [312, 36] on button "Undo/Redo" at bounding box center [323, 23] width 33 height 33
click at [322, 36] on button "Undo/Redo" at bounding box center [323, 23] width 33 height 33
click at [320, 27] on icon "Undo/Redo" at bounding box center [323, 22] width 16 height 16
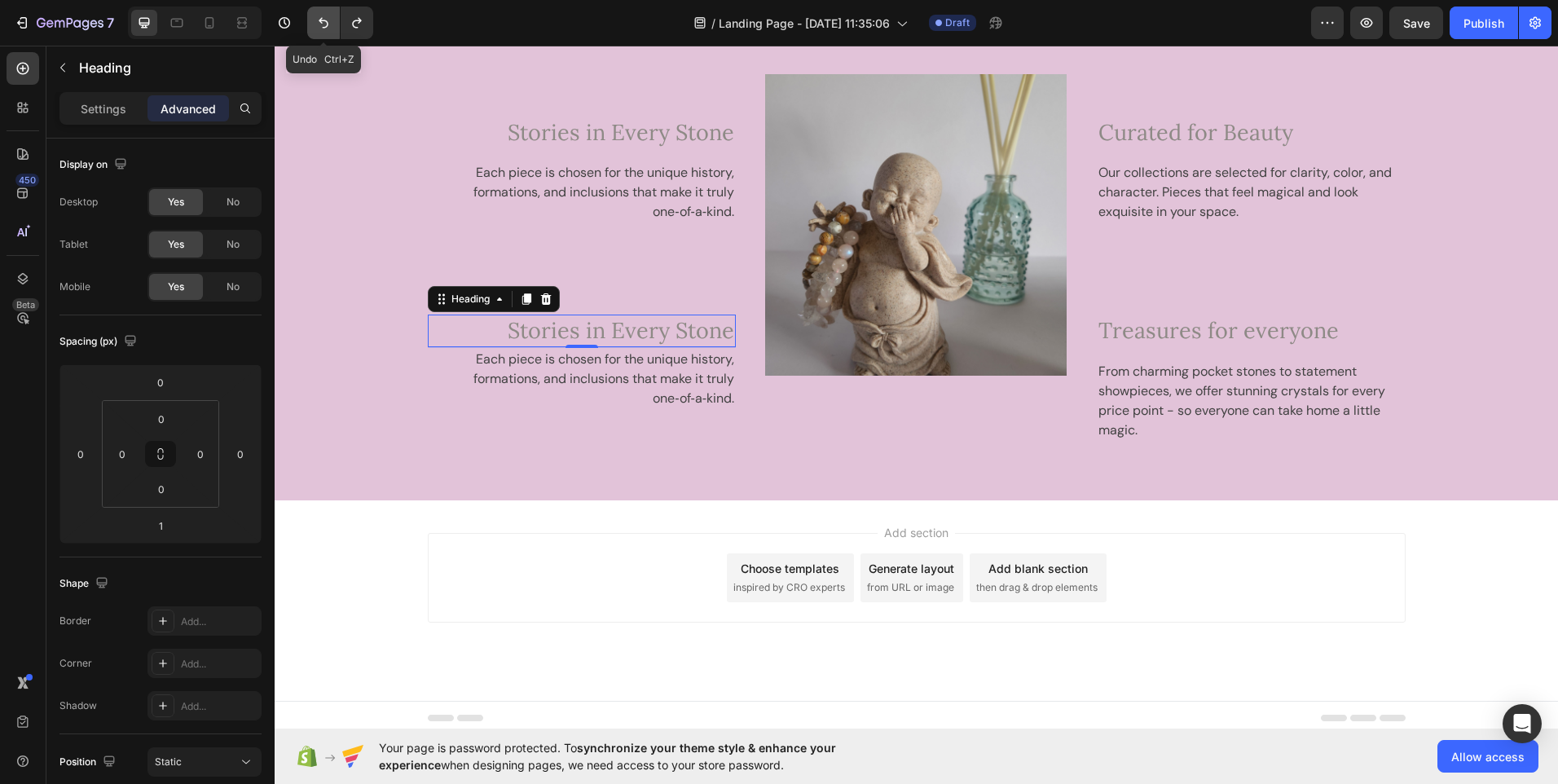
click at [320, 27] on icon "Undo/Redo" at bounding box center [323, 22] width 16 height 16
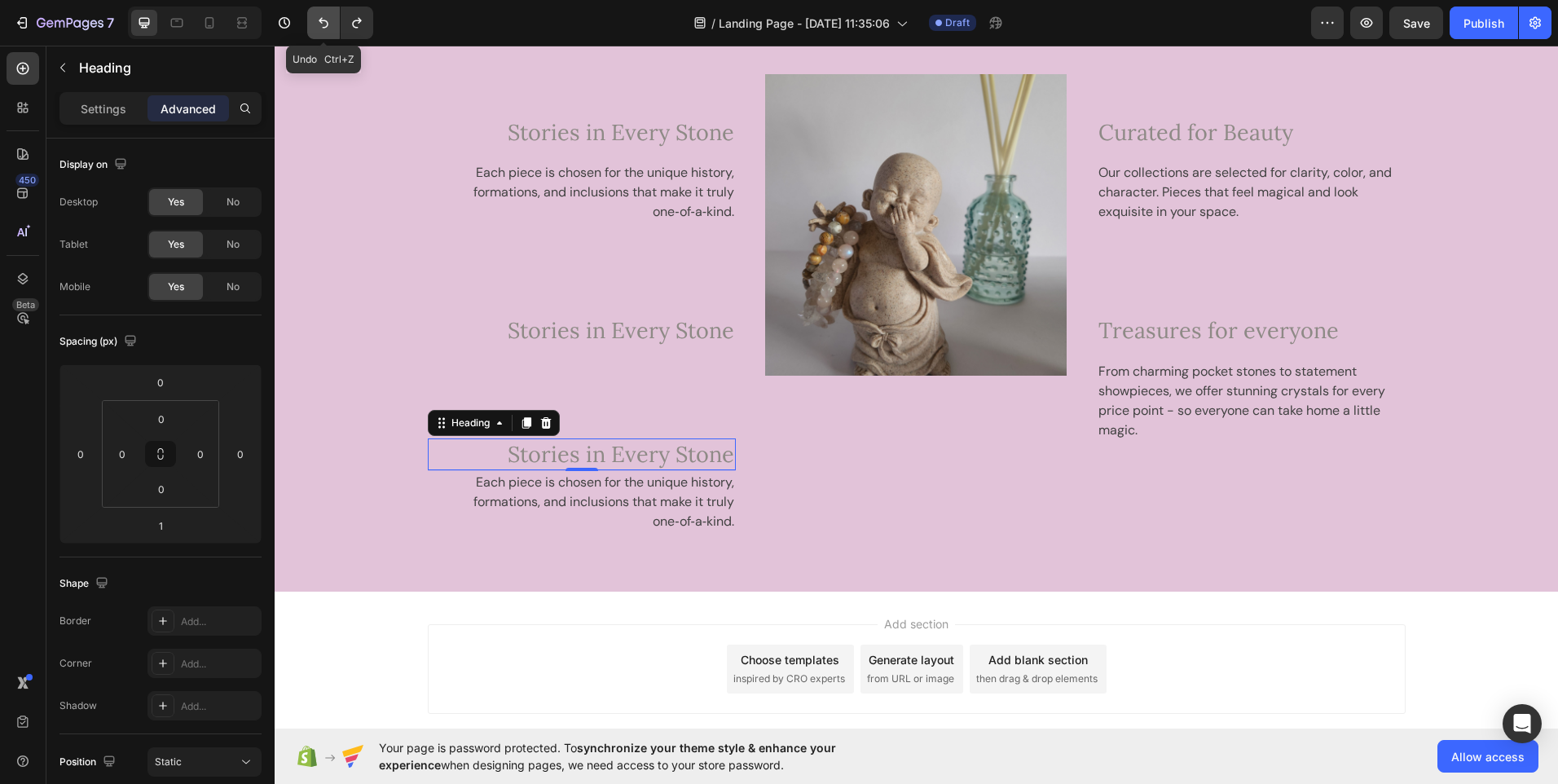
click at [320, 27] on icon "Undo/Redo" at bounding box center [323, 22] width 16 height 16
click at [325, 20] on icon "Undo/Redo" at bounding box center [324, 23] width 10 height 11
click at [322, 20] on icon "Undo/Redo" at bounding box center [324, 23] width 10 height 11
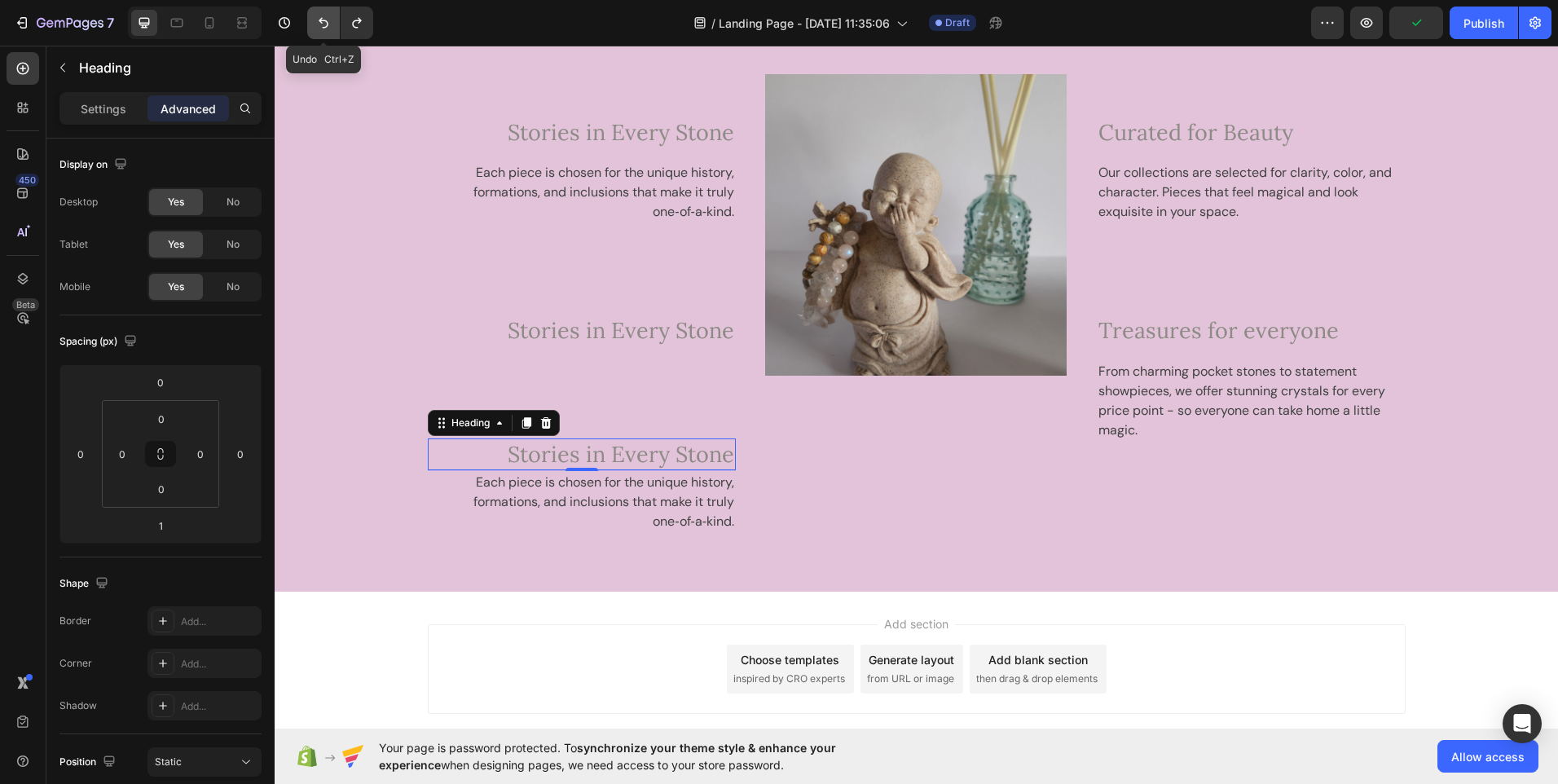
click at [322, 20] on icon "Undo/Redo" at bounding box center [324, 23] width 10 height 11
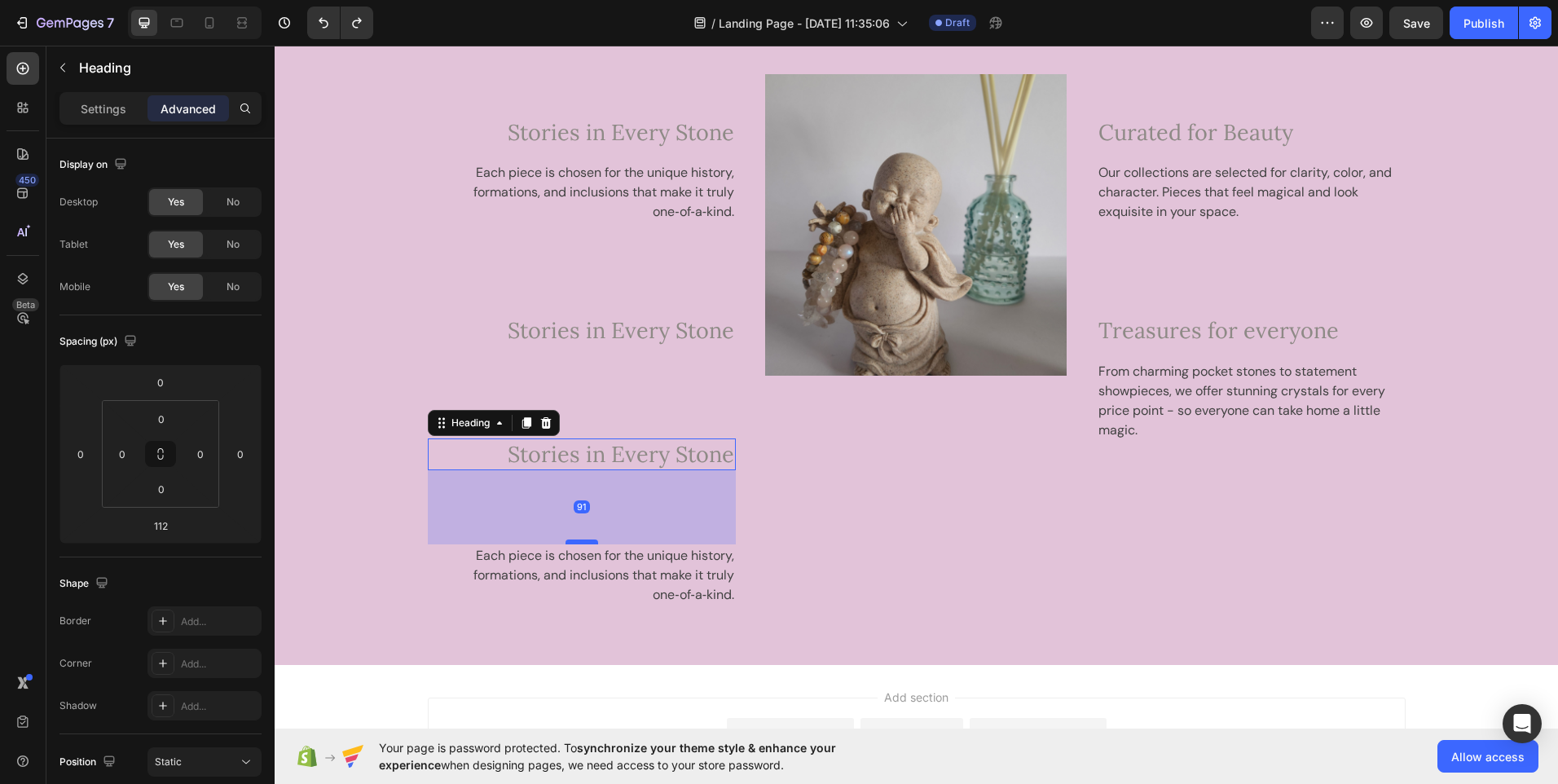
drag, startPoint x: 575, startPoint y: 559, endPoint x: 575, endPoint y: 541, distance: 18.0
click at [575, 541] on div at bounding box center [581, 542] width 33 height 5
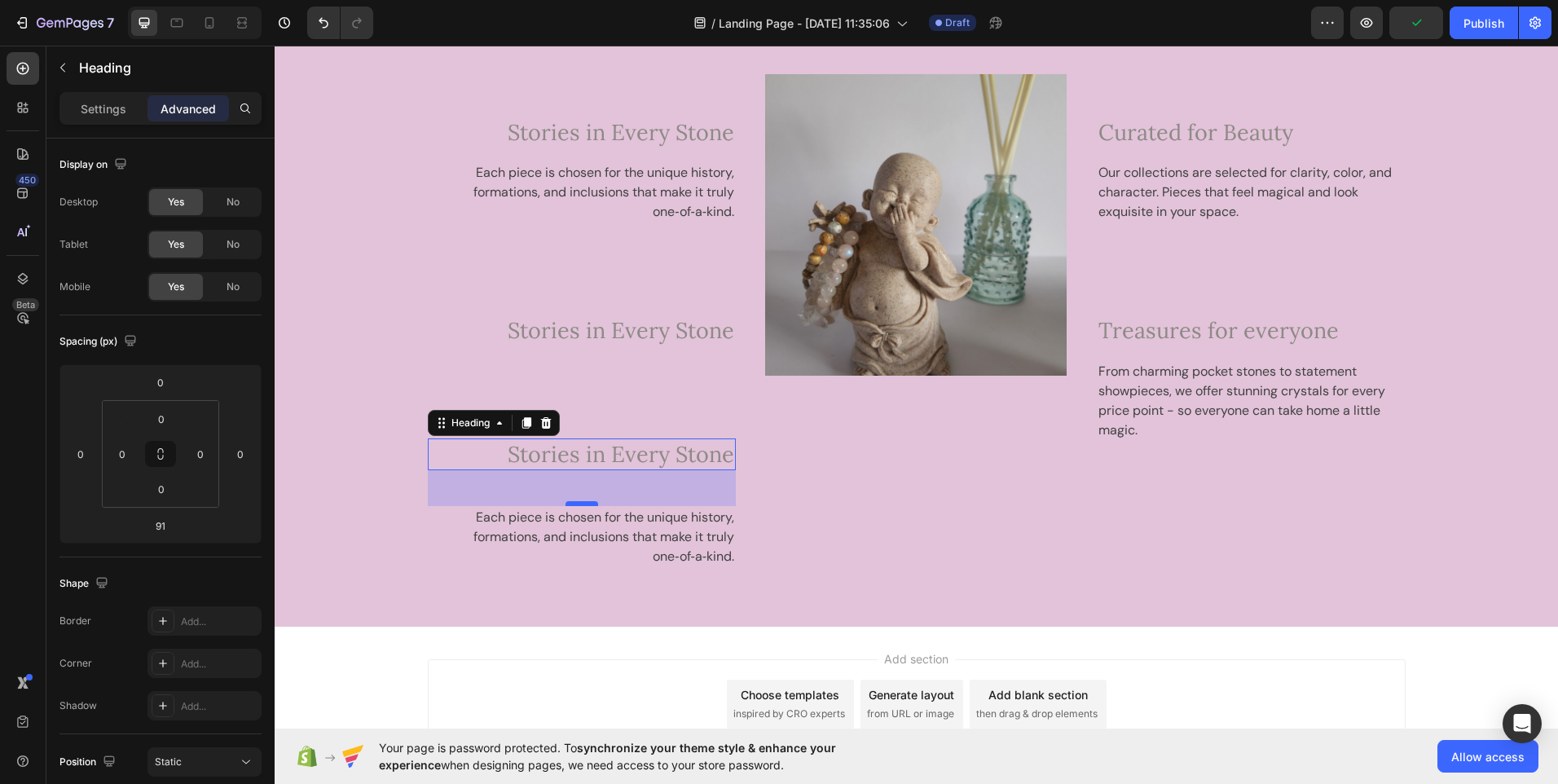
drag, startPoint x: 572, startPoint y: 543, endPoint x: 572, endPoint y: 506, distance: 37.0
click at [572, 506] on div at bounding box center [581, 504] width 33 height 5
drag, startPoint x: 573, startPoint y: 505, endPoint x: 572, endPoint y: 496, distance: 9.1
click at [572, 501] on div at bounding box center [581, 504] width 33 height 5
type input "34"
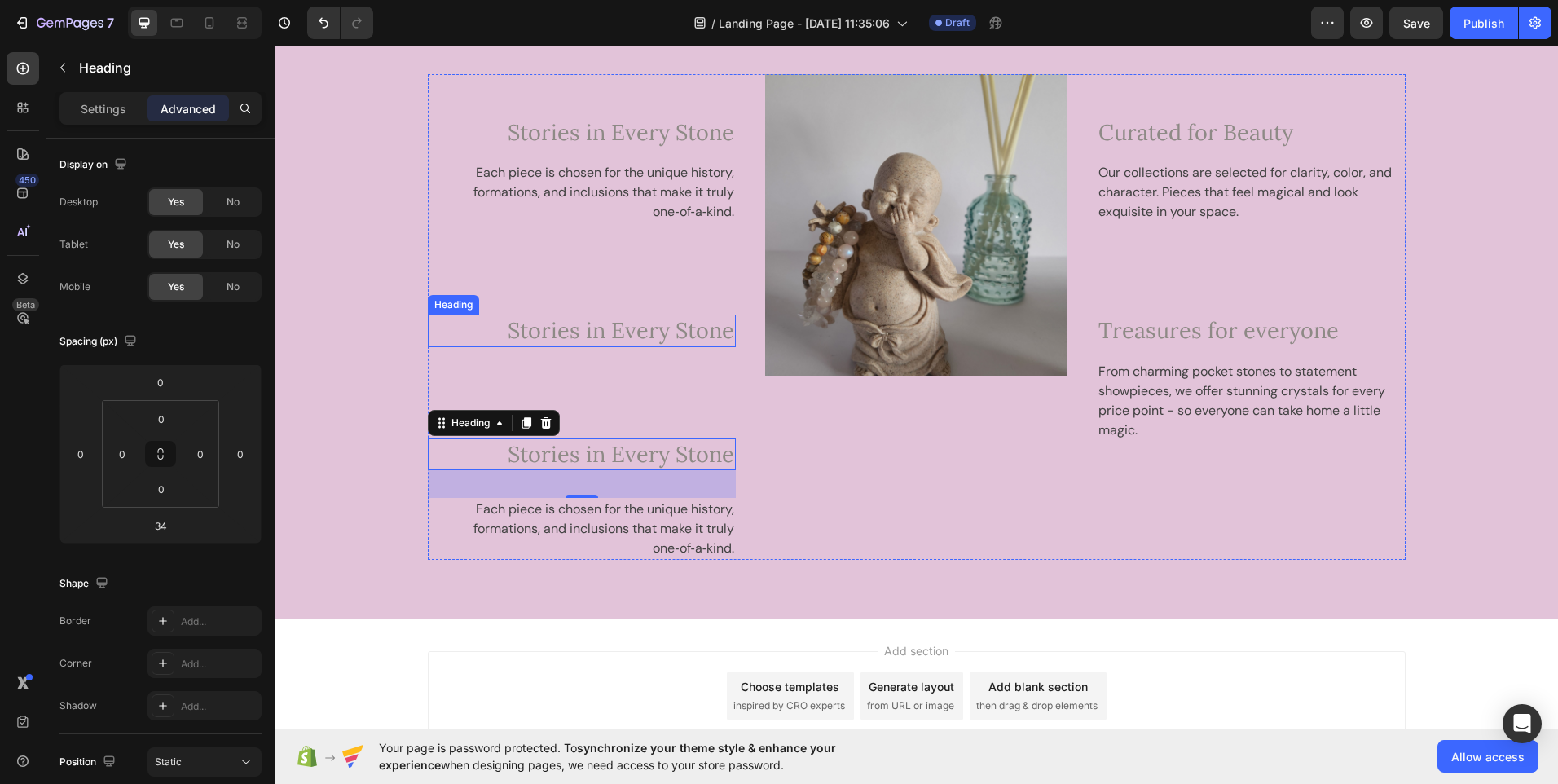
click at [611, 346] on h2 "Stories in Every Stone" at bounding box center [582, 331] width 309 height 32
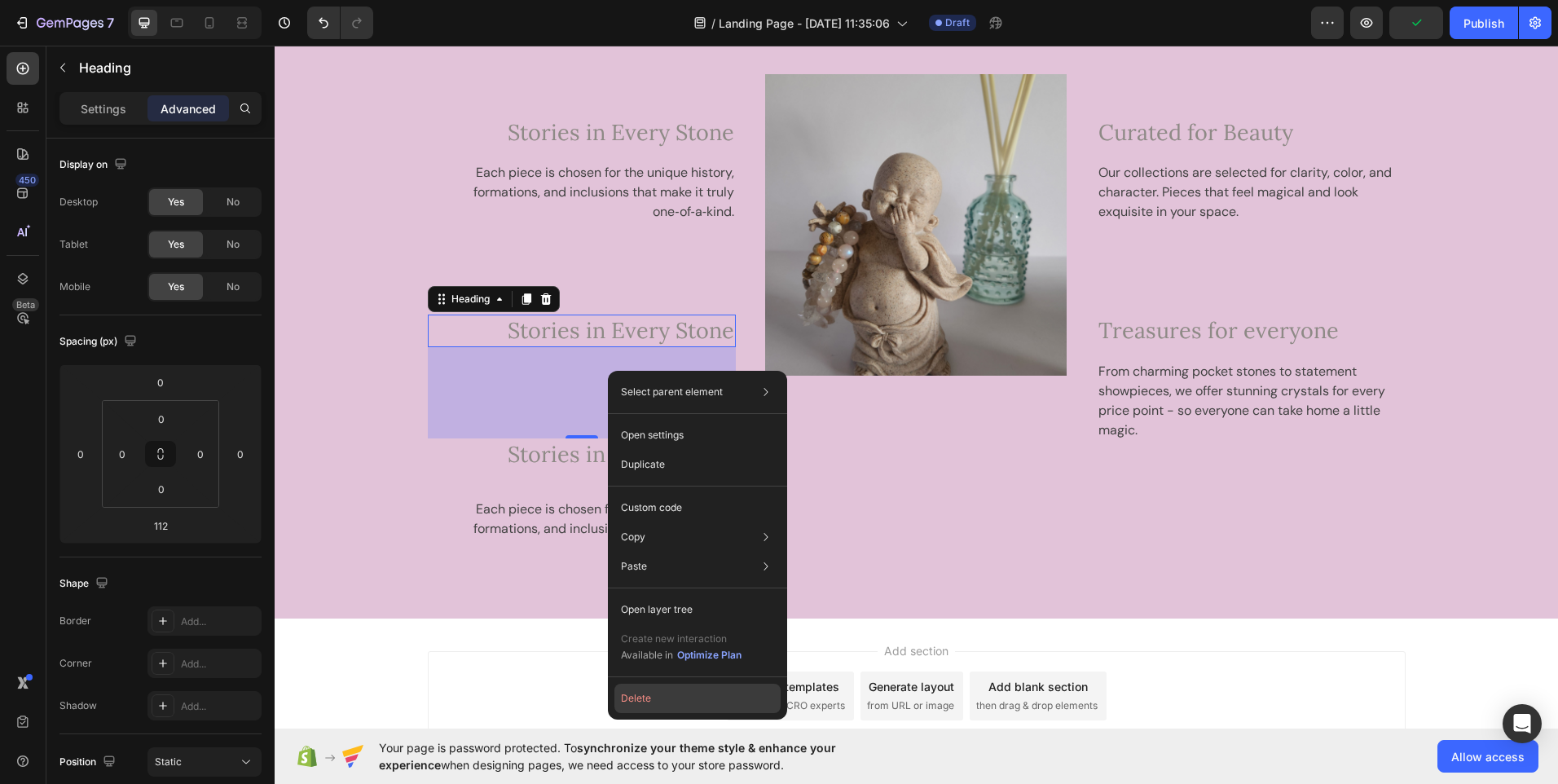
click at [639, 703] on button "Delete" at bounding box center [697, 698] width 167 height 29
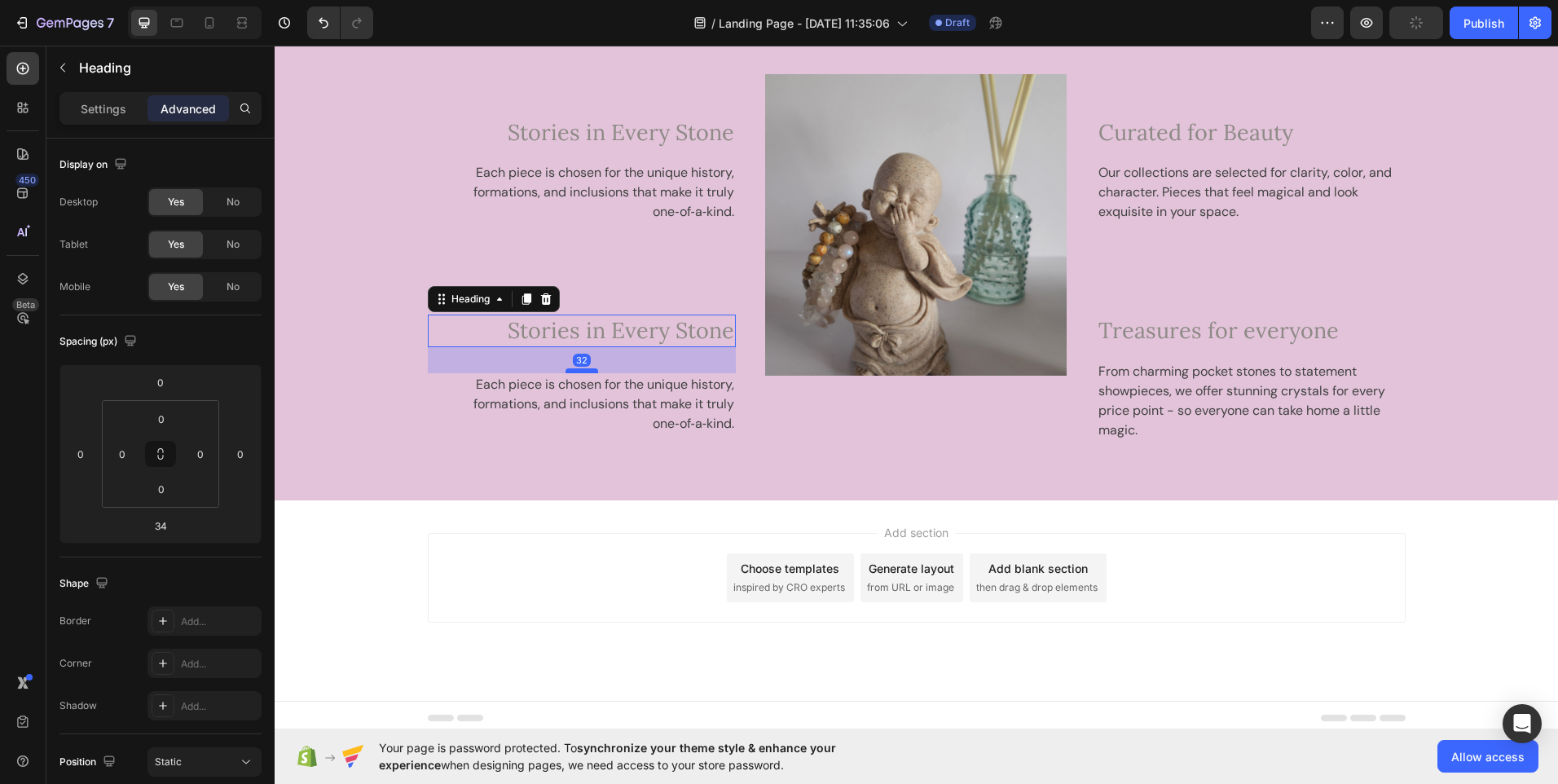
click at [579, 372] on div at bounding box center [581, 371] width 33 height 5
click at [579, 369] on div at bounding box center [581, 368] width 33 height 5
click at [579, 366] on div at bounding box center [581, 368] width 33 height 5
click at [579, 361] on div at bounding box center [581, 361] width 33 height 5
type input "20"
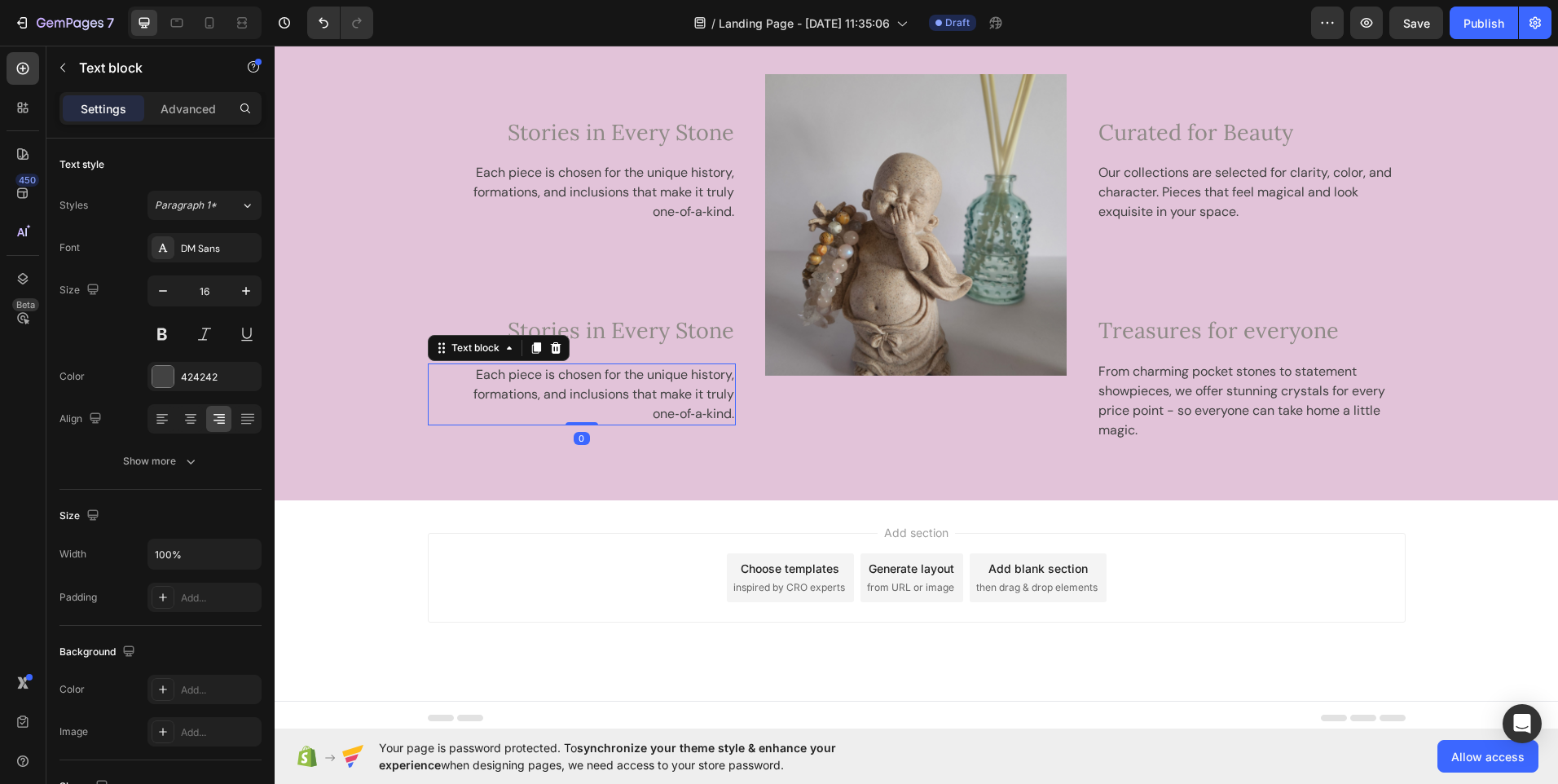
click at [585, 383] on p "Each piece is chosen for the unique history, formations, and inclusions that ma…" at bounding box center [582, 395] width 305 height 59
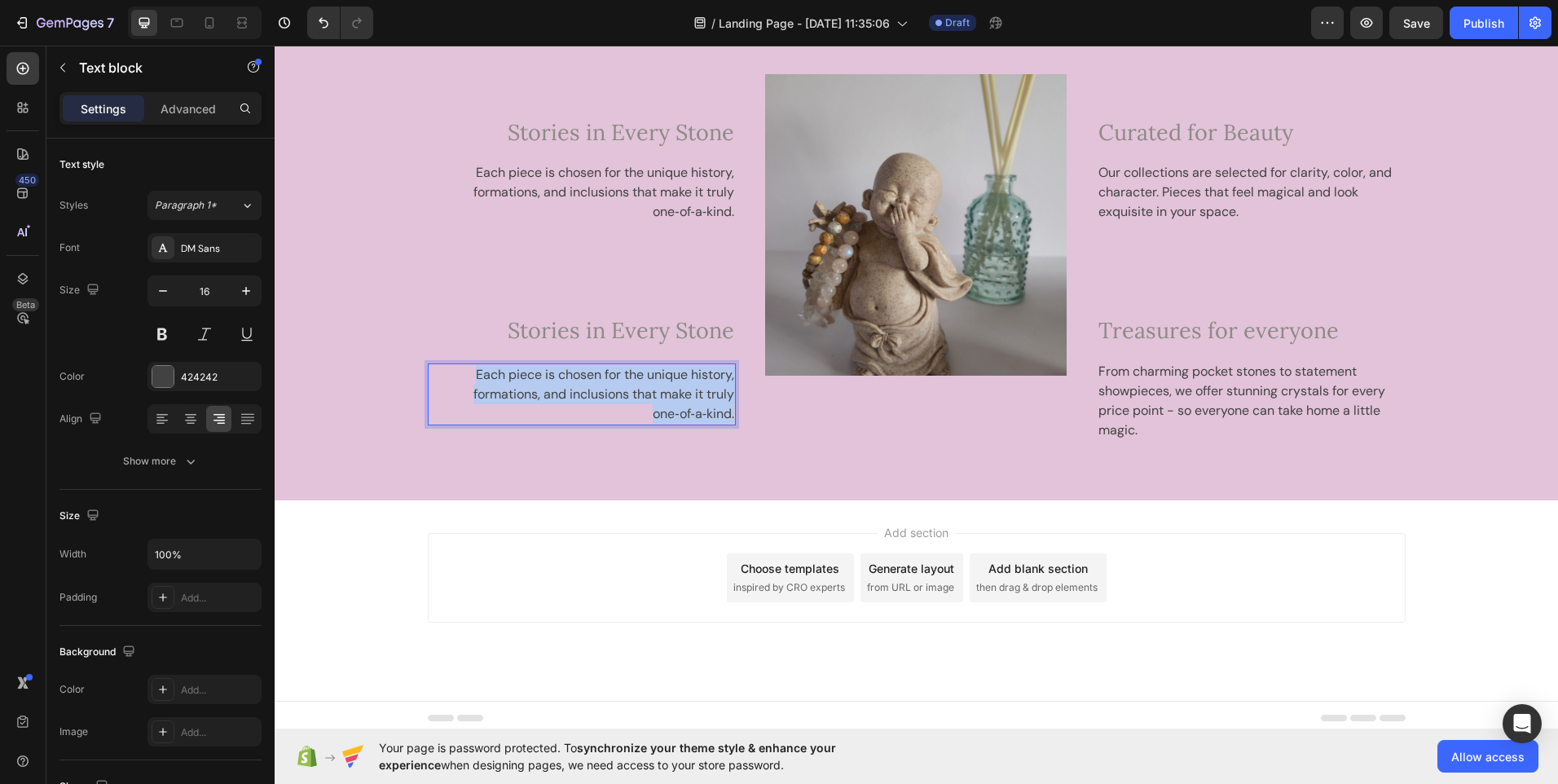
click at [585, 383] on p "Each piece is chosen for the unique history, formations, and inclusions that ma…" at bounding box center [582, 395] width 305 height 59
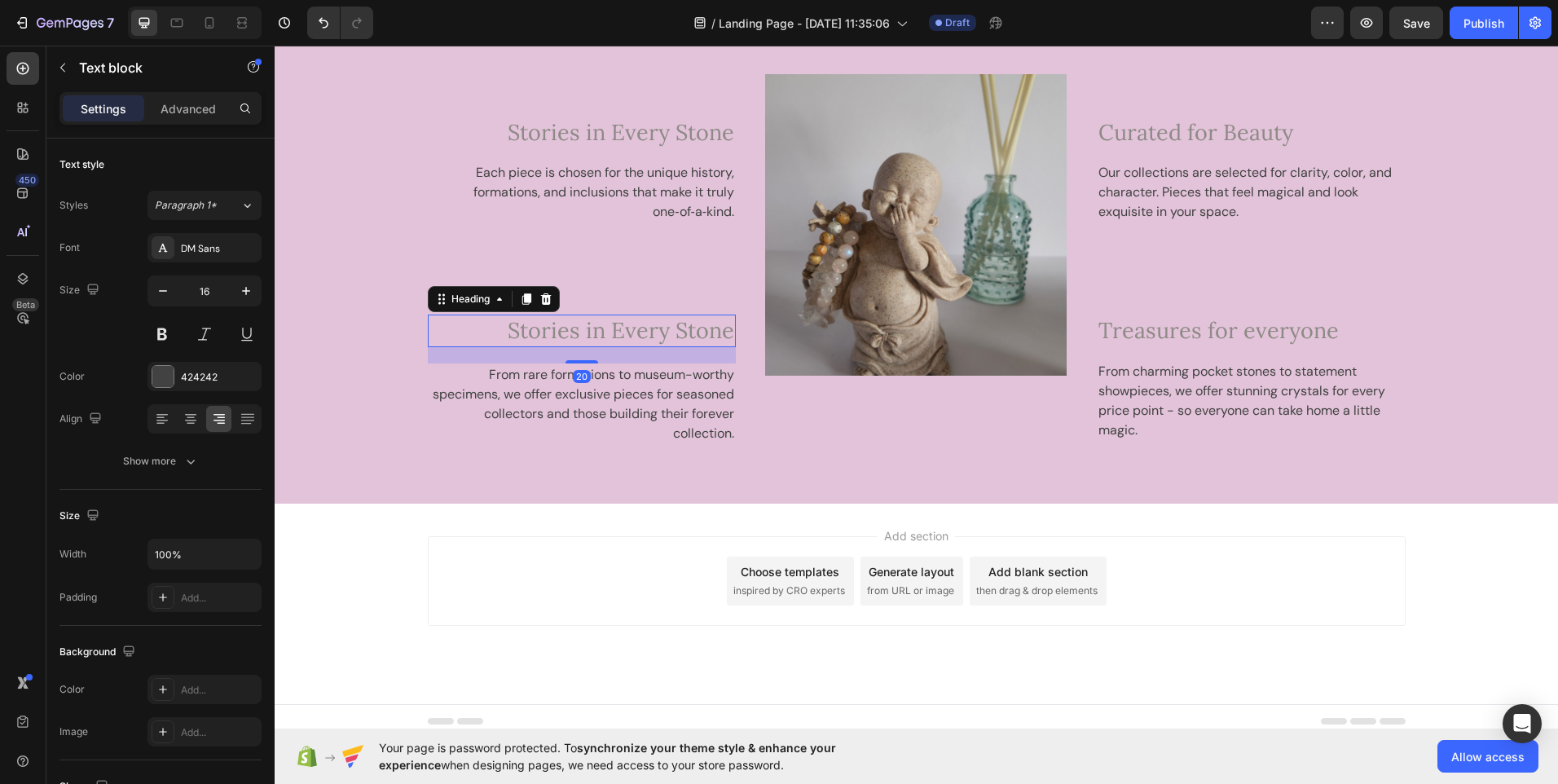
click at [590, 339] on span "Stories in Every Stone" at bounding box center [621, 330] width 226 height 28
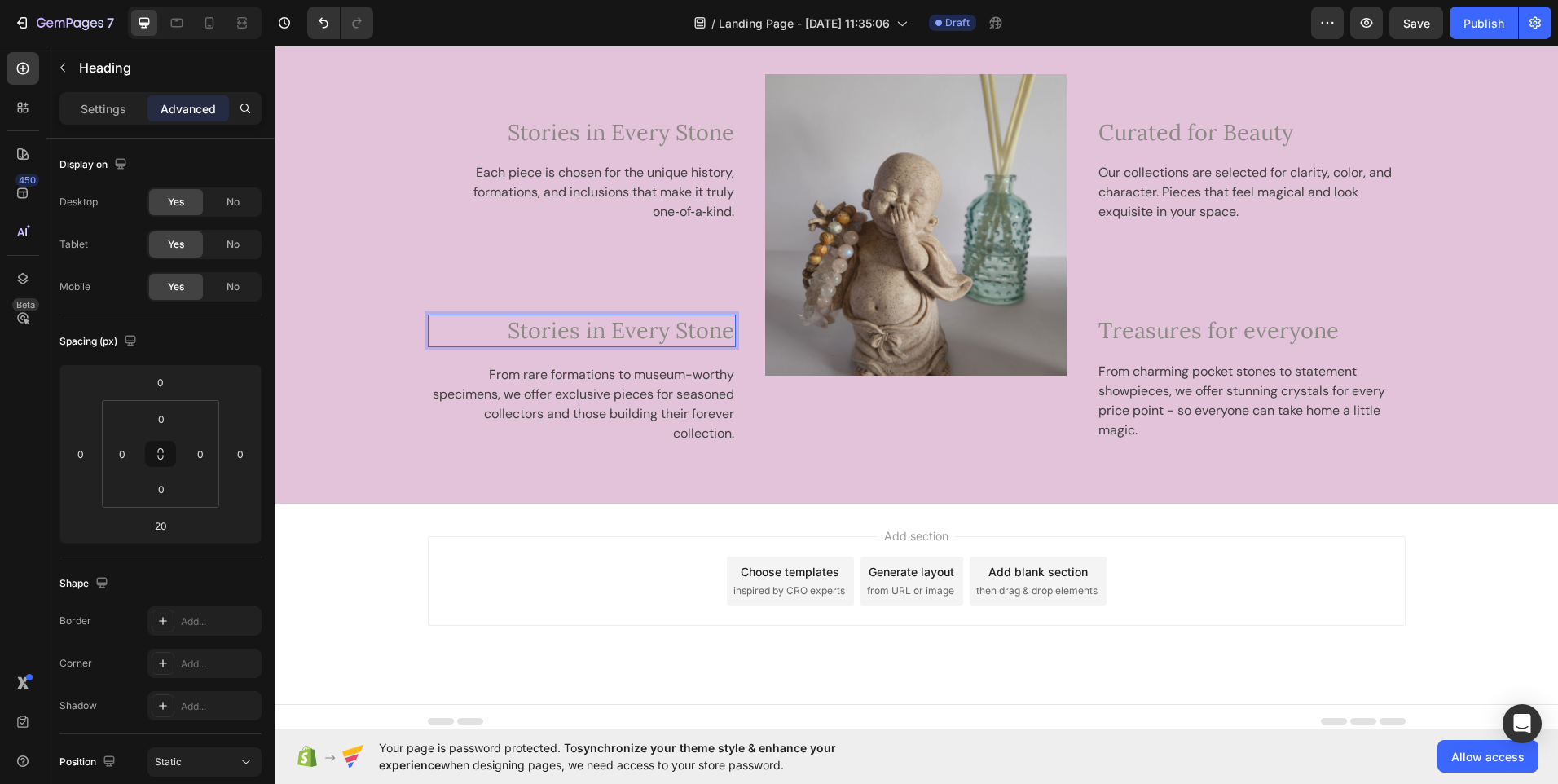
click at [600, 339] on span "Stories in Every Stone" at bounding box center [621, 330] width 226 height 28
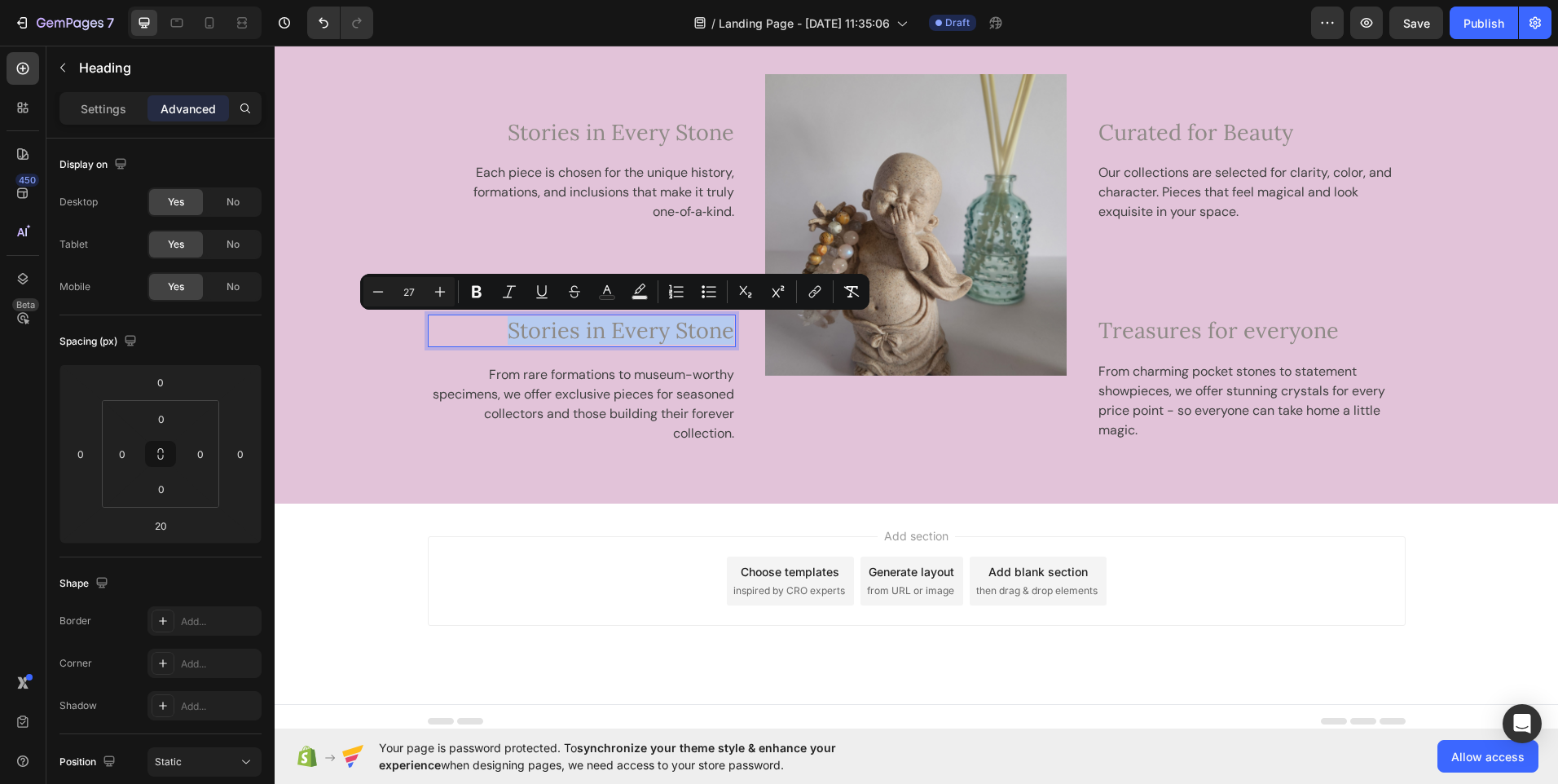
click at [600, 339] on span "Stories in Every Stone" at bounding box center [621, 330] width 226 height 28
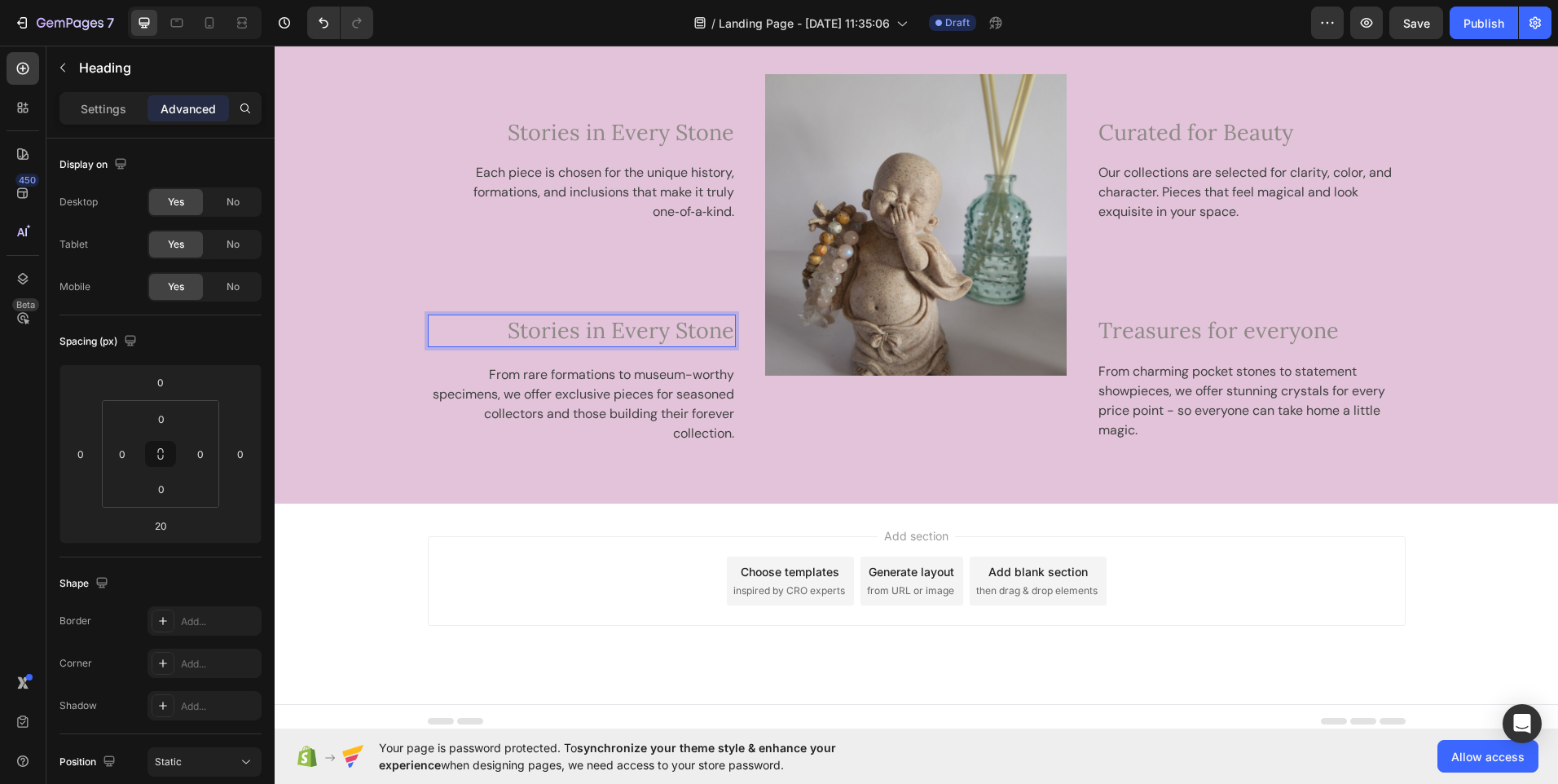
click at [608, 334] on span "Stories in Every Stone" at bounding box center [621, 330] width 226 height 28
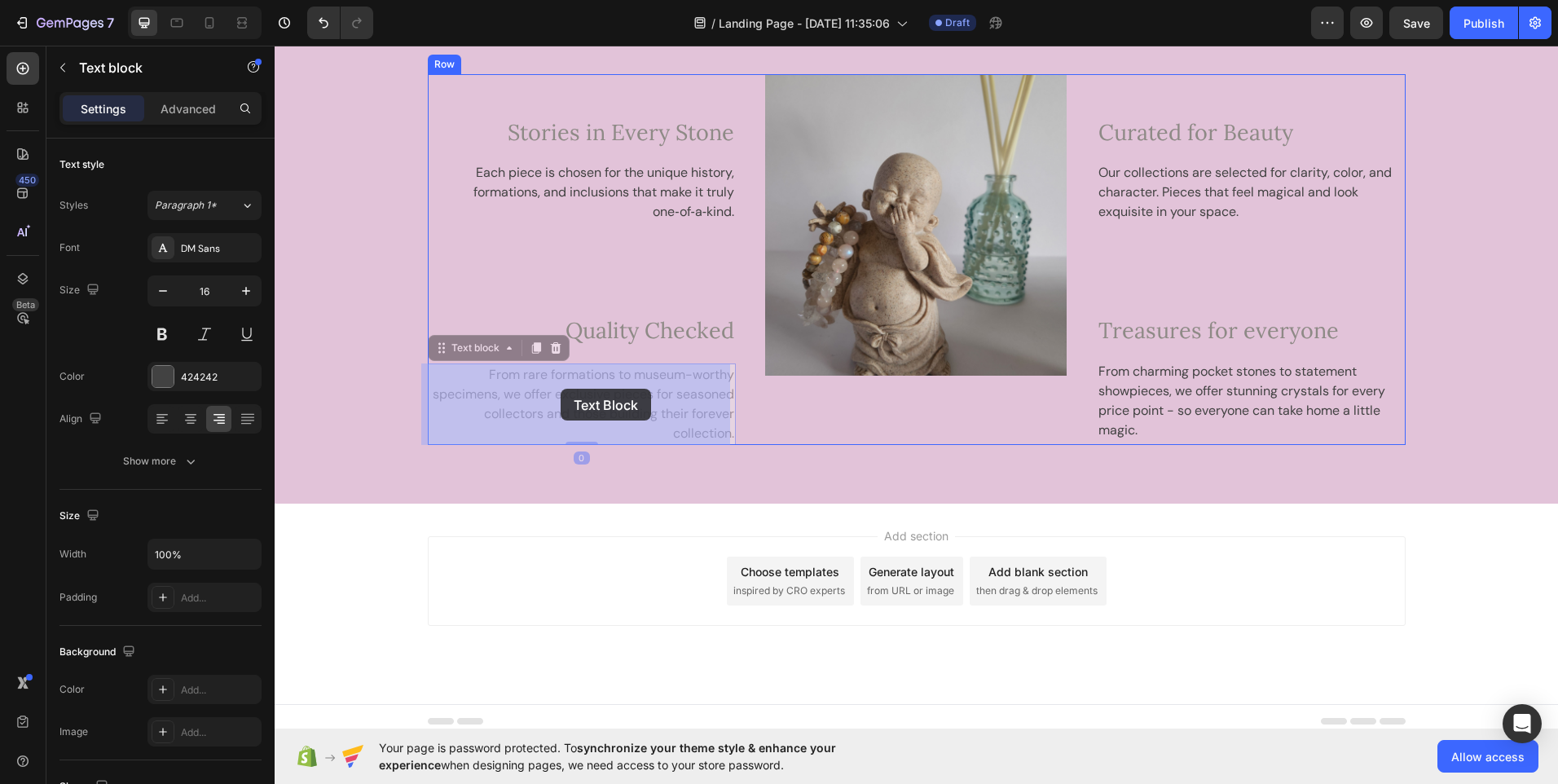
drag, startPoint x: 483, startPoint y: 377, endPoint x: 561, endPoint y: 389, distance: 78.9
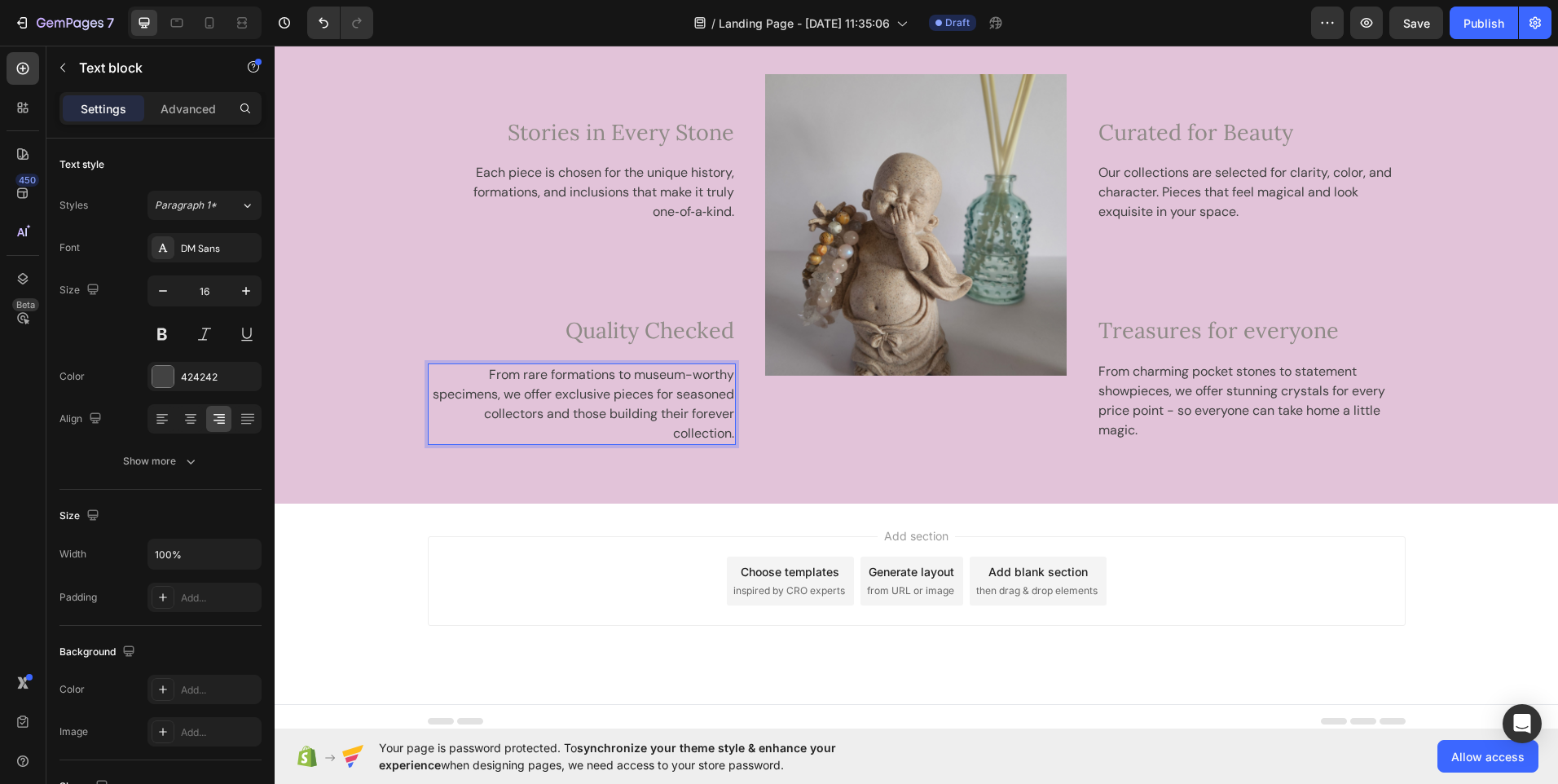
click at [490, 376] on p "From rare formations to museum-worthy specimens, we offer exclusive pieces for …" at bounding box center [582, 404] width 305 height 78
drag, startPoint x: 490, startPoint y: 376, endPoint x: 508, endPoint y: 386, distance: 20.6
click at [508, 386] on p "From rare formations to museum-worthy specimens, we offer exclusive pieces for …" at bounding box center [582, 404] width 305 height 78
click at [481, 379] on p "From rare formations to museum-worthy specimens, we offer exclusive pieces for …" at bounding box center [582, 404] width 305 height 78
drag, startPoint x: 481, startPoint y: 379, endPoint x: 512, endPoint y: 399, distance: 36.9
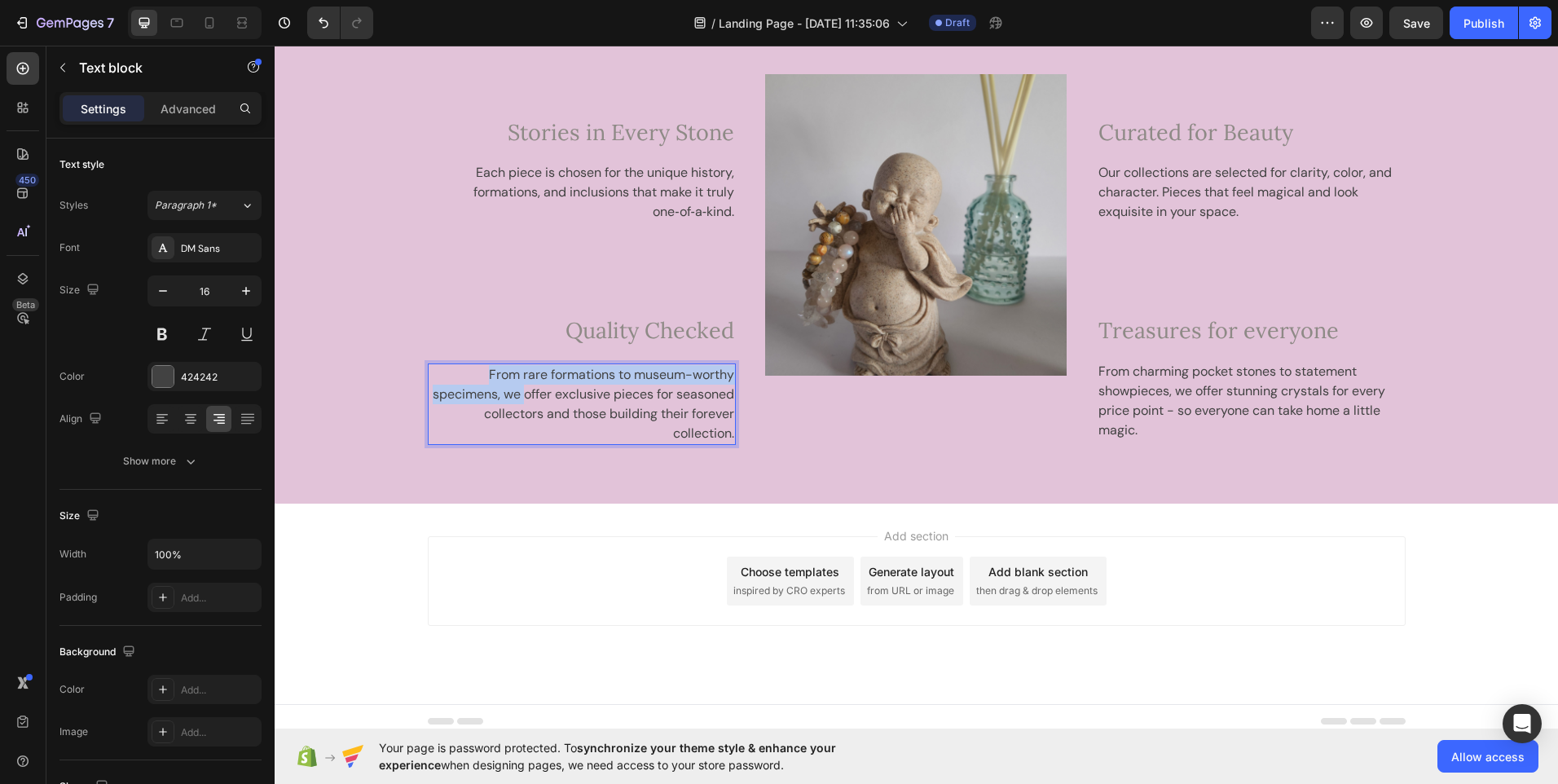
click at [512, 399] on p "From rare formations to museum-worthy specimens, we offer exclusive pieces for …" at bounding box center [582, 404] width 305 height 78
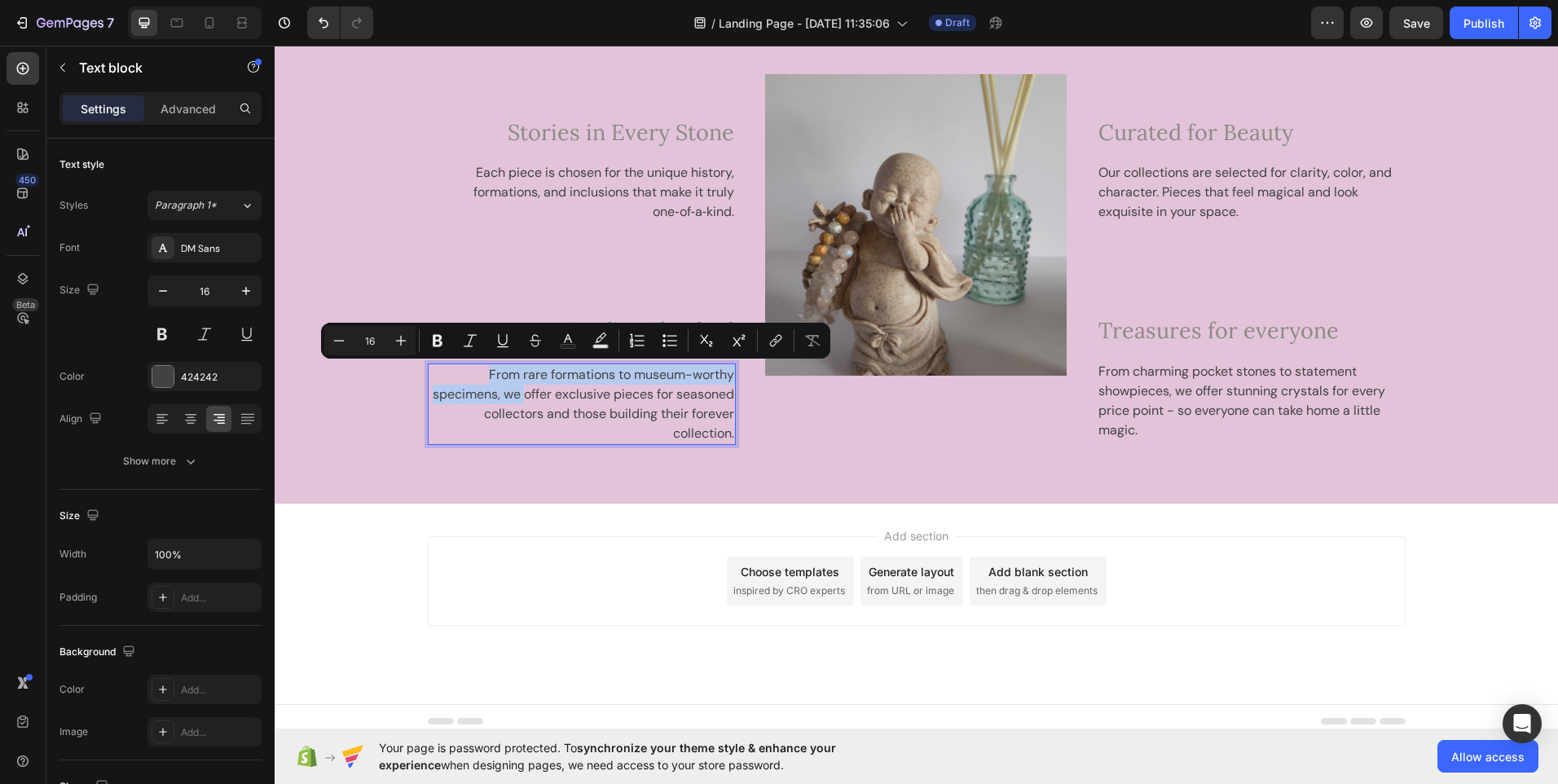
click at [475, 377] on p "From rare formations to museum-worthy specimens, we offer exclusive pieces for …" at bounding box center [582, 404] width 305 height 78
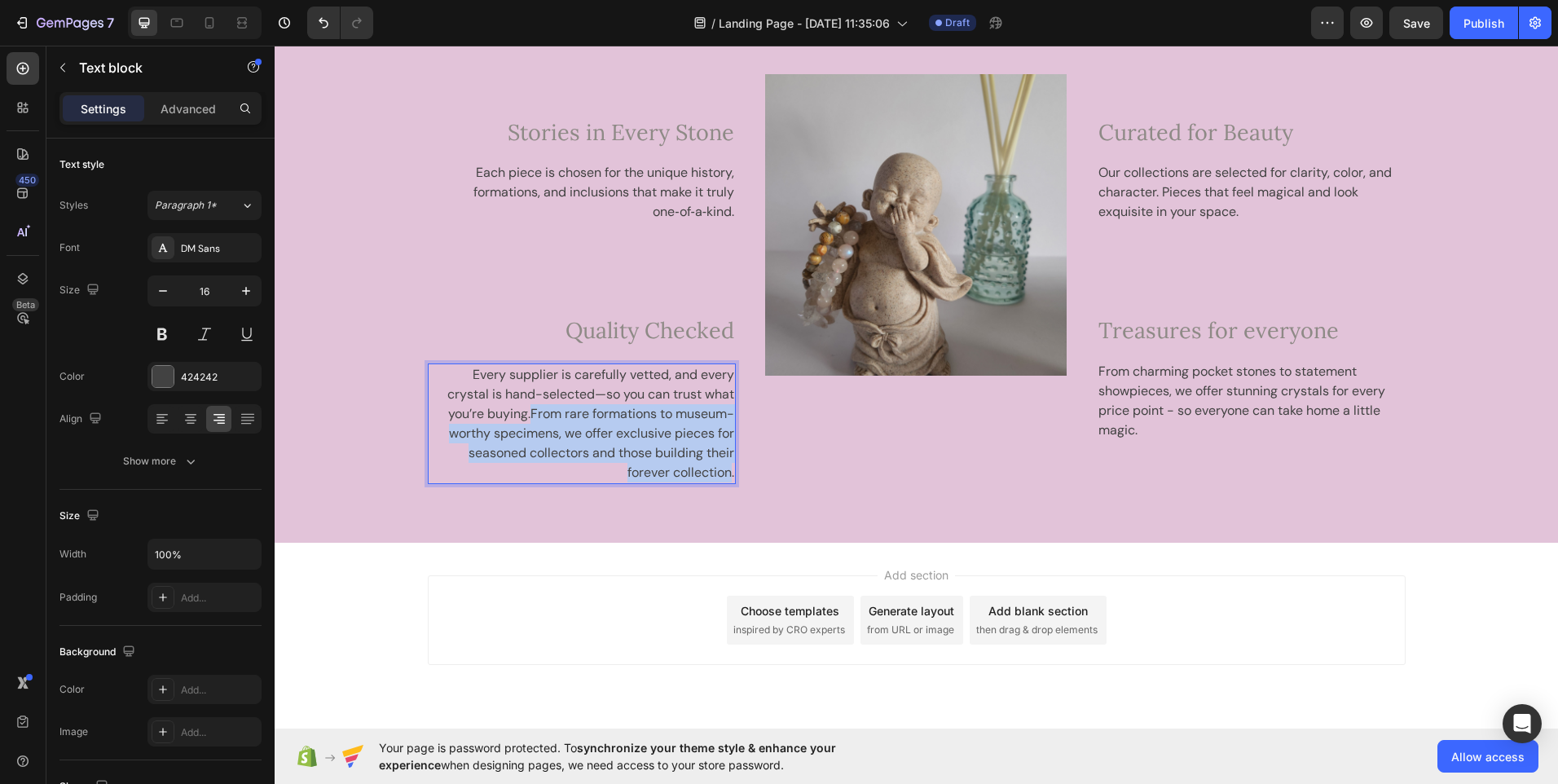
drag, startPoint x: 524, startPoint y: 412, endPoint x: 723, endPoint y: 473, distance: 208.1
click at [723, 473] on p "Every supplier is carefully vetted, and every crystal is hand-selected—so you c…" at bounding box center [582, 424] width 305 height 118
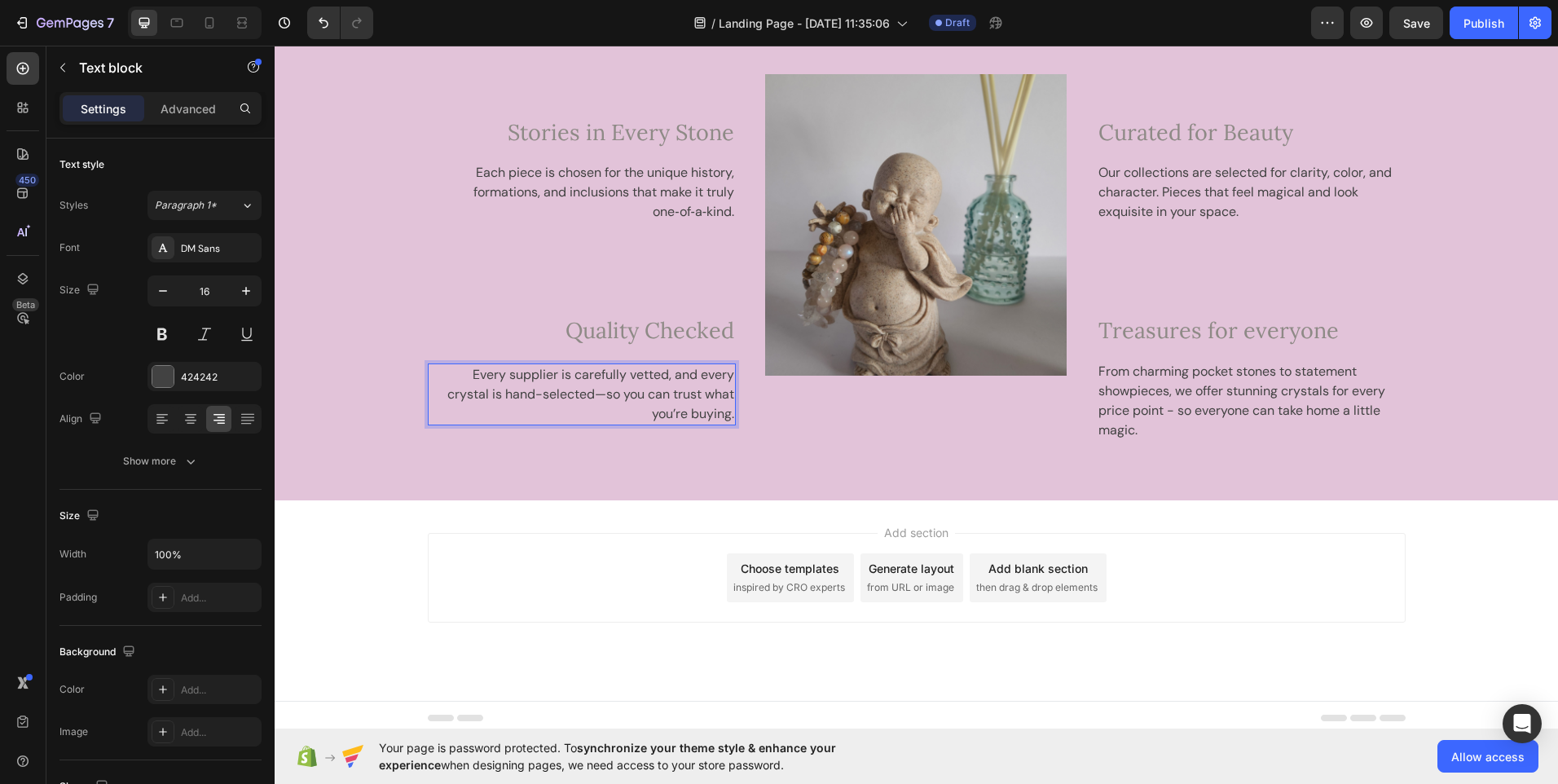
click at [608, 406] on p "Every supplier is carefully vetted, and every crystal is hand-selected—so you c…" at bounding box center [582, 395] width 305 height 59
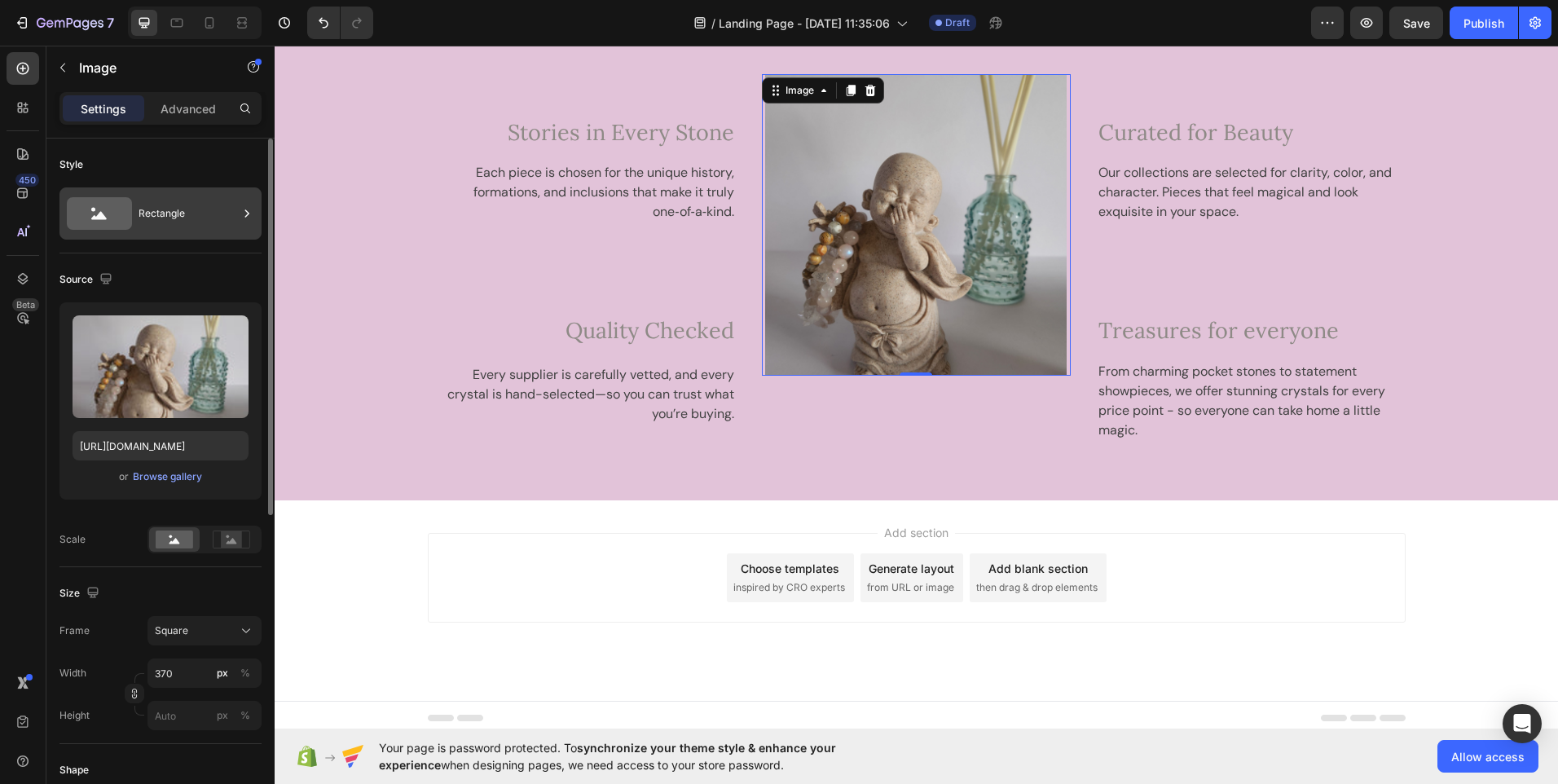
click at [184, 221] on div "Rectangle" at bounding box center [188, 214] width 99 height 38
click at [226, 632] on div "Square" at bounding box center [194, 630] width 80 height 14
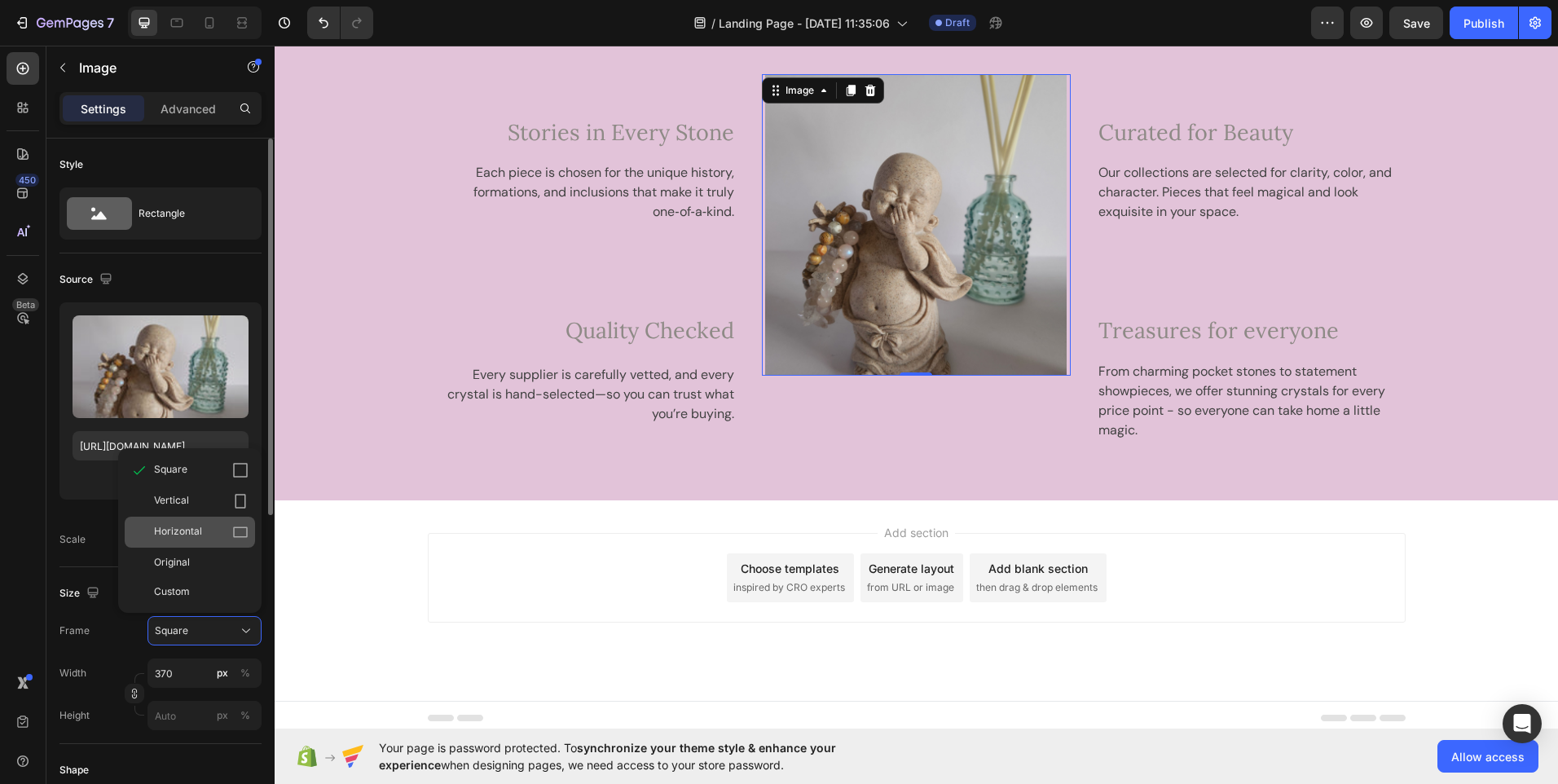
click at [191, 528] on span "Horizontal" at bounding box center [178, 532] width 48 height 16
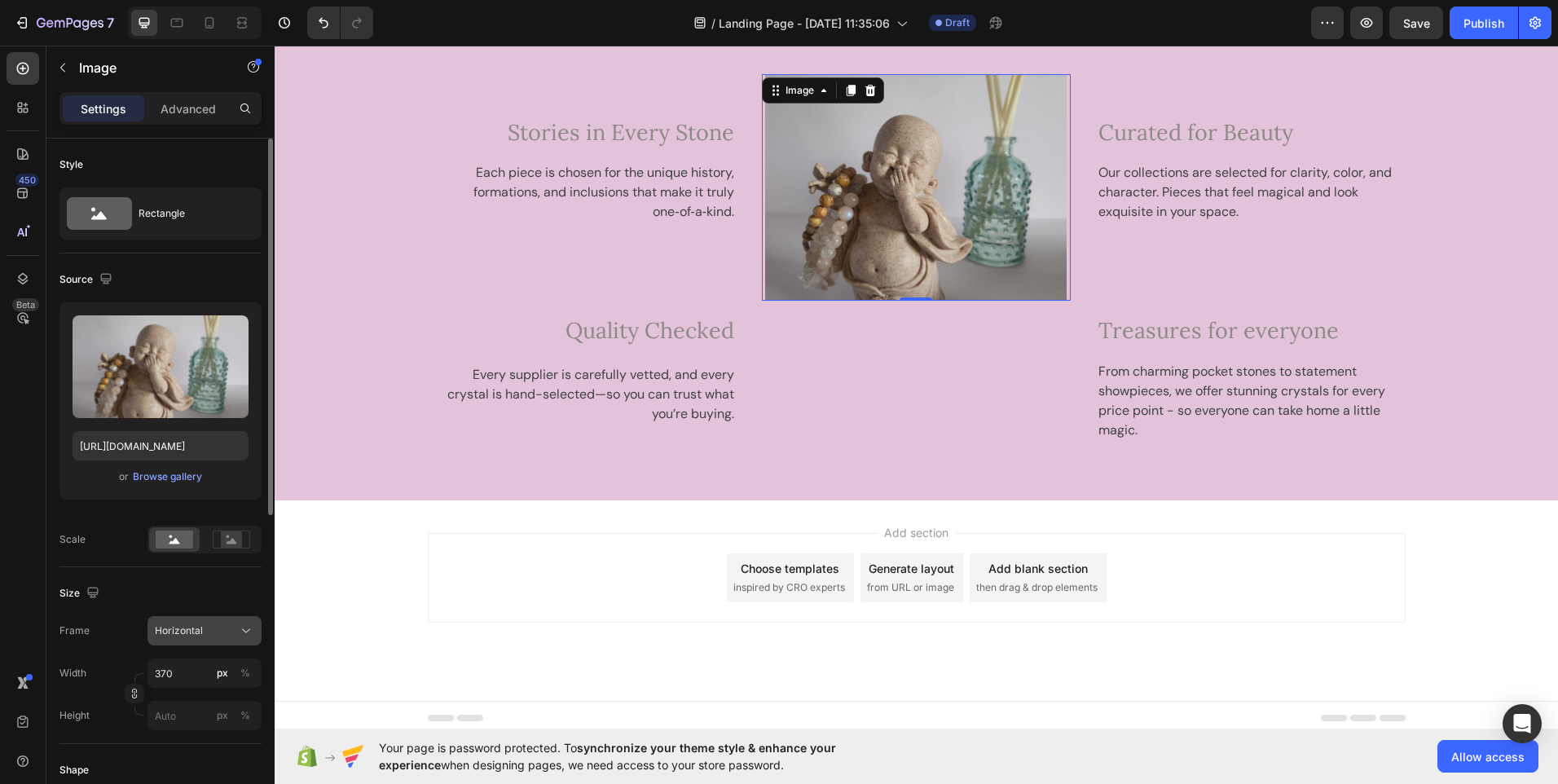
click at [191, 629] on span "Horizontal" at bounding box center [178, 630] width 48 height 14
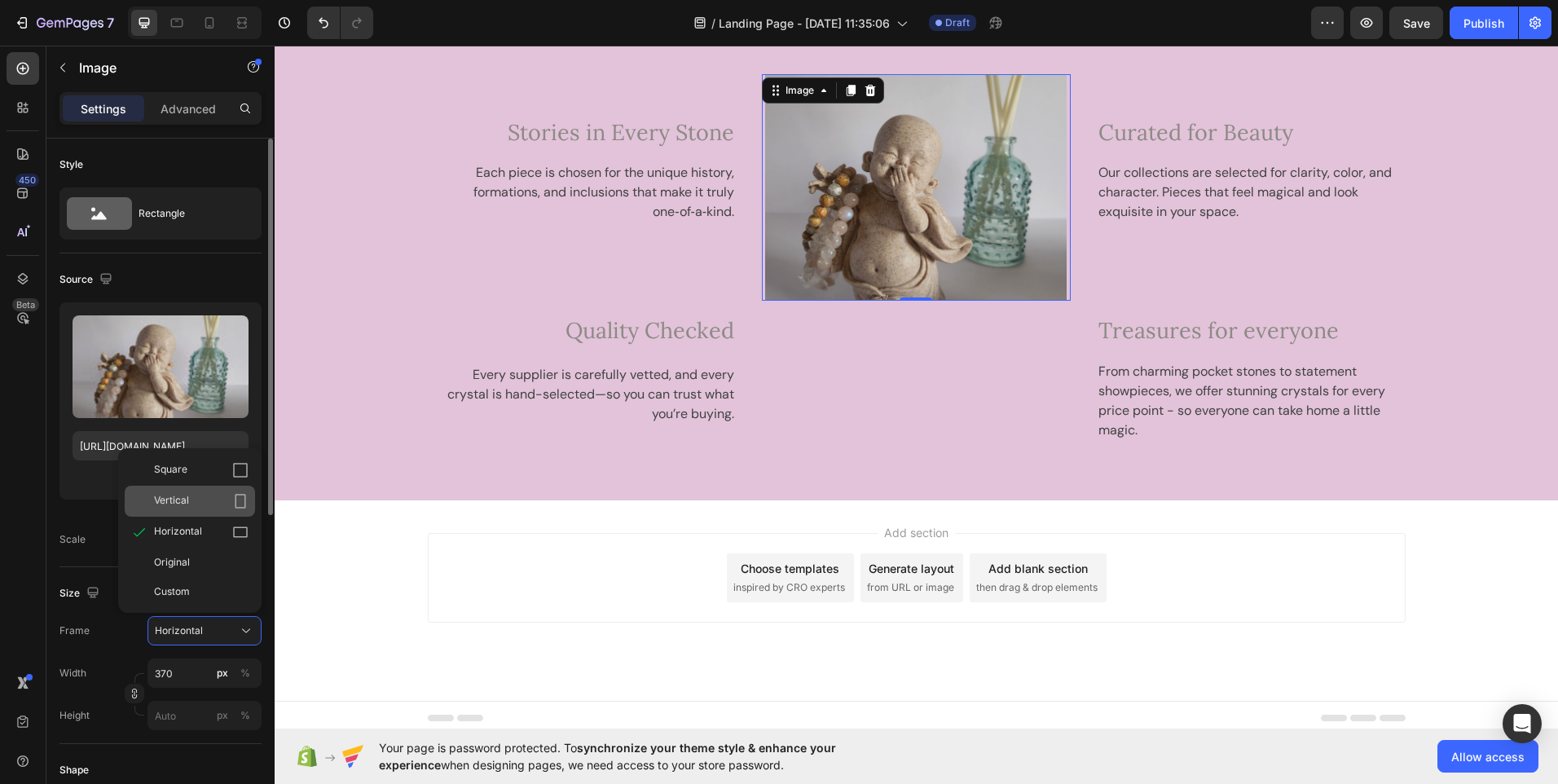
click at [192, 498] on div "Vertical" at bounding box center [201, 501] width 94 height 16
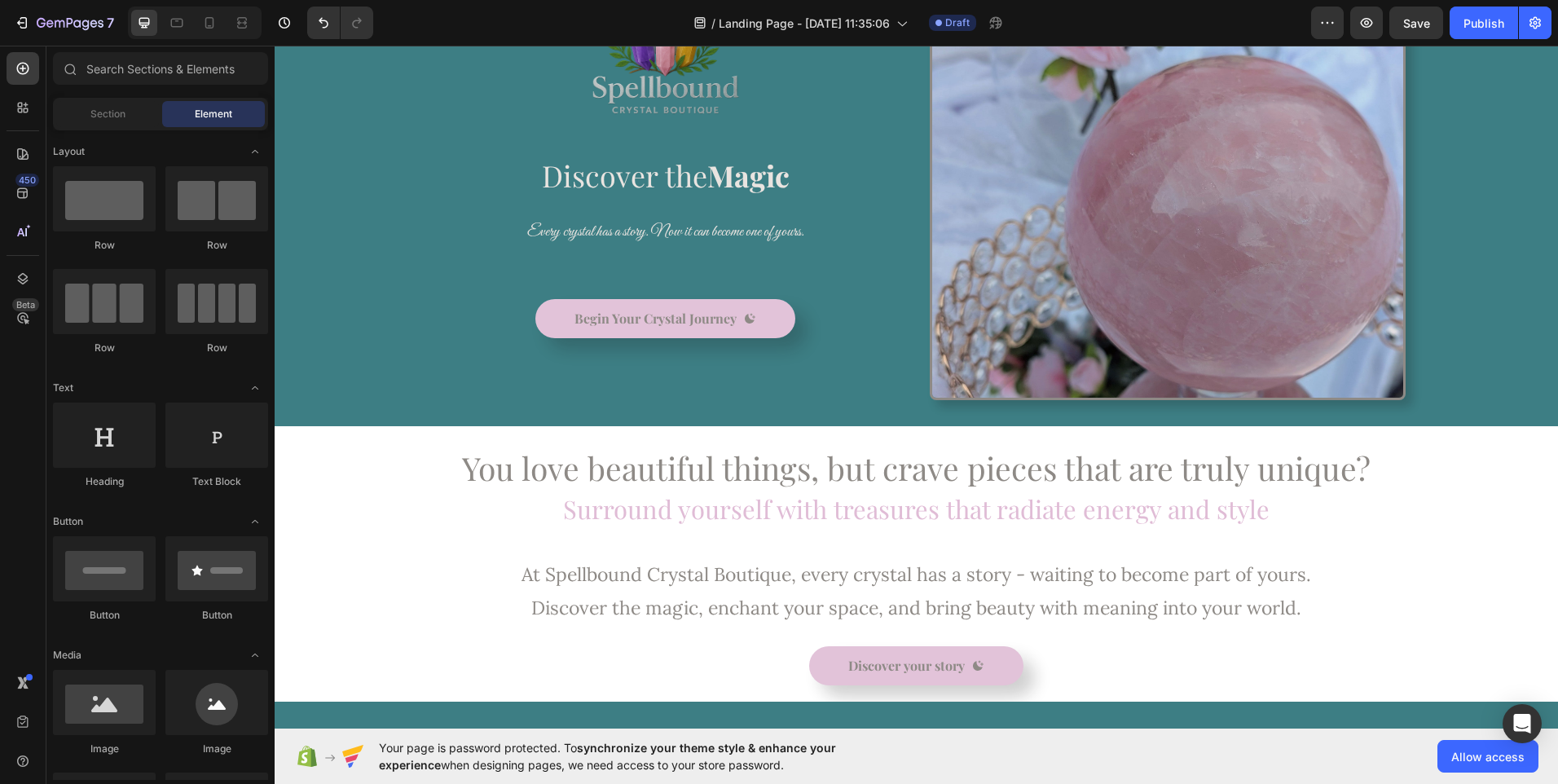
scroll to position [215, 0]
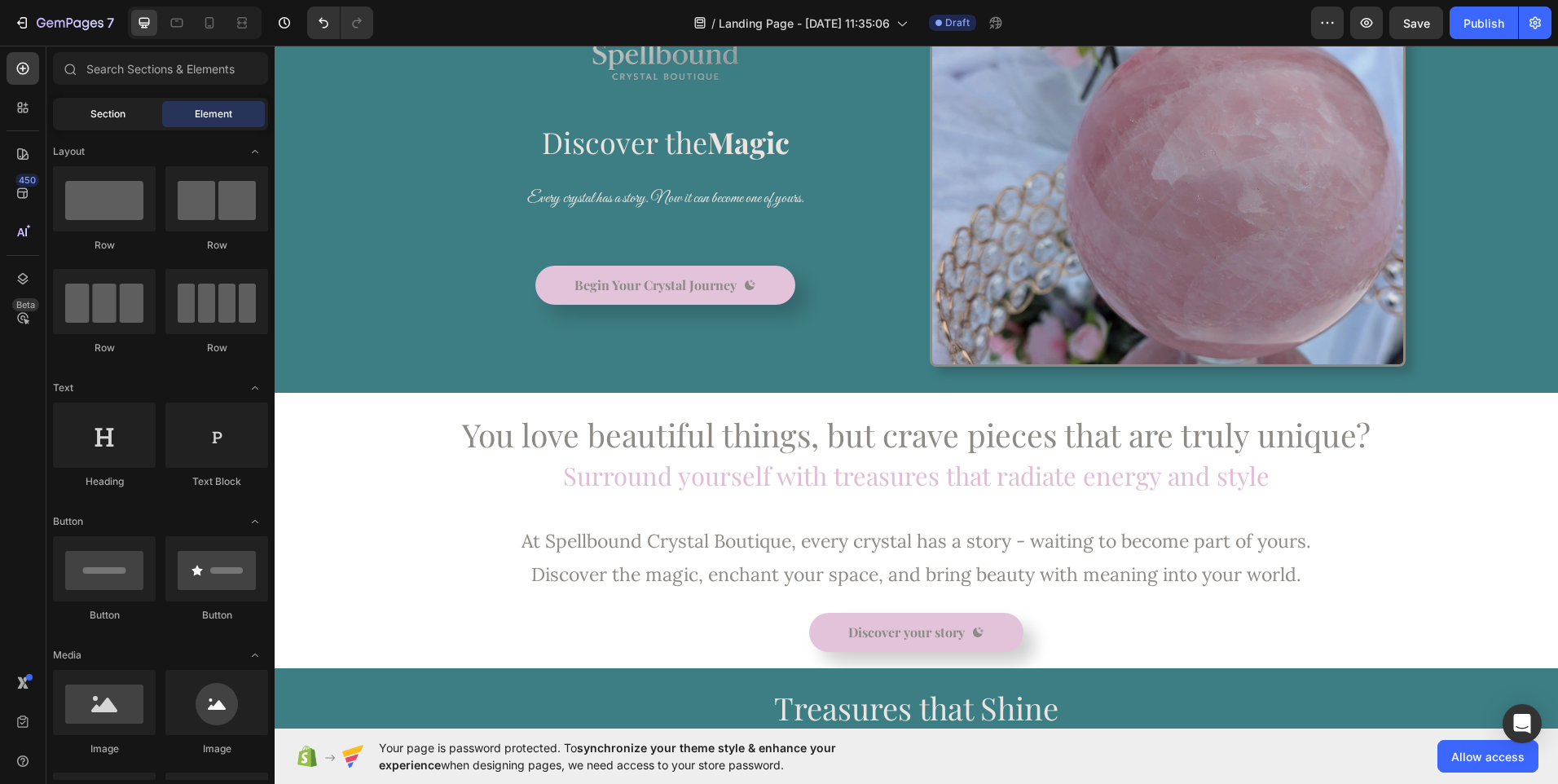
click at [135, 106] on div "Section" at bounding box center [108, 114] width 103 height 26
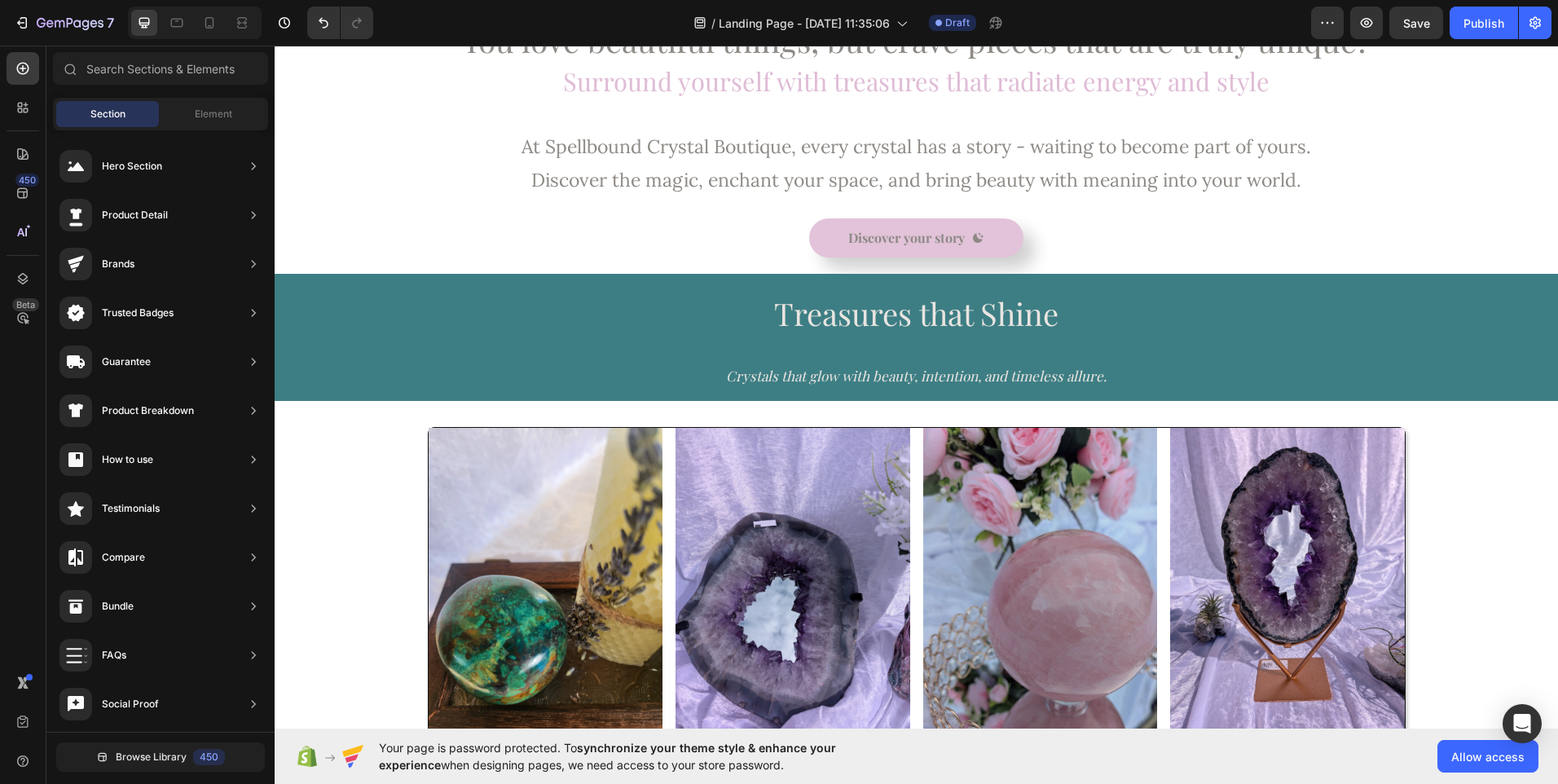
scroll to position [588, 0]
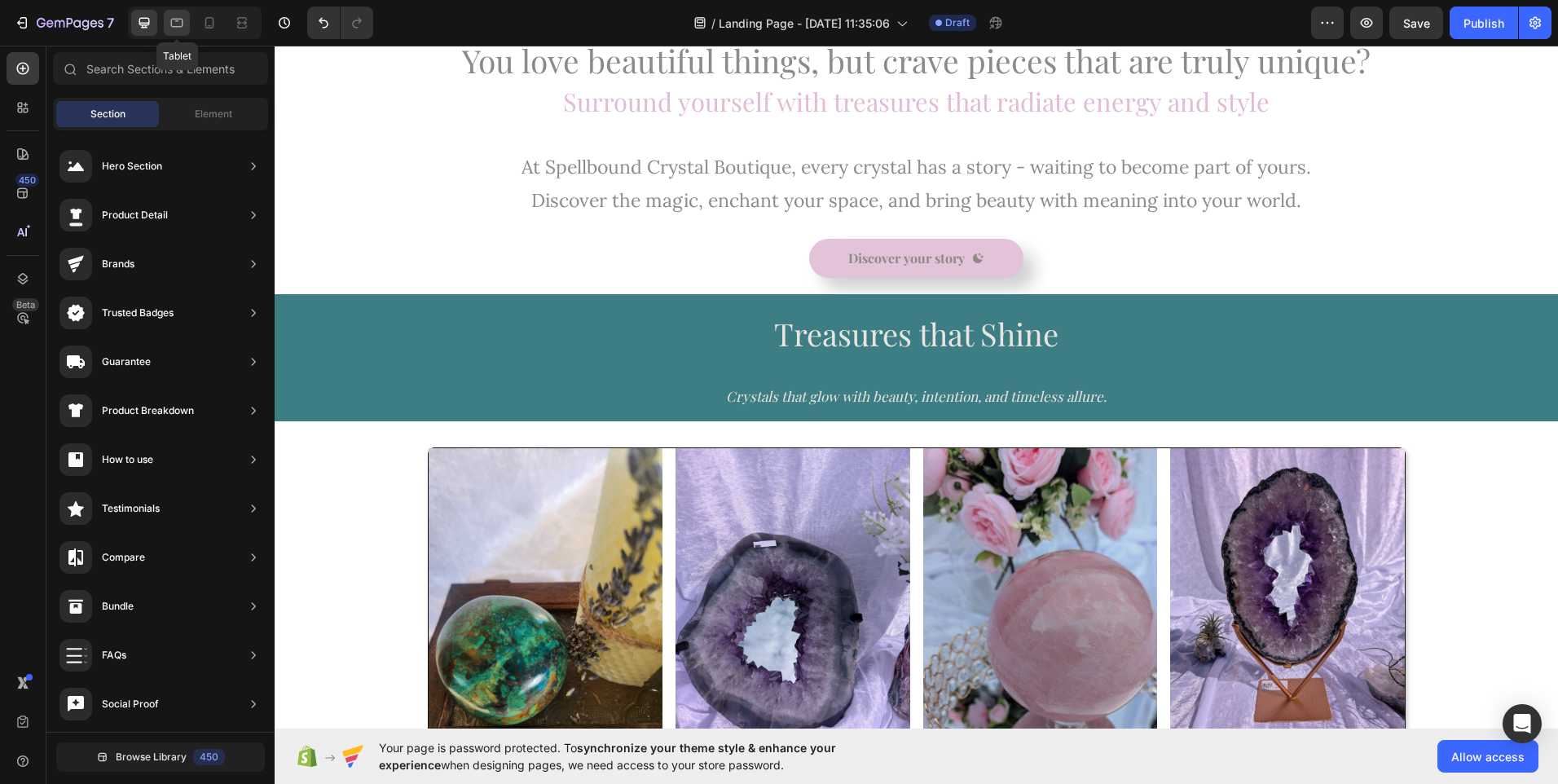
click at [183, 23] on icon at bounding box center [177, 22] width 16 height 16
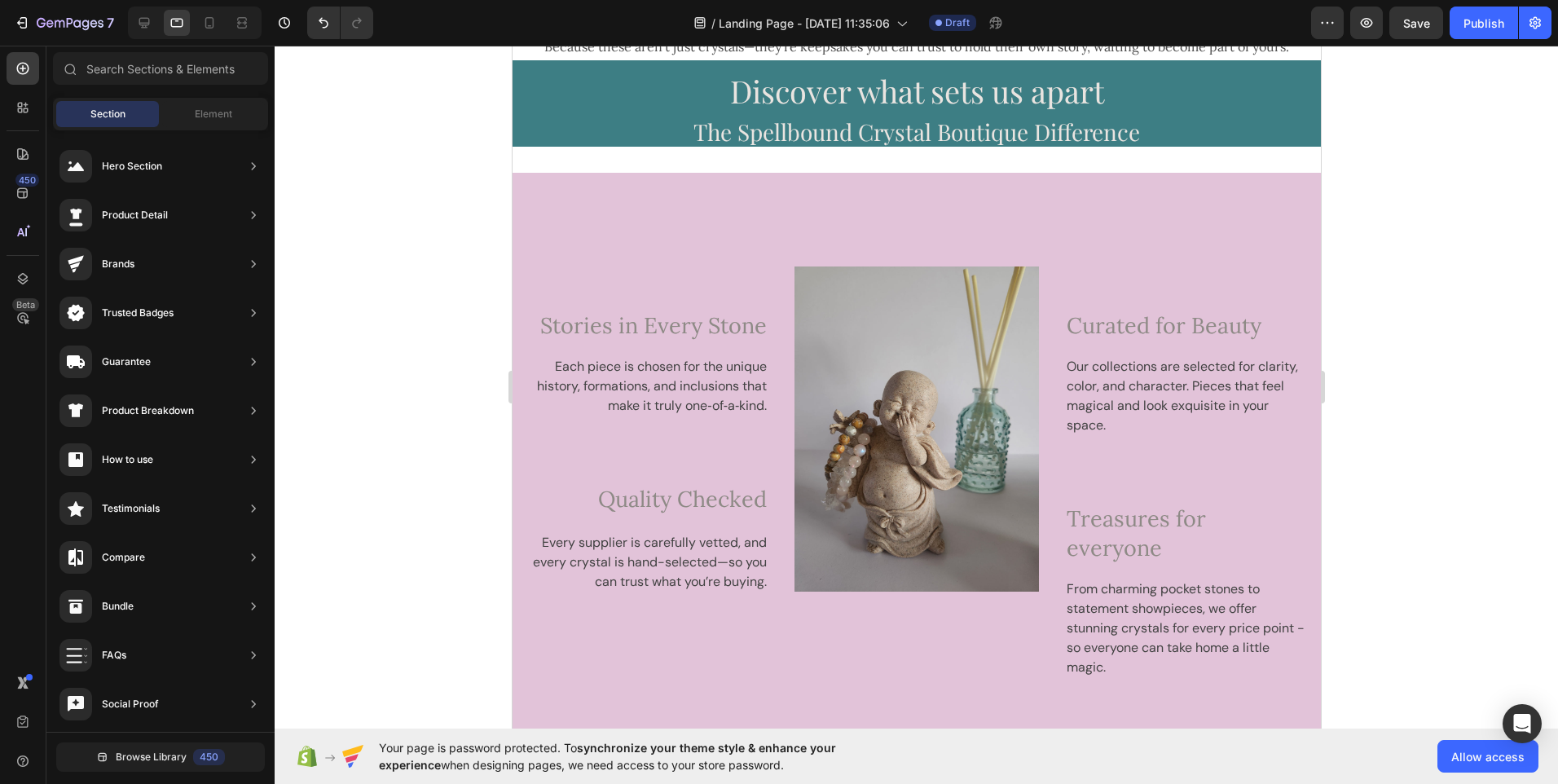
scroll to position [3484, 0]
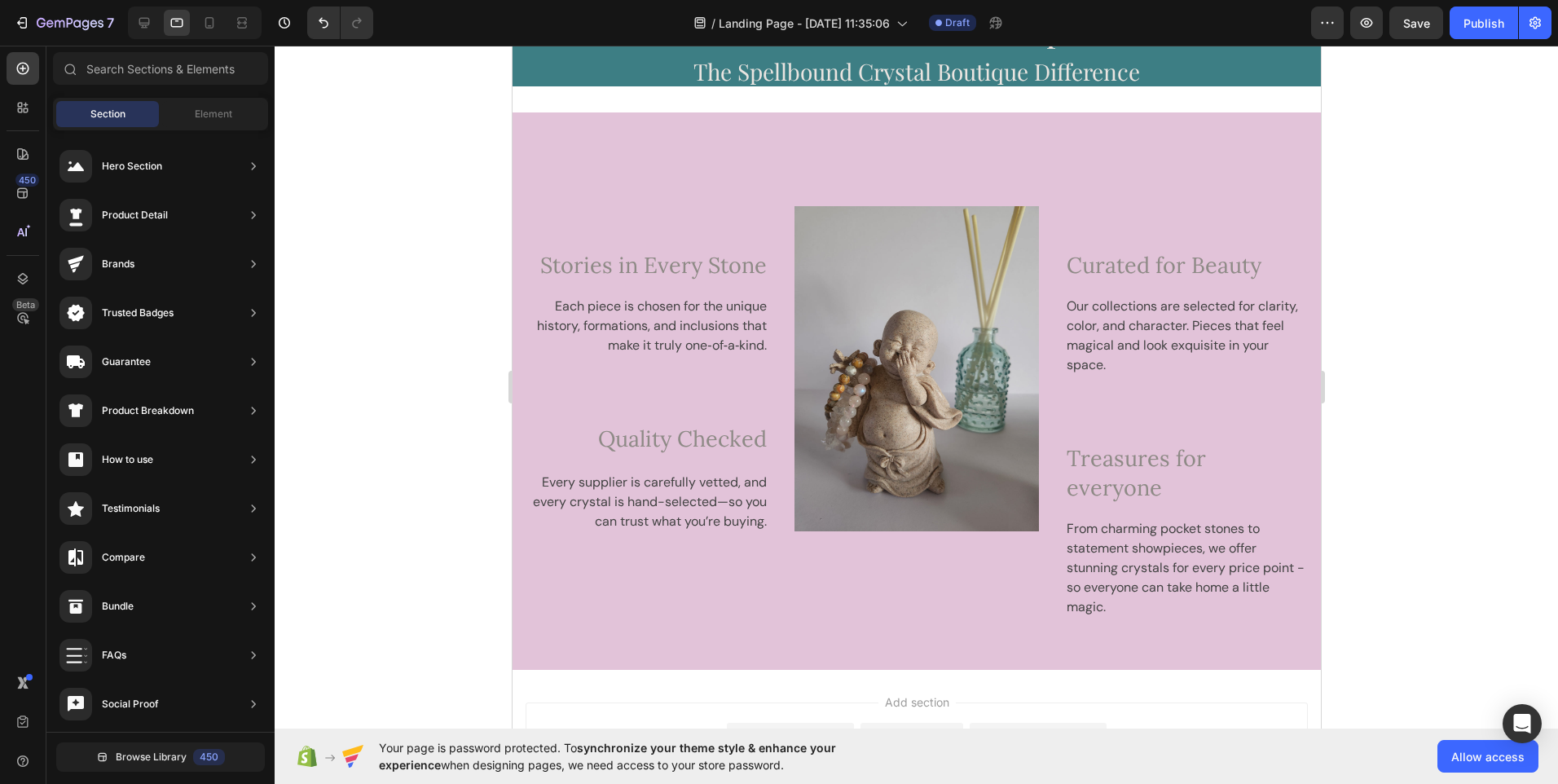
drag, startPoint x: 1316, startPoint y: 418, endPoint x: 1836, endPoint y: 690, distance: 586.8
click at [215, 24] on icon at bounding box center [209, 22] width 16 height 16
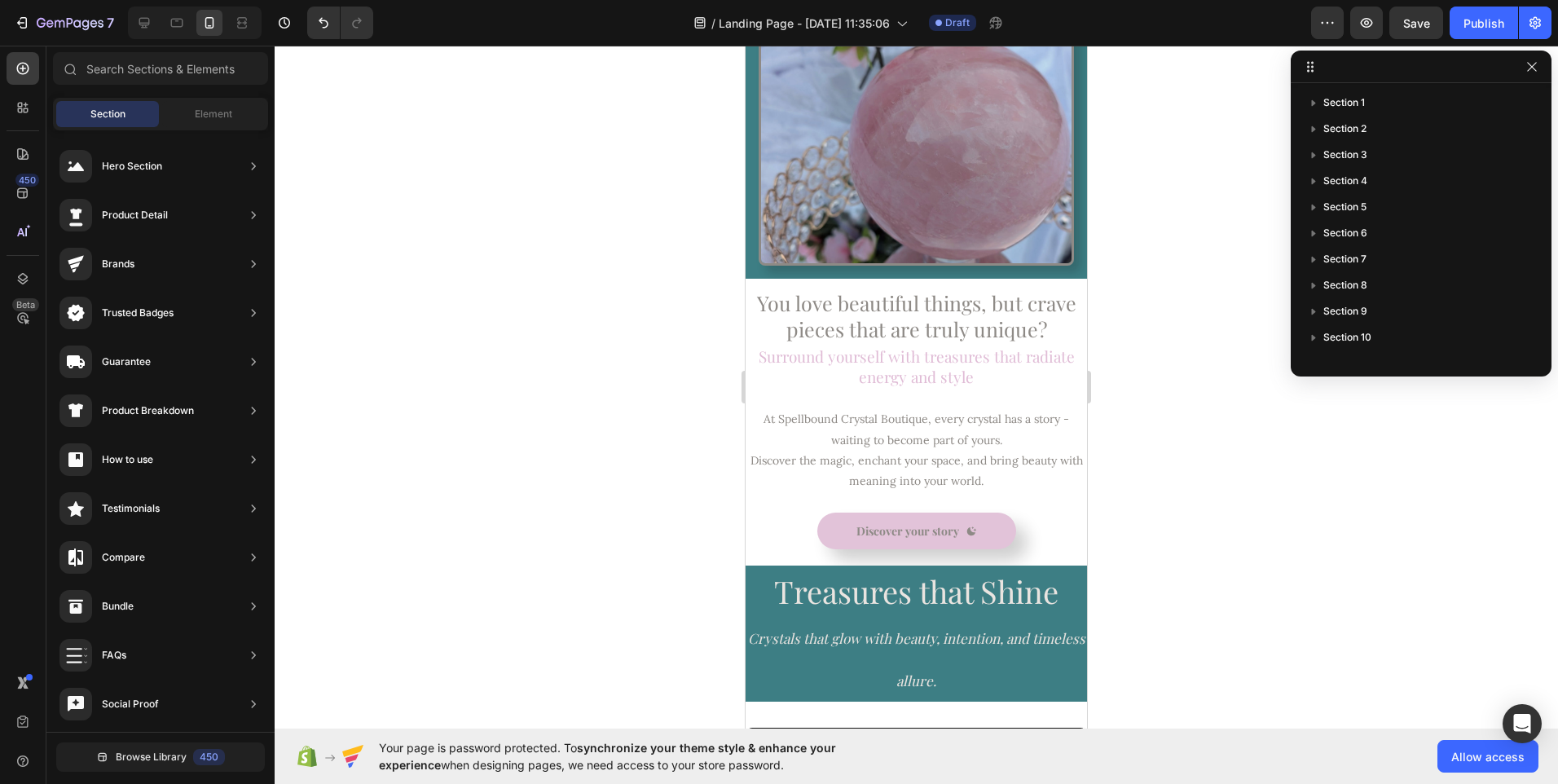
scroll to position [539, 0]
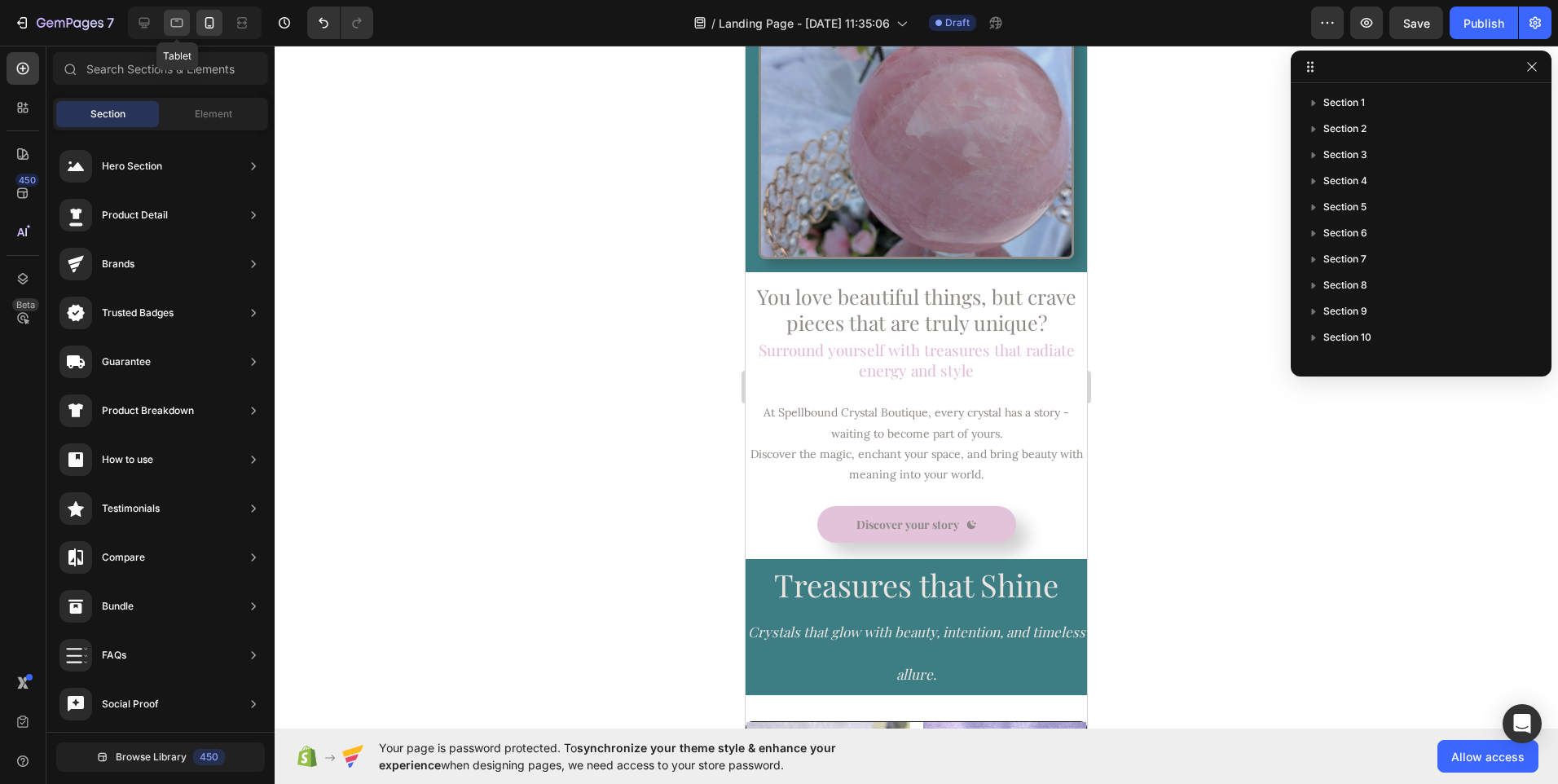
click at [172, 28] on icon at bounding box center [177, 22] width 16 height 16
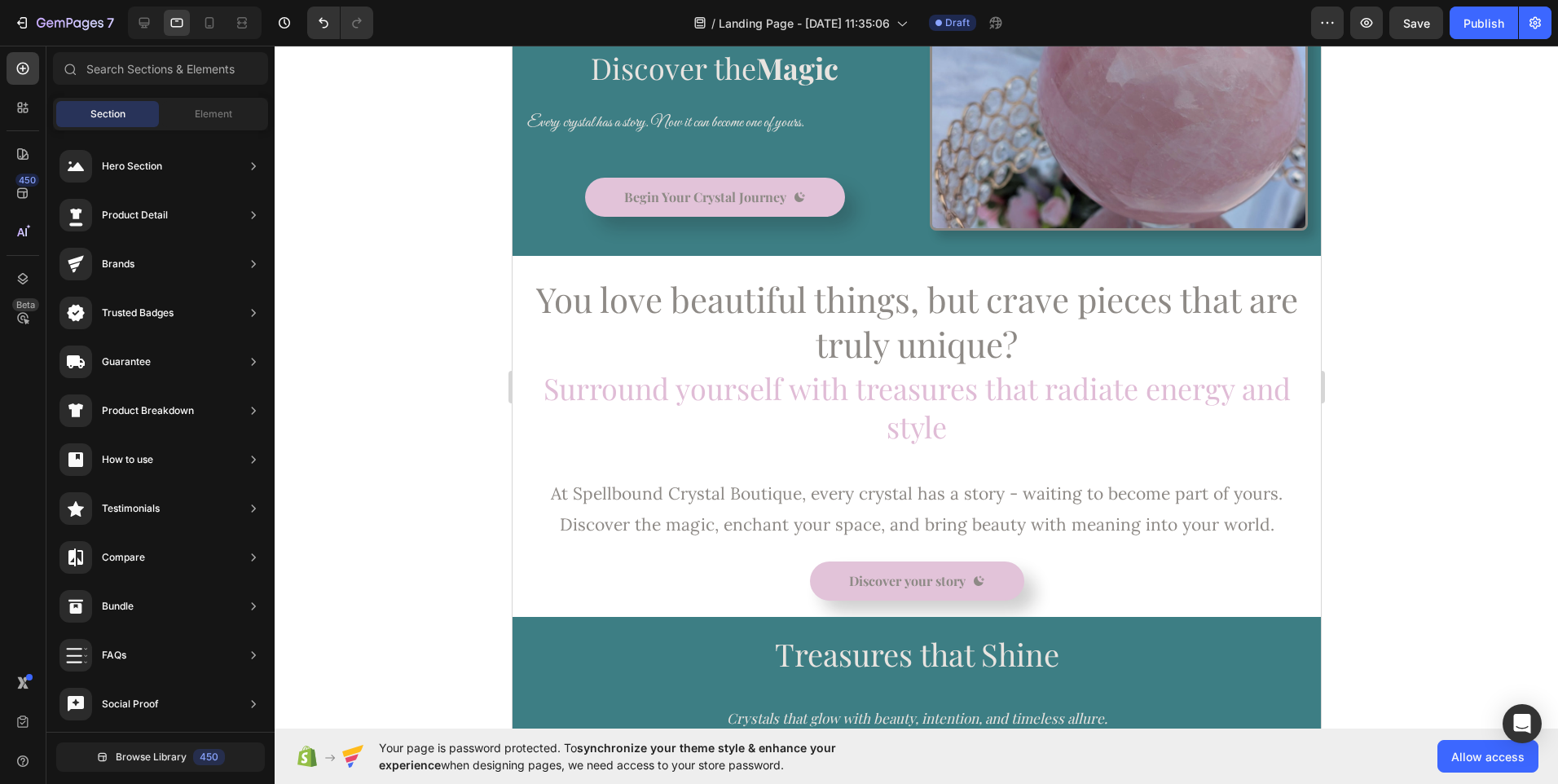
scroll to position [354, 0]
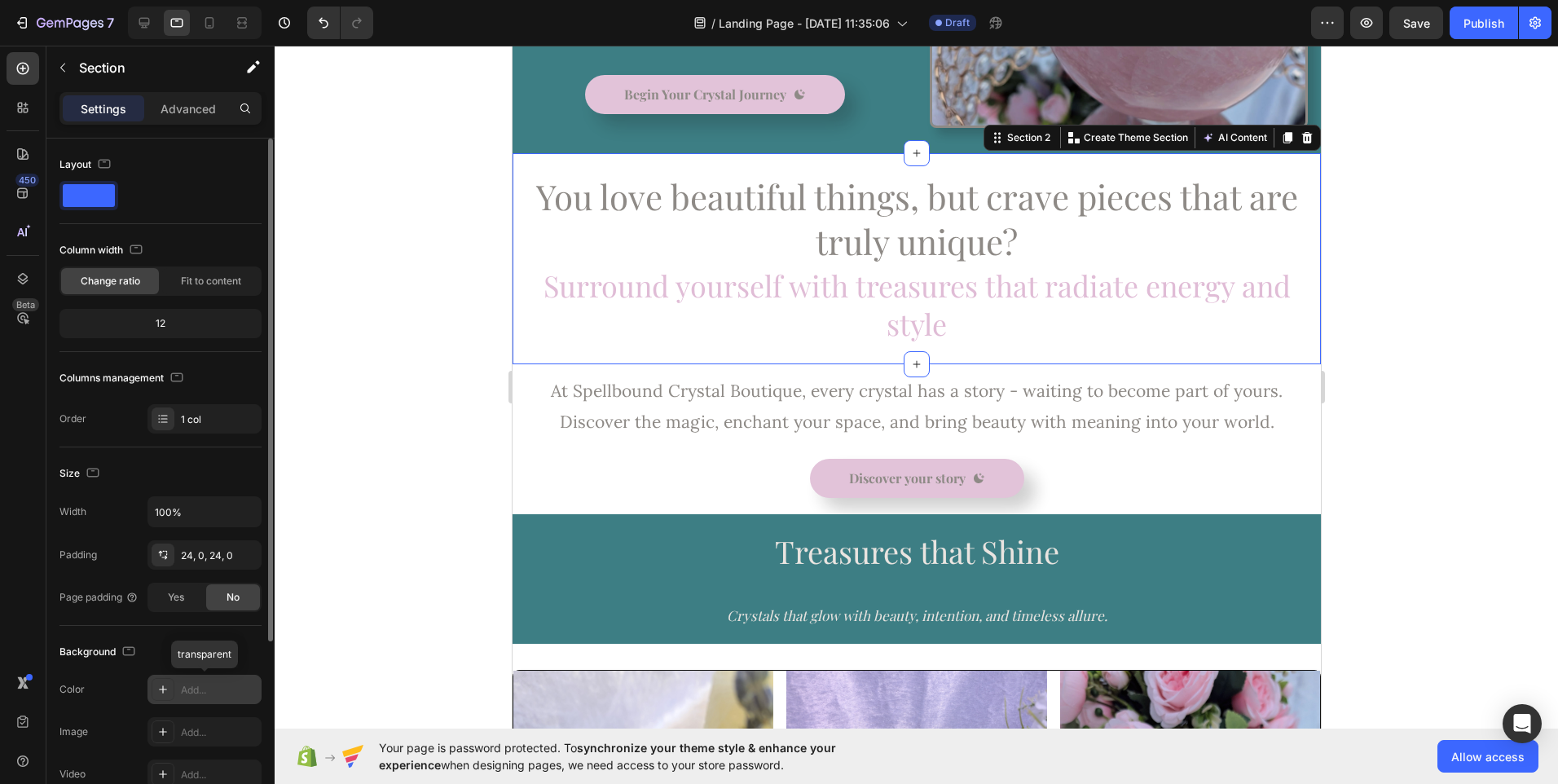
click at [196, 686] on div "Add..." at bounding box center [219, 690] width 77 height 14
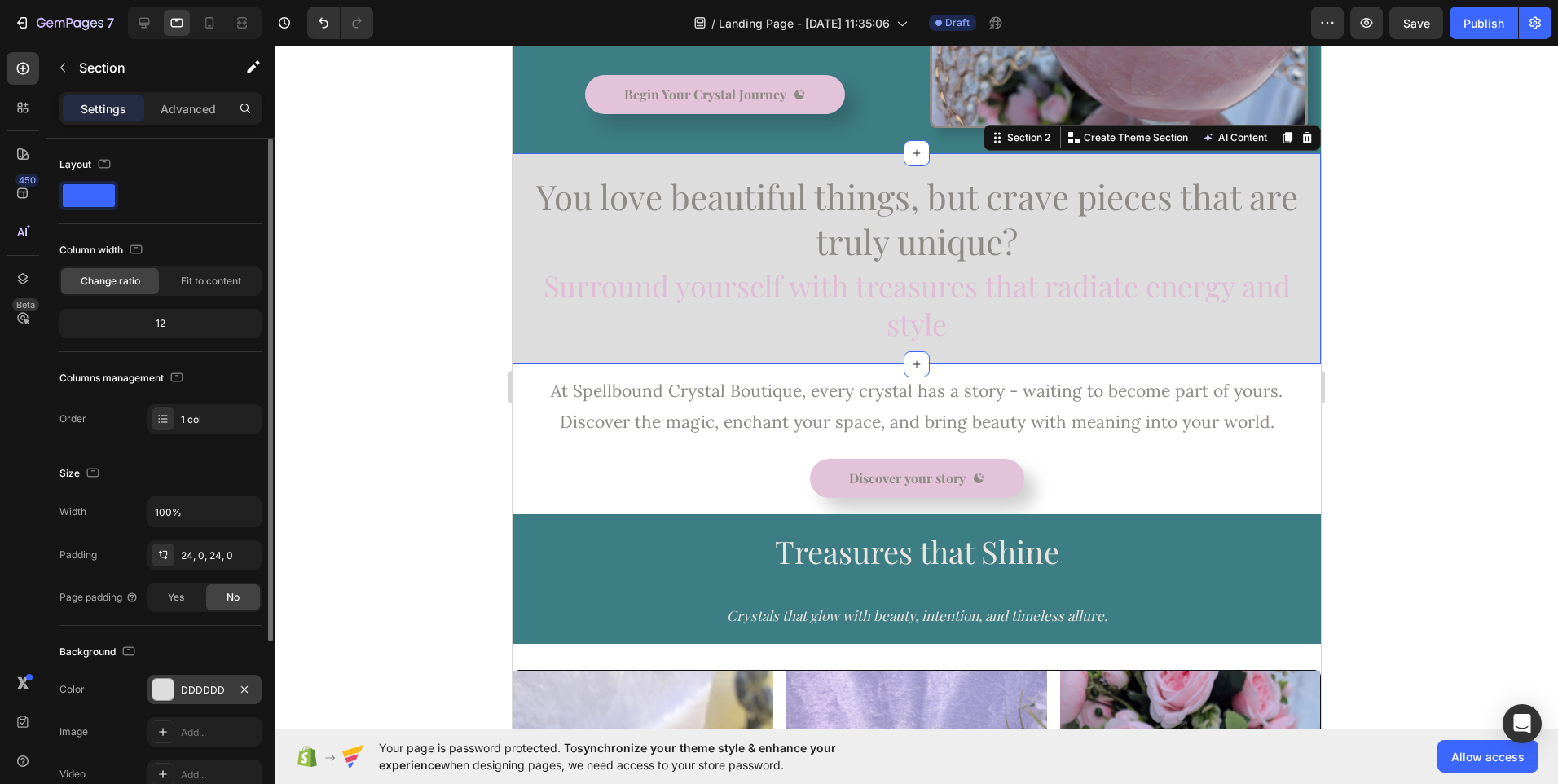
click at [424, 440] on div at bounding box center [916, 415] width 1284 height 739
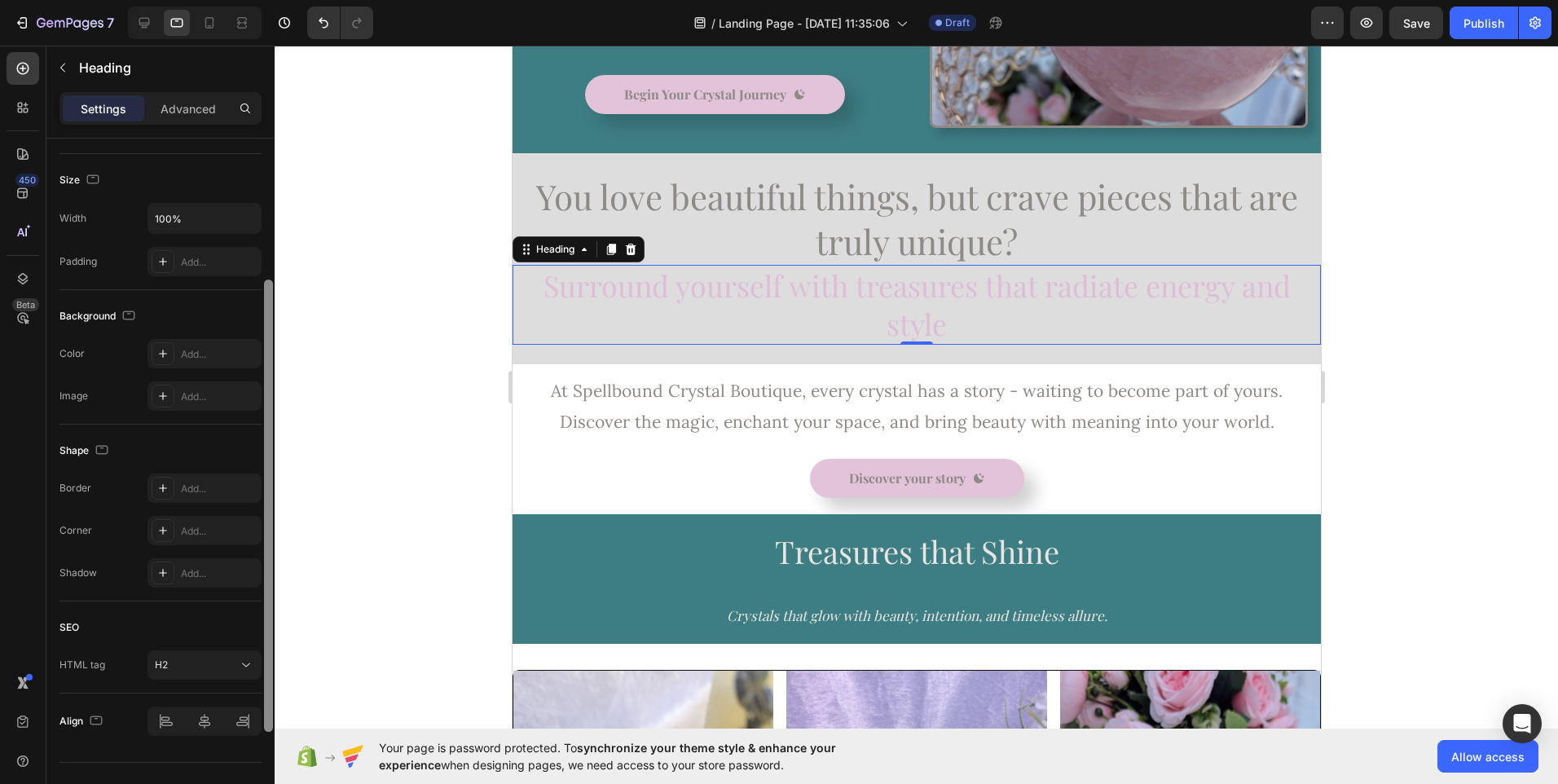
scroll to position [366, 0]
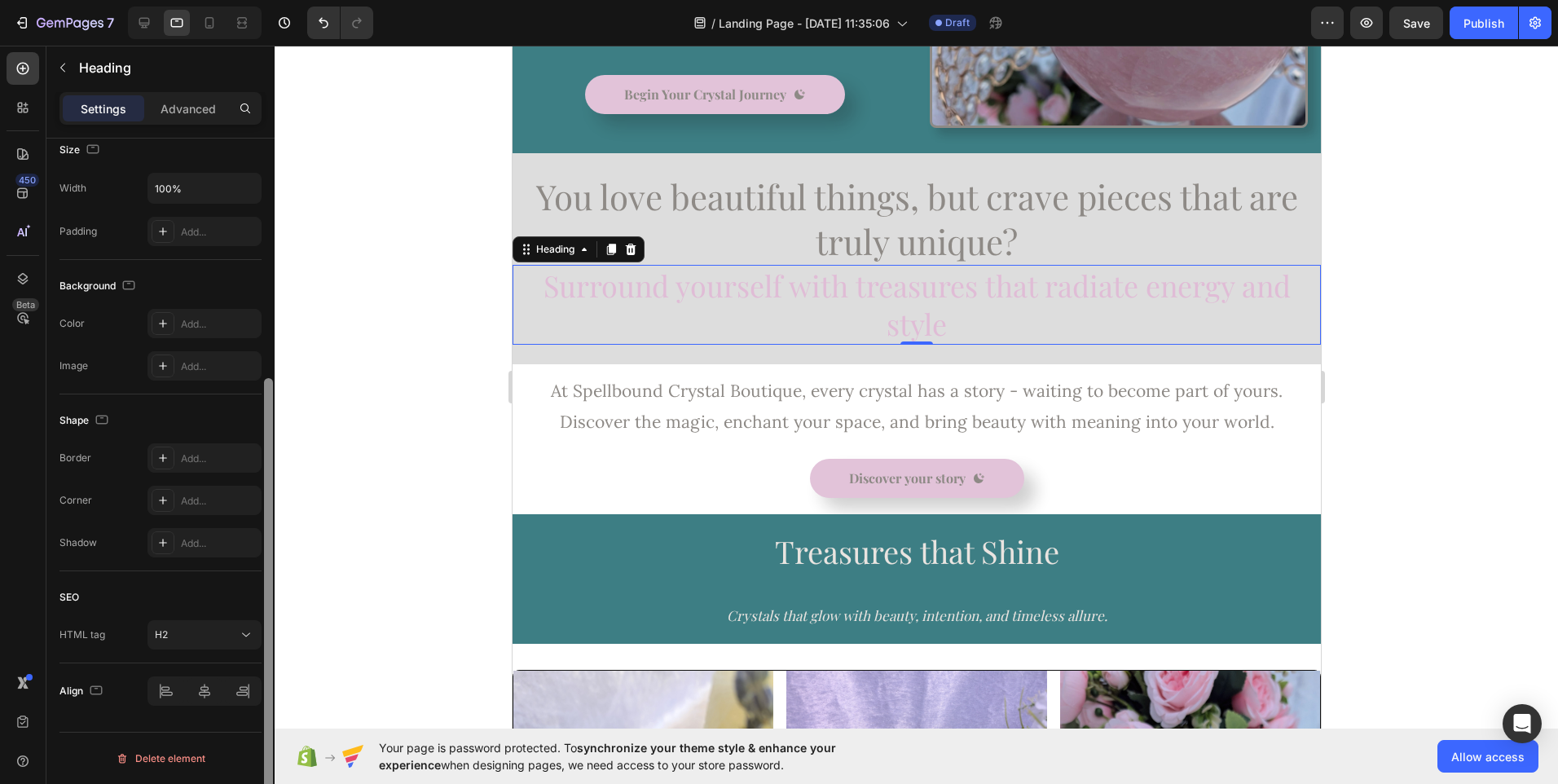
drag, startPoint x: 267, startPoint y: 342, endPoint x: 259, endPoint y: 657, distance: 315.1
click at [259, 657] on div "Text style Styles Heading 2* Font Playfair Display Size 36 Color E0BCD6 Align S…" at bounding box center [160, 485] width 228 height 692
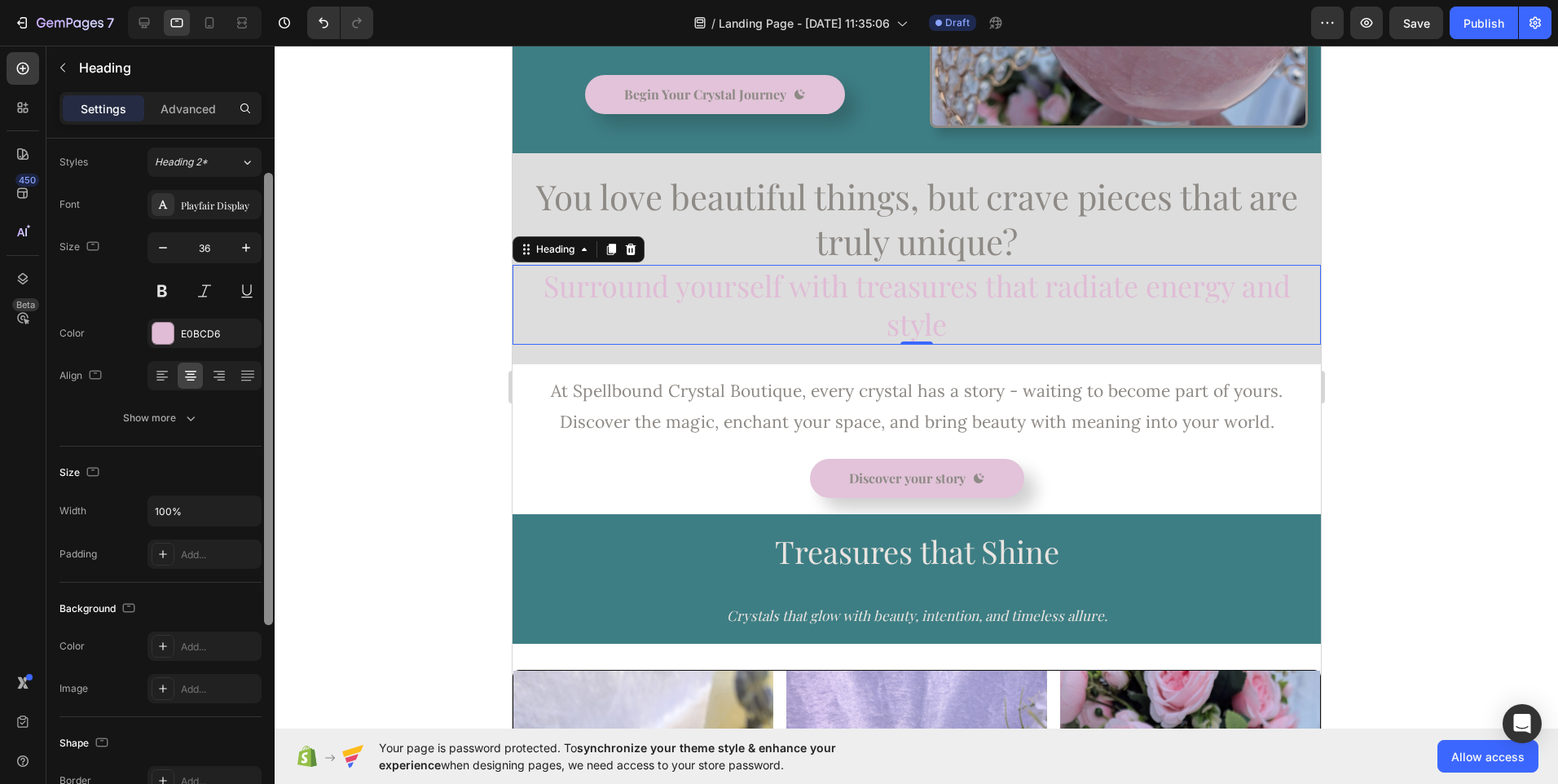
scroll to position [40, 0]
drag, startPoint x: 270, startPoint y: 726, endPoint x: 272, endPoint y: 512, distance: 214.0
click at [272, 512] on div at bounding box center [268, 402] width 9 height 453
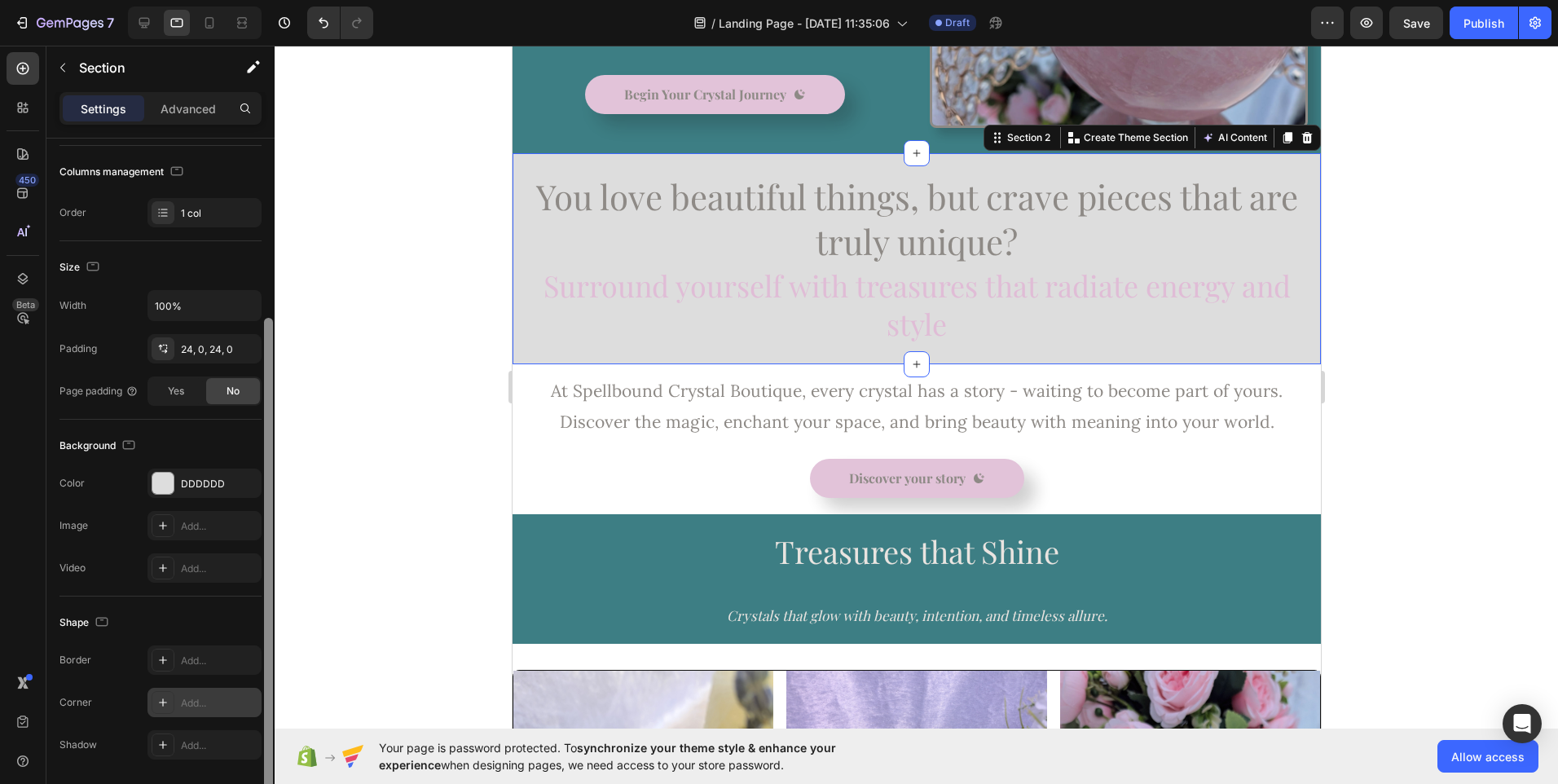
scroll to position [260, 0]
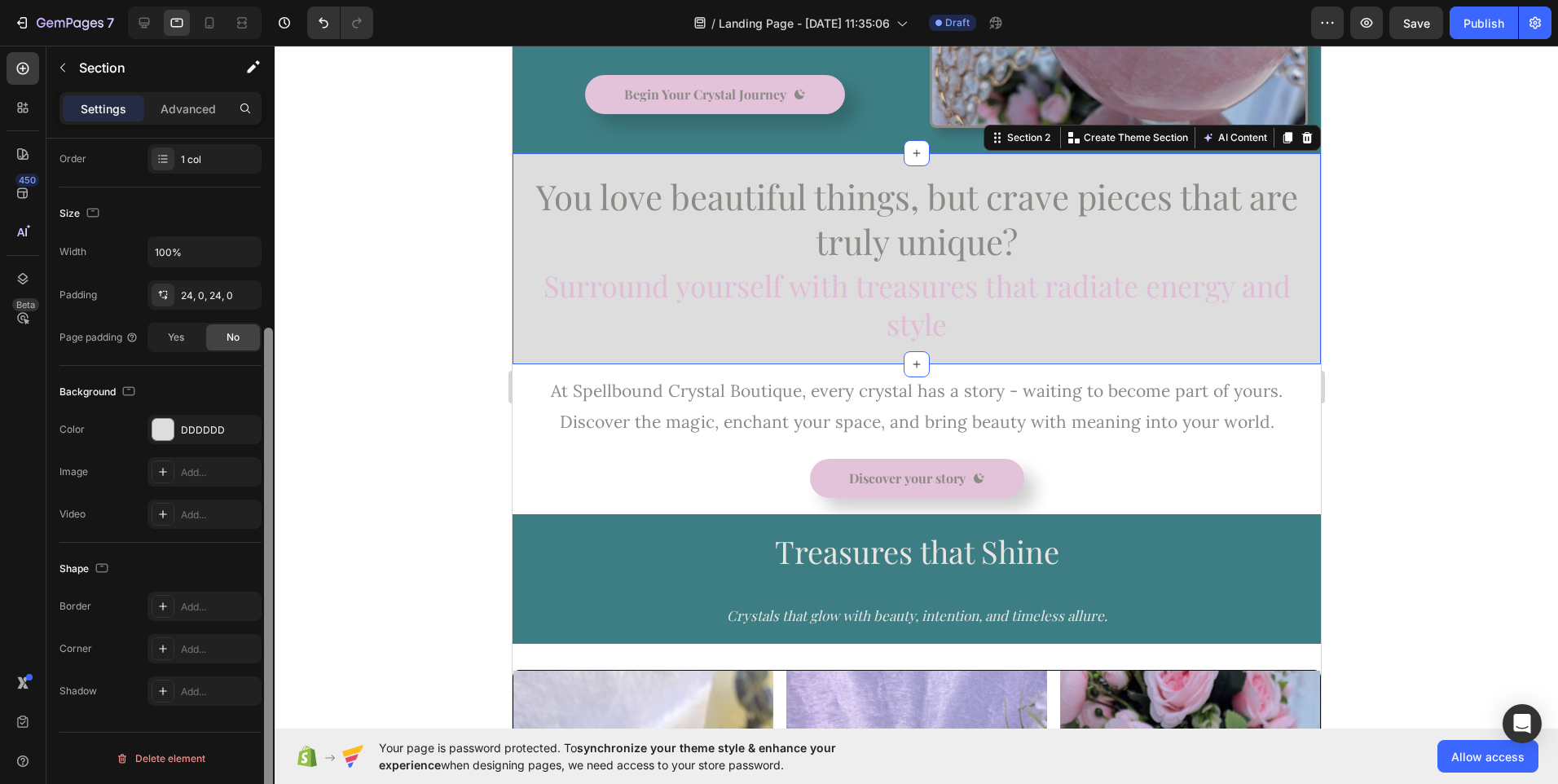
drag, startPoint x: 265, startPoint y: 432, endPoint x: 251, endPoint y: 730, distance: 298.3
click at [251, 730] on div "Layout Column width Change ratio Fit to content 12 Columns management Order 1 c…" at bounding box center [160, 485] width 228 height 692
click at [224, 428] on div "DDDDDD" at bounding box center [204, 430] width 47 height 14
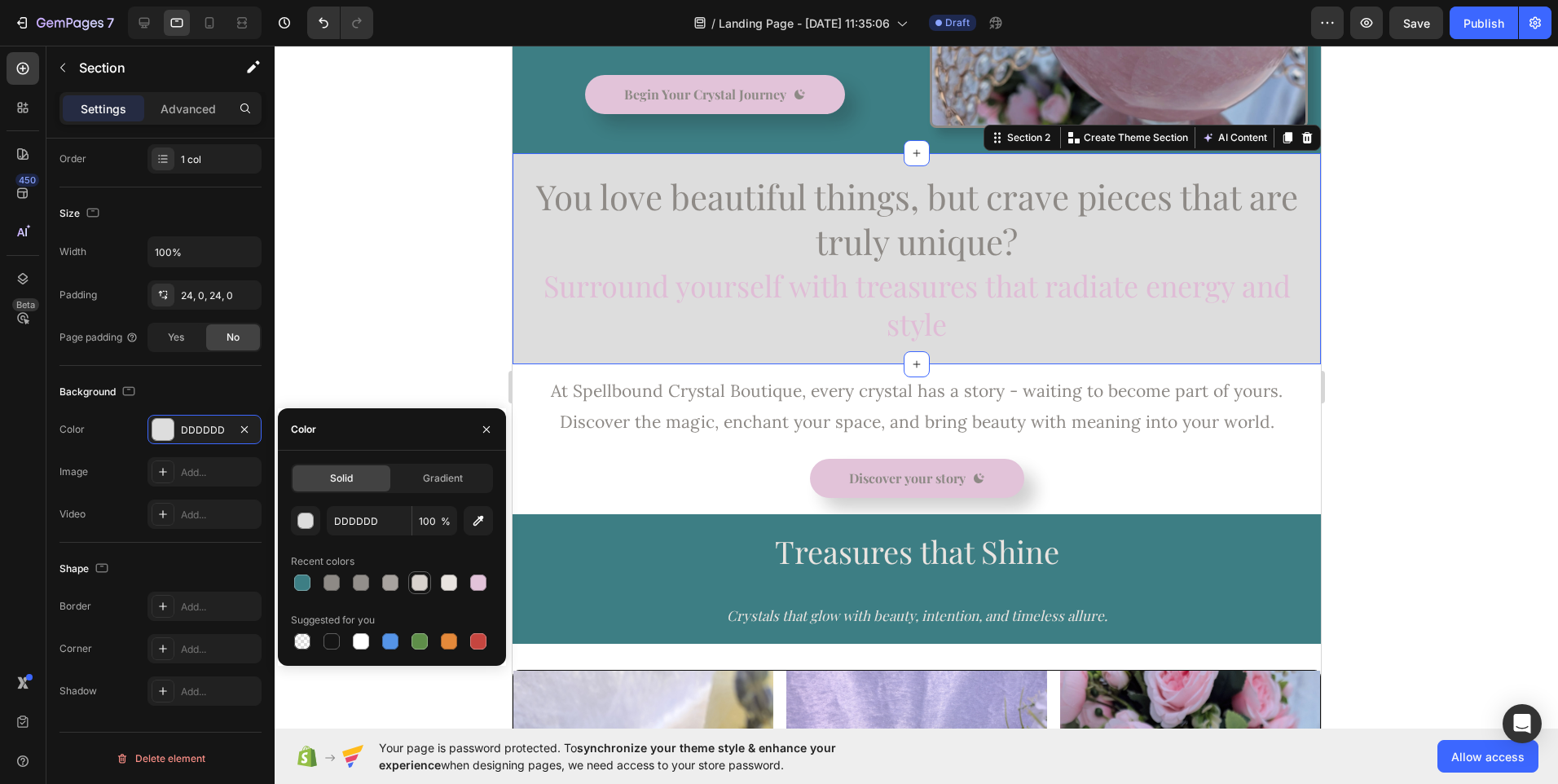
click at [416, 590] on div at bounding box center [419, 582] width 16 height 16
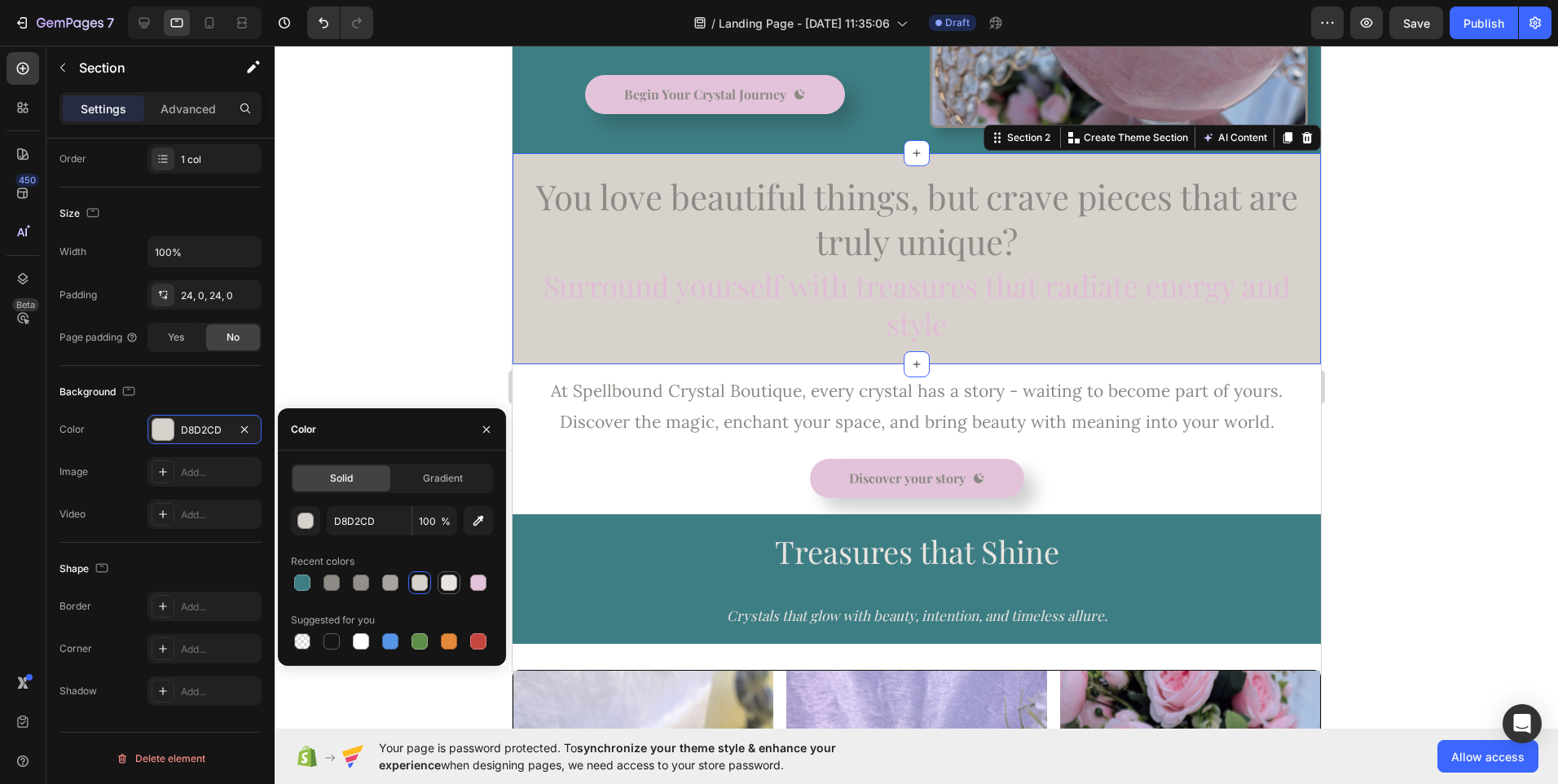
click at [446, 589] on div at bounding box center [448, 582] width 16 height 16
type input "E9E4E0"
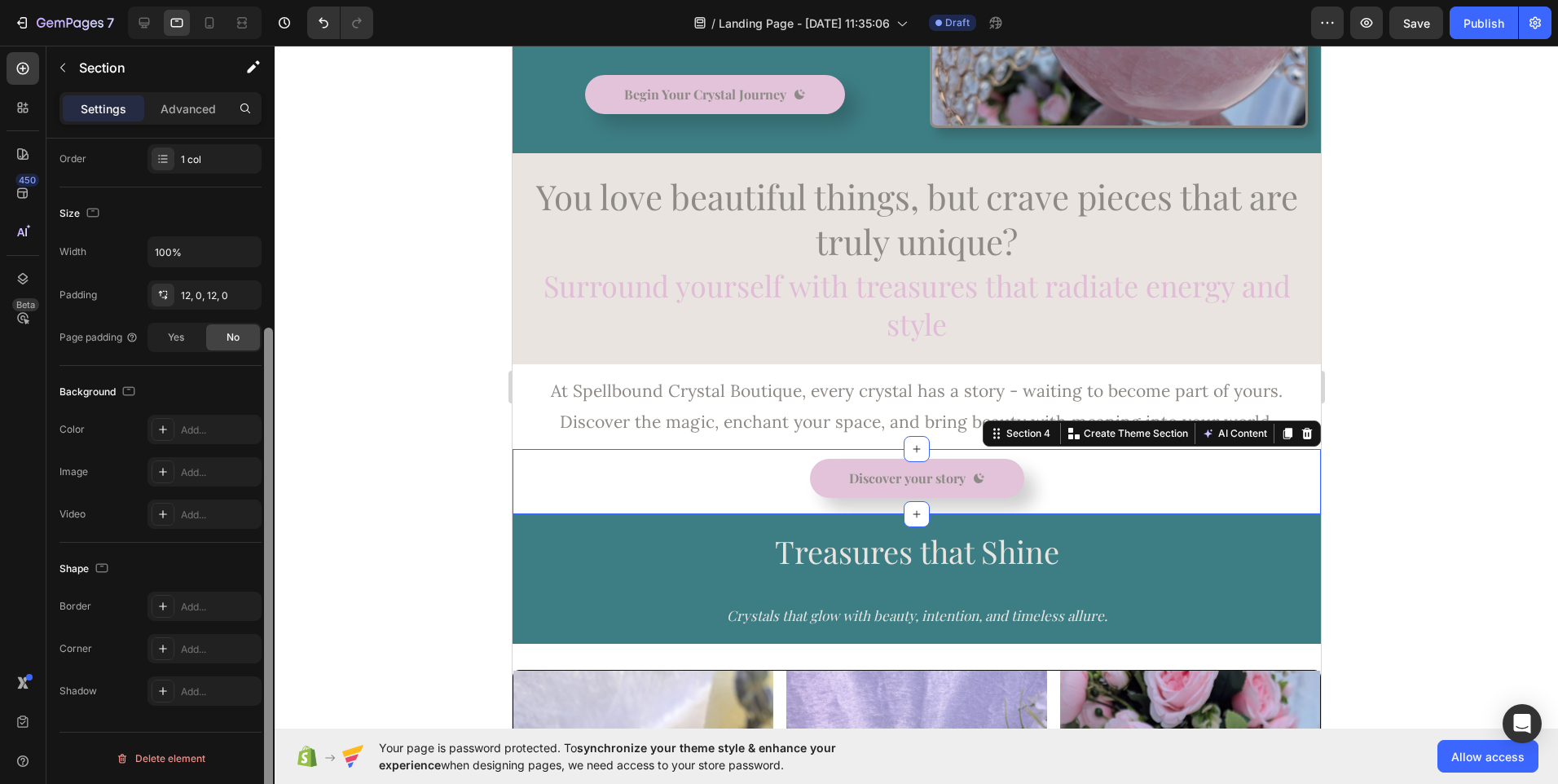
drag, startPoint x: 268, startPoint y: 477, endPoint x: 268, endPoint y: 501, distance: 24.0
click at [268, 501] on div at bounding box center [268, 579] width 9 height 503
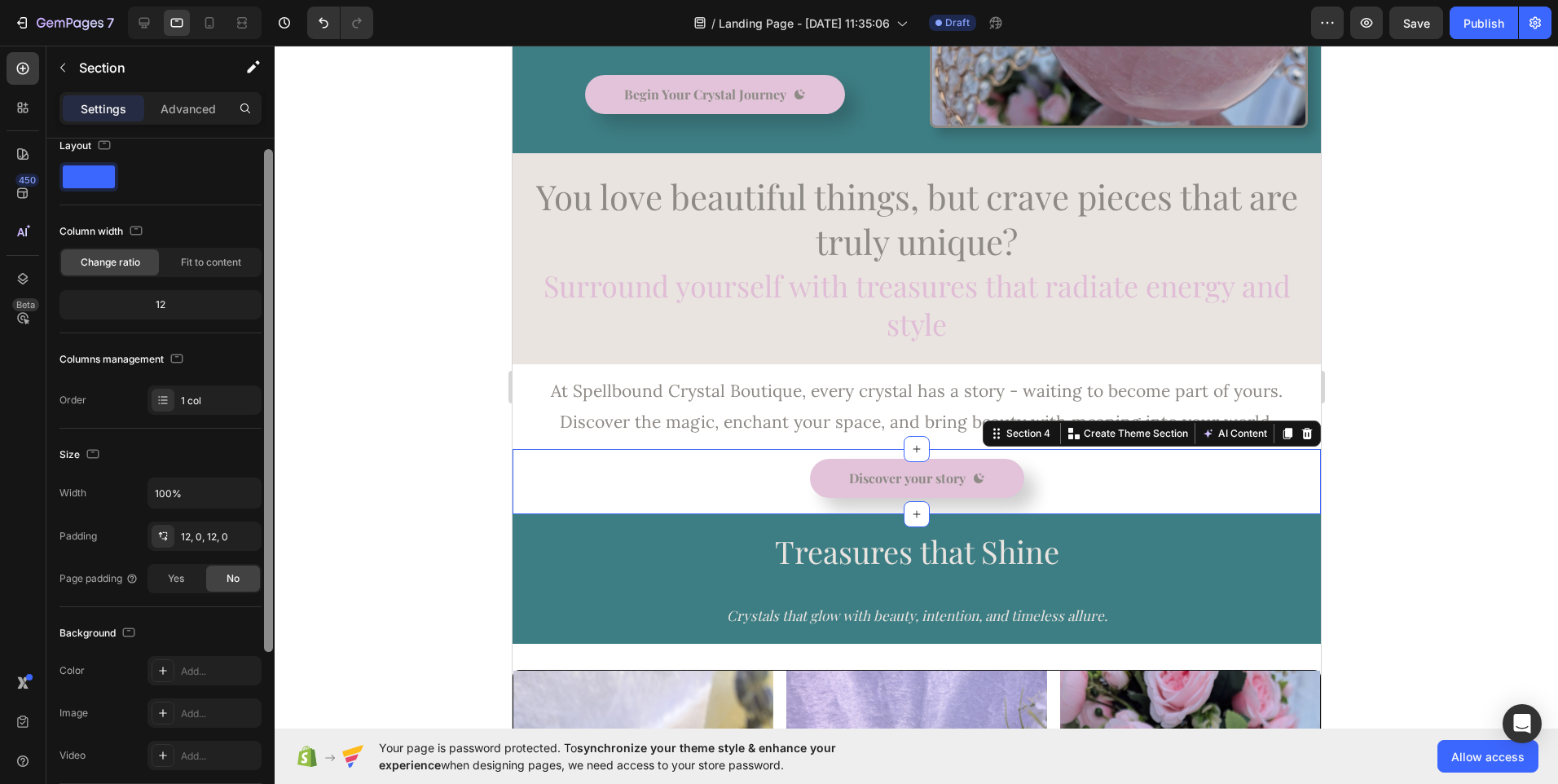
scroll to position [0, 0]
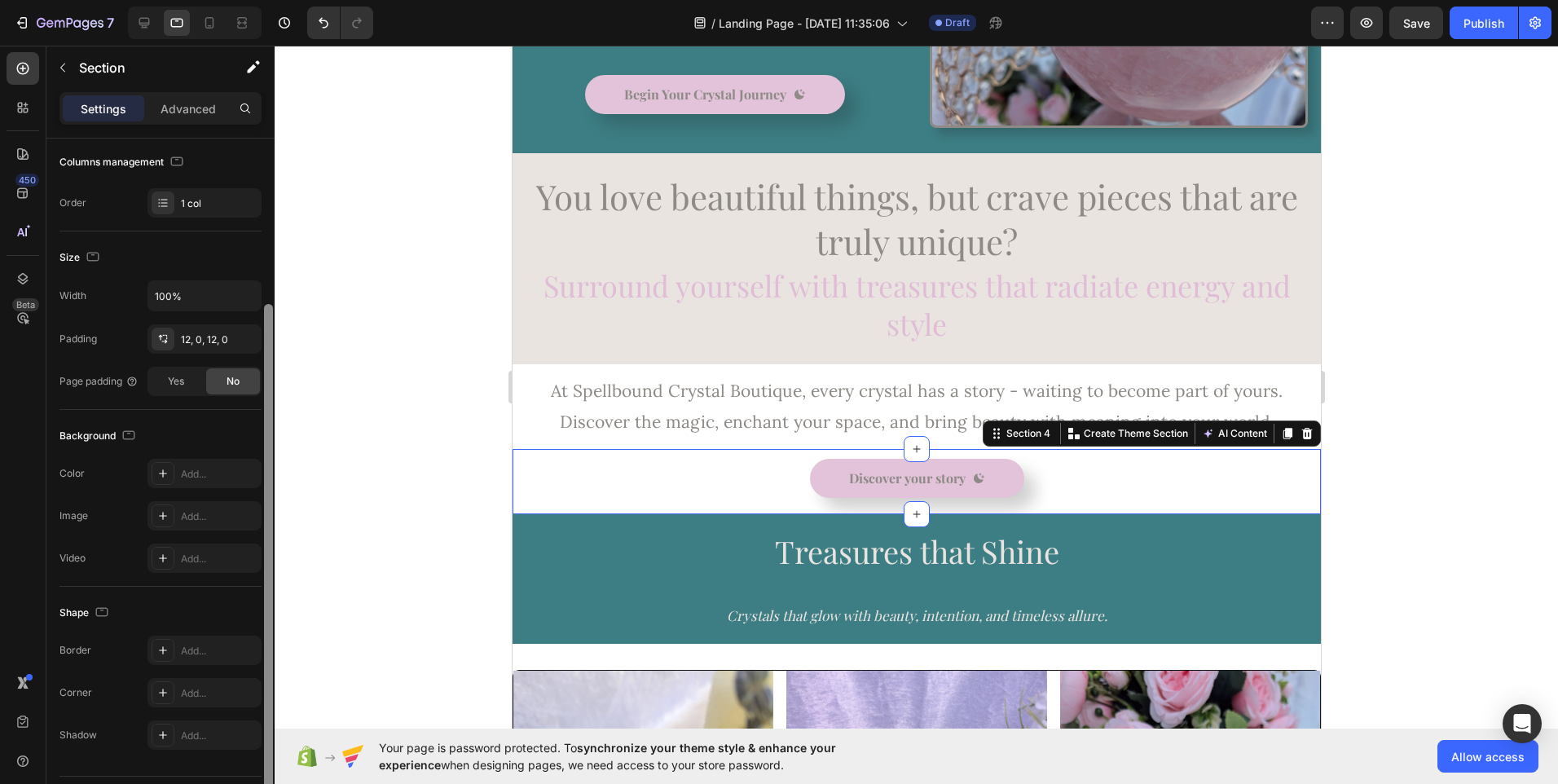
drag, startPoint x: 268, startPoint y: 501, endPoint x: 266, endPoint y: 475, distance: 26.1
click at [266, 475] on div at bounding box center [268, 555] width 9 height 503
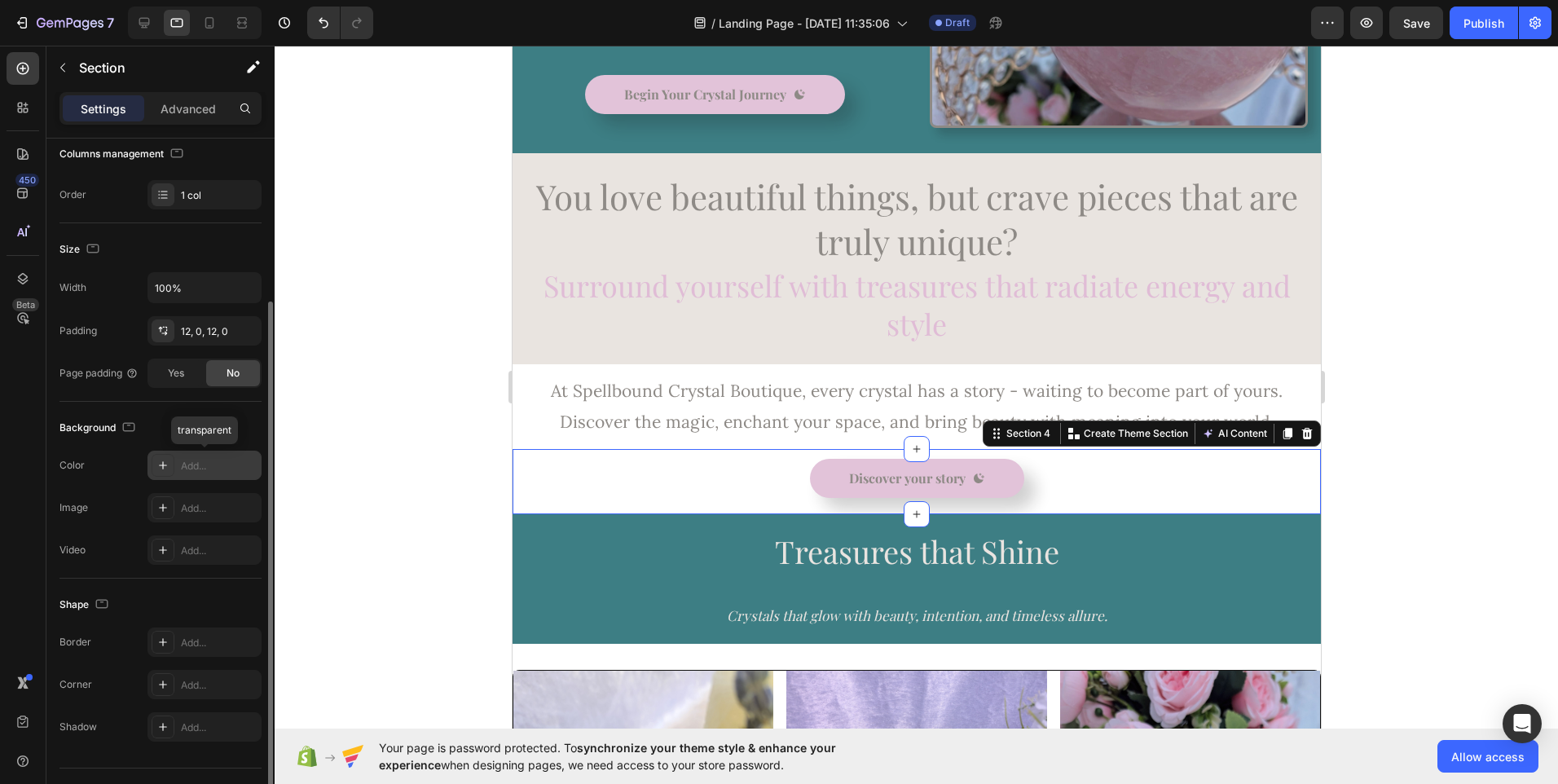
click at [232, 470] on div "Add..." at bounding box center [219, 465] width 77 height 14
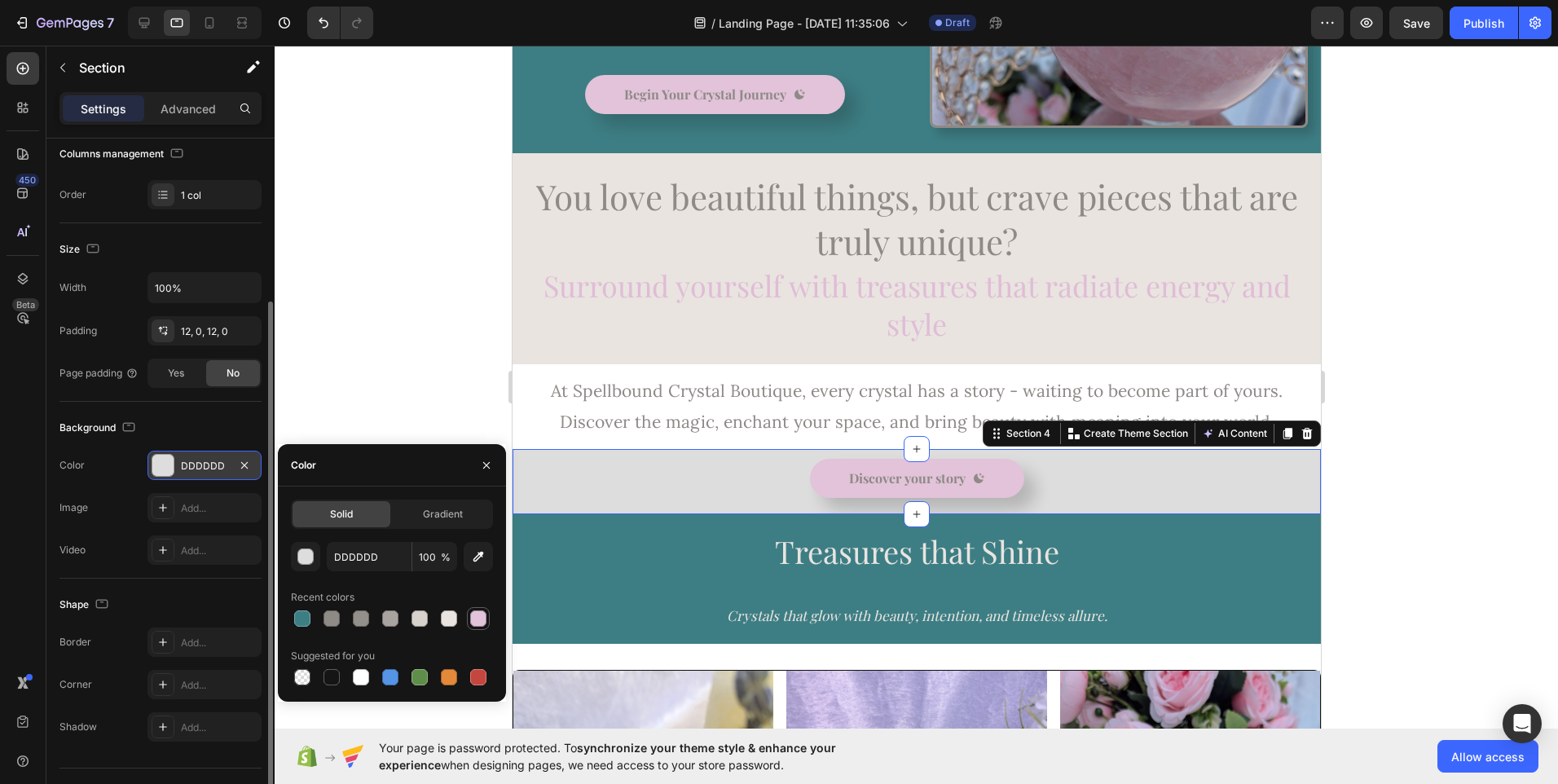
click at [477, 623] on div at bounding box center [478, 618] width 16 height 16
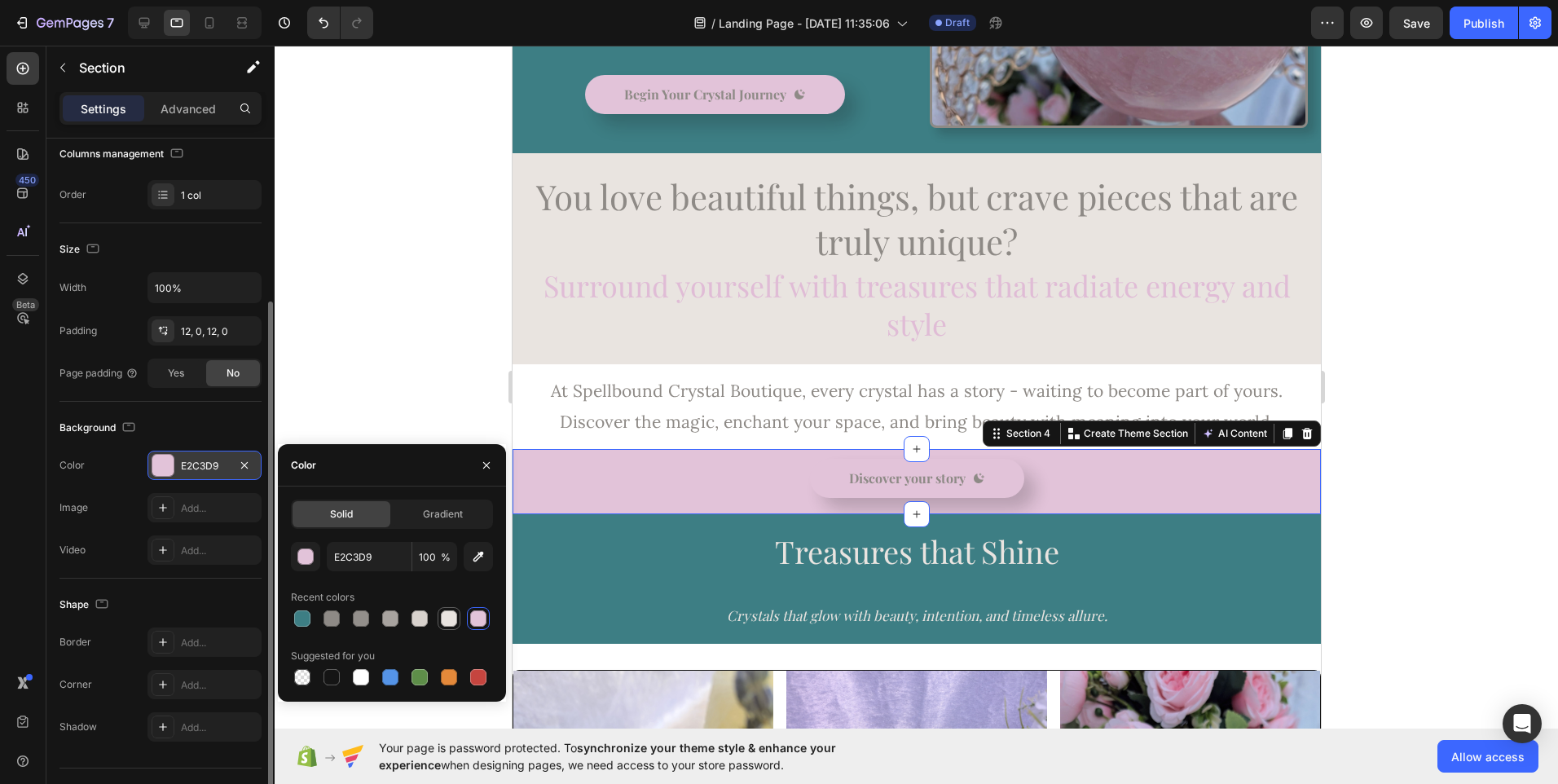
click at [452, 624] on div at bounding box center [448, 618] width 16 height 16
type input "E9E4E0"
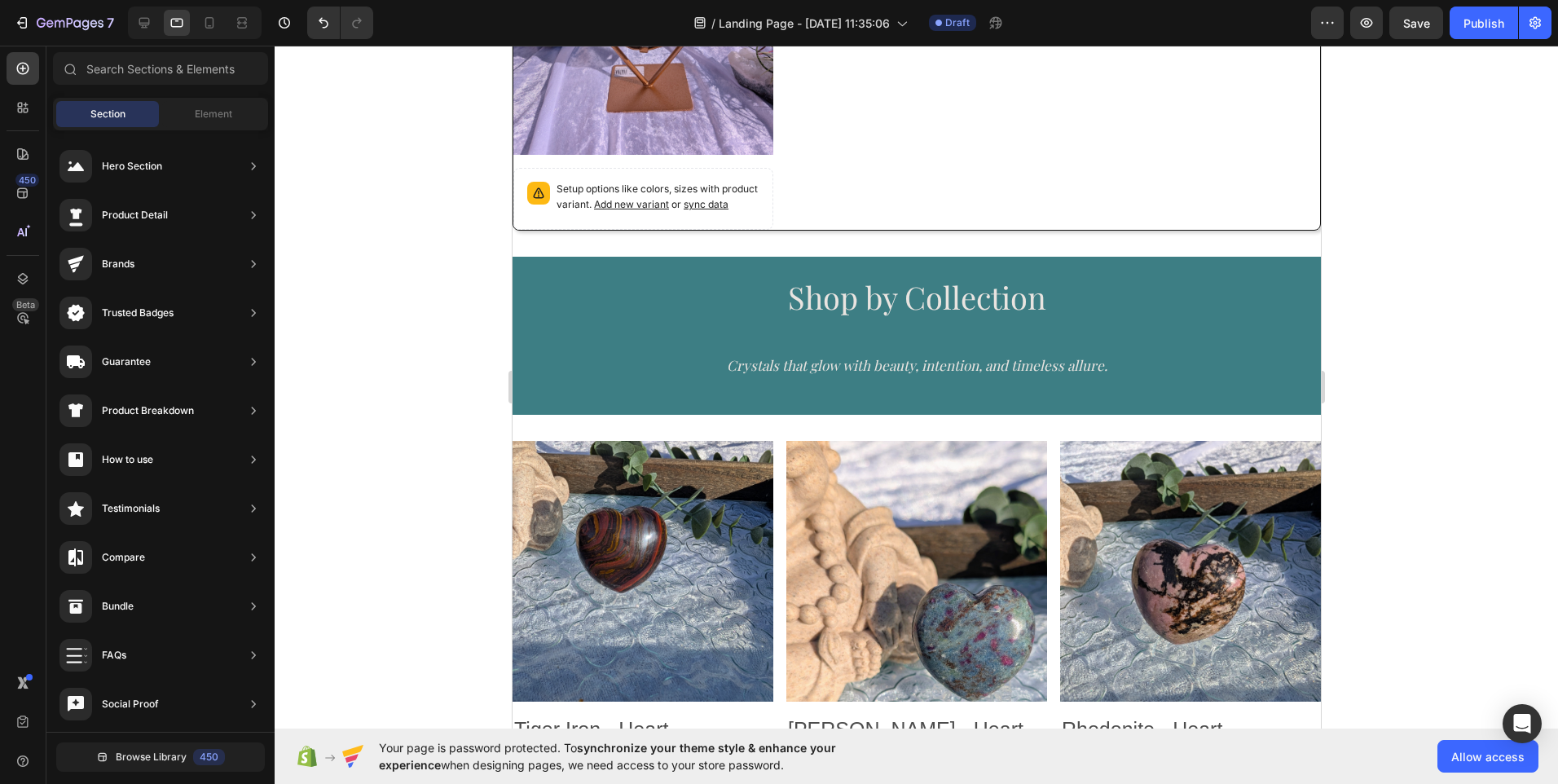
scroll to position [1670, 0]
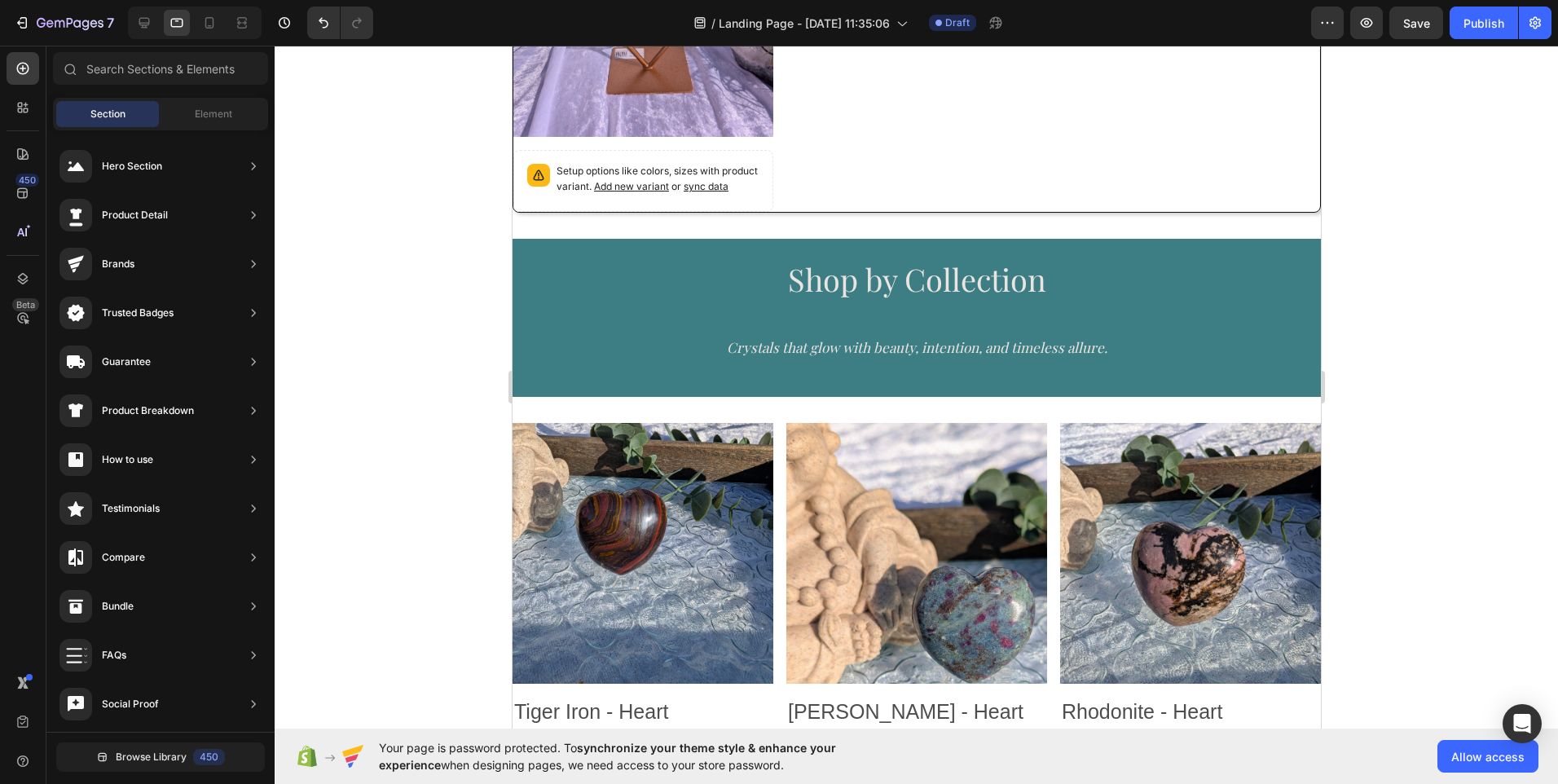
drag, startPoint x: 1319, startPoint y: 181, endPoint x: 1854, endPoint y: 416, distance: 584.3
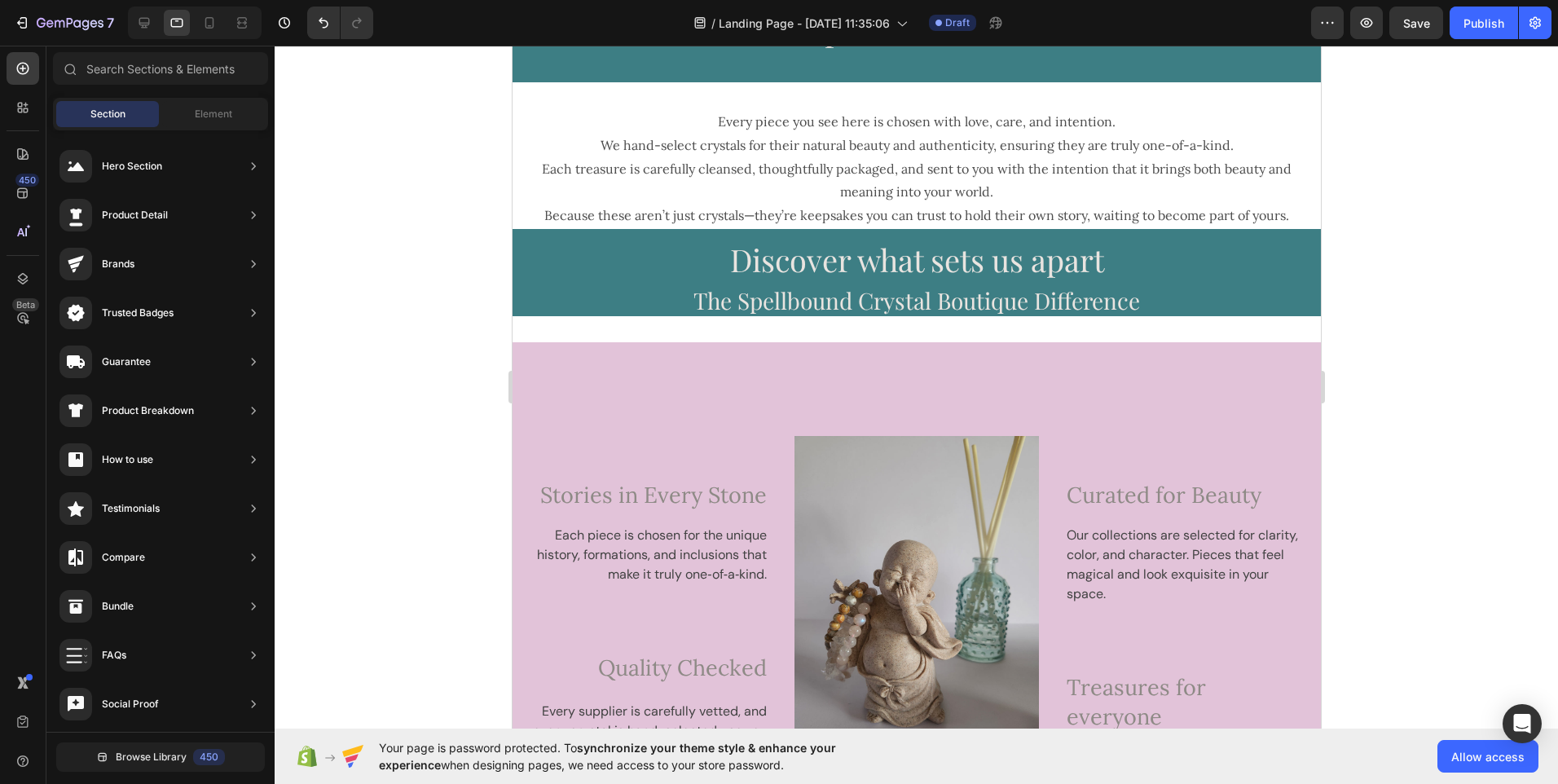
scroll to position [3064, 0]
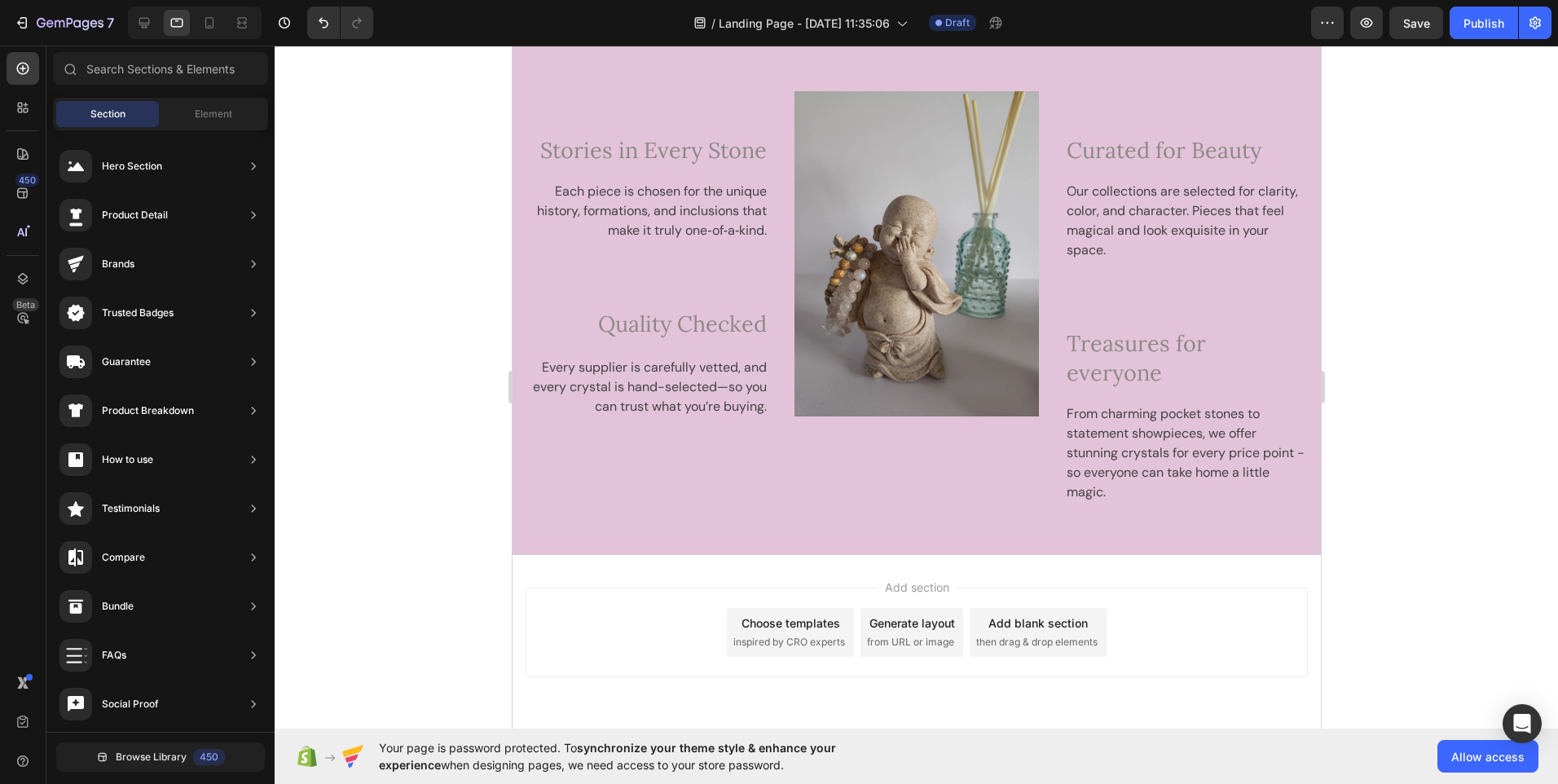
drag, startPoint x: 1315, startPoint y: 343, endPoint x: 1835, endPoint y: 586, distance: 574.0
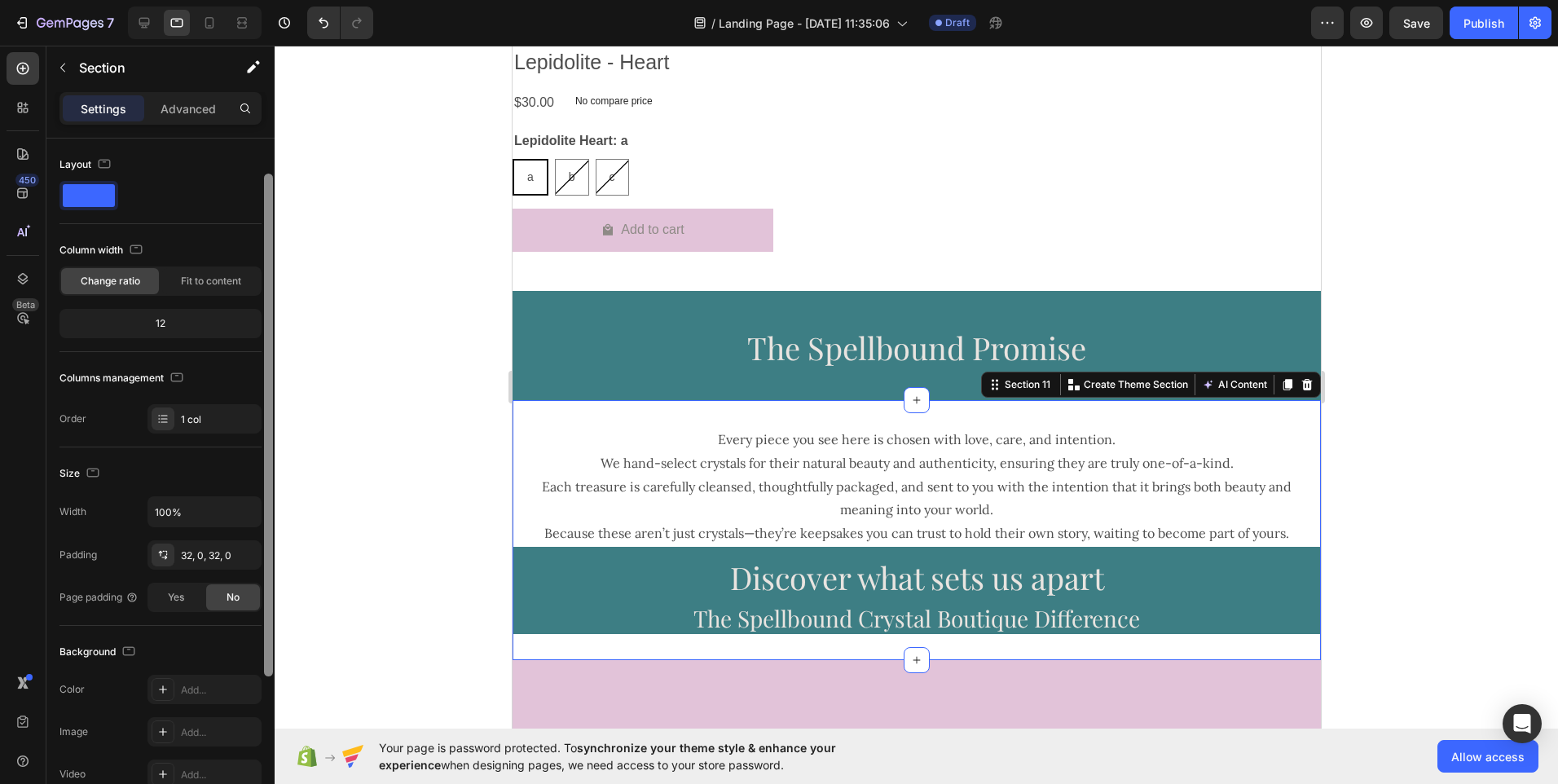
scroll to position [21, 0]
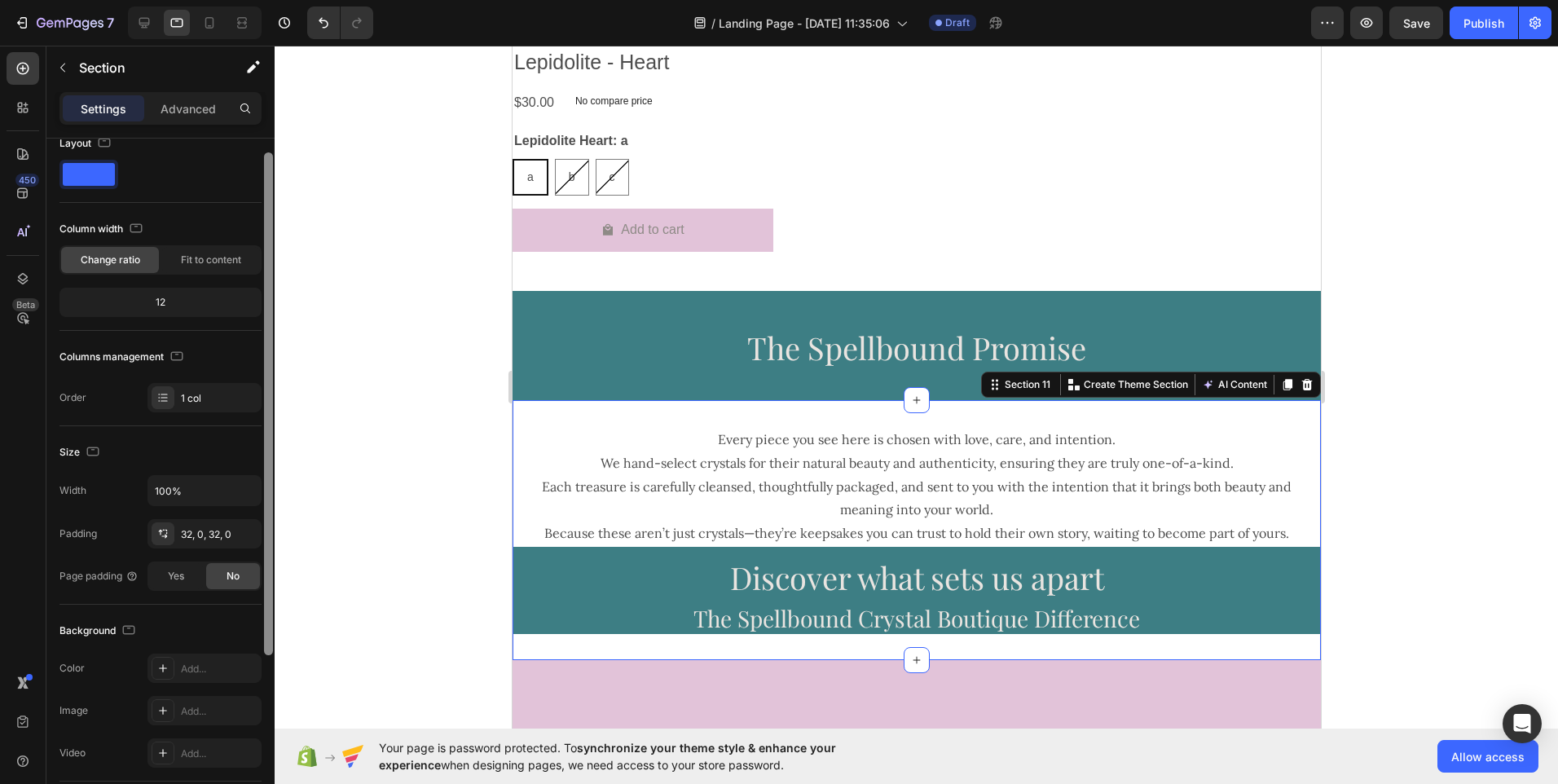
drag, startPoint x: 268, startPoint y: 574, endPoint x: 262, endPoint y: 589, distance: 16.2
click at [262, 589] on div at bounding box center [268, 484] width 13 height 692
click at [193, 660] on div "Add..." at bounding box center [204, 668] width 114 height 29
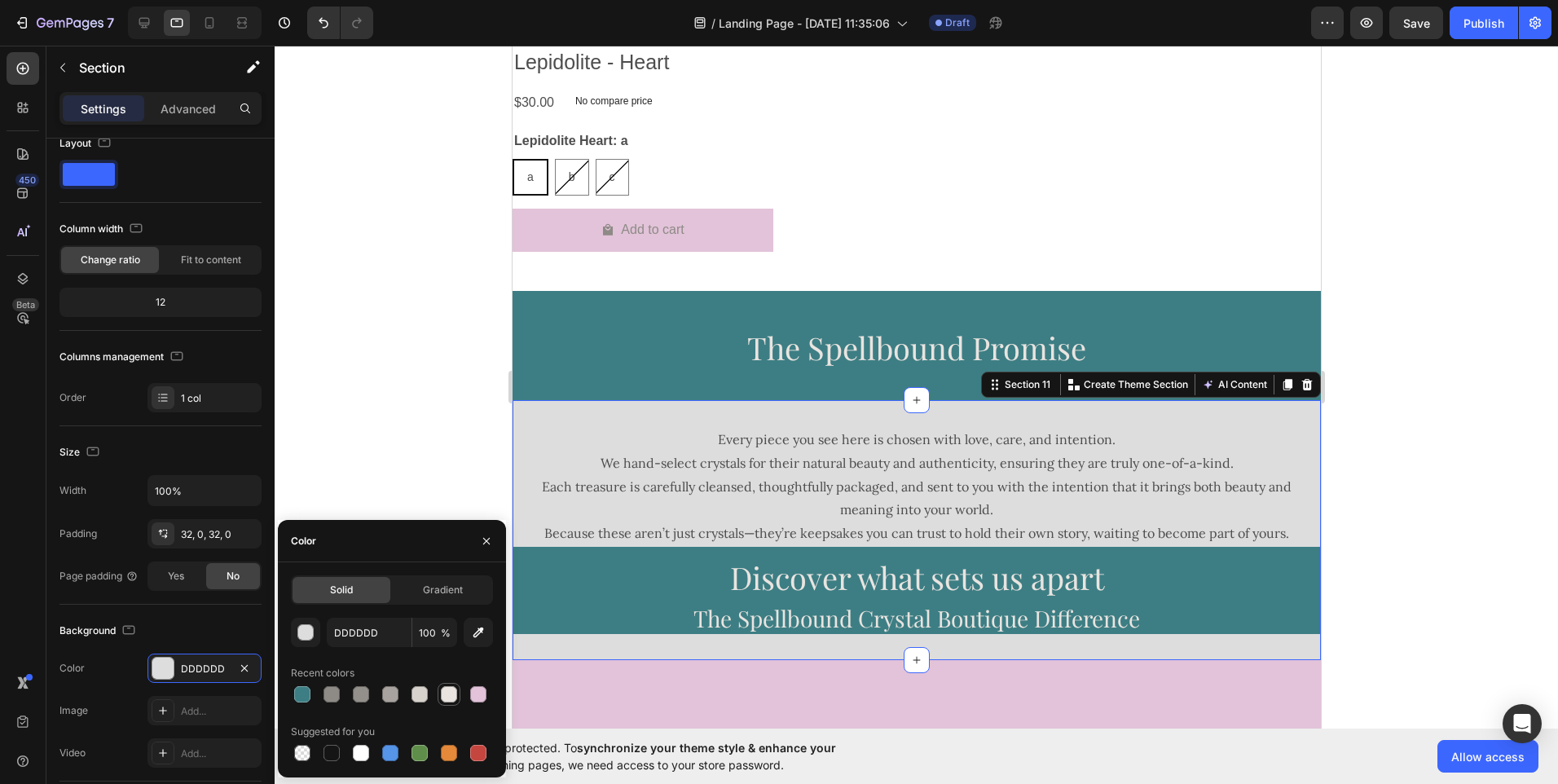
click at [444, 697] on div at bounding box center [448, 694] width 16 height 16
type input "E9E4E0"
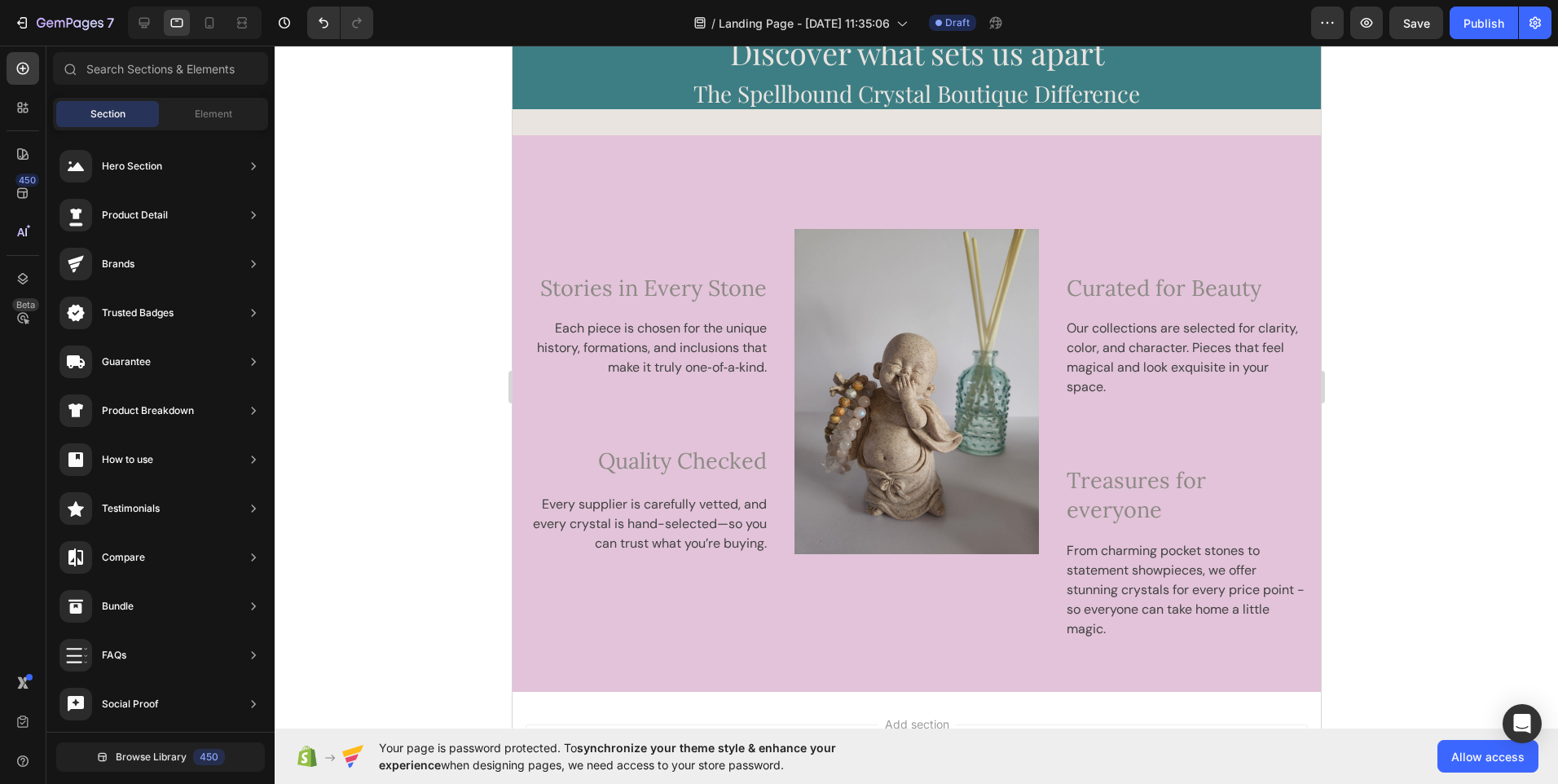
scroll to position [3453, 0]
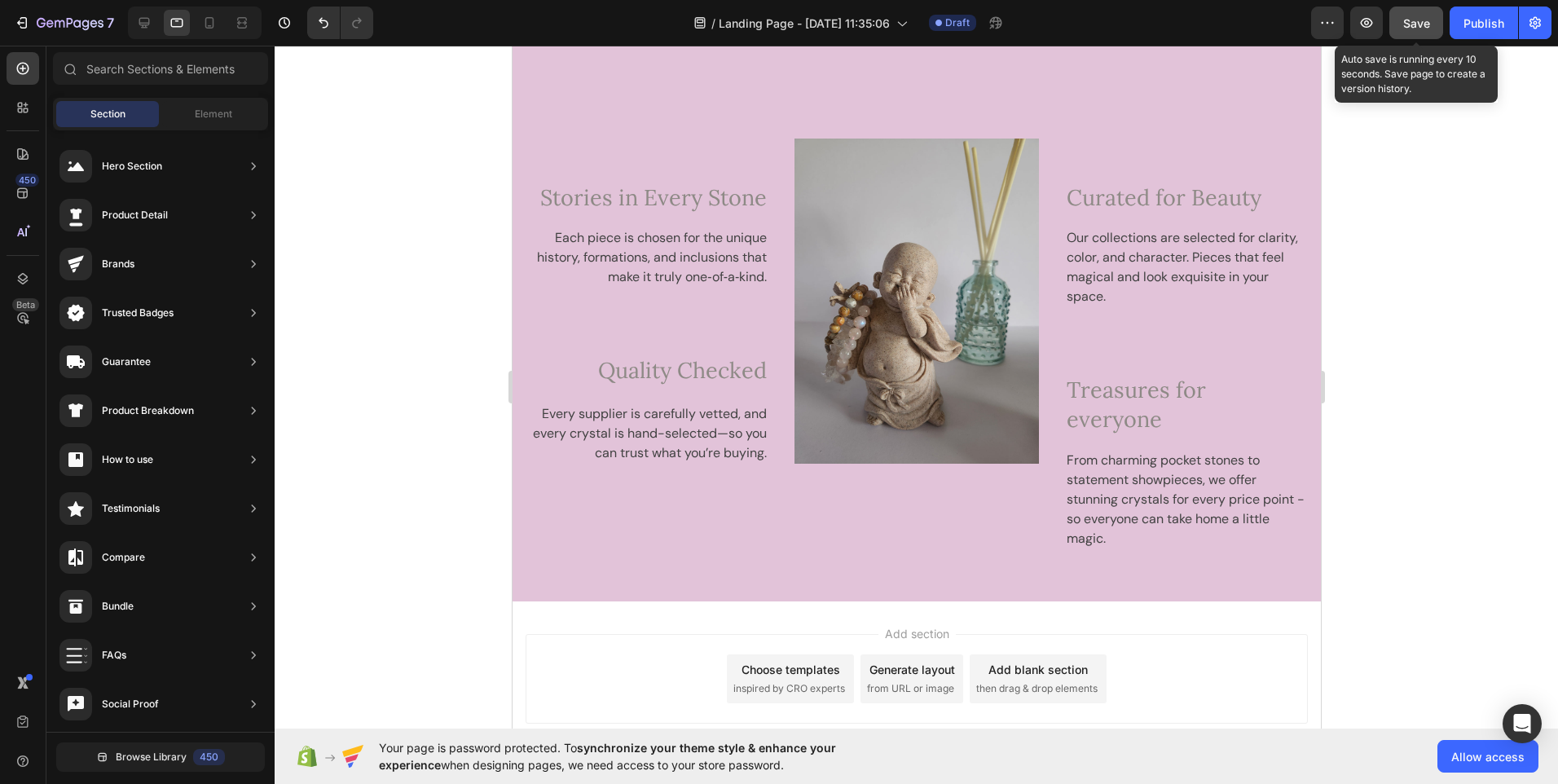
click at [1418, 32] on button "Save" at bounding box center [1417, 23] width 54 height 33
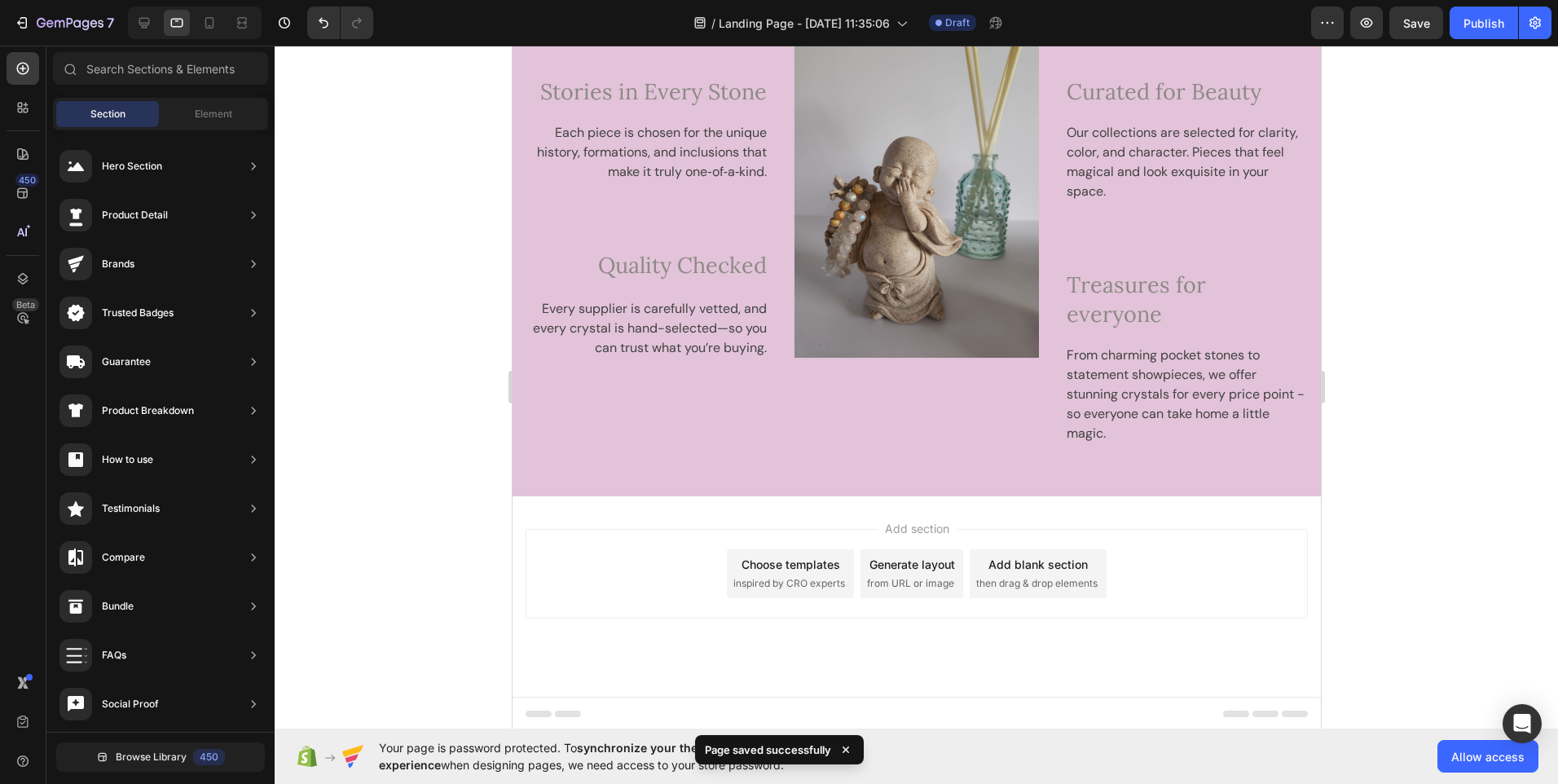
scroll to position [3125, 0]
click at [1015, 576] on span "then drag & drop elements" at bounding box center [1036, 580] width 121 height 14
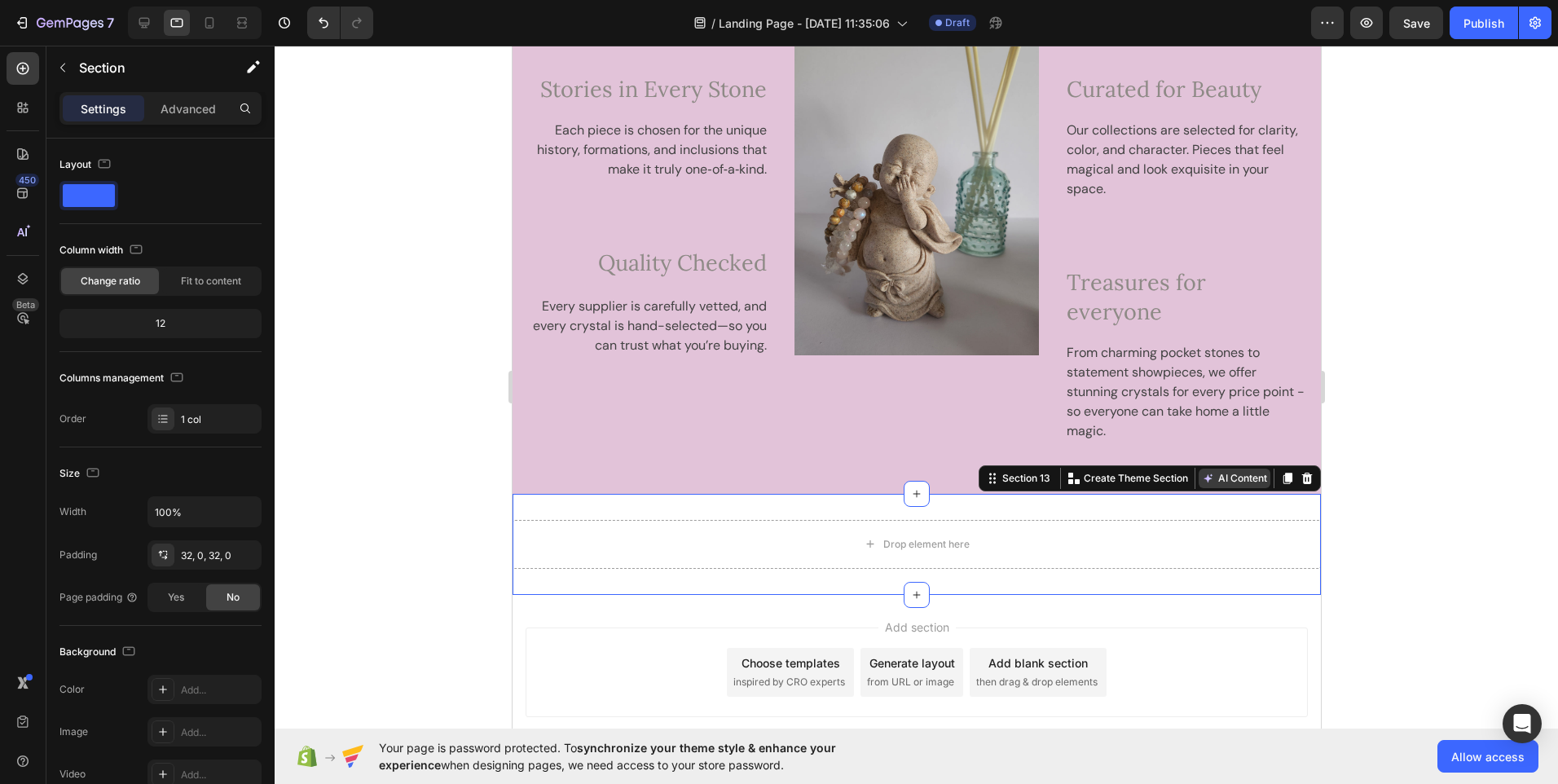
click at [1227, 475] on button "AI Content" at bounding box center [1233, 478] width 72 height 19
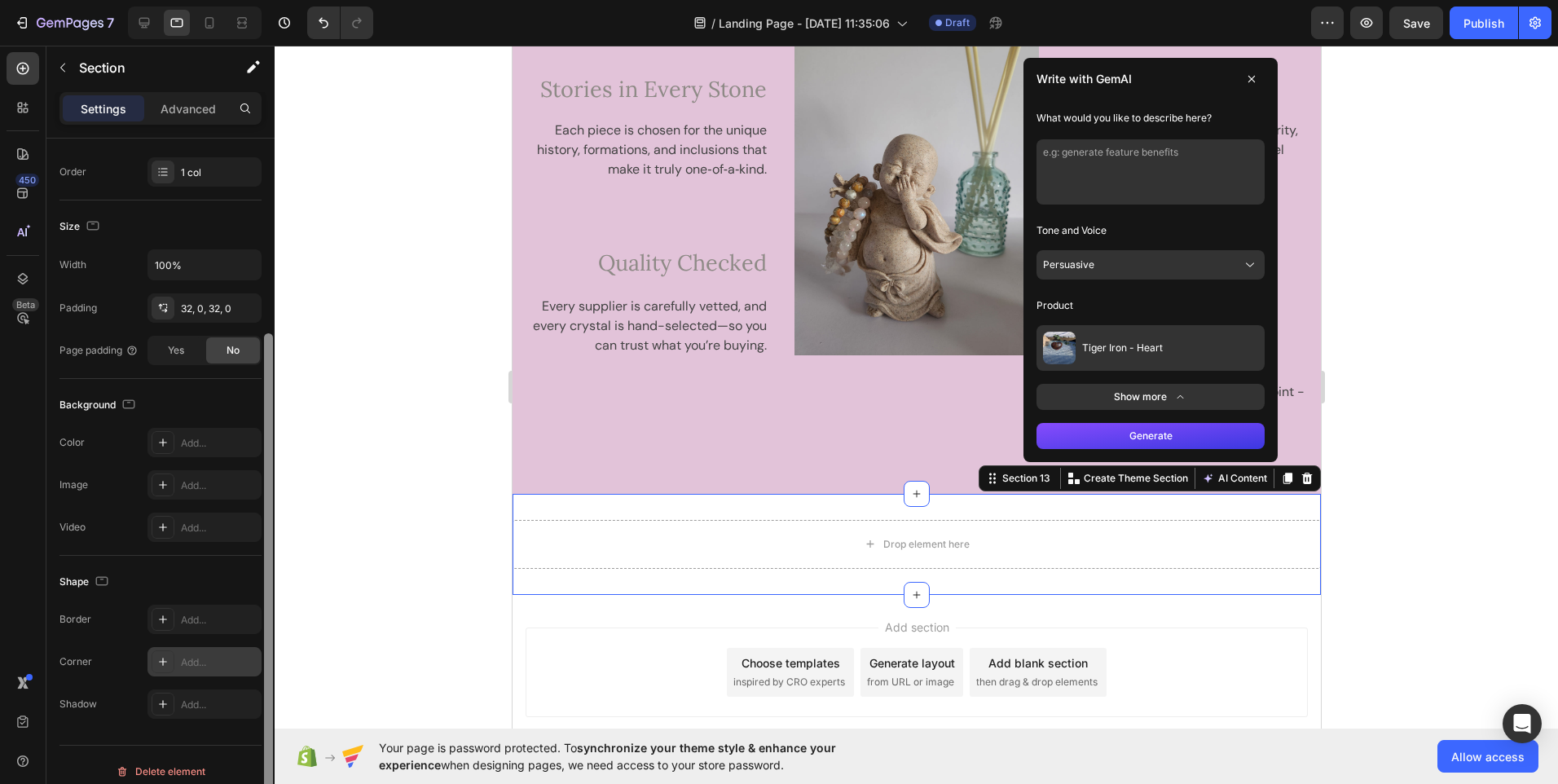
scroll to position [260, 0]
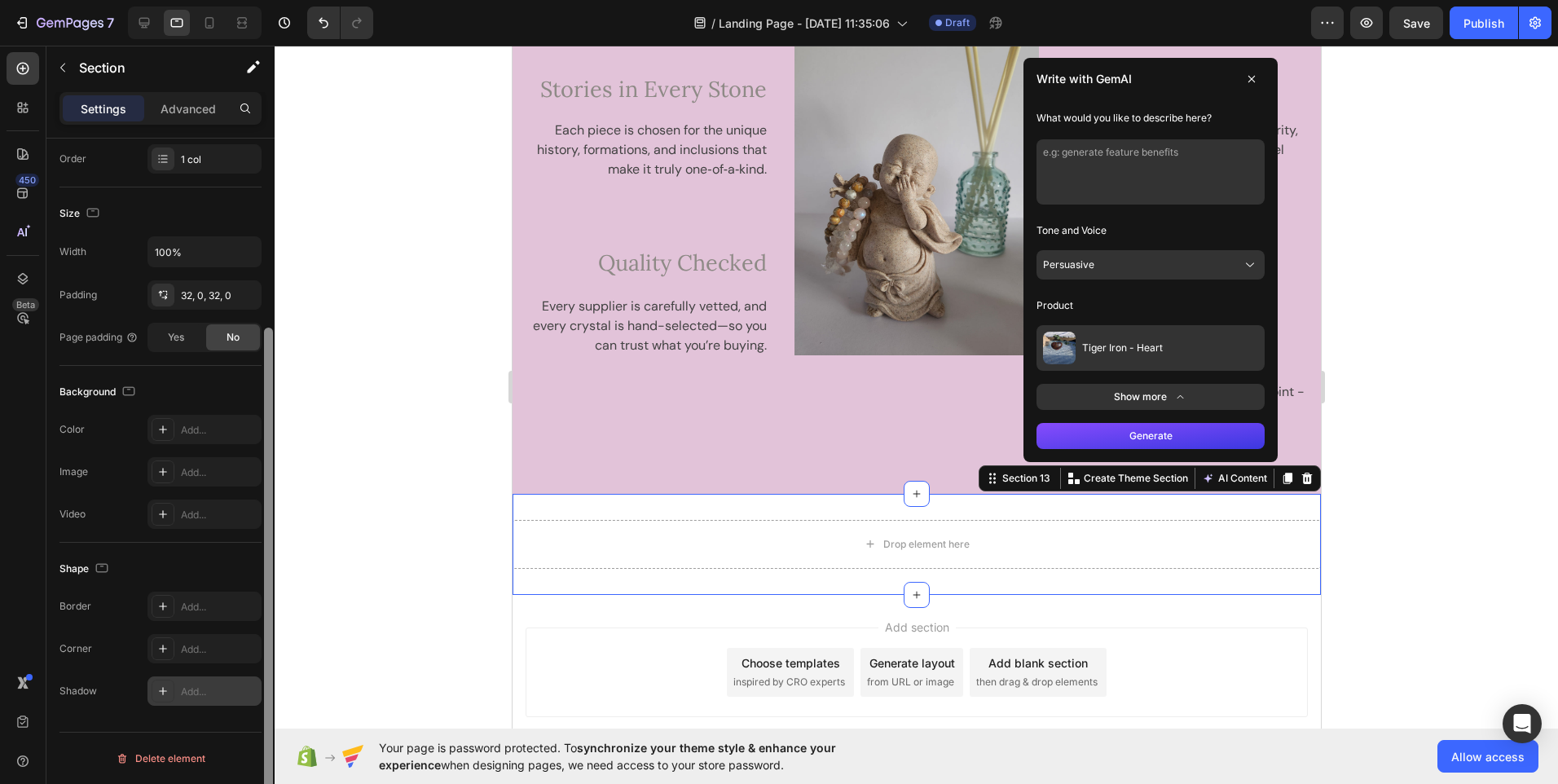
drag, startPoint x: 271, startPoint y: 464, endPoint x: 246, endPoint y: 689, distance: 226.4
click at [246, 689] on div "Layout Column width Change ratio Fit to content 12 Columns management Order 1 c…" at bounding box center [160, 485] width 228 height 692
click at [168, 472] on icon at bounding box center [163, 472] width 13 height 13
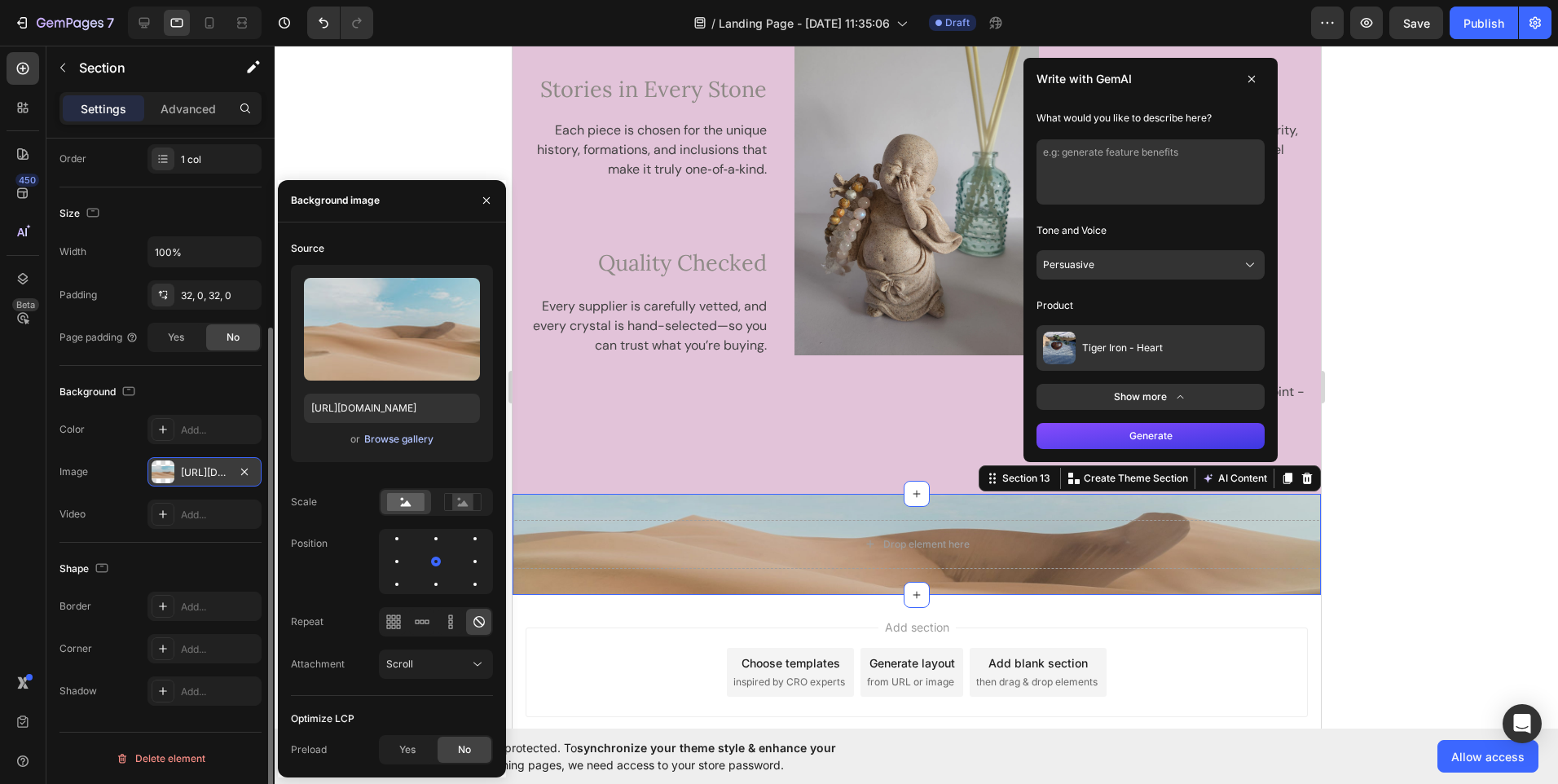
click at [383, 439] on div "Browse gallery" at bounding box center [399, 438] width 69 height 14
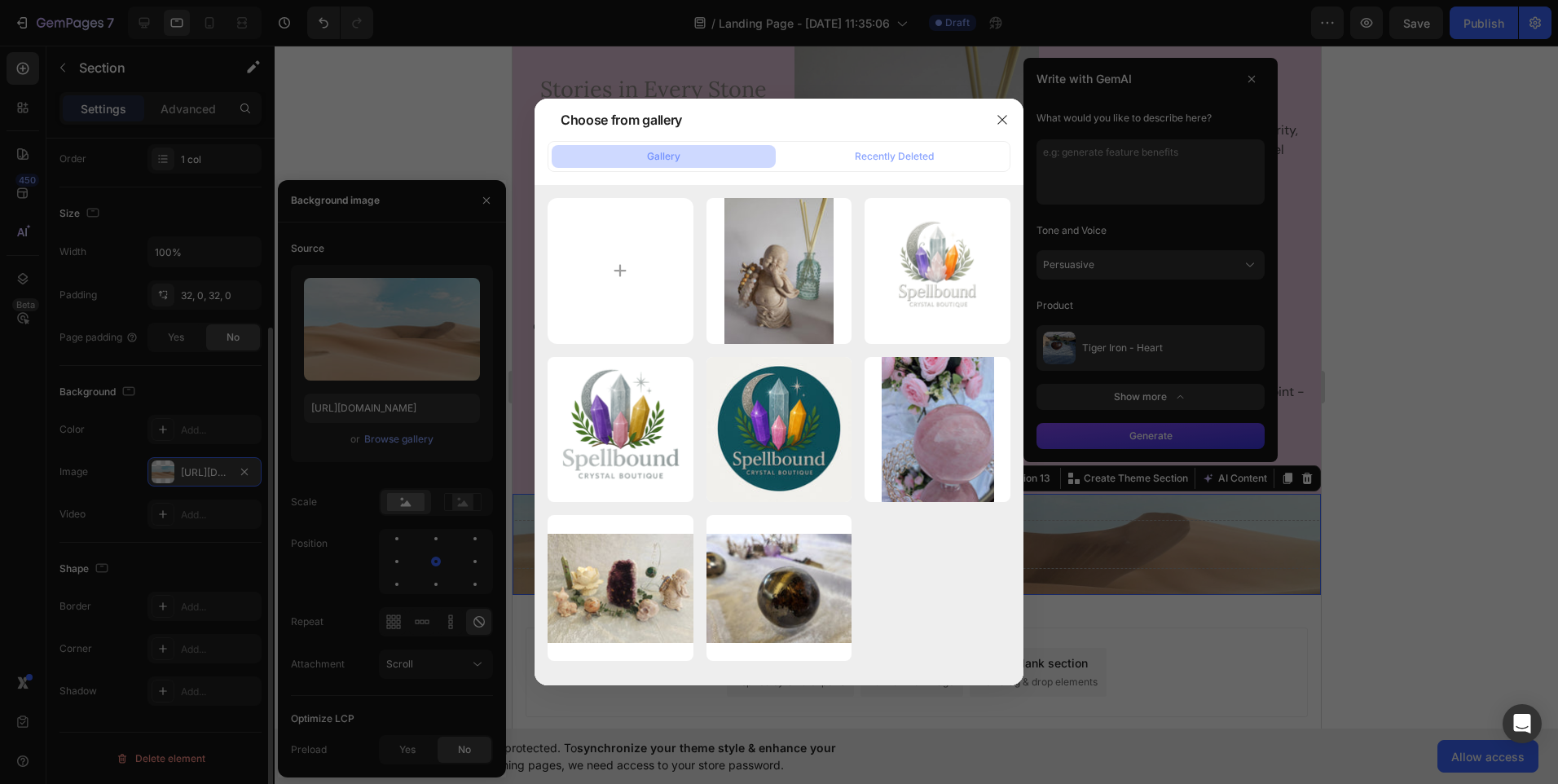
click at [642, 158] on button "Gallery" at bounding box center [664, 156] width 224 height 23
click at [643, 156] on button "Gallery" at bounding box center [664, 156] width 224 height 23
click at [617, 273] on input "file" at bounding box center [620, 270] width 146 height 146
type input "C:\fakepath\PXL_20250816_041525129.jpg"
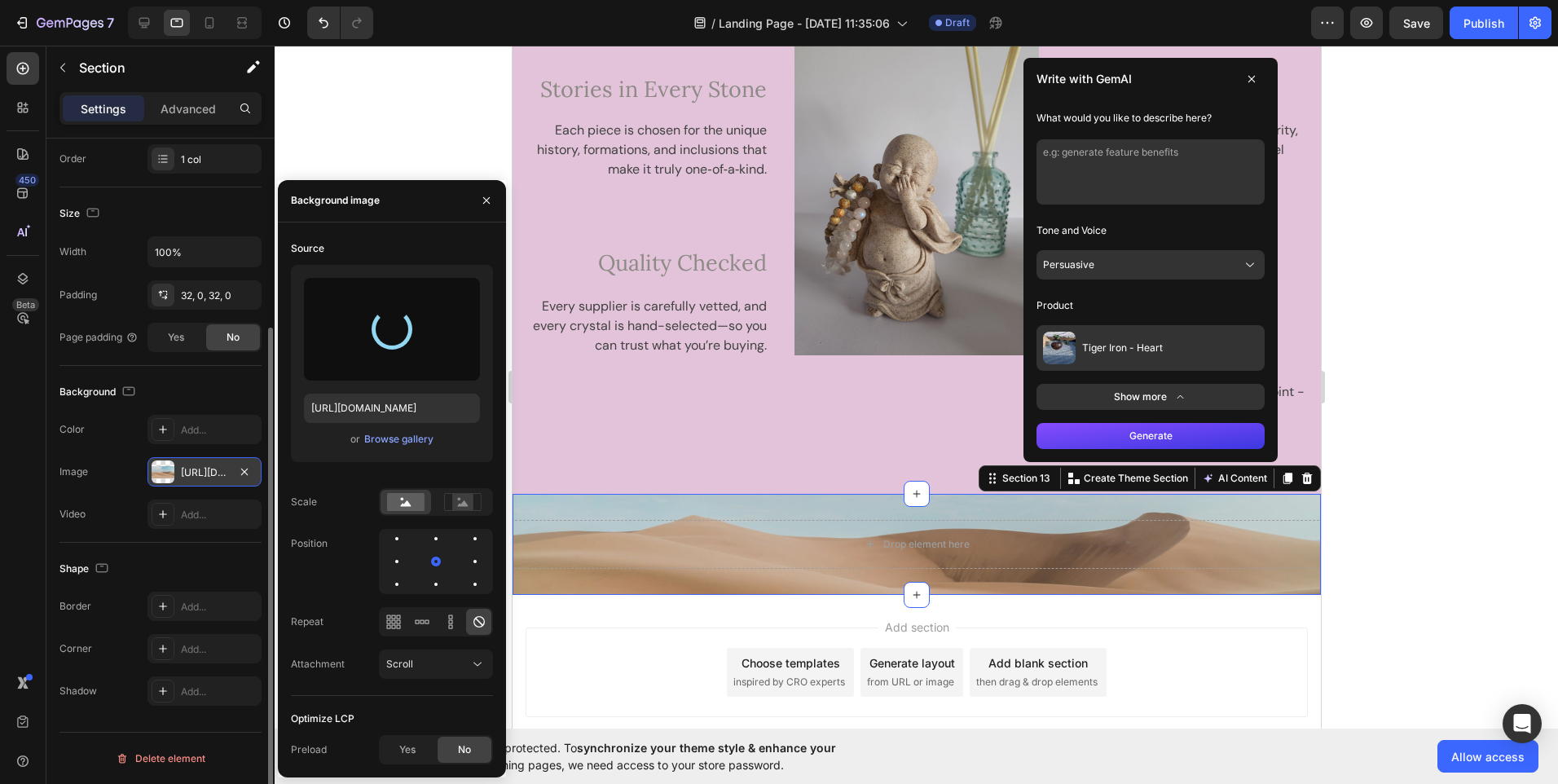
type input "https://cdn.shopify.com/s/files/1/0937/8142/6481/files/gempages_581049375707365…"
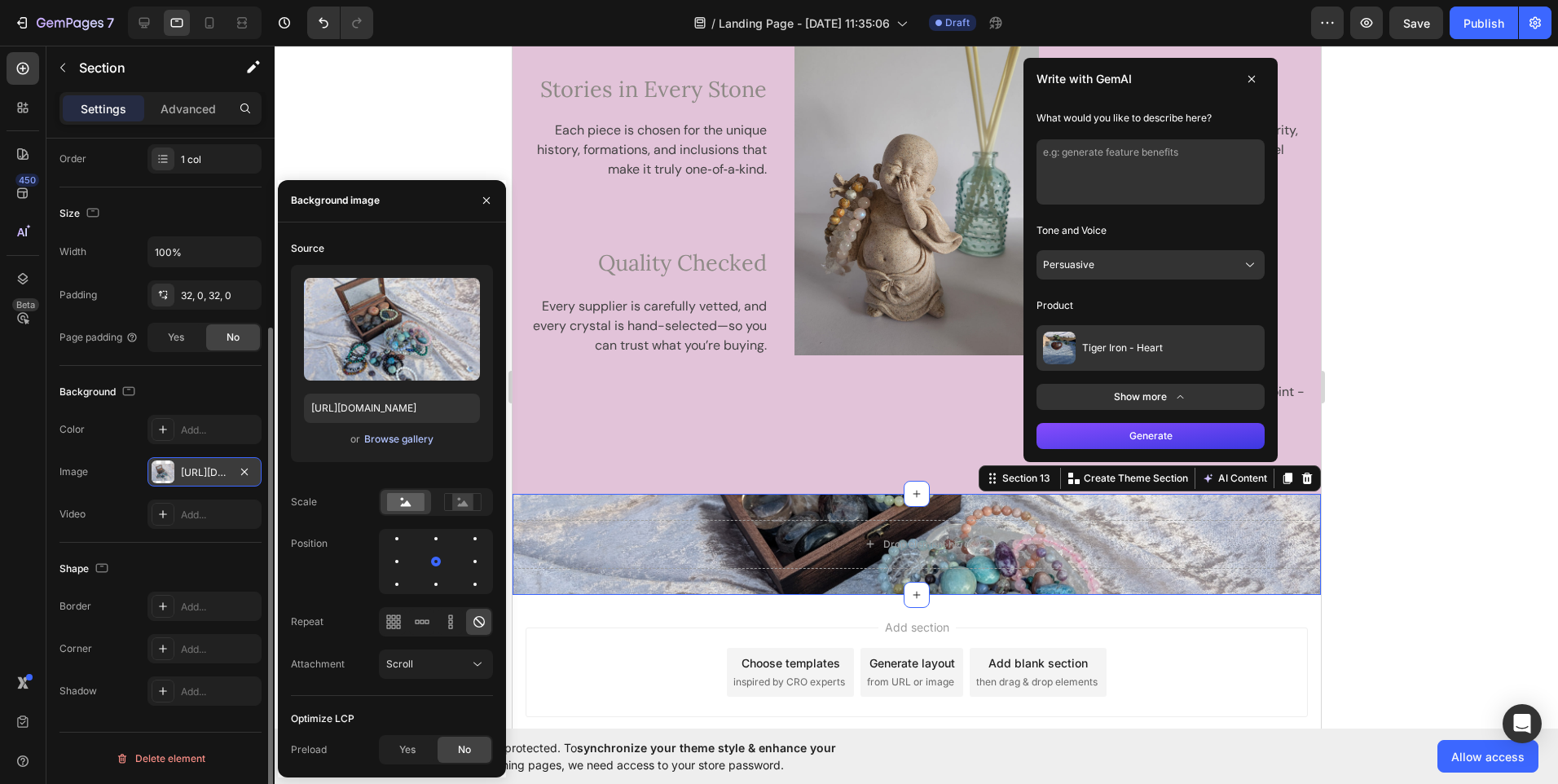
click at [388, 438] on div "Browse gallery" at bounding box center [399, 438] width 69 height 14
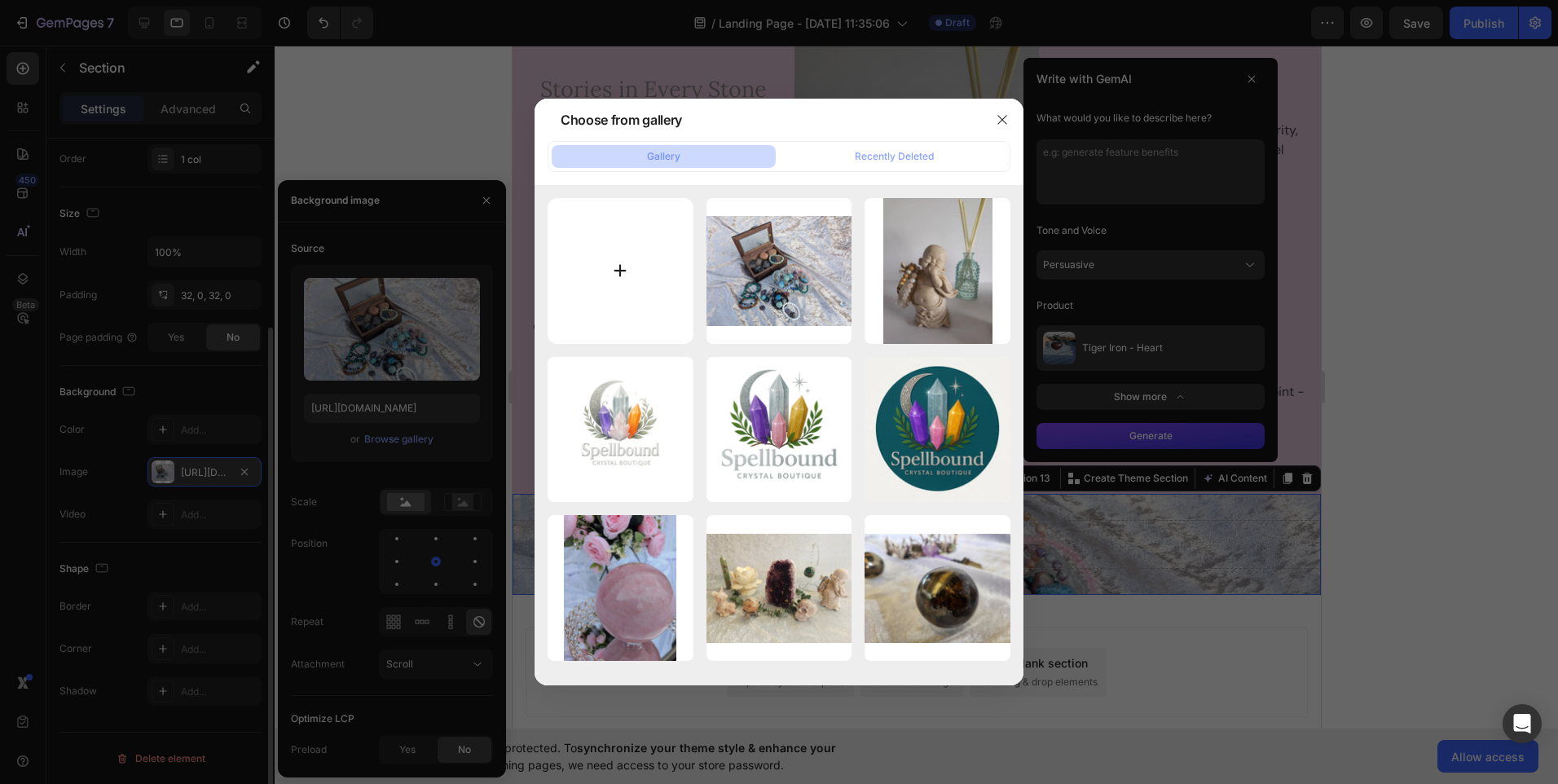
click at [605, 283] on input "file" at bounding box center [620, 270] width 146 height 146
type input "C:\fakepath\PXL_20250818_035221811.jpg"
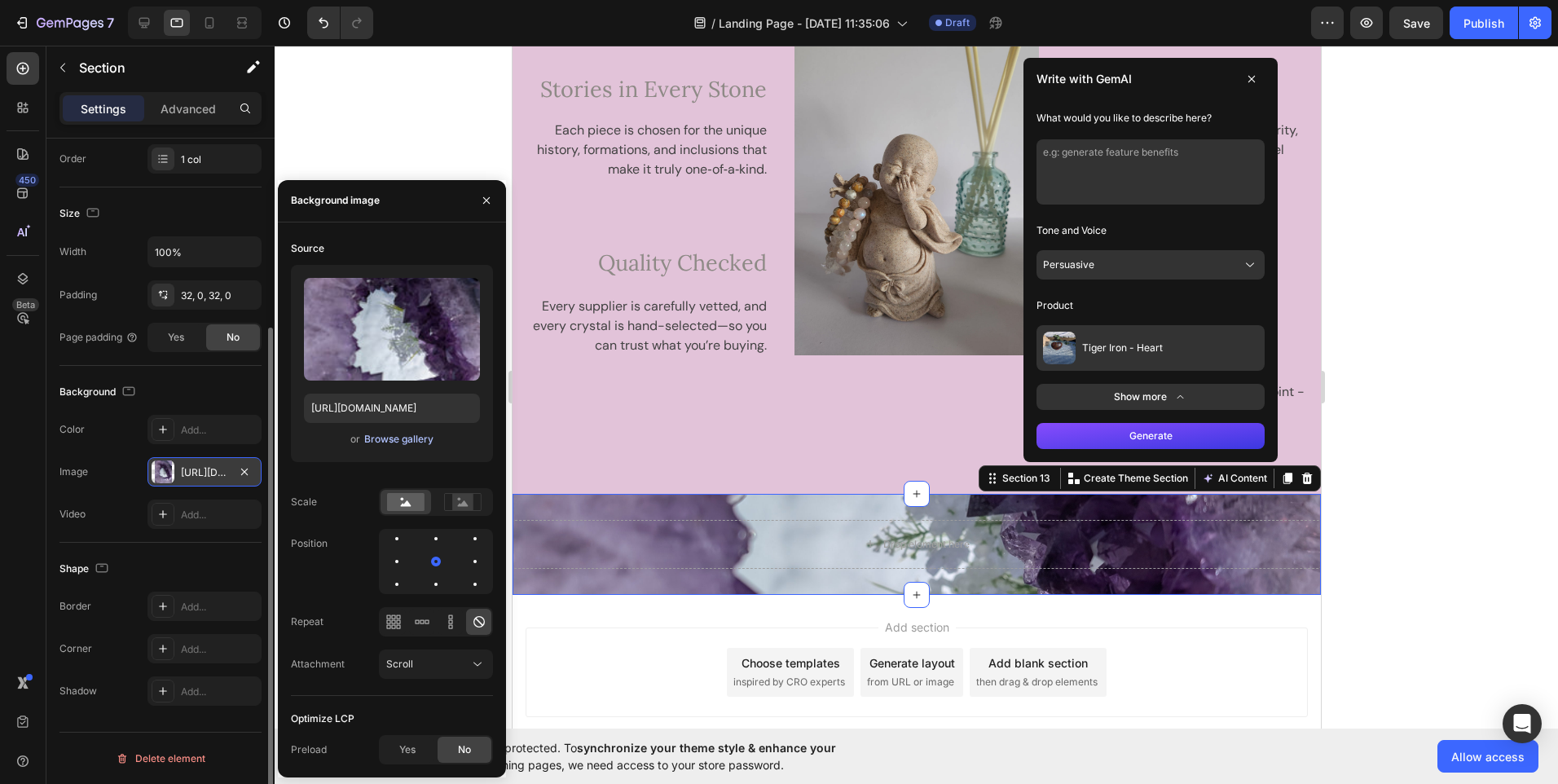
click at [374, 437] on div "Browse gallery" at bounding box center [399, 438] width 69 height 14
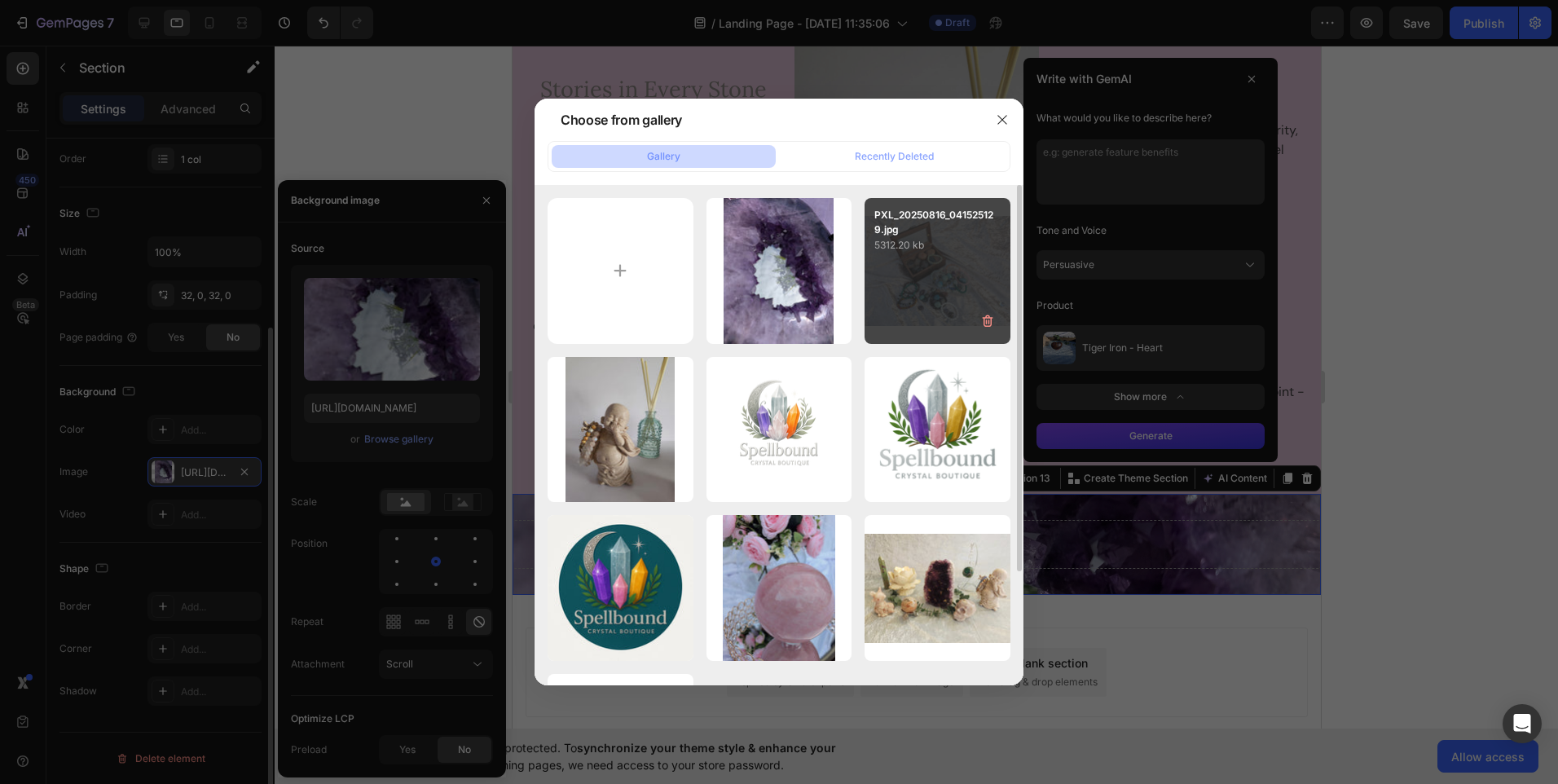
click at [932, 272] on div "PXL_20250816_041525129.jpg 5312.20 kb" at bounding box center [937, 270] width 146 height 146
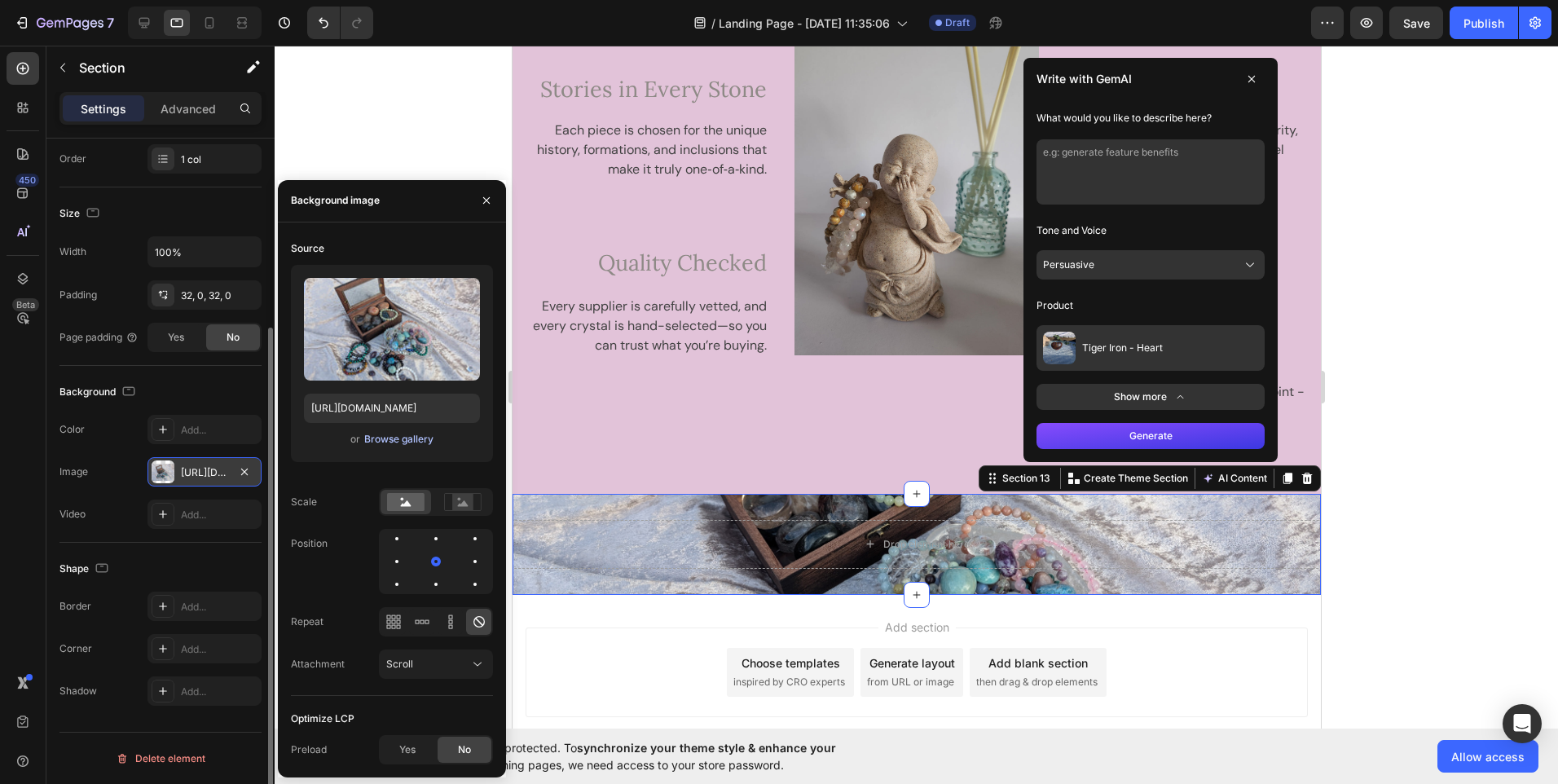
click at [405, 441] on div "Browse gallery" at bounding box center [399, 438] width 69 height 14
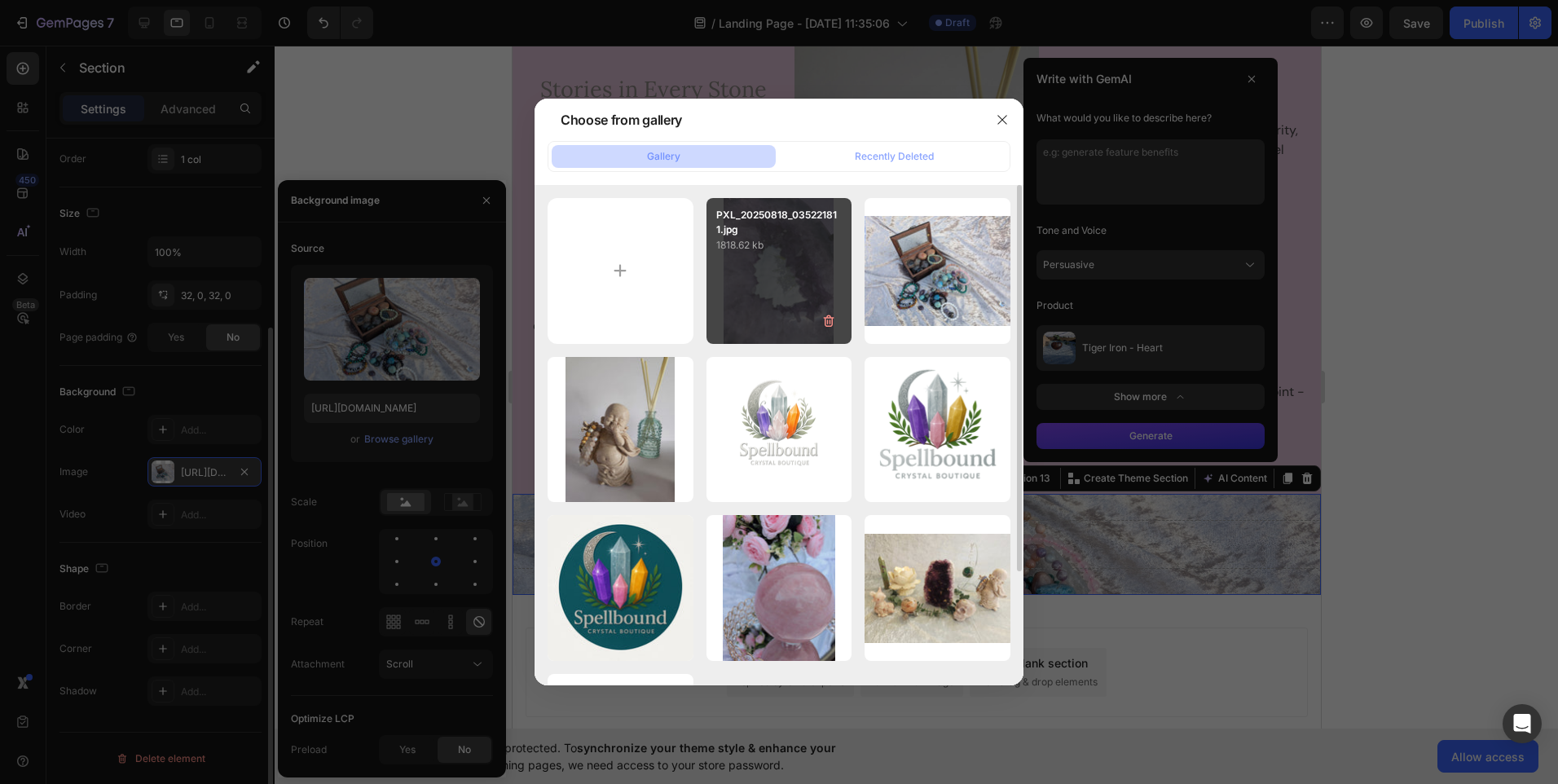
click at [798, 299] on div "PXL_20250818_035221811.jpg 1818.62 kb" at bounding box center [779, 270] width 146 height 146
type input "https://cdn.shopify.com/s/files/1/0937/8142/6481/files/gempages_581049375707365…"
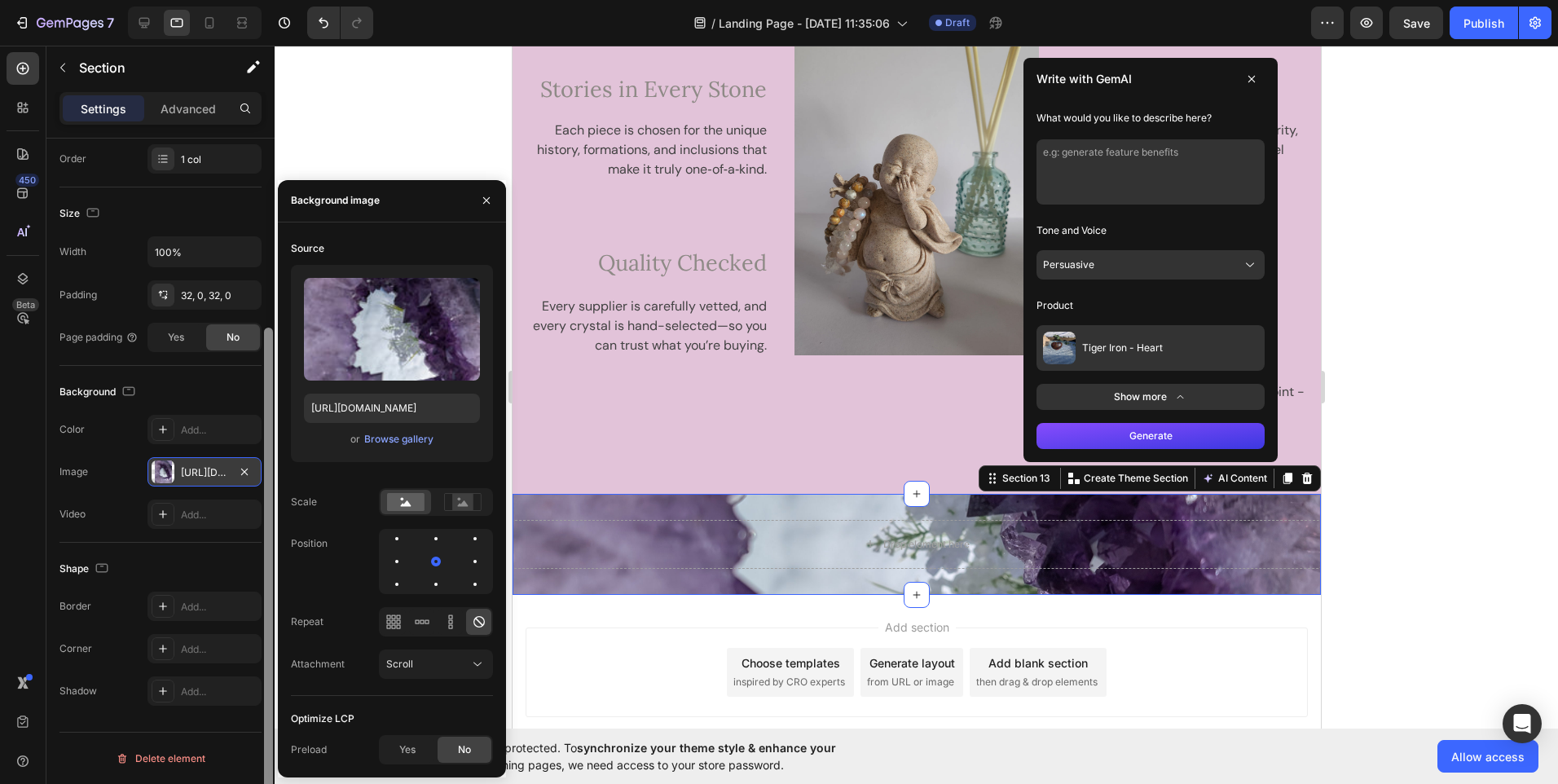
drag, startPoint x: 273, startPoint y: 379, endPoint x: 271, endPoint y: 395, distance: 16.1
click at [271, 395] on div at bounding box center [268, 579] width 9 height 503
drag, startPoint x: 271, startPoint y: 377, endPoint x: 254, endPoint y: 442, distance: 67.2
click at [254, 442] on div "Layout Column width Change ratio Fit to content 12 Columns management Order 1 c…" at bounding box center [160, 485] width 228 height 692
drag, startPoint x: 268, startPoint y: 429, endPoint x: 267, endPoint y: 510, distance: 81.0
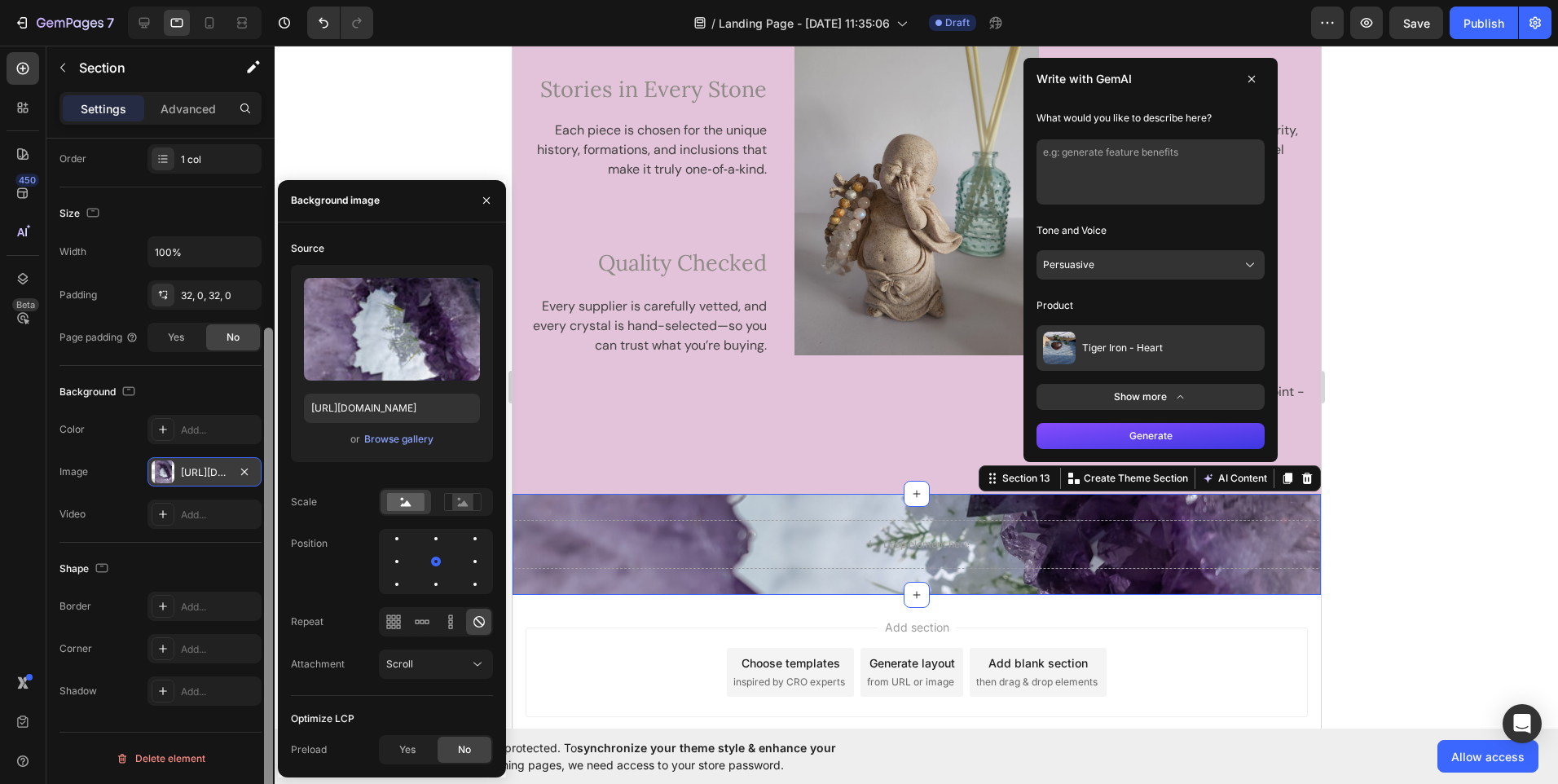
click at [267, 510] on div at bounding box center [268, 579] width 9 height 503
drag, startPoint x: 270, startPoint y: 430, endPoint x: 267, endPoint y: 502, distance: 72.1
click at [267, 502] on div at bounding box center [268, 579] width 9 height 503
drag, startPoint x: 267, startPoint y: 502, endPoint x: 271, endPoint y: 521, distance: 19.4
click at [271, 521] on div at bounding box center [268, 579] width 9 height 503
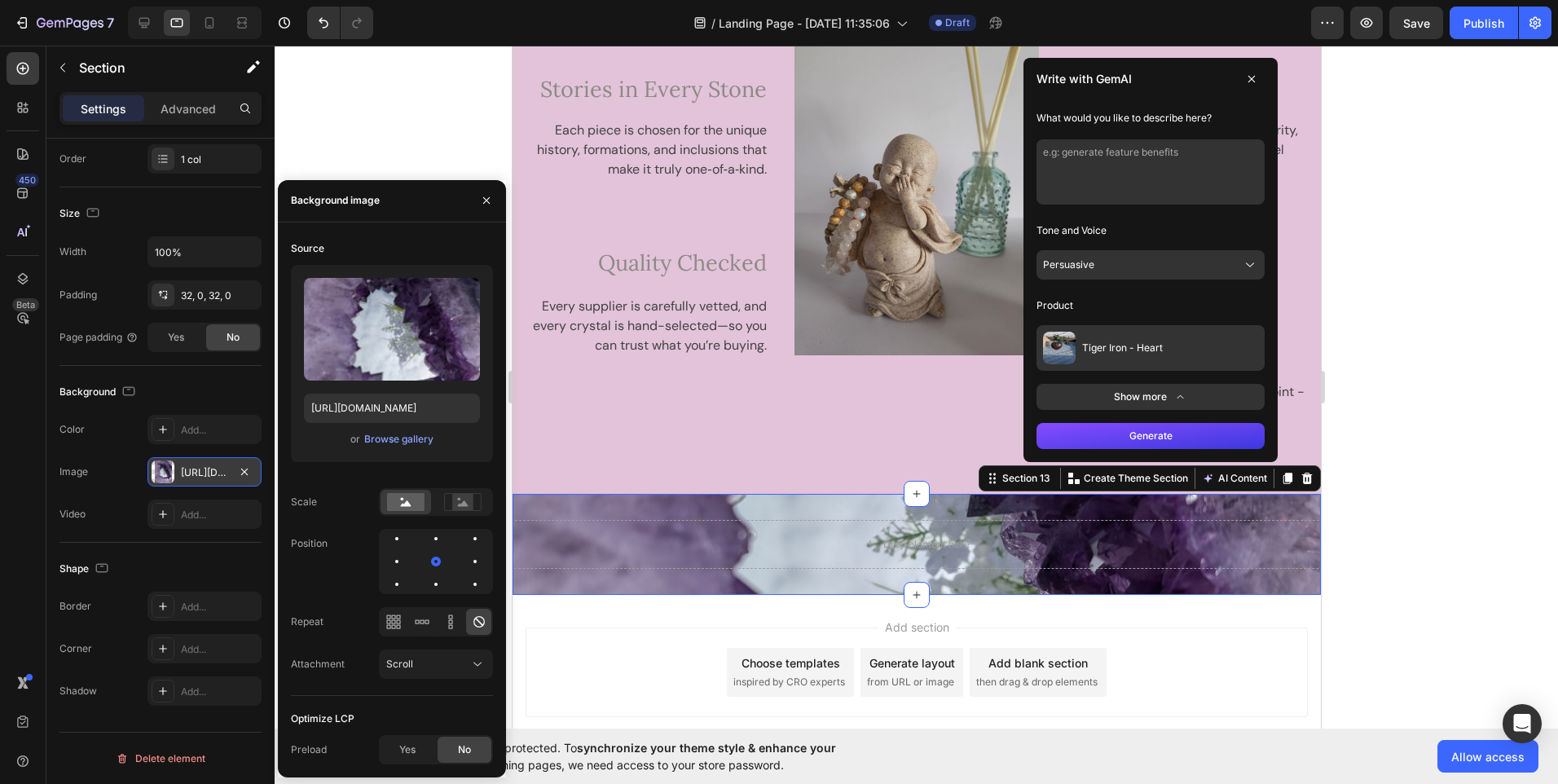
click at [220, 472] on div "https://cdn.shopify.com/s/files/1/0937/8142/6481/files/gempages_581049375707365…" at bounding box center [204, 472] width 47 height 14
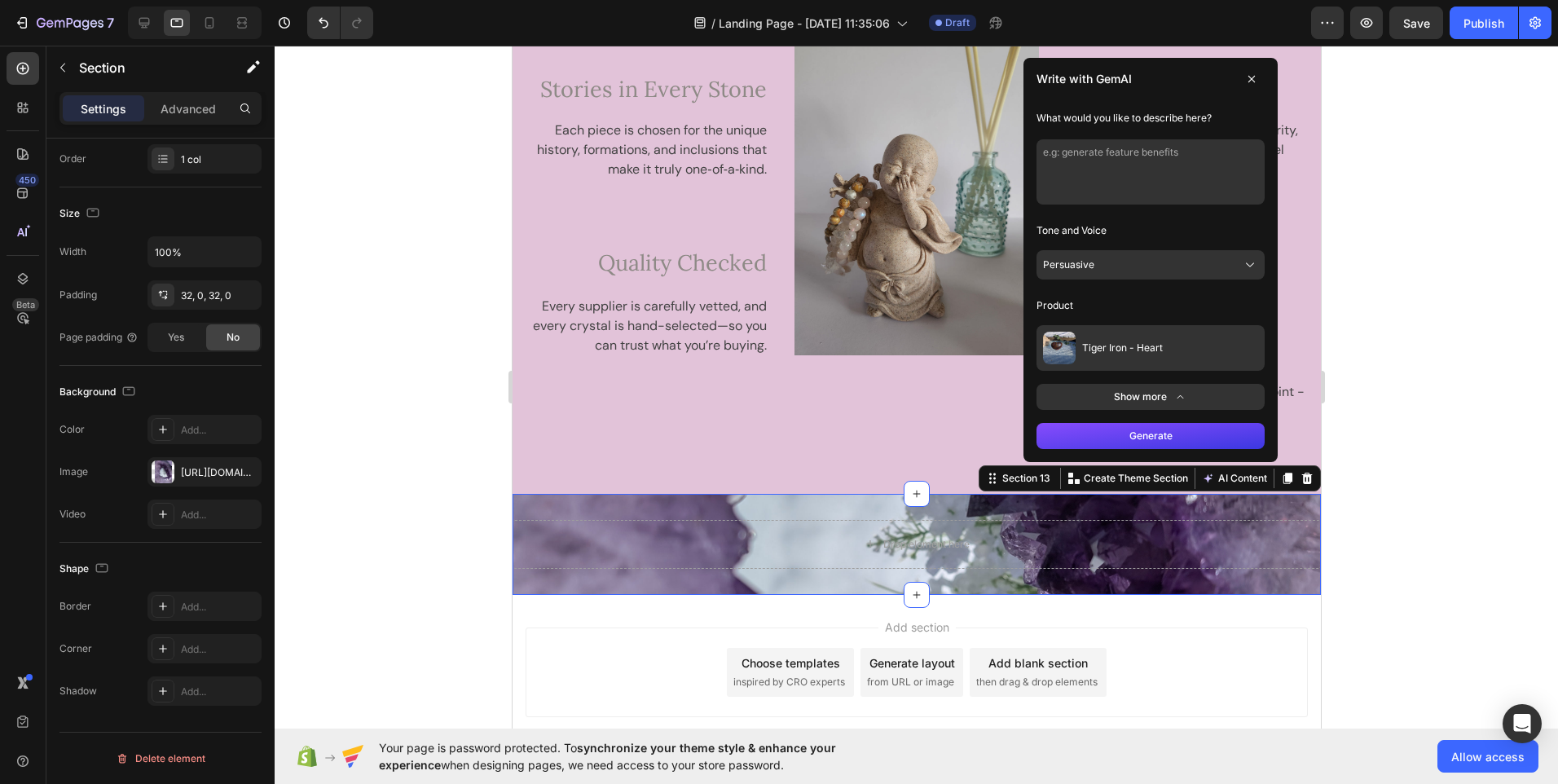
click at [1244, 82] on icon at bounding box center [1251, 79] width 13 height 13
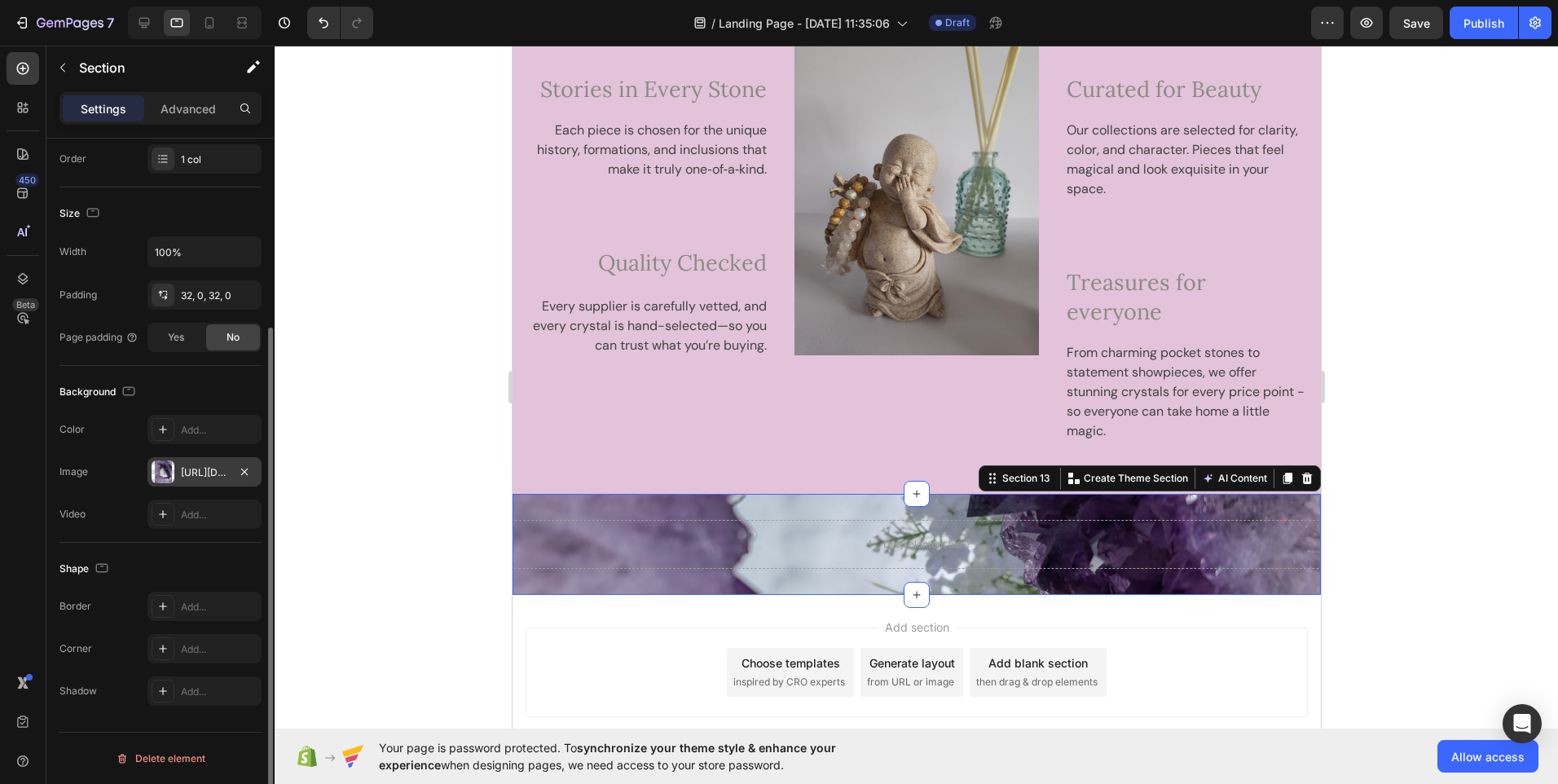
click at [210, 472] on div "https://cdn.shopify.com/s/files/1/0937/8142/6481/files/gempages_581049375707365…" at bounding box center [204, 472] width 47 height 14
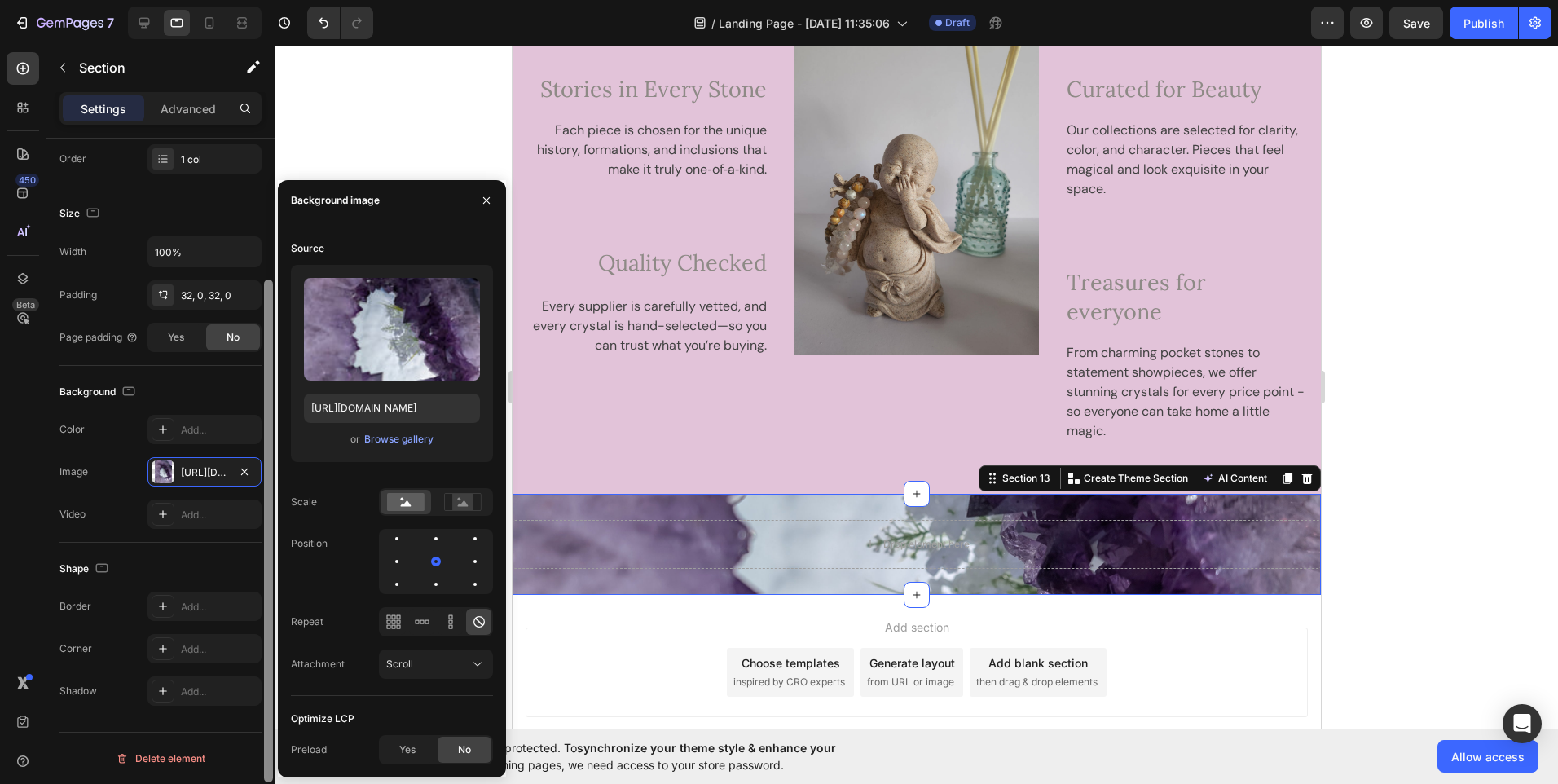
scroll to position [189, 0]
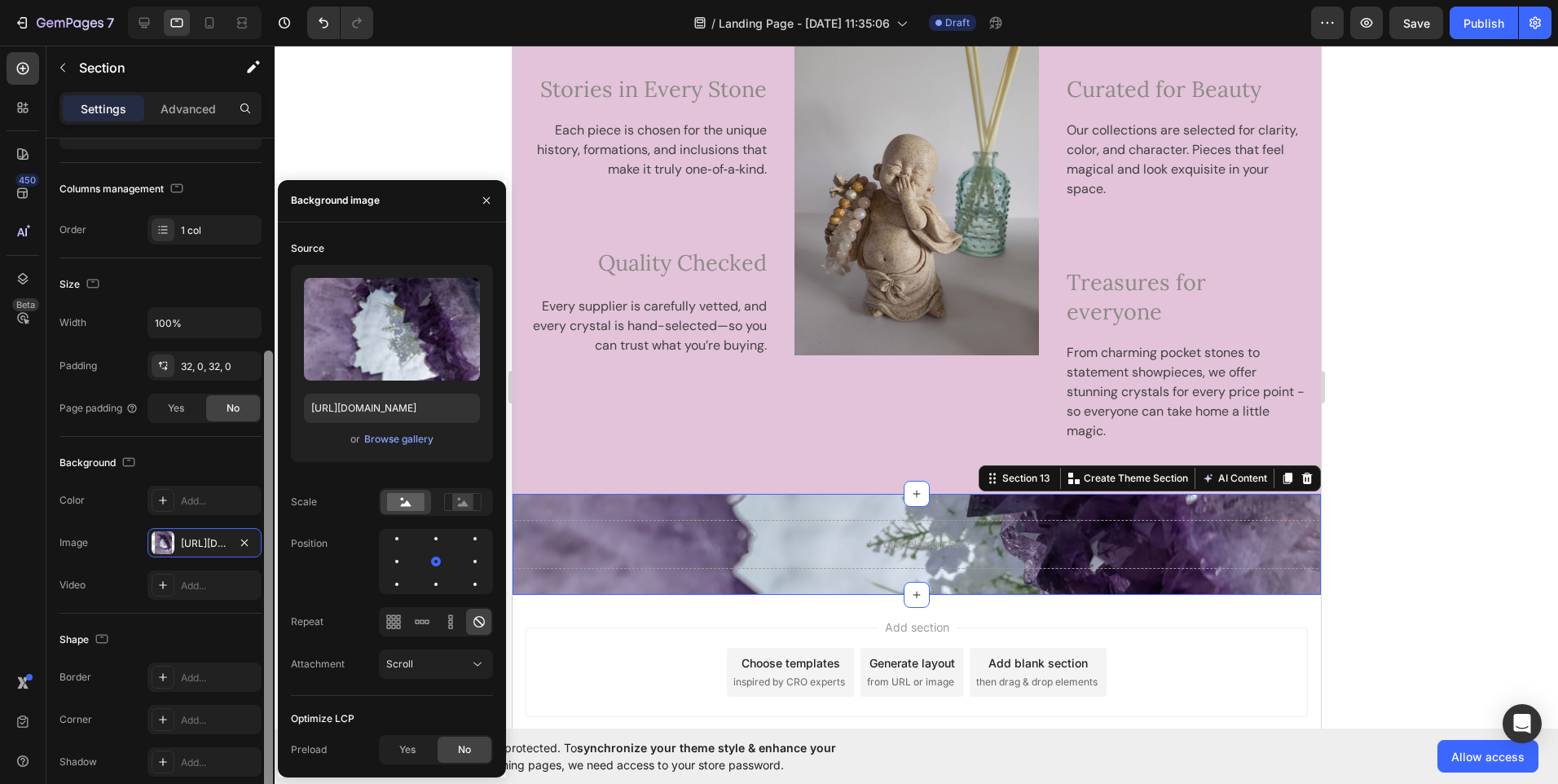
drag, startPoint x: 270, startPoint y: 444, endPoint x: 278, endPoint y: 393, distance: 51.6
click at [274, 393] on div "450 Beta Sections(18) Elements(83) Section Element Hero Section Product Detail …" at bounding box center [137, 415] width 274 height 739
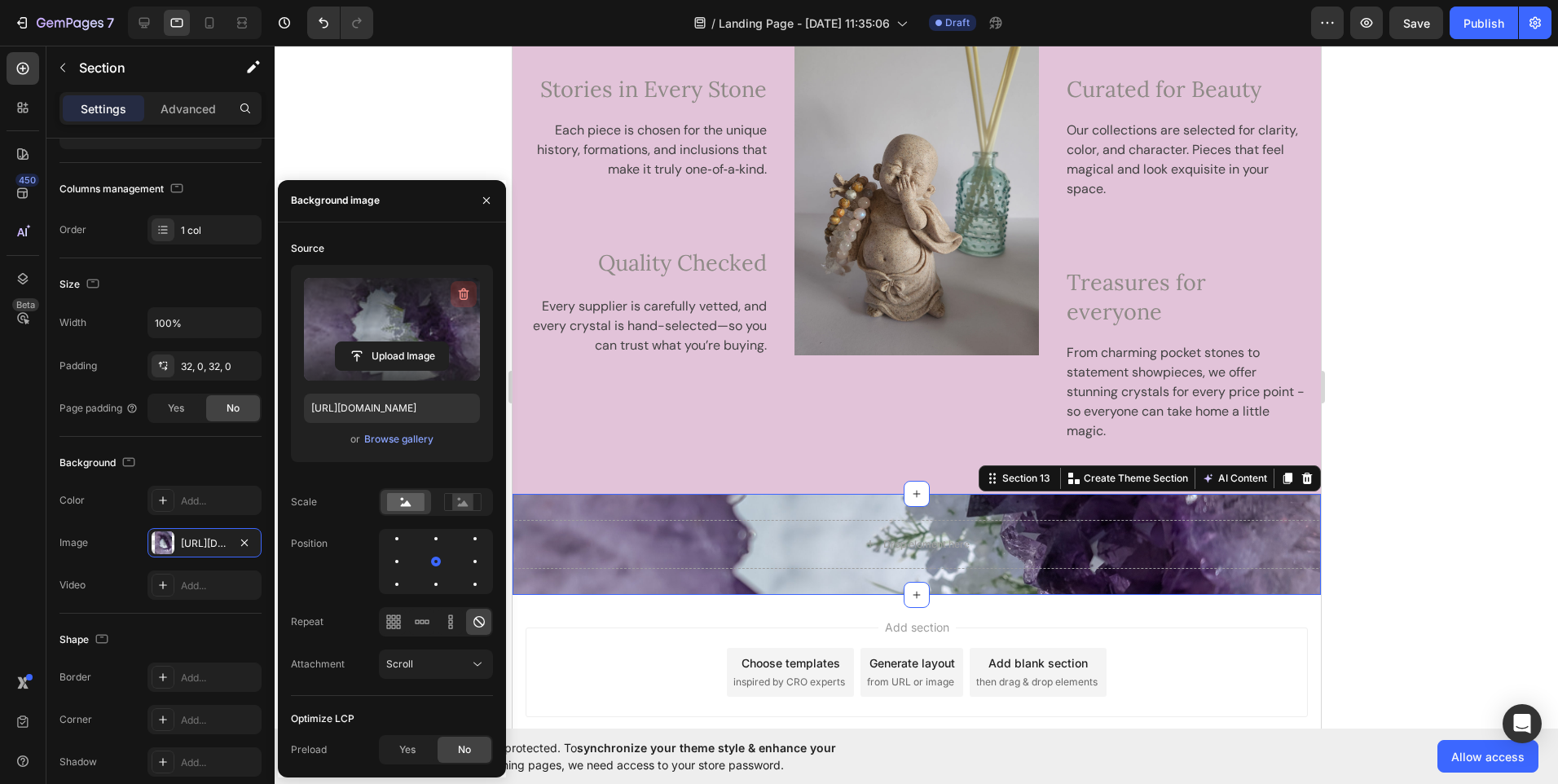
click at [469, 295] on icon "button" at bounding box center [464, 294] width 16 height 16
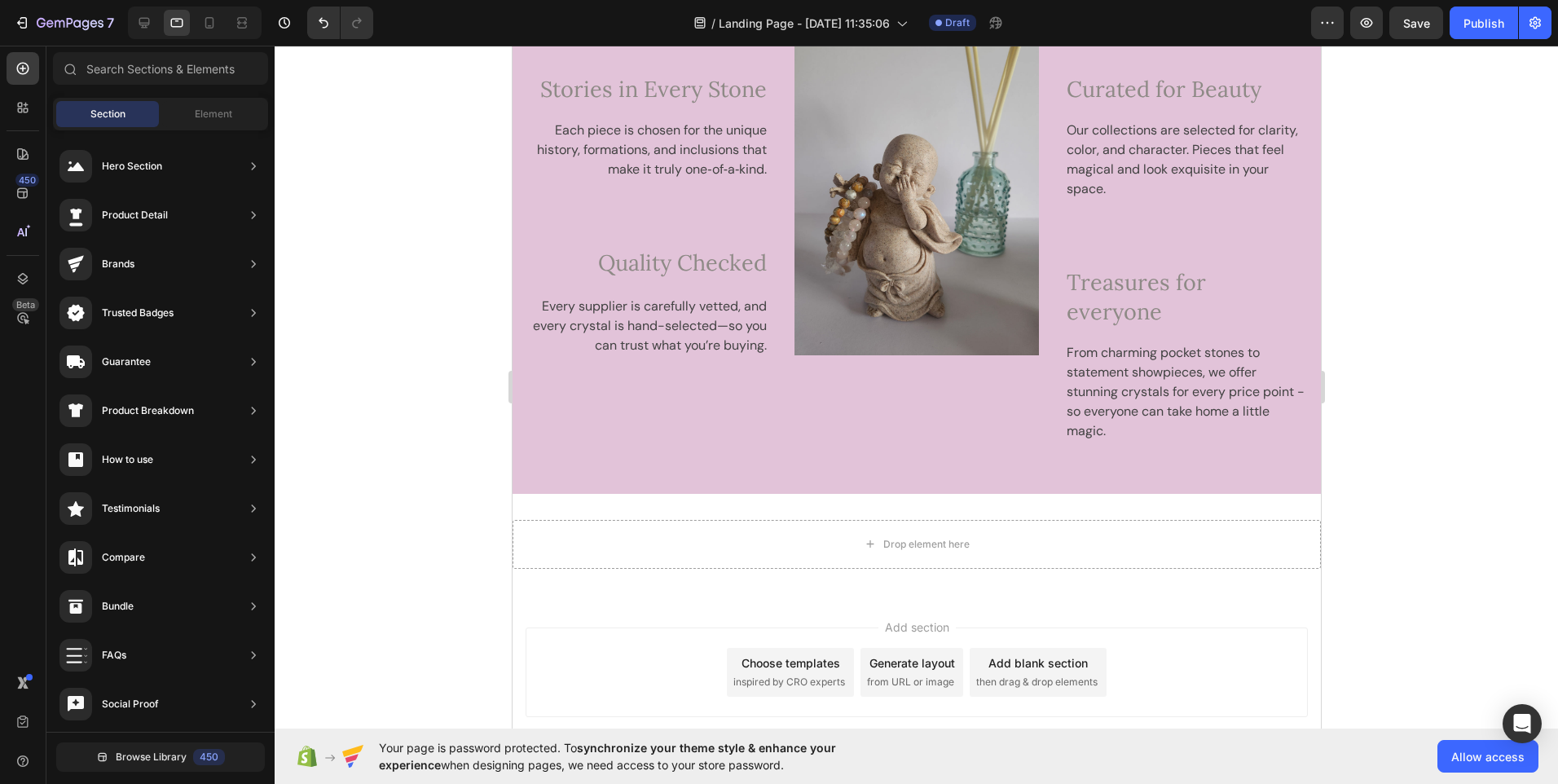
click at [592, 634] on div "Add section Choose templates inspired by CRO experts Generate layout from URL o…" at bounding box center [916, 672] width 782 height 90
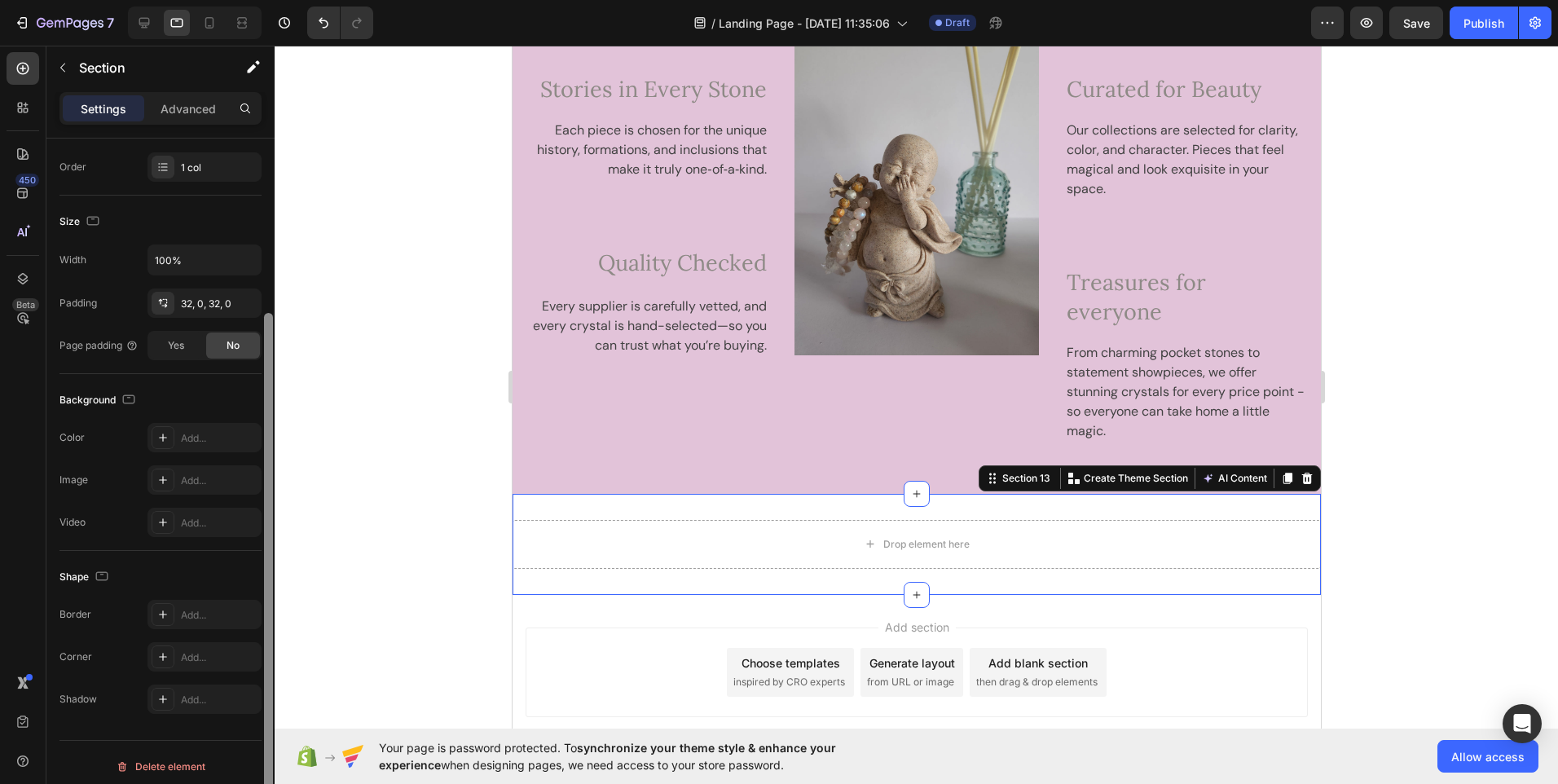
scroll to position [260, 0]
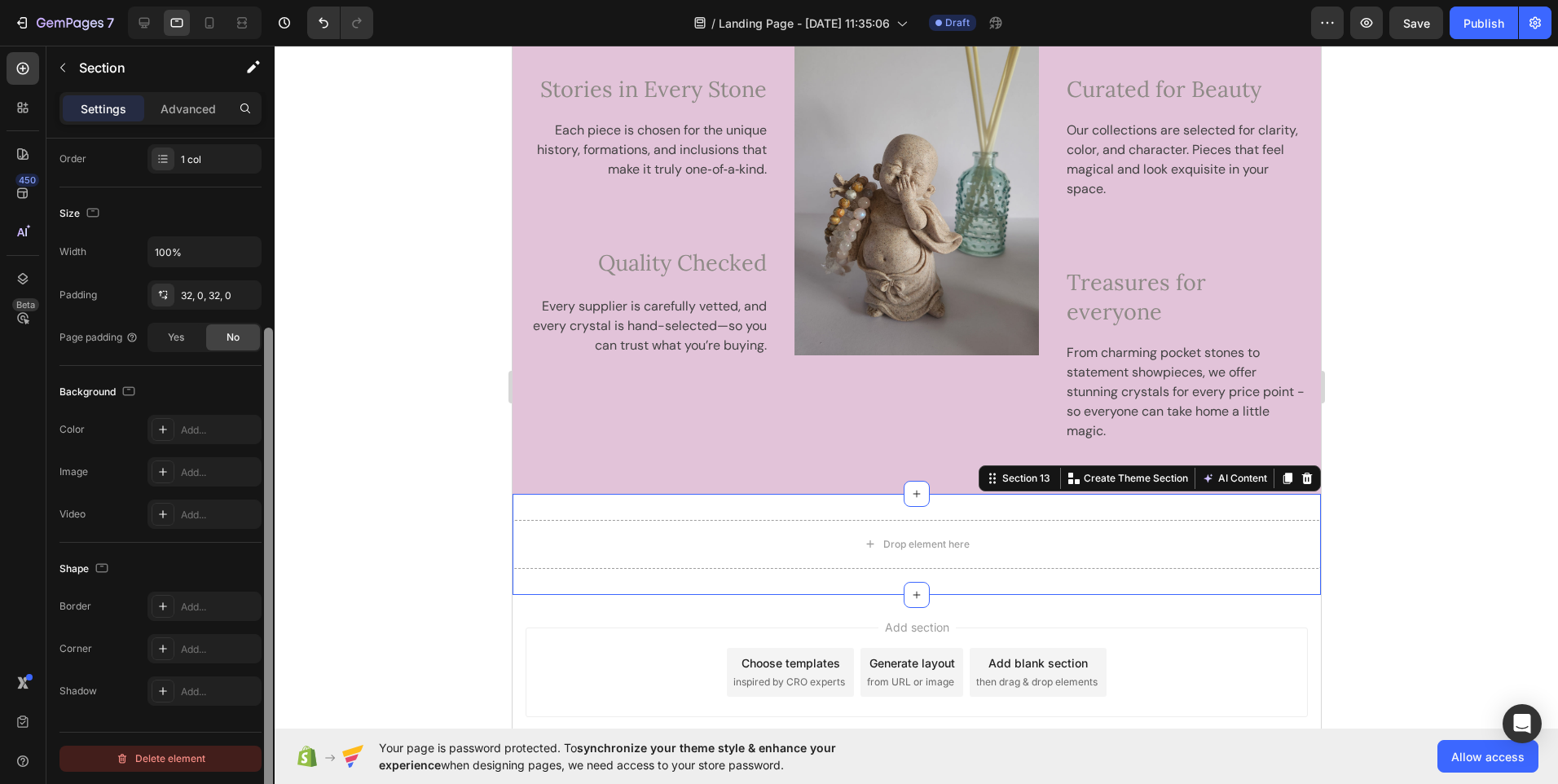
drag, startPoint x: 270, startPoint y: 477, endPoint x: 254, endPoint y: 751, distance: 274.5
click at [254, 751] on div "Layout Column width Change ratio Fit to content 12 Columns management Order 1 c…" at bounding box center [160, 485] width 228 height 692
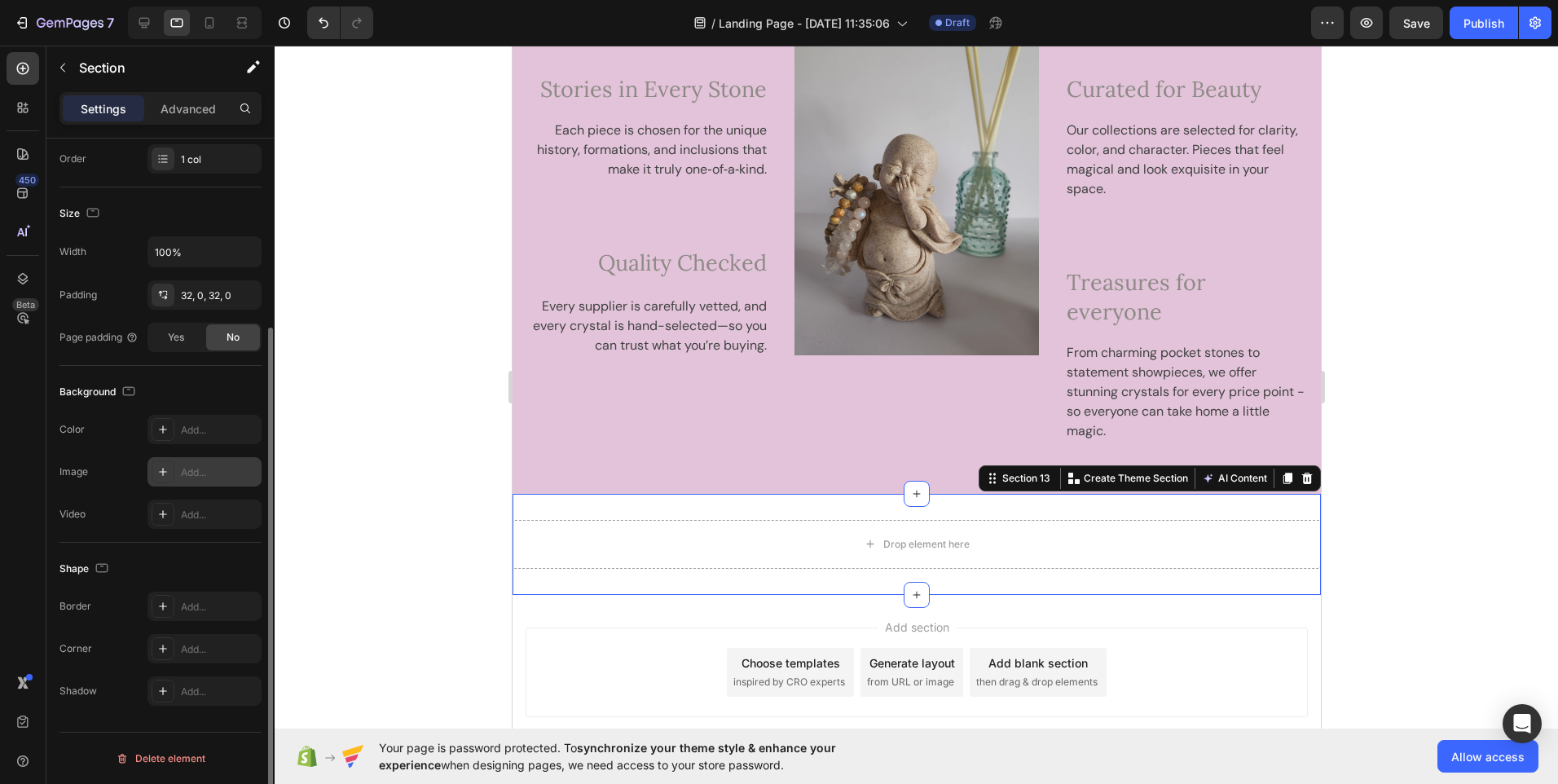
click at [212, 465] on div "Add..." at bounding box center [219, 472] width 77 height 14
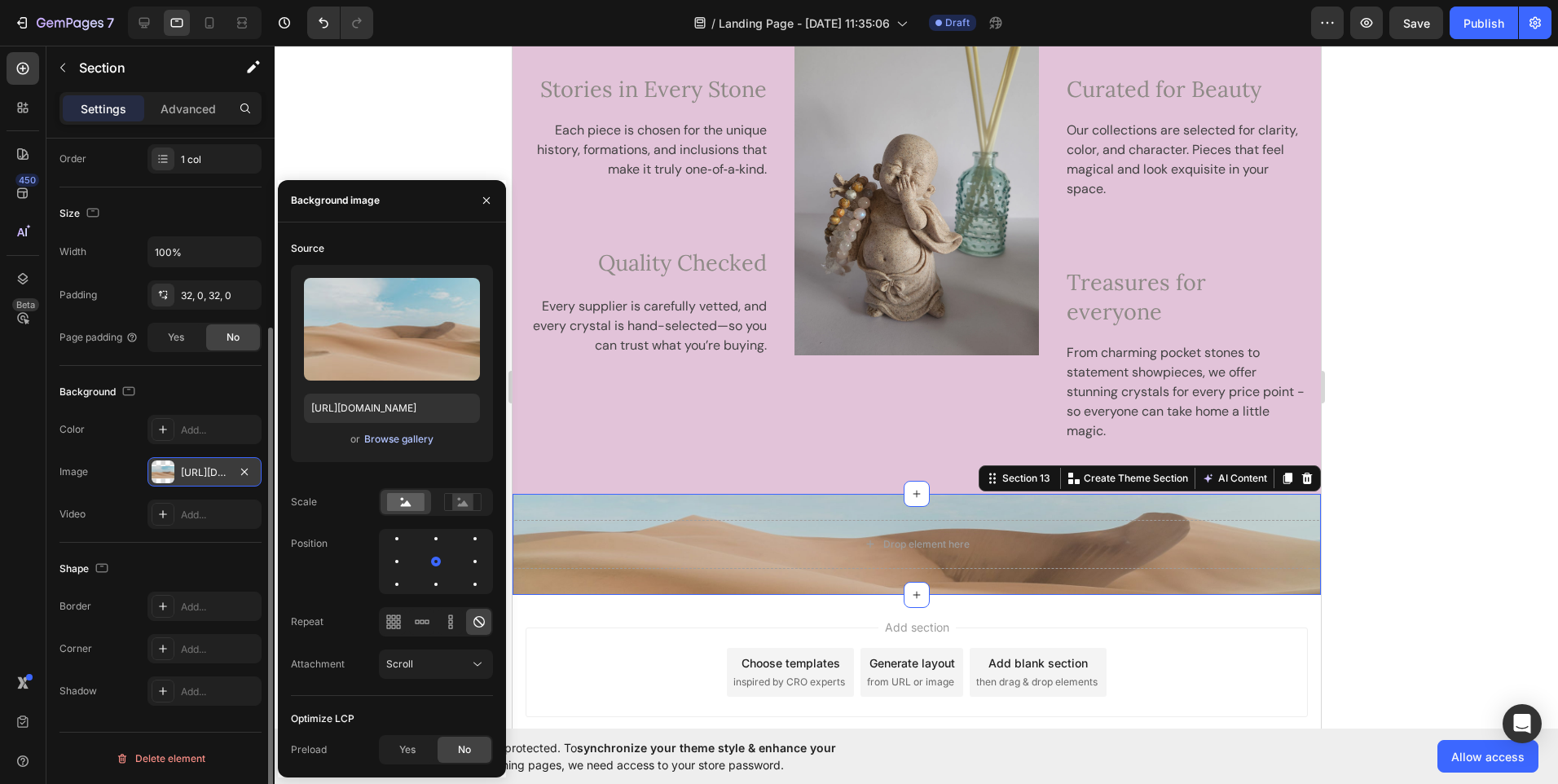
click at [416, 437] on div "Browse gallery" at bounding box center [399, 438] width 69 height 14
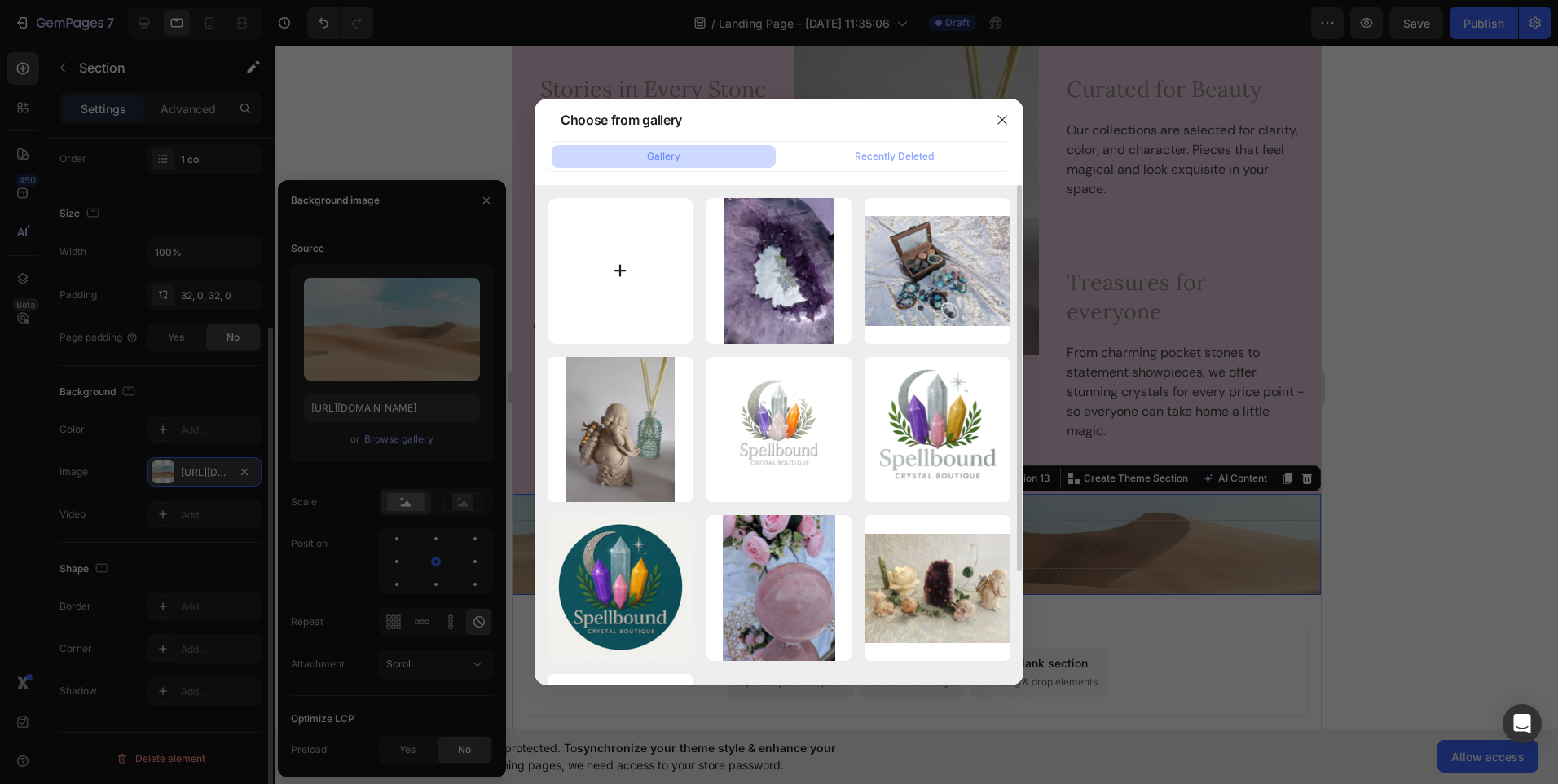
click at [619, 259] on input "file" at bounding box center [620, 270] width 146 height 146
click at [615, 268] on input "file" at bounding box center [620, 270] width 146 height 146
type input "C:\fakepath\f0b35099-83f5-4260-88f0-e14c598011f9~1.jpg"
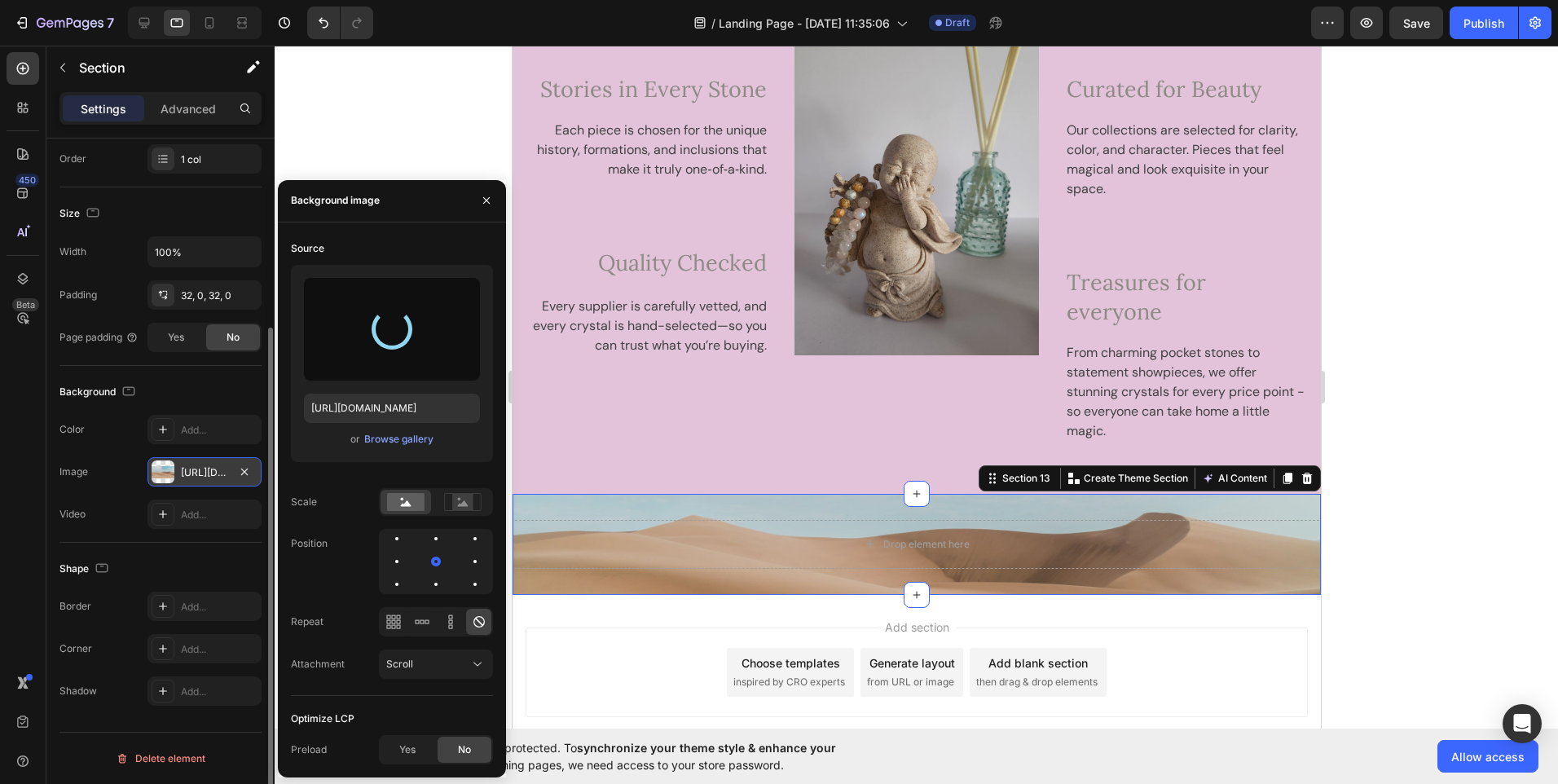
type input "https://cdn.shopify.com/s/files/1/0937/8142/6481/files/gempages_581049375707365…"
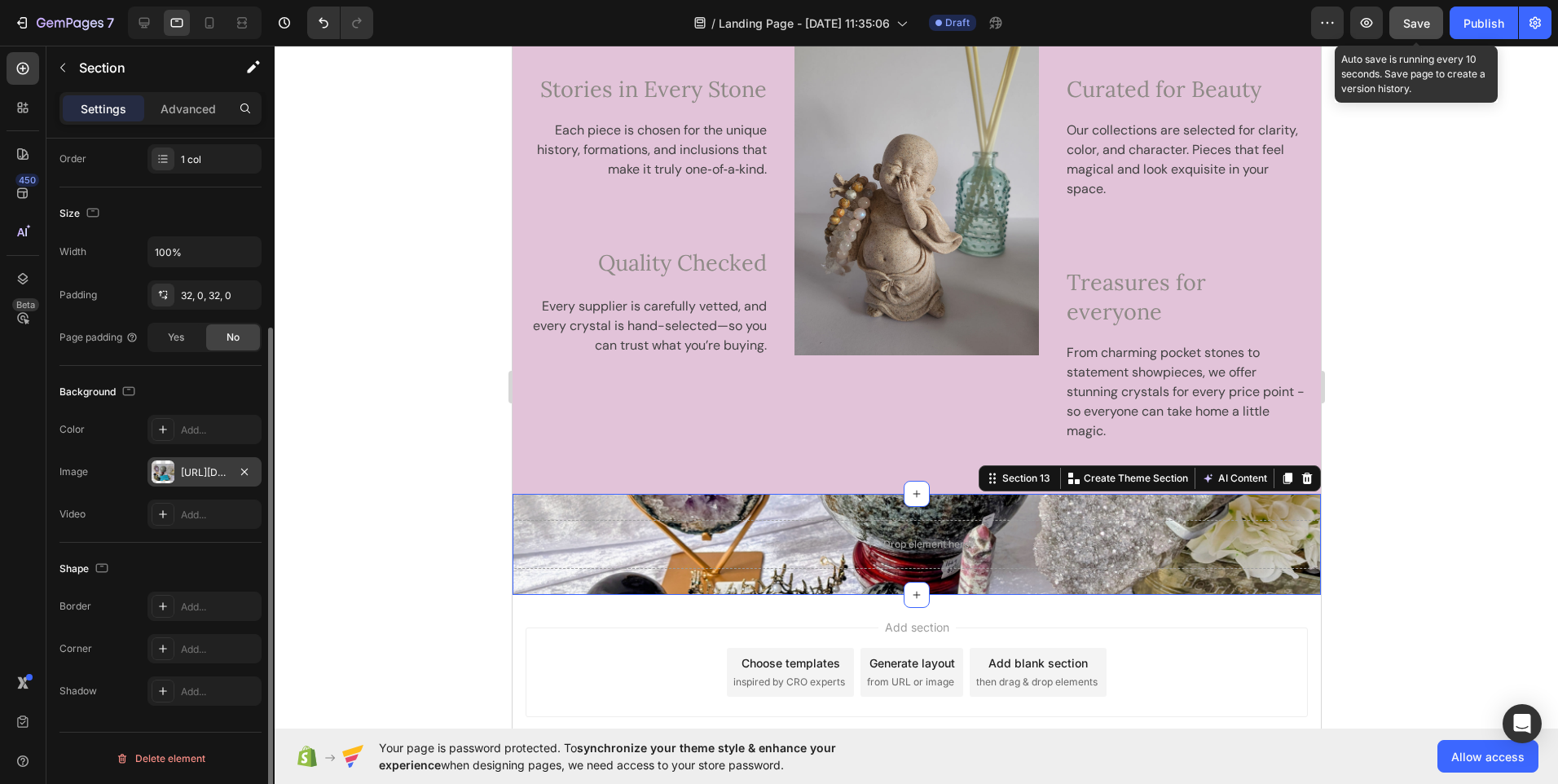
click at [1423, 20] on span "Save" at bounding box center [1417, 23] width 27 height 13
click at [1428, 24] on span "Save" at bounding box center [1417, 23] width 27 height 13
